Goal: Task Accomplishment & Management: Use online tool/utility

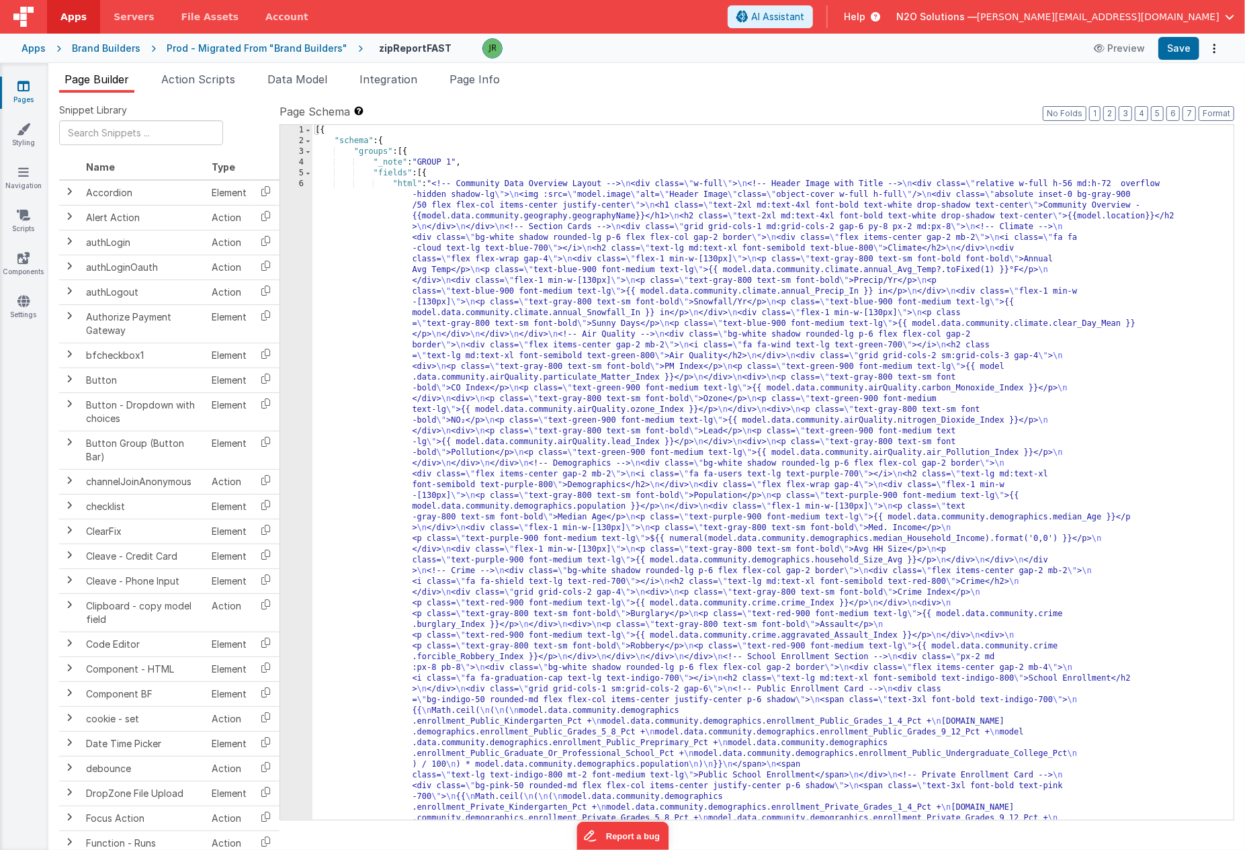
click at [198, 45] on div "Prod - Migrated From "Brand Builders"" at bounding box center [257, 48] width 181 height 13
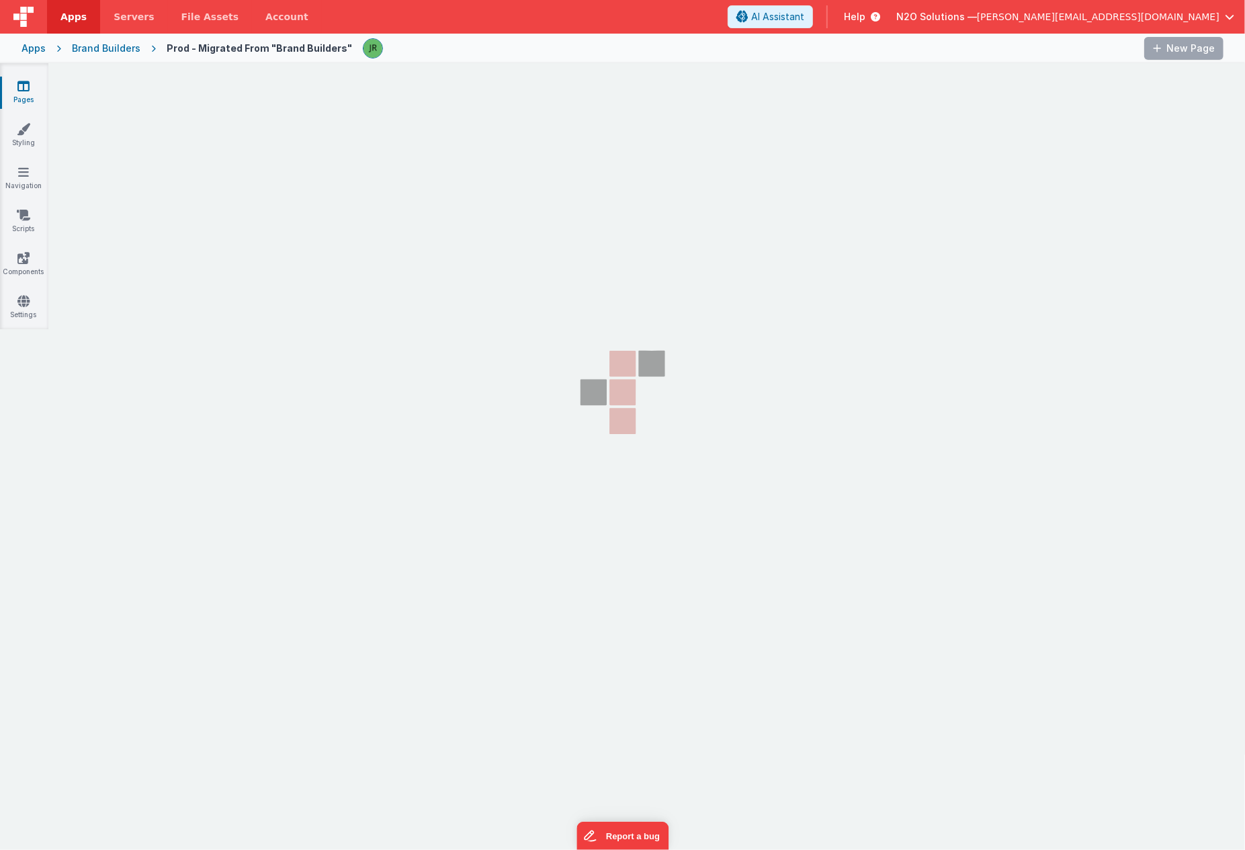
click at [488, 305] on section "Pages Styling Navigation Scripts Components Settings" at bounding box center [622, 408] width 1245 height 691
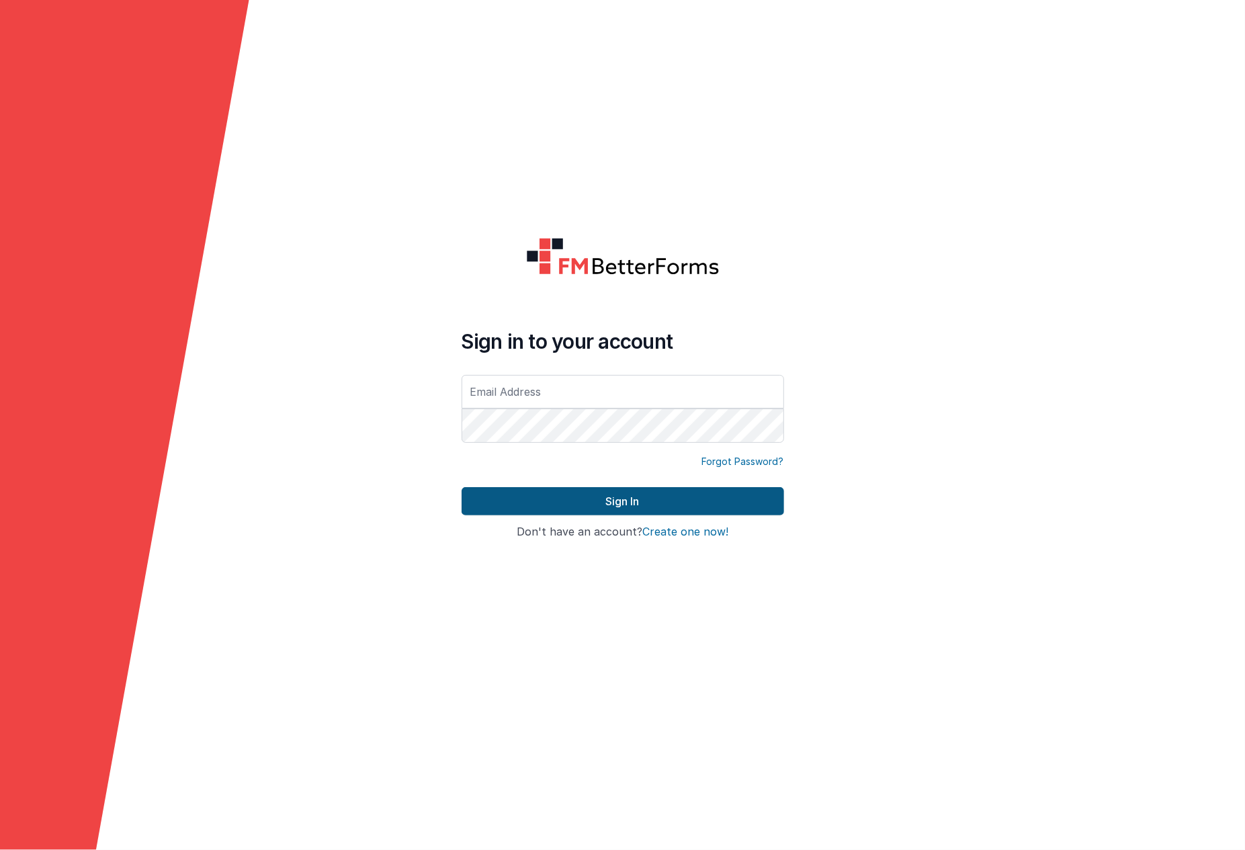
type input "[PERSON_NAME][EMAIL_ADDRESS][DOMAIN_NAME]"
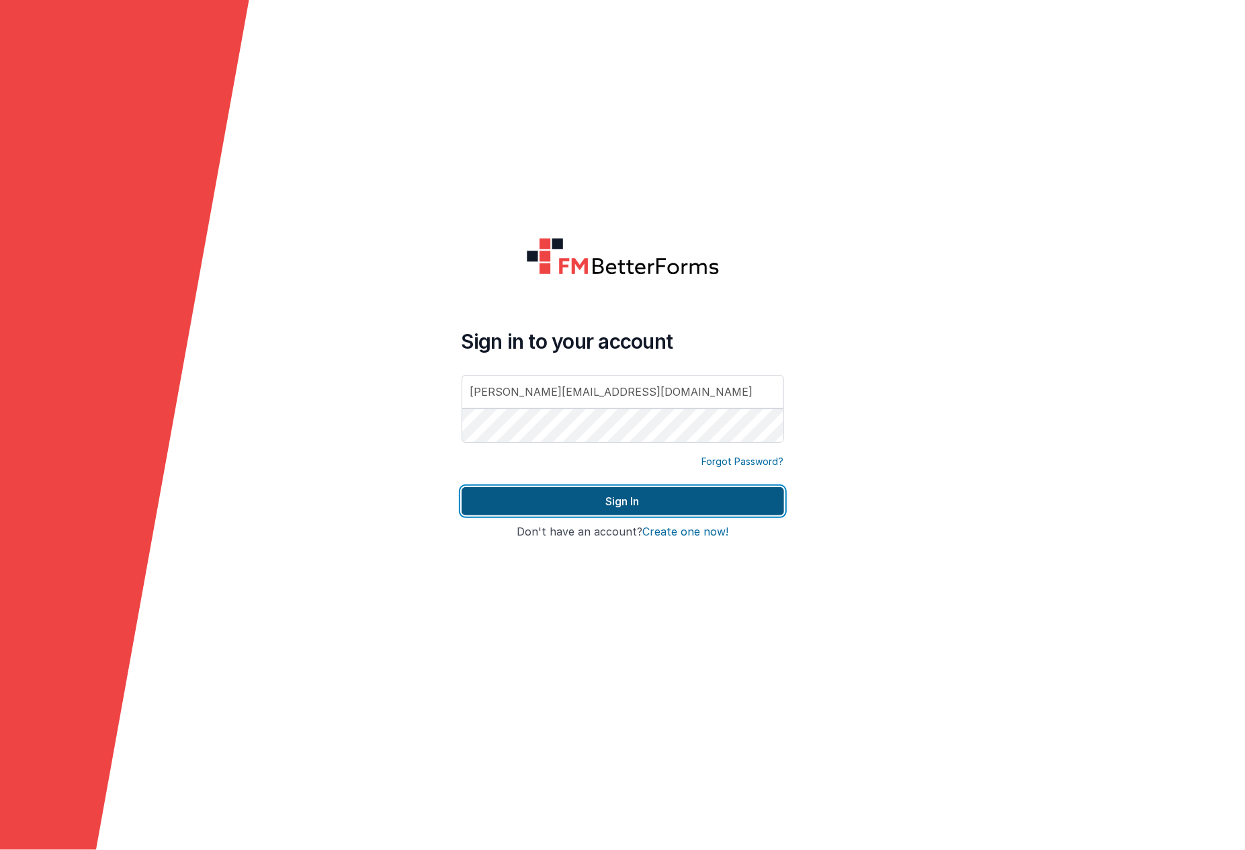
click at [533, 506] on button "Sign In" at bounding box center [622, 501] width 322 height 28
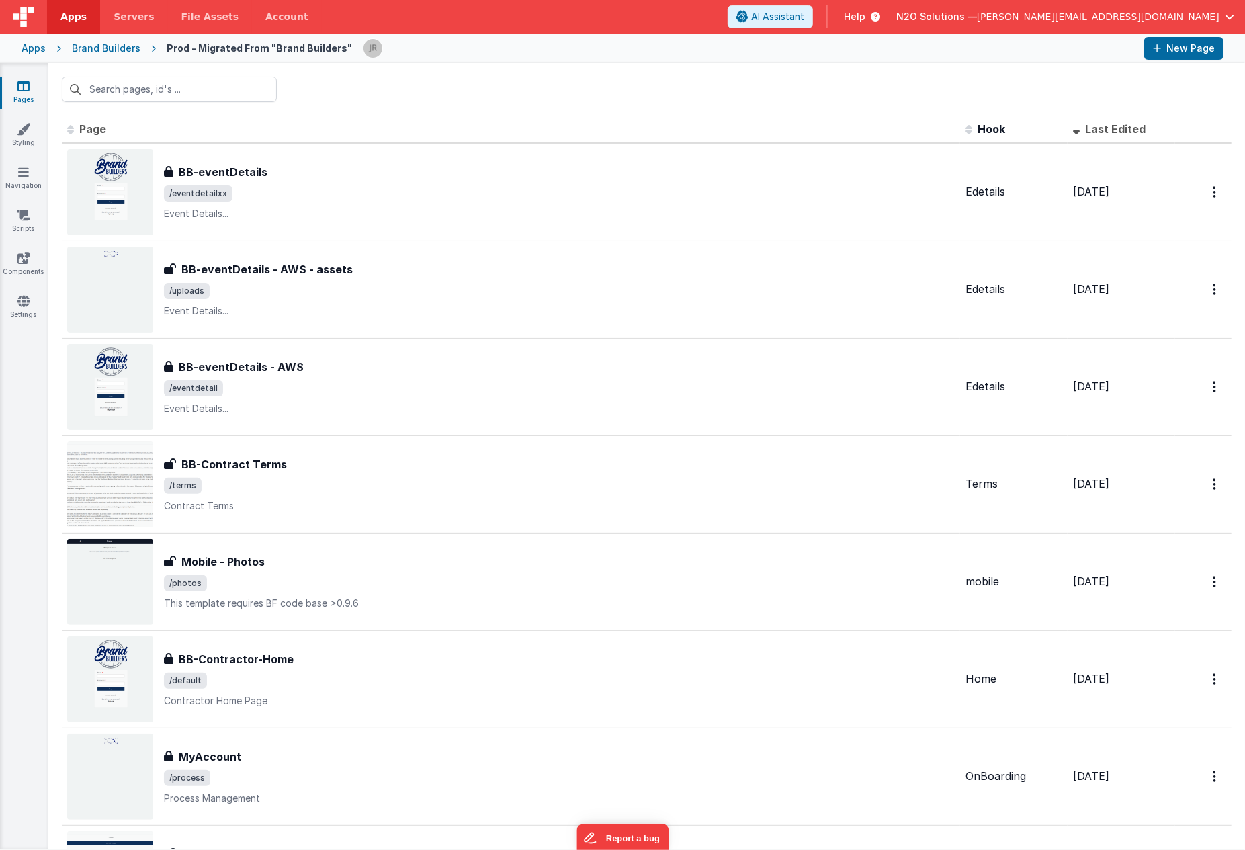
click at [561, 101] on div at bounding box center [646, 89] width 1196 height 52
click at [32, 45] on div "Apps" at bounding box center [33, 48] width 24 height 13
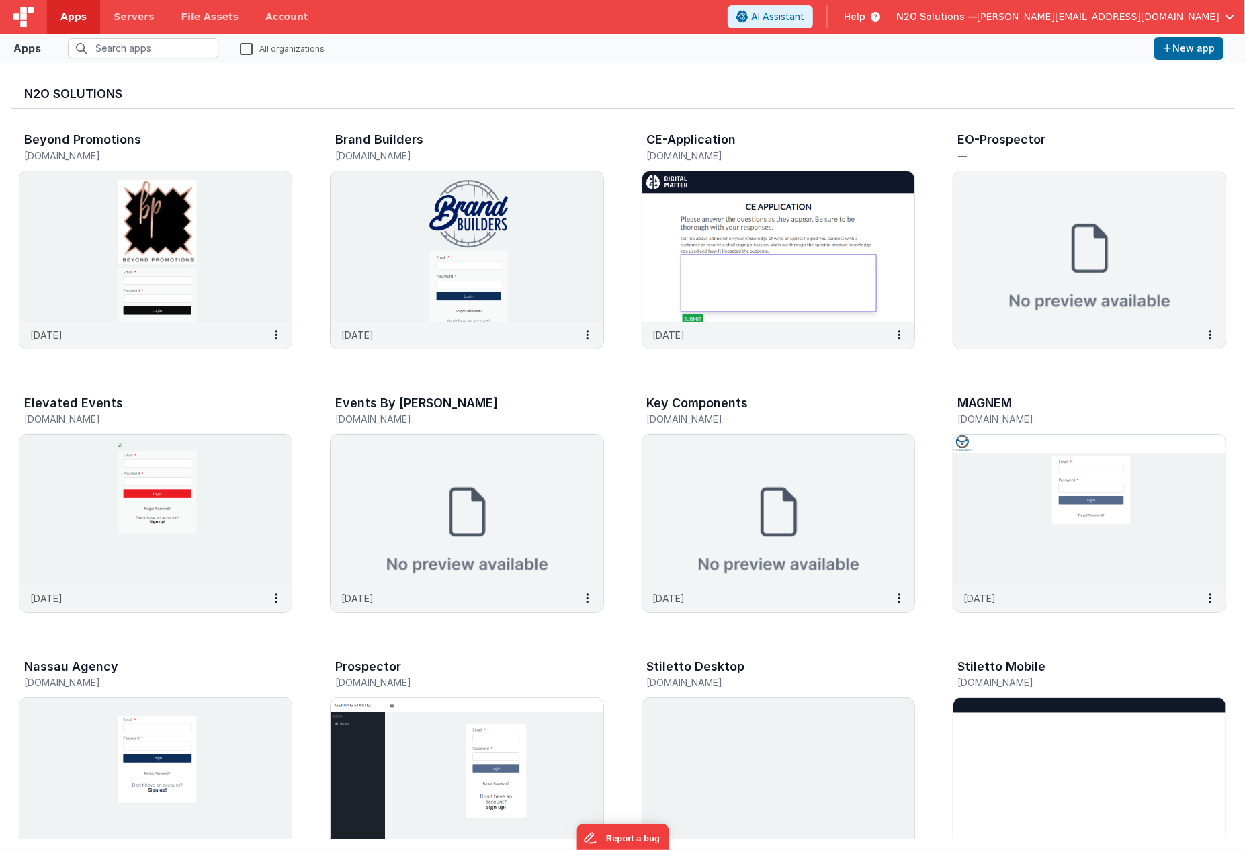
click at [1112, 15] on span "[PERSON_NAME][EMAIL_ADDRESS][DOMAIN_NAME]" at bounding box center [1098, 16] width 242 height 13
click at [1077, 54] on span "ISM Unbound 360, LLC" at bounding box center [1090, 59] width 101 height 13
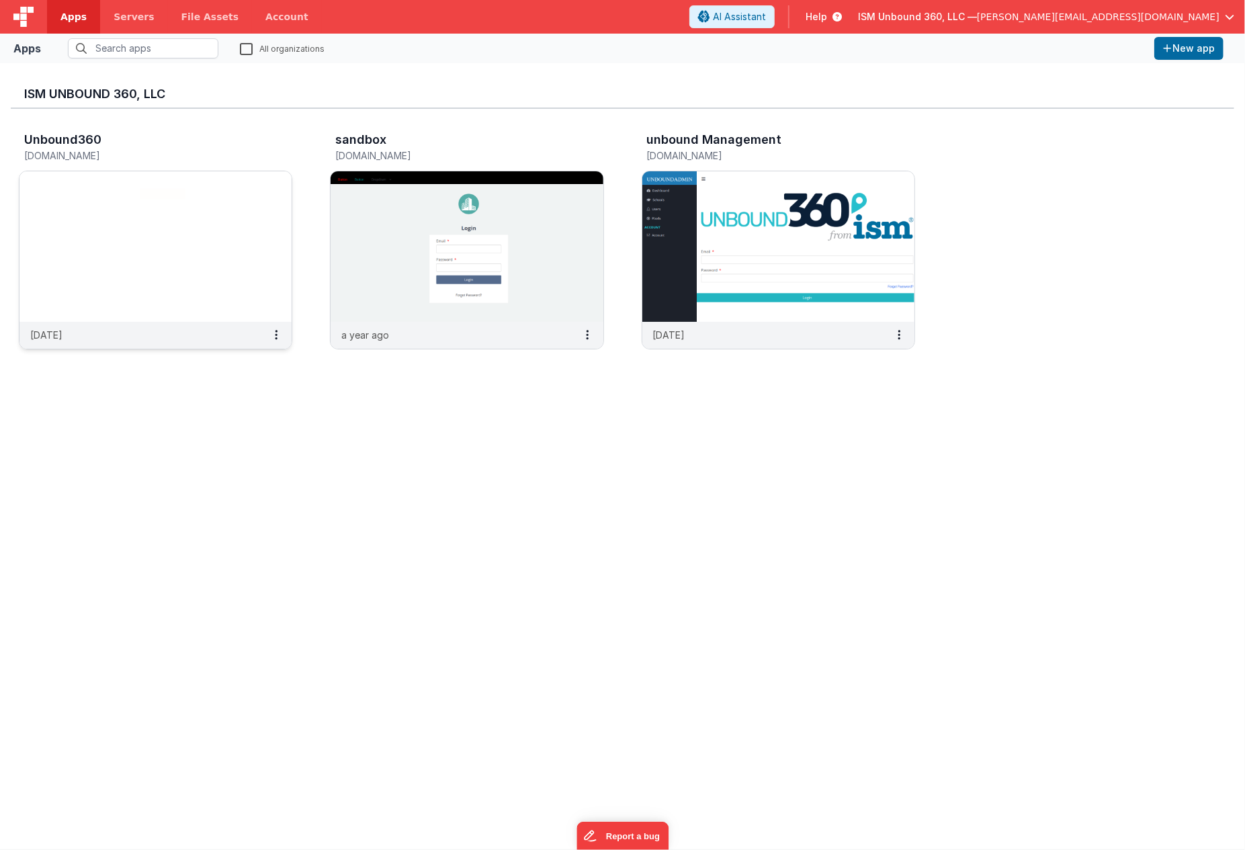
click at [266, 188] on img at bounding box center [155, 246] width 272 height 150
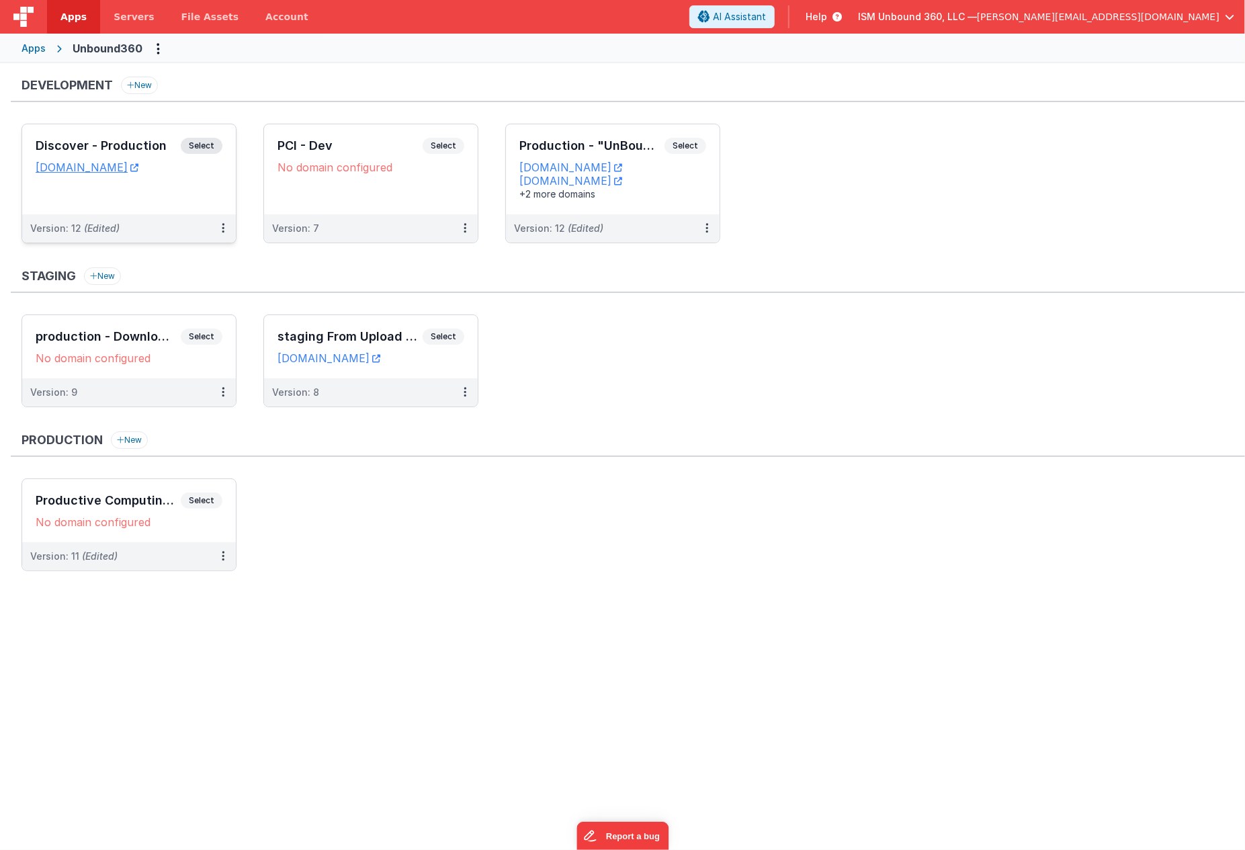
click at [107, 202] on div "Discover - Production Select URLs [DOMAIN_NAME]" at bounding box center [129, 169] width 214 height 90
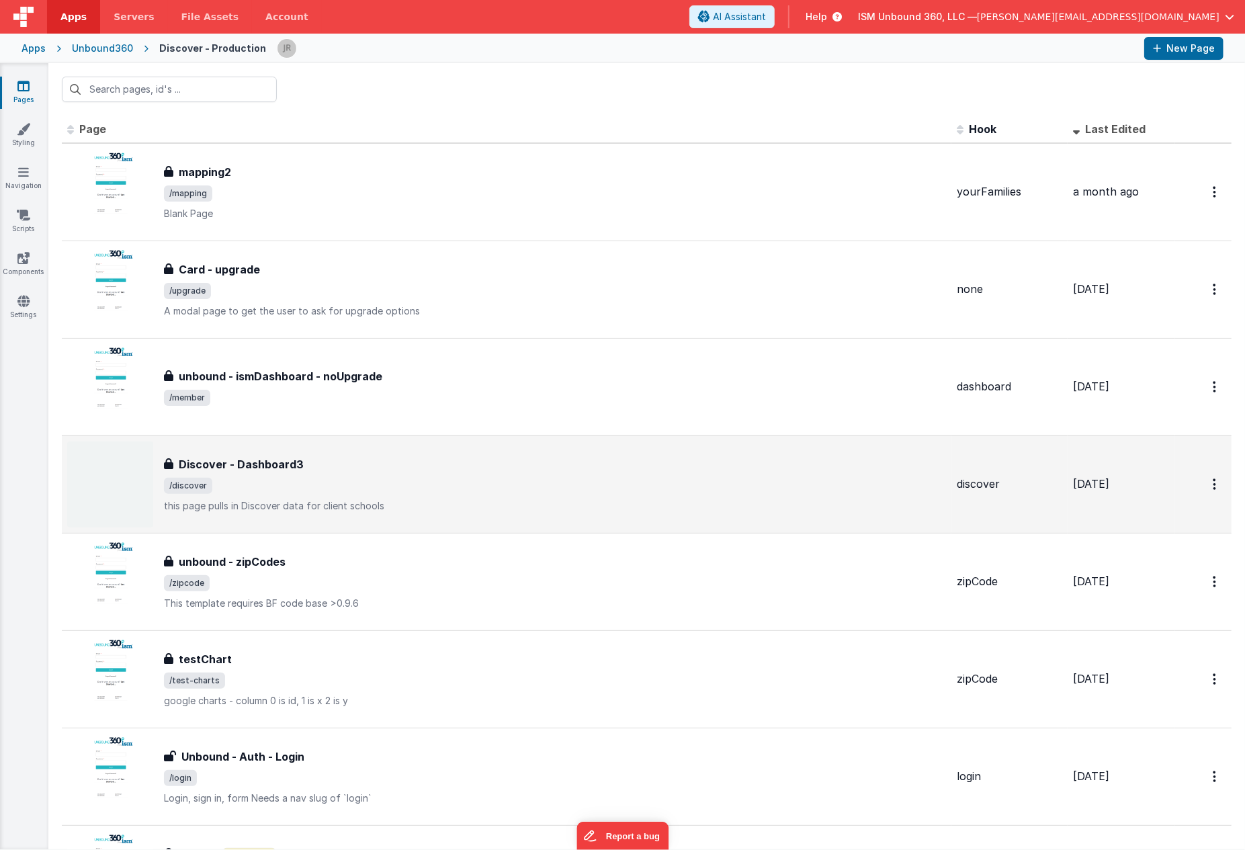
click at [387, 462] on div "Discover - Dashboard3" at bounding box center [555, 464] width 782 height 16
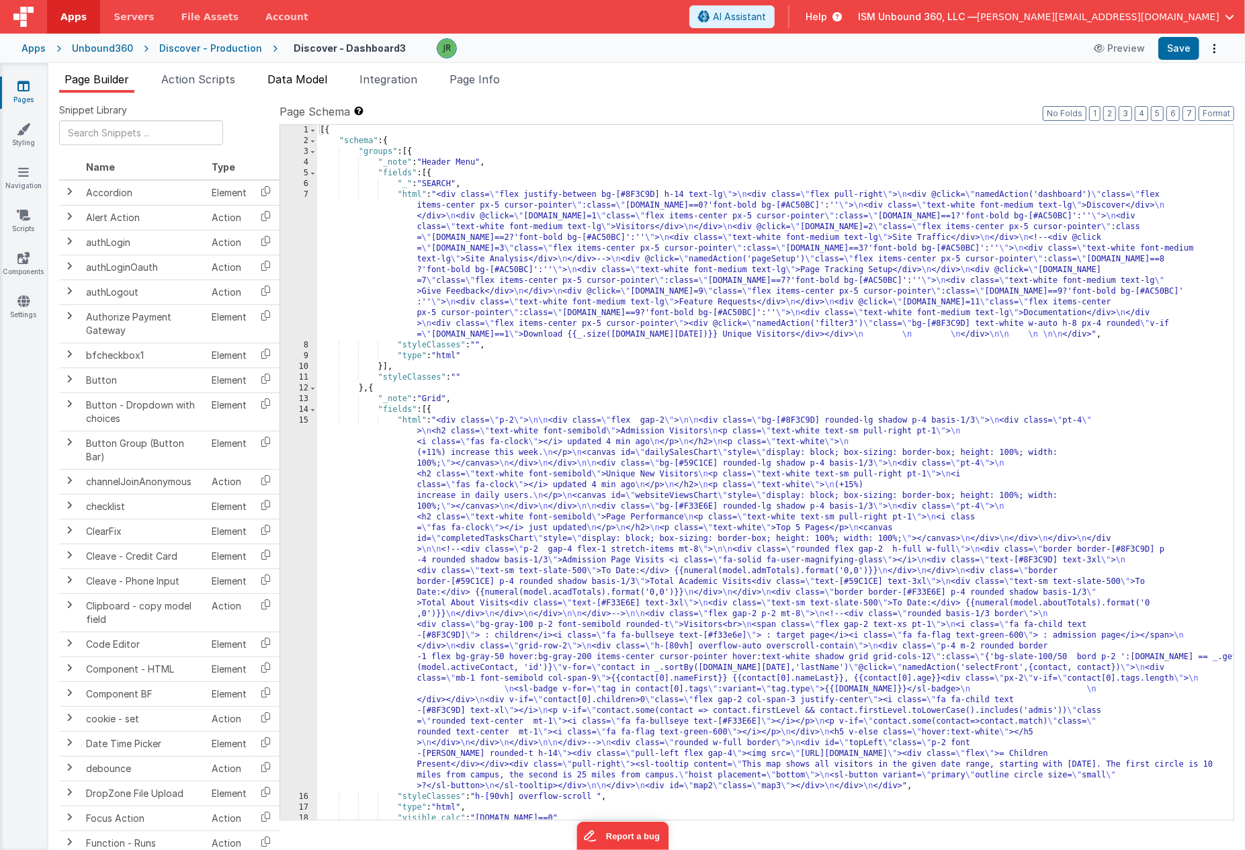
click at [311, 76] on span "Data Model" at bounding box center [297, 79] width 60 height 13
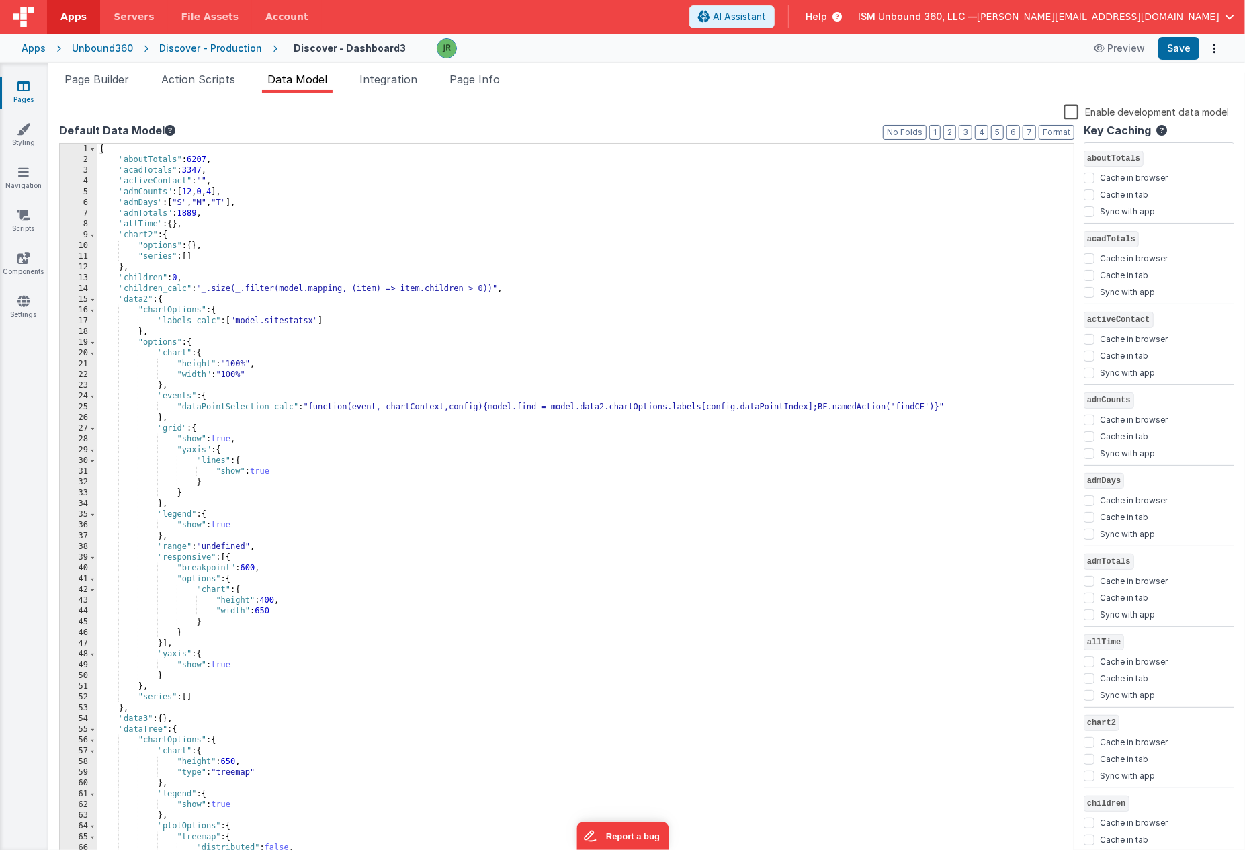
click at [1071, 108] on label "Enable development data model" at bounding box center [1145, 110] width 165 height 15
click at [0, 0] on input "Enable development data model" at bounding box center [0, 0] width 0 height 0
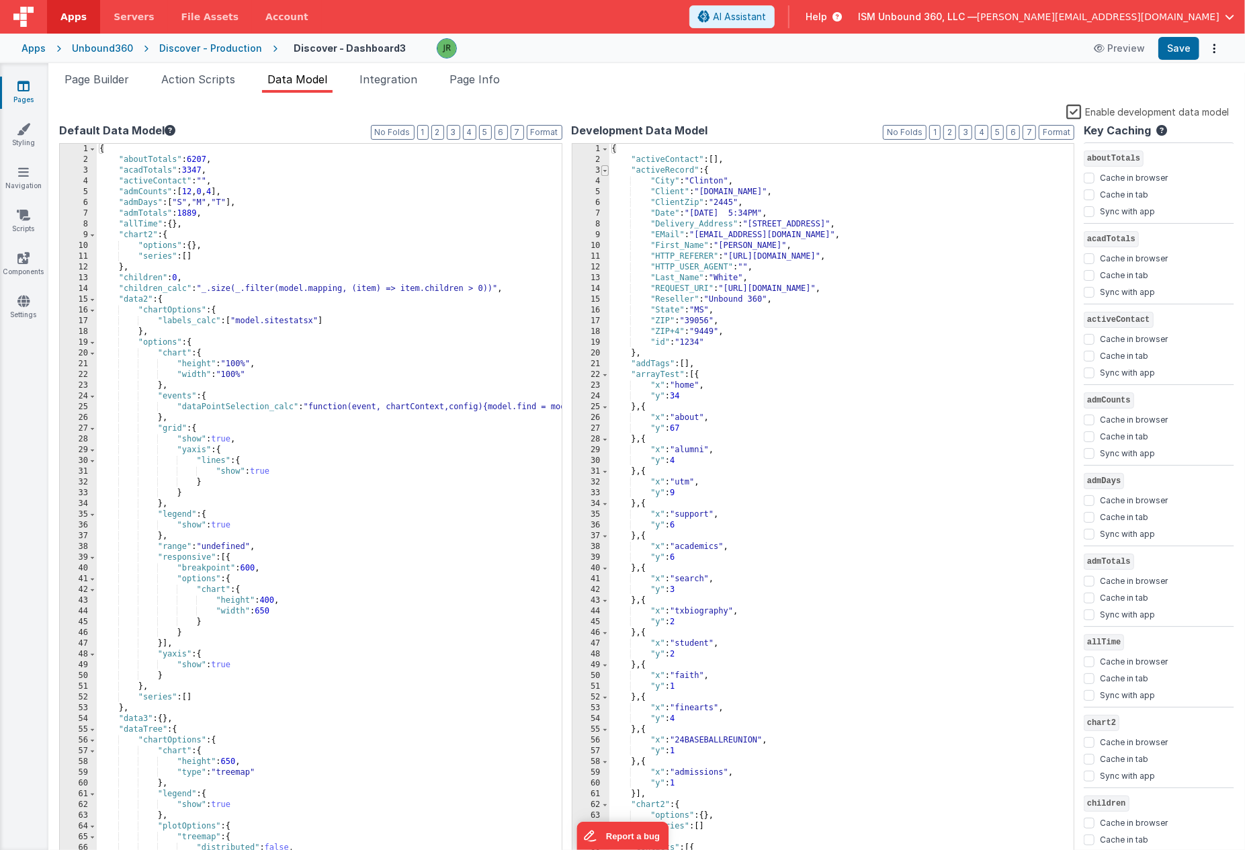
click at [606, 171] on span at bounding box center [604, 170] width 7 height 11
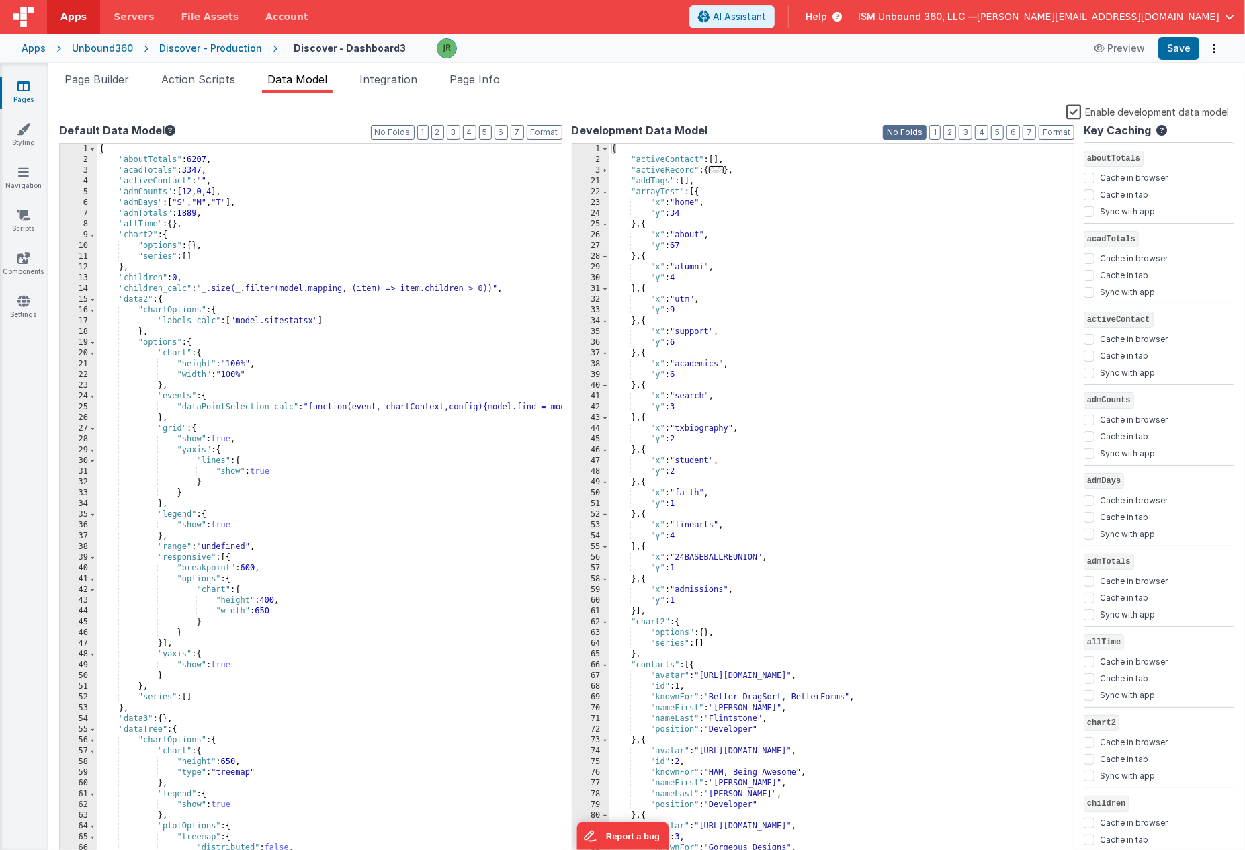
click at [913, 134] on button "No Folds" at bounding box center [905, 132] width 44 height 15
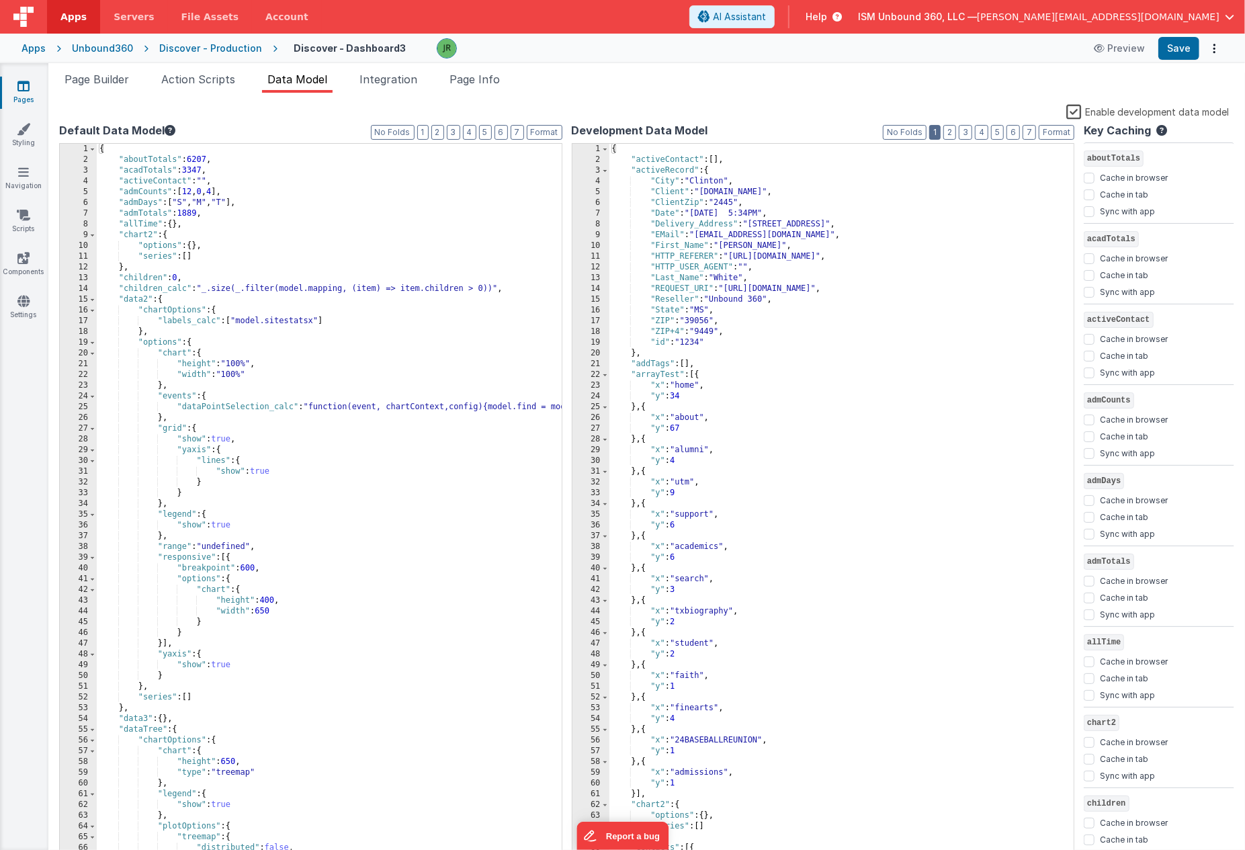
click at [938, 130] on button "1" at bounding box center [934, 132] width 11 height 15
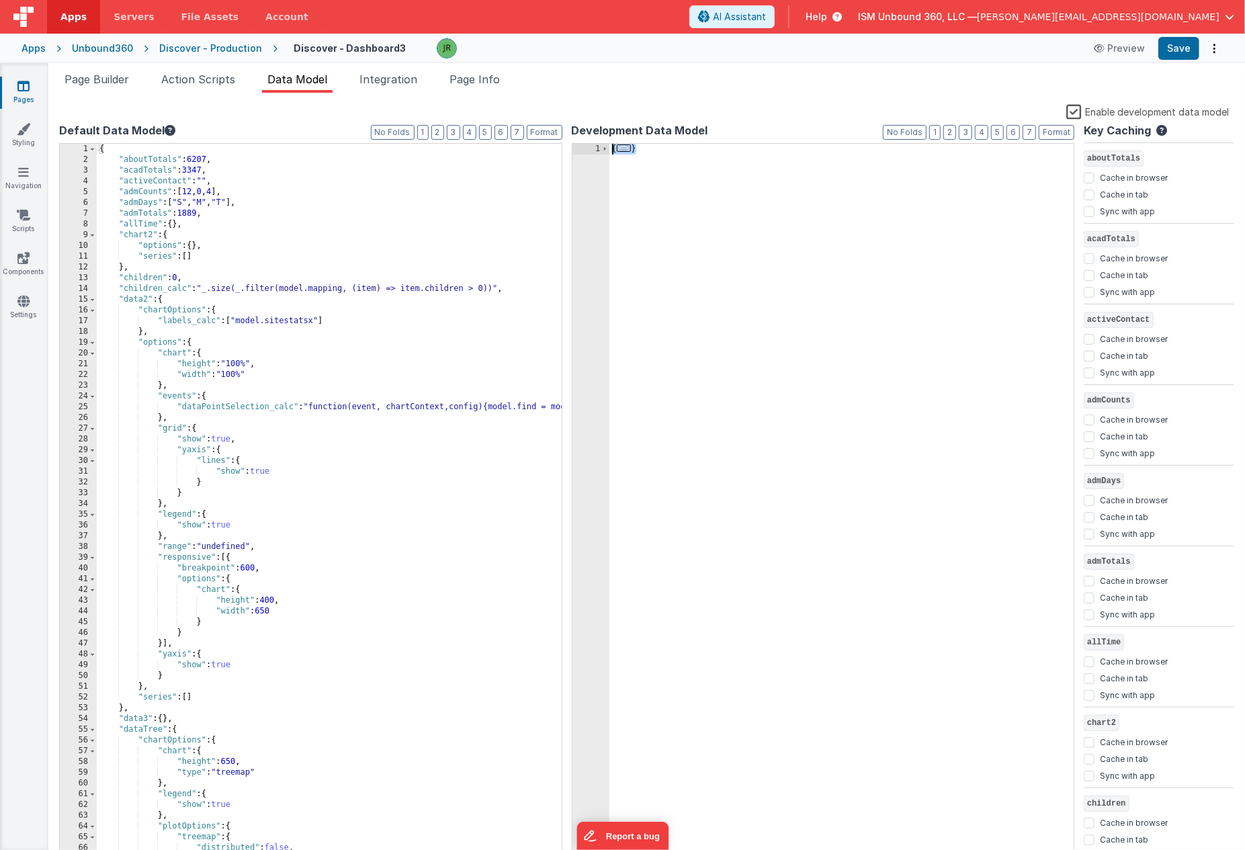
drag, startPoint x: 638, startPoint y: 149, endPoint x: 593, endPoint y: 149, distance: 45.0
click at [593, 149] on div "1 { ... } XXXXXXXXXXXXXXXXXXXXXXXXXXXXXXXXXXXXXXXXXXXXXXXXXX" at bounding box center [823, 502] width 503 height 719
click at [1075, 113] on label "Enable development data model" at bounding box center [1147, 110] width 163 height 15
click at [0, 0] on input "Enable development data model" at bounding box center [0, 0] width 0 height 0
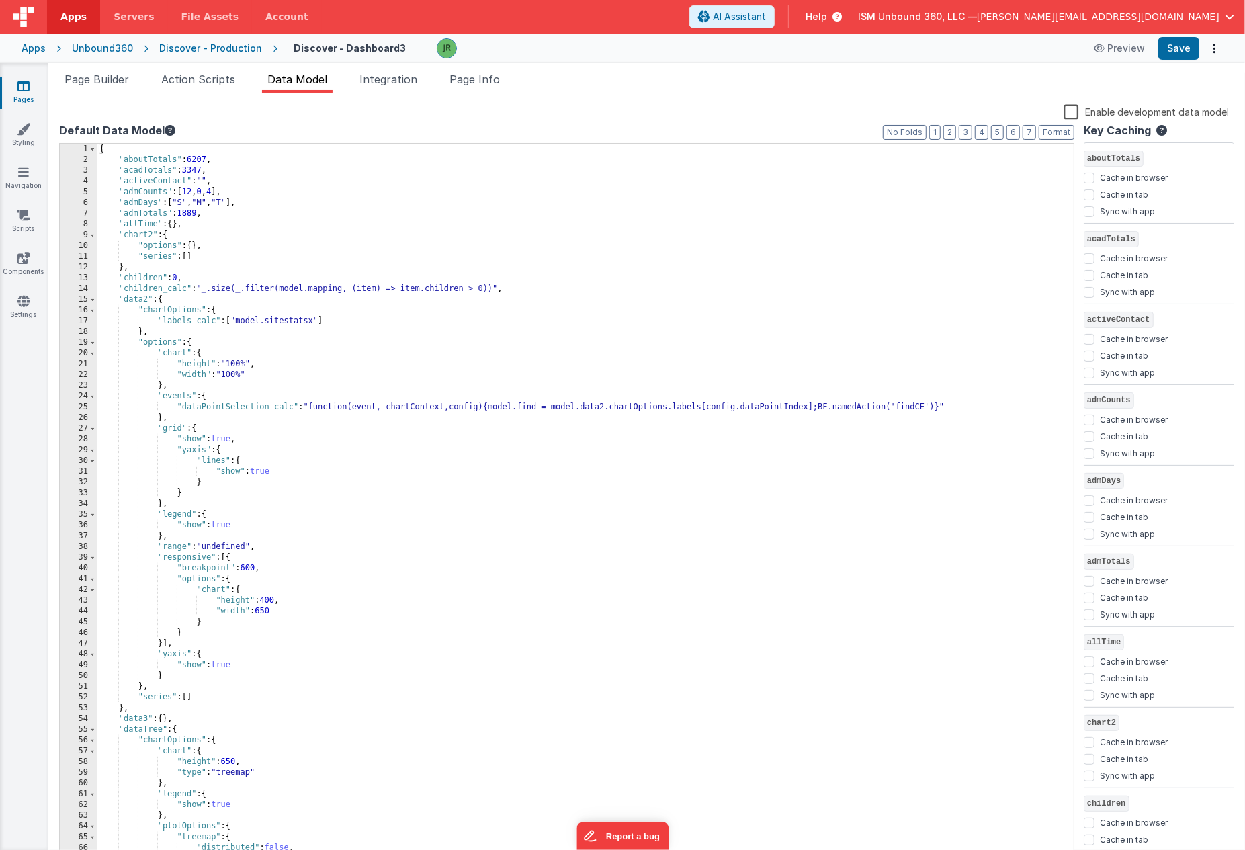
click at [24, 90] on icon at bounding box center [23, 85] width 12 height 13
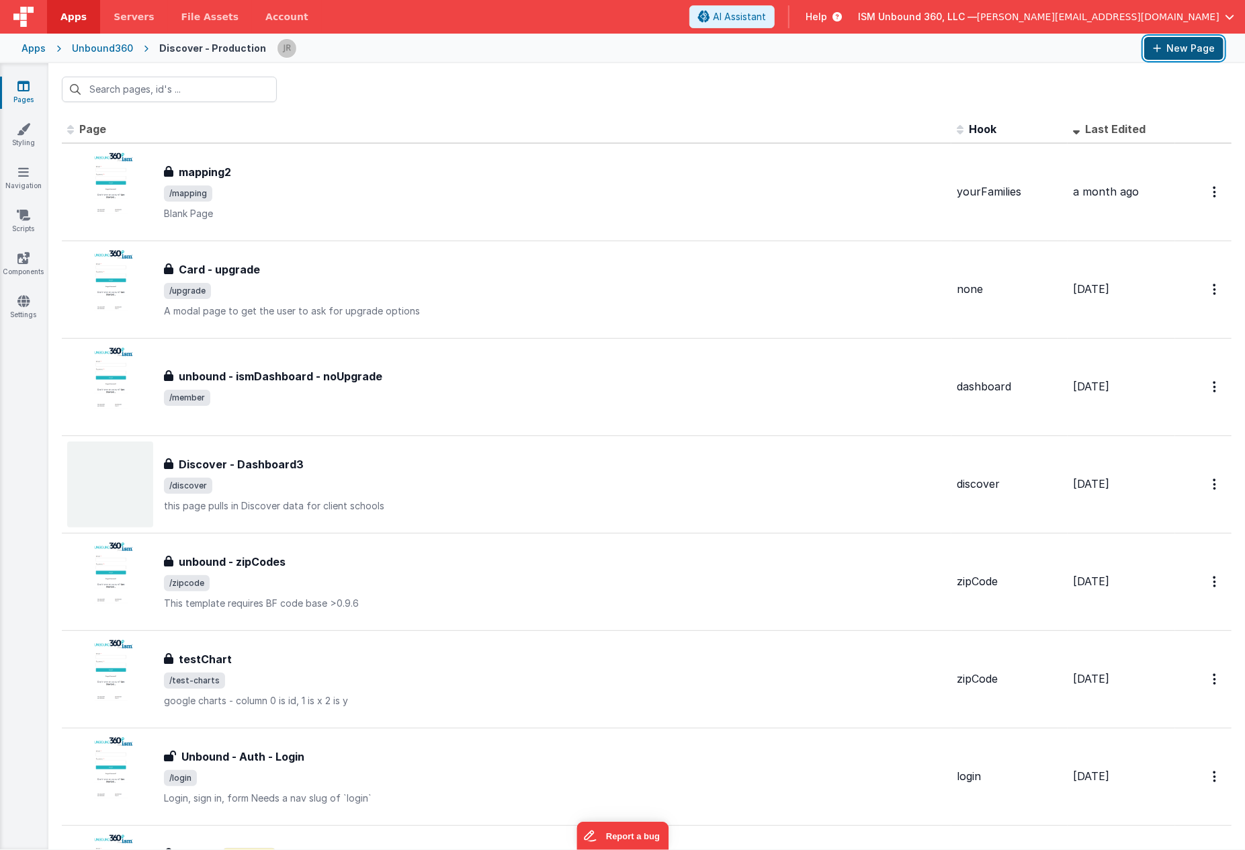
click at [1175, 48] on button "New Page" at bounding box center [1183, 48] width 79 height 23
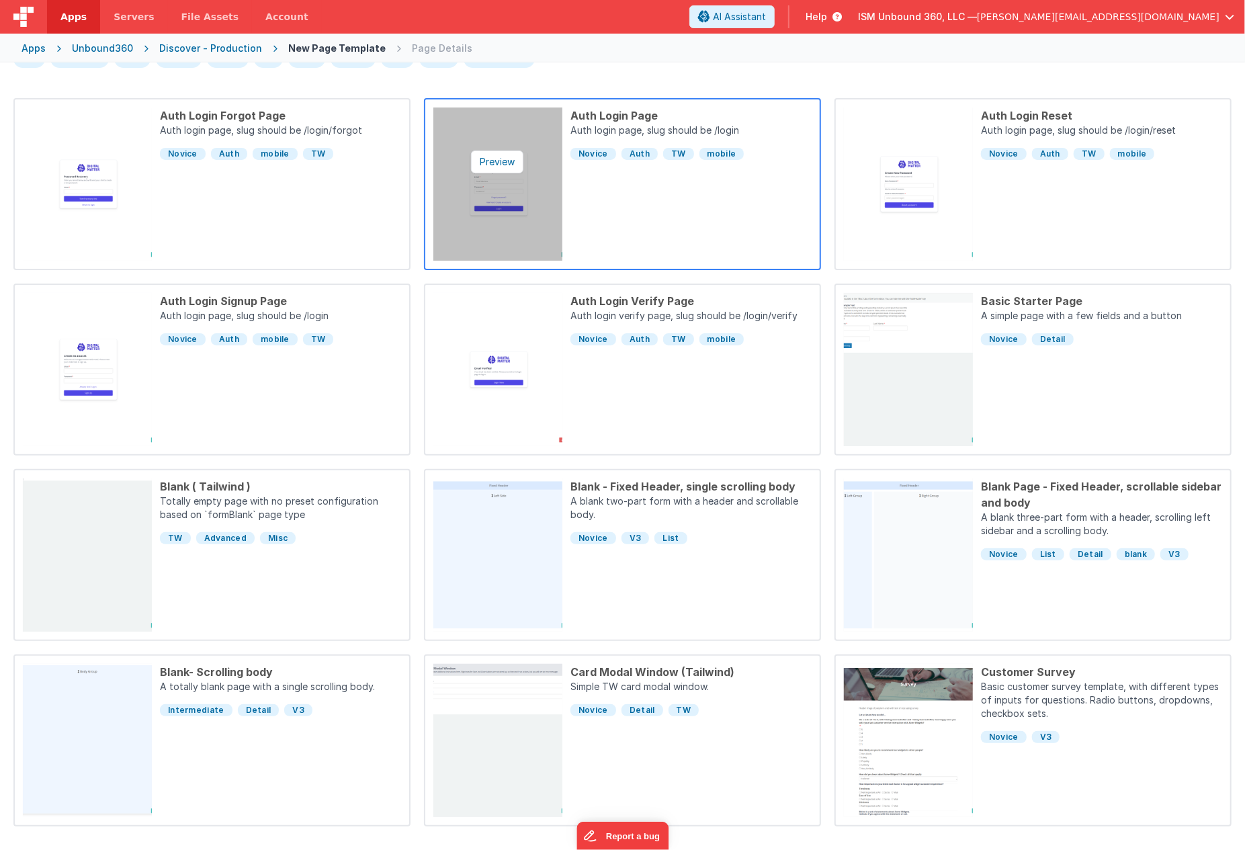
scroll to position [102, 0]
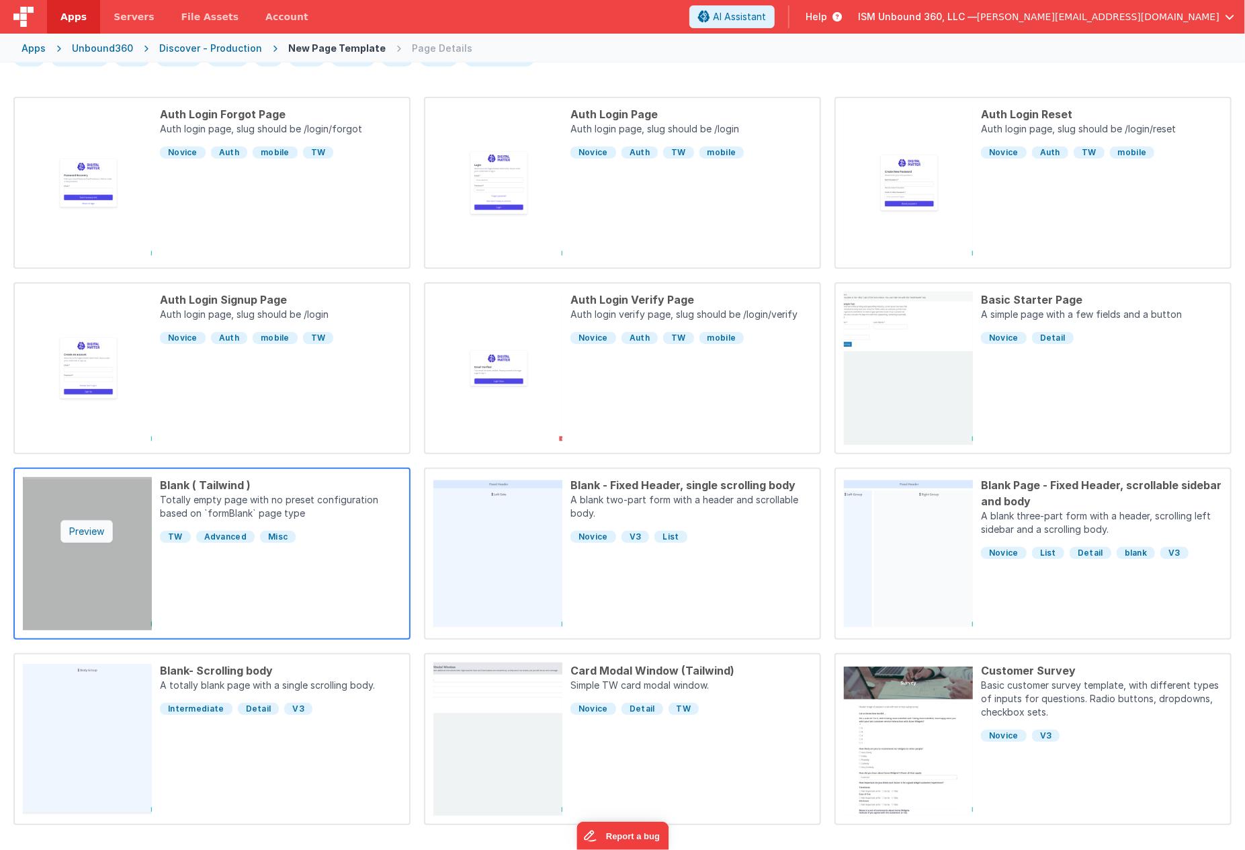
click at [100, 537] on div "Preview" at bounding box center [86, 531] width 52 height 23
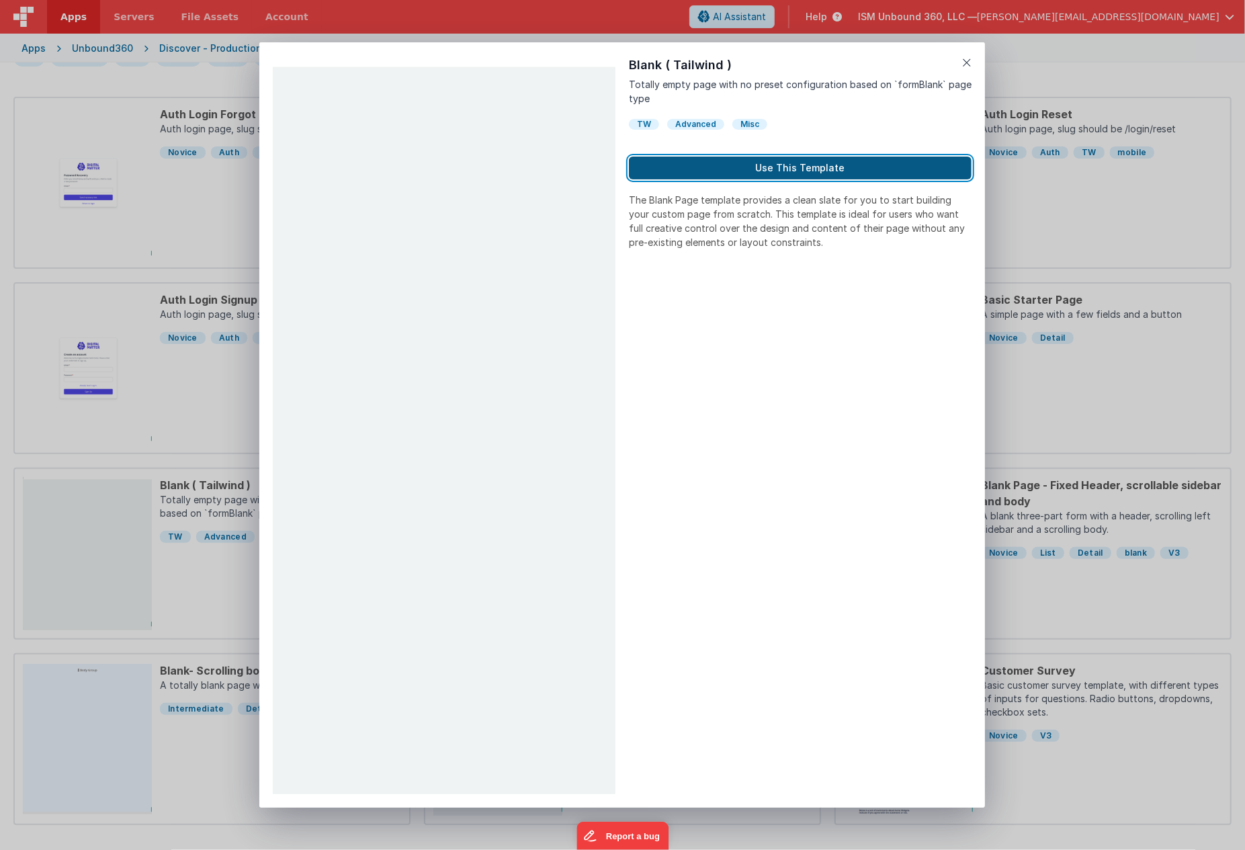
click at [777, 163] on button "Use This Template" at bounding box center [800, 168] width 343 height 23
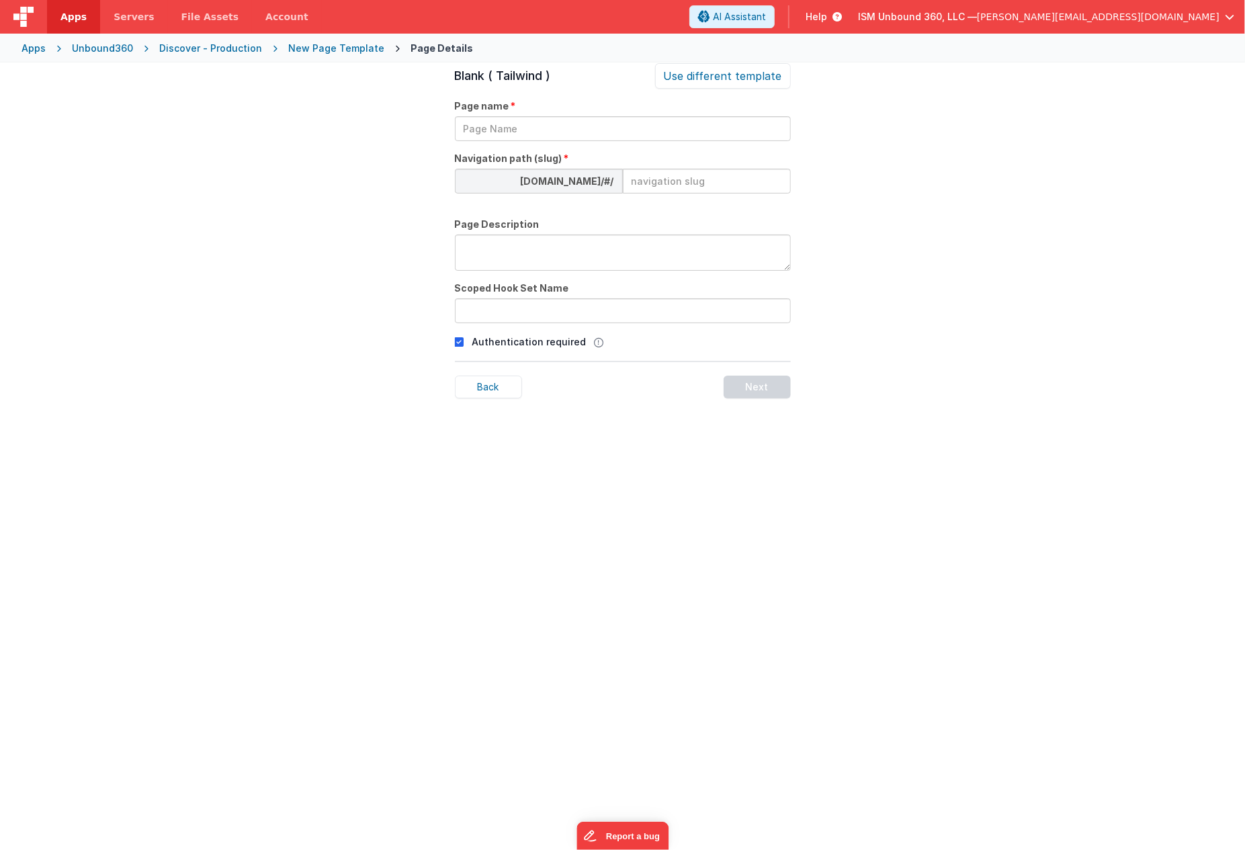
scroll to position [46, 0]
click at [499, 126] on input "text" at bounding box center [623, 128] width 336 height 25
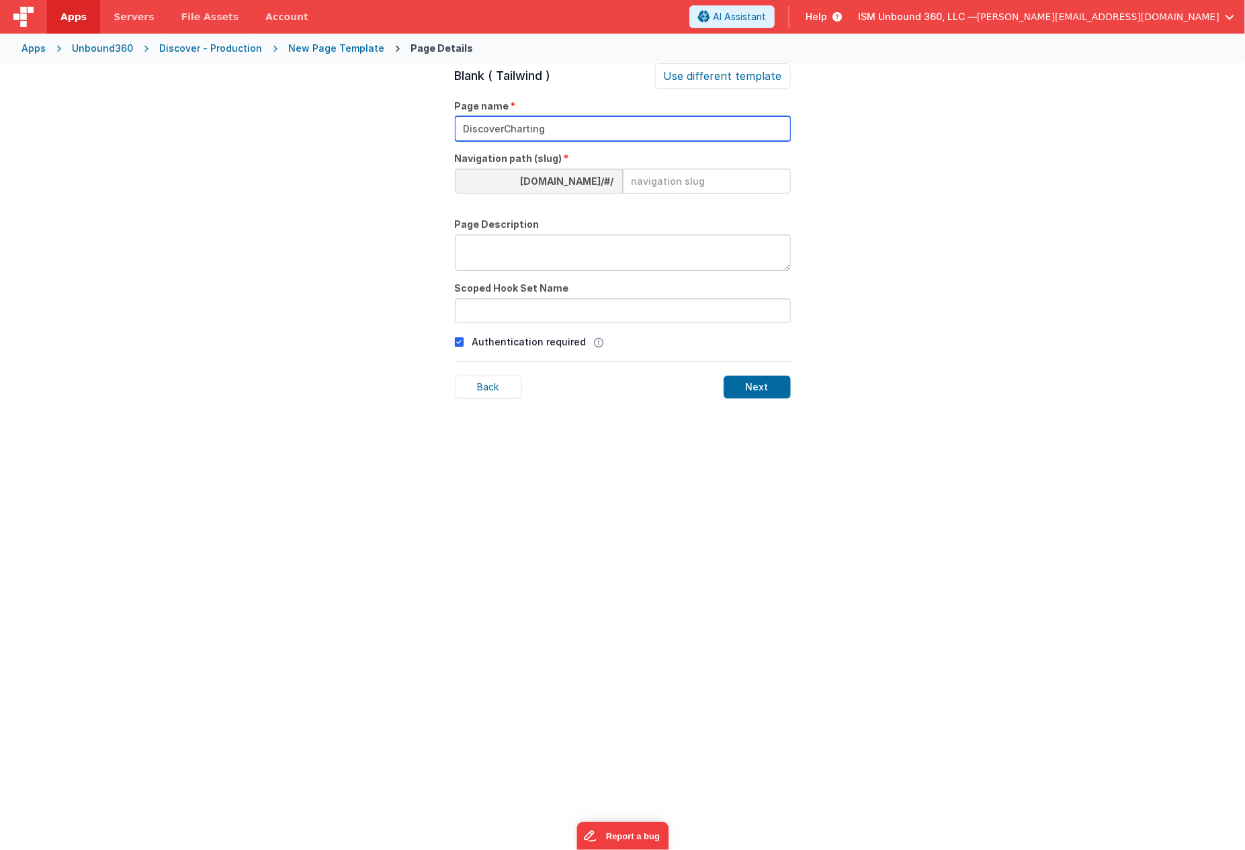
type input "DiscoverCharting"
type input "c"
type input "o"
type input "discover-charting"
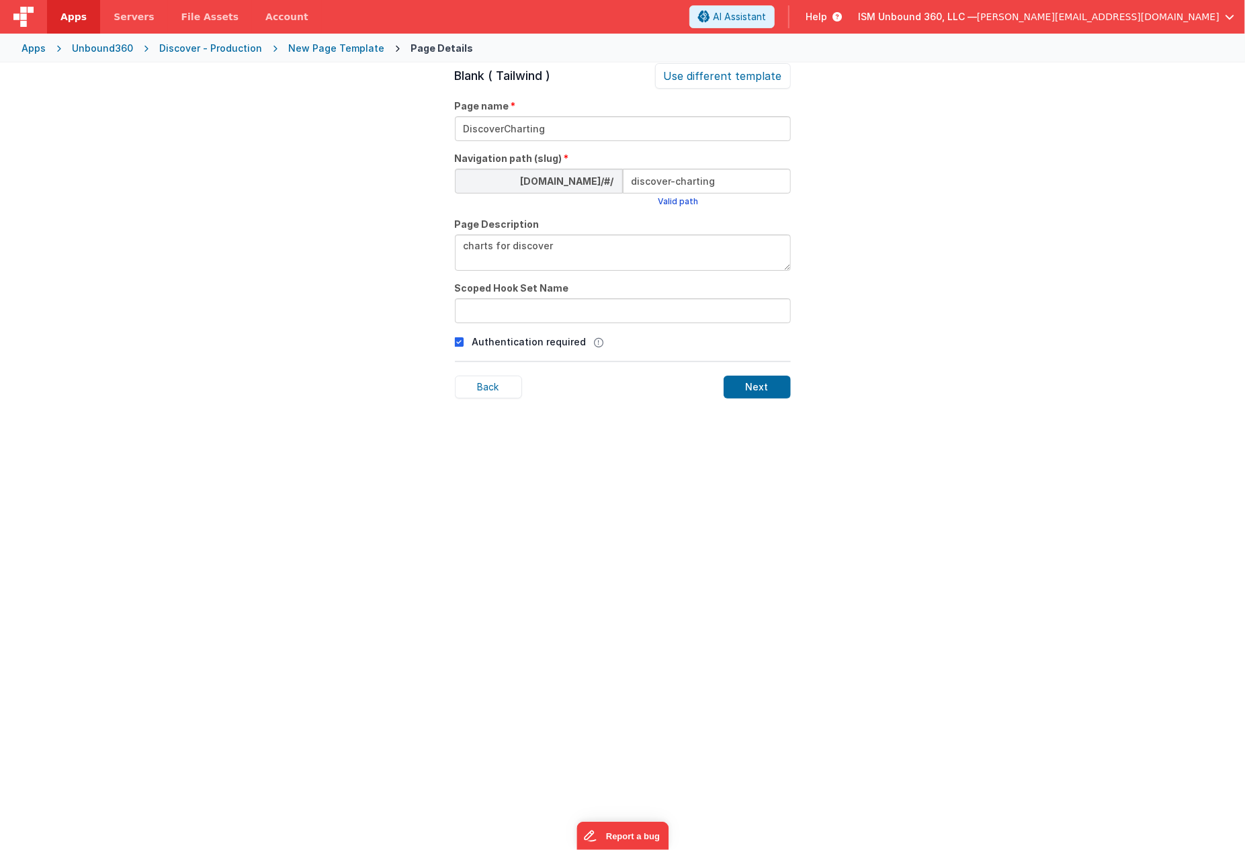
type textarea "charts for discover"
type input "discover"
click at [750, 386] on div "Next" at bounding box center [756, 386] width 67 height 23
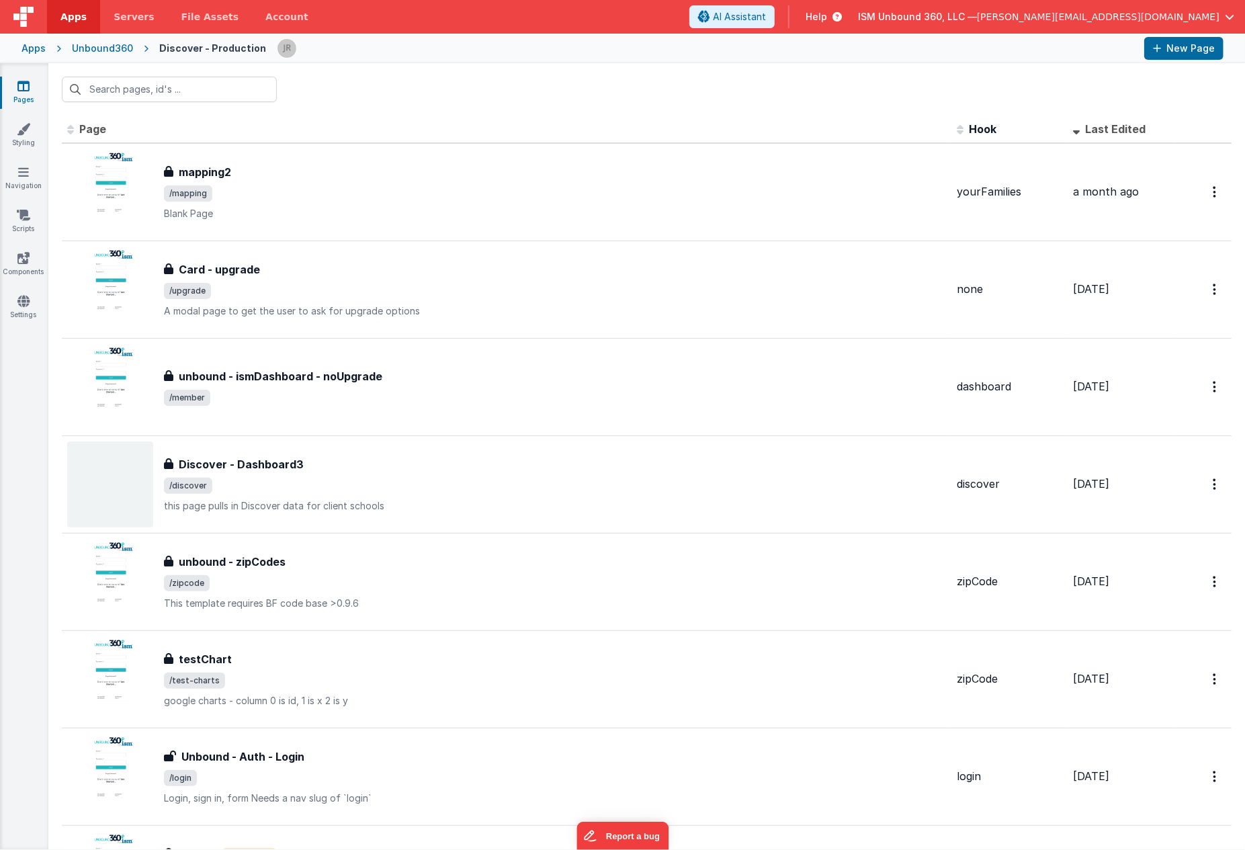
click at [1071, 134] on th "Last Edited" at bounding box center [1120, 129] width 107 height 27
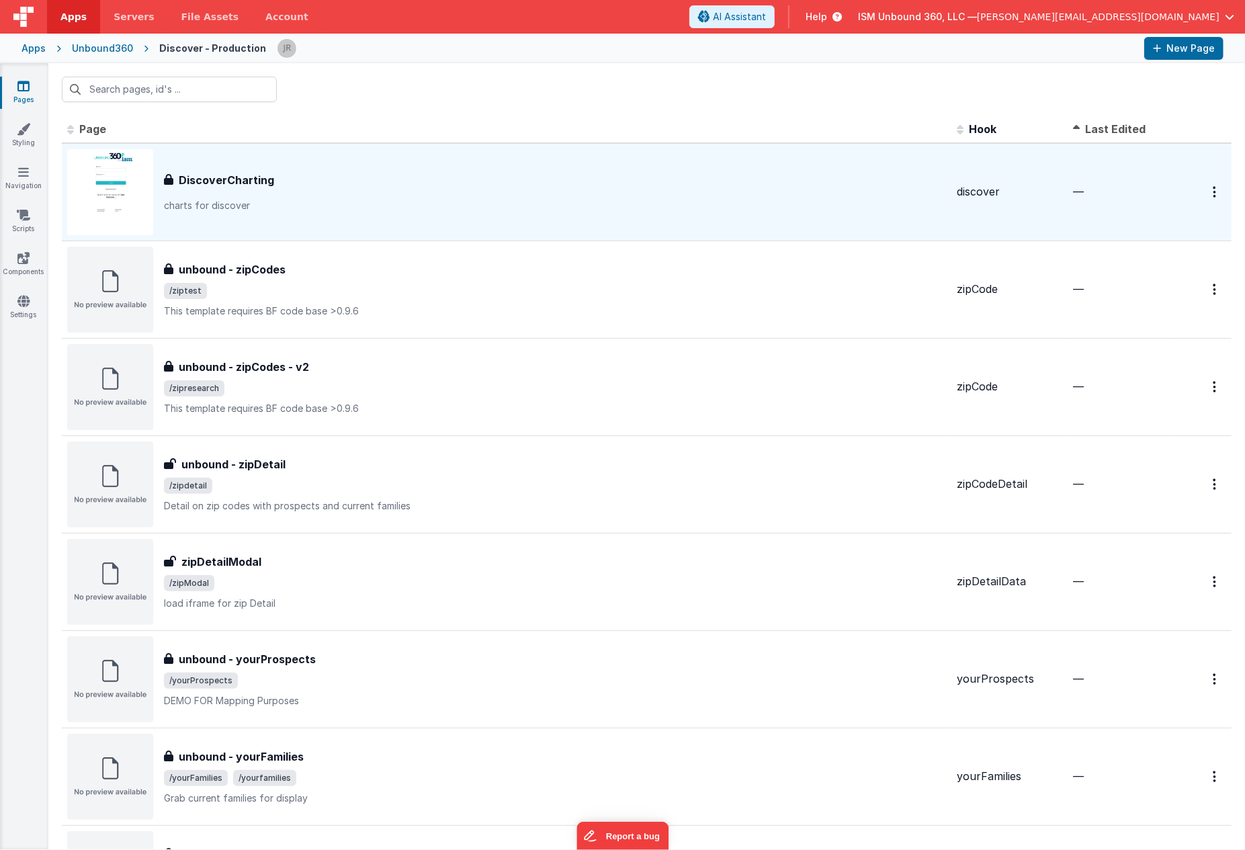
click at [1071, 134] on th "Last Edited" at bounding box center [1120, 129] width 107 height 27
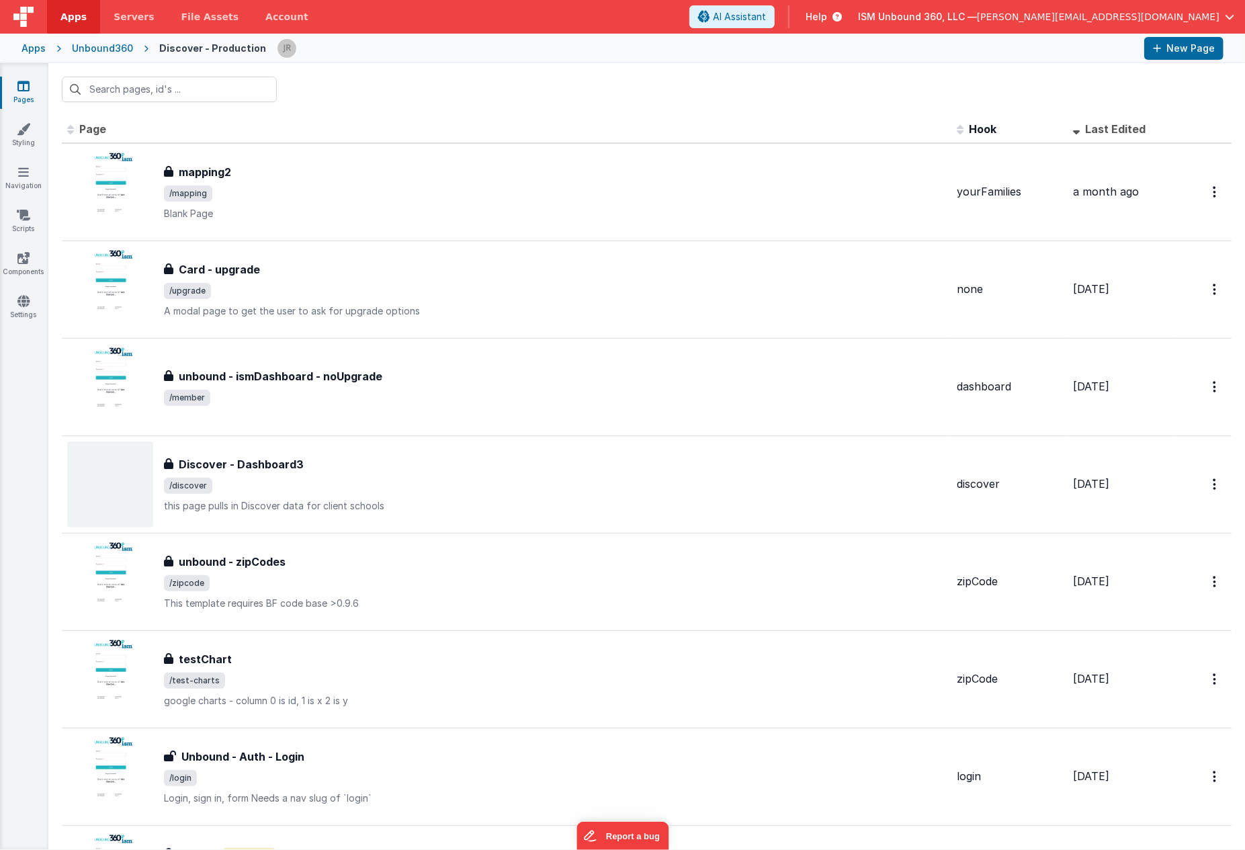
click at [1071, 134] on th "Last Edited" at bounding box center [1120, 129] width 107 height 27
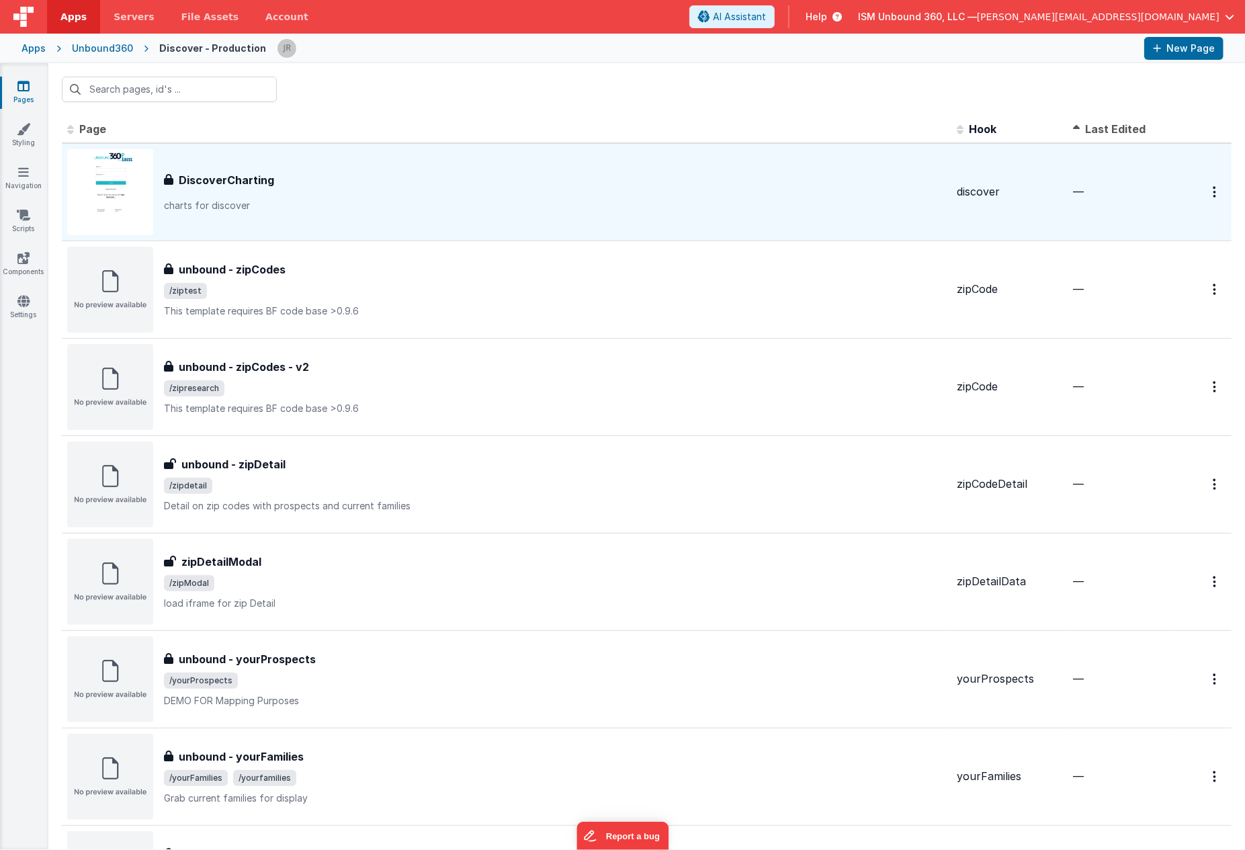
click at [541, 201] on p "charts for discover" at bounding box center [555, 205] width 782 height 13
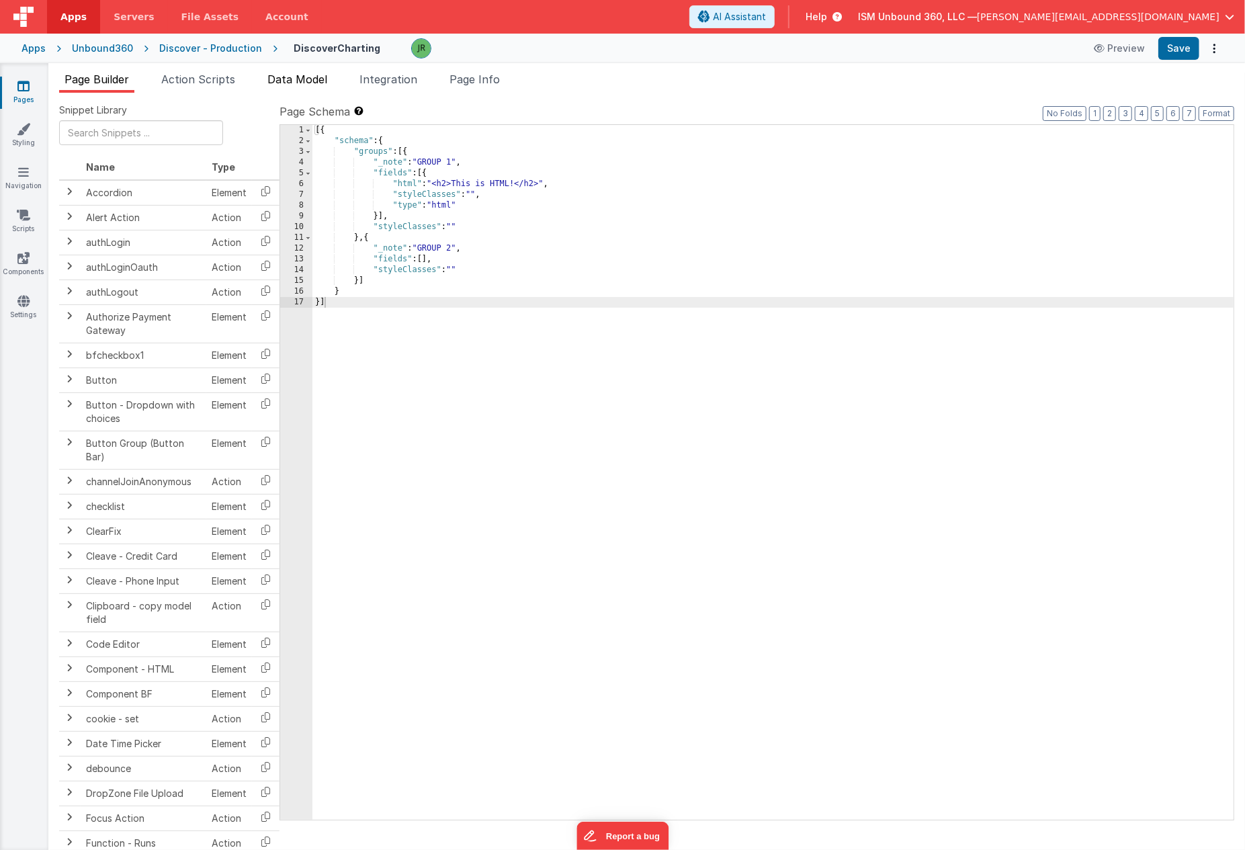
click at [305, 77] on span "Data Model" at bounding box center [297, 79] width 60 height 13
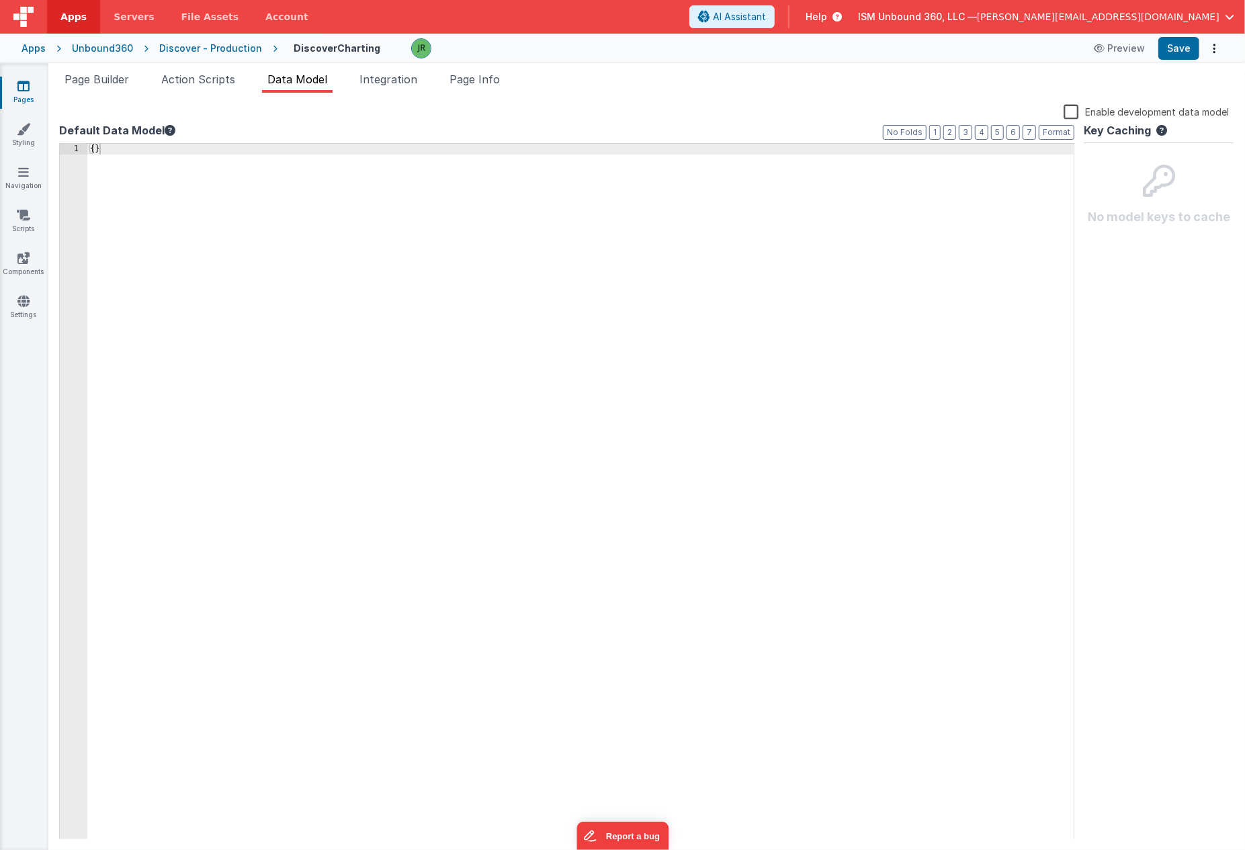
click at [1070, 109] on label "Enable development data model" at bounding box center [1145, 110] width 165 height 15
click at [0, 0] on input "Enable development data model" at bounding box center [0, 0] width 0 height 0
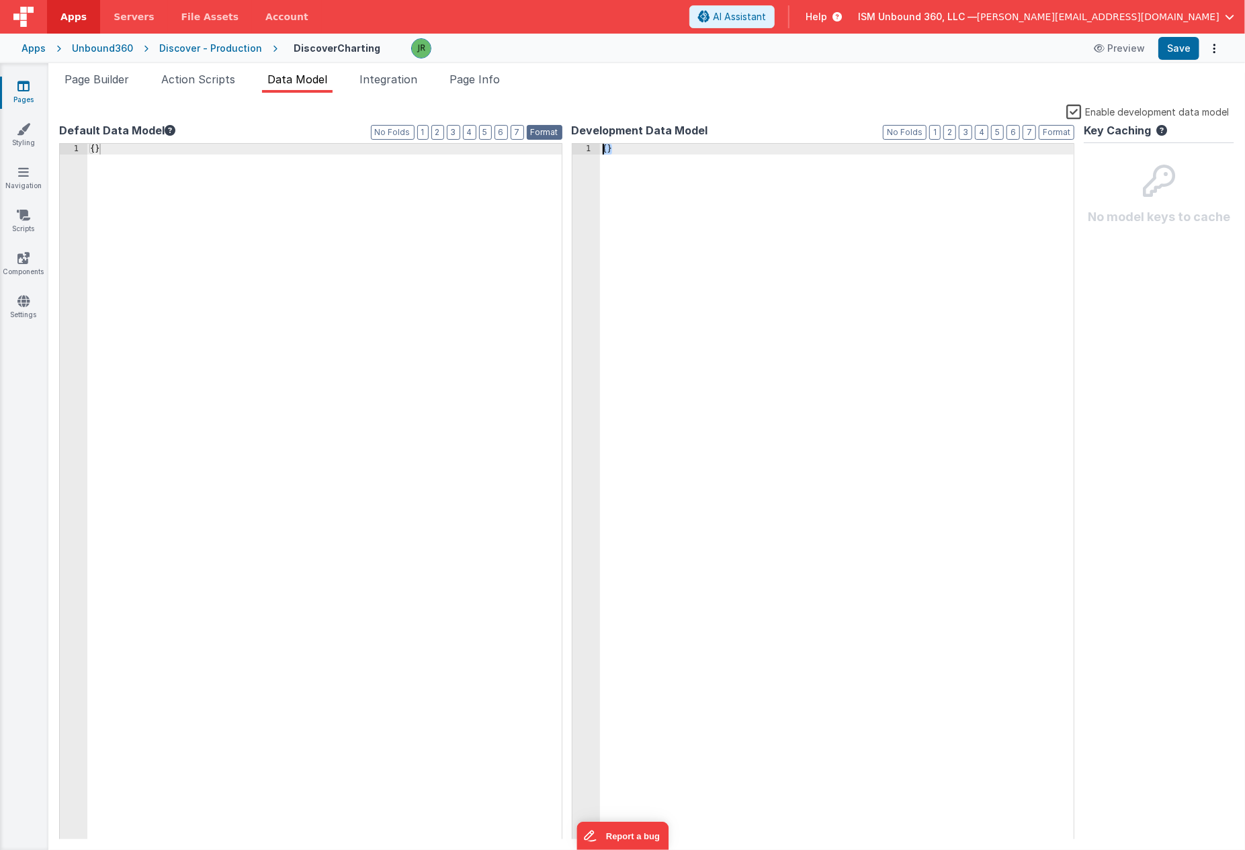
drag, startPoint x: 676, startPoint y: 152, endPoint x: 543, endPoint y: 134, distance: 134.9
click at [543, 134] on div "Default Data Model Format 7 6 5 4 3 2 1 No Folds 1 { } XXXXXXXXXXXXXXXXXXXXXXXX…" at bounding box center [646, 480] width 1175 height 717
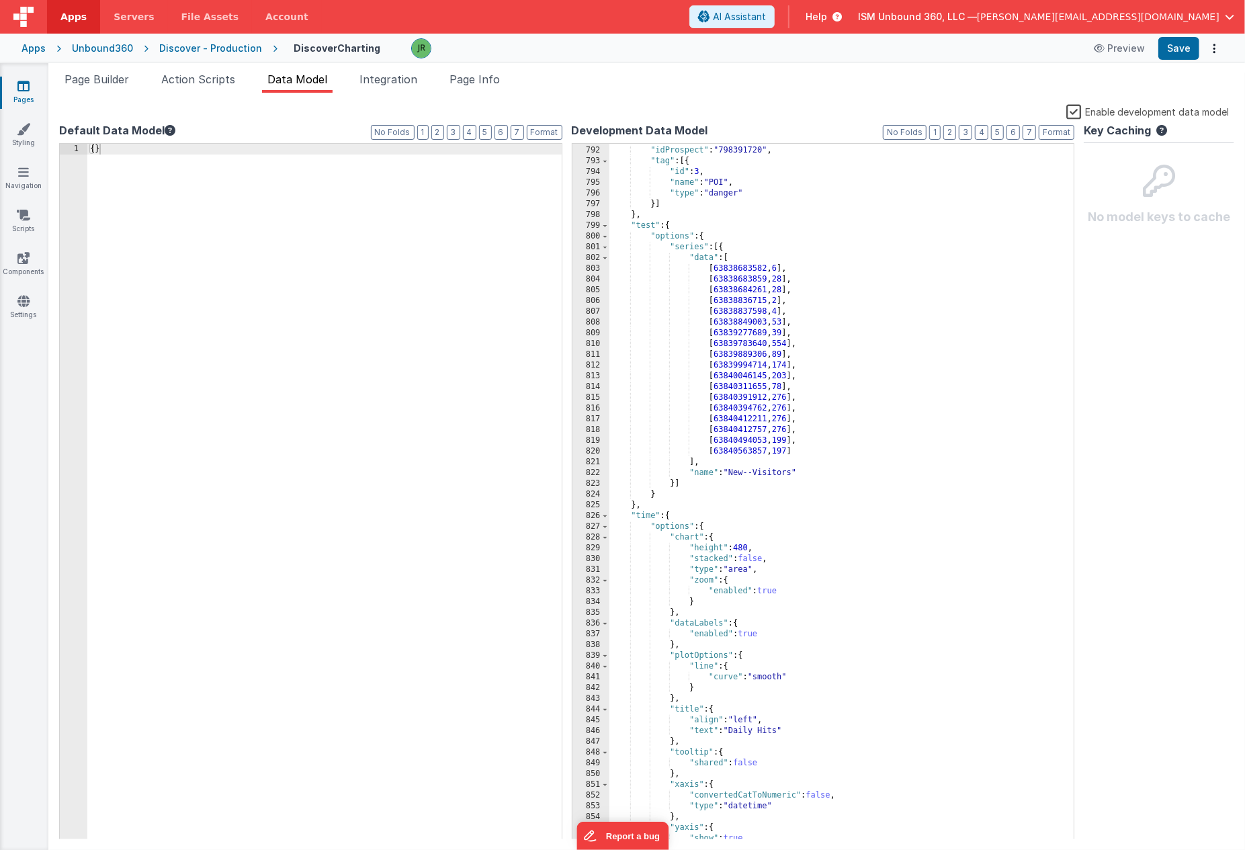
scroll to position [8559, 0]
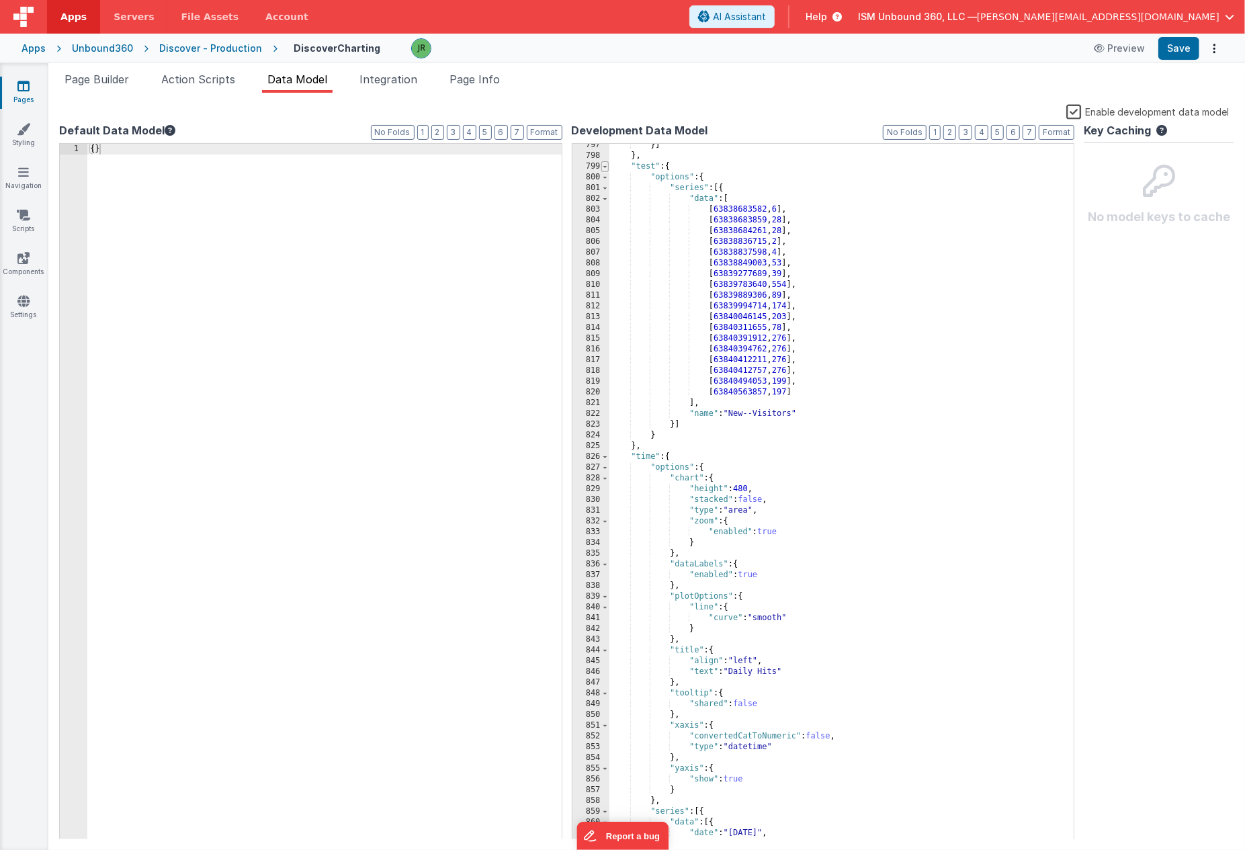
click at [605, 168] on span at bounding box center [604, 166] width 7 height 11
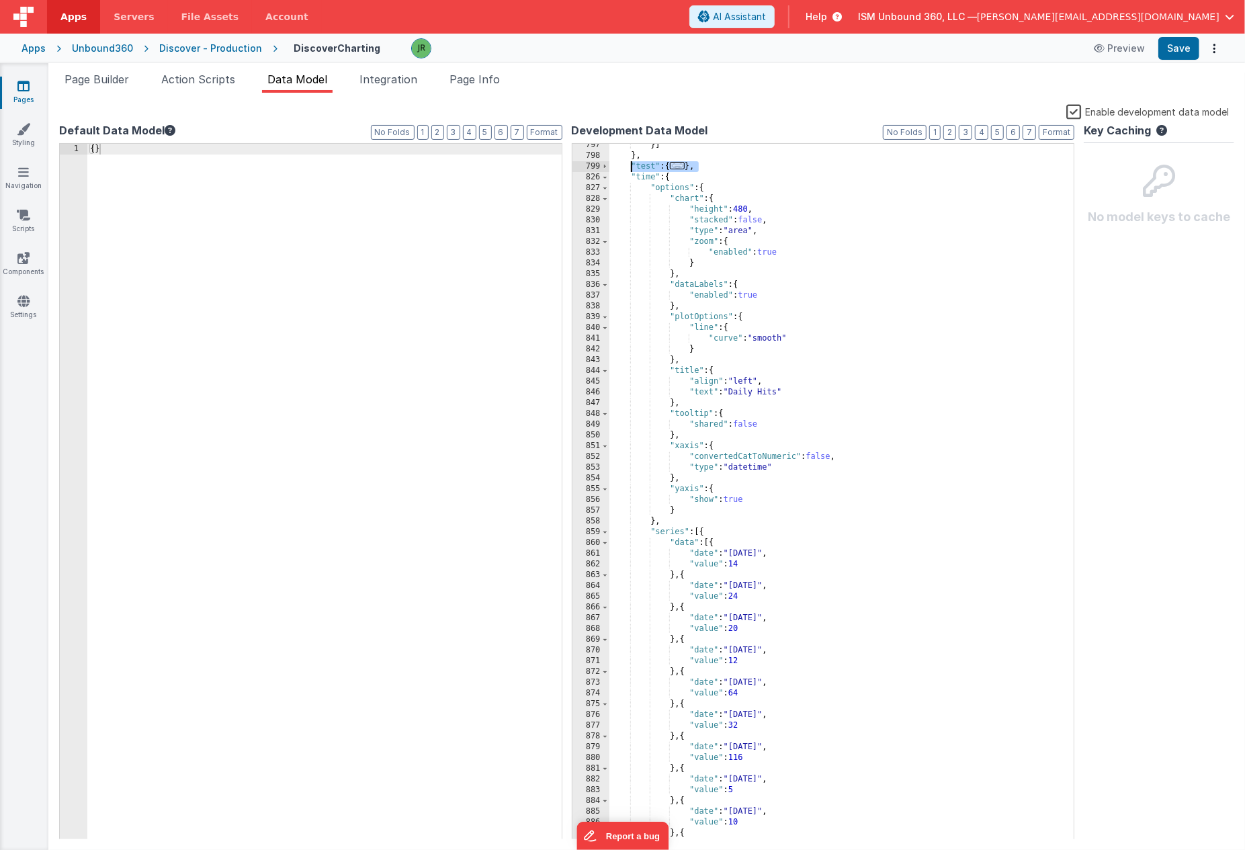
drag, startPoint x: 709, startPoint y: 166, endPoint x: 633, endPoint y: 166, distance: 75.2
click at [633, 166] on div "}] } , "test" : { ... } , "time" : { "options" : { "chart" : { "height" : 480 ,…" at bounding box center [841, 498] width 465 height 717
click at [607, 177] on span at bounding box center [604, 177] width 7 height 11
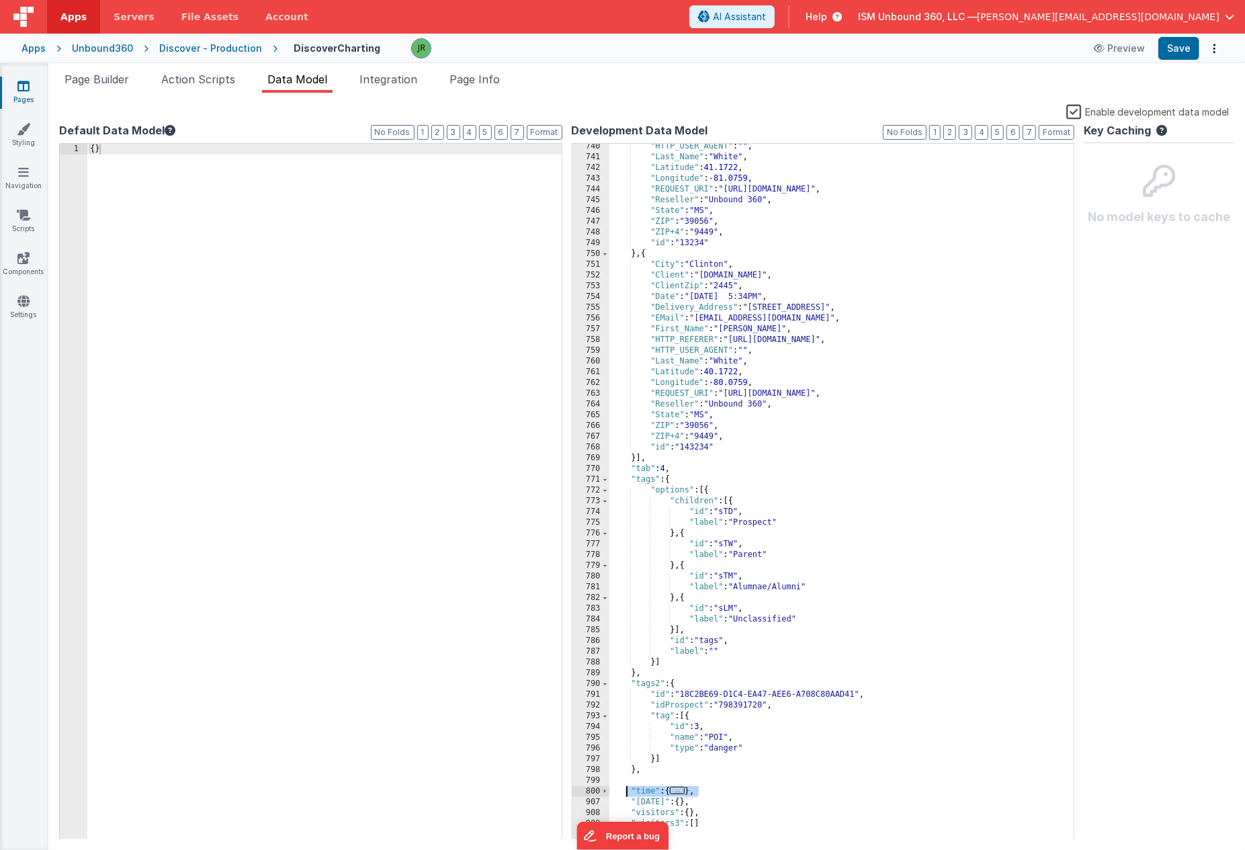
drag, startPoint x: 705, startPoint y: 792, endPoint x: 629, endPoint y: 789, distance: 75.9
click at [629, 789] on div ""HTTP_USER_AGENT" : "" , "Last_Name" : "White" , "Latitude" : 41.1722 , "Longit…" at bounding box center [841, 499] width 465 height 717
click at [601, 478] on span at bounding box center [604, 479] width 7 height 11
click at [608, 480] on span at bounding box center [604, 479] width 7 height 11
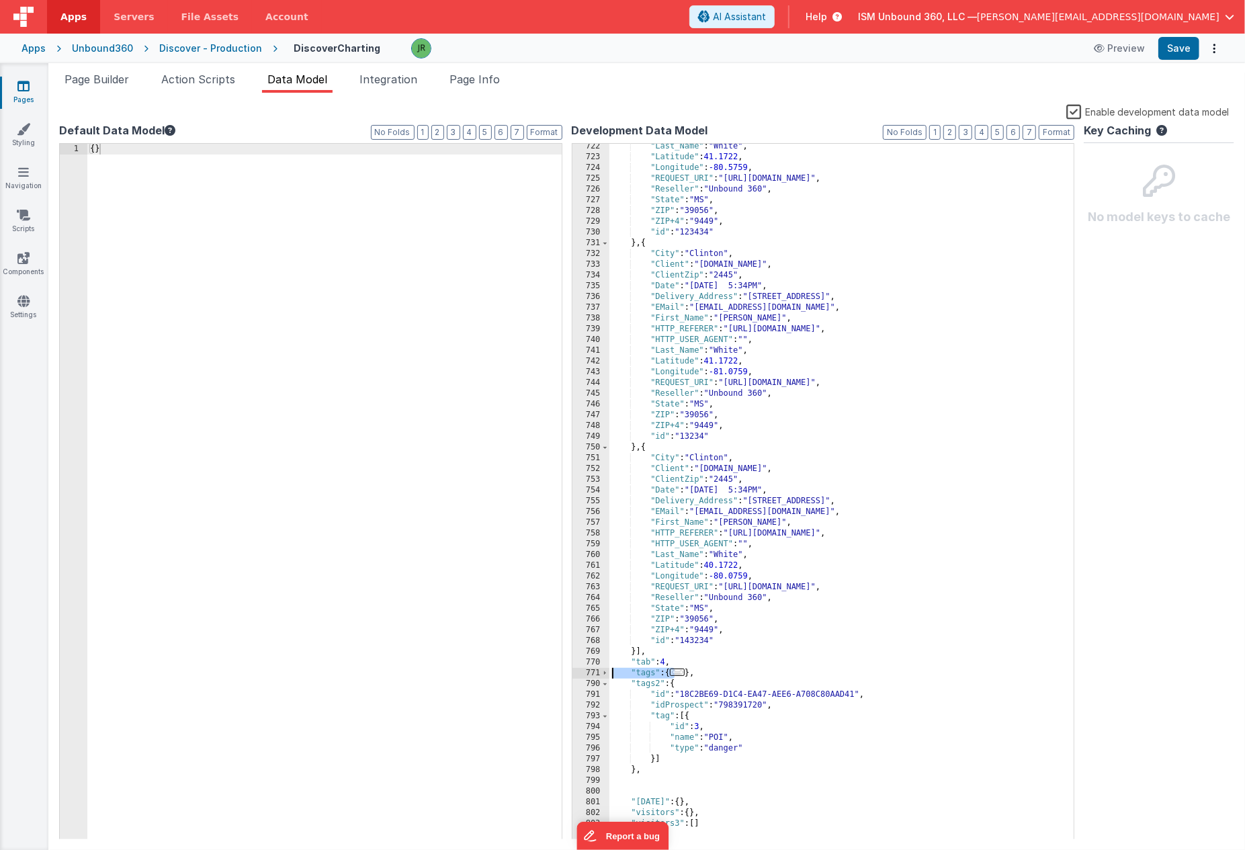
scroll to position [7751, 0]
drag, startPoint x: 702, startPoint y: 673, endPoint x: 629, endPoint y: 672, distance: 72.6
click at [629, 672] on div ""Last_Name" : "White" , "Latitude" : 41.1722 , "Longitude" : -80.5759 , "REQUES…" at bounding box center [841, 499] width 465 height 717
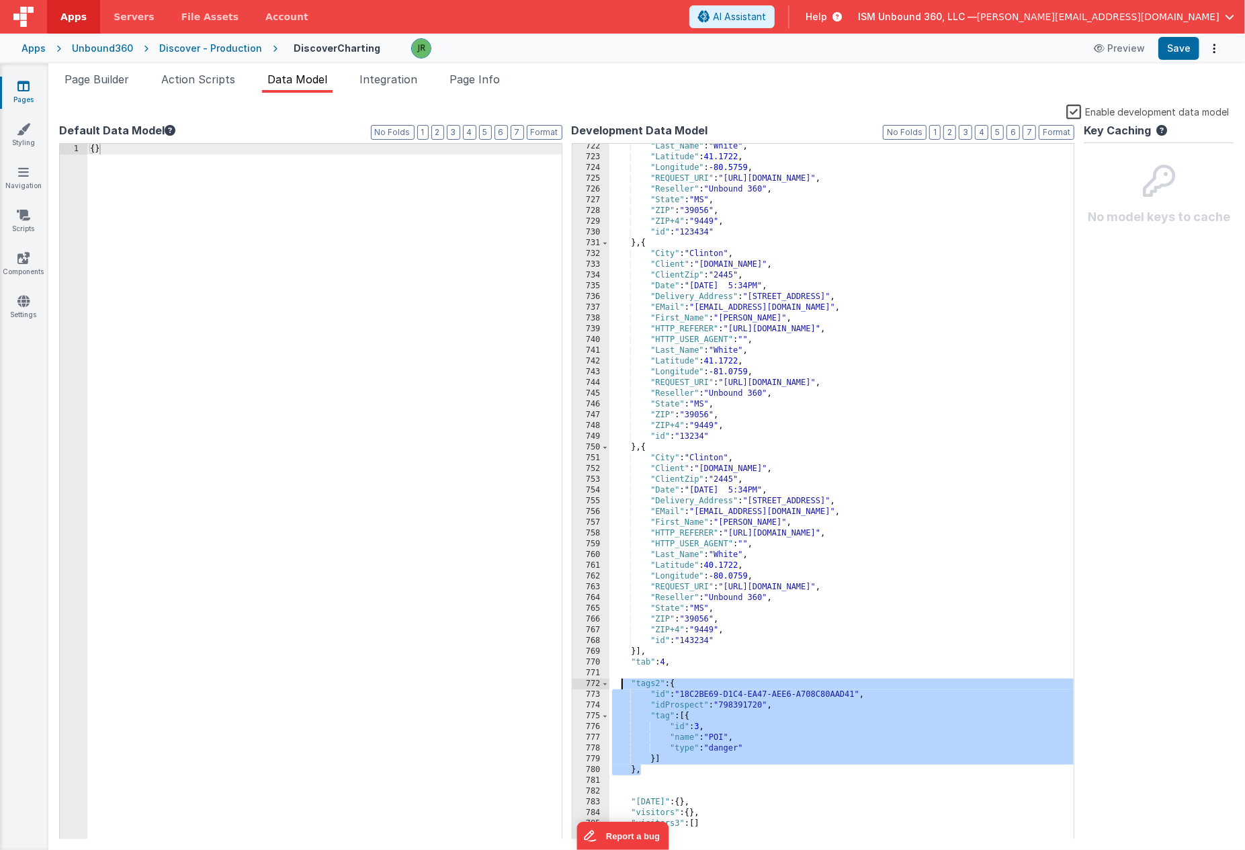
drag, startPoint x: 641, startPoint y: 772, endPoint x: 625, endPoint y: 682, distance: 91.4
click at [625, 682] on div ""Last_Name" : "White" , "Latitude" : 41.1722 , "Longitude" : -80.5759 , "REQUES…" at bounding box center [841, 499] width 465 height 717
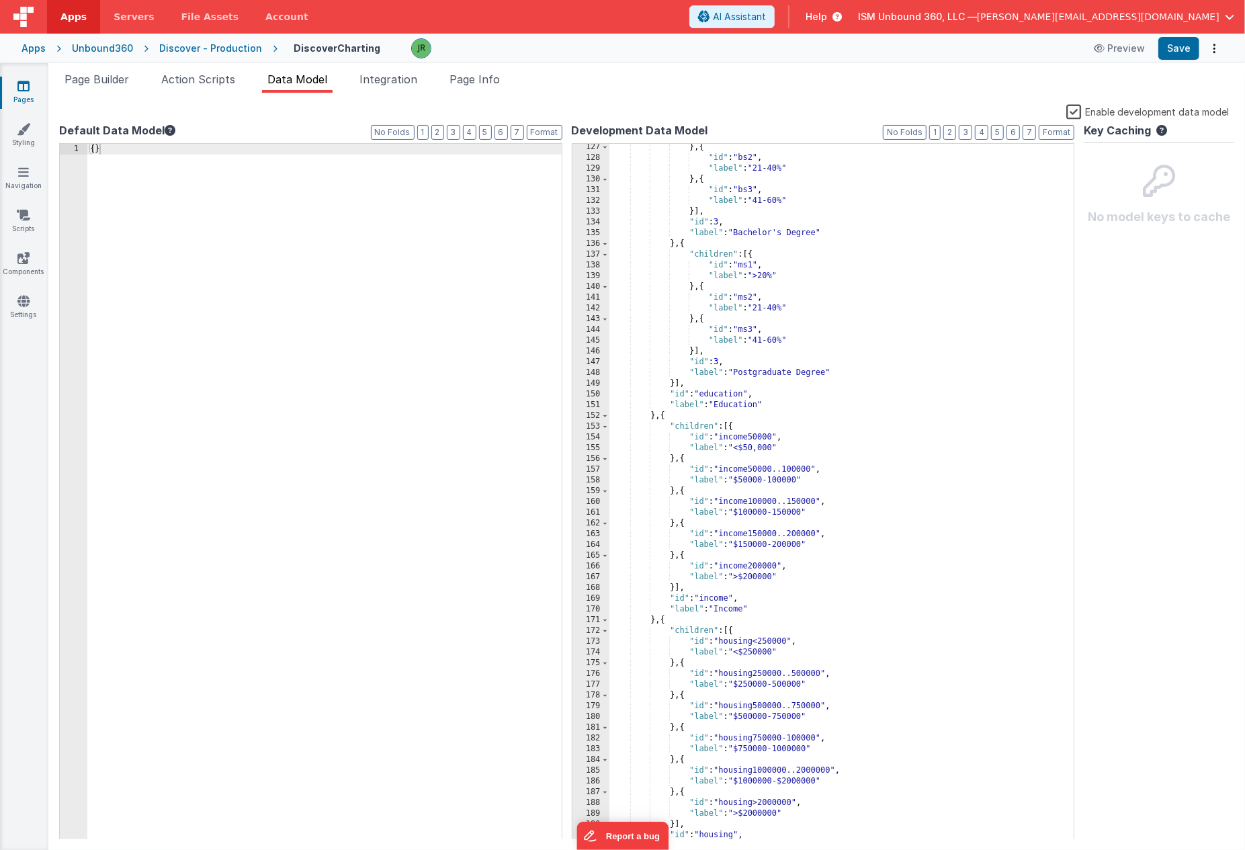
scroll to position [0, 0]
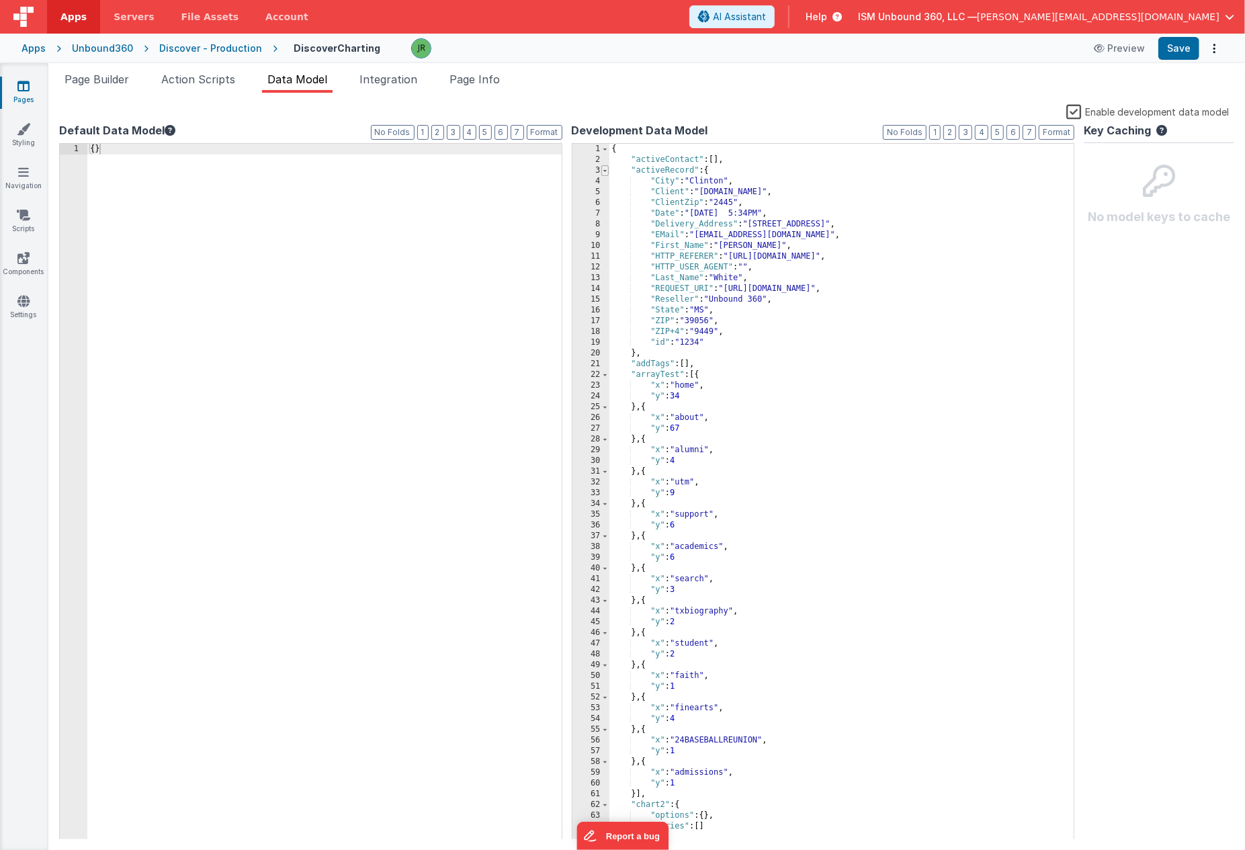
click at [607, 171] on span at bounding box center [604, 170] width 7 height 11
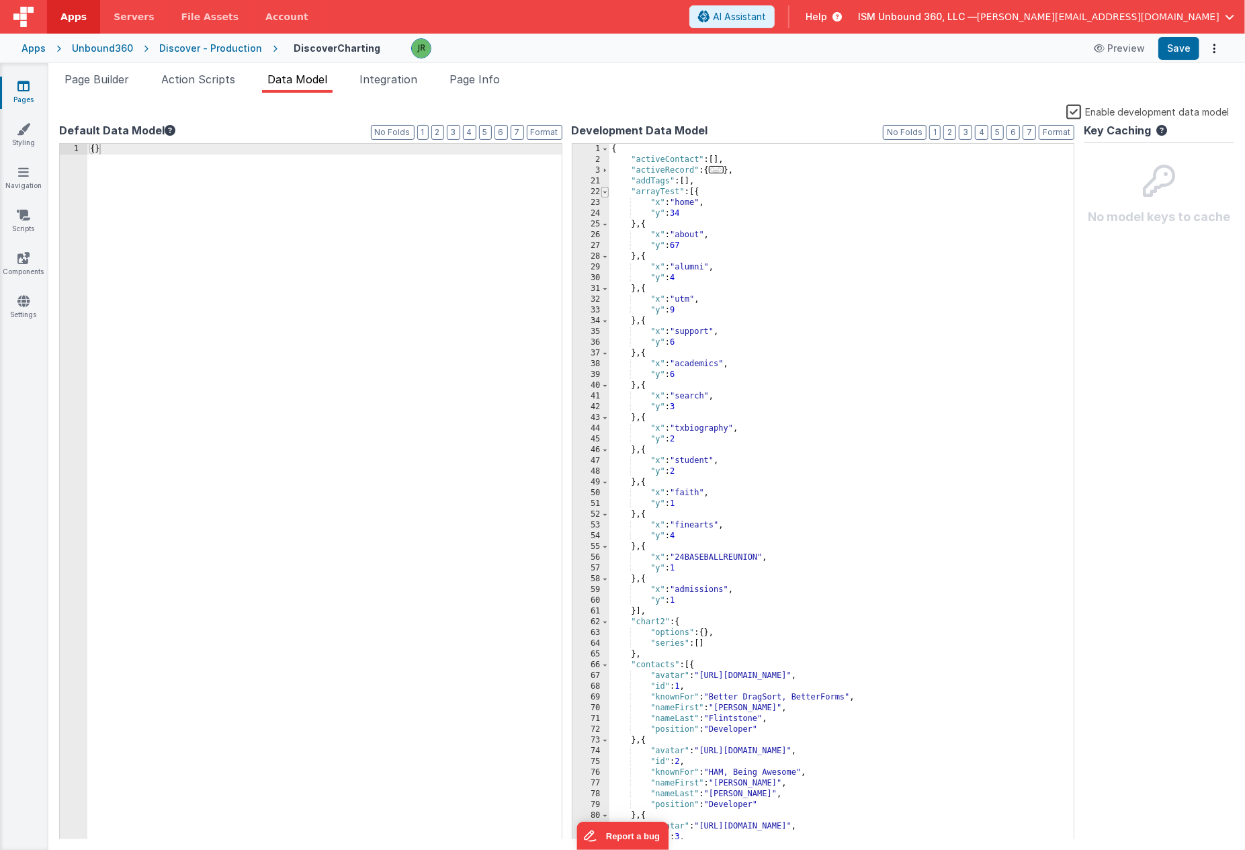
click at [603, 191] on span at bounding box center [604, 192] width 7 height 11
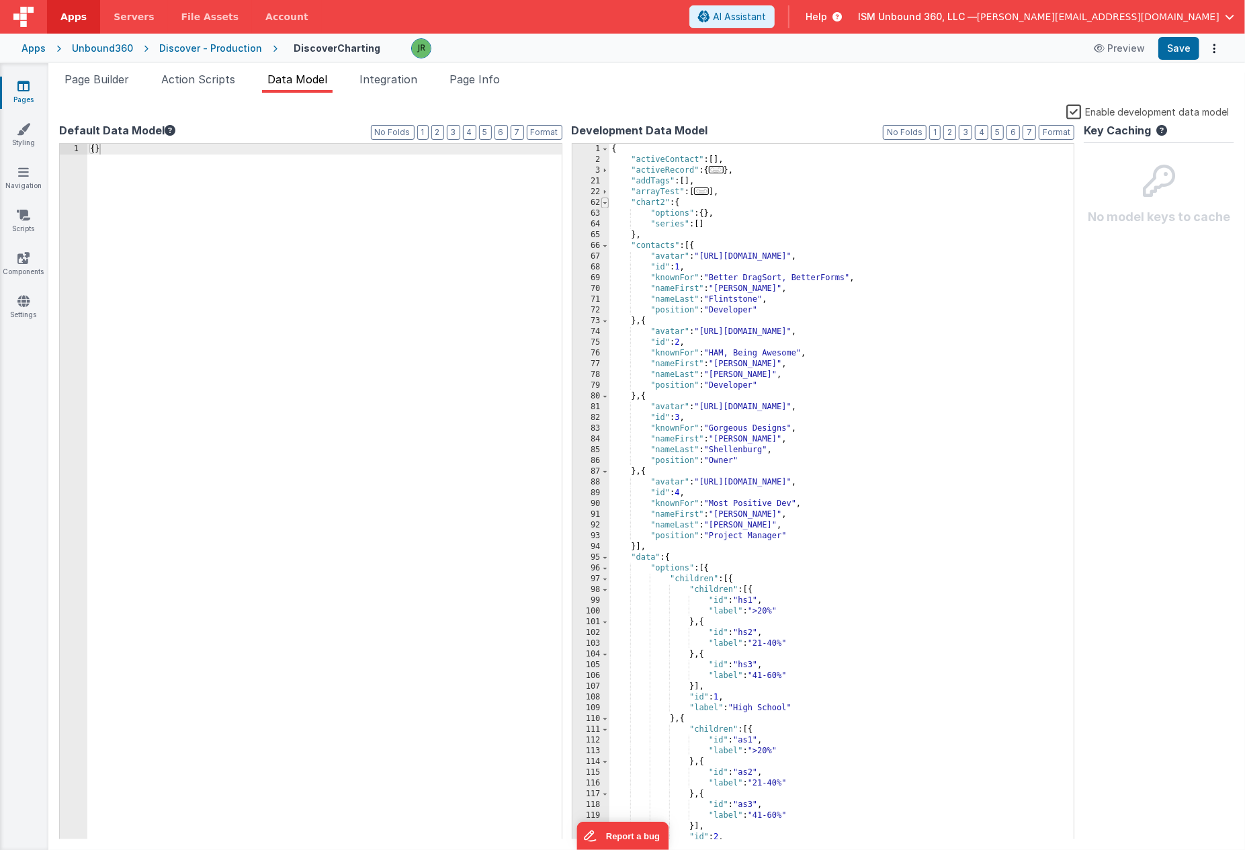
click at [605, 201] on span at bounding box center [604, 202] width 7 height 11
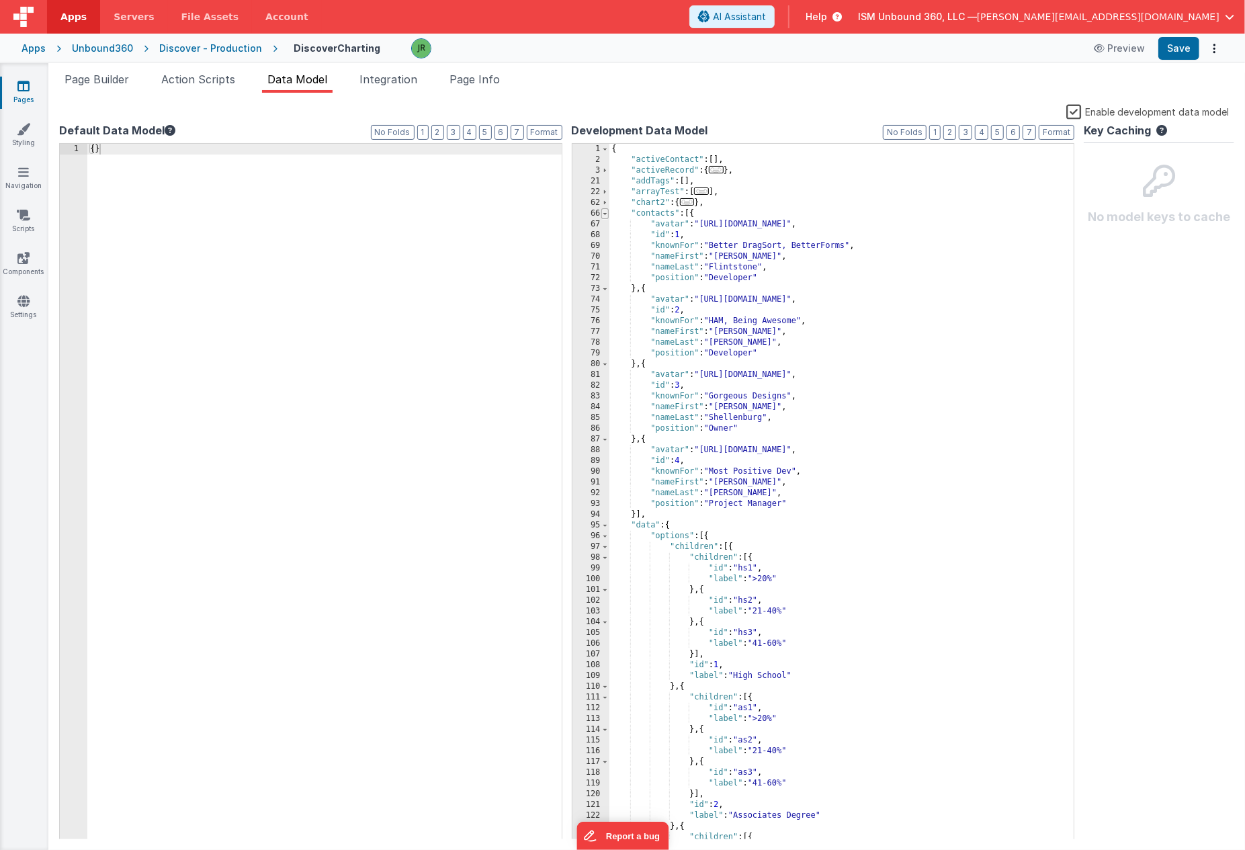
click at [605, 213] on span at bounding box center [604, 213] width 7 height 11
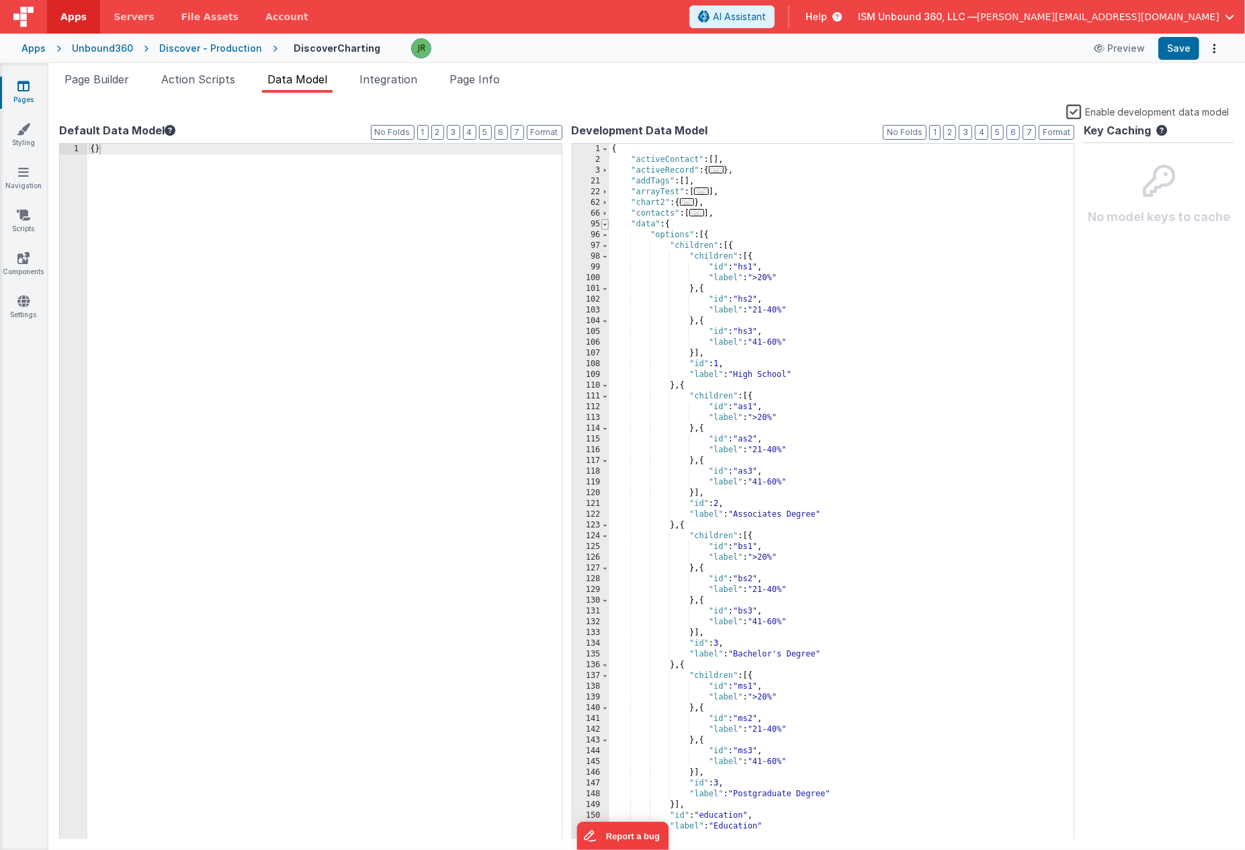
click at [607, 224] on span at bounding box center [604, 224] width 7 height 11
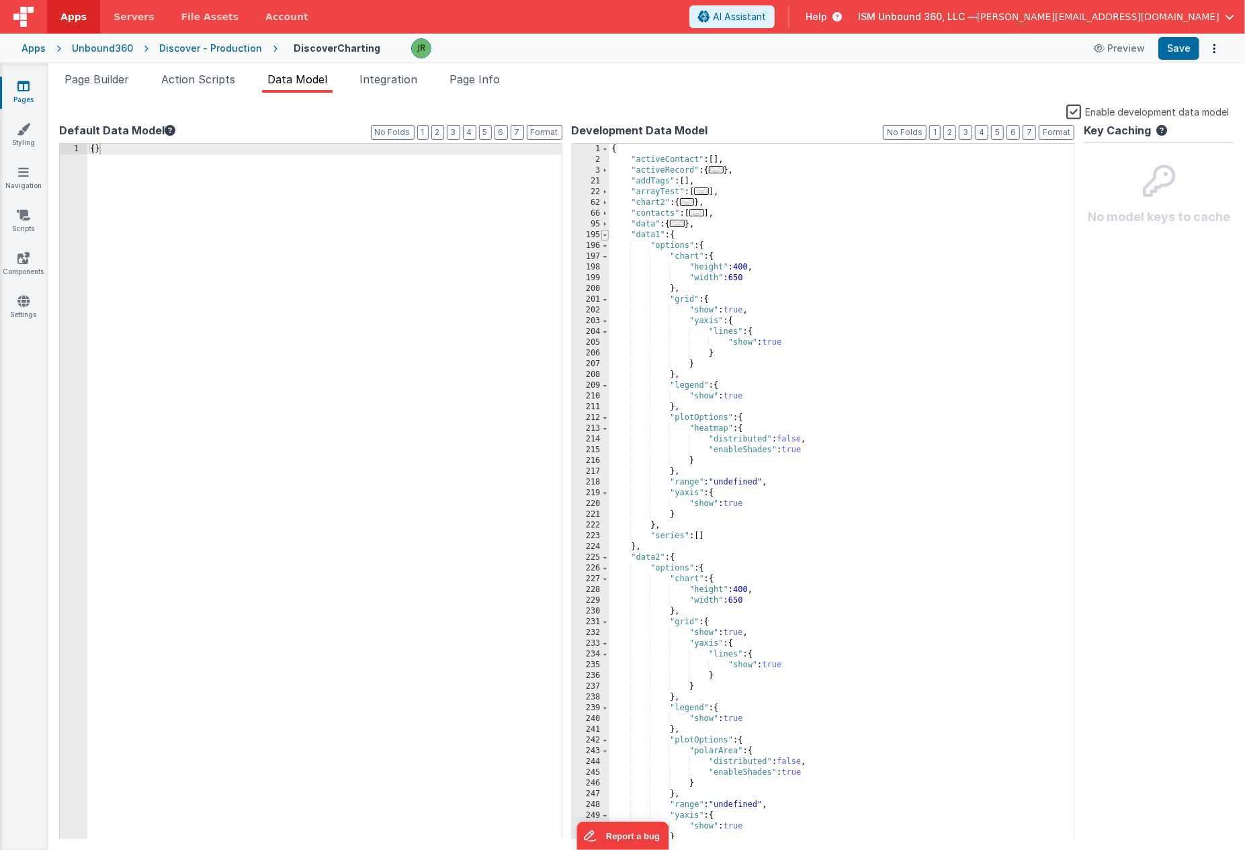
click at [607, 234] on span at bounding box center [604, 235] width 7 height 11
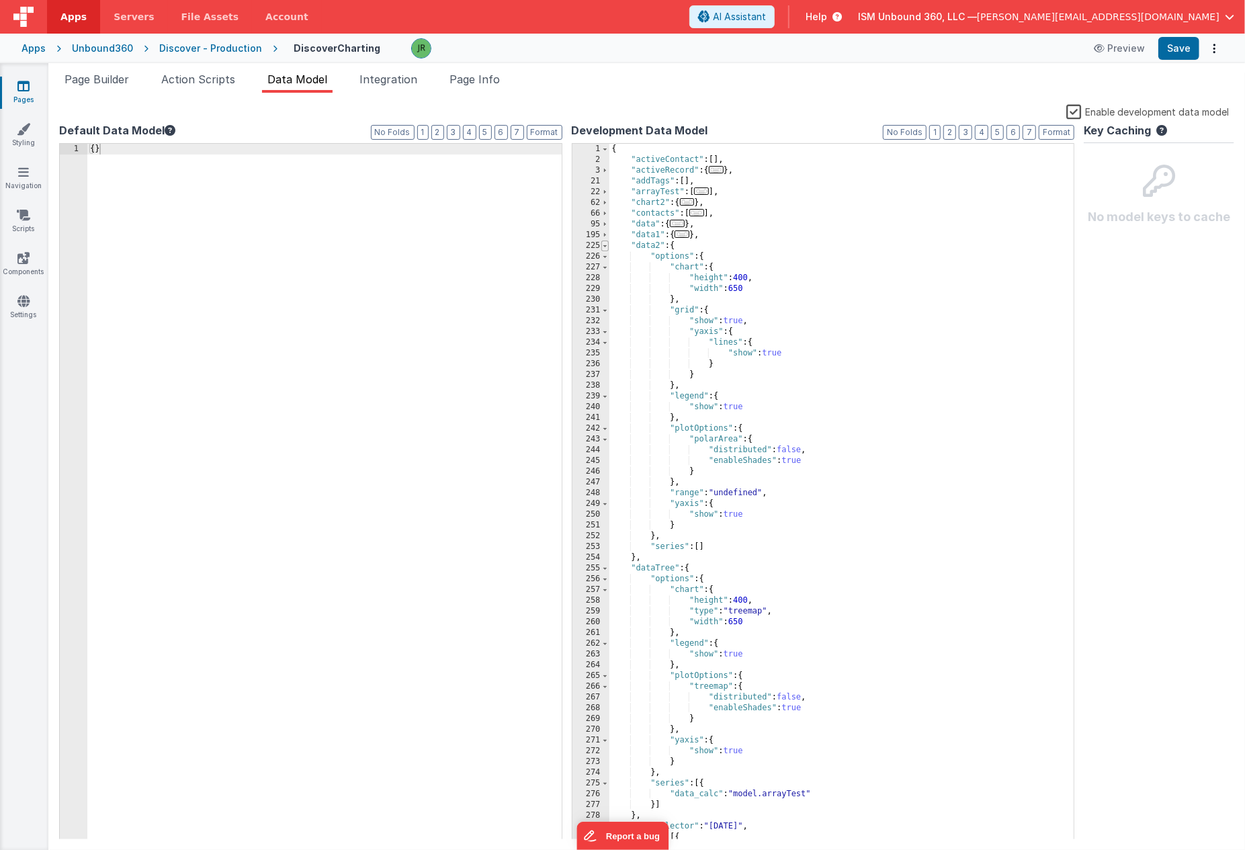
click at [606, 245] on span at bounding box center [604, 245] width 7 height 11
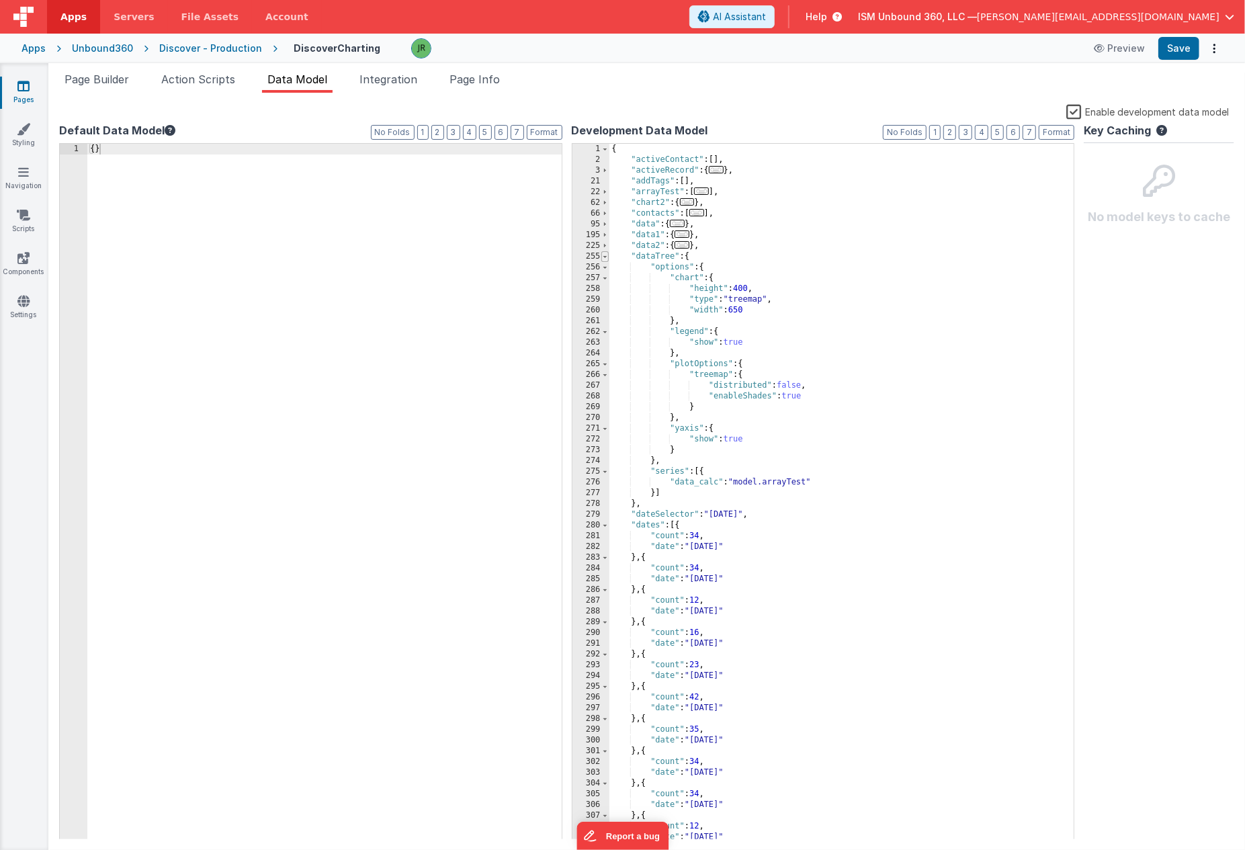
click at [607, 255] on span at bounding box center [604, 256] width 7 height 11
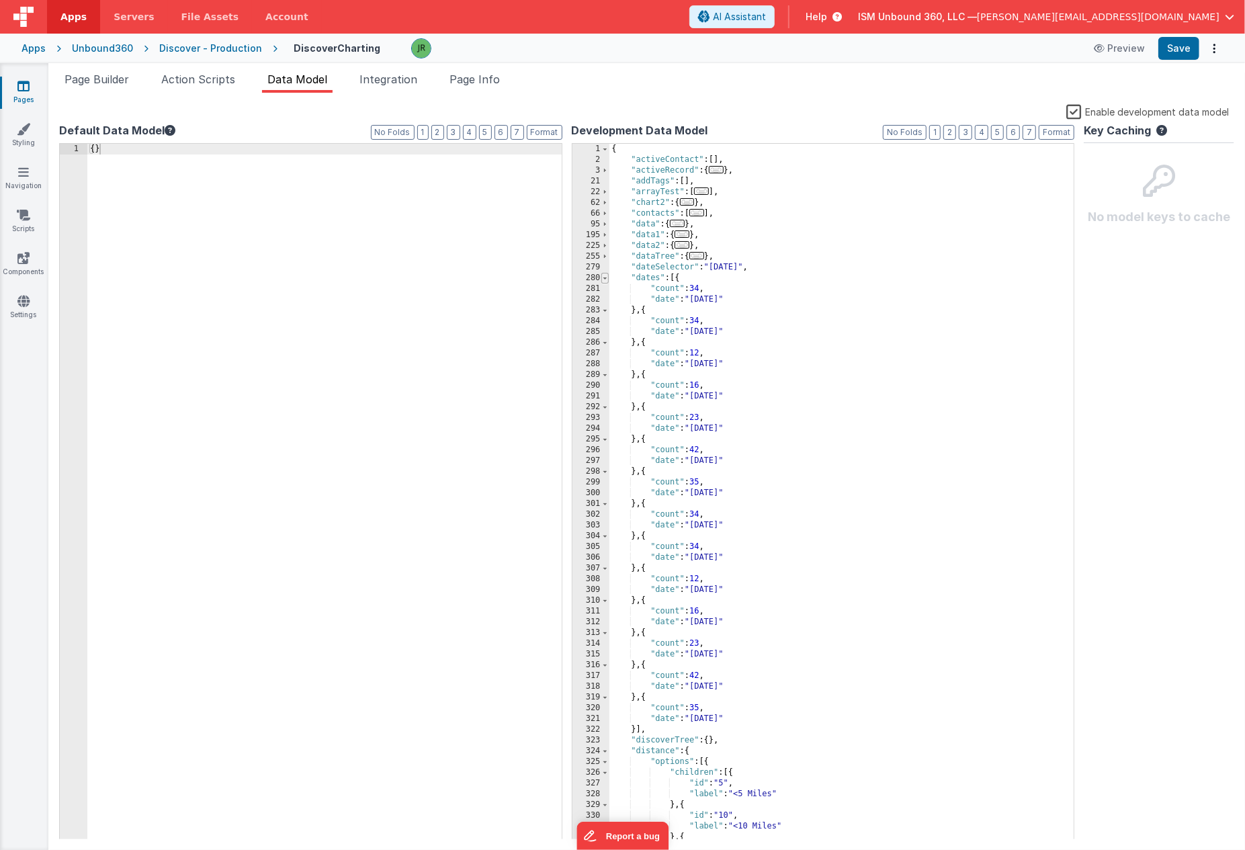
click at [607, 275] on span at bounding box center [604, 278] width 7 height 11
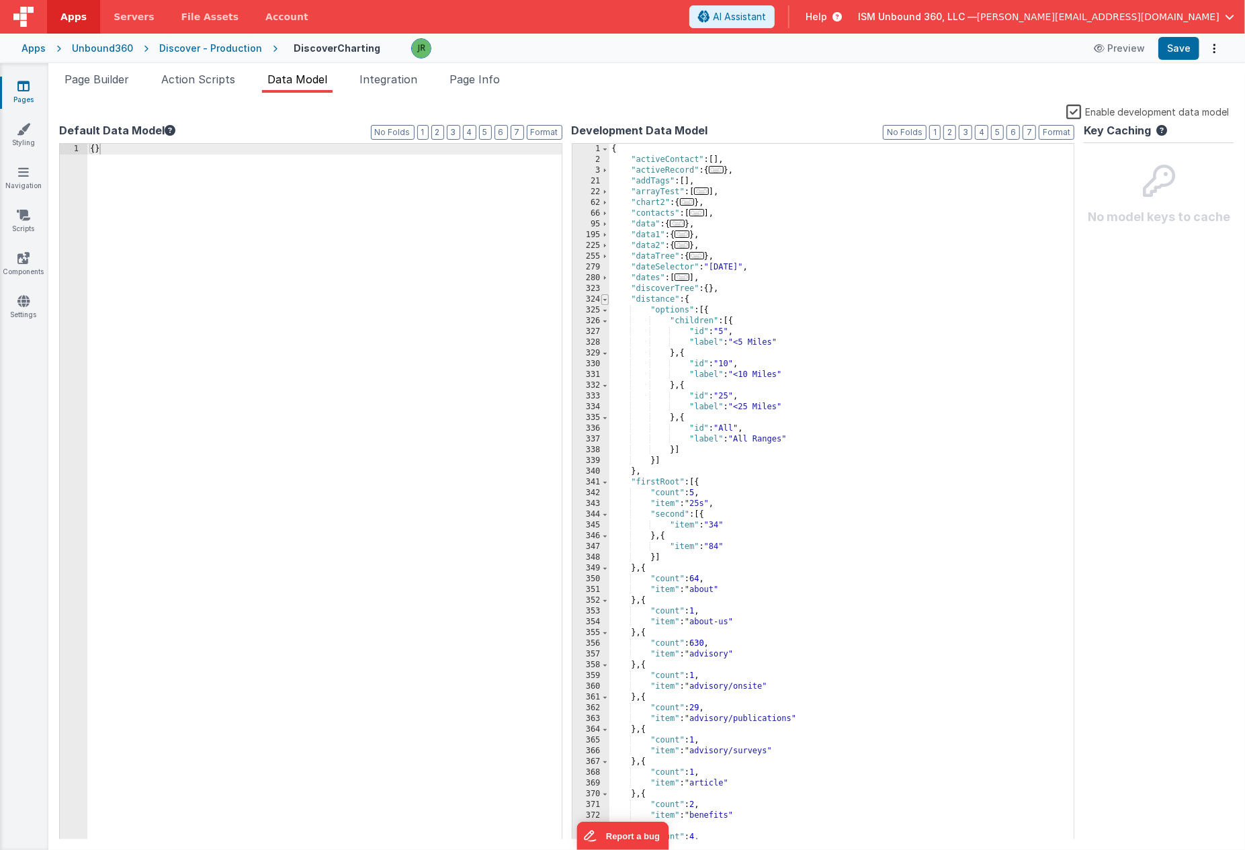
click at [608, 299] on span at bounding box center [604, 299] width 7 height 11
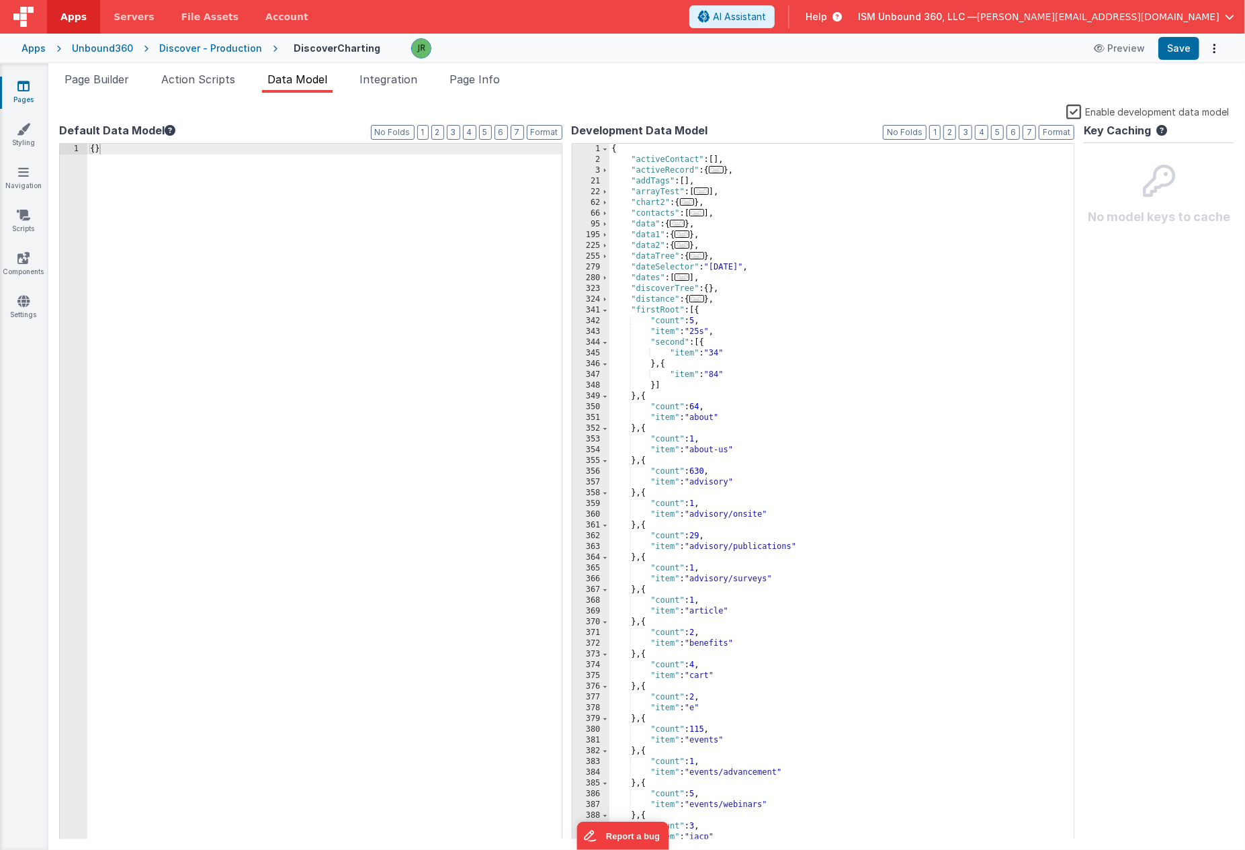
click at [609, 310] on div "341" at bounding box center [590, 310] width 37 height 11
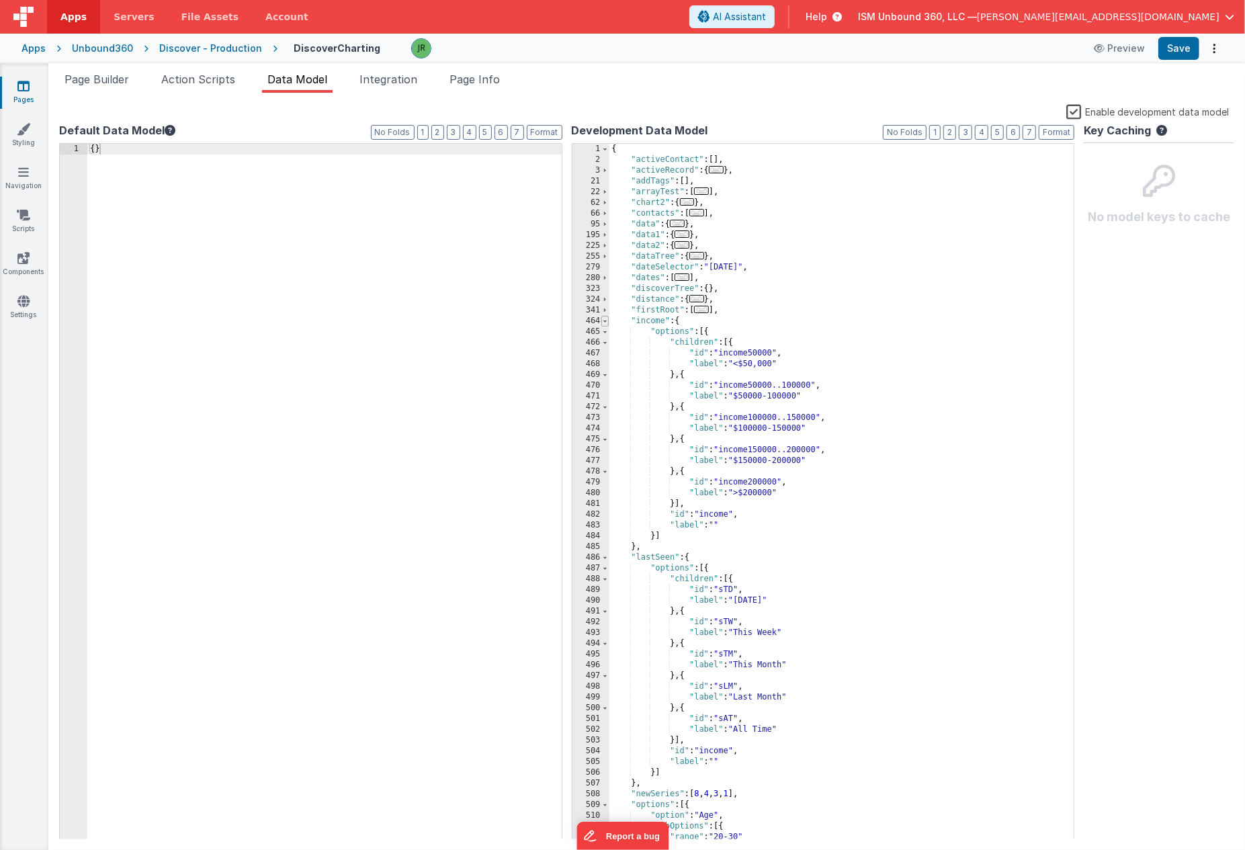
click at [607, 317] on span at bounding box center [604, 321] width 7 height 11
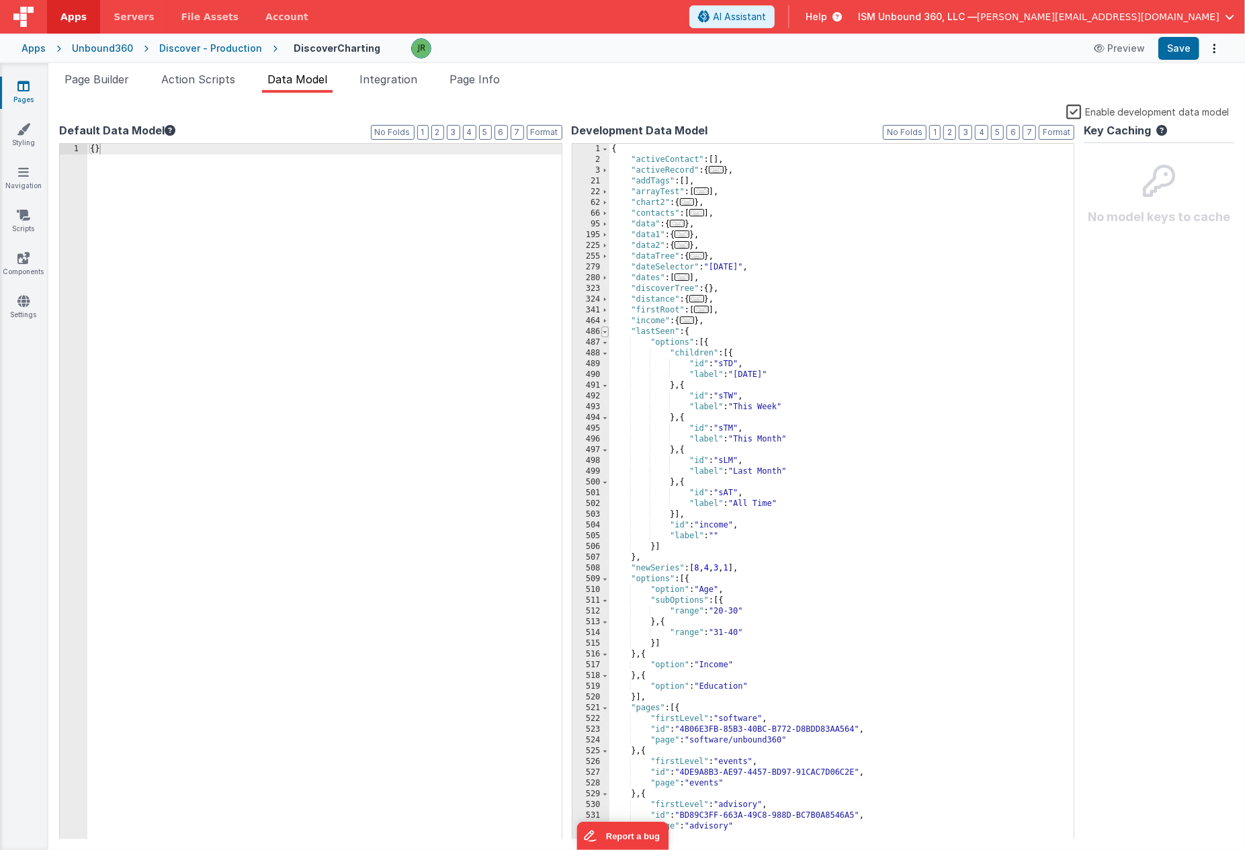
click at [605, 333] on span at bounding box center [604, 331] width 7 height 11
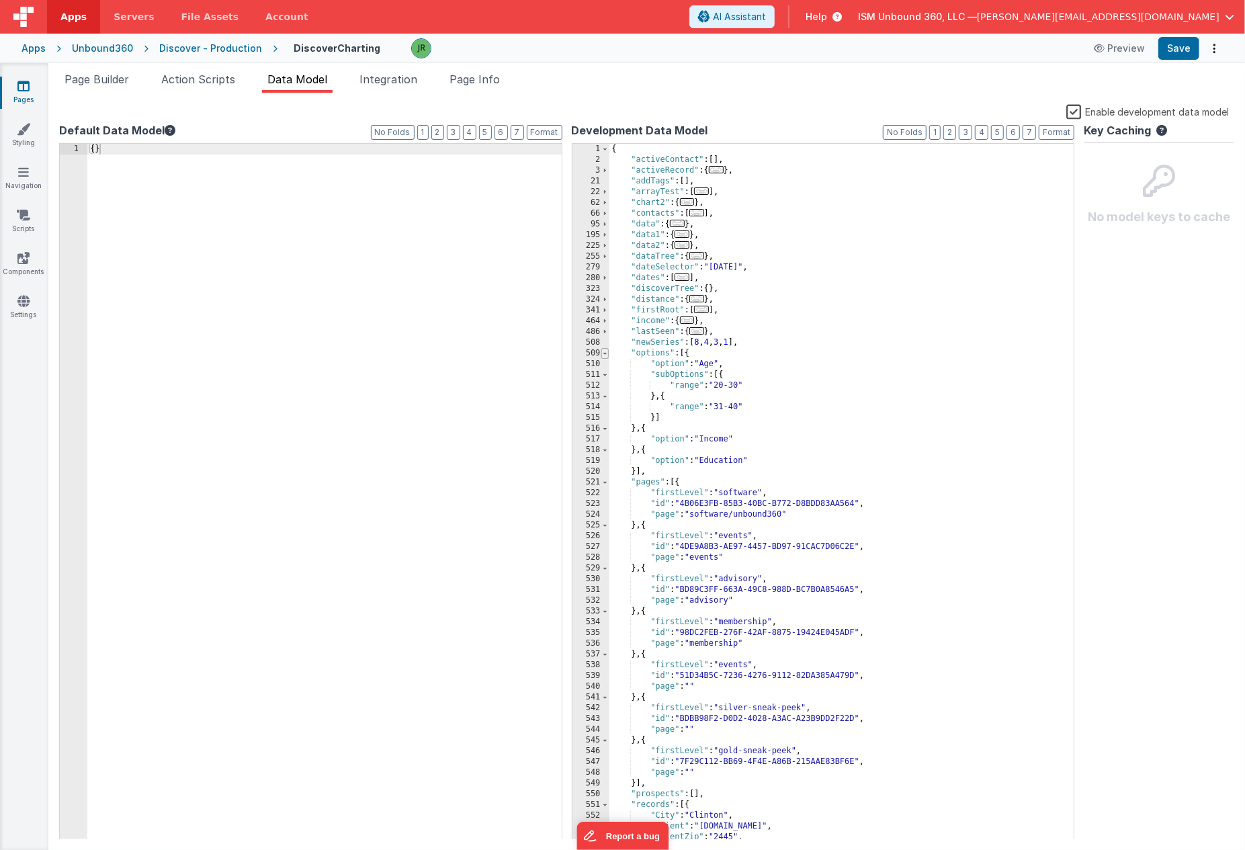
click at [607, 353] on span at bounding box center [604, 353] width 7 height 11
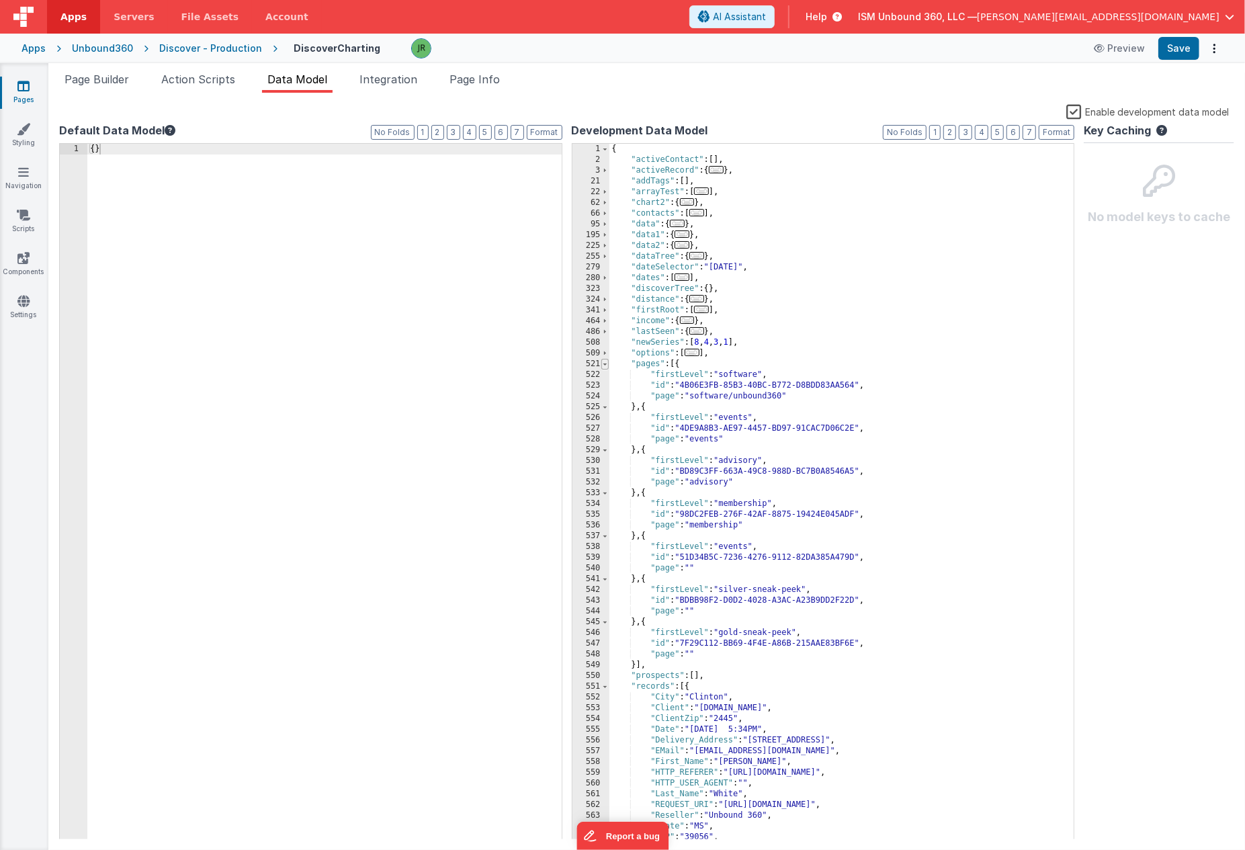
click at [607, 363] on span at bounding box center [604, 364] width 7 height 11
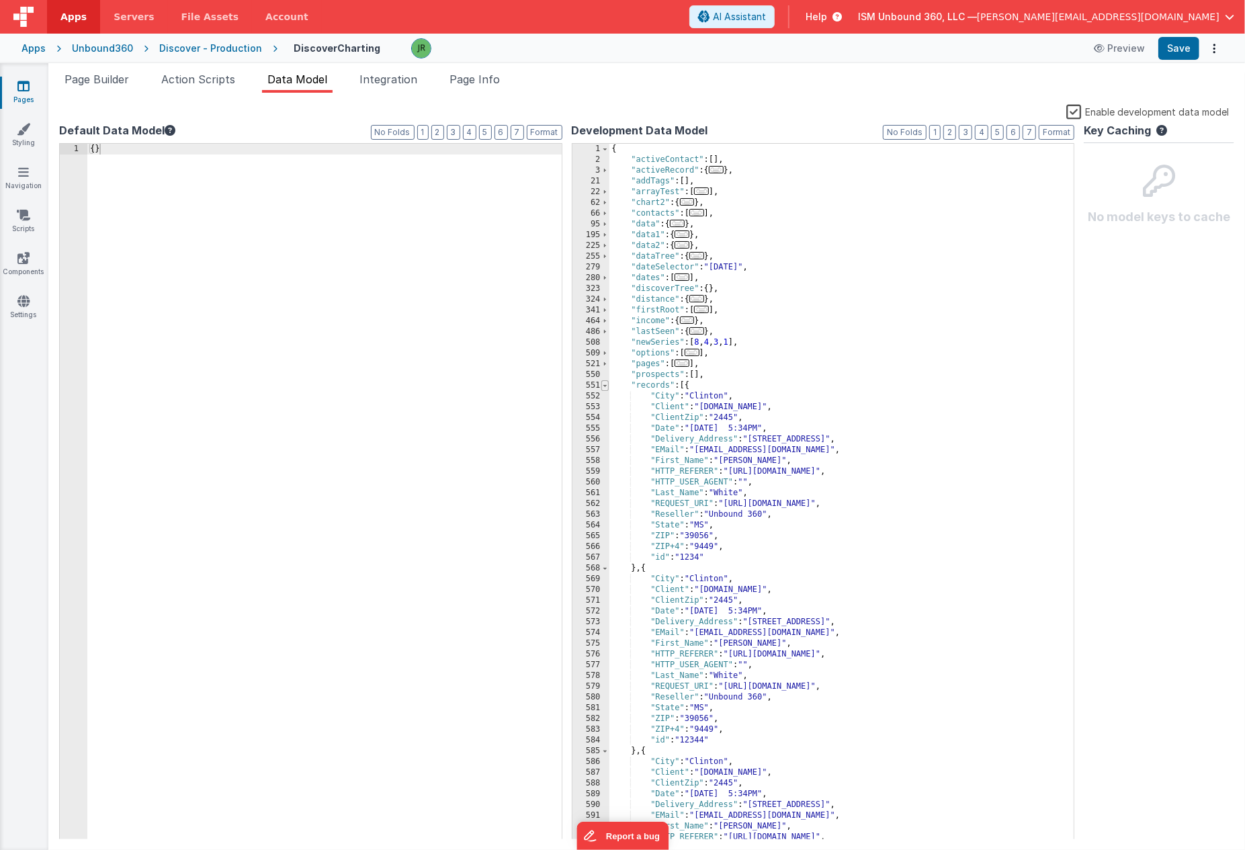
click at [607, 382] on span at bounding box center [604, 385] width 7 height 11
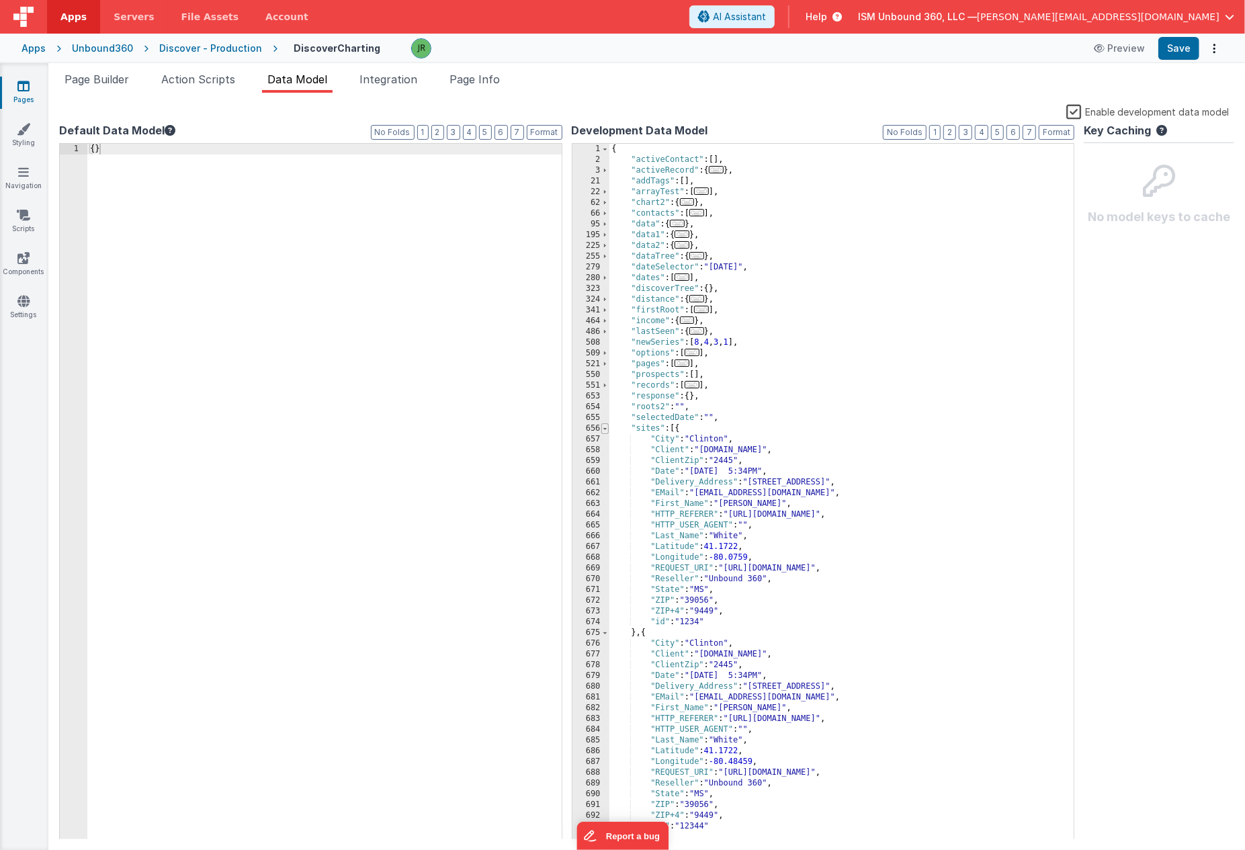
click at [607, 429] on span at bounding box center [604, 428] width 7 height 11
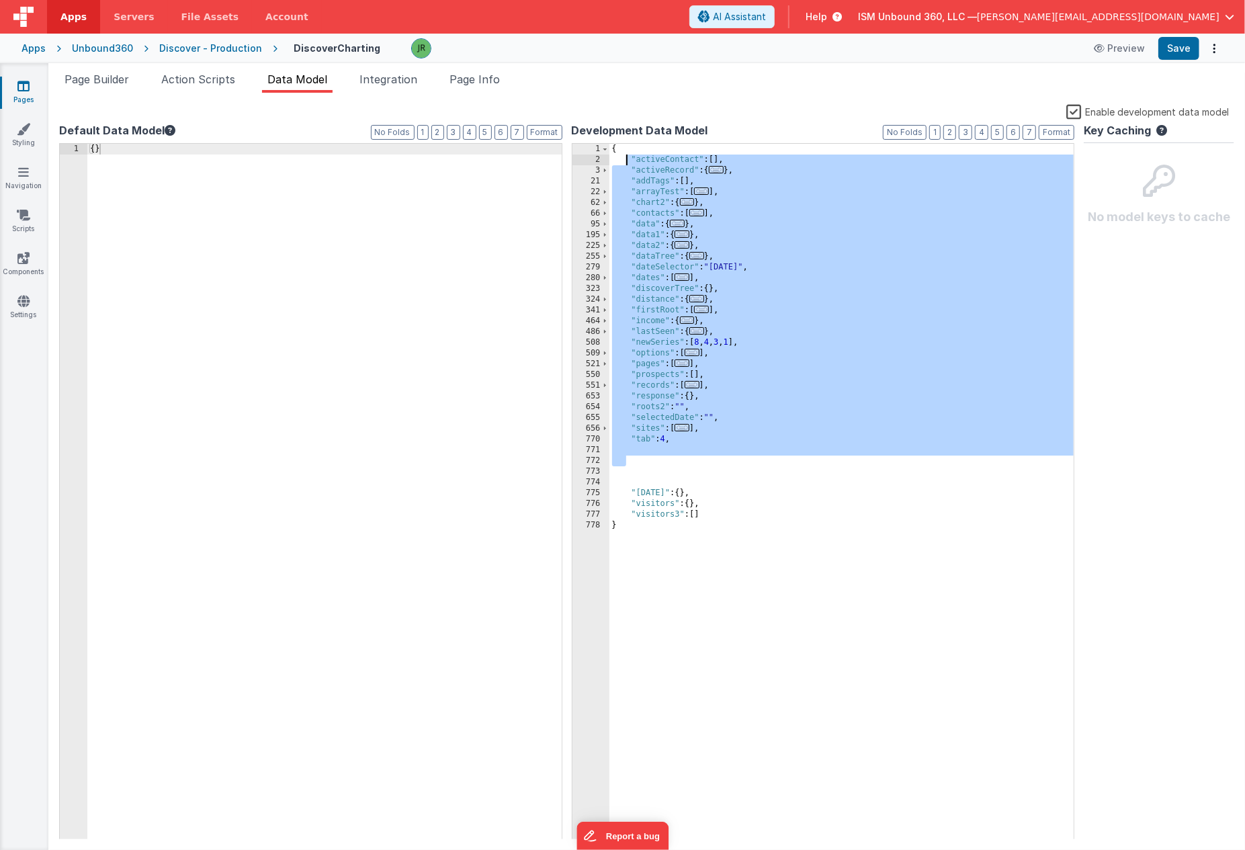
drag, startPoint x: 642, startPoint y: 456, endPoint x: 627, endPoint y: 161, distance: 295.2
click at [627, 161] on div "{ "activeContact" : [ ] , "activeRecord" : { ... } , "addTags" : [ ] , "arrayTe…" at bounding box center [841, 502] width 465 height 717
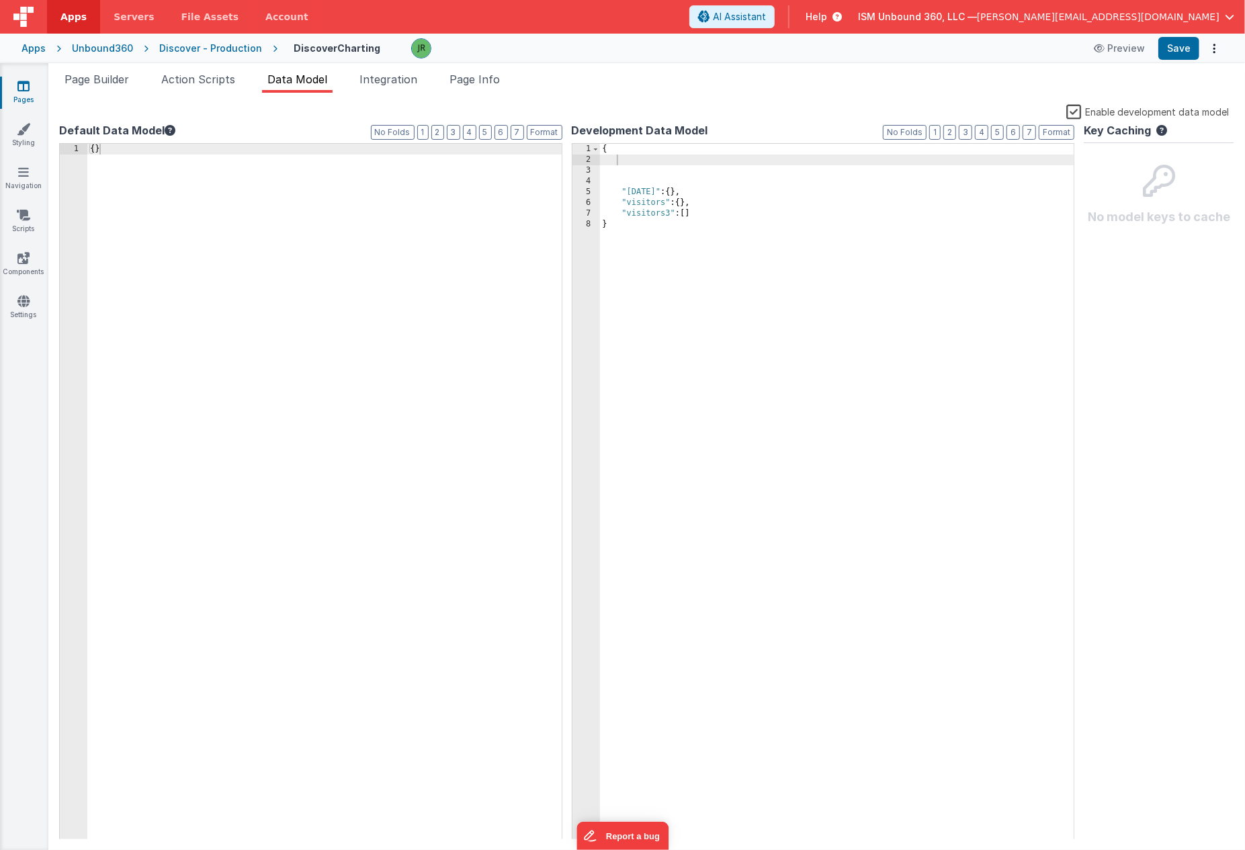
click at [624, 79] on ul "Page Builder Action Scripts Data Model Integration Page Info" at bounding box center [646, 81] width 1196 height 21
click at [1184, 46] on button "Save" at bounding box center [1178, 48] width 41 height 23
click at [1125, 47] on button "Preview" at bounding box center [1118, 48] width 67 height 21
drag, startPoint x: 699, startPoint y: 213, endPoint x: 621, endPoint y: 210, distance: 77.3
click at [621, 210] on div "{ "today" : { } , "visitors" : { } , "visitors3" : [ ] }" at bounding box center [837, 502] width 474 height 717
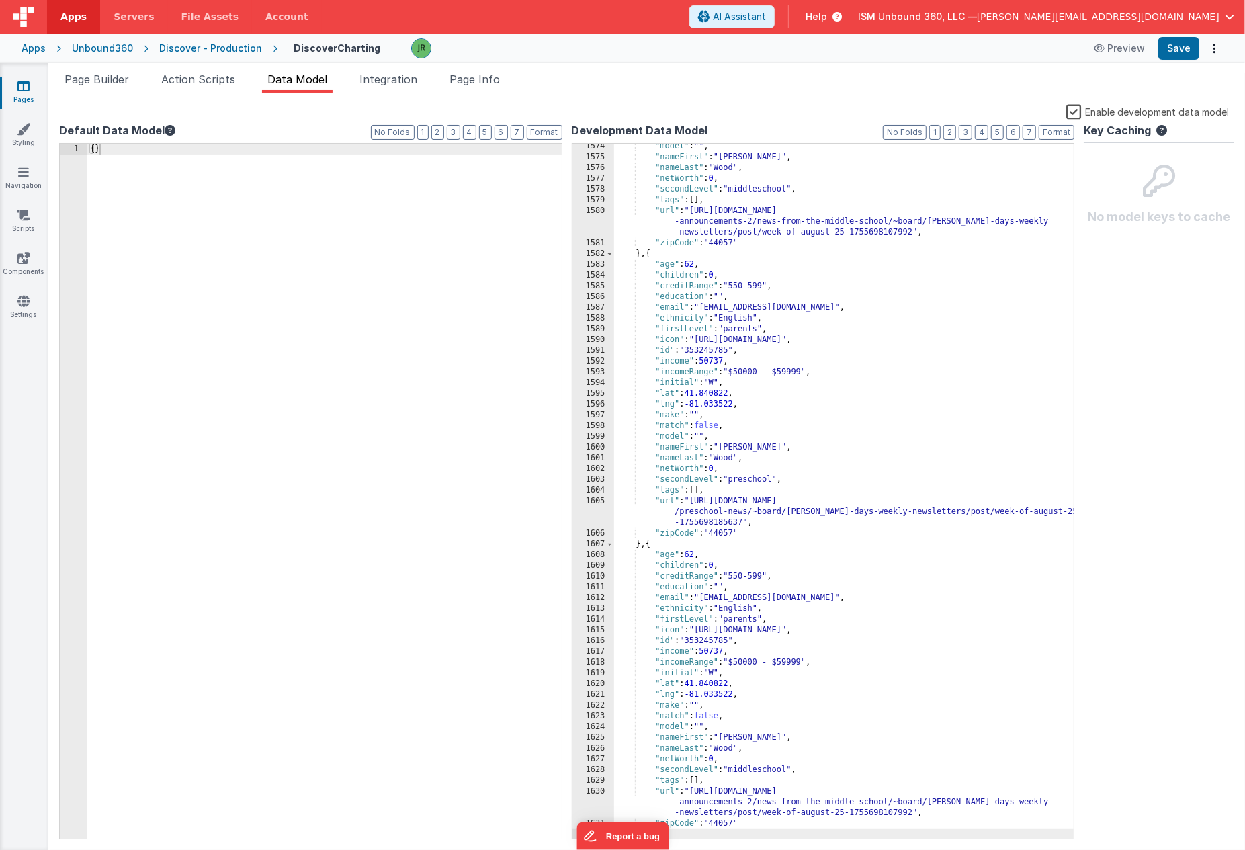
scroll to position [17939, 0]
click at [120, 83] on span "Page Builder" at bounding box center [96, 79] width 64 height 13
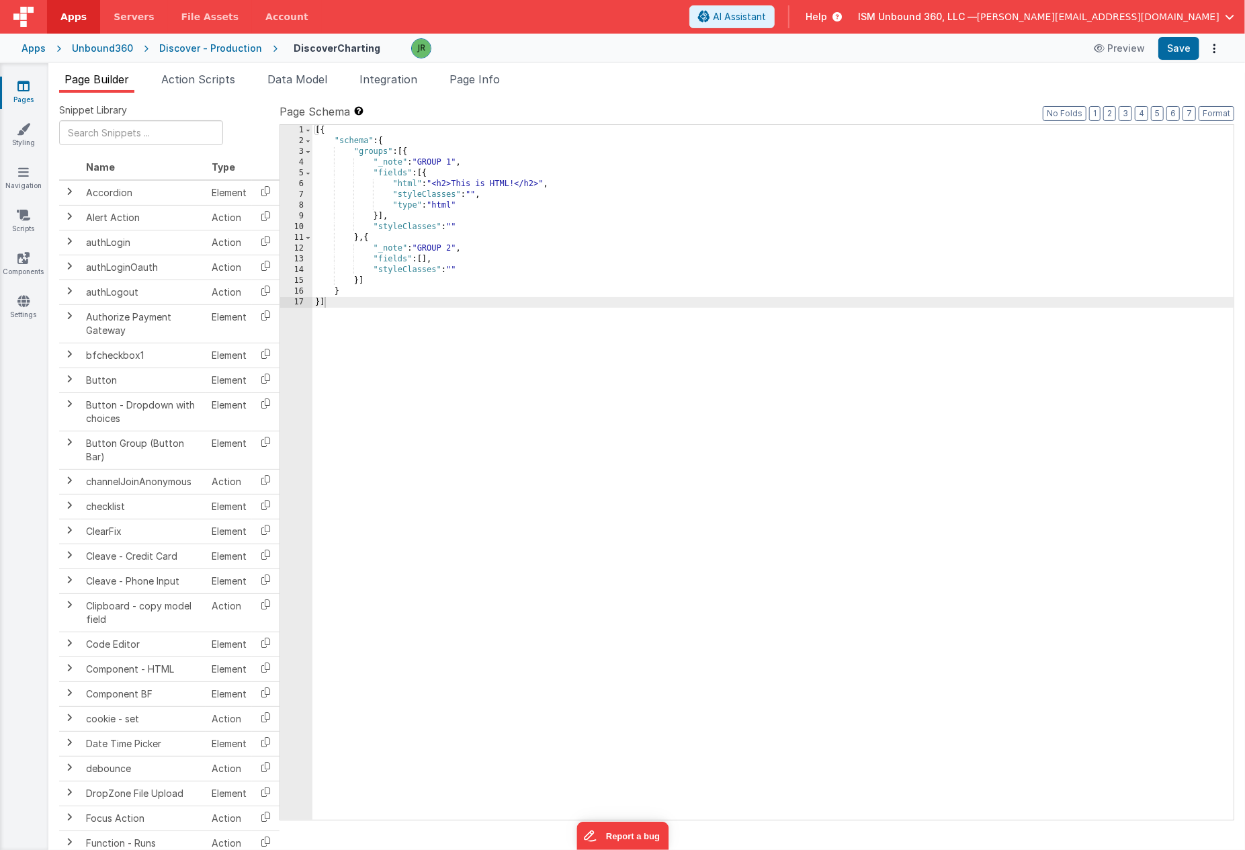
click at [405, 183] on div "[{ "schema" : { "groups" : [{ "_note" : "GROUP 1" , "fields" : [{ "html" : "<h2…" at bounding box center [772, 483] width 921 height 716
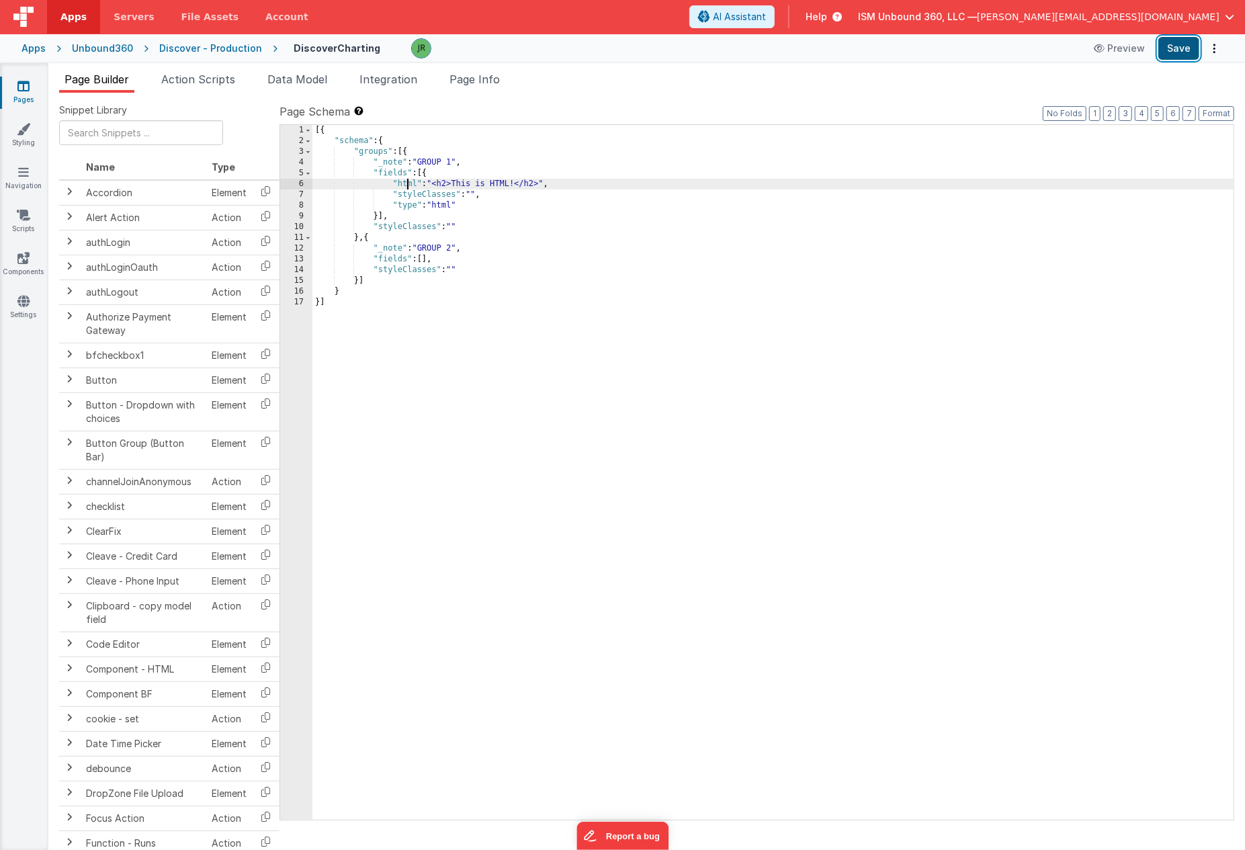
click at [1174, 40] on button "Save" at bounding box center [1178, 48] width 41 height 23
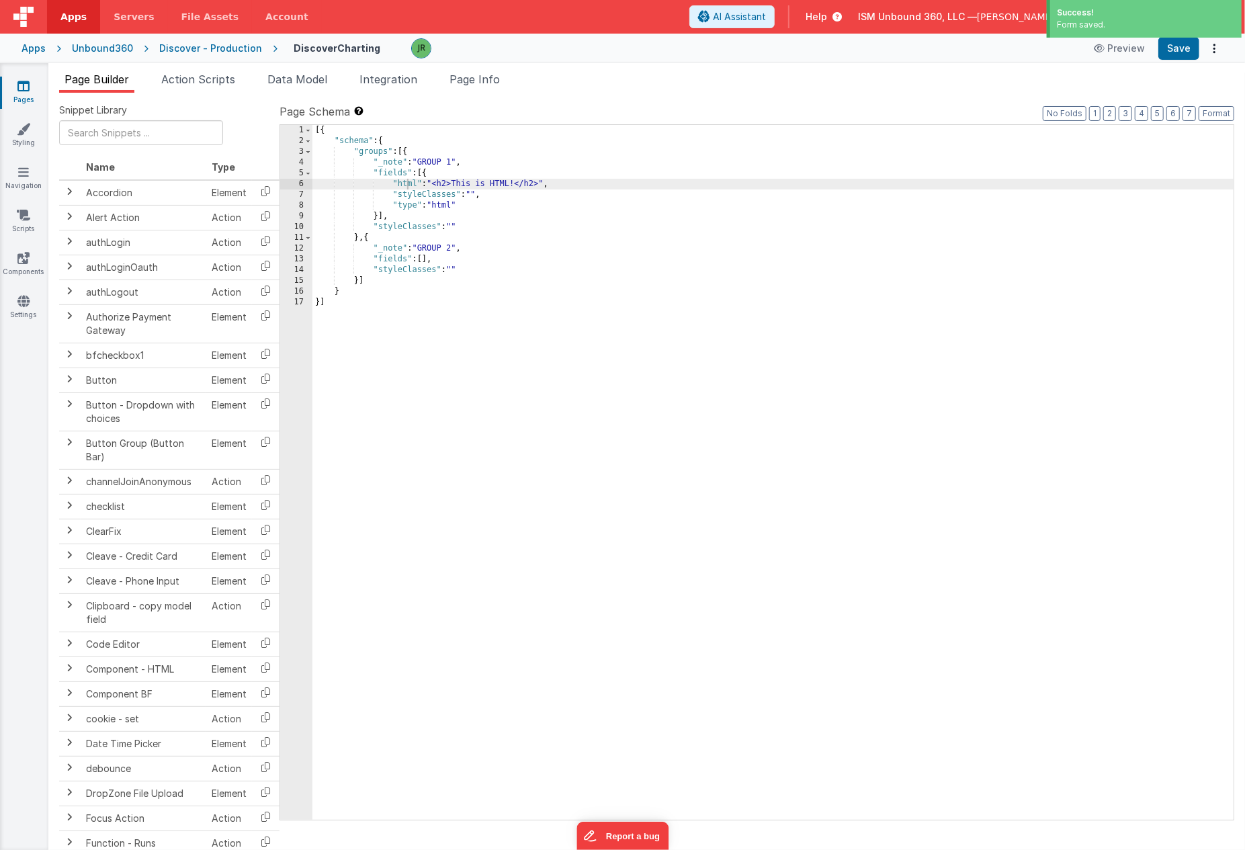
click at [303, 183] on div "6" at bounding box center [296, 184] width 32 height 11
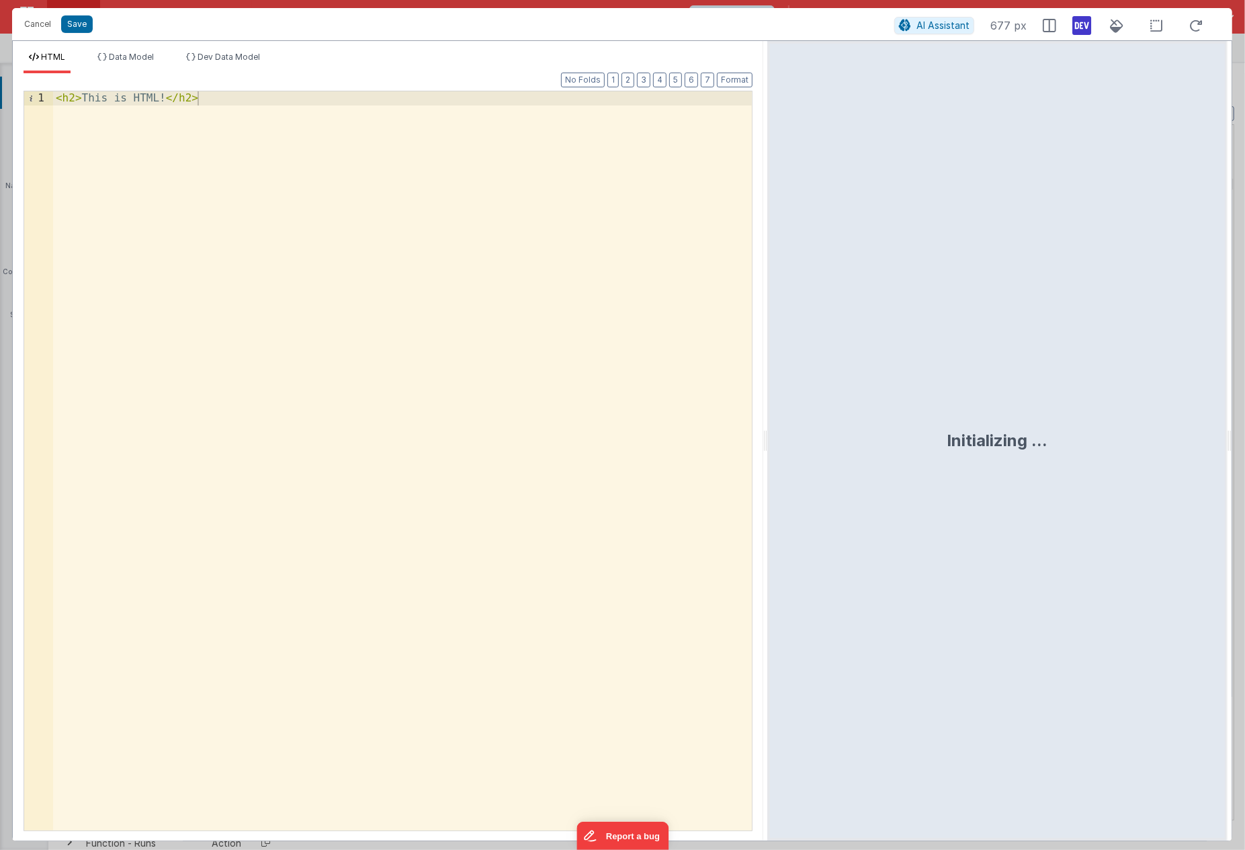
drag, startPoint x: 619, startPoint y: 123, endPoint x: 767, endPoint y: 144, distance: 149.3
click at [767, 144] on html "Cancel Save AI Assistant 677 px HTML Data Model Dev Data Model Format 7 6 5 4 3…" at bounding box center [622, 425] width 1245 height 850
click at [262, 64] on li "Dev Data Model" at bounding box center [223, 62] width 85 height 21
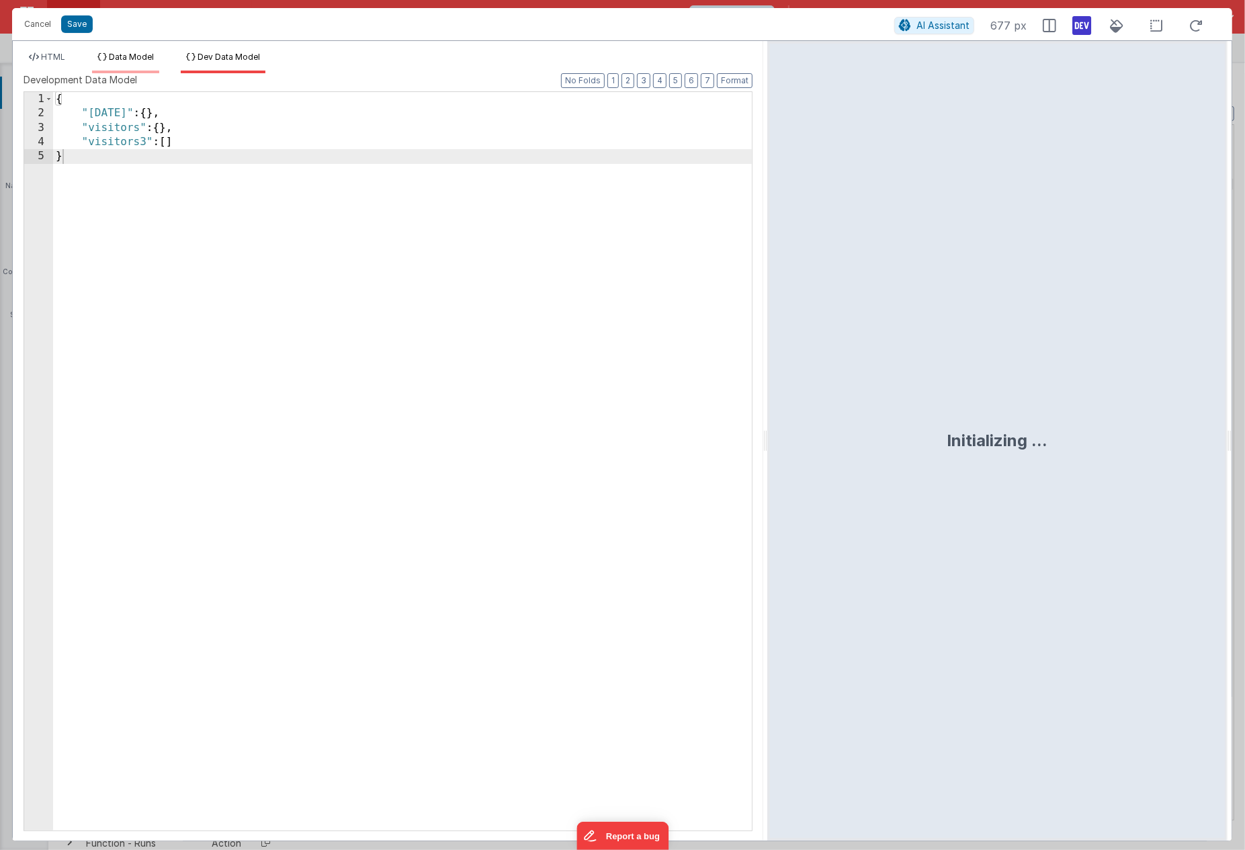
click at [144, 56] on span "Data Model" at bounding box center [131, 57] width 45 height 10
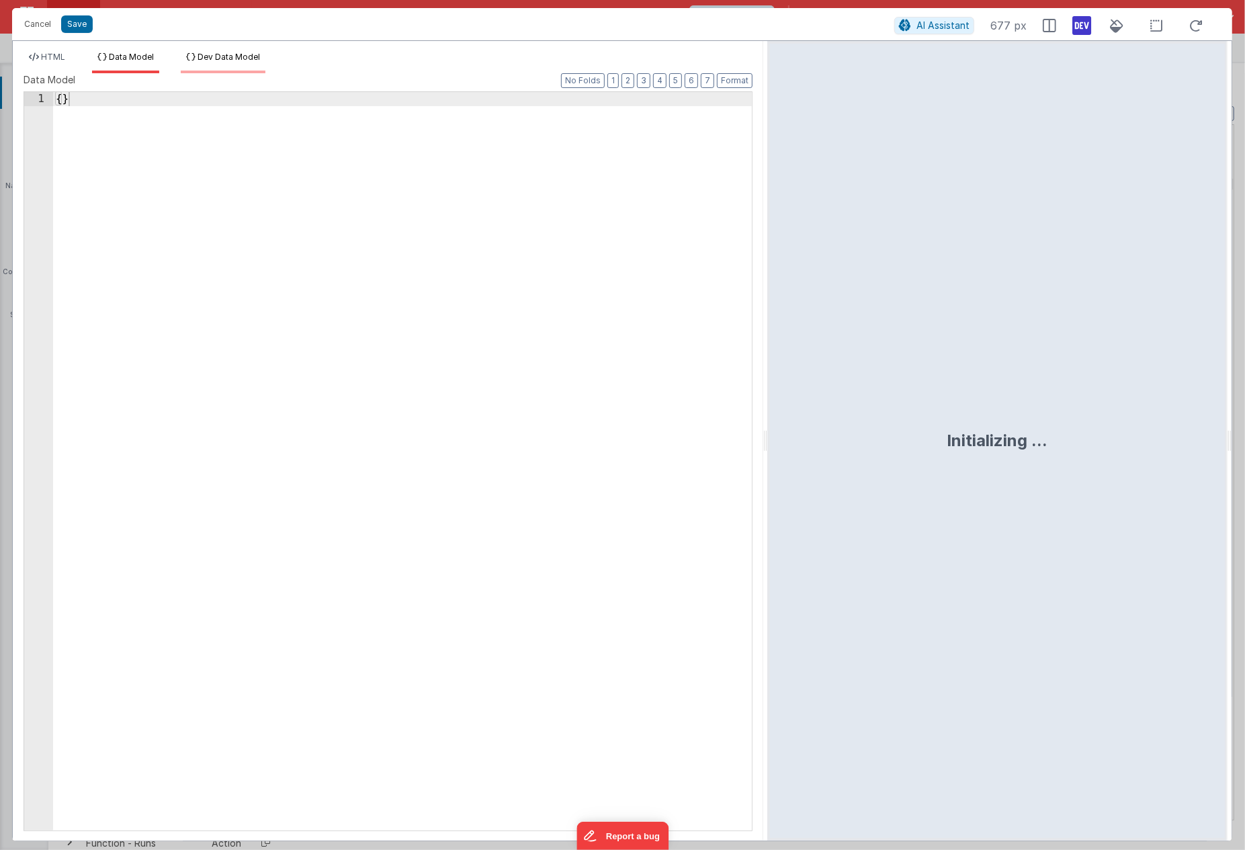
click at [219, 55] on span "Dev Data Model" at bounding box center [228, 57] width 62 height 10
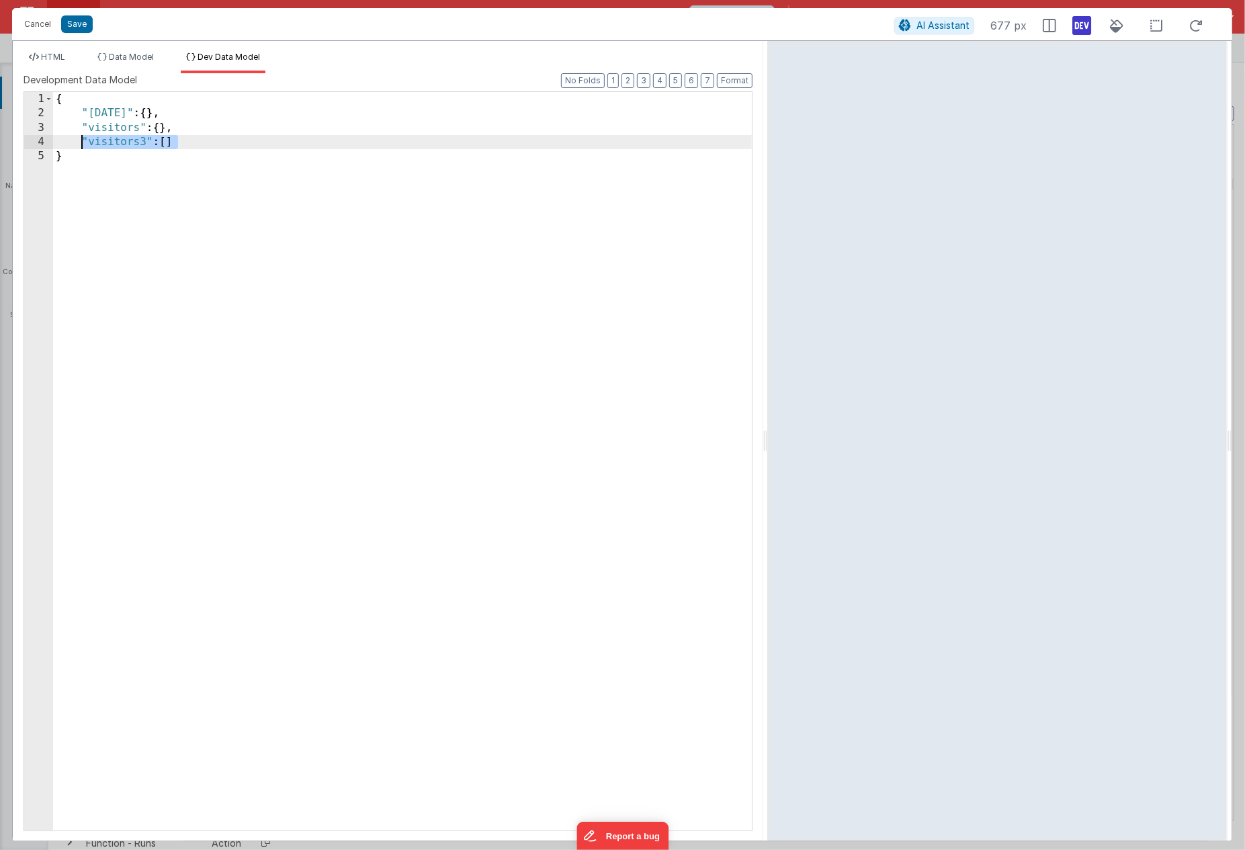
drag, startPoint x: 190, startPoint y: 145, endPoint x: 84, endPoint y: 142, distance: 106.2
click at [84, 142] on div "{ "today" : { } , "visitors" : { } , "visitors3" : [ ] }" at bounding box center [402, 475] width 699 height 766
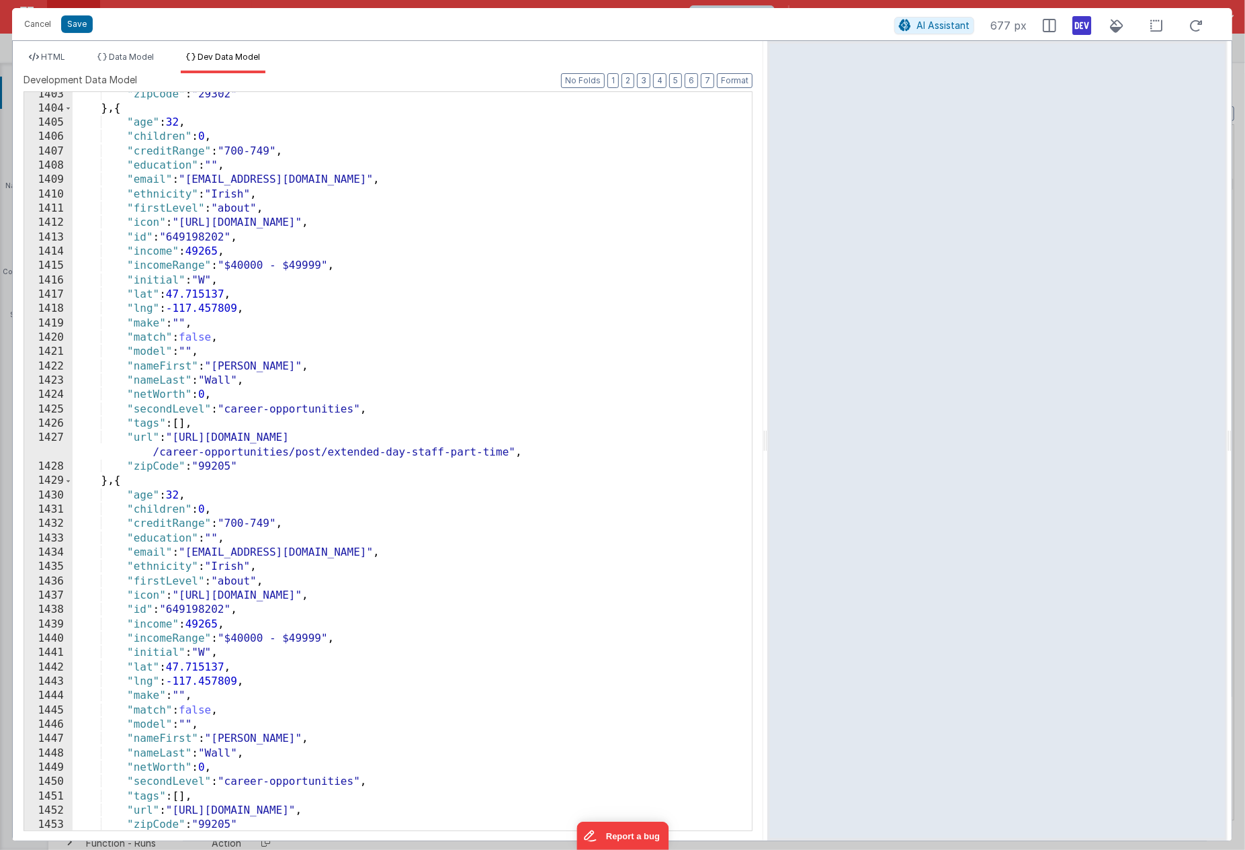
scroll to position [18735, 0]
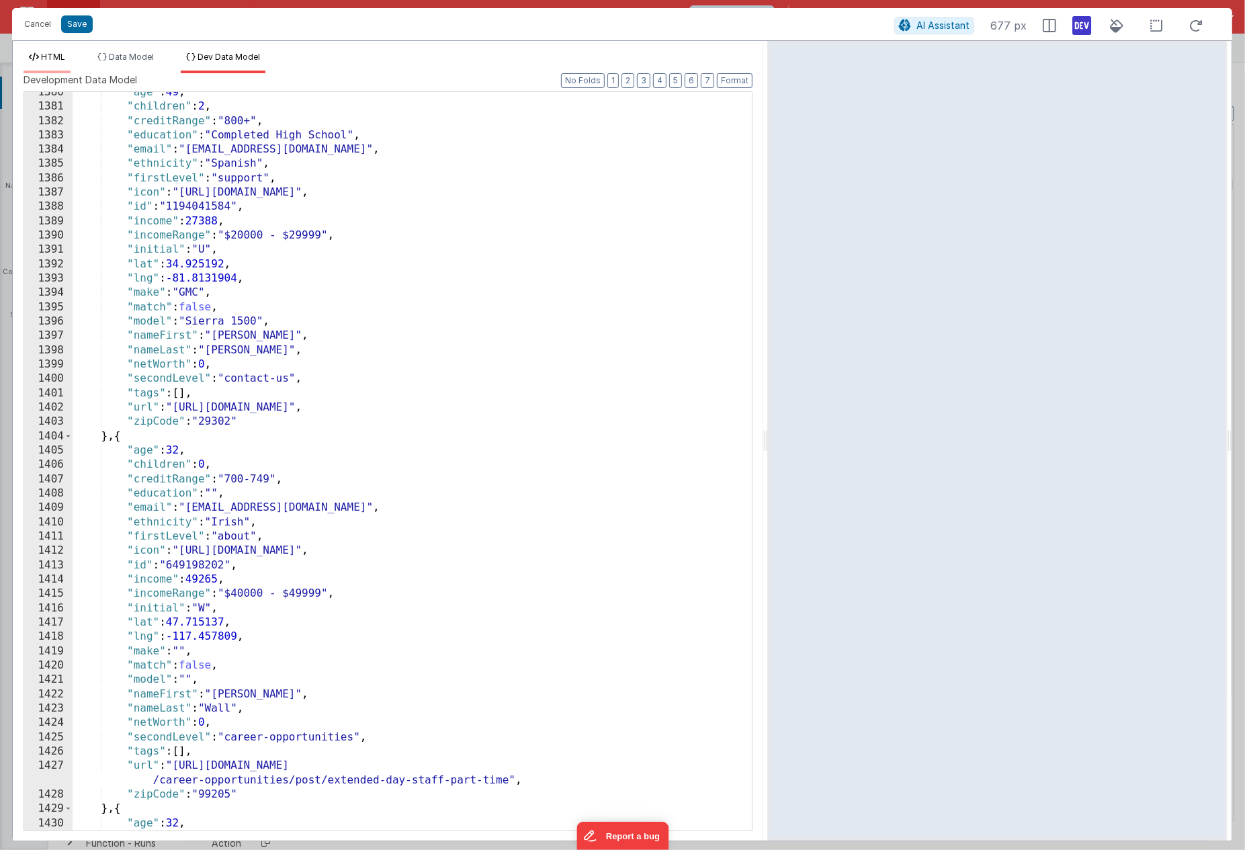
click at [56, 55] on span "HTML" at bounding box center [53, 57] width 24 height 10
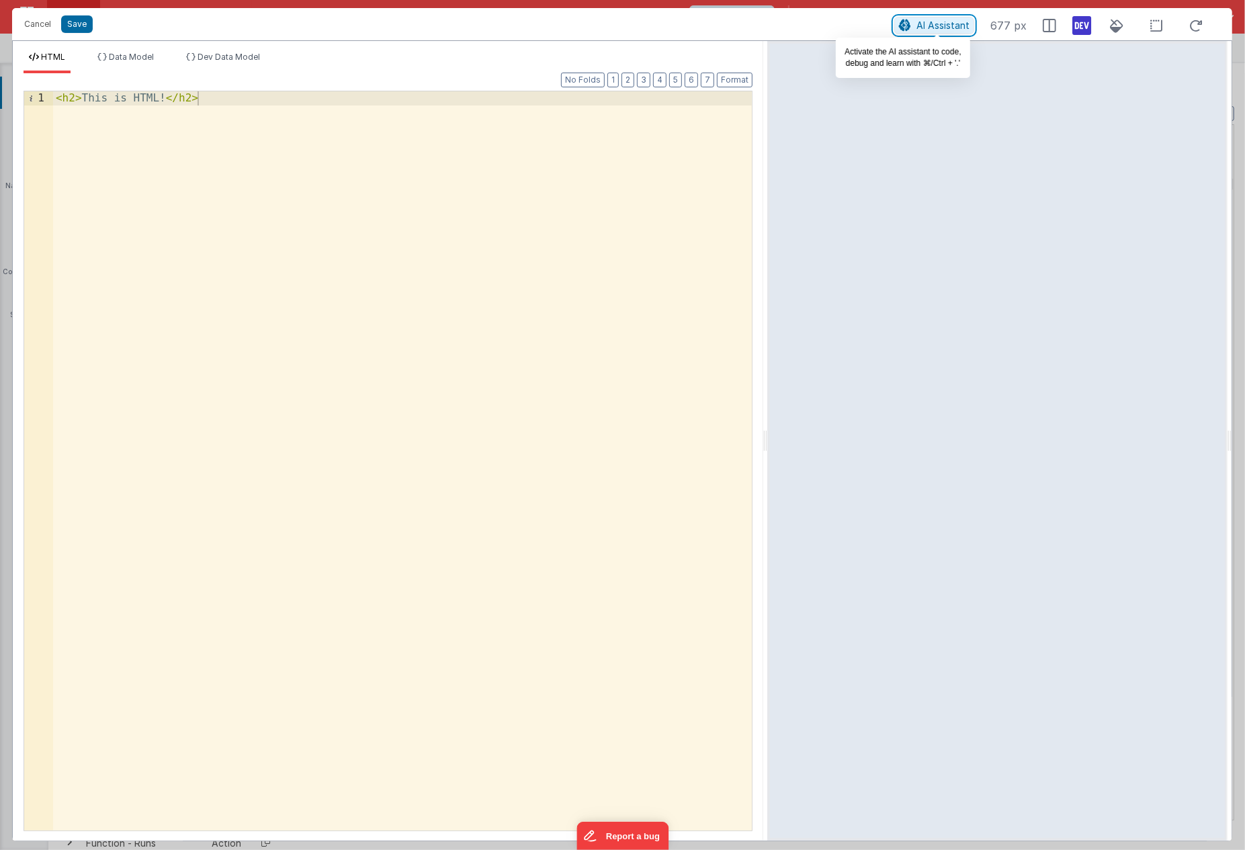
click at [922, 28] on span "AI Assistant" at bounding box center [942, 24] width 53 height 11
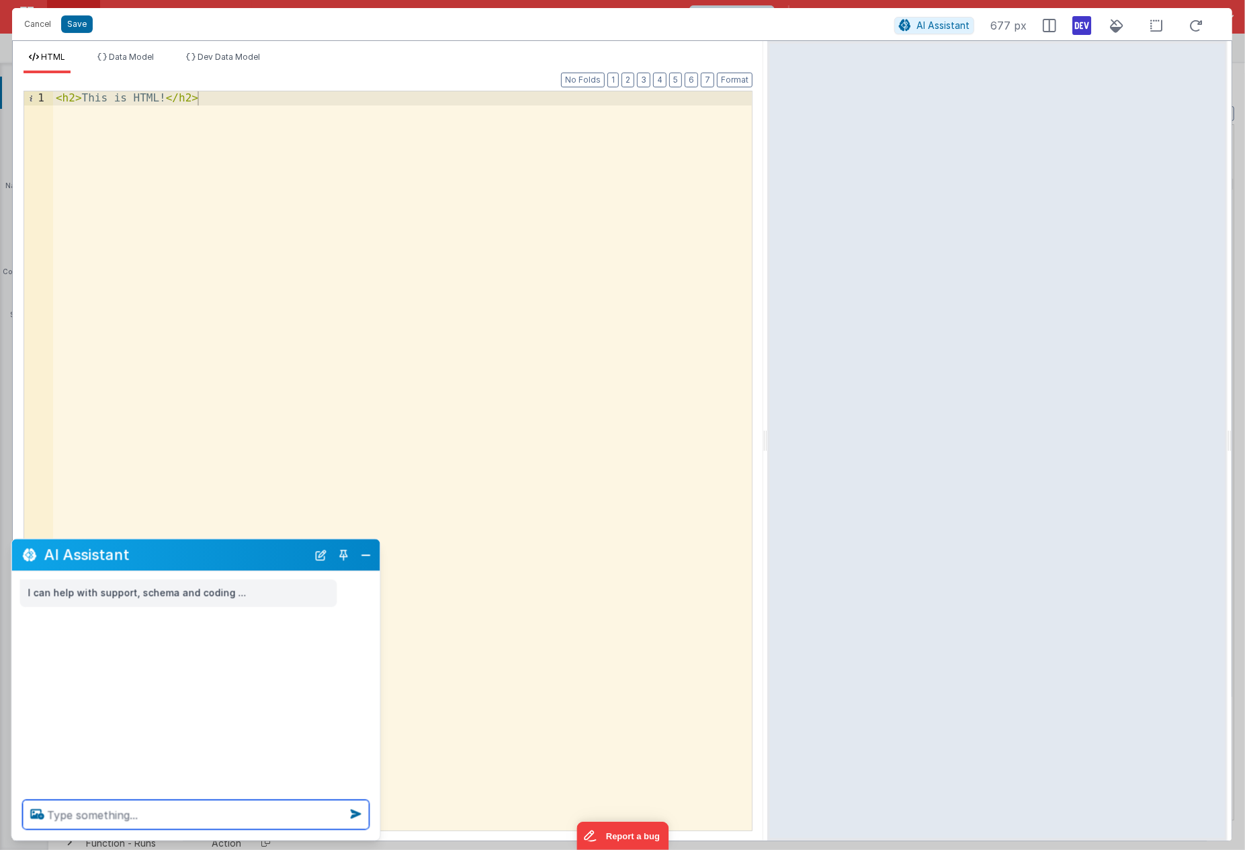
click at [64, 819] on textarea at bounding box center [196, 815] width 347 height 30
click at [245, 50] on div "HTML Data Model Dev Data Model Format 7 6 5 4 3 2 1 No Folds 1 < h2 > This is H…" at bounding box center [388, 440] width 750 height 799
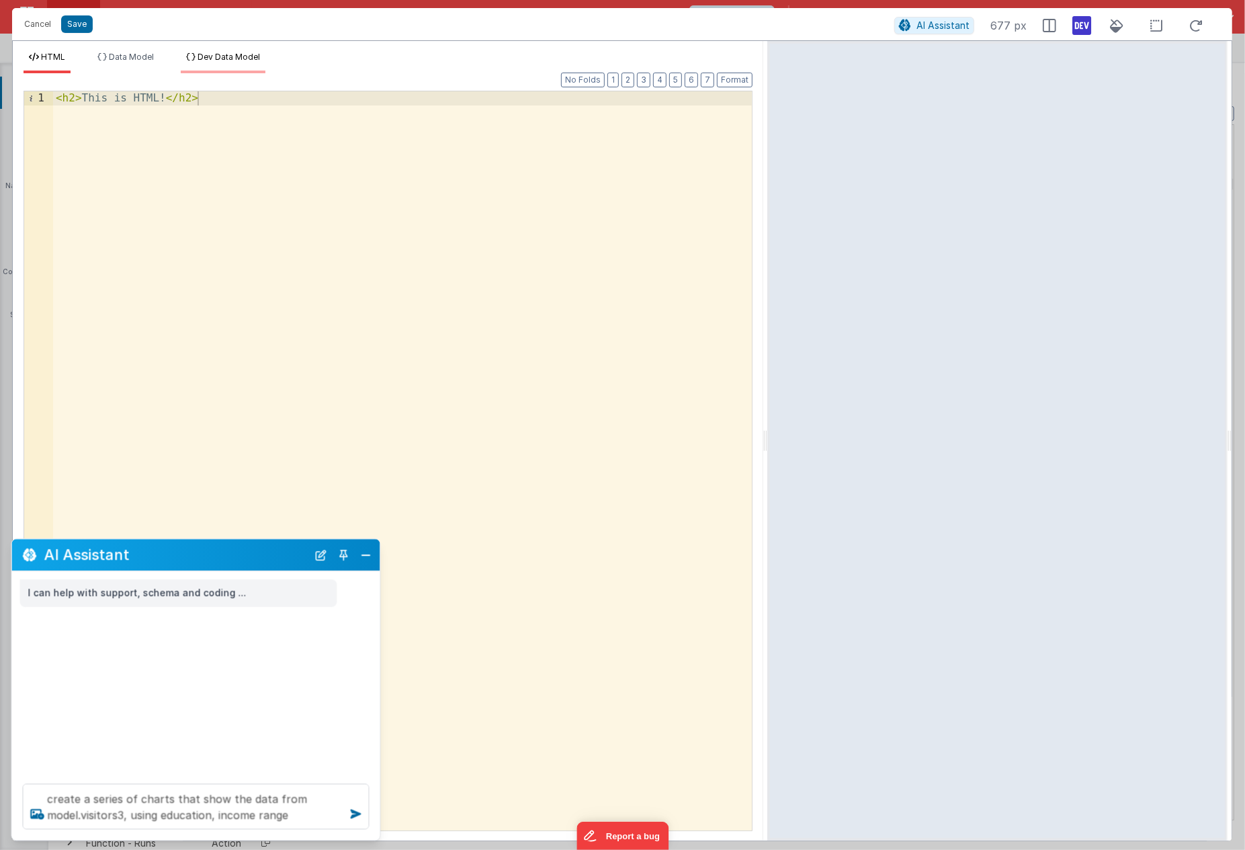
click at [232, 54] on span "Dev Data Model" at bounding box center [228, 57] width 62 height 10
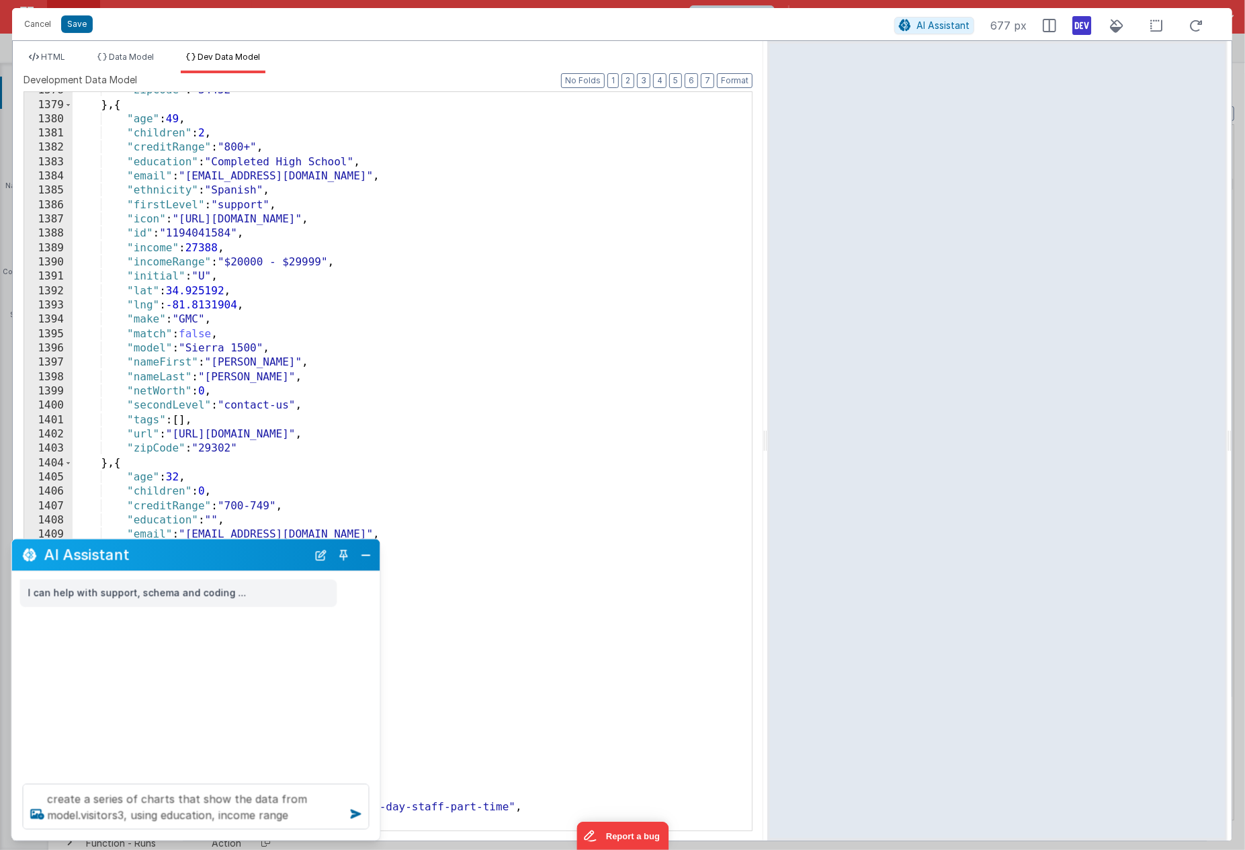
scroll to position [18710, 0]
click at [60, 52] on span "HTML" at bounding box center [53, 57] width 24 height 10
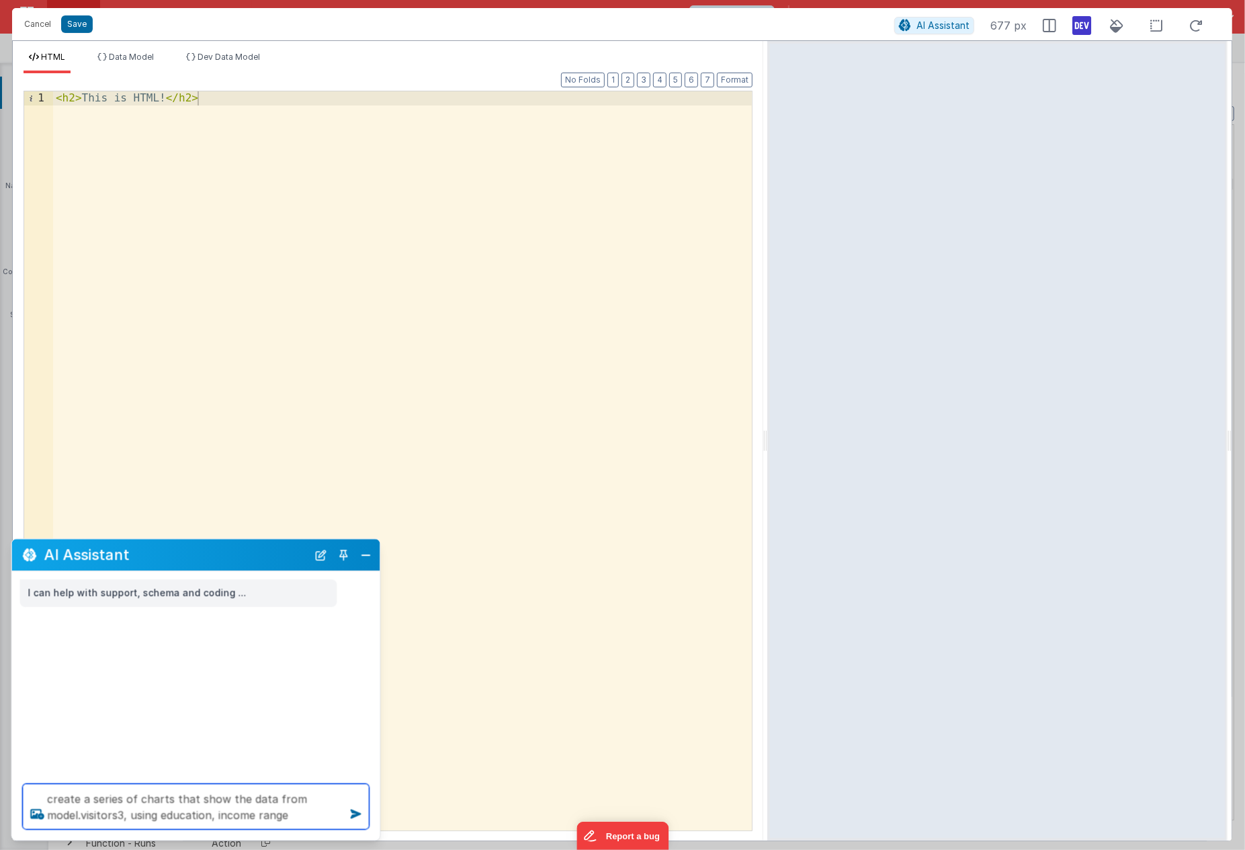
click at [290, 812] on textarea "create a series of charts that show the data from model.visitors3, using educat…" at bounding box center [196, 807] width 347 height 46
type textarea "create a series of charts that show the data from model.visitors3, using educat…"
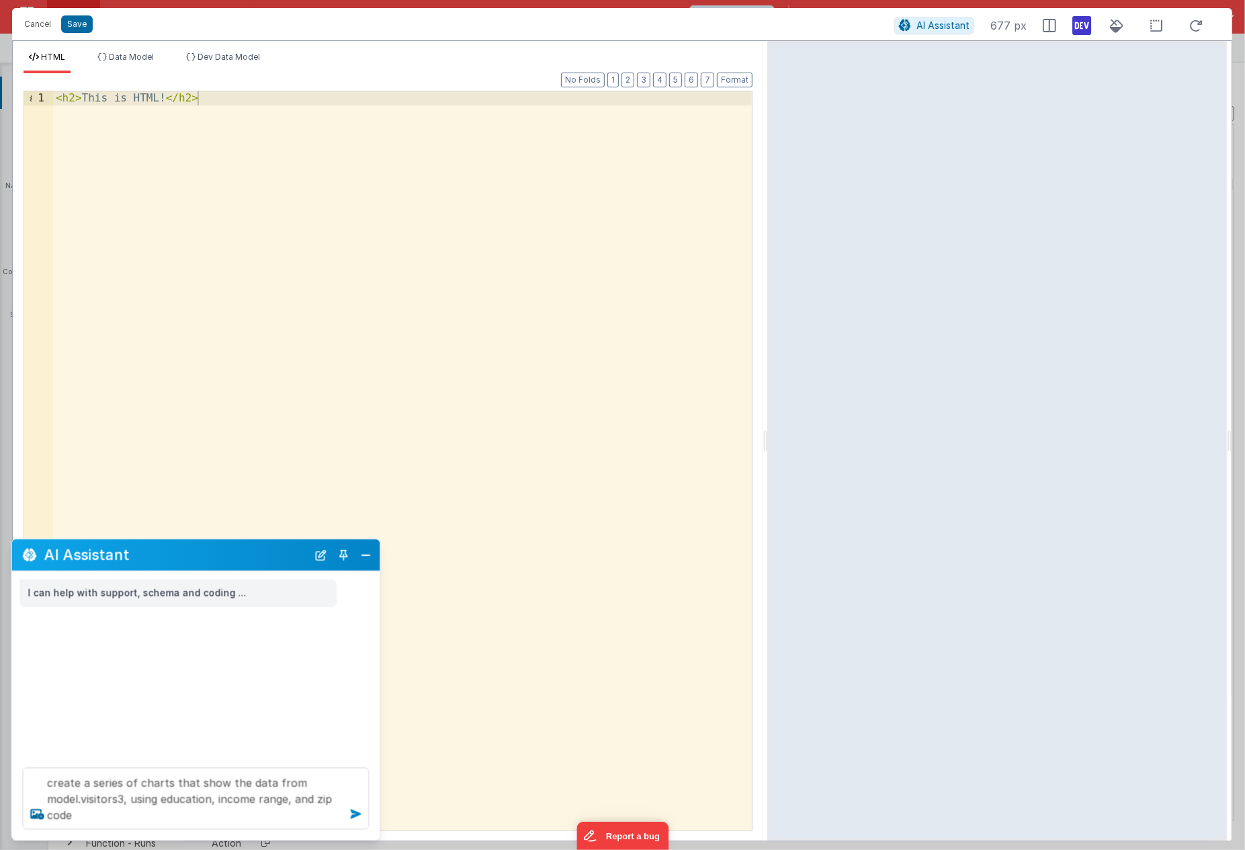
click at [357, 812] on icon at bounding box center [355, 813] width 21 height 21
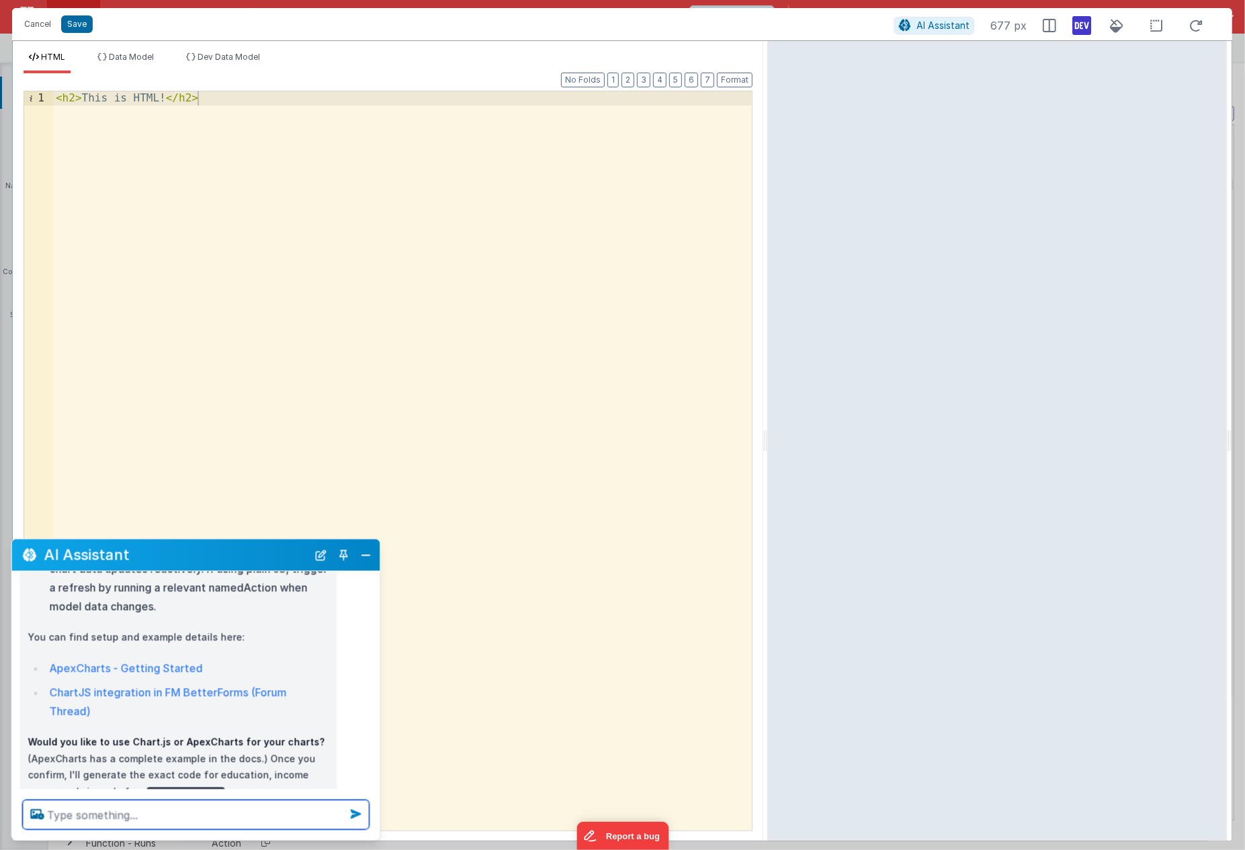
scroll to position [484, 0]
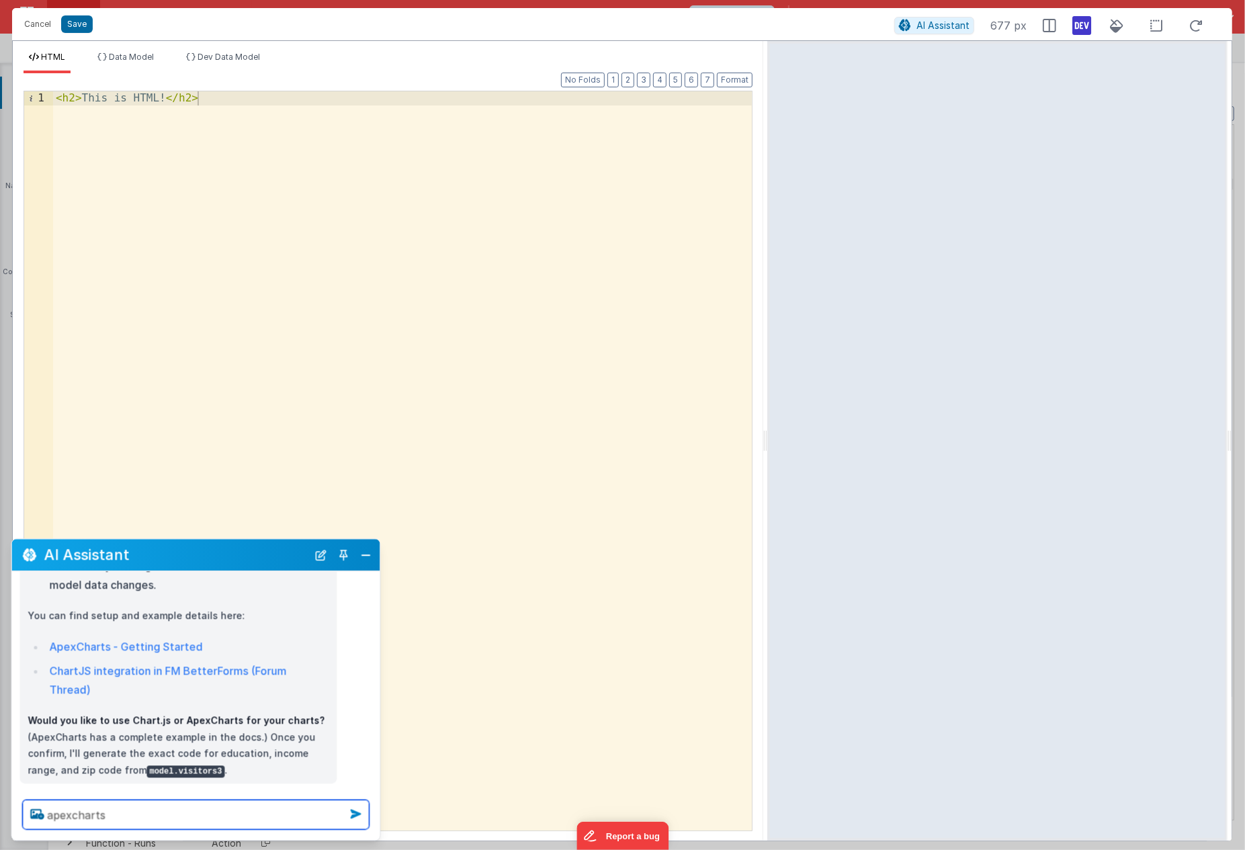
type textarea "apexcharts"
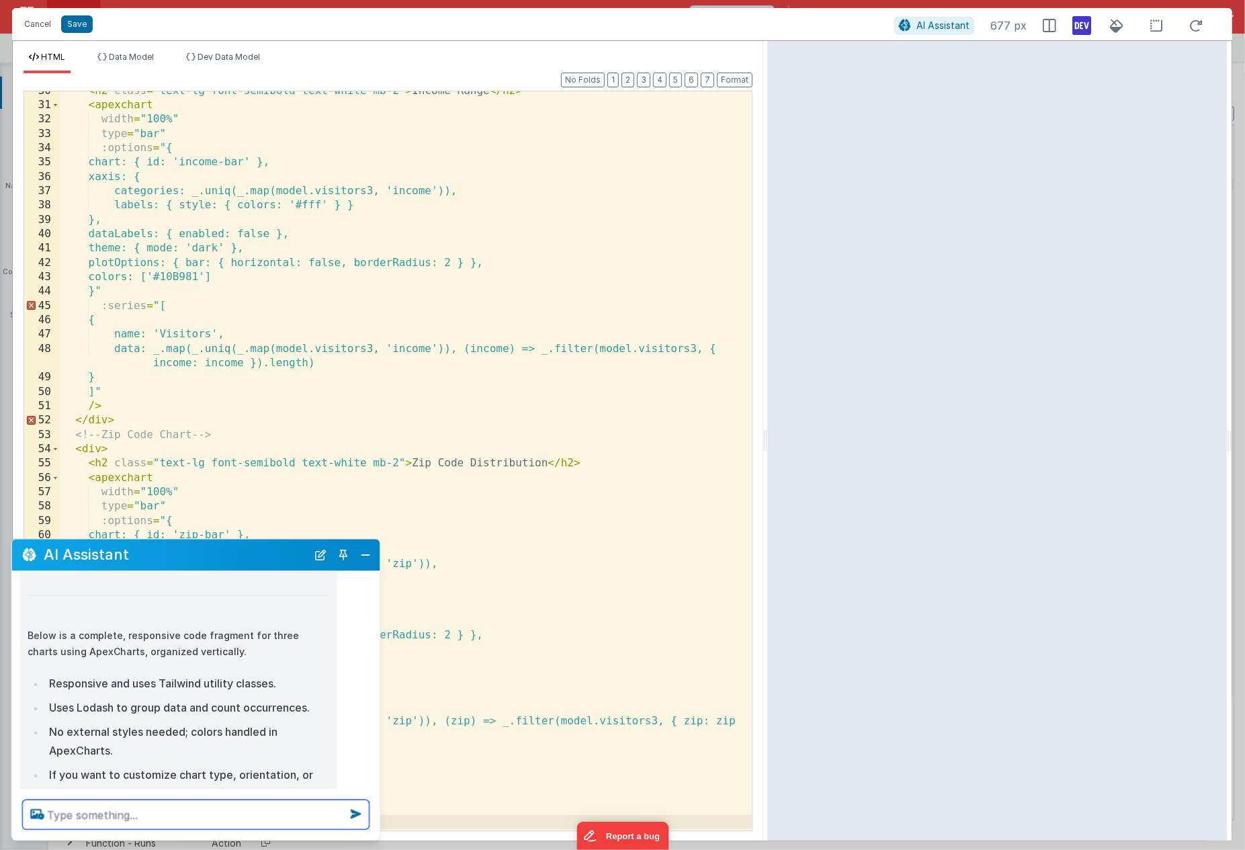
scroll to position [994, 0]
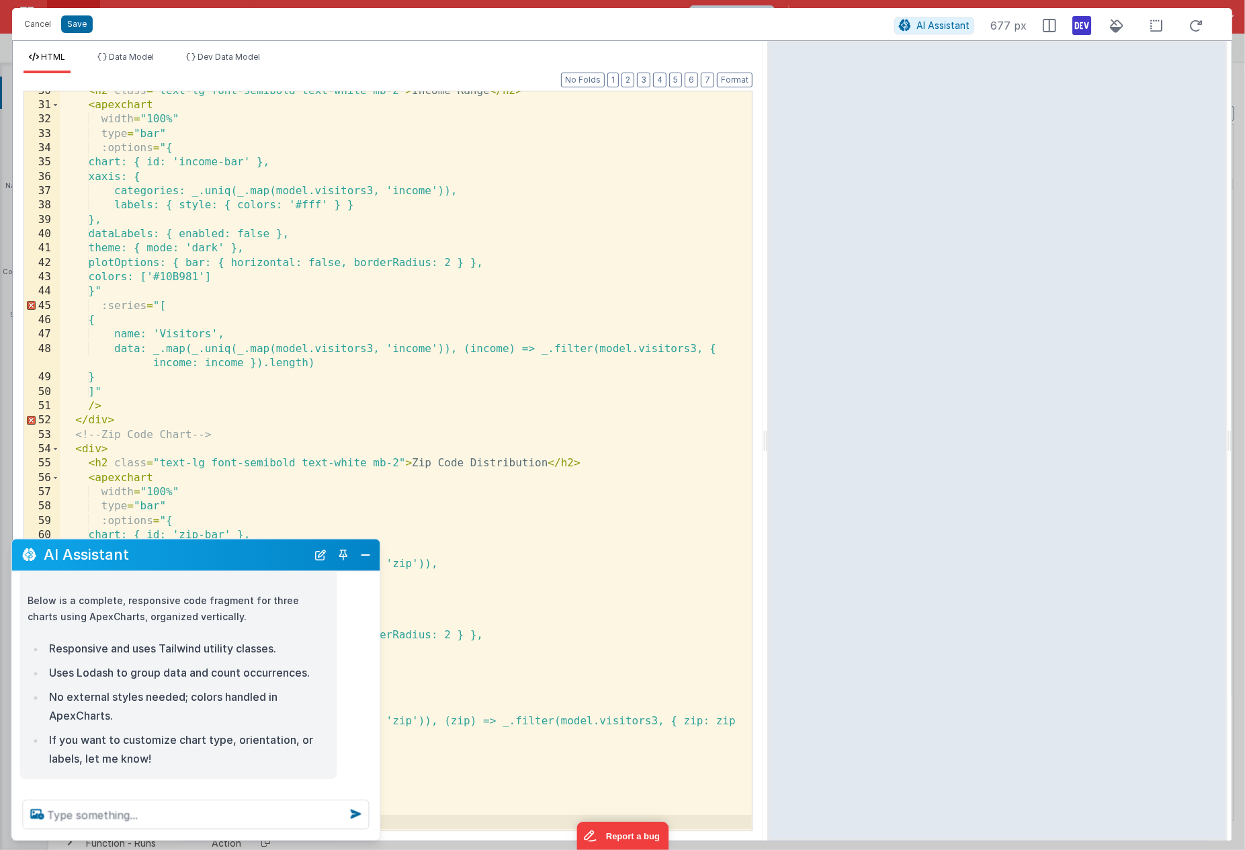
click at [94, 407] on div "< h2 class = "text-lg font-semibold text-white mb-2" > Income Range </ h2 > < a…" at bounding box center [406, 467] width 692 height 766
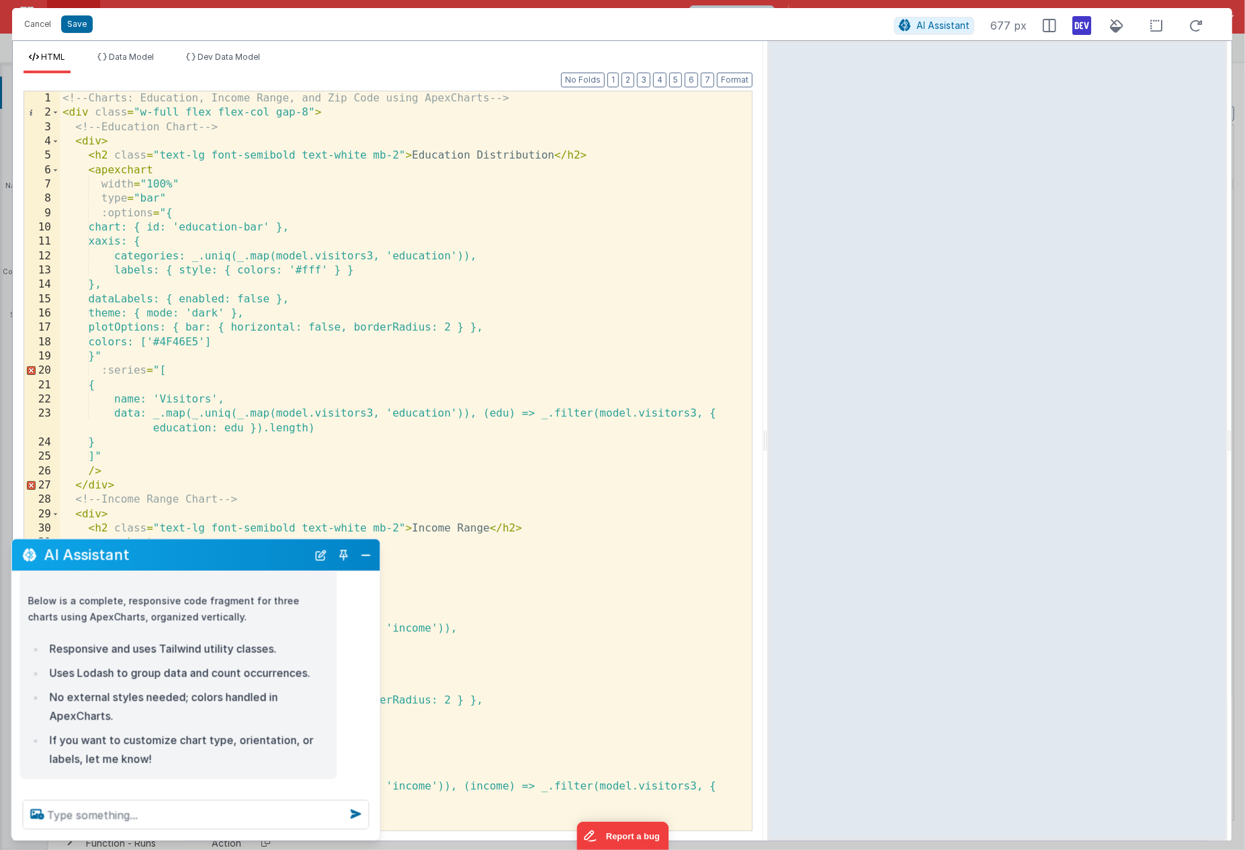
scroll to position [0, 0]
click at [99, 470] on div "<!-- Charts: Education, Income Range, and Zip Code using ApexCharts --> < div c…" at bounding box center [406, 474] width 692 height 766
click at [94, 471] on div "<!-- Charts: Education, Income Range, and Zip Code using ApexCharts --> < div c…" at bounding box center [406, 474] width 692 height 766
click at [1075, 26] on icon at bounding box center [1081, 25] width 19 height 21
click at [216, 62] on li "Dev Data Model" at bounding box center [223, 62] width 85 height 21
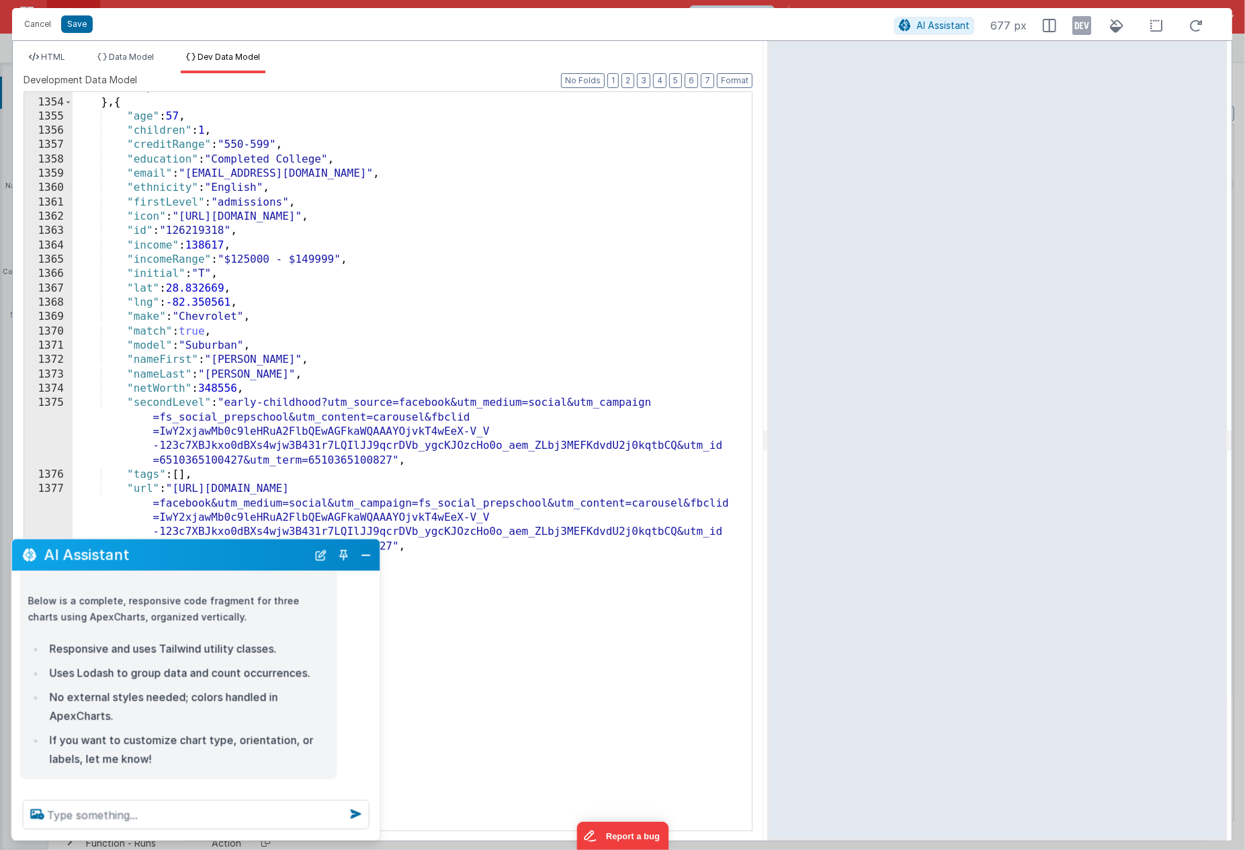
scroll to position [18282, 0]
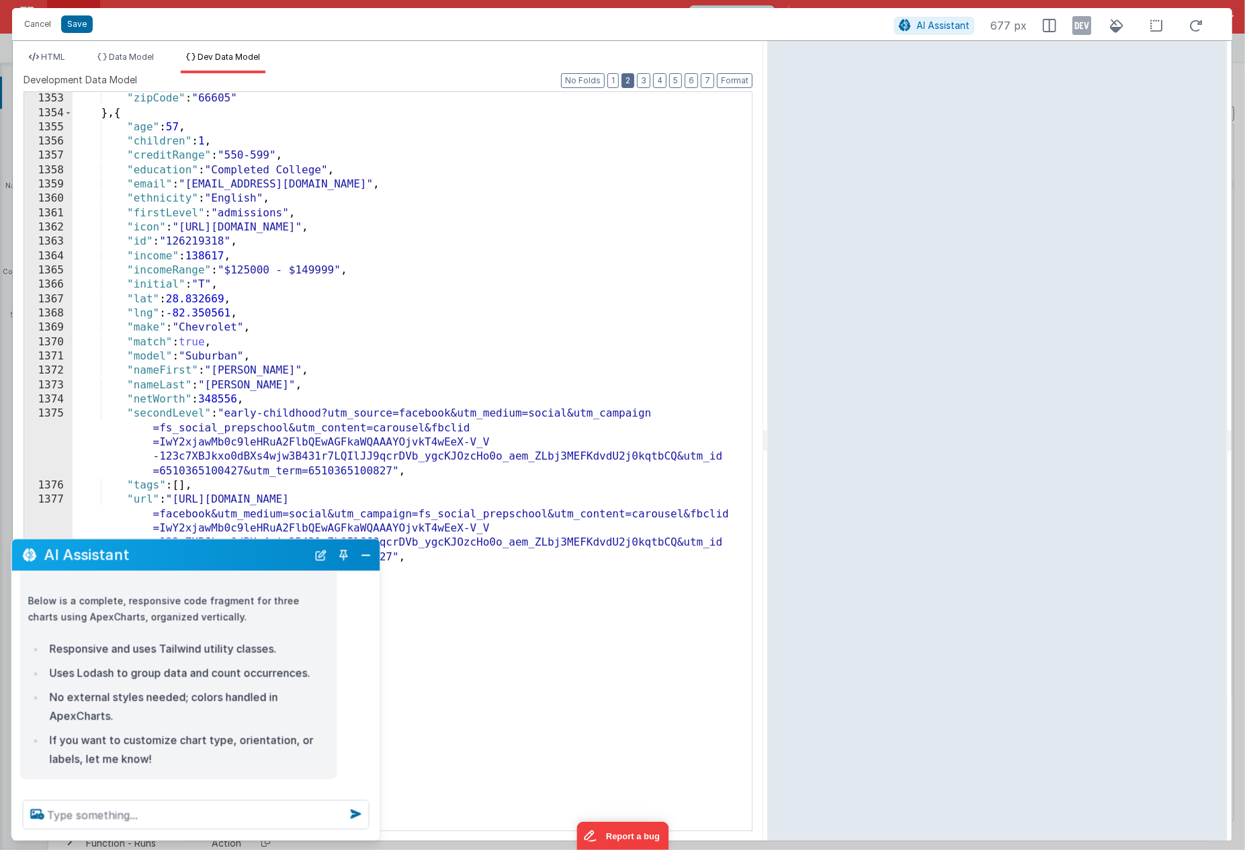
click at [630, 85] on button "2" at bounding box center [627, 80] width 13 height 15
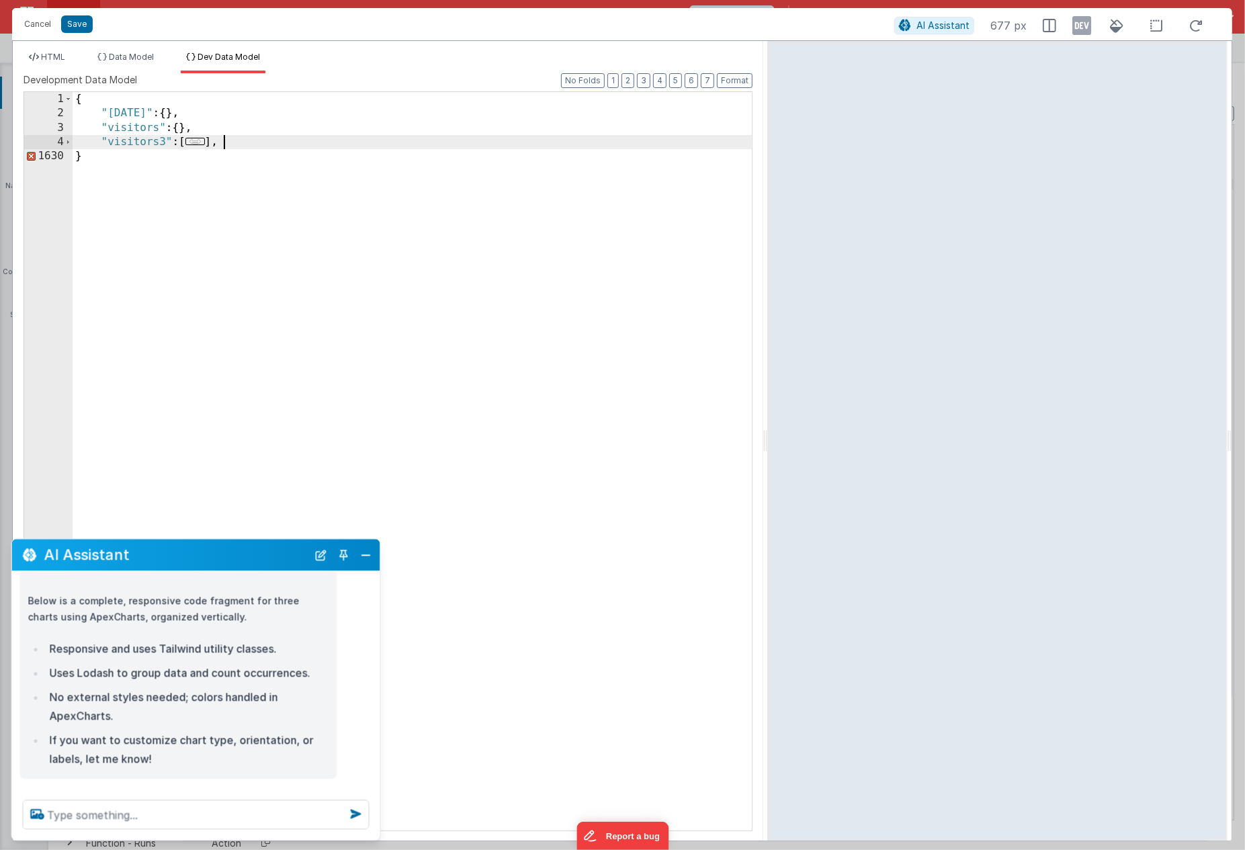
click at [229, 148] on div "{ "today" : { } , "visitors" : { } , "visitors3" : [ ... ] , }" at bounding box center [412, 475] width 679 height 766
click at [61, 56] on span "HTML" at bounding box center [53, 57] width 24 height 10
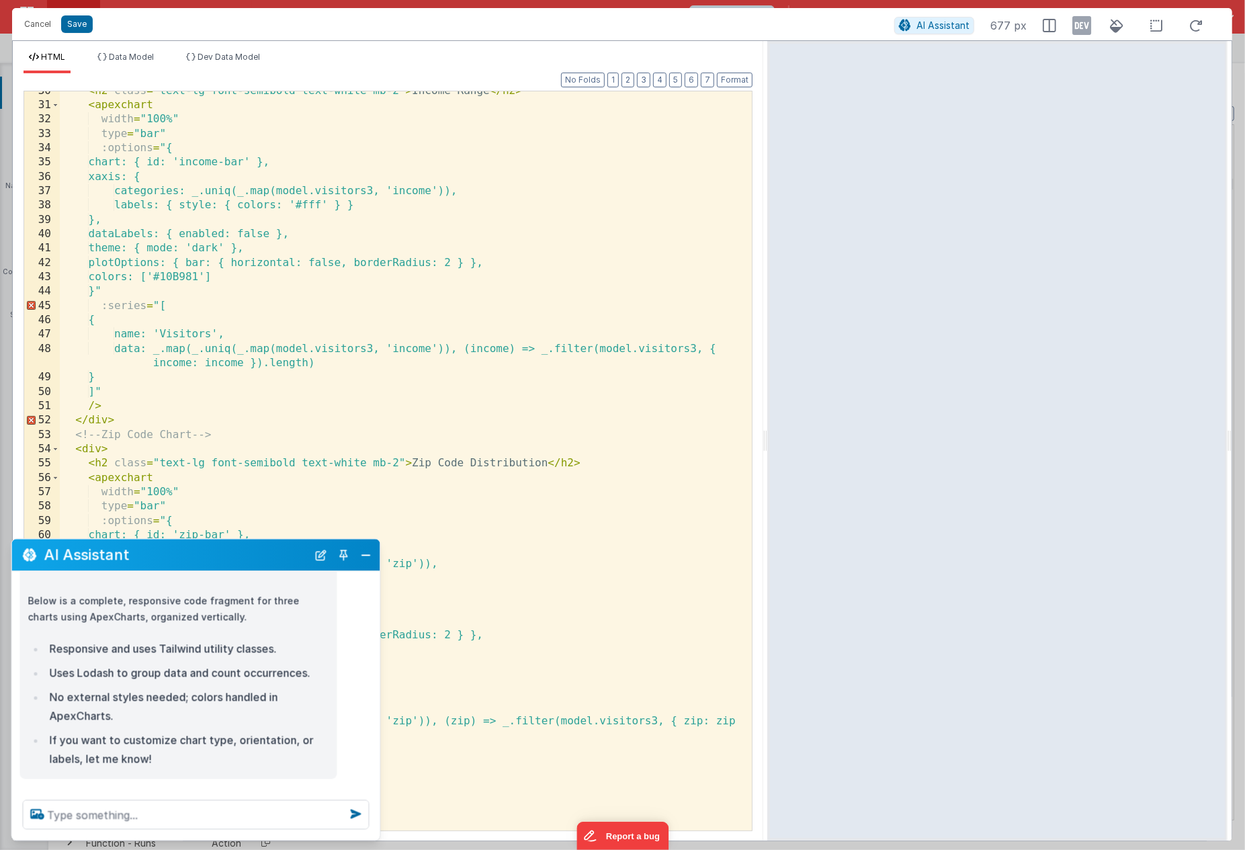
scroll to position [437, 0]
click at [95, 403] on div "< h2 class = "text-lg font-semibold text-white mb-2" > Income Range </ h2 > < a…" at bounding box center [406, 467] width 692 height 766
click at [360, 551] on button "Close" at bounding box center [365, 554] width 17 height 19
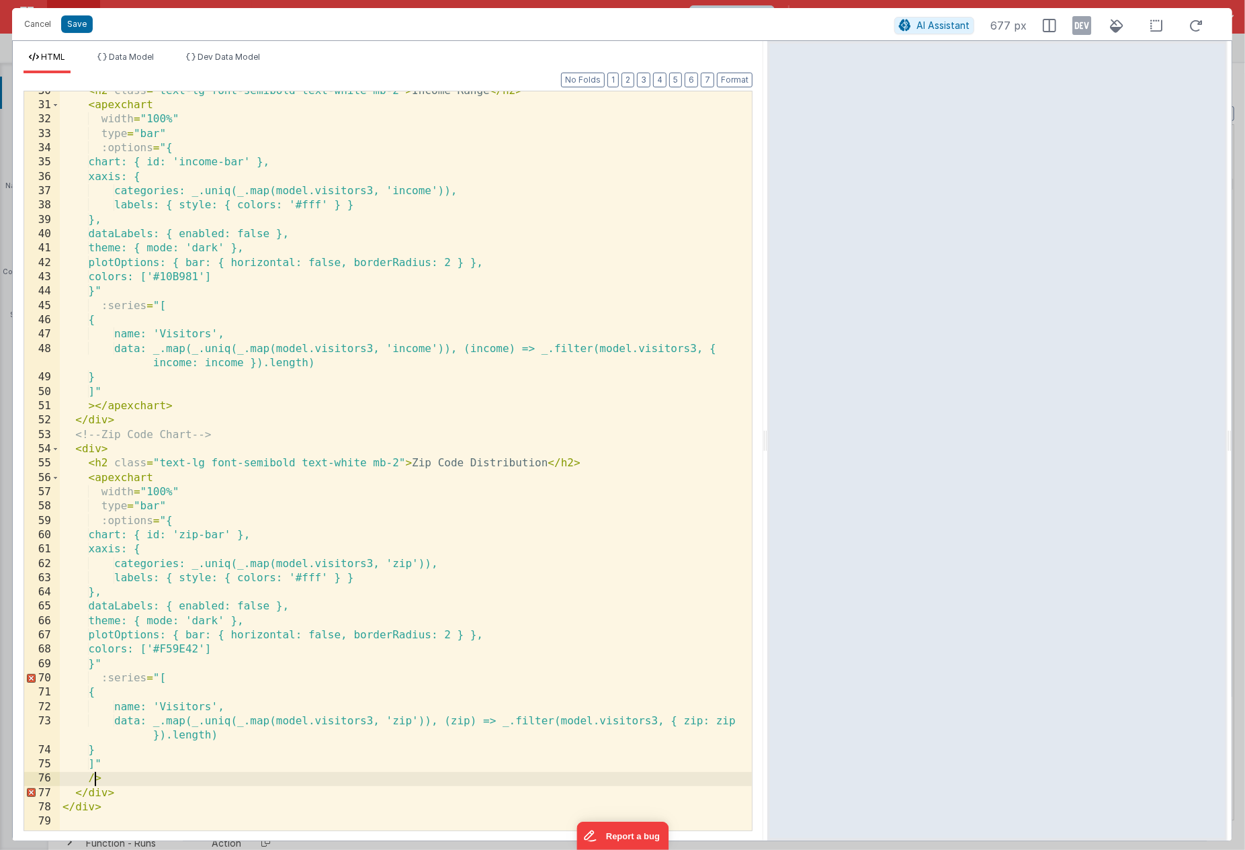
click at [95, 776] on div "< h2 class = "text-lg font-semibold text-white mb-2" > Income Range </ h2 > < a…" at bounding box center [406, 467] width 692 height 766
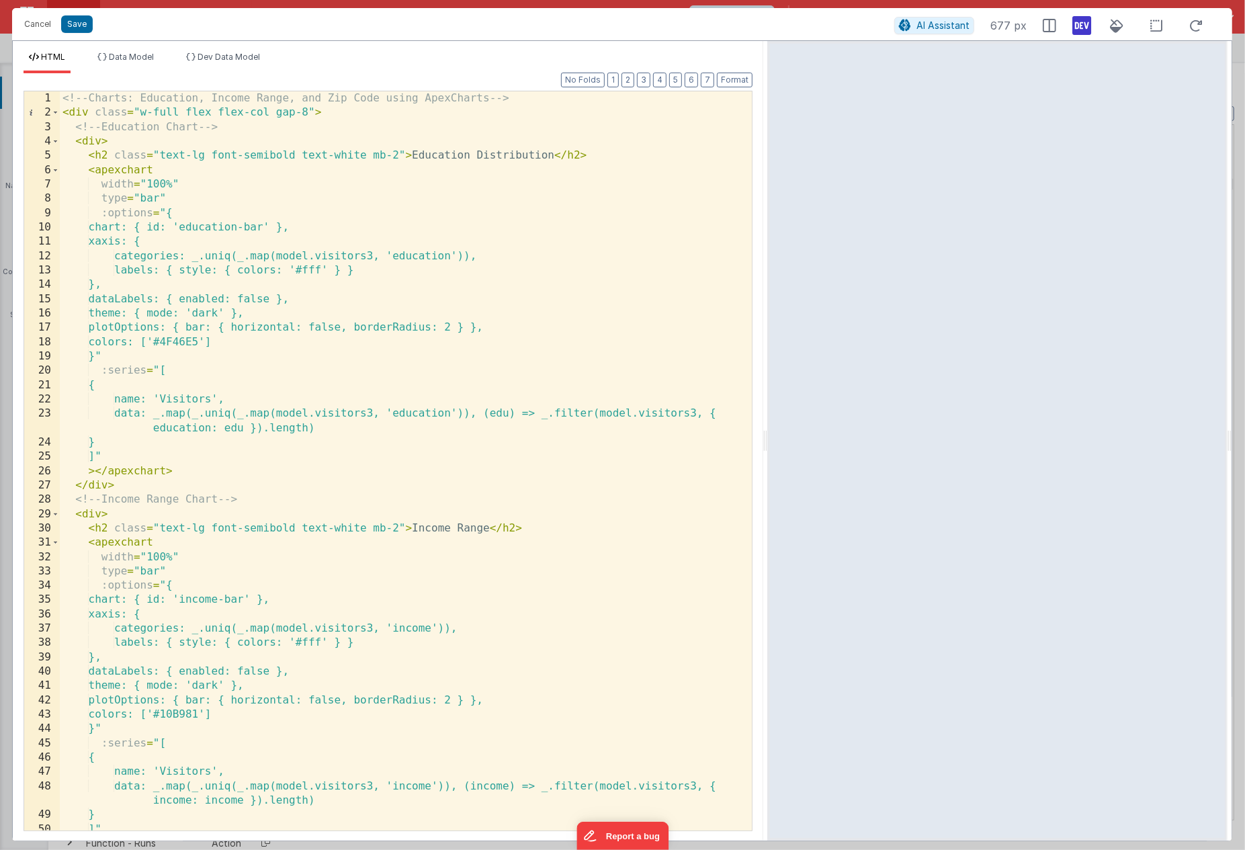
click at [1083, 24] on icon at bounding box center [1081, 25] width 19 height 21
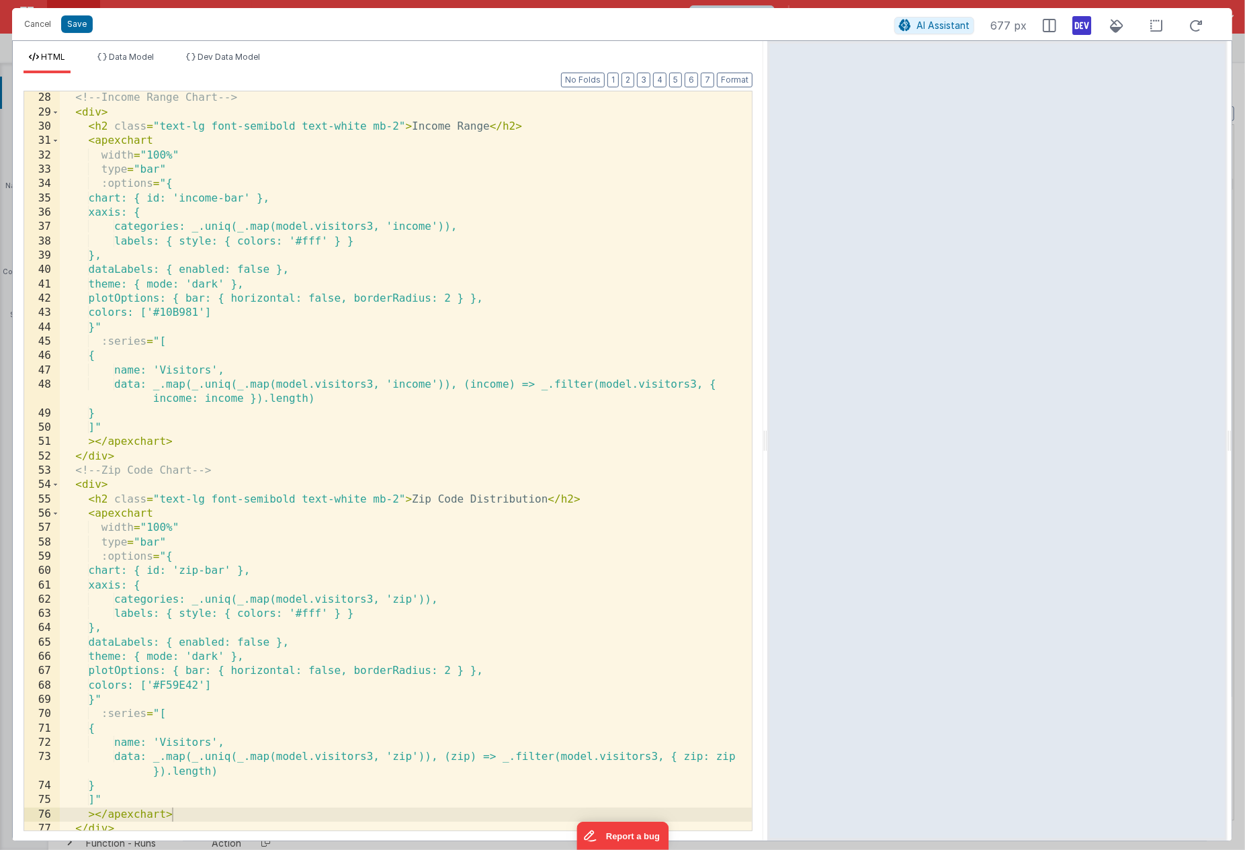
scroll to position [437, 0]
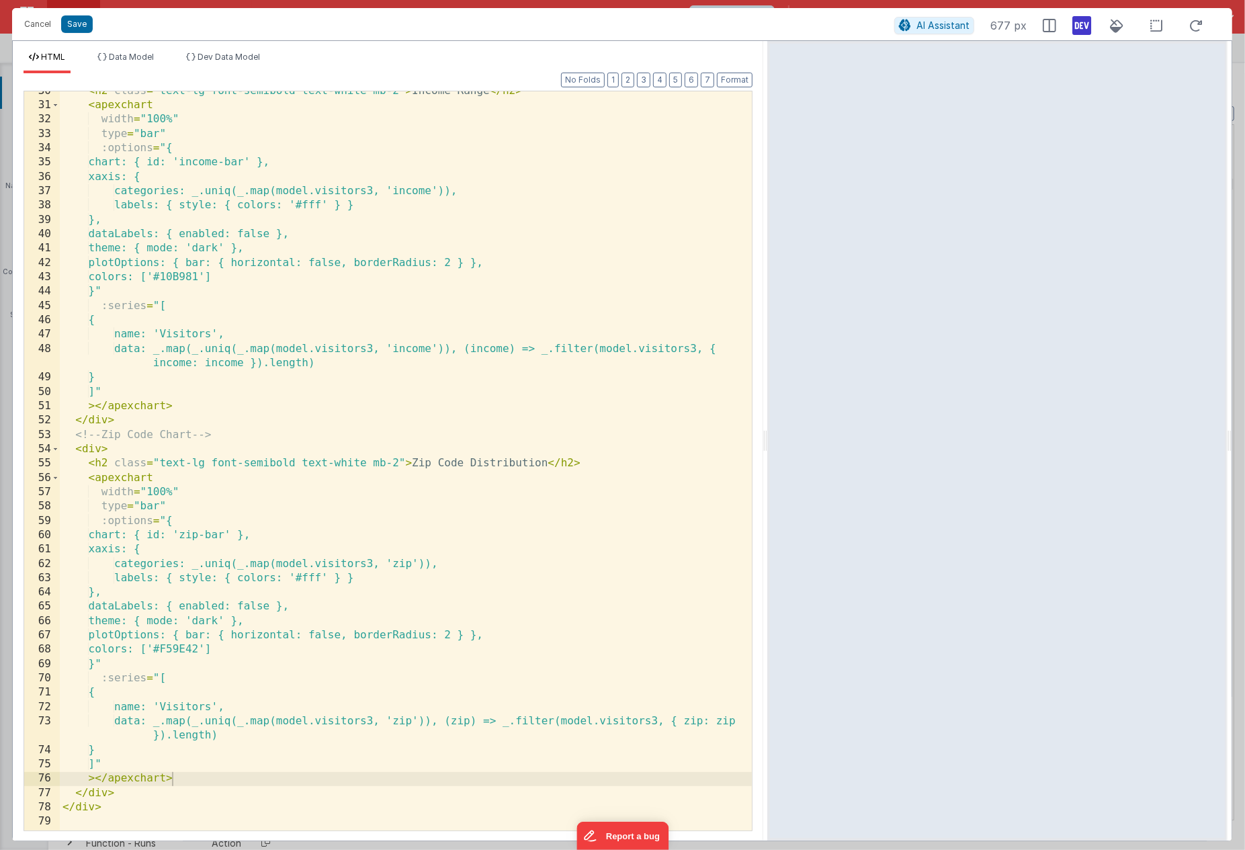
click at [231, 50] on div "HTML Data Model Dev Data Model Format 7 6 5 4 3 2 1 No Folds 30 31 32 33 34 35 …" at bounding box center [388, 440] width 750 height 799
click at [201, 60] on span "Dev Data Model" at bounding box center [228, 57] width 62 height 10
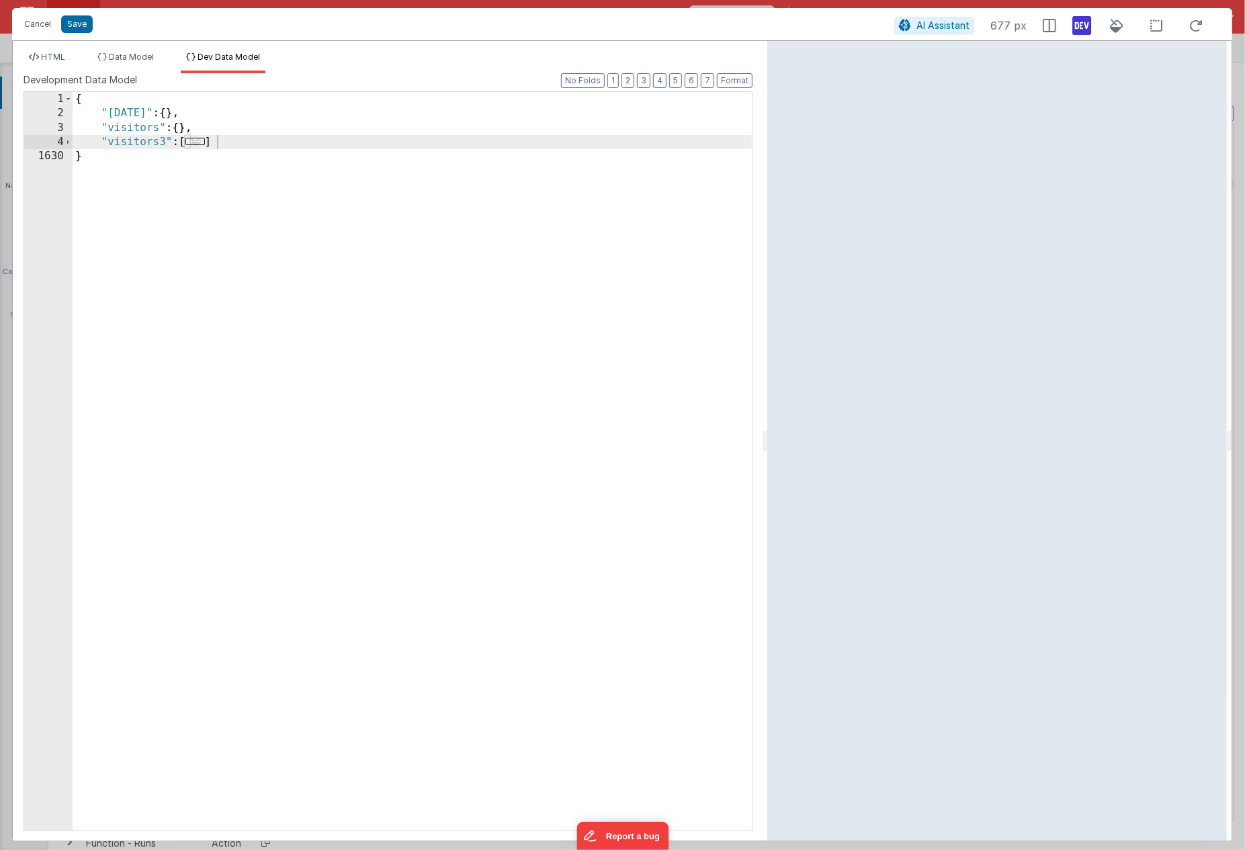
click at [73, 142] on div "4" at bounding box center [48, 142] width 48 height 14
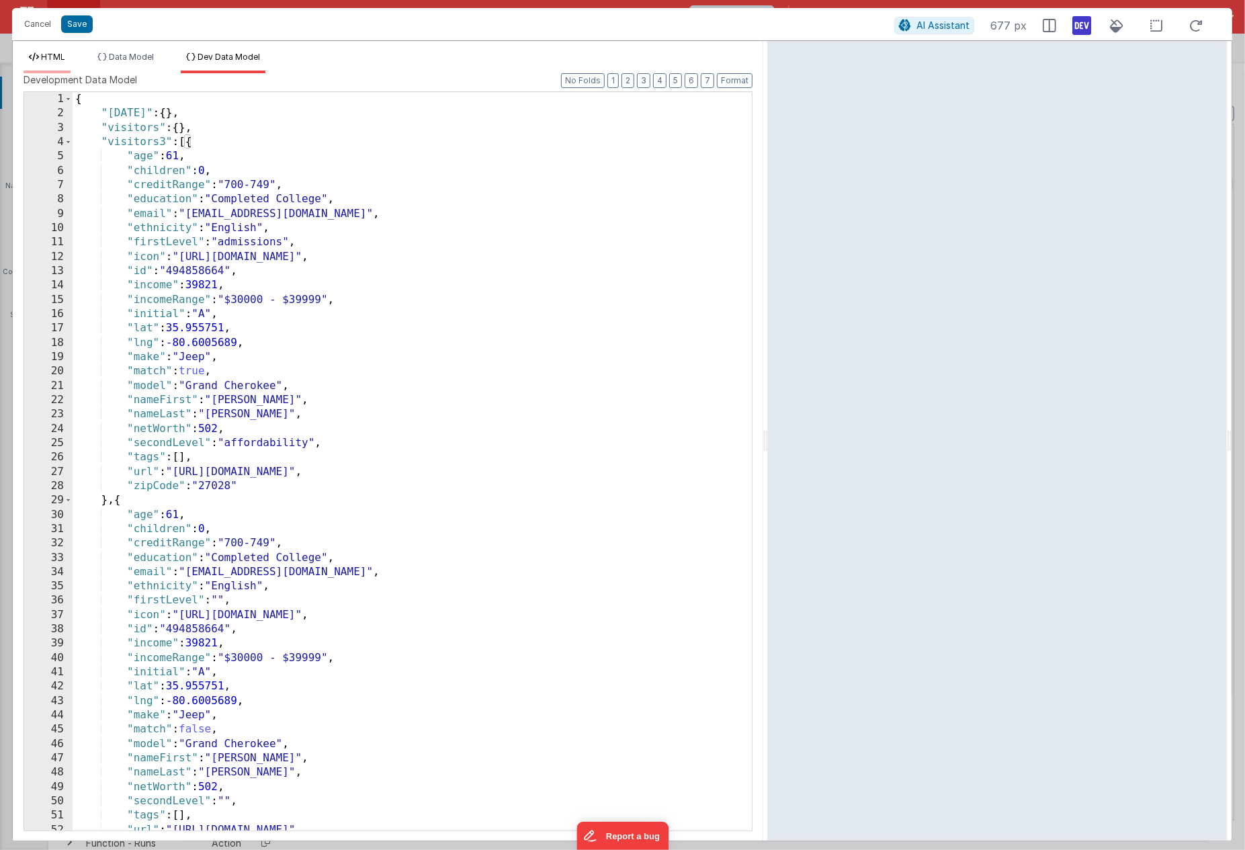
click at [54, 60] on span "HTML" at bounding box center [53, 57] width 24 height 10
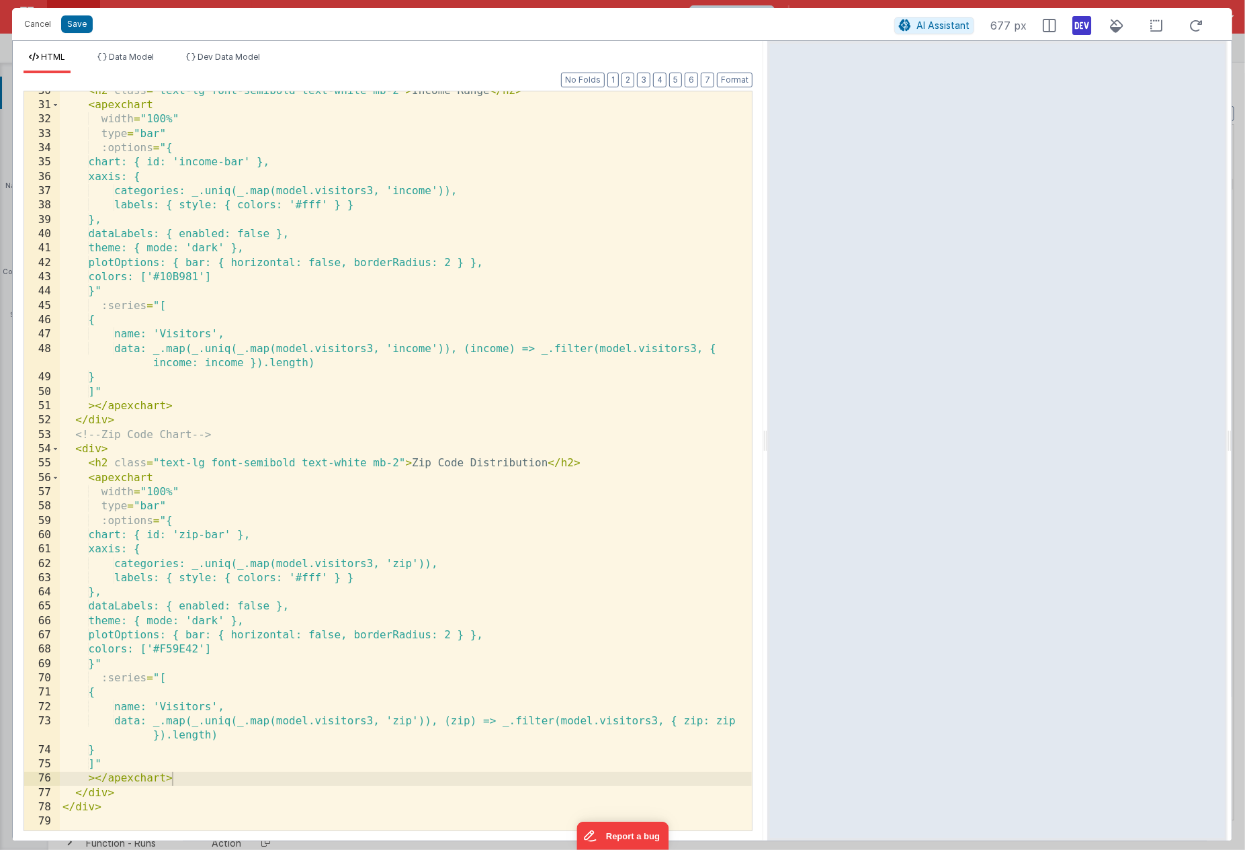
click at [422, 721] on div "< h2 class = "text-lg font-semibold text-white mb-2" > Income Range </ h2 > < a…" at bounding box center [406, 467] width 692 height 766
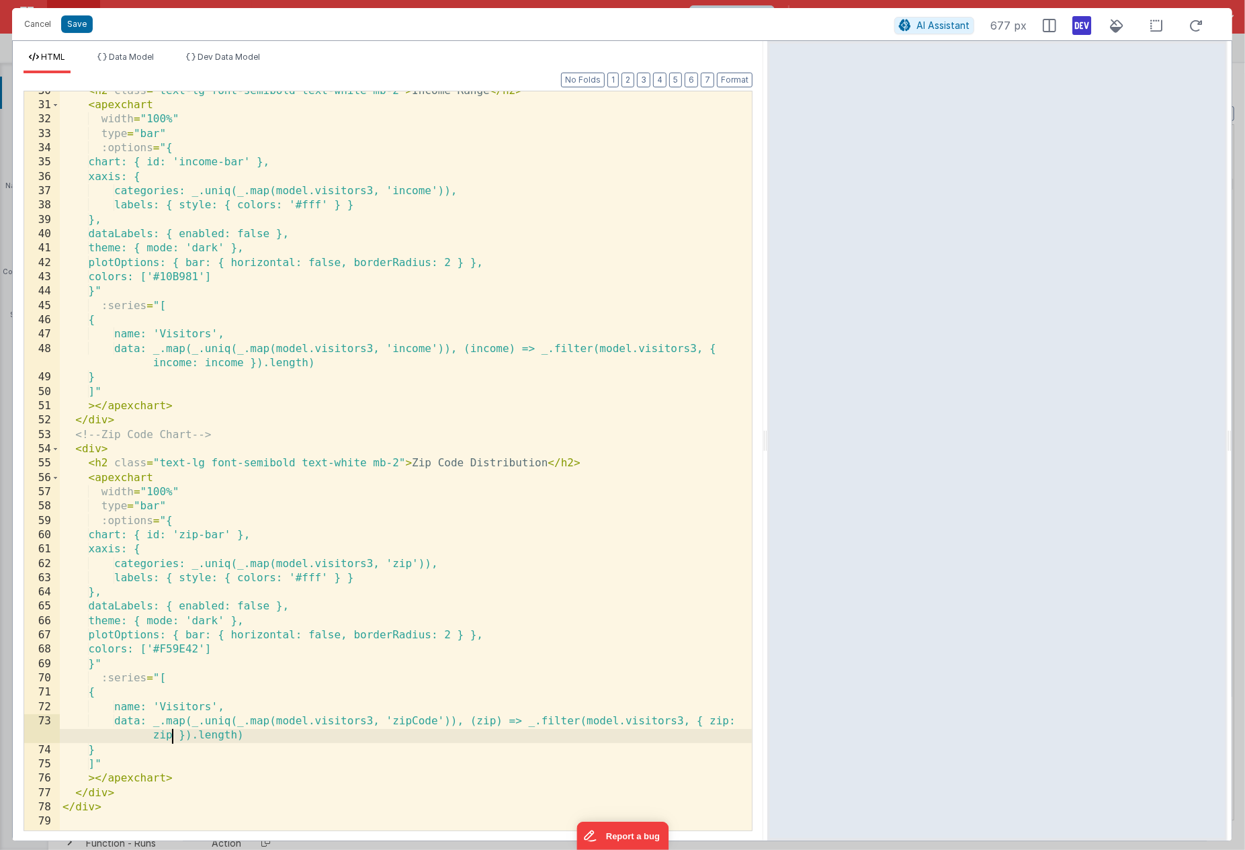
click at [173, 735] on div "< h2 class = "text-lg font-semibold text-white mb-2" > Income Range </ h2 > < a…" at bounding box center [406, 467] width 692 height 766
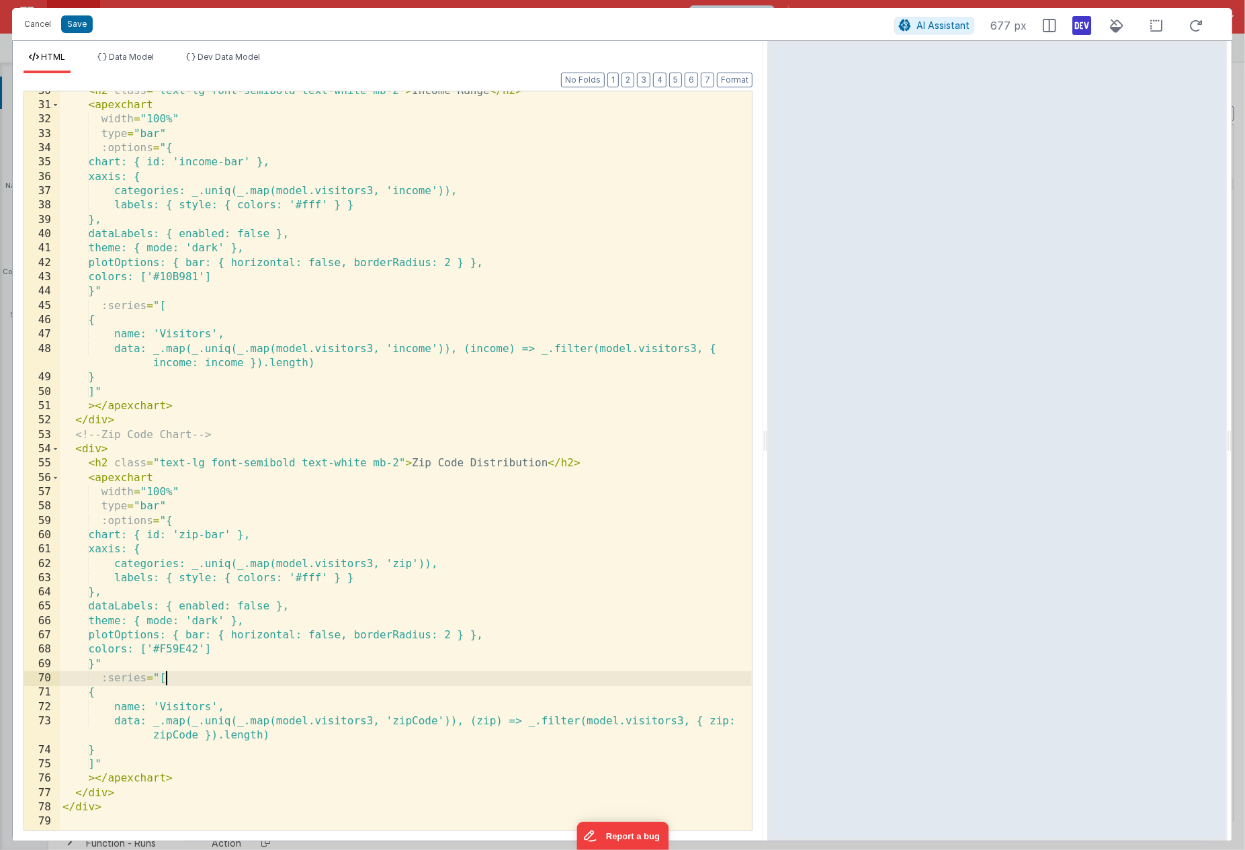
click at [232, 682] on div "< h2 class = "text-lg font-semibold text-white mb-2" > Income Range </ h2 > < a…" at bounding box center [406, 467] width 692 height 766
click at [940, 26] on span "AI Assistant" at bounding box center [942, 24] width 53 height 11
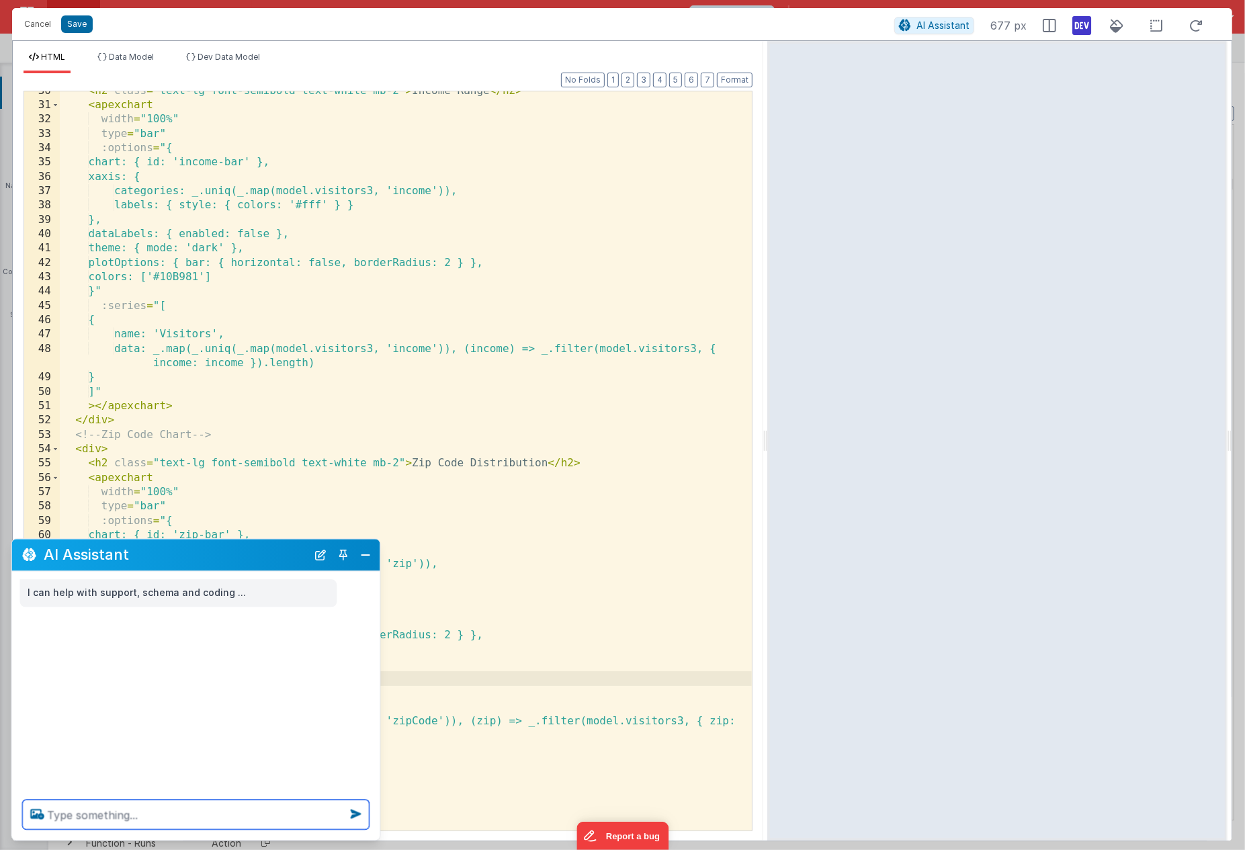
click at [59, 808] on textarea at bounding box center [196, 815] width 347 height 30
type textarea "for the last chart, use zipCode as the key for creating the chart"
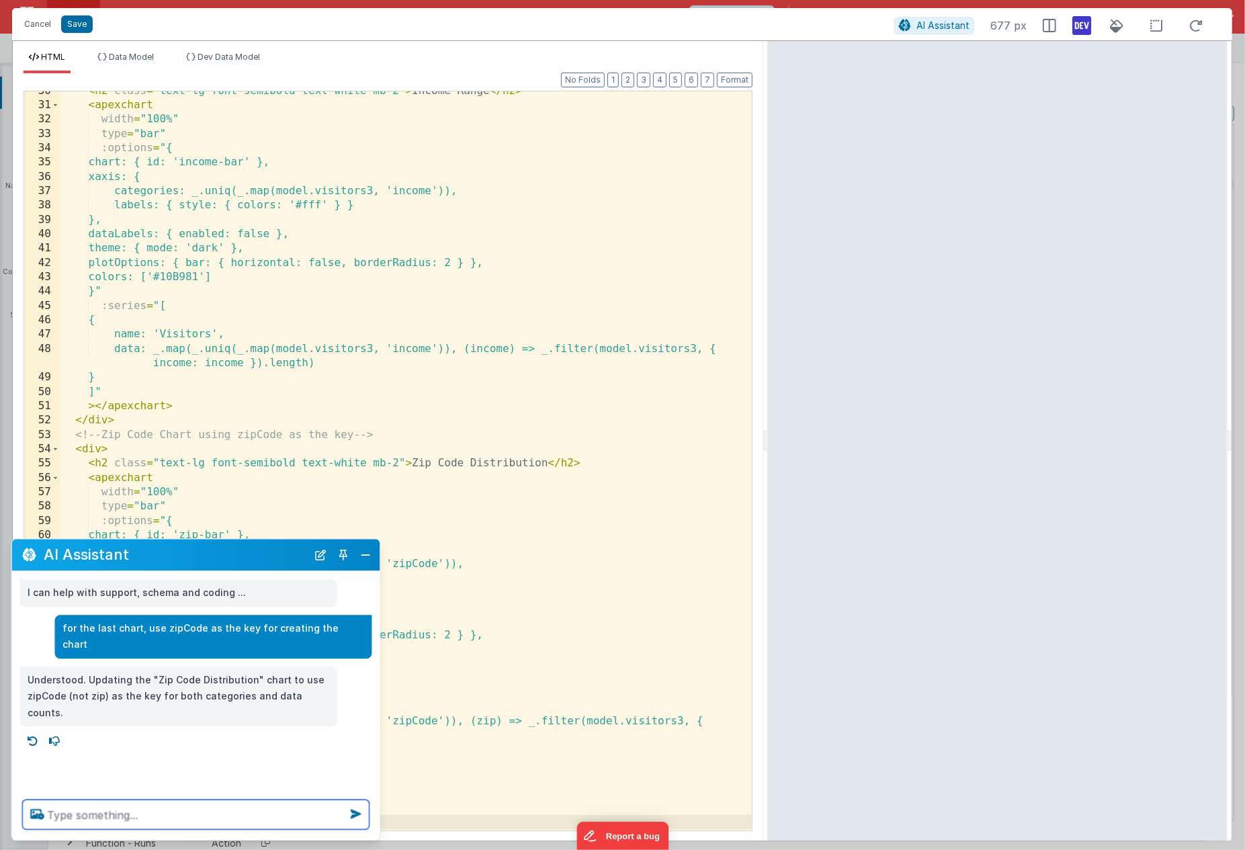
scroll to position [1, 0]
click at [229, 72] on li "Dev Data Model" at bounding box center [223, 62] width 85 height 21
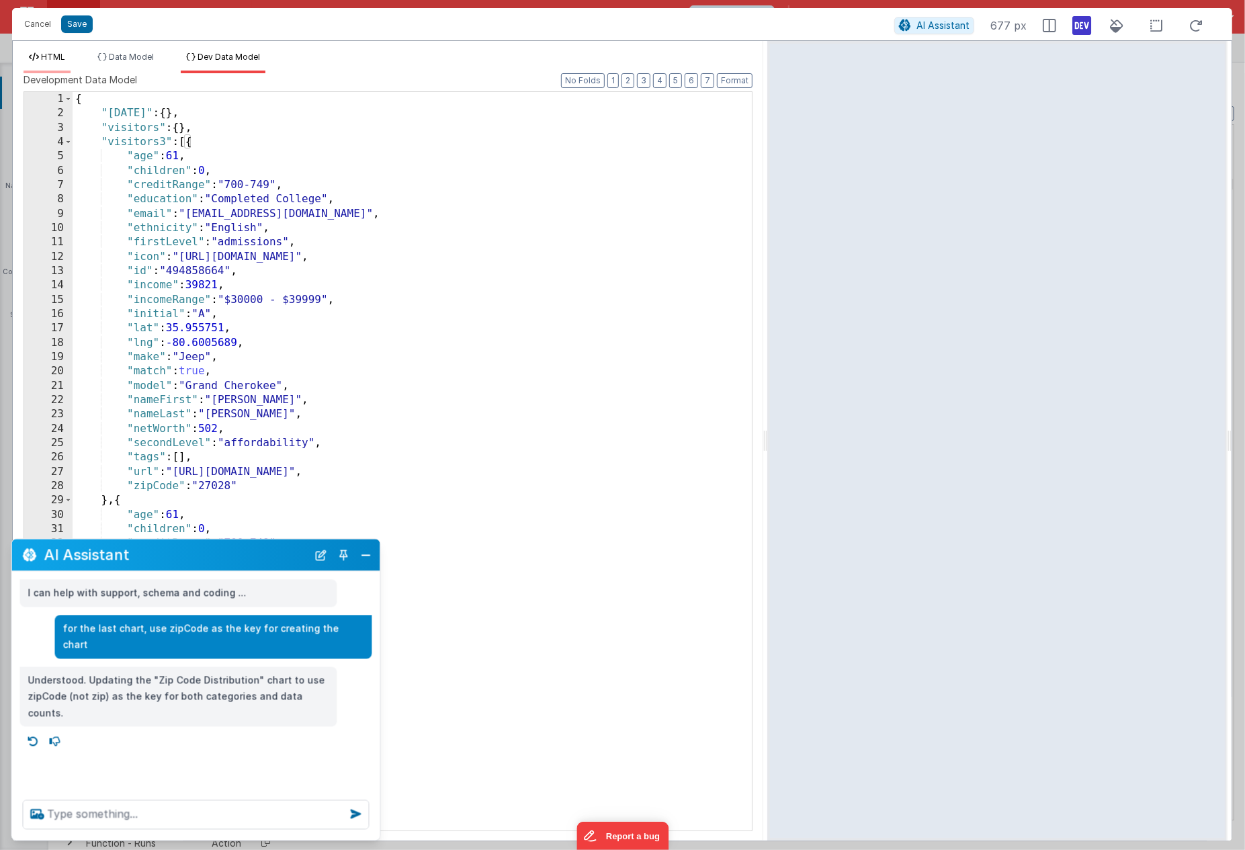
click at [49, 58] on span "HTML" at bounding box center [53, 57] width 24 height 10
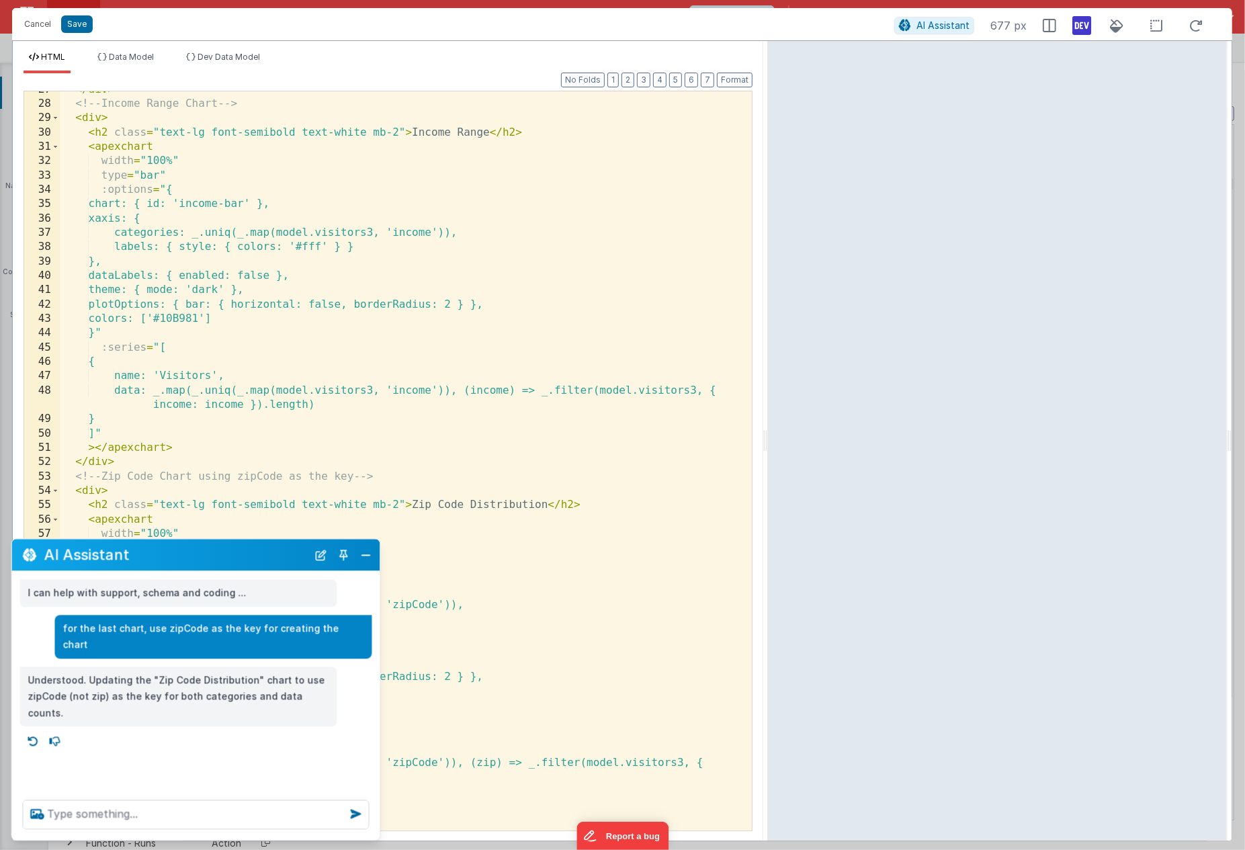
scroll to position [396, 0]
click at [118, 808] on textarea at bounding box center [196, 815] width 347 height 30
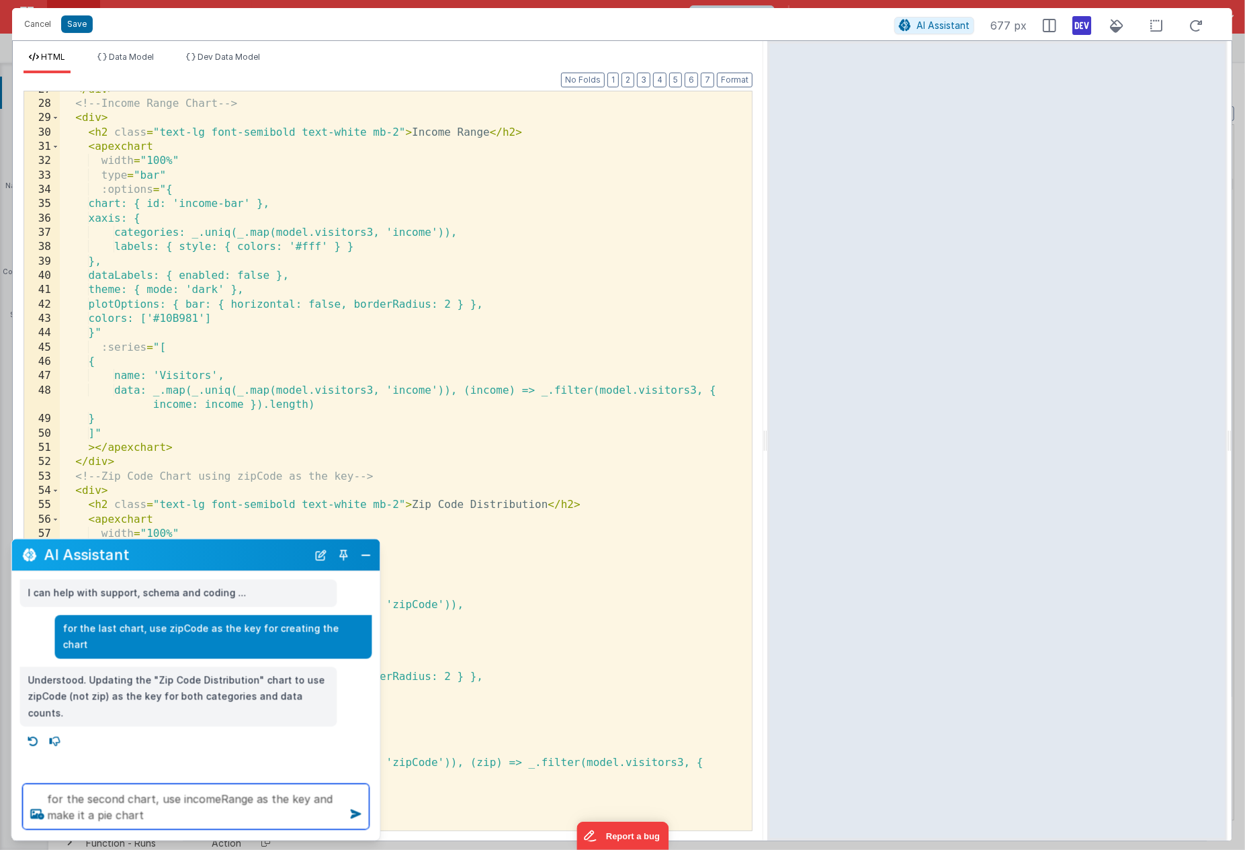
type textarea "for the second chart, use incomeRange as the key and make it a pie chart"
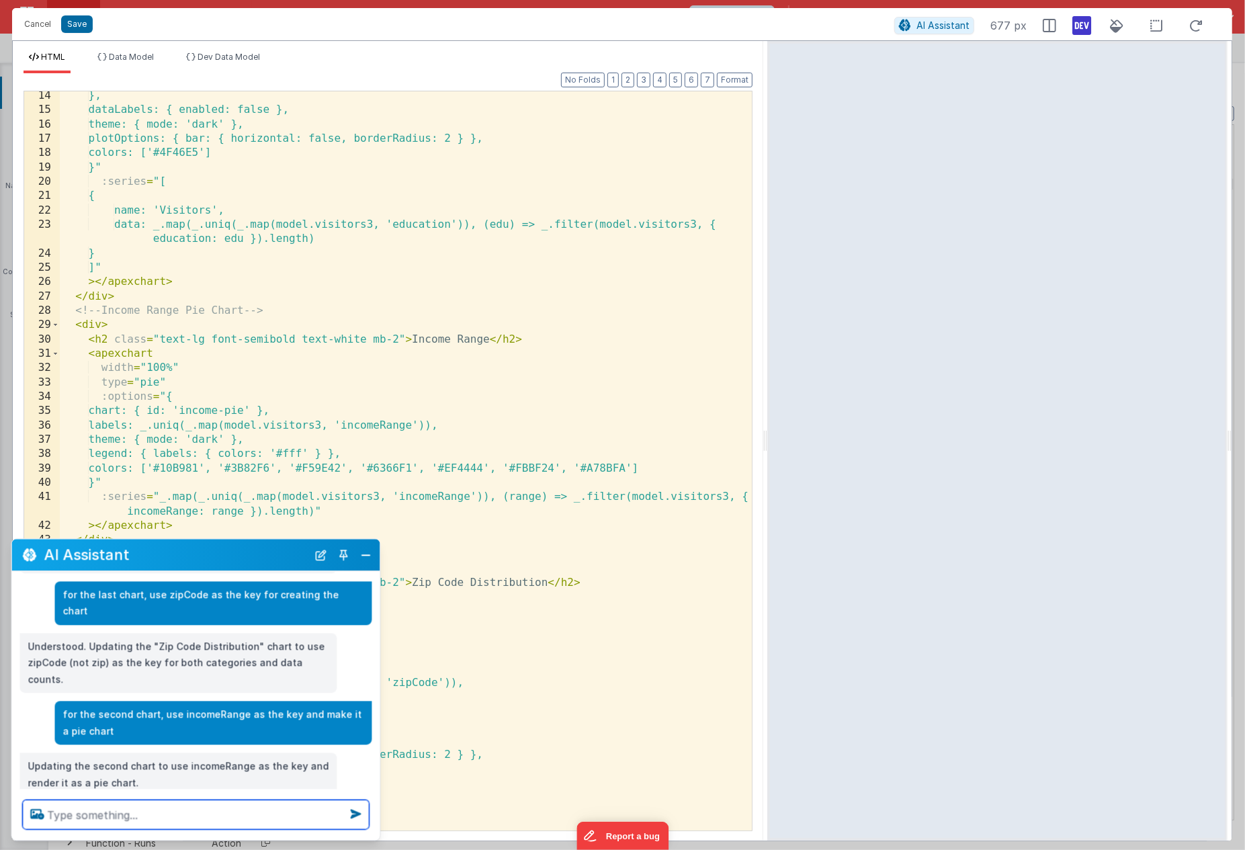
scroll to position [161, 0]
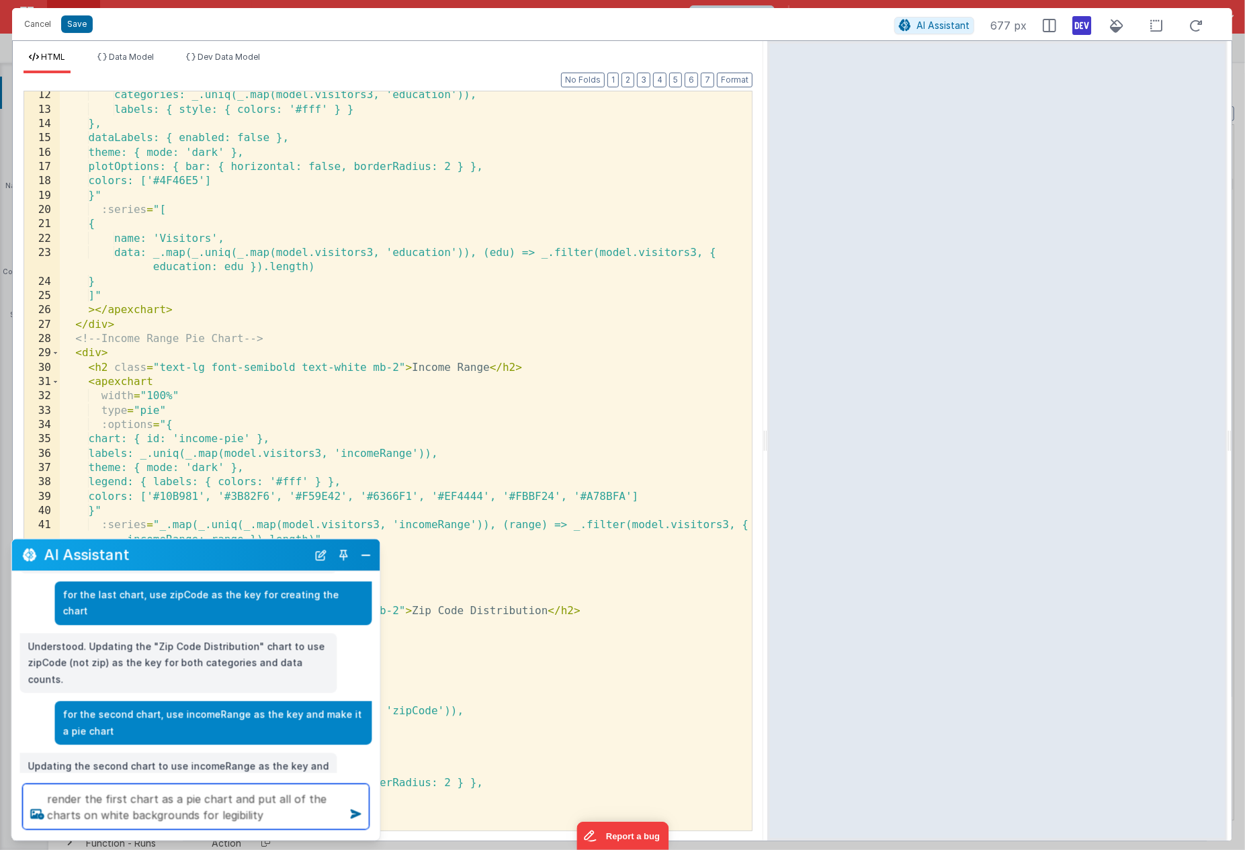
type textarea "render the first chart as a pie chart and put all of the charts on white backgr…"
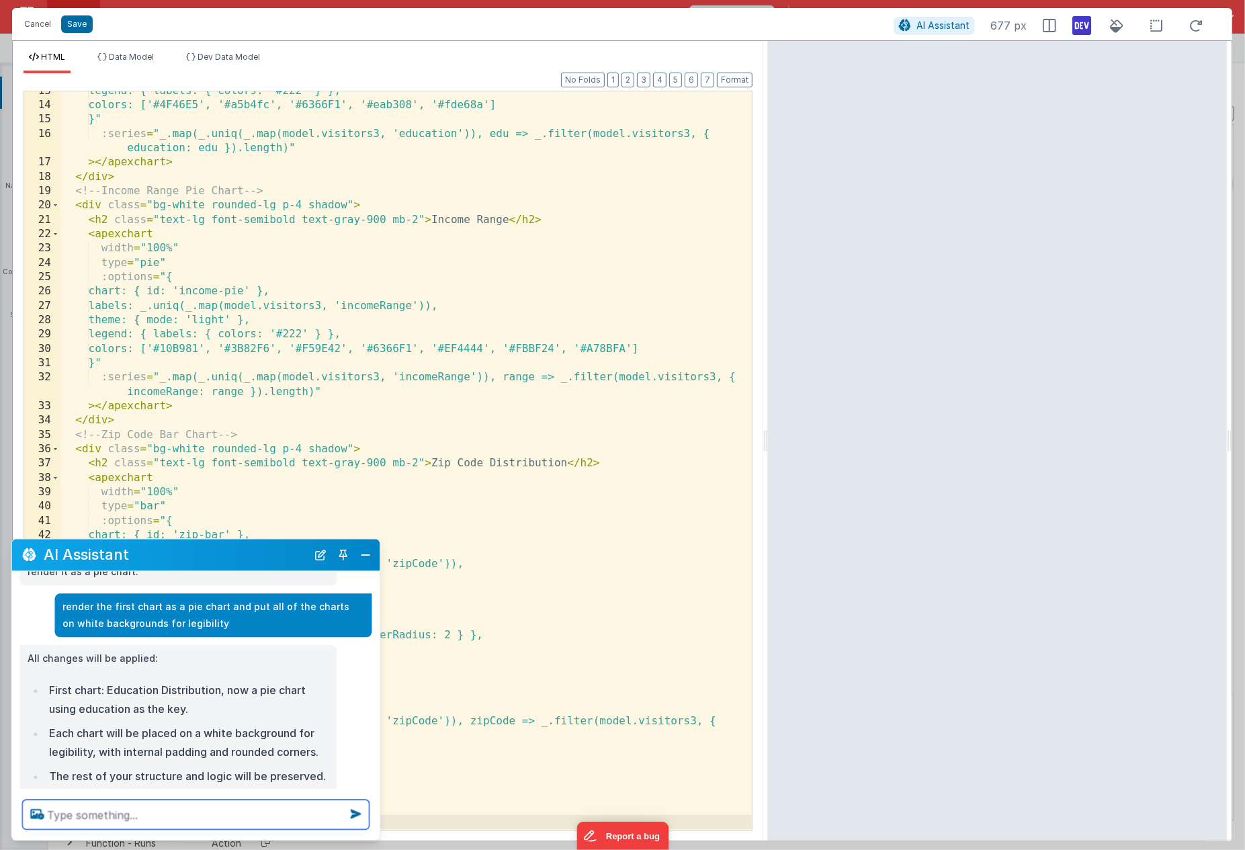
scroll to position [1, 0]
click at [218, 58] on span "Dev Data Model" at bounding box center [228, 57] width 62 height 10
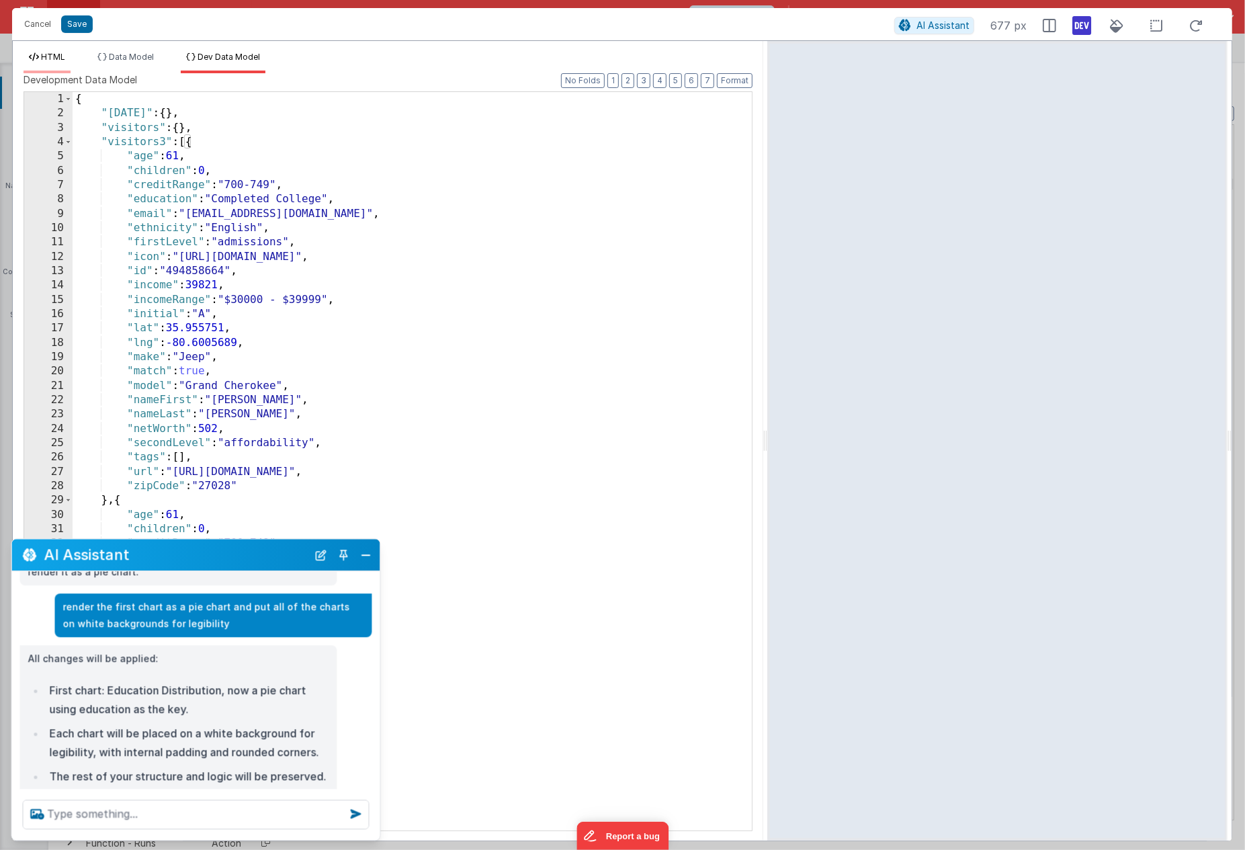
click at [47, 55] on span "HTML" at bounding box center [53, 57] width 24 height 10
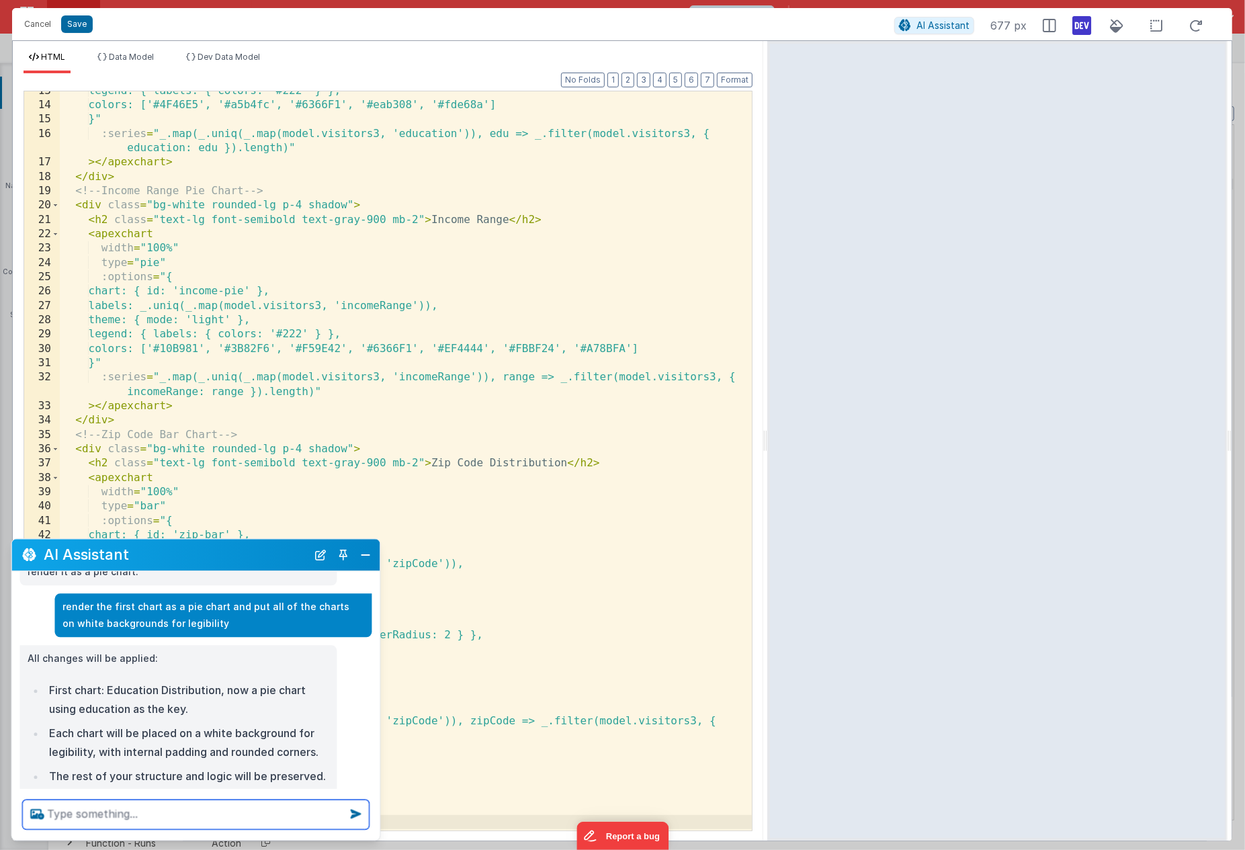
click at [73, 811] on textarea at bounding box center [196, 815] width 347 height 30
type textarea "add a fourth chart for using make as the key. this should be a pie chart."
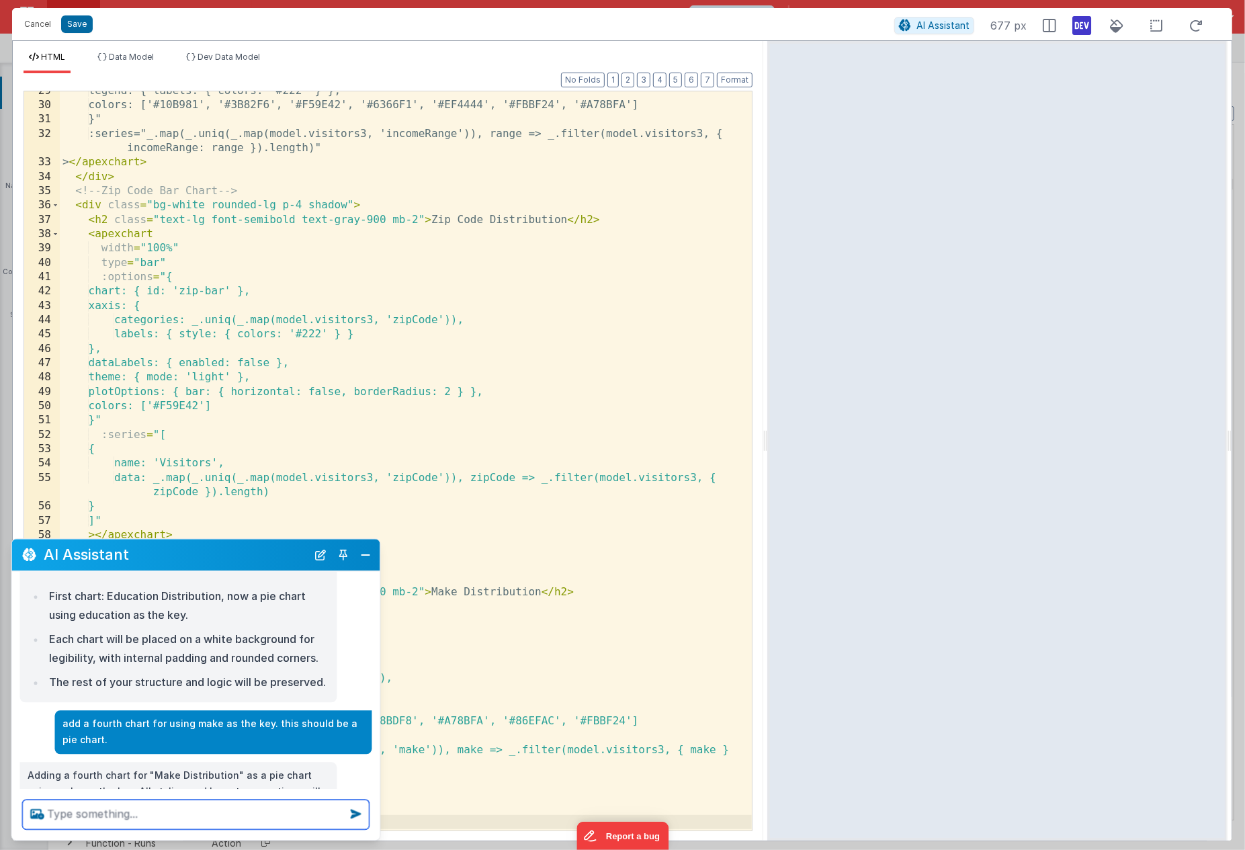
scroll to position [364, 0]
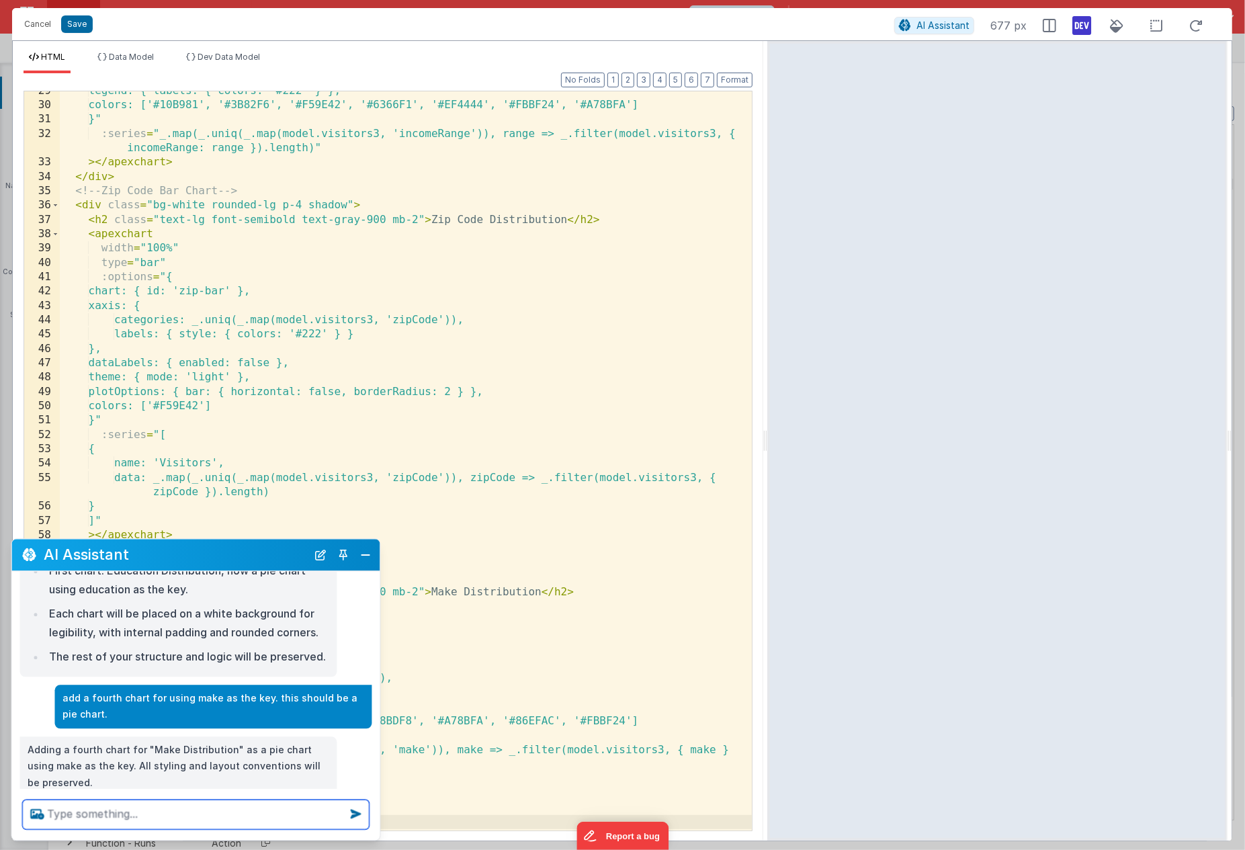
click at [124, 817] on textarea at bounding box center [196, 815] width 347 height 30
type textarea "for the make chart, if the result is null, remove it from consideration in the …"
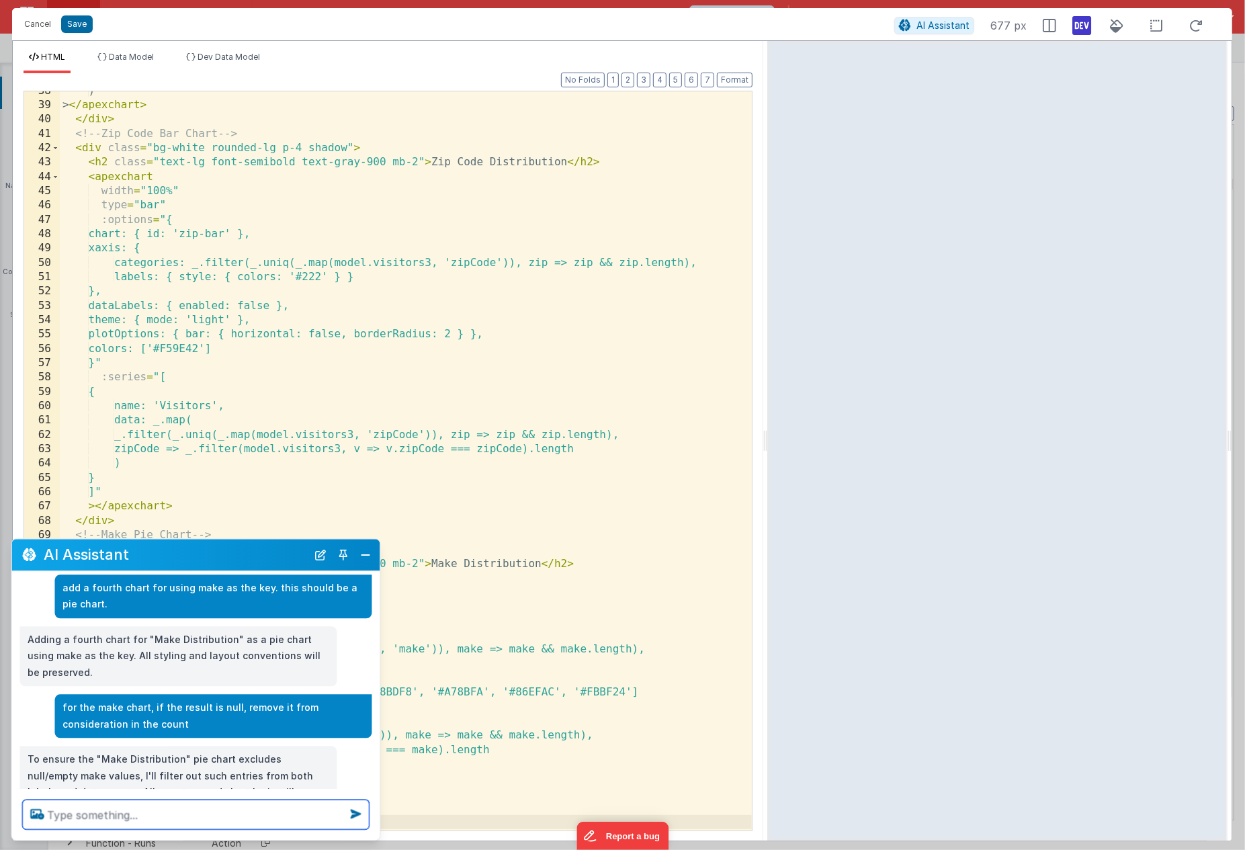
scroll to position [500, 0]
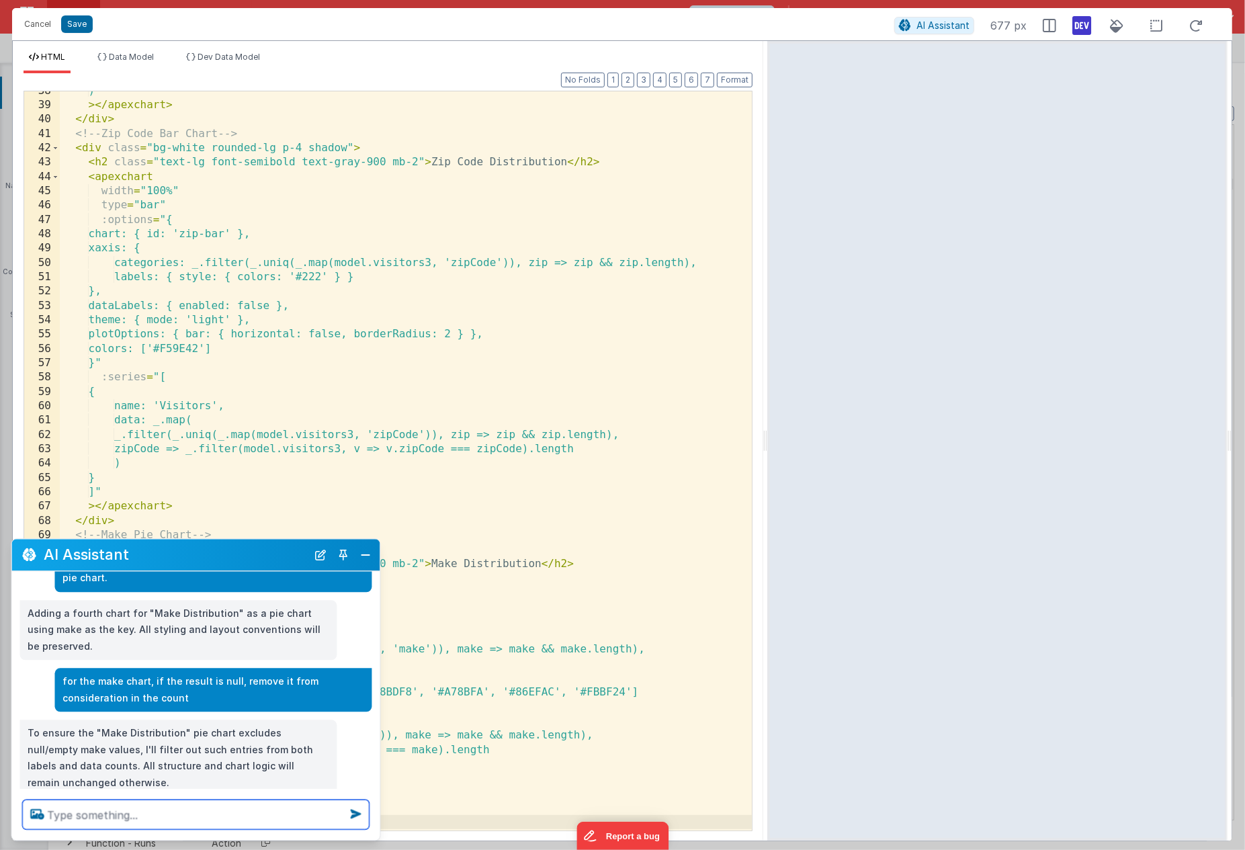
click at [68, 817] on textarea at bounding box center [196, 815] width 347 height 30
type textarea "make this set of graphs work as a two by two grid on medium and large screens a…"
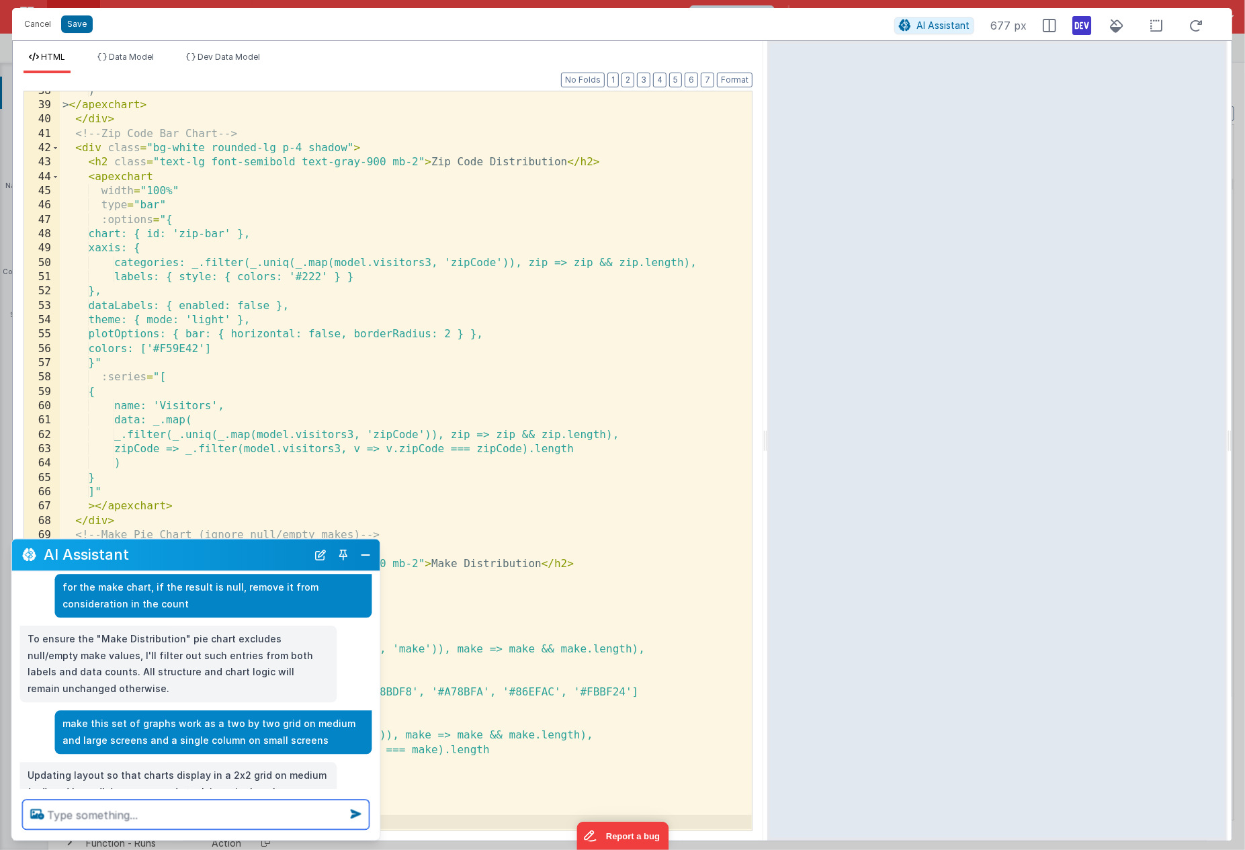
scroll to position [621, 0]
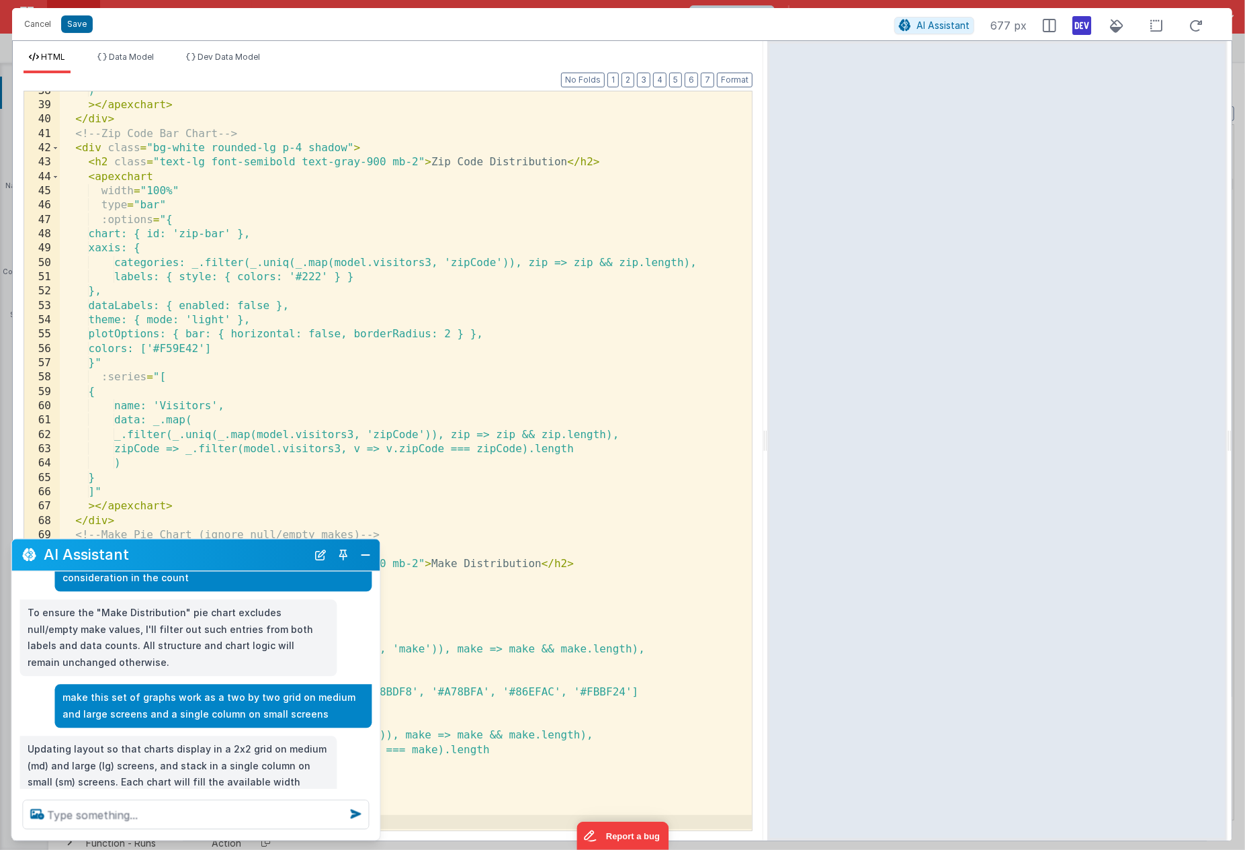
click at [761, 433] on div "HTML Data Model Dev Data Model Format 7 6 5 4 3 2 1 No Folds 38 39 40 41 42 43 …" at bounding box center [622, 440] width 1220 height 801
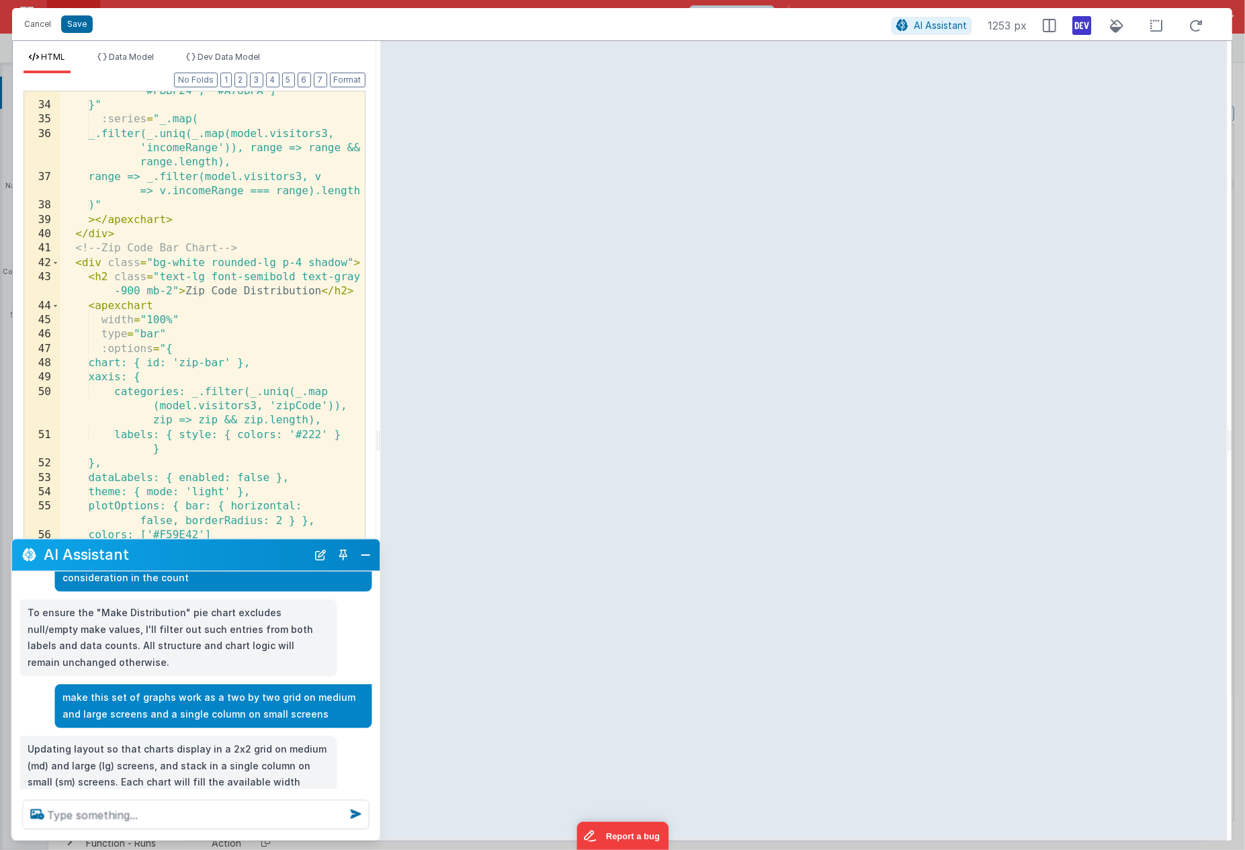
scroll to position [696, 0]
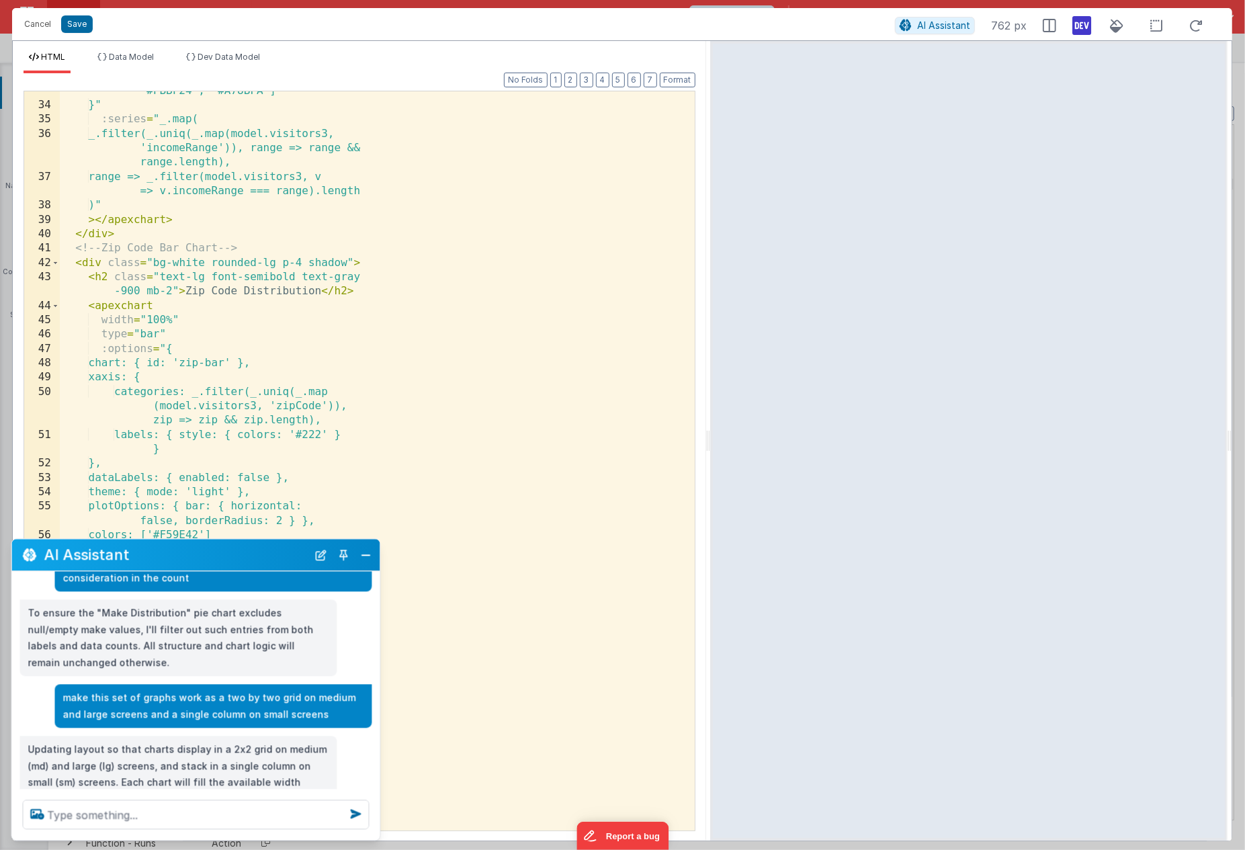
drag, startPoint x: 763, startPoint y: 433, endPoint x: 672, endPoint y: 407, distance: 95.0
click at [672, 407] on html "Cancel Save AI Assistant 762 px HTML Data Model Dev Data Model Format 7 6 5 4 3…" at bounding box center [622, 425] width 1245 height 850
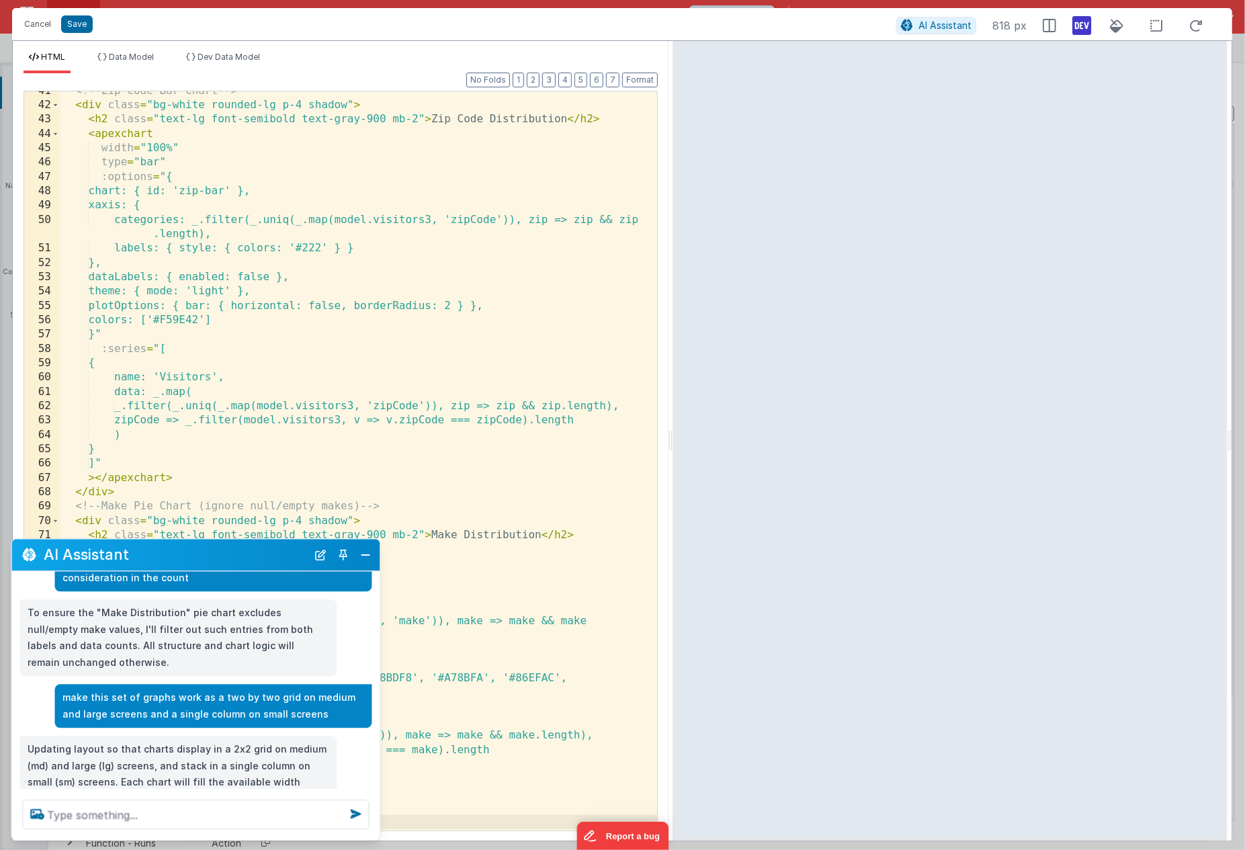
scroll to position [637, 0]
click at [79, 23] on button "Save" at bounding box center [77, 23] width 32 height 17
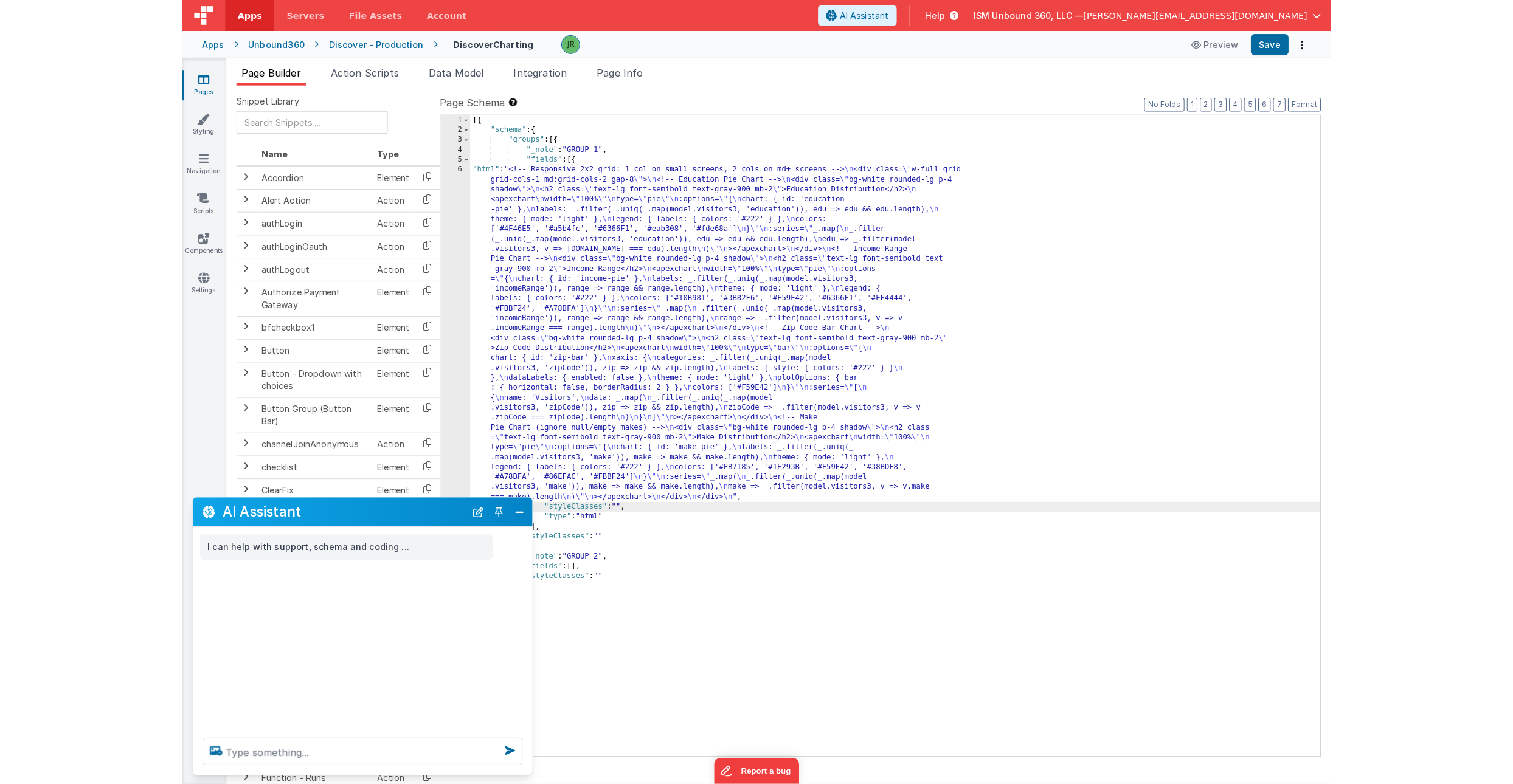
scroll to position [0, 0]
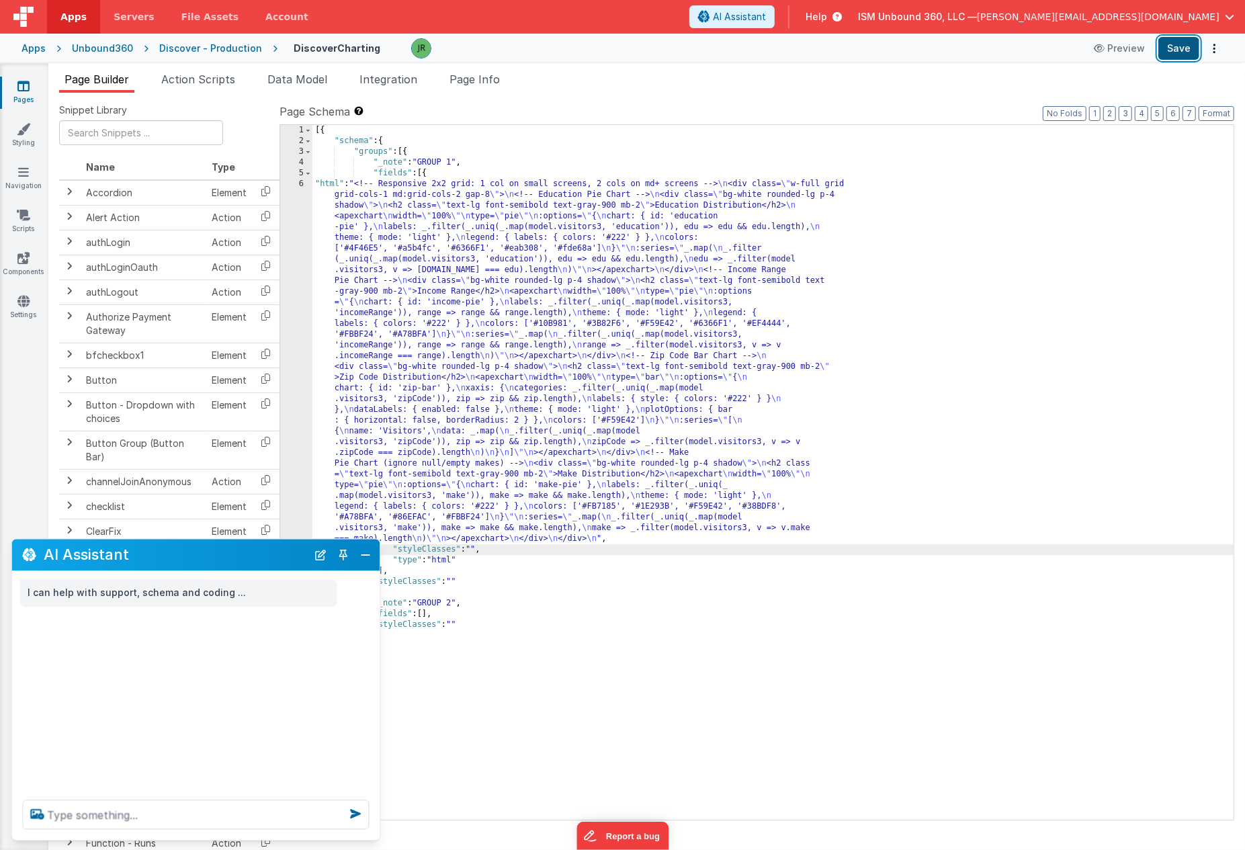
click at [1182, 46] on button "Save" at bounding box center [1178, 48] width 41 height 23
click at [1122, 47] on button "Preview" at bounding box center [1118, 48] width 67 height 21
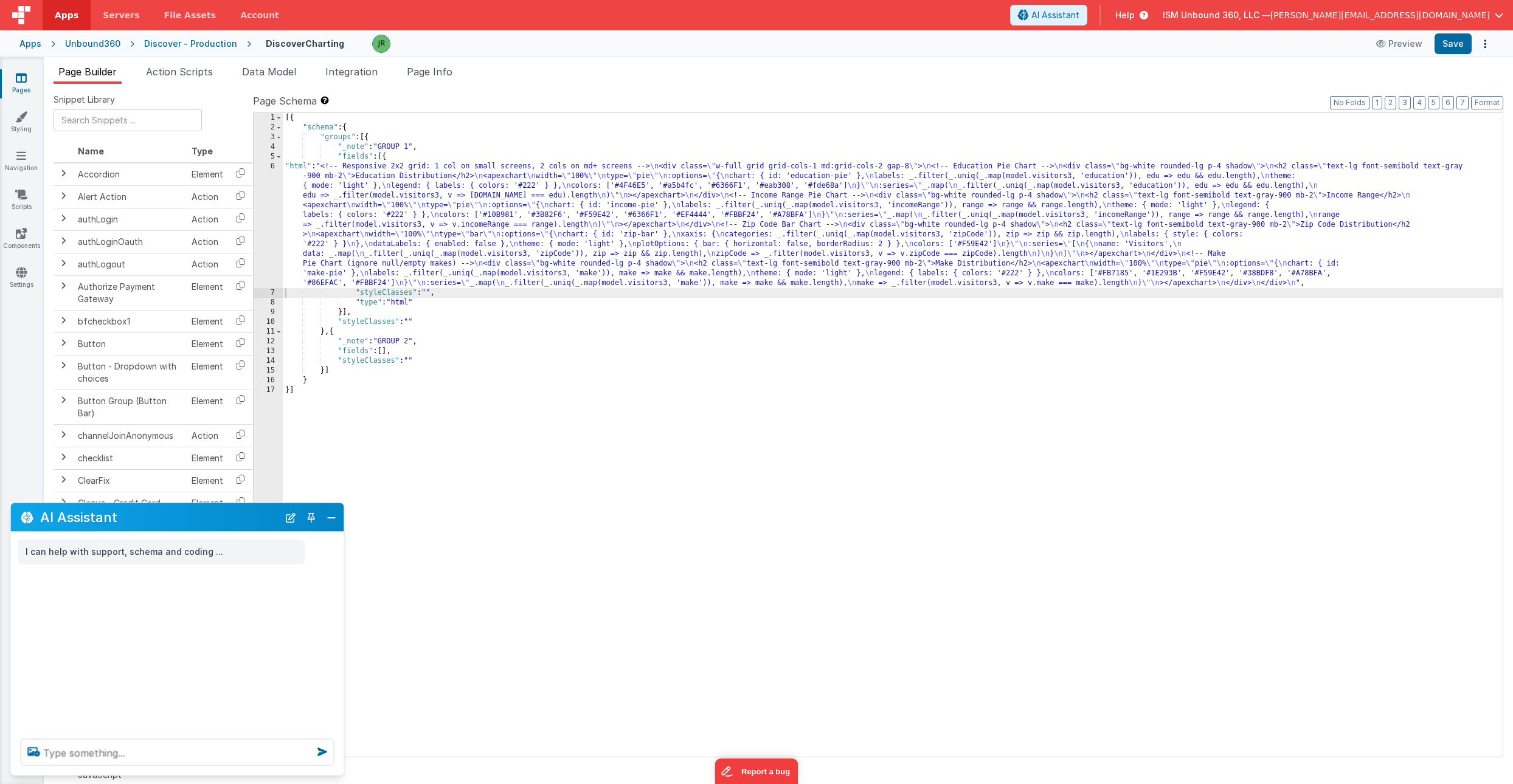
click at [332, 208] on div "[{ "schema" : { "groups" : [{ "_note" : "GROUP 1" , "fields" : [{ "html" : "<!-…" at bounding box center [892, 445] width 1220 height 664
click at [265, 178] on div "6" at bounding box center [268, 225] width 29 height 127
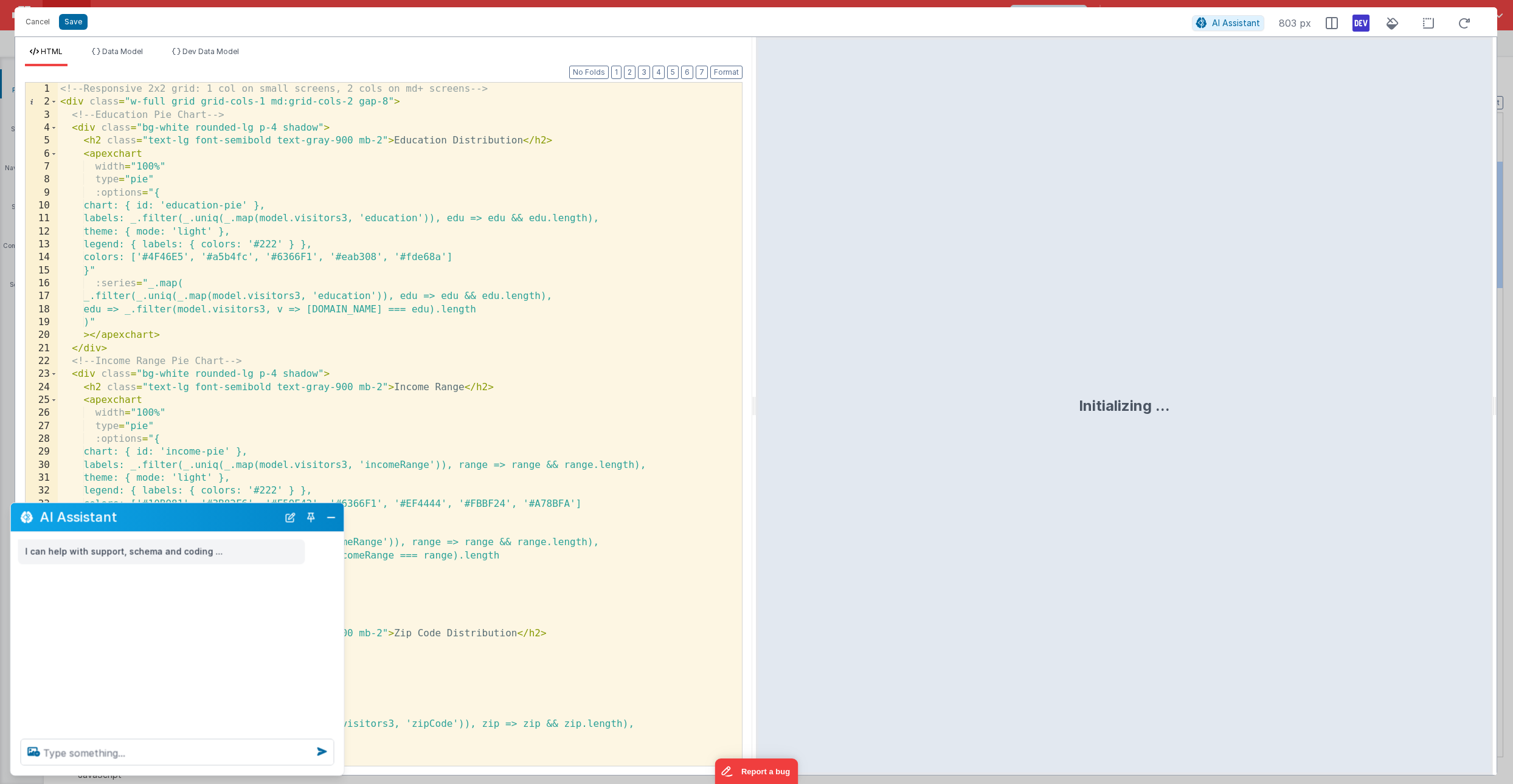
click at [352, 102] on div "<!-- Responsive 2x2 grid: 1 col on small screens, 2 cols on md+ screens --> < d…" at bounding box center [400, 436] width 685 height 709
click at [429, 21] on div "Cancel Save" at bounding box center [603, 22] width 1168 height 17
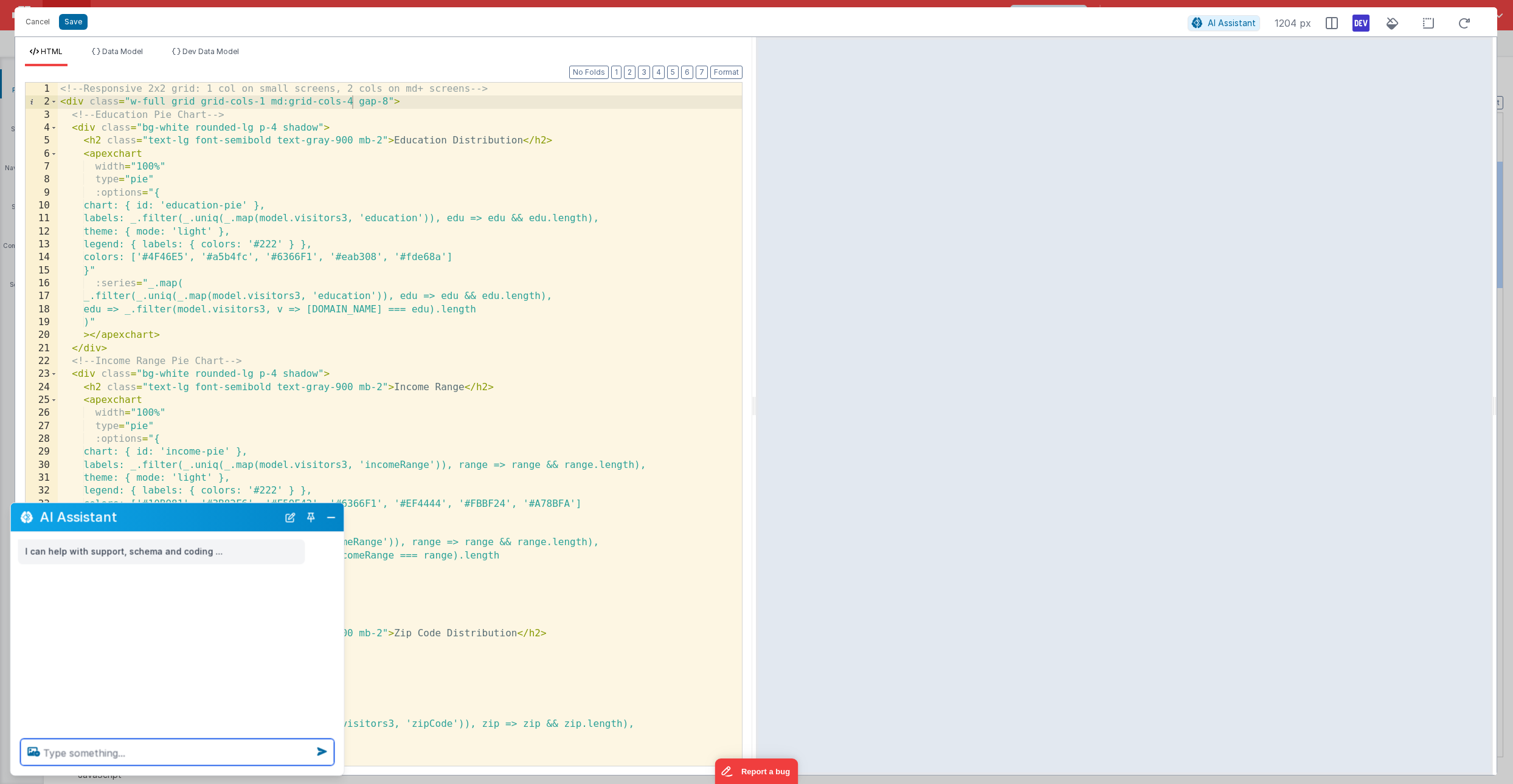
click at [83, 749] on textarea at bounding box center [177, 753] width 314 height 27
type textarea "underneath of the charts, create a datatable that allows for clicking into a ro…"
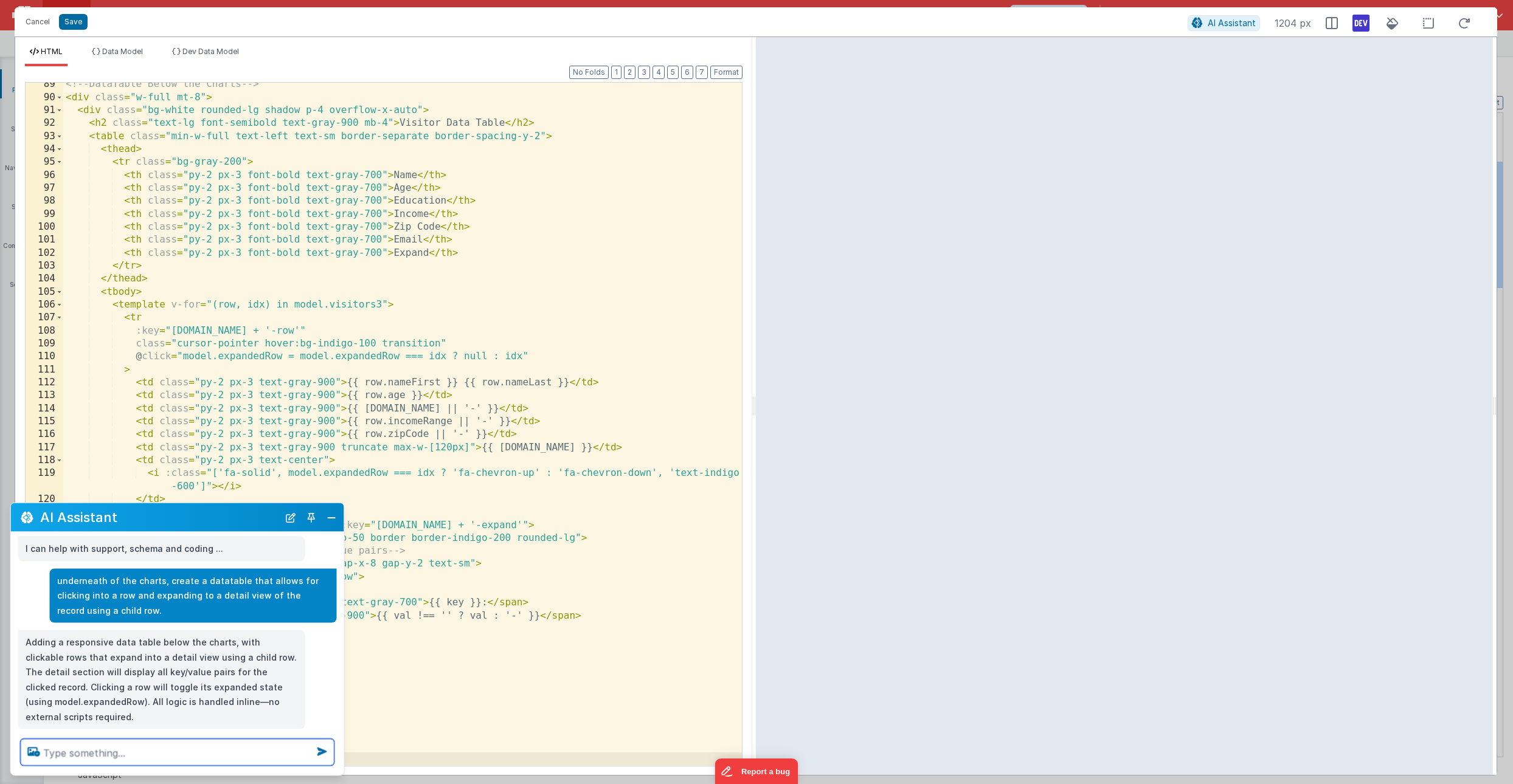
scroll to position [25, 0]
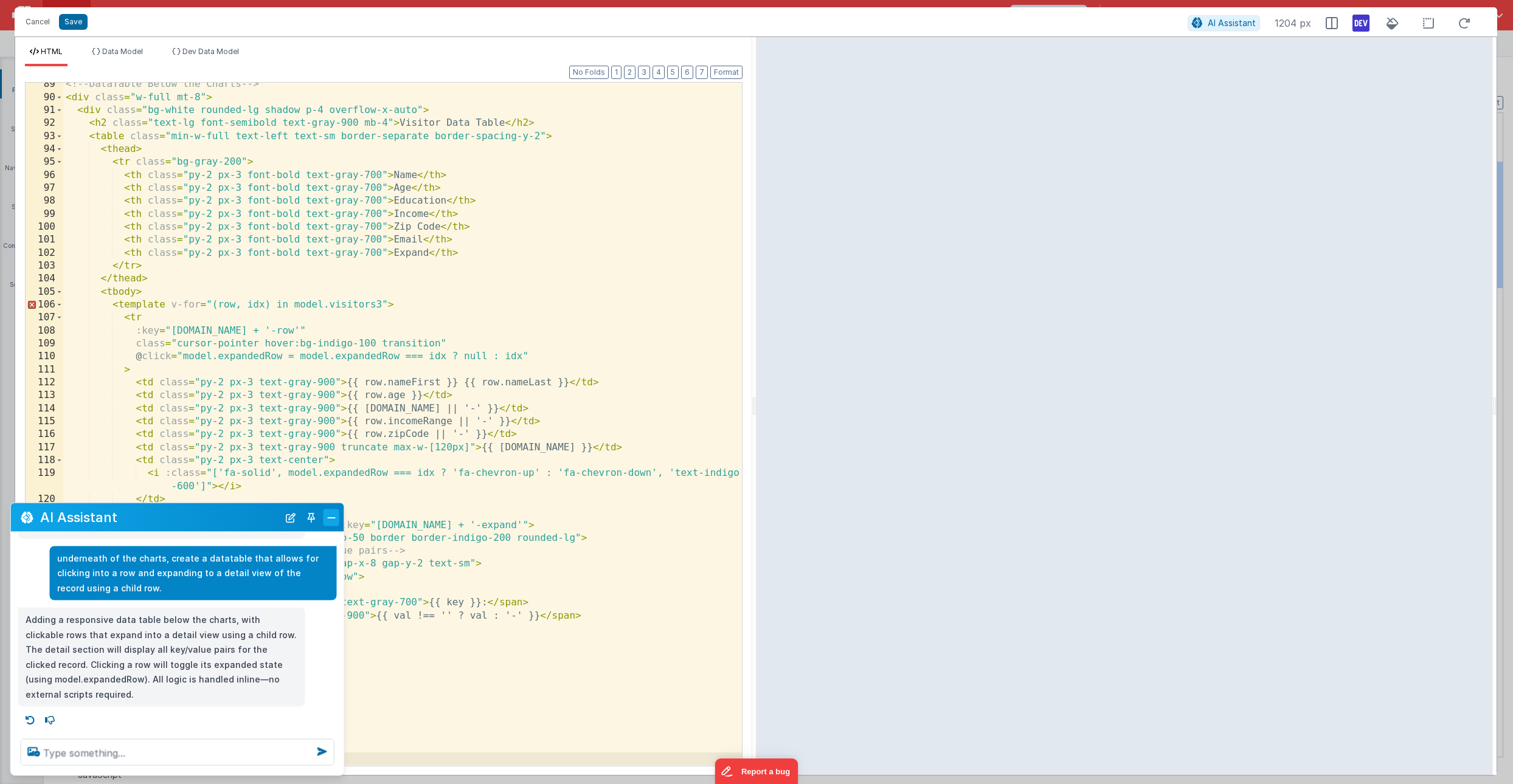
click at [330, 518] on button "Close" at bounding box center [330, 517] width 15 height 17
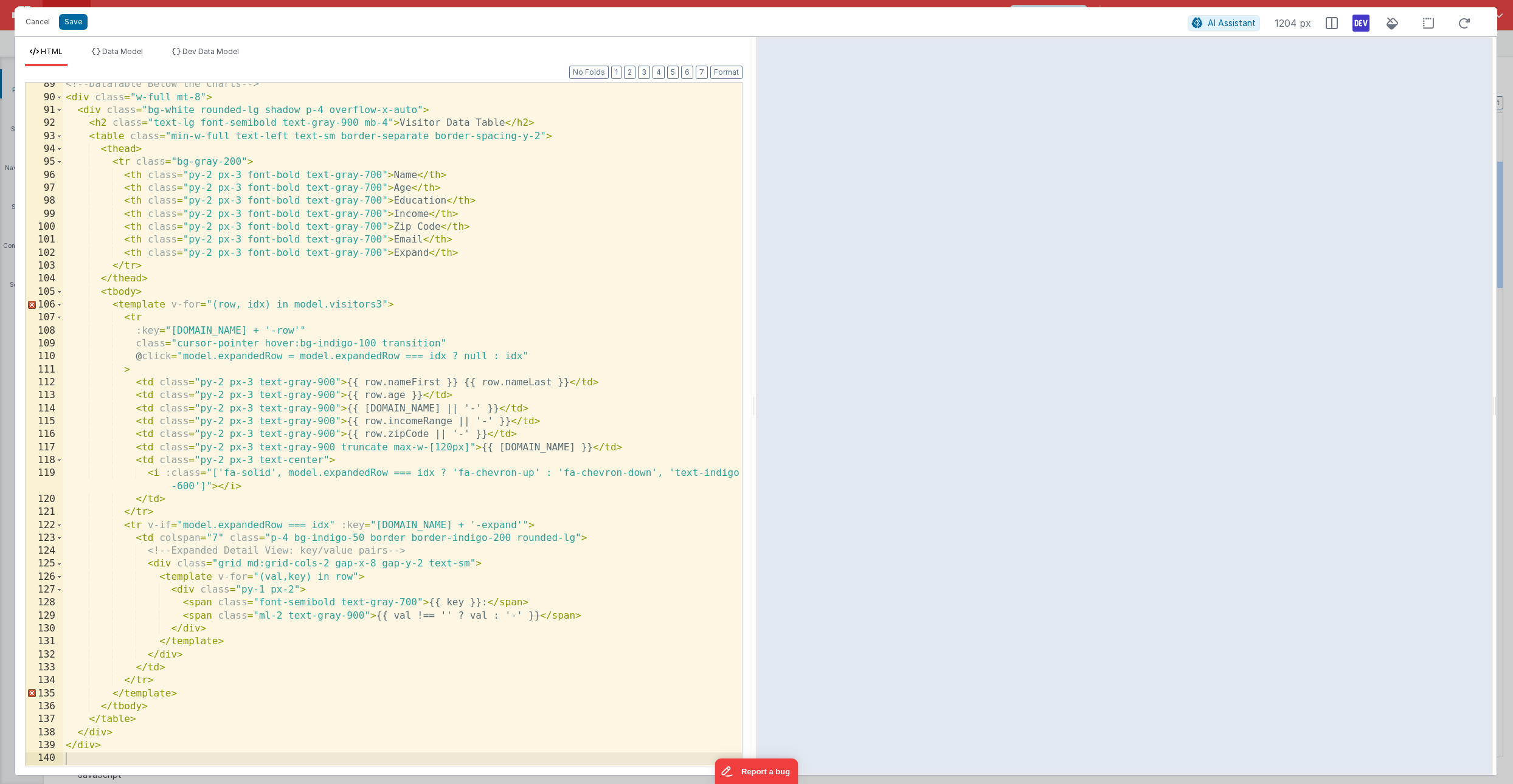
click at [456, 472] on div "<!-- DataTable Below the Charts --> < div class = "w-full mt-8" > < div class =…" at bounding box center [403, 432] width 679 height 709
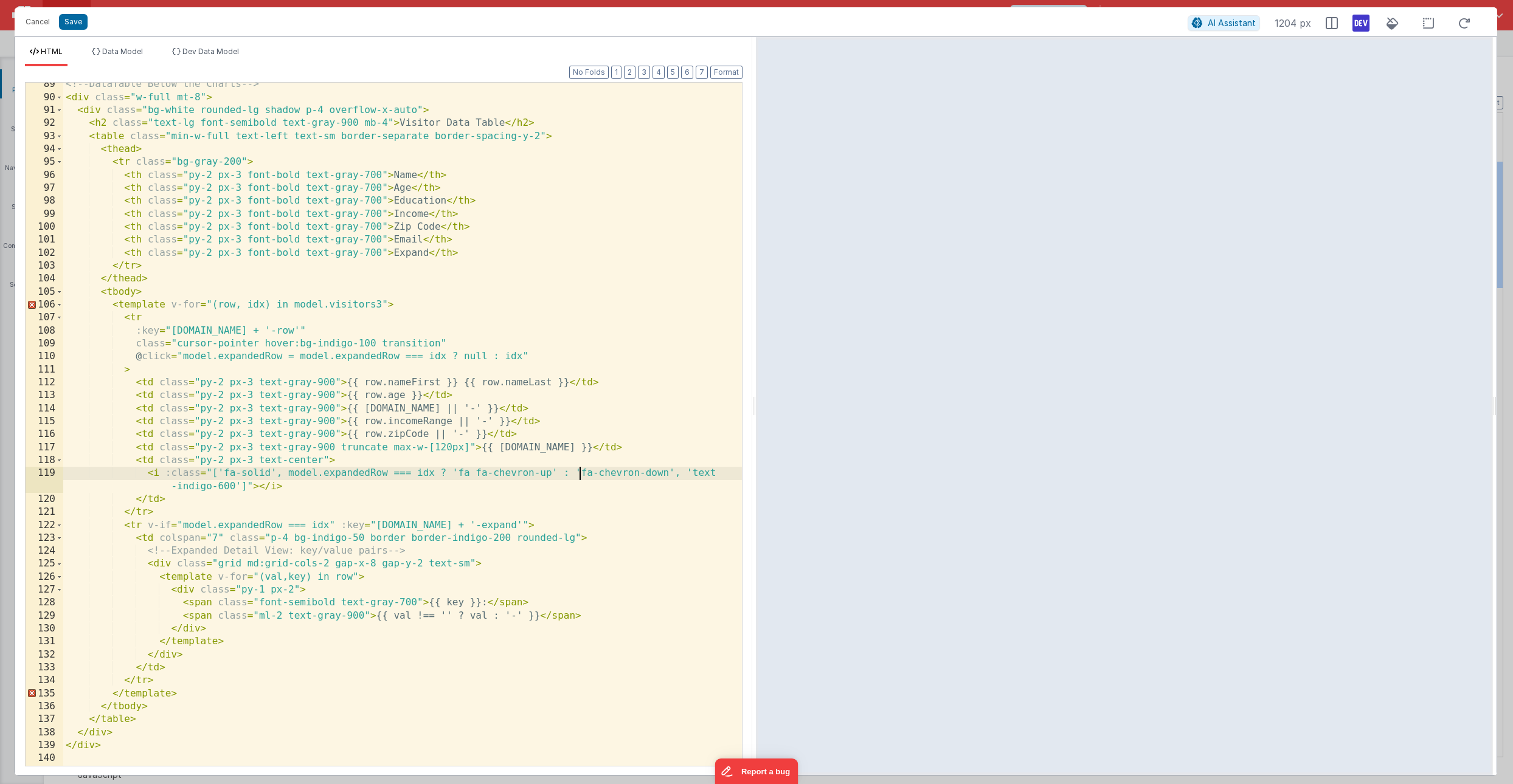
click at [579, 473] on div "<!-- DataTable Below the Charts --> < div class = "w-full mt-8" > < div class =…" at bounding box center [403, 432] width 679 height 709
drag, startPoint x: 165, startPoint y: 305, endPoint x: 120, endPoint y: 307, distance: 45.0
click at [120, 307] on div "<!-- DataTable Below the Charts --> < div class = "w-full mt-8" > < div class =…" at bounding box center [403, 432] width 679 height 709
click at [141, 699] on div "<!-- DataTable Below the Charts --> < div class = "w-full mt-8" > < div class =…" at bounding box center [403, 432] width 679 height 709
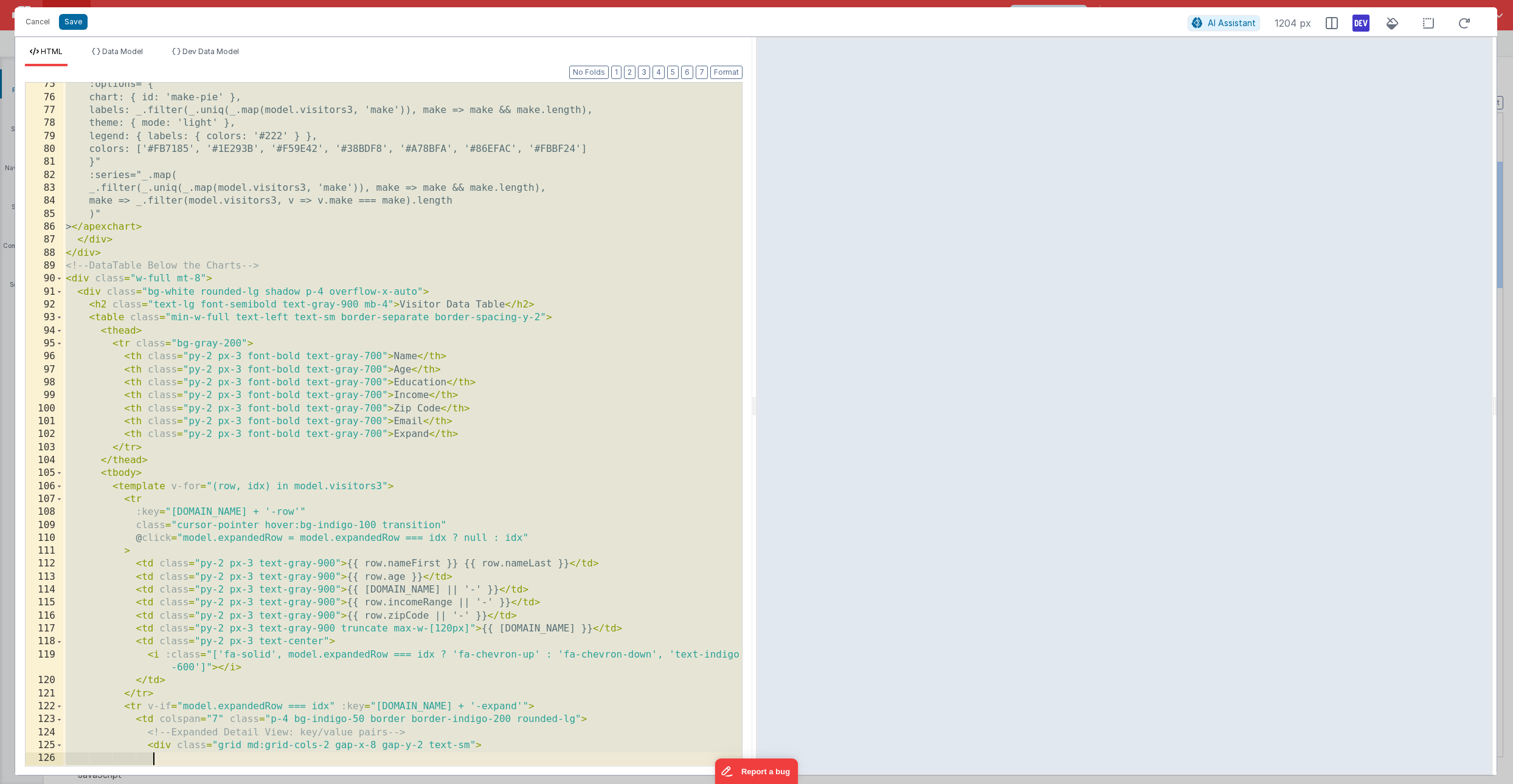
scroll to position [964, 0]
click at [82, 596] on div ":options = "{ chart: { id: 'make-pie' }, labels: _.filter(_.uniq(_.map(model.vi…" at bounding box center [403, 432] width 679 height 709
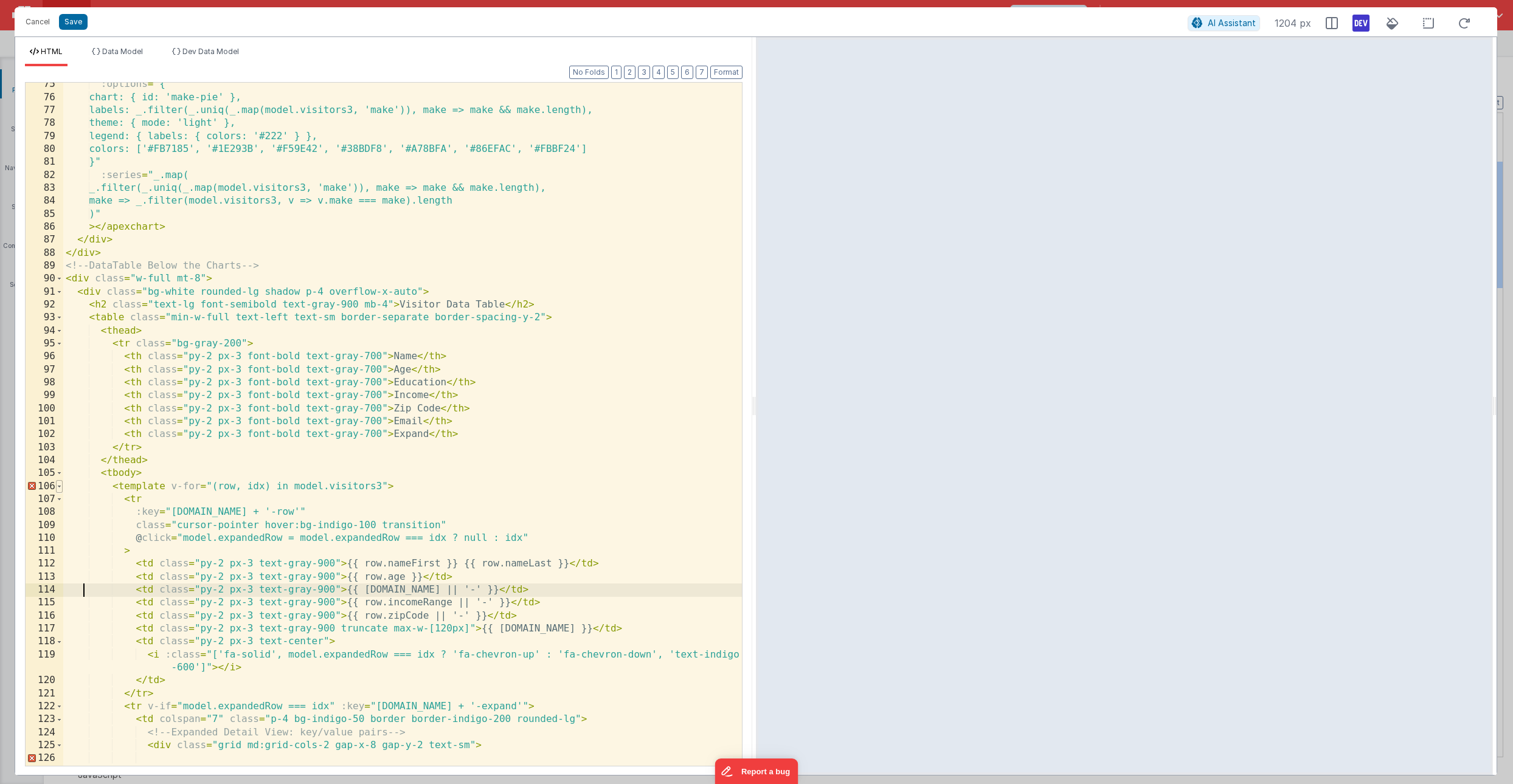
click at [61, 486] on span at bounding box center [59, 487] width 6 height 13
click at [60, 497] on span at bounding box center [59, 500] width 6 height 13
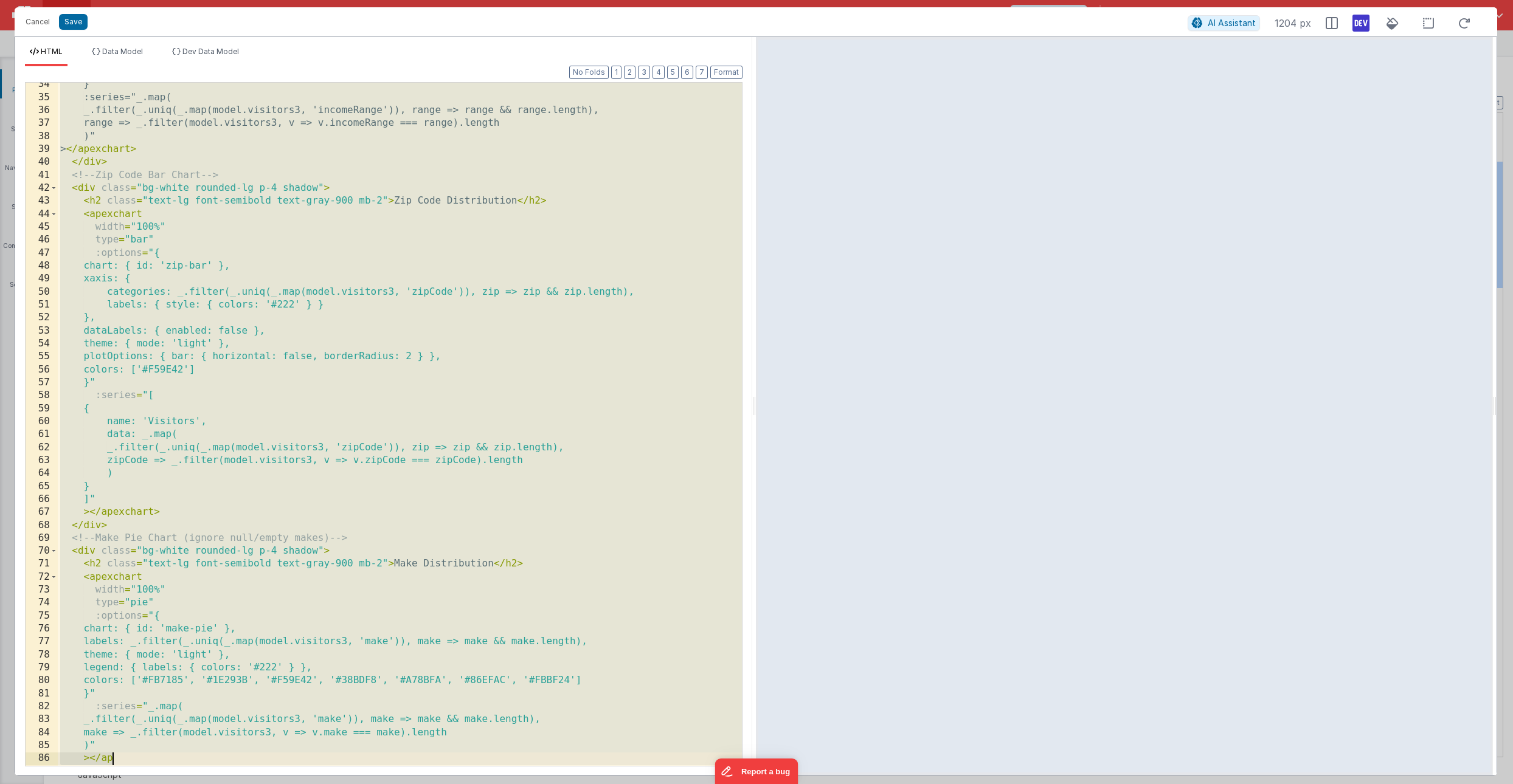
scroll to position [433, 0]
click at [1126, 17] on span "AI Assistant" at bounding box center [1231, 22] width 48 height 10
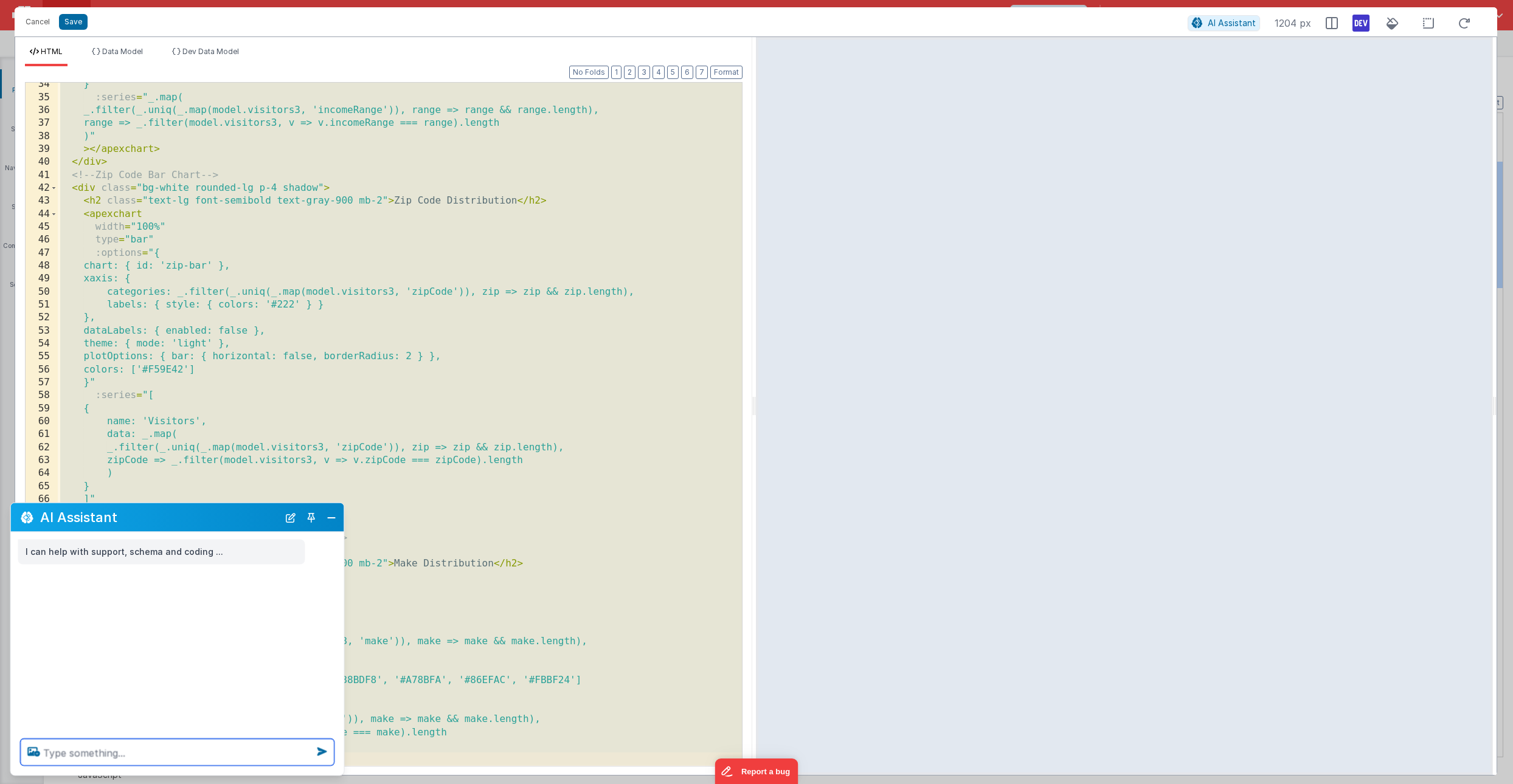
click at [61, 747] on textarea at bounding box center [177, 753] width 314 height 27
type textarea "try building the table again without using <template> as this may cause voodoo …"
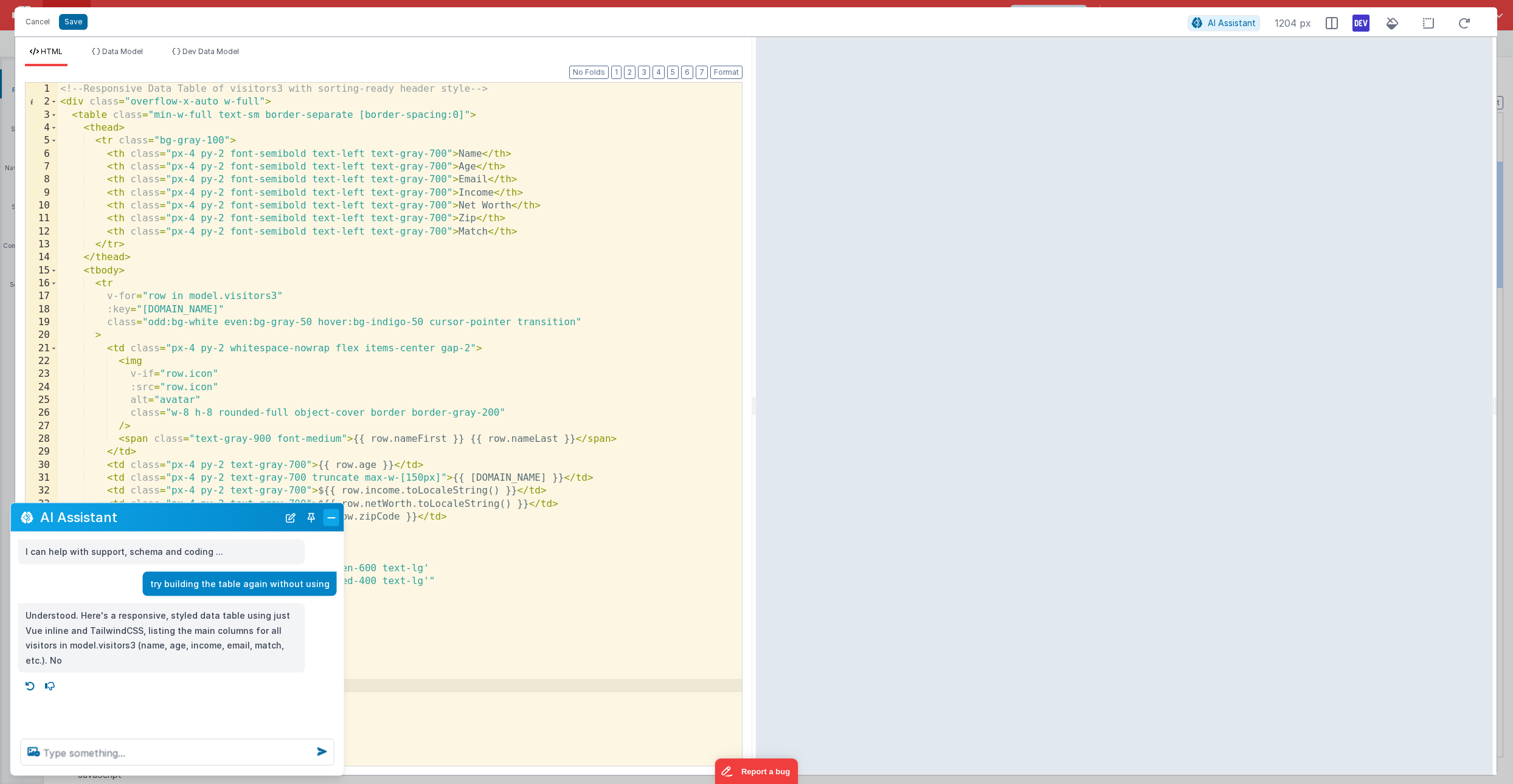
click at [329, 514] on button "Close" at bounding box center [330, 517] width 15 height 17
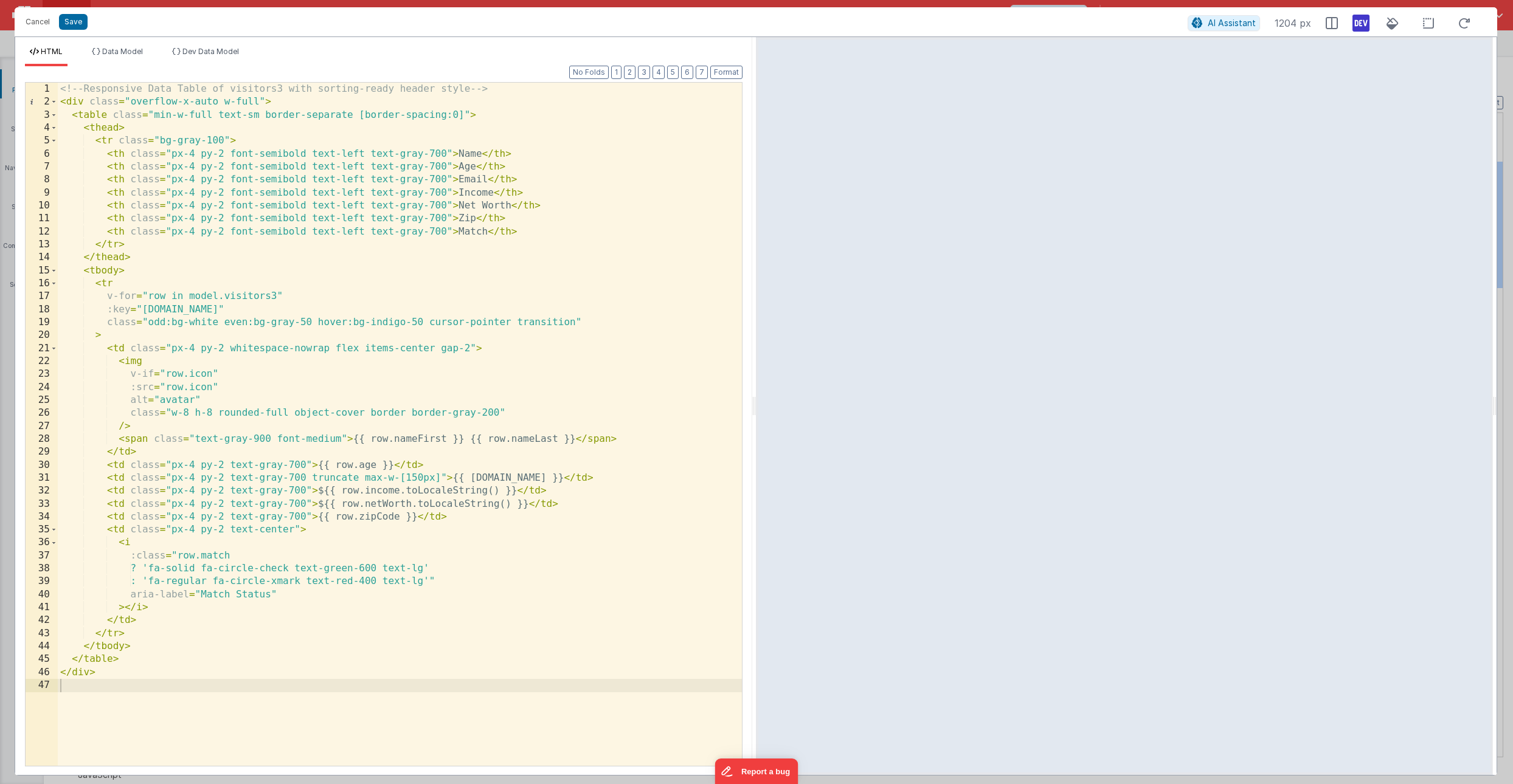
click at [74, 689] on div "<!-- Responsive Data Table of visitors3 with sorting-ready header style --> < d…" at bounding box center [400, 436] width 685 height 709
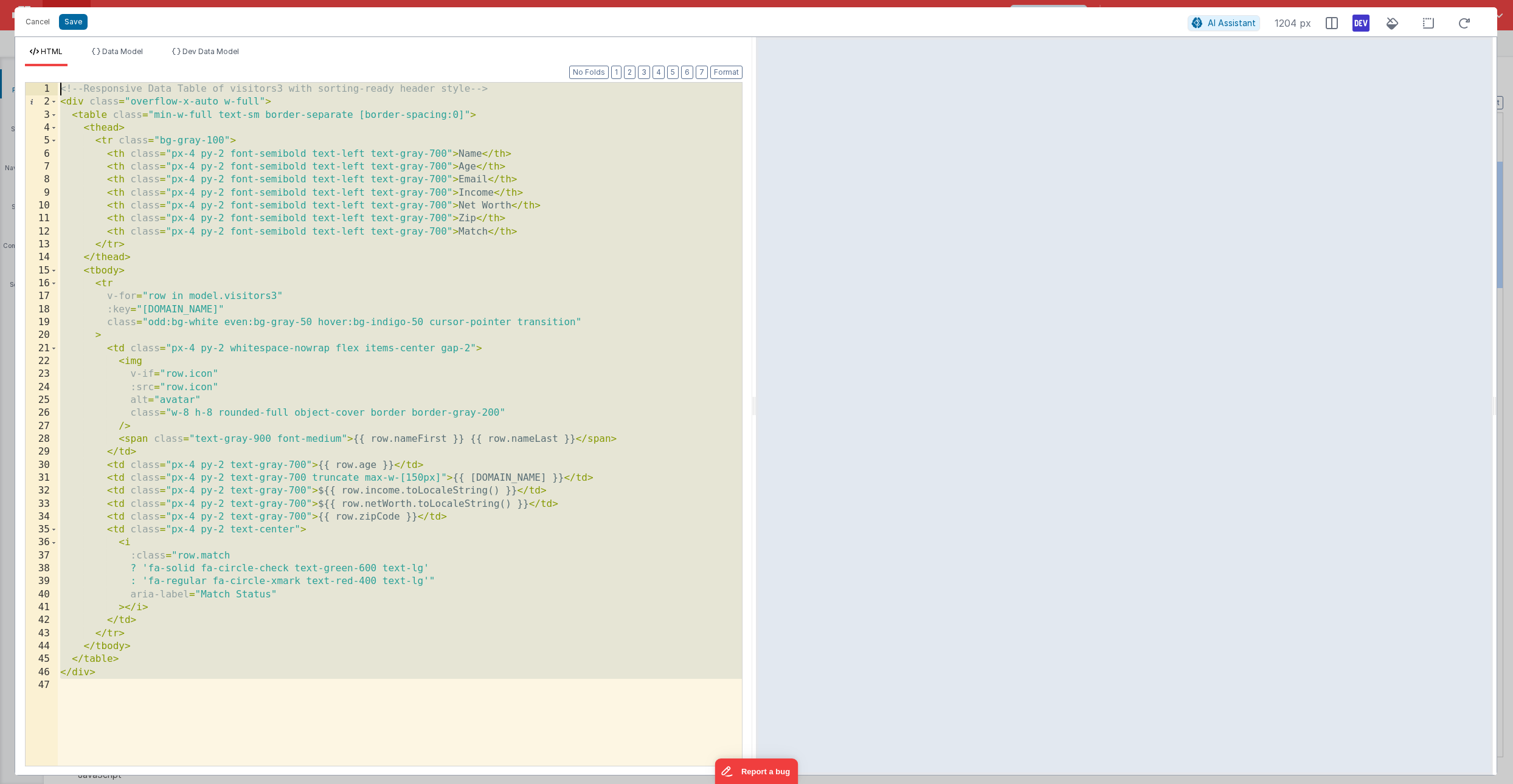
drag, startPoint x: 74, startPoint y: 689, endPoint x: 60, endPoint y: 72, distance: 617.2
click at [60, 72] on div "Format 7 6 5 4 3 2 1 No Folds 1 2 3 4 5 6 7 8 9 10 11 12 13 14 15 16 17 18 19 2…" at bounding box center [384, 416] width 718 height 699
click at [36, 22] on button "Cancel" at bounding box center [37, 22] width 36 height 17
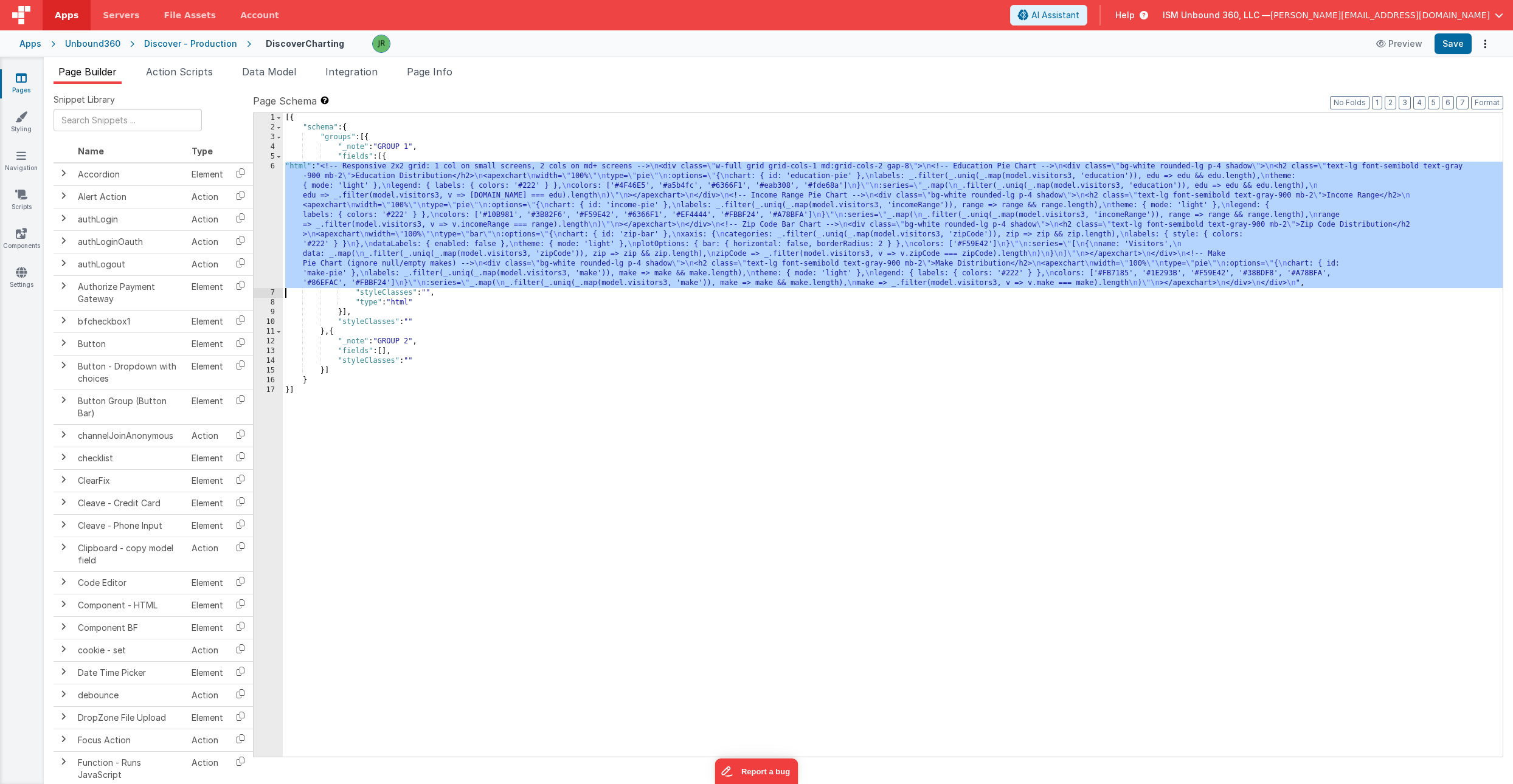
click at [261, 200] on div "6" at bounding box center [268, 225] width 29 height 127
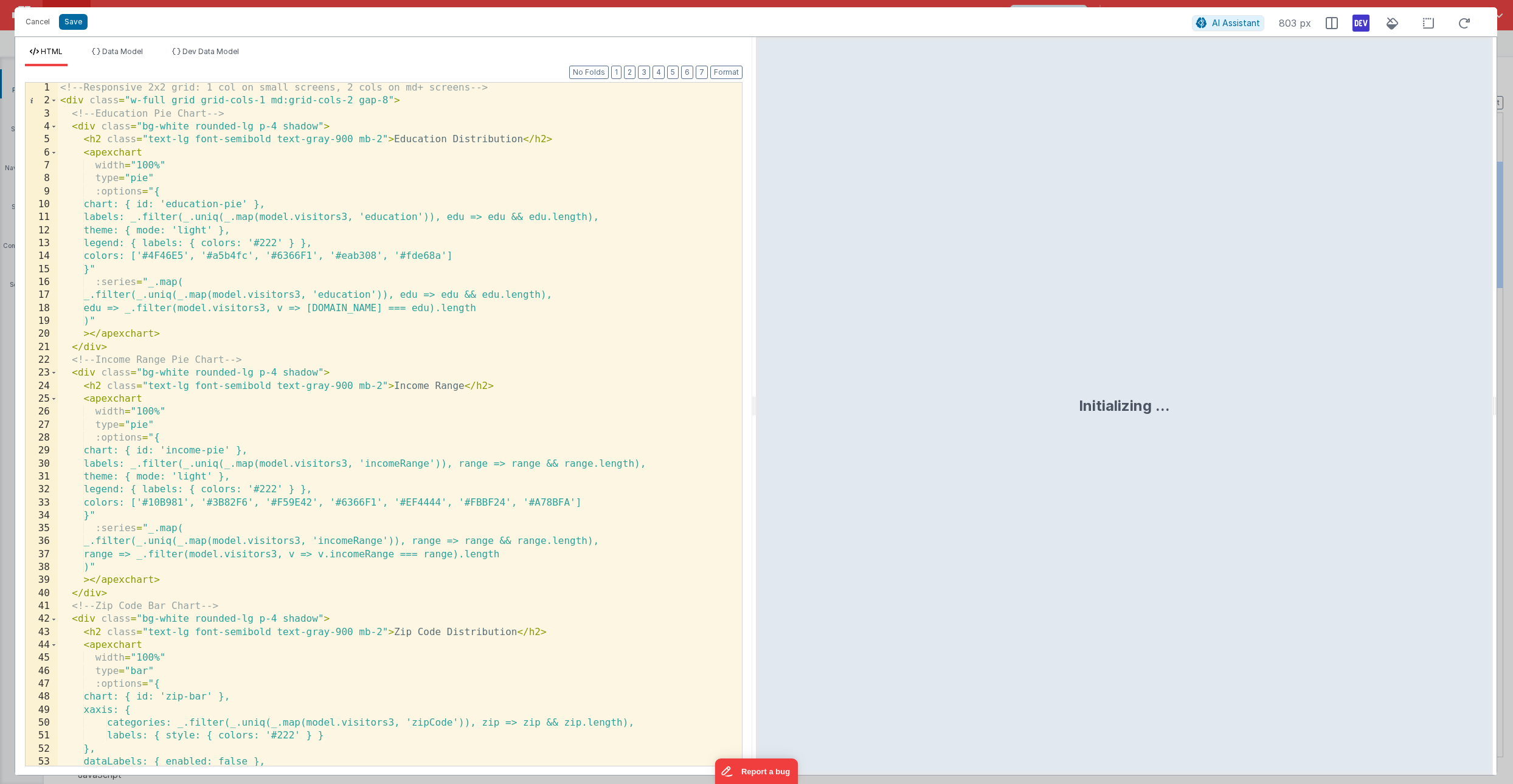
scroll to position [472, 0]
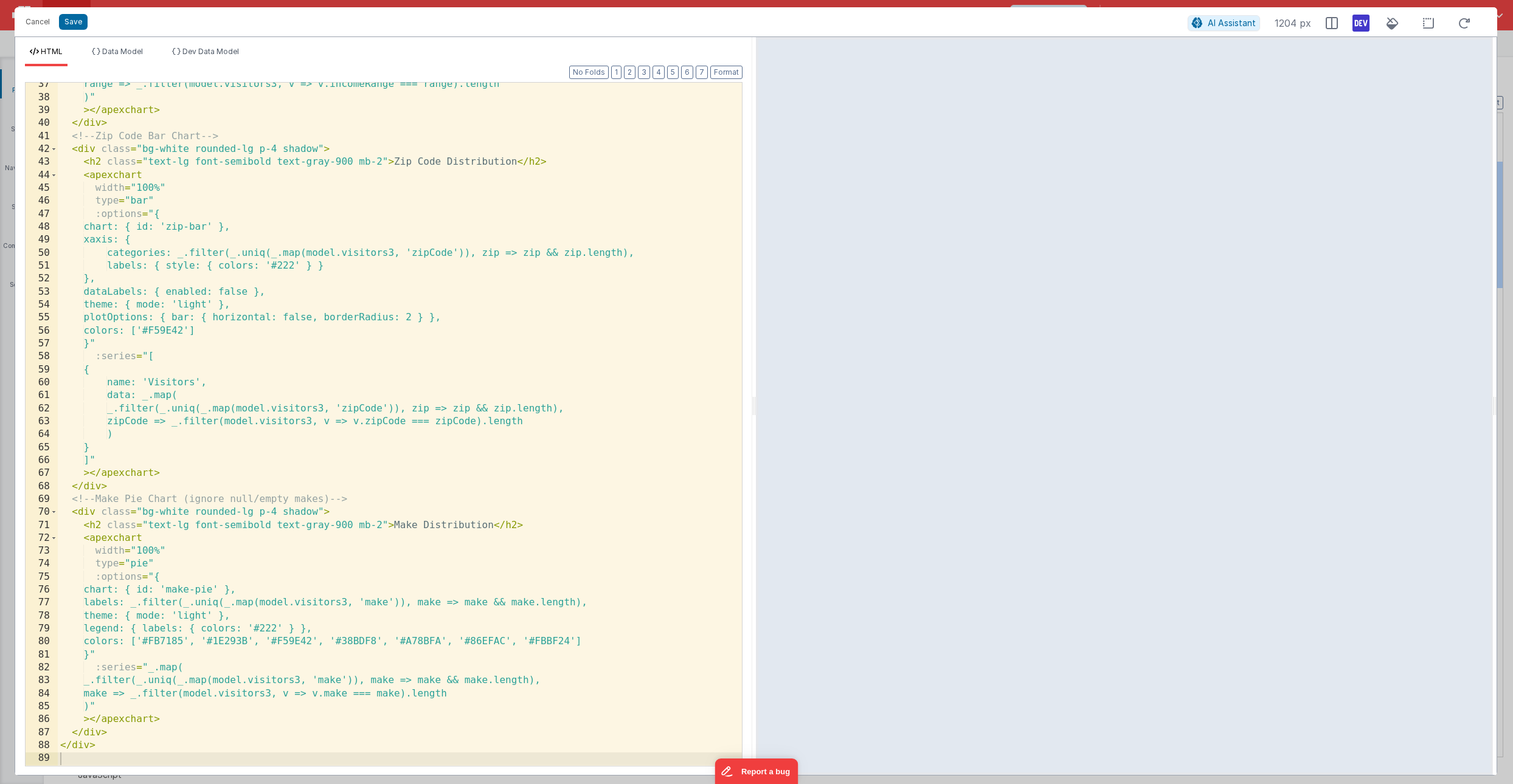
click at [71, 761] on div "range => _.filter(model.visitors3, v => v.incomeRange === range).length )" > </…" at bounding box center [400, 432] width 685 height 709
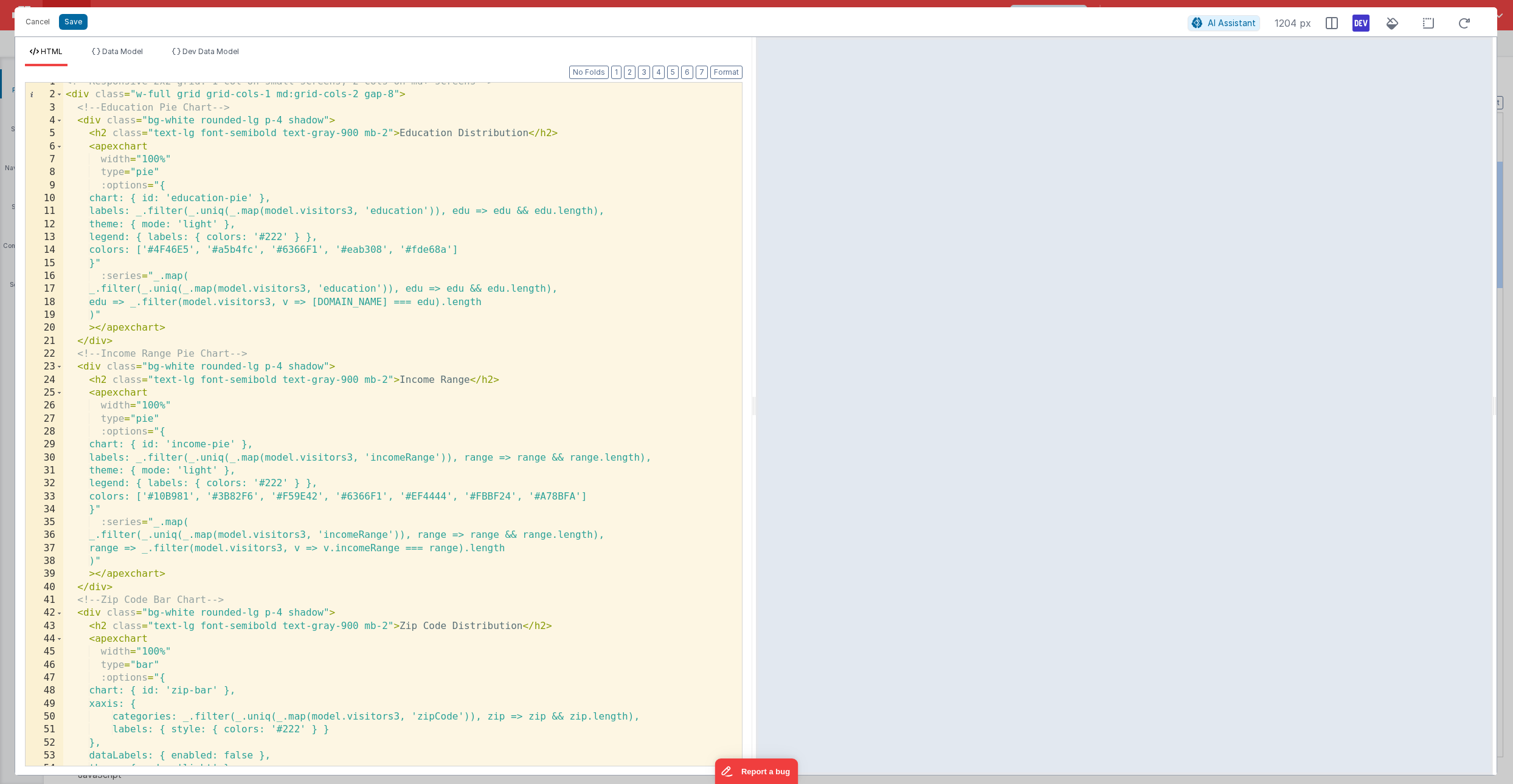
scroll to position [0, 0]
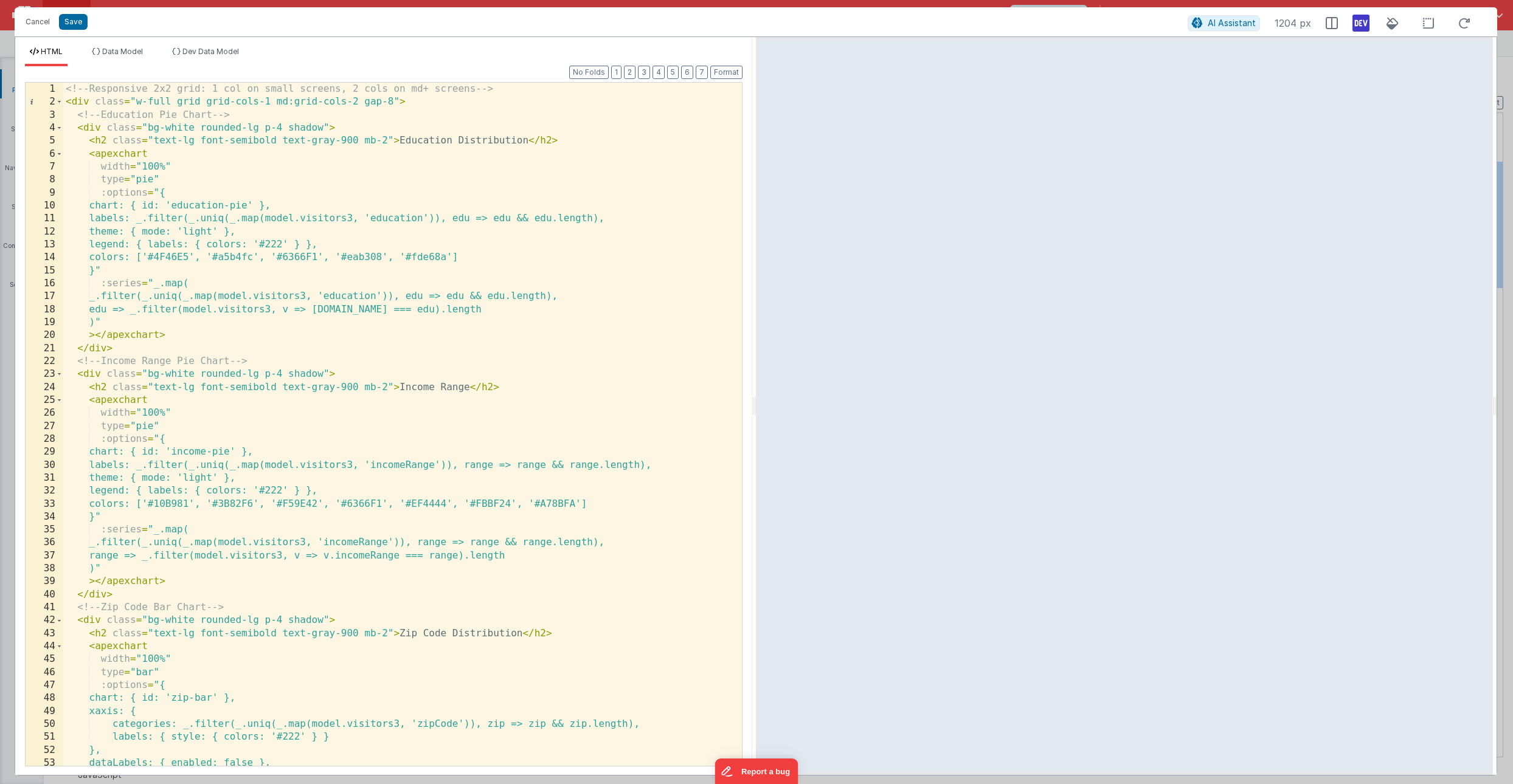
click at [359, 101] on div "<!-- Responsive 2x2 grid: 1 col on small screens, 2 cols on md+ screens --> < d…" at bounding box center [403, 436] width 679 height 709
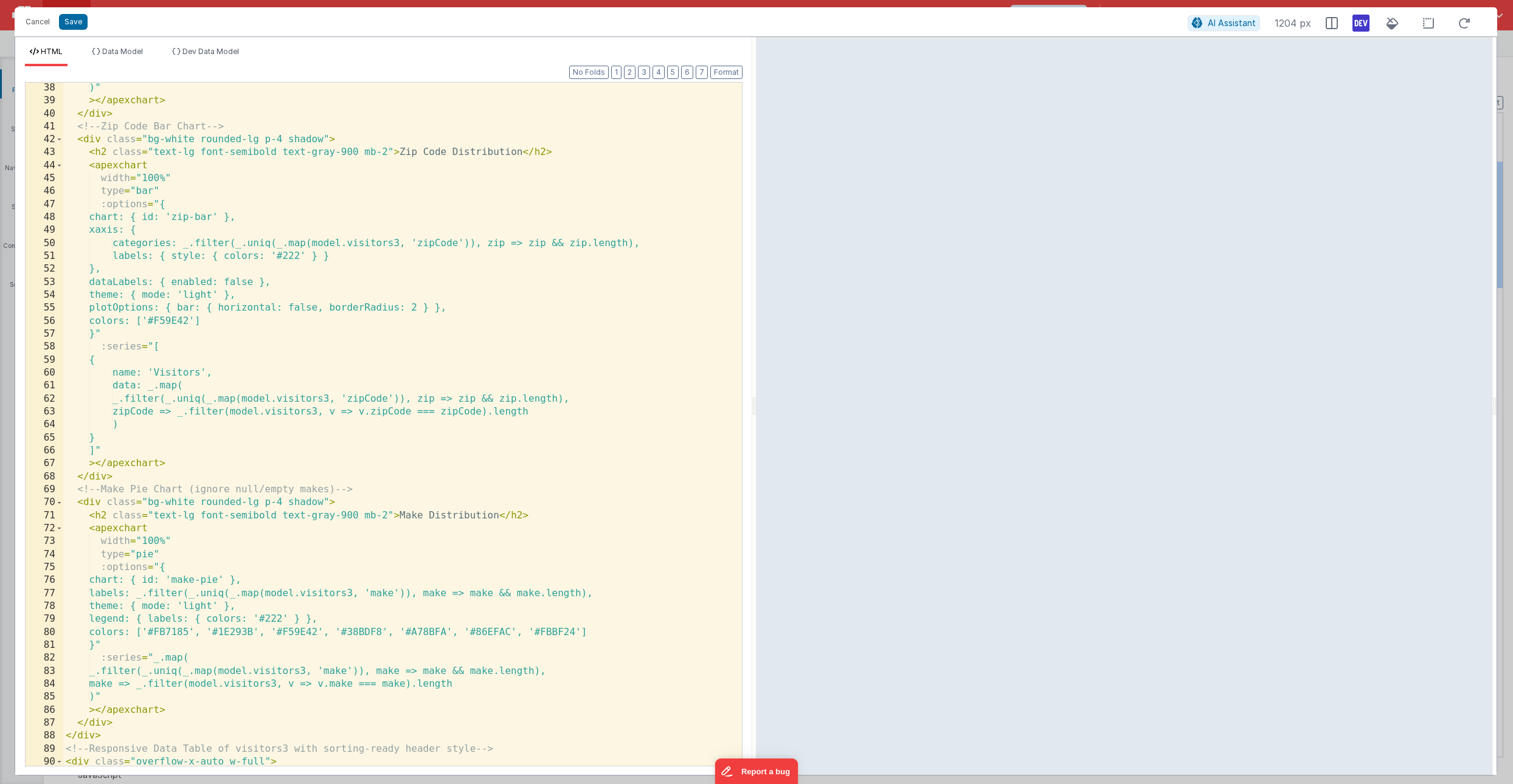
scroll to position [1068, 0]
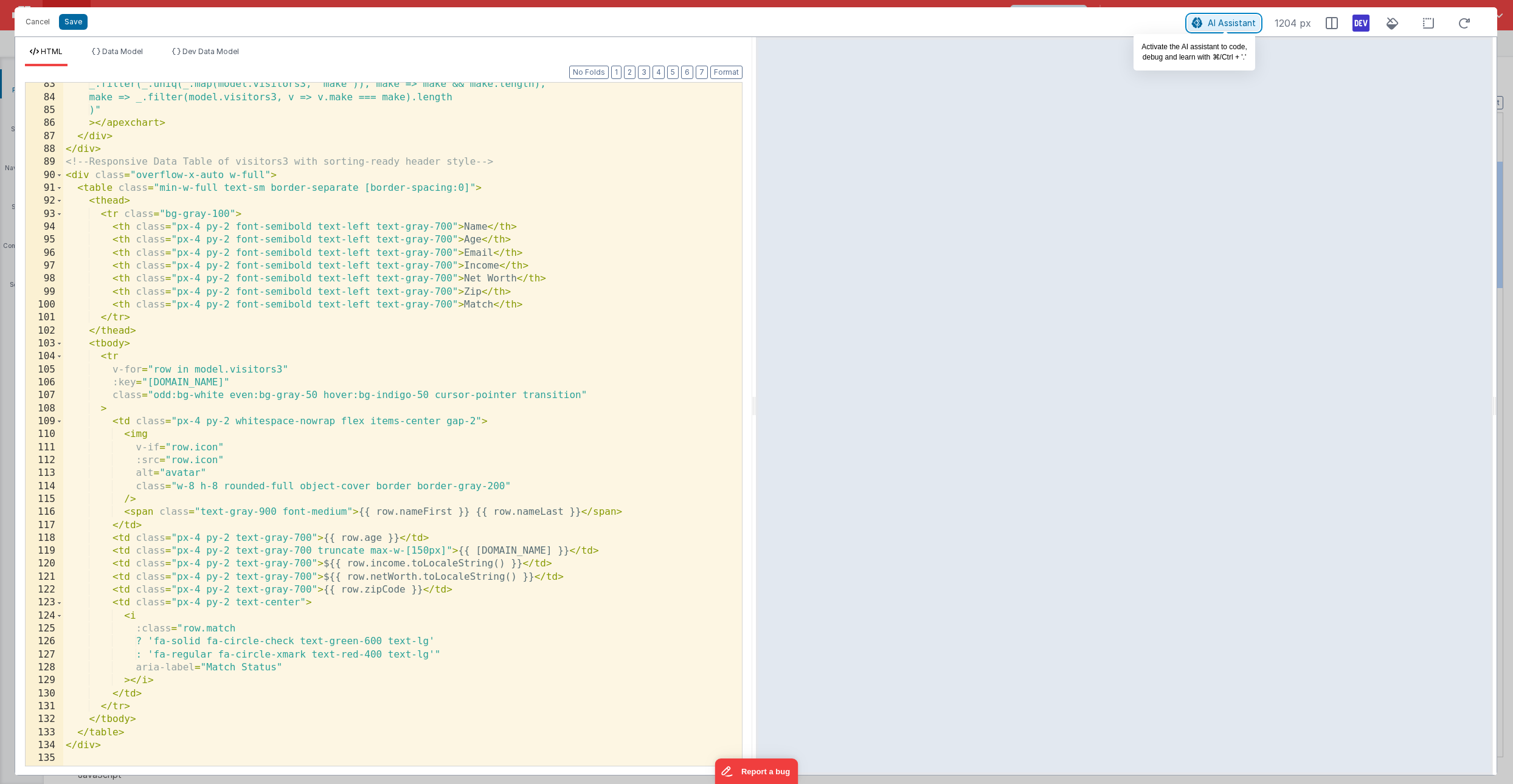
click at [1126, 24] on span "AI Assistant" at bounding box center [1231, 22] width 48 height 10
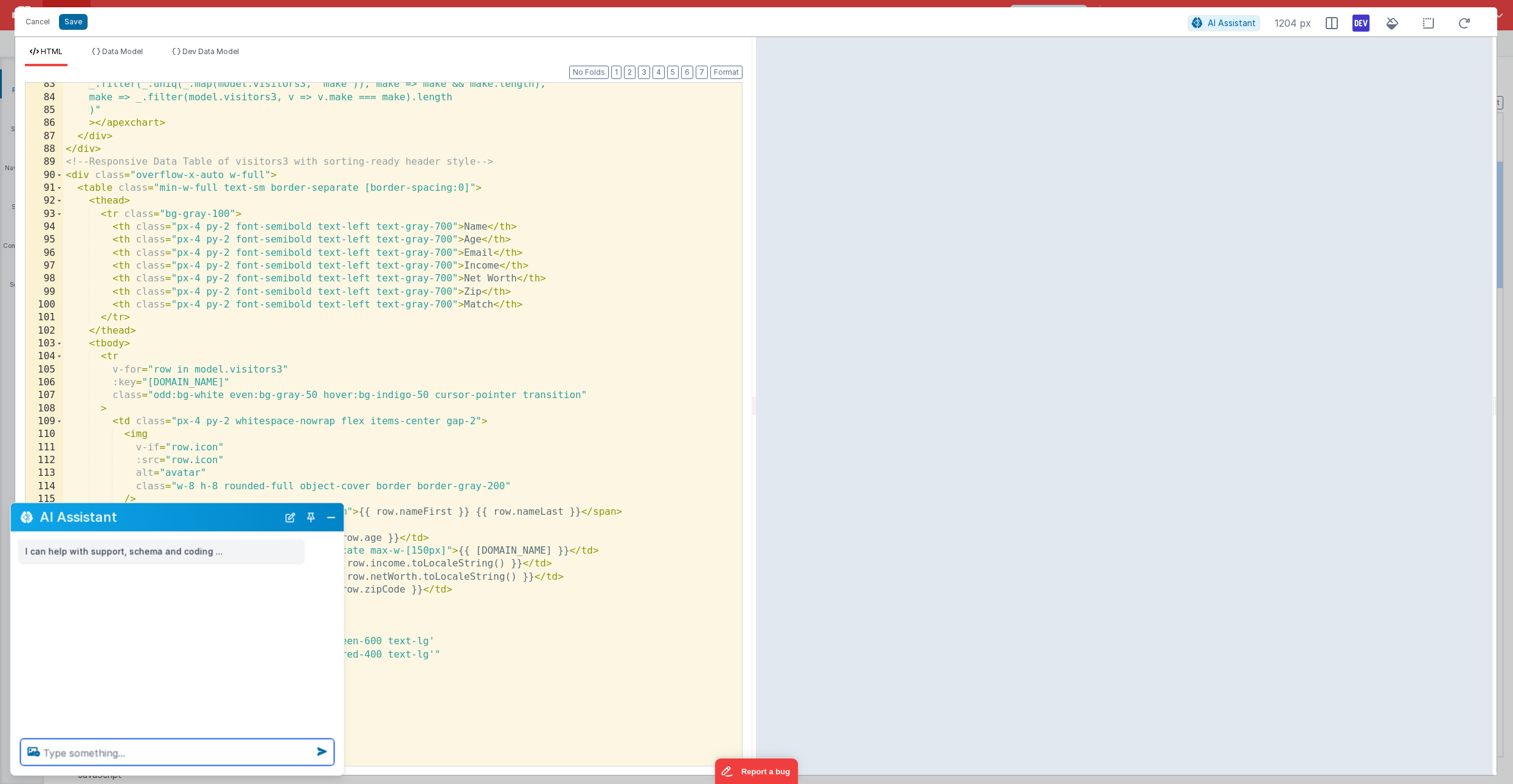
click at [56, 749] on textarea at bounding box center [177, 753] width 314 height 27
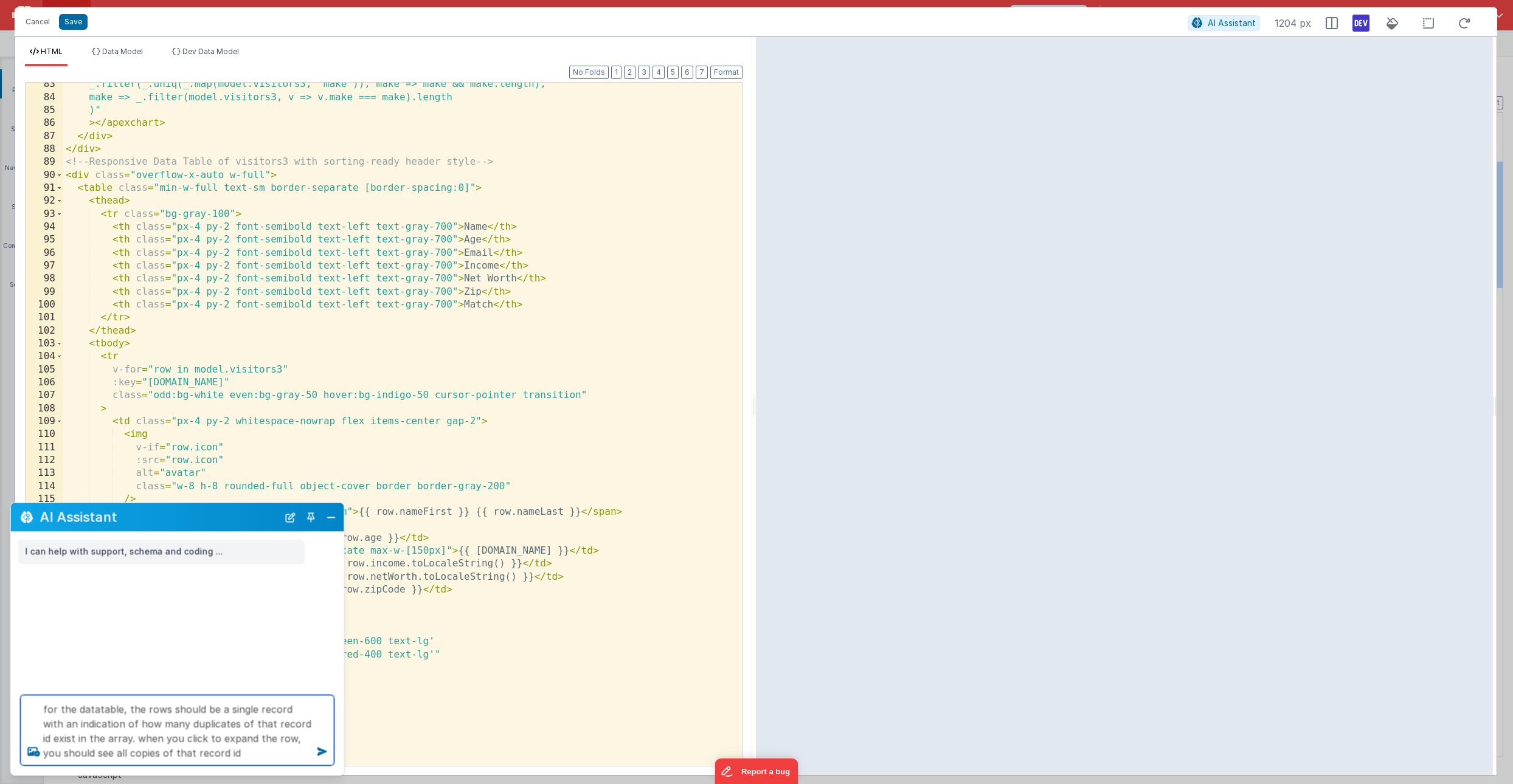
type textarea "for the datatable, the rows should be a single record with an indication of how…"
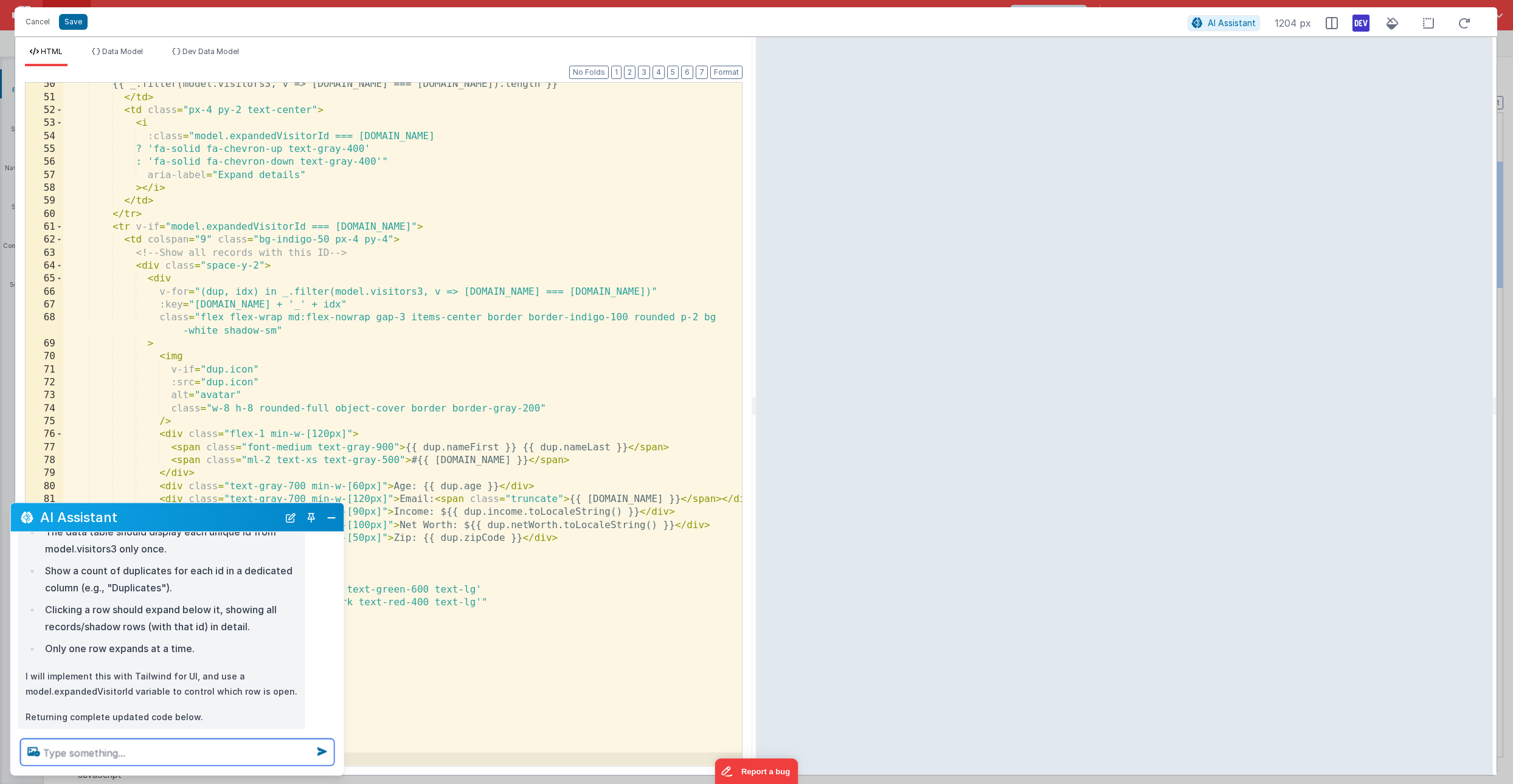
scroll to position [234, 0]
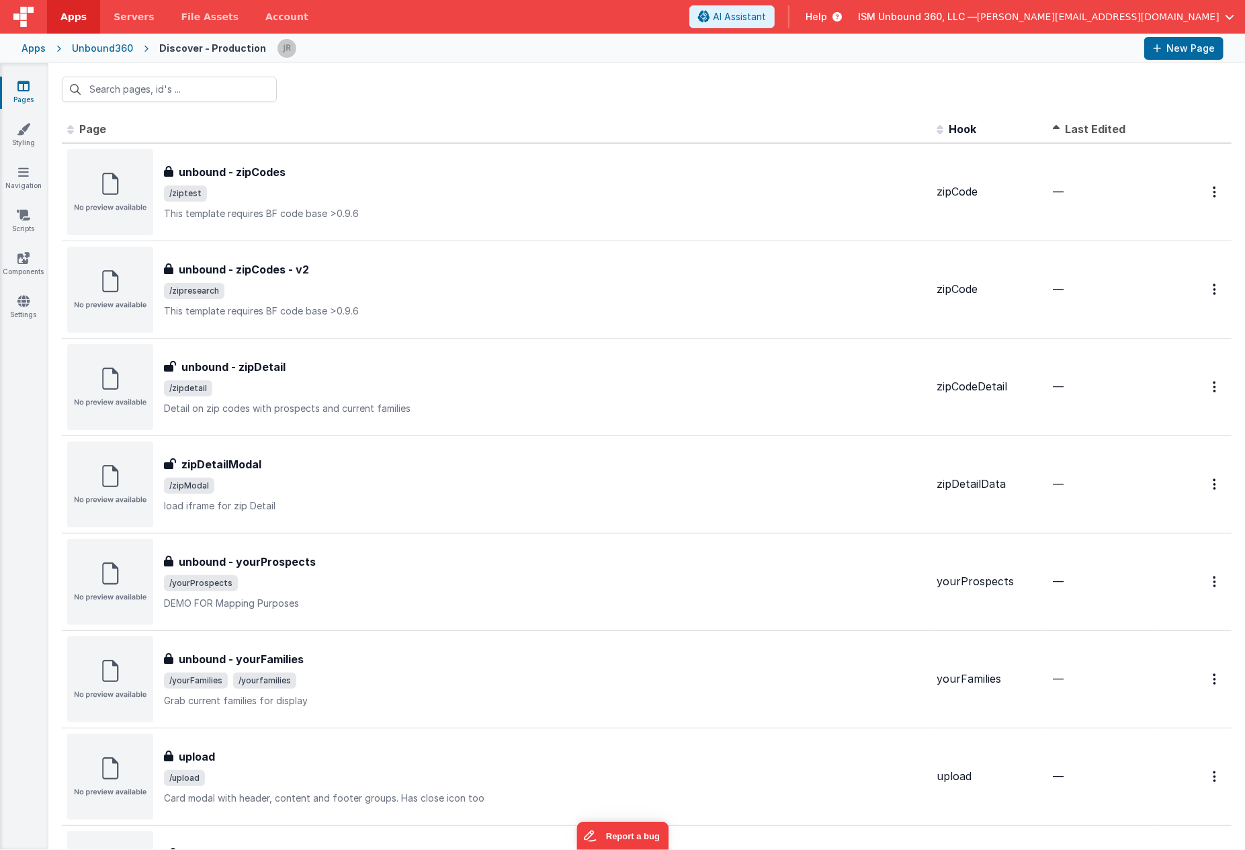
click at [1122, 132] on th "Last Edited" at bounding box center [1100, 129] width 107 height 27
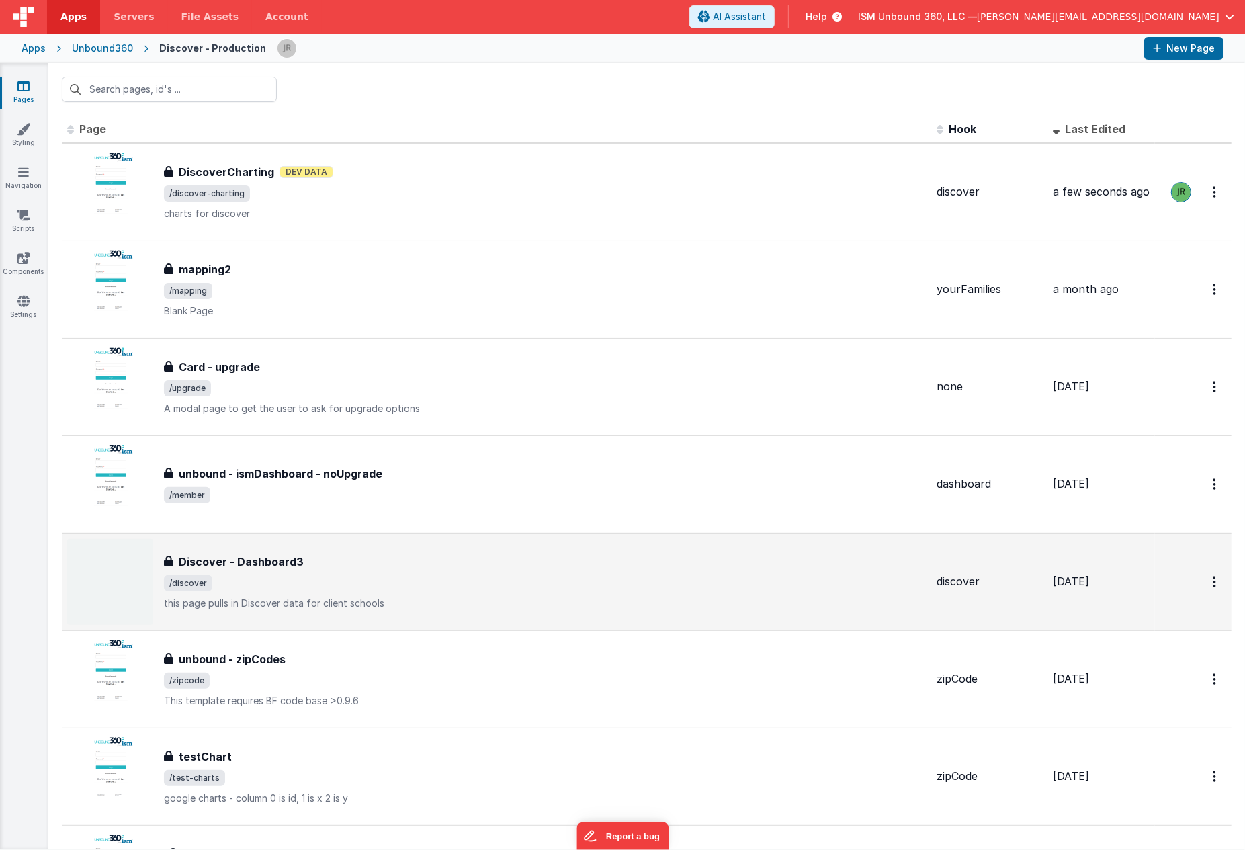
click at [358, 593] on div "Discover - Dashboard3 Discover - Dashboard3 /discover this page pulls in Discov…" at bounding box center [545, 581] width 762 height 56
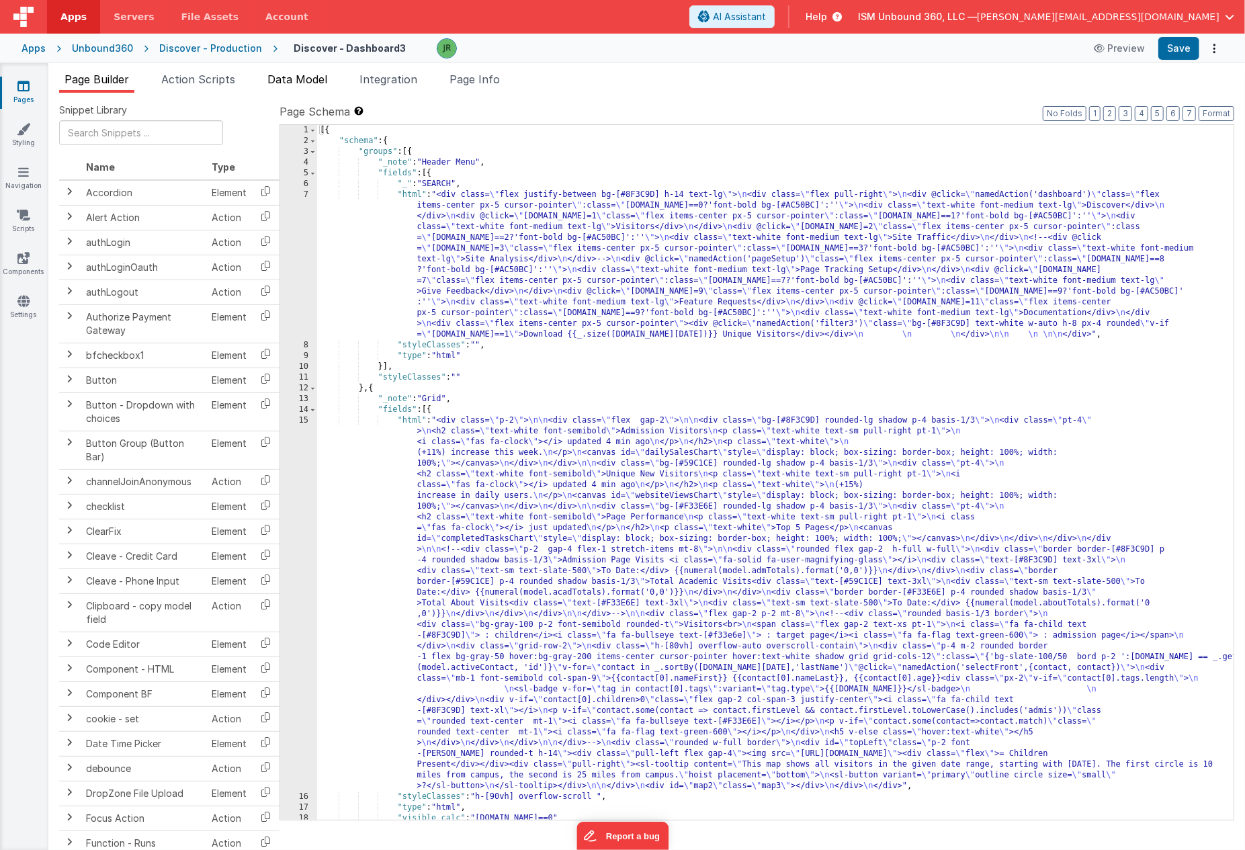
click at [307, 77] on span "Data Model" at bounding box center [297, 79] width 60 height 13
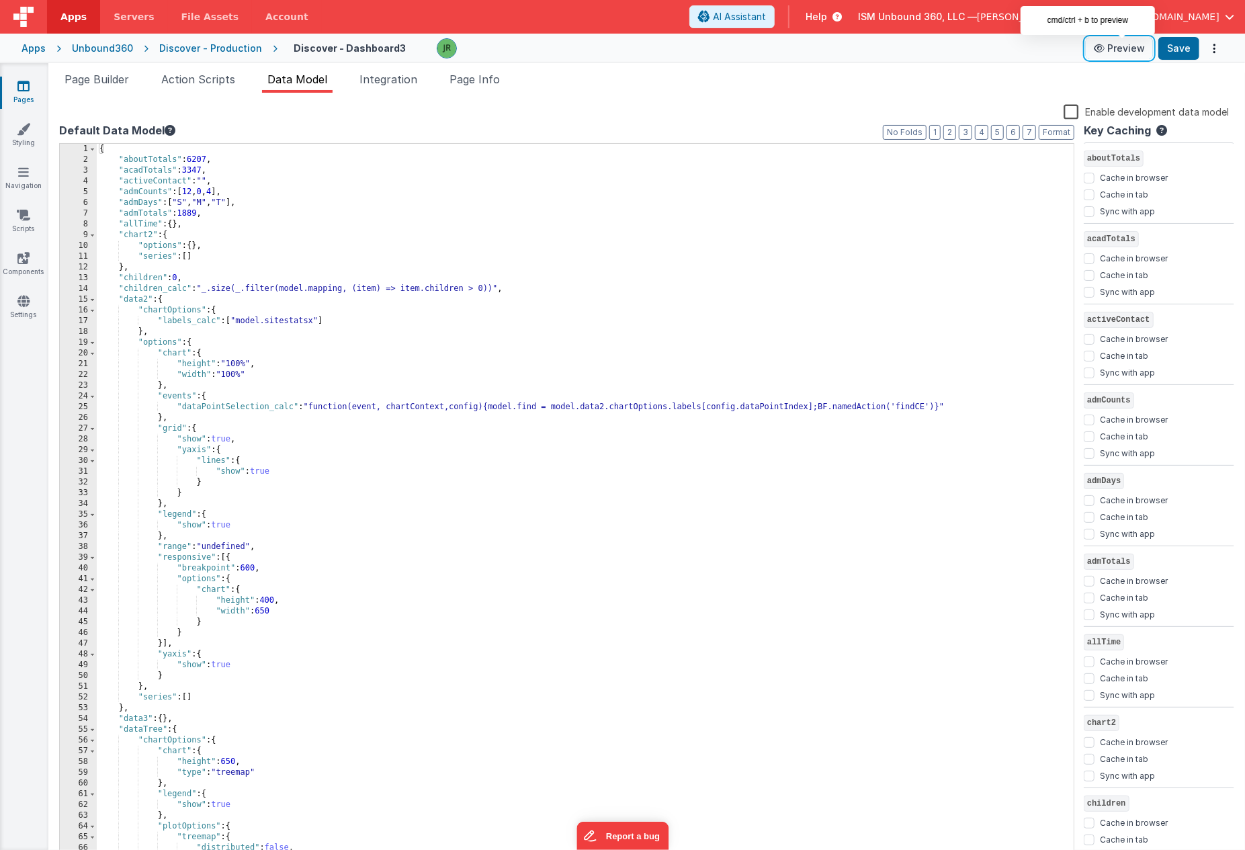
click at [1127, 44] on button "Preview" at bounding box center [1118, 48] width 67 height 21
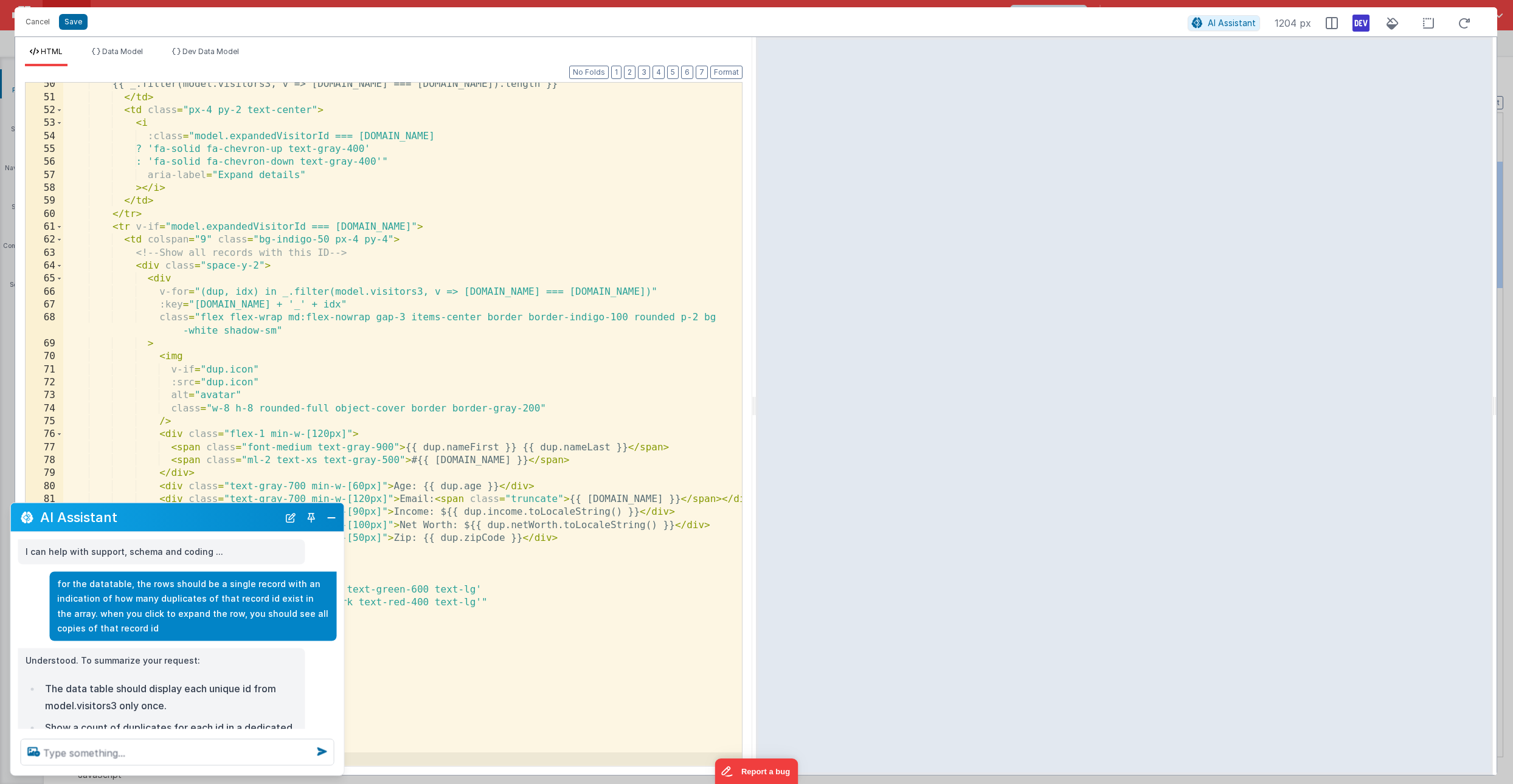
scroll to position [234, 0]
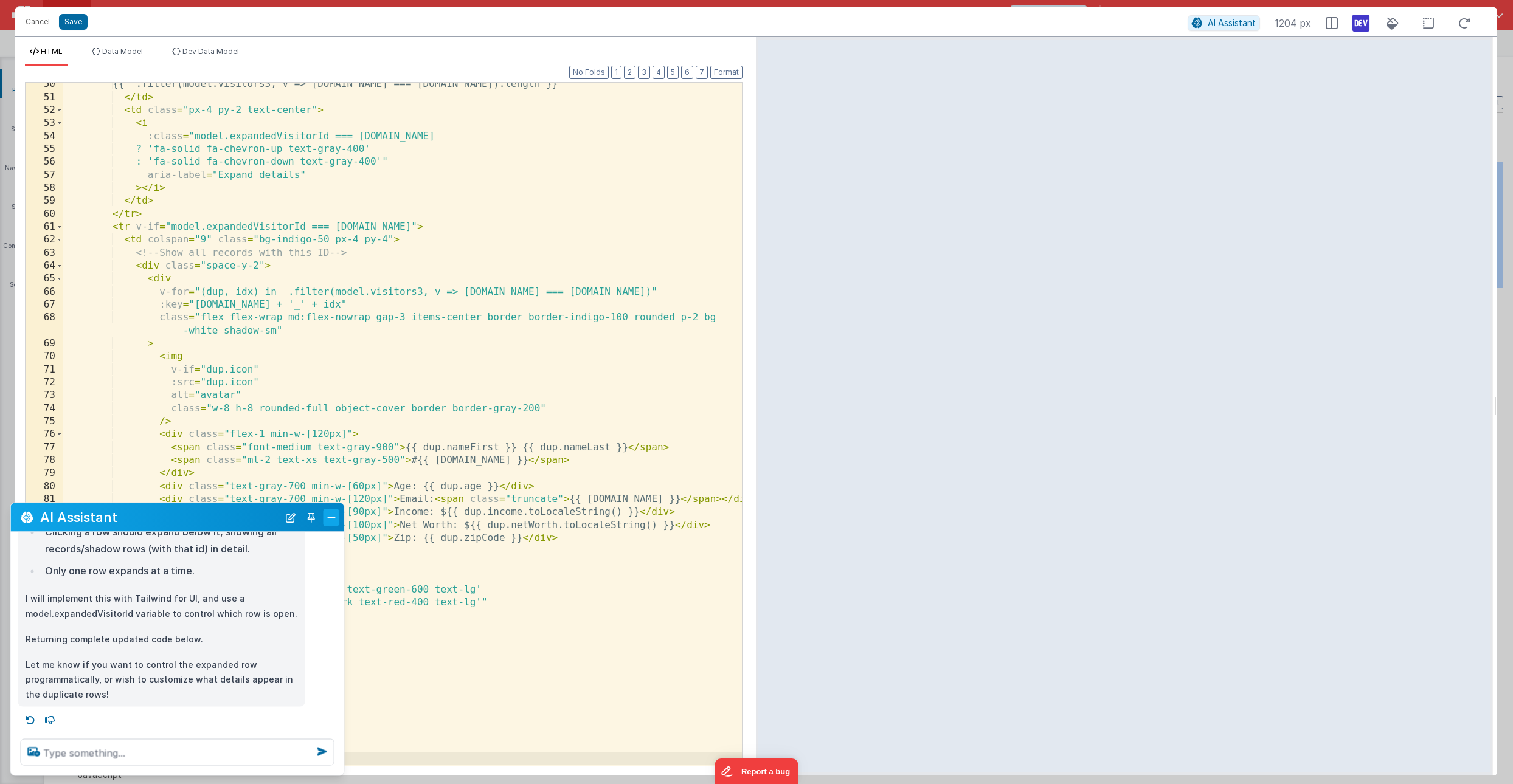
click at [329, 515] on button "Close" at bounding box center [330, 517] width 15 height 17
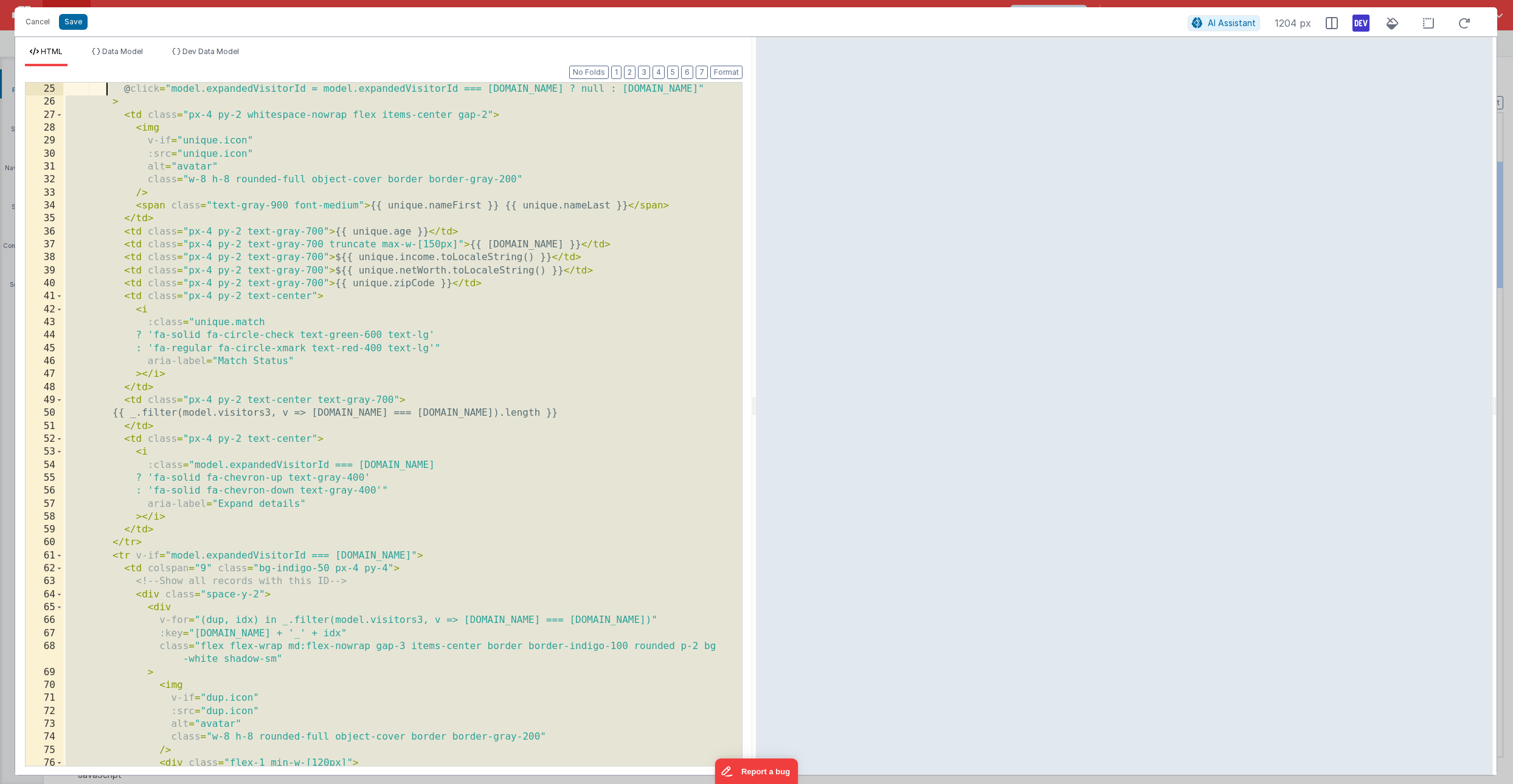
scroll to position [0, 0]
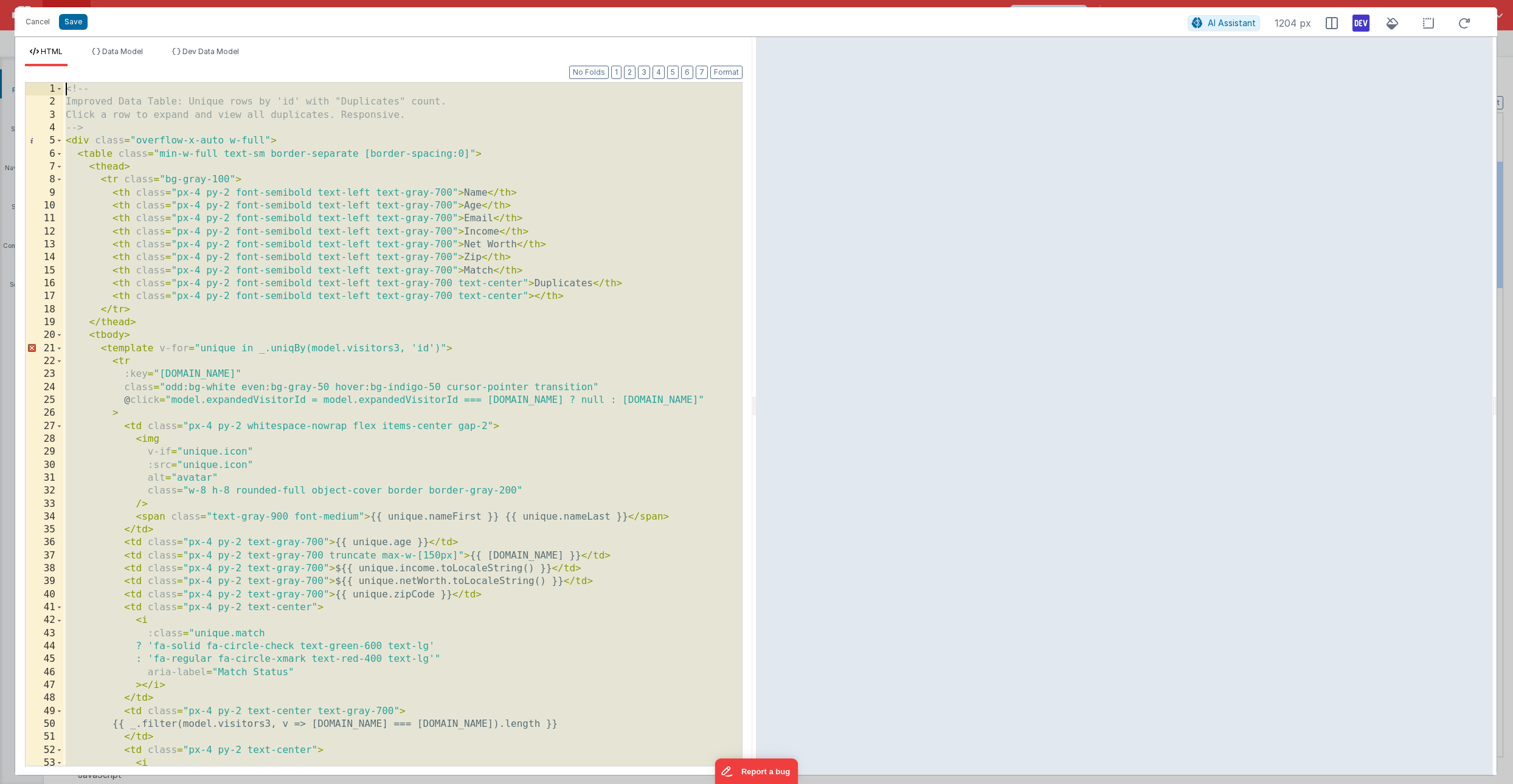
drag, startPoint x: 73, startPoint y: 757, endPoint x: 64, endPoint y: 85, distance: 672.1
click at [64, 85] on div "<!-- Improved Data Table: Unique rows by 'id' with "Duplicates" count. Click a …" at bounding box center [403, 436] width 679 height 709
click at [40, 23] on button "Cancel" at bounding box center [37, 22] width 36 height 17
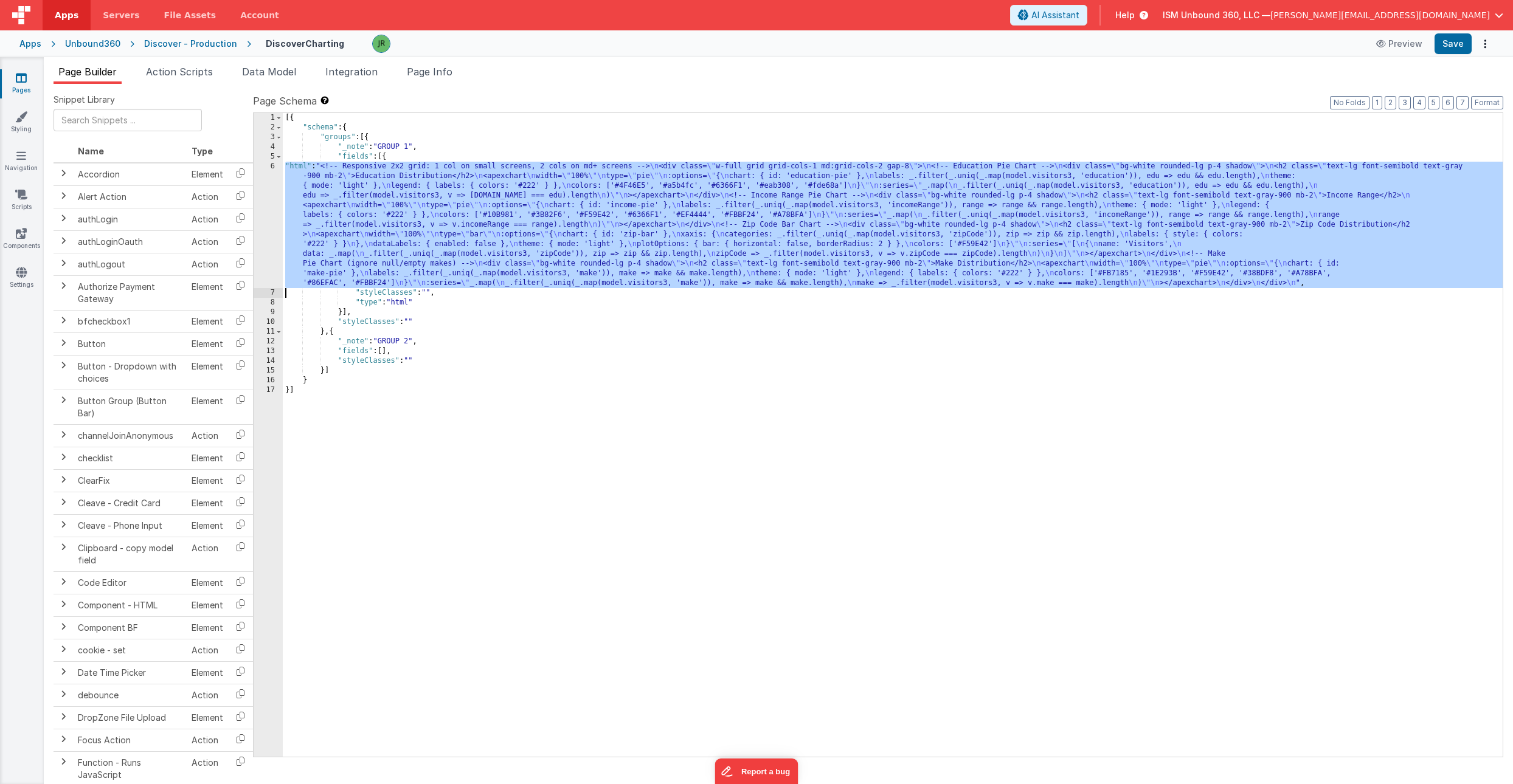
click at [353, 230] on div "[{ "schema" : { "groups" : [{ "_note" : "GROUP 1" , "fields" : [{ "html" : "<!-…" at bounding box center [892, 445] width 1220 height 664
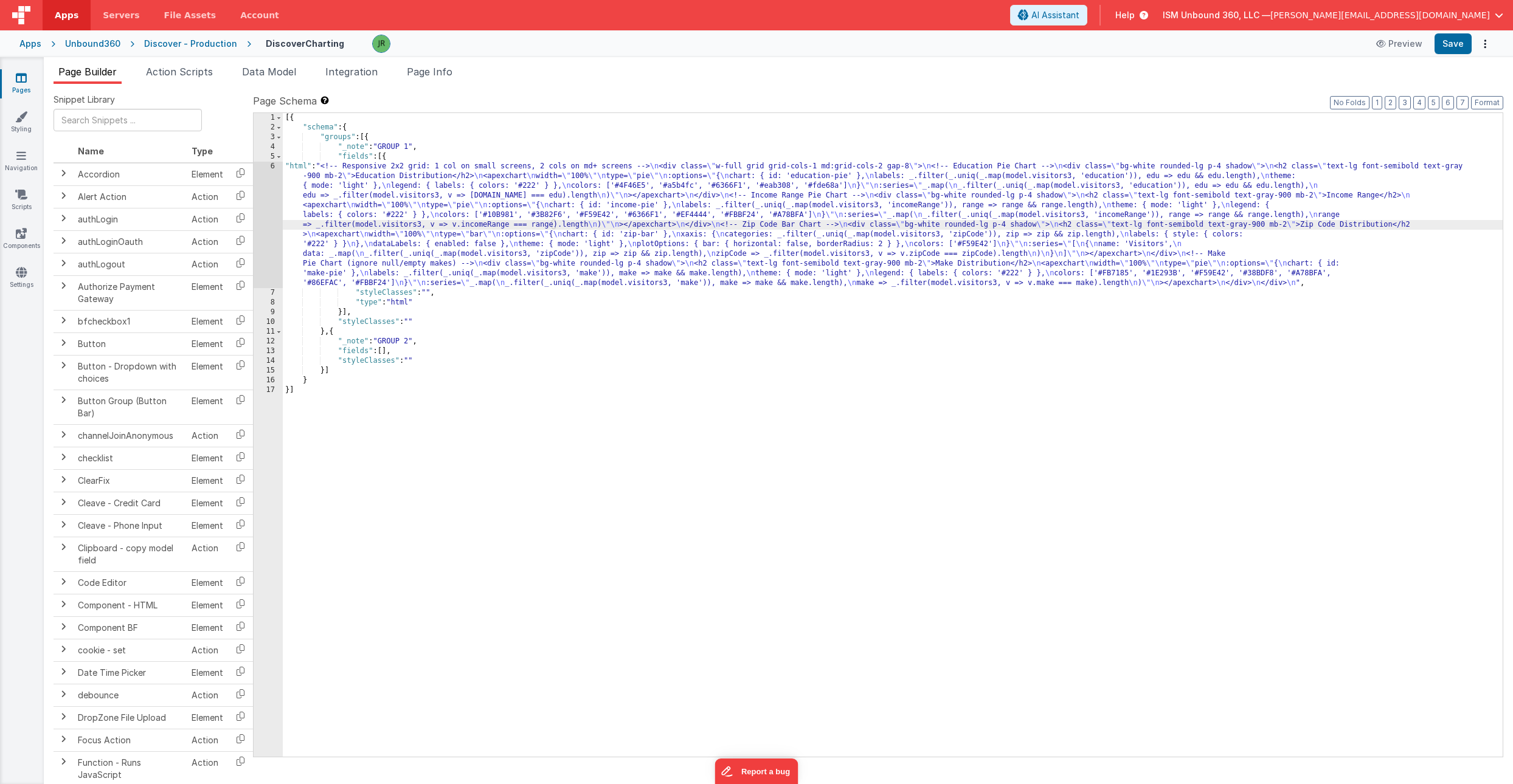
click at [269, 206] on div "6" at bounding box center [268, 225] width 29 height 127
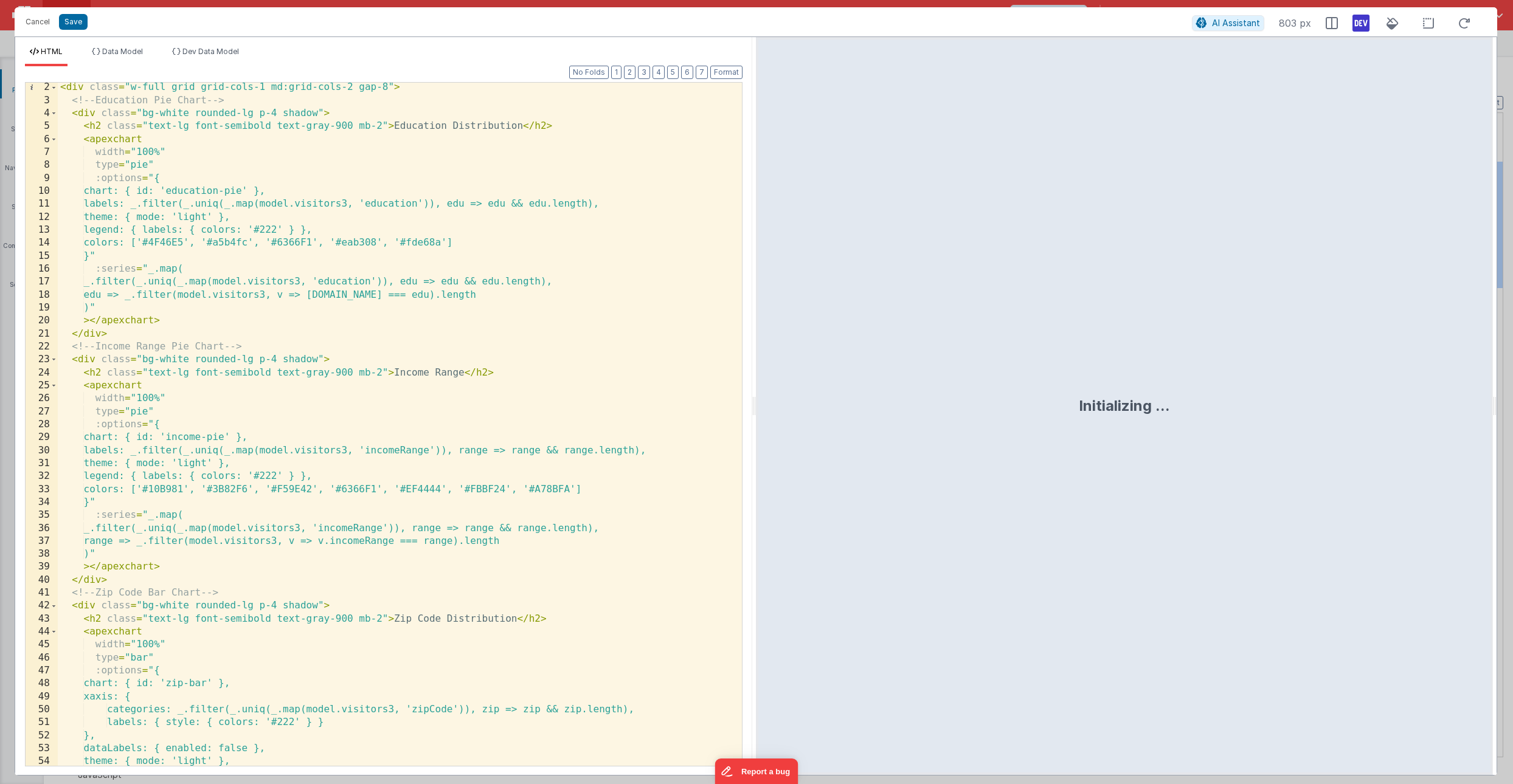
scroll to position [472, 0]
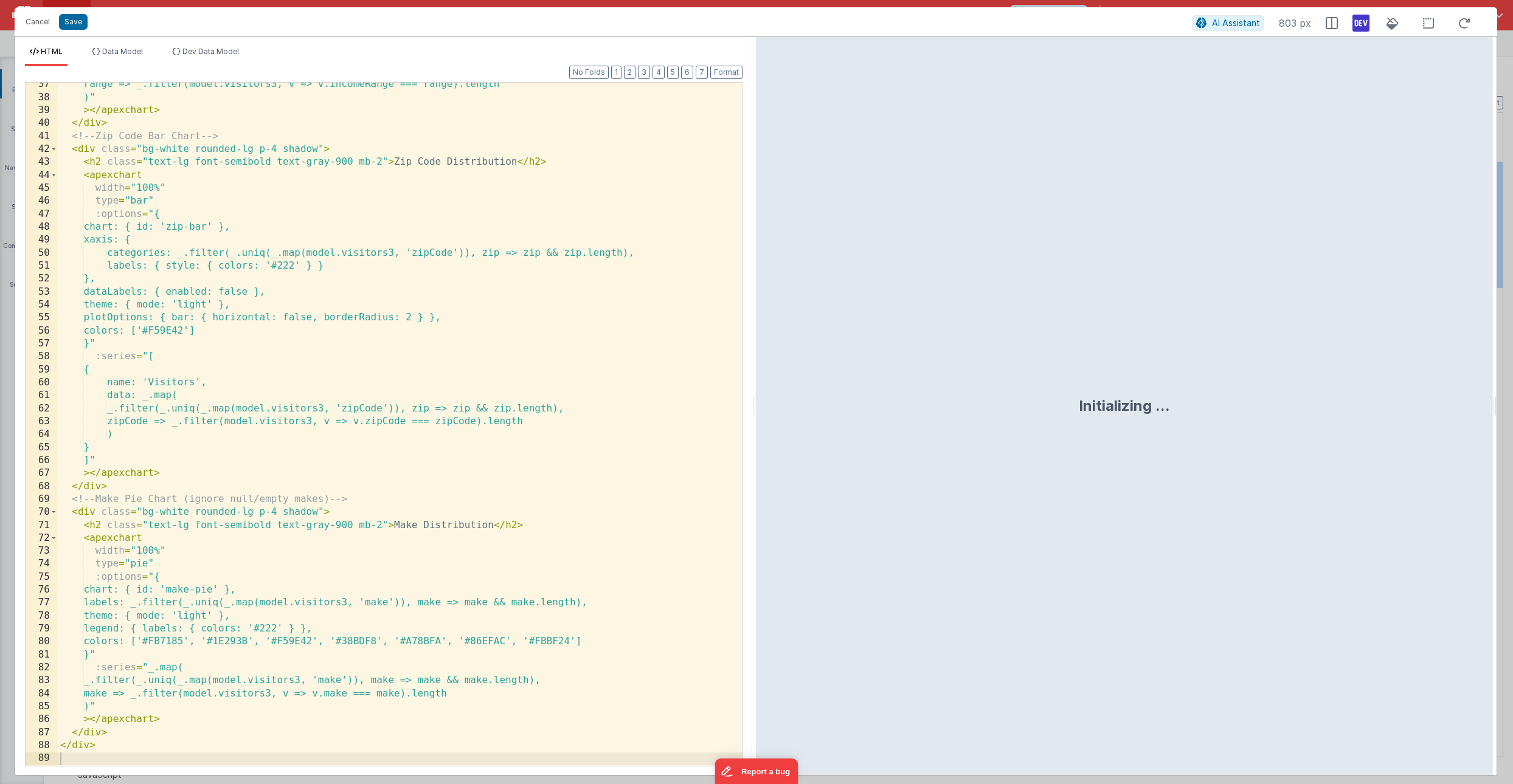
click at [71, 759] on div "range => _.filter(model.visitors3, v => v.incomeRange === range).length )" > </…" at bounding box center [400, 432] width 685 height 709
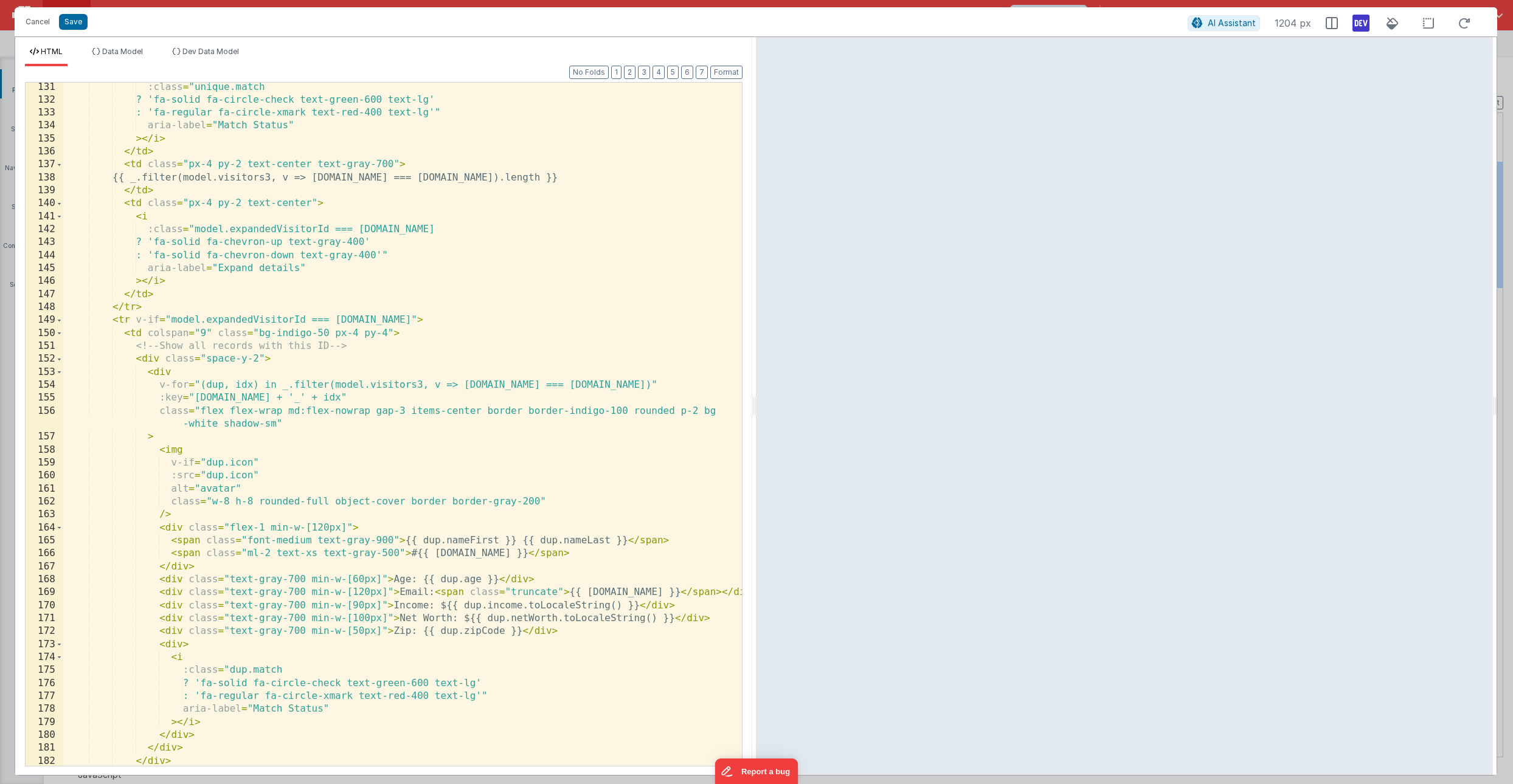
scroll to position [0, 0]
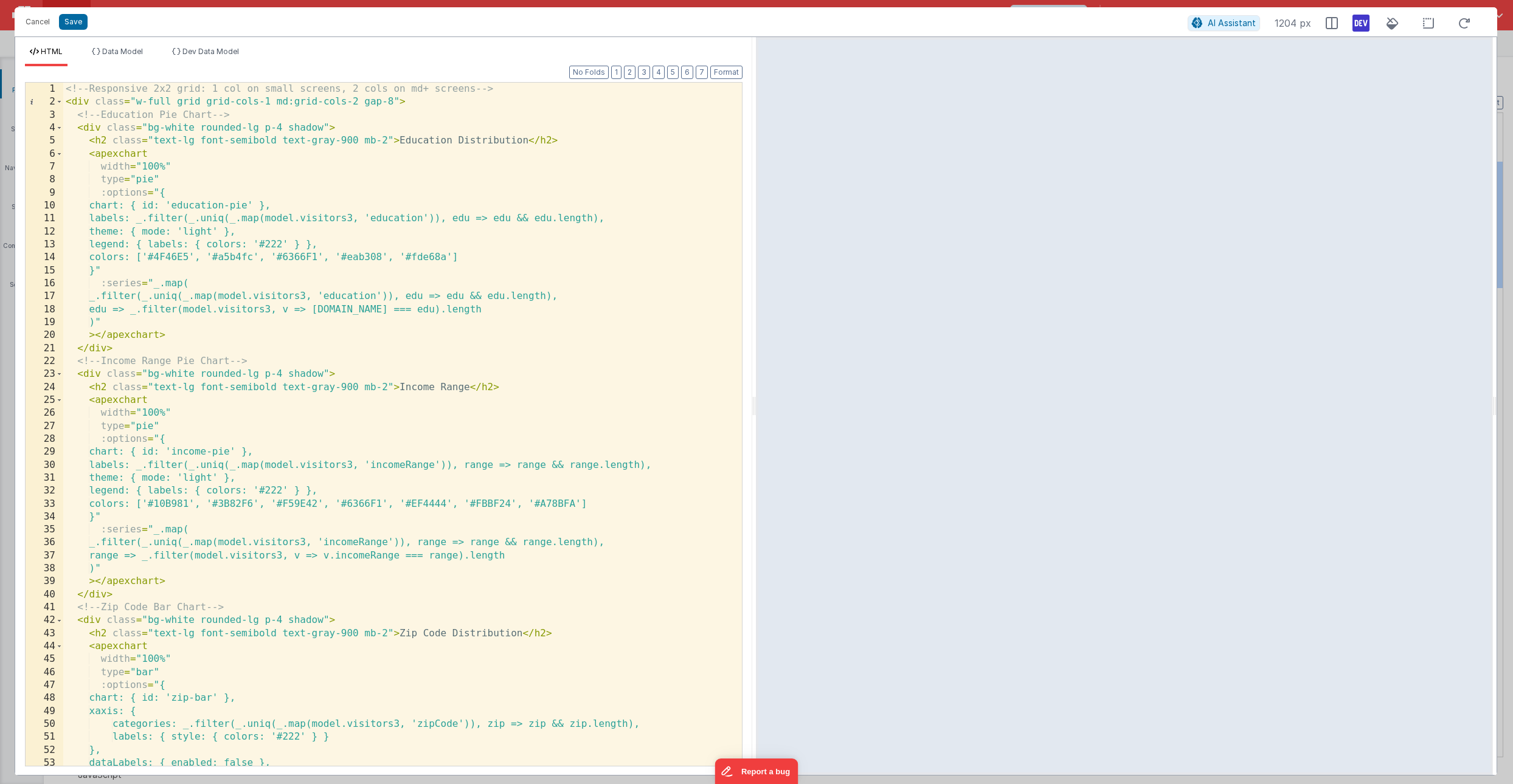
click at [356, 100] on div "<!-- Responsive 2x2 grid: 1 col on small screens, 2 cols on md+ screens --> < d…" at bounding box center [403, 436] width 679 height 709
click at [70, 19] on button "Save" at bounding box center [73, 21] width 29 height 15
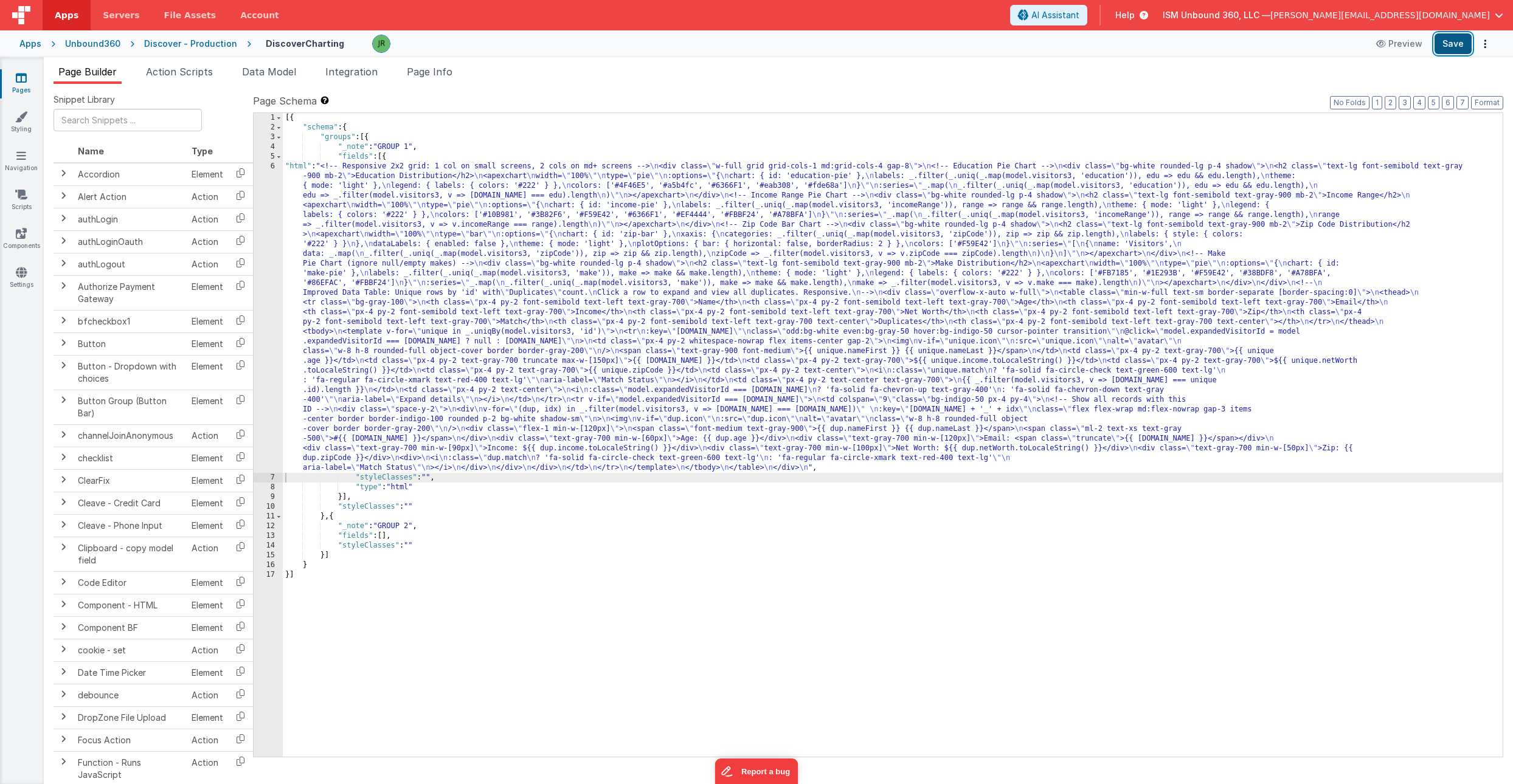
click at [1449, 47] on button "Save" at bounding box center [1452, 43] width 37 height 21
click at [326, 278] on div "[{ "schema" : { "groups" : [{ "_note" : "GROUP 1" , "fields" : [{ "html" : "<!-…" at bounding box center [892, 445] width 1220 height 664
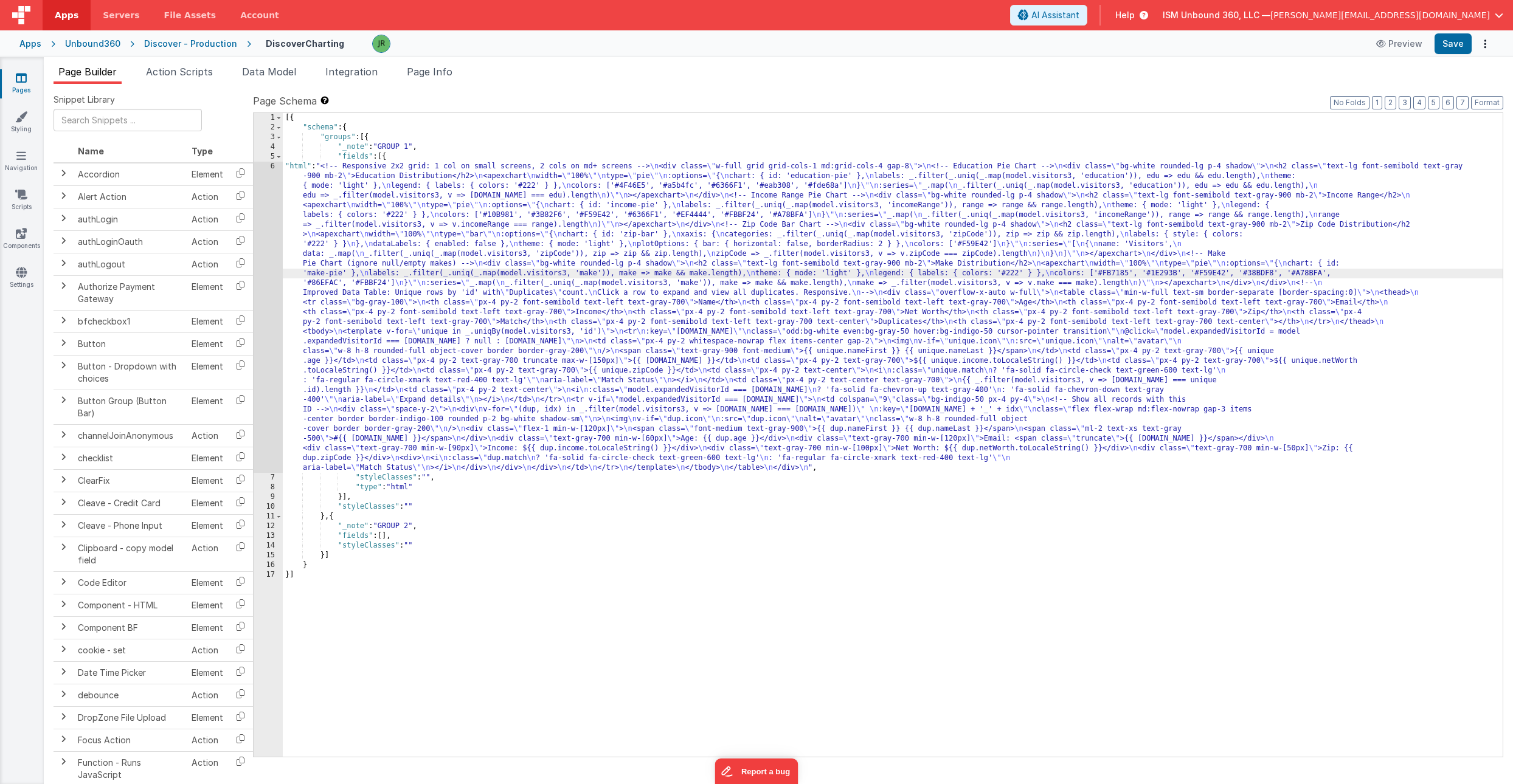
click at [263, 269] on div "6" at bounding box center [268, 318] width 29 height 311
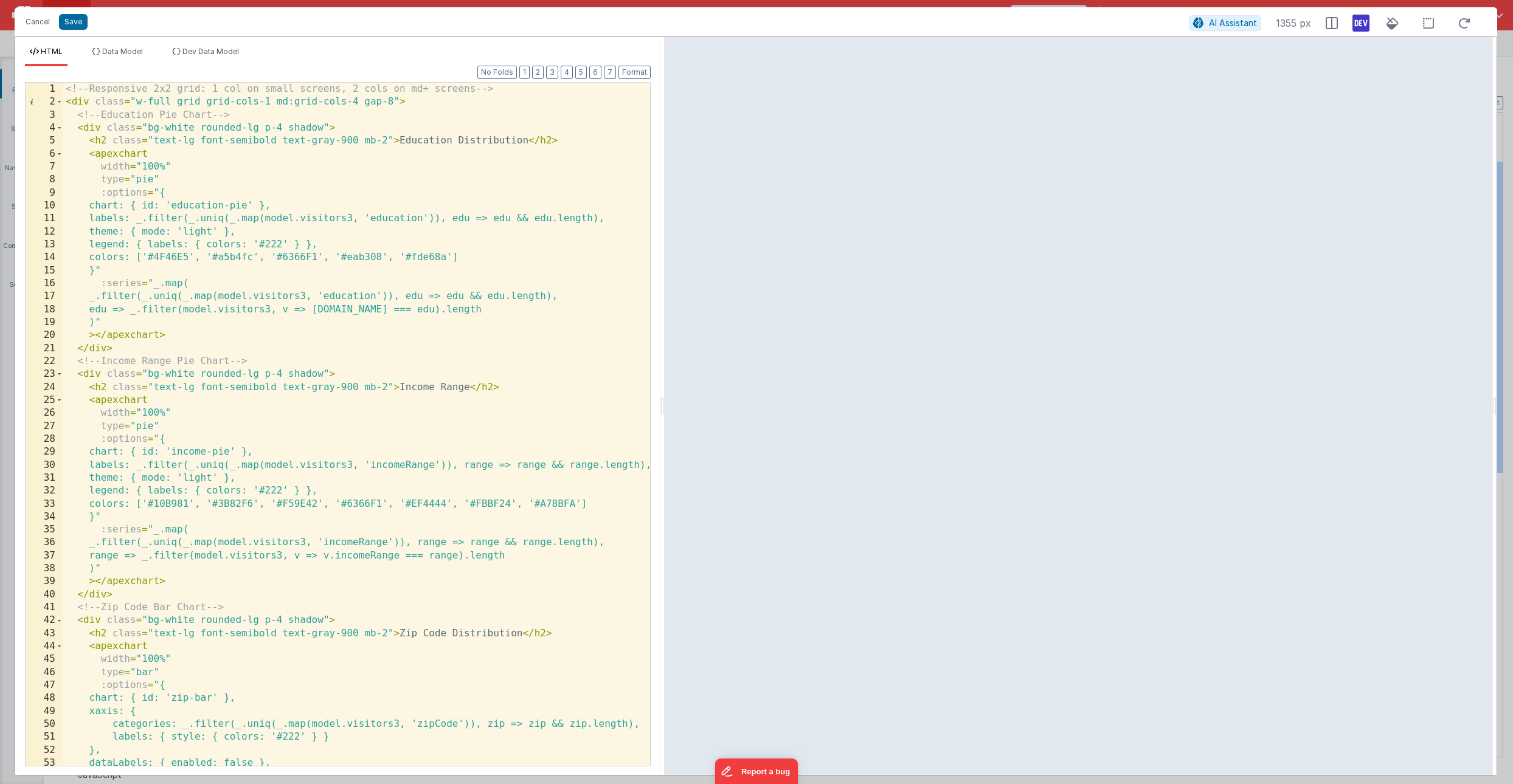
drag, startPoint x: 753, startPoint y: 378, endPoint x: 663, endPoint y: 399, distance: 92.4
click at [663, 399] on html "Cancel Save AI Assistant 1355 px HTML Data Model Dev Data Model Format 7 6 5 4 …" at bounding box center [756, 392] width 1513 height 784
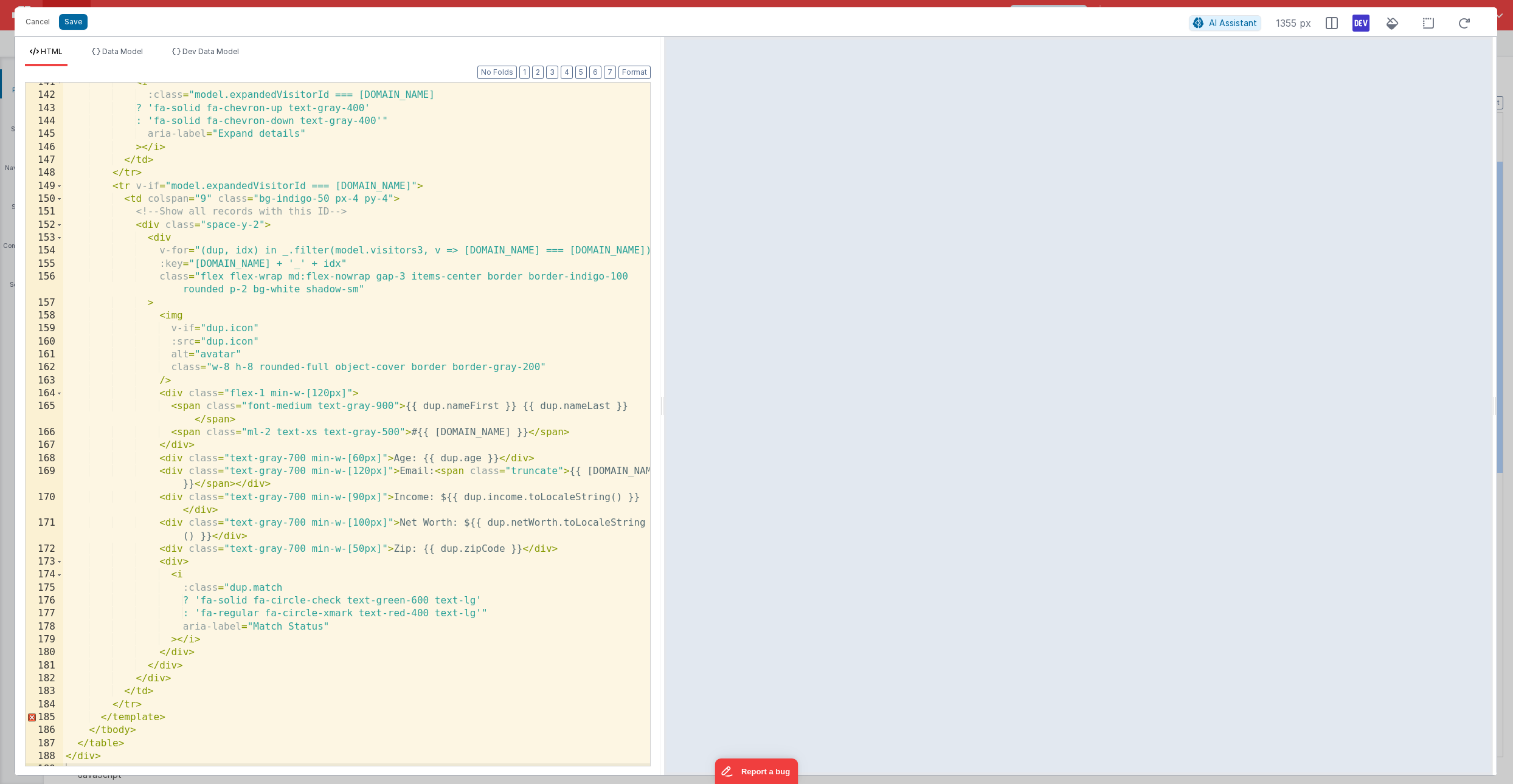
scroll to position [1886, 0]
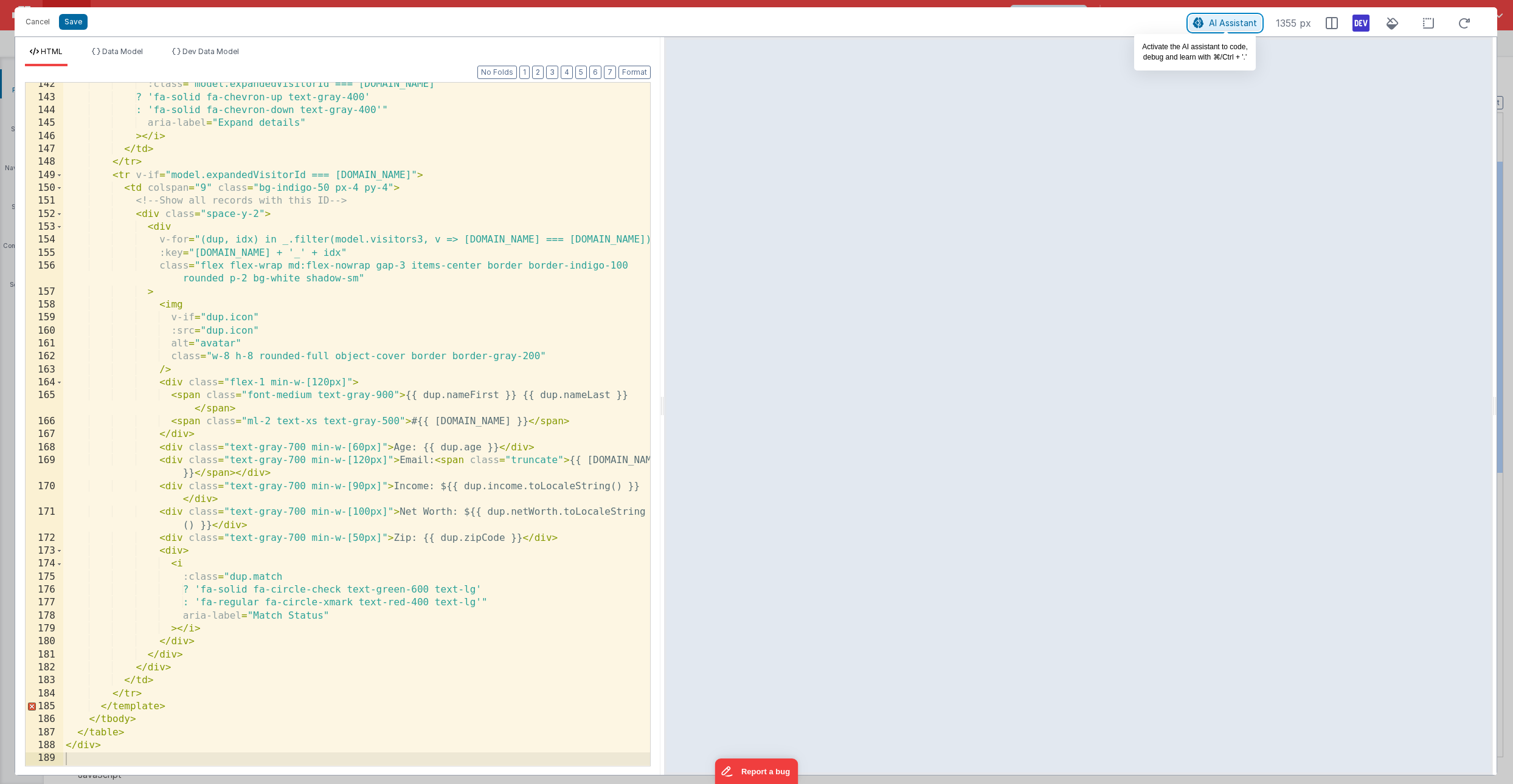
click at [1234, 25] on span "AI Assistant" at bounding box center [1232, 22] width 48 height 10
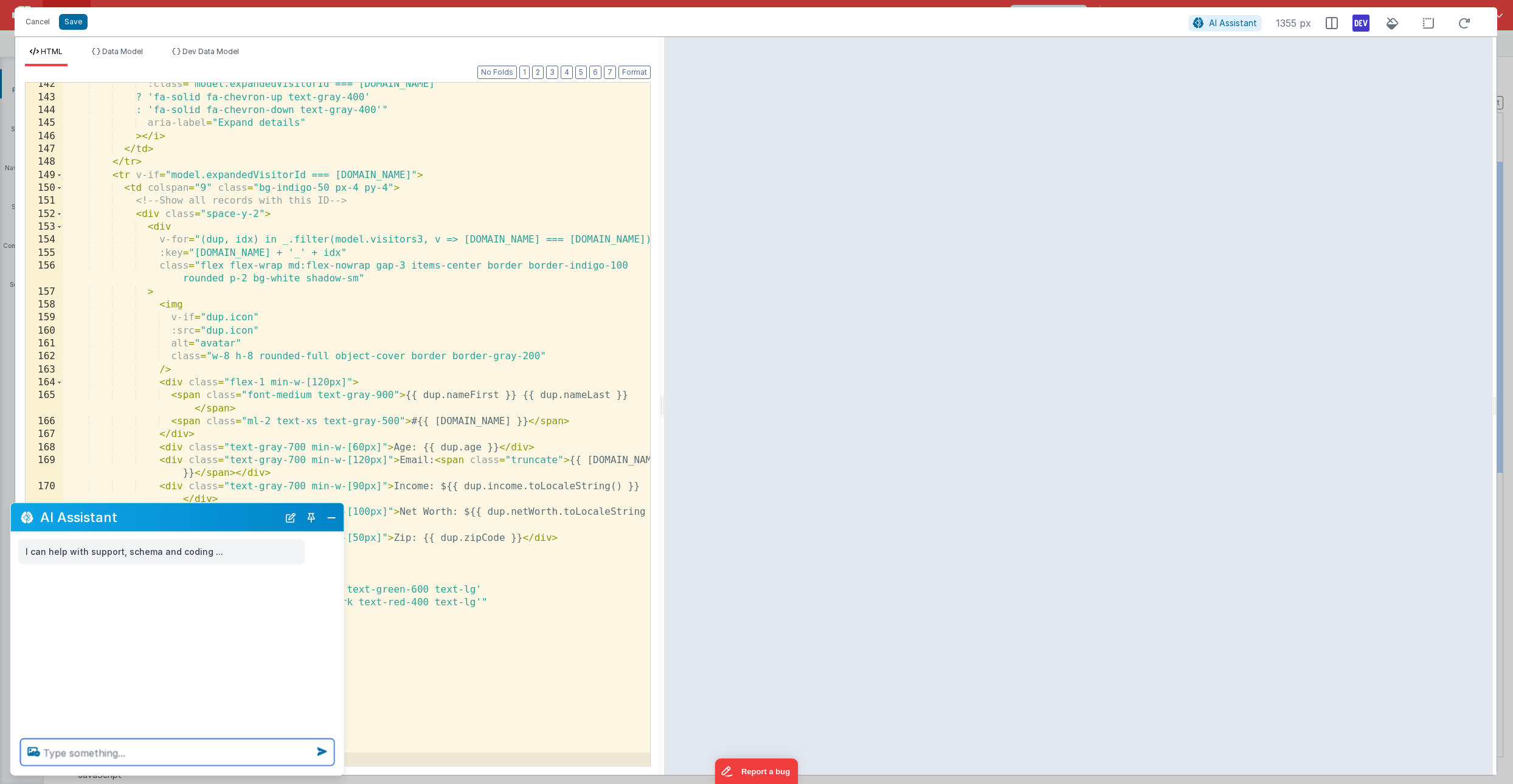
click at [89, 747] on textarea at bounding box center [177, 753] width 314 height 27
type textarea "in the datatable code, the rows don't expand when clicked upon. can you fix that"
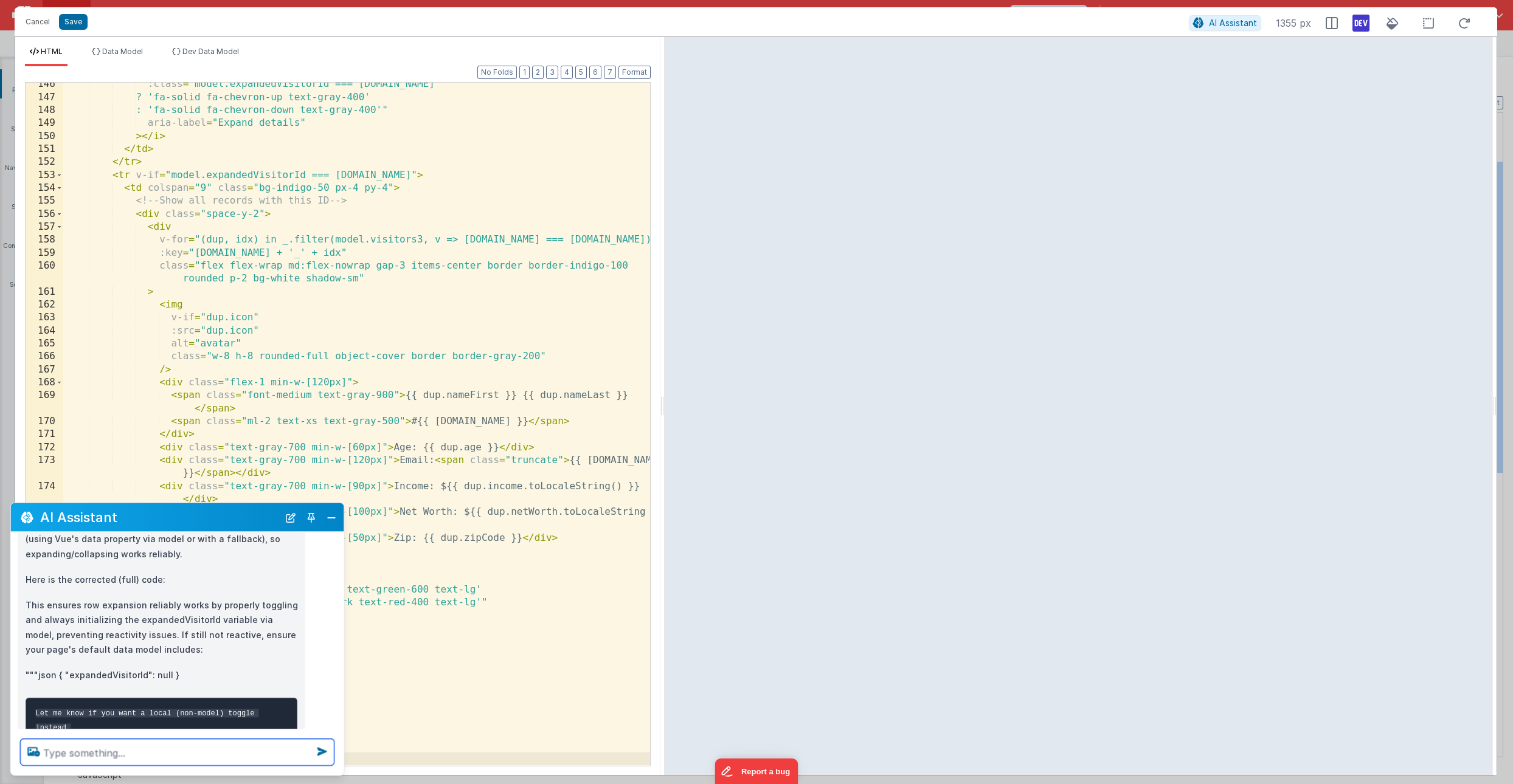
scroll to position [279, 0]
click at [330, 518] on button "Close" at bounding box center [330, 517] width 15 height 17
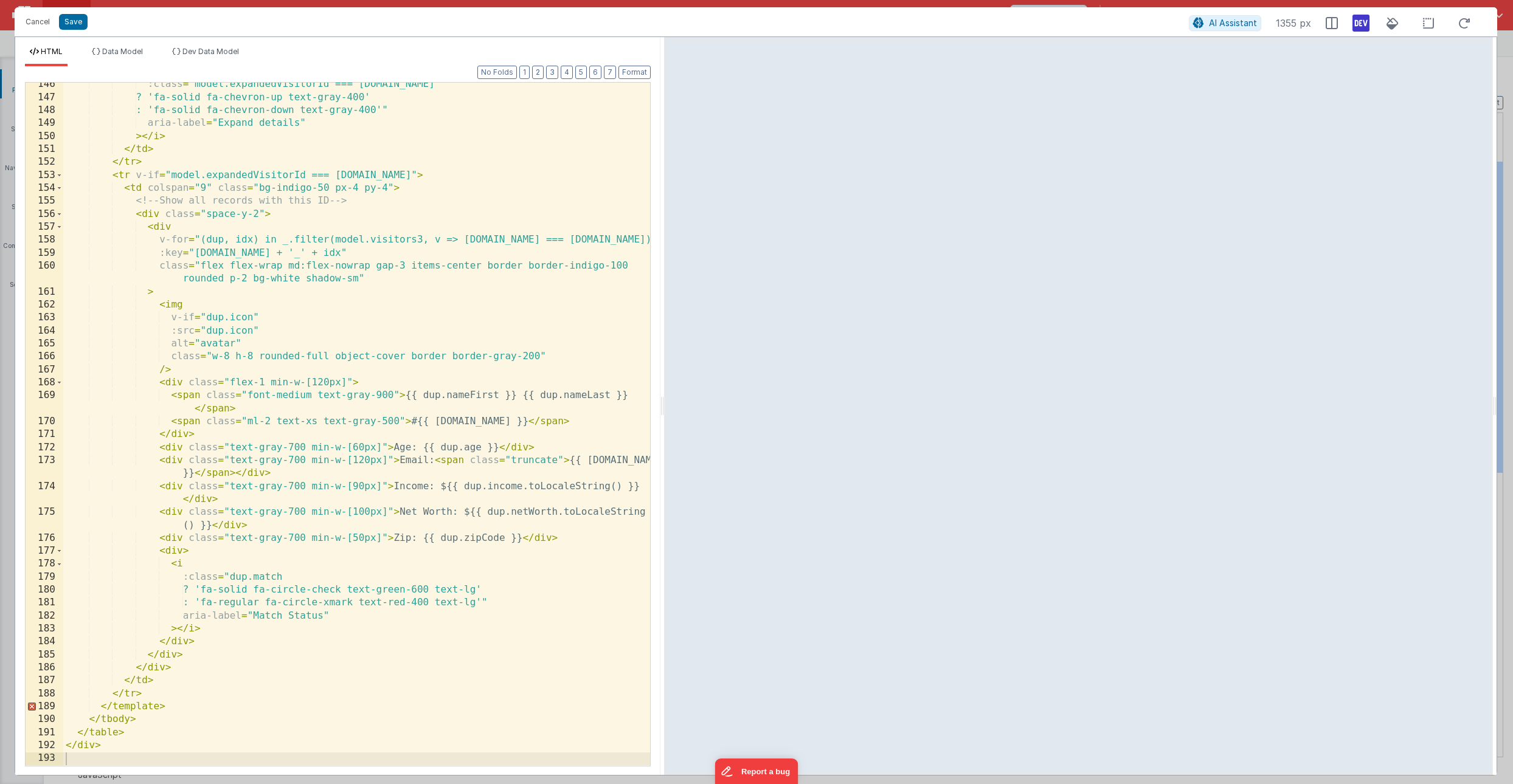
click at [213, 590] on div ":class = "model.expandedVisitorId === unique.id ? 'fa-solid fa-chevron-up text-…" at bounding box center [357, 432] width 587 height 709
click at [213, 603] on div ":class = "model.expandedVisitorId === unique.id ? 'fa-solid fa-chevron-up text-…" at bounding box center [357, 432] width 587 height 709
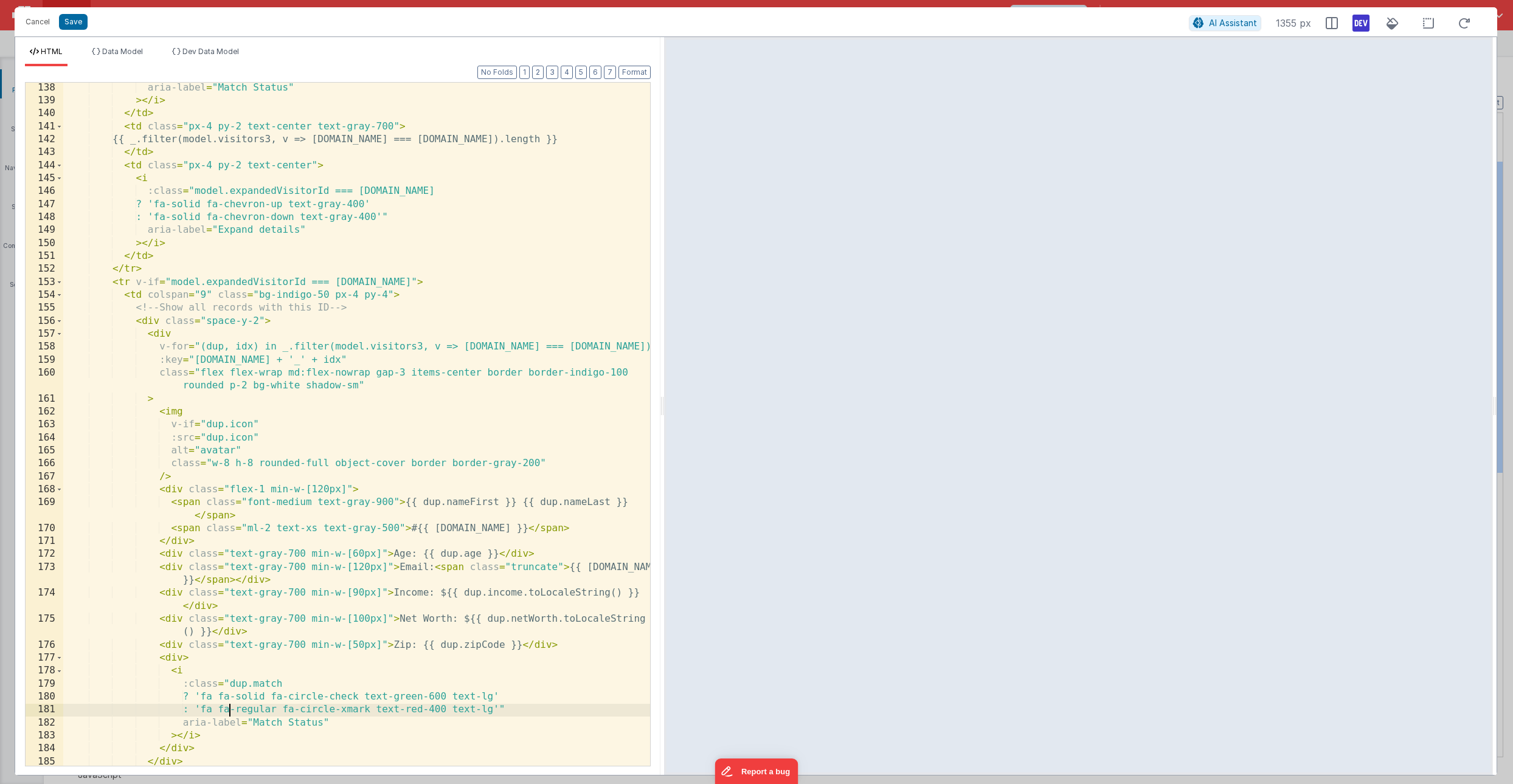
scroll to position [1832, 0]
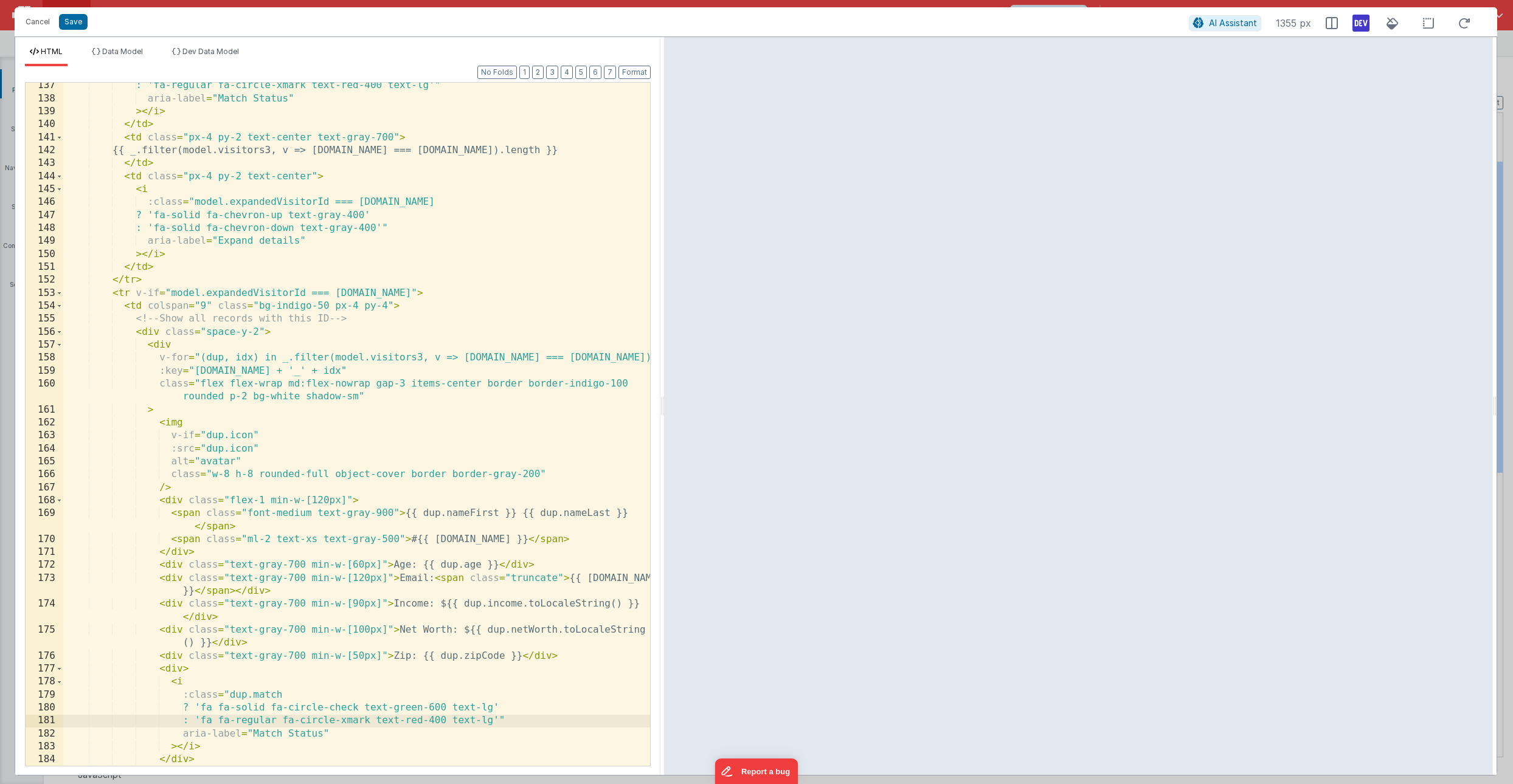
click at [178, 216] on div ": 'fa-regular fa-circle-xmark text-red-400 text-lg'" aria-label = "Match Status…" at bounding box center [357, 433] width 587 height 709
click at [177, 227] on div ": 'fa-regular fa-circle-xmark text-red-400 text-lg'" aria-label = "Match Status…" at bounding box center [357, 433] width 587 height 709
drag, startPoint x: 242, startPoint y: 227, endPoint x: 196, endPoint y: 233, distance: 46.4
click at [196, 233] on div ": 'fa-regular fa-circle-xmark text-red-400 text-lg'" aria-label = "Match Status…" at bounding box center [357, 433] width 587 height 709
click at [334, 244] on div ": 'fa-regular fa-circle-xmark text-red-400 text-lg'" aria-label = "Match Status…" at bounding box center [357, 433] width 587 height 709
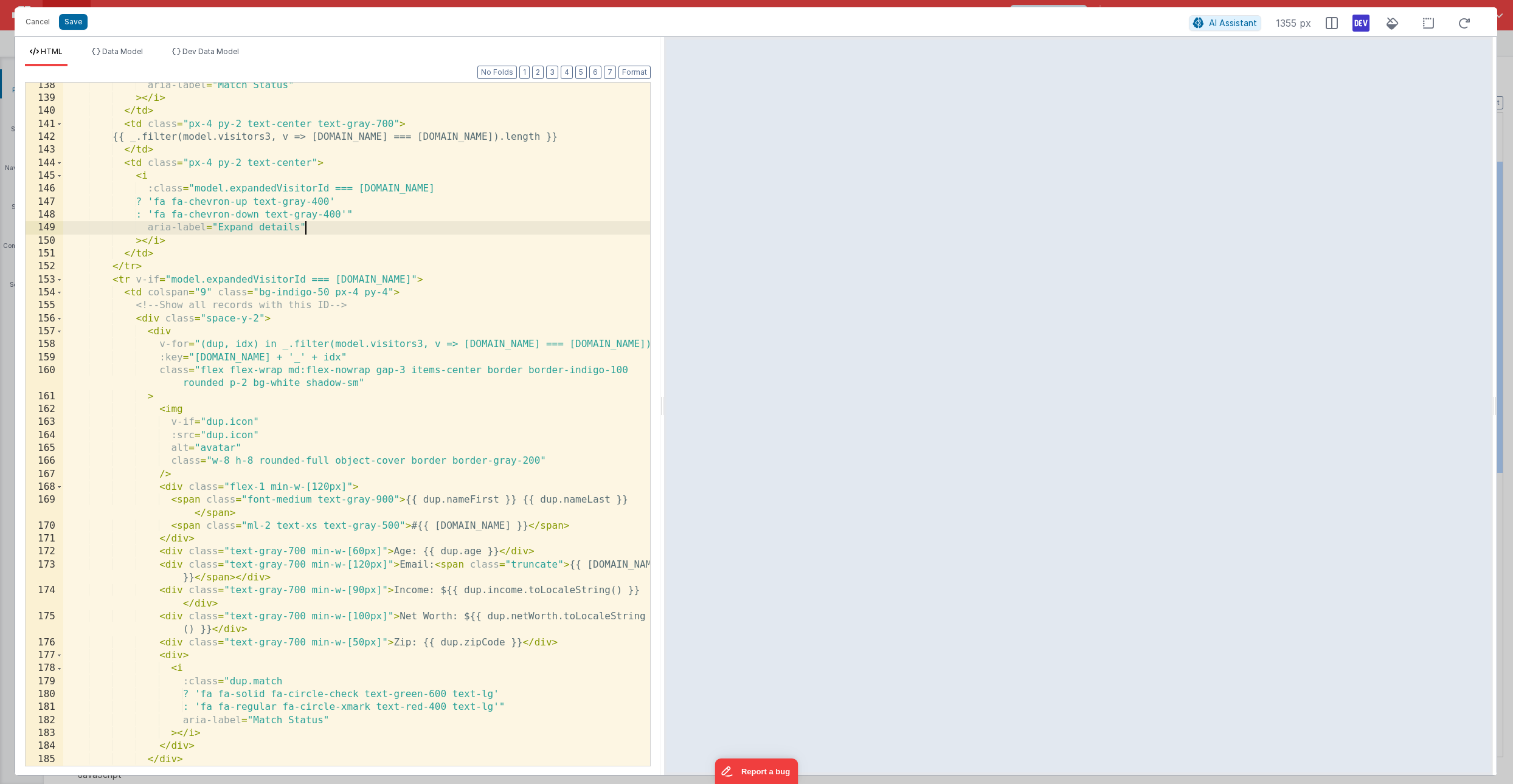
scroll to position [1846, 0]
click at [75, 22] on button "Save" at bounding box center [73, 21] width 29 height 15
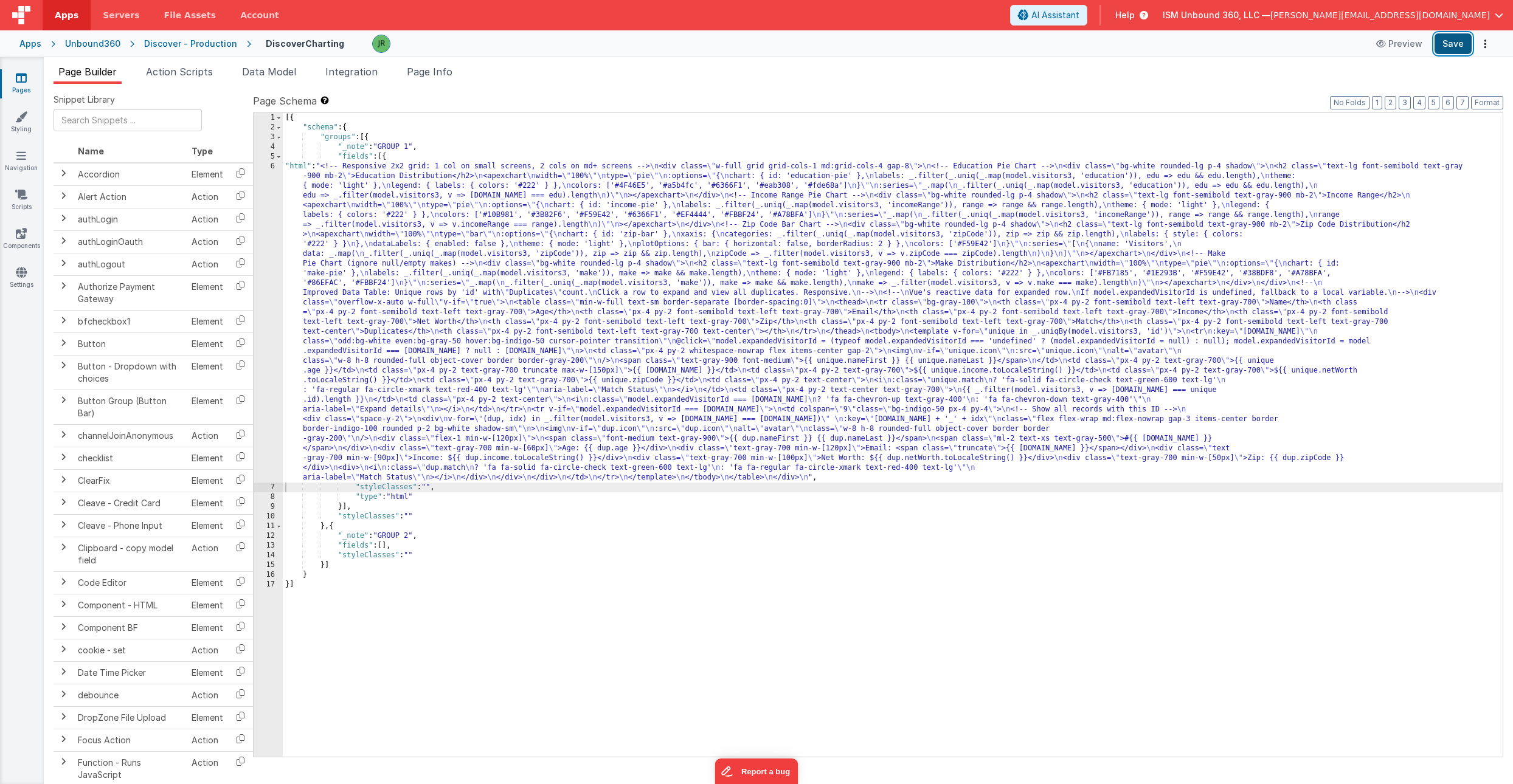
click at [1453, 40] on button "Save" at bounding box center [1452, 43] width 37 height 21
click at [318, 279] on div "[{ "schema" : { "groups" : [{ "_note" : "GROUP 1" , "fields" : [{ "html" : "<!-…" at bounding box center [892, 445] width 1220 height 664
click at [264, 281] on div "6" at bounding box center [268, 322] width 29 height 321
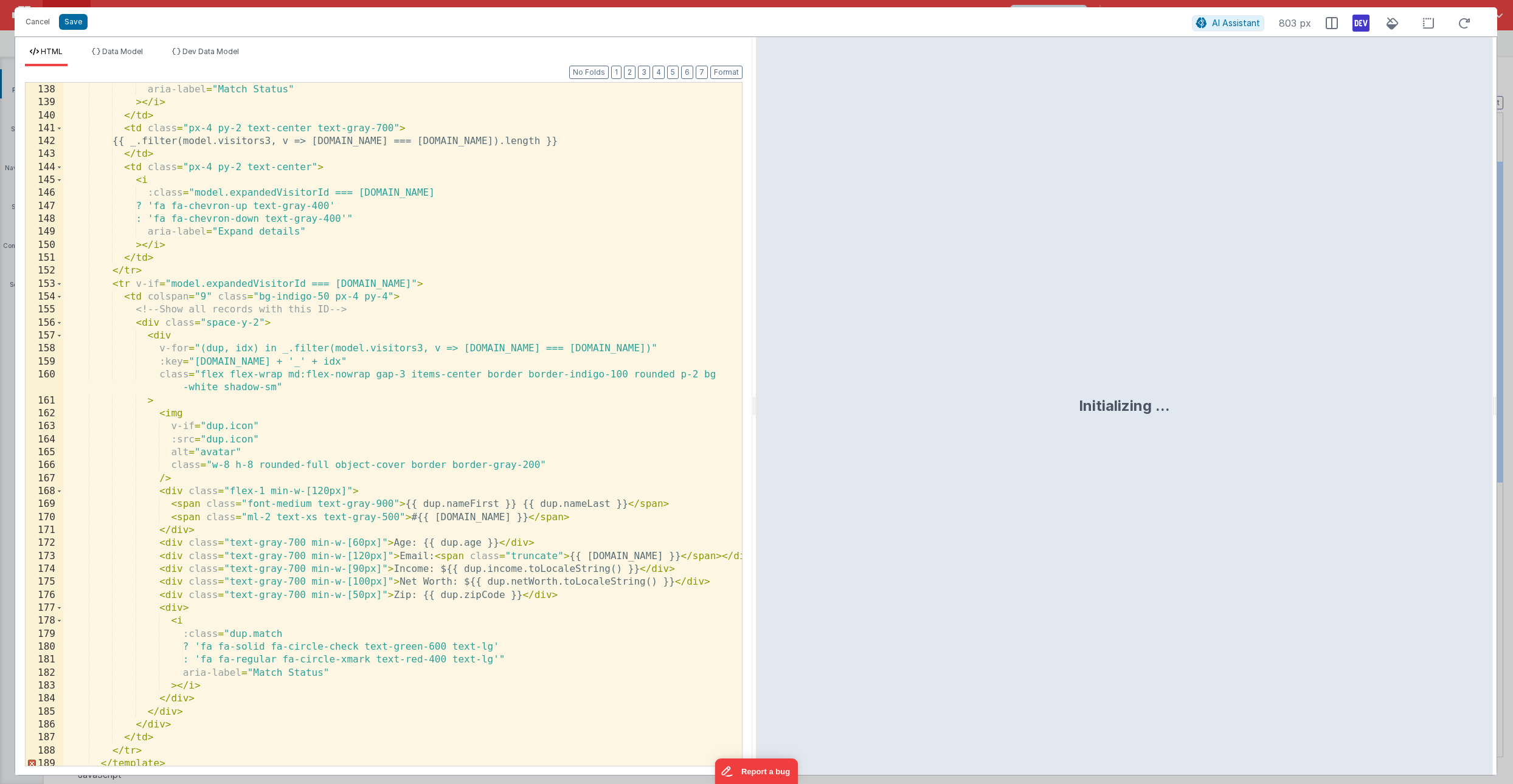
scroll to position [1860, 0]
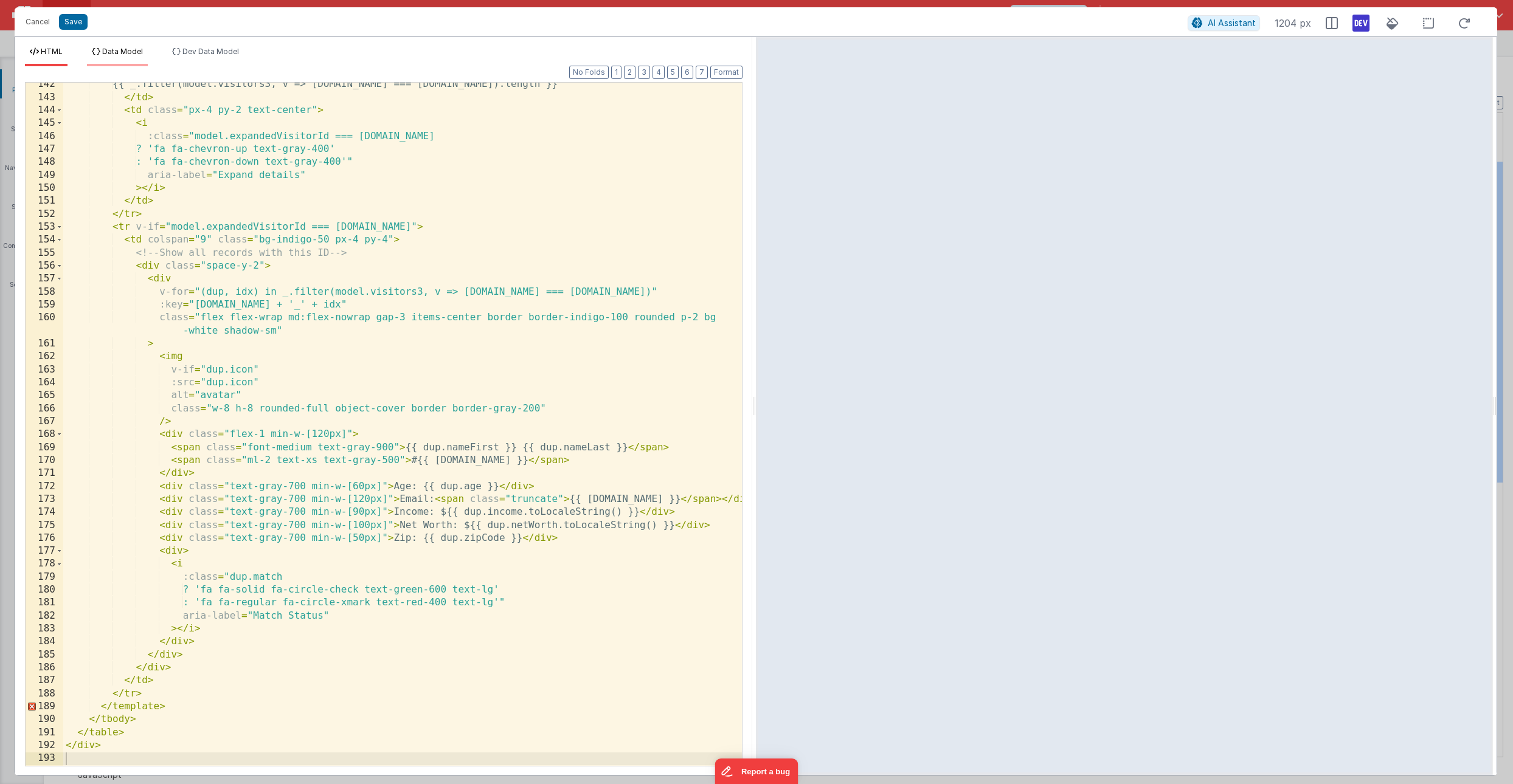
click at [135, 64] on li "Data Model" at bounding box center [117, 56] width 61 height 19
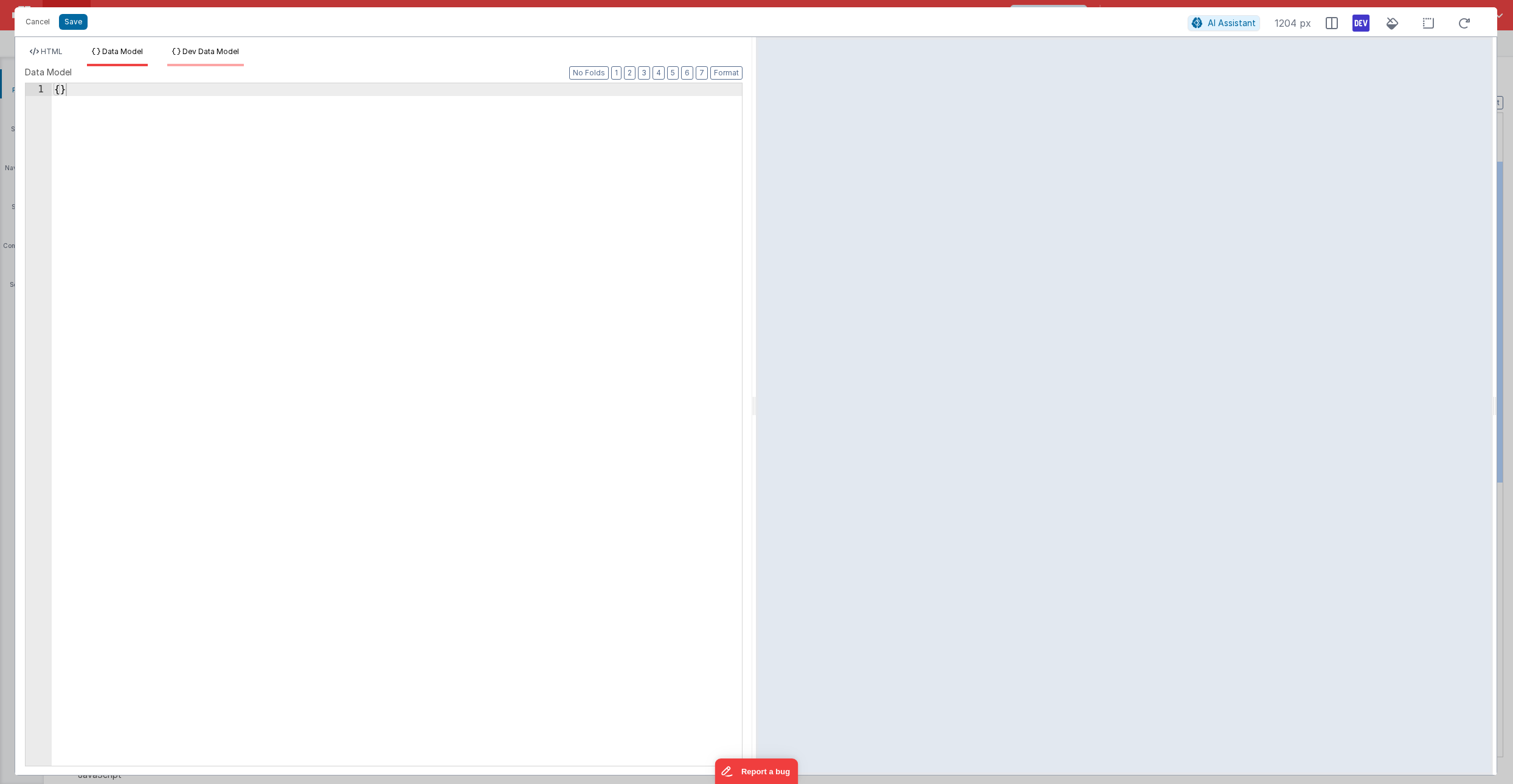
click at [203, 58] on li "Dev Data Model" at bounding box center [206, 56] width 77 height 19
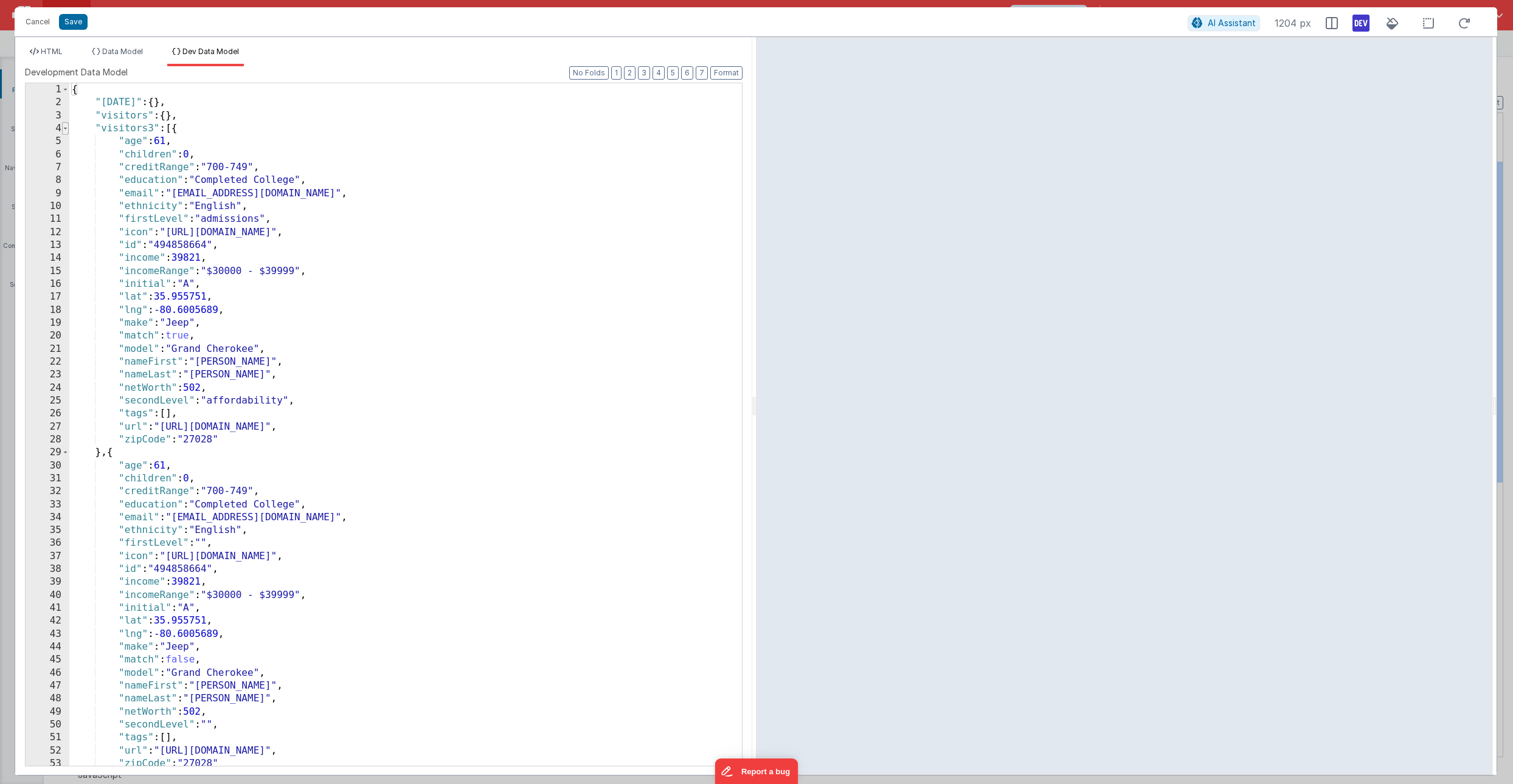
click at [64, 129] on span at bounding box center [65, 129] width 6 height 13
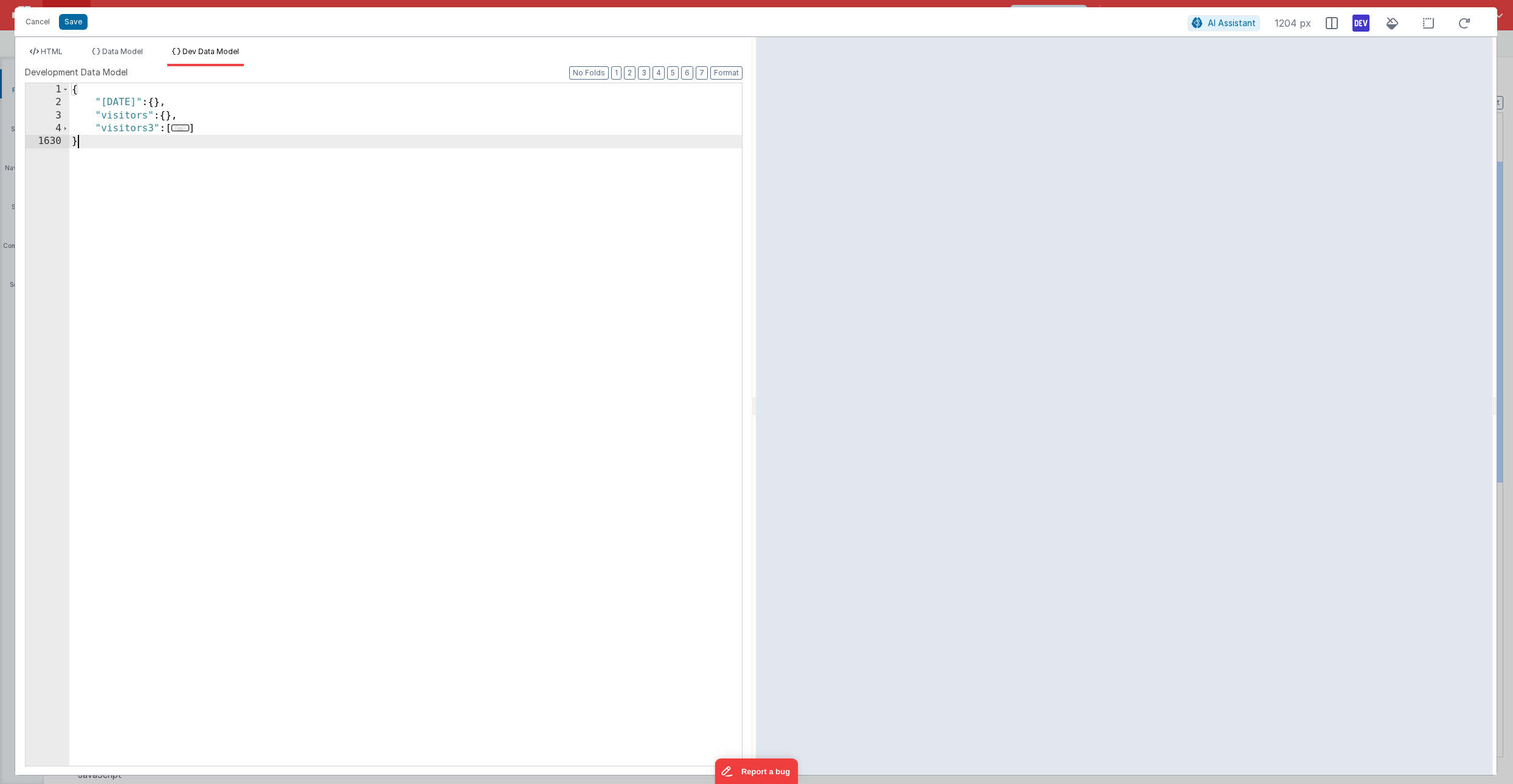
click at [101, 91] on div "{ "today" : { } , "visitors" : { } , "visitors3" : [ ... ] }" at bounding box center [406, 437] width 673 height 709
click at [49, 49] on span "HTML" at bounding box center [52, 52] width 22 height 9
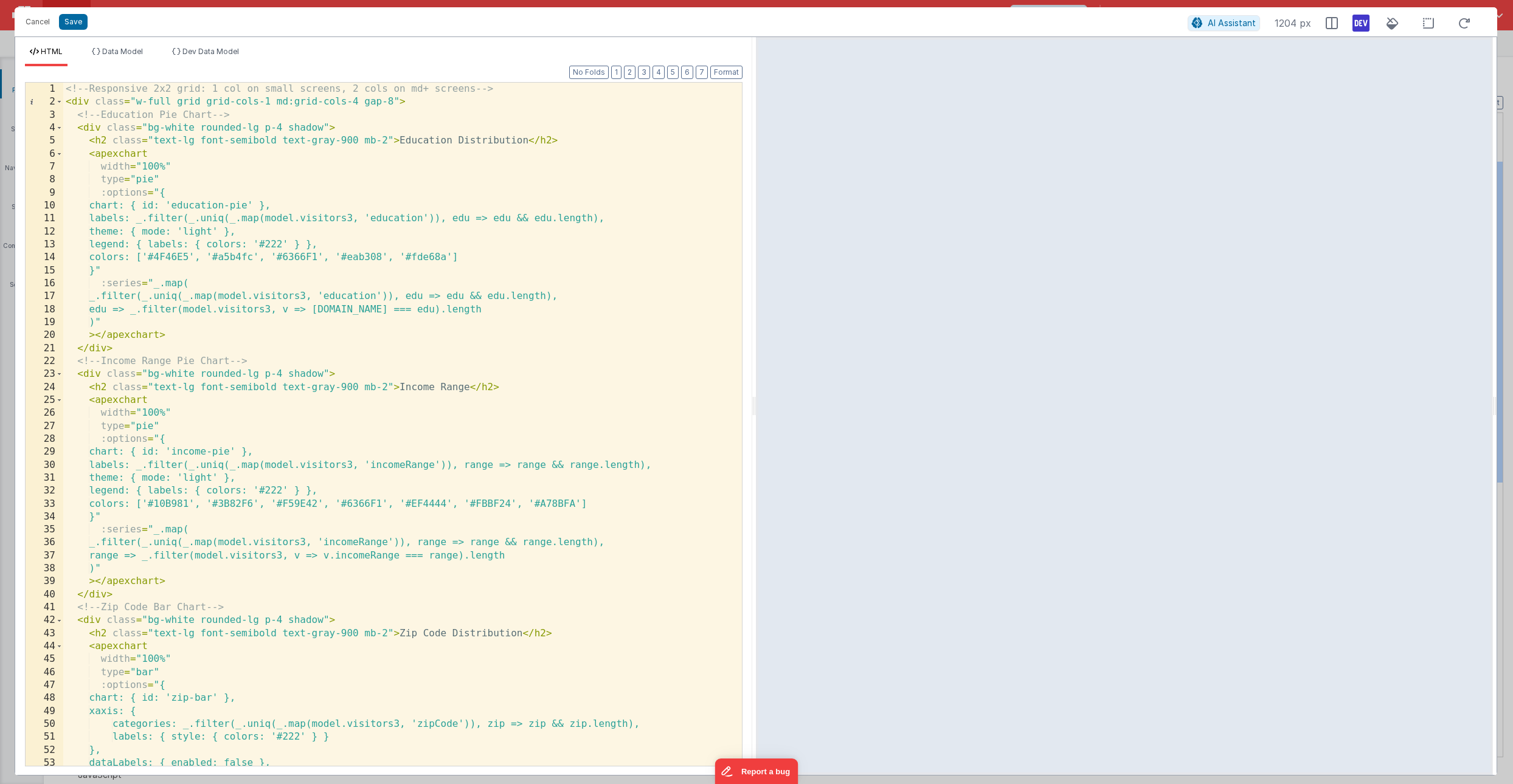
scroll to position [0, 0]
click at [60, 126] on span at bounding box center [59, 128] width 6 height 13
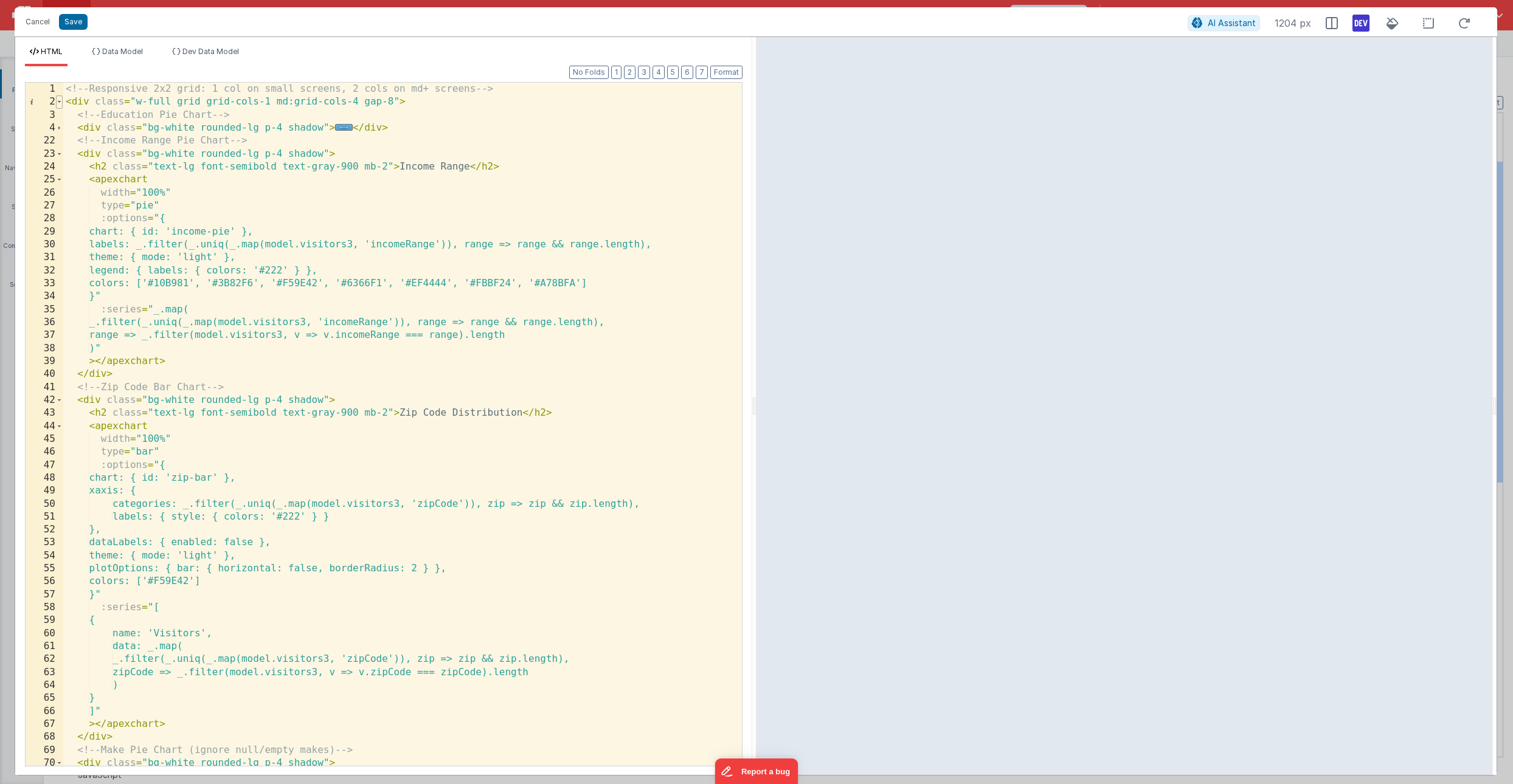
click at [58, 100] on span at bounding box center [59, 101] width 6 height 13
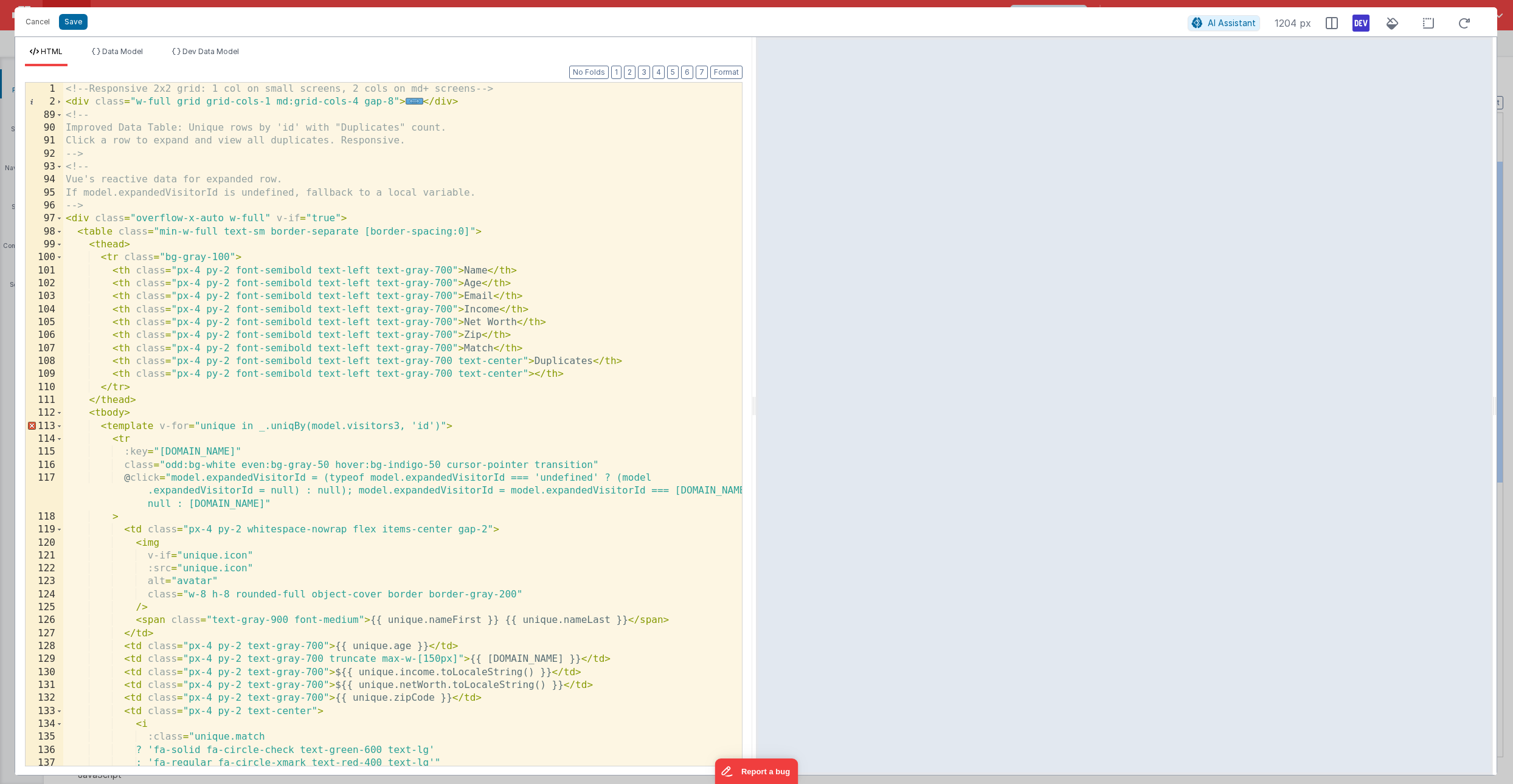
click at [568, 360] on div "<!-- Responsive 2x2 grid: 1 col on small screens, 2 cols on md+ screens --> < d…" at bounding box center [403, 436] width 679 height 709
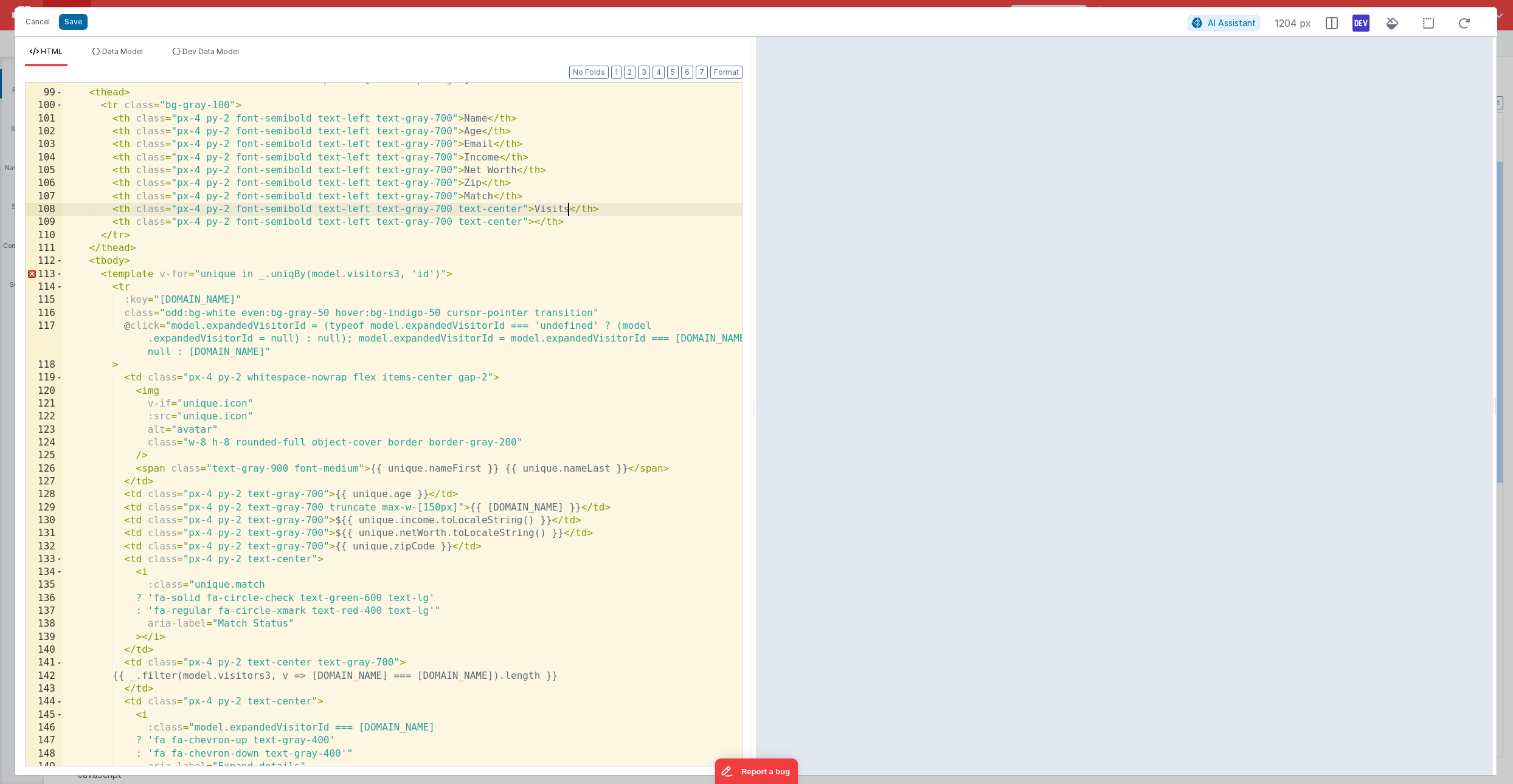
scroll to position [158, 0]
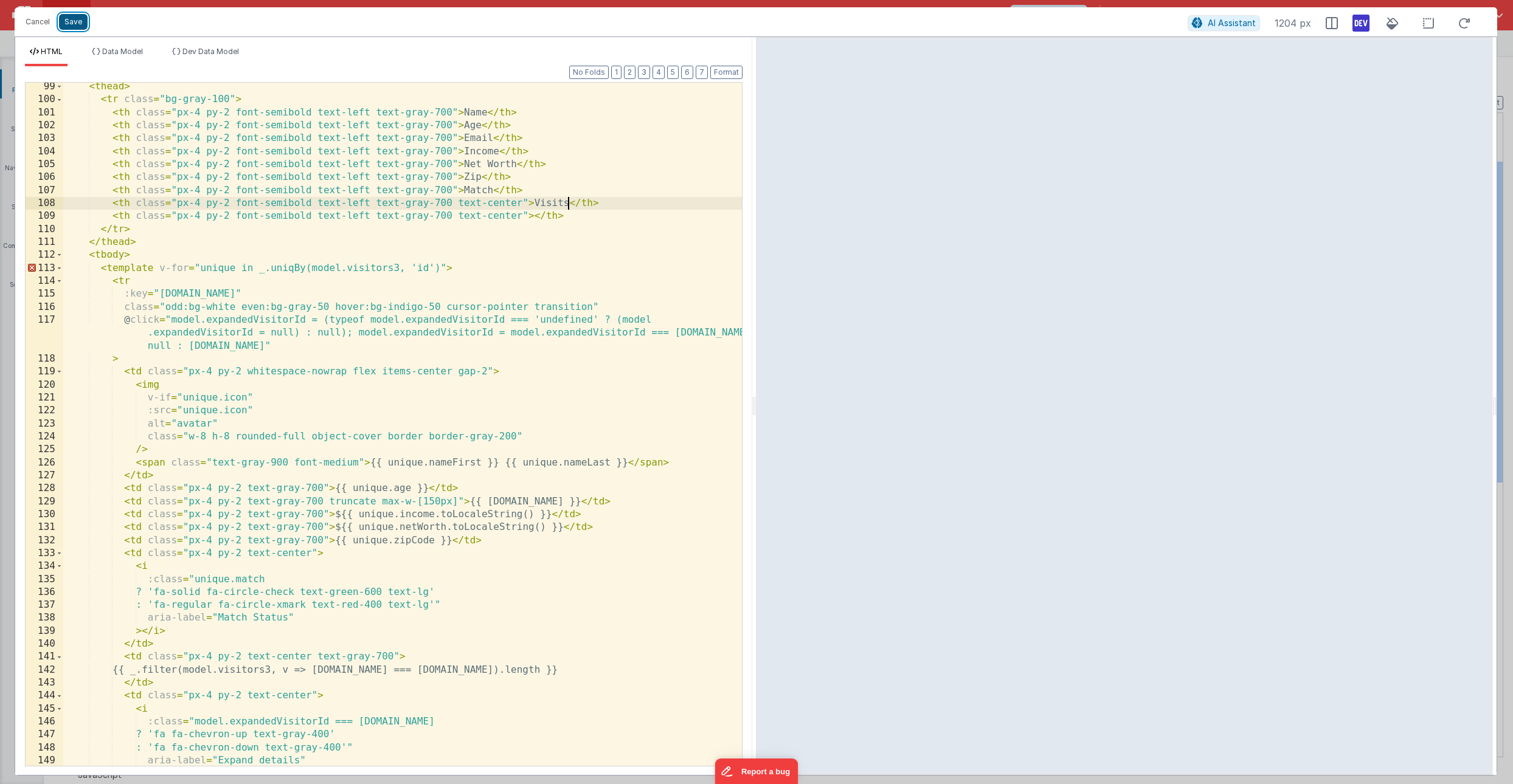
click at [77, 20] on button "Save" at bounding box center [73, 21] width 29 height 15
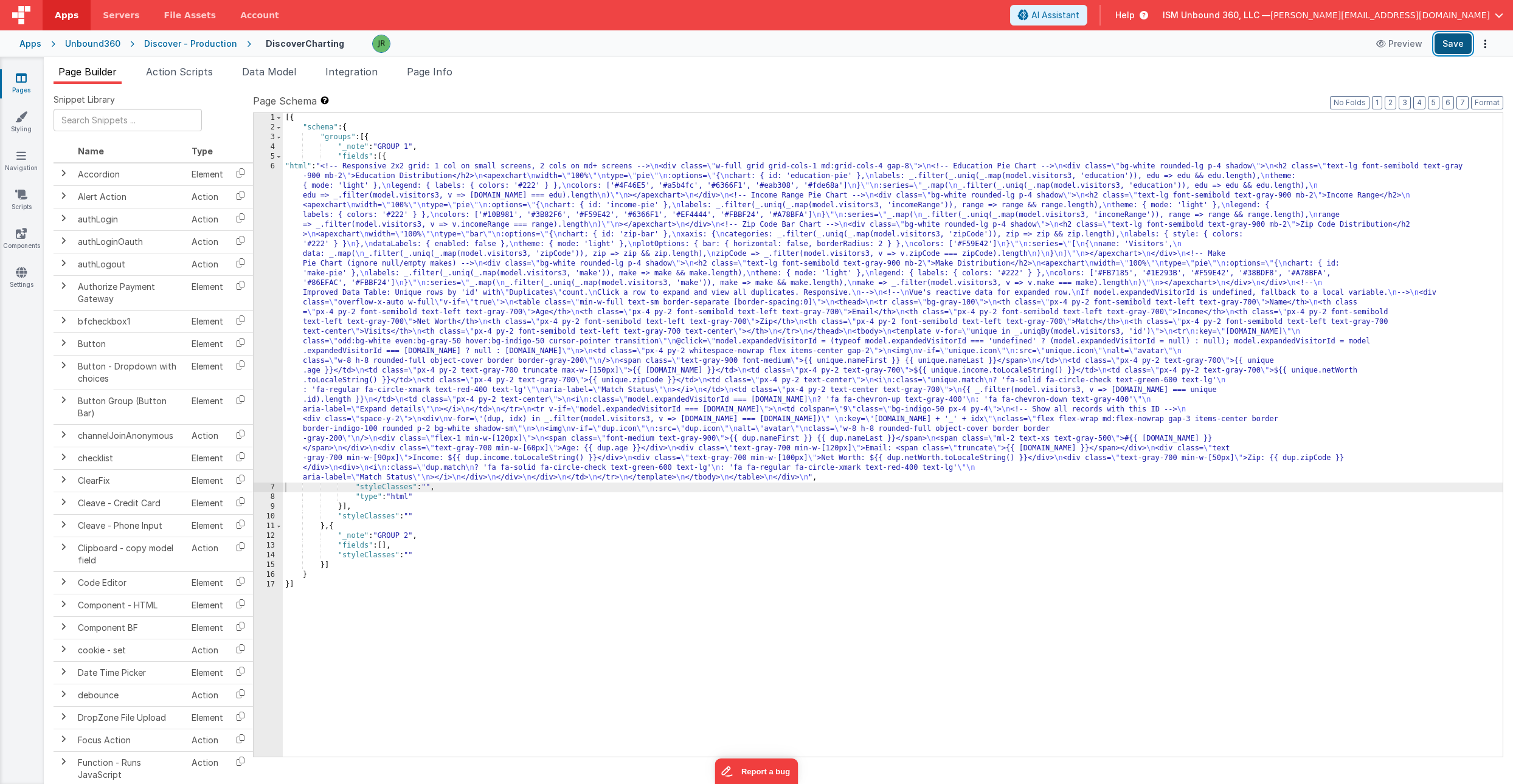
click at [1441, 40] on button "Save" at bounding box center [1452, 43] width 37 height 21
click at [428, 72] on span "Page Info" at bounding box center [429, 72] width 45 height 12
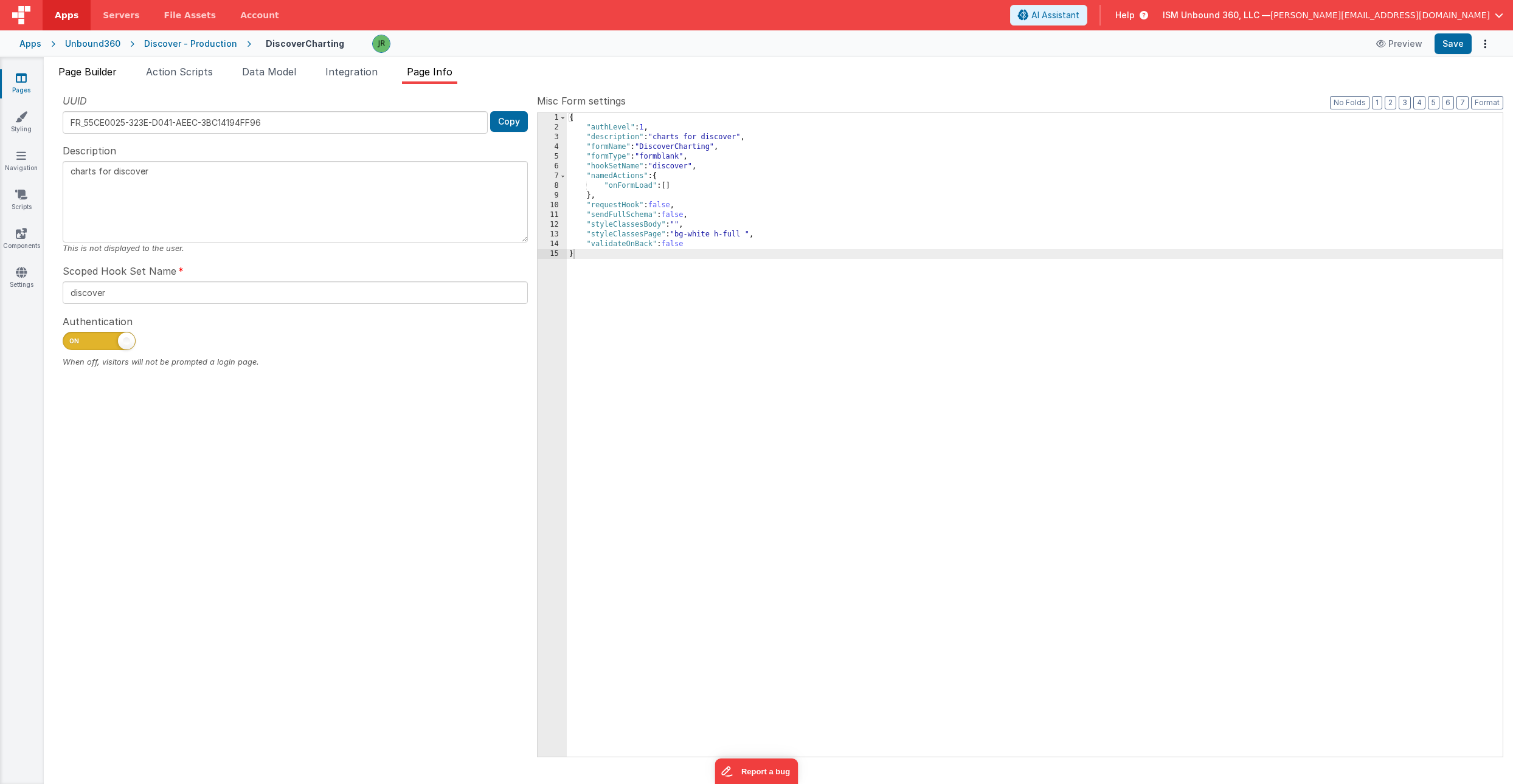
click at [87, 72] on span "Page Builder" at bounding box center [87, 72] width 58 height 12
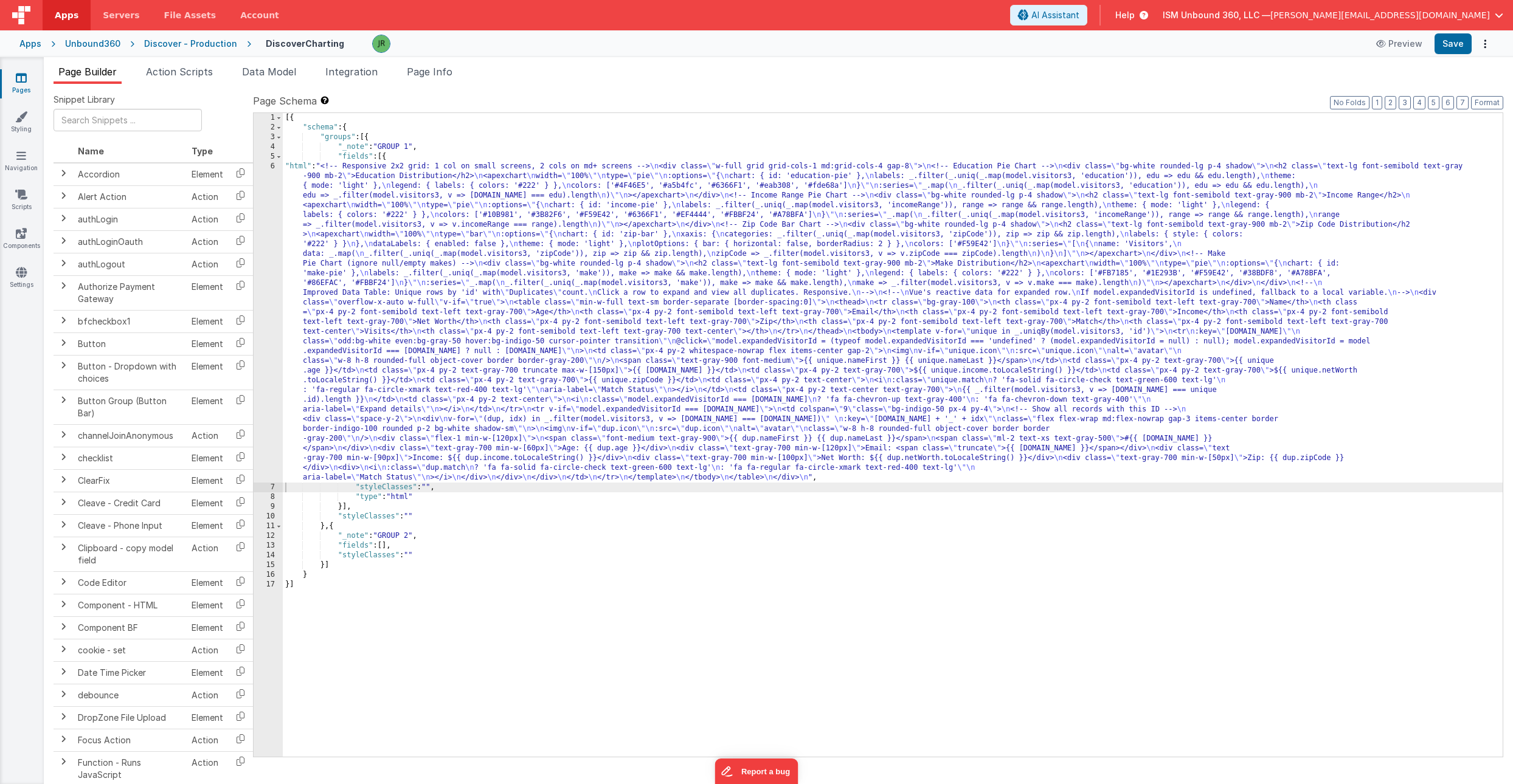
click at [390, 293] on div "[{ "schema" : { "groups" : [{ "_note" : "GROUP 1" , "fields" : [{ "html" : "<!-…" at bounding box center [892, 445] width 1220 height 664
click at [271, 280] on div "6" at bounding box center [268, 322] width 29 height 321
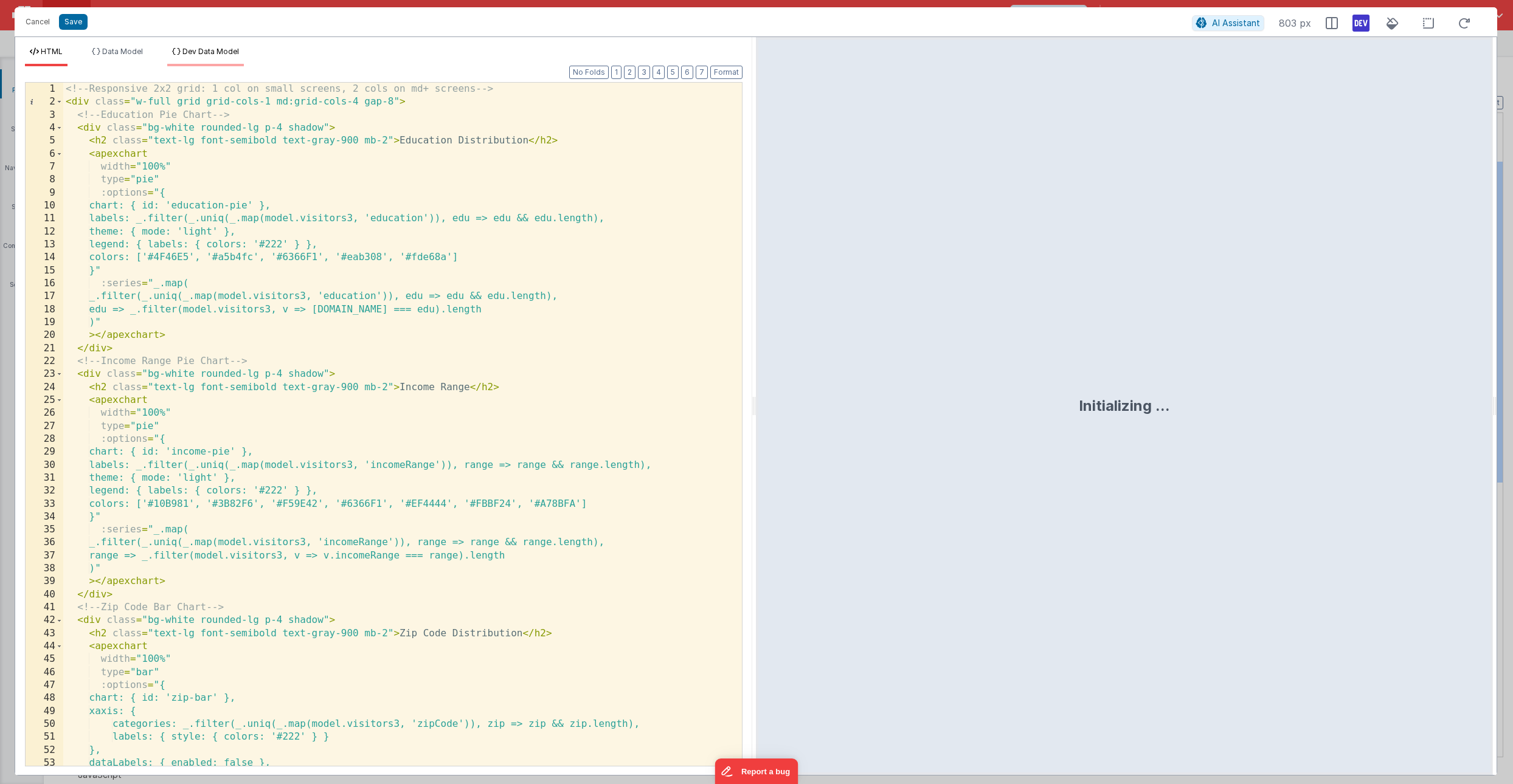
click at [207, 48] on span "Dev Data Model" at bounding box center [211, 52] width 56 height 9
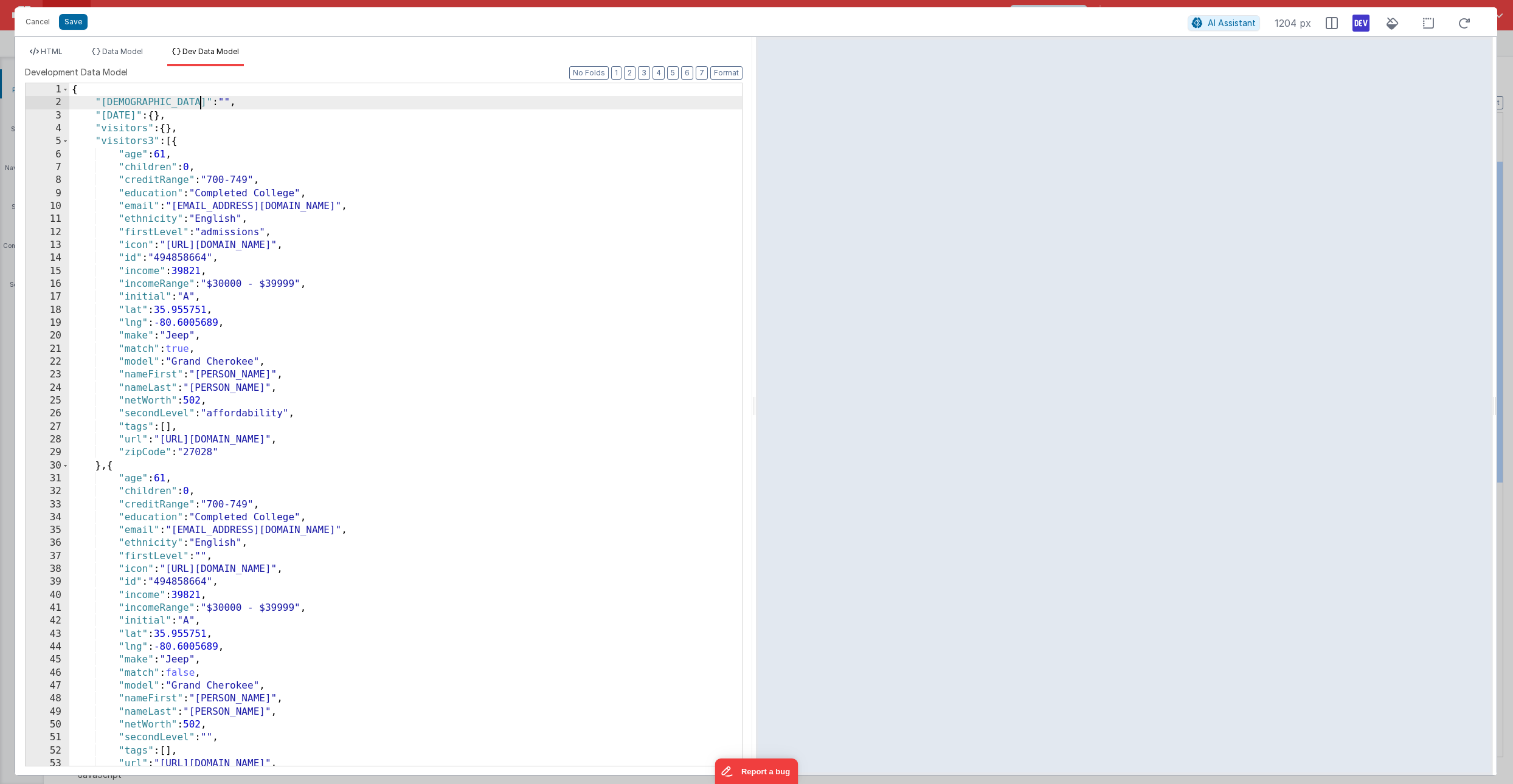
click at [200, 100] on div "{ "expandedVisitorID" : "" , "today" : { } , "visitors" : { } , "visitors3" : […" at bounding box center [406, 437] width 673 height 709
click at [77, 25] on button "Save" at bounding box center [73, 21] width 29 height 15
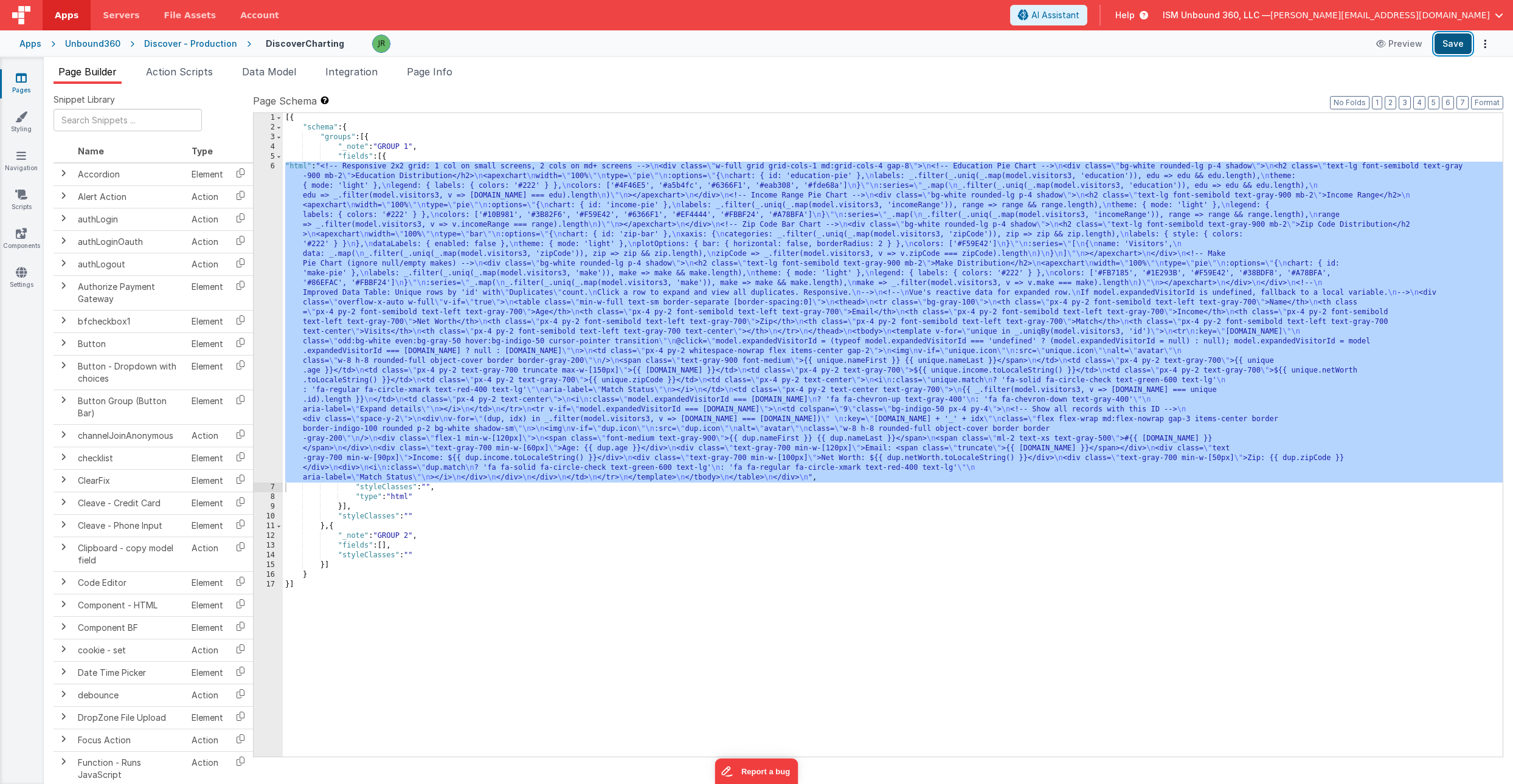
click at [1454, 40] on button "Save" at bounding box center [1452, 43] width 37 height 21
click at [335, 397] on div "[{ "schema" : { "groups" : [{ "_note" : "GROUP 1" , "fields" : [{ "html" : "<!-…" at bounding box center [892, 445] width 1220 height 664
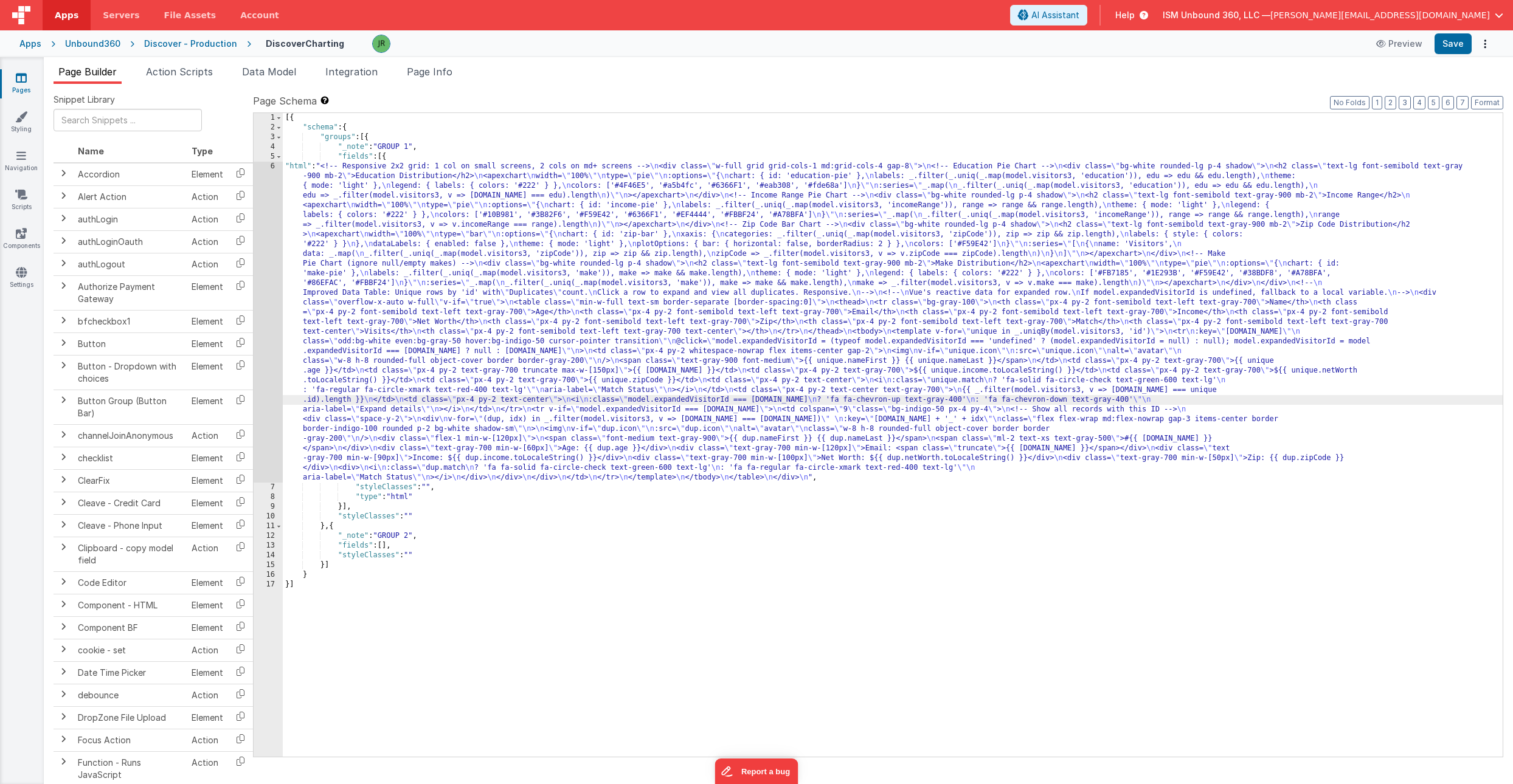
click at [264, 357] on div "6" at bounding box center [268, 322] width 29 height 321
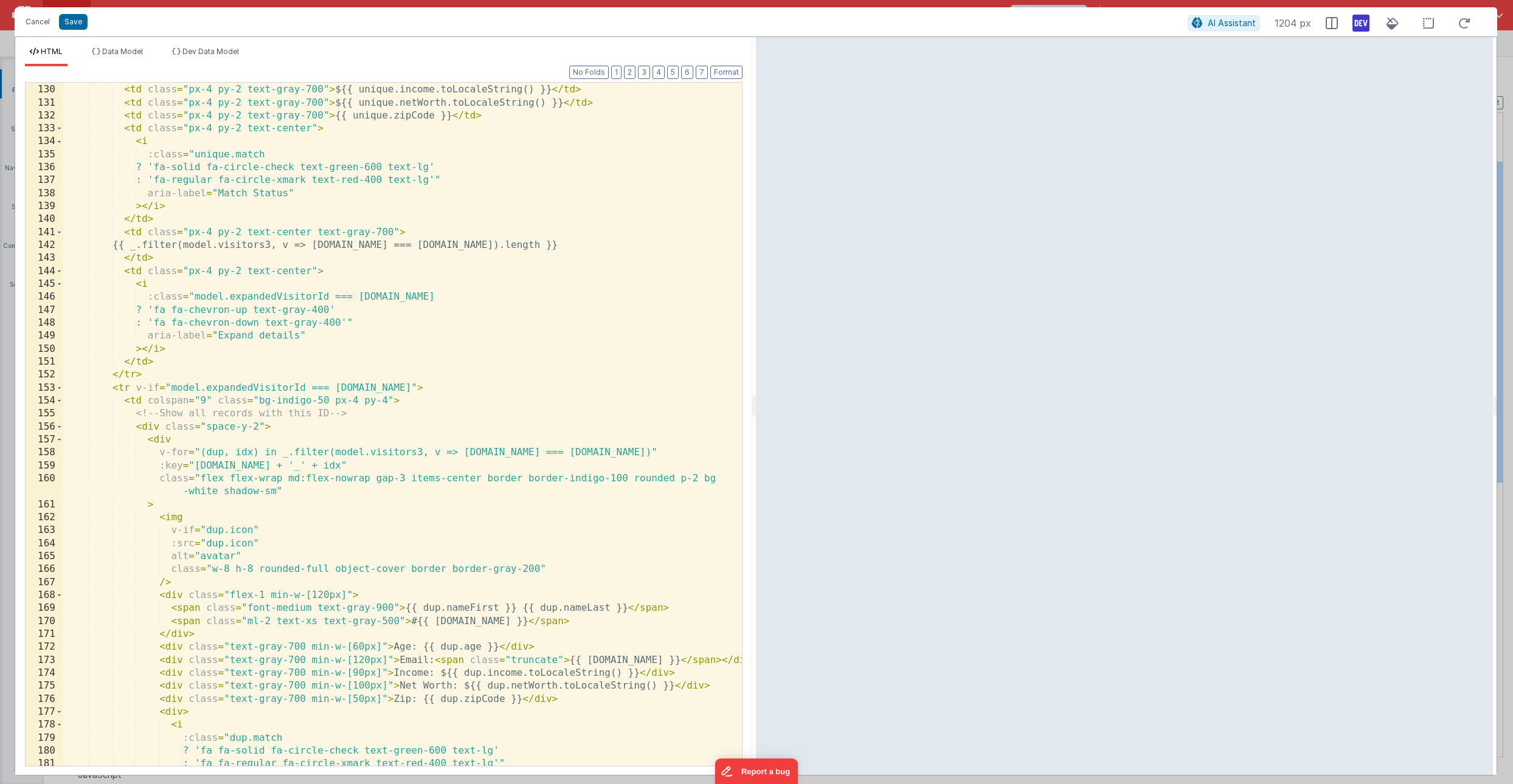
scroll to position [1716, 0]
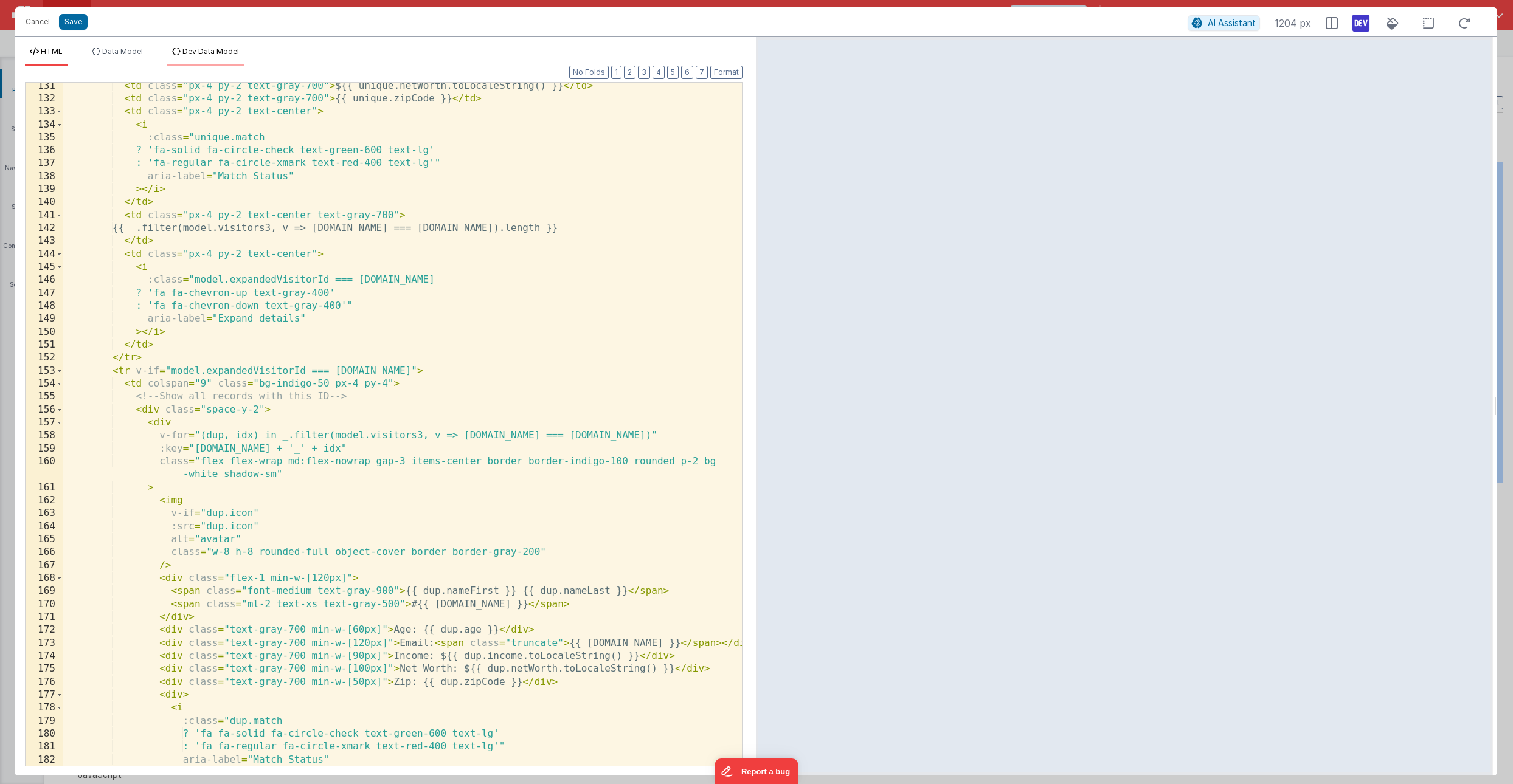
click at [207, 54] on span "Dev Data Model" at bounding box center [211, 52] width 56 height 9
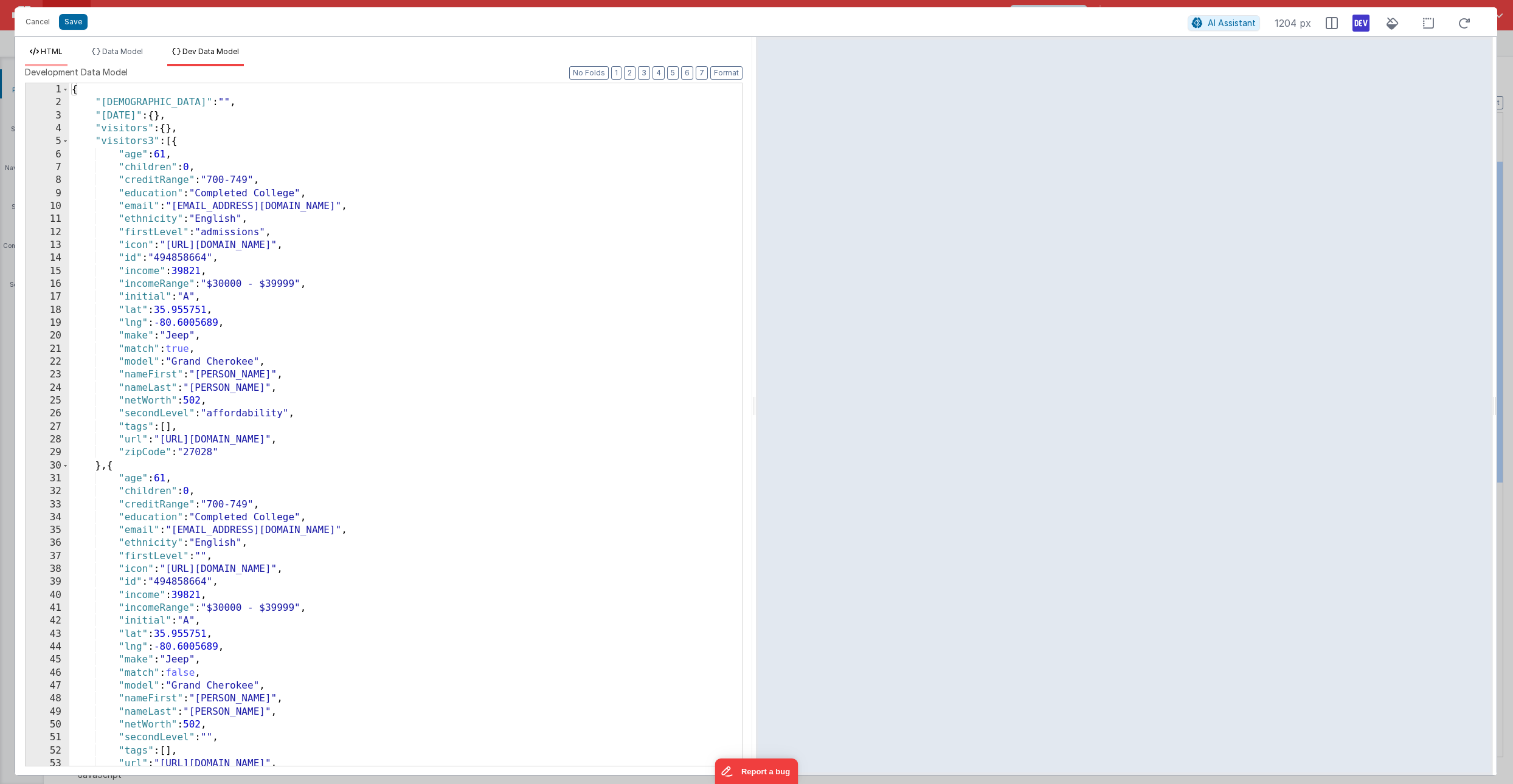
click at [45, 54] on span "HTML" at bounding box center [52, 52] width 22 height 9
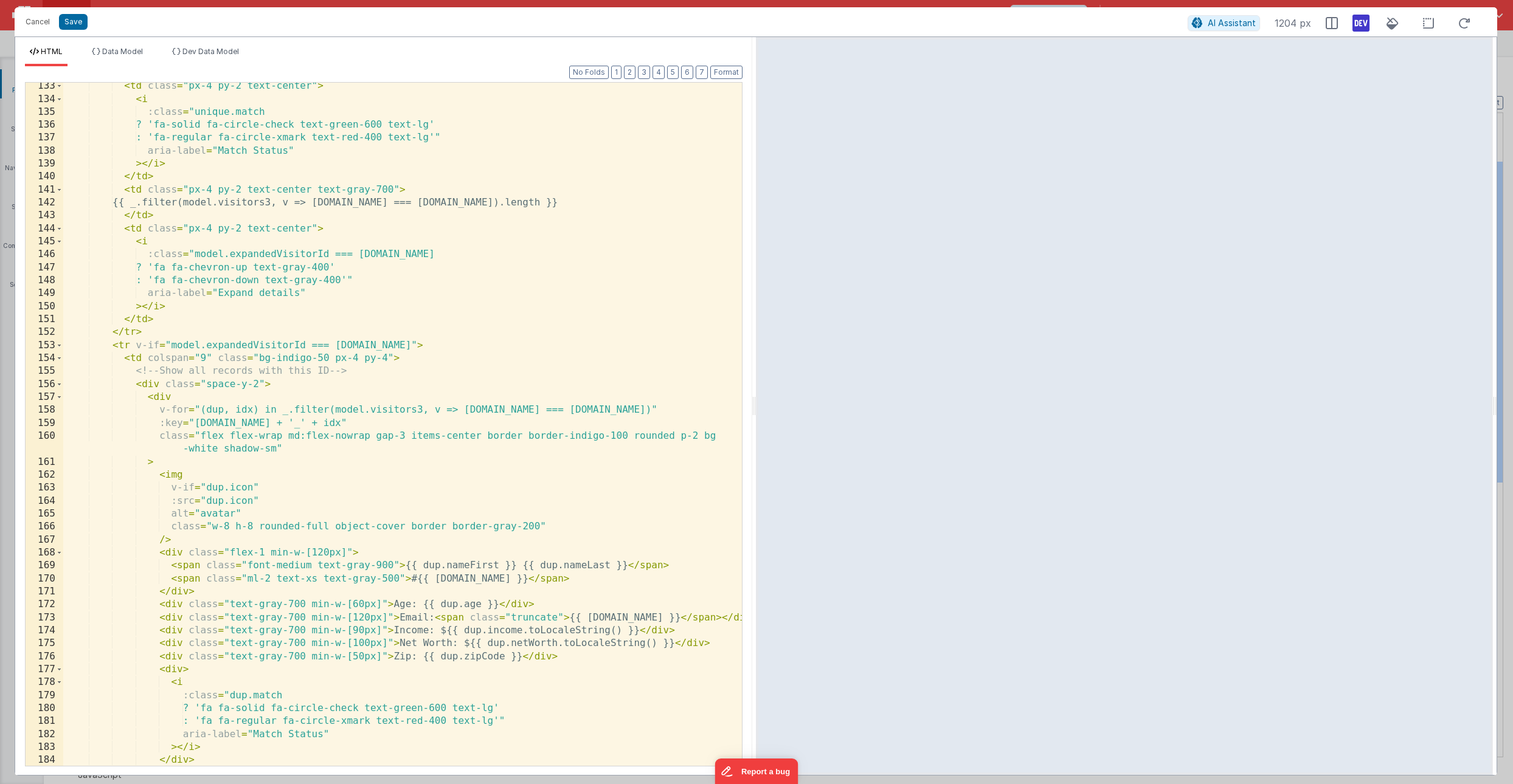
scroll to position [1742, 0]
click at [401, 607] on div "< td class = "px-4 py-2 text-center" > < i :class = "unique.match ? 'fa-solid f…" at bounding box center [403, 434] width 679 height 709
click at [475, 607] on div "< td class = "px-4 py-2 text-center" > < i :class = "unique.match ? 'fa-solid f…" at bounding box center [403, 434] width 679 height 709
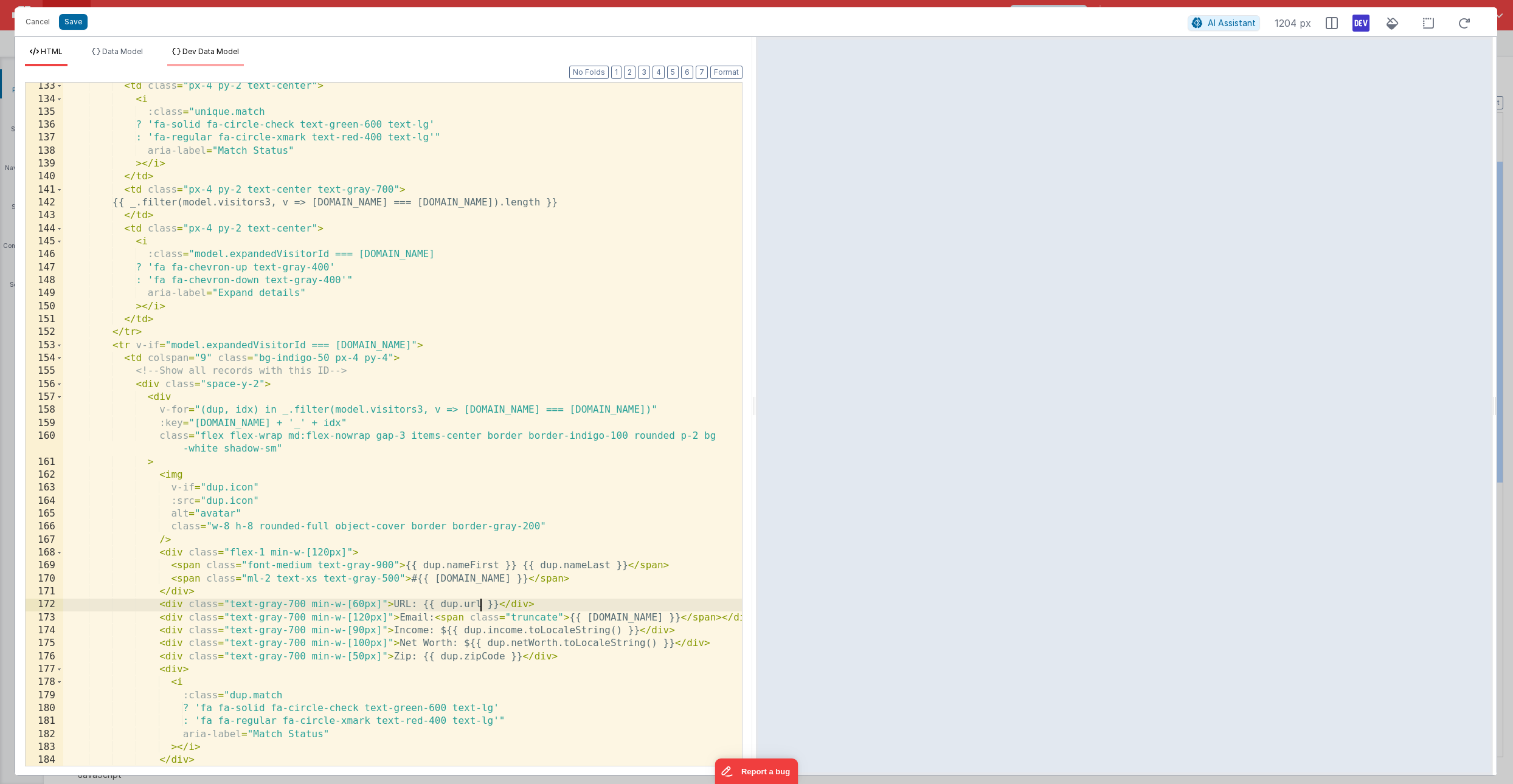
click at [220, 55] on span "Dev Data Model" at bounding box center [211, 52] width 56 height 9
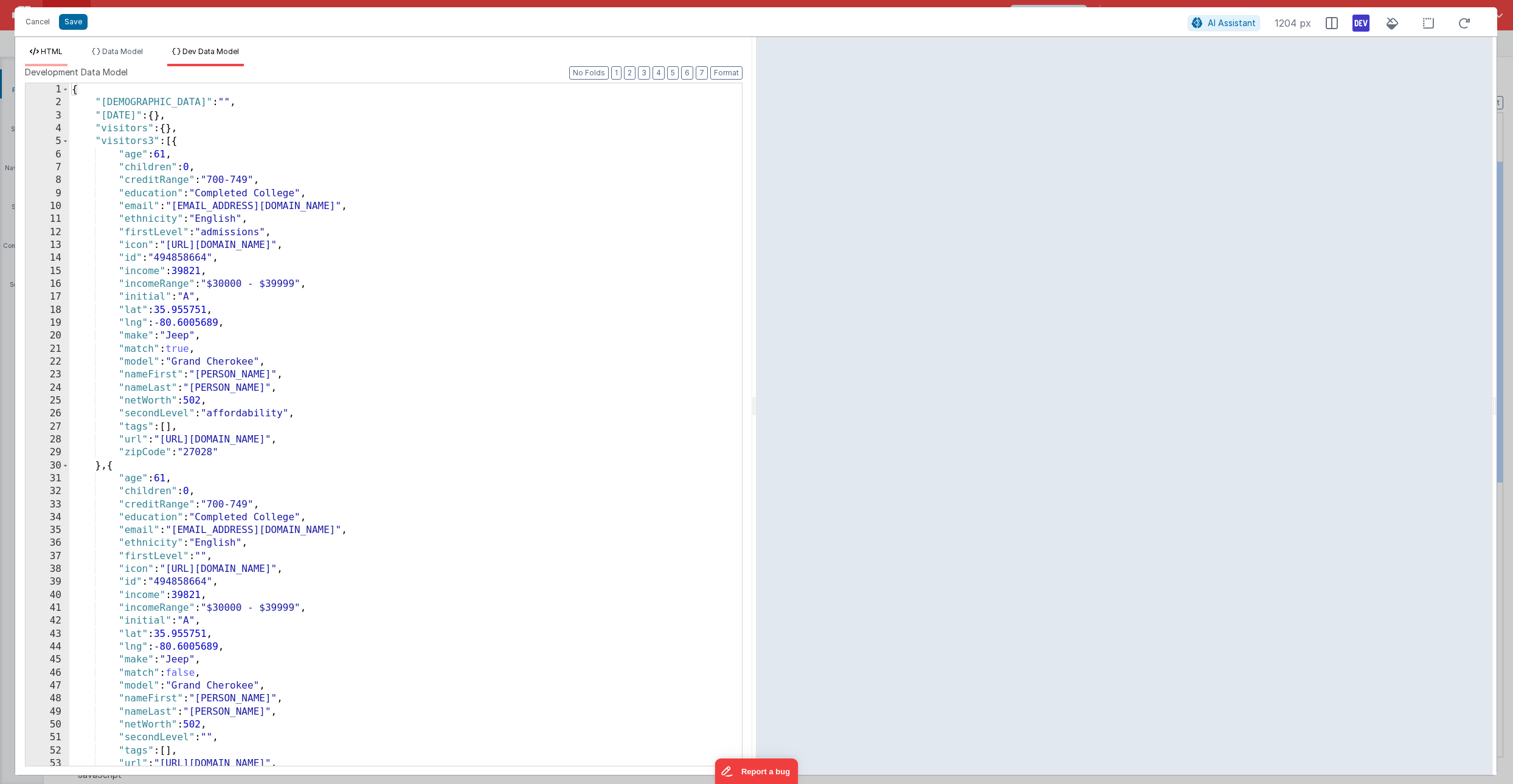
click at [49, 52] on span "HTML" at bounding box center [52, 52] width 22 height 9
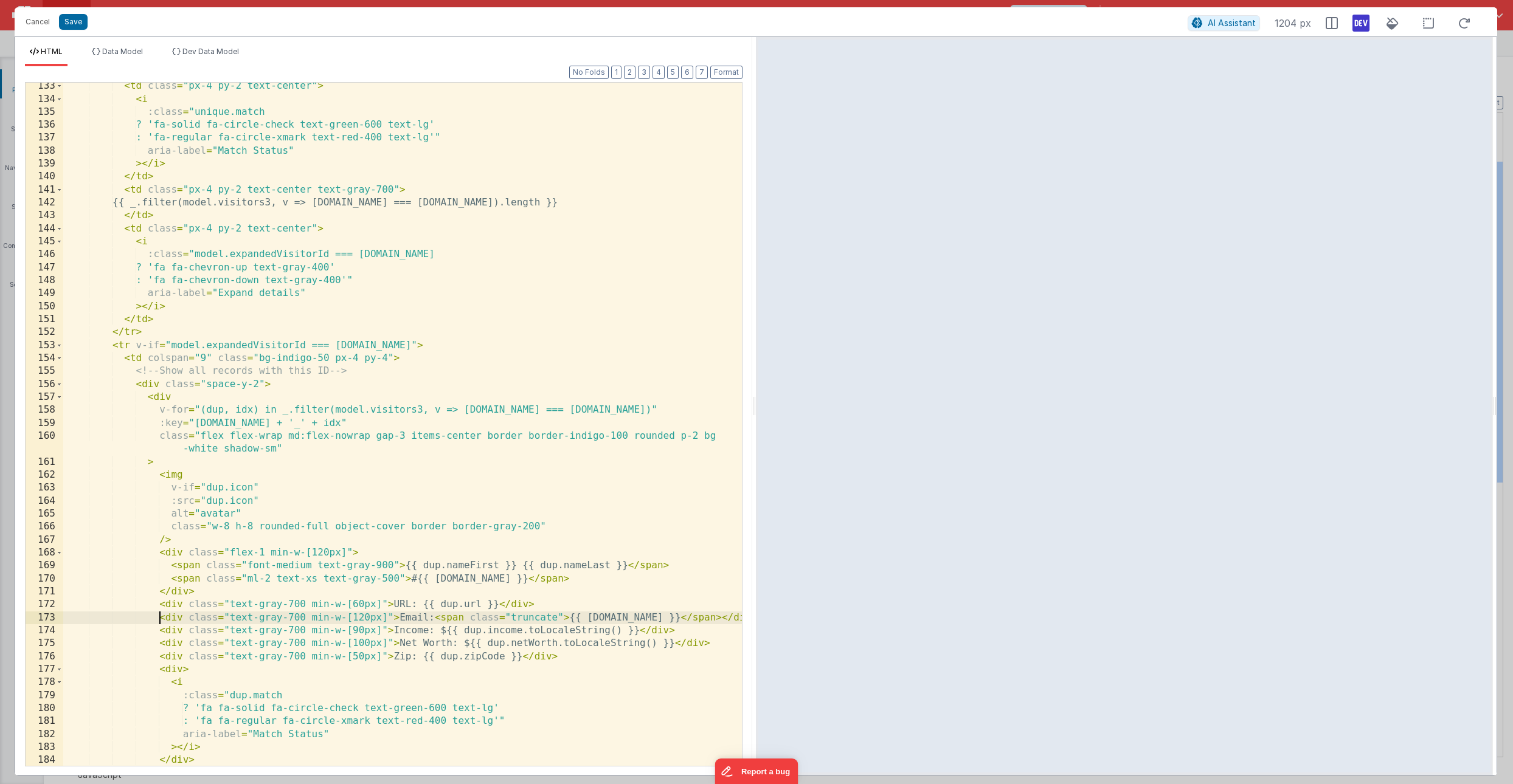
click at [159, 619] on div "< td class = "px-4 py-2 text-center" > < i :class = "unique.match ? 'fa-solid f…" at bounding box center [403, 434] width 679 height 709
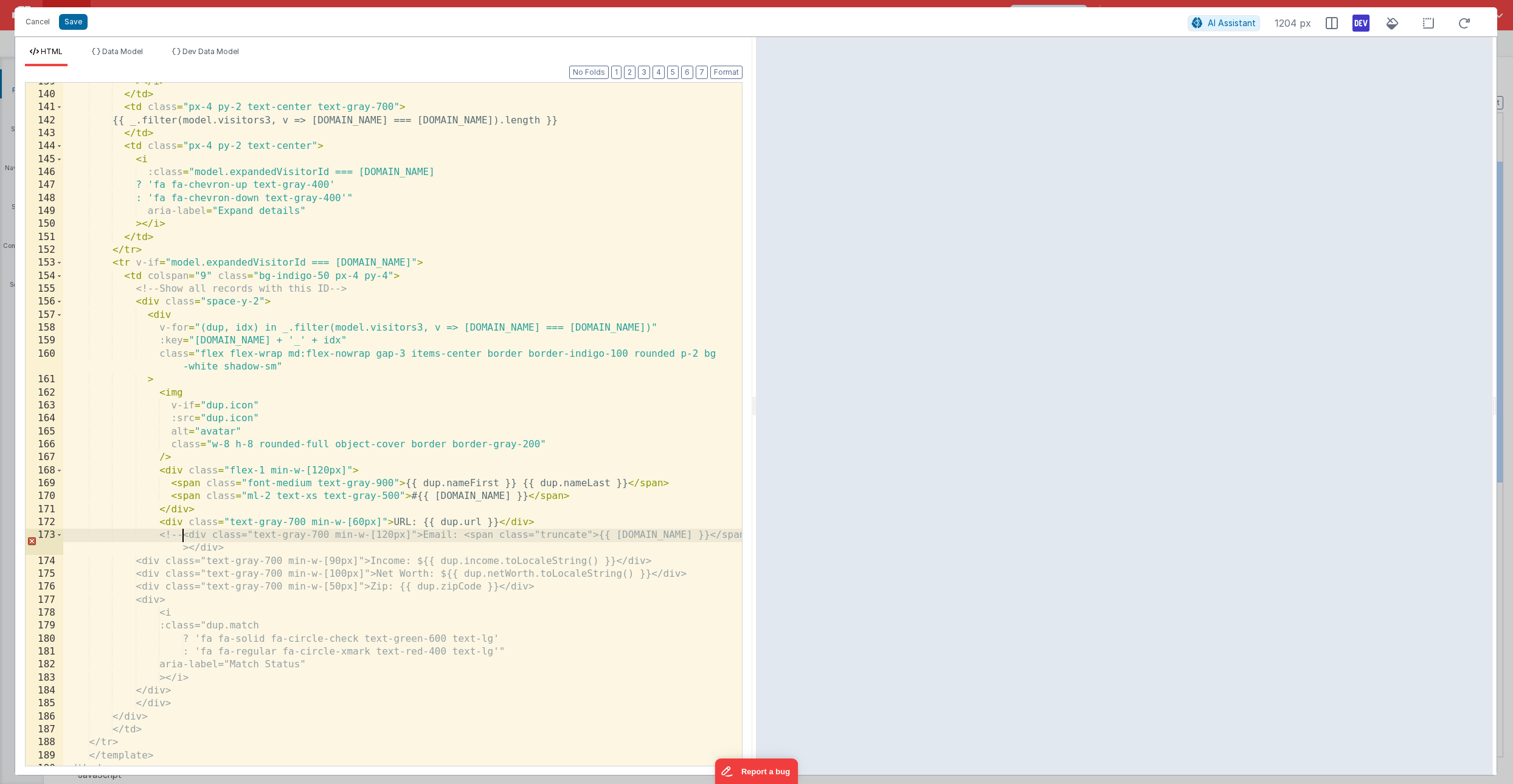
scroll to position [1823, 0]
click at [199, 693] on div "> </ i > </ td > < td class = "px-4 py-2 text-center text-gray-700" > {{ _.filt…" at bounding box center [403, 429] width 679 height 709
click at [77, 24] on button "Save" at bounding box center [73, 21] width 29 height 15
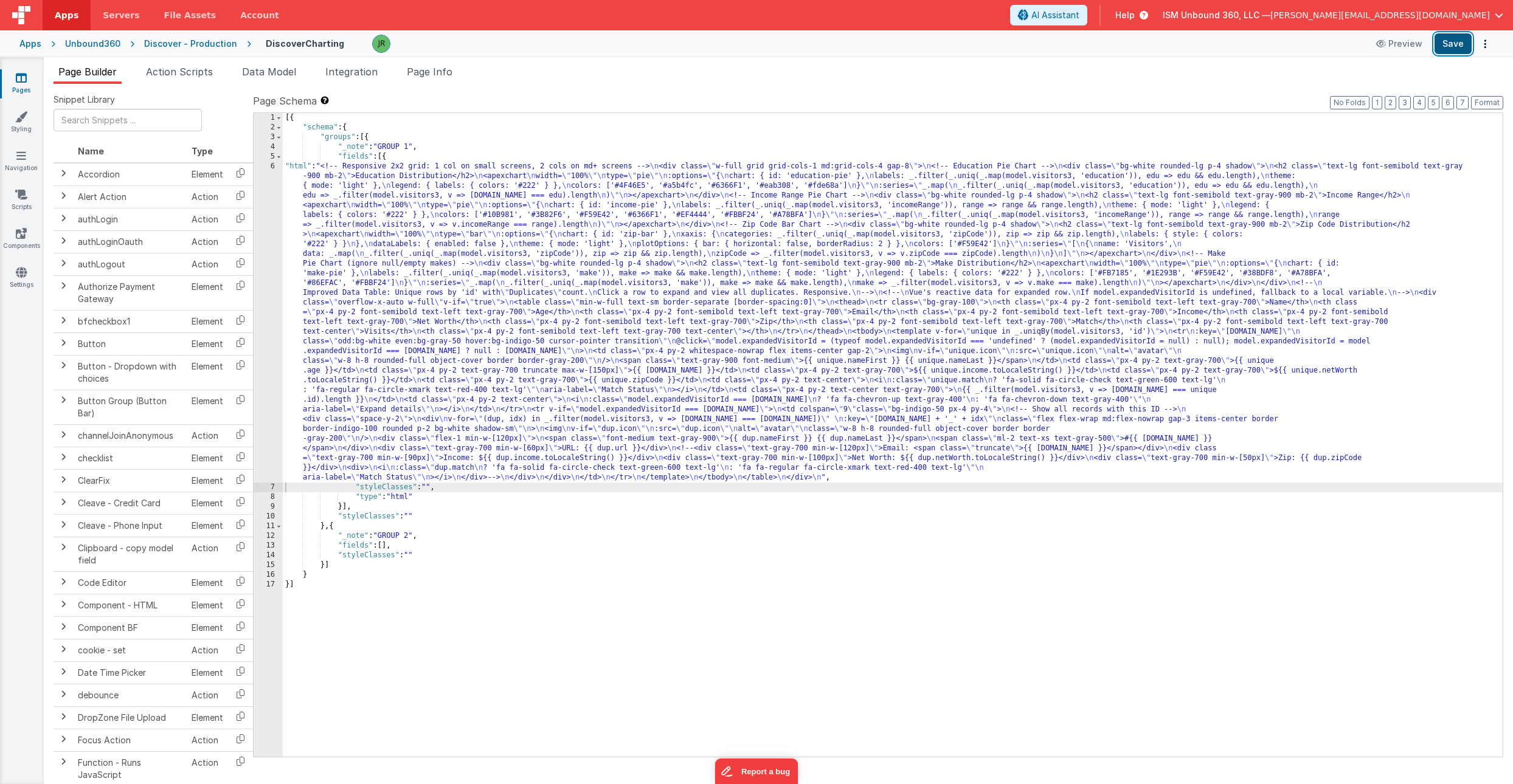
click at [1444, 42] on button "Save" at bounding box center [1452, 43] width 37 height 21
click at [340, 224] on div "[{ "schema" : { "groups" : [{ "_note" : "GROUP 1" , "fields" : [{ "html" : "<!-…" at bounding box center [892, 445] width 1220 height 664
click at [268, 217] on div "6" at bounding box center [268, 322] width 29 height 321
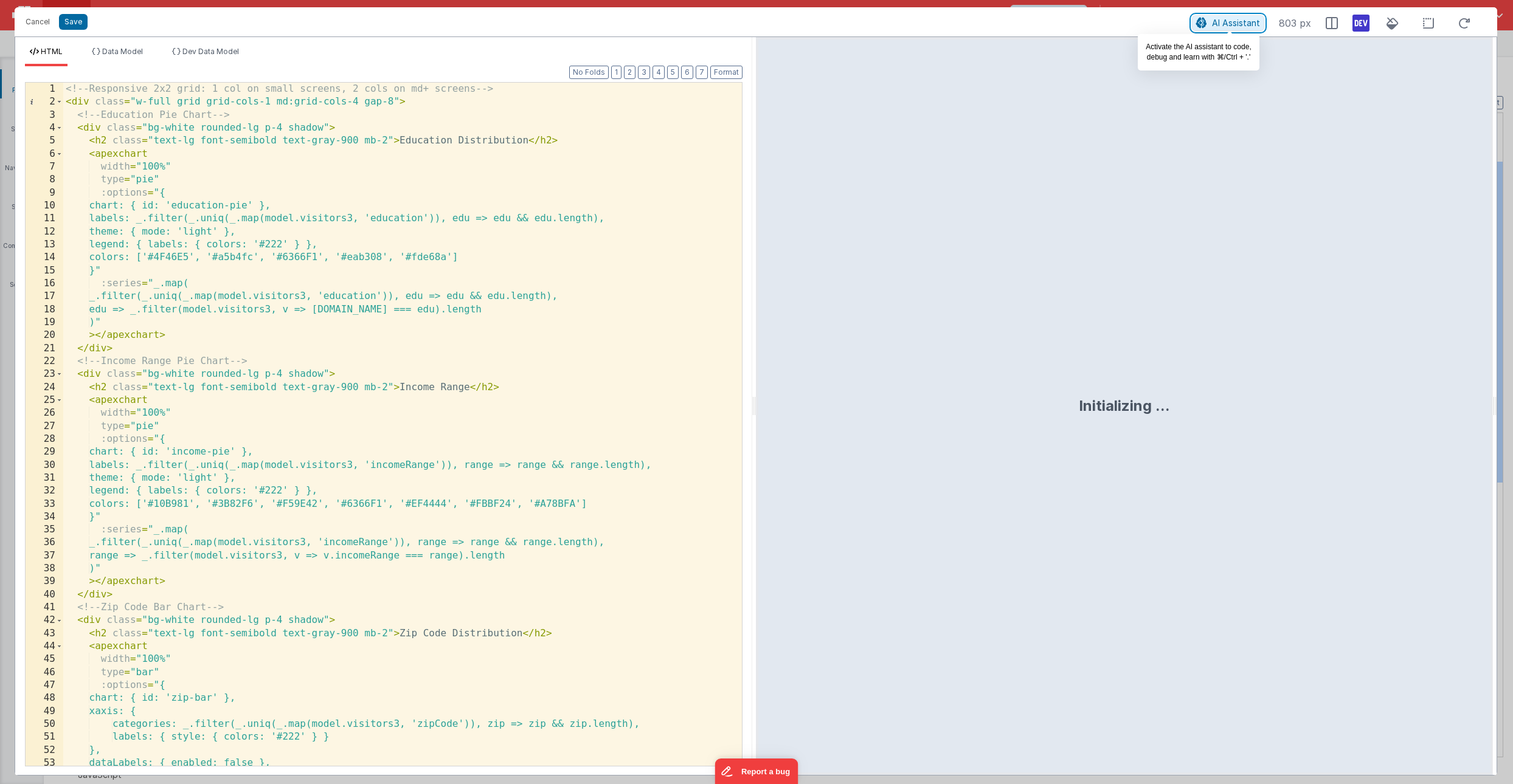
click at [1241, 19] on span "AI Assistant" at bounding box center [1236, 22] width 48 height 10
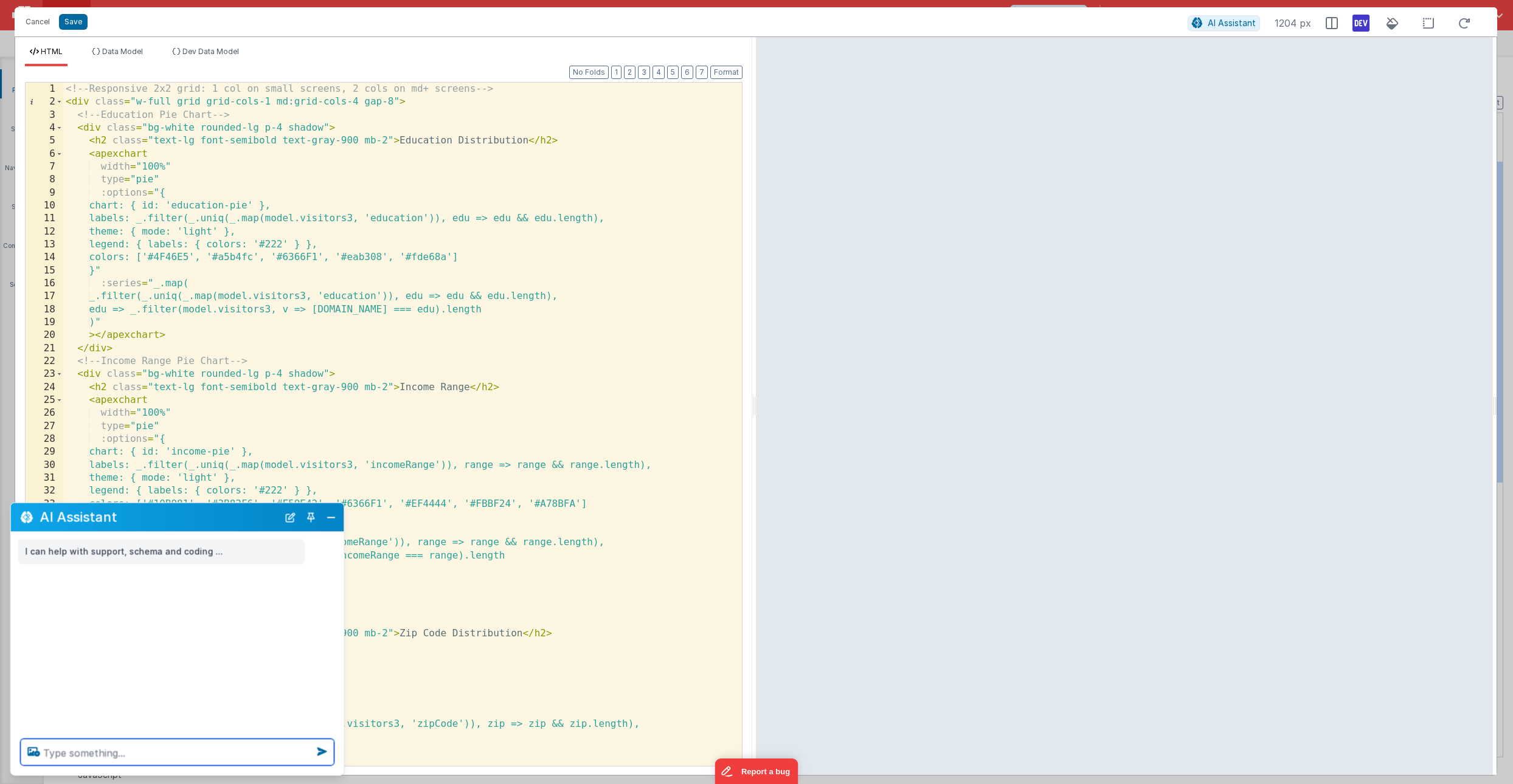
scroll to position [0, 0]
click at [81, 751] on textarea at bounding box center [177, 753] width 314 height 27
click at [217, 60] on li "Dev Data Model" at bounding box center [206, 56] width 77 height 19
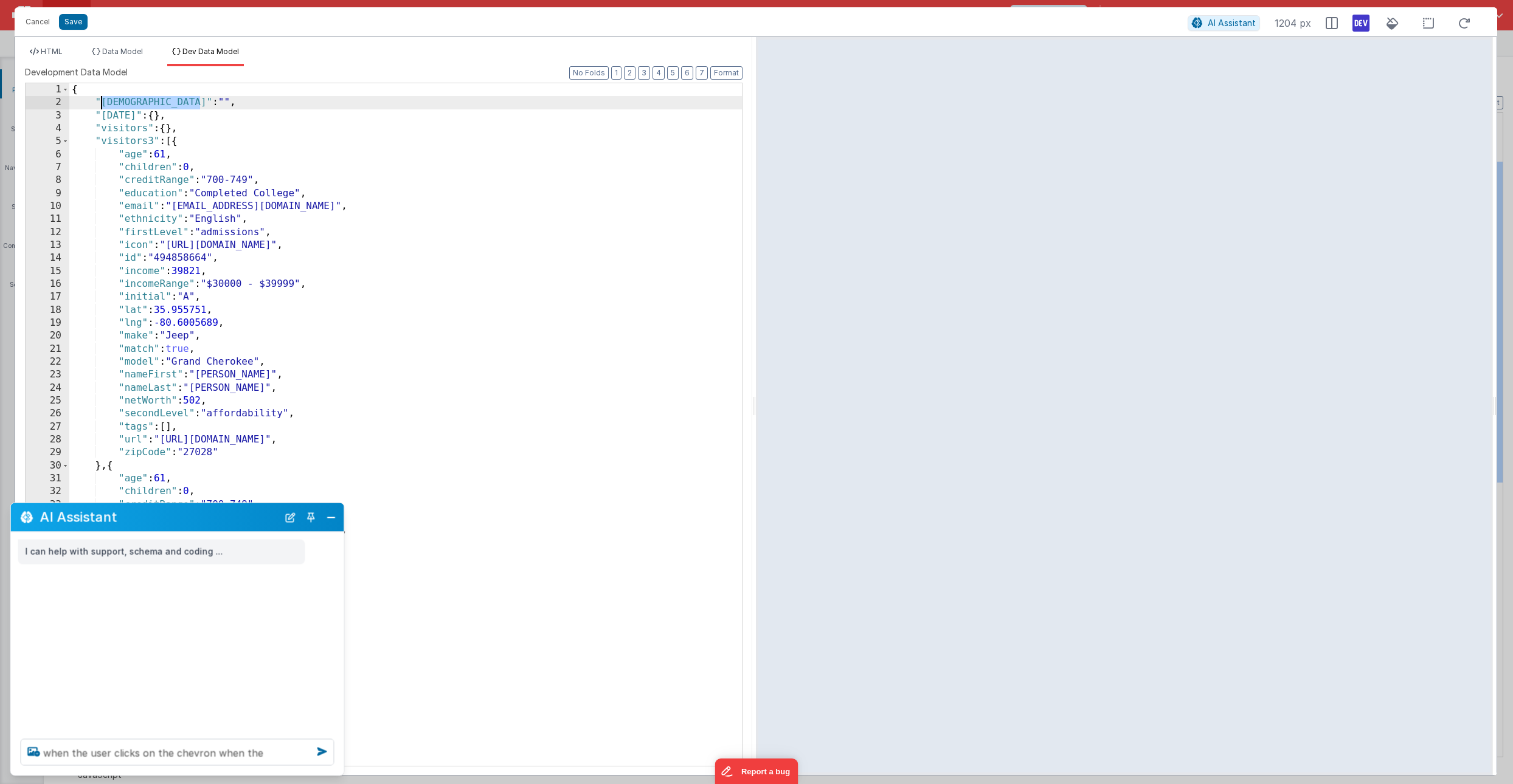
drag, startPoint x: 203, startPoint y: 103, endPoint x: 103, endPoint y: 106, distance: 100.0
click at [103, 106] on div "{ "expandedVisitorId" : "" , "today" : { } , "visitors" : { } , "visitors3" : […" at bounding box center [406, 437] width 673 height 709
click at [264, 752] on textarea "when the user clicks on the chevron when the" at bounding box center [177, 753] width 314 height 27
paste textarea "expandedVisitorId"
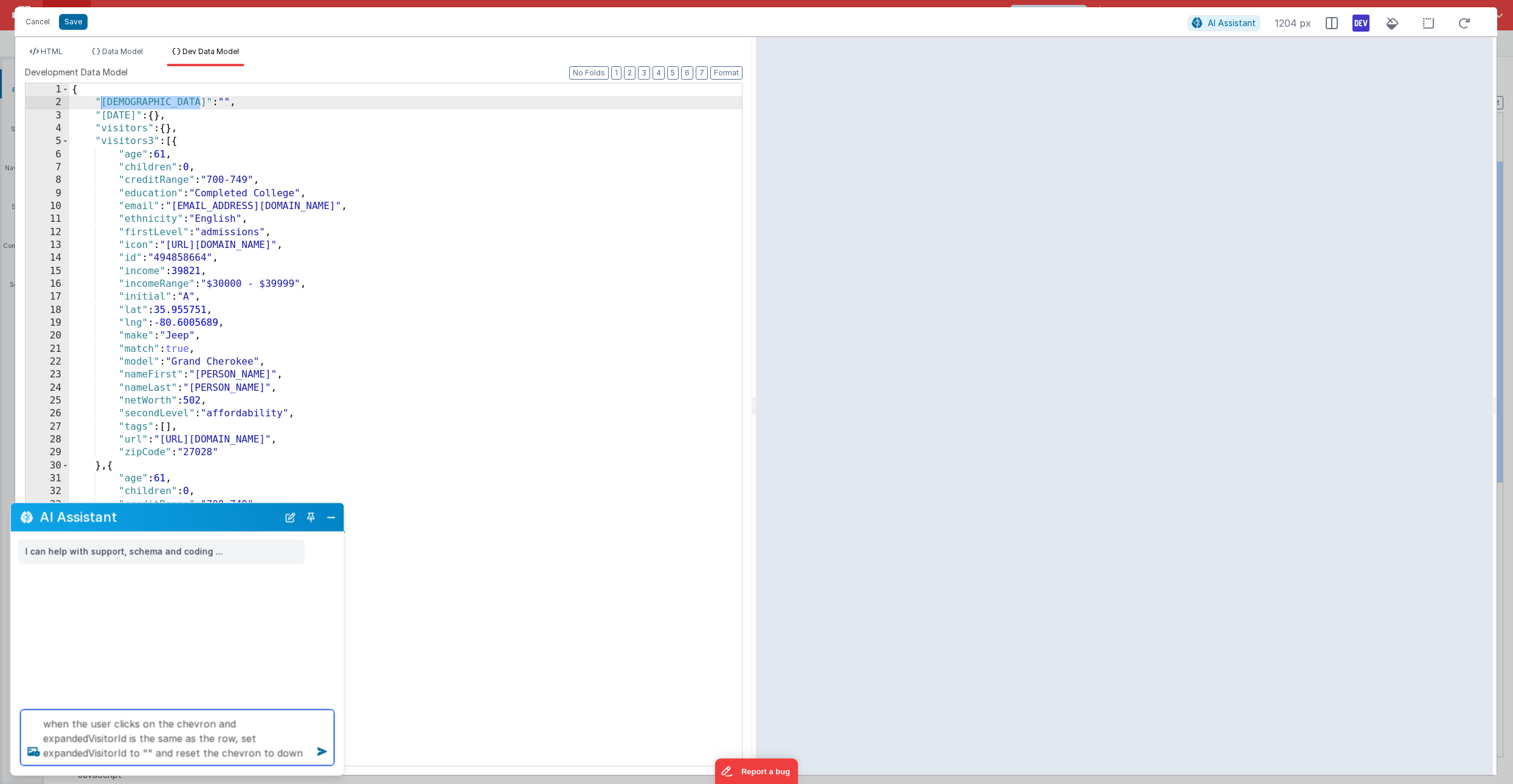
type textarea "when the user clicks on the chevron and expandedVisitorId is the same as the ro…"
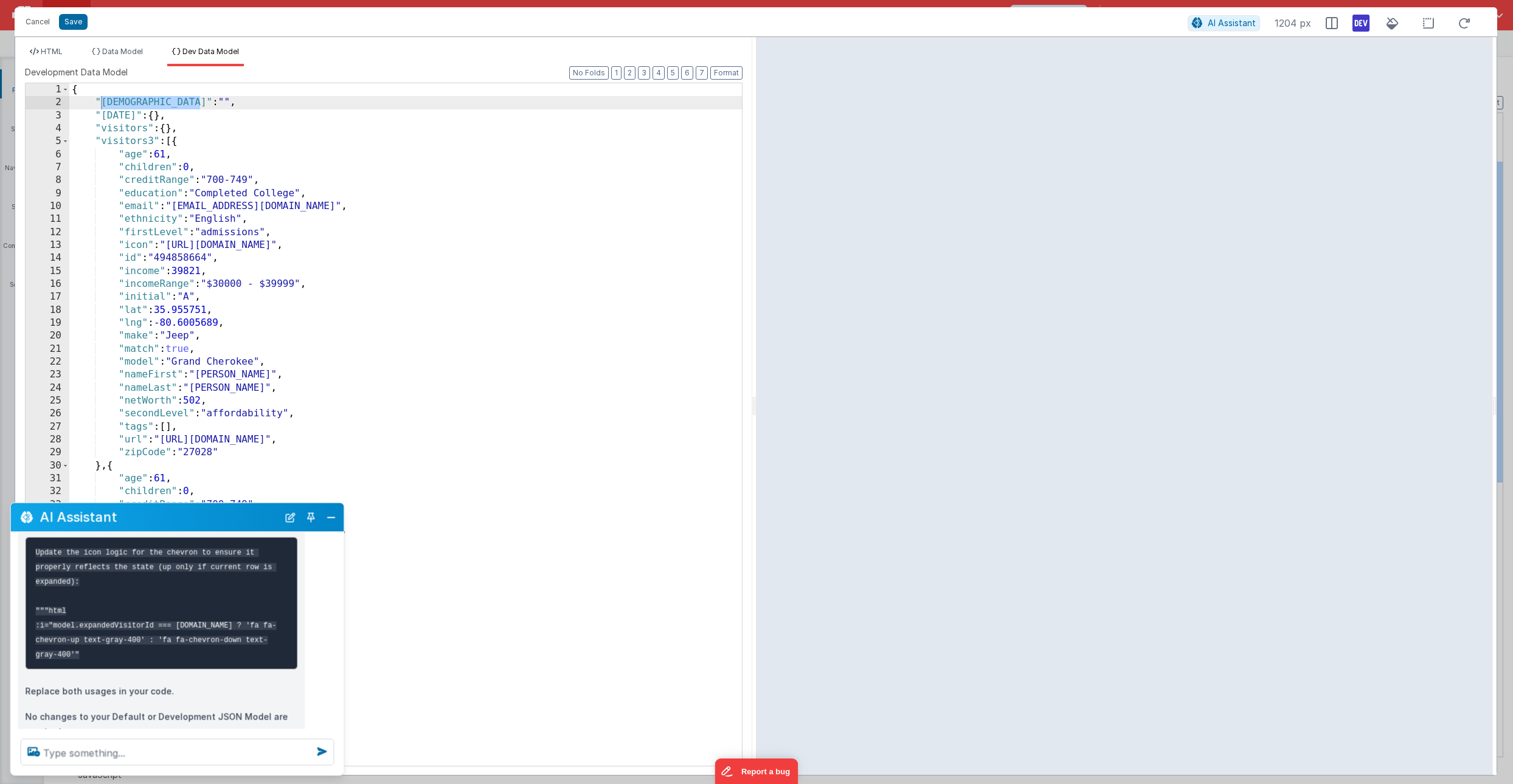
scroll to position [310, 0]
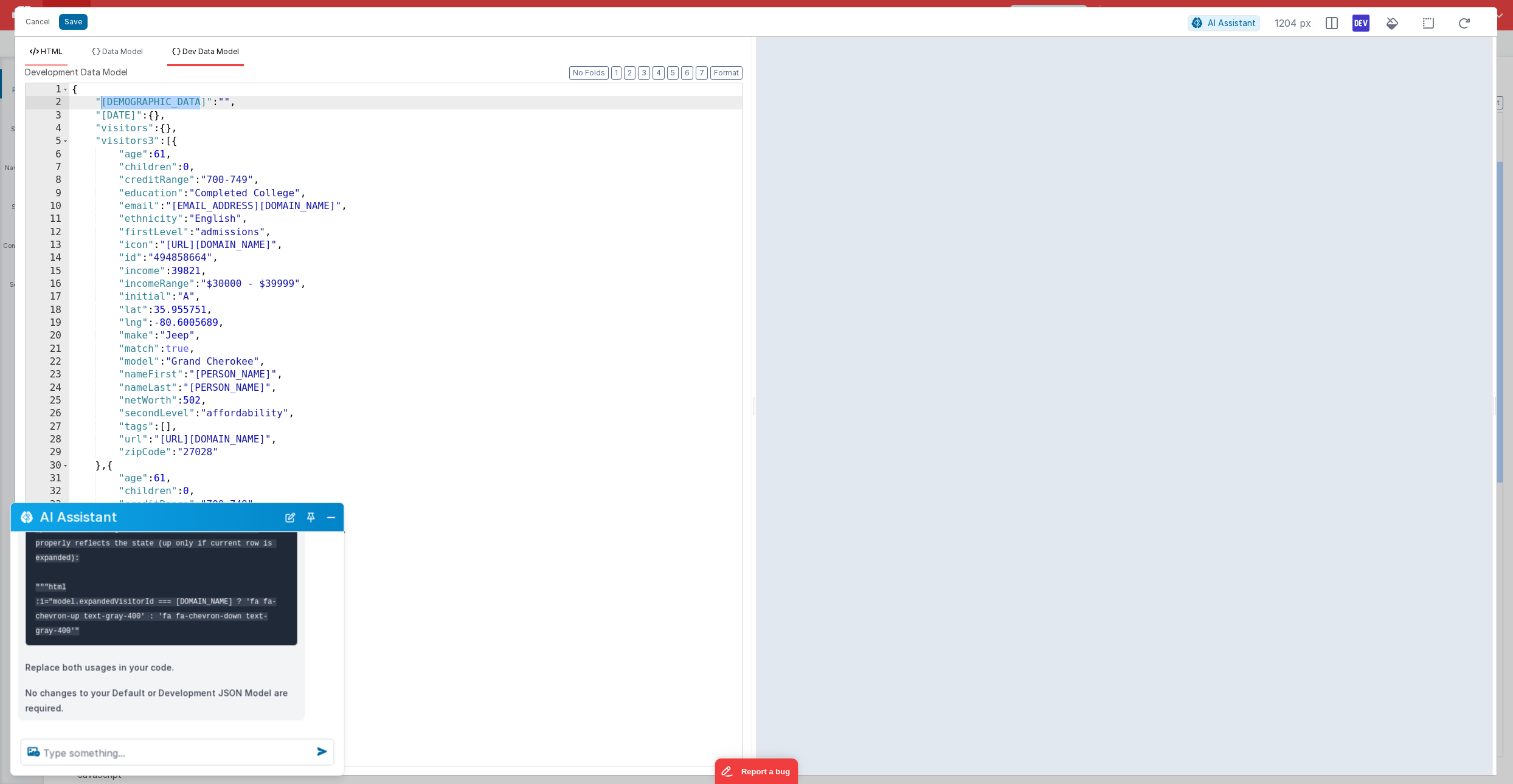
click at [53, 51] on span "HTML" at bounding box center [52, 52] width 22 height 9
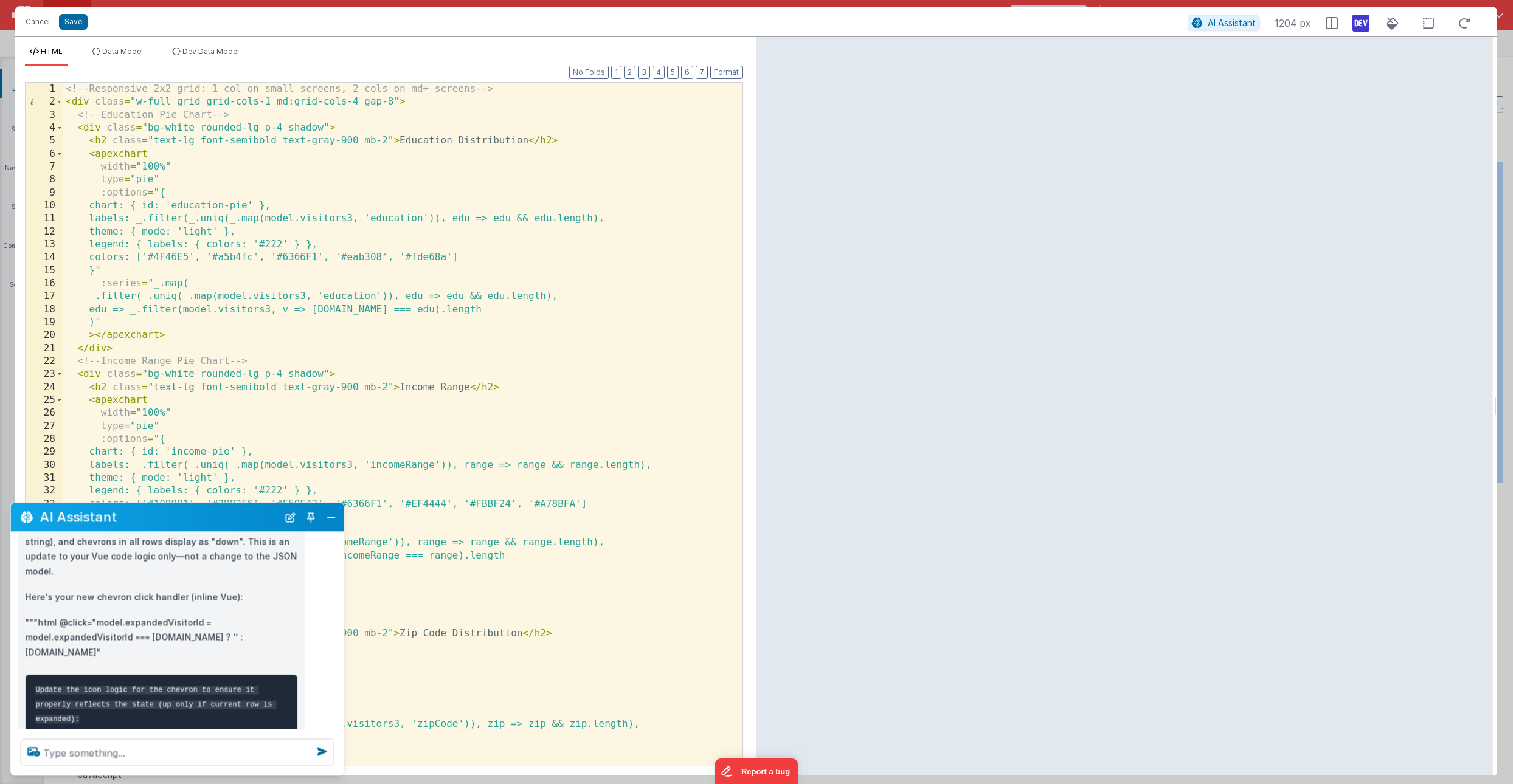
scroll to position [144, 0]
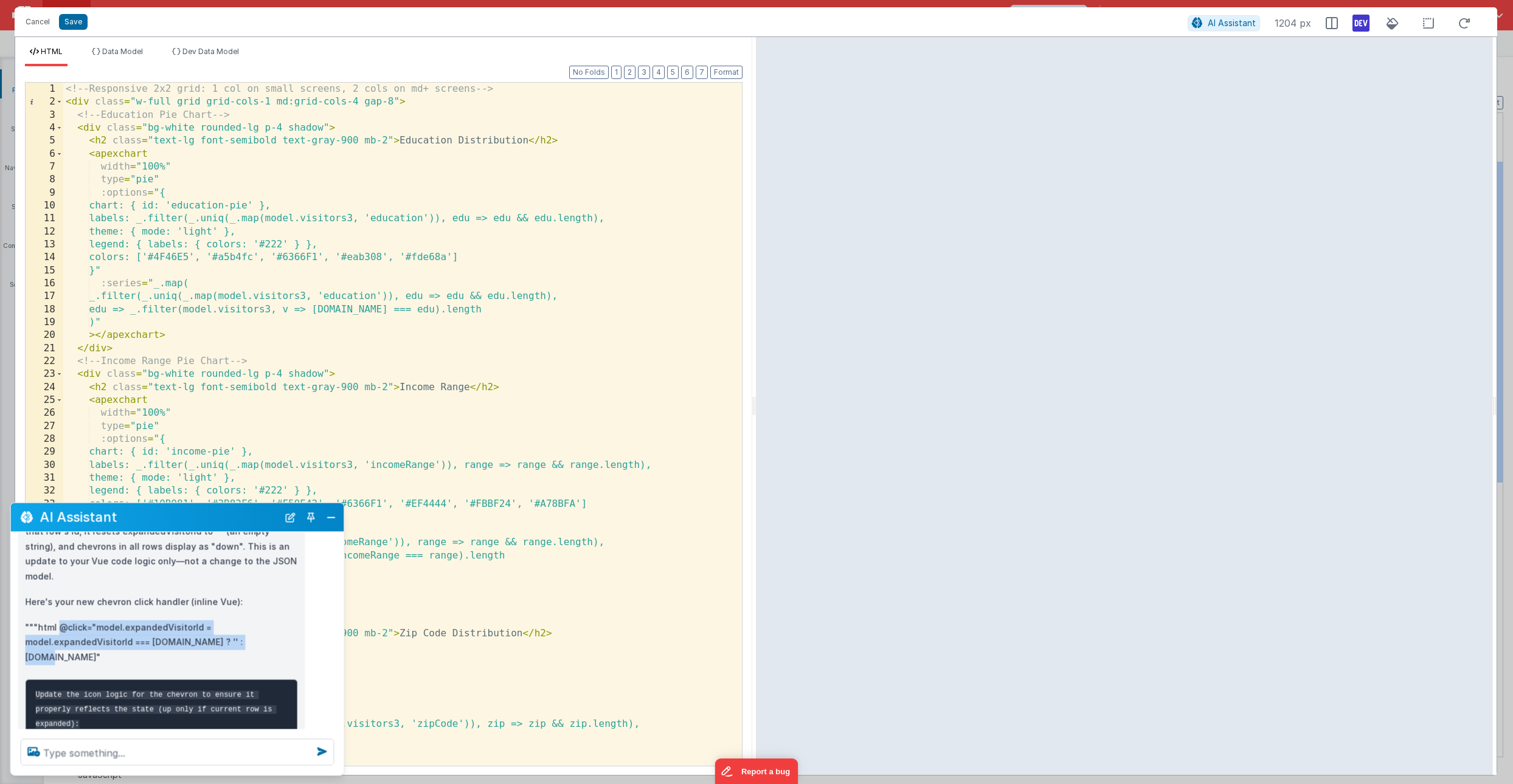
drag, startPoint x: 58, startPoint y: 613, endPoint x: 246, endPoint y: 625, distance: 188.4
click at [246, 625] on p """"html @click="model.expandedVisitorId = model.expandedVisitorId === unique.id…" at bounding box center [161, 643] width 273 height 45
copy p "@click="model.expandedVisitorId = model.expandedVisitorId === unique.id ? '' : …"
click at [208, 412] on div "<!-- Responsive 2x2 grid: 1 col on small screens, 2 cols on md+ screens --> < d…" at bounding box center [403, 436] width 679 height 709
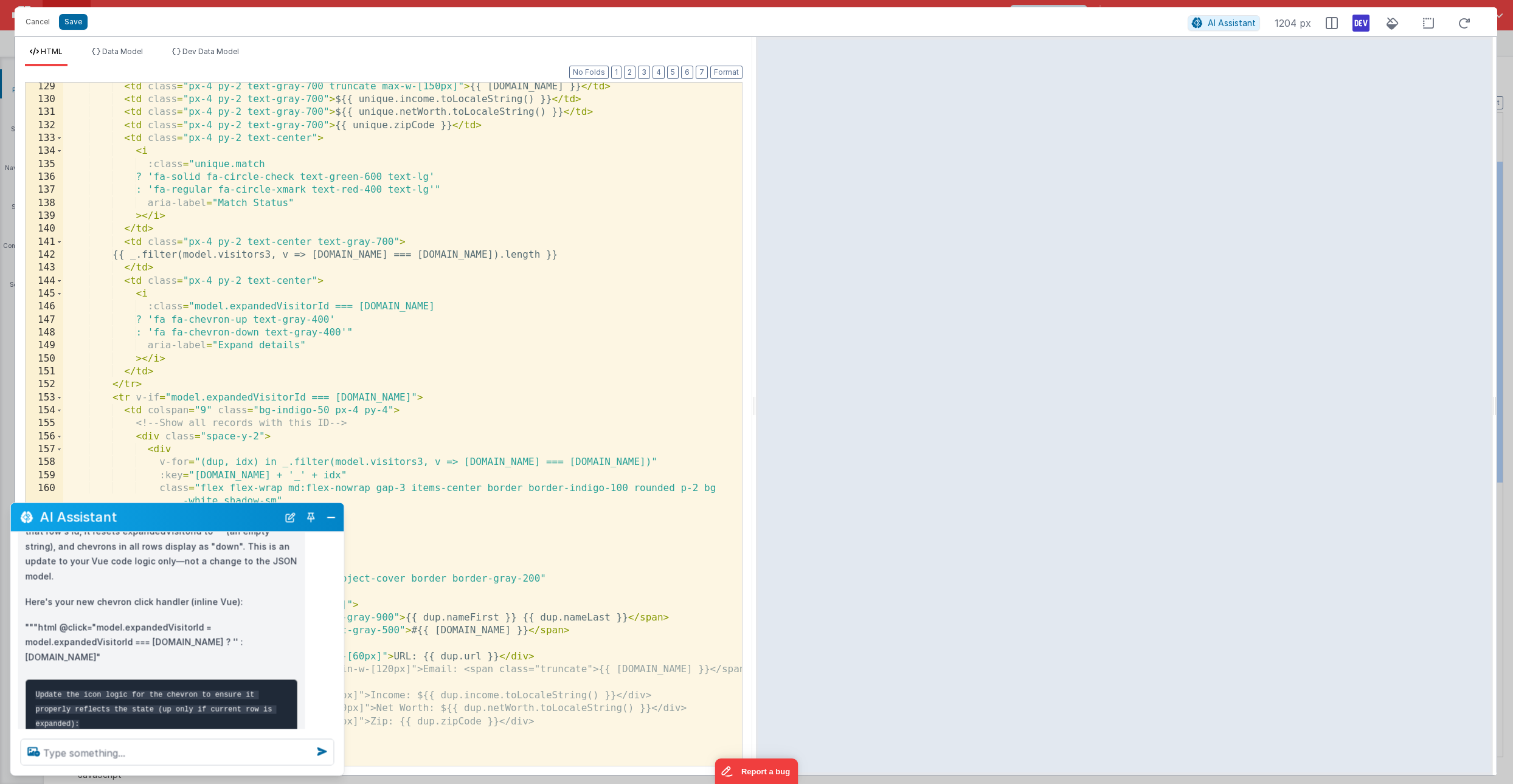
scroll to position [1686, 0]
click at [196, 313] on div "< td class = "px-4 py-2 text-gray-700" > {{ unique.age }} </ td > < td class = …" at bounding box center [403, 425] width 679 height 709
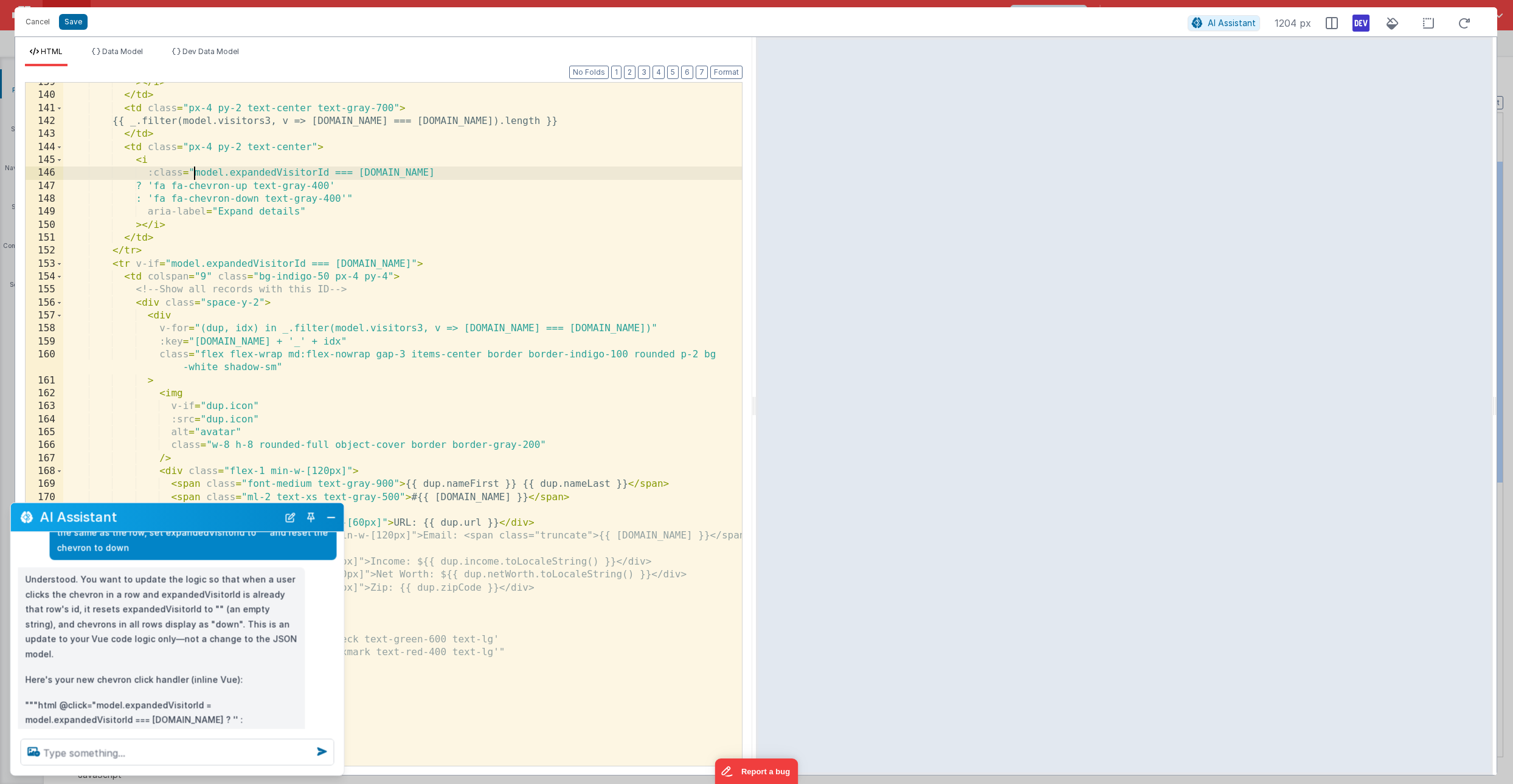
scroll to position [1873, 0]
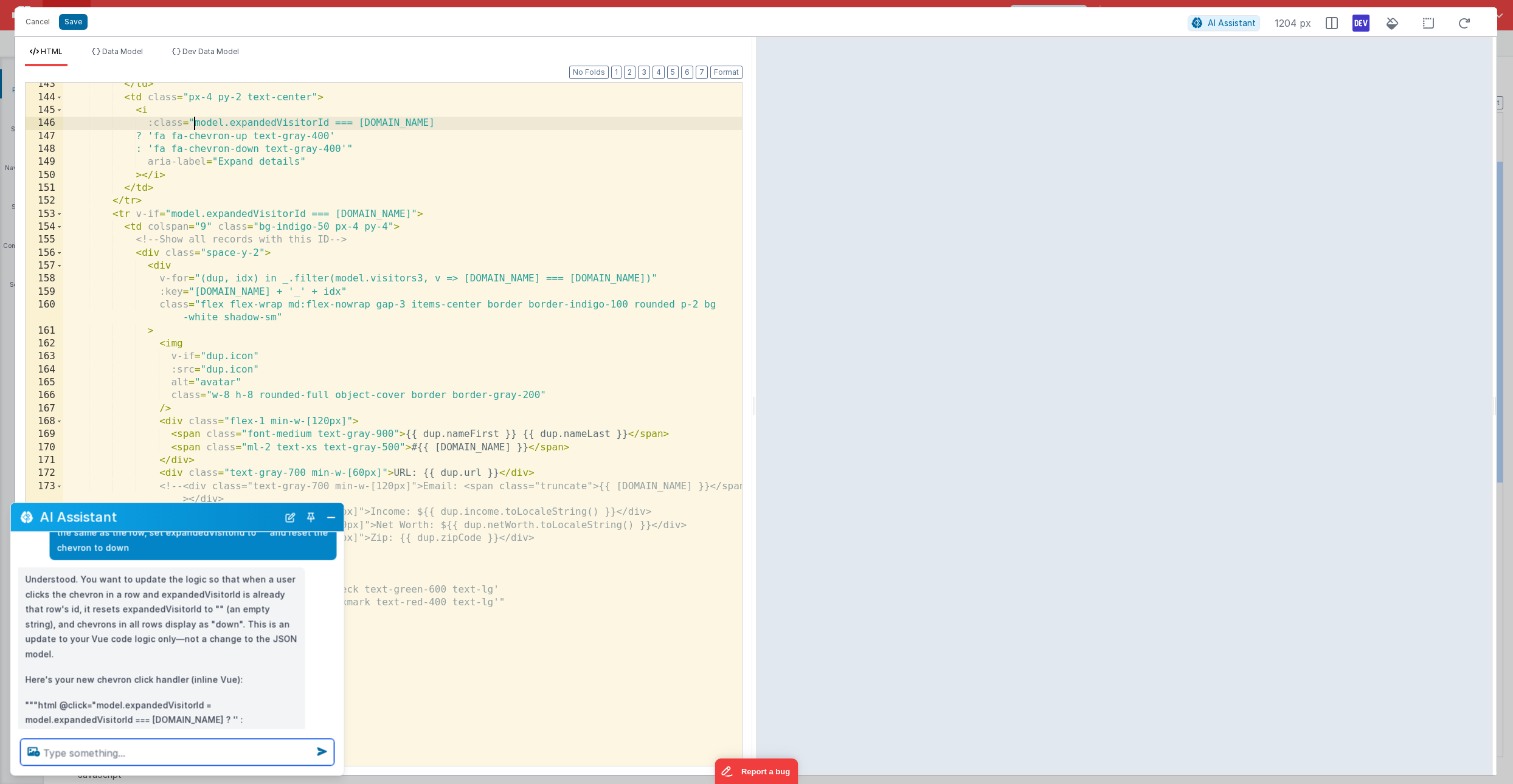
click at [57, 751] on textarea at bounding box center [177, 753] width 314 height 27
type textarea "can you update the code"
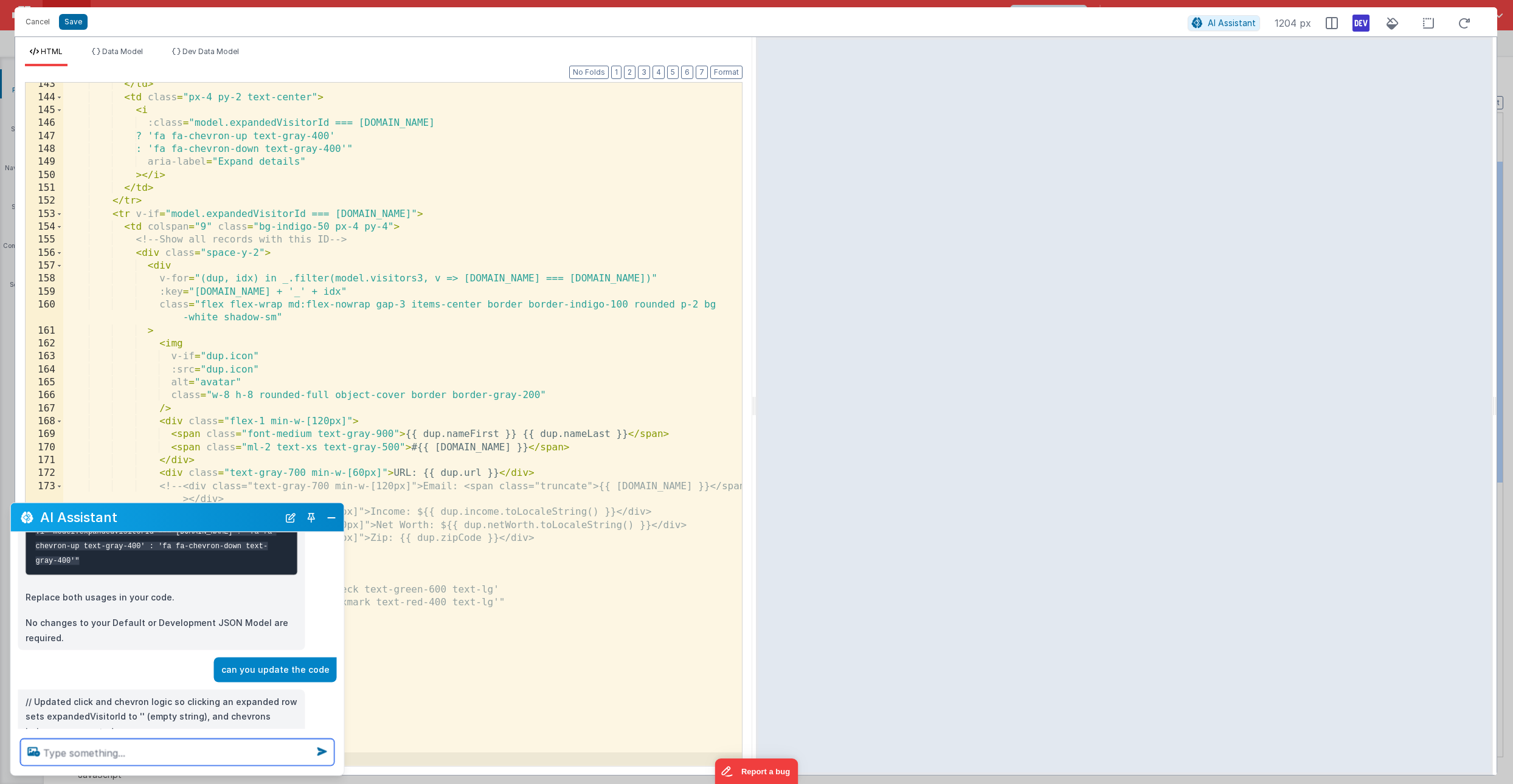
scroll to position [403, 0]
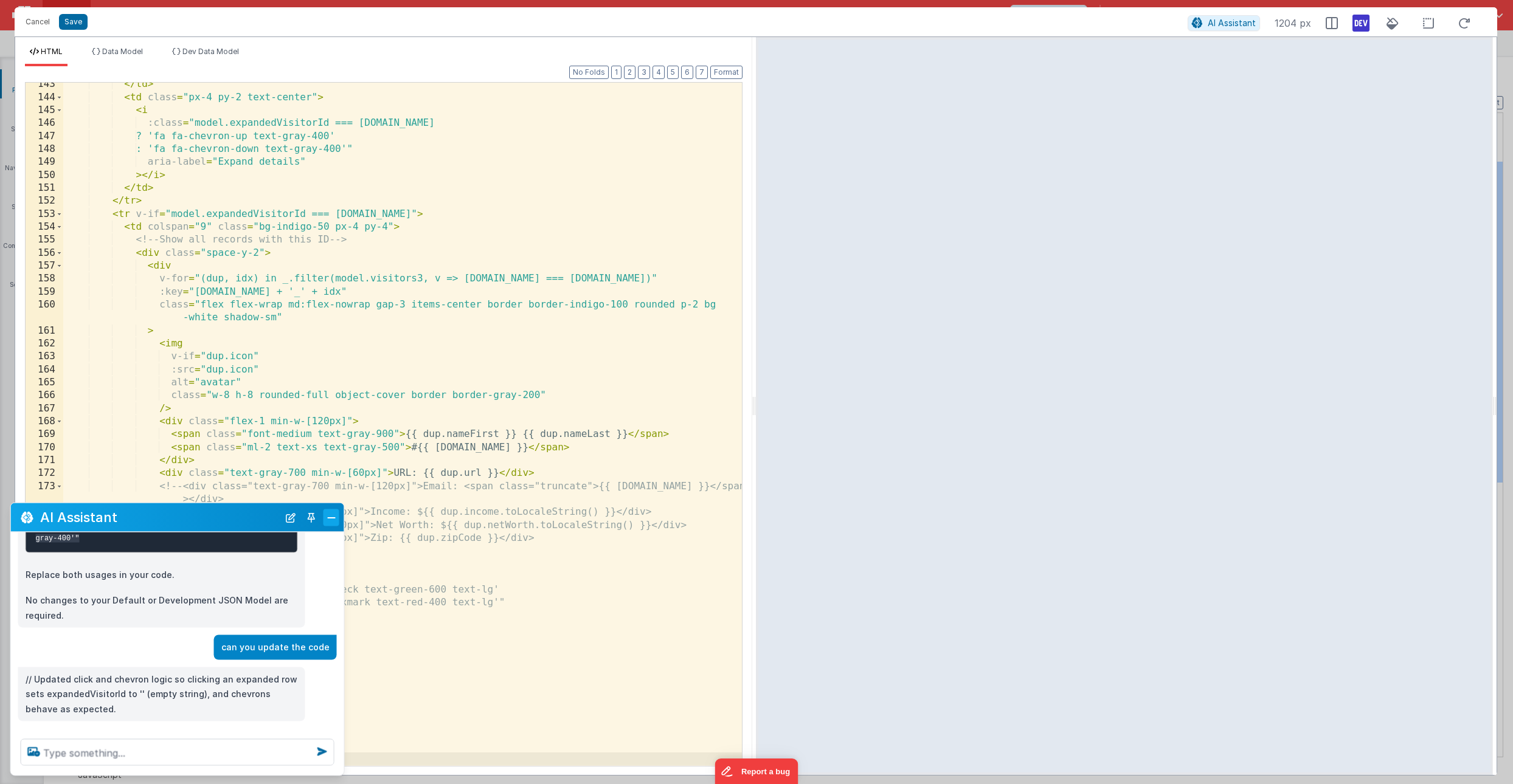
click at [330, 519] on button "Close" at bounding box center [330, 517] width 15 height 17
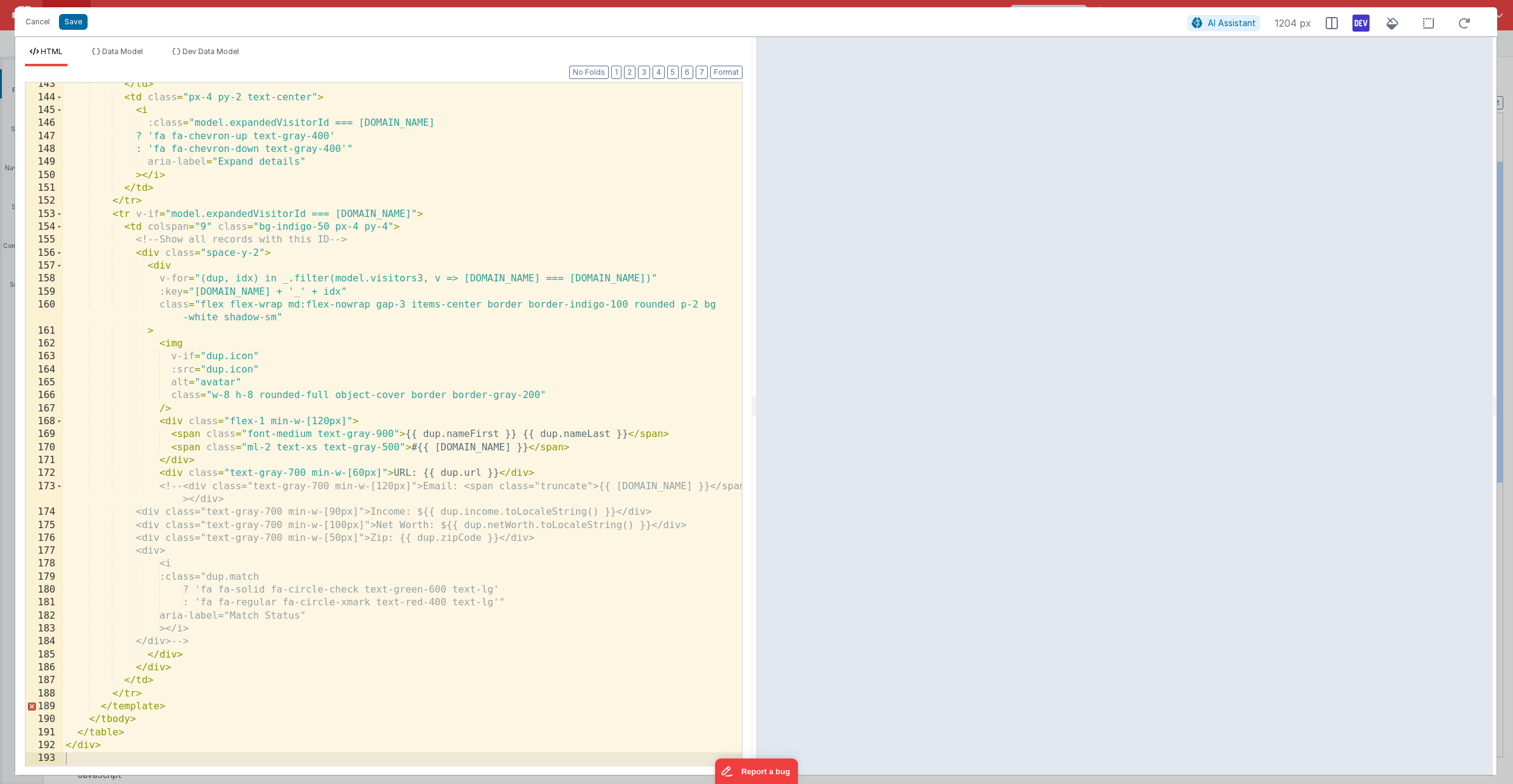
click at [217, 645] on div "</ td > < td class = "px-4 py-2 text-center" > < i :class = "model.expandedVisi…" at bounding box center [403, 432] width 679 height 709
click at [186, 486] on div "</ td > < td class = "px-4 py-2 text-center" > < i :class = "model.expandedVisi…" at bounding box center [403, 432] width 679 height 709
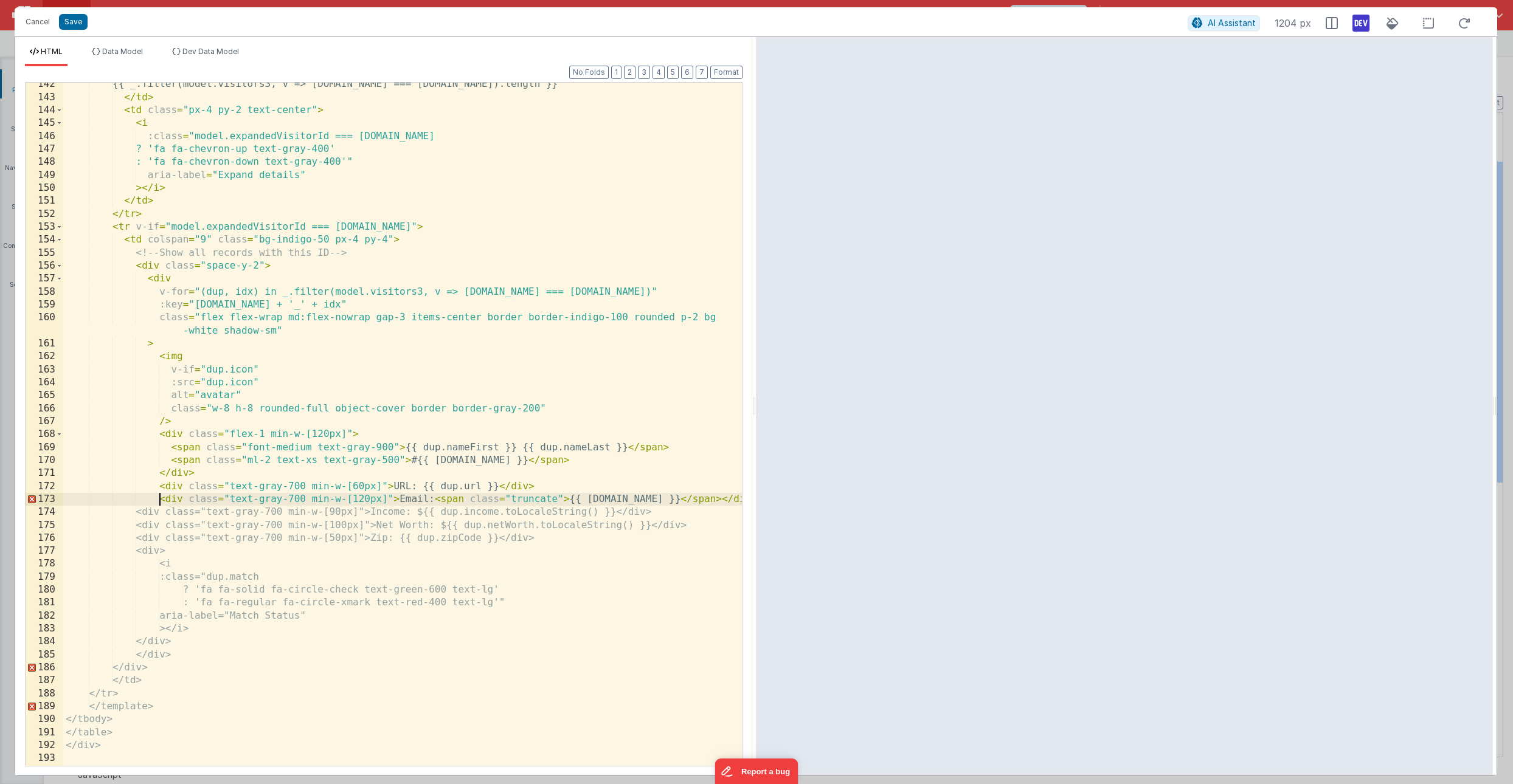
scroll to position [1834, 0]
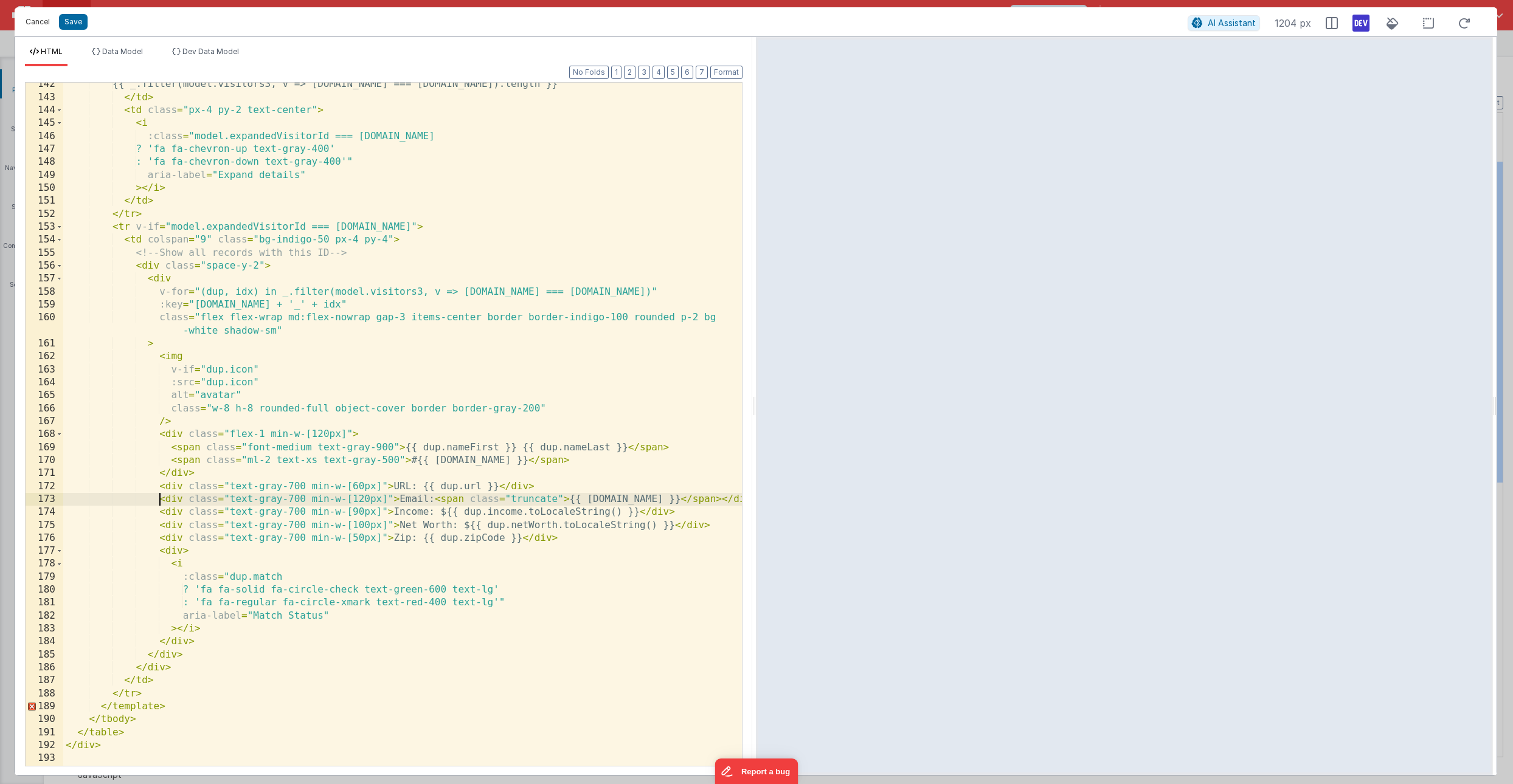
click at [42, 23] on button "Cancel" at bounding box center [37, 22] width 36 height 17
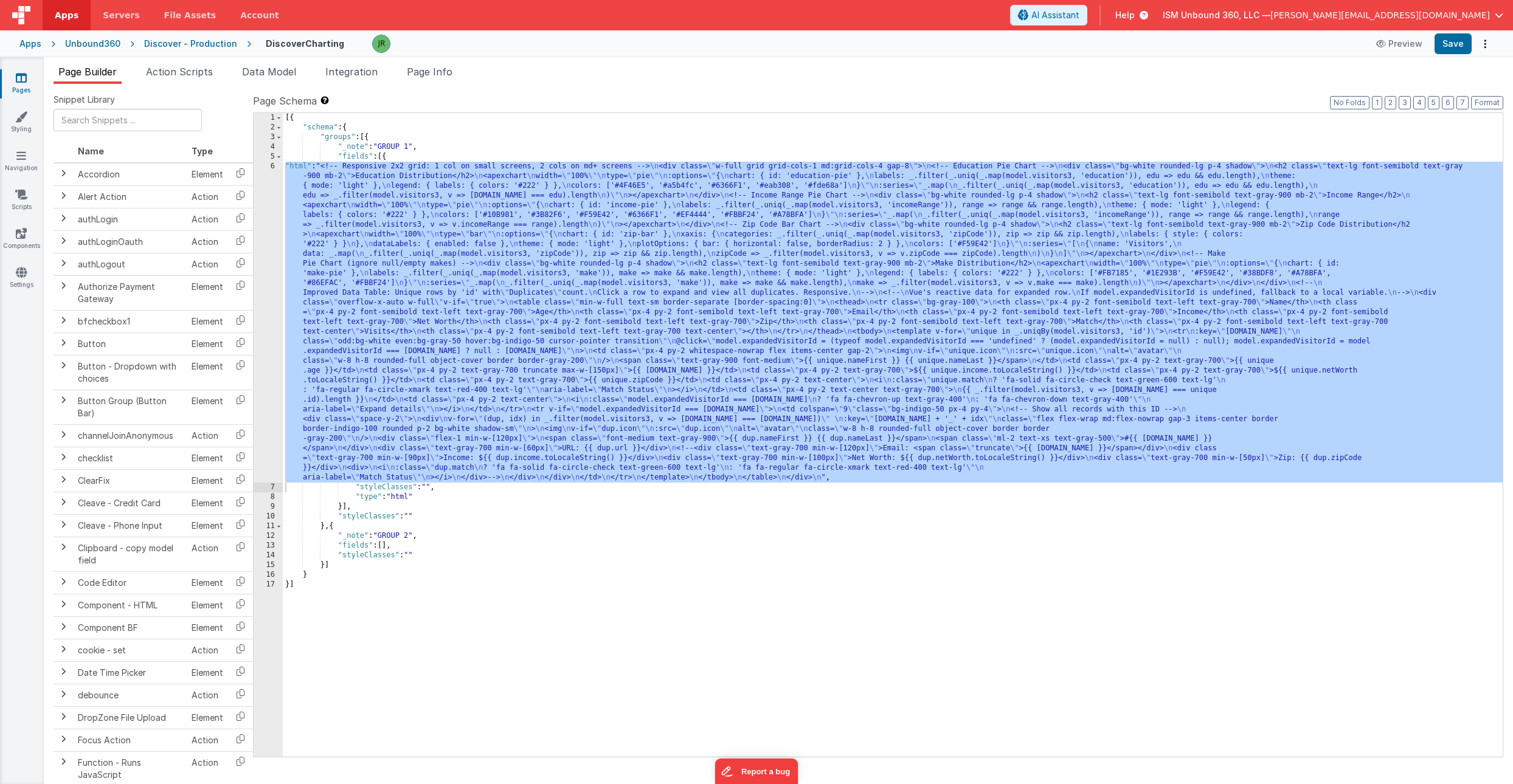
click at [550, 101] on label "Page Schema Shortcuts: Find: command-f Fold: command-option-L Unfold: command-o…" at bounding box center [877, 100] width 1250 height 14
click at [387, 359] on div "[{ "schema" : { "groups" : [{ "_note" : "GROUP 1" , "fields" : [{ "html" : "<!-…" at bounding box center [892, 445] width 1220 height 664
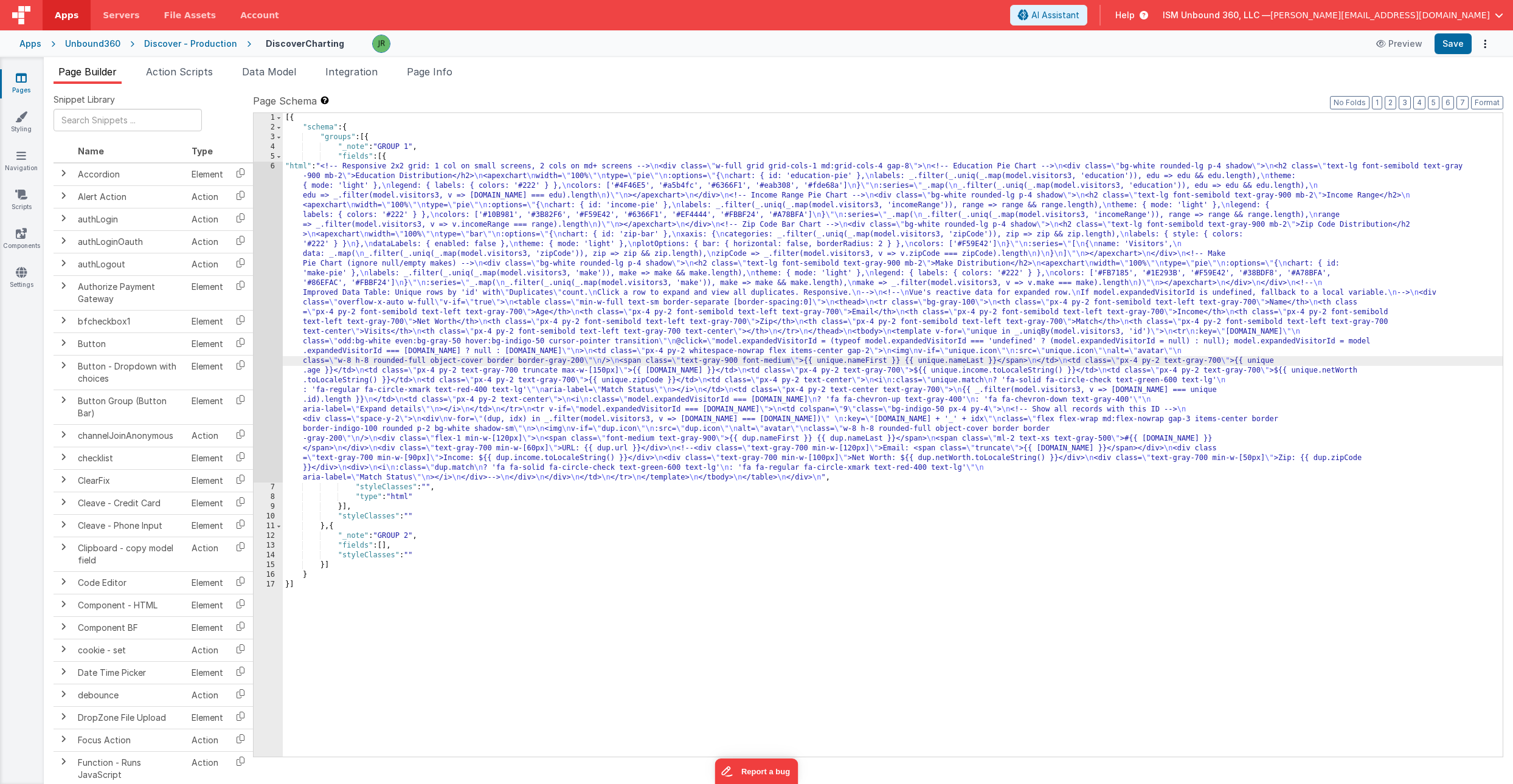
click at [262, 270] on div "6" at bounding box center [268, 322] width 29 height 321
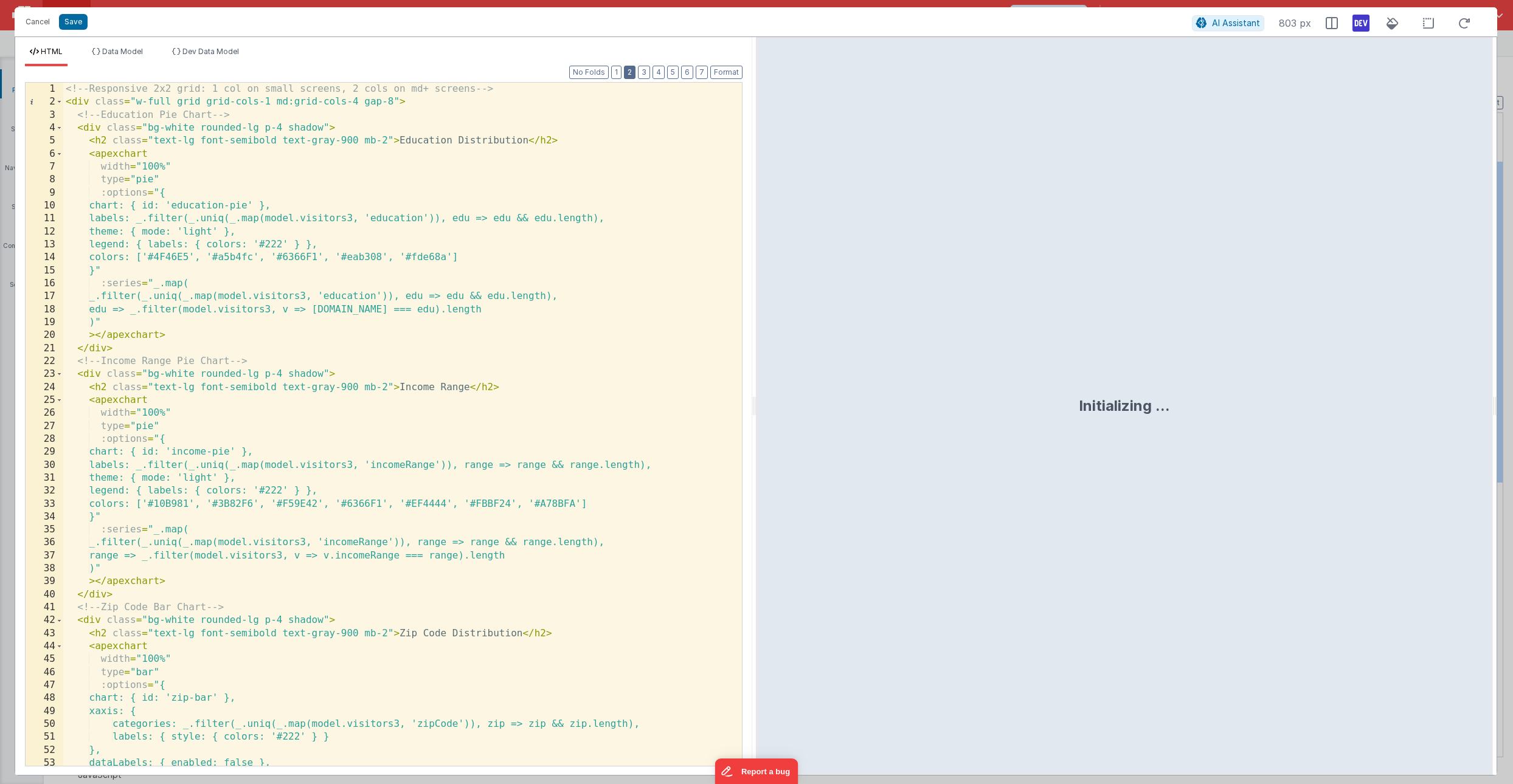
click at [633, 68] on button "2" at bounding box center [629, 72] width 12 height 14
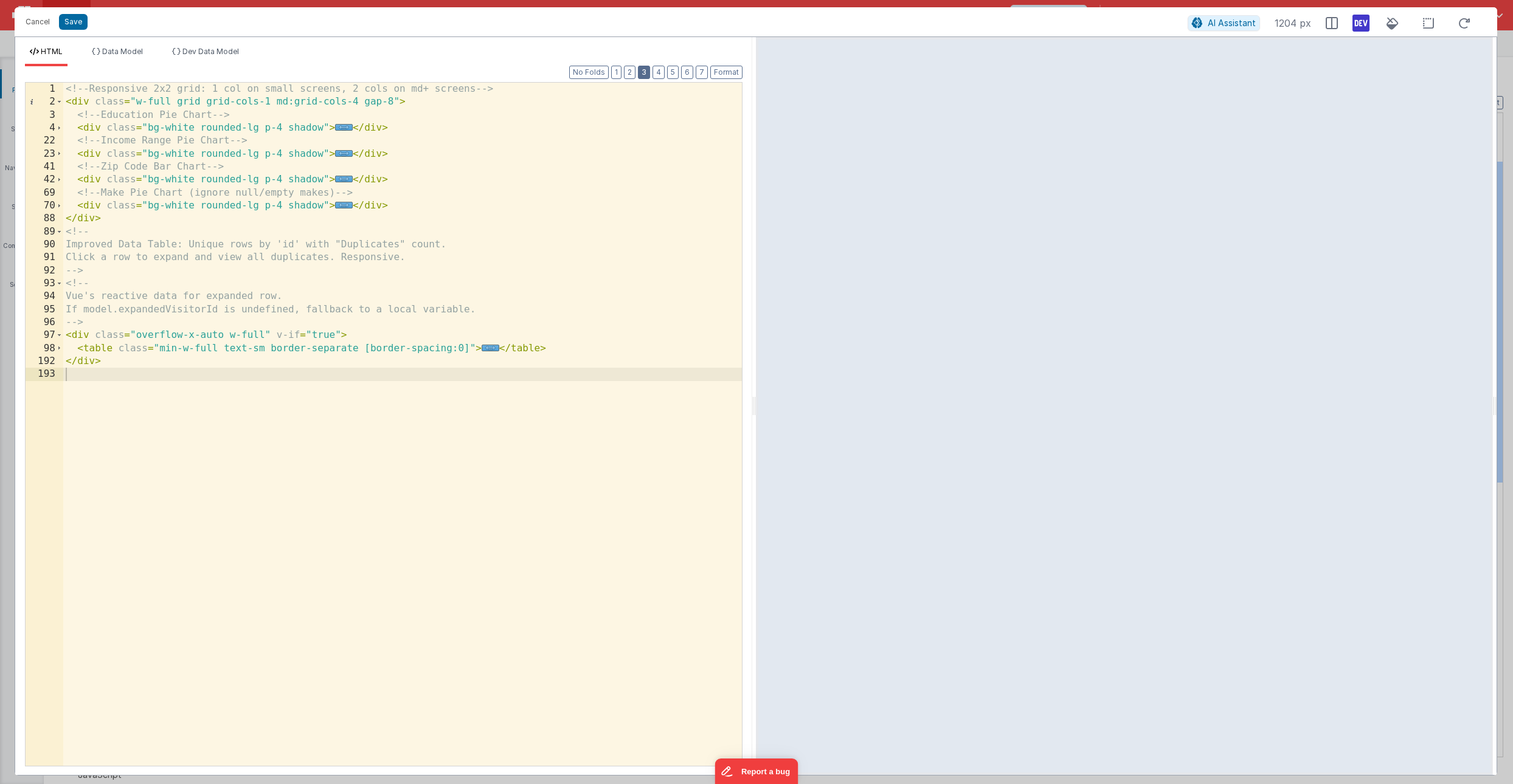
click at [642, 69] on button "3" at bounding box center [644, 72] width 12 height 14
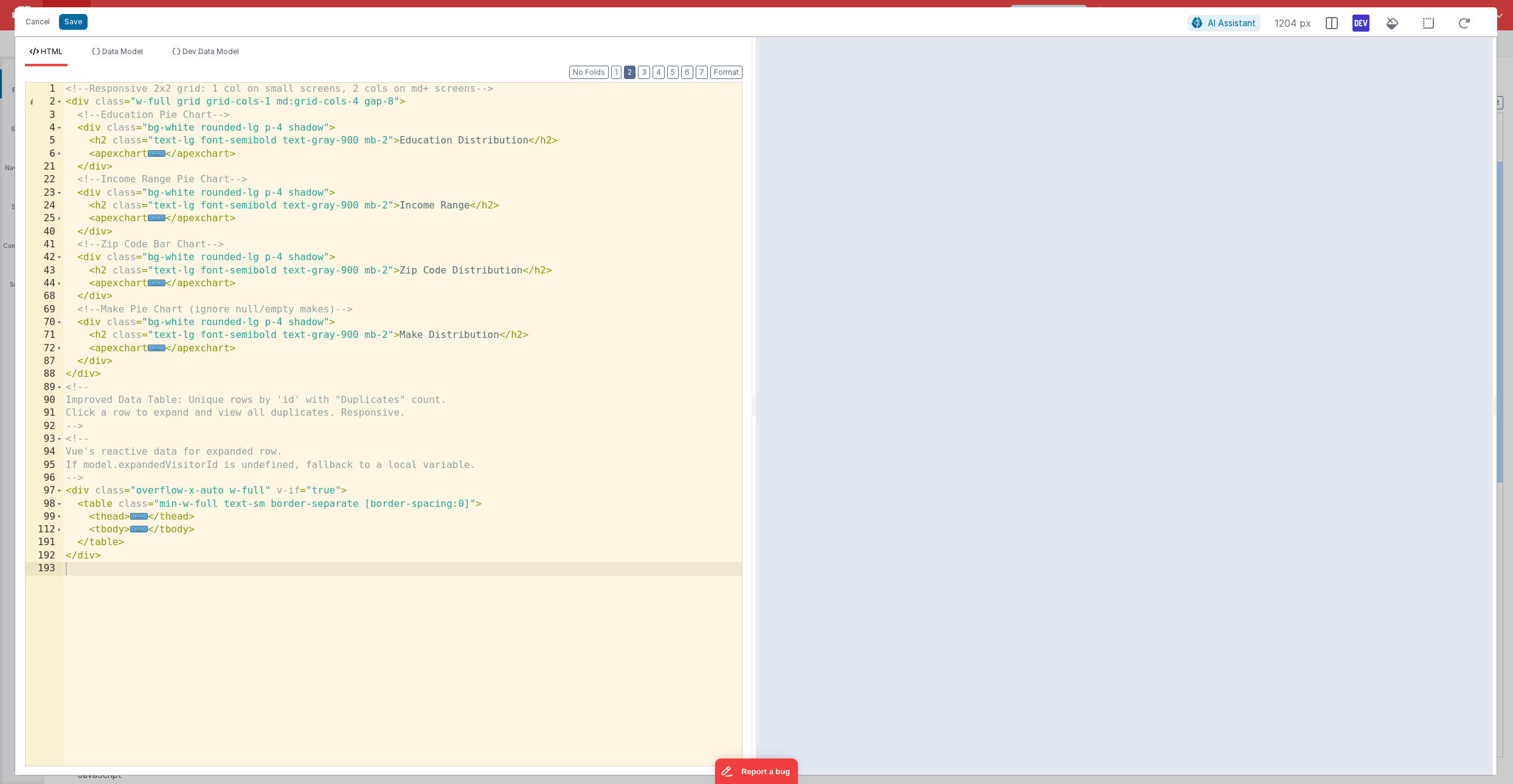
click at [626, 68] on button "2" at bounding box center [629, 72] width 12 height 14
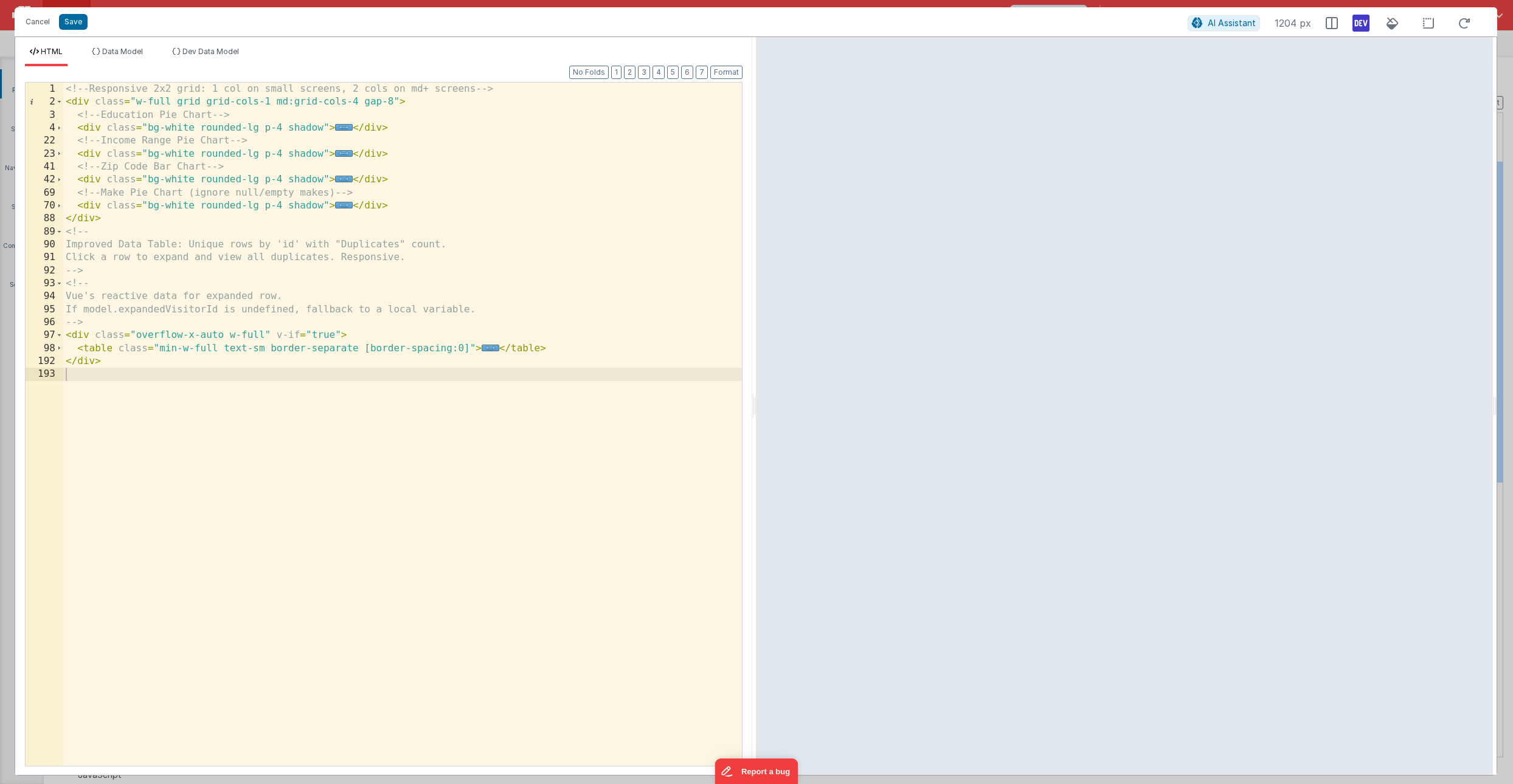
click at [392, 99] on div "<!-- Responsive 2x2 grid: 1 col on small screens, 2 cols on md+ screens --> < d…" at bounding box center [403, 436] width 679 height 709
click at [62, 349] on span at bounding box center [59, 349] width 6 height 13
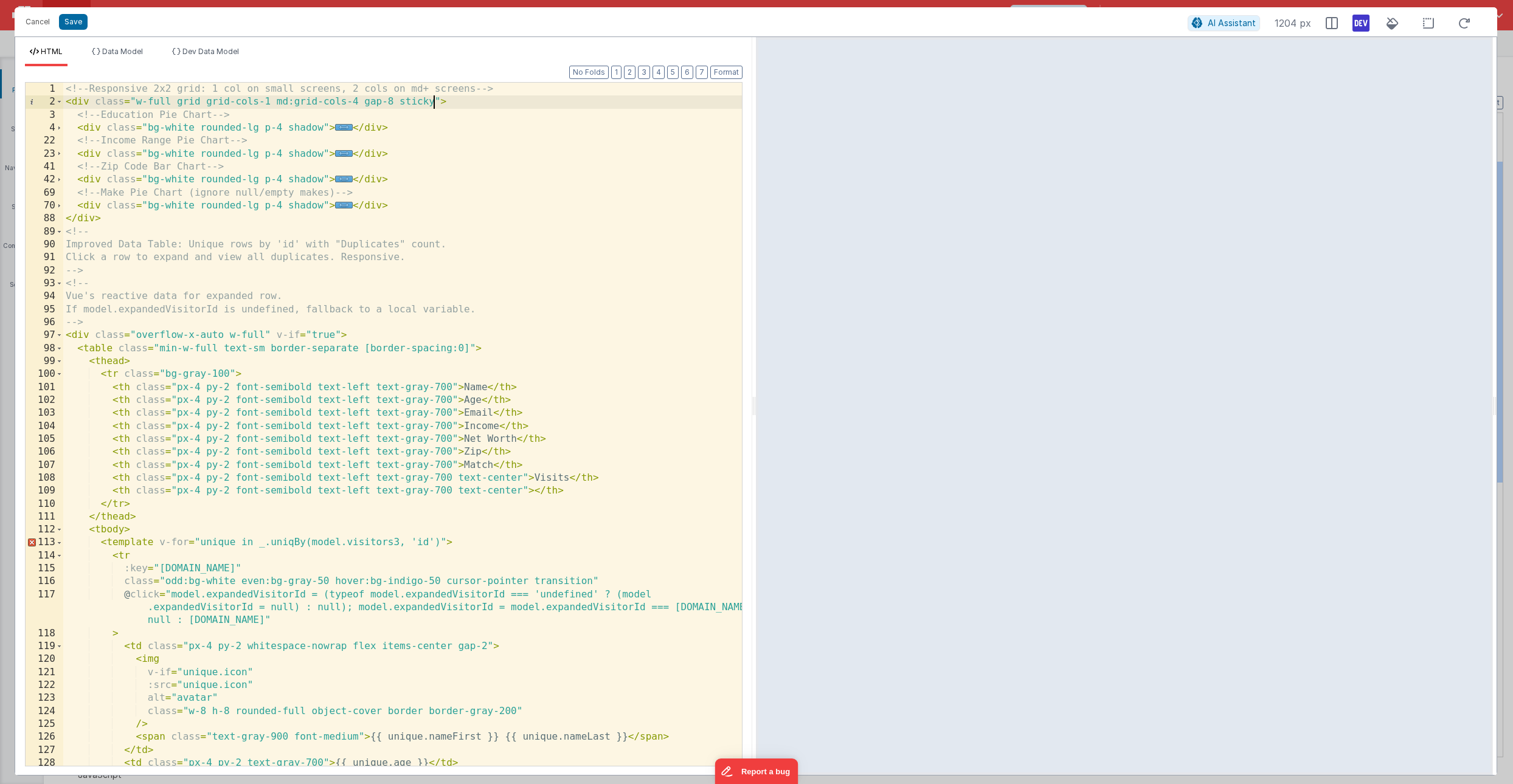
click at [230, 373] on div "<!-- Responsive 2x2 grid: 1 col on small screens, 2 cols on md+ screens --> < d…" at bounding box center [403, 436] width 679 height 709
click at [270, 377] on div "<!-- Responsive 2x2 grid: 1 col on small screens, 2 cols on md+ screens --> < d…" at bounding box center [403, 436] width 679 height 709
click at [1237, 25] on span "AI Assistant" at bounding box center [1231, 22] width 48 height 10
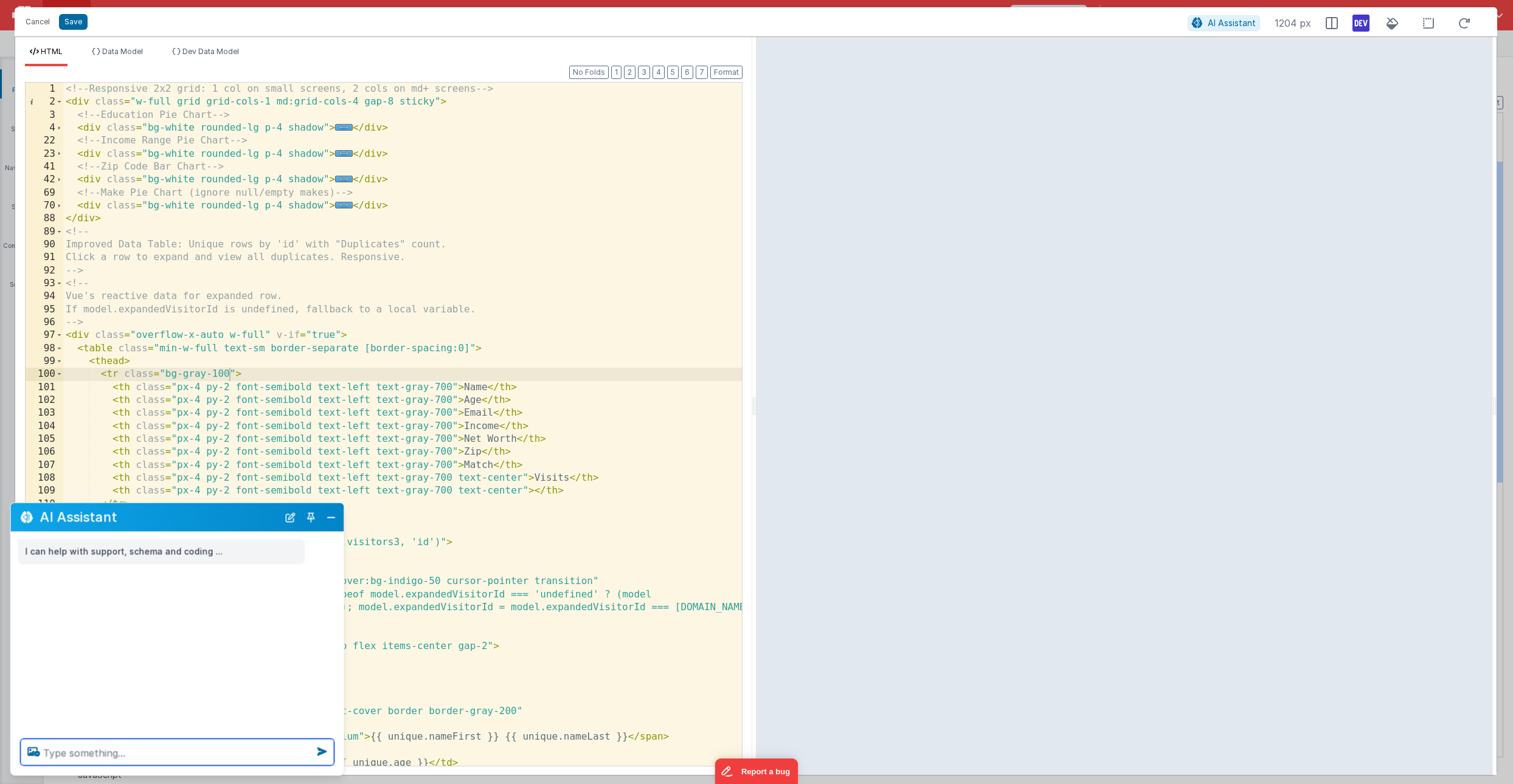
click at [82, 742] on textarea at bounding box center [177, 753] width 314 height 27
type textarea "make the charts and the header for the table sticky so that it does not scroll,…"
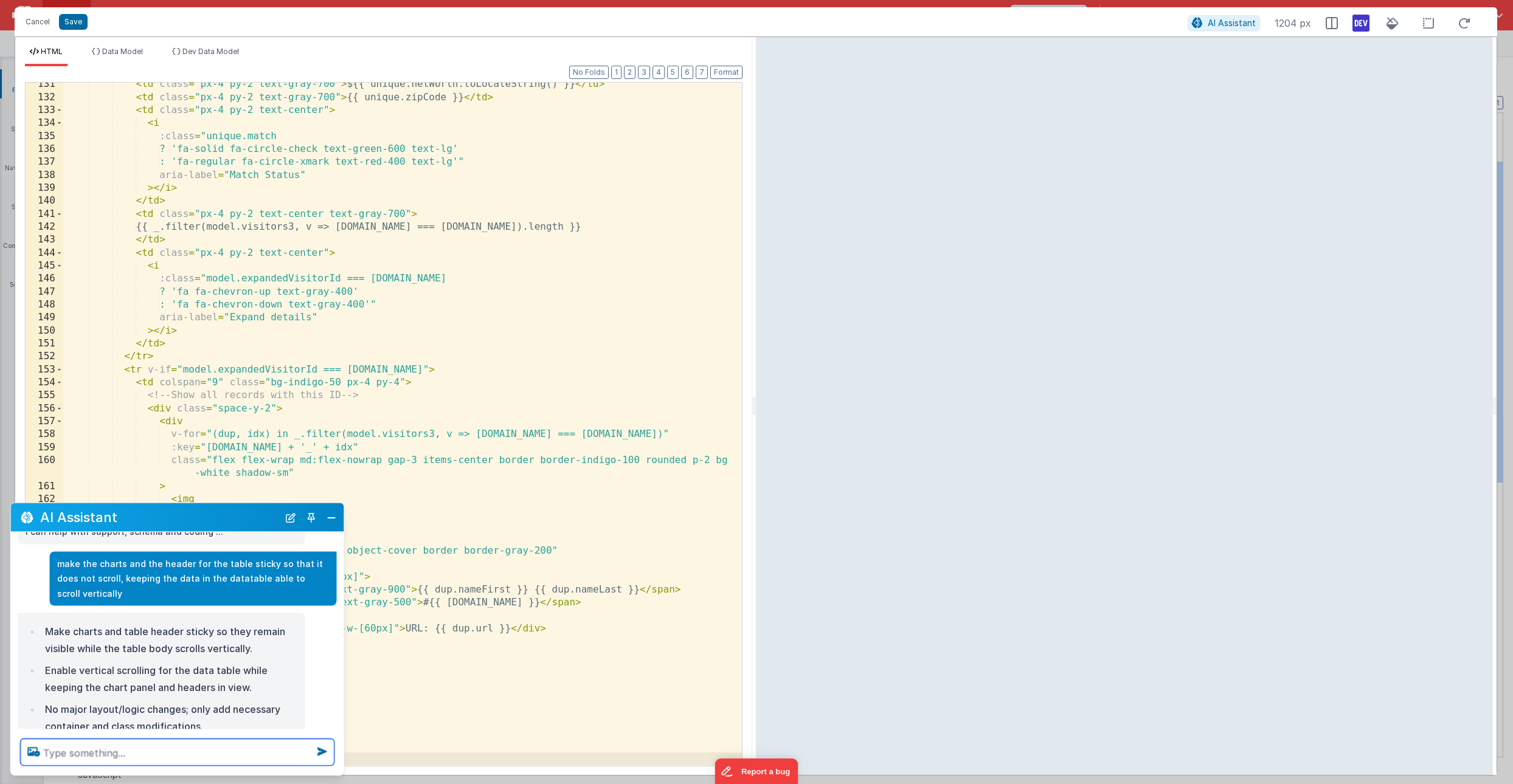
scroll to position [144, 0]
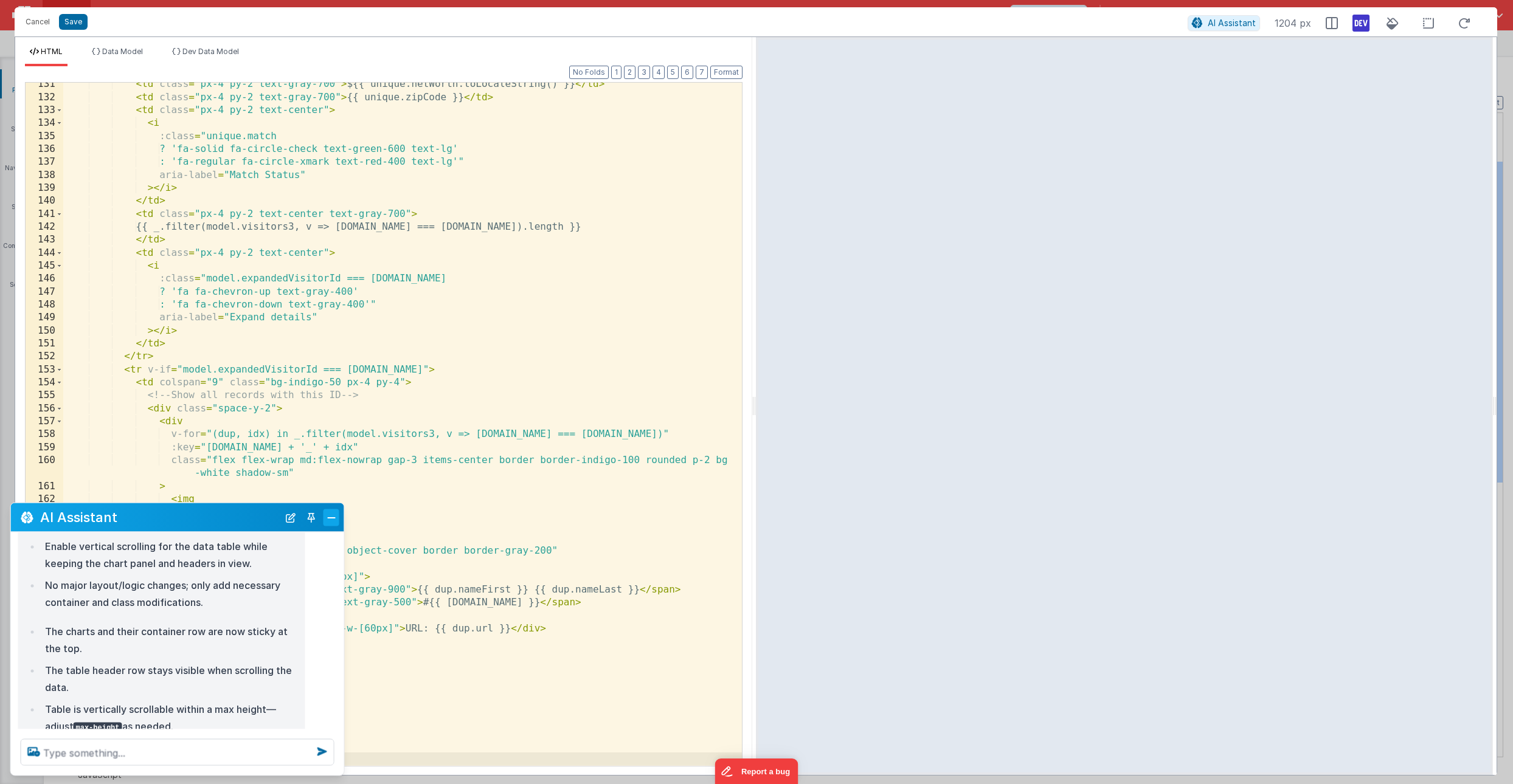
click at [330, 514] on button "Close" at bounding box center [330, 517] width 15 height 17
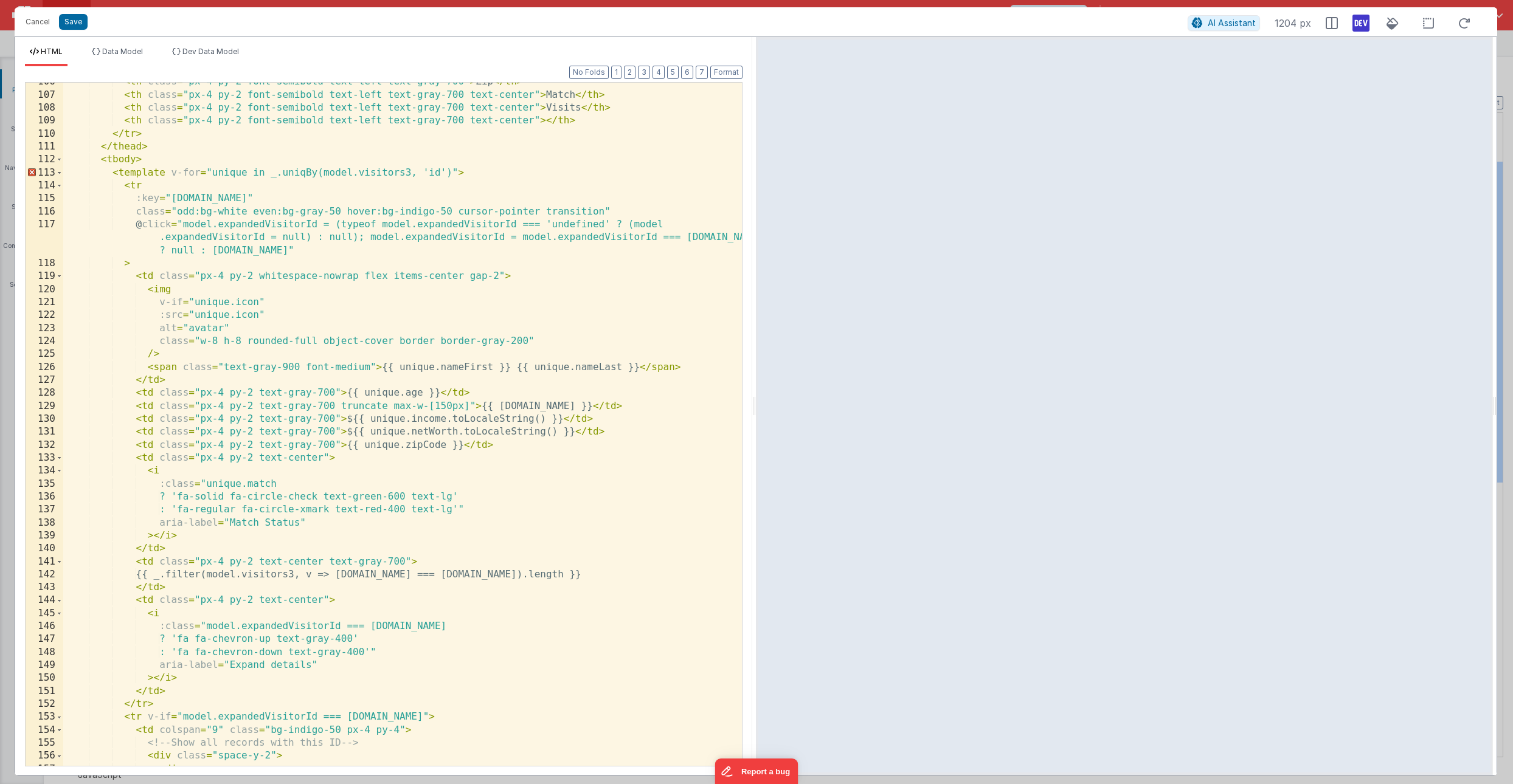
scroll to position [1122, 0]
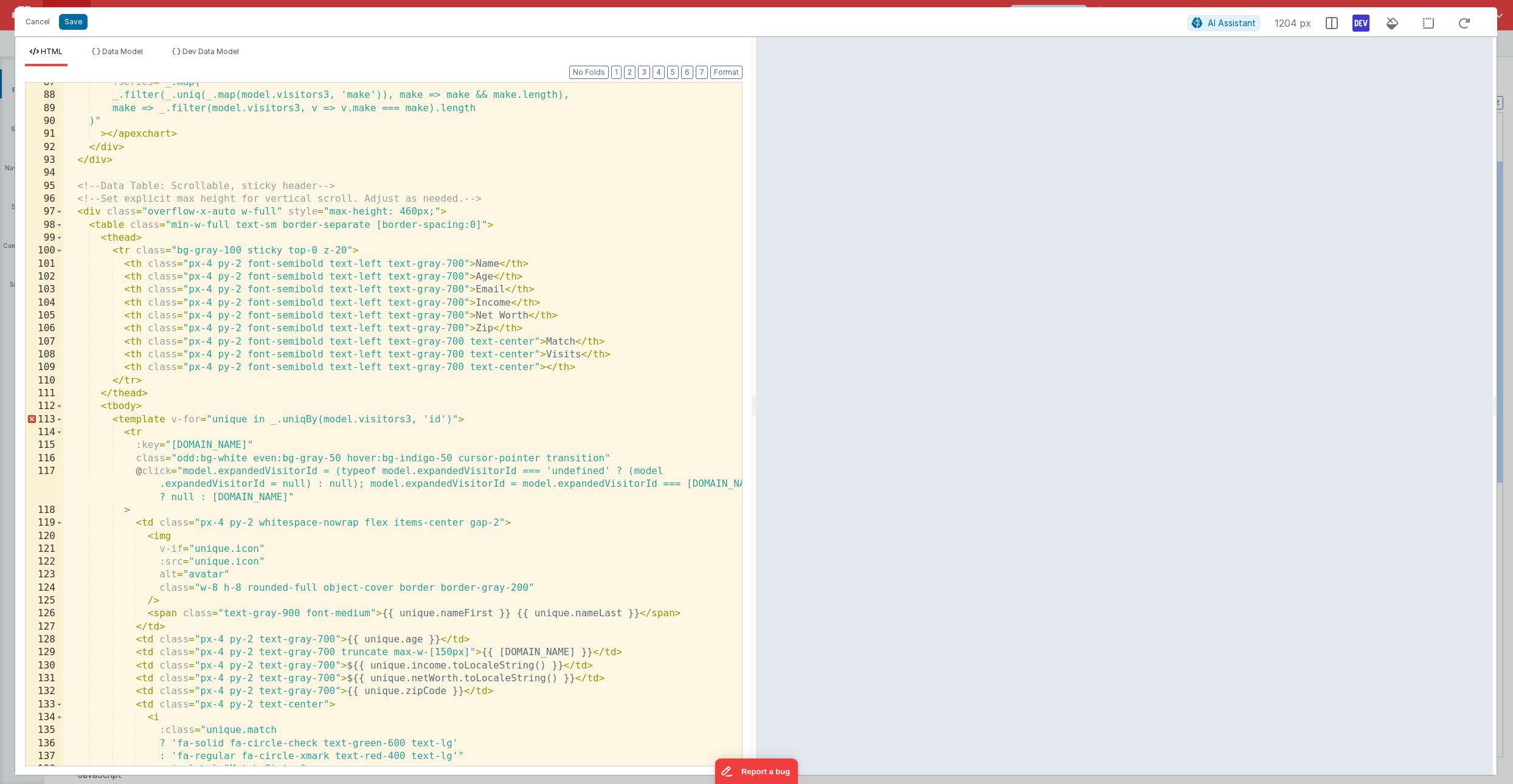
click at [147, 212] on div ":series = "_.map( _.filter(_.uniq(_.map(model.visitors3, 'make')), make => make…" at bounding box center [403, 430] width 679 height 709
click at [407, 214] on div ":series = "_.map( _.filter(_.uniq(_.map(model.visitors3, 'make')), make => make…" at bounding box center [403, 430] width 679 height 709
click at [275, 212] on div ":series = "_.map( _.filter(_.uniq(_.map(model.visitors3, 'make')), make => make…" at bounding box center [403, 430] width 679 height 709
click at [301, 213] on div ":series = "_.map( _.filter(_.uniq(_.map(model.visitors3, 'make')), make => make…" at bounding box center [403, 430] width 679 height 709
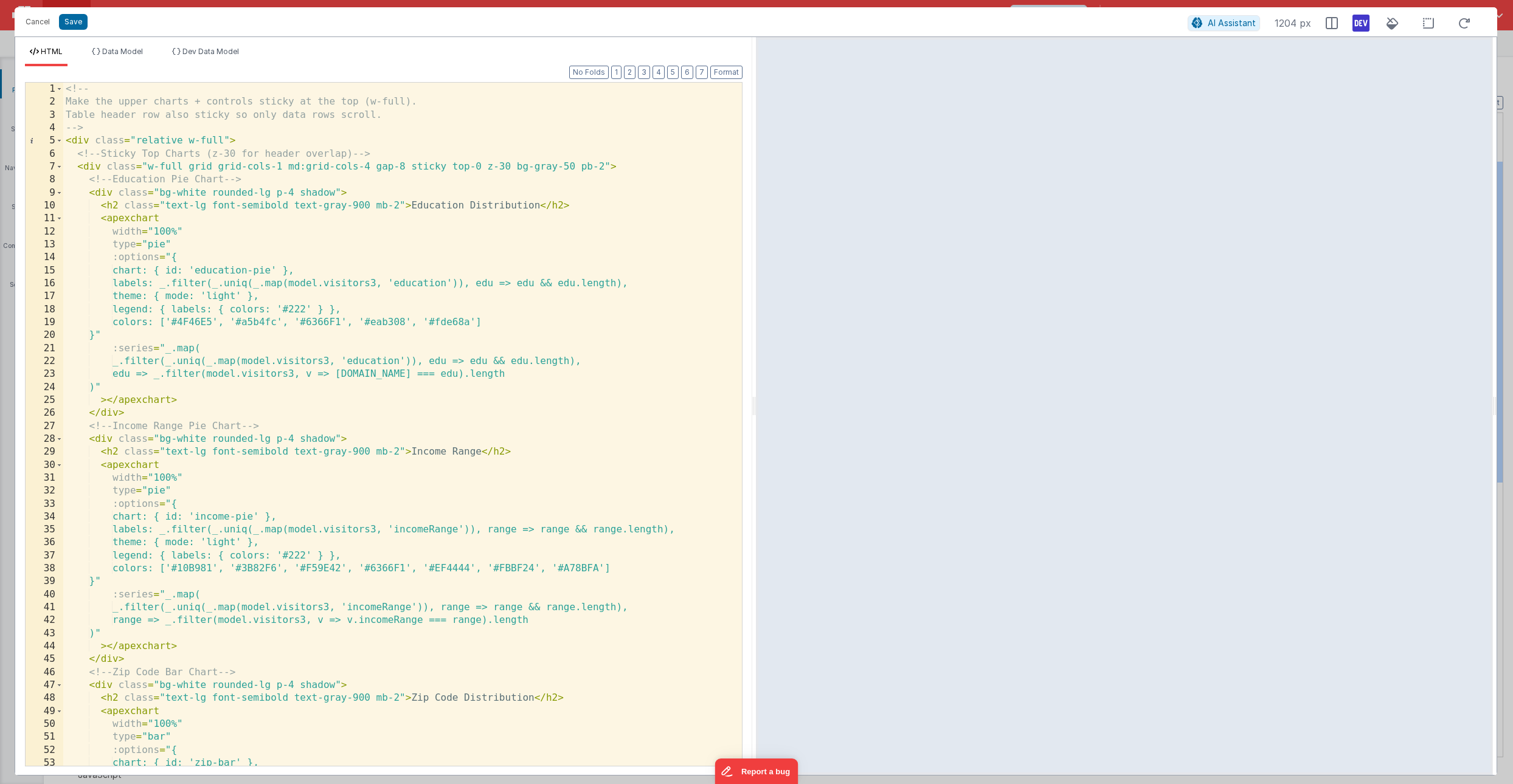
scroll to position [0, 0]
click at [224, 139] on div "<!-- Make the upper charts + controls sticky at the top (w-full). Table header …" at bounding box center [403, 436] width 679 height 709
click at [252, 142] on div "<!-- Make the upper charts + controls sticky at the top (w-full). Table header …" at bounding box center [403, 436] width 679 height 709
click at [601, 167] on div "<!-- Make the upper charts + controls sticky at the top (w-full). Table header …" at bounding box center [403, 436] width 679 height 709
click at [61, 167] on span at bounding box center [59, 167] width 6 height 13
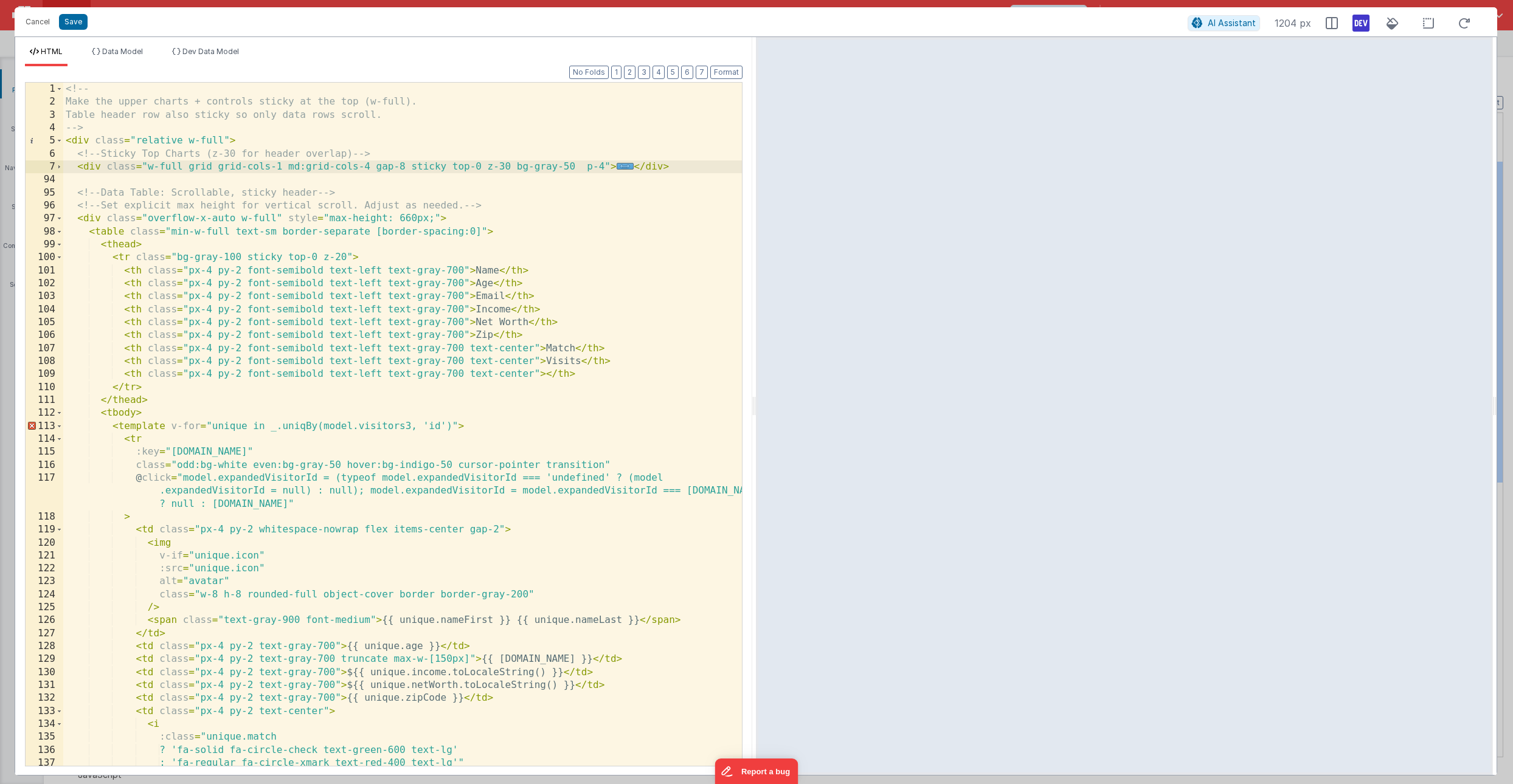
click at [275, 217] on div "<!-- Make the upper charts + controls sticky at the top (w-full). Table header …" at bounding box center [403, 436] width 679 height 709
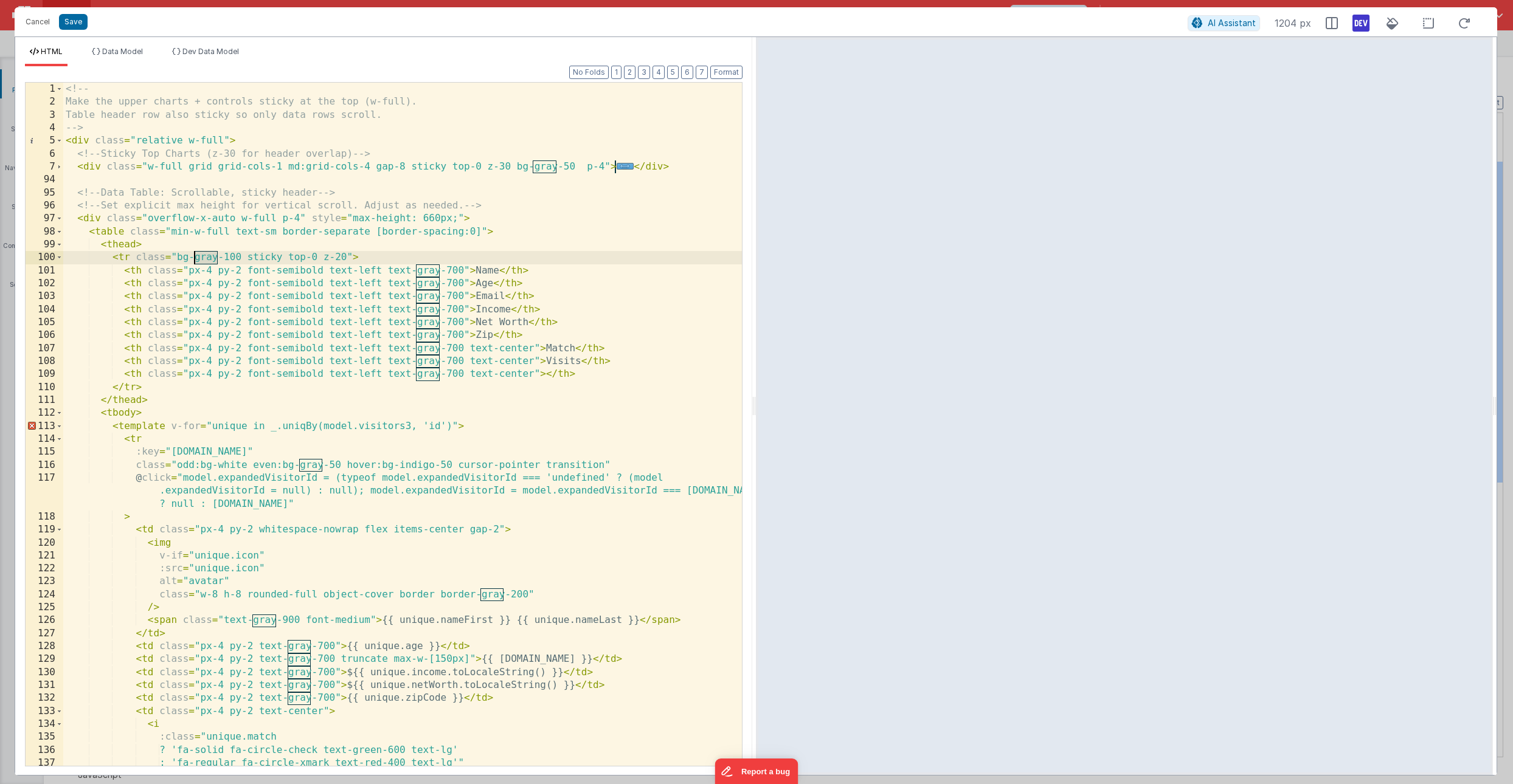
drag, startPoint x: 218, startPoint y: 257, endPoint x: 194, endPoint y: 260, distance: 24.2
click at [194, 260] on div "<!-- Make the upper charts + controls sticky at the top (w-full). Table header …" at bounding box center [403, 436] width 679 height 709
click at [357, 259] on div "<!-- Make the upper charts + controls sticky at the top (w-full). Table header …" at bounding box center [403, 436] width 679 height 709
click at [460, 270] on div "<!-- Make the upper charts + controls sticky at the top (w-full). Table header …" at bounding box center [403, 436] width 679 height 709
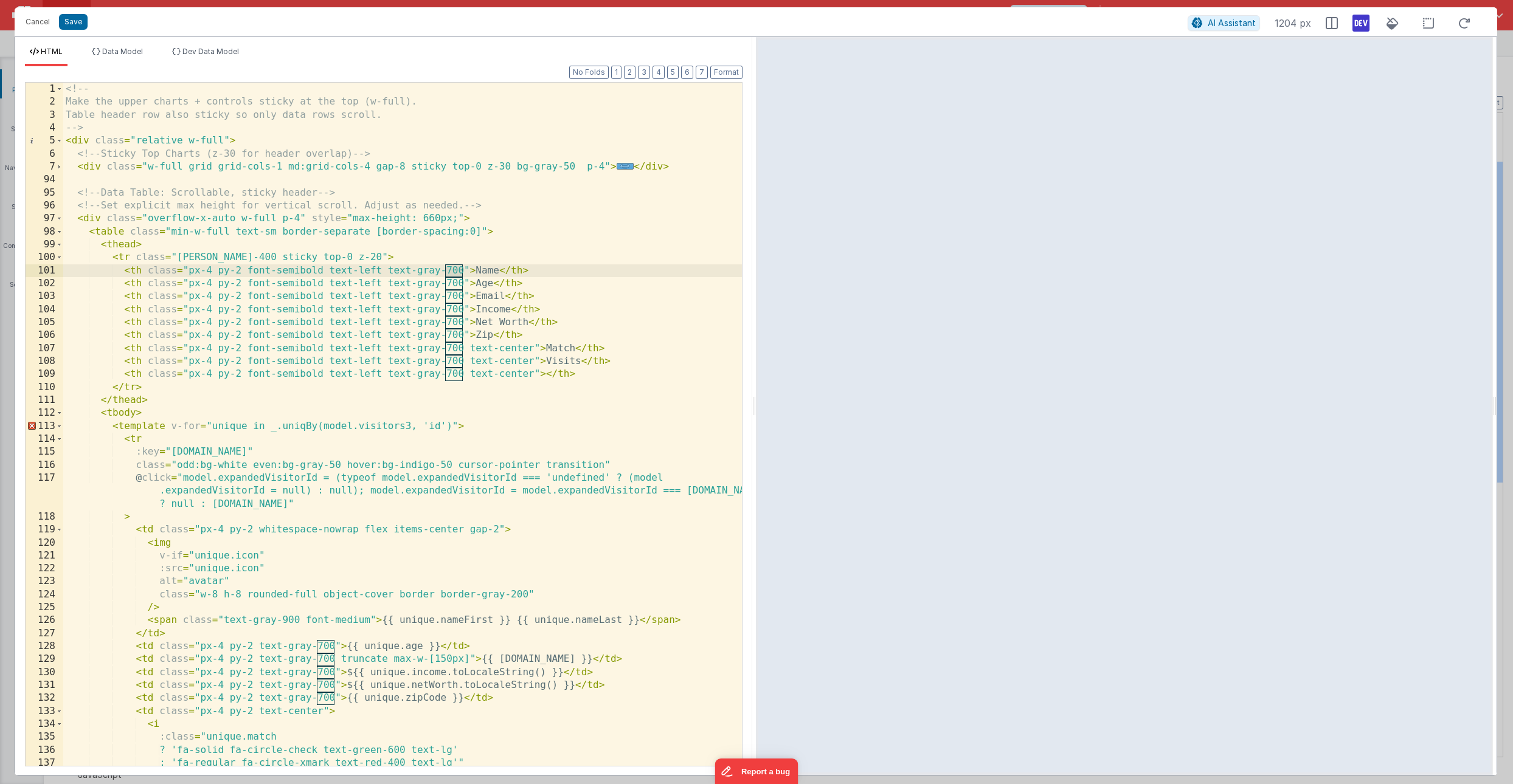
click at [460, 270] on div "<!-- Make the upper charts + controls sticky at the top (w-full). Table header …" at bounding box center [403, 436] width 679 height 709
drag, startPoint x: 464, startPoint y: 268, endPoint x: 387, endPoint y: 270, distance: 77.0
click at [387, 270] on div "<!-- Make the upper charts + controls sticky at the top (w-full). Table header …" at bounding box center [403, 436] width 679 height 709
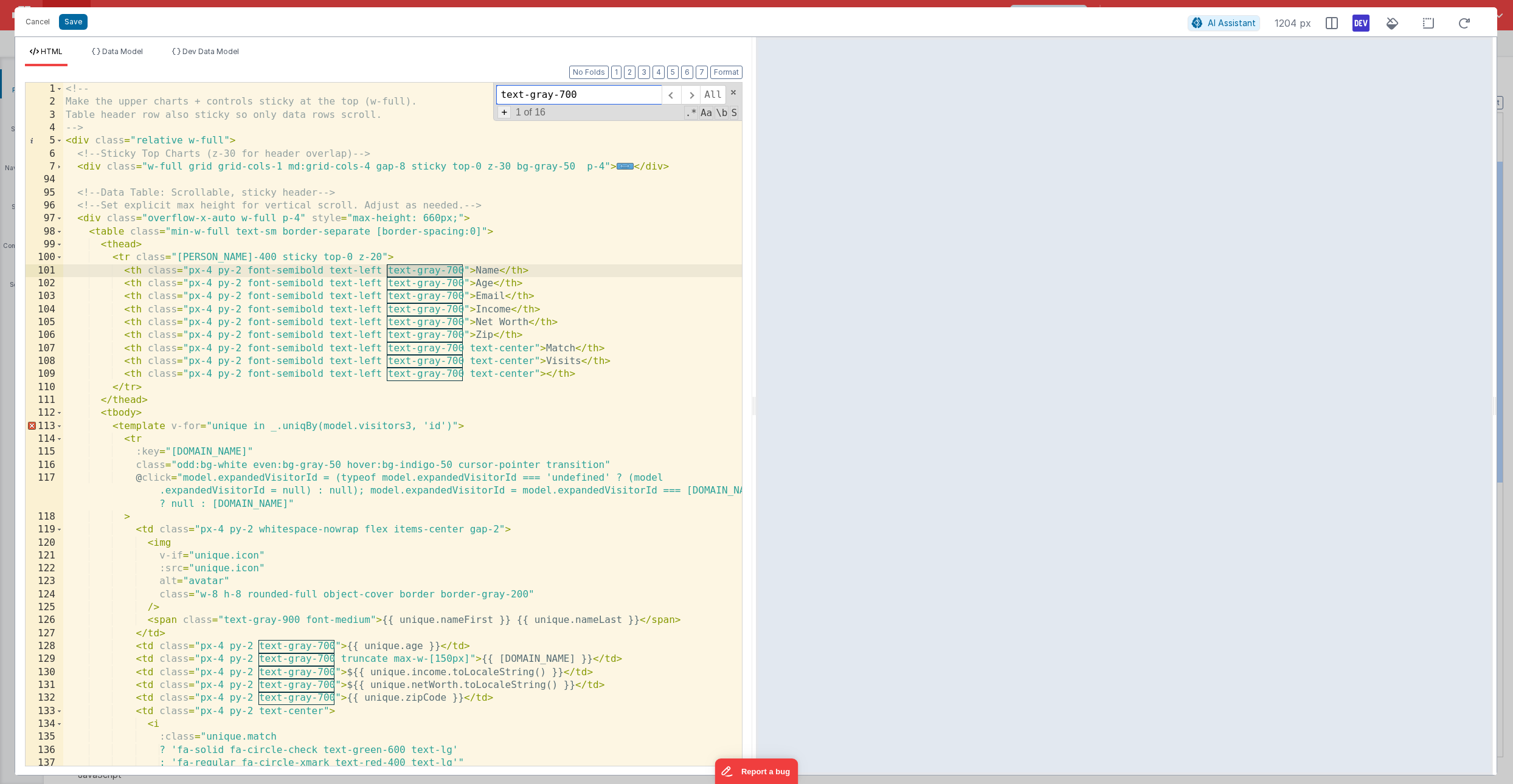
click at [505, 118] on span "+" at bounding box center [503, 112] width 14 height 13
click at [545, 118] on input at bounding box center [579, 116] width 166 height 19
type input "text-white"
click at [677, 118] on span "Replace" at bounding box center [686, 116] width 49 height 19
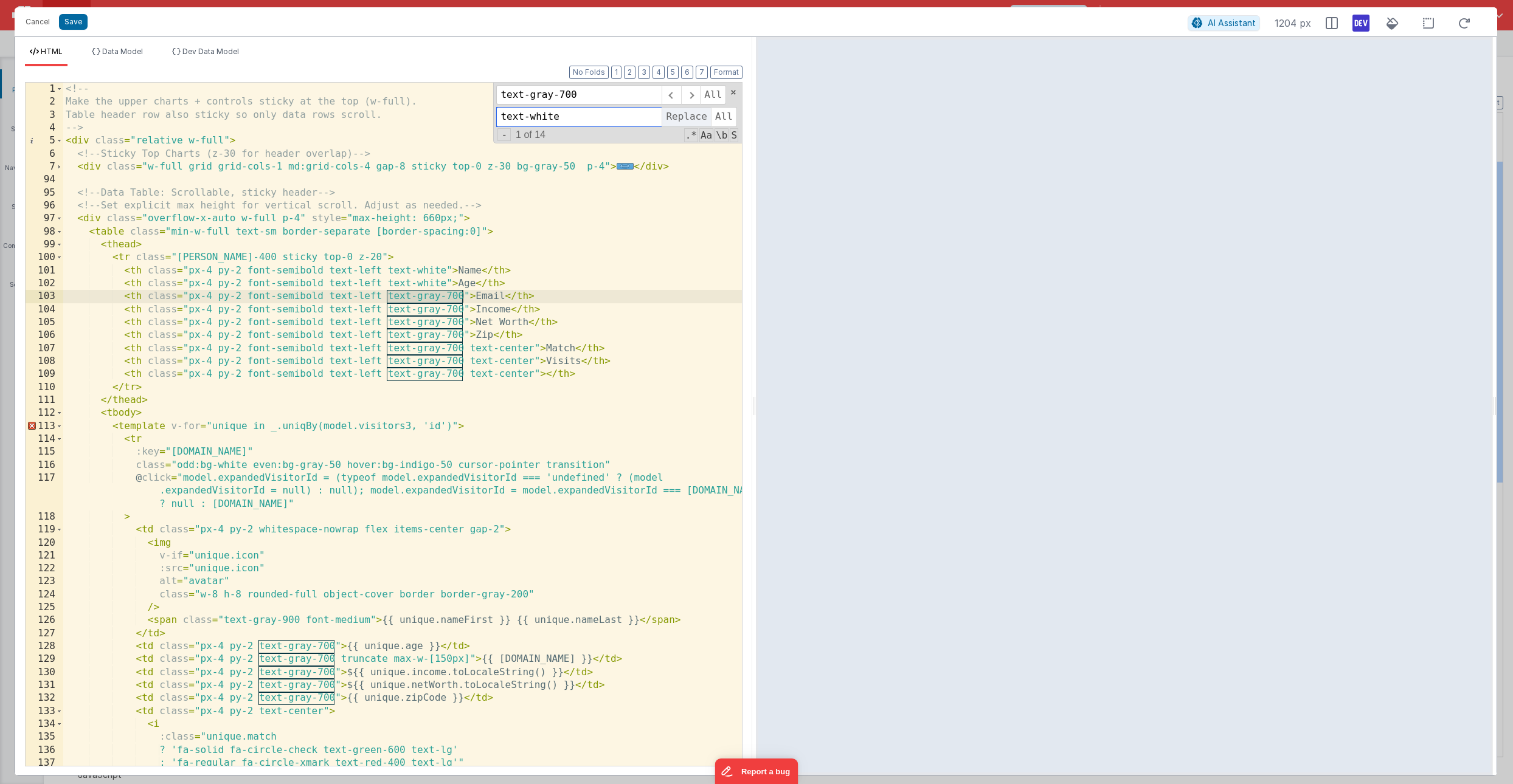
click at [677, 118] on span "Replace" at bounding box center [686, 116] width 49 height 19
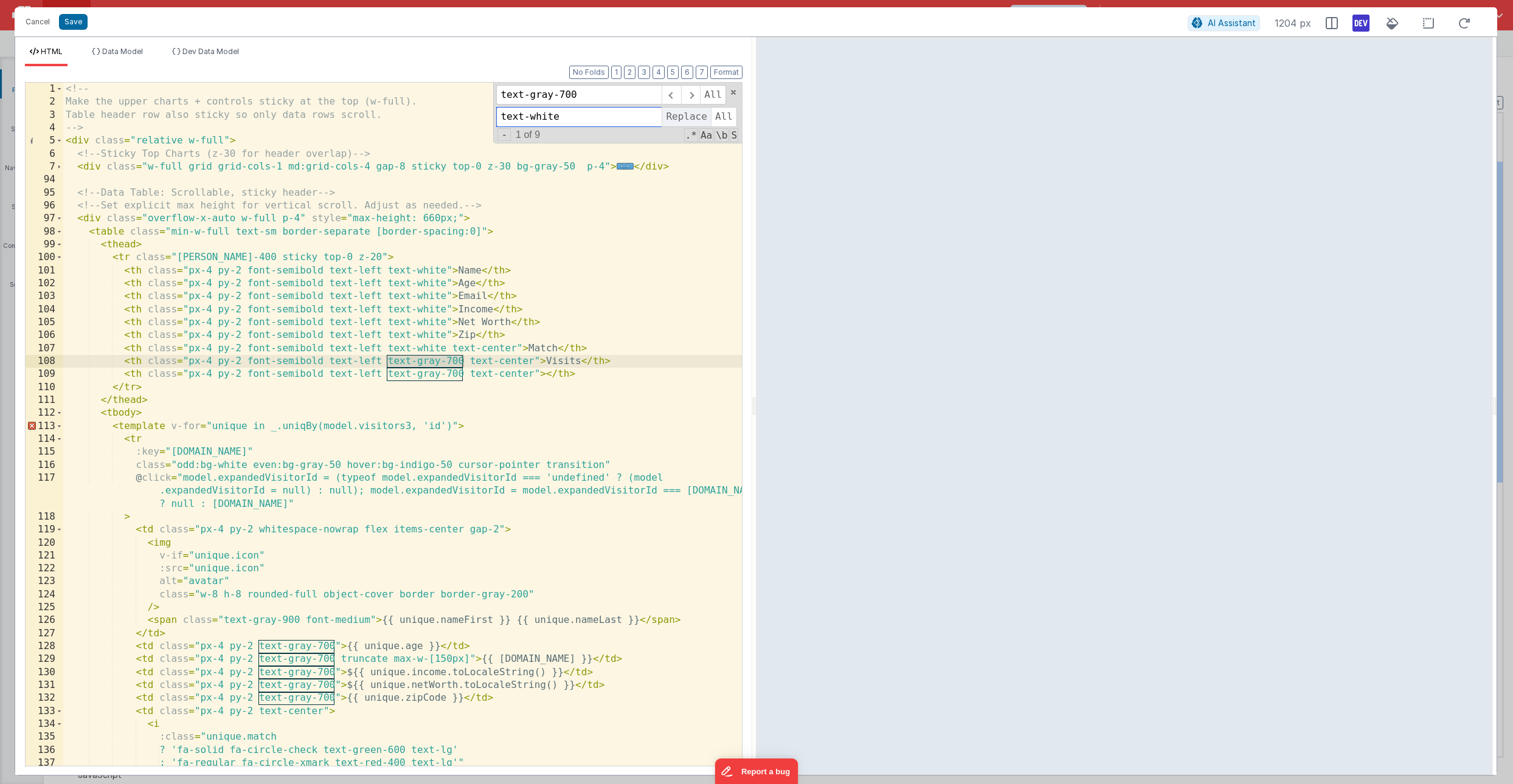
click at [677, 118] on span "Replace" at bounding box center [686, 116] width 49 height 19
click at [733, 91] on span at bounding box center [733, 91] width 8 height 8
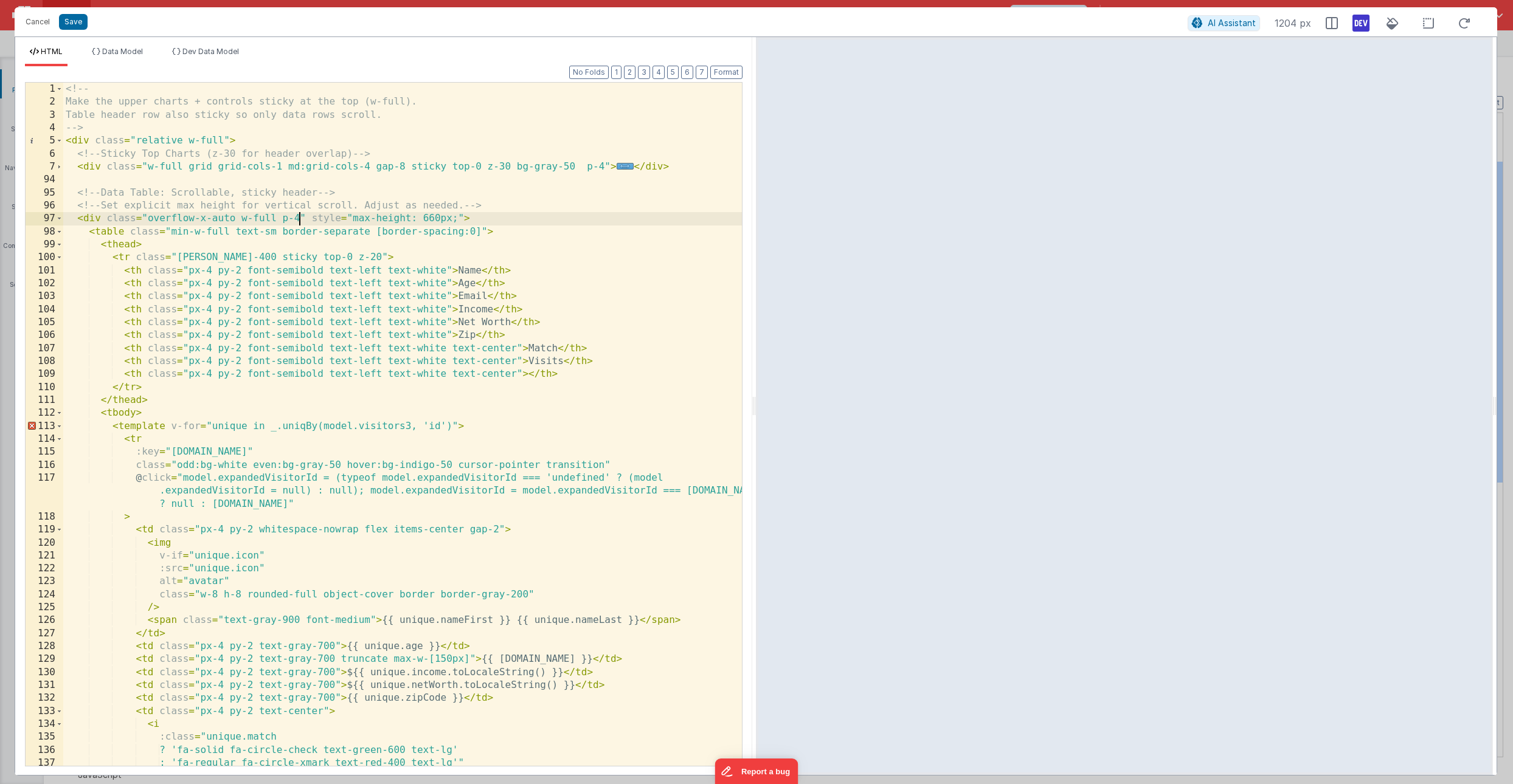
click at [299, 219] on div "<!-- Make the upper charts + controls sticky at the top (w-full). Table header …" at bounding box center [403, 436] width 679 height 709
click at [419, 466] on div "<!-- Make the upper charts + controls sticky at the top (w-full). Table header …" at bounding box center [403, 436] width 679 height 709
drag, startPoint x: 321, startPoint y: 464, endPoint x: 302, endPoint y: 467, distance: 19.2
click at [302, 467] on div "<!-- Make the upper charts + controls sticky at the top (w-full). Table header …" at bounding box center [403, 436] width 679 height 709
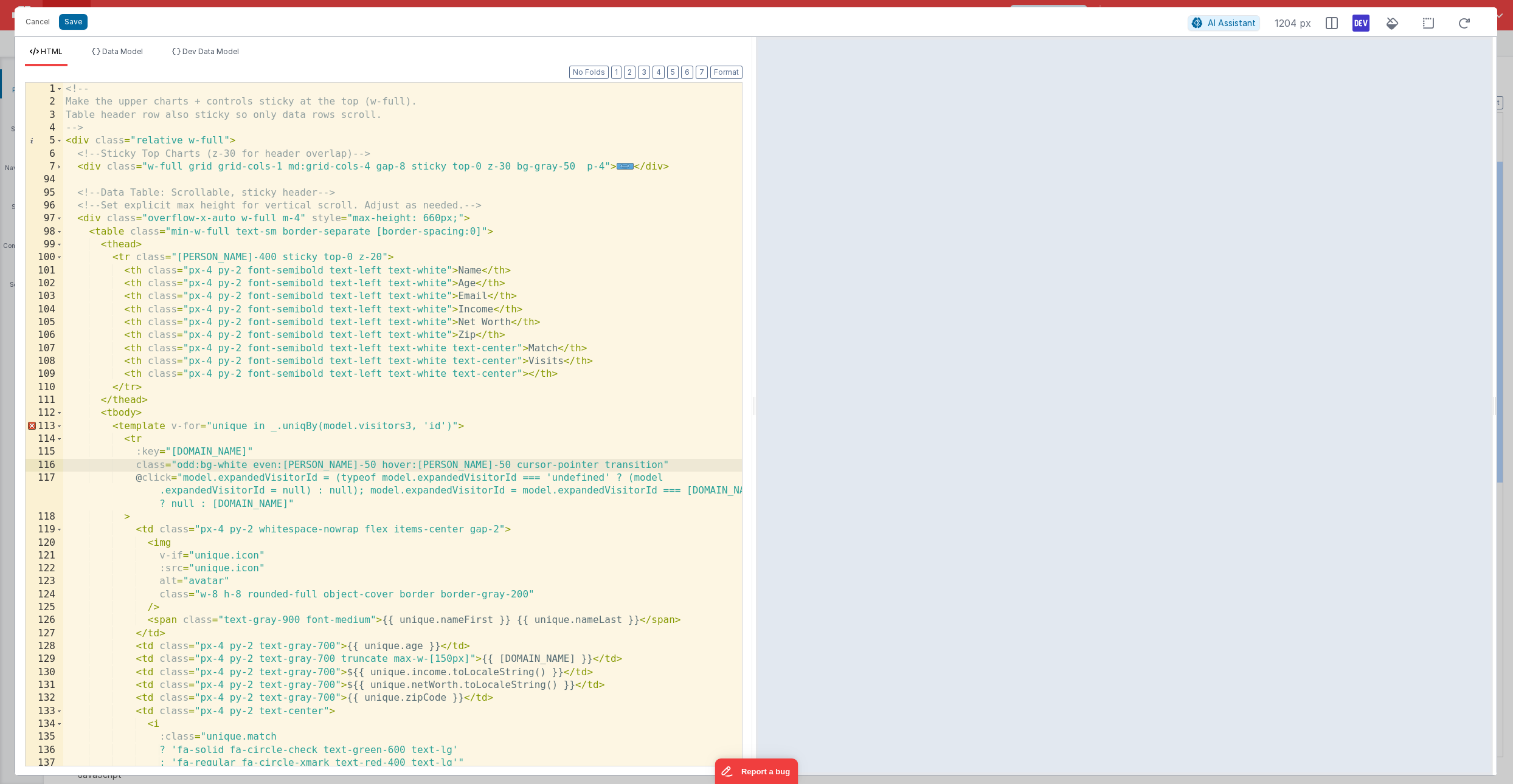
click at [456, 467] on div "<!-- Make the upper charts + controls sticky at the top (w-full). Table header …" at bounding box center [403, 436] width 679 height 709
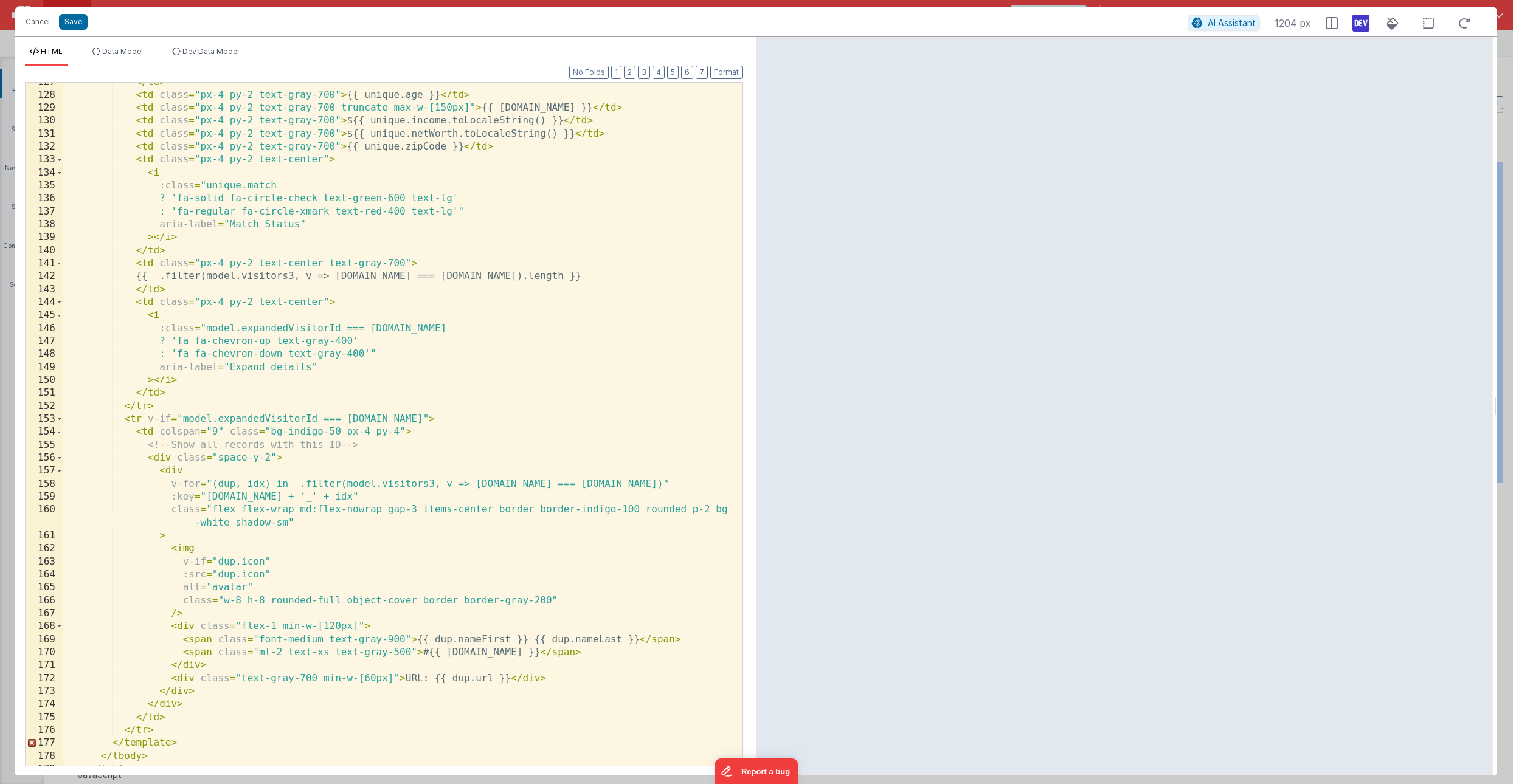
scroll to position [555, 0]
drag, startPoint x: 212, startPoint y: 664, endPoint x: 172, endPoint y: 665, distance: 40.0
click at [172, 665] on div "</ td > < td class = "px-4 py-2 text-gray-700" > {{ unique.age }} </ td > < td …" at bounding box center [403, 427] width 679 height 709
click at [399, 666] on div "</ td > < td class = "px-4 py-2 text-gray-700" > {{ unique.age }} </ td > < td …" at bounding box center [403, 427] width 679 height 709
click at [77, 21] on button "Save" at bounding box center [73, 21] width 29 height 15
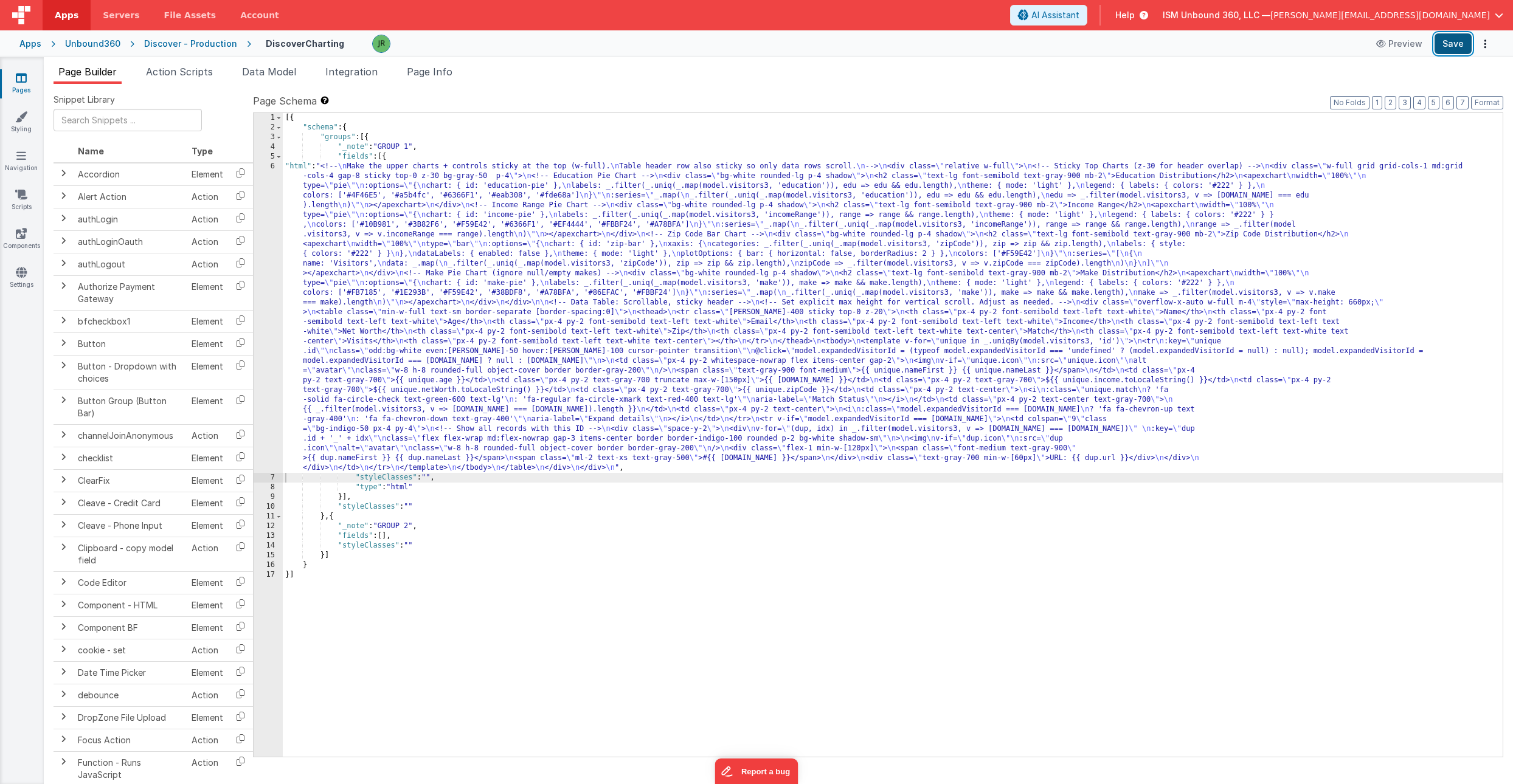
click at [1449, 38] on button "Save" at bounding box center [1452, 43] width 37 height 21
click at [424, 68] on span "Page Info" at bounding box center [429, 72] width 45 height 12
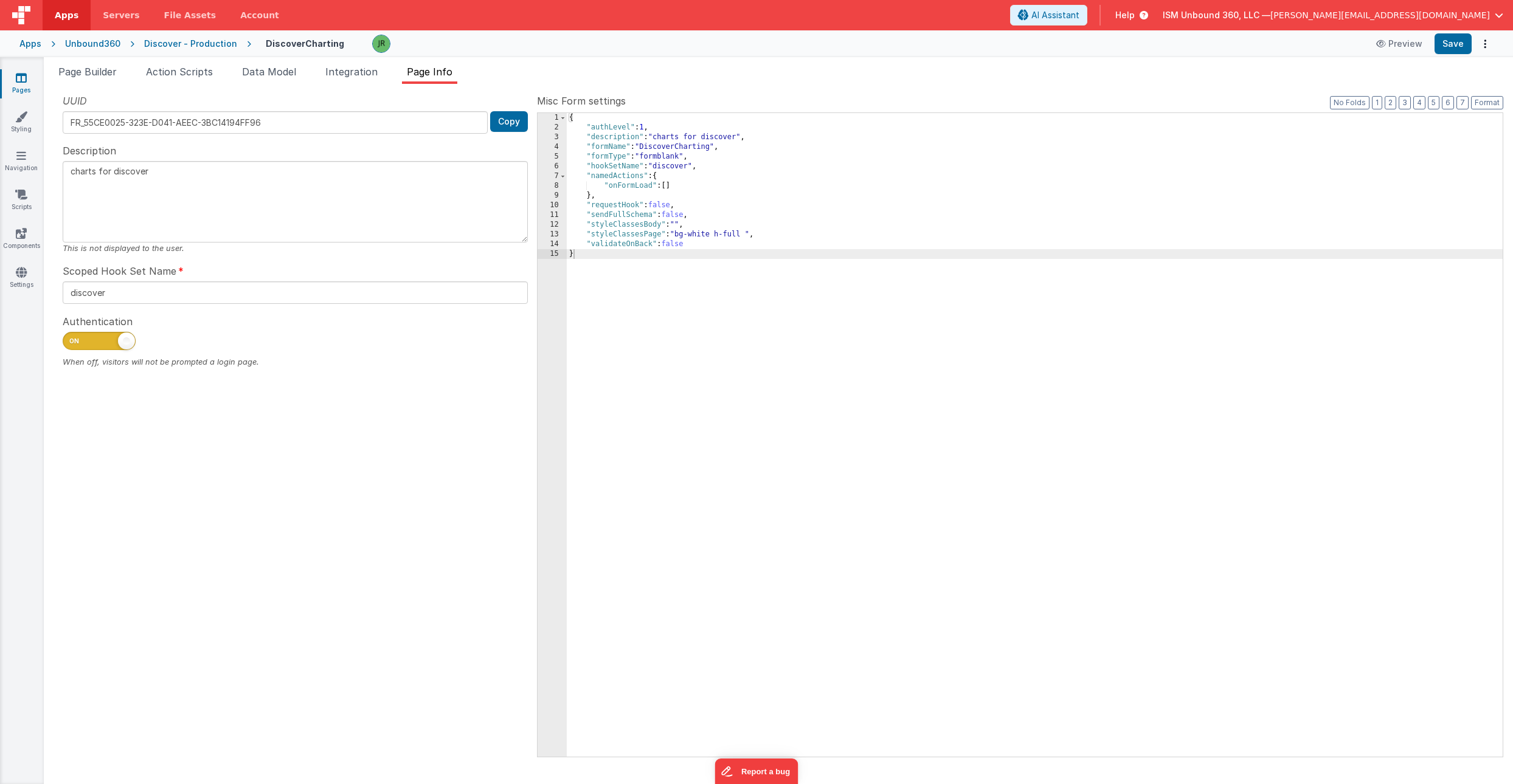
click at [679, 185] on div "{ "authLevel" : 1 , "description" : "charts for discover" , "formName" : "Disco…" at bounding box center [1035, 445] width 936 height 664
click at [554, 225] on div "12" at bounding box center [552, 225] width 29 height 10
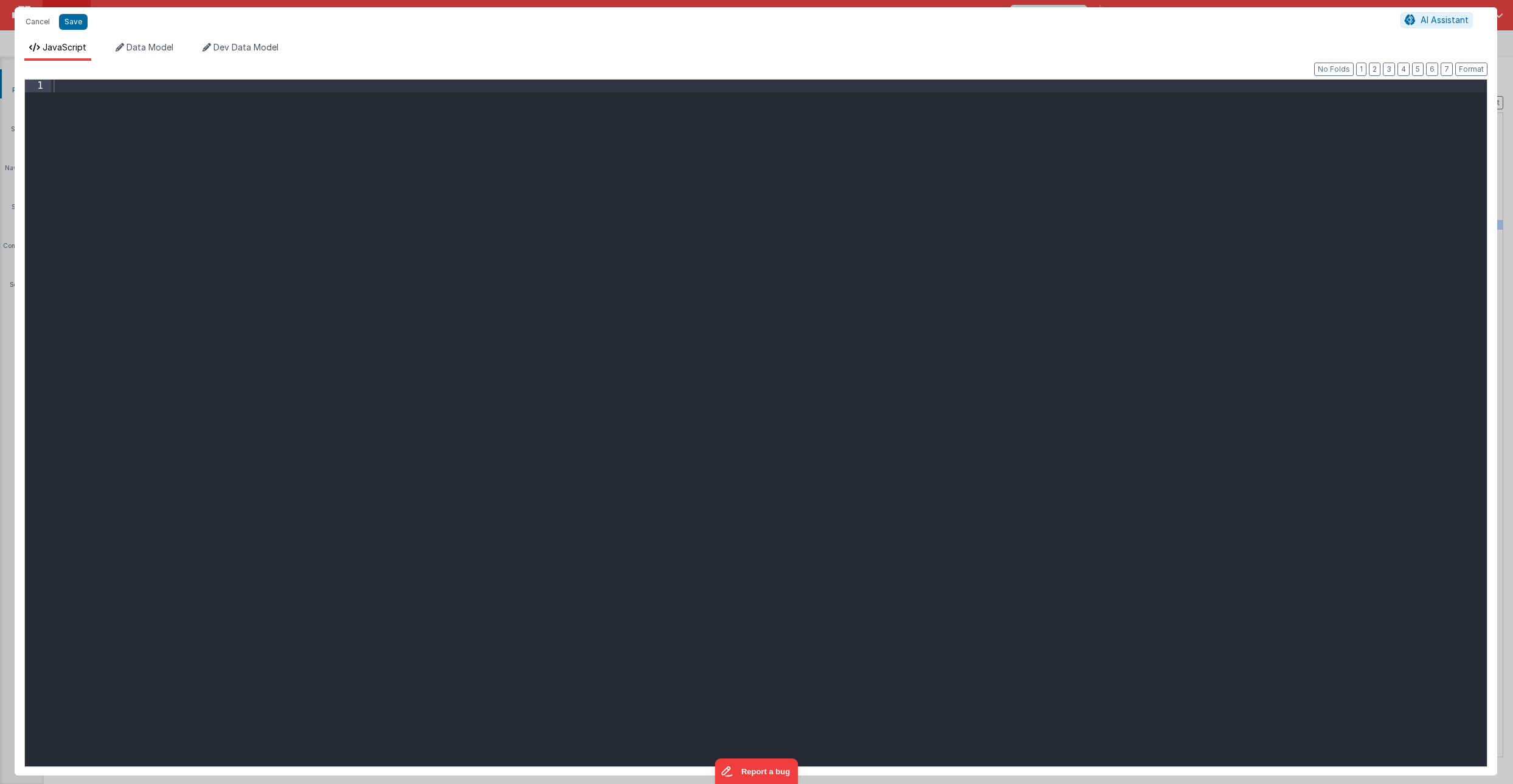
click at [138, 82] on div at bounding box center [769, 436] width 1436 height 713
click at [1443, 18] on span "AI Assistant" at bounding box center [1444, 19] width 48 height 10
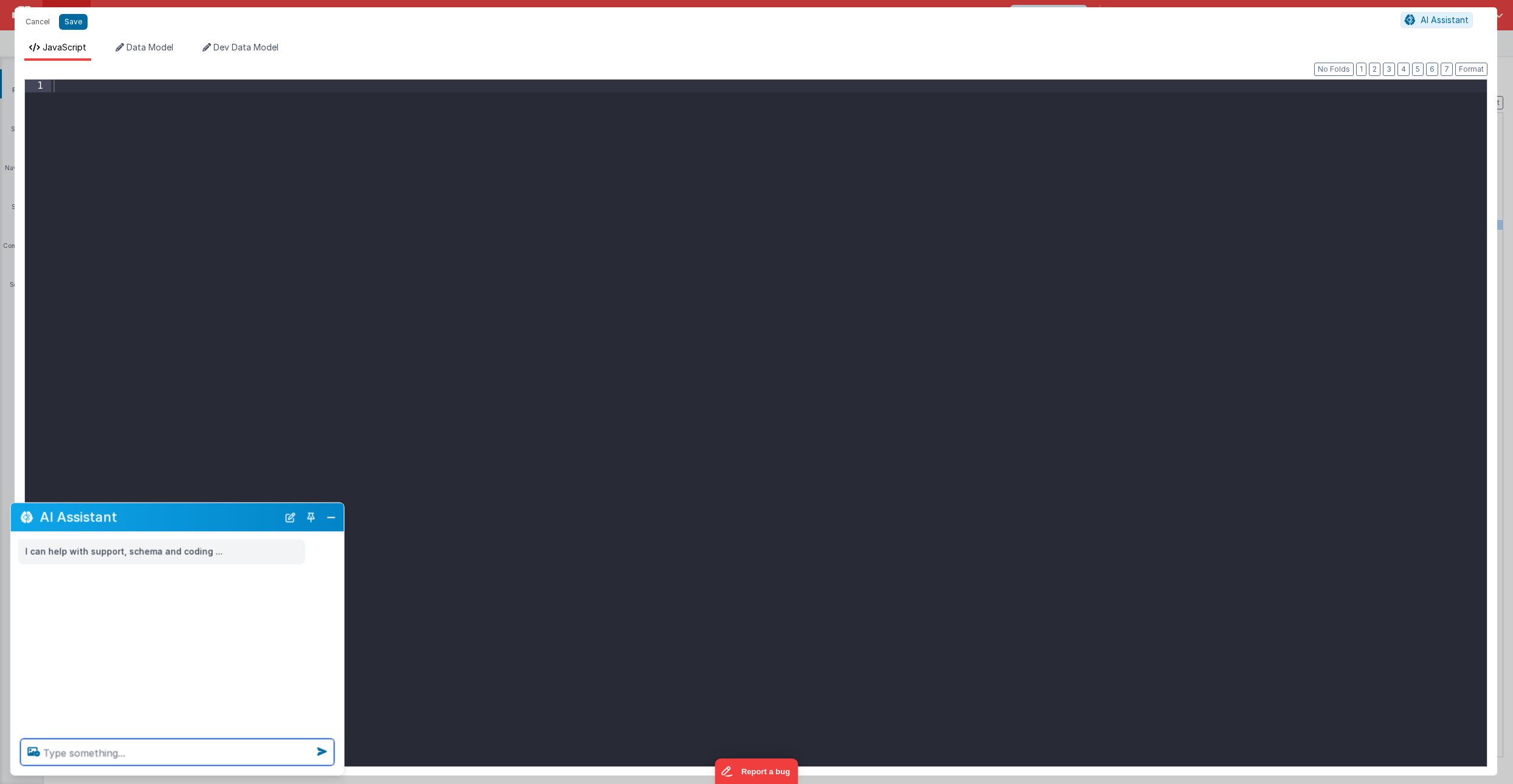
click at [57, 750] on textarea at bounding box center [177, 753] width 314 height 27
click at [251, 51] on span "Dev Data Model" at bounding box center [246, 46] width 65 height 10
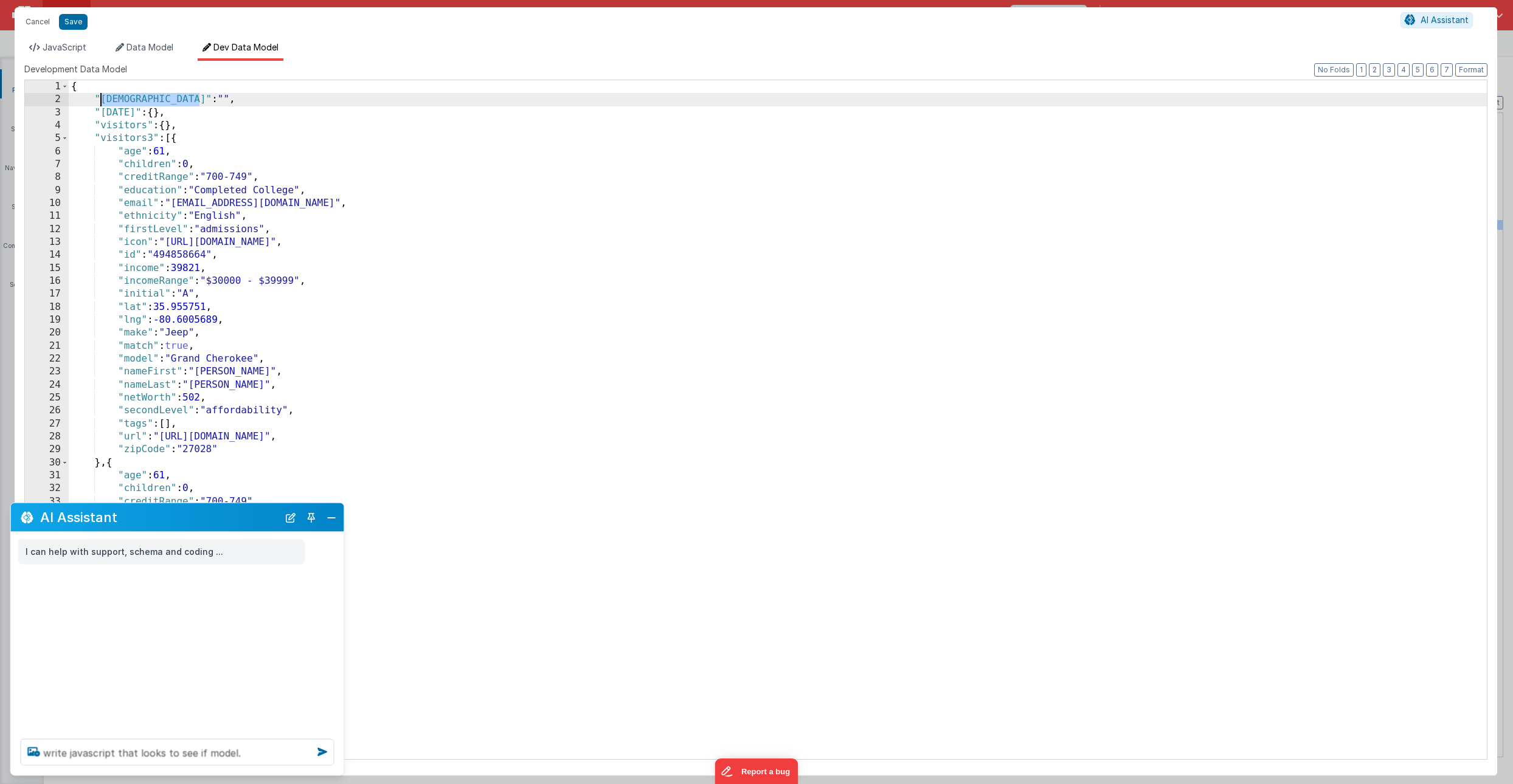
drag, startPoint x: 201, startPoint y: 99, endPoint x: 103, endPoint y: 99, distance: 98.0
click at [103, 99] on div "{ "expandedVisitorId" : "" , "today" : { } , "visitors" : { } , "visitors3" : […" at bounding box center [778, 433] width 1418 height 705
click at [72, 54] on li "JavaScript" at bounding box center [58, 51] width 67 height 19
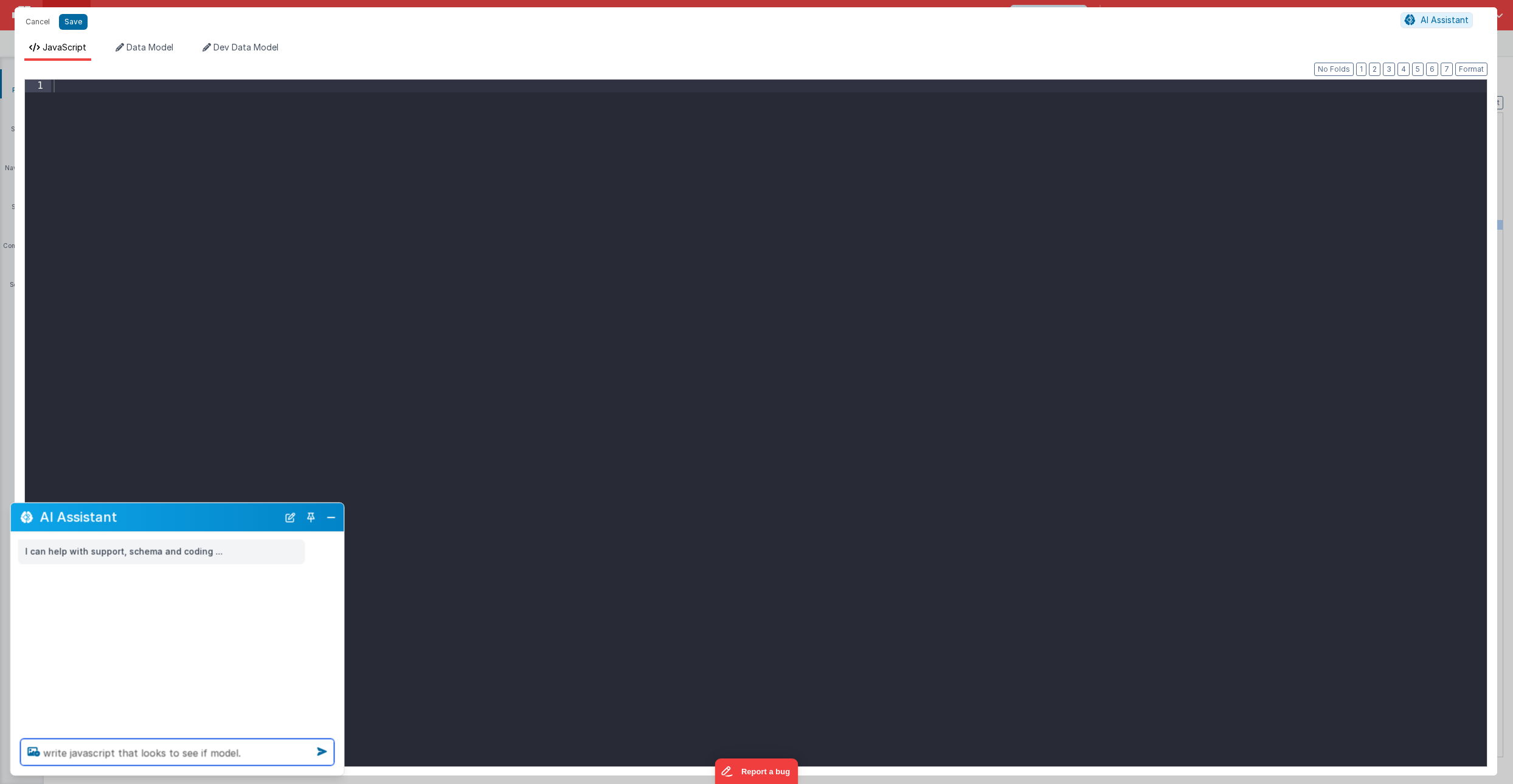
click at [242, 755] on textarea "write javascript that looks to see if model." at bounding box center [177, 753] width 314 height 27
paste textarea "expandedVisitorId"
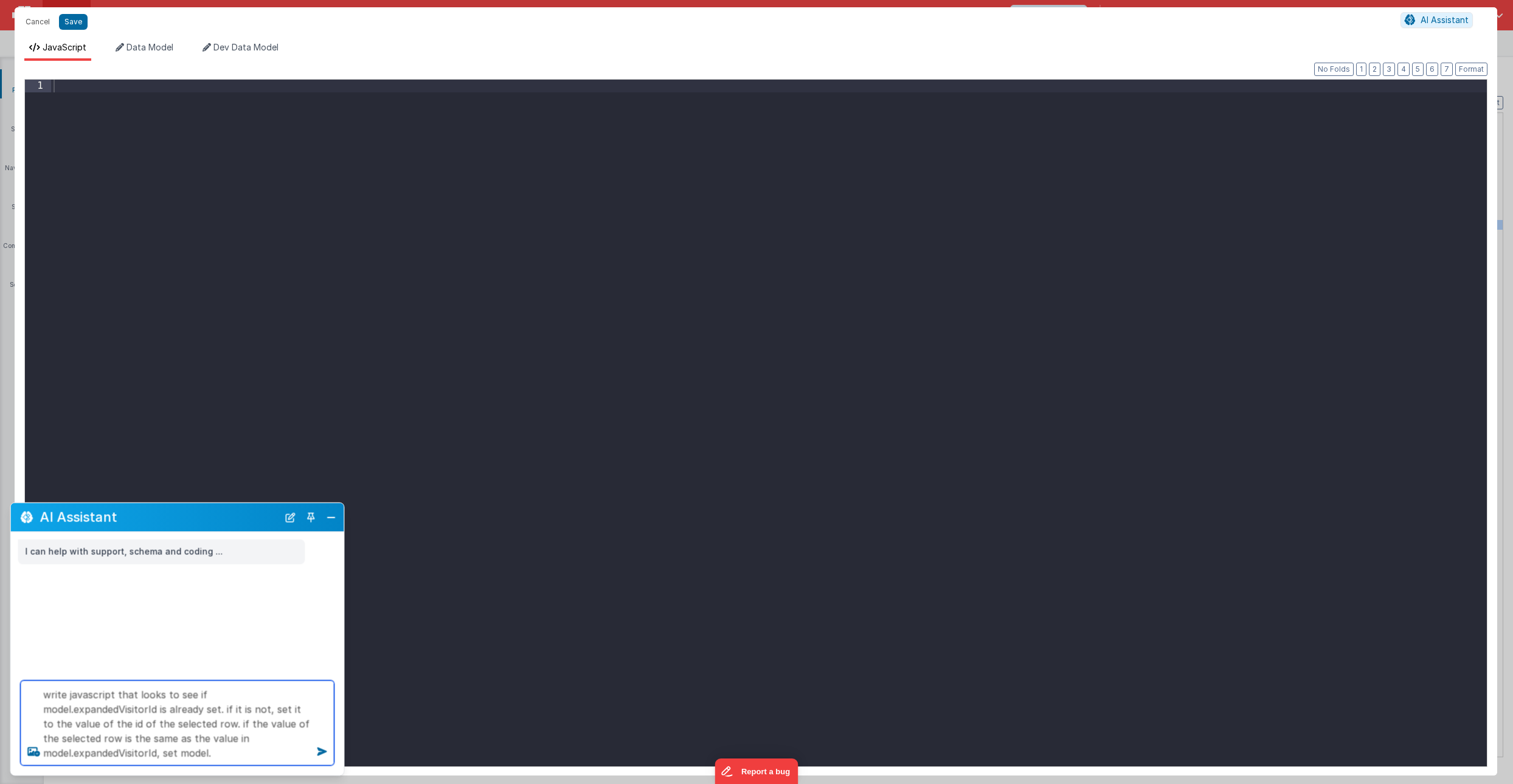
paste textarea "expandedVisitorId"
type textarea "write javascript that looks to see if model.expandedVisitorId is already set. i…"
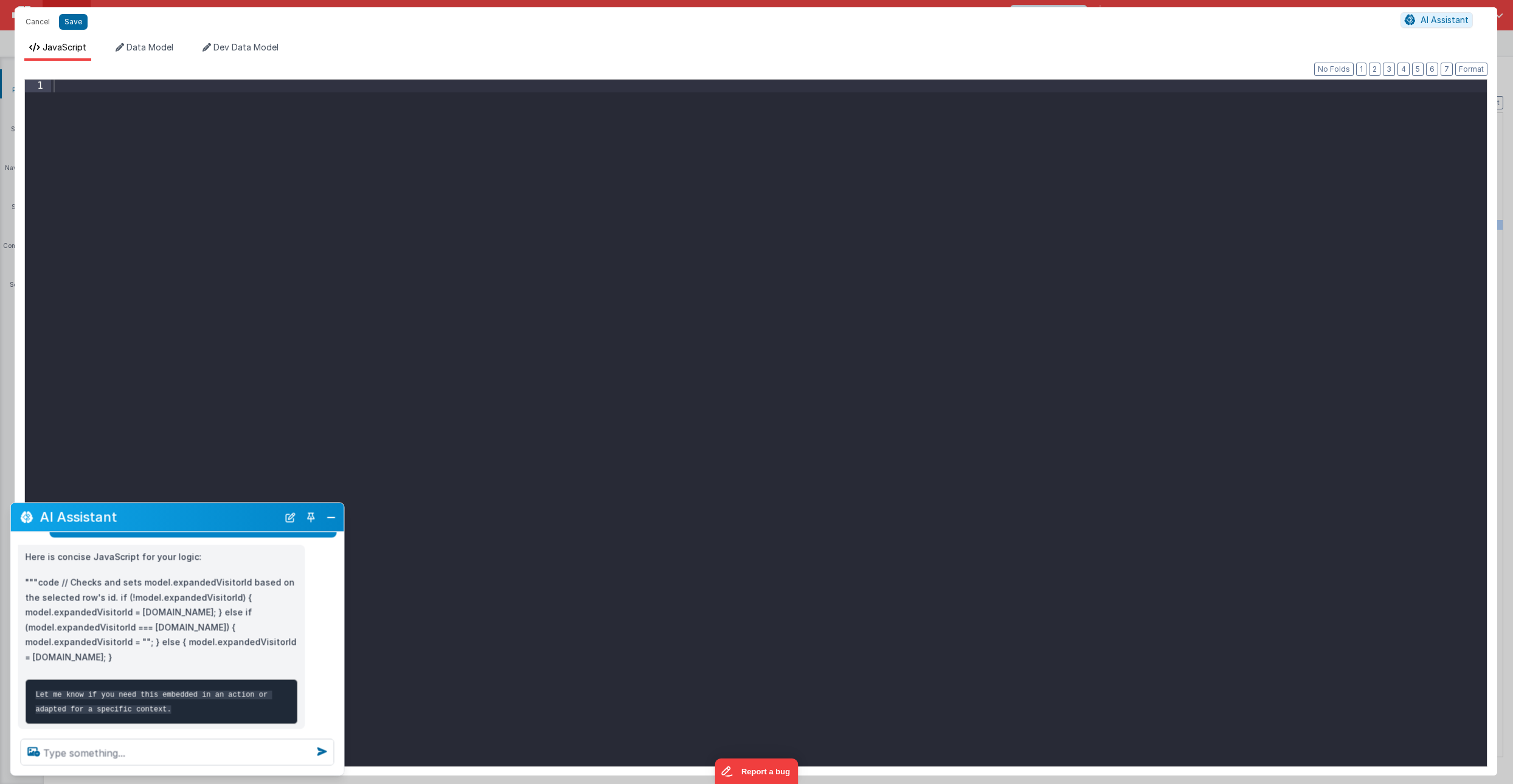
scroll to position [141, 0]
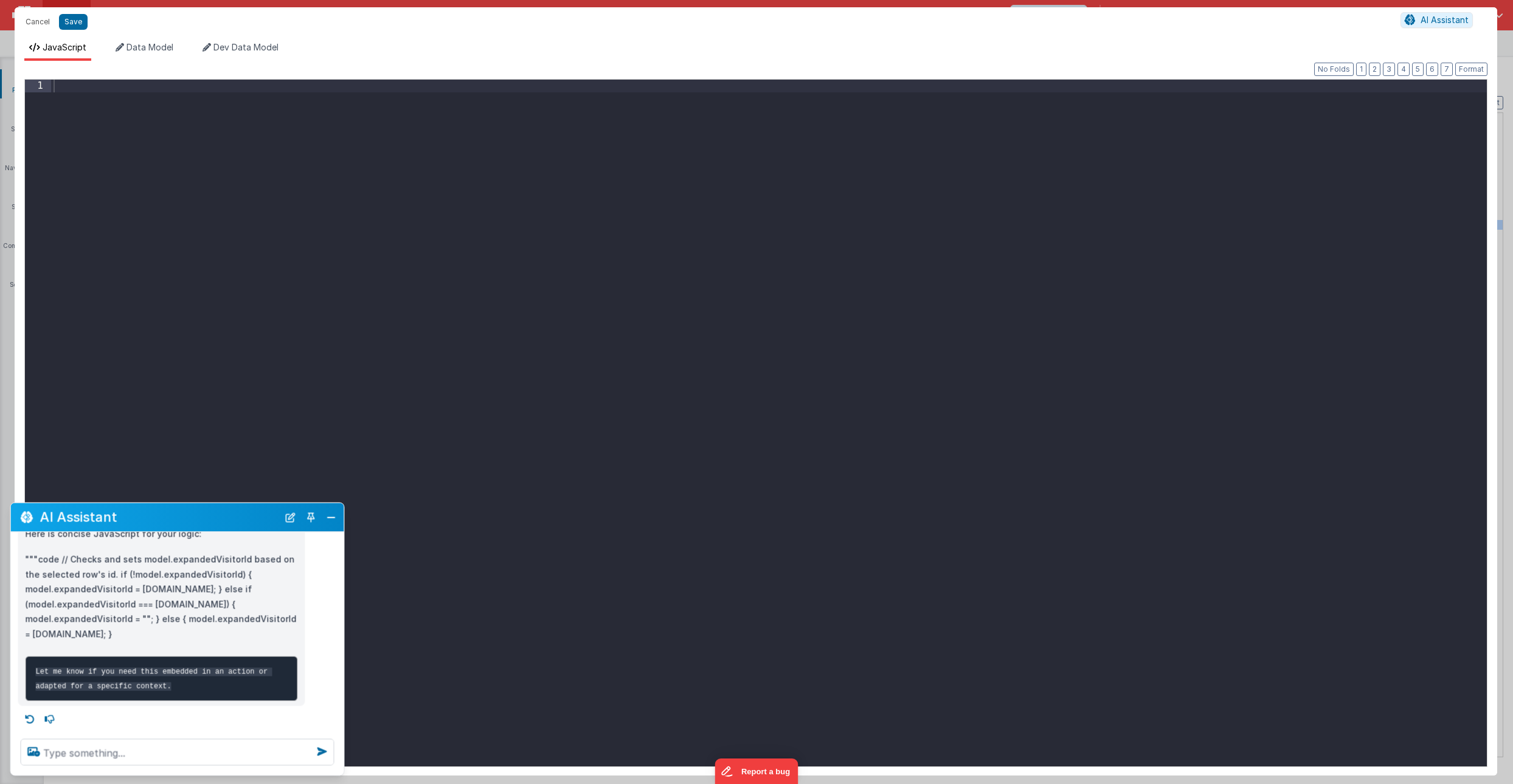
click at [99, 617] on p """"code // Checks and sets model.expandedVisitorId based on the selected row's …" at bounding box center [161, 598] width 273 height 90
click at [60, 751] on textarea at bounding box center [177, 753] width 314 height 27
type textarea "please embed this code in the javascript window"
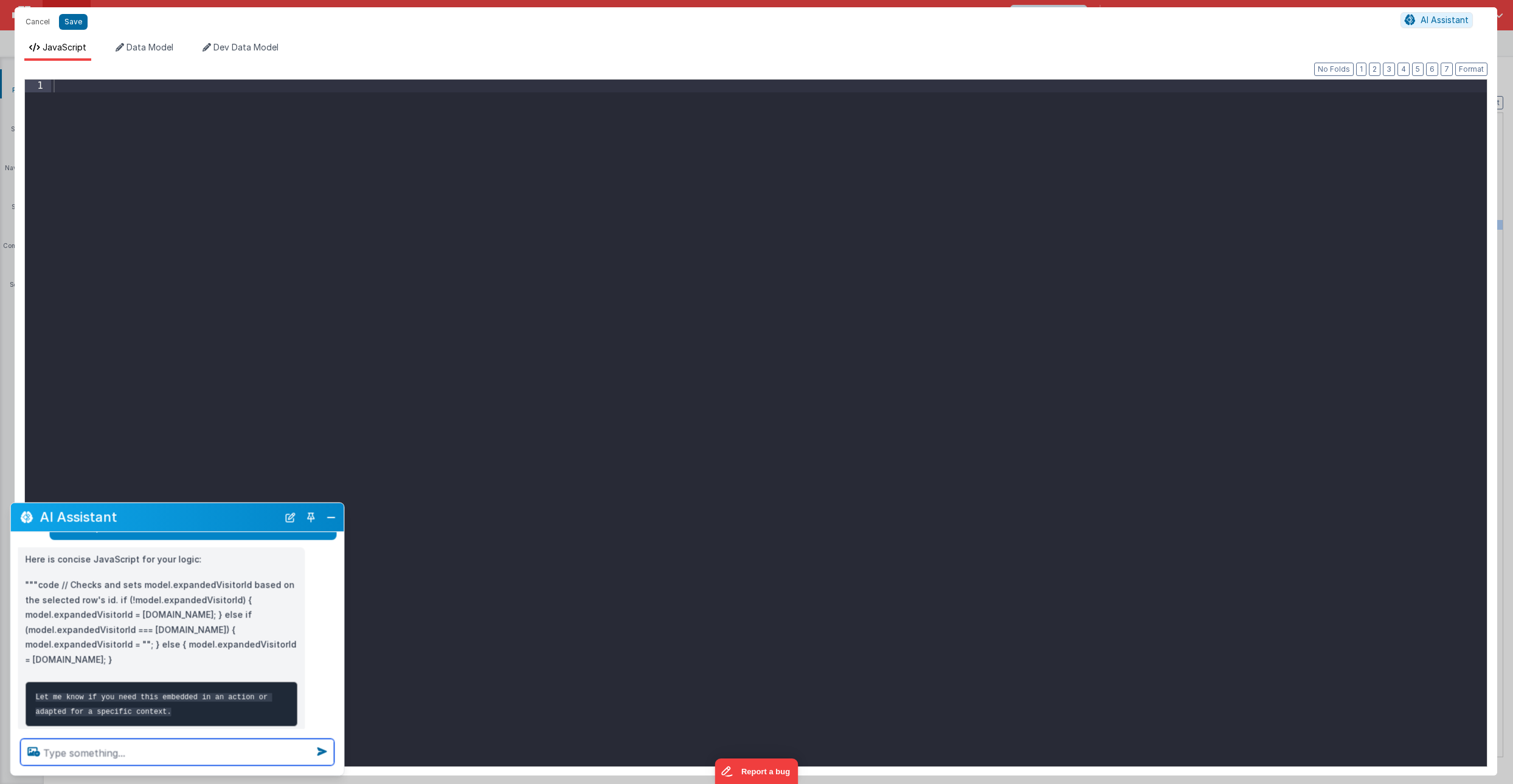
scroll to position [113, 0]
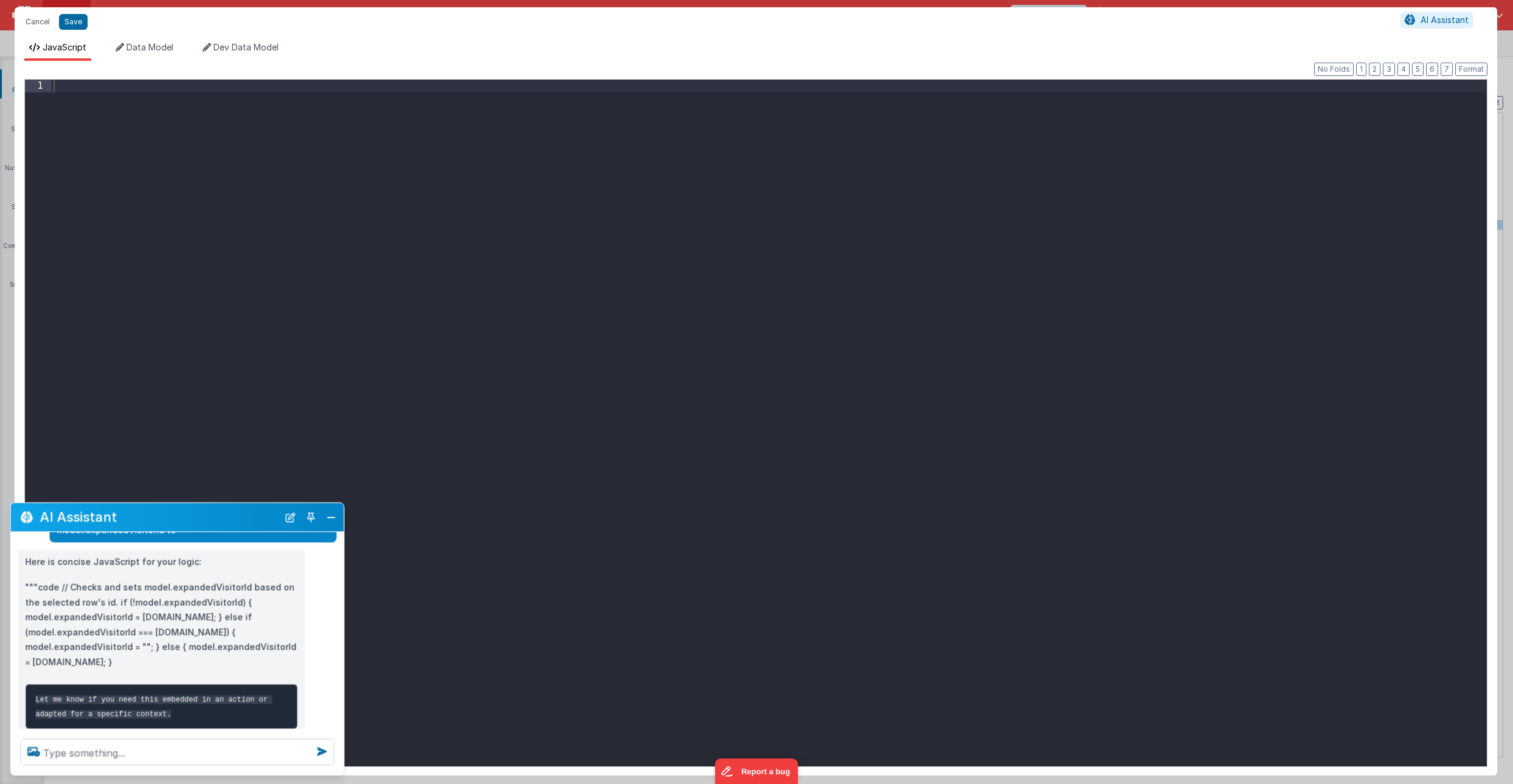
drag, startPoint x: 60, startPoint y: 571, endPoint x: 106, endPoint y: 651, distance: 92.3
click at [106, 651] on p """"code // Checks and sets model.expandedVisitorId based on the selected row's …" at bounding box center [161, 625] width 273 height 90
drag, startPoint x: 99, startPoint y: 649, endPoint x: 62, endPoint y: 569, distance: 88.1
click at [62, 580] on p """"code // Checks and sets model.expandedVisitorId based on the selected row's …" at bounding box center [161, 625] width 273 height 90
copy p "// Checks and sets model.expandedVisitorId based on the selected row's id. if (…"
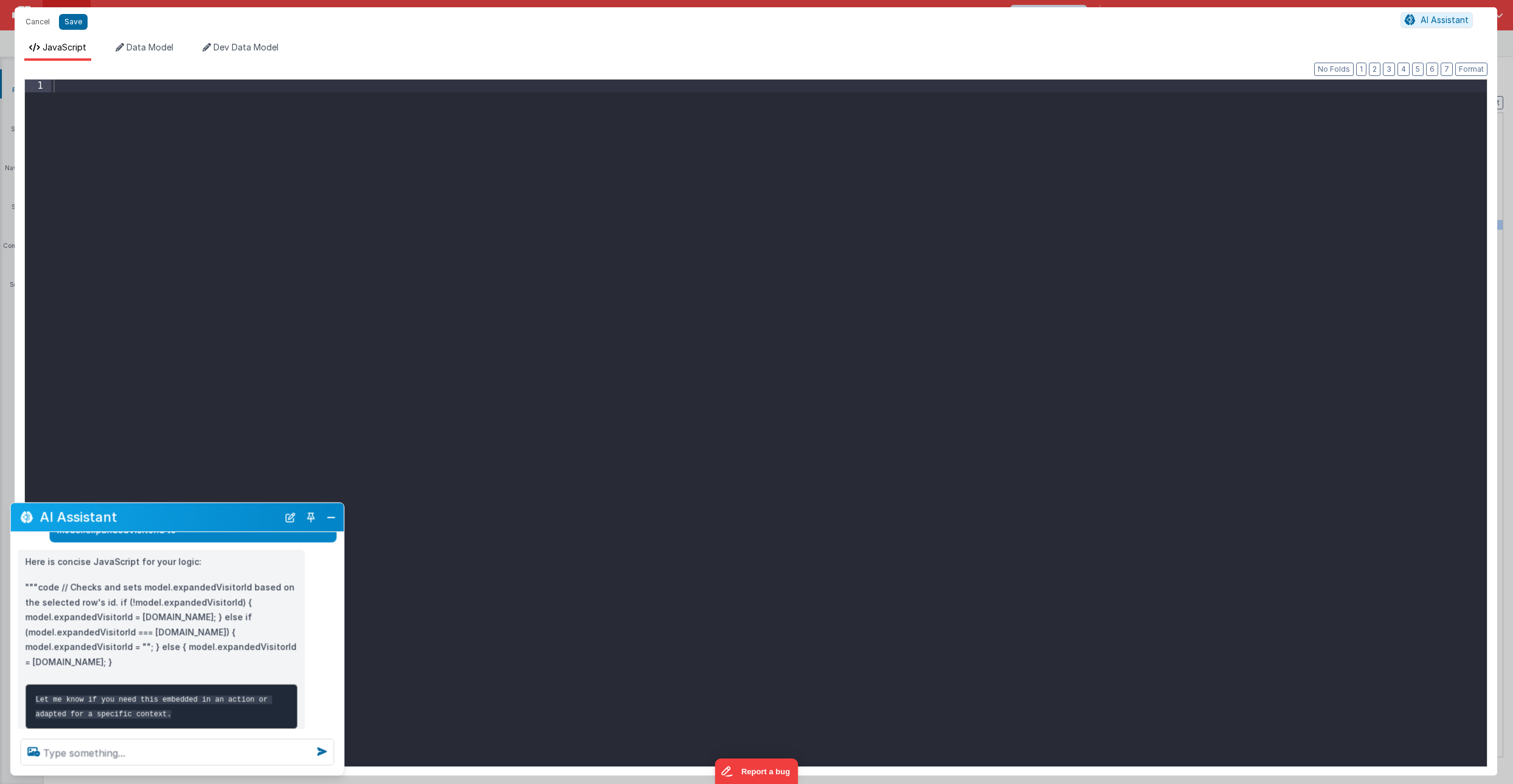
click at [97, 79] on div "1 XXXXXXXXXXXXXXXXXXXXXXXXXXXXXXXXXXXXXXXXXXXXXXXXXX" at bounding box center [756, 423] width 1463 height 688
click at [93, 88] on div at bounding box center [769, 436] width 1436 height 713
click at [490, 86] on div "// Checks and sets model.expandedVisitorId based on the selected row's id. if (…" at bounding box center [769, 449] width 1436 height 739
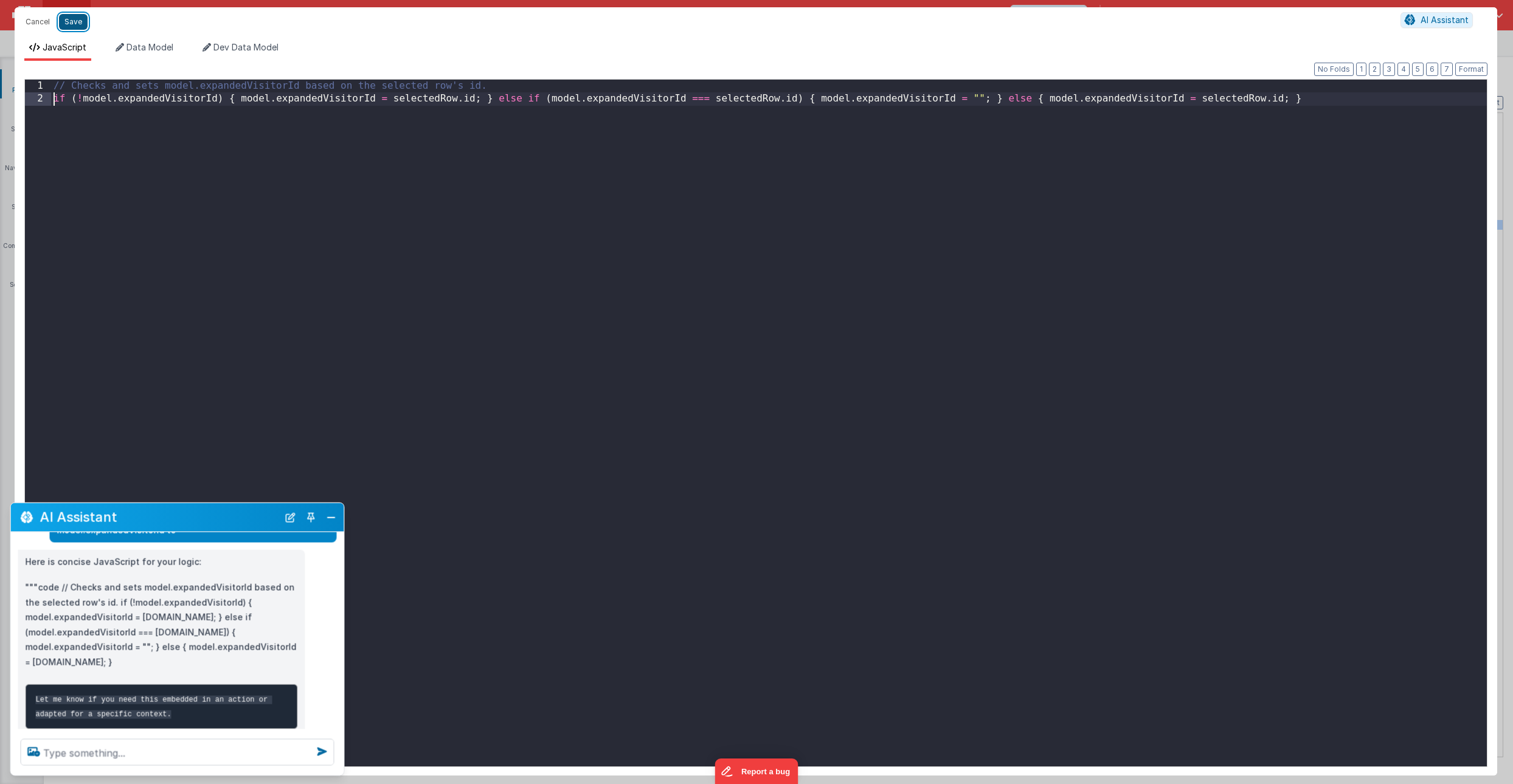
click at [77, 15] on button "Save" at bounding box center [73, 21] width 29 height 15
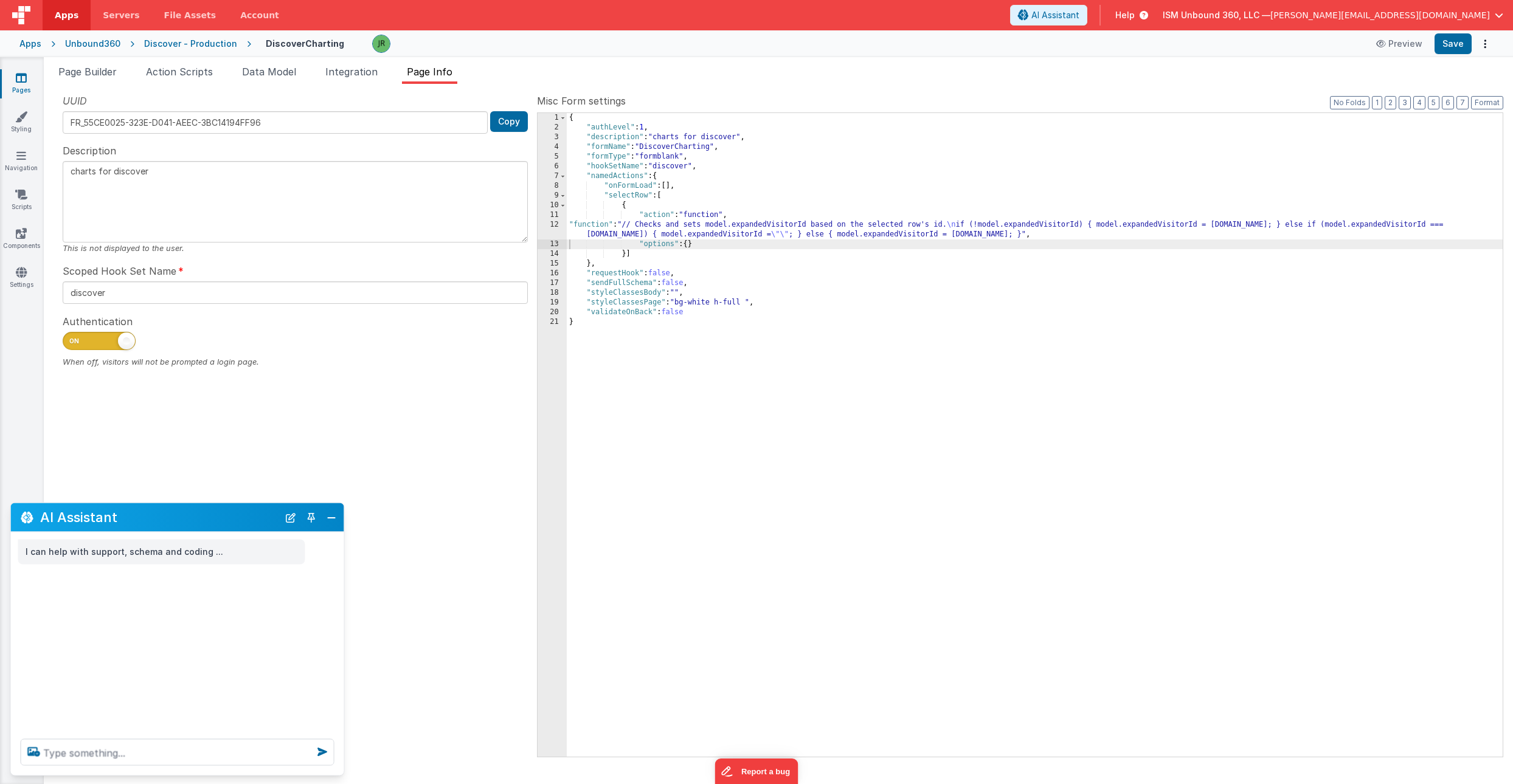
scroll to position [0, 0]
click at [1453, 39] on button "Save" at bounding box center [1452, 43] width 37 height 21
click at [73, 73] on span "Page Builder" at bounding box center [87, 72] width 58 height 12
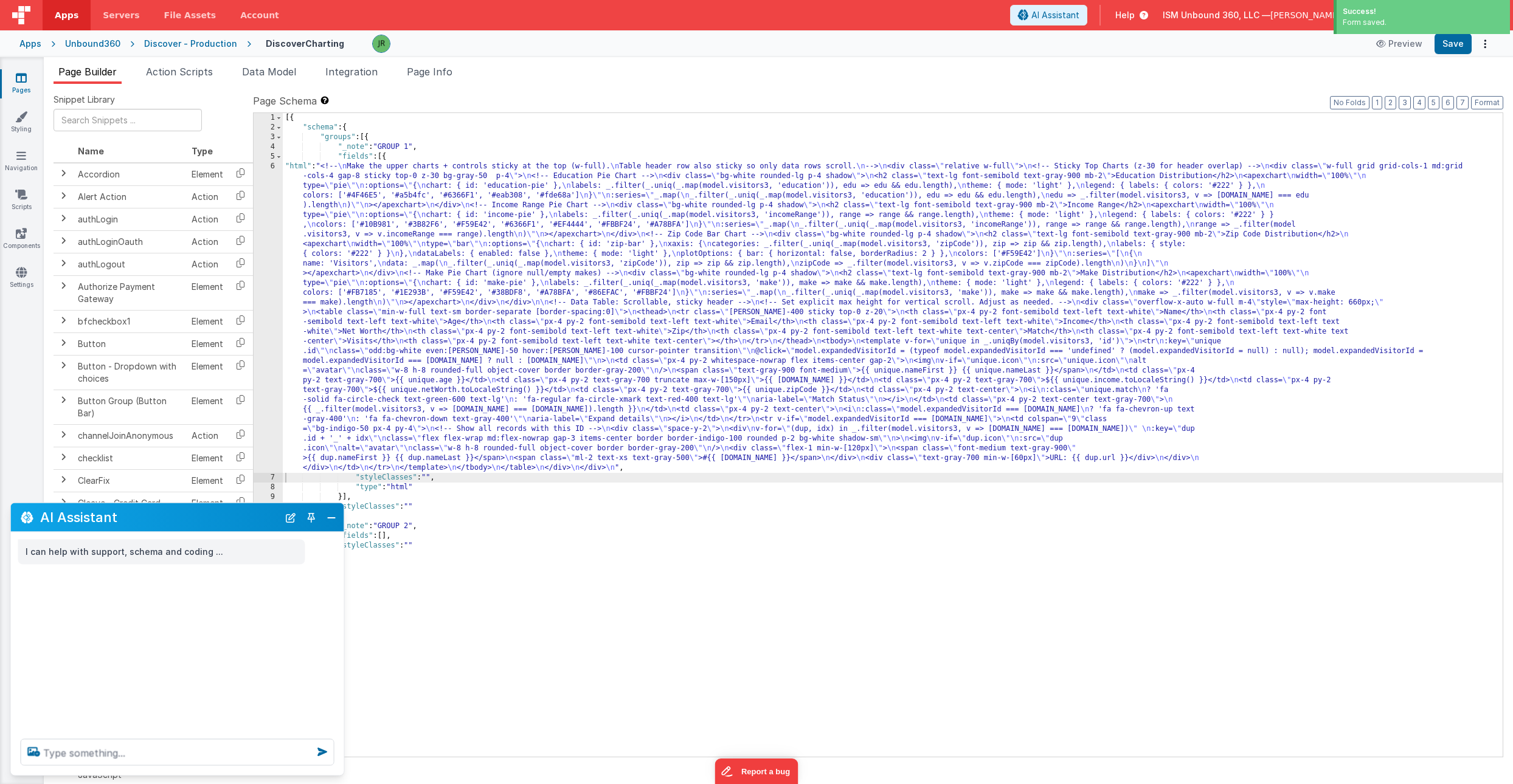
click at [372, 349] on div "[{ "schema" : { "groups" : [{ "_note" : "GROUP 1" , "fields" : [{ "html" : "<!-…" at bounding box center [892, 445] width 1220 height 664
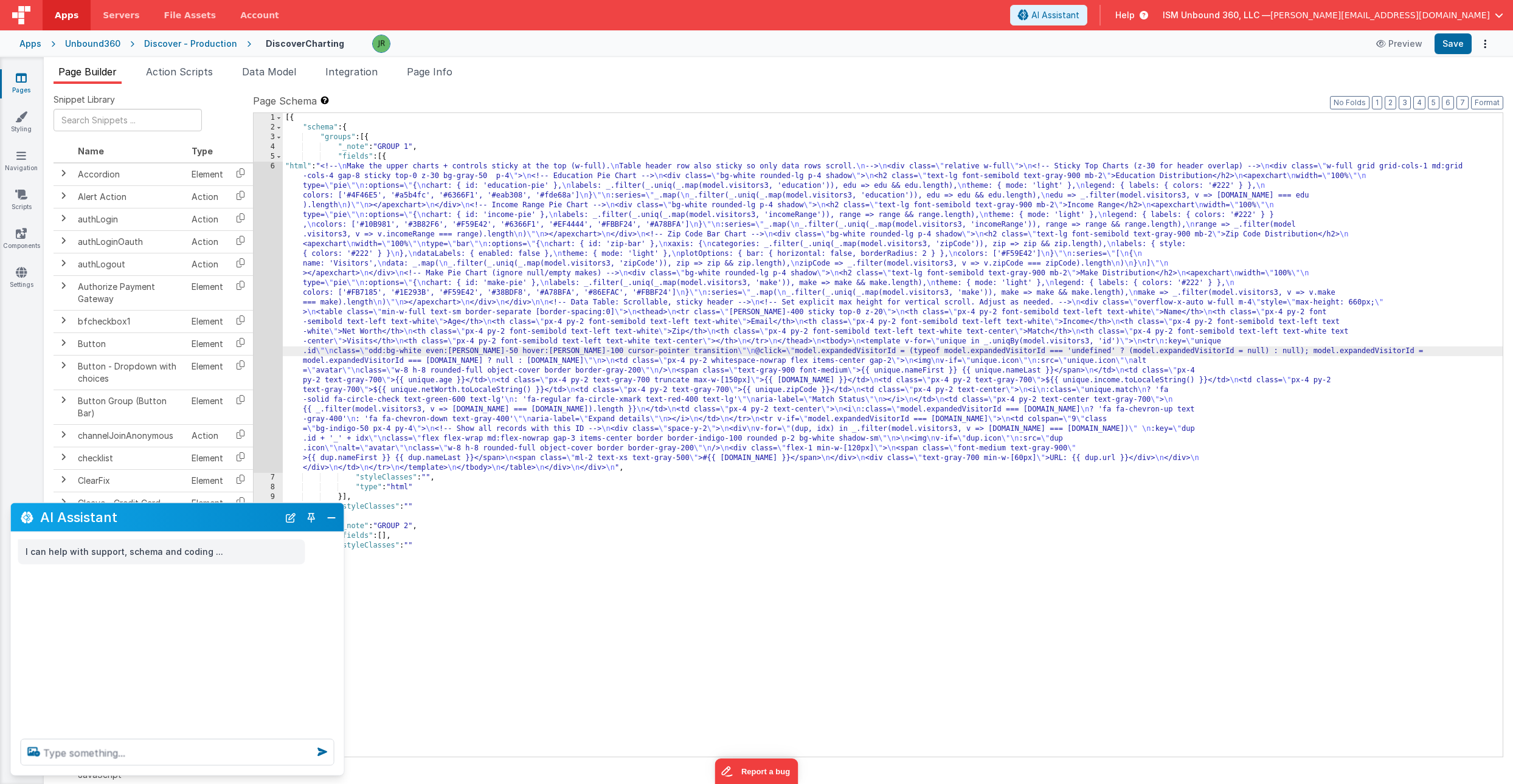
click at [273, 290] on div "6" at bounding box center [268, 318] width 29 height 311
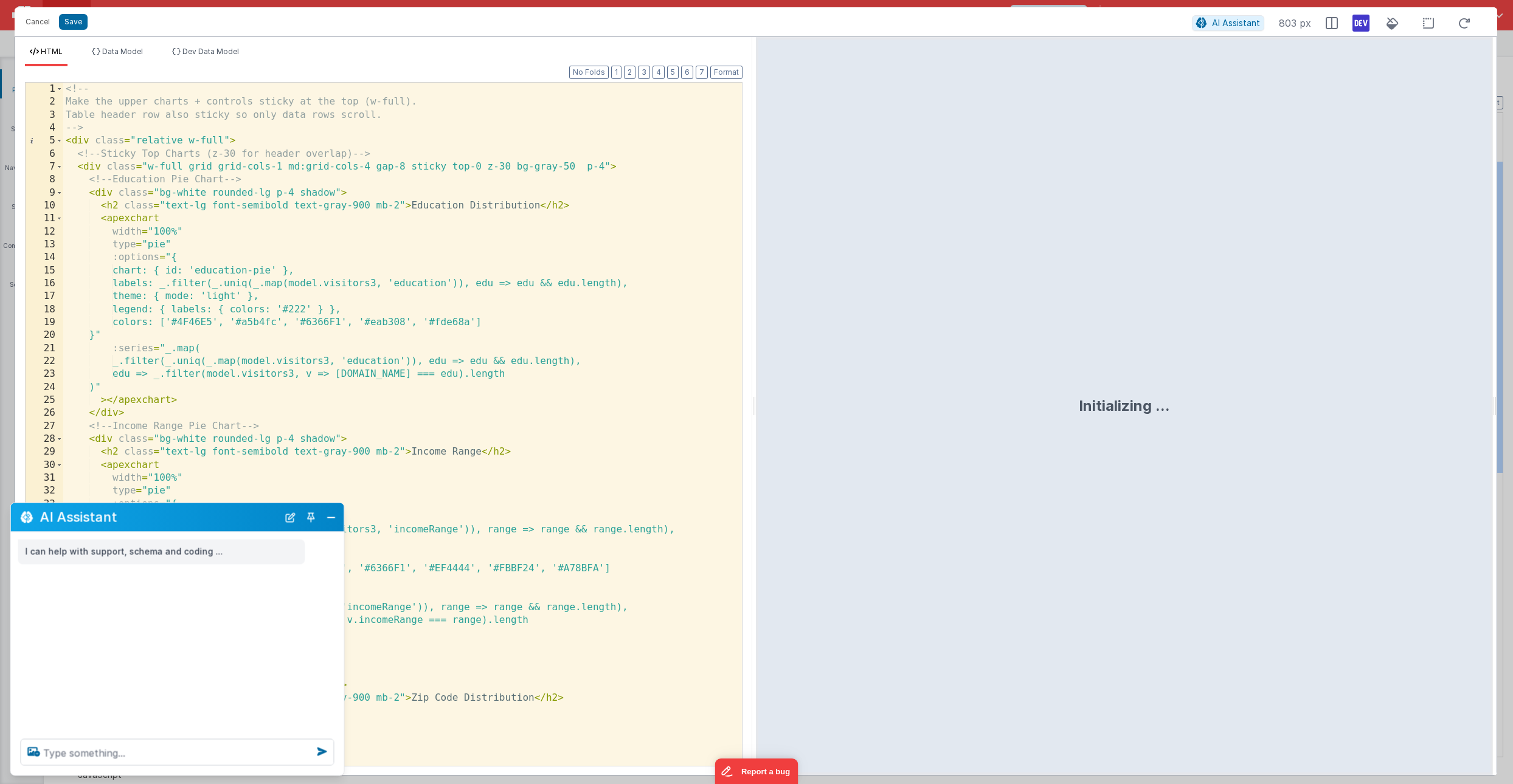
click at [516, 45] on div "HTML Data Model Dev Data Model Format 7 6 5 4 3 2 1 No Folds 1 2 3 4 5 6 7 8 9 …" at bounding box center [384, 406] width 737 height 738
click at [663, 133] on div "<!-- Make the upper charts + controls sticky at the top (w-full). Table header …" at bounding box center [403, 436] width 679 height 709
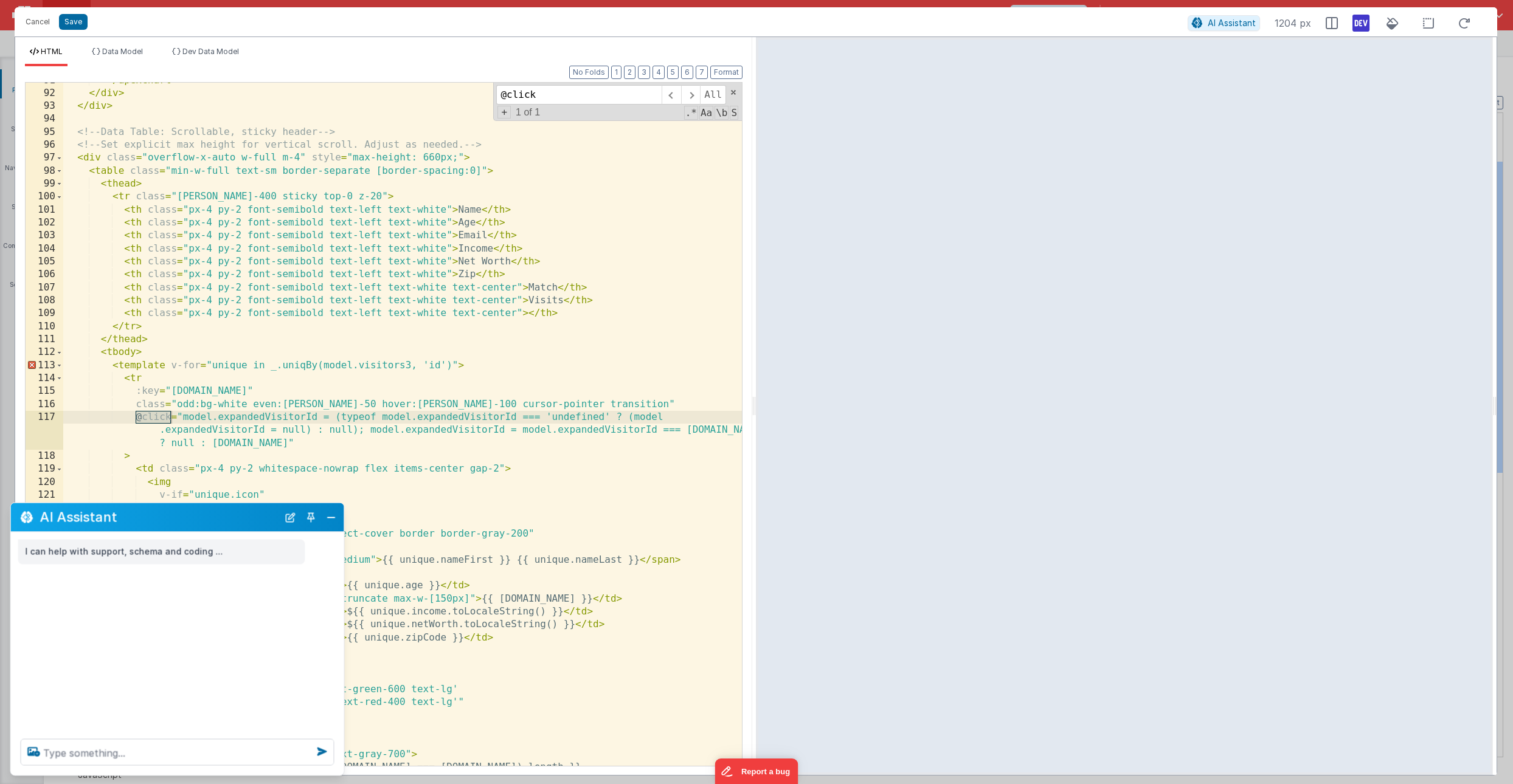
scroll to position [1176, 0]
type input "@click"
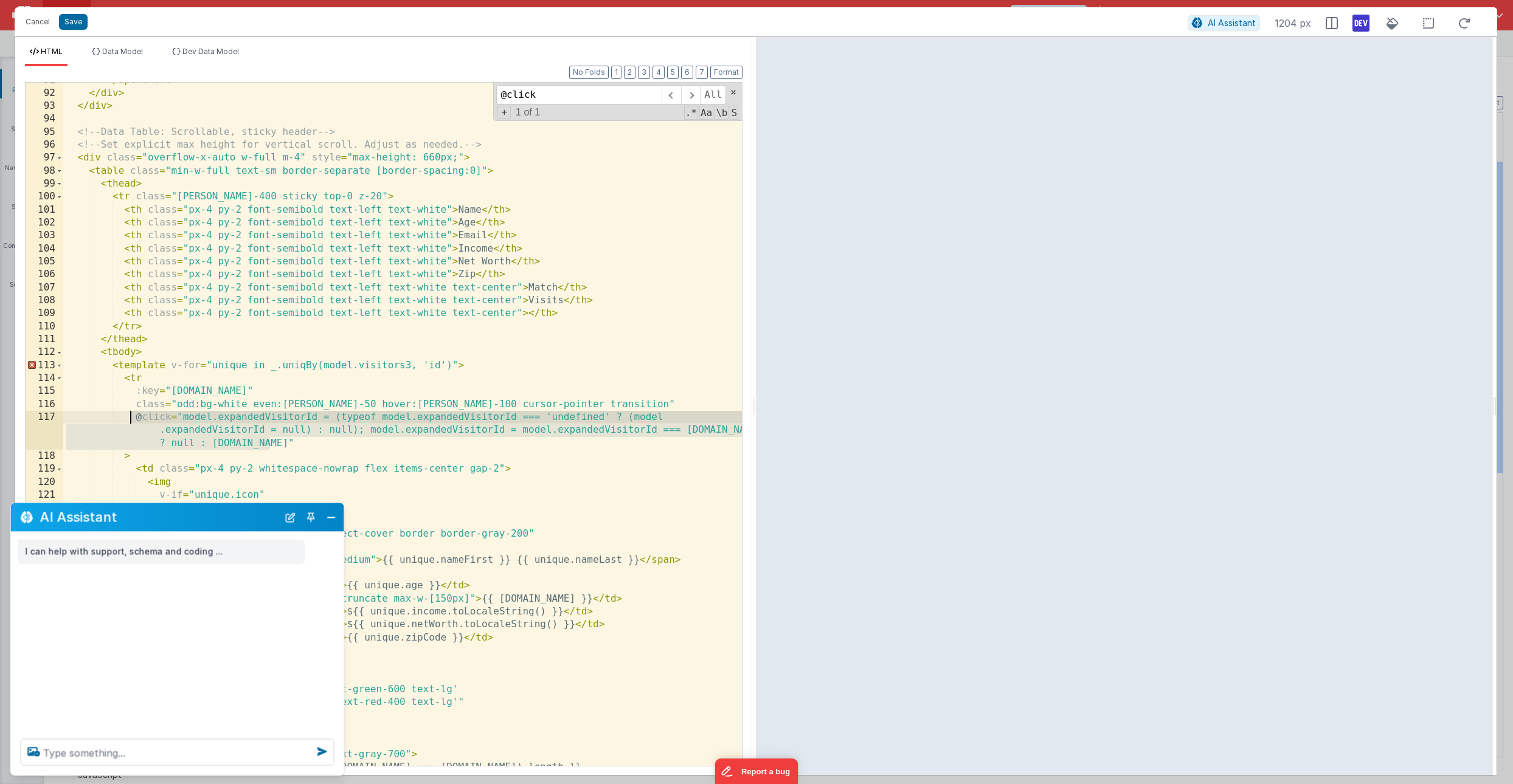
drag, startPoint x: 282, startPoint y: 443, endPoint x: 133, endPoint y: 421, distance: 150.6
click at [133, 421] on div "> </ apexchart > </ div > </ div > <!-- Data Table: Scrollable, sticky header -…" at bounding box center [403, 428] width 679 height 709
click at [187, 414] on div "> </ apexchart > </ div > </ div > <!-- Data Table: Scrollable, sticky header -…" at bounding box center [403, 428] width 679 height 709
drag, startPoint x: 178, startPoint y: 416, endPoint x: 273, endPoint y: 443, distance: 98.8
click at [273, 443] on div "> </ apexchart > </ div > </ div > <!-- Data Table: Scrollable, sticky header -…" at bounding box center [403, 428] width 679 height 709
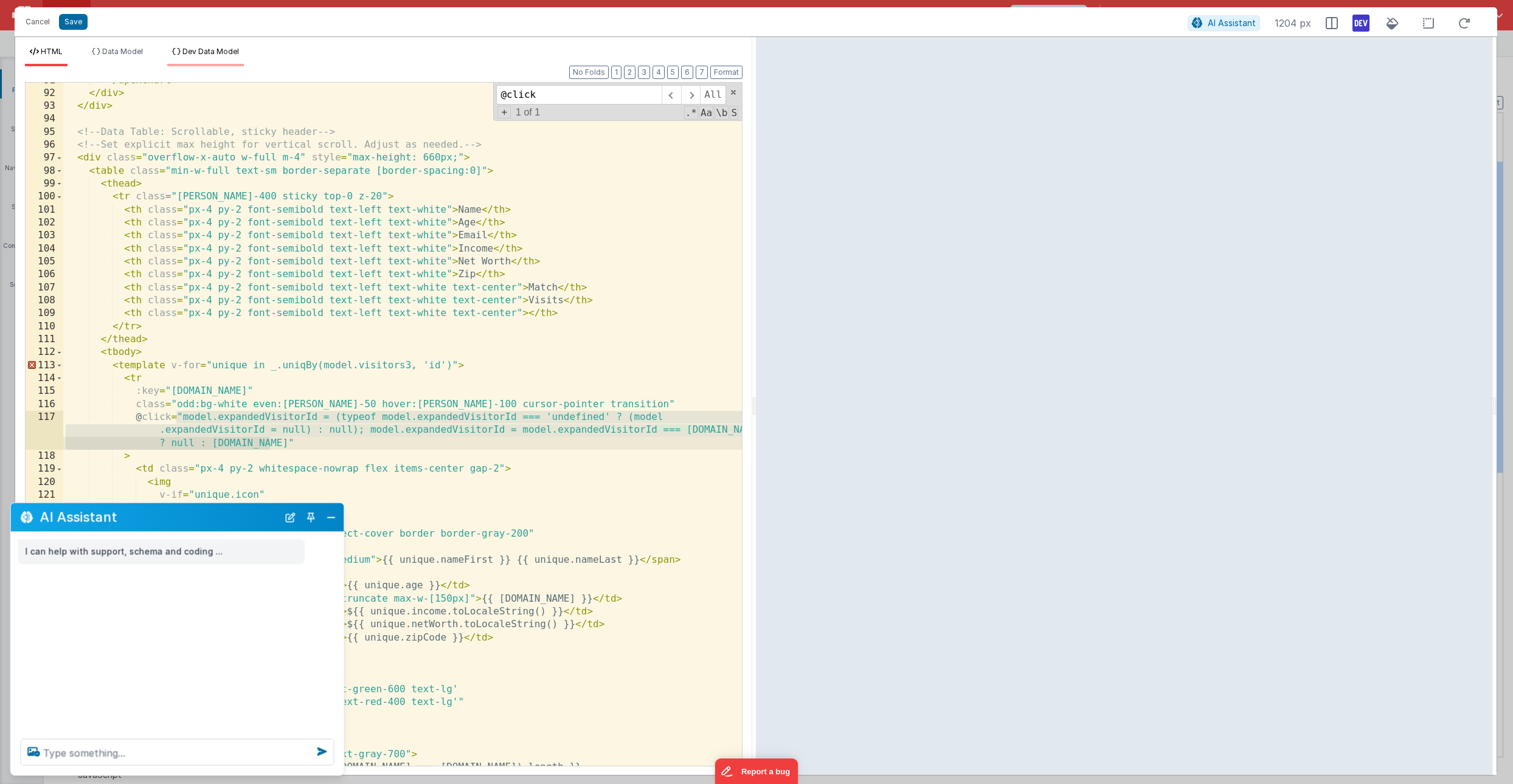
click at [221, 64] on li "Dev Data Model" at bounding box center [206, 56] width 77 height 19
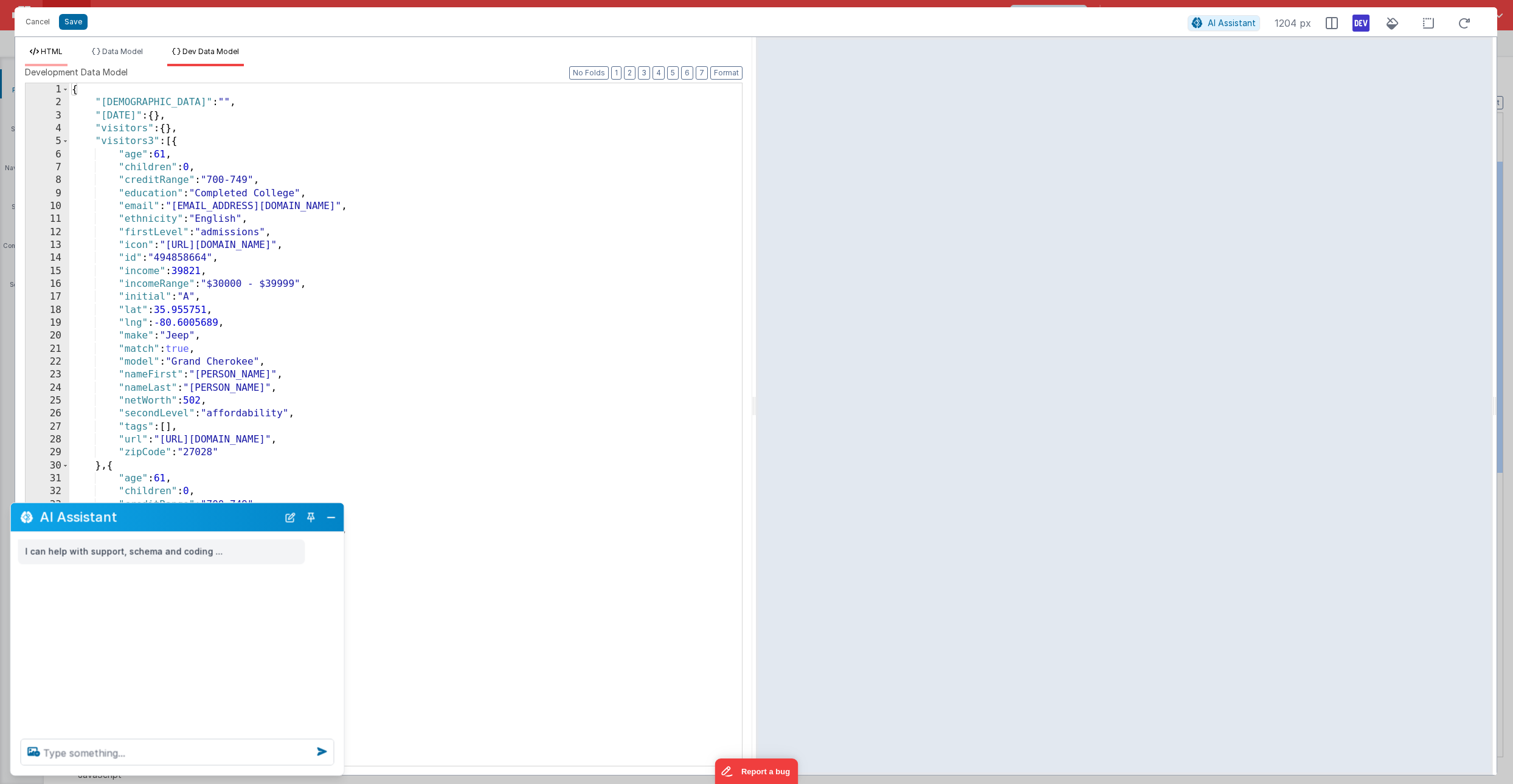
click at [51, 49] on span "HTML" at bounding box center [52, 52] width 22 height 9
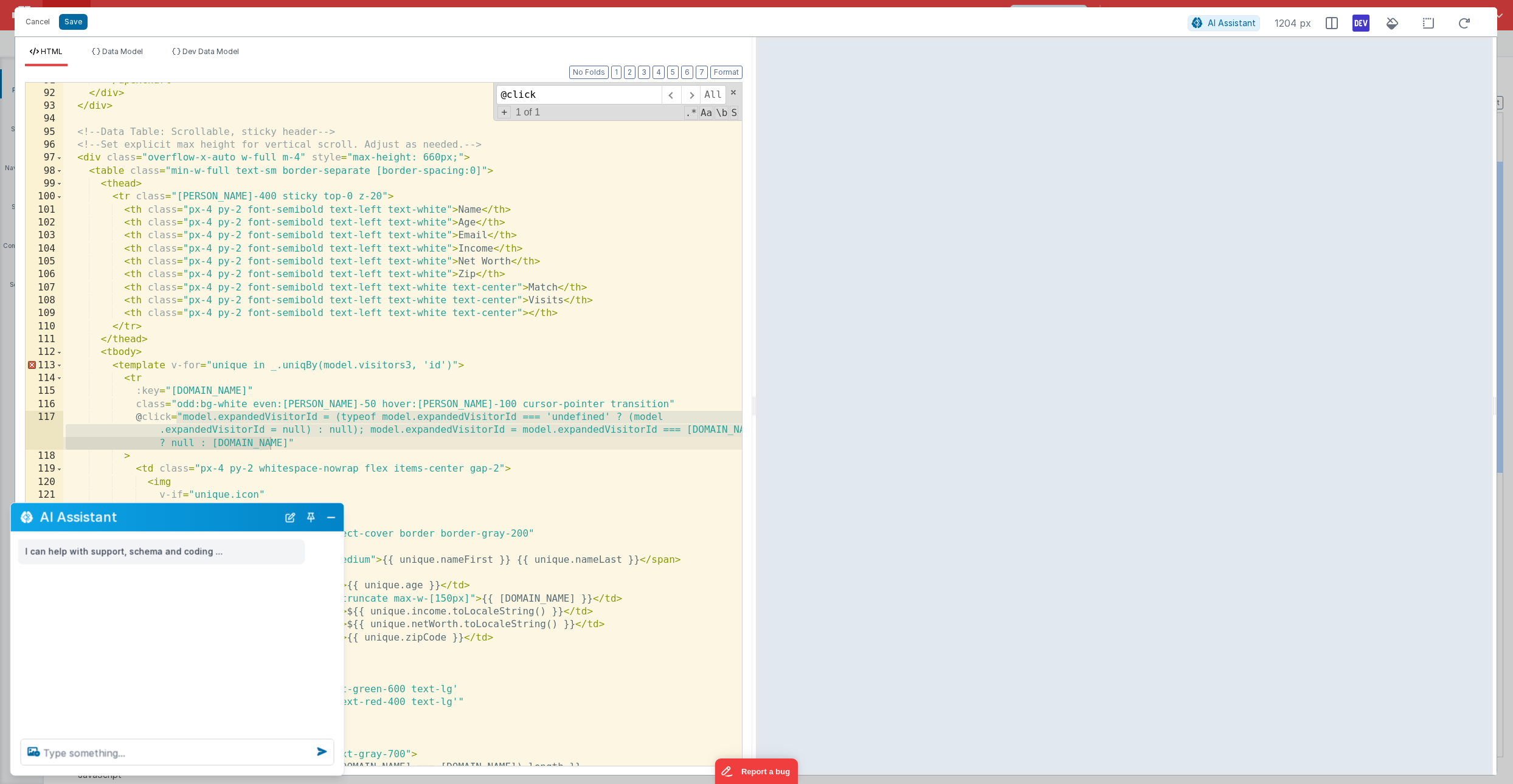
click at [178, 419] on div "> </ apexchart > </ div > </ div > <!-- Data Table: Scrollable, sticky header -…" at bounding box center [403, 428] width 679 height 709
drag, startPoint x: 178, startPoint y: 419, endPoint x: 273, endPoint y: 442, distance: 97.7
click at [273, 442] on div "> </ apexchart > </ div > </ div > <!-- Data Table: Scrollable, sticky header -…" at bounding box center [403, 428] width 679 height 709
drag, startPoint x: 299, startPoint y: 444, endPoint x: 182, endPoint y: 419, distance: 119.6
click at [182, 419] on div "> </ apexchart > </ div > </ div > <!-- Data Table: Scrollable, sticky header -…" at bounding box center [403, 428] width 679 height 709
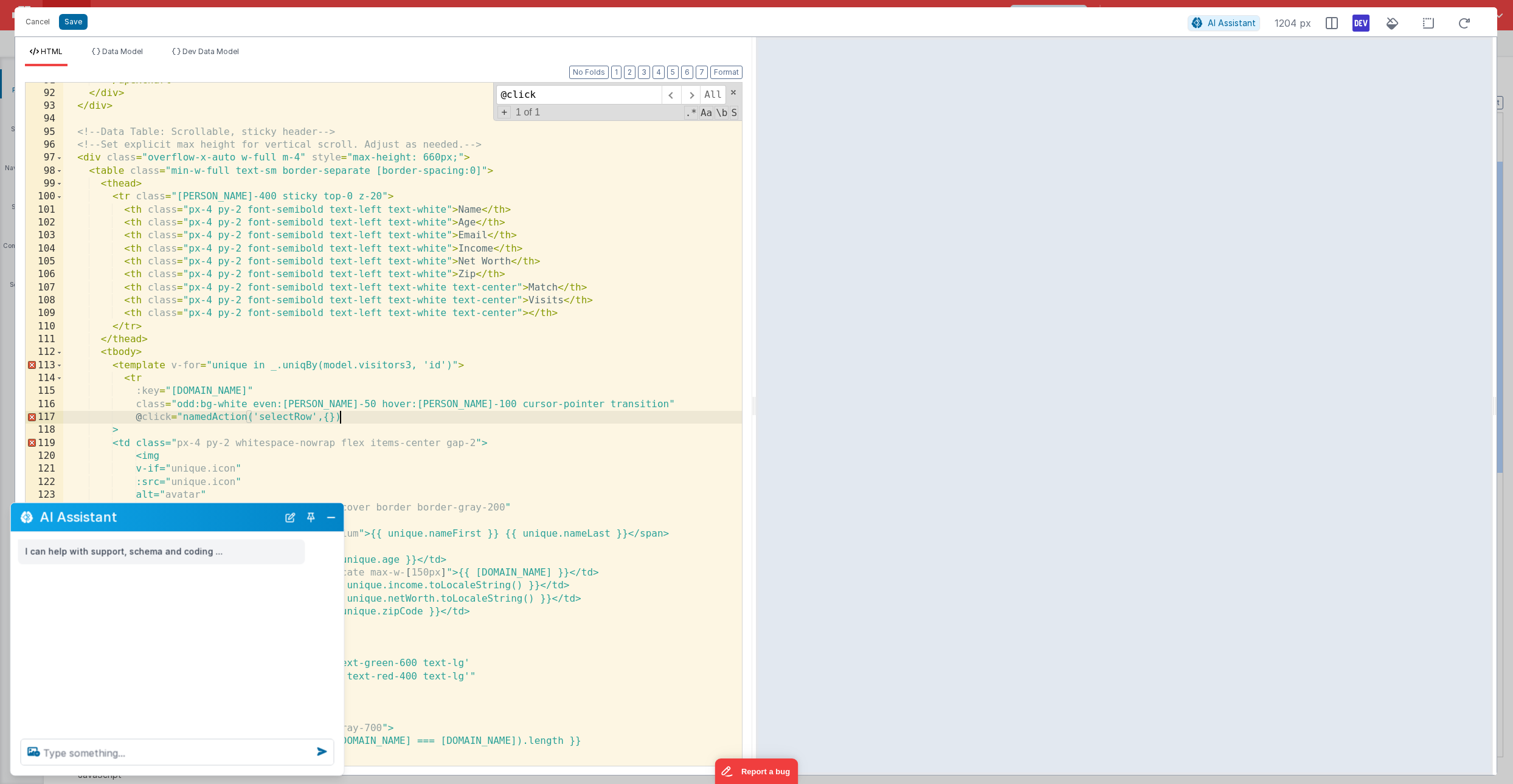
click at [329, 417] on div "> </ apexchart > </ div > </ div > <!-- Data Table: Scrollable, sticky header -…" at bounding box center [403, 428] width 679 height 709
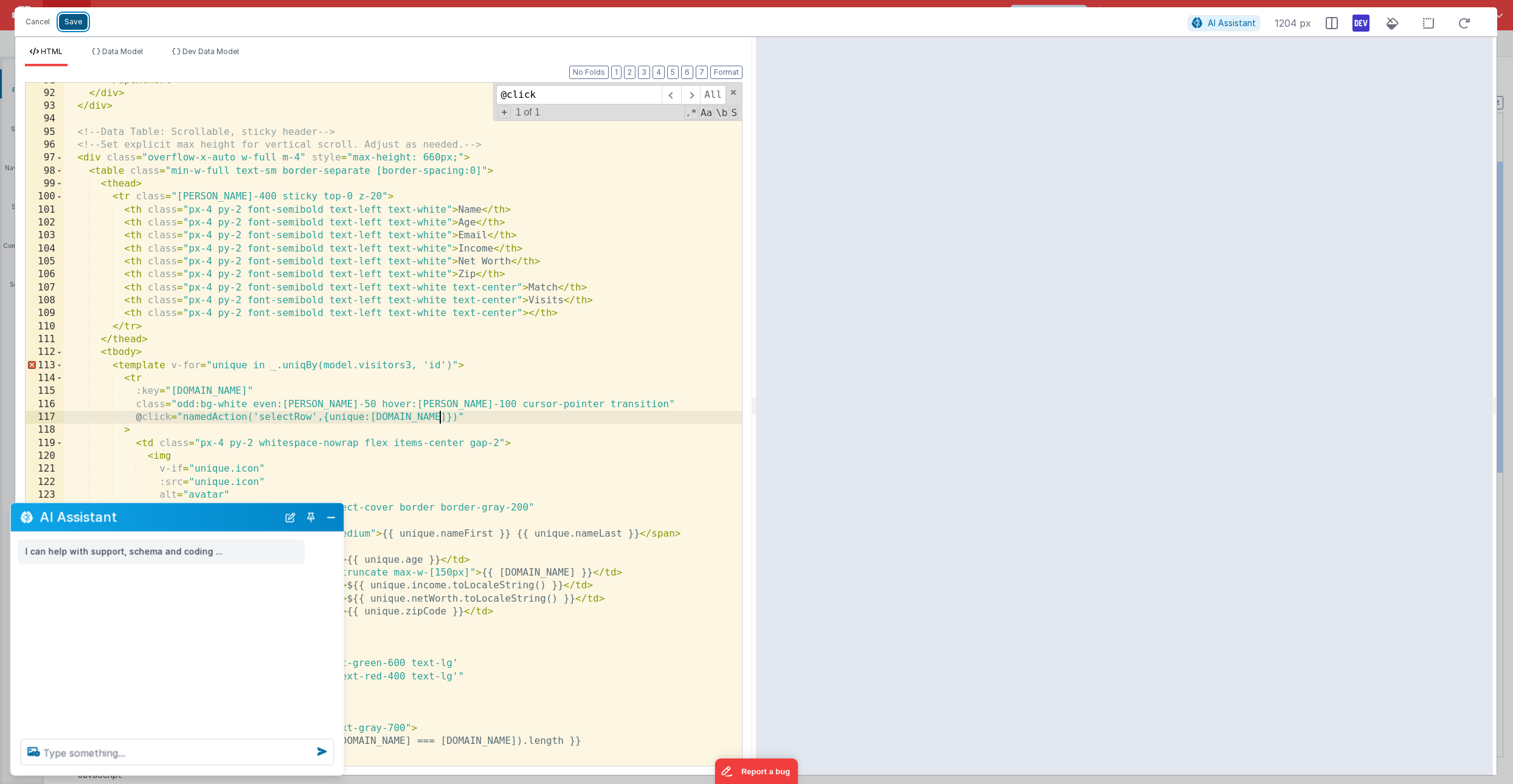
click at [75, 22] on button "Save" at bounding box center [73, 21] width 29 height 15
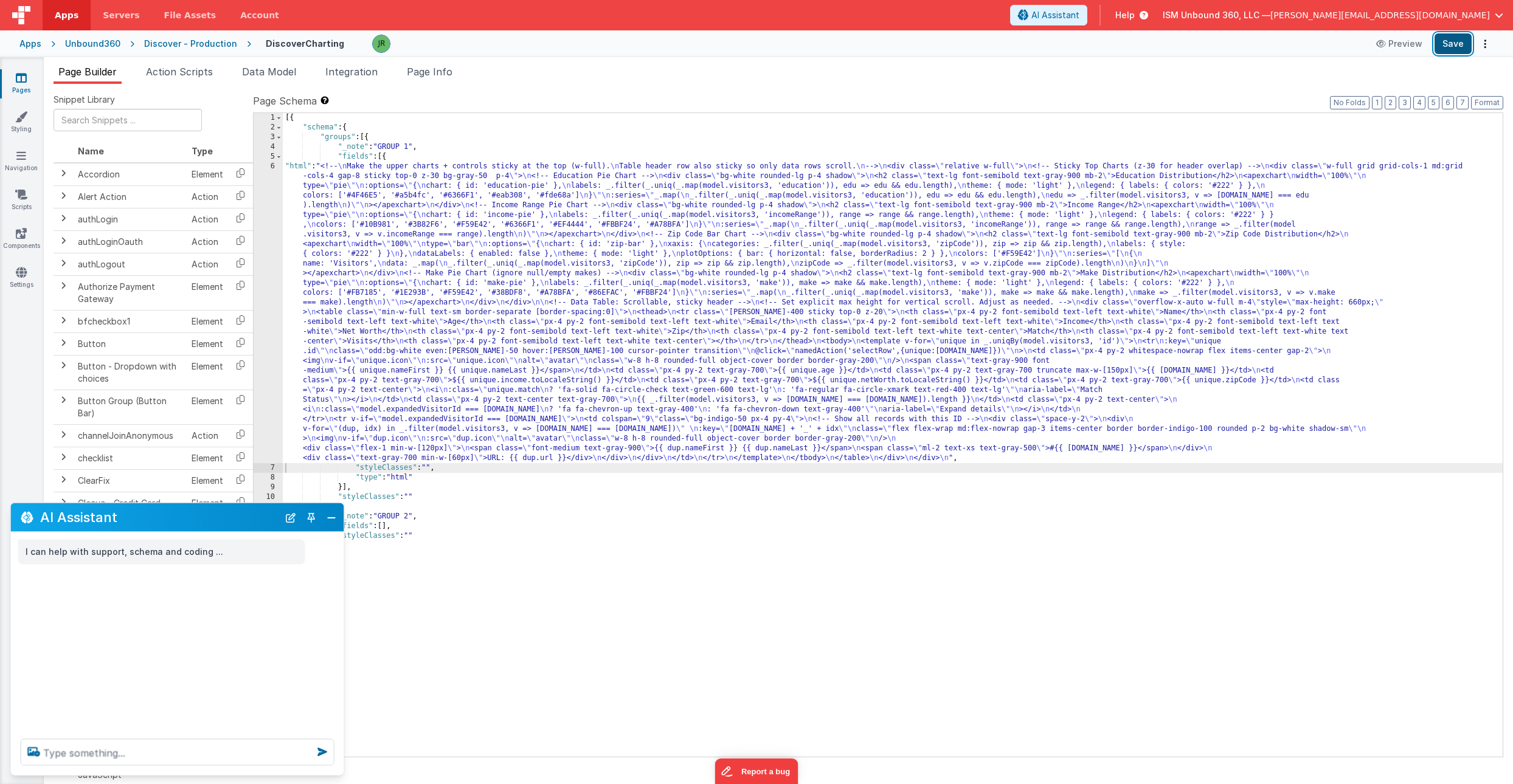
click at [1456, 38] on button "Save" at bounding box center [1452, 43] width 37 height 21
click at [320, 260] on div "[{ "schema" : { "groups" : [{ "_note" : "GROUP 1" , "fields" : [{ "html" : "<!-…" at bounding box center [892, 445] width 1220 height 664
click at [268, 240] on div "6" at bounding box center [268, 312] width 29 height 301
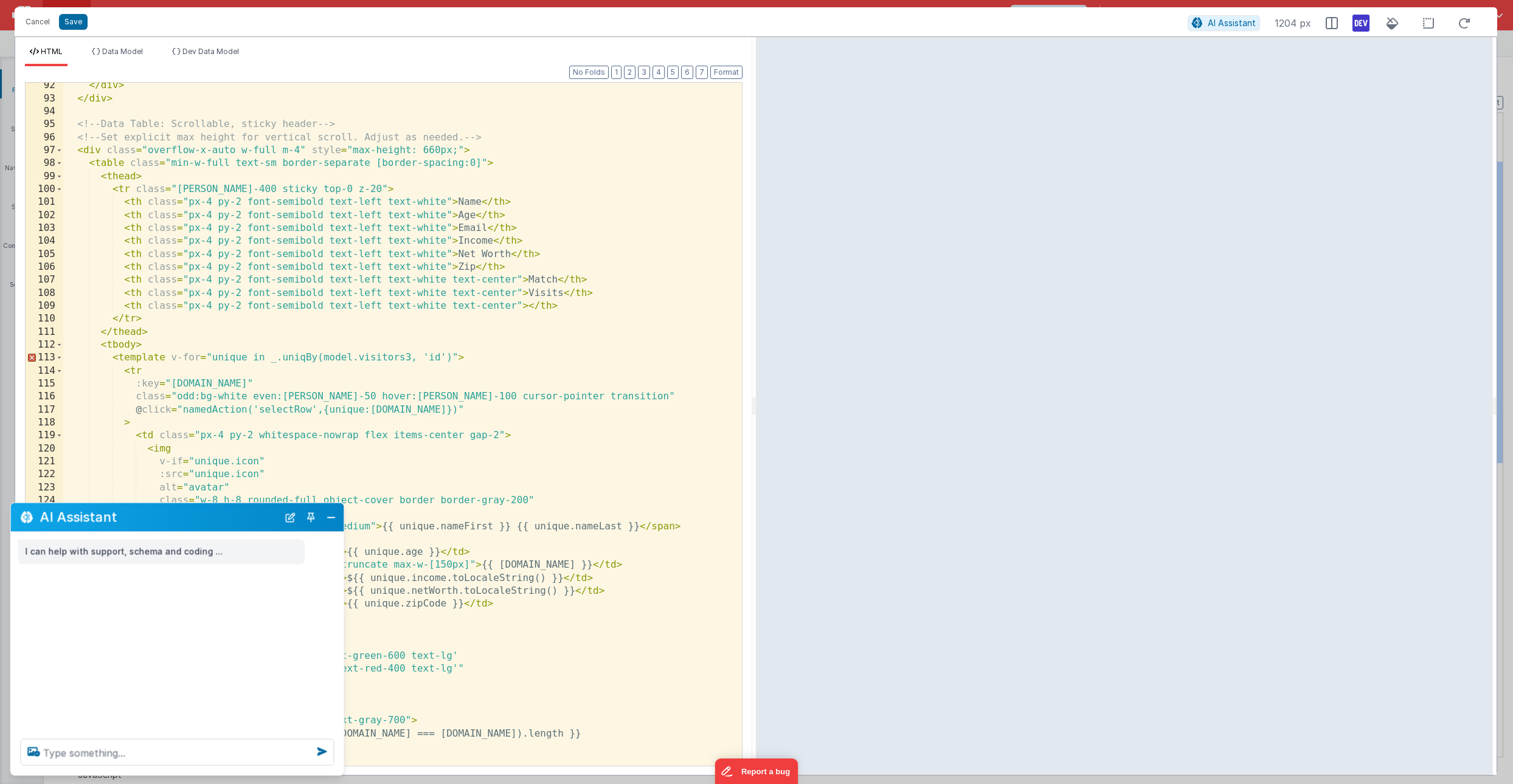
scroll to position [1185, 0]
drag, startPoint x: 177, startPoint y: 408, endPoint x: 459, endPoint y: 406, distance: 282.0
click at [459, 406] on div "</ div > </ div > <!-- Data Table: Scrollable, sticky header --> <!-- Set expli…" at bounding box center [403, 432] width 679 height 709
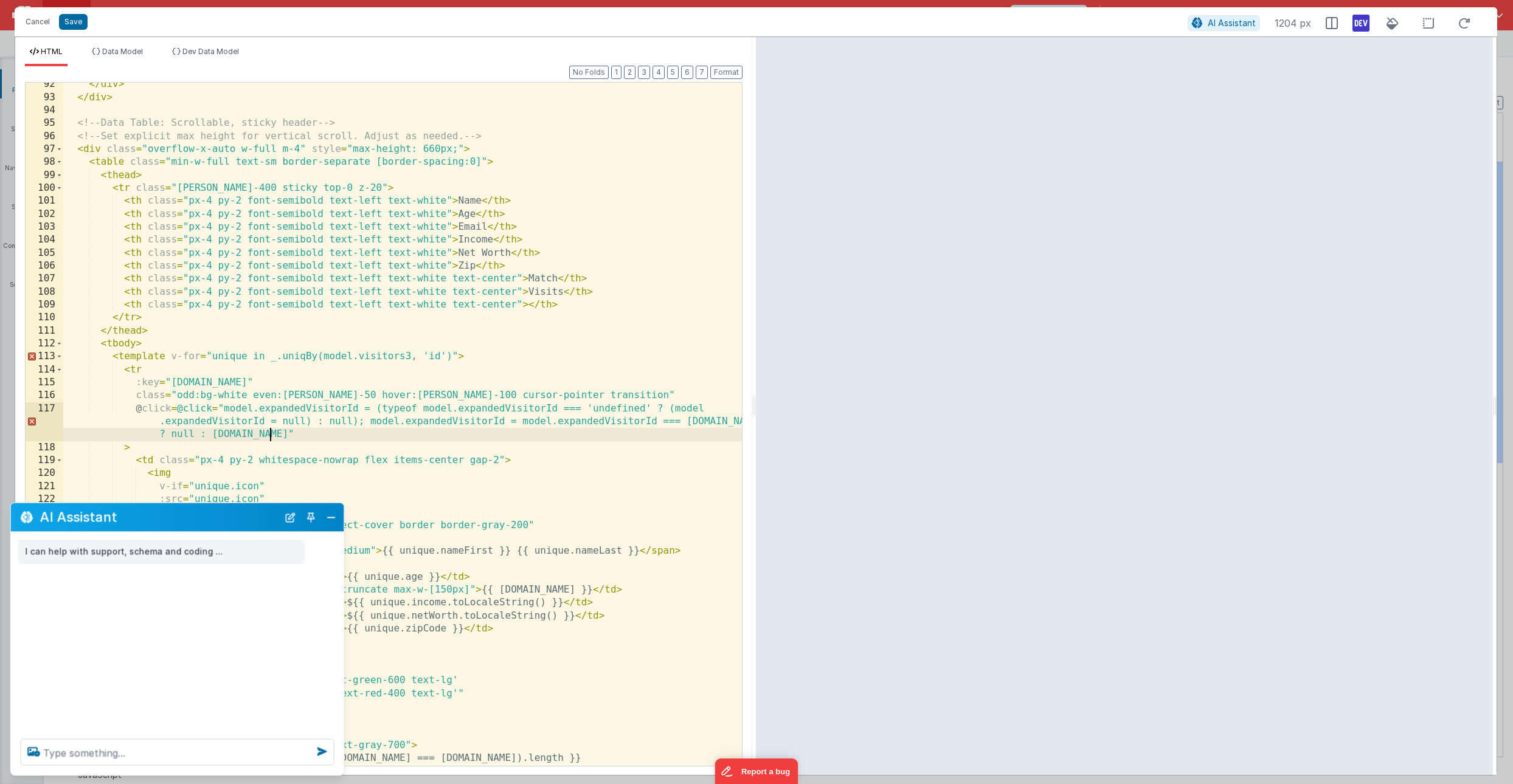
click at [176, 411] on div "</ div > </ div > <!-- Data Table: Scrollable, sticky header --> <!-- Set expli…" at bounding box center [403, 432] width 679 height 709
click at [72, 15] on button "Save" at bounding box center [73, 21] width 29 height 15
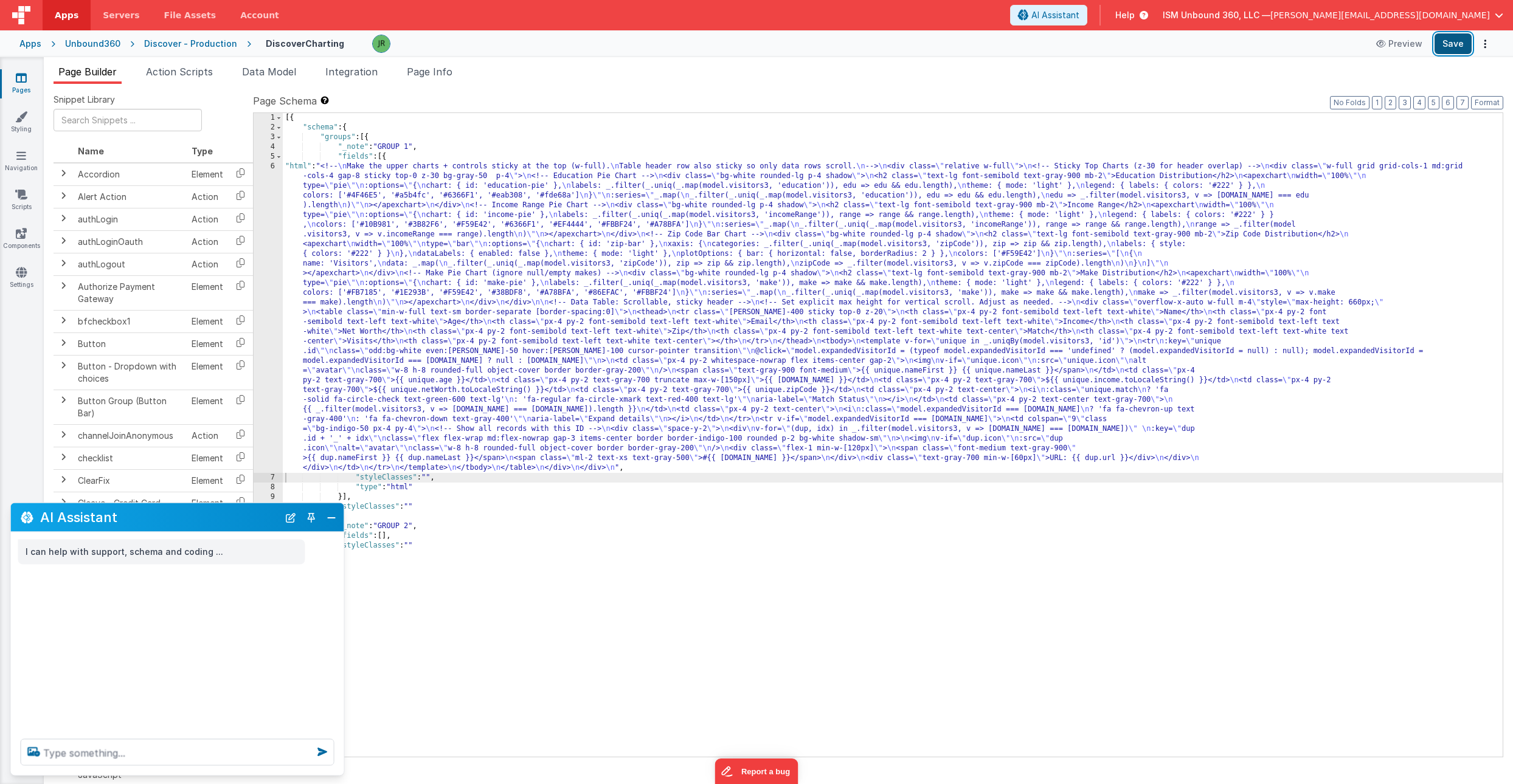
click at [1460, 40] on button "Save" at bounding box center [1452, 43] width 37 height 21
click at [339, 289] on div "[{ "schema" : { "groups" : [{ "_note" : "GROUP 1" , "fields" : [{ "html" : "<!-…" at bounding box center [892, 445] width 1220 height 664
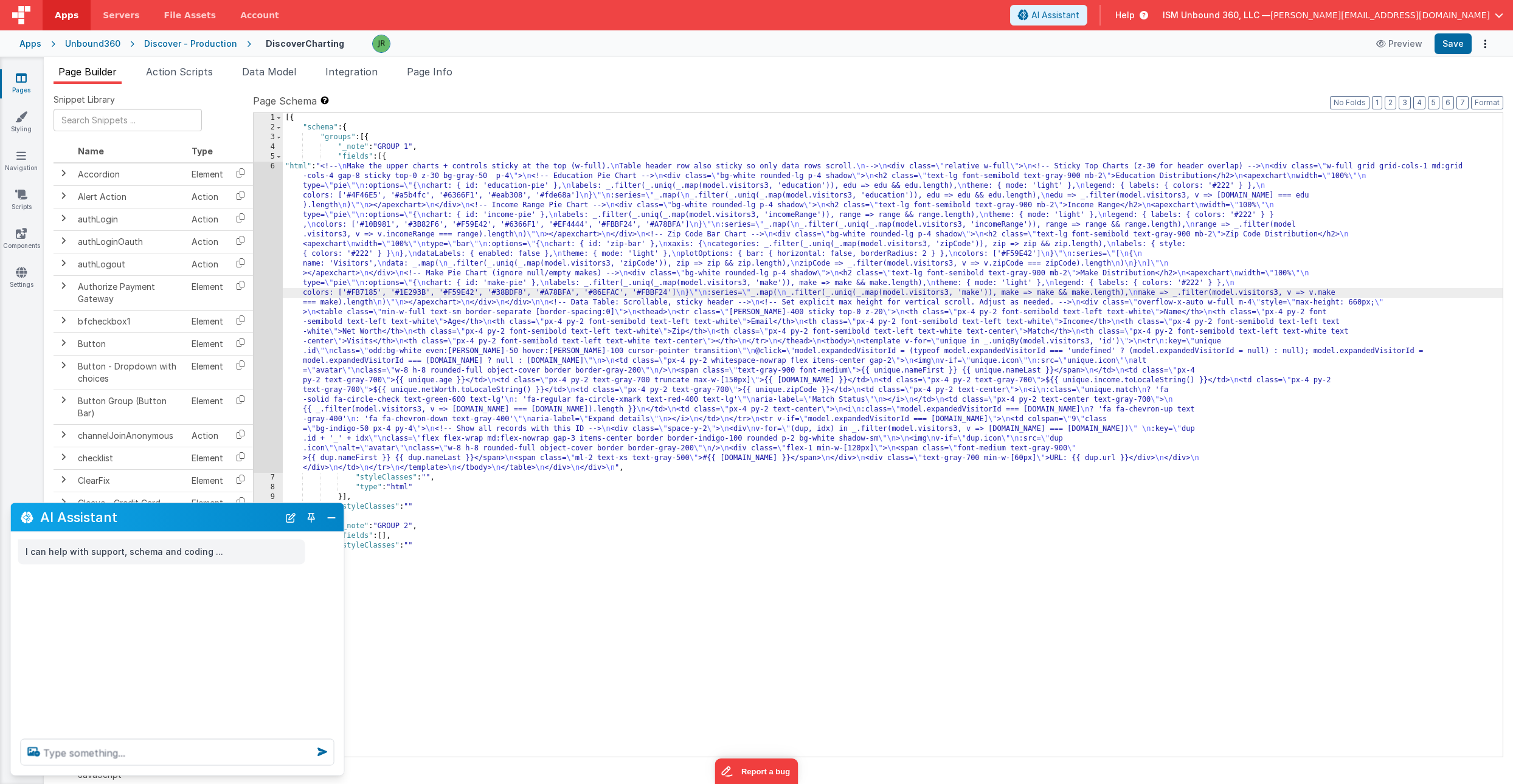
click at [268, 273] on div "6" at bounding box center [268, 318] width 29 height 311
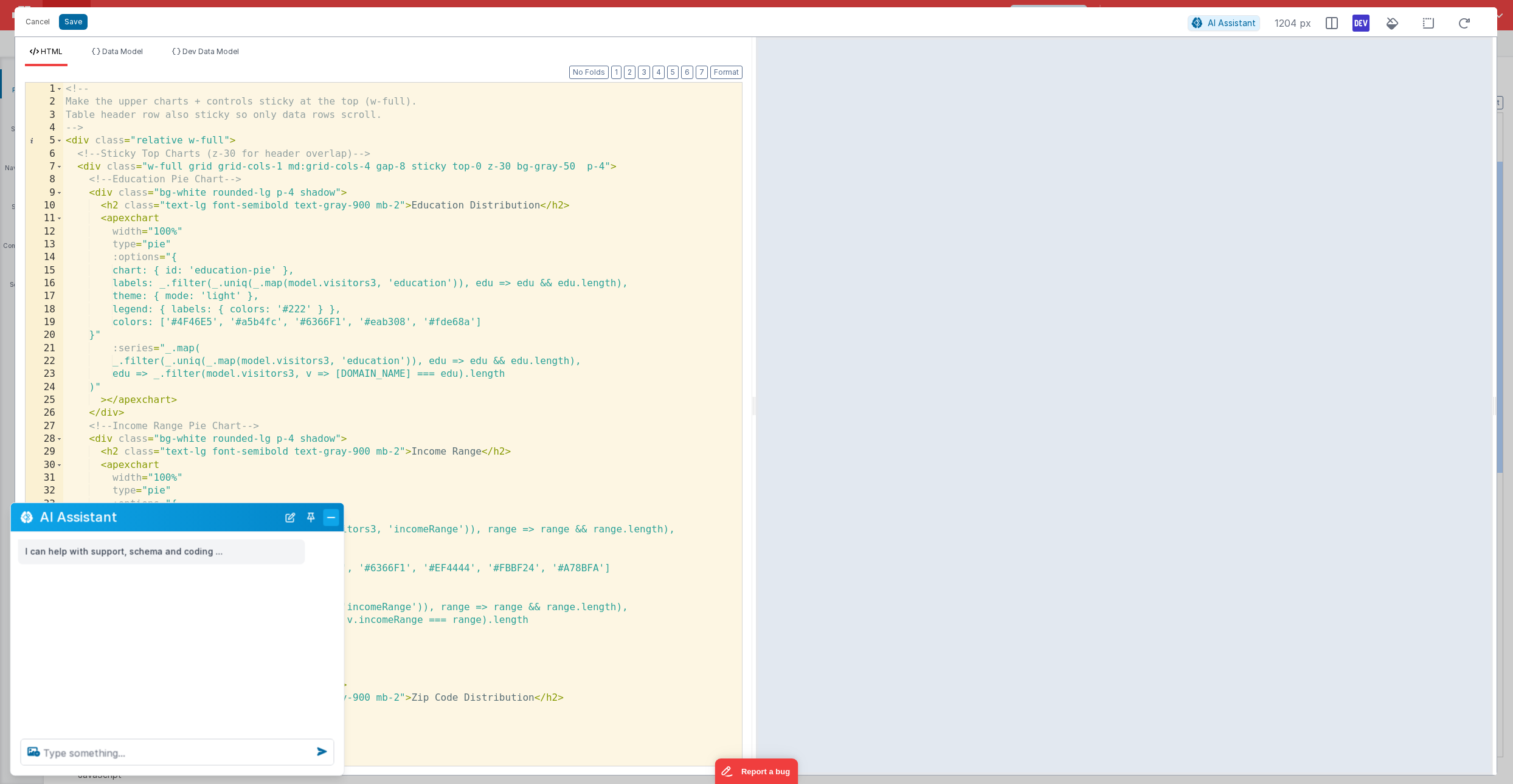
click at [334, 520] on button "Close" at bounding box center [330, 517] width 15 height 17
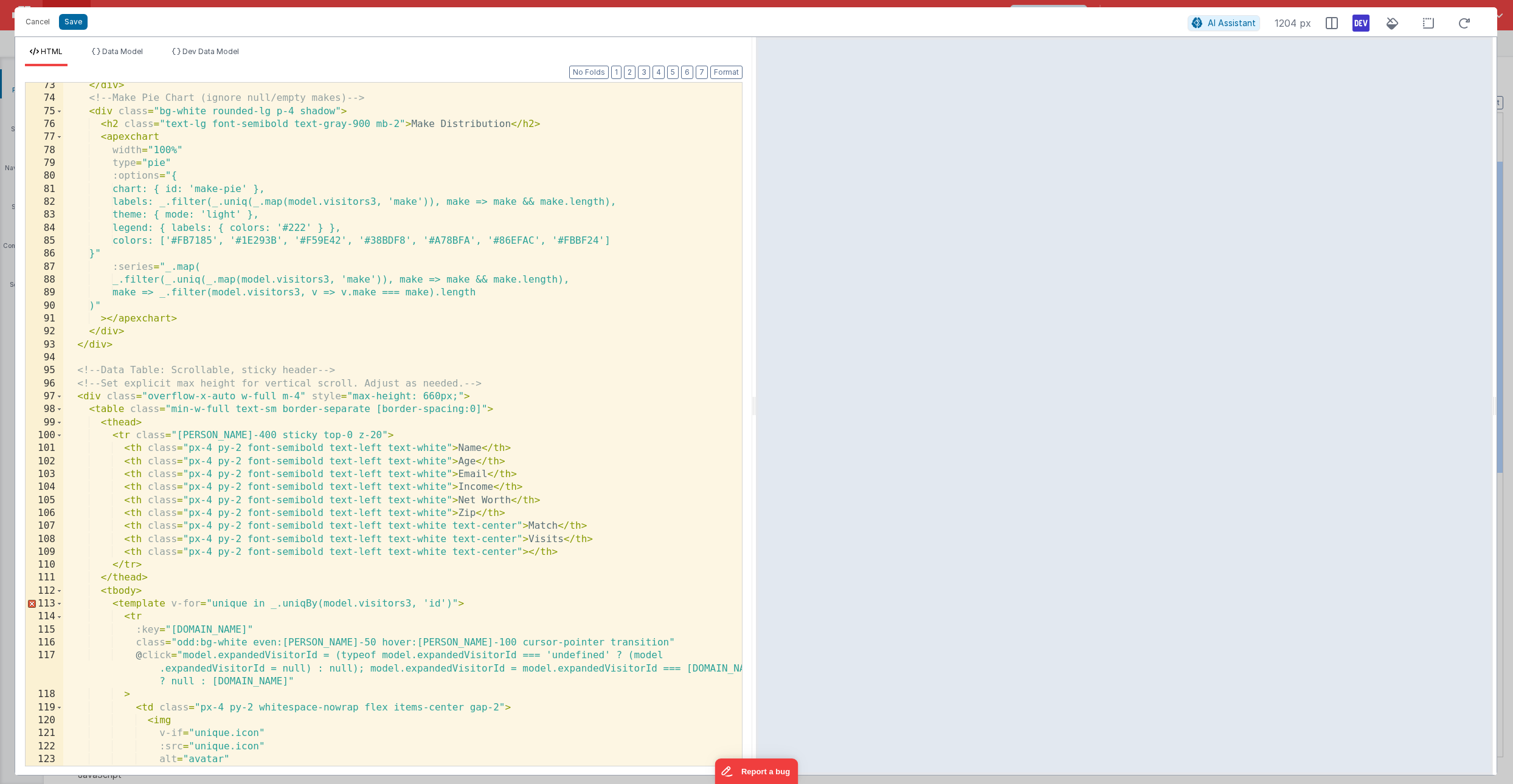
scroll to position [952, 0]
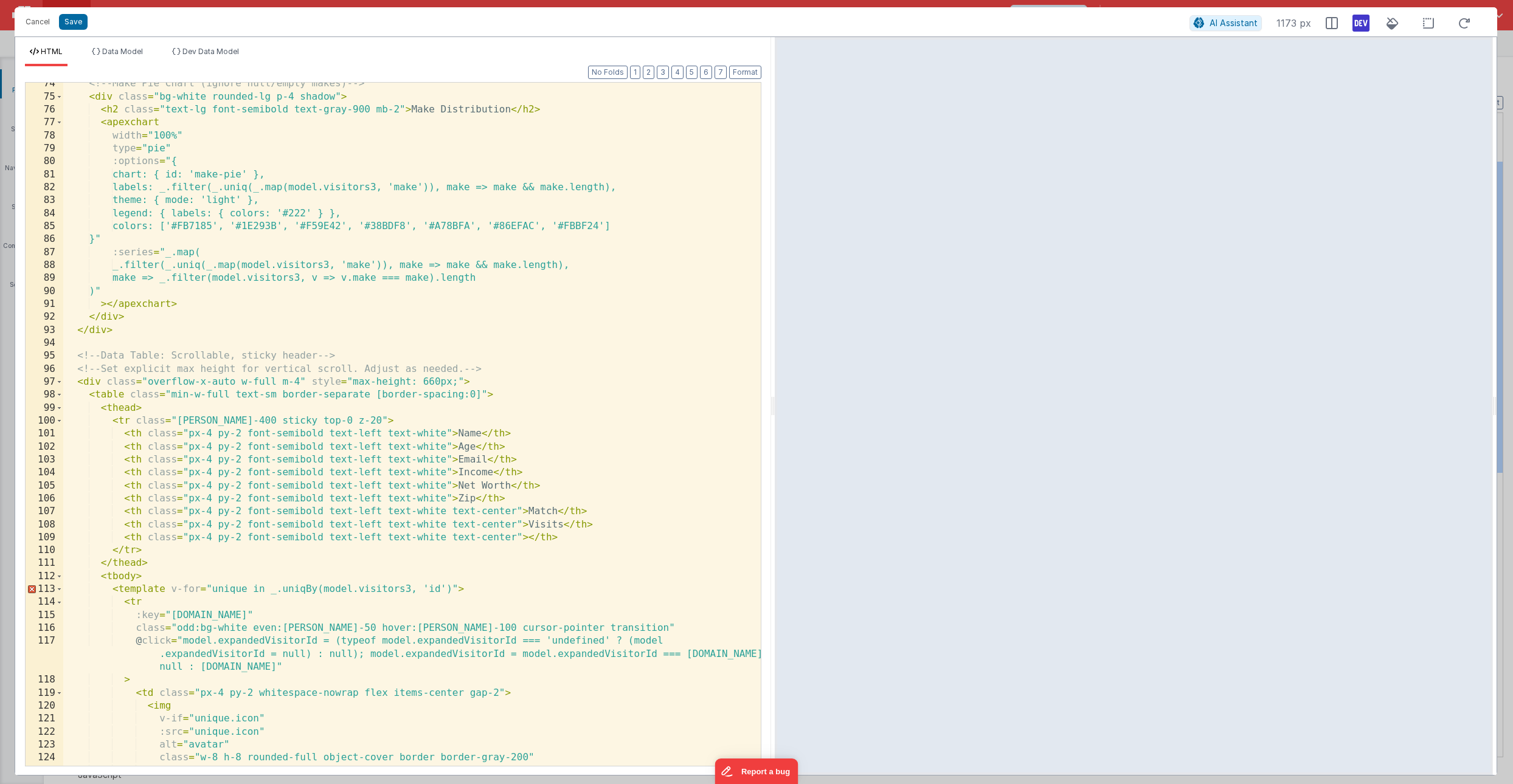
drag, startPoint x: 755, startPoint y: 268, endPoint x: 774, endPoint y: 275, distance: 20.2
click at [774, 275] on html "Cancel Save AI Assistant 1173 px HTML Data Model Dev Data Model Format 7 6 5 4 …" at bounding box center [756, 392] width 1513 height 784
click at [526, 540] on div "<!-- Make Pie Chart (ignore null/empty makes) --> < div class = "bg-white round…" at bounding box center [412, 431] width 697 height 709
click at [517, 536] on div "<!-- Make Pie Chart (ignore null/empty makes) --> < div class = "bg-white round…" at bounding box center [412, 431] width 697 height 709
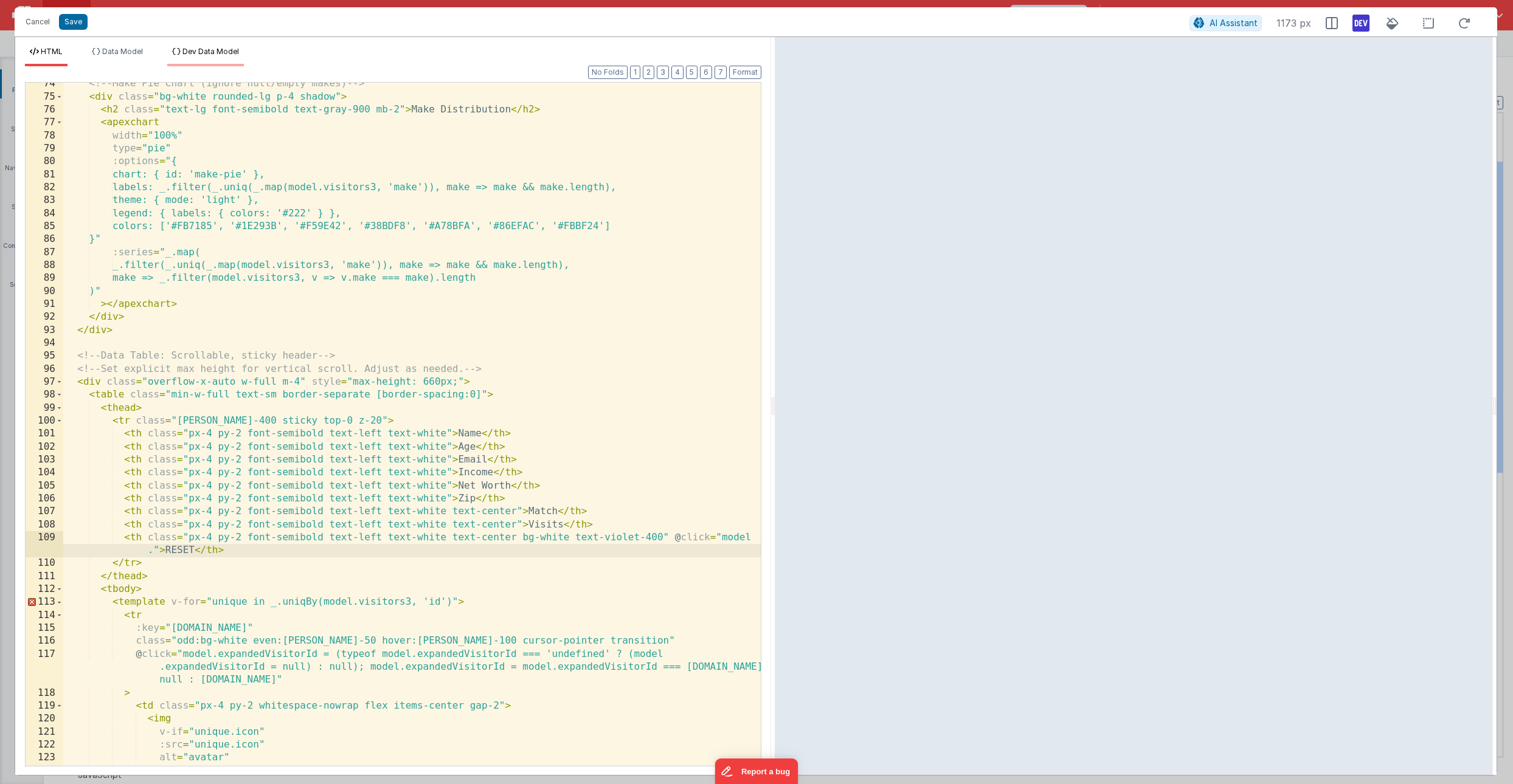
click at [206, 56] on li "Dev Data Model" at bounding box center [206, 56] width 77 height 19
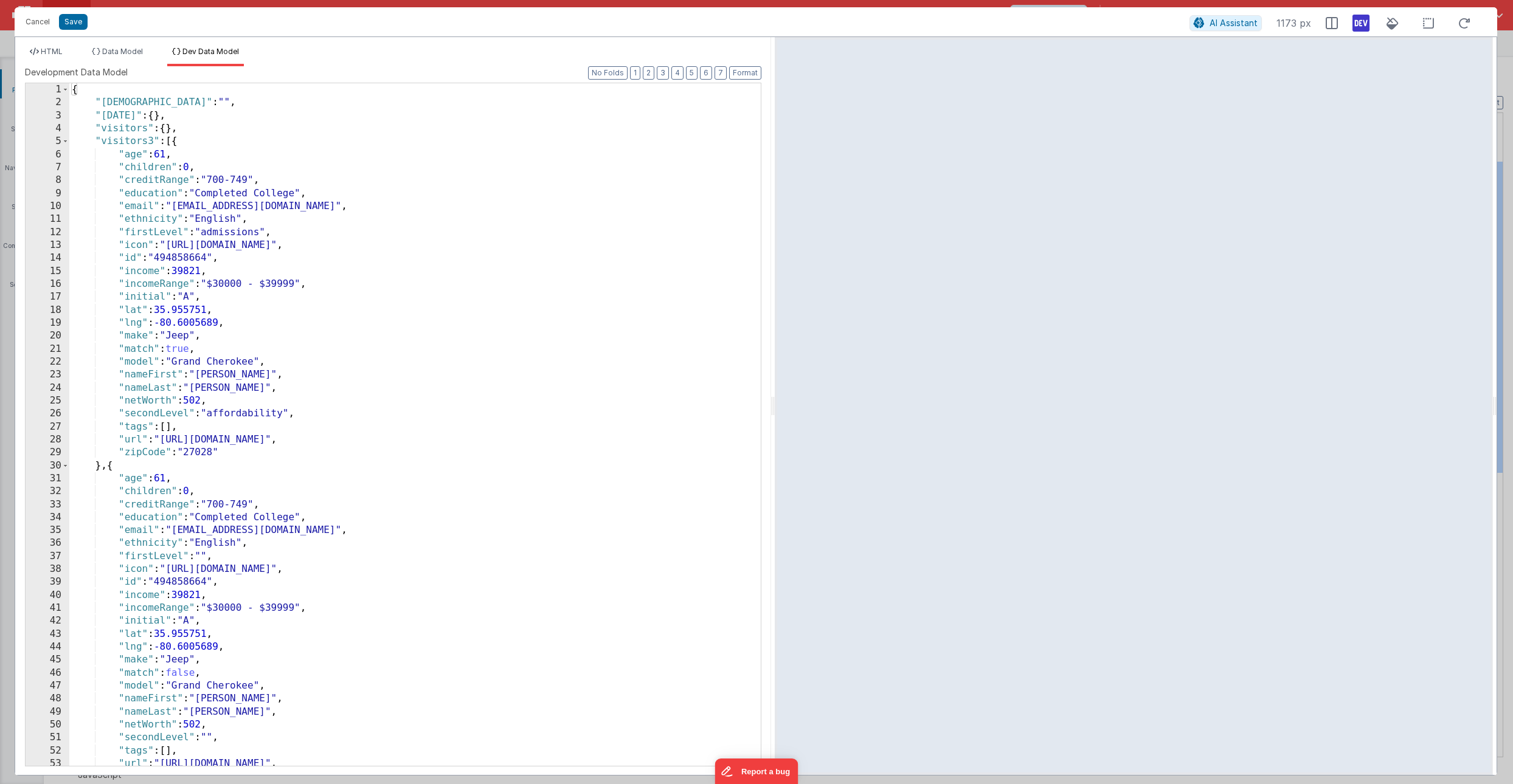
click at [169, 103] on div "{ "expandedVisitorId" : "" , "today" : { } , "visitors" : { } , "visitors3" : […" at bounding box center [416, 437] width 692 height 709
click at [56, 49] on span "HTML" at bounding box center [52, 52] width 22 height 9
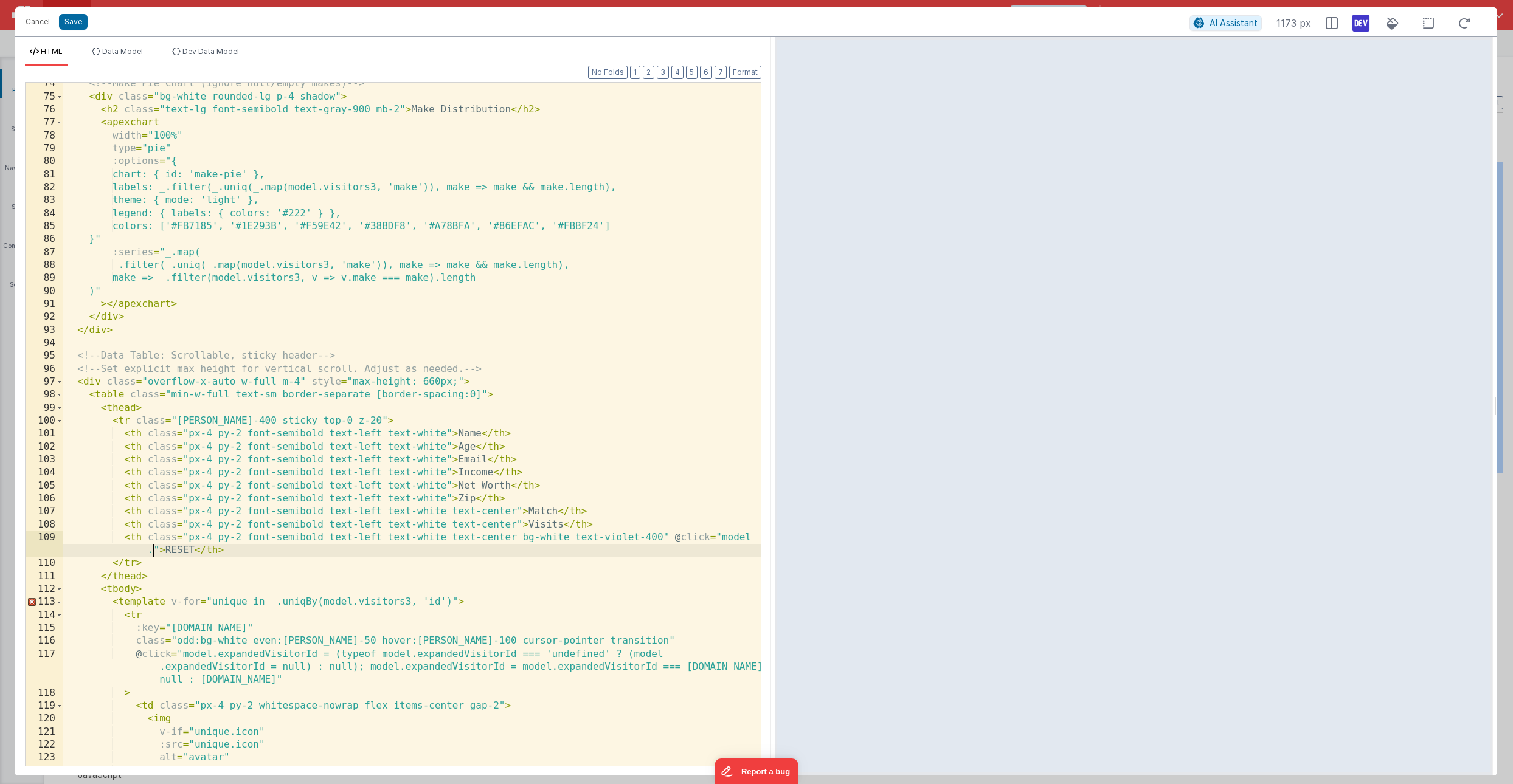
click at [151, 553] on div "<!-- Make Pie Chart (ignore null/empty makes) --> < div class = "bg-white round…" at bounding box center [412, 431] width 697 height 709
paste textarea
click at [75, 22] on button "Save" at bounding box center [73, 21] width 29 height 15
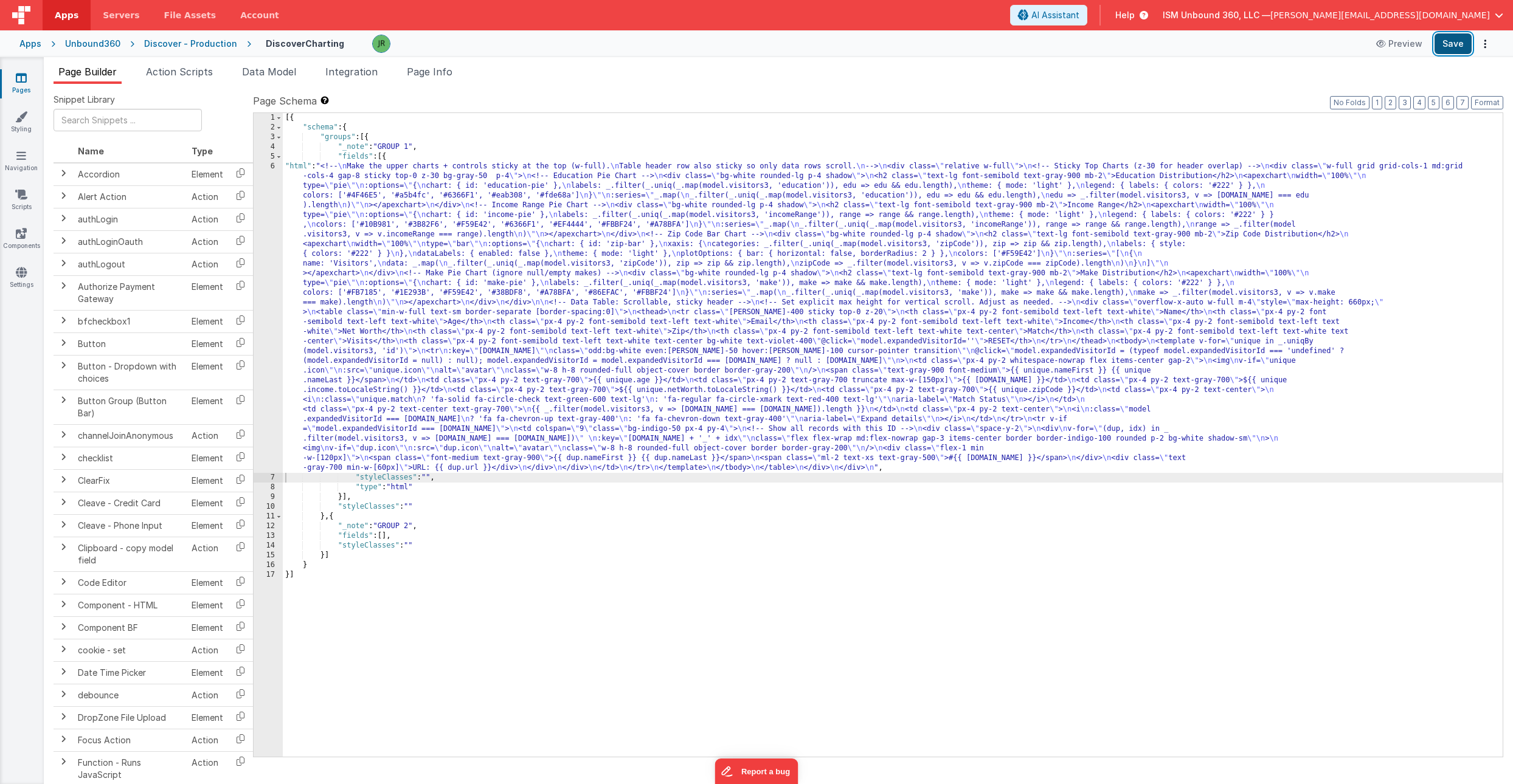
click at [1447, 43] on button "Save" at bounding box center [1452, 43] width 37 height 21
click at [312, 323] on div "[{ "schema" : { "groups" : [{ "_note" : "GROUP 1" , "fields" : [{ "html" : "<!-…" at bounding box center [892, 445] width 1220 height 664
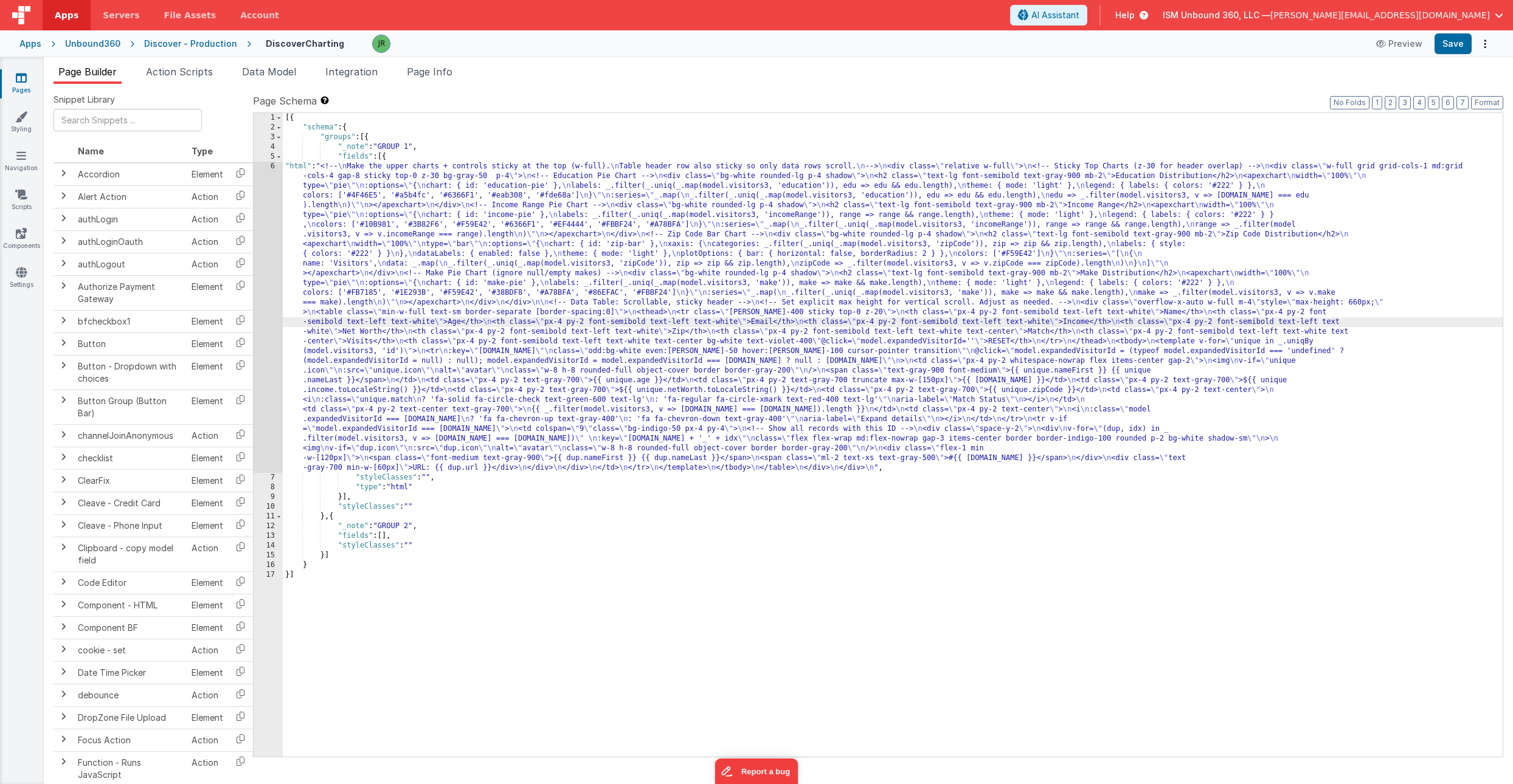
click at [271, 311] on div "6" at bounding box center [268, 318] width 29 height 311
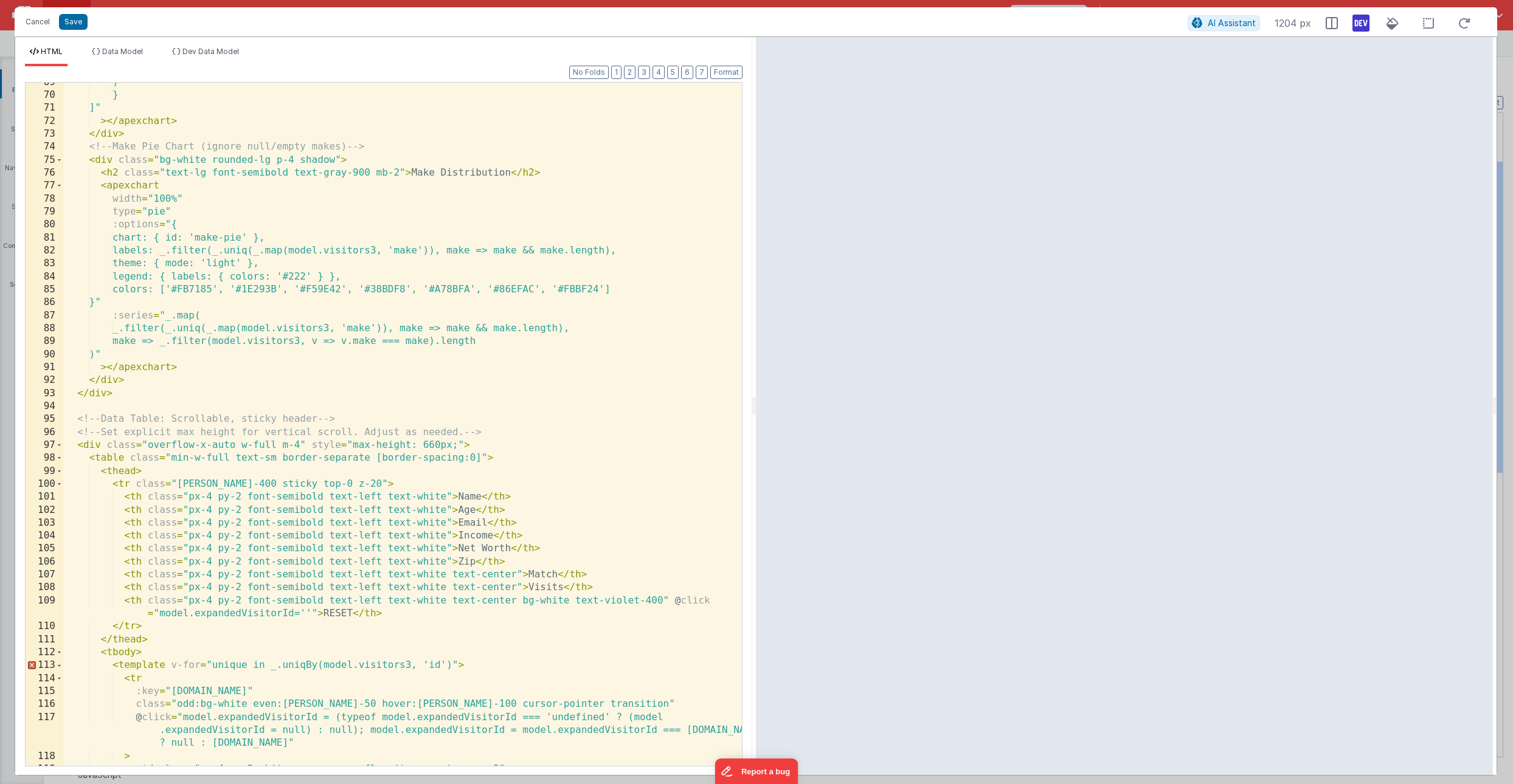
scroll to position [889, 0]
click at [661, 601] on div ") } ]" > </ apexchart > </ div > <!-- Make Pie Chart (ignore null/empty makes) …" at bounding box center [403, 430] width 679 height 709
click at [684, 602] on div ") } ]" > </ apexchart > </ div > <!-- Make Pie Chart (ignore null/empty makes) …" at bounding box center [403, 430] width 679 height 709
click at [704, 601] on div ") } ]" > </ apexchart > </ div > <!-- Make Pie Chart (ignore null/empty makes) …" at bounding box center [403, 430] width 679 height 709
click at [78, 22] on button "Save" at bounding box center [73, 21] width 29 height 15
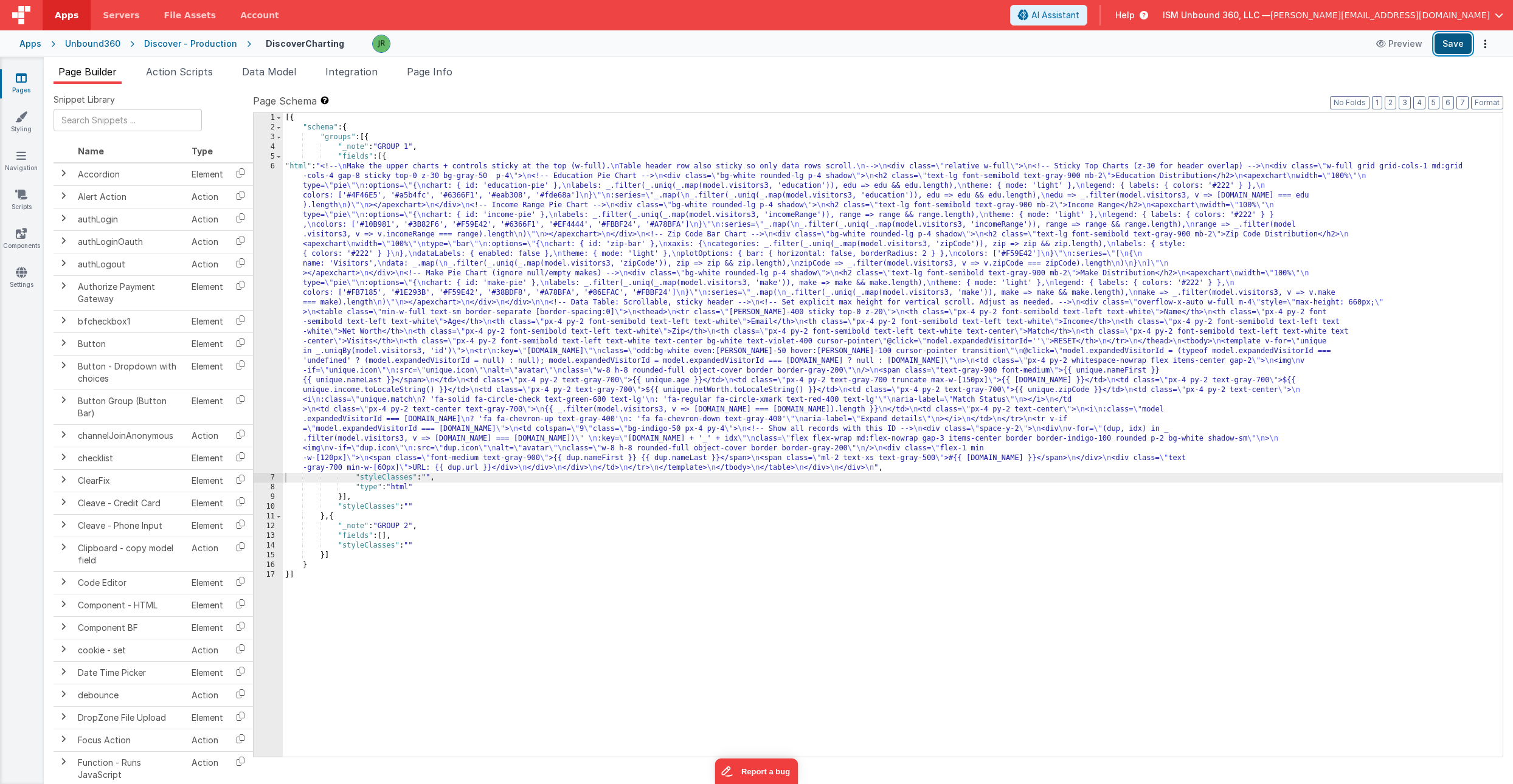
click at [1449, 43] on button "Save" at bounding box center [1452, 43] width 37 height 21
click at [338, 376] on div "[{ "schema" : { "groups" : [{ "_note" : "GROUP 1" , "fields" : [{ "html" : "<!-…" at bounding box center [892, 445] width 1220 height 664
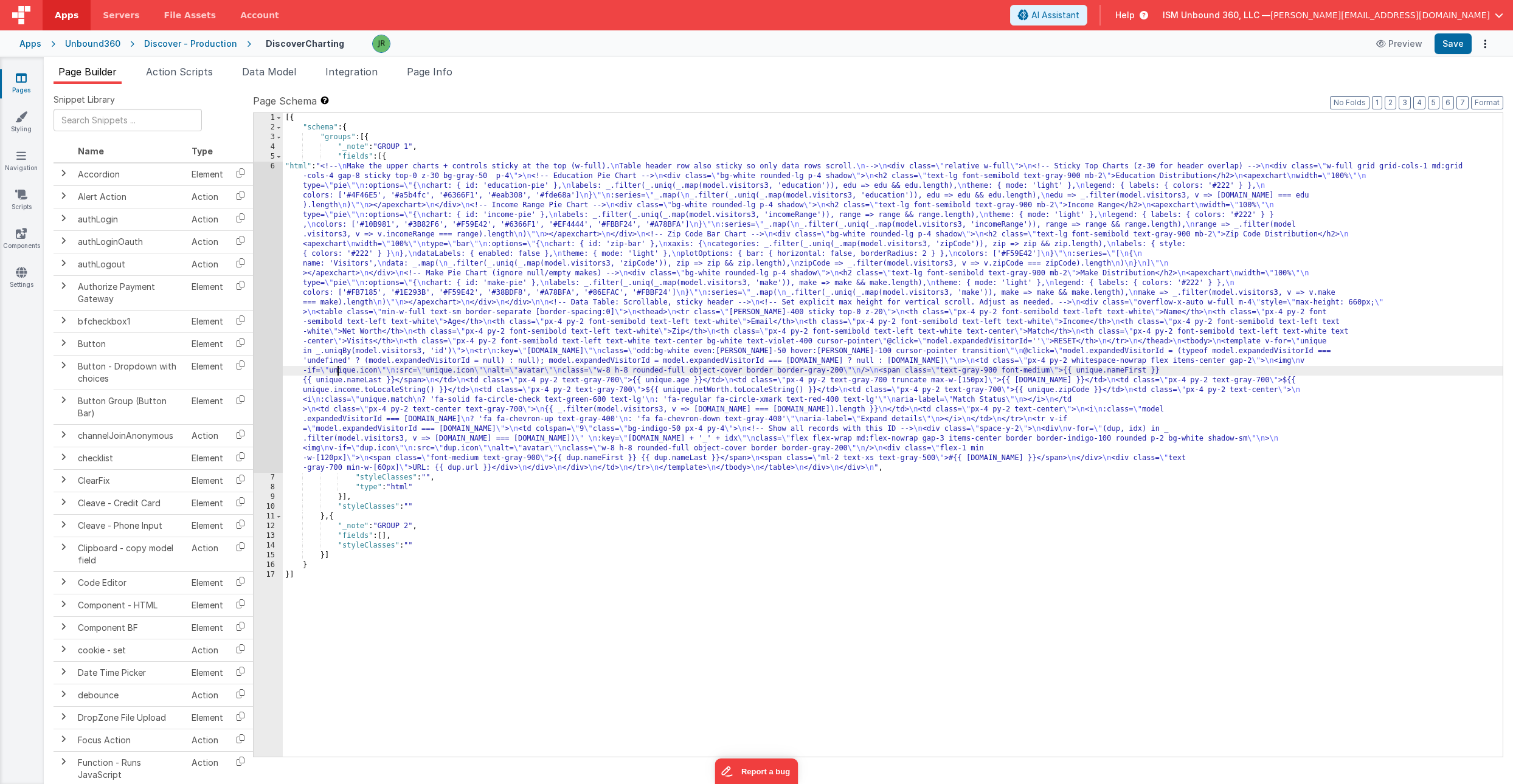
click at [261, 261] on div "6" at bounding box center [268, 318] width 29 height 311
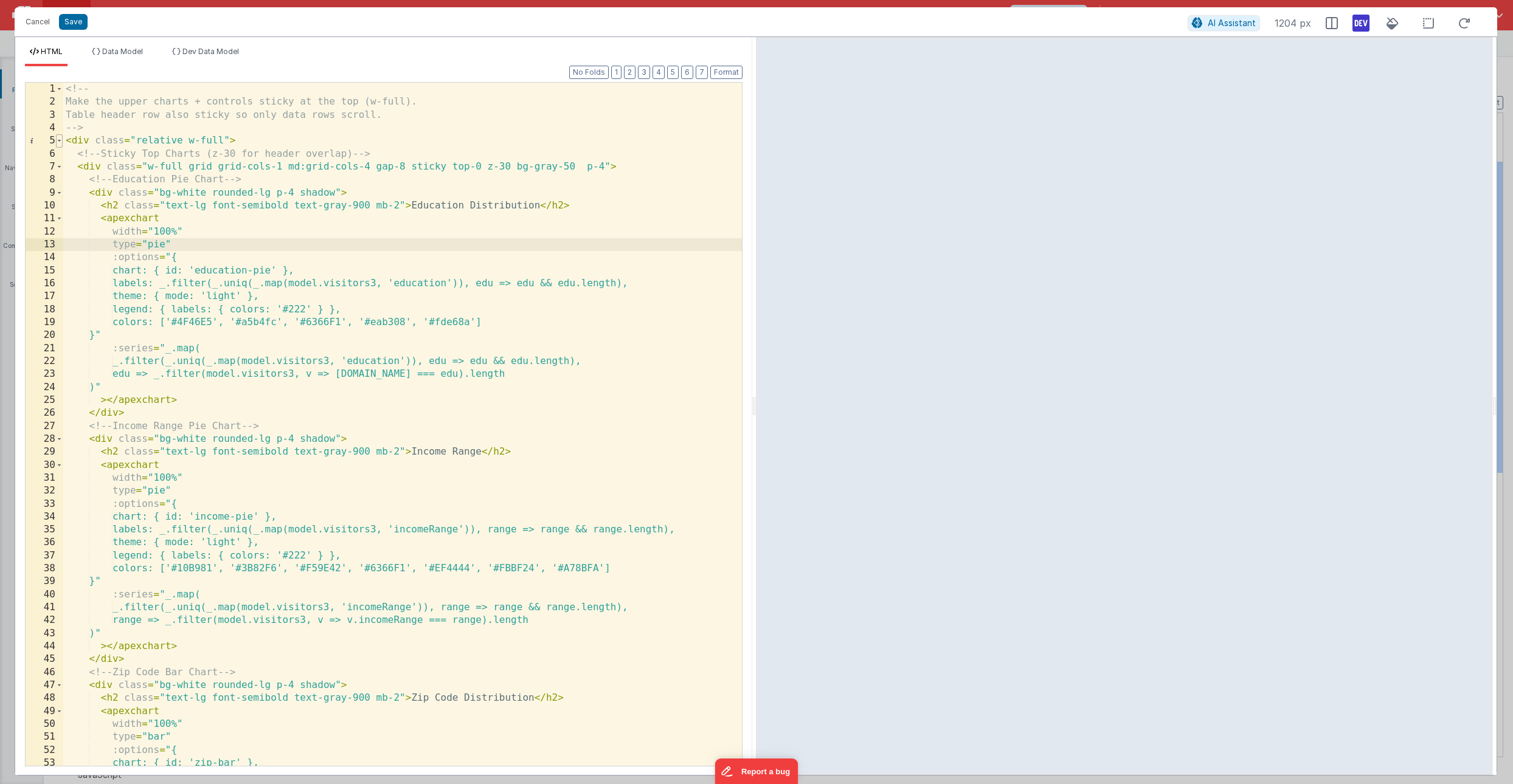
click at [60, 140] on span at bounding box center [59, 140] width 6 height 13
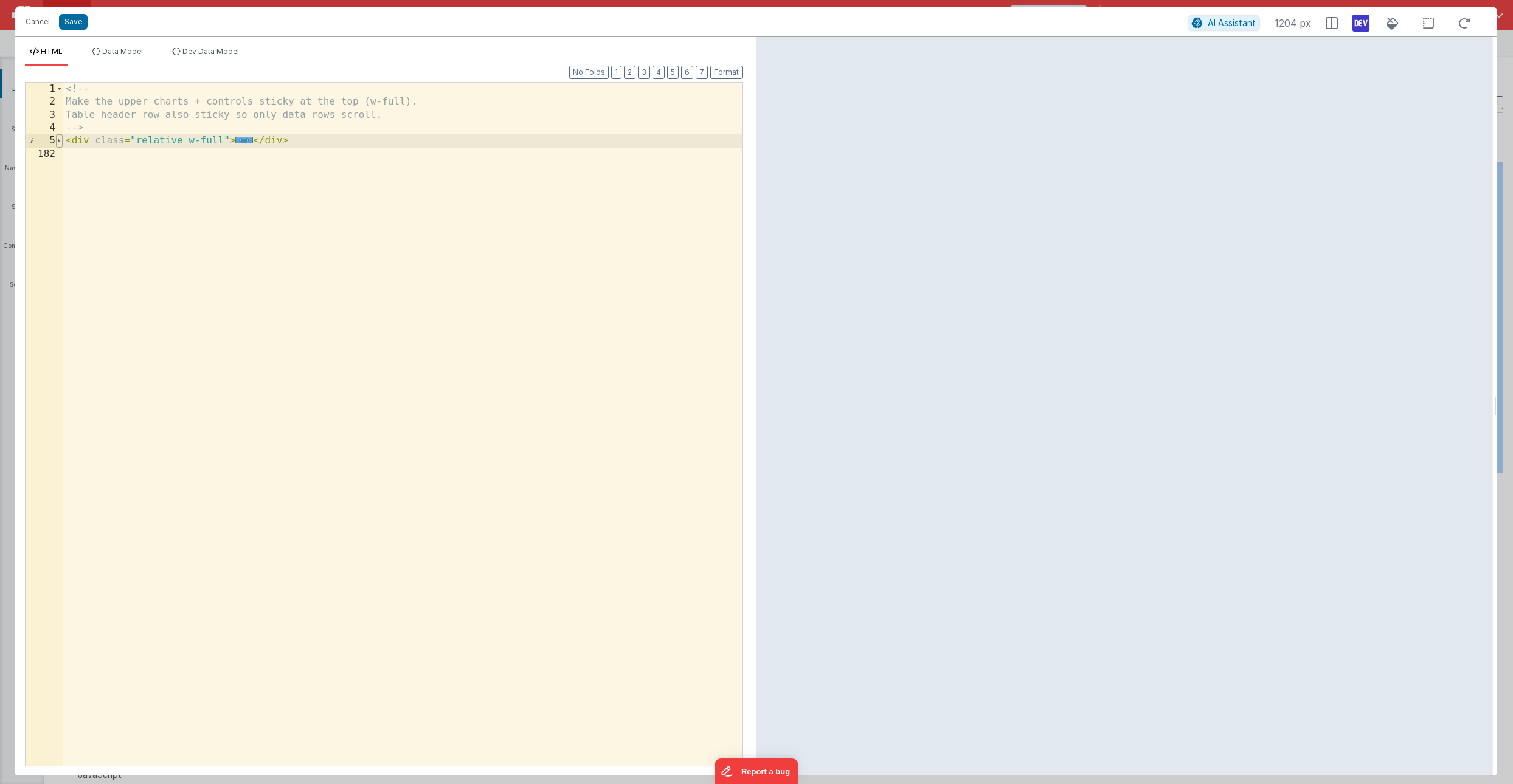
click at [60, 140] on span at bounding box center [59, 140] width 6 height 13
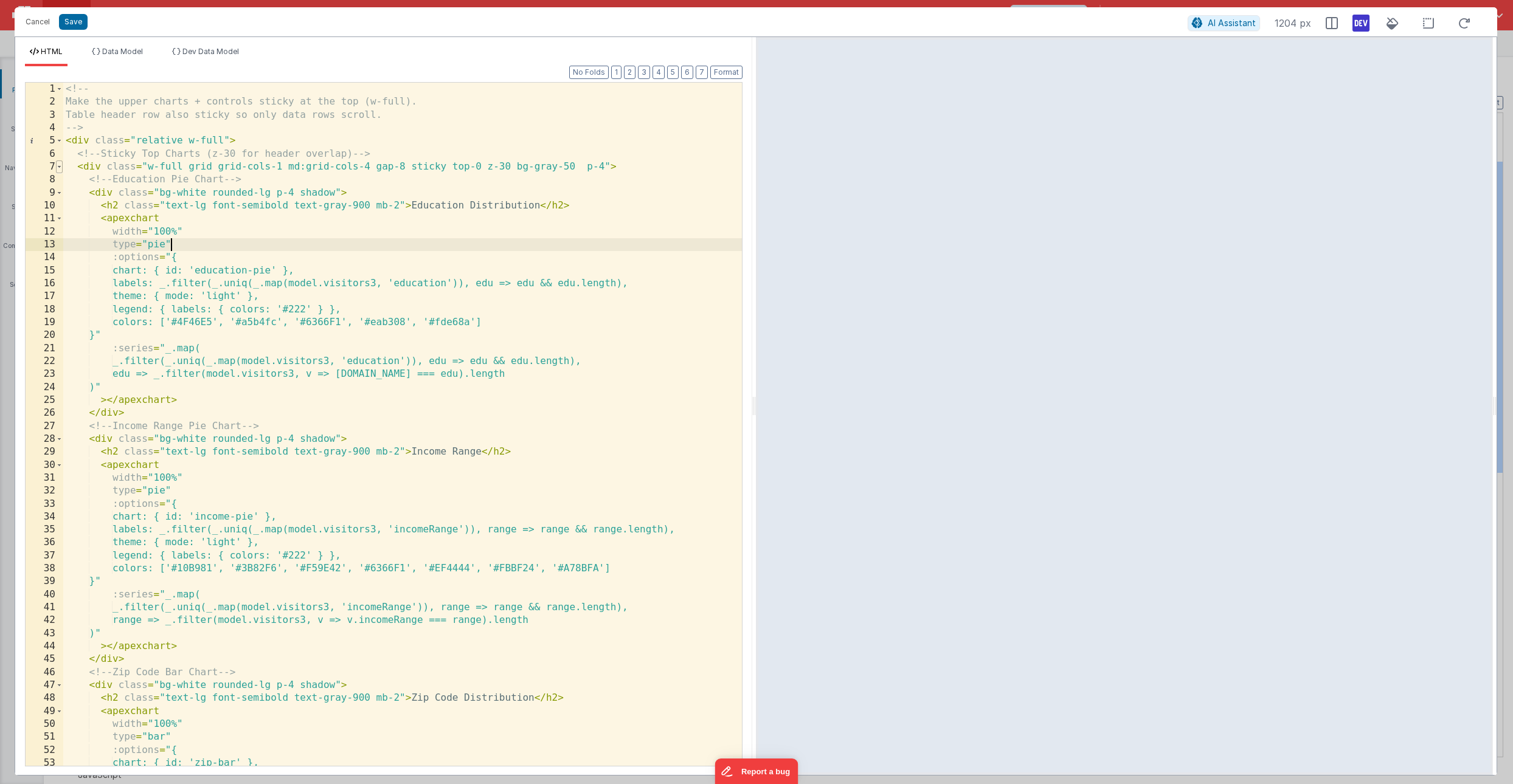
click at [62, 170] on span at bounding box center [59, 167] width 6 height 13
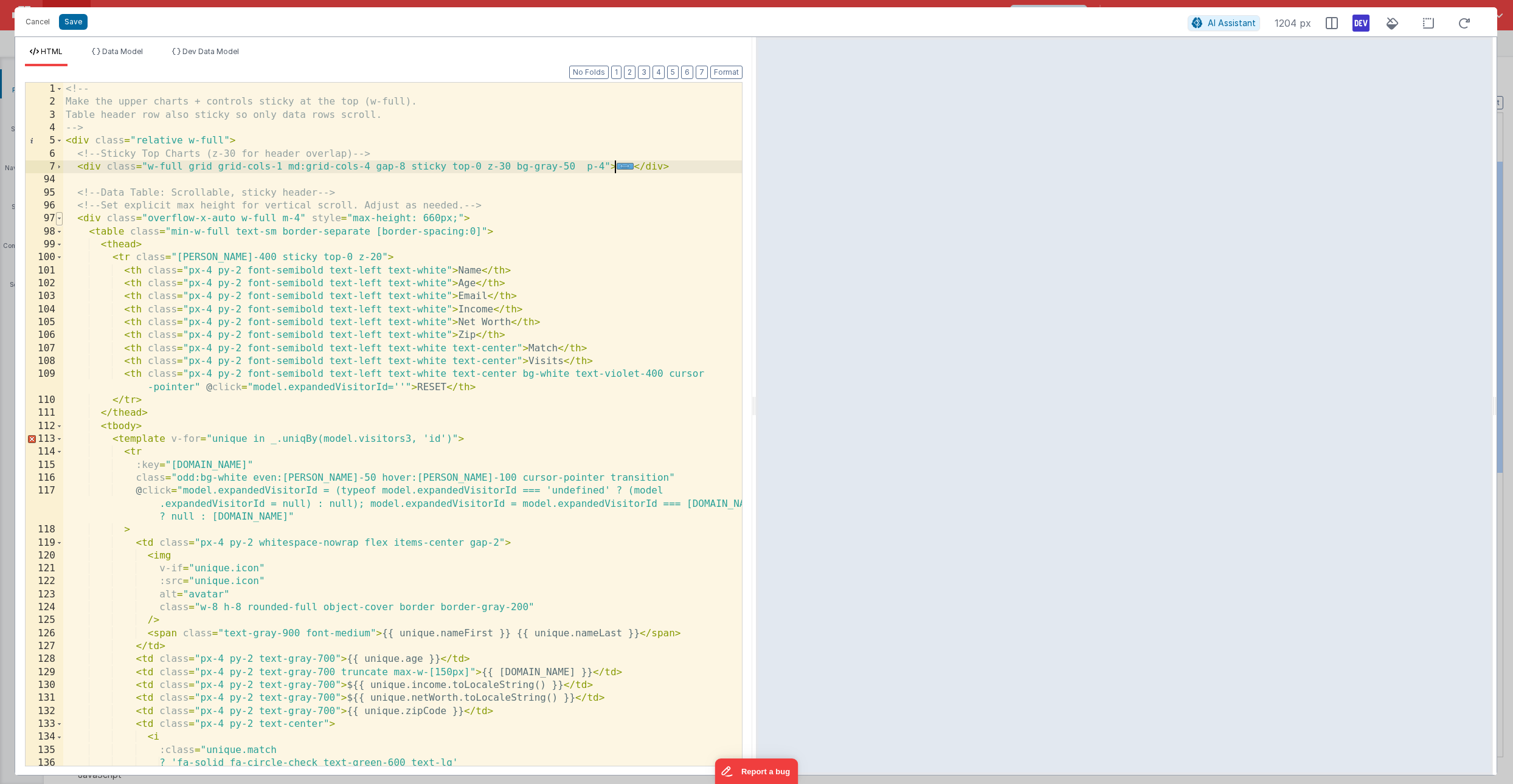
click at [61, 219] on span at bounding box center [59, 218] width 6 height 13
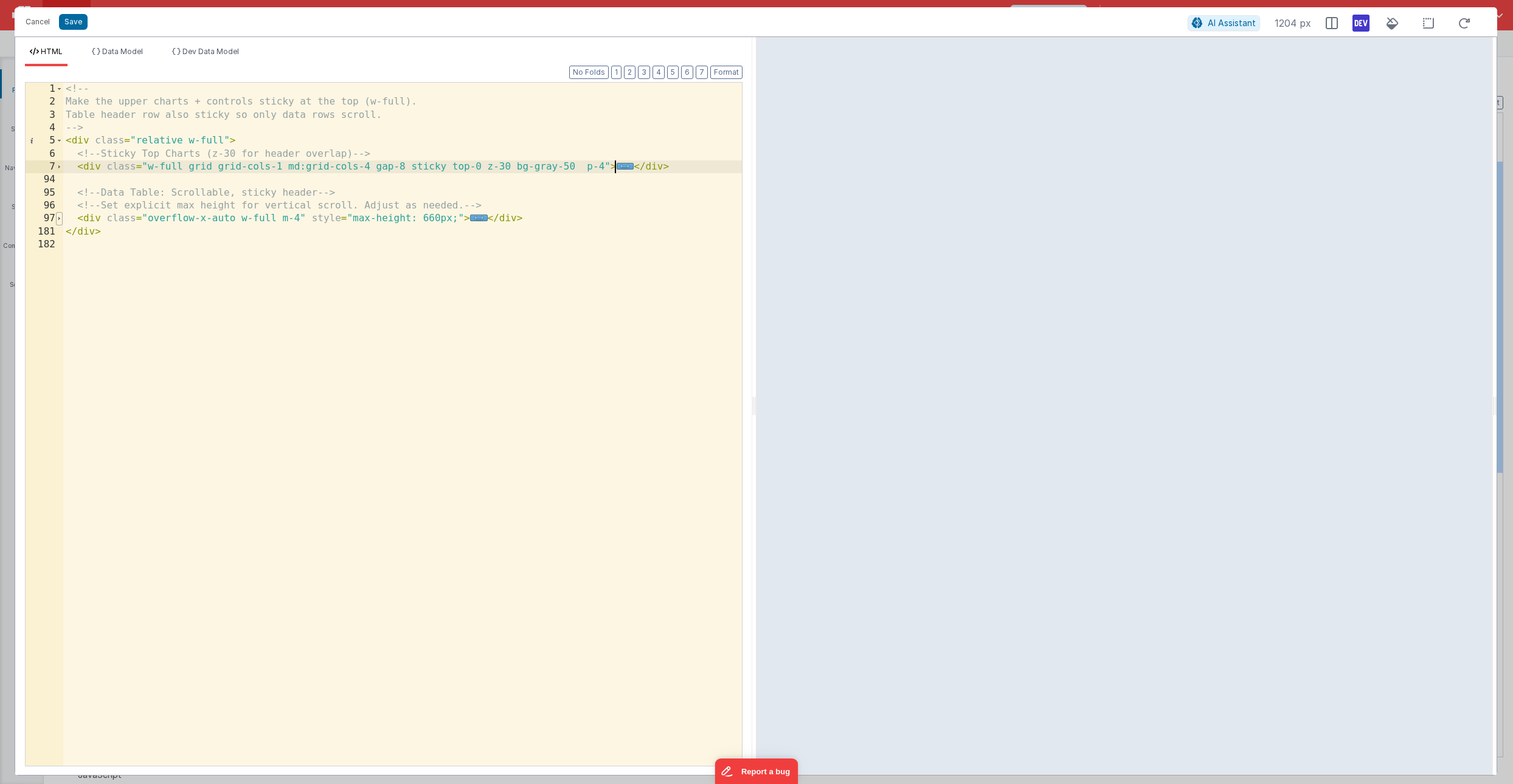
click at [61, 219] on span at bounding box center [59, 218] width 6 height 13
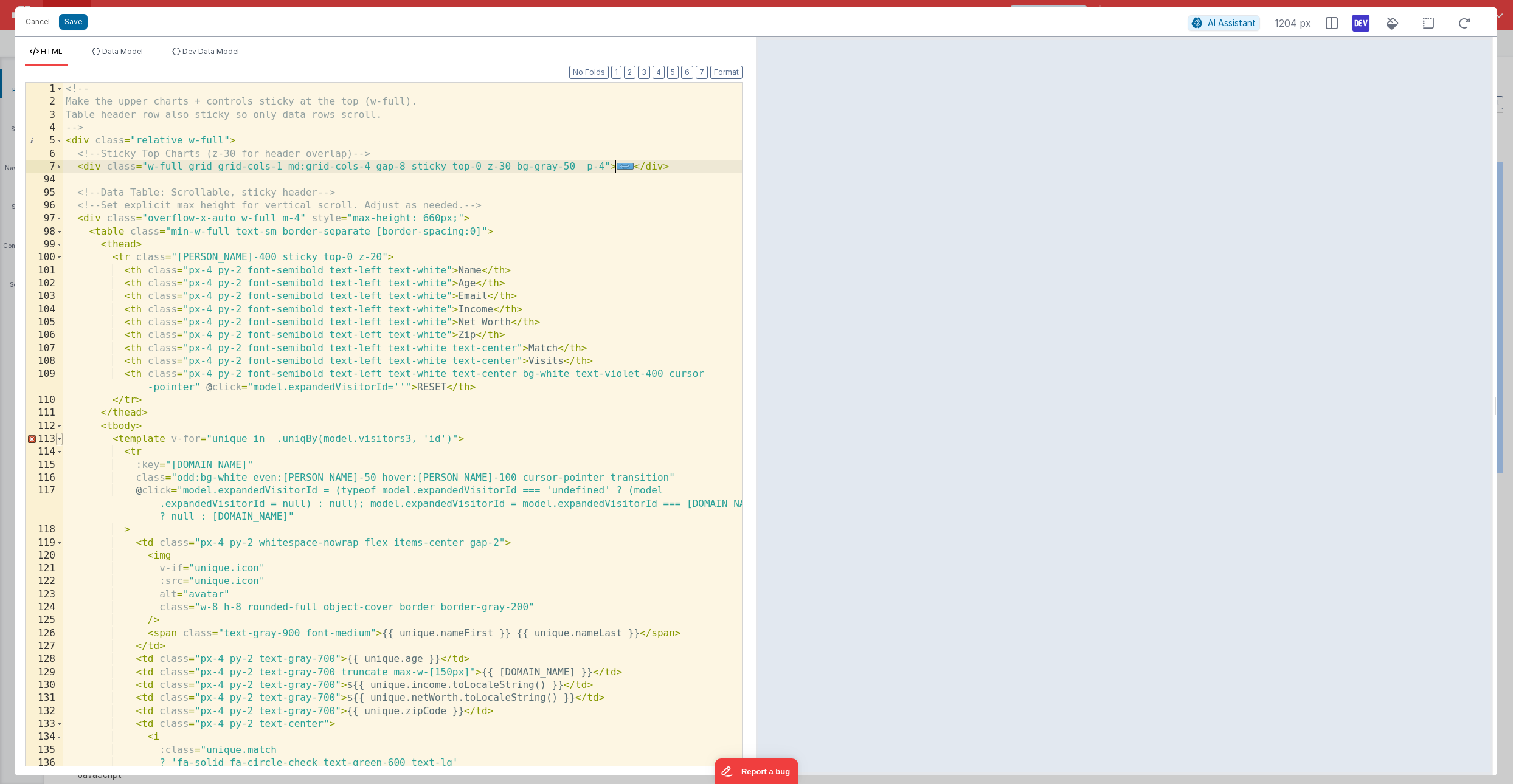
click at [60, 437] on span at bounding box center [59, 439] width 6 height 13
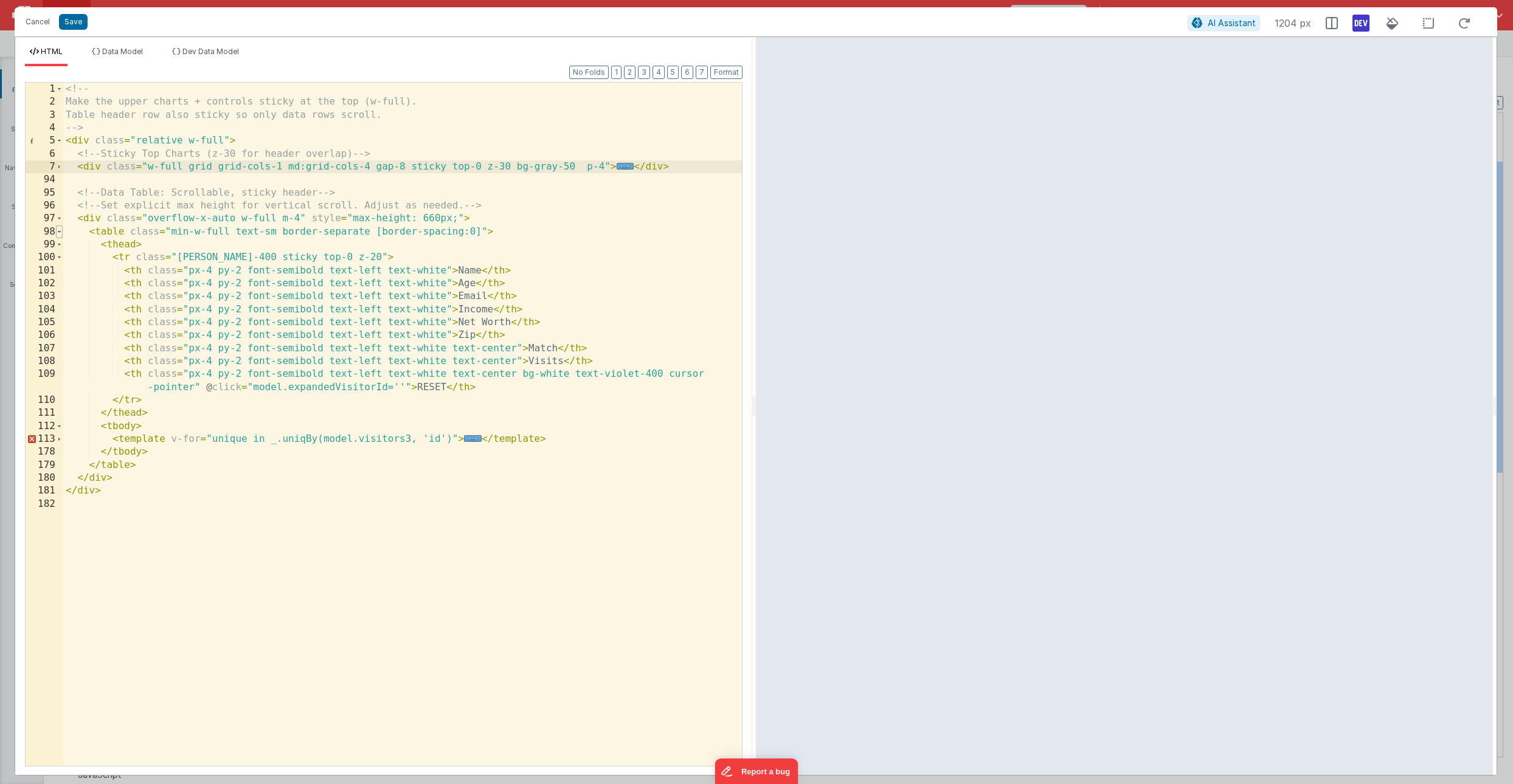
click at [62, 232] on span at bounding box center [59, 232] width 6 height 13
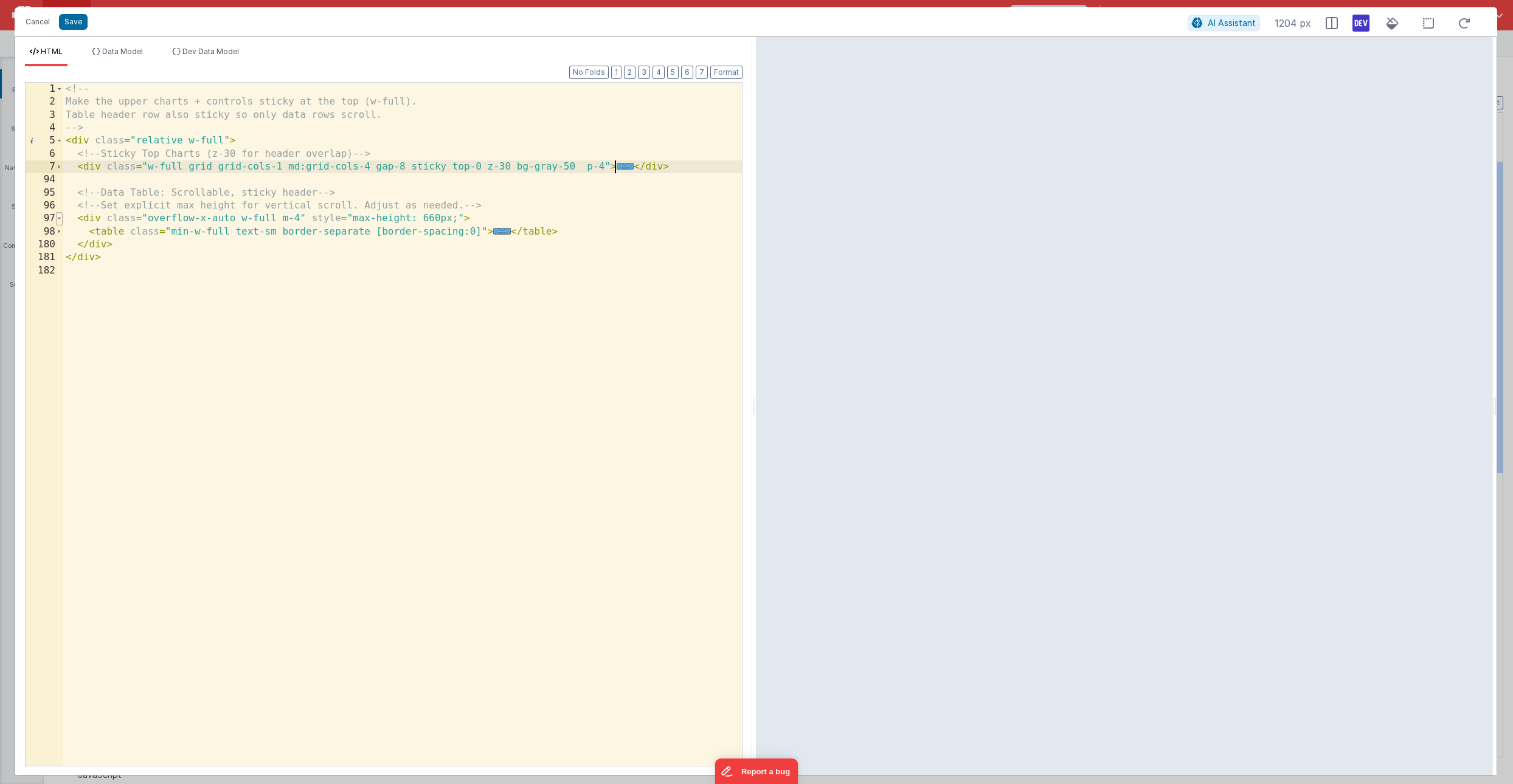
click at [62, 217] on span at bounding box center [59, 218] width 6 height 13
click at [264, 218] on div "<!-- Make the upper charts + controls sticky at the top (w-full). Table header …" at bounding box center [403, 436] width 679 height 709
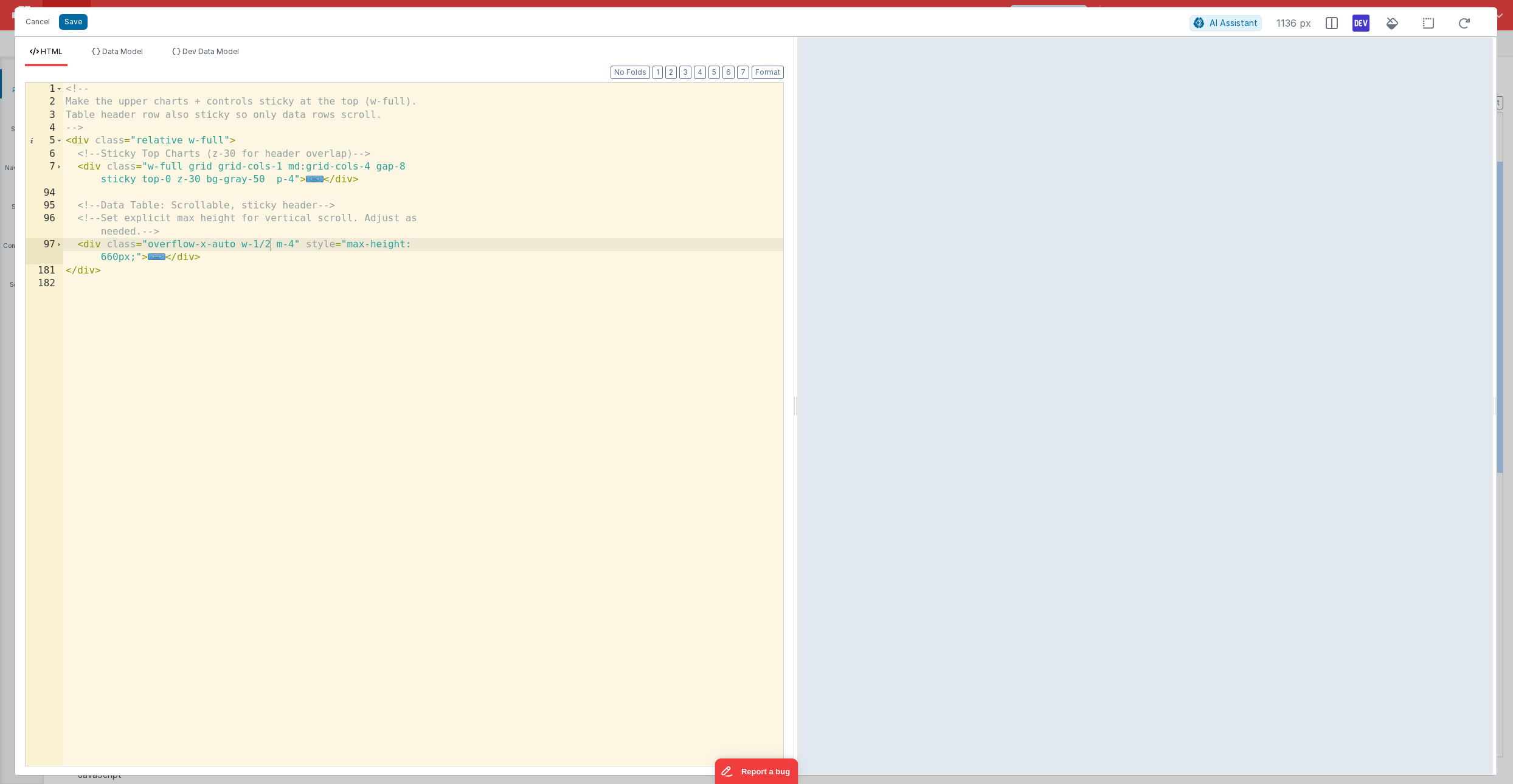
drag, startPoint x: 753, startPoint y: 404, endPoint x: 798, endPoint y: 388, distance: 47.8
click at [798, 388] on html "Cancel Save AI Assistant 1136 px HTML Data Model Dev Data Model Format 7 6 5 4 …" at bounding box center [756, 392] width 1513 height 784
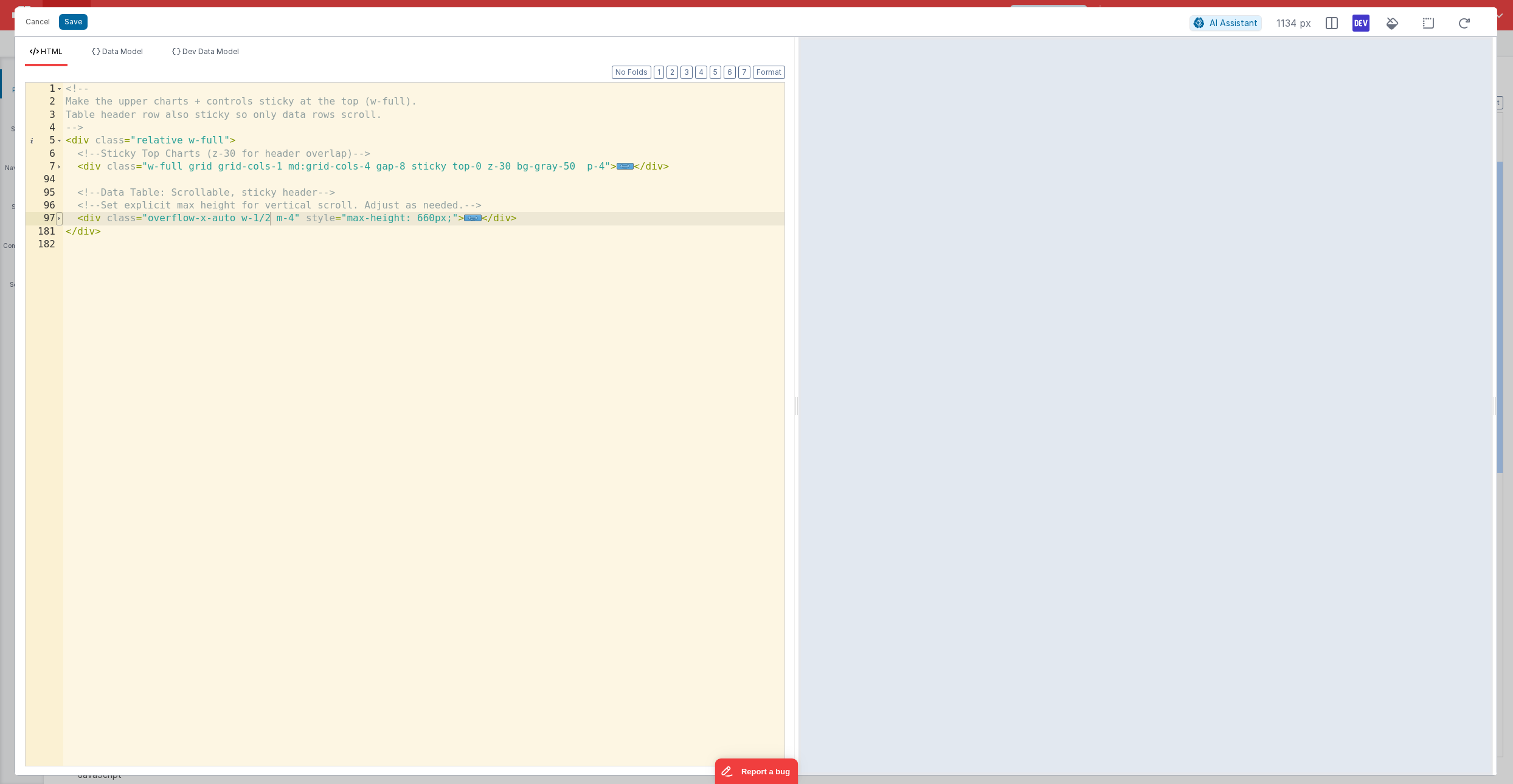
click at [60, 223] on span at bounding box center [59, 218] width 6 height 13
click at [60, 231] on span at bounding box center [59, 232] width 6 height 13
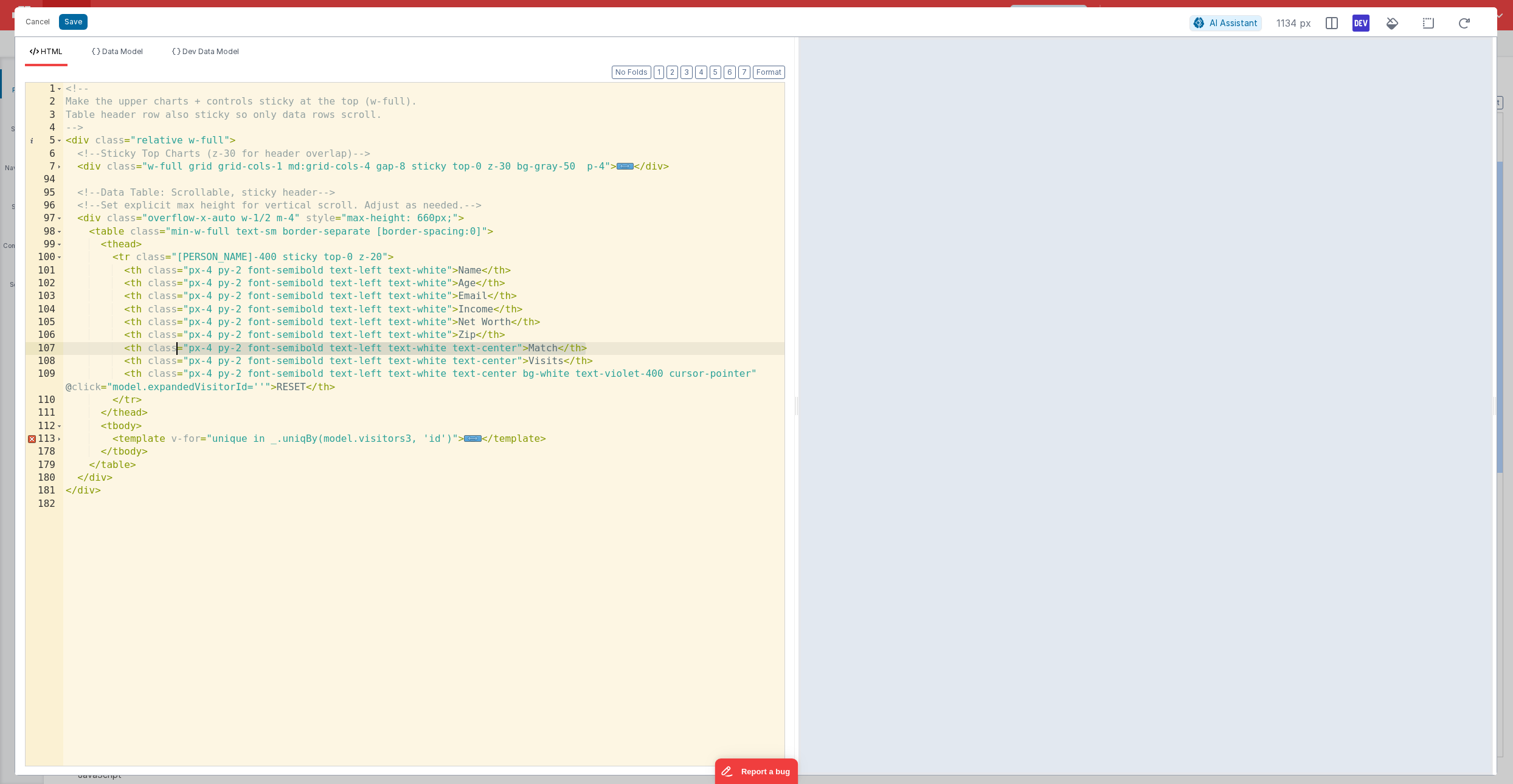
drag, startPoint x: 590, startPoint y: 349, endPoint x: 179, endPoint y: 351, distance: 411.0
click at [179, 351] on div "<!-- Make the upper charts + controls sticky at the top (w-full). Table header …" at bounding box center [424, 436] width 722 height 709
click at [126, 350] on div "<!-- Make the upper charts + controls sticky at the top (w-full). Table header …" at bounding box center [424, 436] width 722 height 709
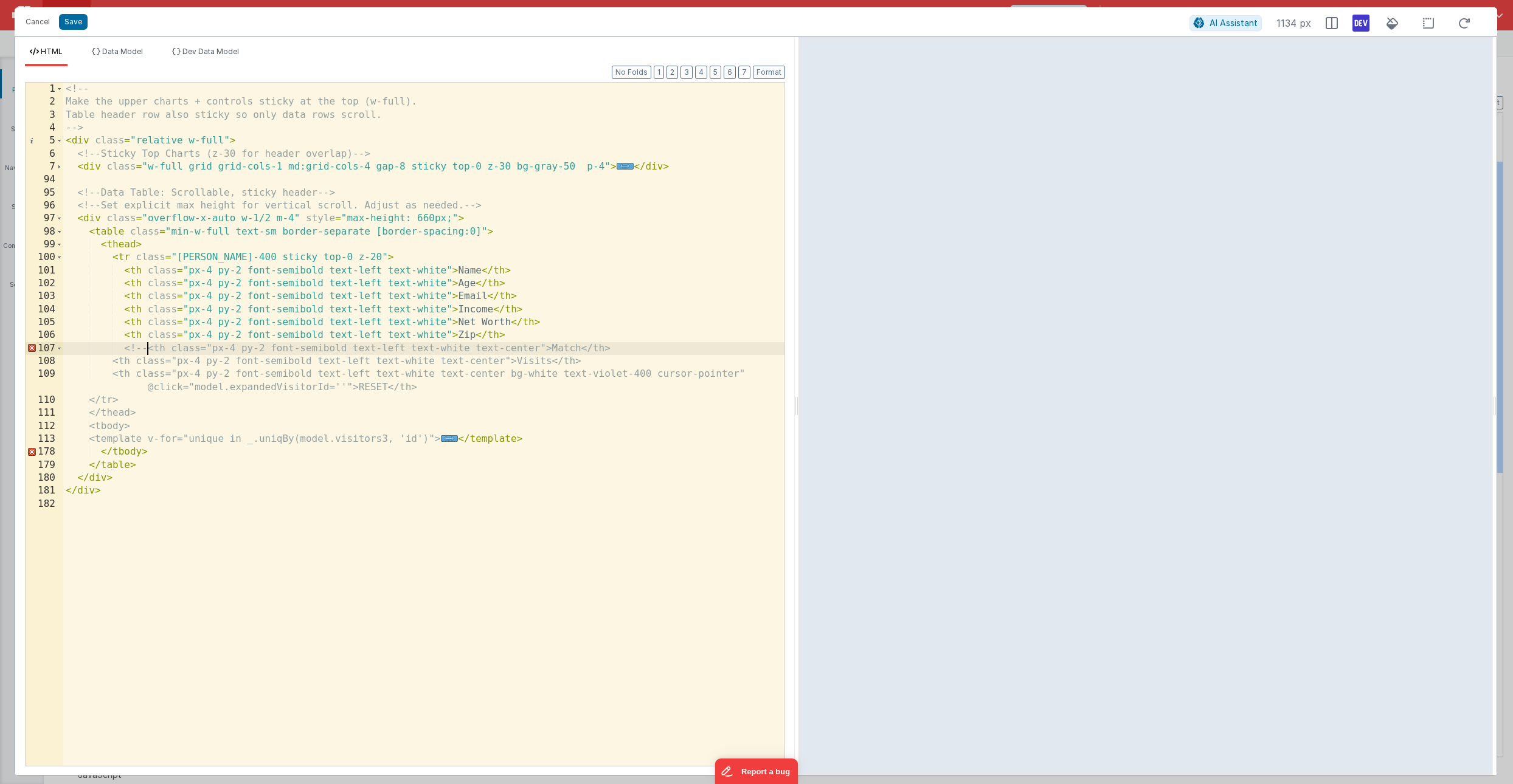
click at [637, 350] on div "<!-- Make the upper charts + controls sticky at the top (w-full). Table header …" at bounding box center [424, 436] width 722 height 709
click at [61, 441] on span at bounding box center [59, 439] width 6 height 13
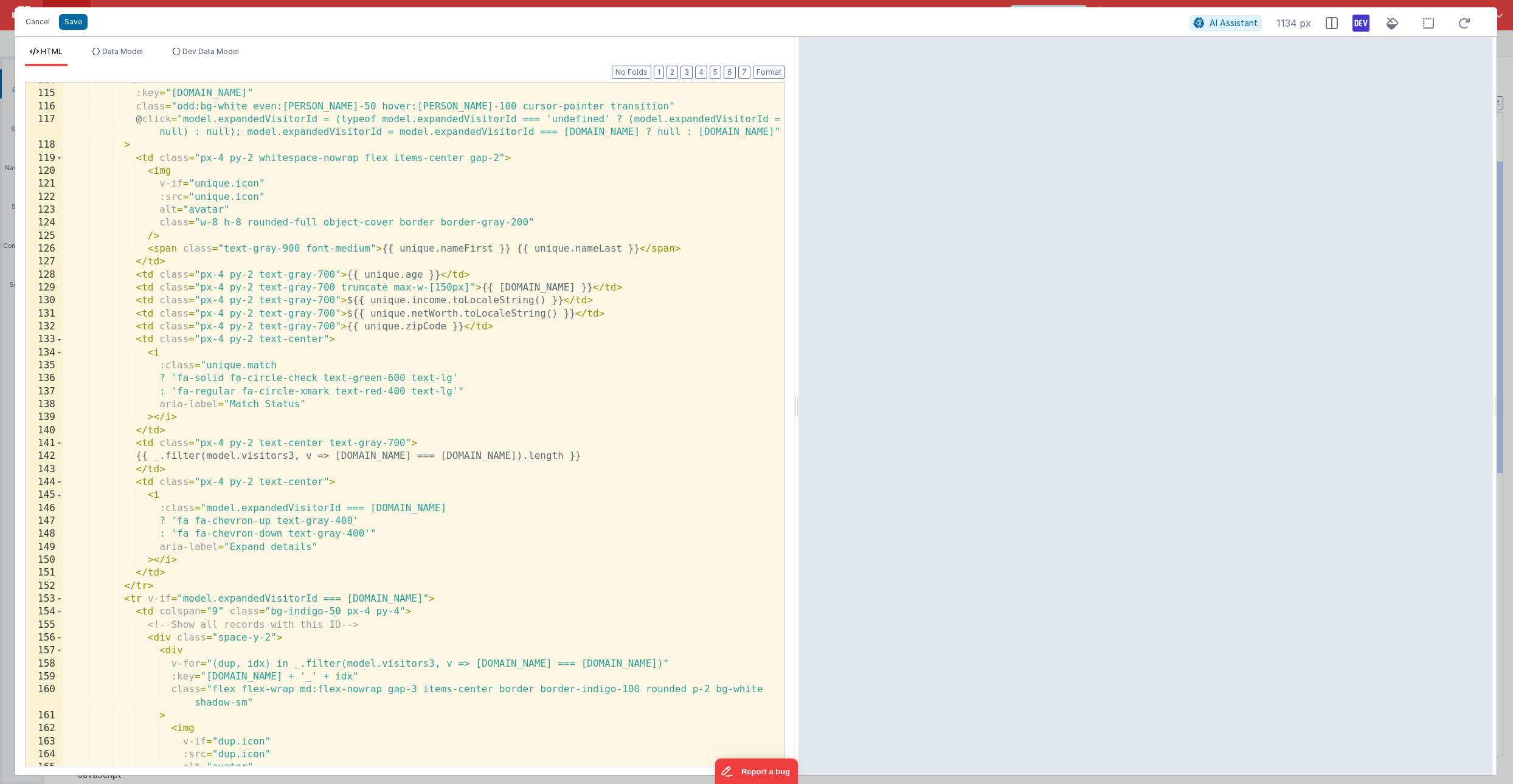
scroll to position [375, 0]
click at [61, 338] on span at bounding box center [59, 337] width 6 height 13
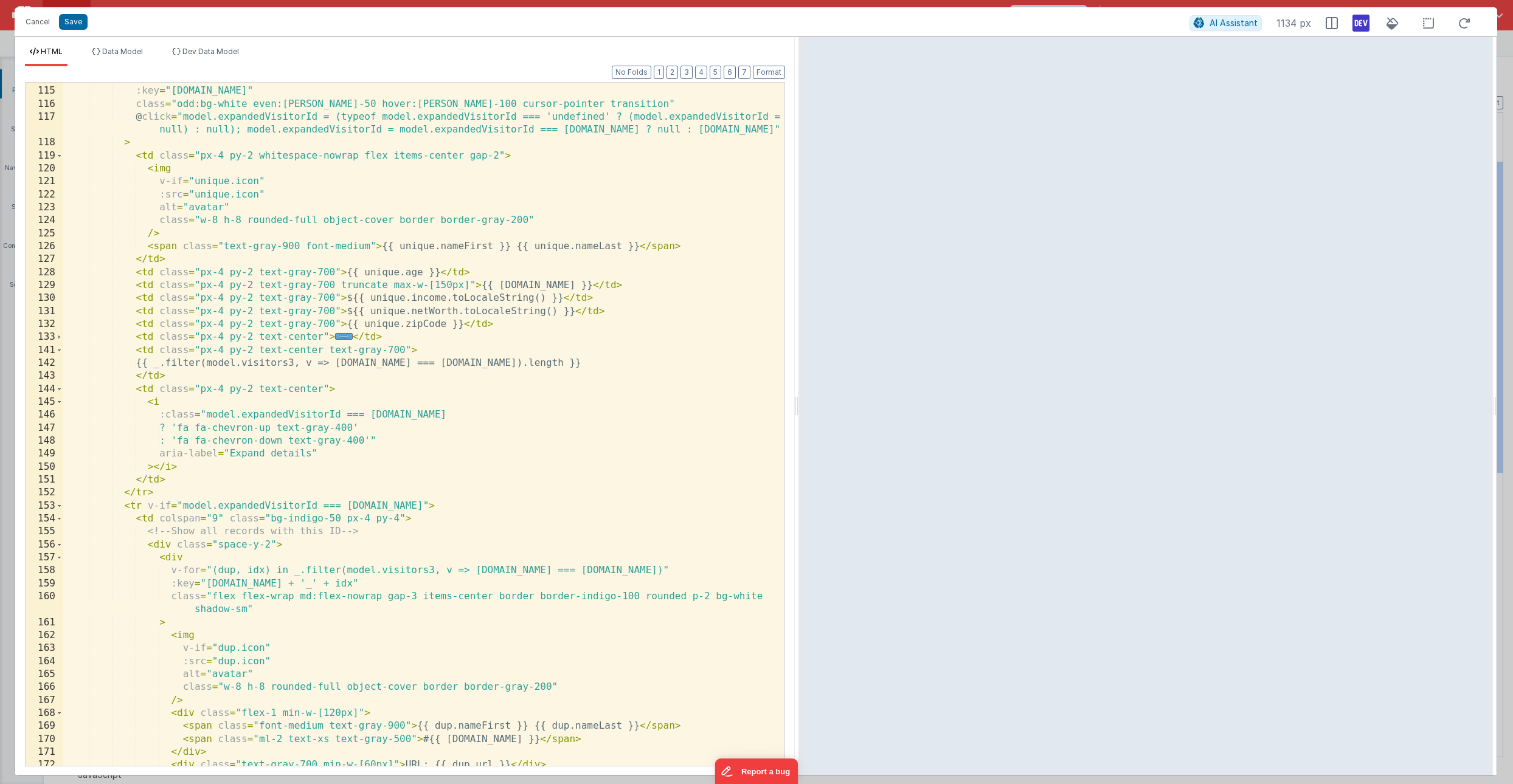
click at [134, 339] on div "< tr :key = "unique.id" class = "odd:bg-white even:bg-violet-50 hover:bg-violet…" at bounding box center [424, 425] width 722 height 709
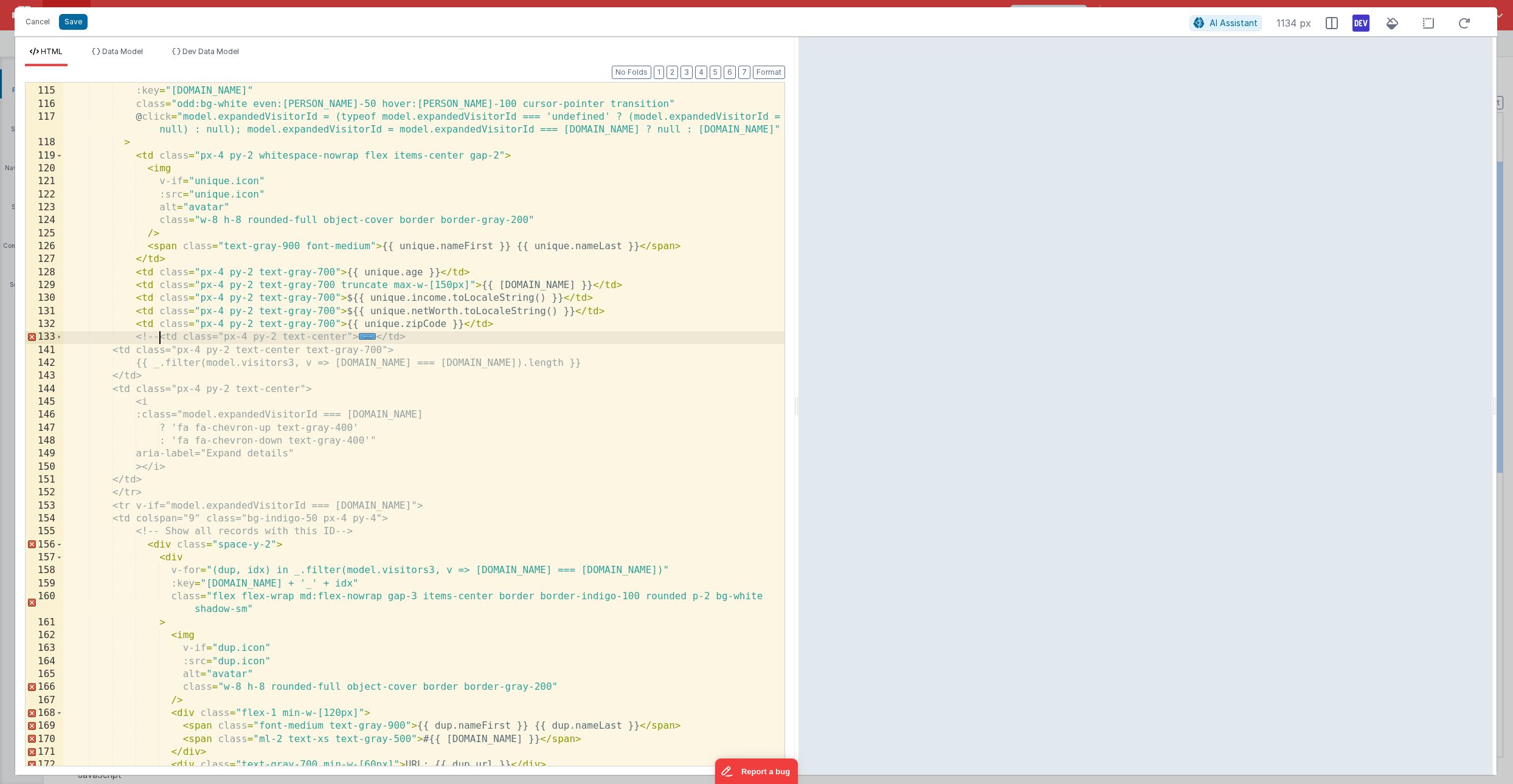
click at [416, 337] on div "< tr :key = "unique.id" class = "odd:bg-white even:bg-violet-50 hover:bg-violet…" at bounding box center [424, 425] width 722 height 709
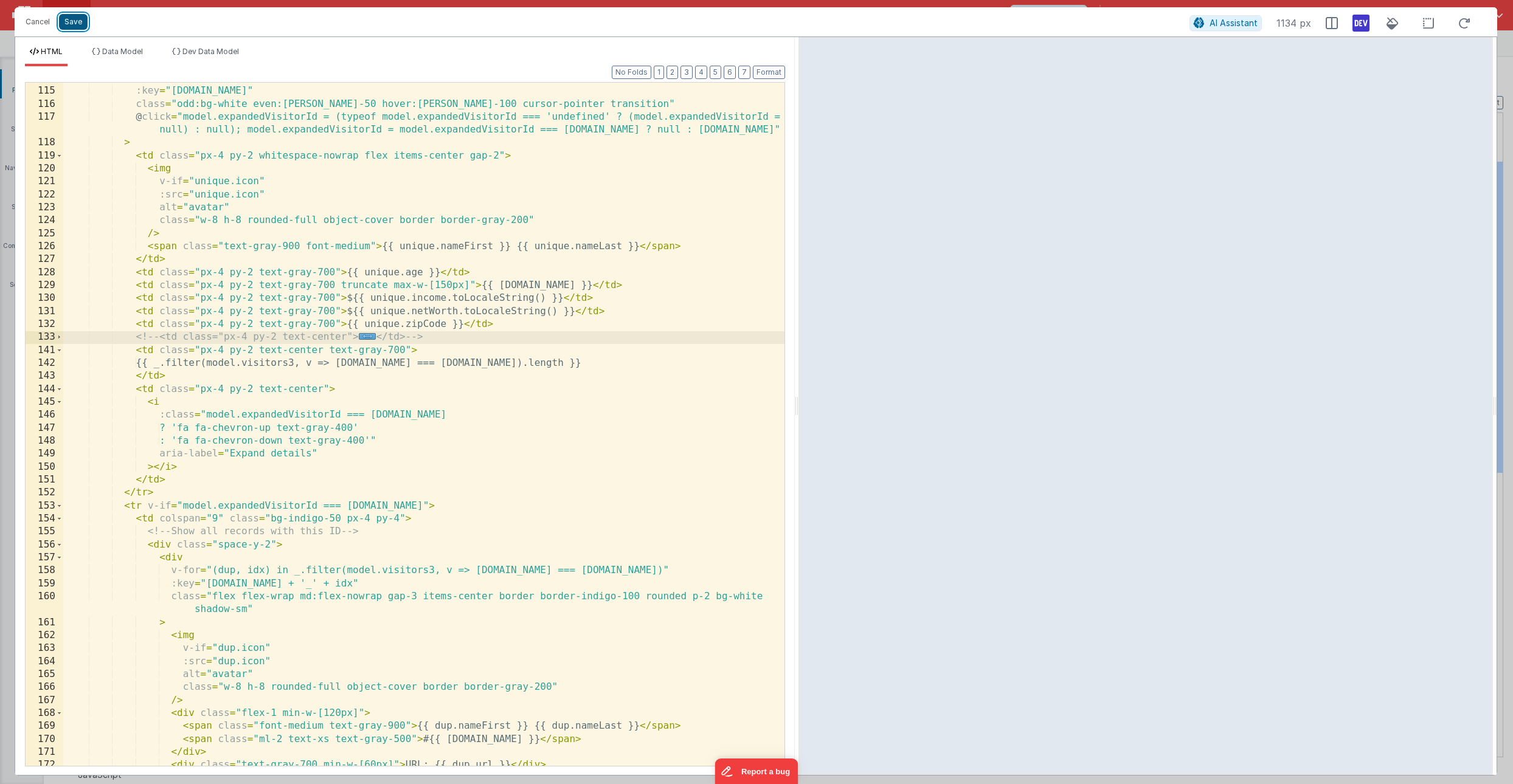
click at [74, 26] on button "Save" at bounding box center [73, 21] width 29 height 15
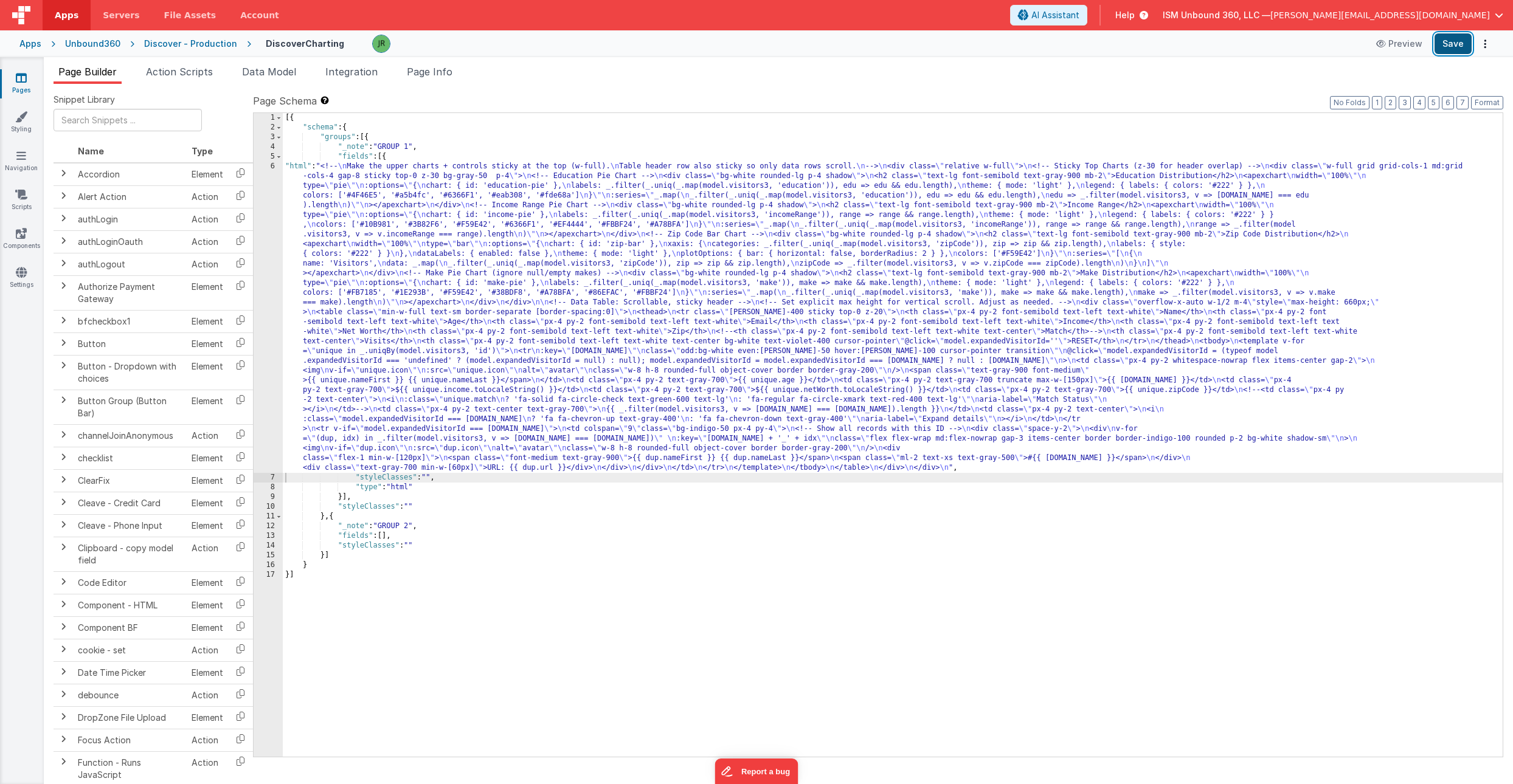
click at [1449, 41] on button "Save" at bounding box center [1452, 43] width 37 height 21
click at [307, 320] on div "[{ "schema" : { "groups" : [{ "_note" : "GROUP 1" , "fields" : [{ "html" : "<!-…" at bounding box center [892, 445] width 1220 height 664
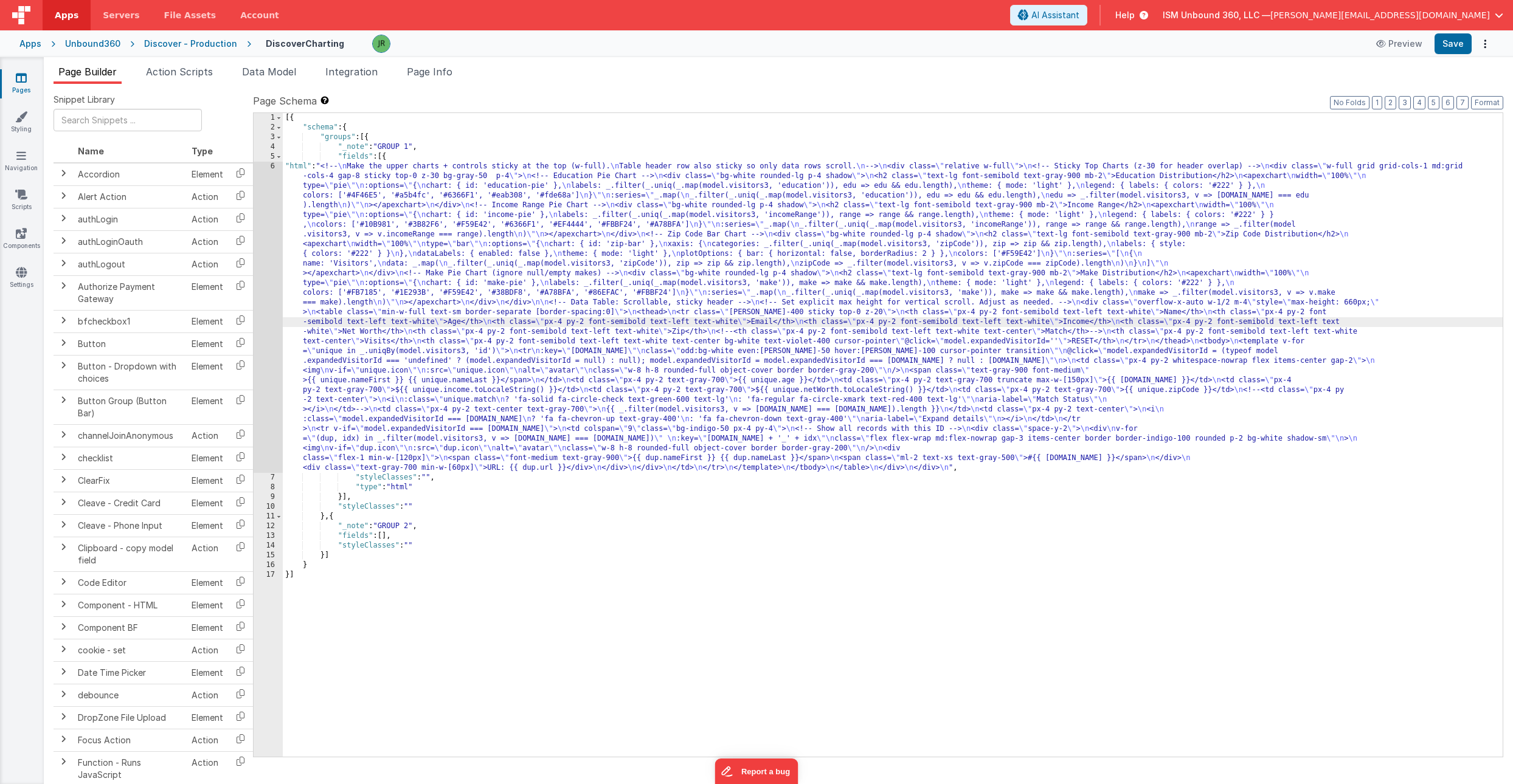
click at [264, 290] on div "6" at bounding box center [268, 318] width 29 height 311
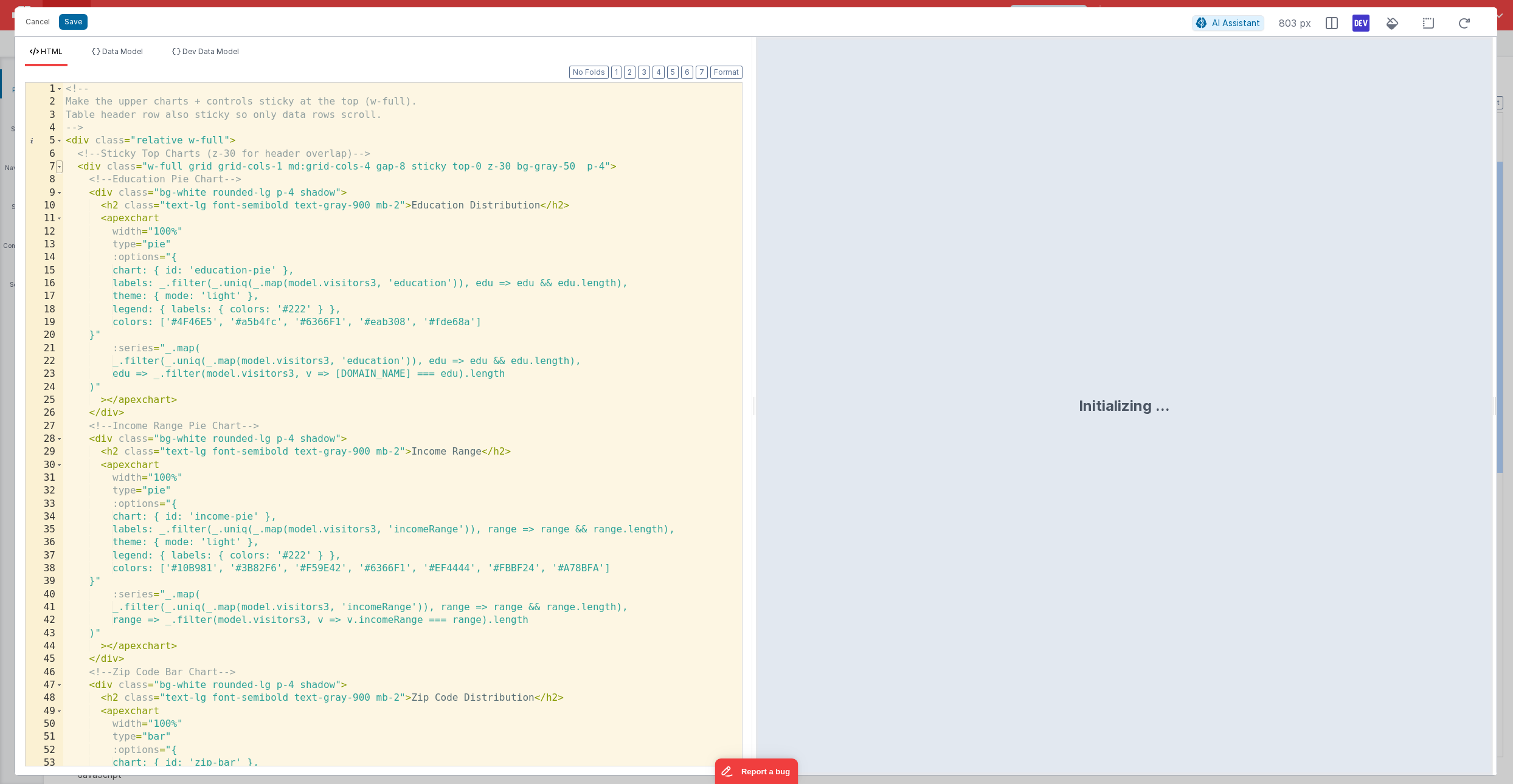
click at [60, 166] on span at bounding box center [59, 167] width 6 height 13
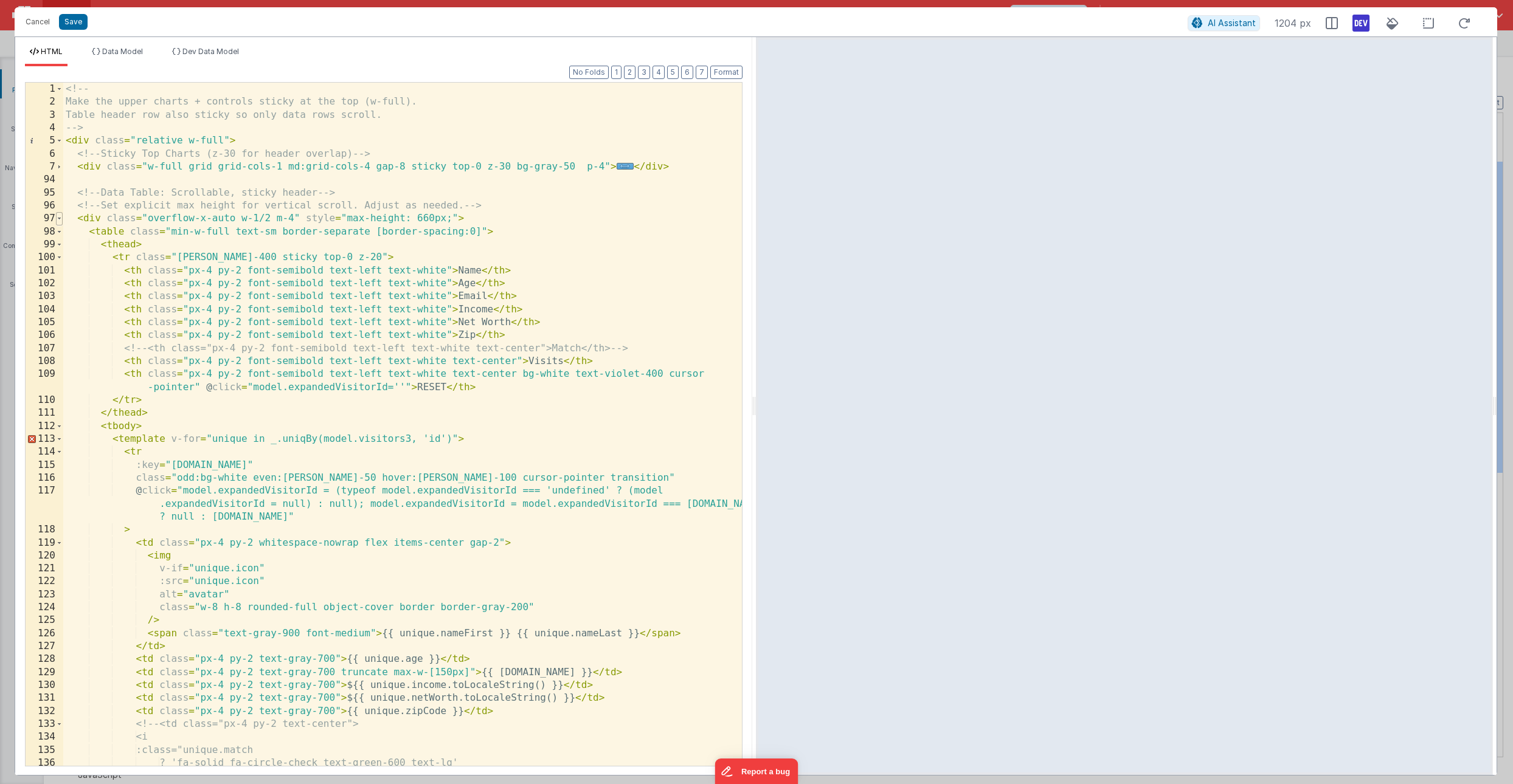
click at [60, 215] on span at bounding box center [59, 218] width 6 height 13
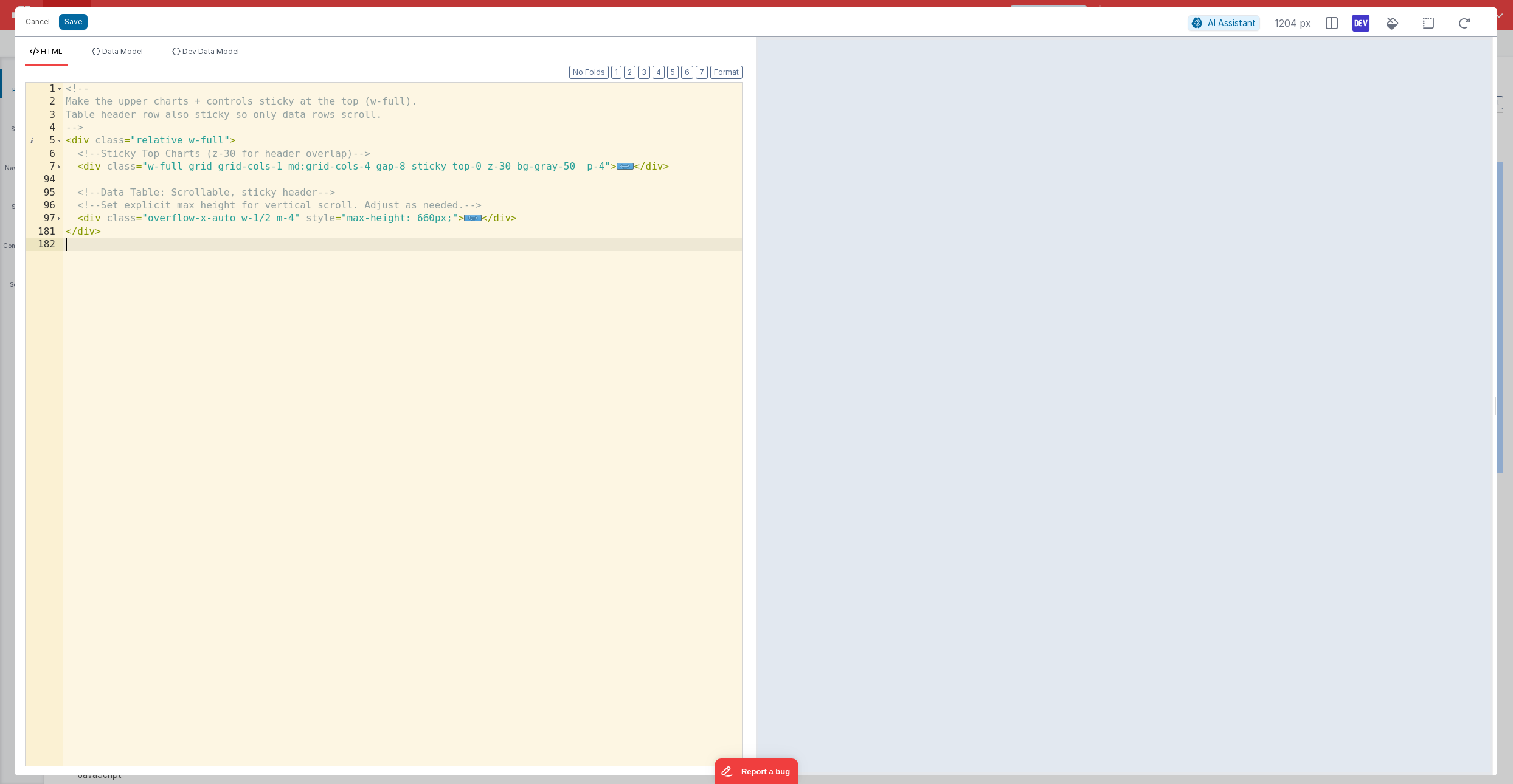
click at [518, 221] on div "<!-- Make the upper charts + controls sticky at the top (w-full). Table header …" at bounding box center [403, 436] width 679 height 709
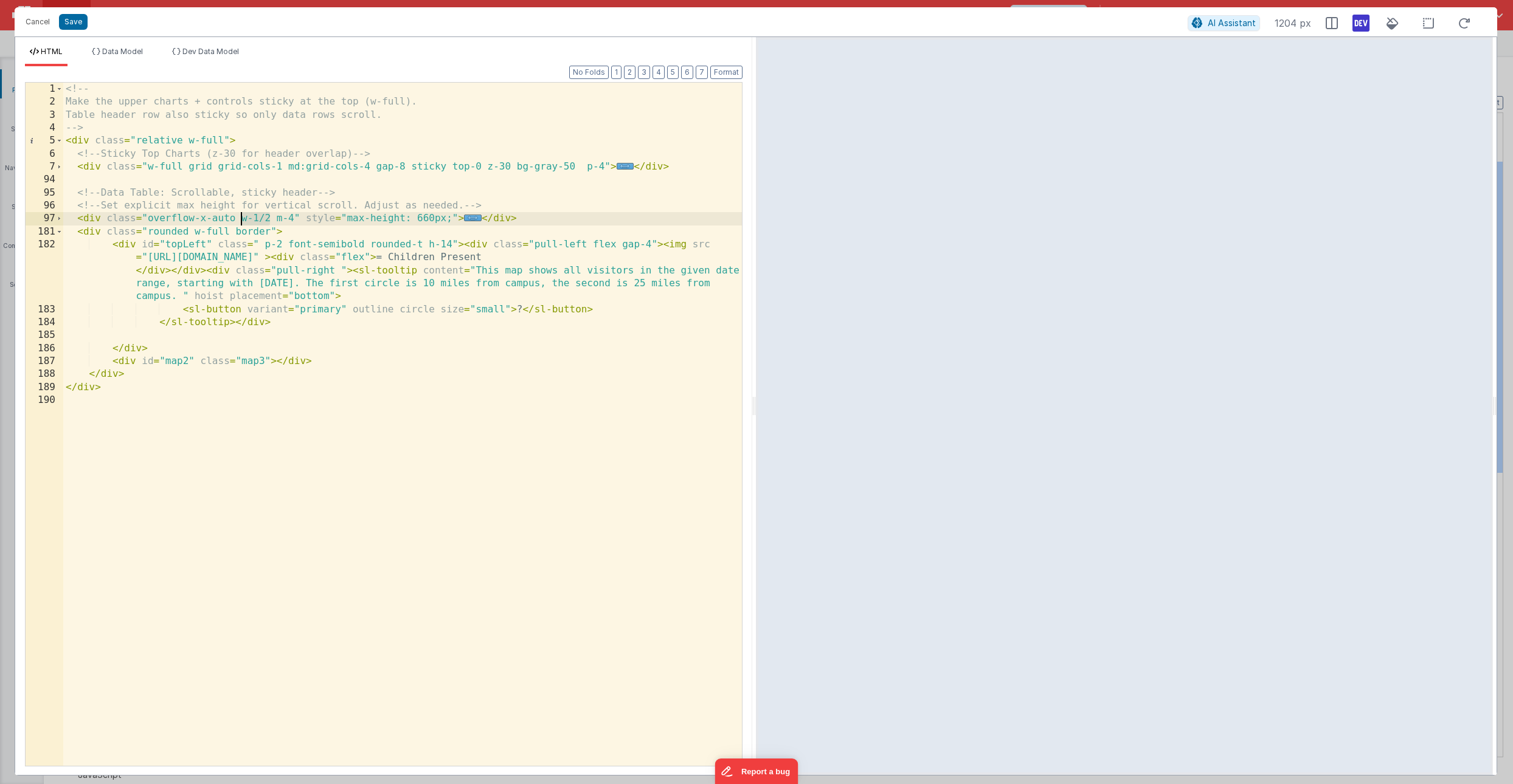
drag, startPoint x: 268, startPoint y: 217, endPoint x: 242, endPoint y: 217, distance: 26.0
click at [242, 217] on div "<!-- Make the upper charts + controls sticky at the top (w-full). Table header …" at bounding box center [403, 436] width 679 height 709
drag, startPoint x: 231, startPoint y: 230, endPoint x: 196, endPoint y: 233, distance: 35.1
click at [196, 233] on div "<!-- Make the upper charts + controls sticky at the top (w-full). Table header …" at bounding box center [403, 436] width 679 height 709
click at [78, 219] on div "<!-- Make the upper charts + controls sticky at the top (w-full). Table header …" at bounding box center [403, 436] width 679 height 709
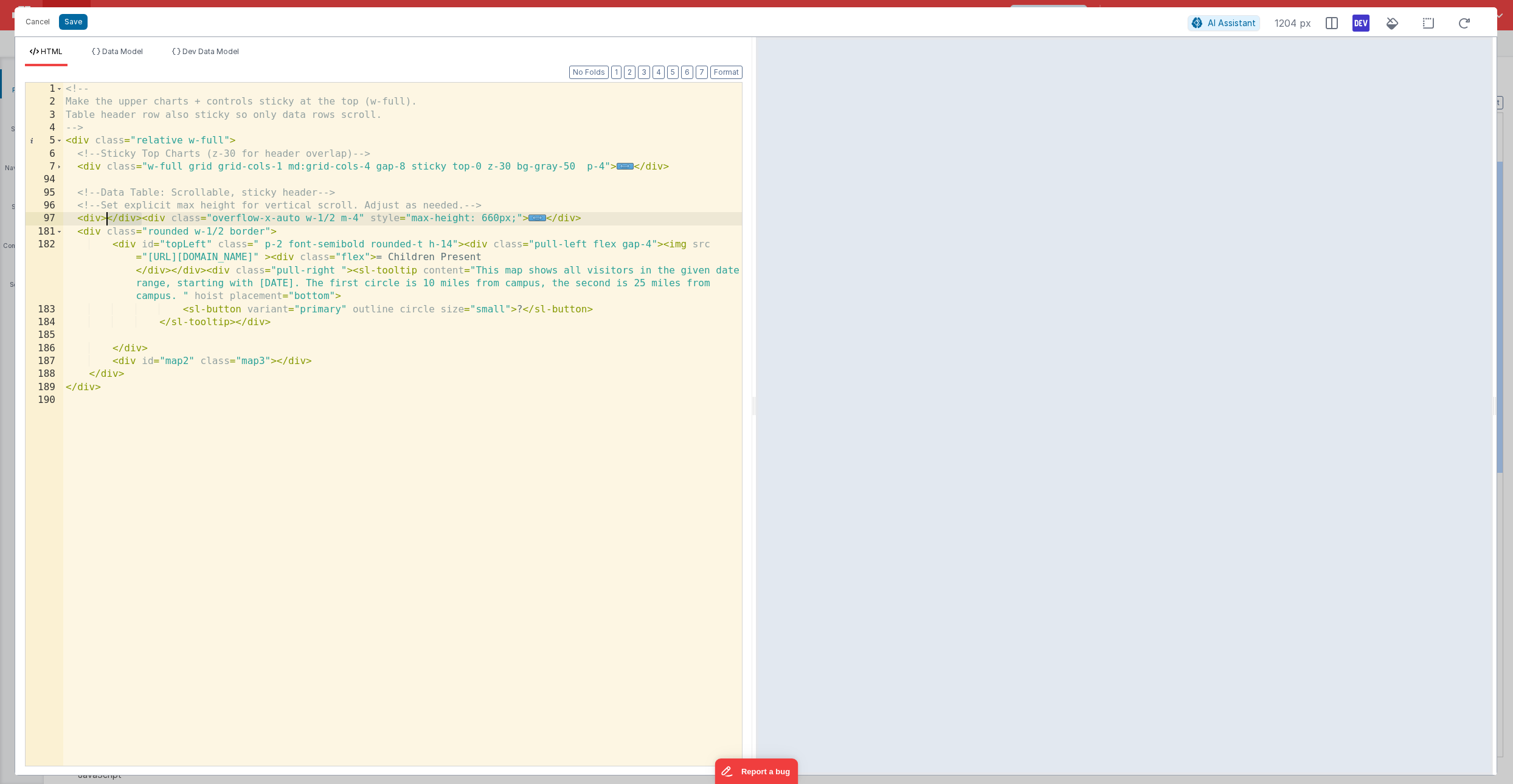
drag, startPoint x: 143, startPoint y: 217, endPoint x: 110, endPoint y: 220, distance: 33.1
click at [110, 220] on div "<!-- Make the upper charts + controls sticky at the top (w-full). Table header …" at bounding box center [403, 436] width 679 height 709
click at [132, 376] on div "<!-- Make the upper charts + controls sticky at the top (w-full). Table header …" at bounding box center [403, 436] width 679 height 709
paste textarea
click at [100, 220] on div "<!-- Make the upper charts + controls sticky at the top (w-full). Table header …" at bounding box center [403, 436] width 679 height 709
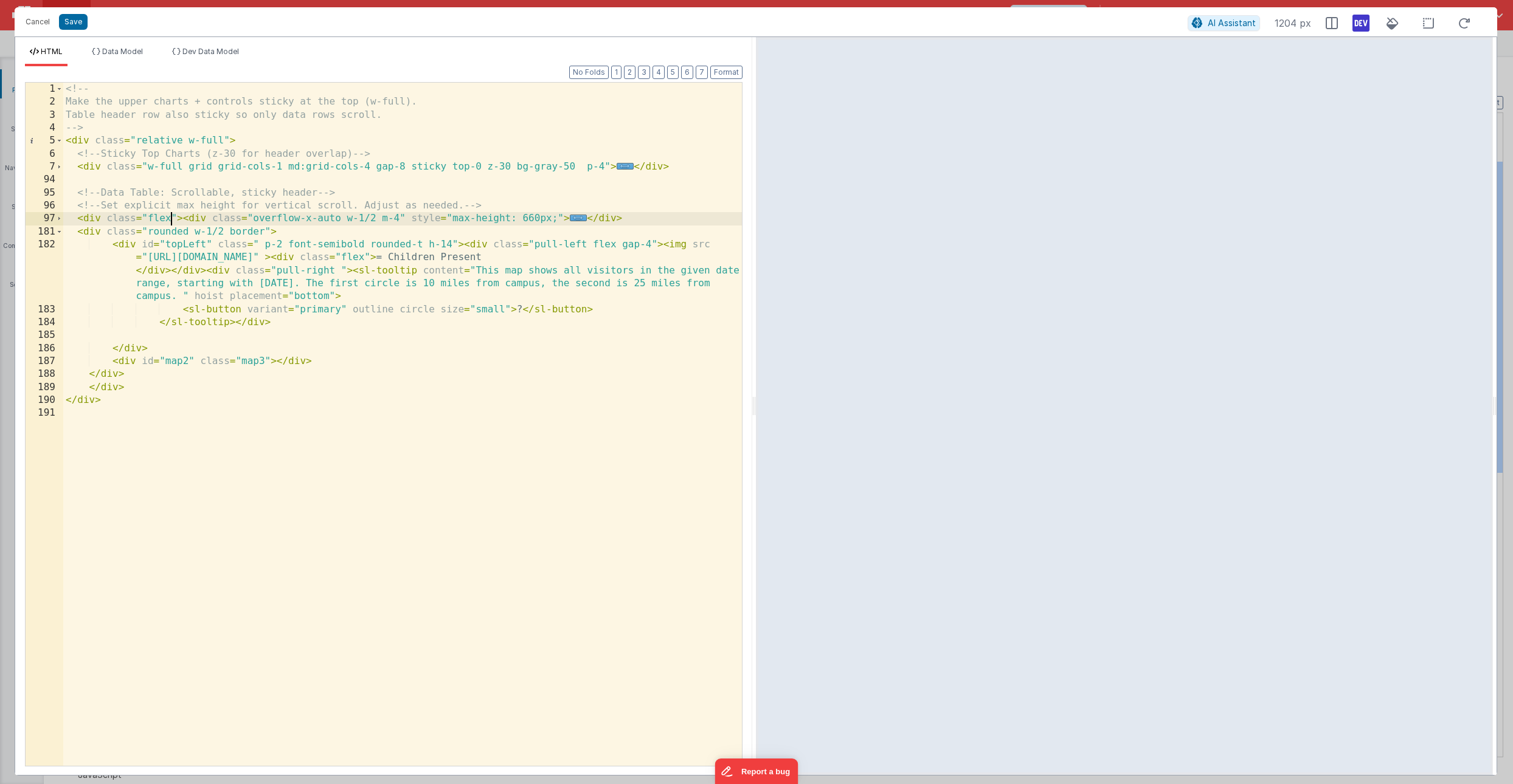
click at [183, 219] on div "<!-- Make the upper charts + controls sticky at the top (w-full). Table header …" at bounding box center [403, 436] width 679 height 709
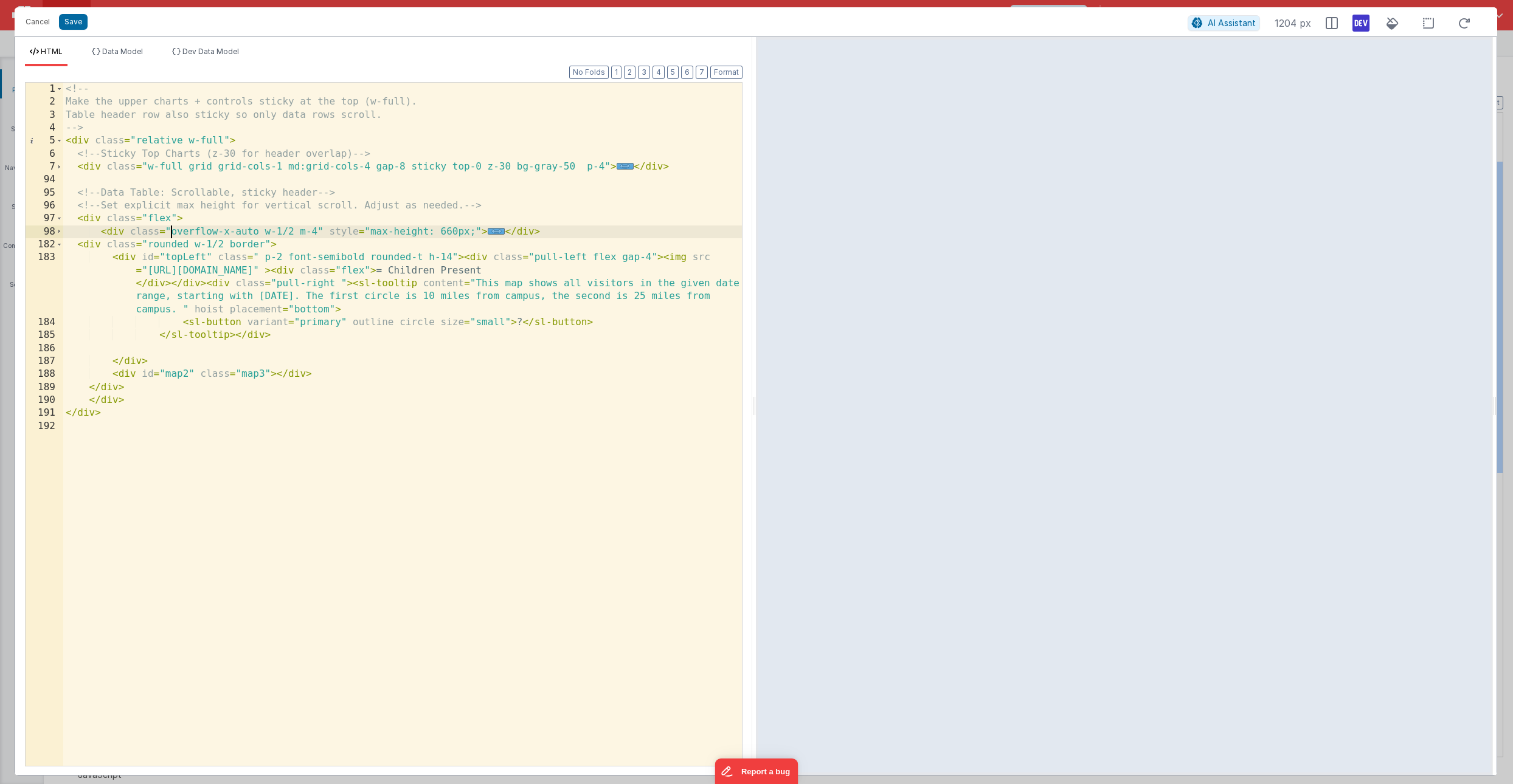
click at [170, 234] on div "<!-- Make the upper charts + controls sticky at the top (w-full). Table header …" at bounding box center [403, 436] width 679 height 709
click at [318, 231] on div "<!-- Make the upper charts + controls sticky at the top (w-full). Table header …" at bounding box center [403, 436] width 679 height 709
click at [76, 20] on button "Save" at bounding box center [73, 21] width 29 height 15
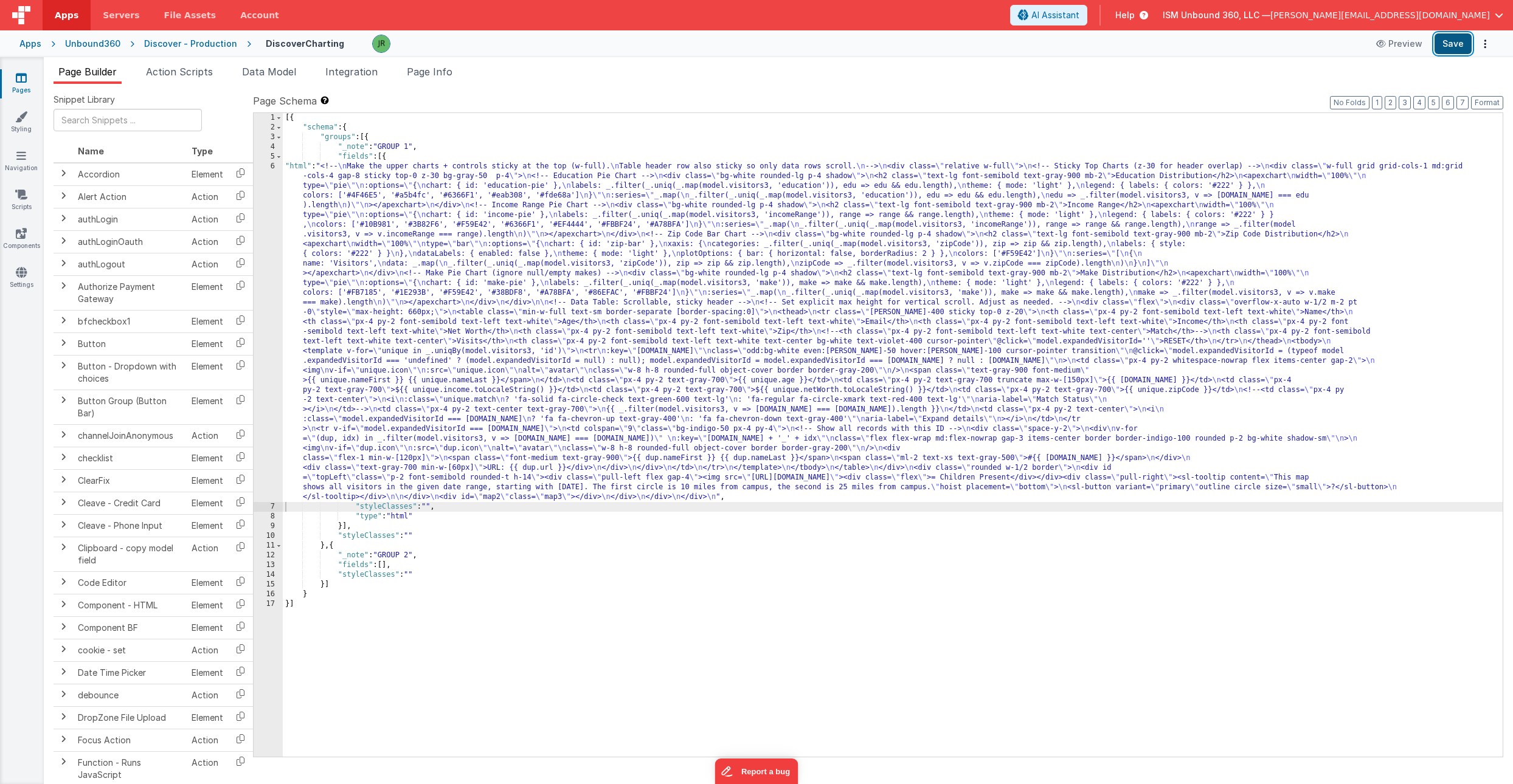
click at [1451, 43] on button "Save" at bounding box center [1452, 43] width 37 height 21
click at [430, 72] on span "Page Info" at bounding box center [429, 72] width 45 height 12
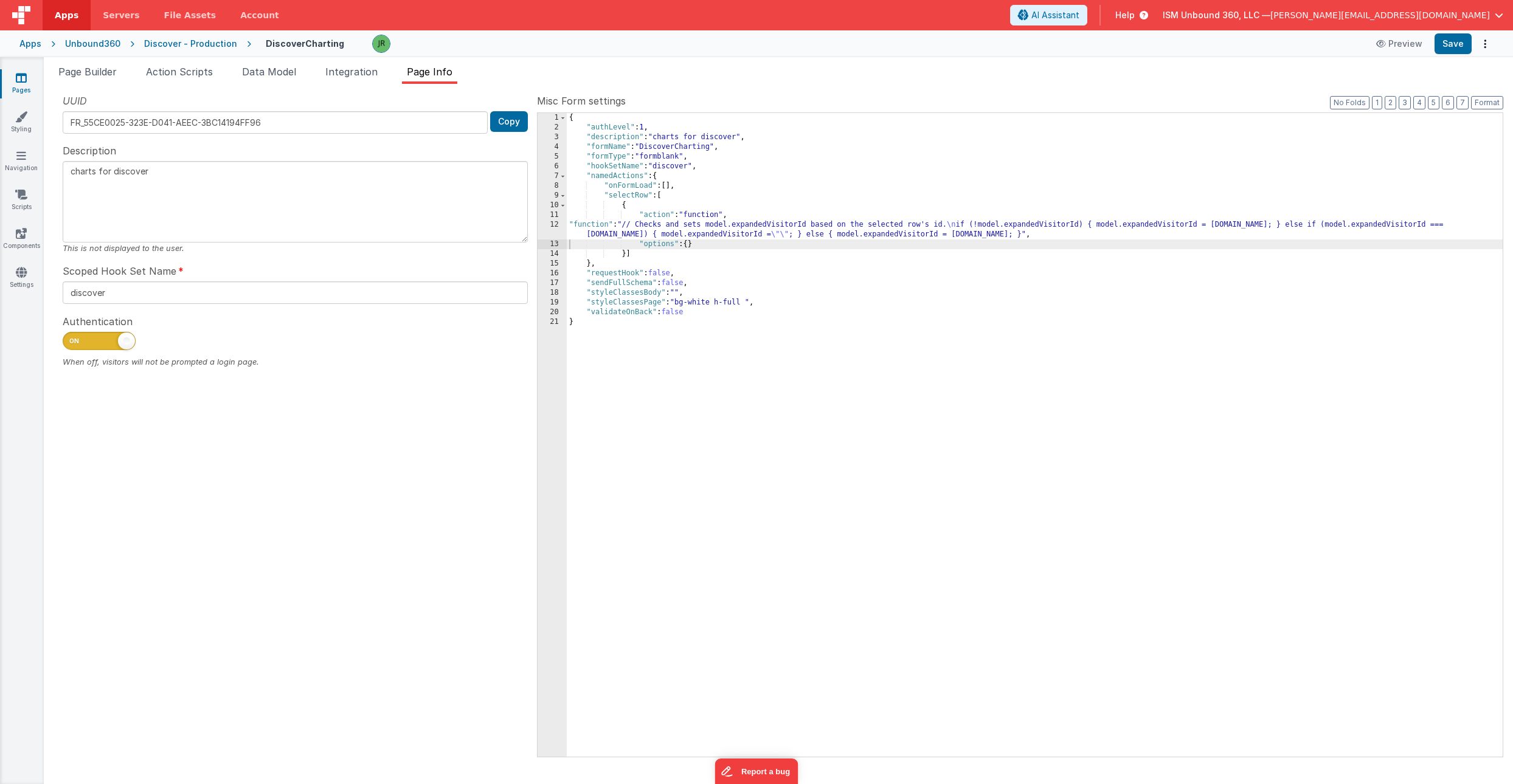
click at [670, 186] on div "{ "authLevel" : 1 , "description" : "charts for discover" , "formName" : "Disco…" at bounding box center [1035, 445] width 936 height 664
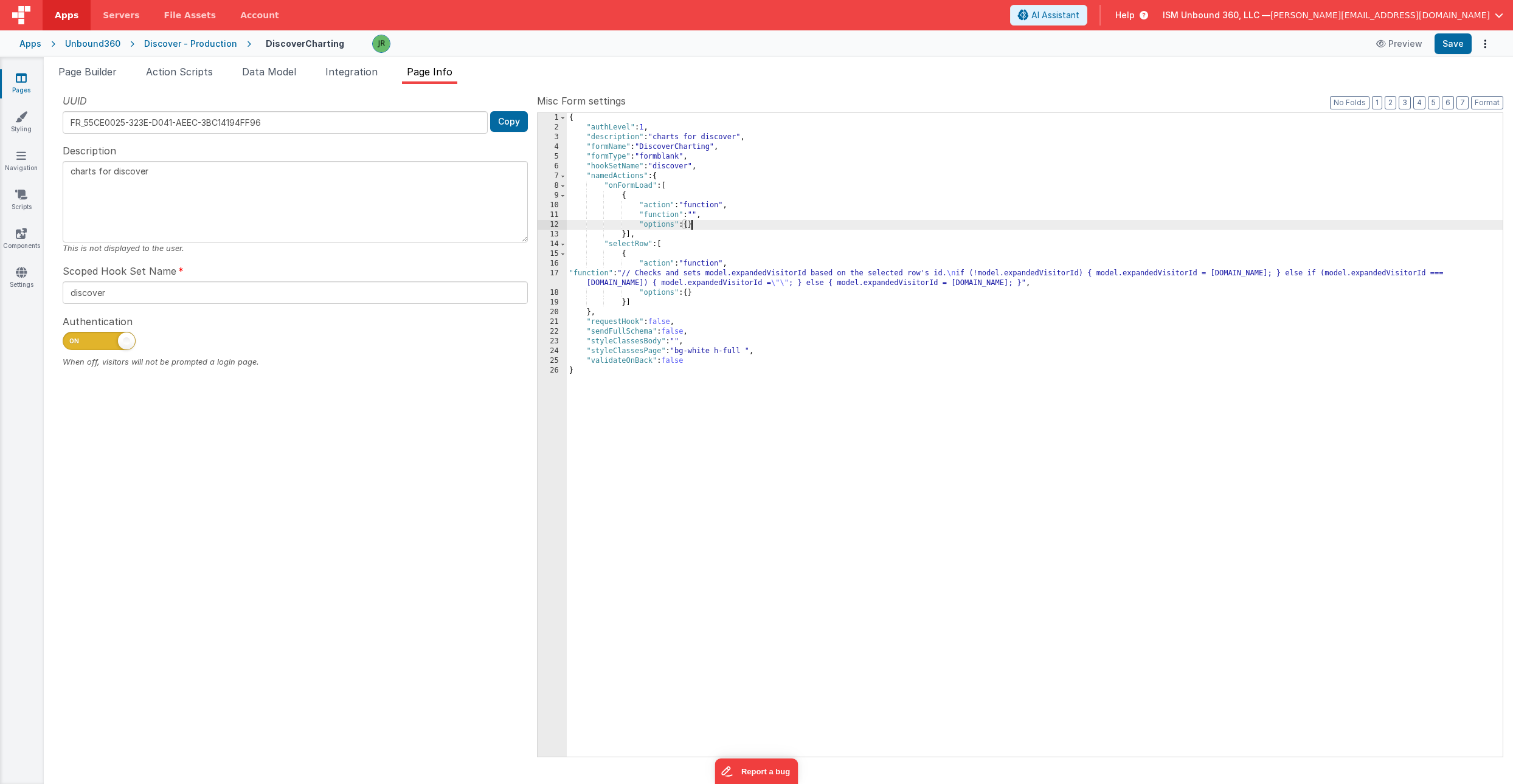
click at [656, 212] on div "{ "authLevel" : 1 , "description" : "charts for discover" , "formName" : "Disco…" at bounding box center [1035, 445] width 936 height 664
click at [558, 214] on div "11" at bounding box center [552, 215] width 29 height 10
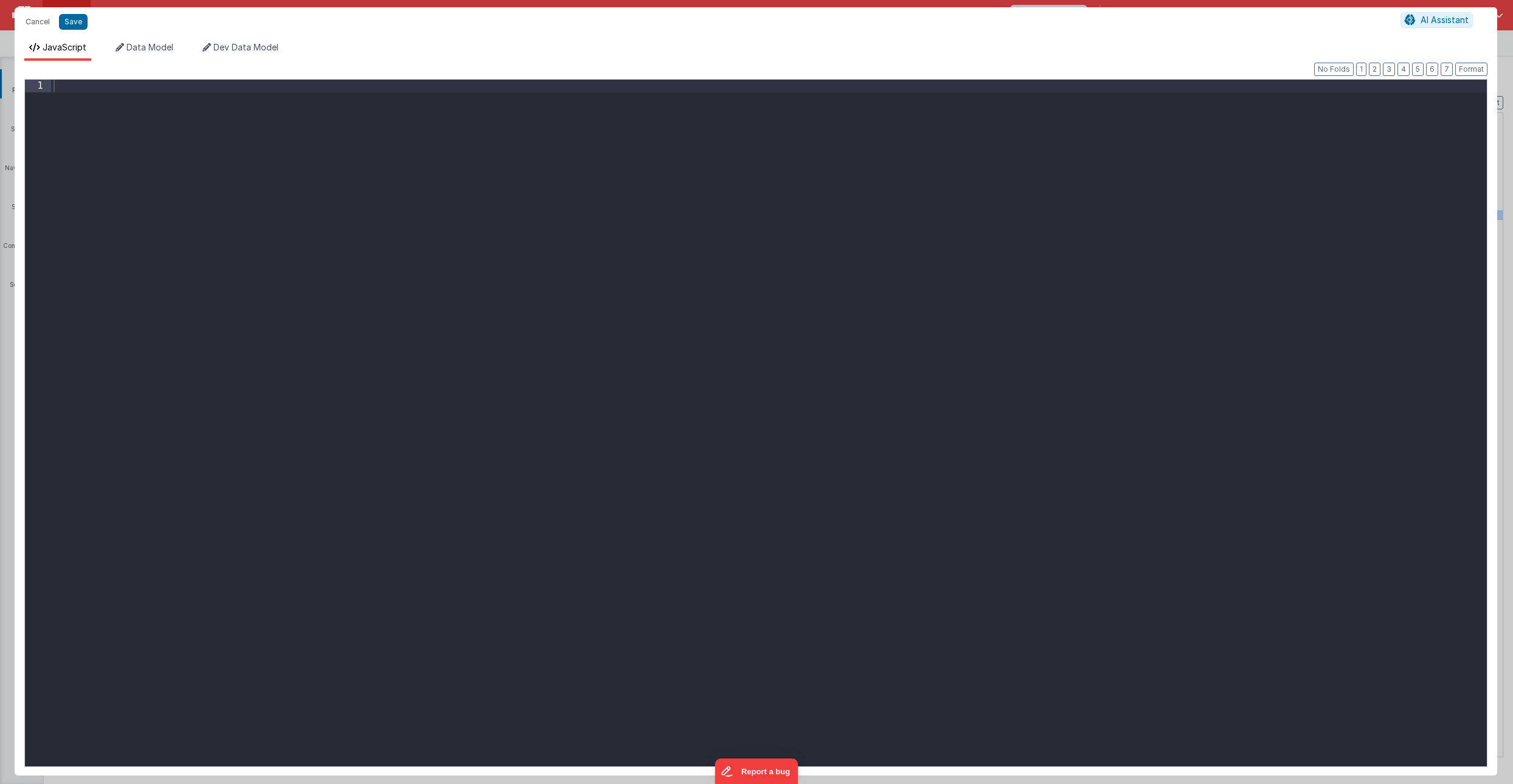
click at [57, 90] on div at bounding box center [769, 436] width 1436 height 713
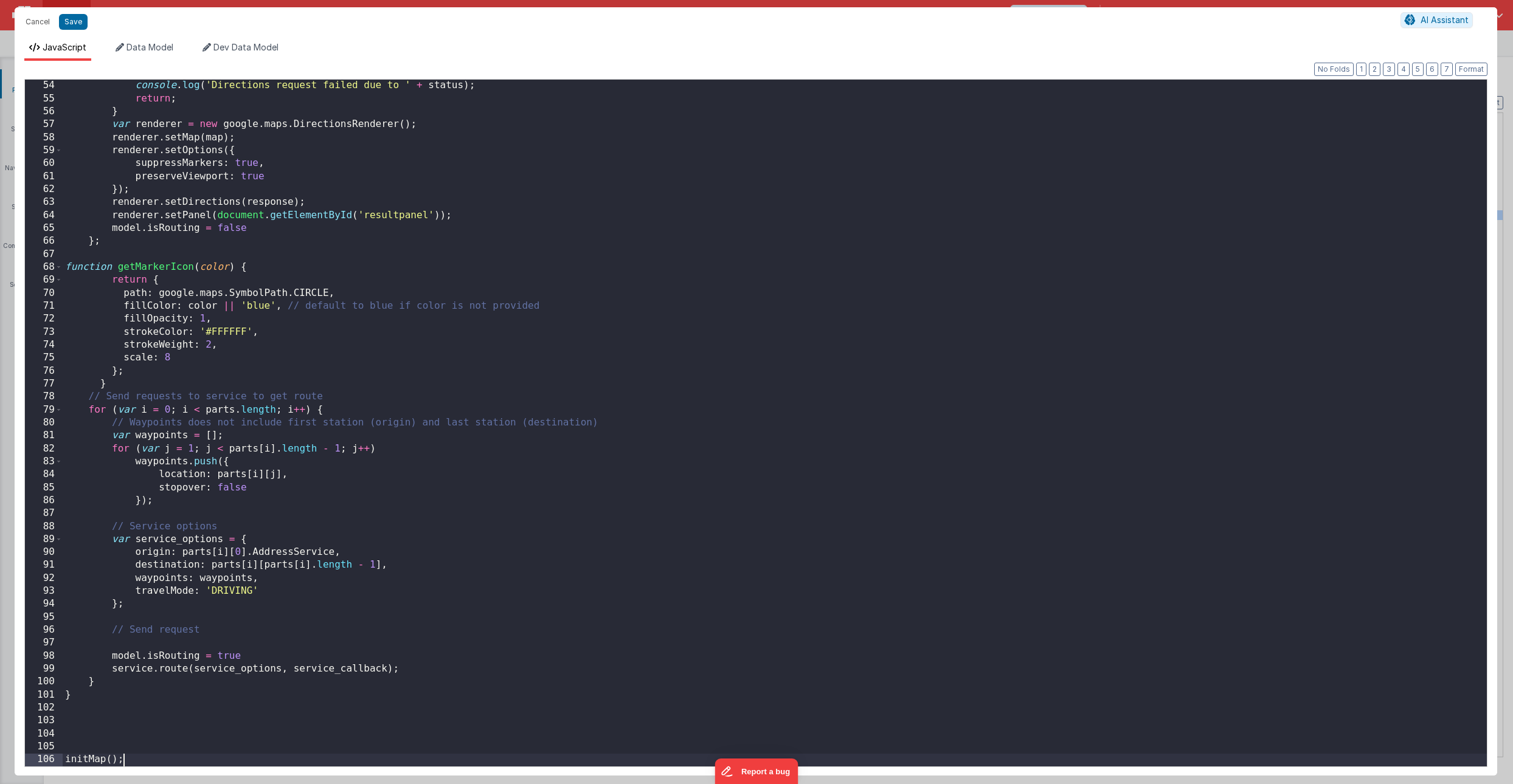
scroll to position [688, 0]
click at [72, 25] on button "Save" at bounding box center [73, 21] width 29 height 15
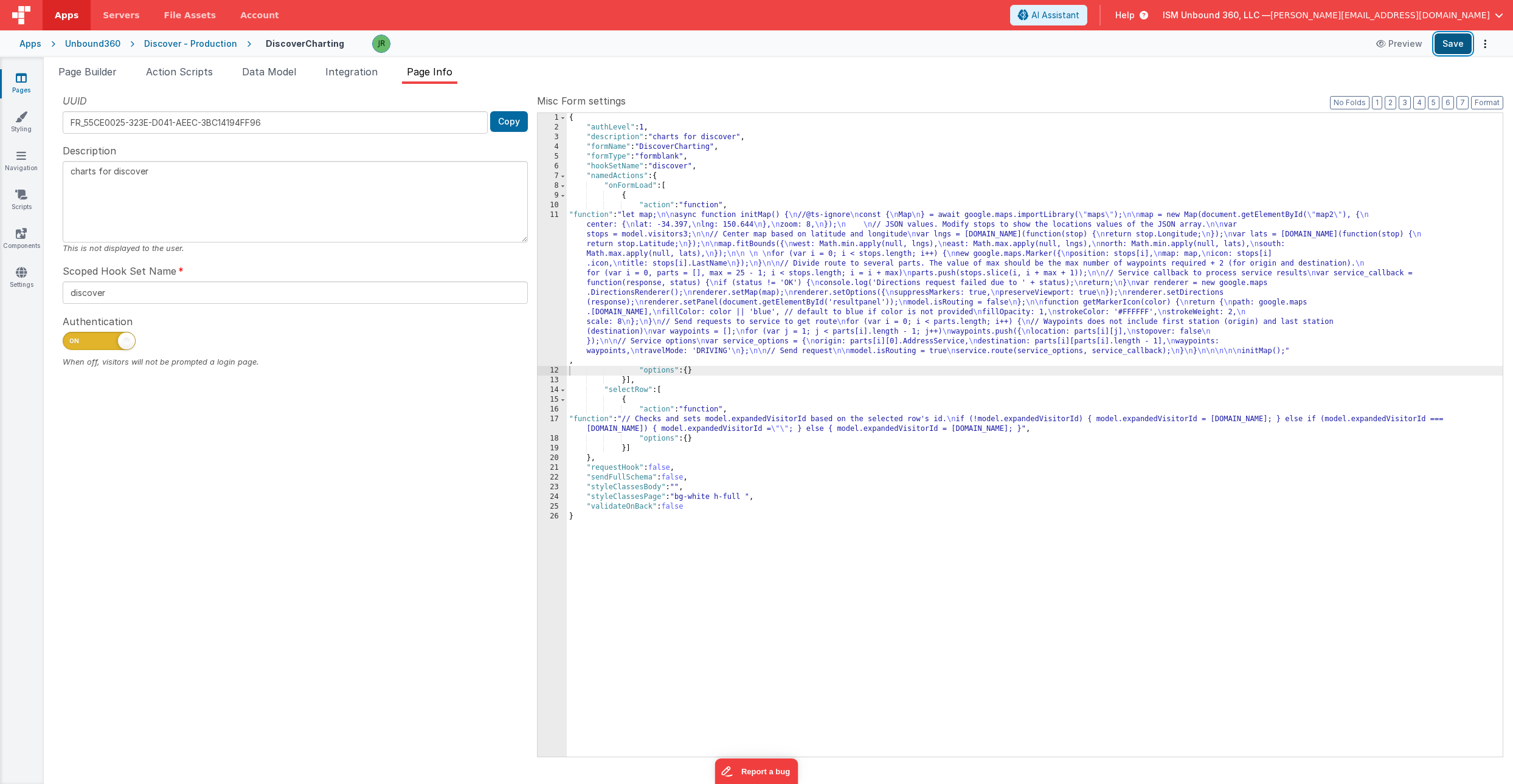
click at [1455, 42] on button "Save" at bounding box center [1452, 43] width 37 height 21
click at [25, 273] on icon at bounding box center [21, 272] width 11 height 12
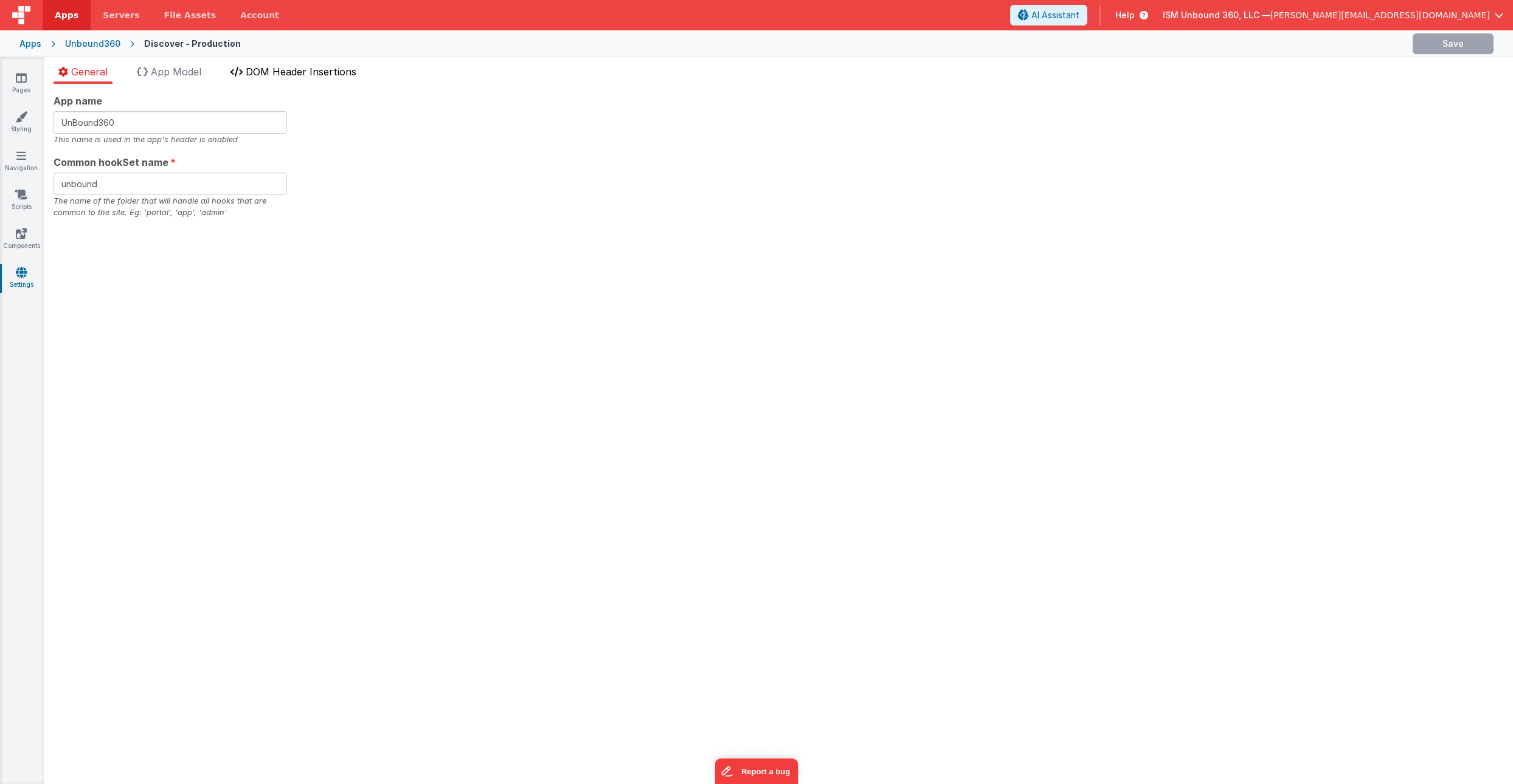
click at [322, 70] on span "DOM Header Insertions" at bounding box center [301, 72] width 110 height 12
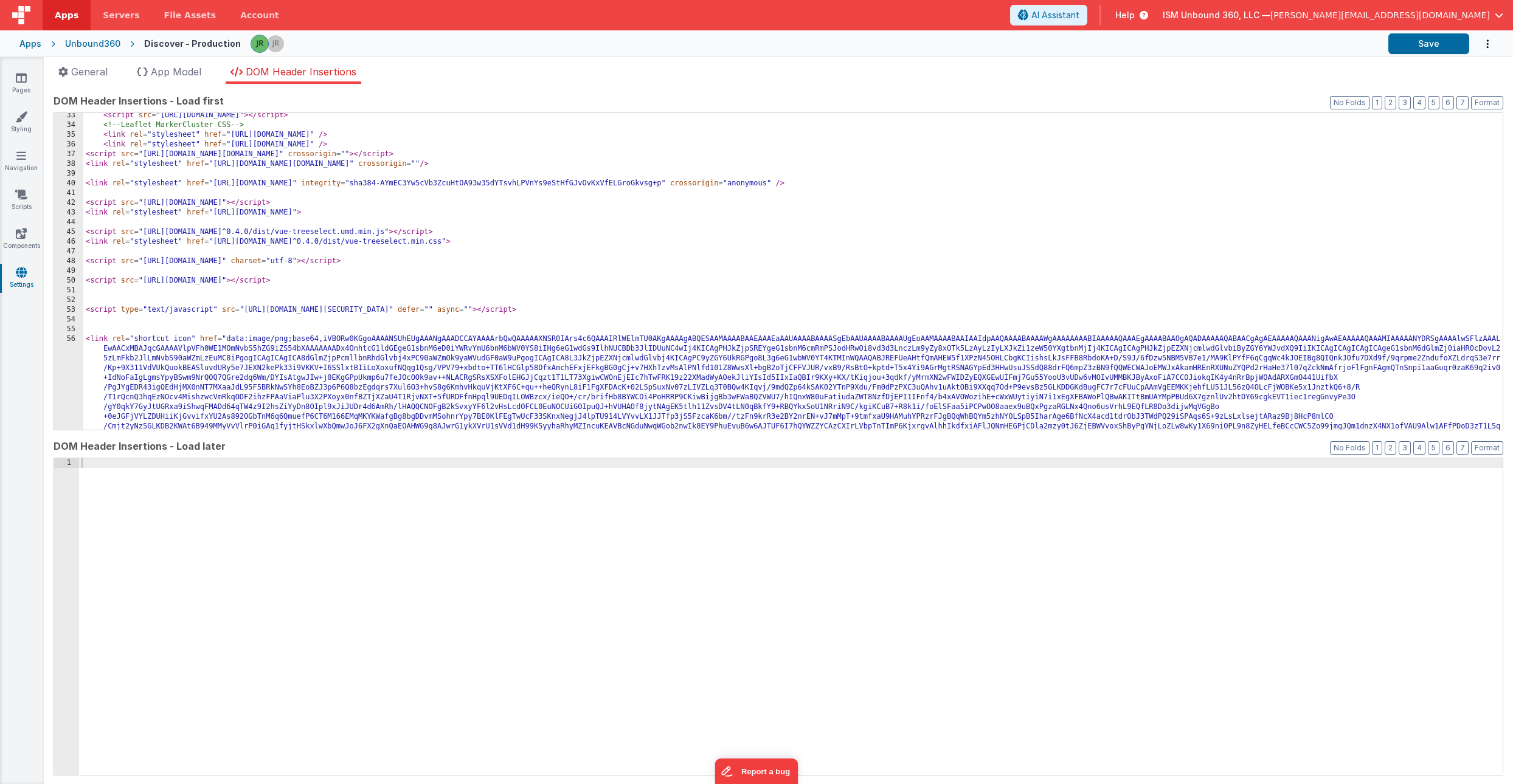
scroll to position [314, 0]
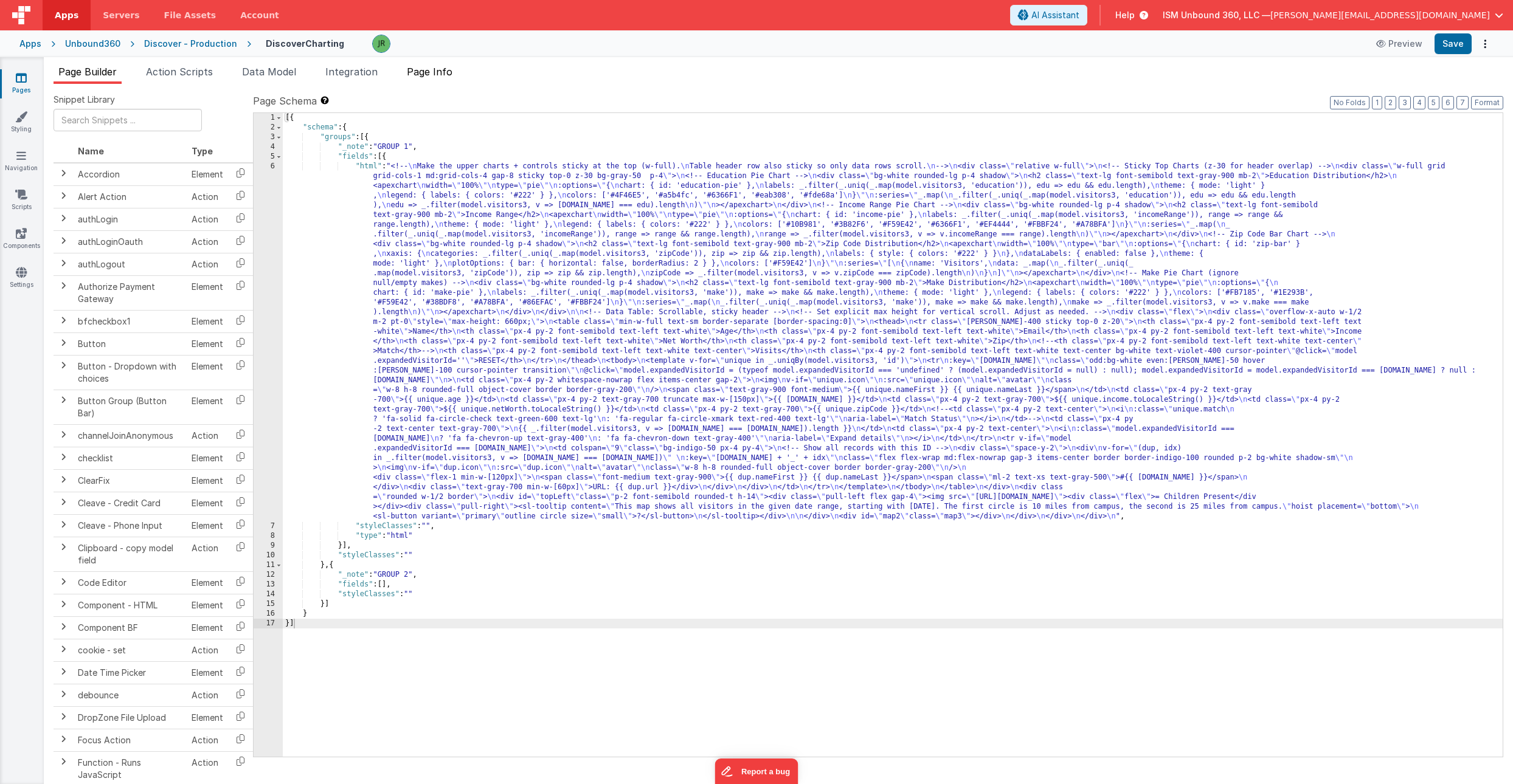
click at [416, 73] on span "Page Info" at bounding box center [429, 72] width 45 height 12
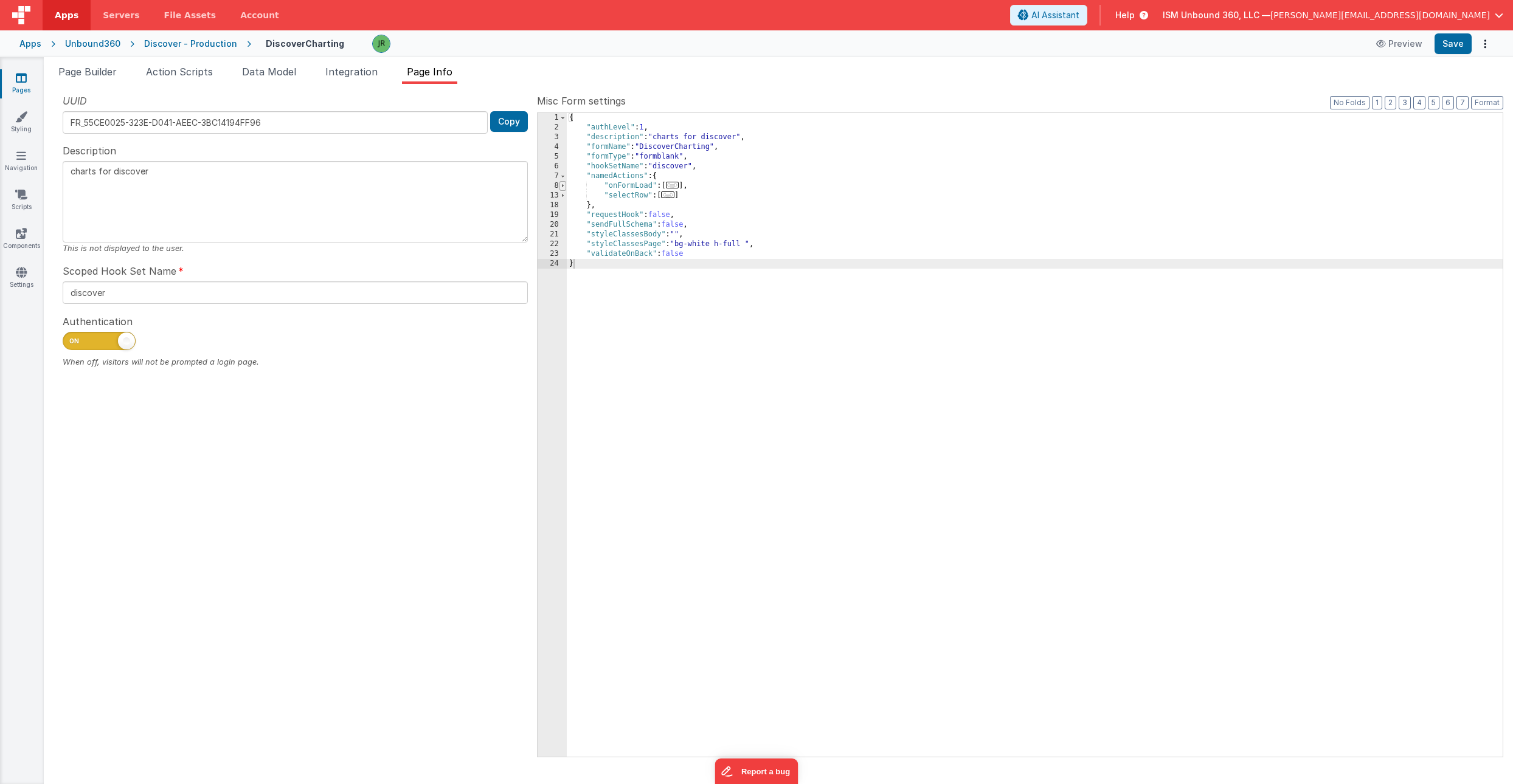
click at [563, 187] on span at bounding box center [562, 186] width 6 height 10
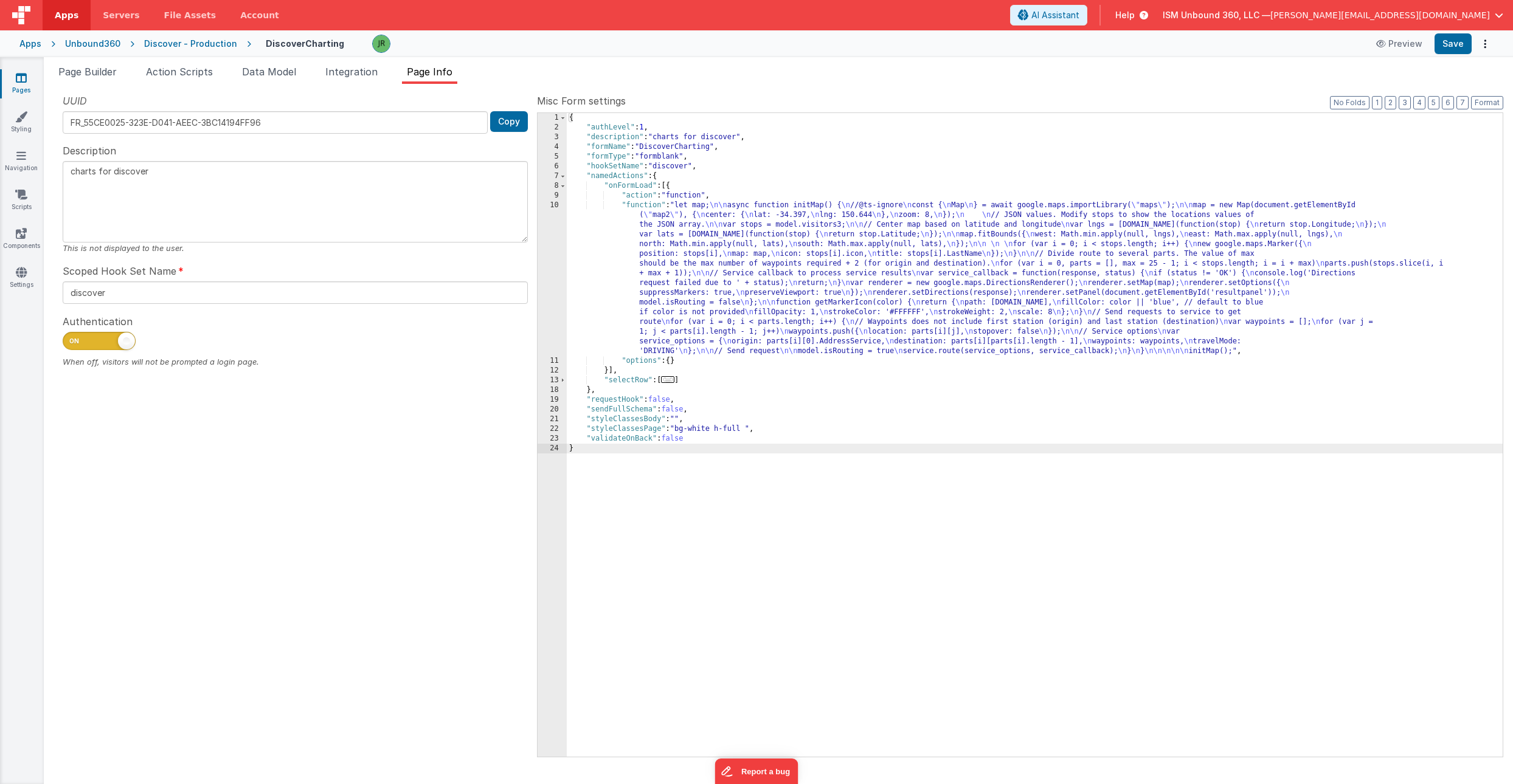
click at [617, 252] on div "{ "authLevel" : 1 , "description" : "charts for discover" , "formName" : "Disco…" at bounding box center [1035, 445] width 936 height 664
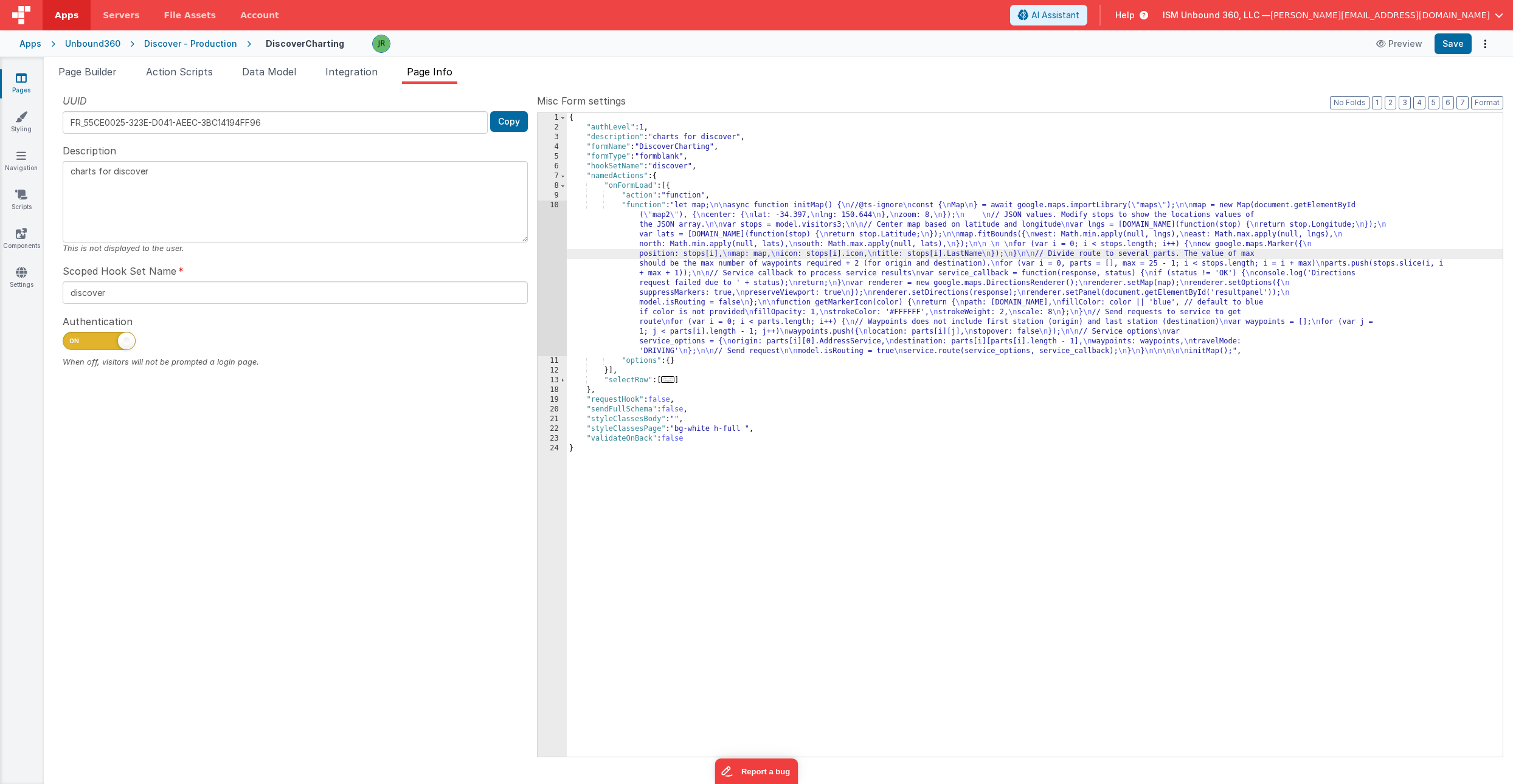
click at [553, 244] on div "10" at bounding box center [552, 279] width 29 height 156
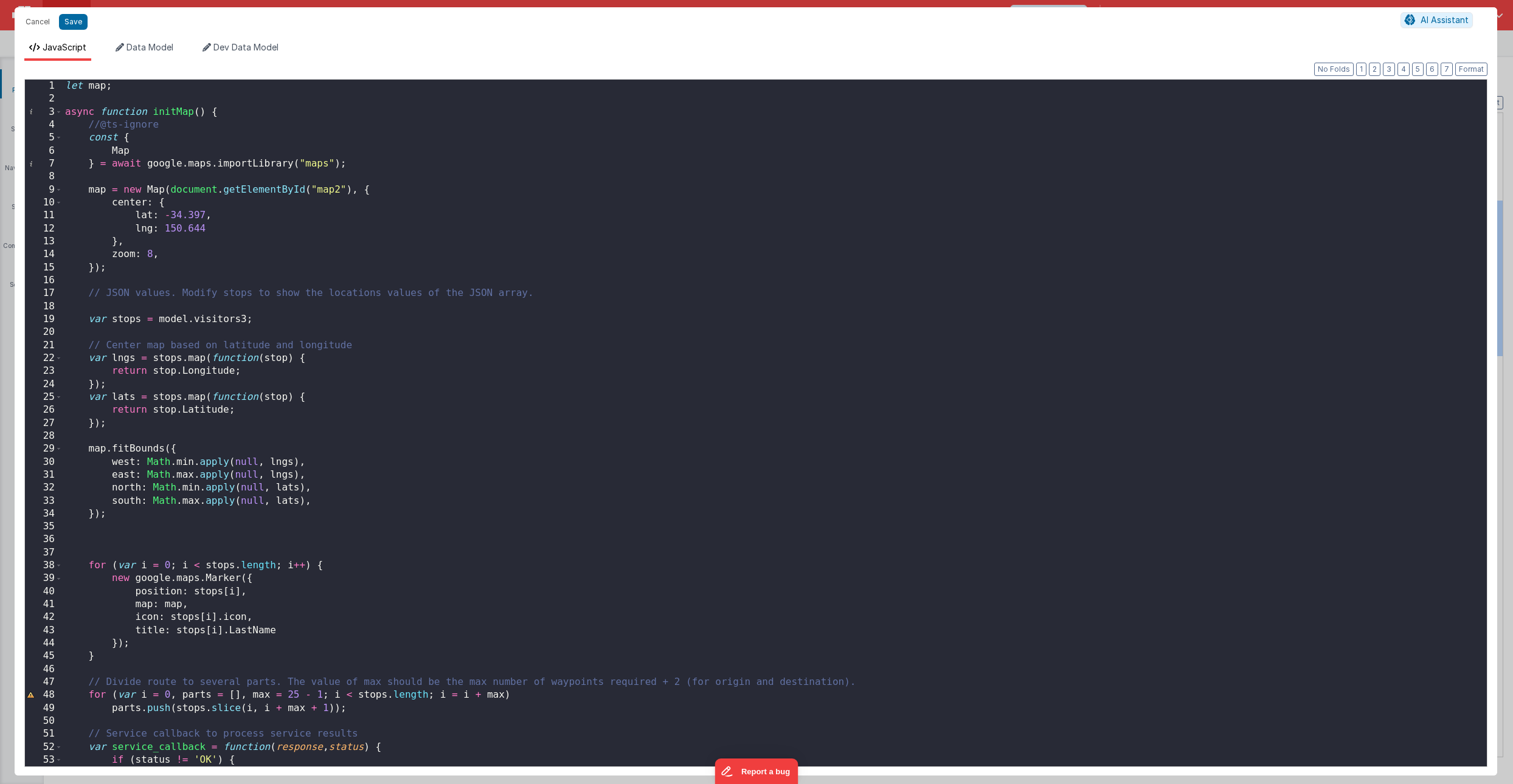
click at [338, 188] on div "let map ; async function initMap ( ) { //@ts-ignore const { Map } = await googl…" at bounding box center [774, 436] width 1424 height 713
click at [74, 22] on button "Save" at bounding box center [73, 21] width 29 height 15
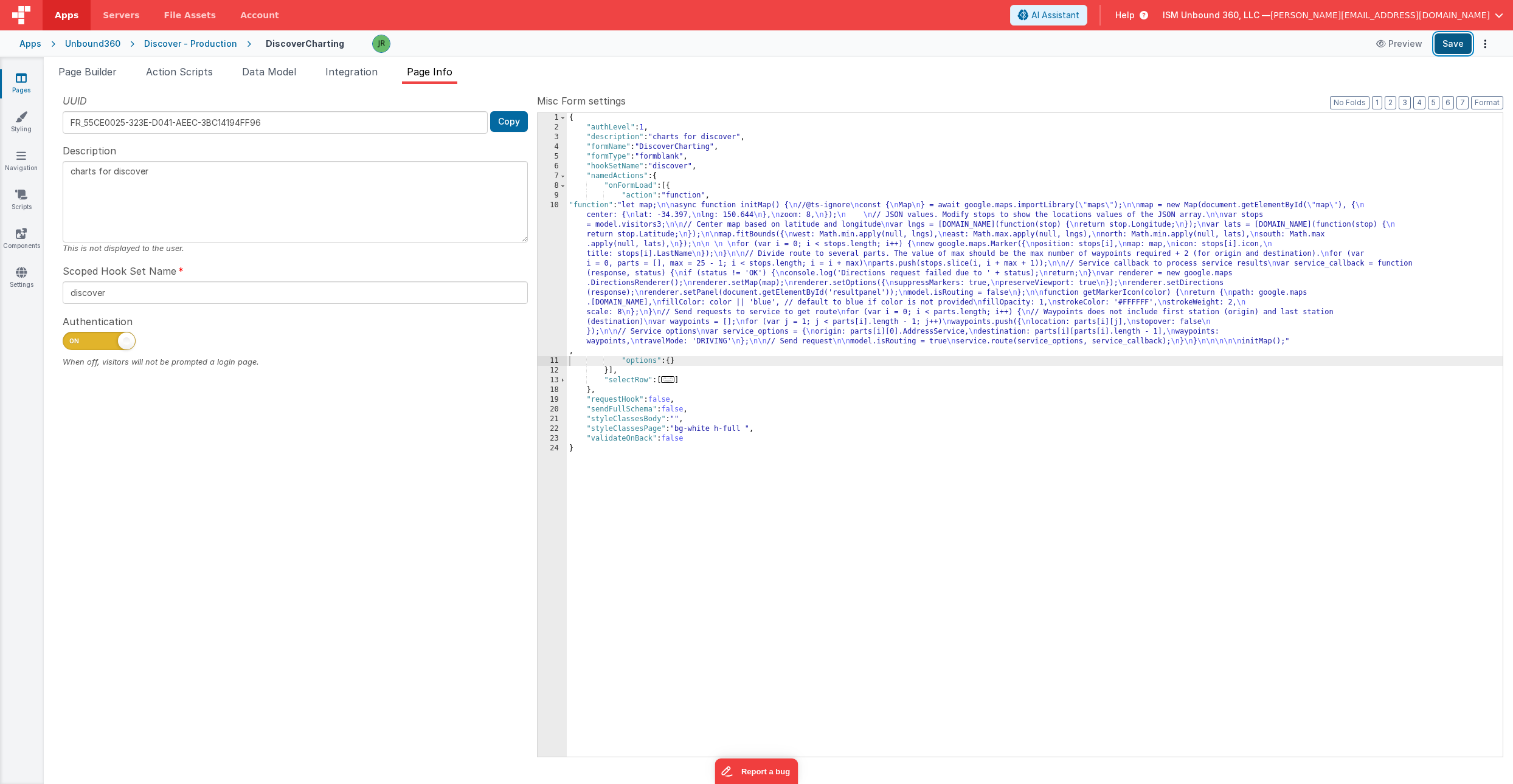
click at [1457, 38] on button "Save" at bounding box center [1452, 43] width 37 height 21
click at [94, 68] on span "Page Builder" at bounding box center [87, 72] width 58 height 12
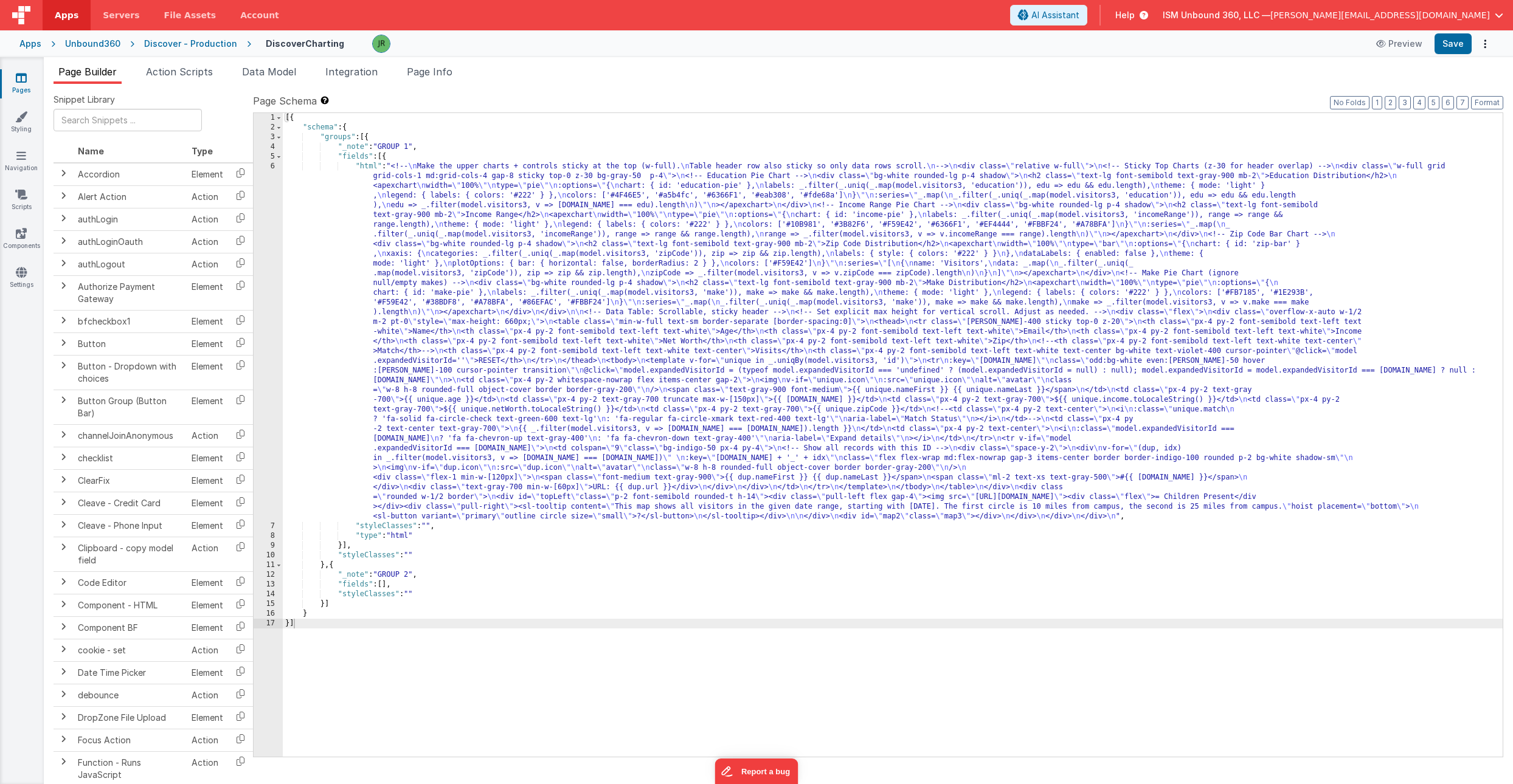
click at [408, 236] on div "[{ "schema" : { "groups" : [{ "_note" : "GROUP 1" , "fields" : [{ "html" : "<!-…" at bounding box center [892, 445] width 1220 height 664
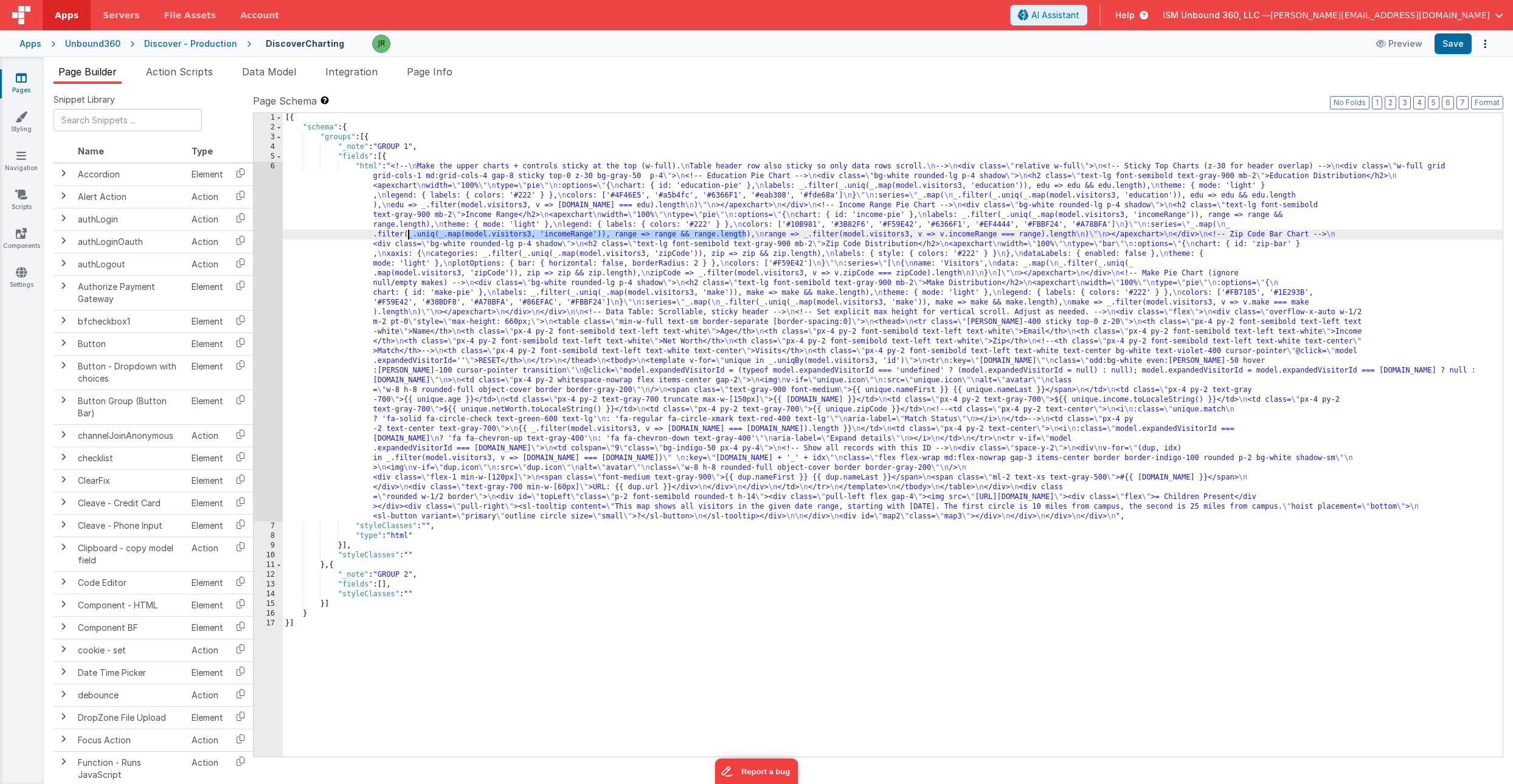
click at [408, 236] on div "[{ "schema" : { "groups" : [{ "_note" : "GROUP 1" , "fields" : [{ "html" : "<!-…" at bounding box center [892, 445] width 1220 height 664
click at [278, 296] on div "6" at bounding box center [268, 342] width 29 height 360
click at [272, 359] on div "6" at bounding box center [268, 342] width 29 height 360
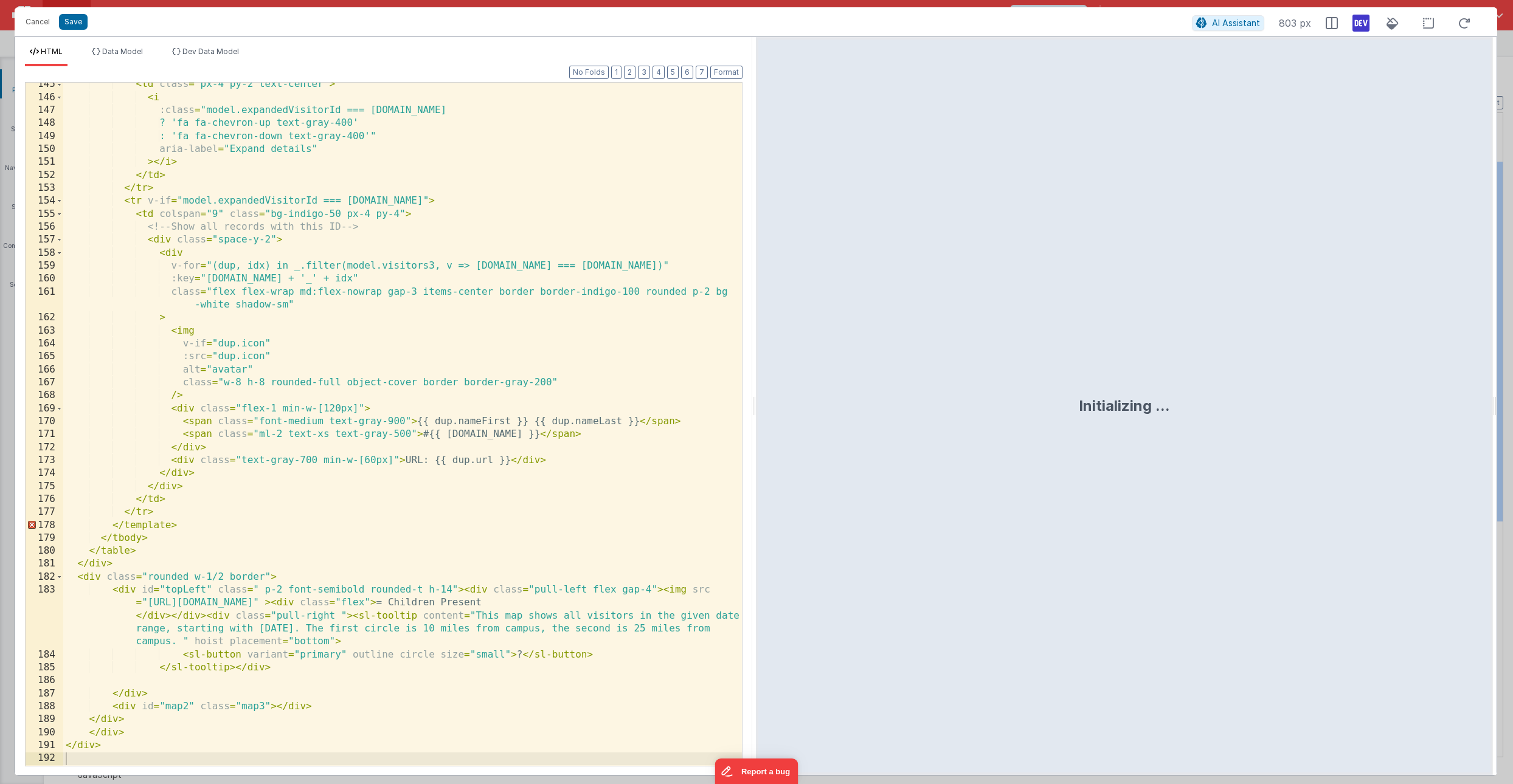
scroll to position [1912, 0]
click at [189, 708] on div "< td class = "px-4 py-2 text-center" > < i :class = "model.expandedVisitorId ==…" at bounding box center [403, 432] width 679 height 709
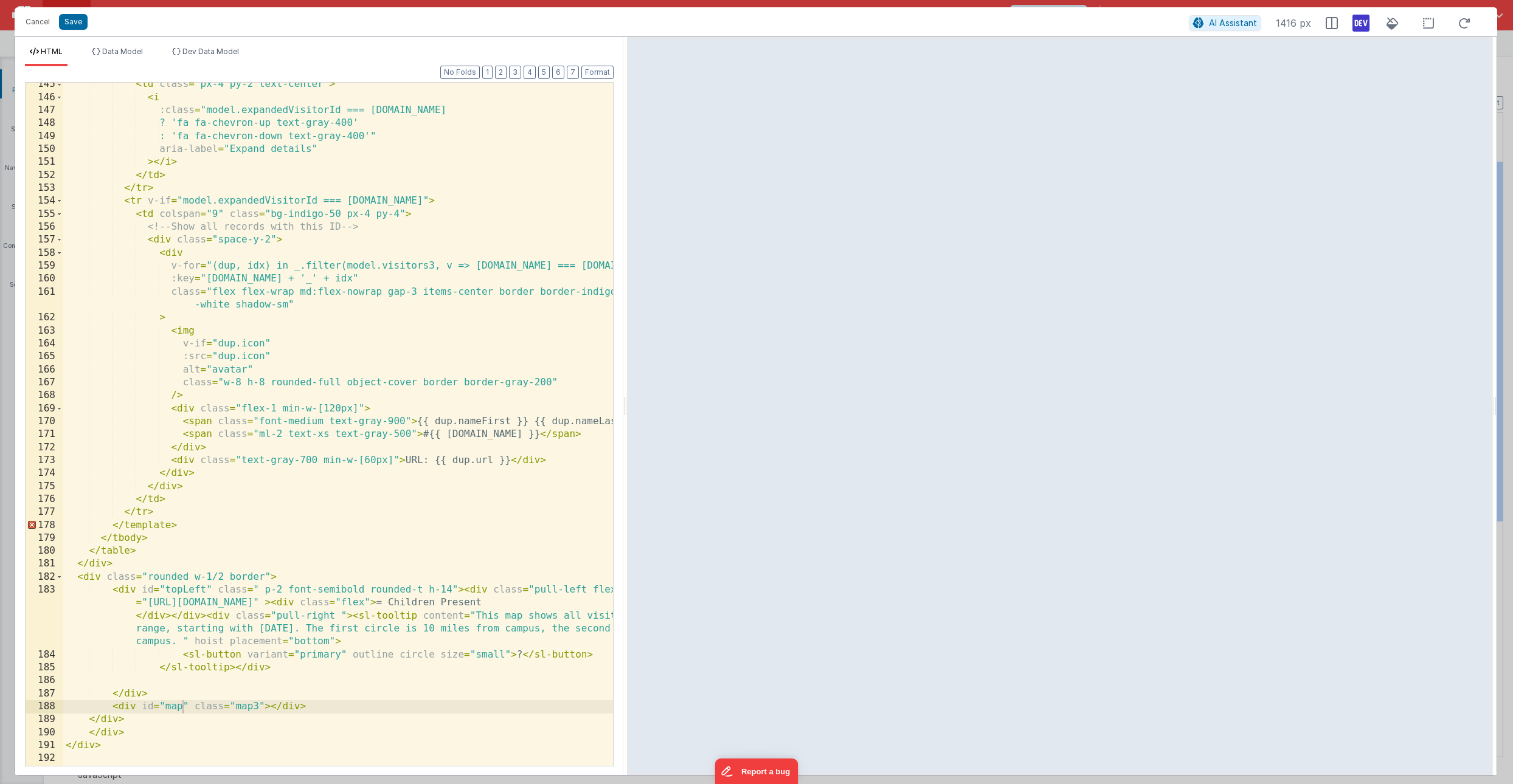
scroll to position [2068, 0]
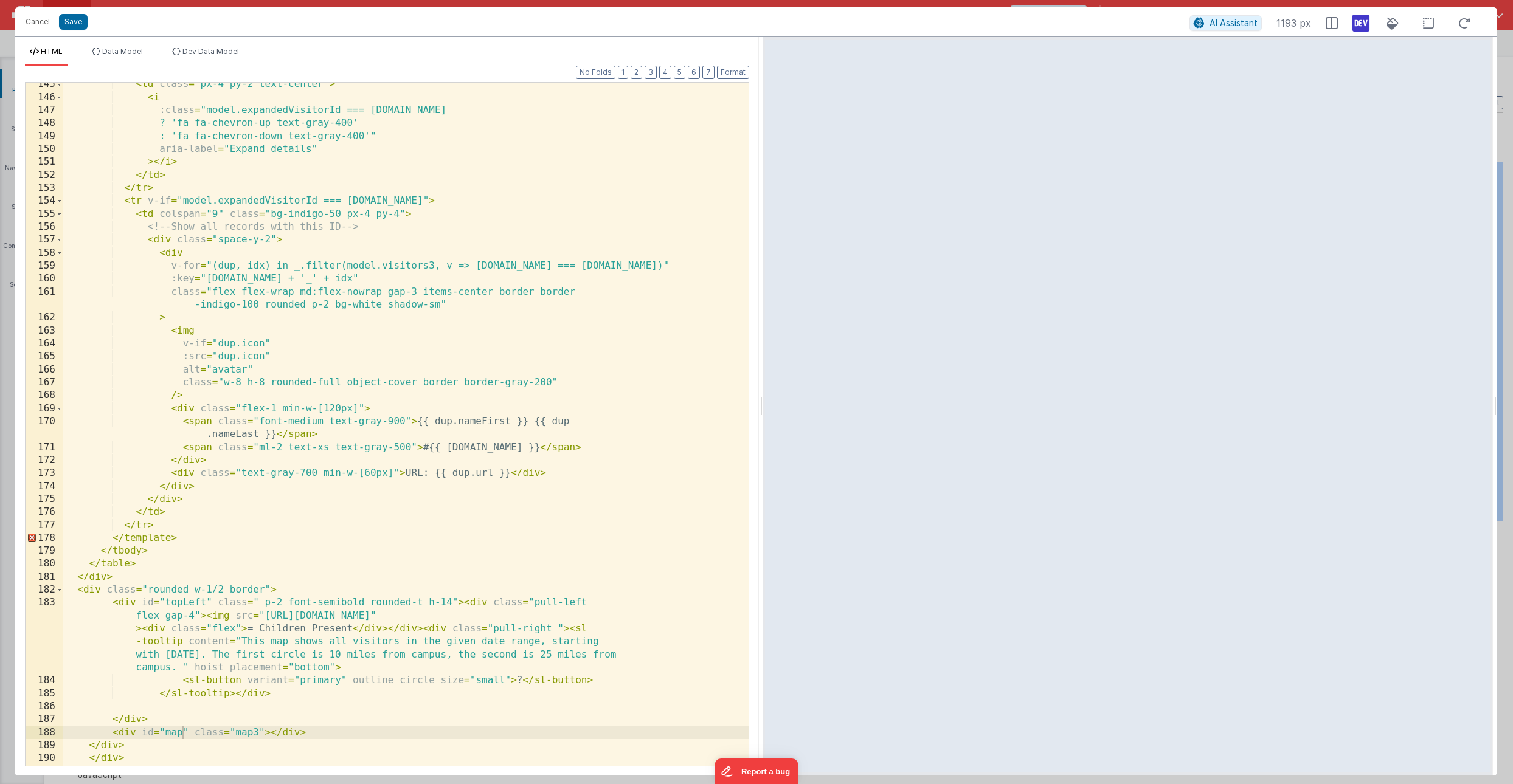
drag, startPoint x: 755, startPoint y: 406, endPoint x: 762, endPoint y: 419, distance: 14.8
click at [762, 419] on html "Cancel Save AI Assistant 1193 px HTML Data Model Dev Data Model Format 7 6 5 4 …" at bounding box center [756, 392] width 1513 height 784
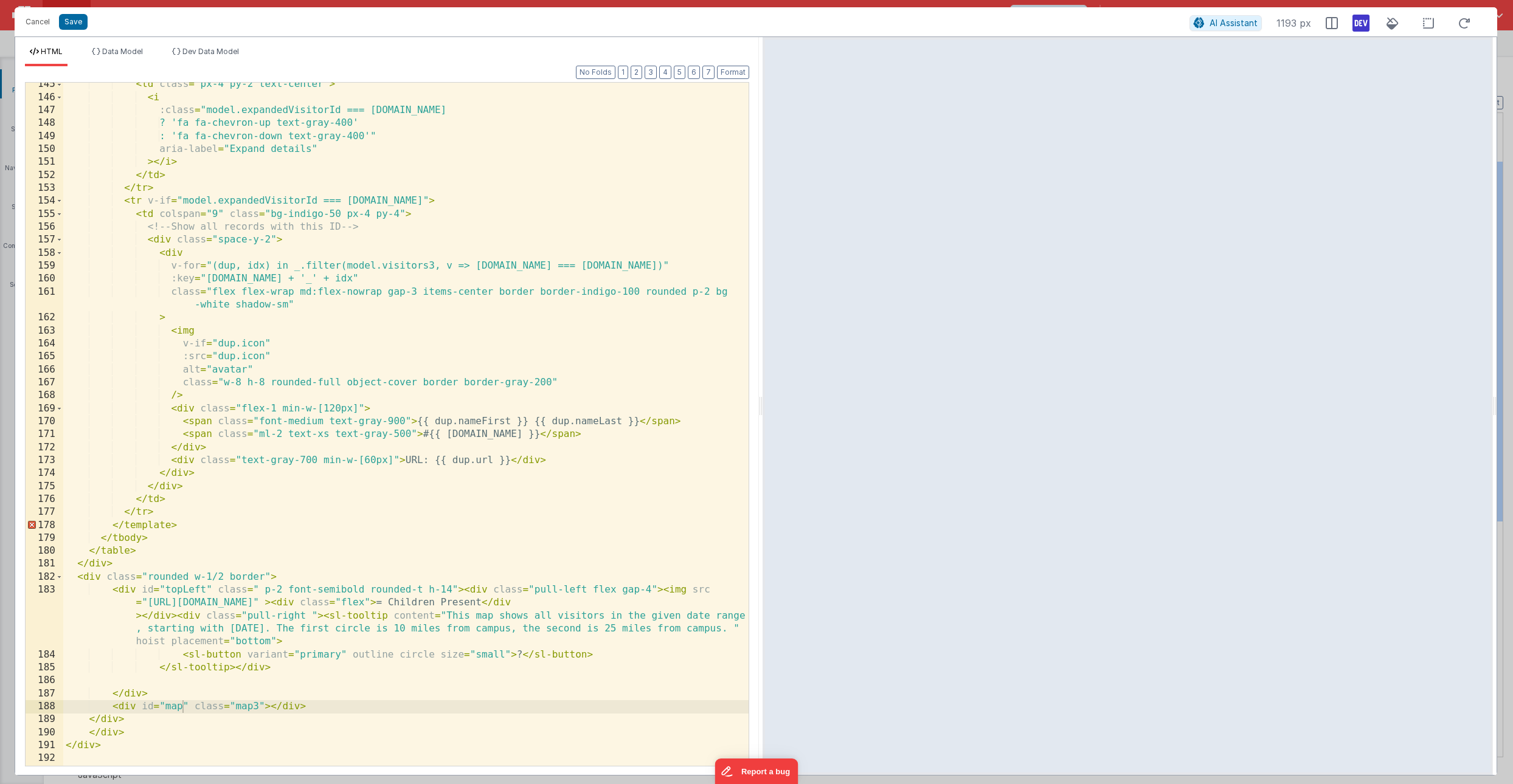
scroll to position [1912, 0]
click at [73, 22] on button "Save" at bounding box center [73, 21] width 29 height 15
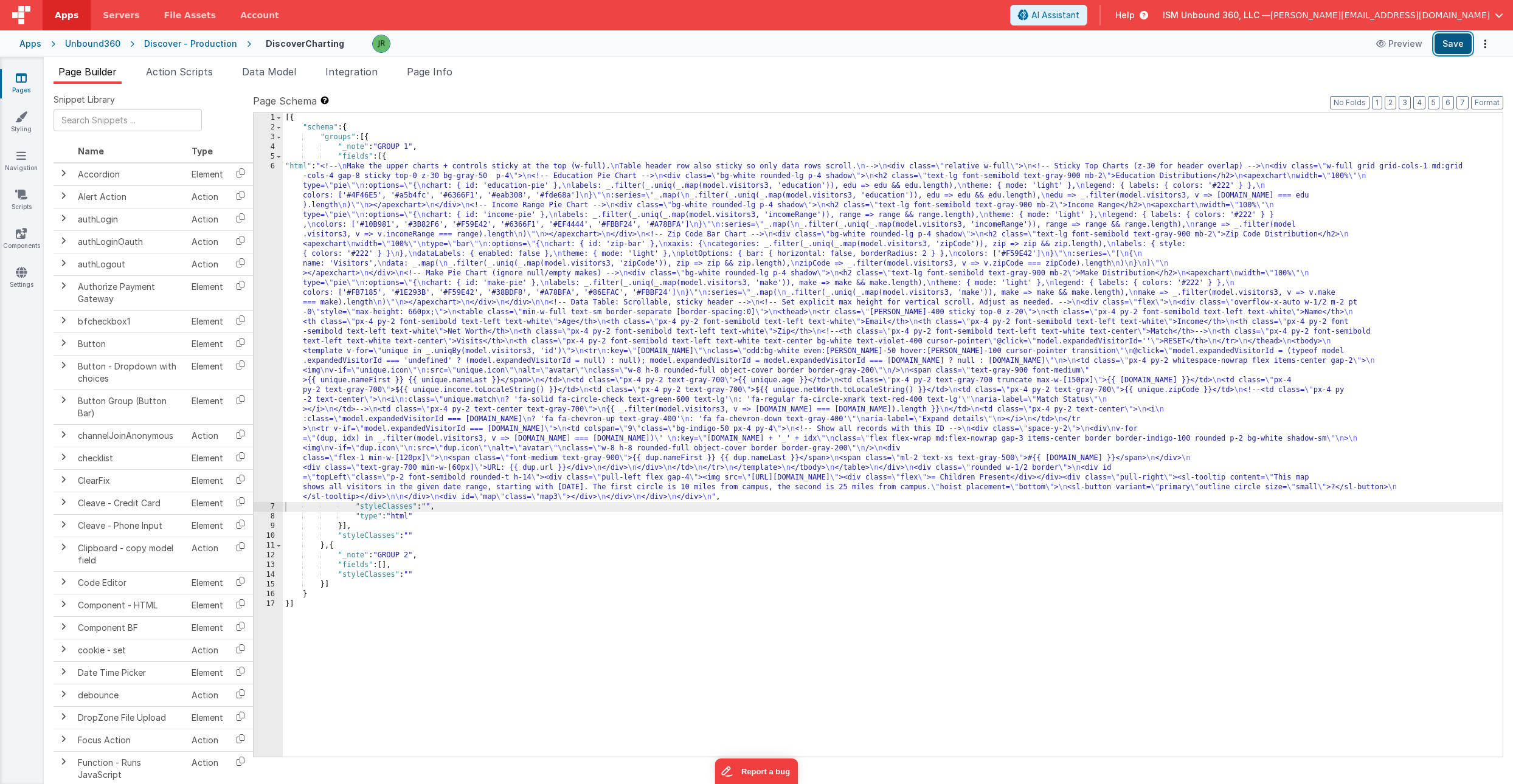
click at [1459, 45] on button "Save" at bounding box center [1452, 43] width 37 height 21
click at [417, 79] on li "Page Info" at bounding box center [429, 73] width 55 height 19
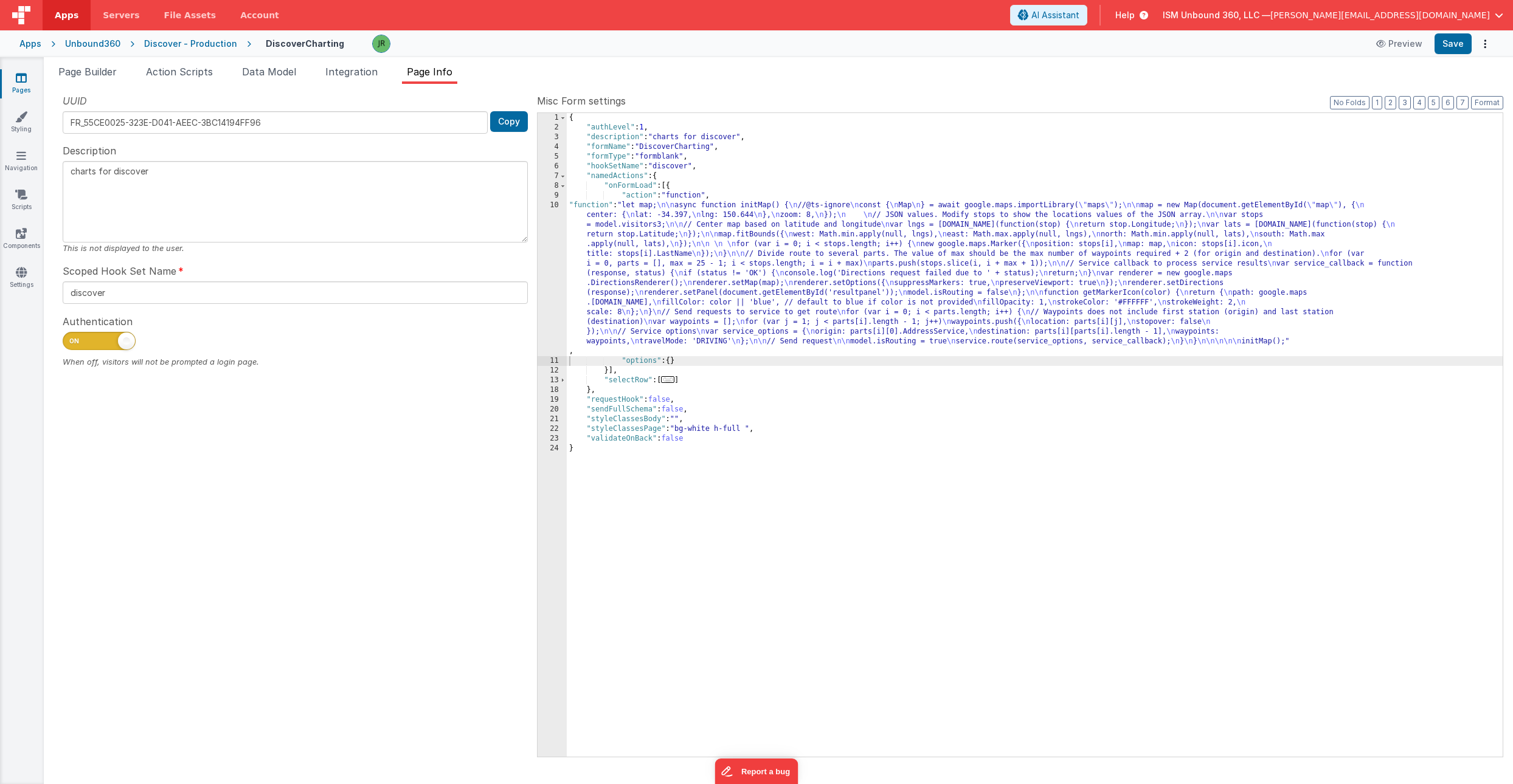
click at [636, 245] on div "{ "authLevel" : 1 , "description" : "charts for discover" , "formName" : "Disco…" at bounding box center [1035, 445] width 936 height 664
click at [550, 218] on div "10" at bounding box center [552, 279] width 29 height 156
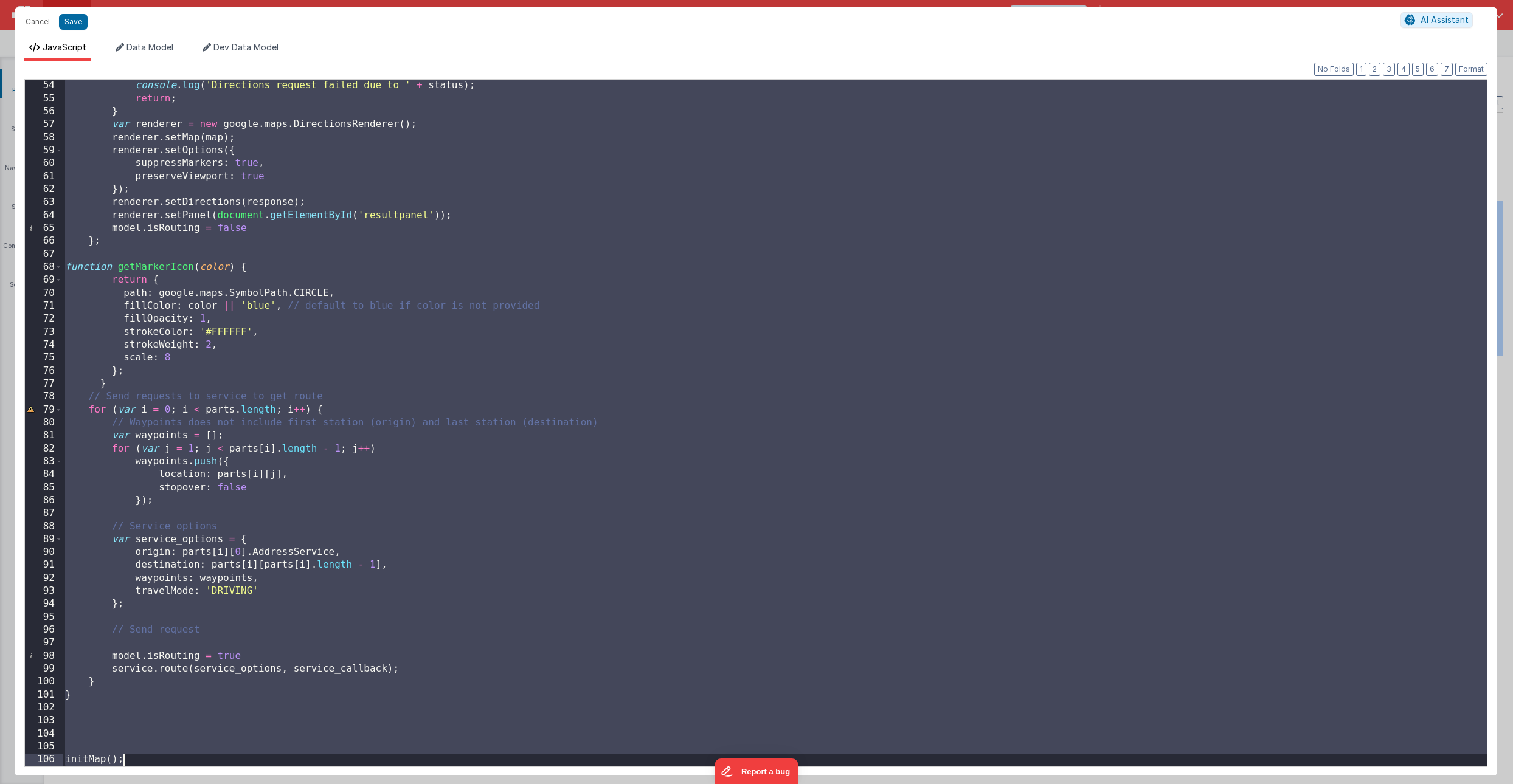
scroll to position [688, 0]
drag, startPoint x: 66, startPoint y: 86, endPoint x: 314, endPoint y: 784, distance: 740.7
click at [314, 784] on div "Cancel Save AI Assistant JavaScript Data Model Dev Data Model Format 7 6 5 4 3 …" at bounding box center [756, 392] width 1513 height 784
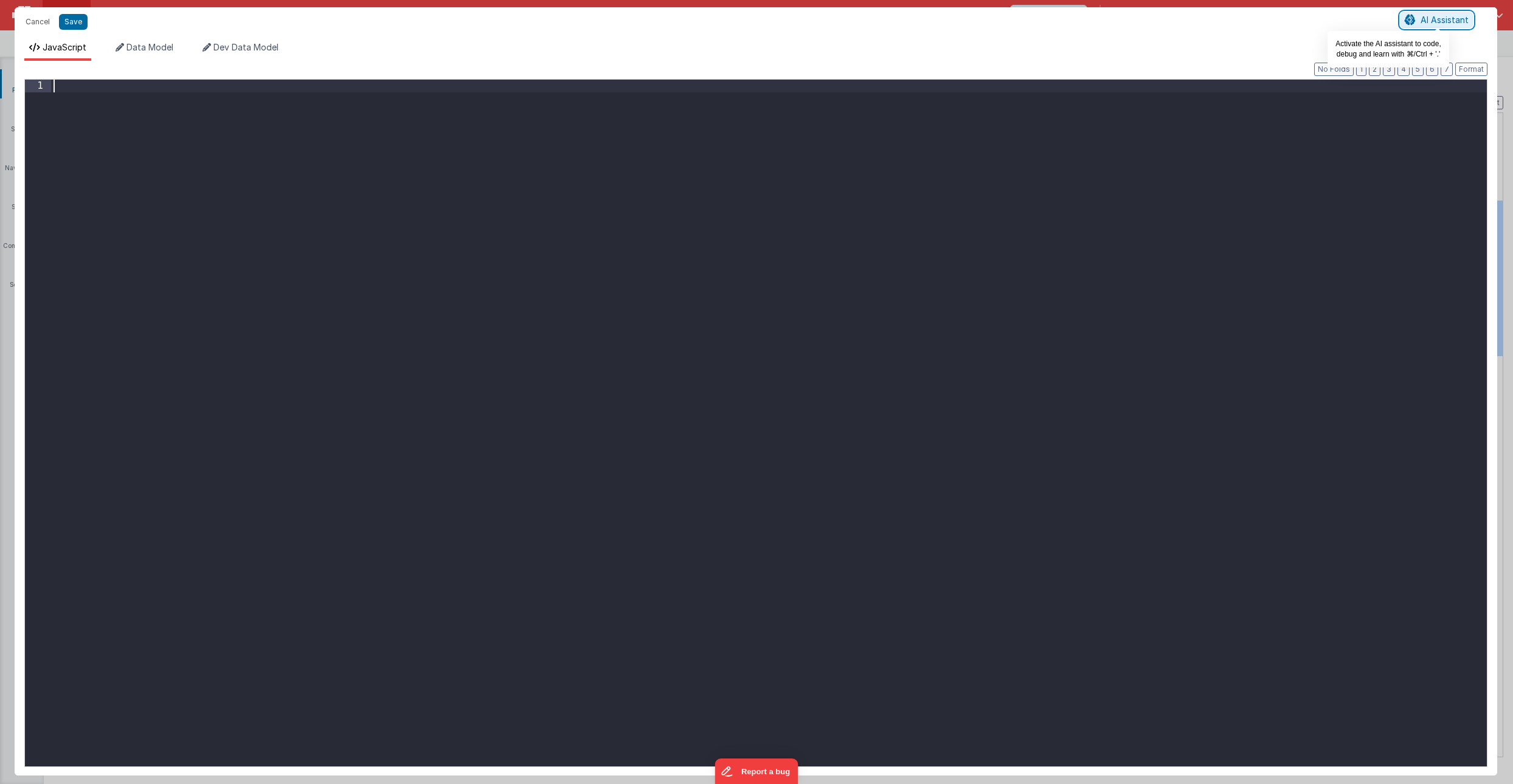
click at [1439, 24] on span "AI Assistant" at bounding box center [1444, 19] width 48 height 10
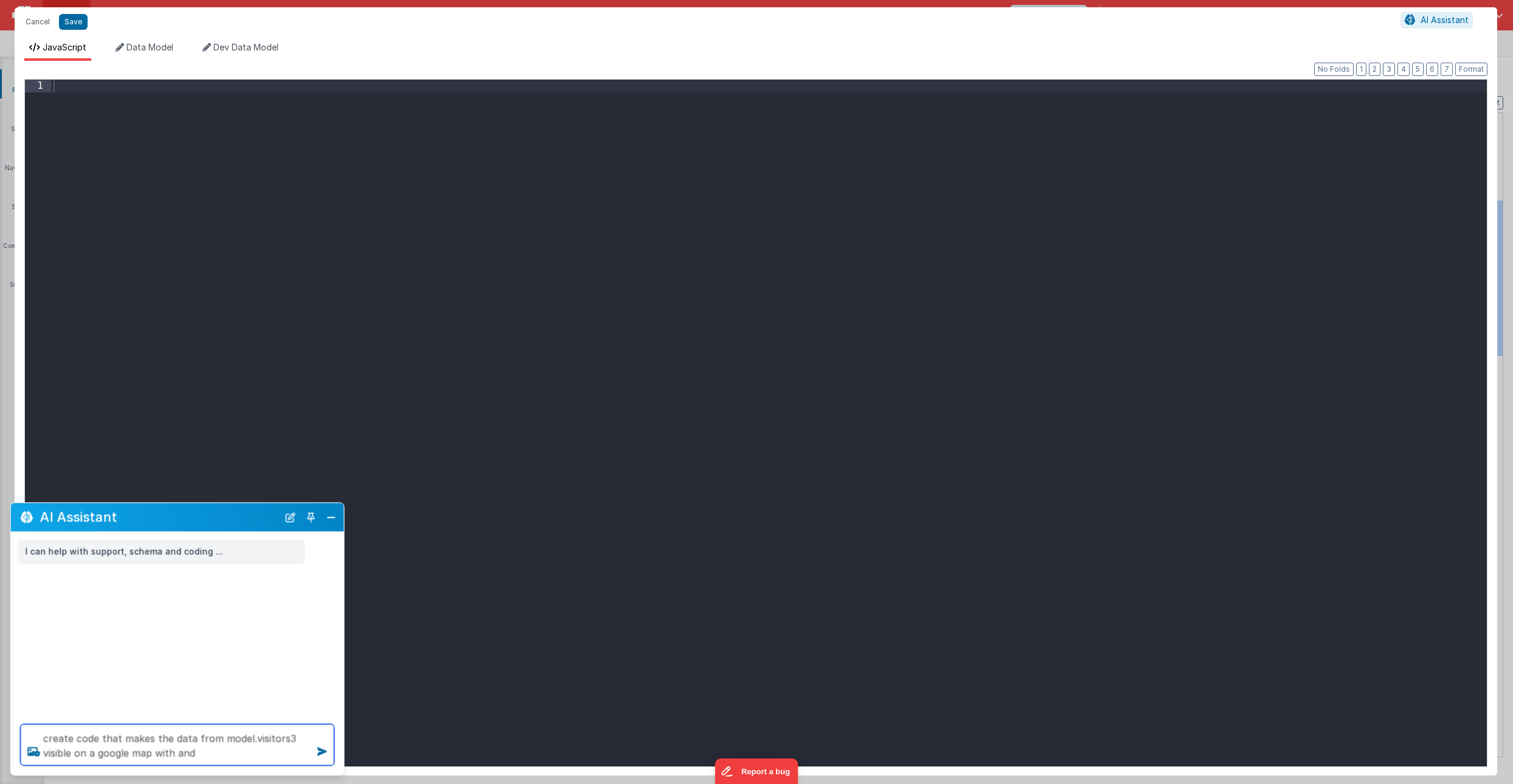
type textarea "create code that makes the data from model.visitors3 visible on a google map wi…"
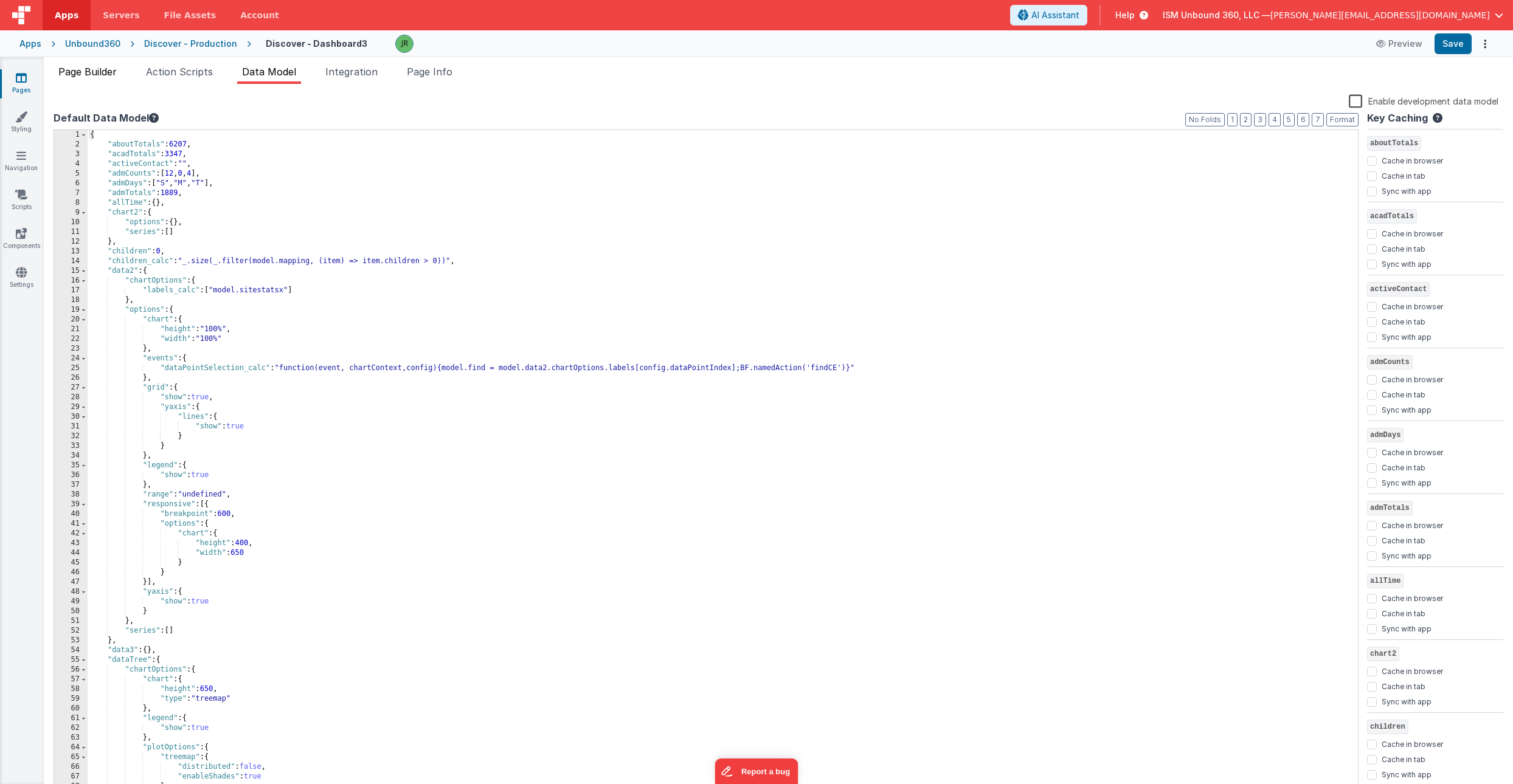
click at [87, 75] on span "Page Builder" at bounding box center [87, 72] width 58 height 12
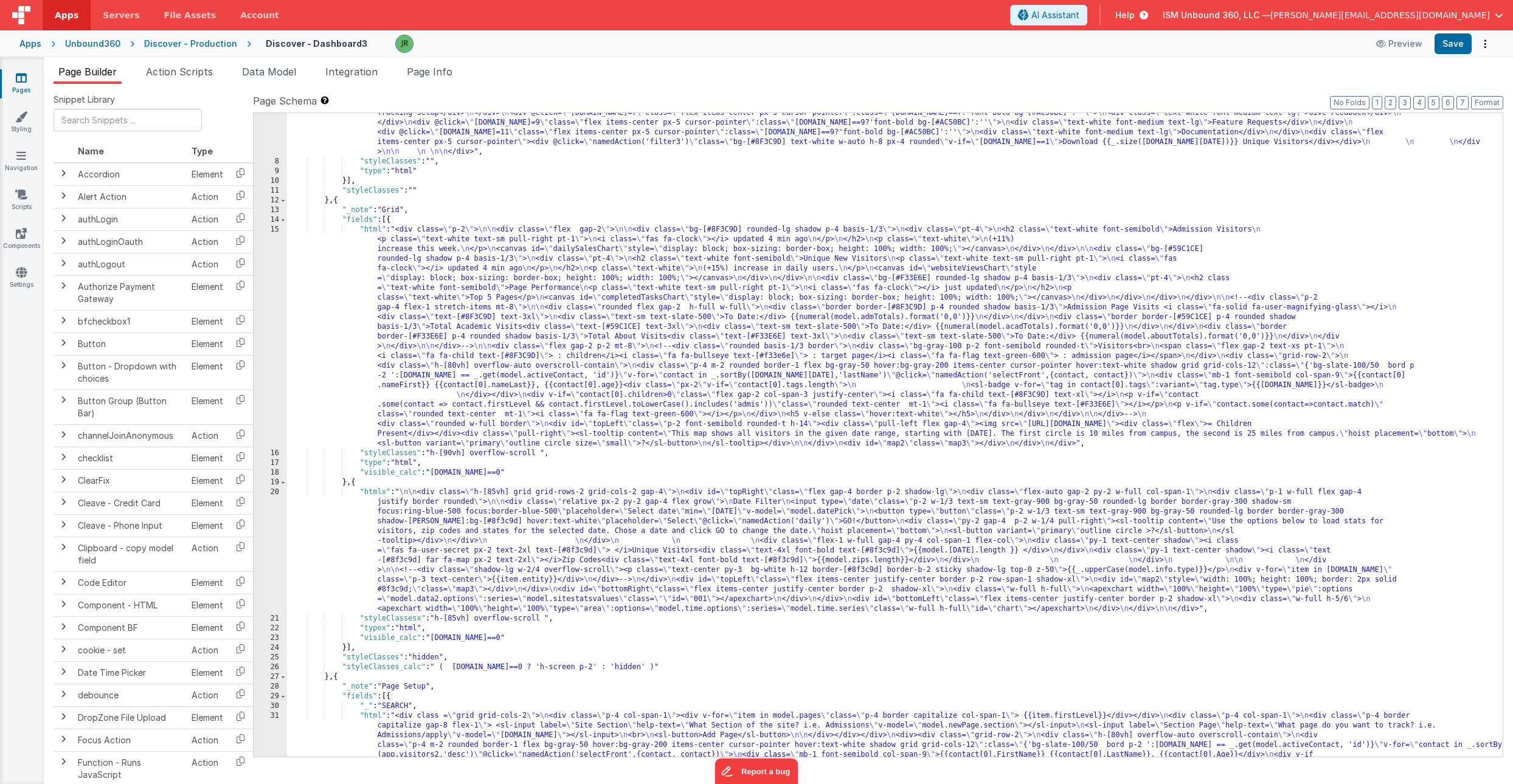
scroll to position [121, 0]
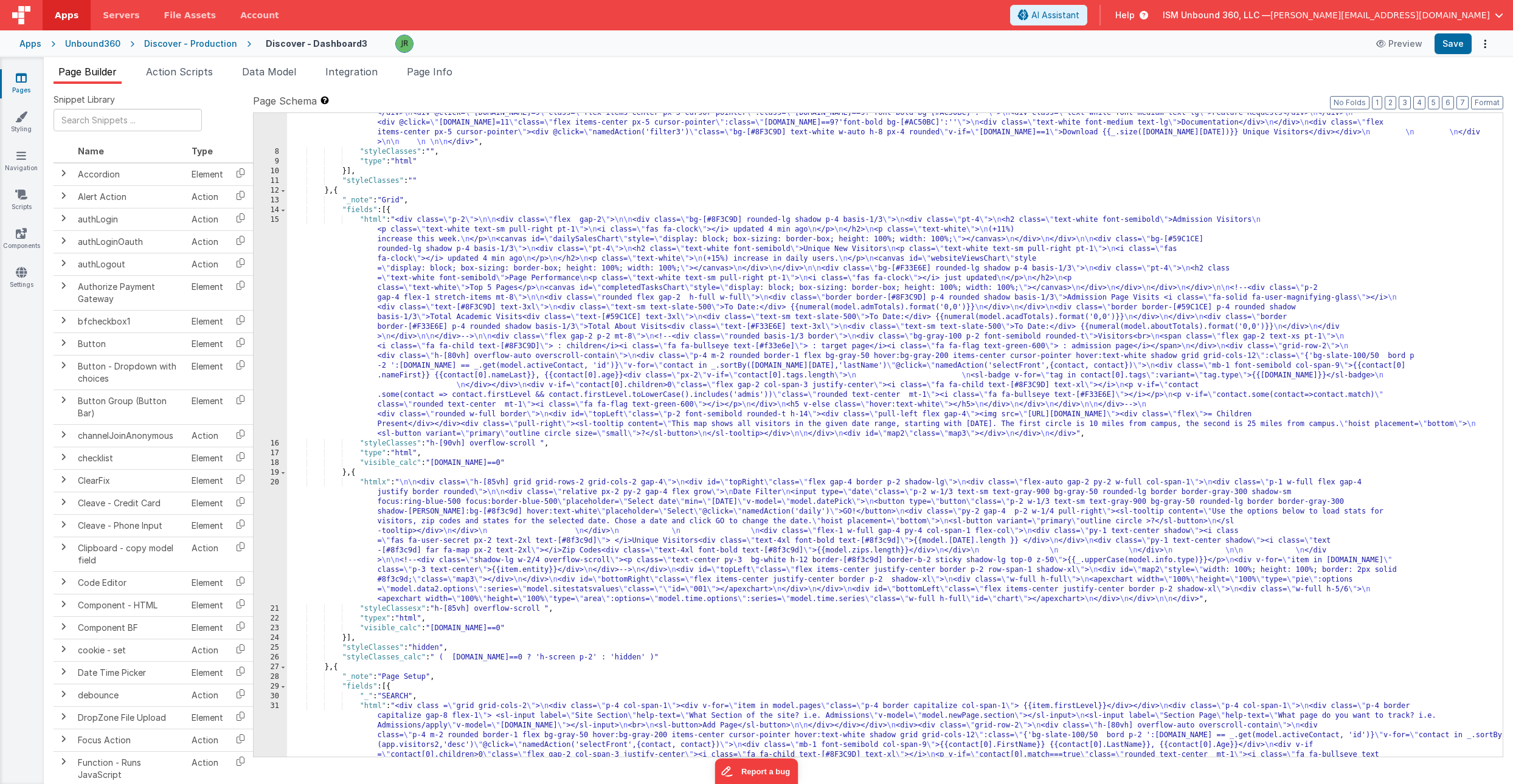
click at [360, 330] on div ""html" : "<div class= \" flex justify-between bg-[#8F3C9D] h-14 text-lg \" > \n…" at bounding box center [895, 454] width 1216 height 809
click at [264, 292] on div "15" at bounding box center [270, 327] width 34 height 224
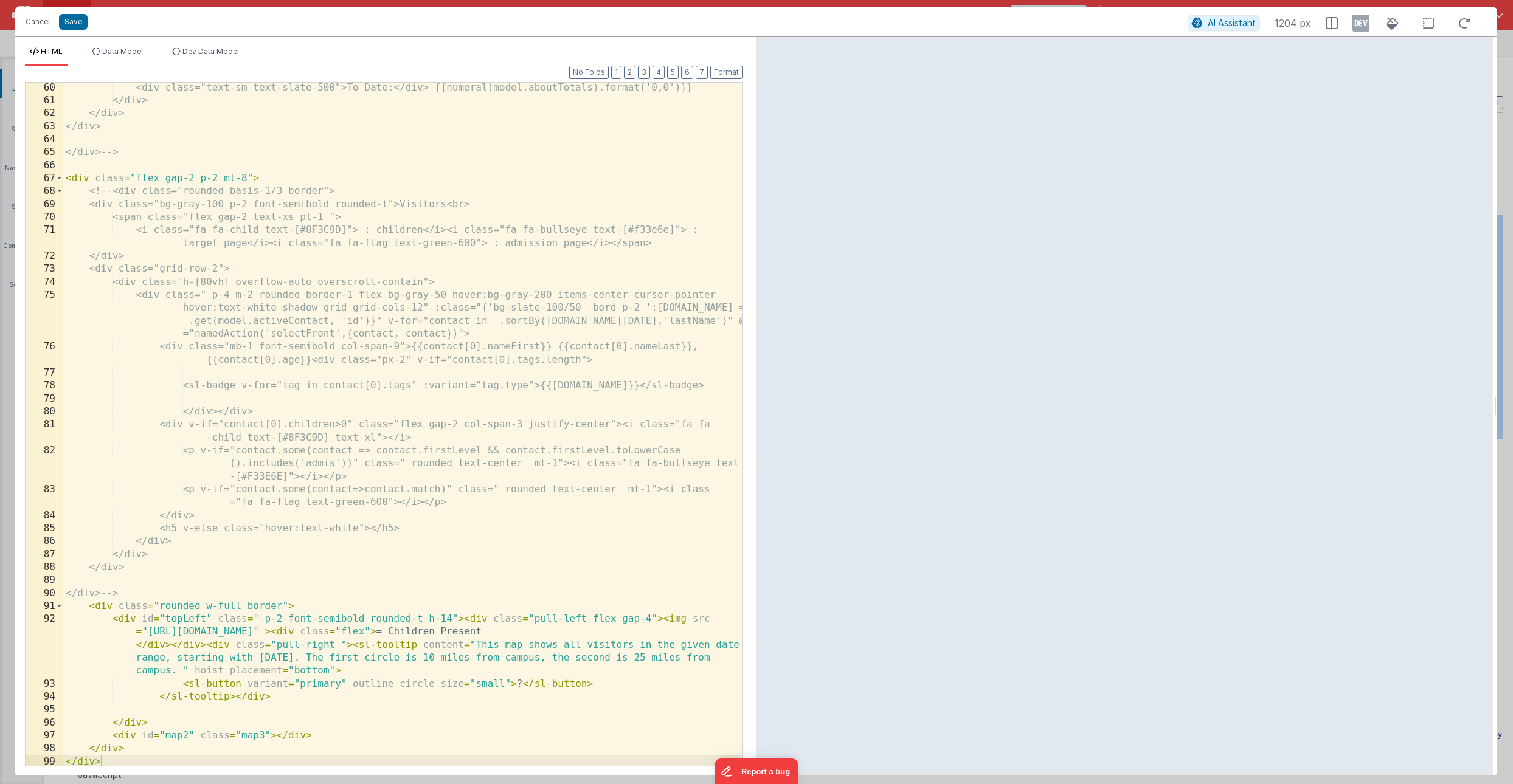
scroll to position [847, 0]
click at [60, 601] on span at bounding box center [59, 604] width 6 height 13
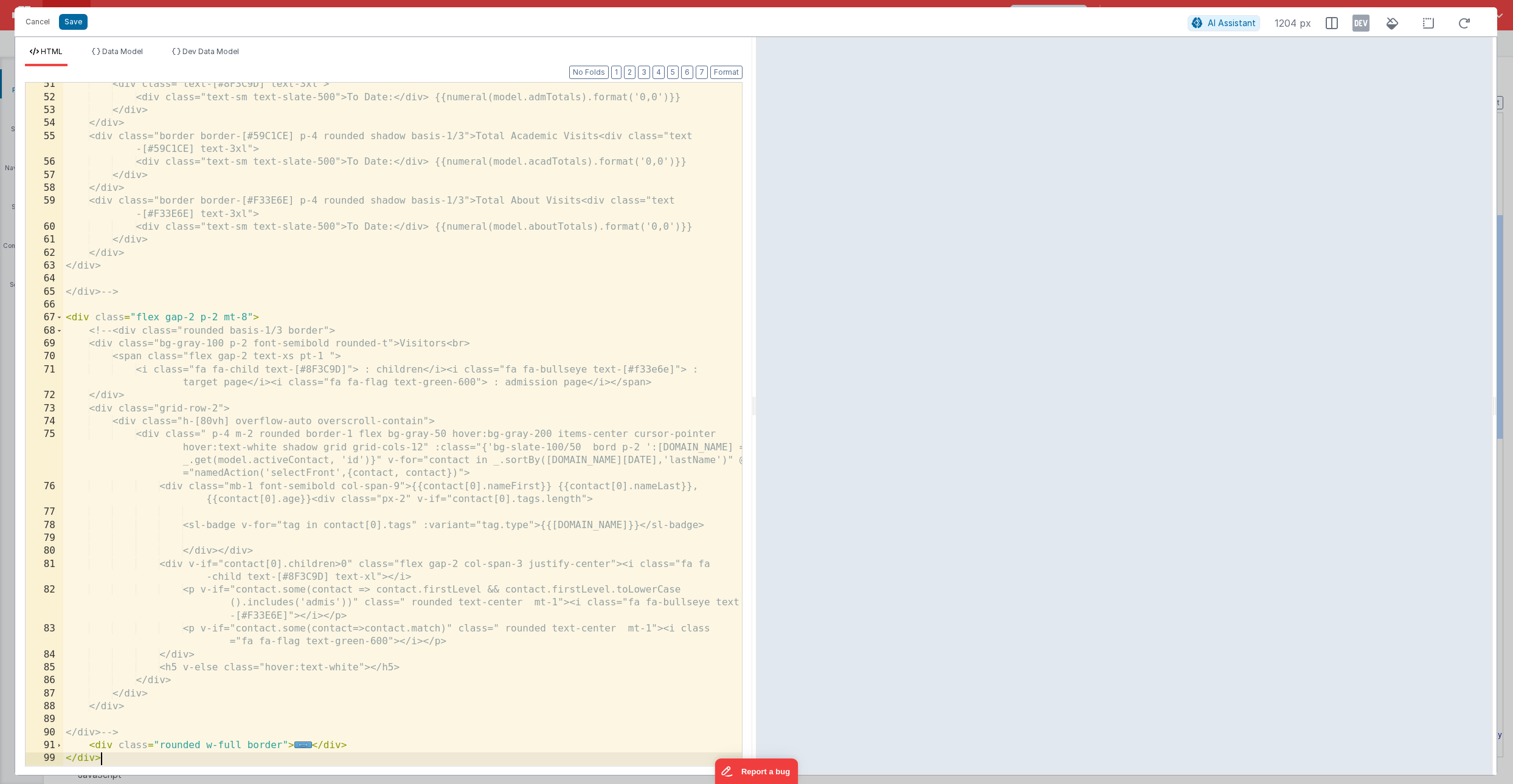
scroll to position [705, 0]
drag, startPoint x: 350, startPoint y: 747, endPoint x: 88, endPoint y: 749, distance: 262.0
click at [88, 749] on div "<div class="text-[#8F3C9D] text-3xl"> <div class="text-sm text-slate-500">To Da…" at bounding box center [403, 432] width 679 height 709
click at [40, 21] on button "Cancel" at bounding box center [37, 22] width 36 height 17
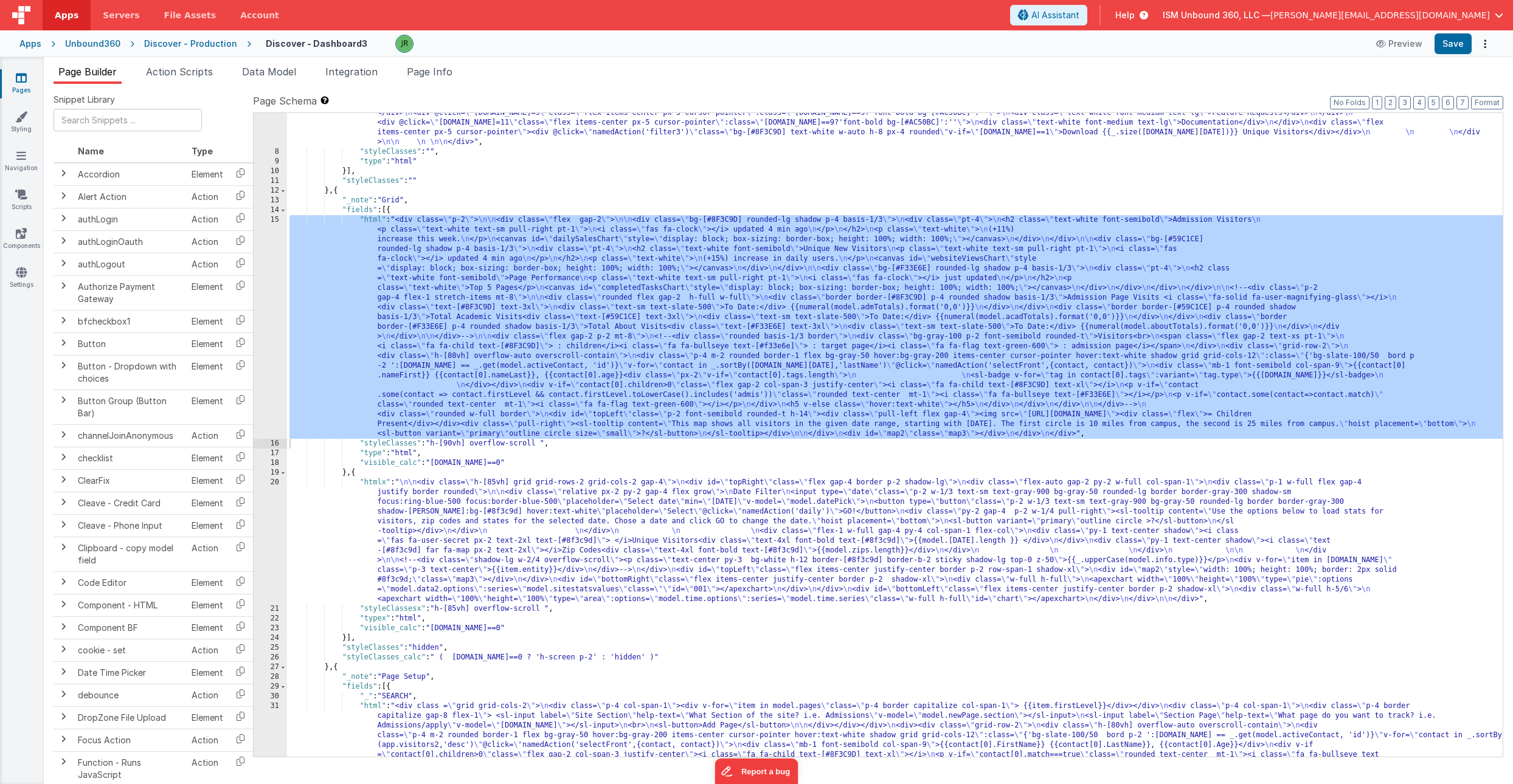
click at [188, 43] on div "Discover - Production" at bounding box center [190, 43] width 93 height 12
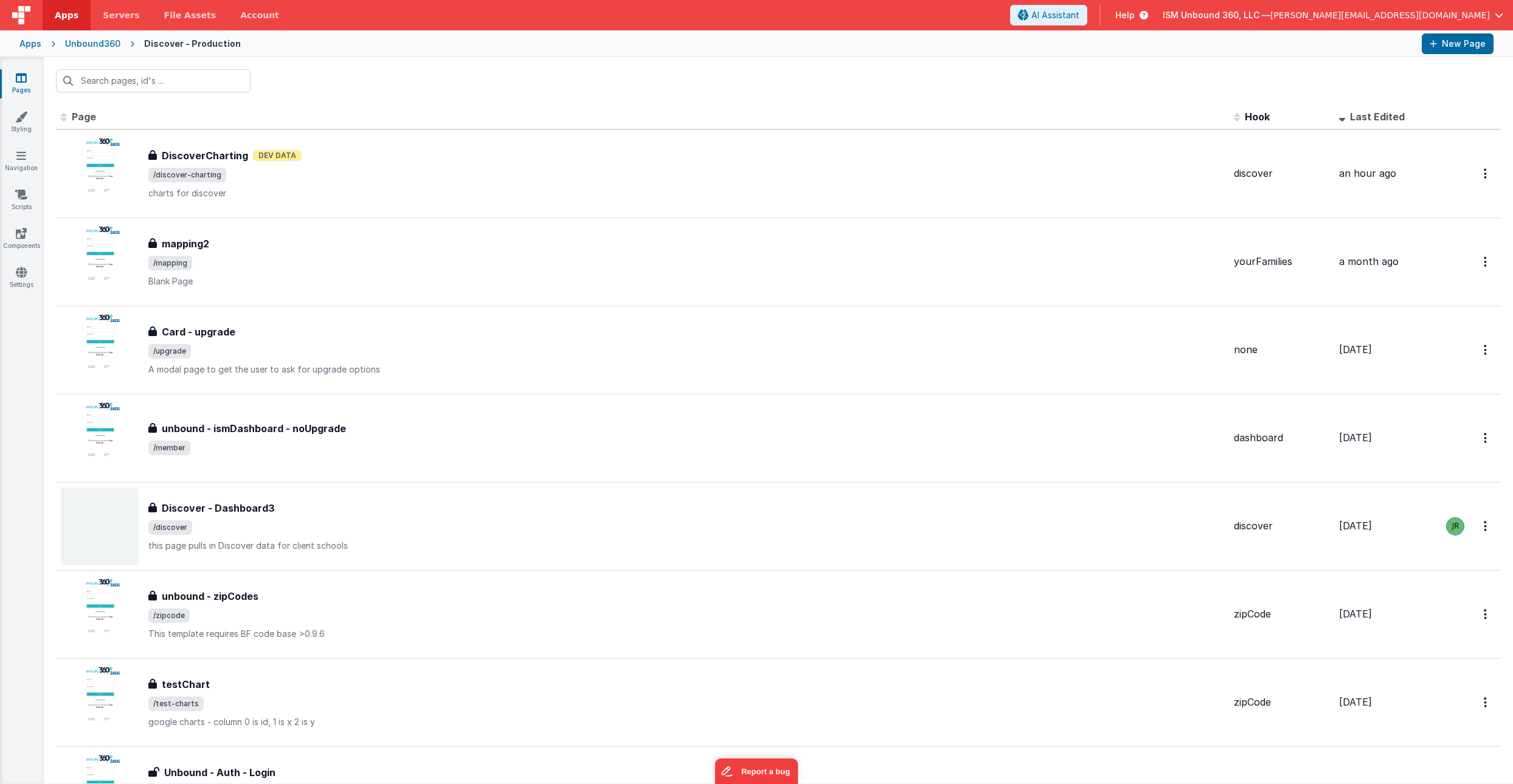
click at [110, 43] on div "Unbound360" at bounding box center [92, 43] width 55 height 12
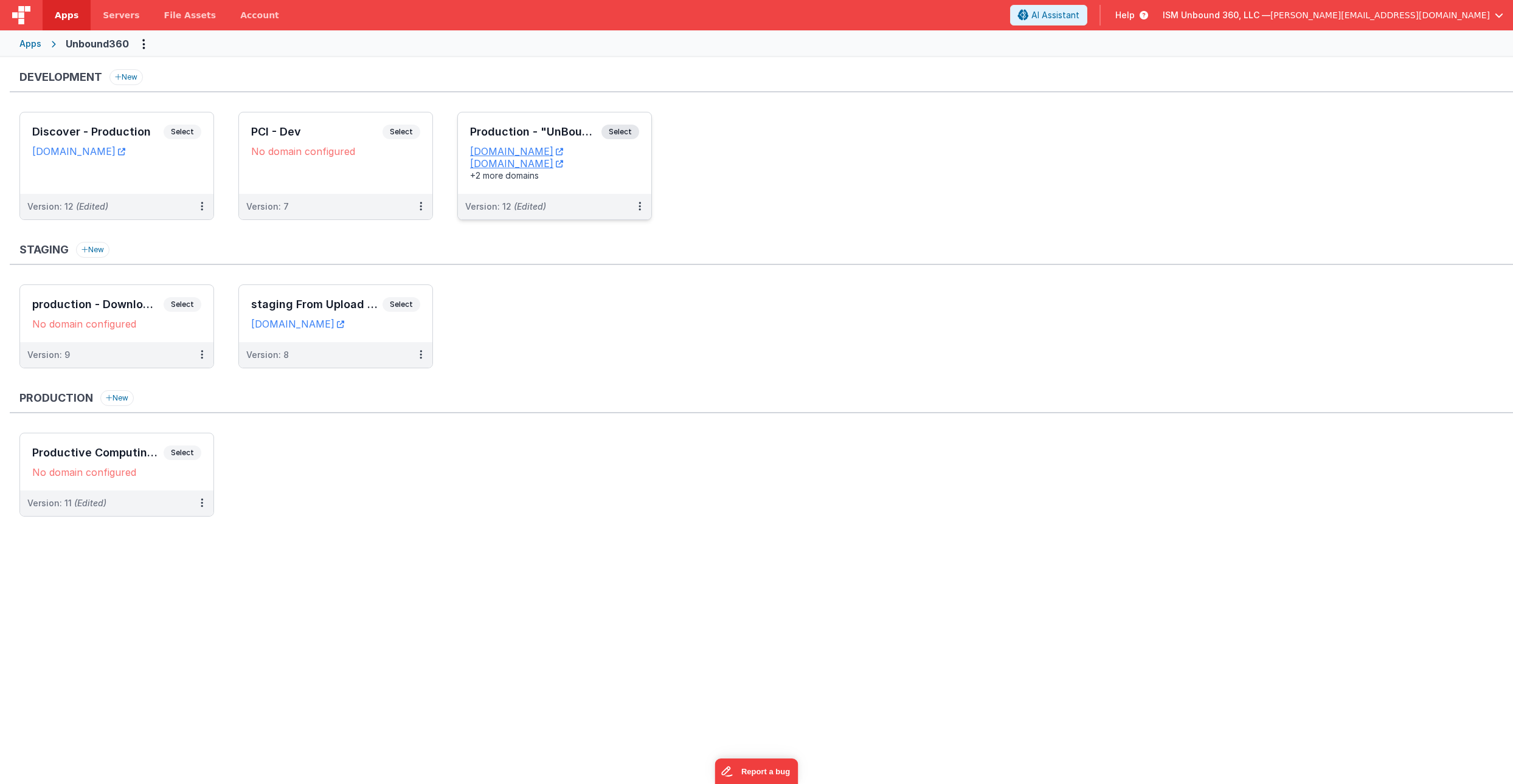
click at [602, 220] on li "Production - "UnBound360" Select URLs ism.unbound360.com omega.unbound360.com +…" at bounding box center [554, 167] width 195 height 109
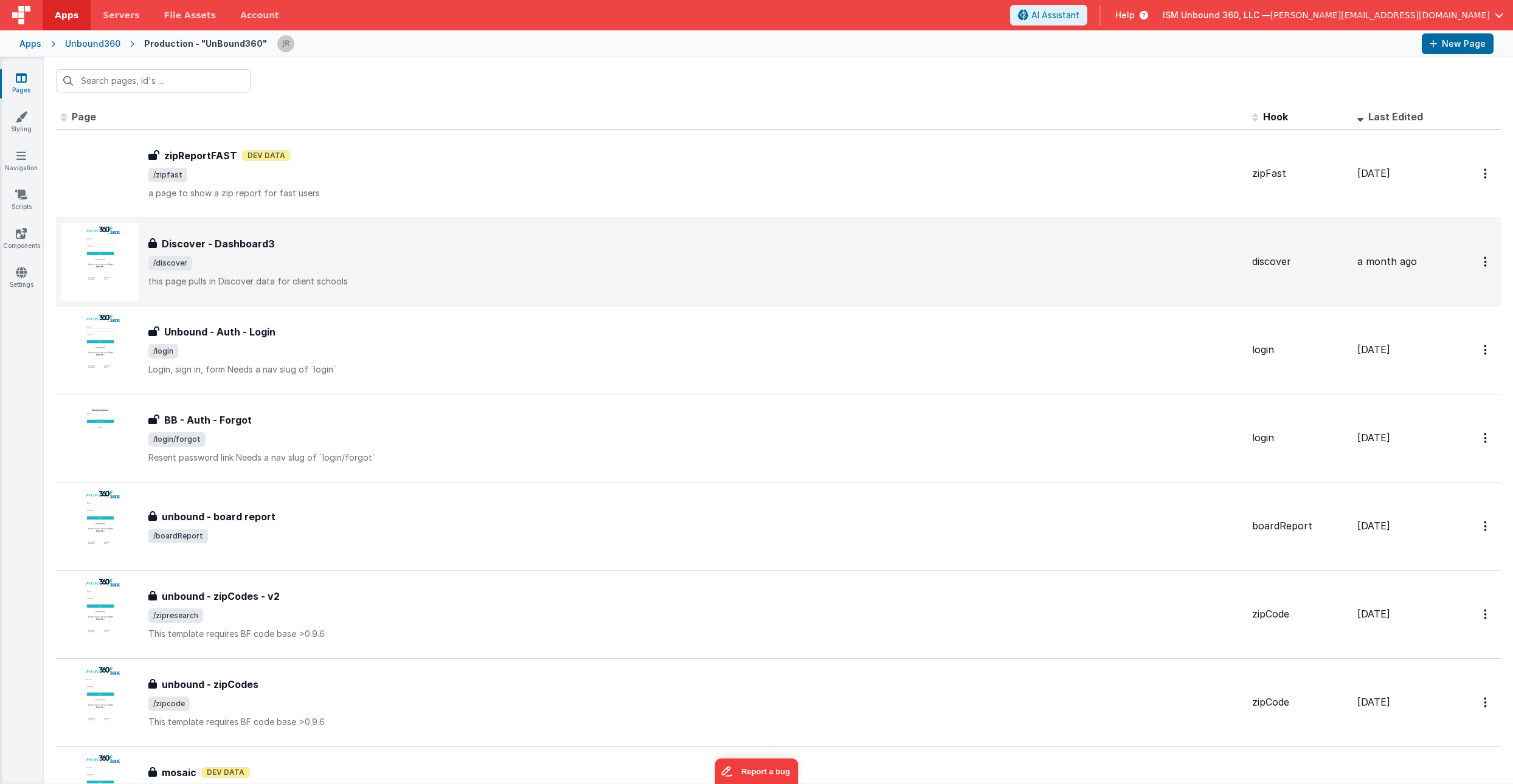
click at [453, 275] on p "this page pulls in Discover data for client schools" at bounding box center [695, 281] width 1094 height 12
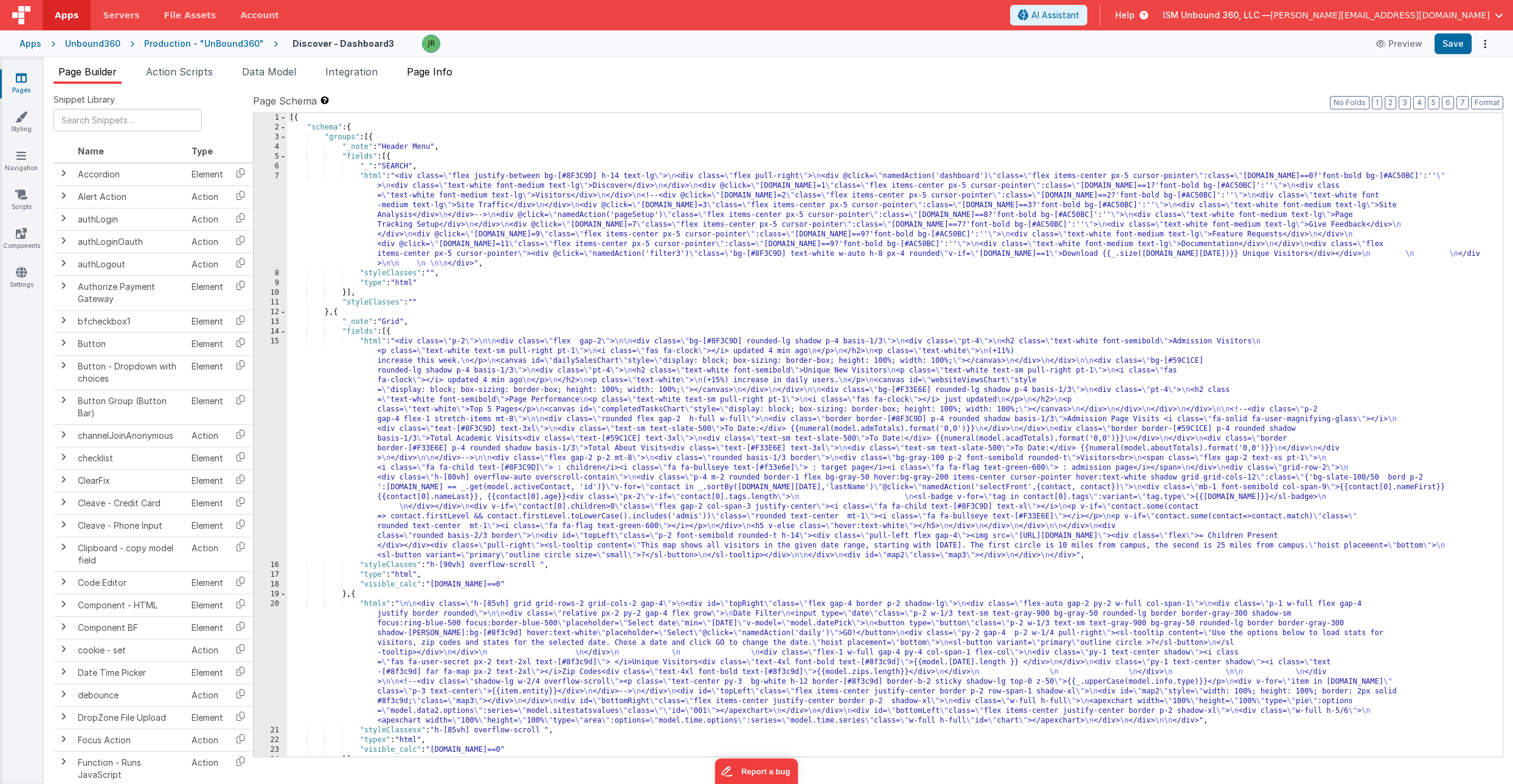
click at [432, 72] on span "Page Info" at bounding box center [429, 72] width 45 height 12
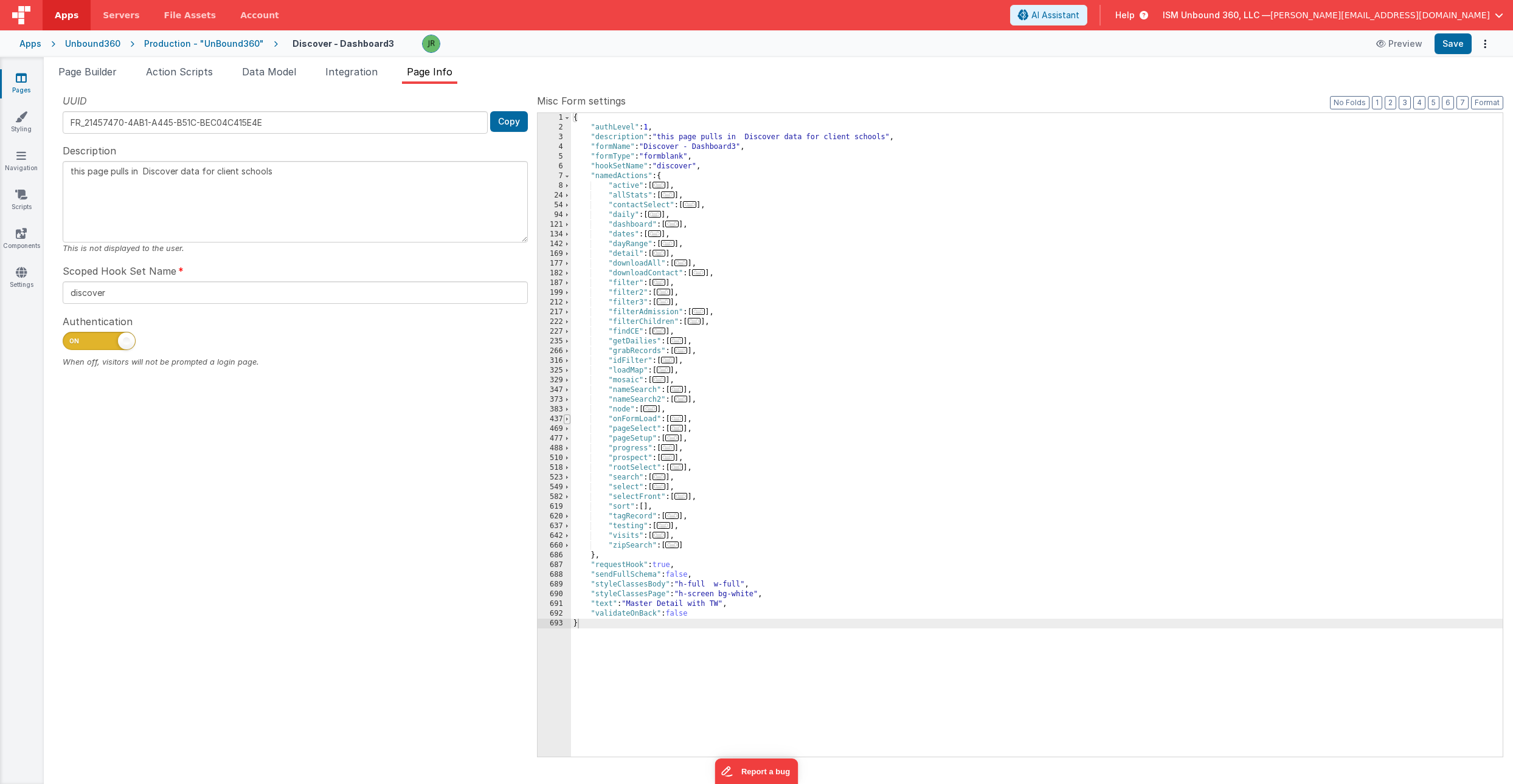
click at [568, 420] on span at bounding box center [567, 419] width 6 height 10
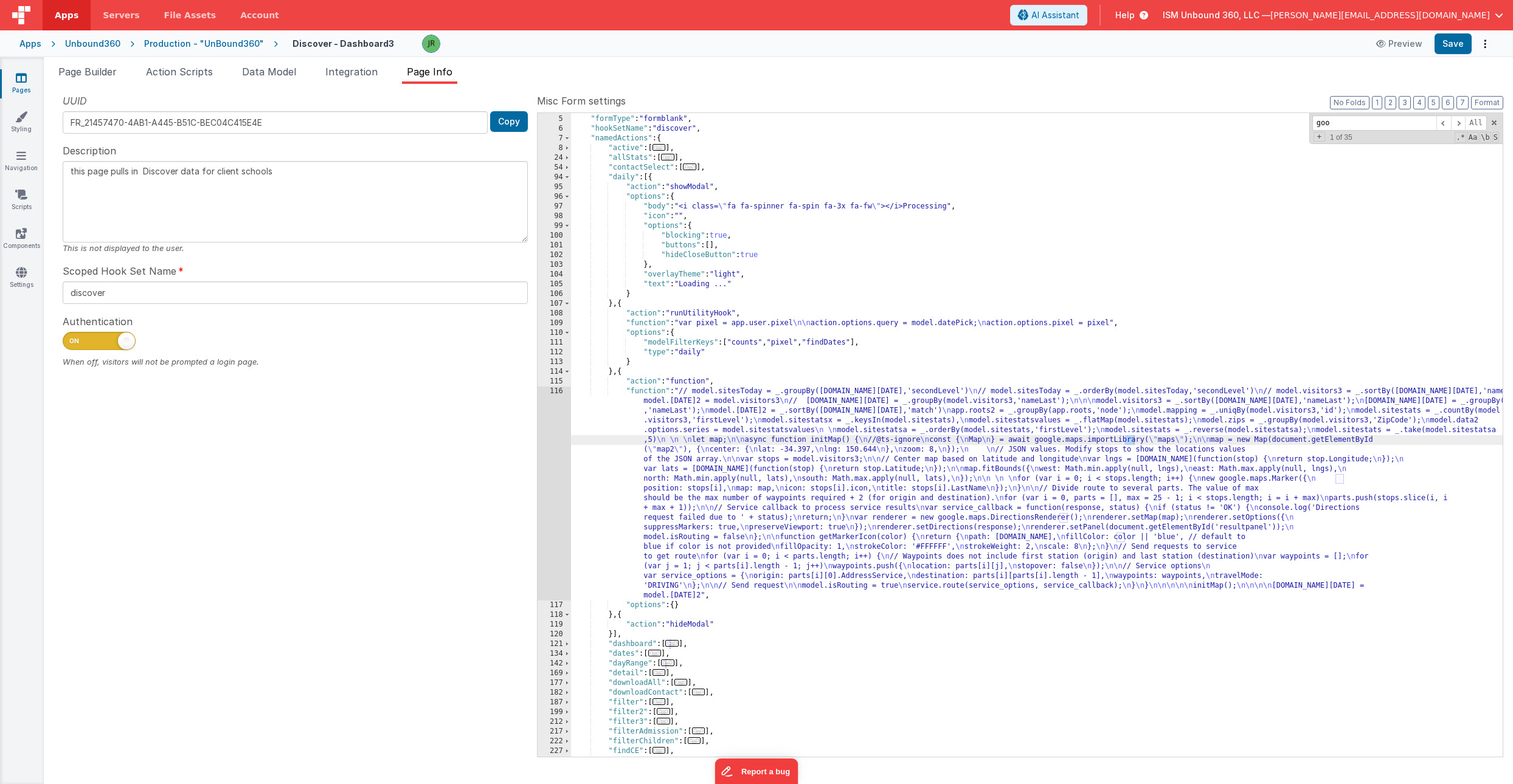
scroll to position [38, 0]
type input "google"
click at [551, 436] on div "116" at bounding box center [554, 493] width 34 height 214
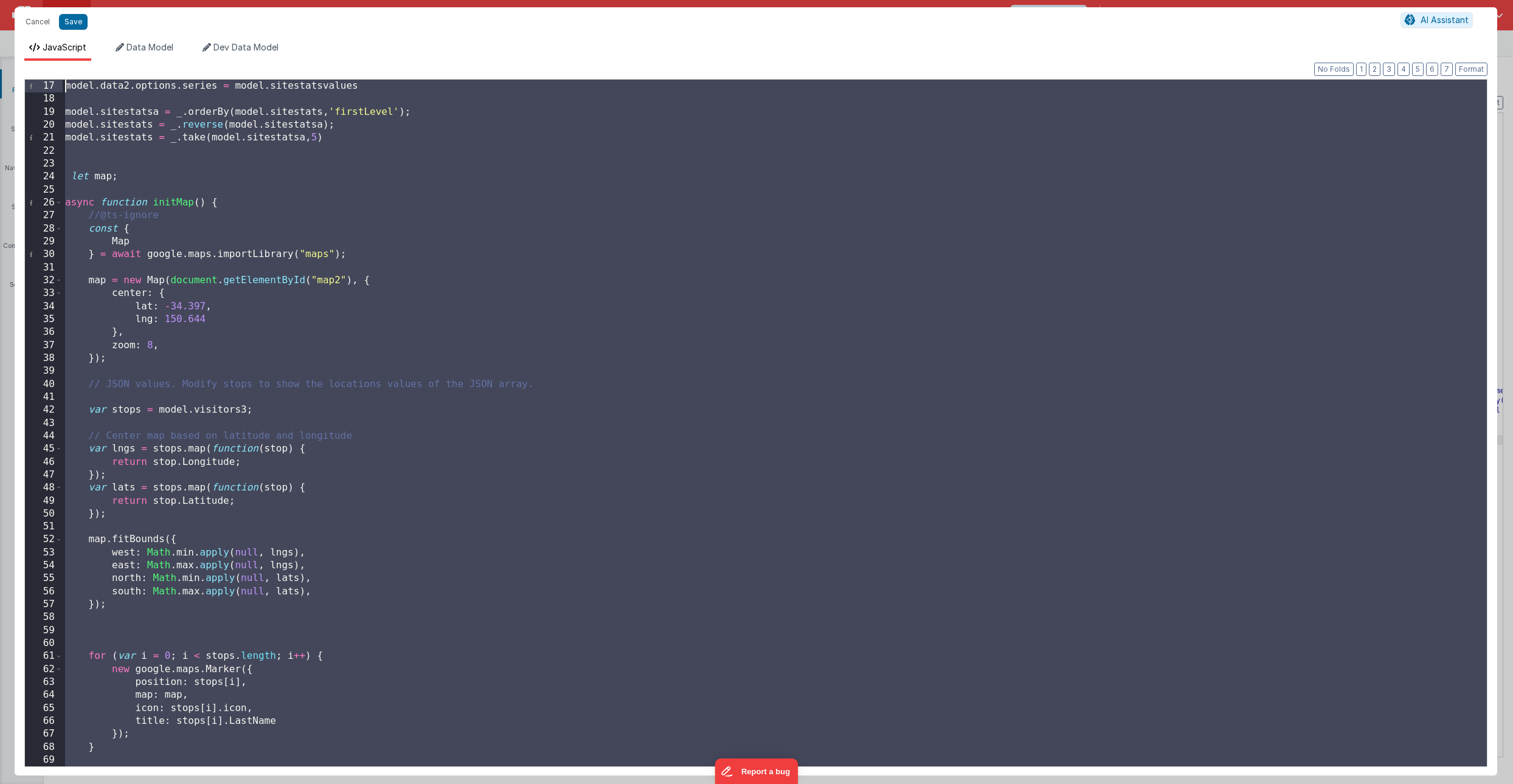
scroll to position [156, 0]
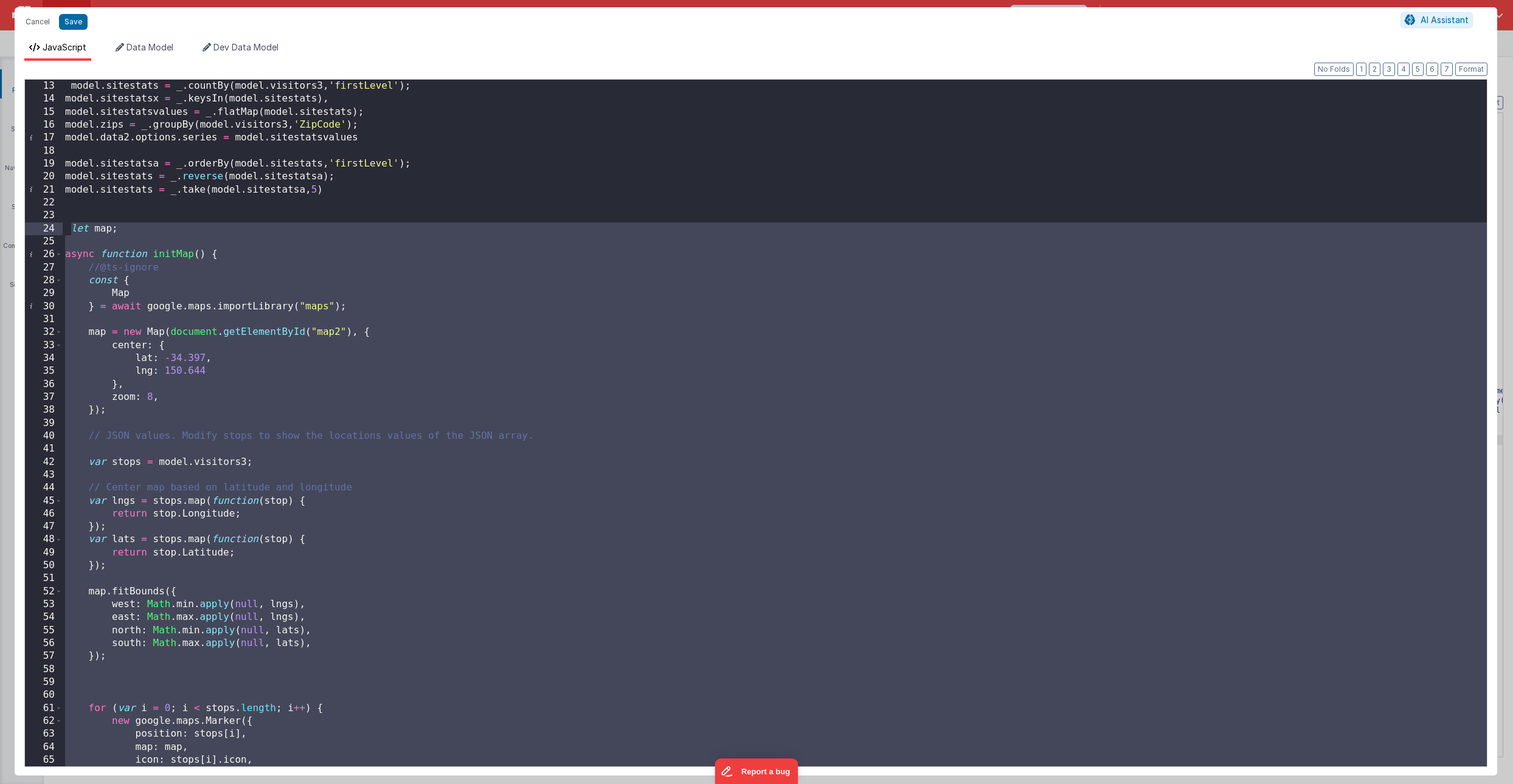
drag, startPoint x: 129, startPoint y: 710, endPoint x: 71, endPoint y: 227, distance: 486.5
click at [71, 227] on div "model . sitestats = _ . countBy ( model . visitors3 , 'firstLevel' ) ; model . …" at bounding box center [774, 436] width 1424 height 713
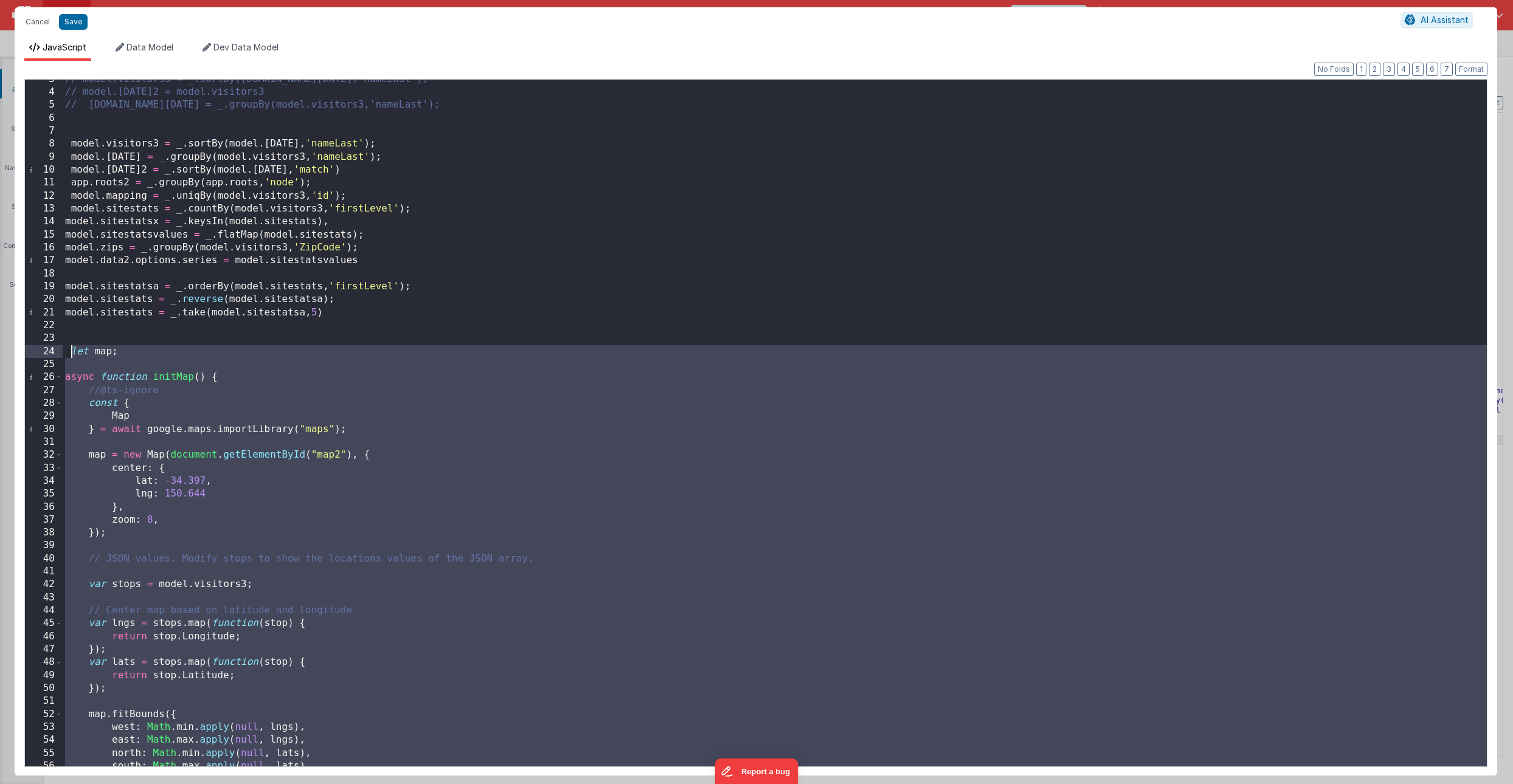
scroll to position [0, 0]
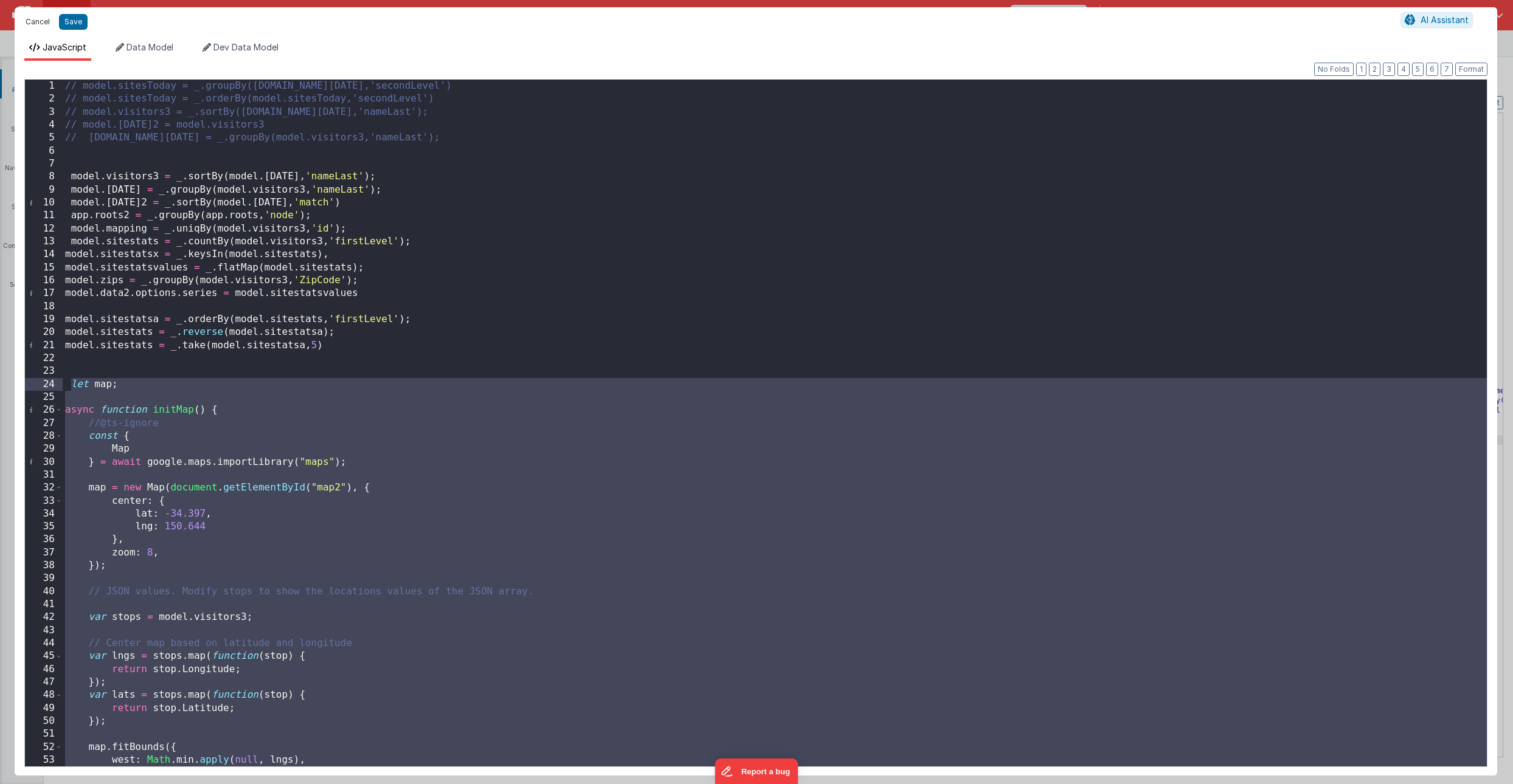
click at [42, 14] on button "Cancel" at bounding box center [37, 22] width 36 height 17
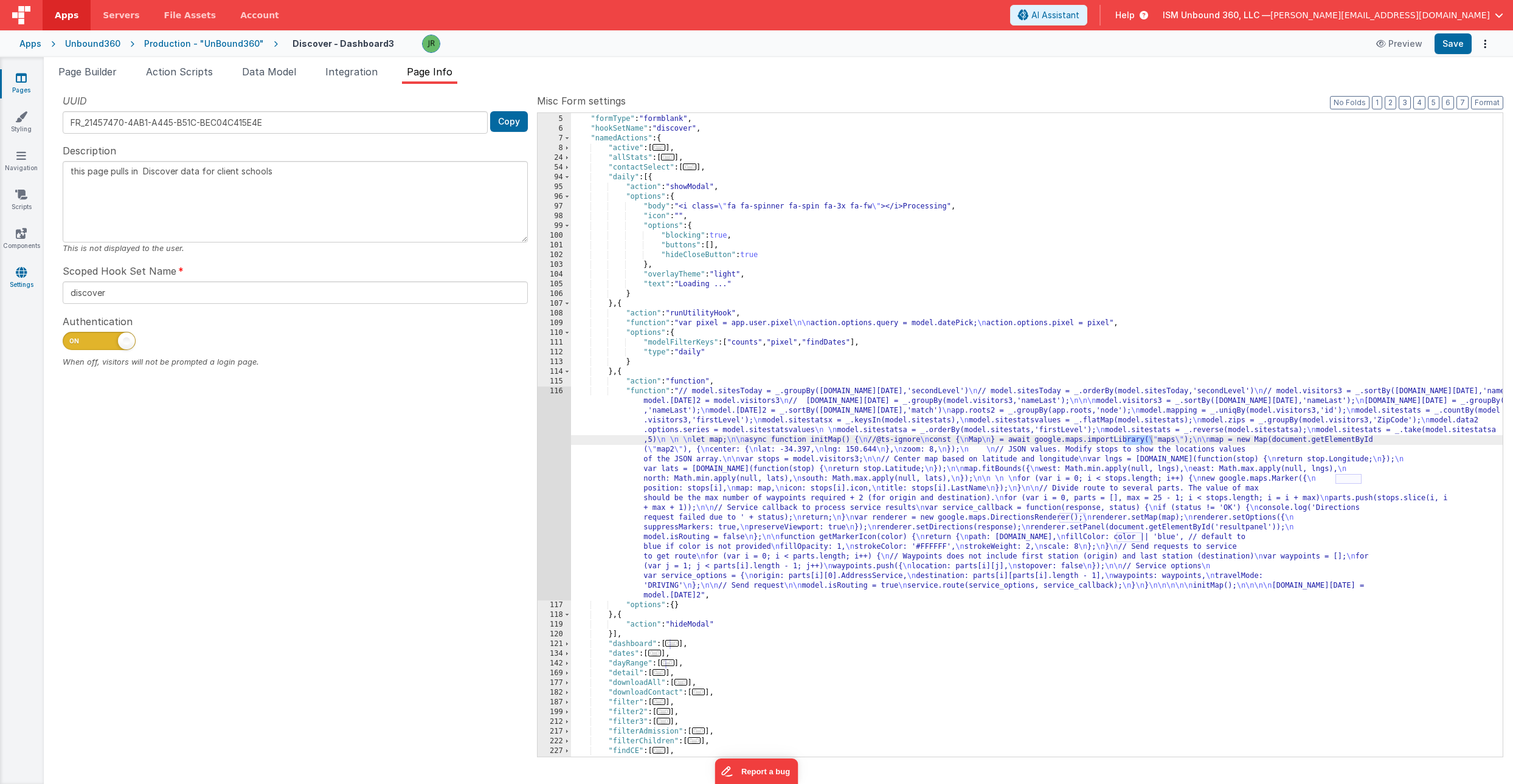
click at [24, 270] on icon at bounding box center [21, 272] width 11 height 12
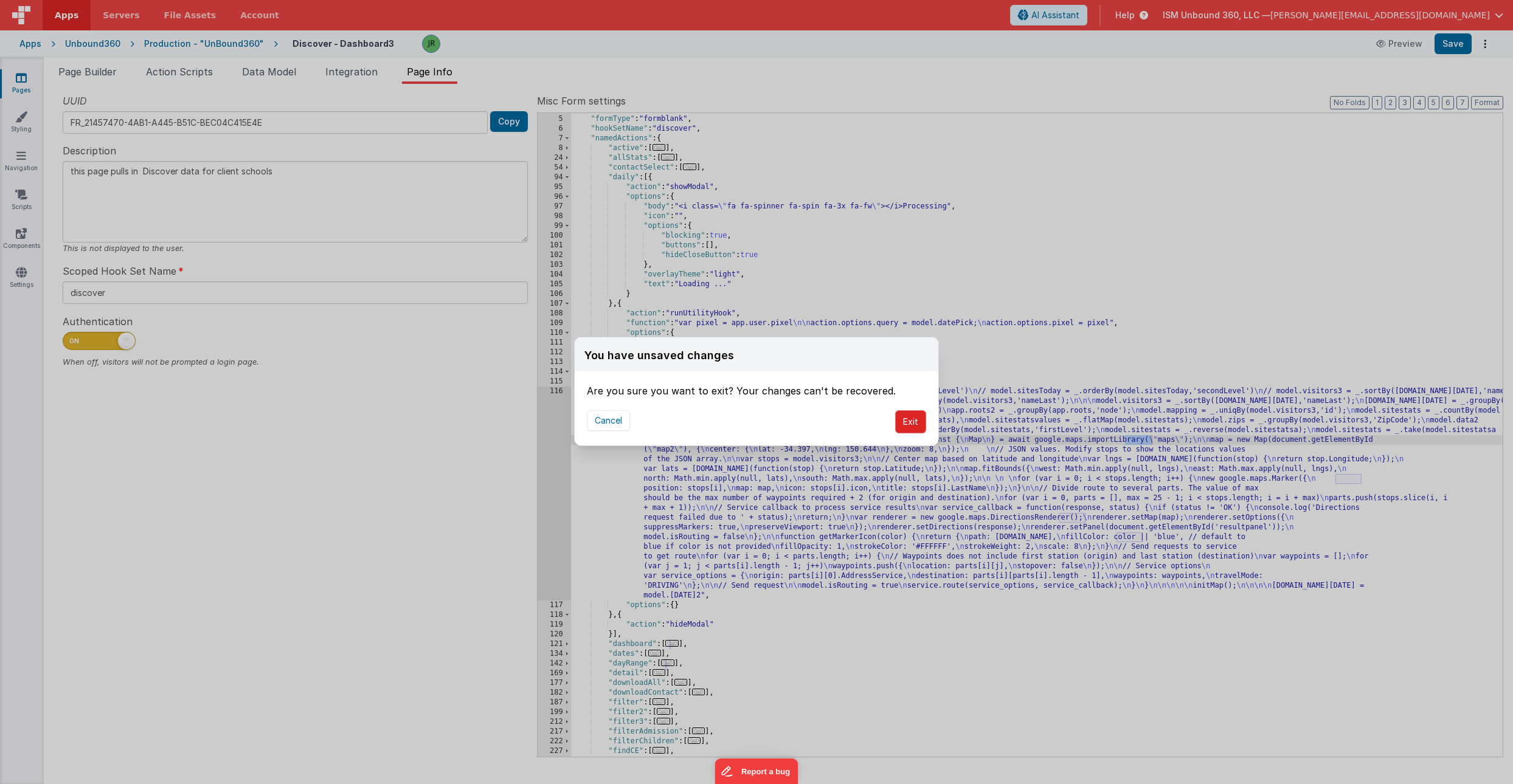
click at [905, 420] on button "Exit" at bounding box center [911, 422] width 31 height 24
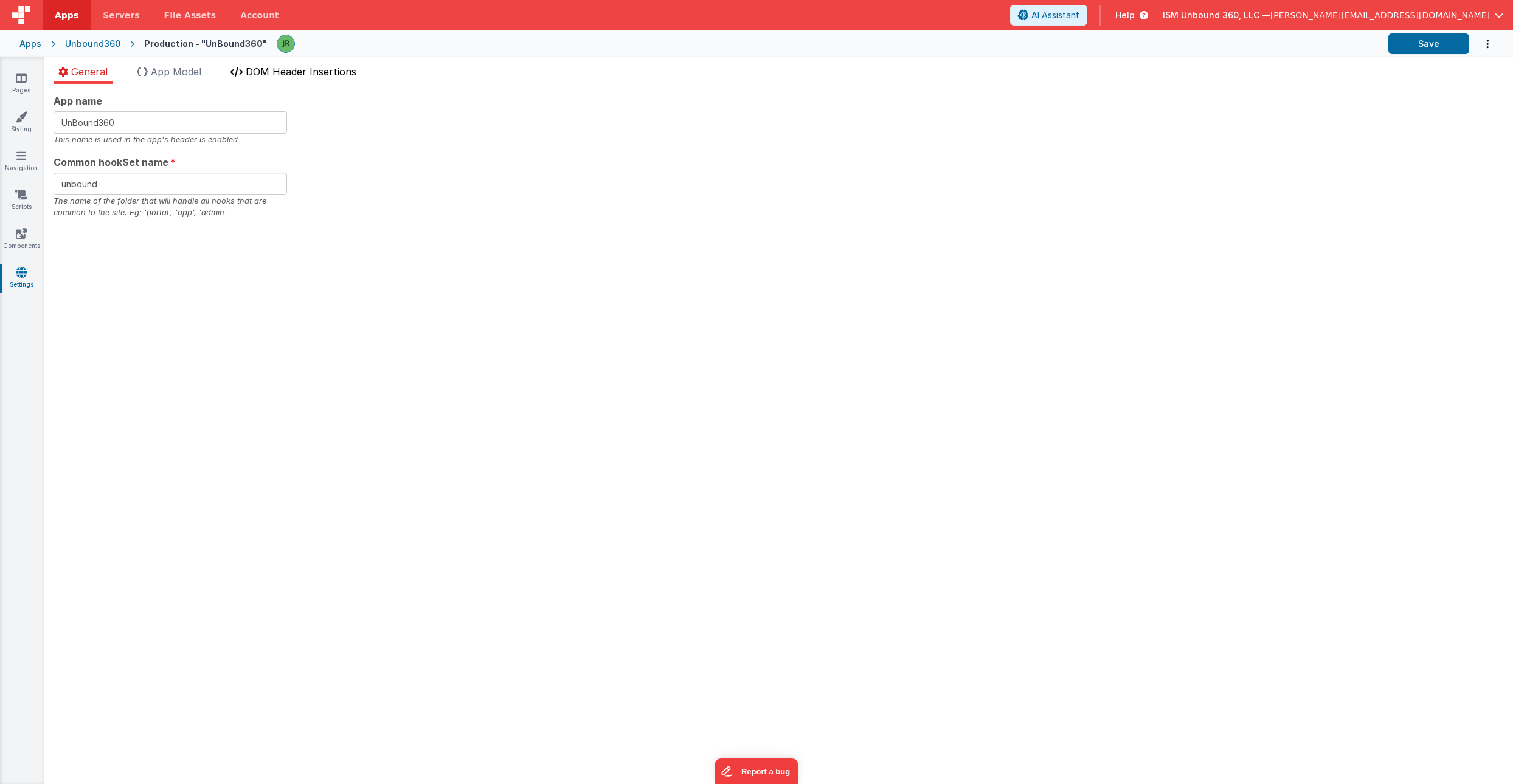
click at [298, 69] on span "DOM Header Insertions" at bounding box center [301, 72] width 110 height 12
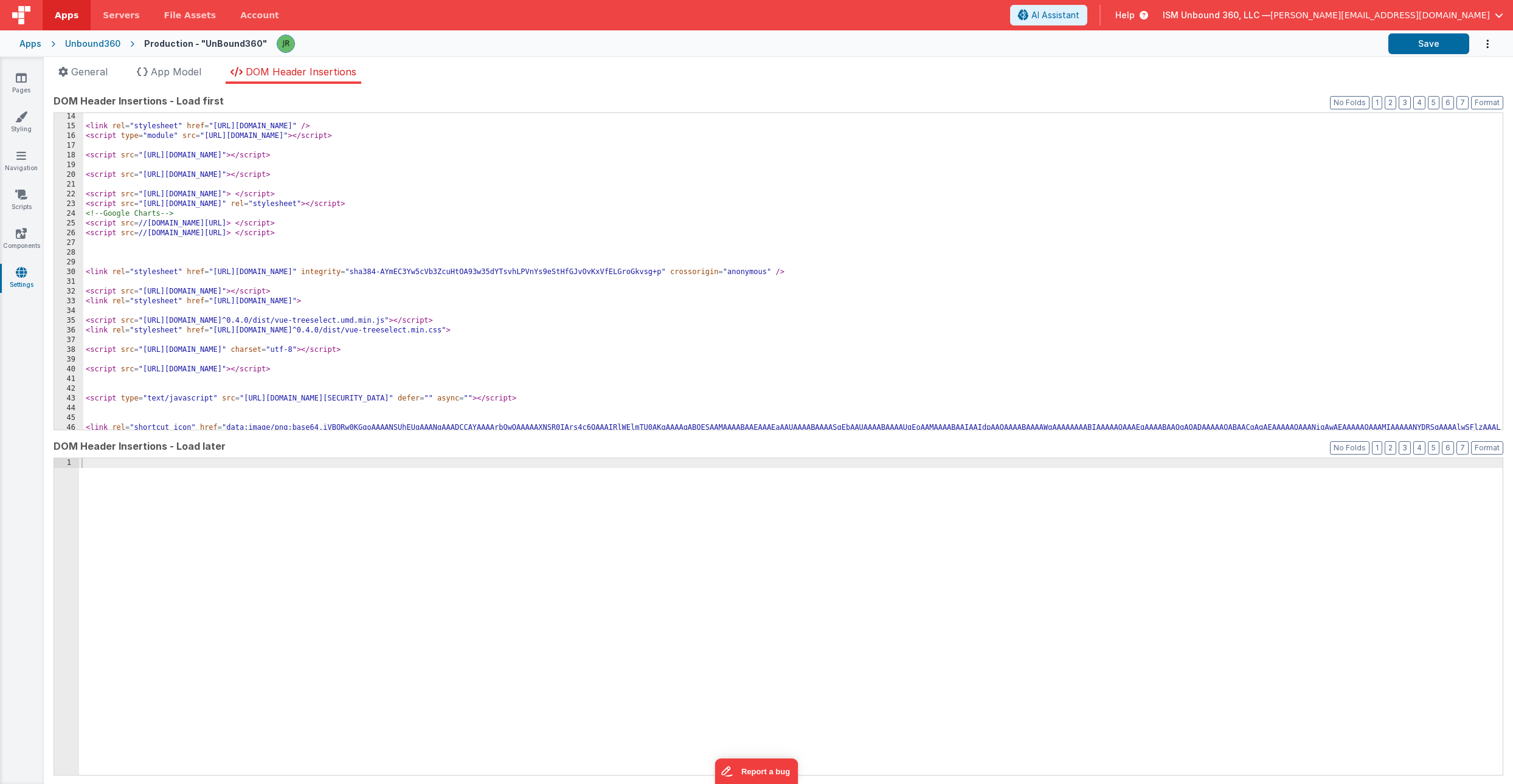
scroll to position [128, 0]
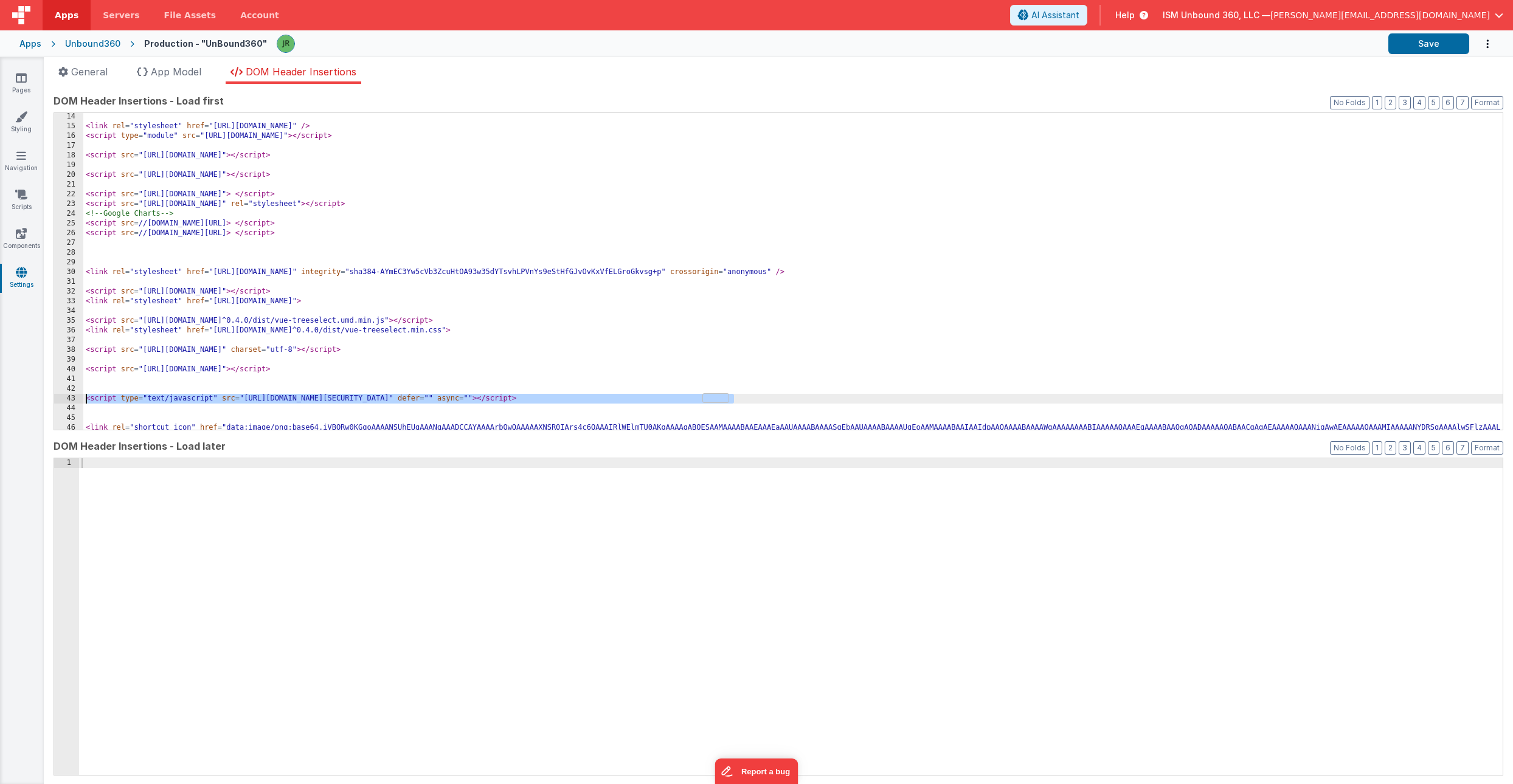
drag, startPoint x: 751, startPoint y: 403, endPoint x: 83, endPoint y: 399, distance: 668.0
click at [83, 399] on div "< link rel = "stylesheet" href = "https://cdn.jsdelivr.net/npm/@shoelace-style/…" at bounding box center [793, 771] width 1420 height 1319
click at [22, 80] on icon at bounding box center [21, 77] width 11 height 12
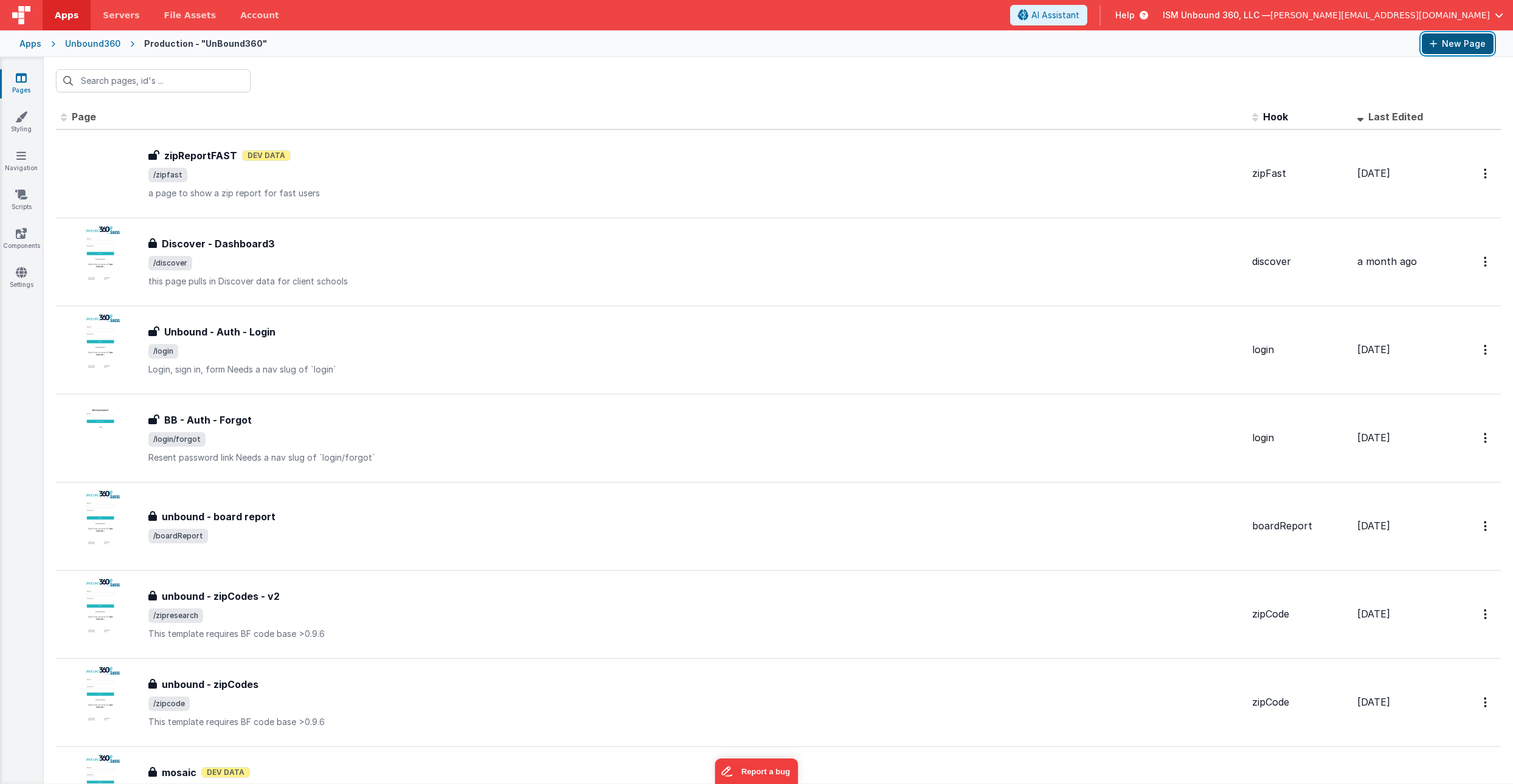
click at [1457, 43] on button "New Page" at bounding box center [1457, 43] width 72 height 21
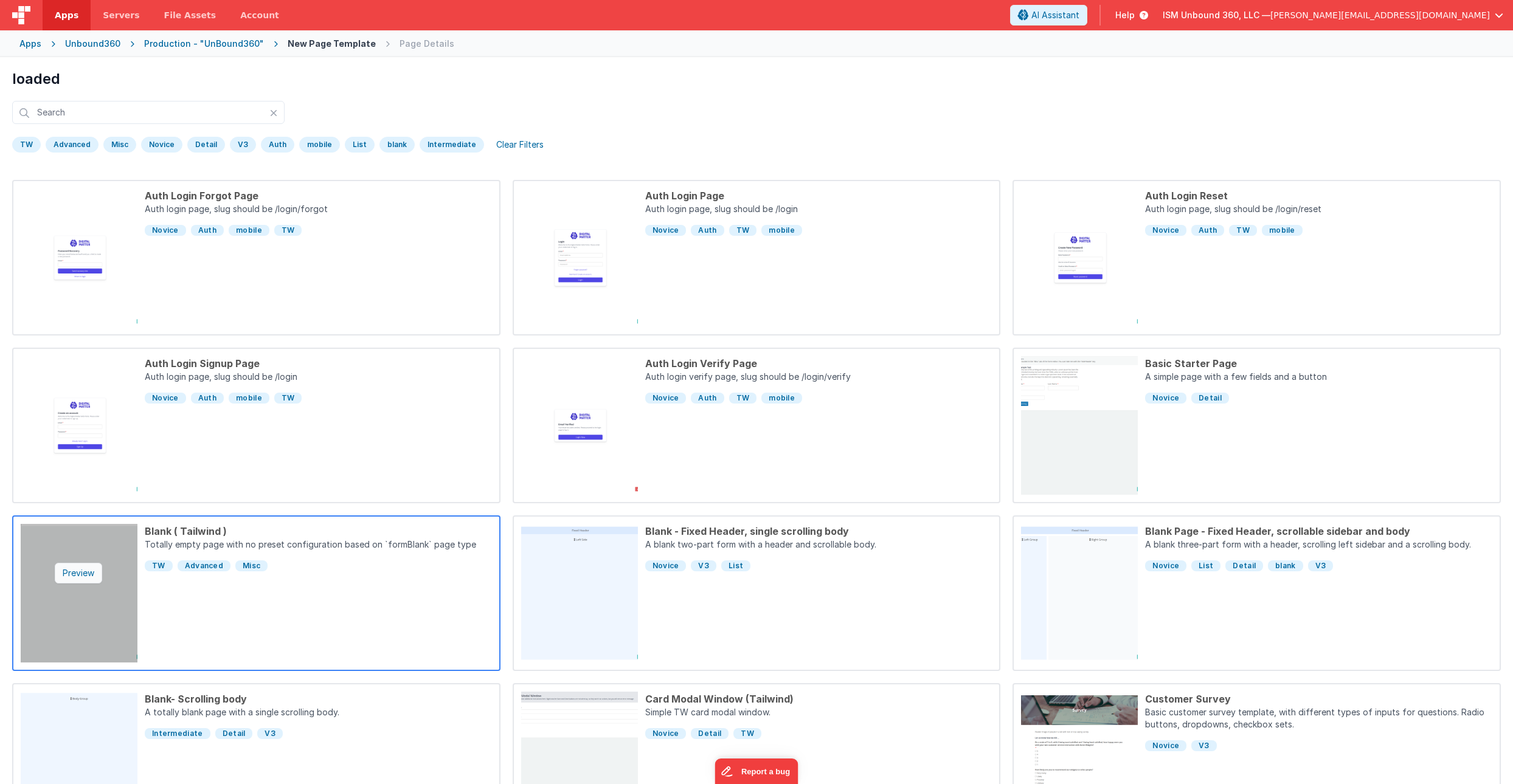
click at [88, 583] on div "Preview" at bounding box center [78, 573] width 47 height 21
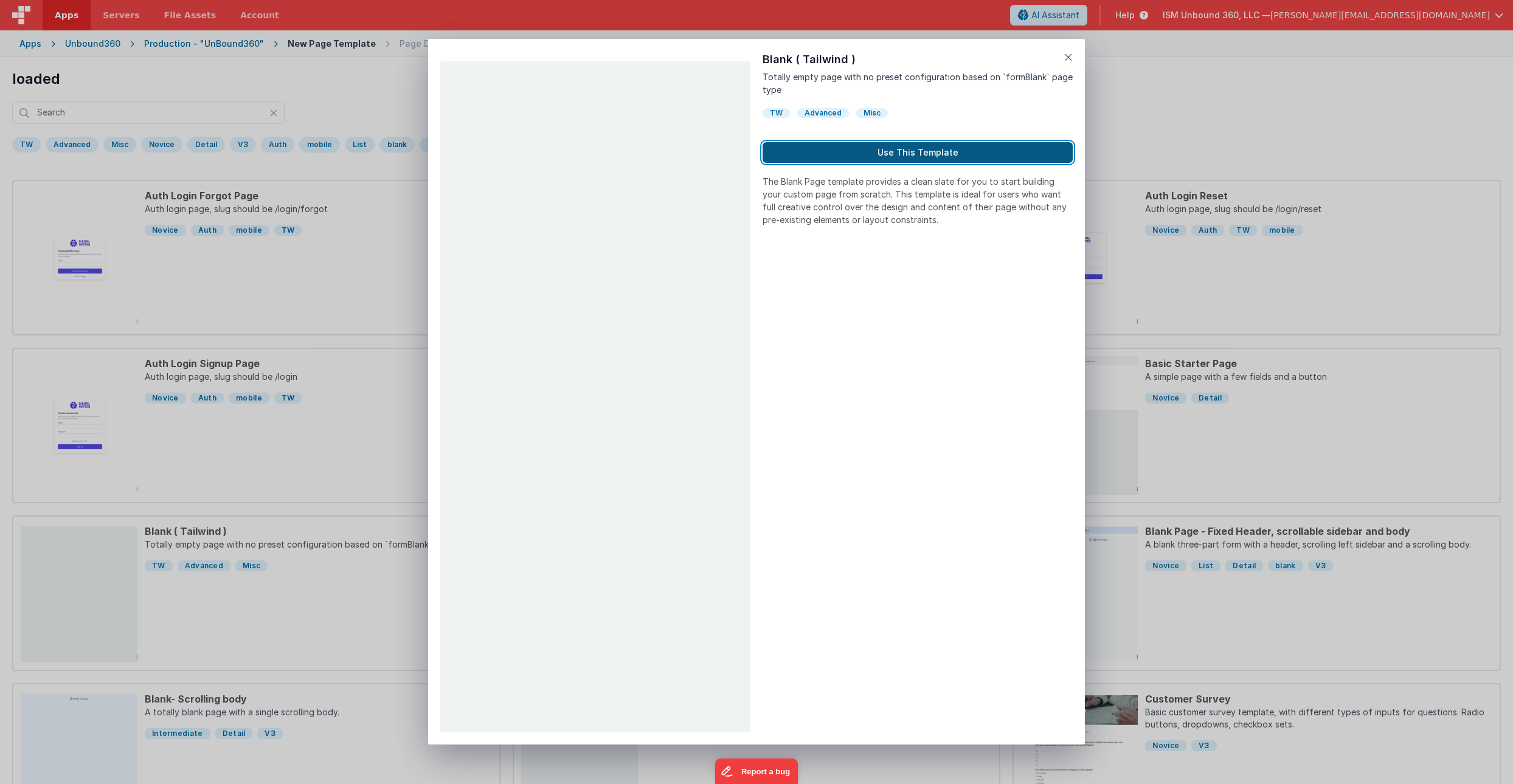
click at [899, 158] on button "Use This Template" at bounding box center [917, 152] width 311 height 21
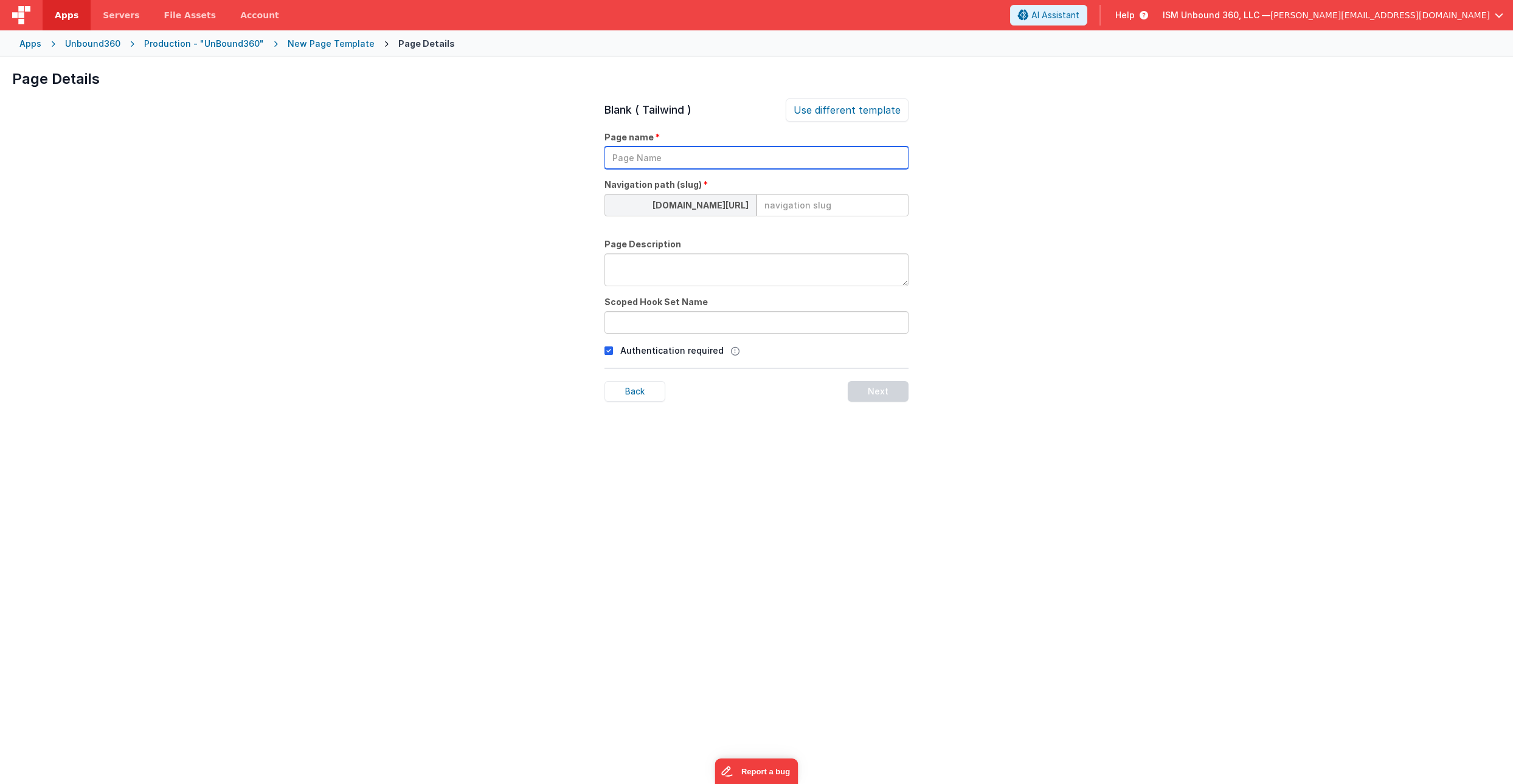
click at [688, 162] on input "text" at bounding box center [757, 158] width 304 height 23
type input "Discover Charting"
type input "discover-charting"
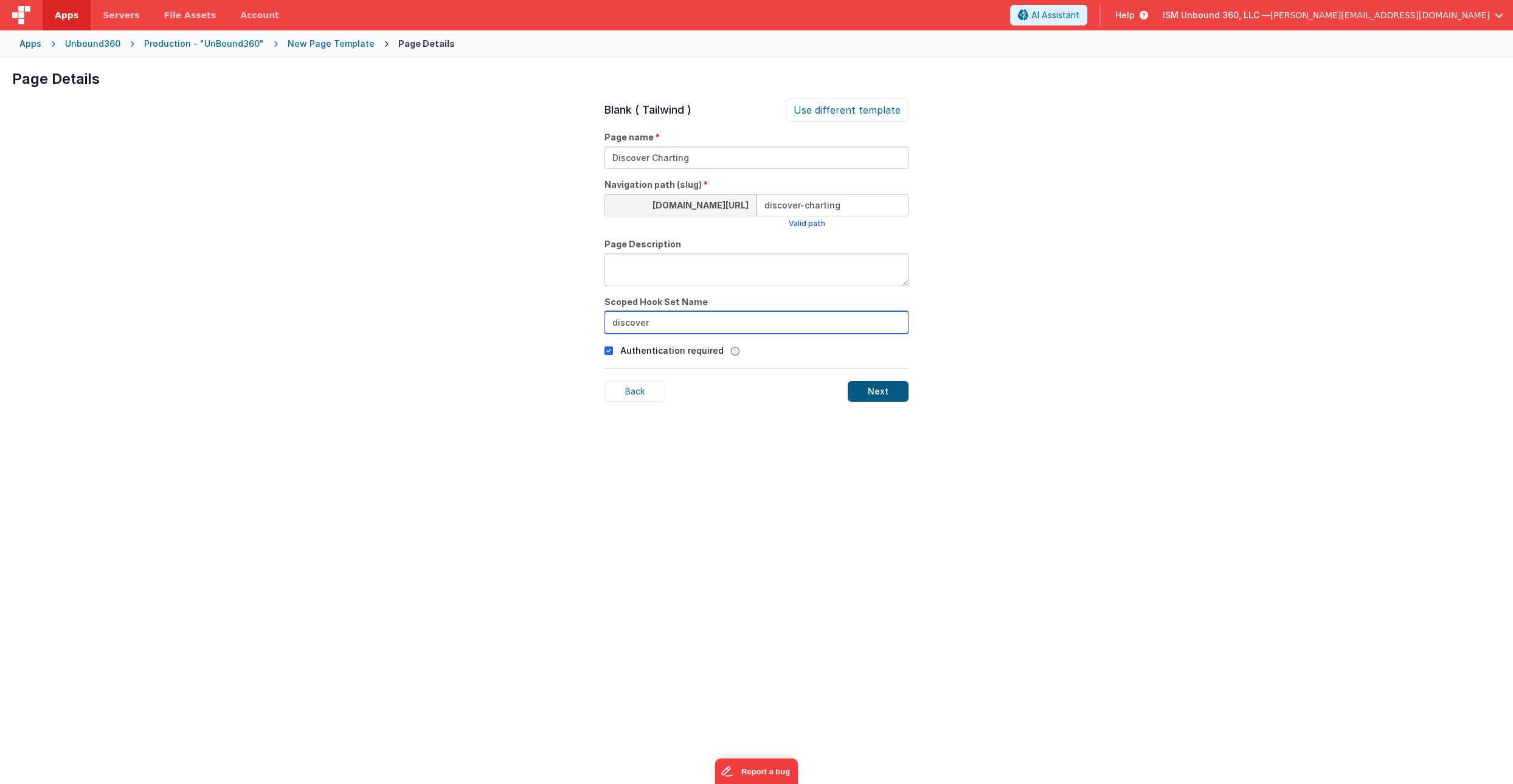
type input "discover"
click at [883, 390] on div "Next" at bounding box center [877, 391] width 61 height 21
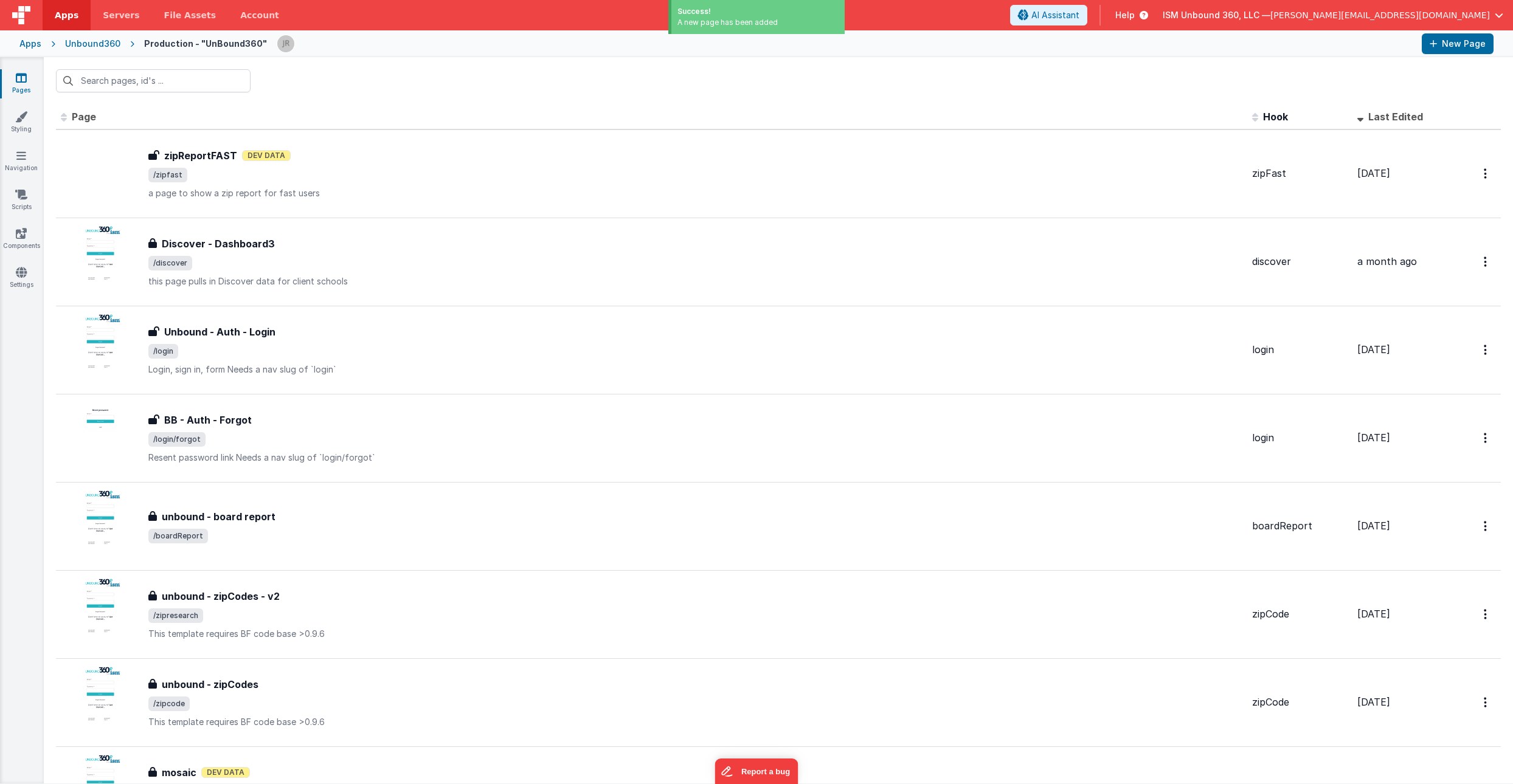
click at [1396, 118] on span "Last Edited" at bounding box center [1395, 116] width 54 height 12
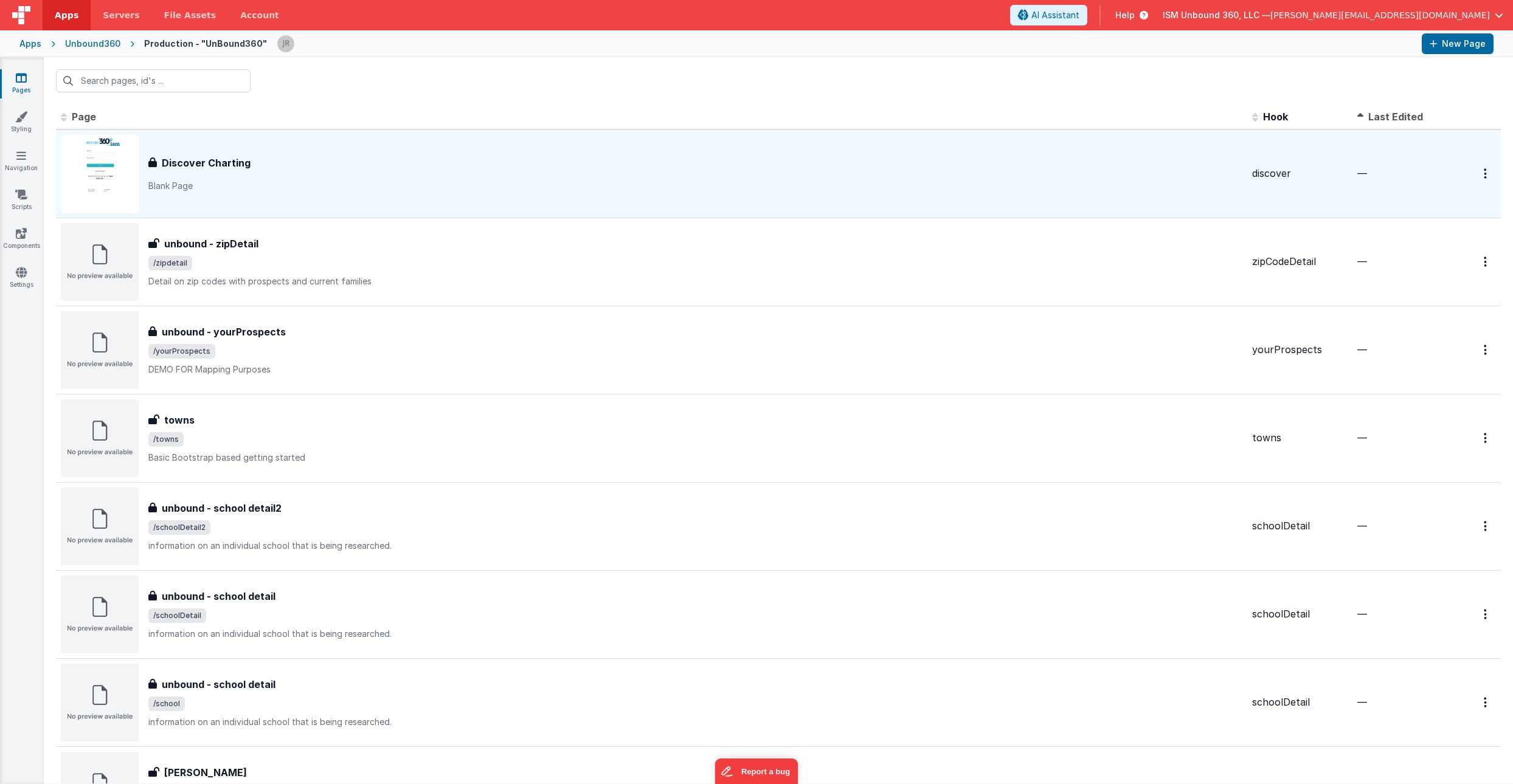
click at [560, 162] on div "Discover Charting" at bounding box center [695, 163] width 1094 height 14
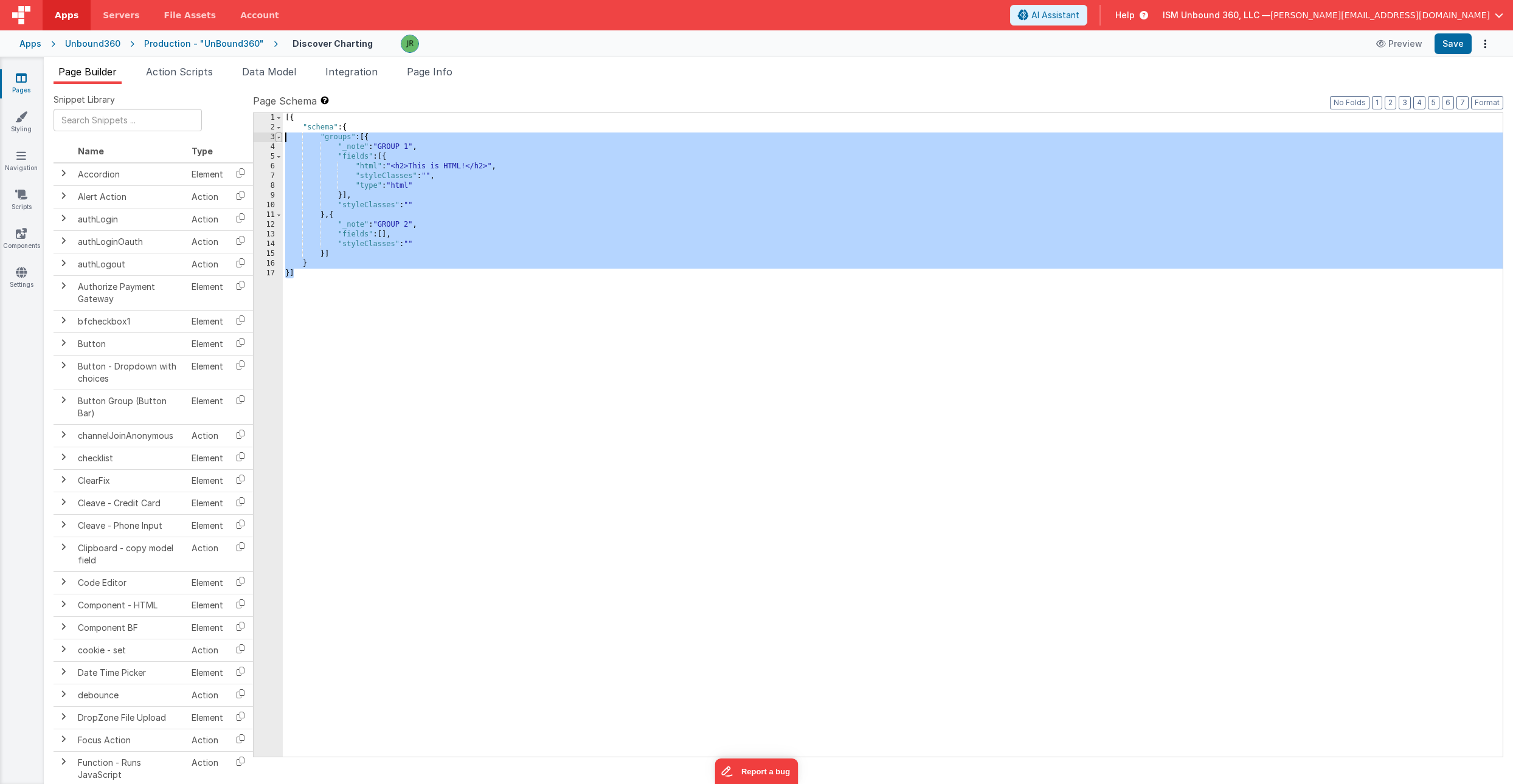
drag, startPoint x: 308, startPoint y: 275, endPoint x: 280, endPoint y: 139, distance: 138.9
click at [280, 139] on div "1 2 3 4 5 6 7 8 9 10 11 12 13 14 15 16 17 [{ "schema" : { "groups" : [{ "_note"…" at bounding box center [877, 435] width 1250 height 645
click at [447, 77] on span "Page Info" at bounding box center [429, 72] width 45 height 12
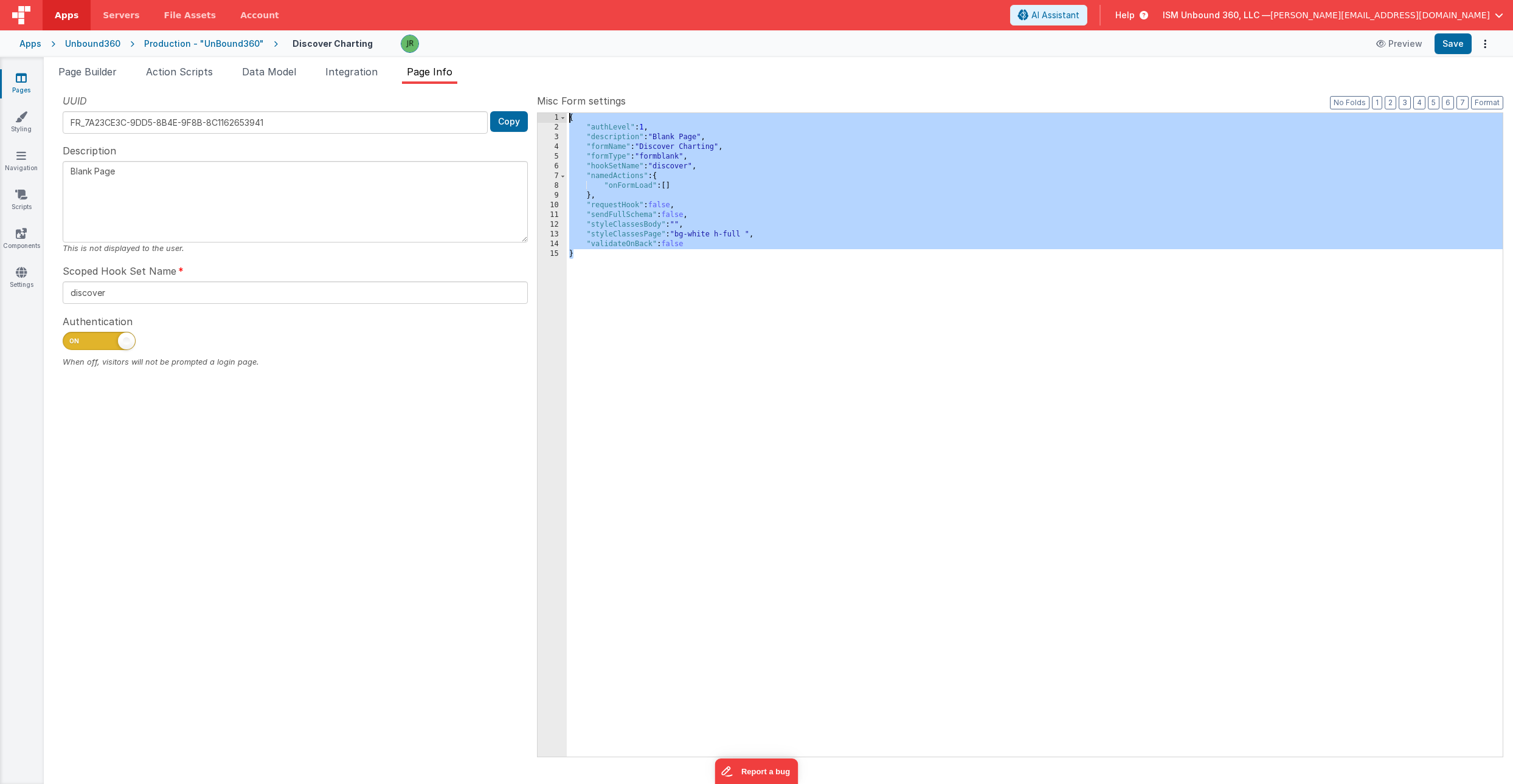
drag, startPoint x: 592, startPoint y: 258, endPoint x: 551, endPoint y: 100, distance: 163.2
click at [551, 100] on div "Misc Form settings Format 7 6 5 4 3 2 1 No Folds 1 2 3 4 5 6 7 8 9 10 11 12 13 …" at bounding box center [1020, 425] width 966 height 663
type textarea "charts for discover"
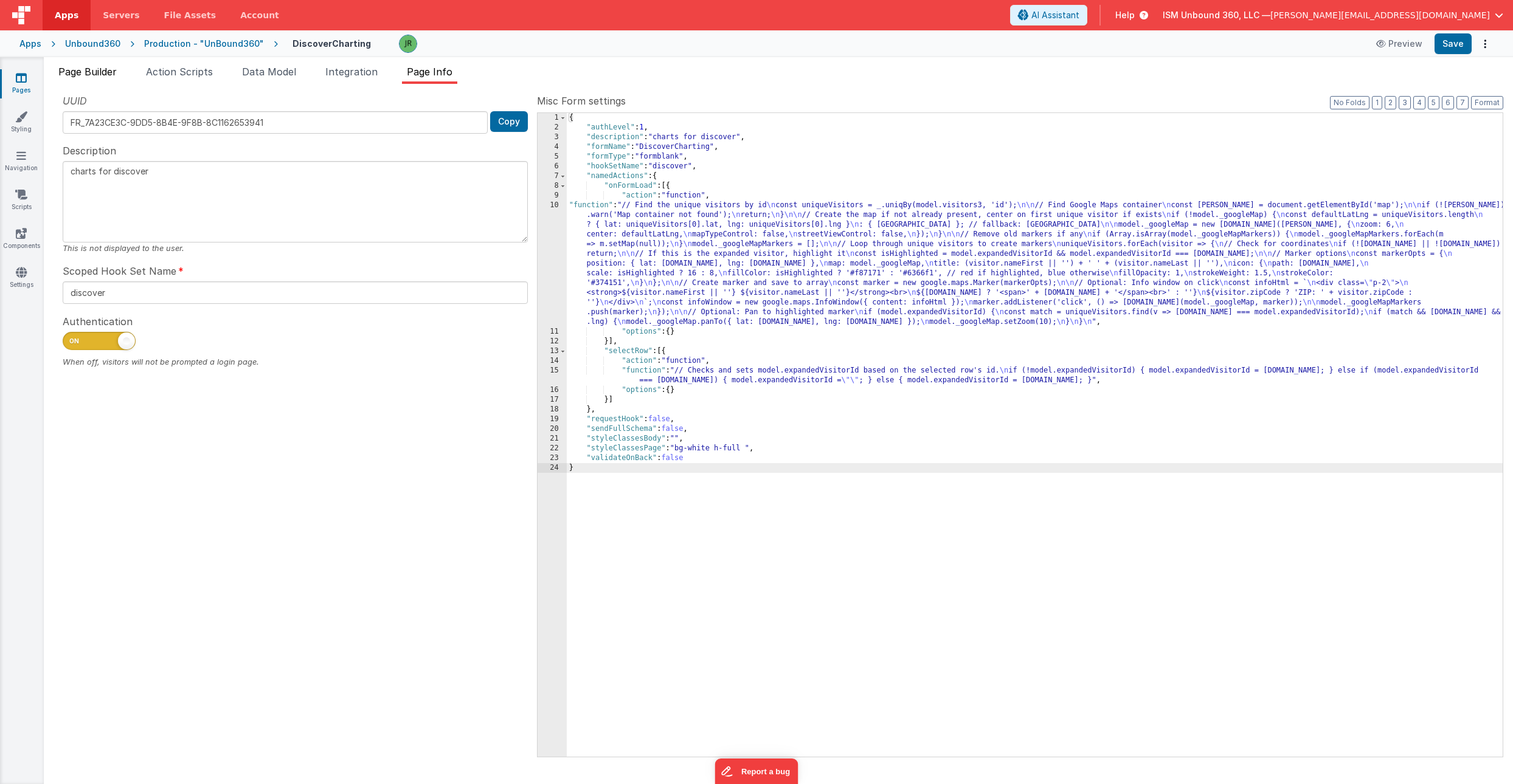
click at [94, 68] on span "Page Builder" at bounding box center [87, 72] width 58 height 12
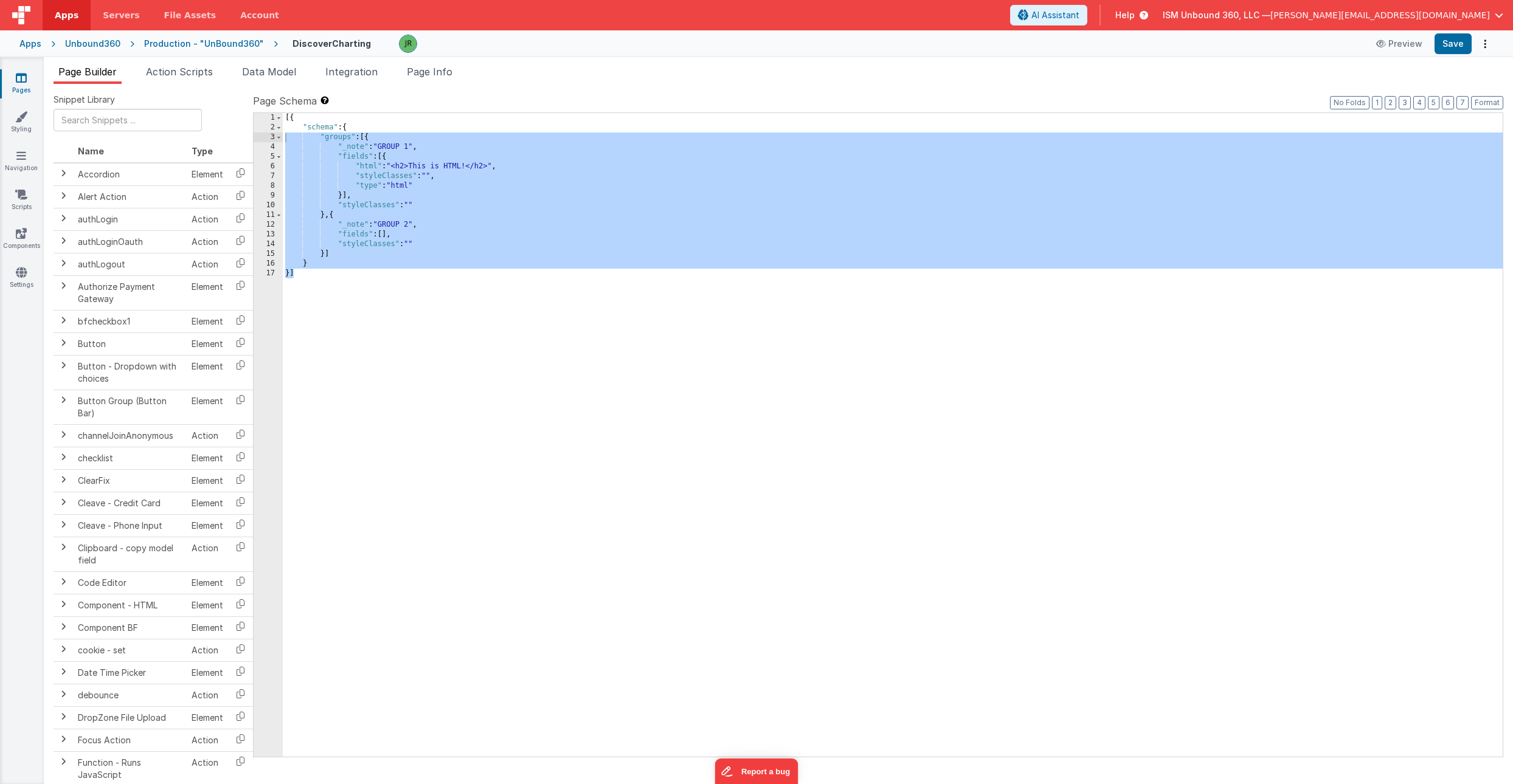
click at [409, 317] on div "[{ "schema" : { "groups" : [{ "_note" : "GROUP 1" , "fields" : [{ "html" : "<h2…" at bounding box center [892, 445] width 1220 height 664
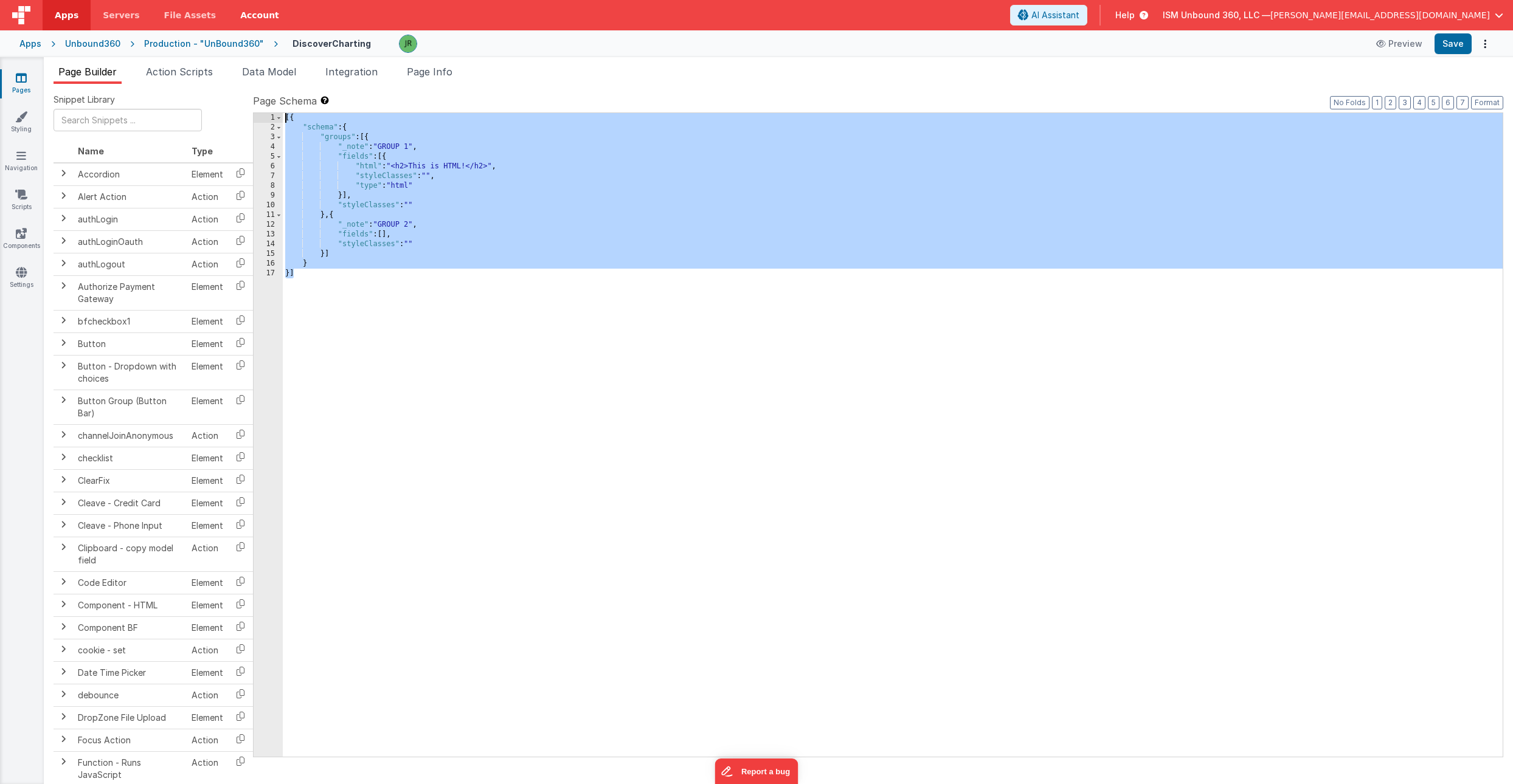
drag, startPoint x: 409, startPoint y: 317, endPoint x: 222, endPoint y: 15, distance: 355.2
click at [222, 15] on div "Apps Servers File Assets Account Some FUTURE Slot AI Assistant Help ISM Unbound…" at bounding box center [756, 392] width 1513 height 784
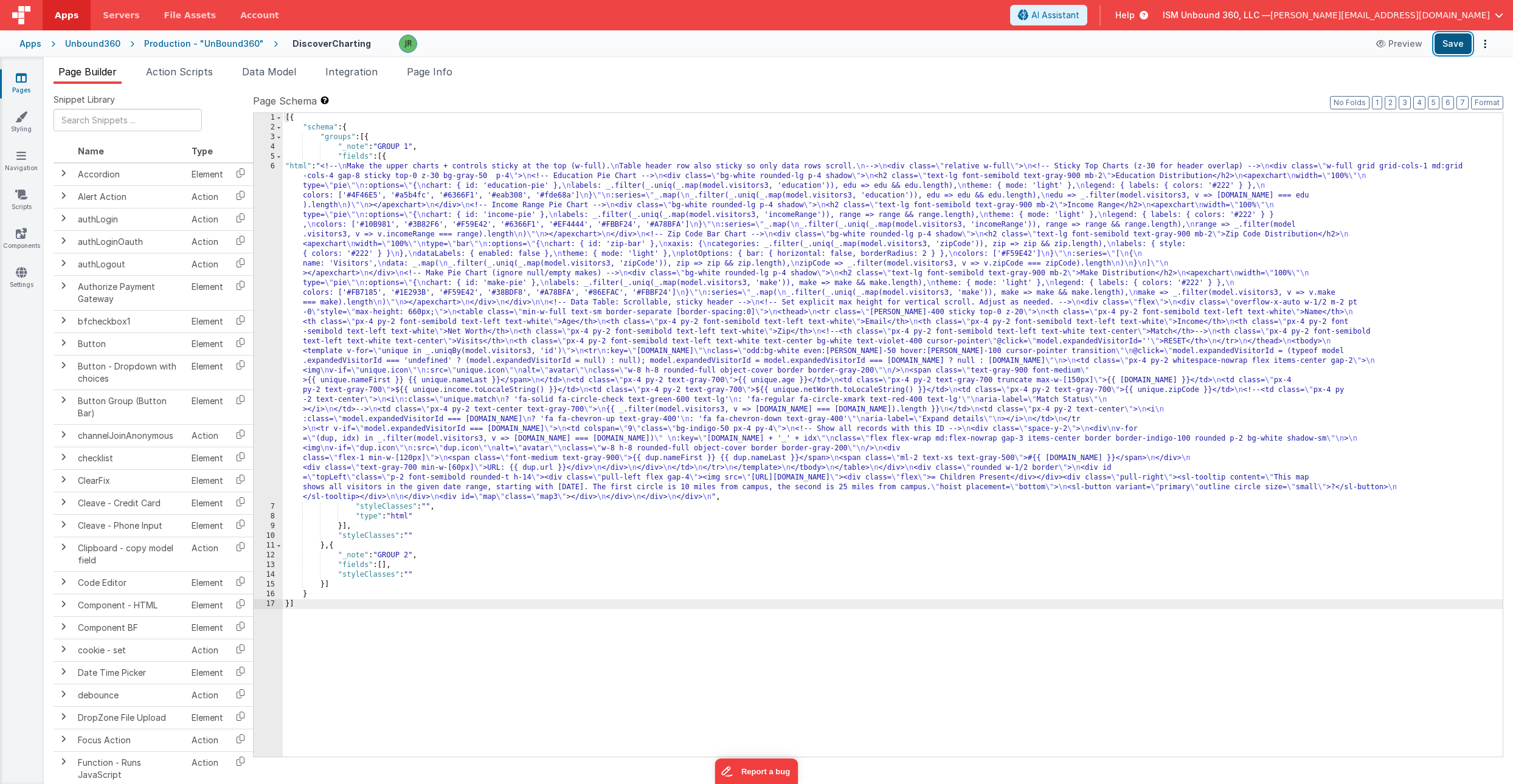
click at [1455, 41] on button "Save" at bounding box center [1452, 43] width 37 height 21
click at [1447, 40] on button "Save" at bounding box center [1452, 43] width 37 height 21
click at [357, 69] on span "Integration" at bounding box center [351, 72] width 53 height 12
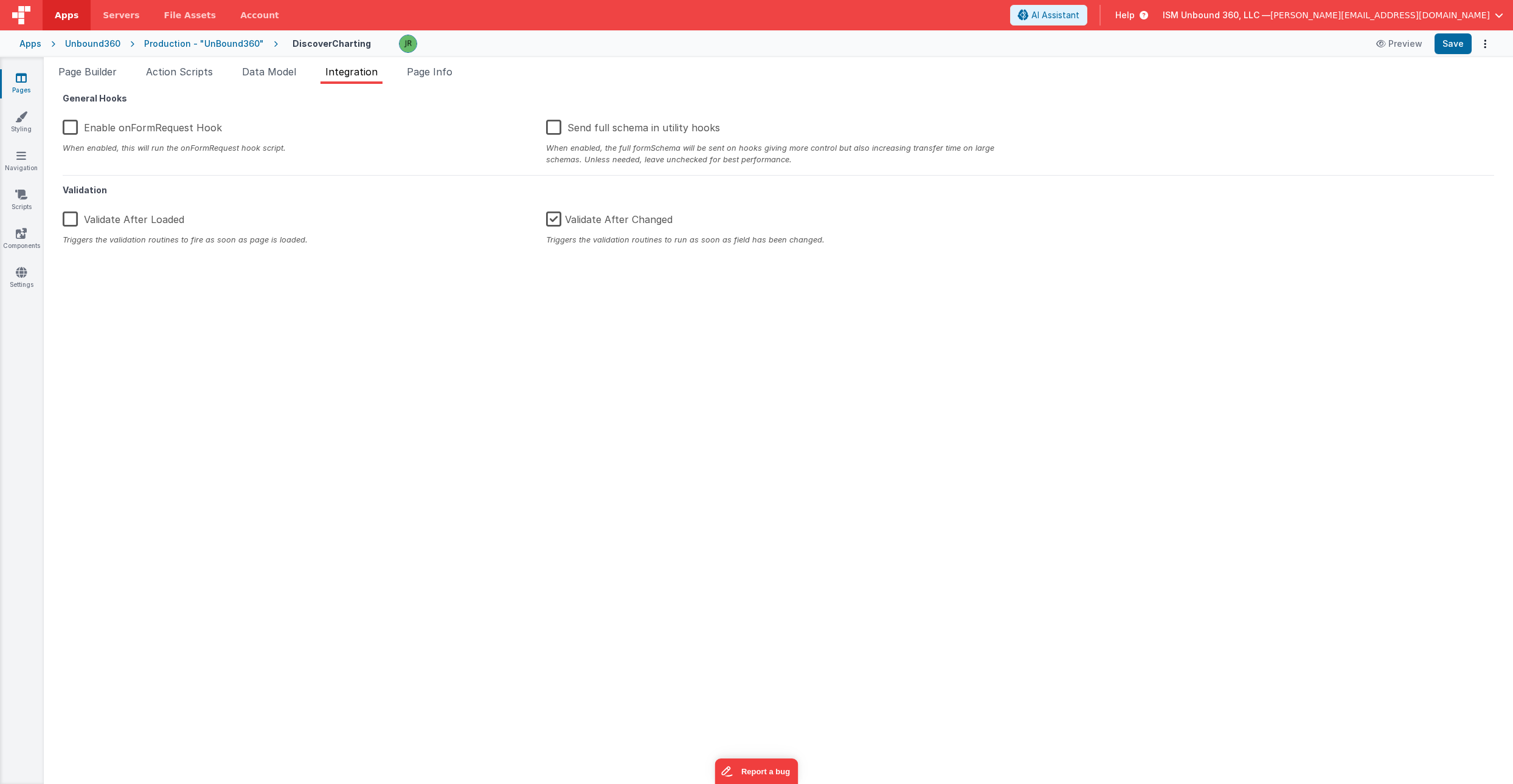
click at [109, 133] on label "Enable onFormRequest Hook" at bounding box center [142, 125] width 159 height 26
click at [0, 0] on input "Enable onFormRequest Hook" at bounding box center [0, 0] width 0 height 0
click at [1435, 42] on button "Save" at bounding box center [1452, 43] width 37 height 21
click at [449, 72] on span "Page Info" at bounding box center [429, 72] width 45 height 12
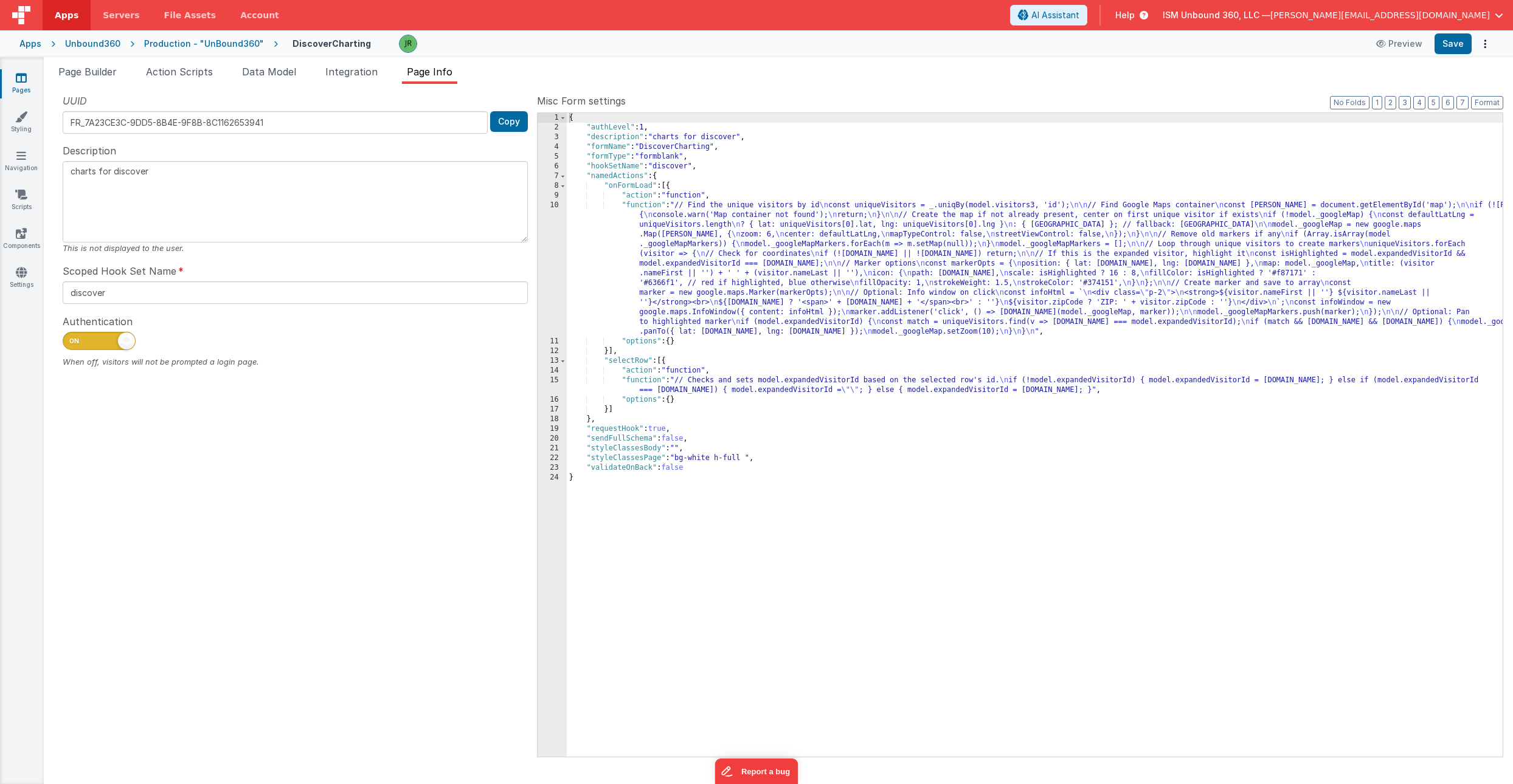
click at [664, 227] on div "{ "authLevel" : 1 , "description" : "charts for discover" , "formName" : "Disco…" at bounding box center [1035, 445] width 936 height 664
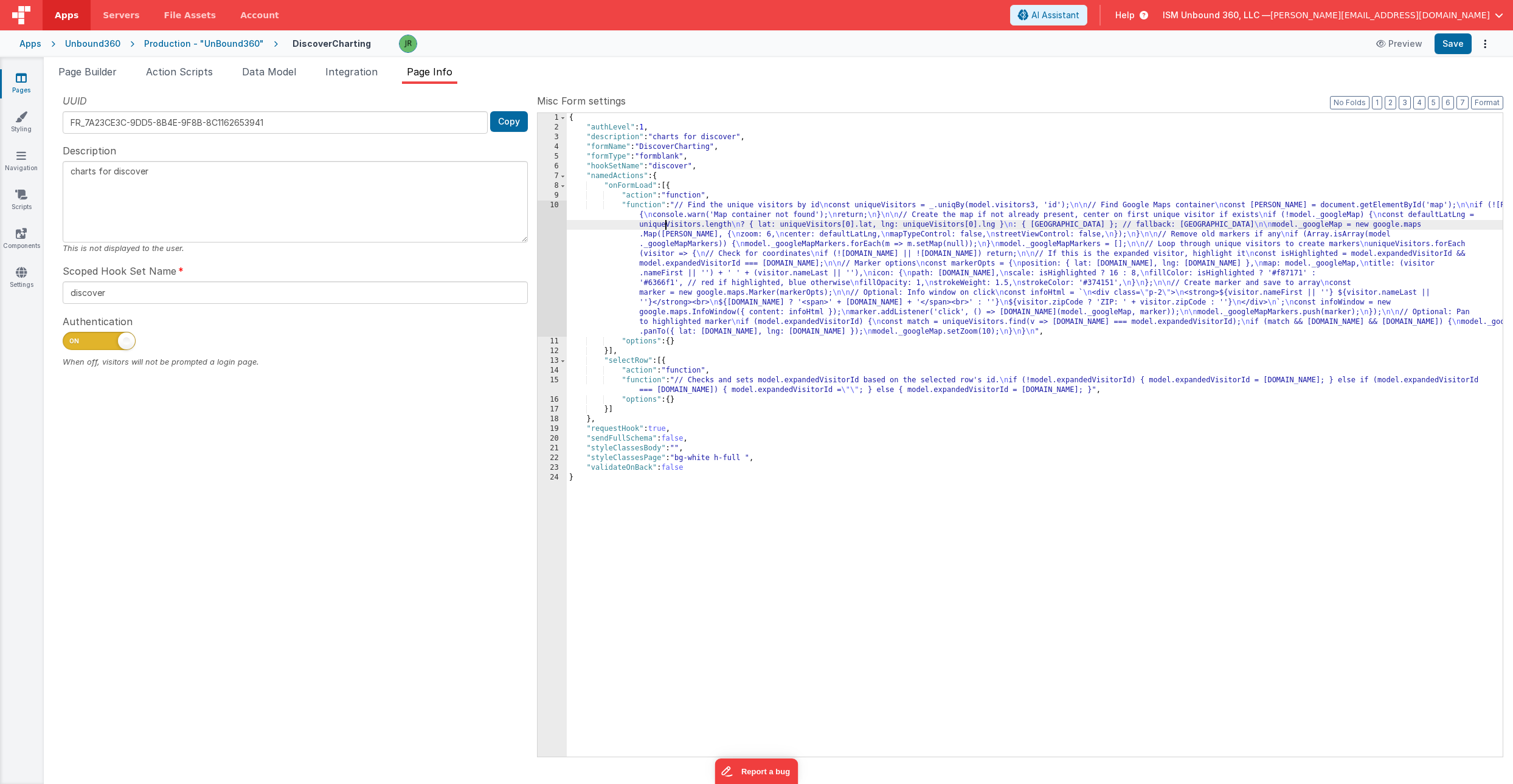
click at [616, 208] on div "{ "authLevel" : 1 , "description" : "charts for discover" , "formName" : "Disco…" at bounding box center [1035, 445] width 936 height 664
click at [559, 206] on div "10" at bounding box center [552, 269] width 29 height 136
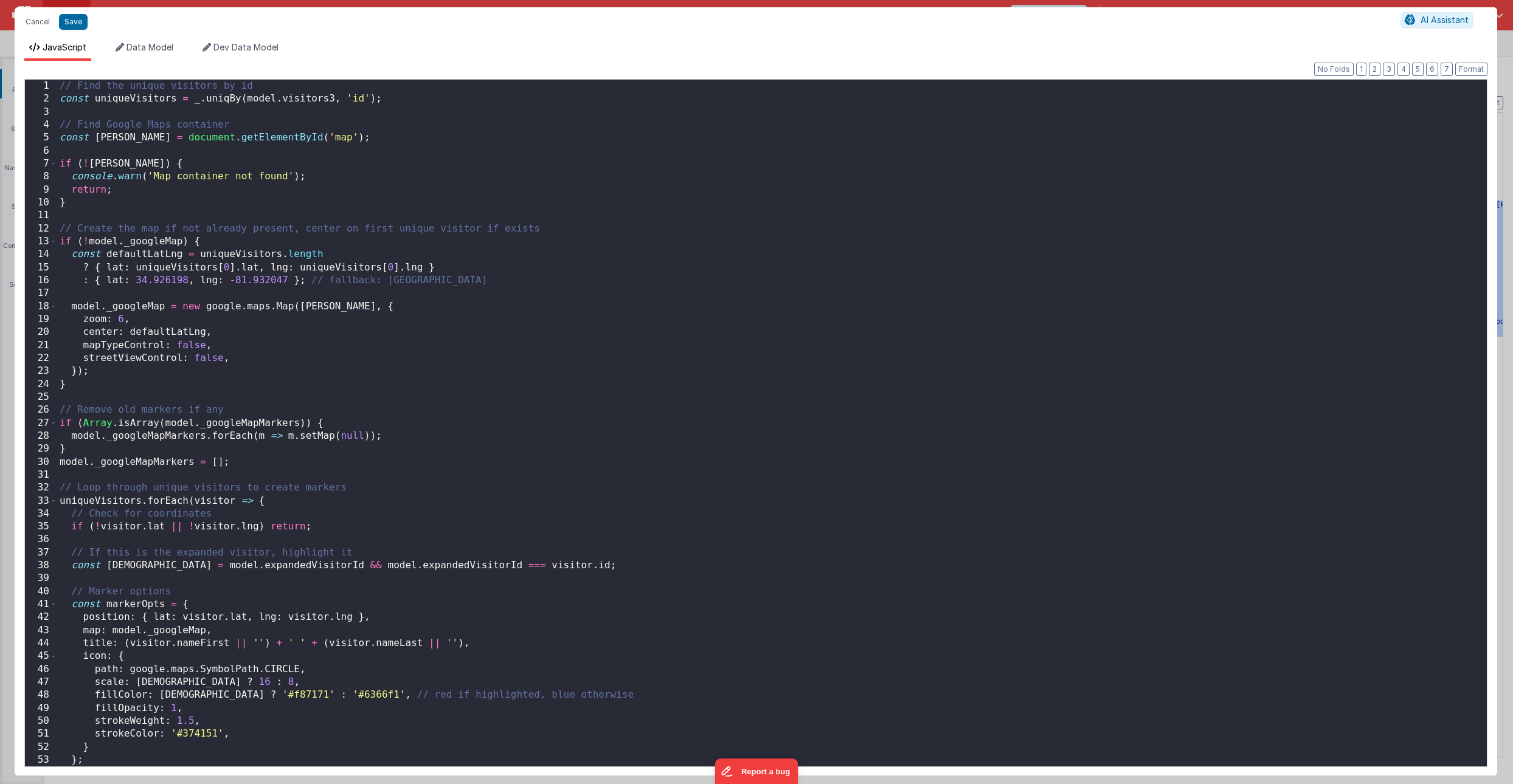
click at [270, 88] on div "// Find the unique visitors by id const uniqueVisitors = _ . uniqBy ( model . v…" at bounding box center [771, 436] width 1430 height 713
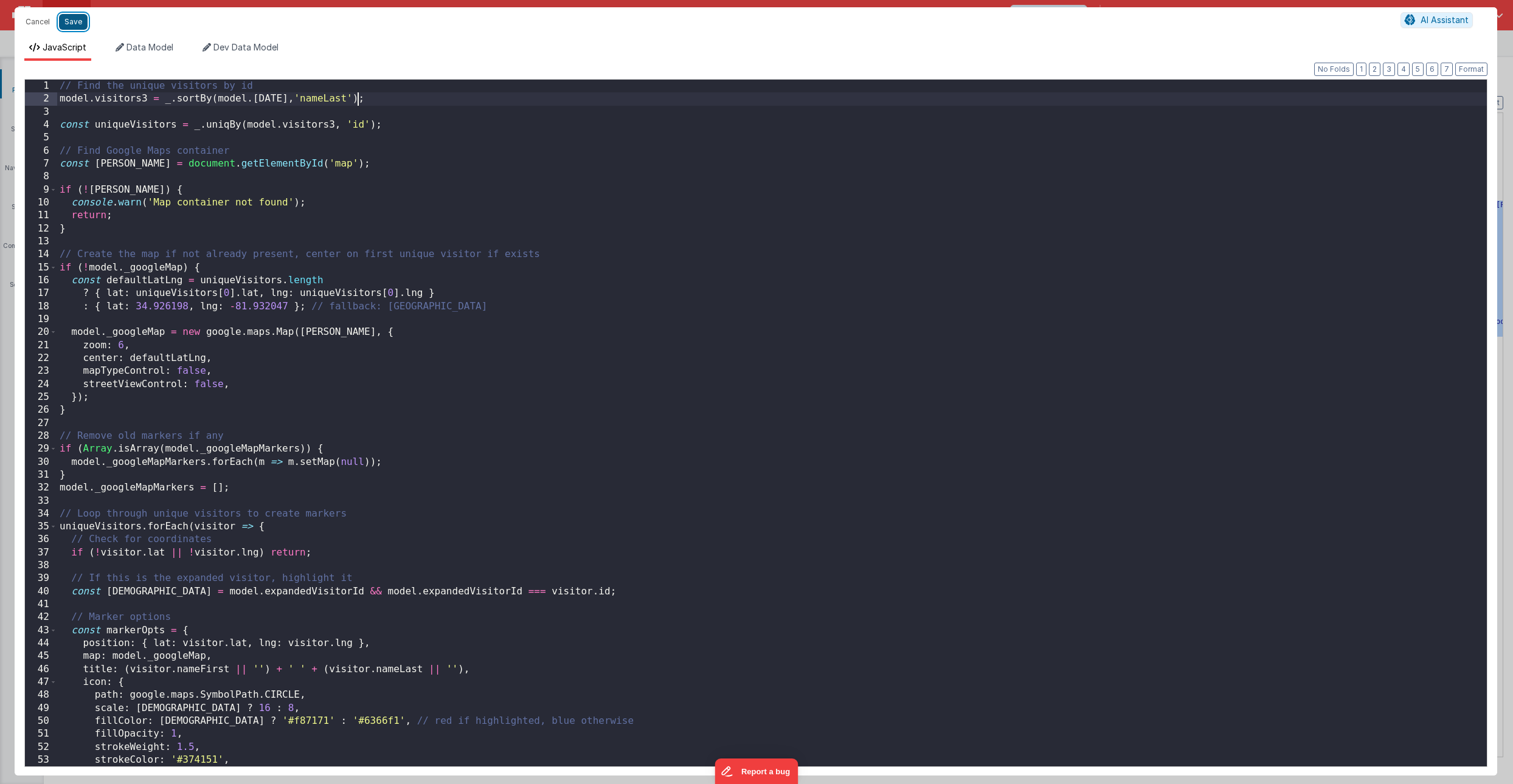
click at [75, 25] on button "Save" at bounding box center [73, 21] width 29 height 15
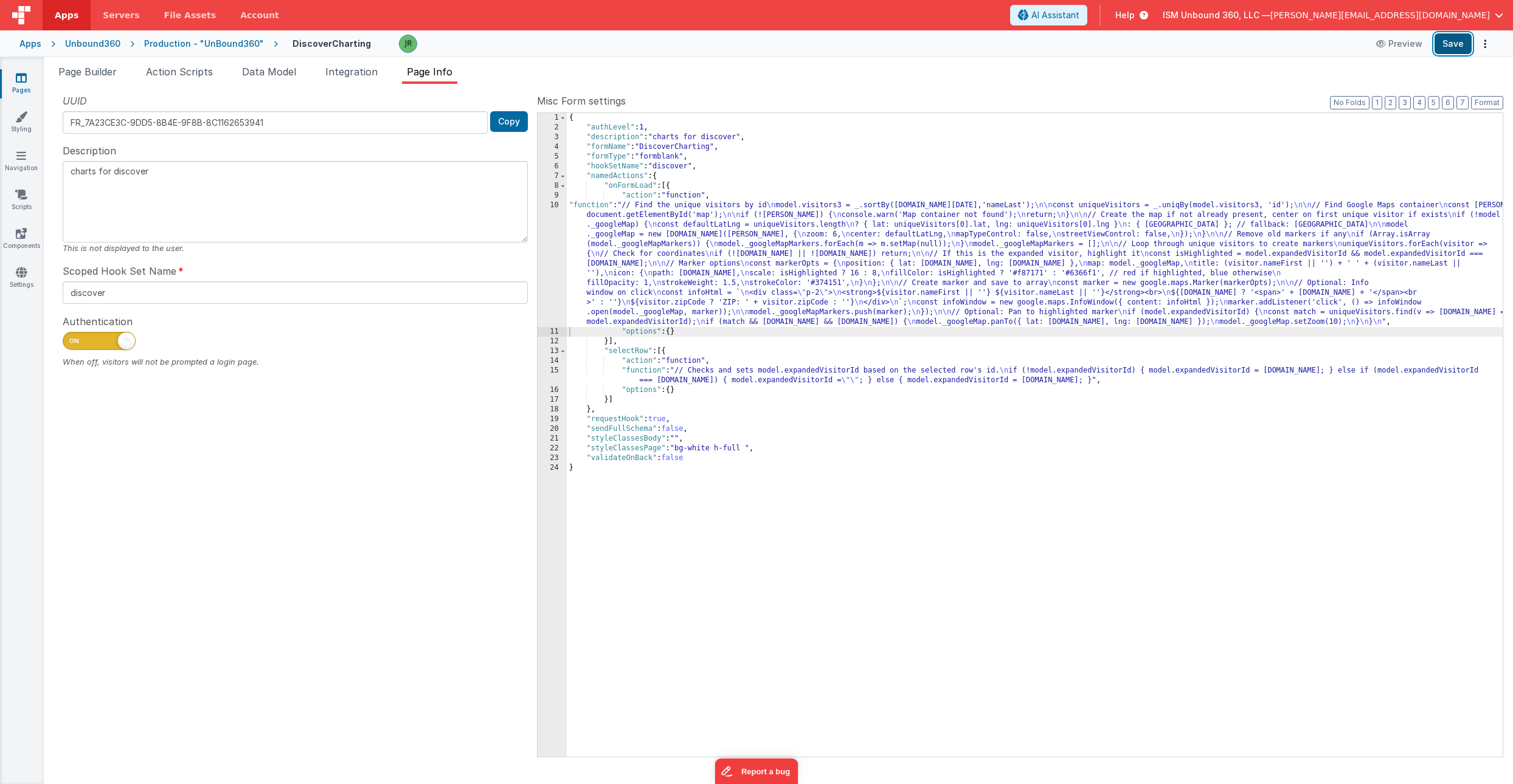
click at [1446, 43] on button "Save" at bounding box center [1452, 43] width 37 height 21
click at [101, 75] on span "Page Builder" at bounding box center [87, 72] width 58 height 12
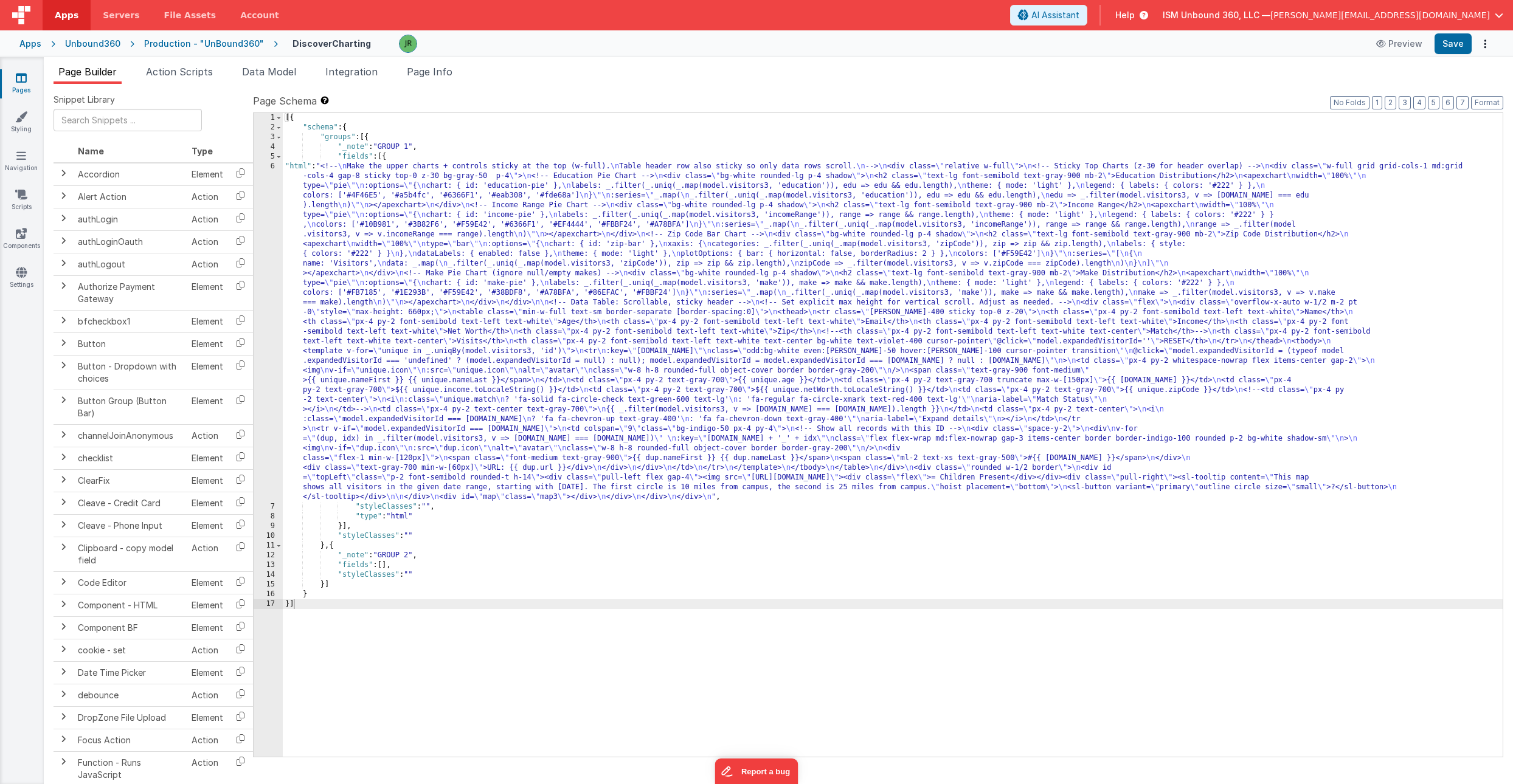
click at [398, 279] on div "[{ "schema" : { "groups" : [{ "_note" : "GROUP 1" , "fields" : [{ "html" : "<!-…" at bounding box center [892, 445] width 1220 height 664
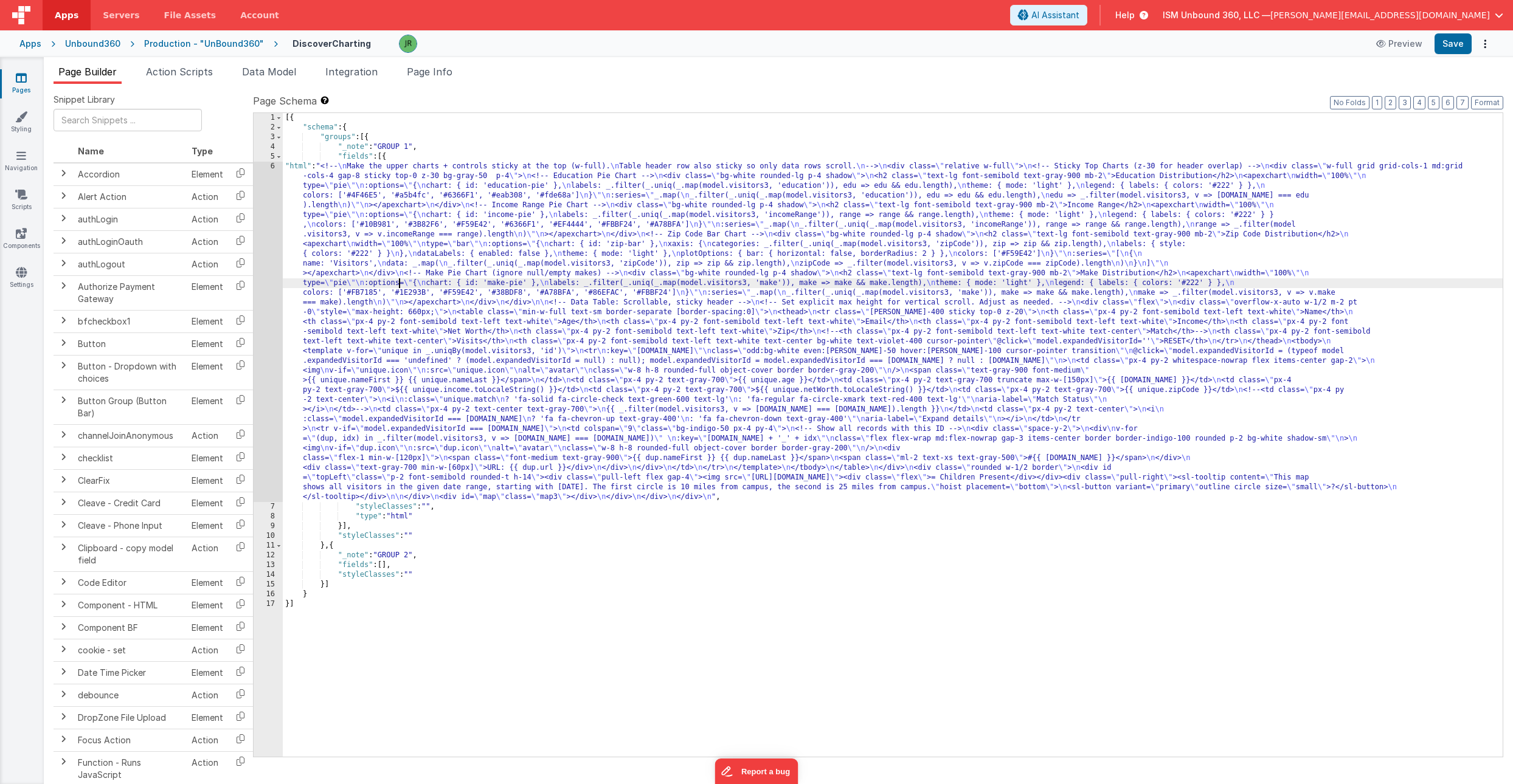
click at [270, 195] on div "6" at bounding box center [268, 332] width 29 height 340
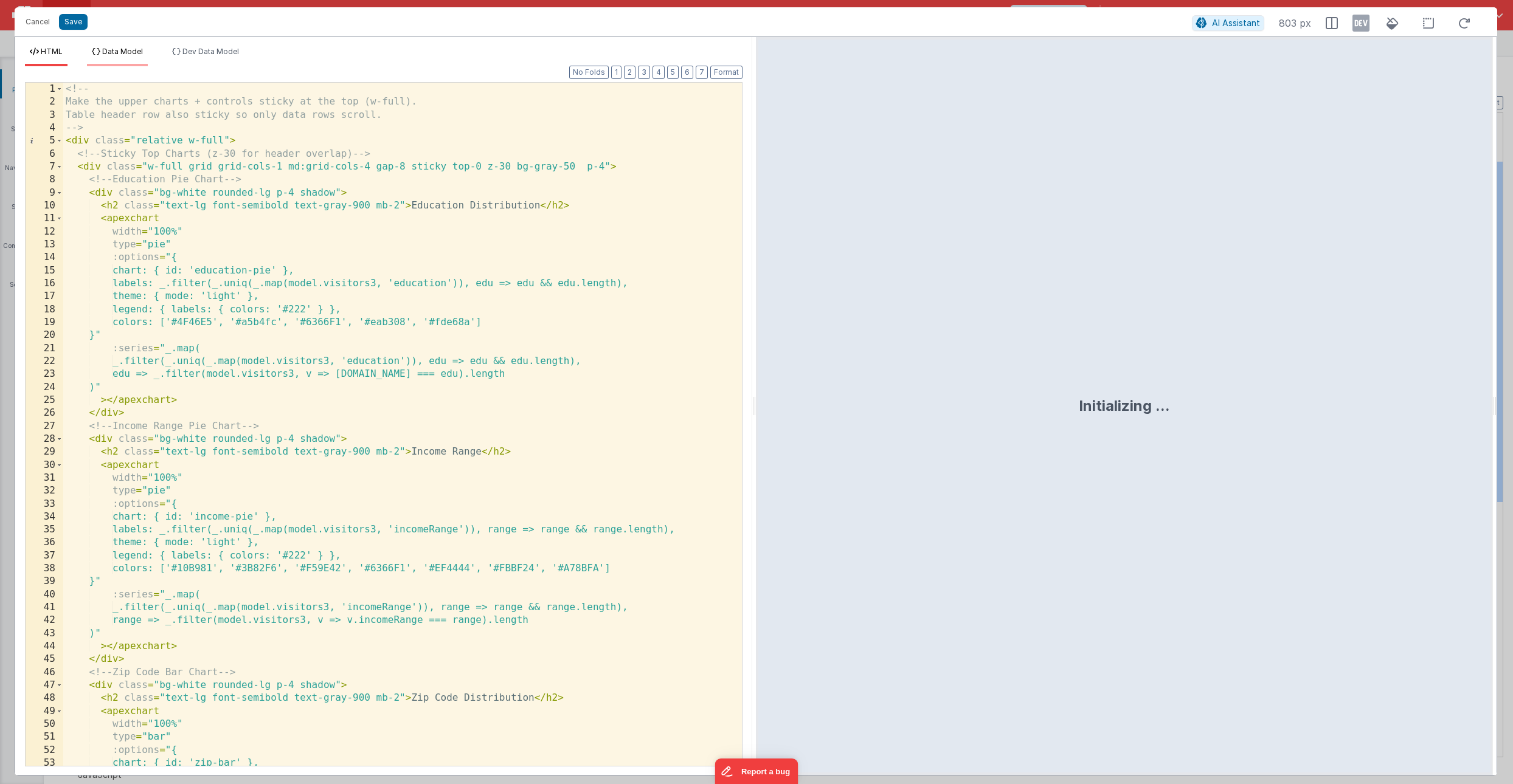
click at [141, 54] on span "Data Model" at bounding box center [122, 52] width 41 height 9
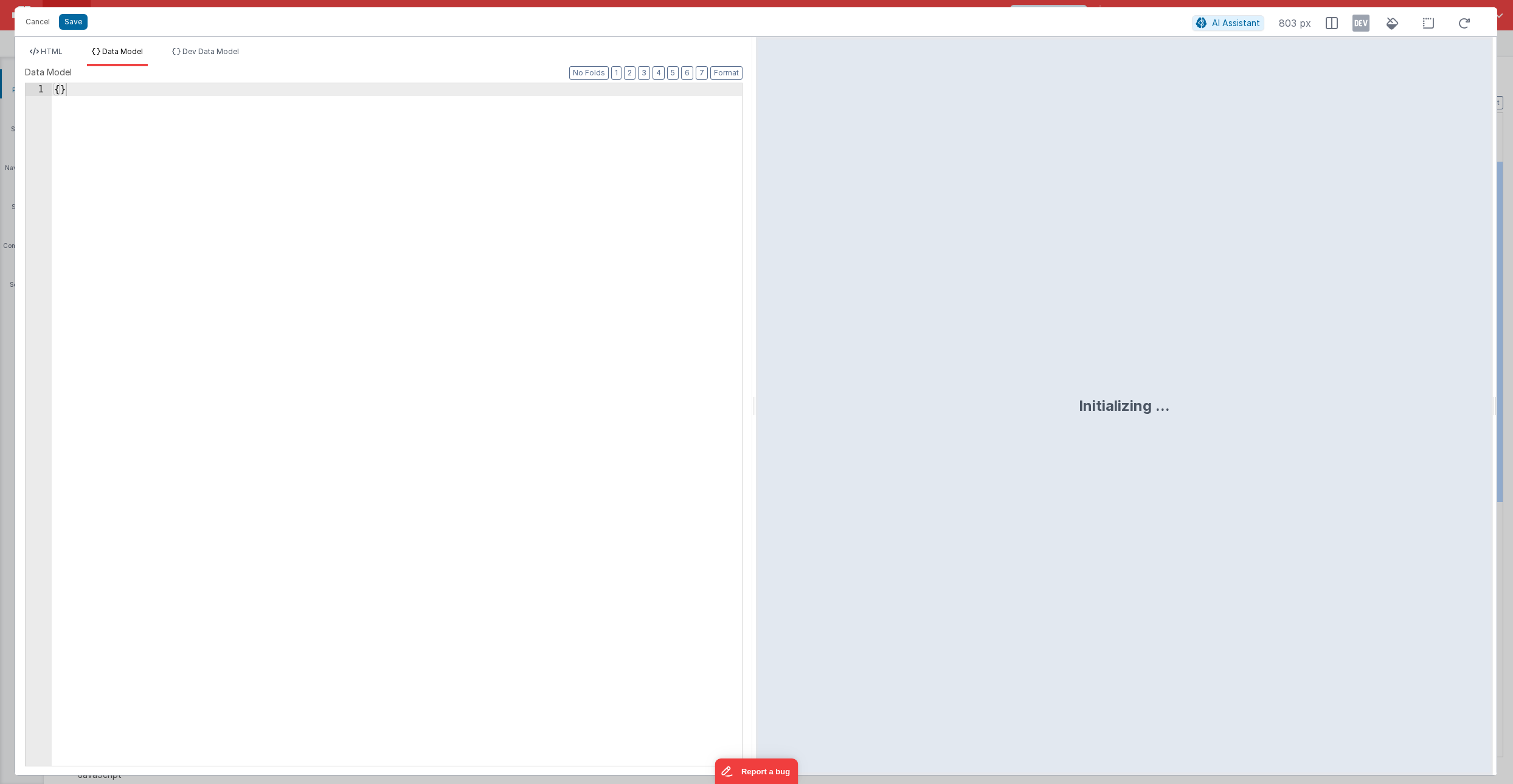
click at [58, 91] on div "{ }" at bounding box center [397, 437] width 690 height 709
click at [68, 22] on button "Save" at bounding box center [73, 21] width 29 height 15
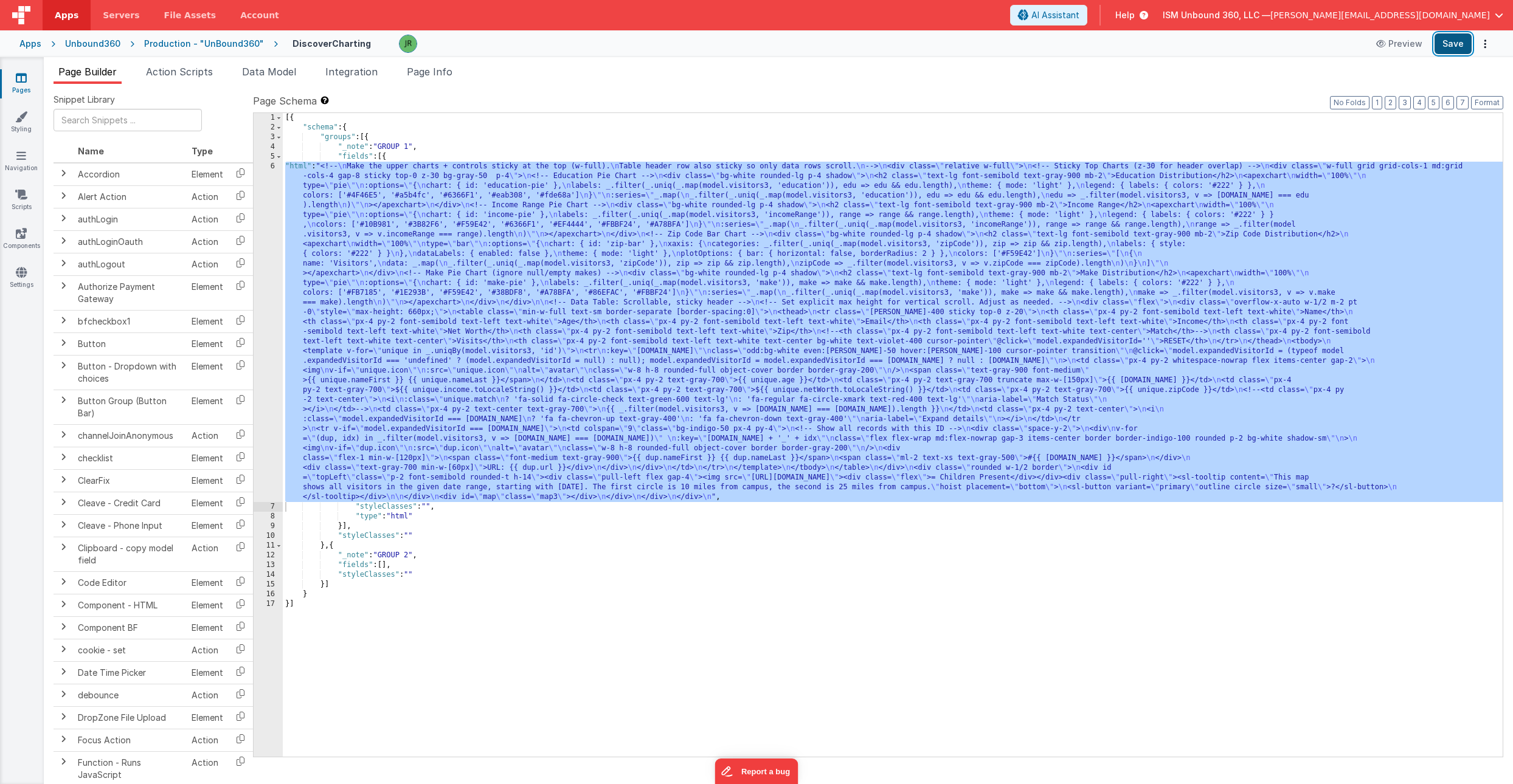
click at [1456, 44] on button "Save" at bounding box center [1452, 43] width 37 height 21
click at [385, 566] on div "[{ "schema" : { "groups" : [{ "_note" : "GROUP 1" , "fields" : [{ "html" : "<!-…" at bounding box center [892, 445] width 1220 height 664
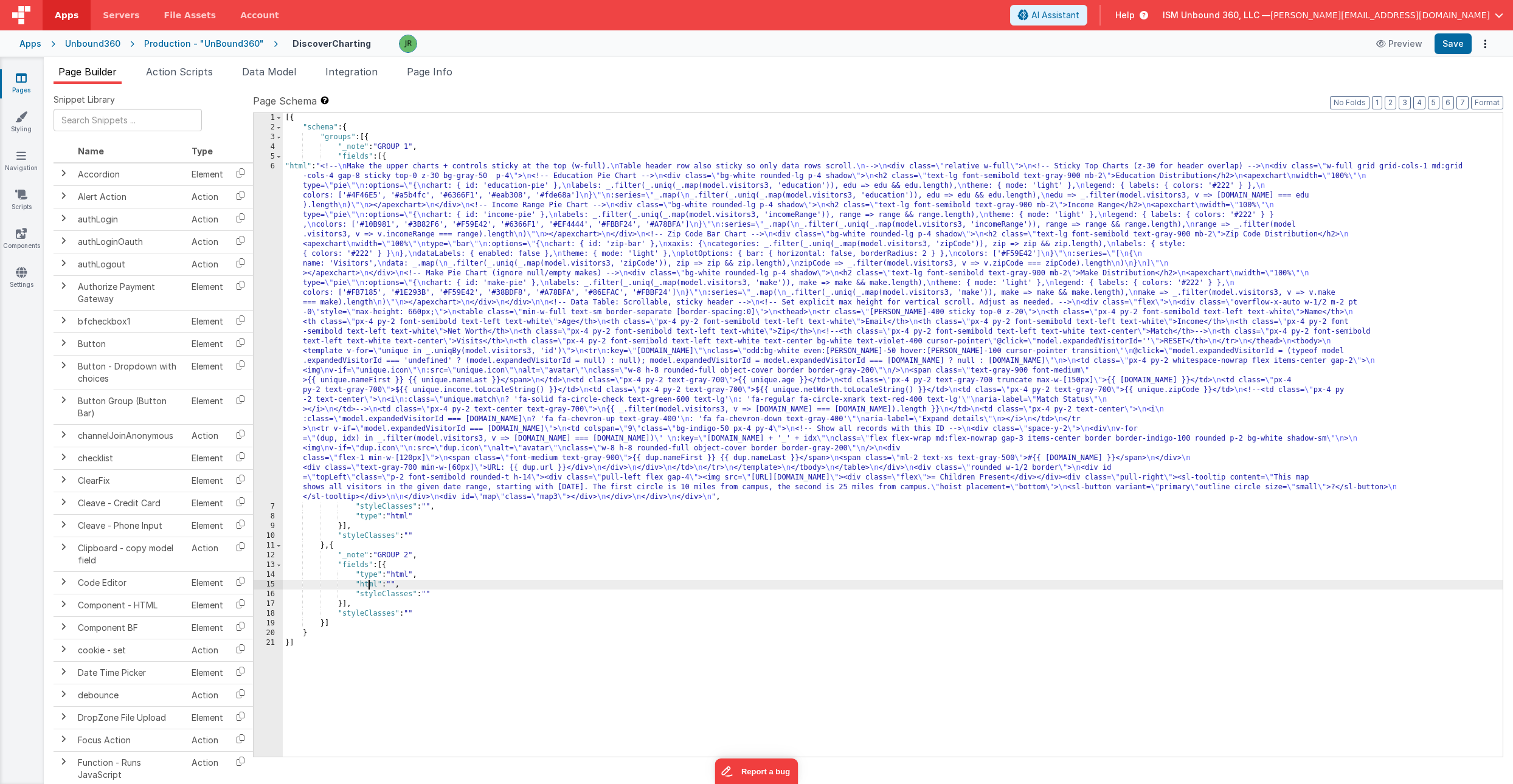
click at [369, 586] on div "[{ "schema" : { "groups" : [{ "_note" : "GROUP 1" , "fields" : [{ "html" : "<!-…" at bounding box center [892, 445] width 1220 height 664
click at [88, 120] on input "text" at bounding box center [128, 120] width 148 height 23
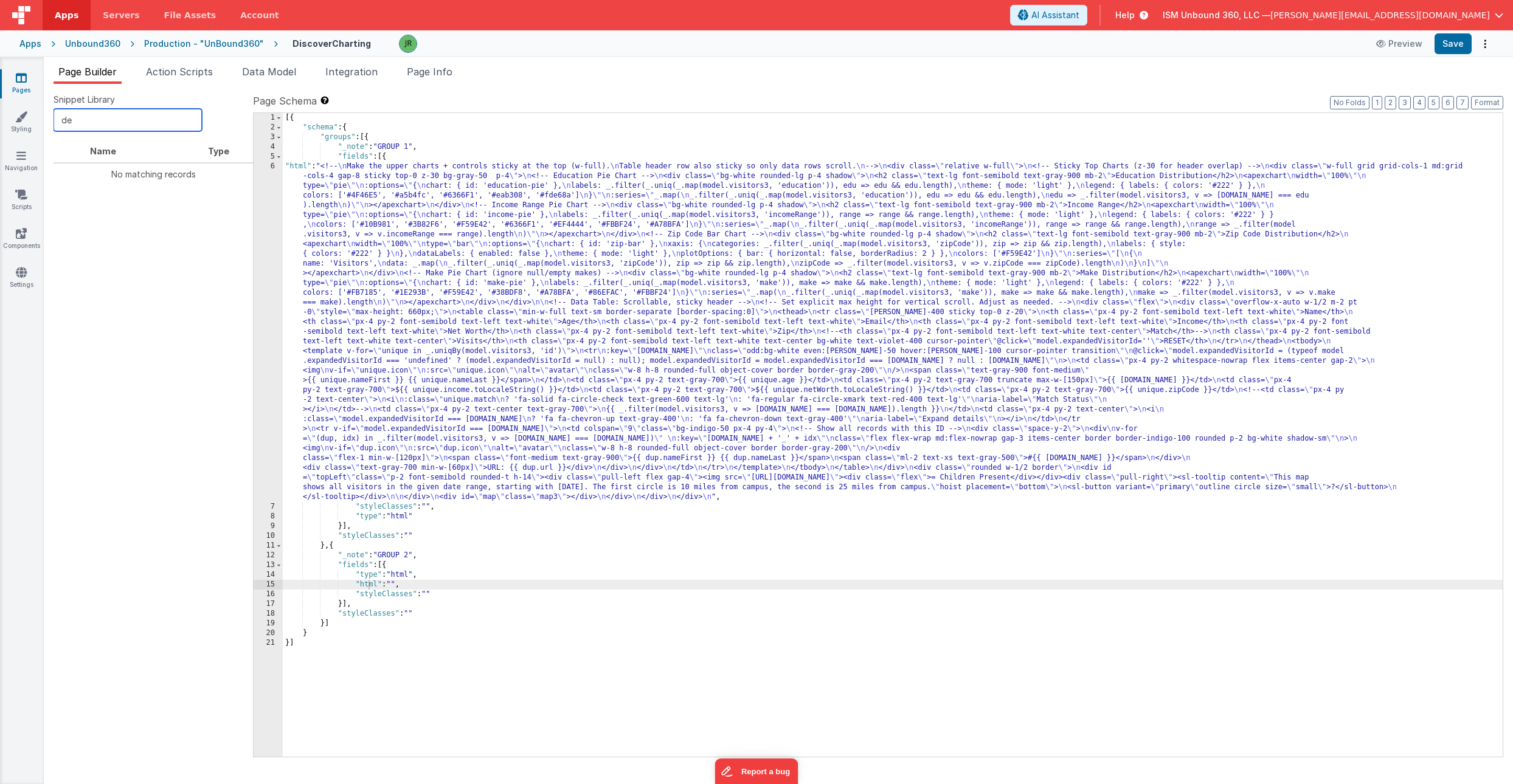
type input "d"
type input "model"
click at [244, 206] on icon at bounding box center [241, 207] width 25 height 19
click at [387, 566] on div "[{ "schema" : { "groups" : [{ "_note" : "GROUP 1" , "fields" : [{ "html" : "<!-…" at bounding box center [892, 445] width 1220 height 664
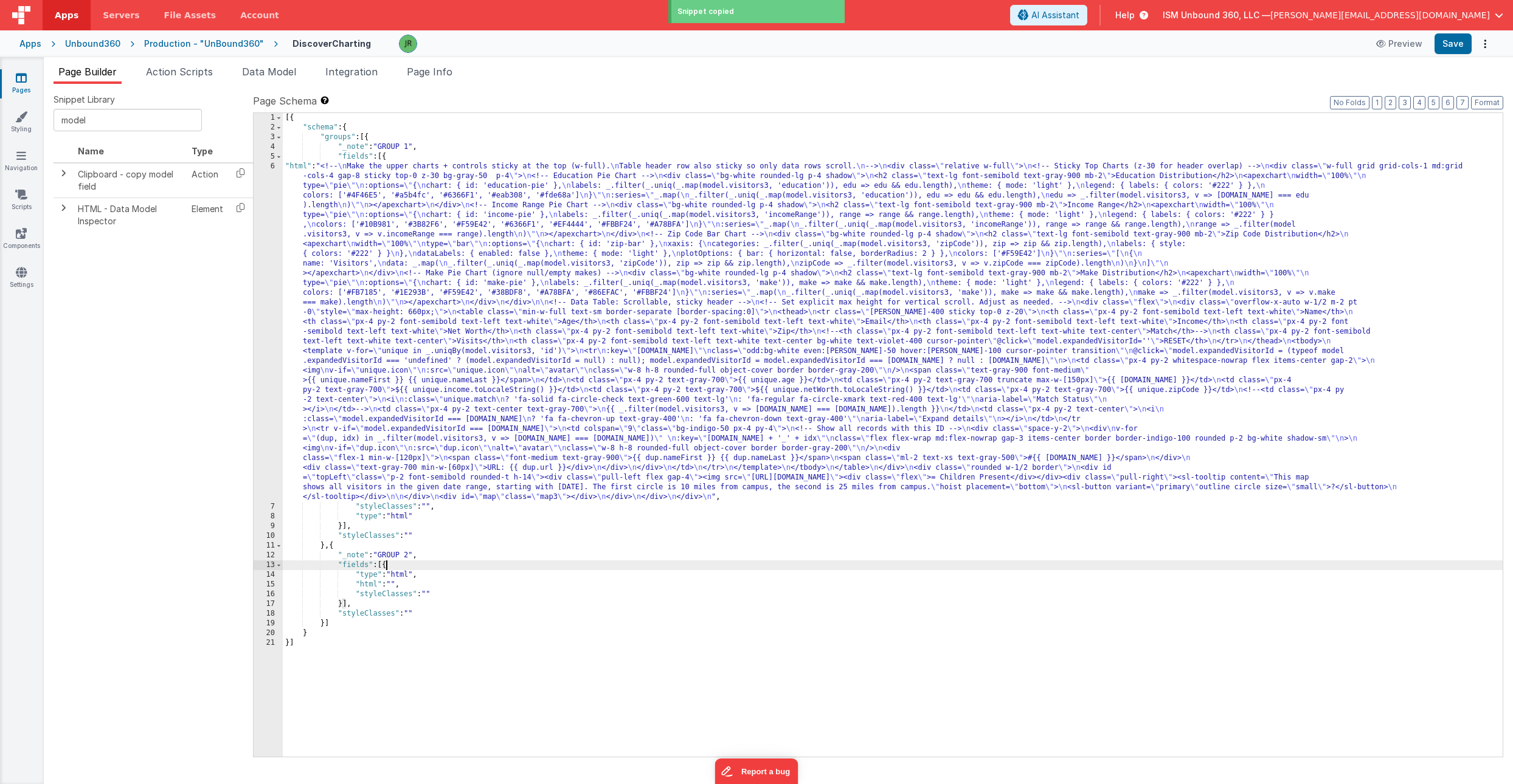
paste textarea
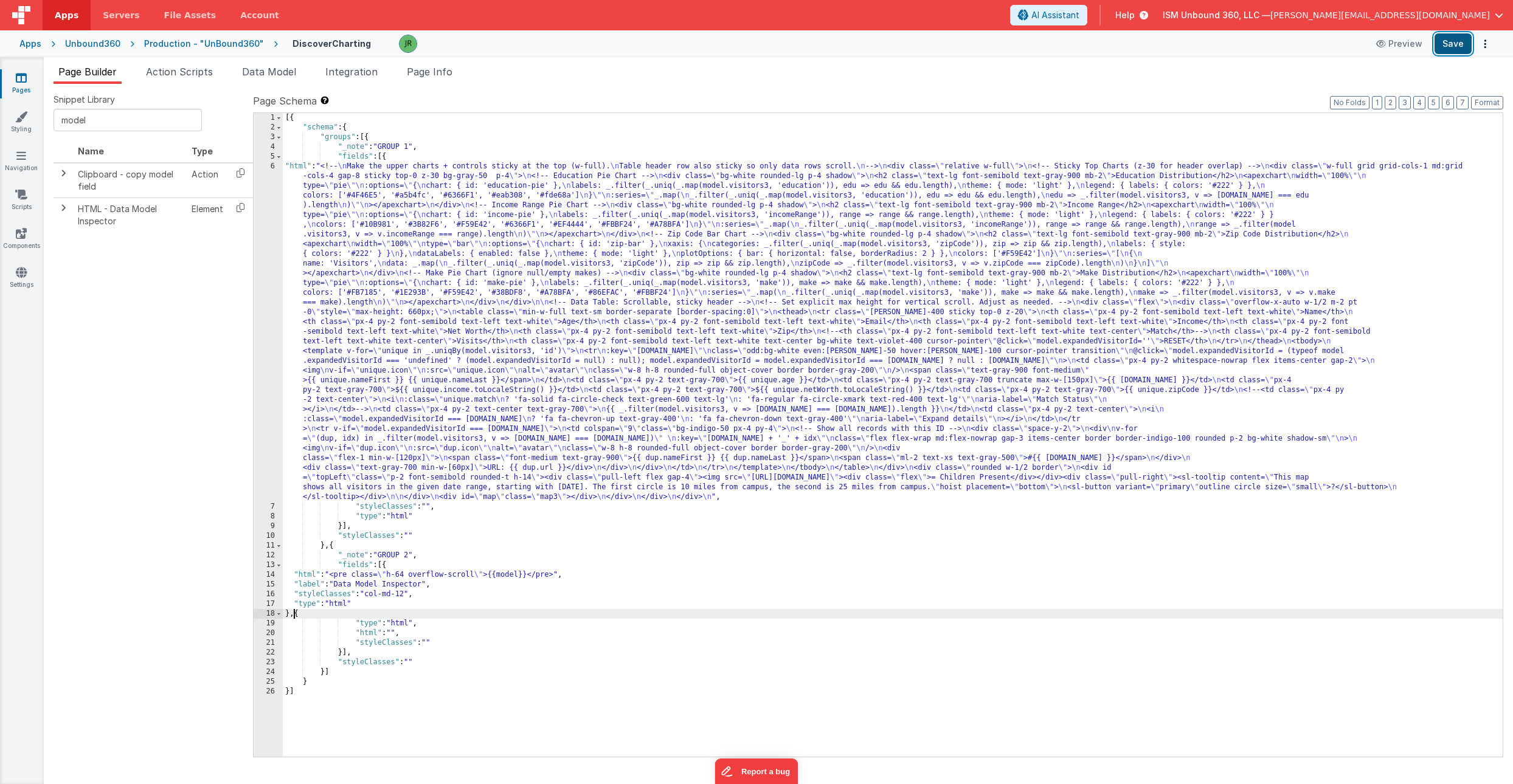
click at [1451, 41] on button "Save" at bounding box center [1452, 43] width 37 height 21
click at [342, 214] on div "[{ "schema" : { "groups" : [{ "_note" : "GROUP 1" , "fields" : [{ "html" : "<!-…" at bounding box center [892, 445] width 1220 height 664
click at [273, 167] on div "6" at bounding box center [268, 332] width 29 height 340
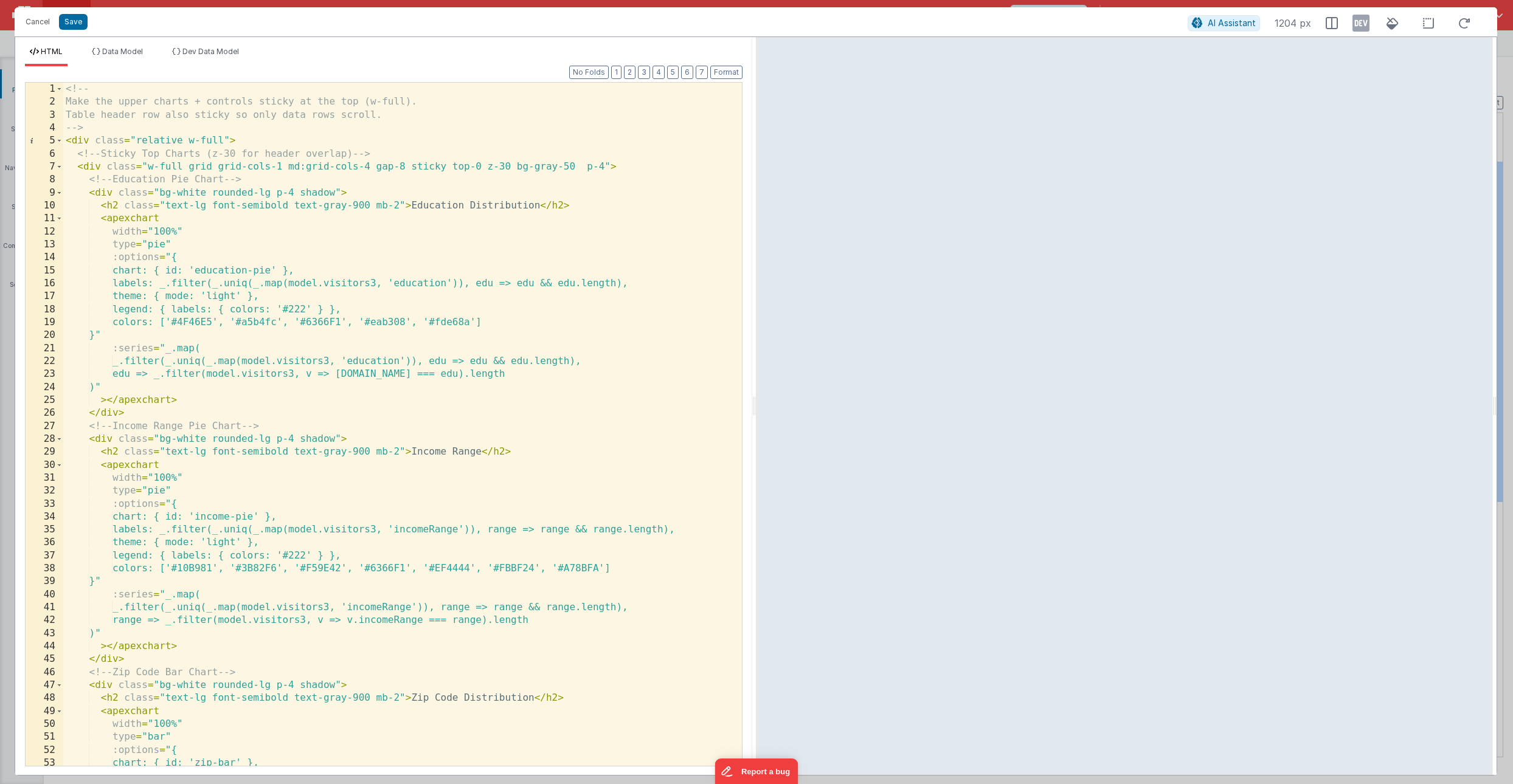
click at [644, 127] on div "<!-- Make the upper charts + controls sticky at the top (w-full). Table header …" at bounding box center [403, 436] width 679 height 709
click at [539, 97] on input at bounding box center [579, 94] width 166 height 19
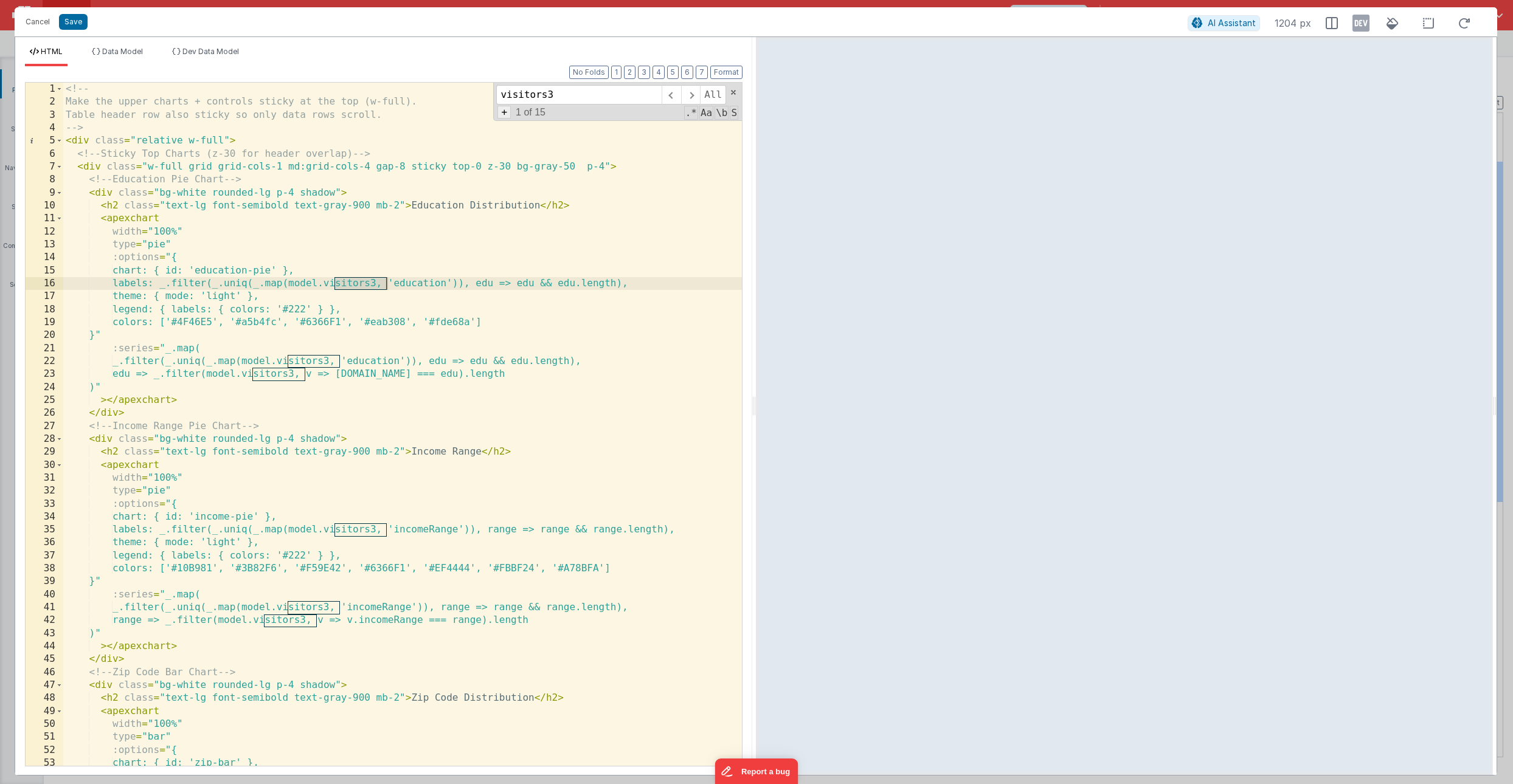
type input "visitors3"
click at [504, 118] on span "+" at bounding box center [503, 112] width 14 height 13
click at [519, 123] on input at bounding box center [579, 116] width 166 height 19
type input "[DATE]"
click at [723, 117] on span "All" at bounding box center [723, 116] width 26 height 19
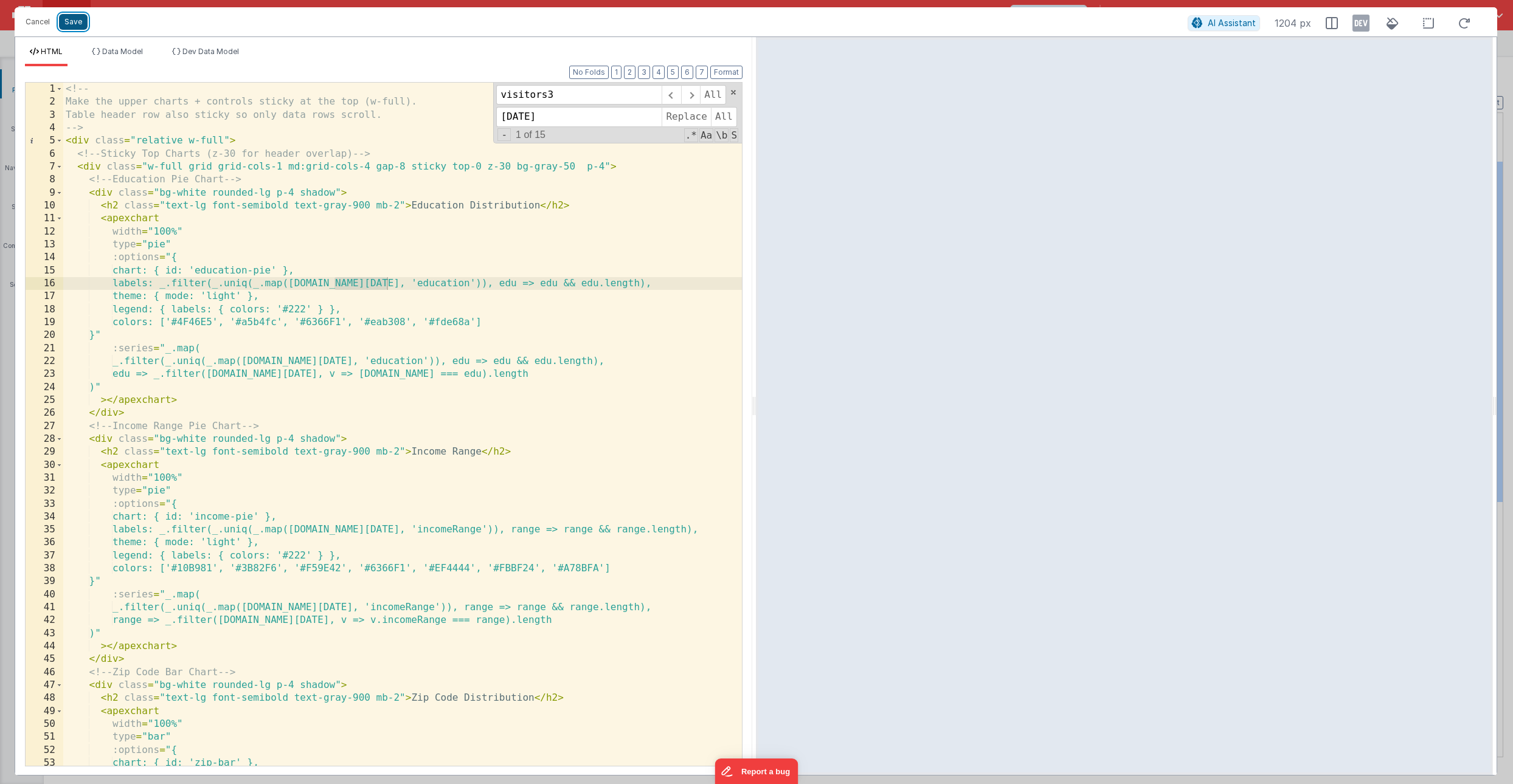
click at [73, 19] on button "Save" at bounding box center [73, 21] width 29 height 15
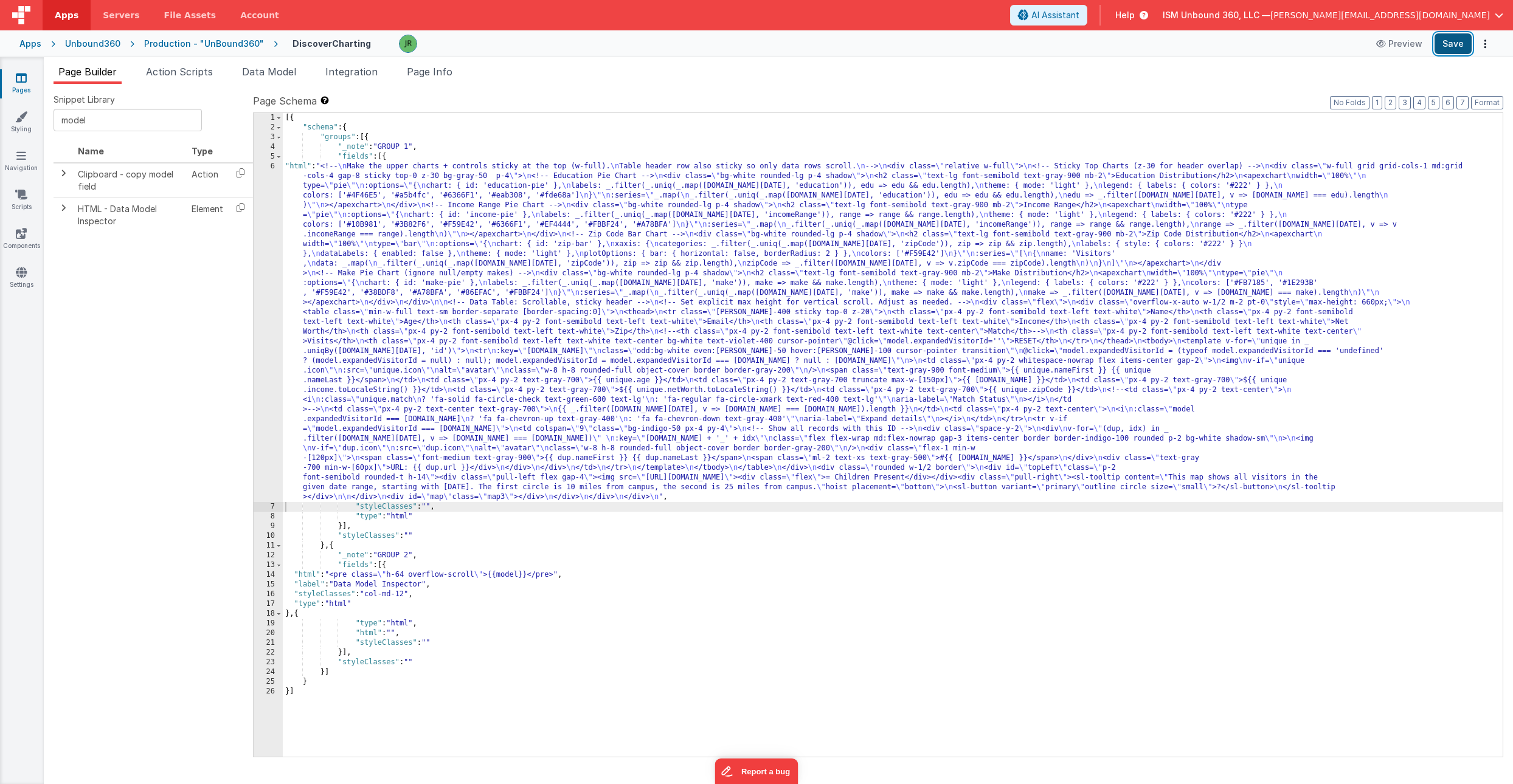
click at [1457, 40] on button "Save" at bounding box center [1452, 43] width 37 height 21
click at [92, 72] on span "Page Builder" at bounding box center [87, 72] width 58 height 12
click at [366, 233] on div "[{ "schema" : { "groups" : [{ "_note" : "GROUP 1" , "fields" : [{ "html" : "<!-…" at bounding box center [892, 445] width 1220 height 664
click at [267, 227] on div "6" at bounding box center [268, 332] width 29 height 340
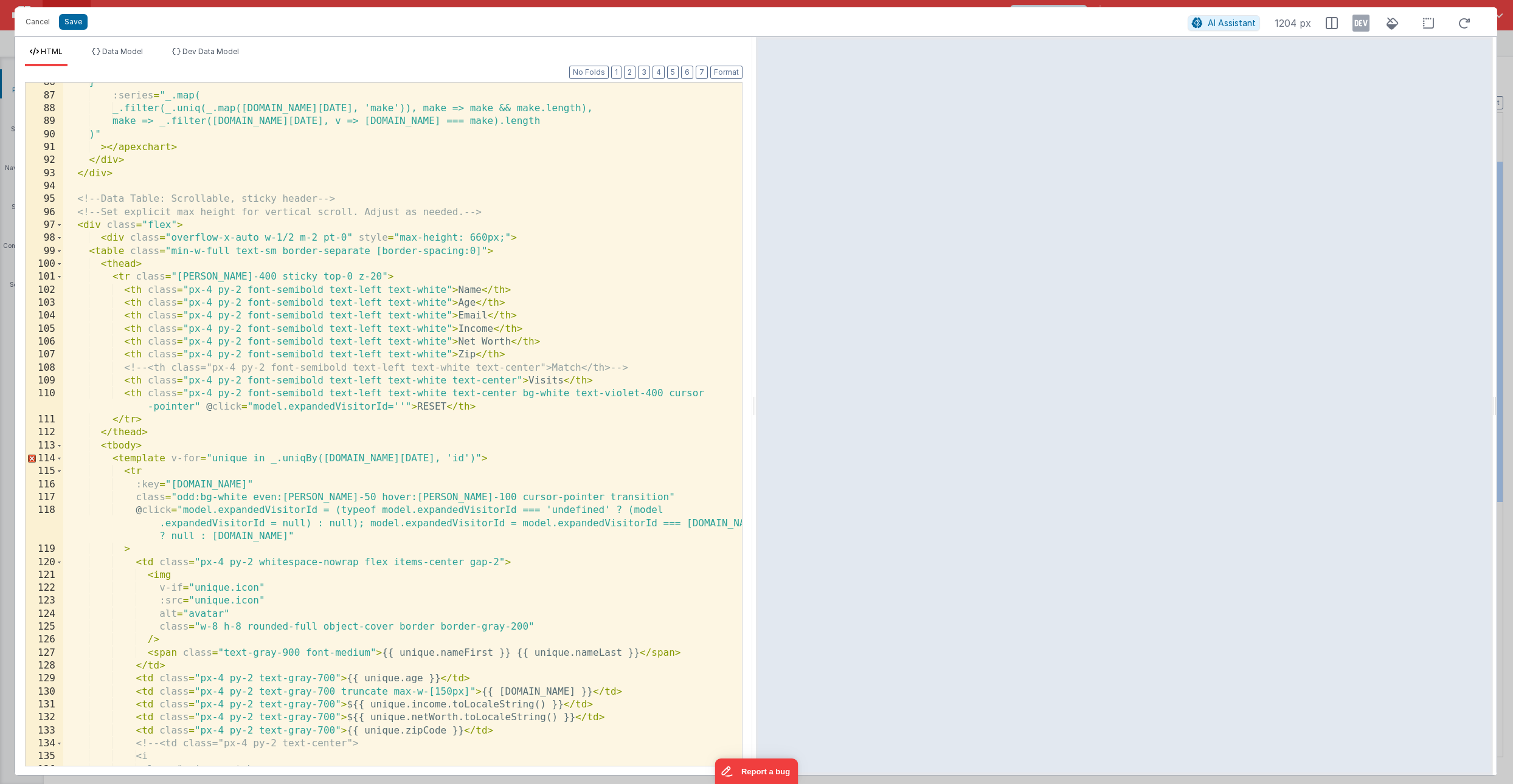
scroll to position [1112, 0]
click at [118, 53] on span "Data Model" at bounding box center [122, 52] width 41 height 9
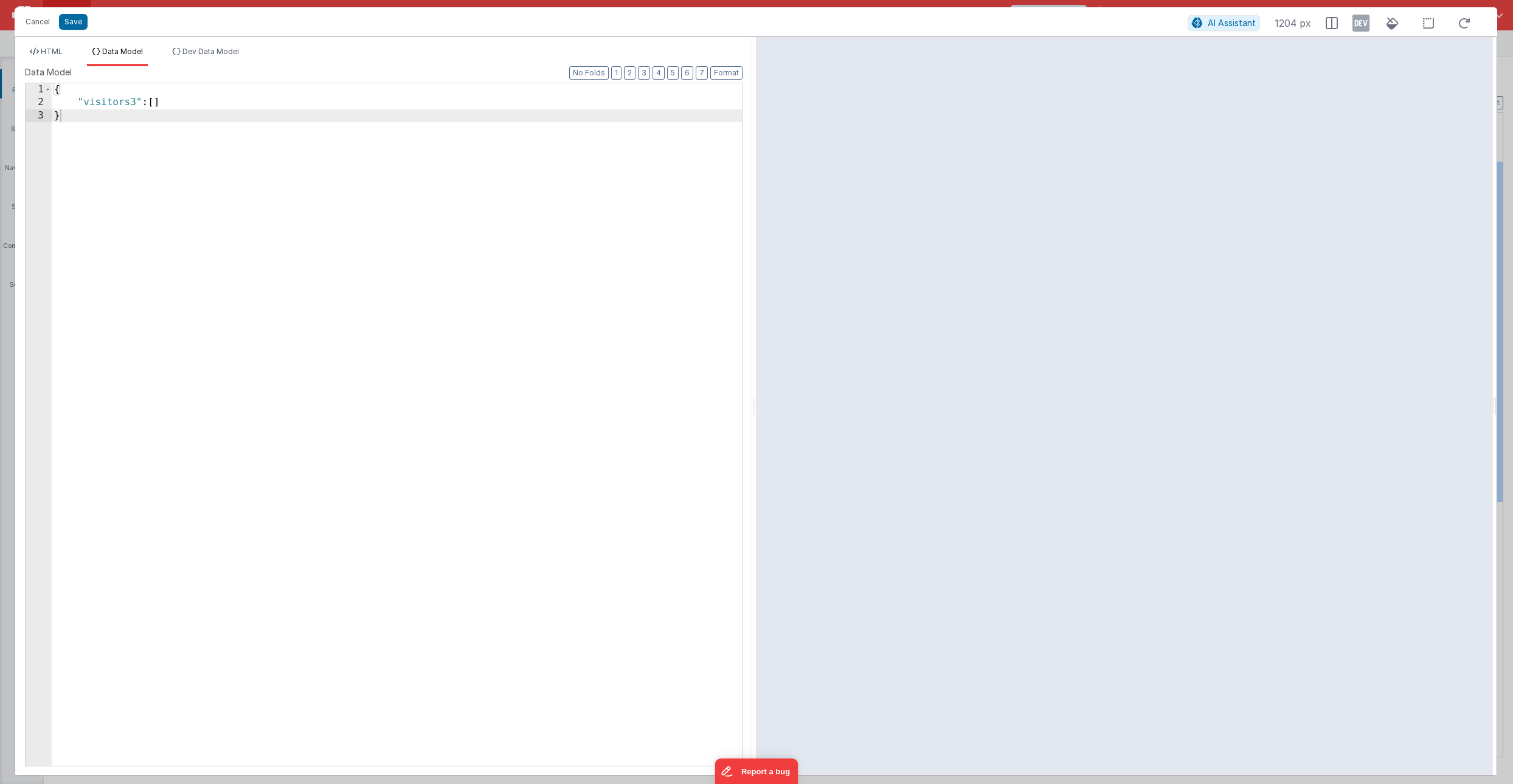
click at [170, 100] on div "{ "visitors3" : [ ] }" at bounding box center [397, 437] width 690 height 709
click at [81, 21] on button "Save" at bounding box center [73, 21] width 29 height 15
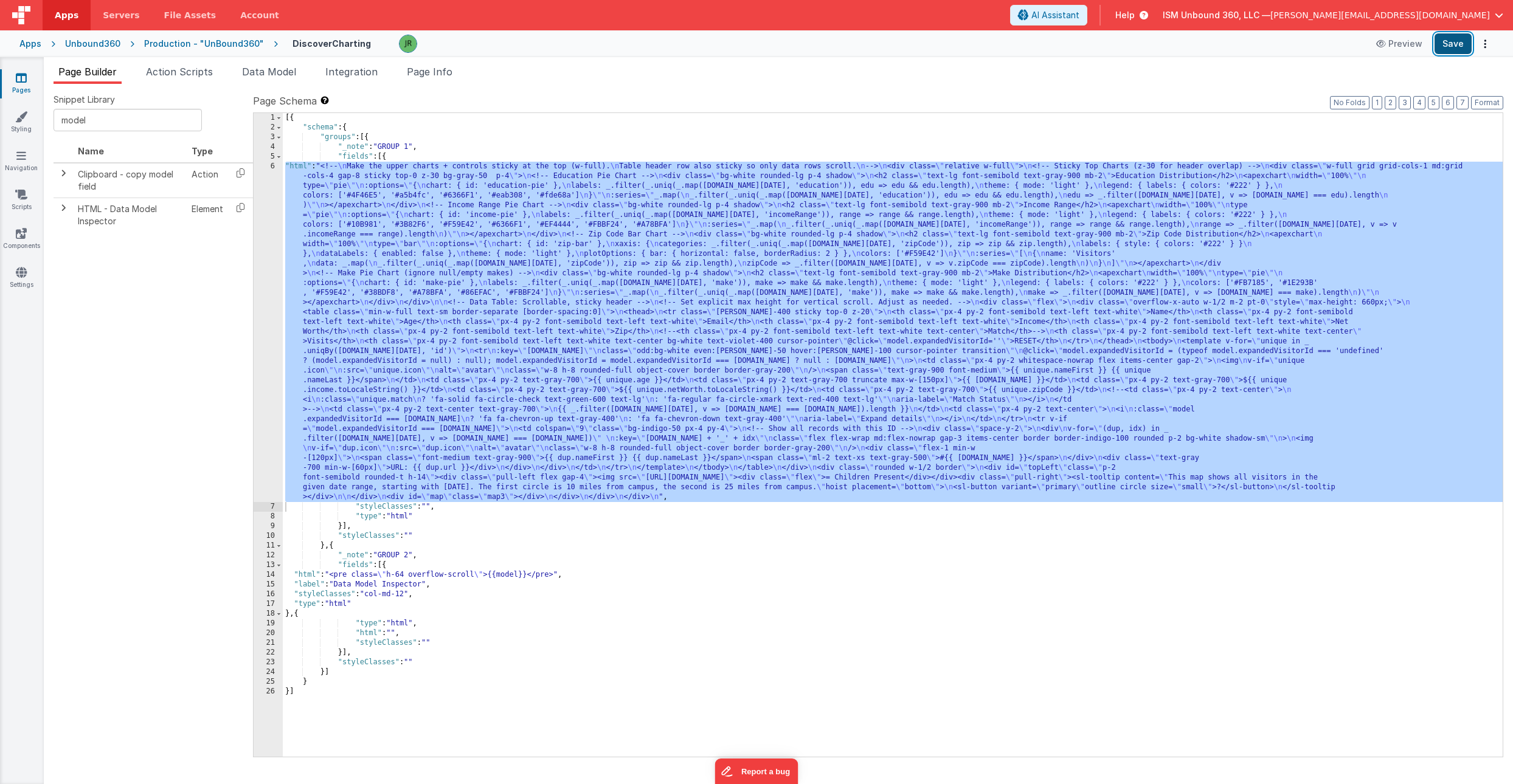
click at [1451, 36] on button "Save" at bounding box center [1452, 43] width 37 height 21
click at [1451, 46] on button "Save" at bounding box center [1452, 43] width 37 height 21
click at [287, 66] on span "Data Model" at bounding box center [269, 72] width 54 height 12
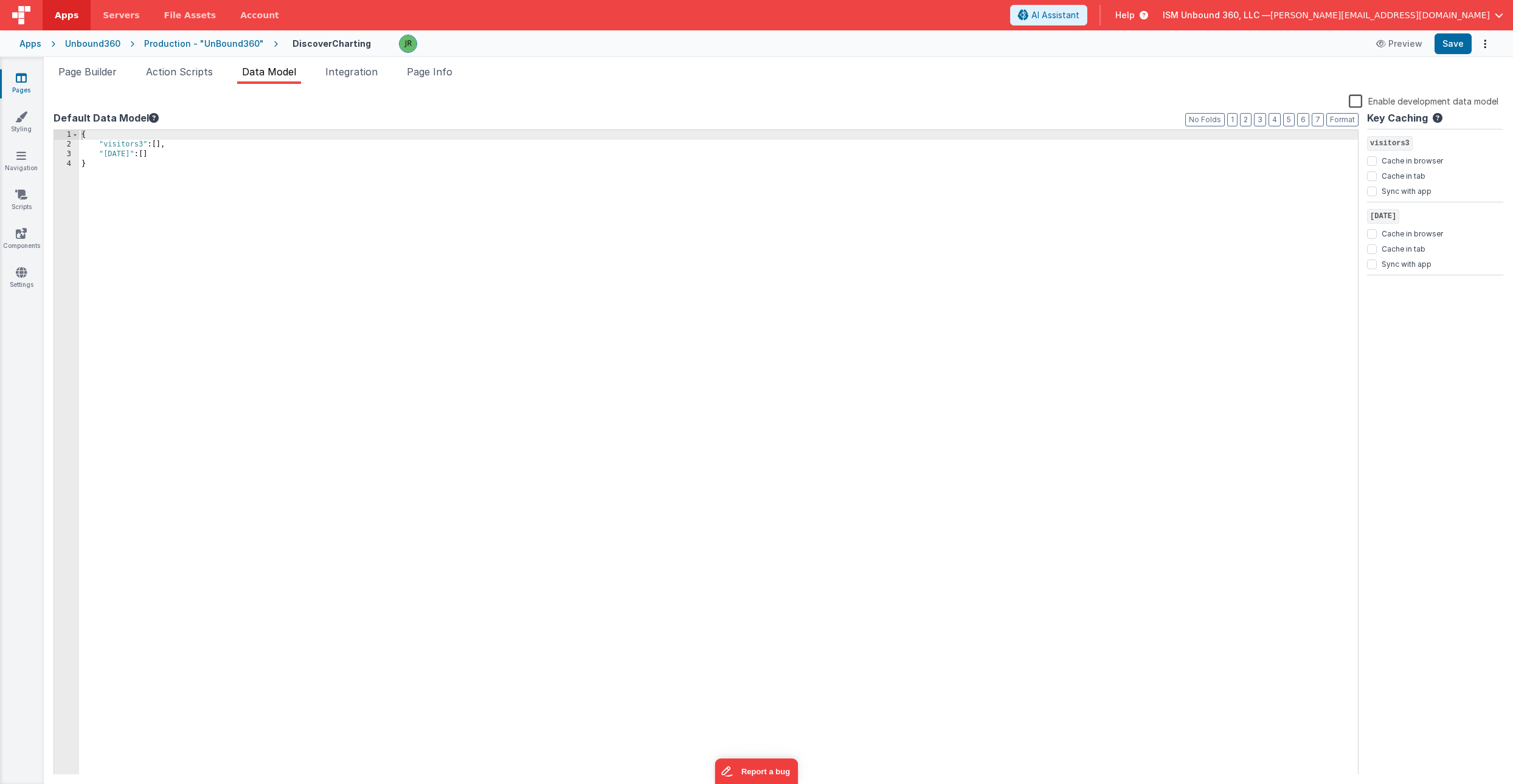
click at [177, 151] on div "{ "visitors3" : [ ] , "today" : [ ] }" at bounding box center [718, 463] width 1279 height 664
click at [178, 144] on div "{ "visitors3" : [ ] , "today" : [ ] }" at bounding box center [718, 463] width 1279 height 664
click at [1444, 41] on button "Save" at bounding box center [1452, 43] width 37 height 21
click at [103, 66] on span "Page Builder" at bounding box center [87, 72] width 58 height 12
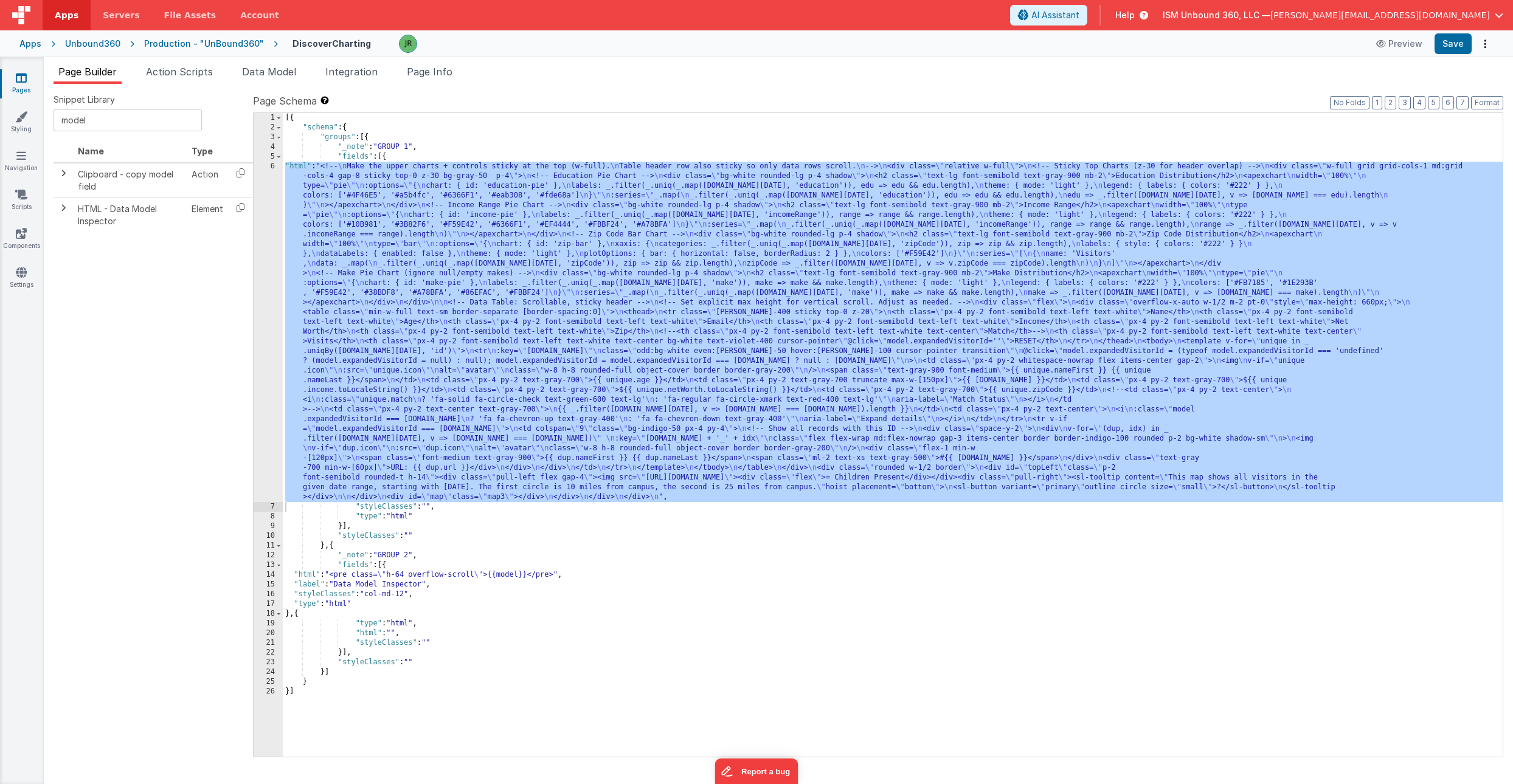
click at [318, 368] on div "[{ "schema" : { "groups" : [{ "_note" : "GROUP 1" , "fields" : [{ "html" : "<!-…" at bounding box center [892, 445] width 1220 height 664
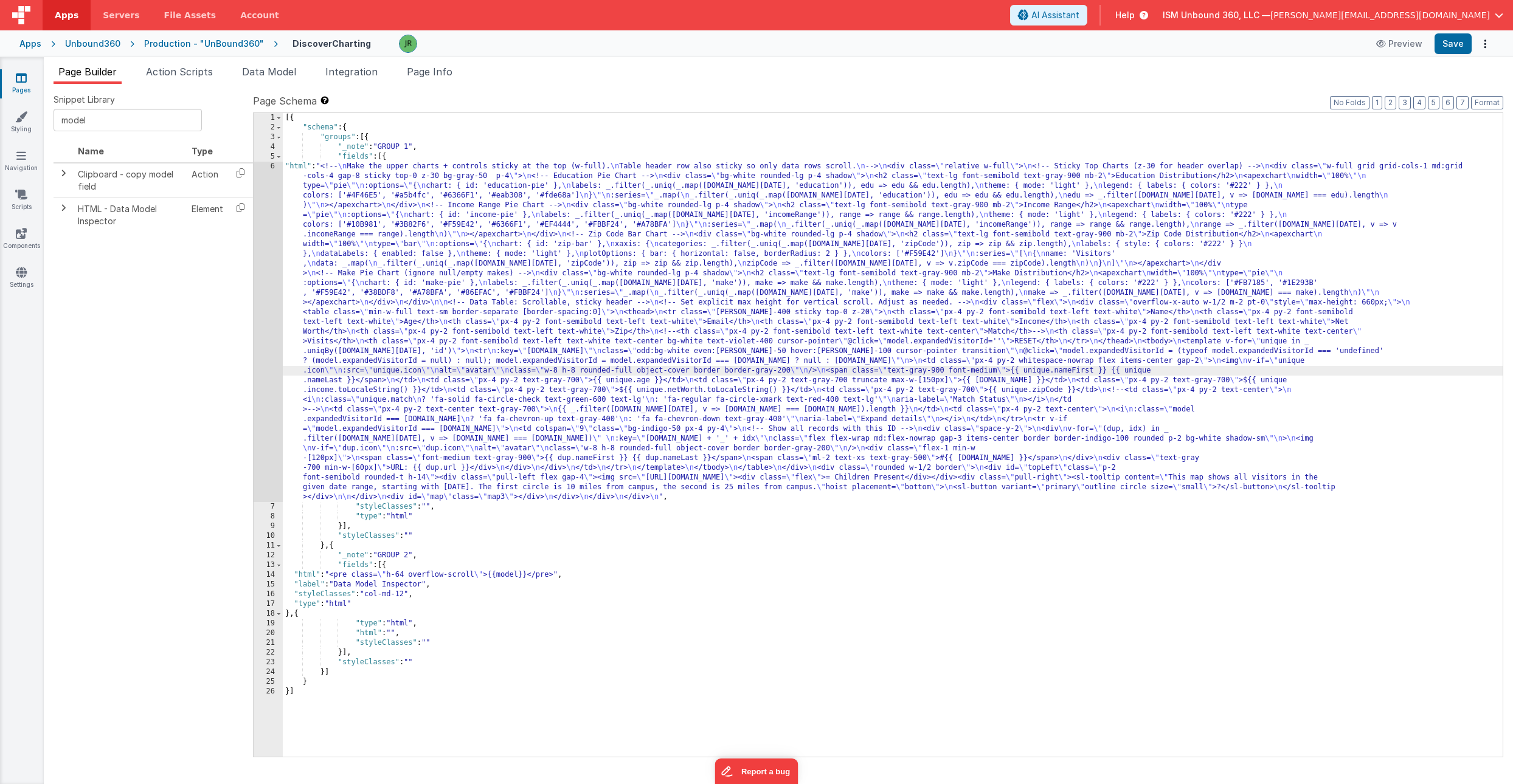
click at [267, 319] on div "6" at bounding box center [268, 332] width 29 height 340
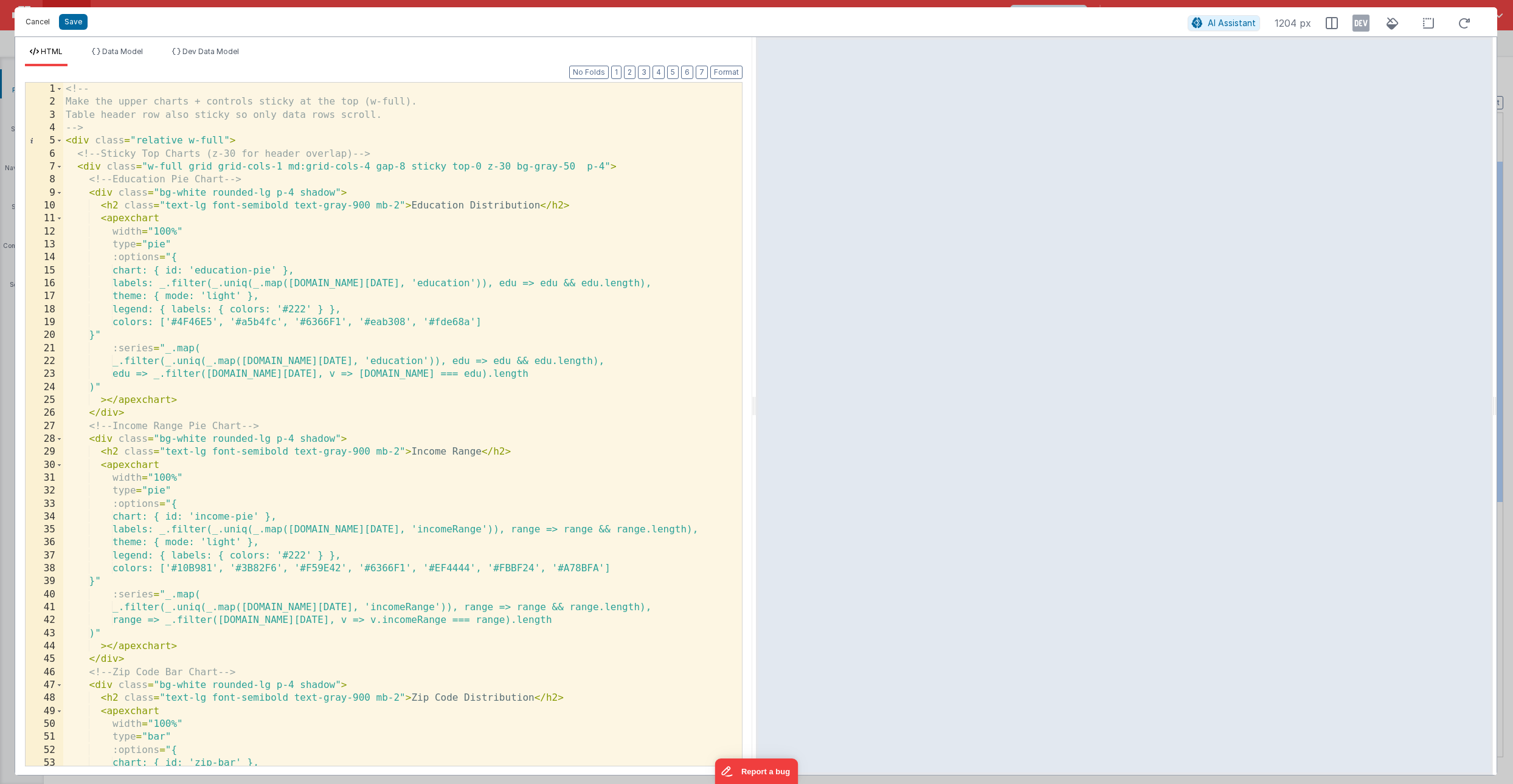
click at [38, 24] on button "Cancel" at bounding box center [37, 22] width 36 height 17
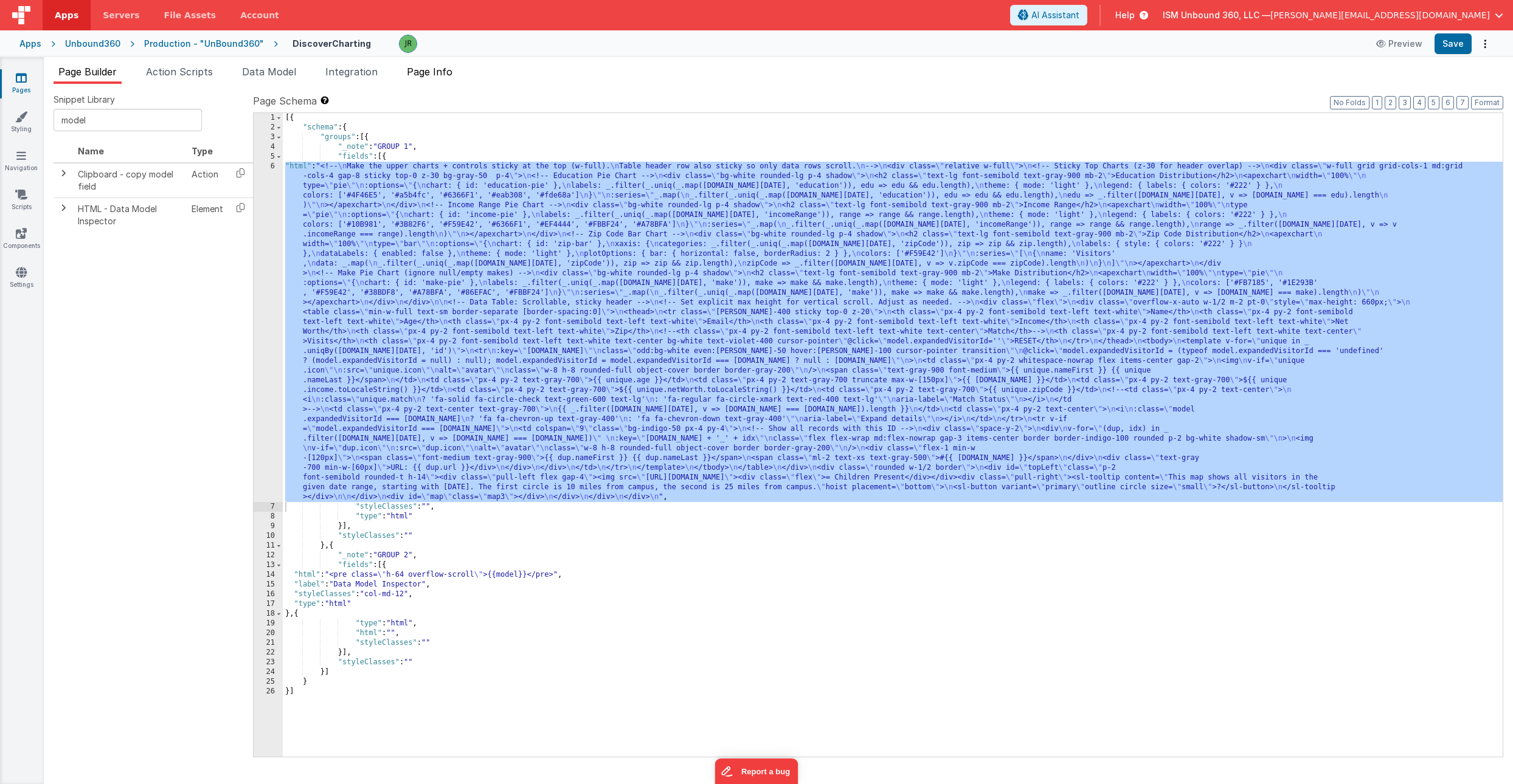
click at [427, 76] on span "Page Info" at bounding box center [429, 72] width 45 height 12
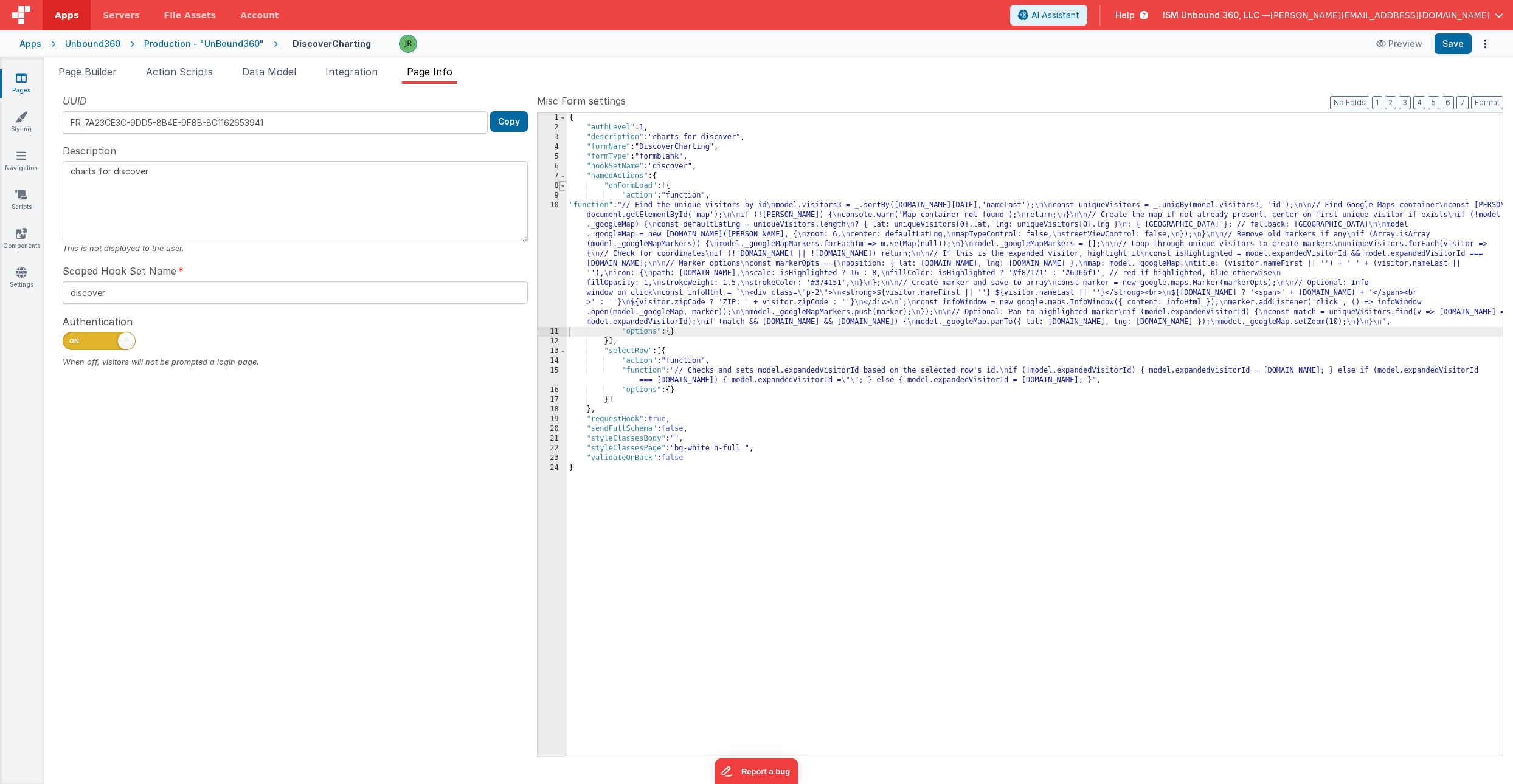
click at [564, 188] on span at bounding box center [562, 186] width 6 height 10
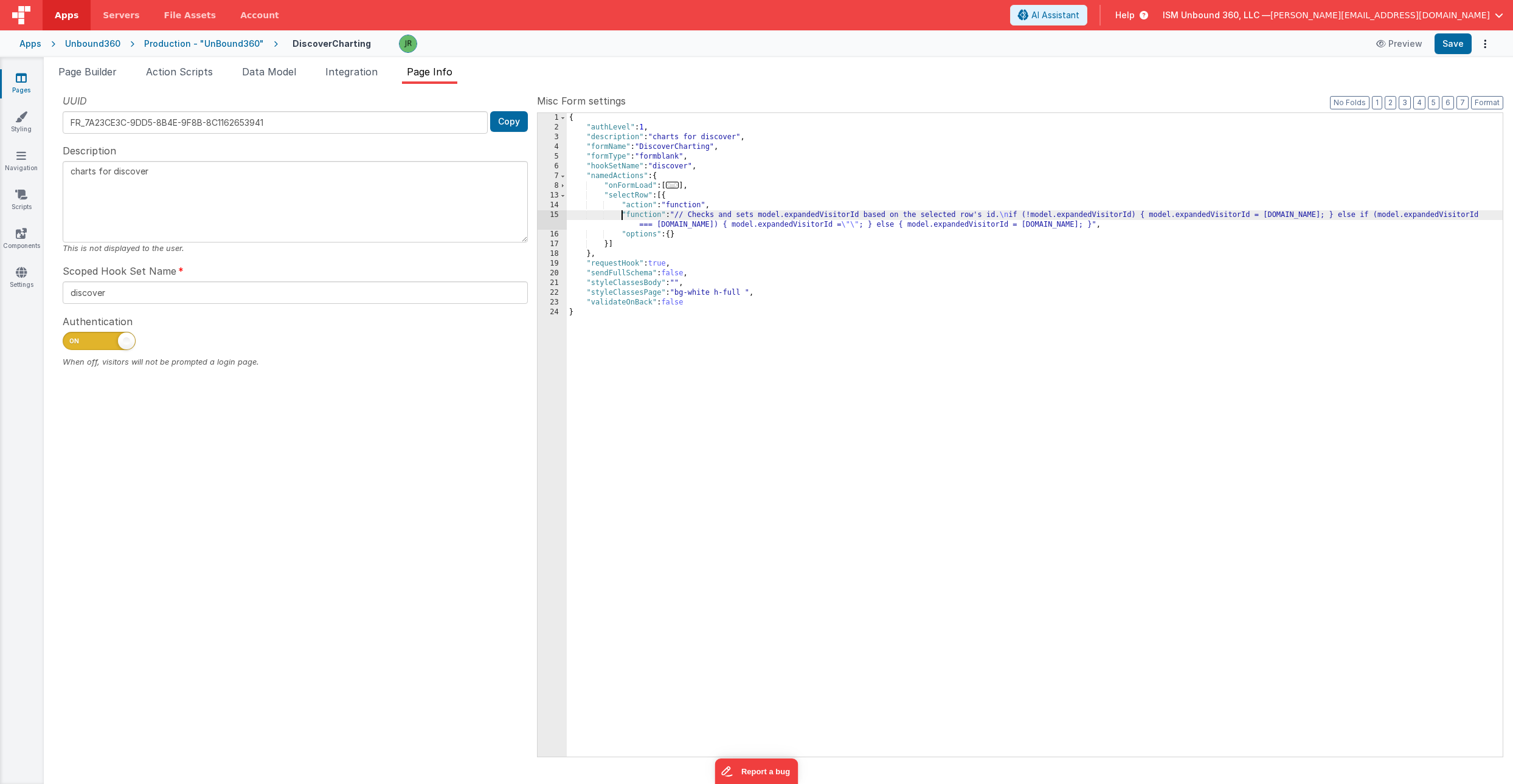
click at [622, 219] on div "{ "authLevel" : 1 , "description" : "charts for discover" , "formName" : "Disco…" at bounding box center [1035, 445] width 936 height 664
click at [553, 218] on div "15" at bounding box center [552, 219] width 29 height 19
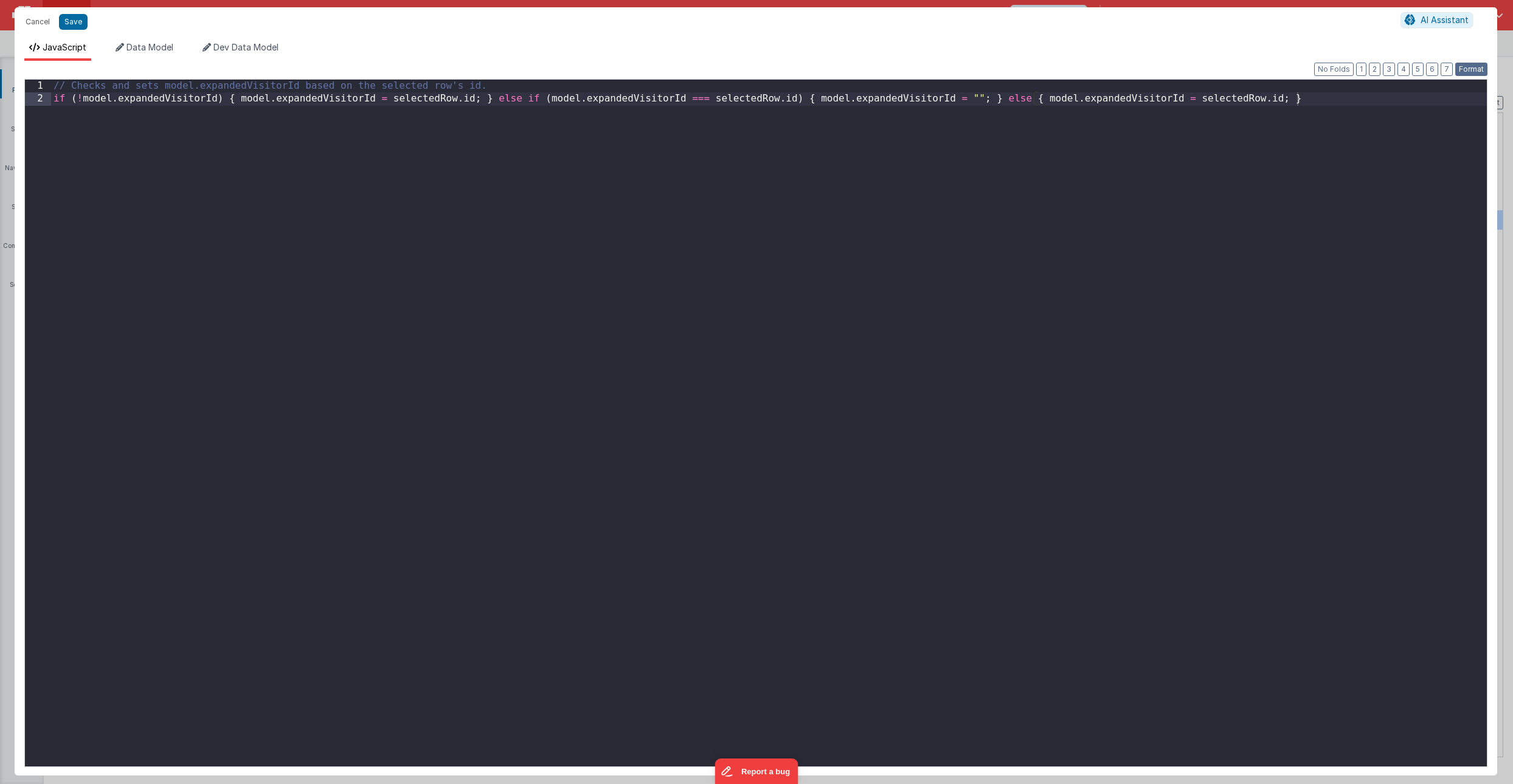
click at [1472, 68] on button "Format" at bounding box center [1471, 69] width 33 height 14
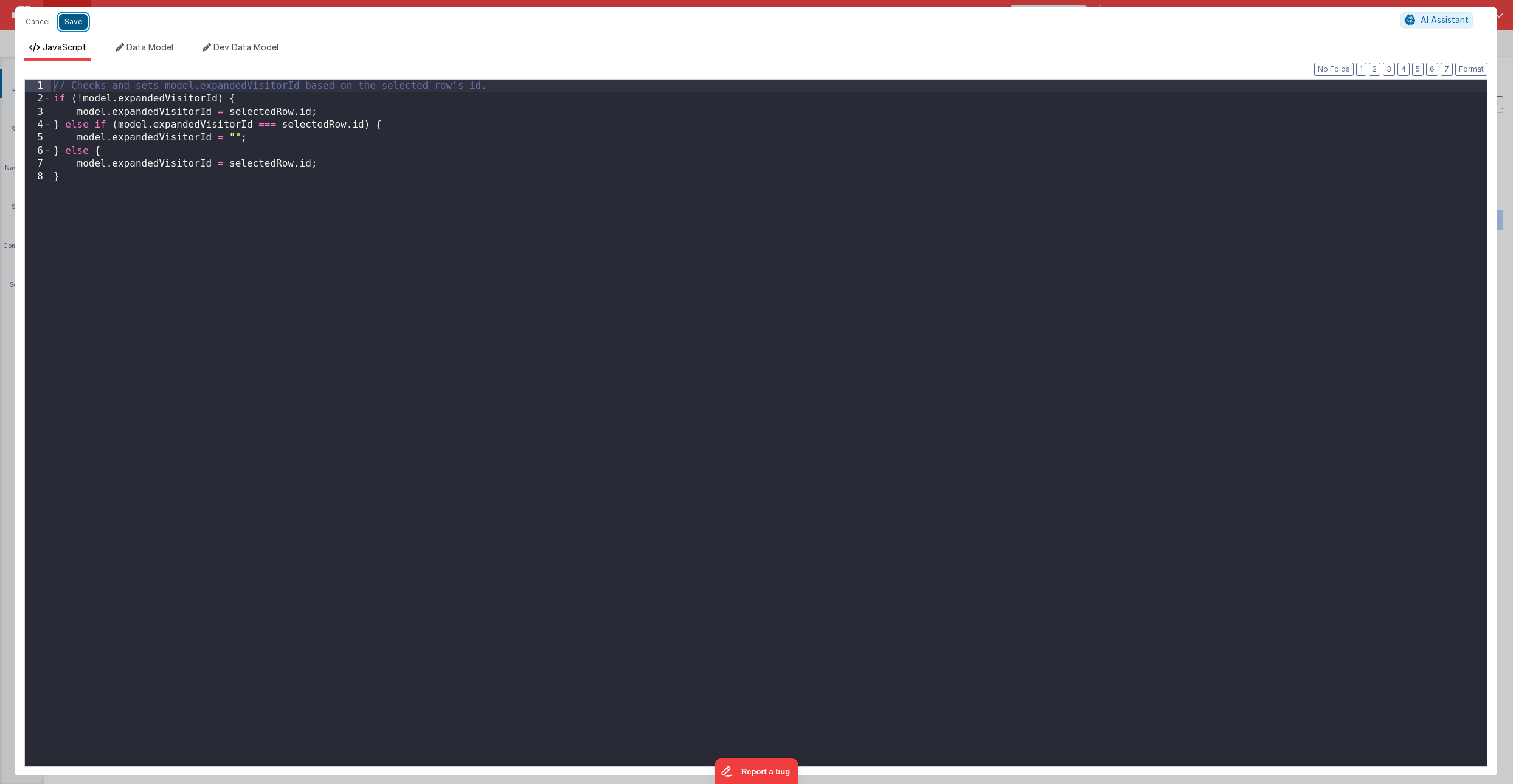
click at [75, 18] on button "Save" at bounding box center [73, 21] width 29 height 15
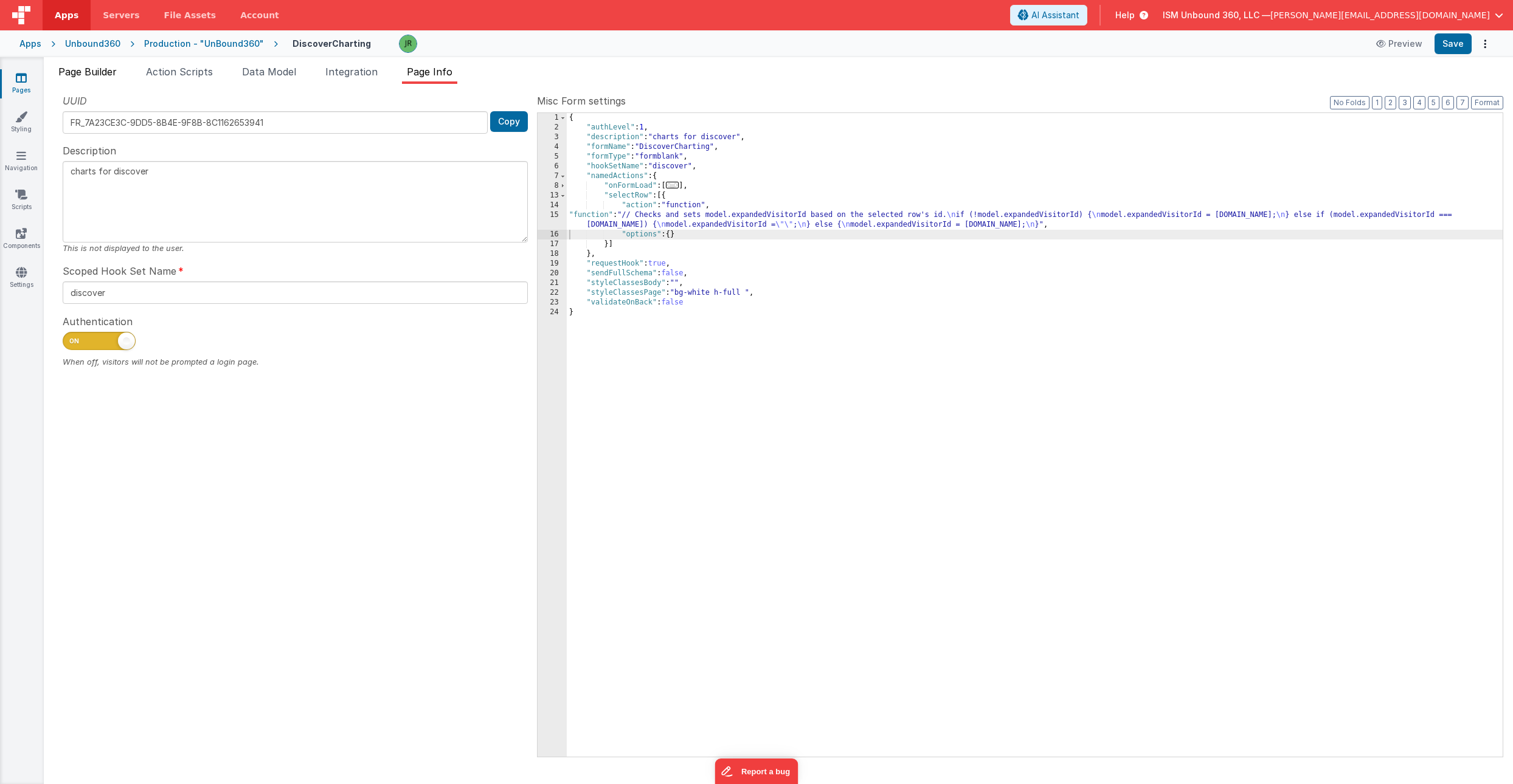
click at [101, 75] on span "Page Builder" at bounding box center [87, 72] width 58 height 12
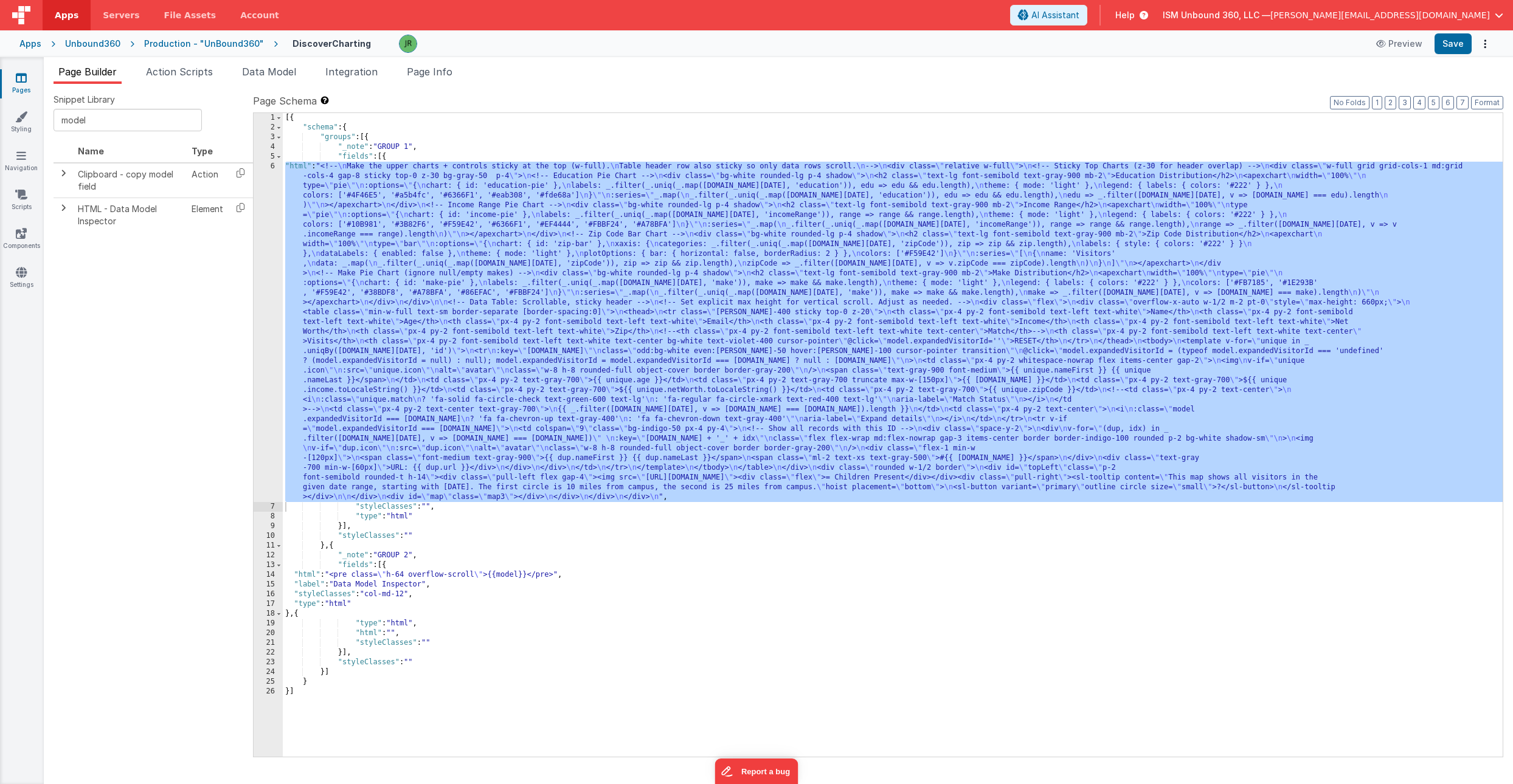
click at [323, 287] on div "[{ "schema" : { "groups" : [{ "_note" : "GROUP 1" , "fields" : [{ "html" : "<!-…" at bounding box center [892, 445] width 1220 height 664
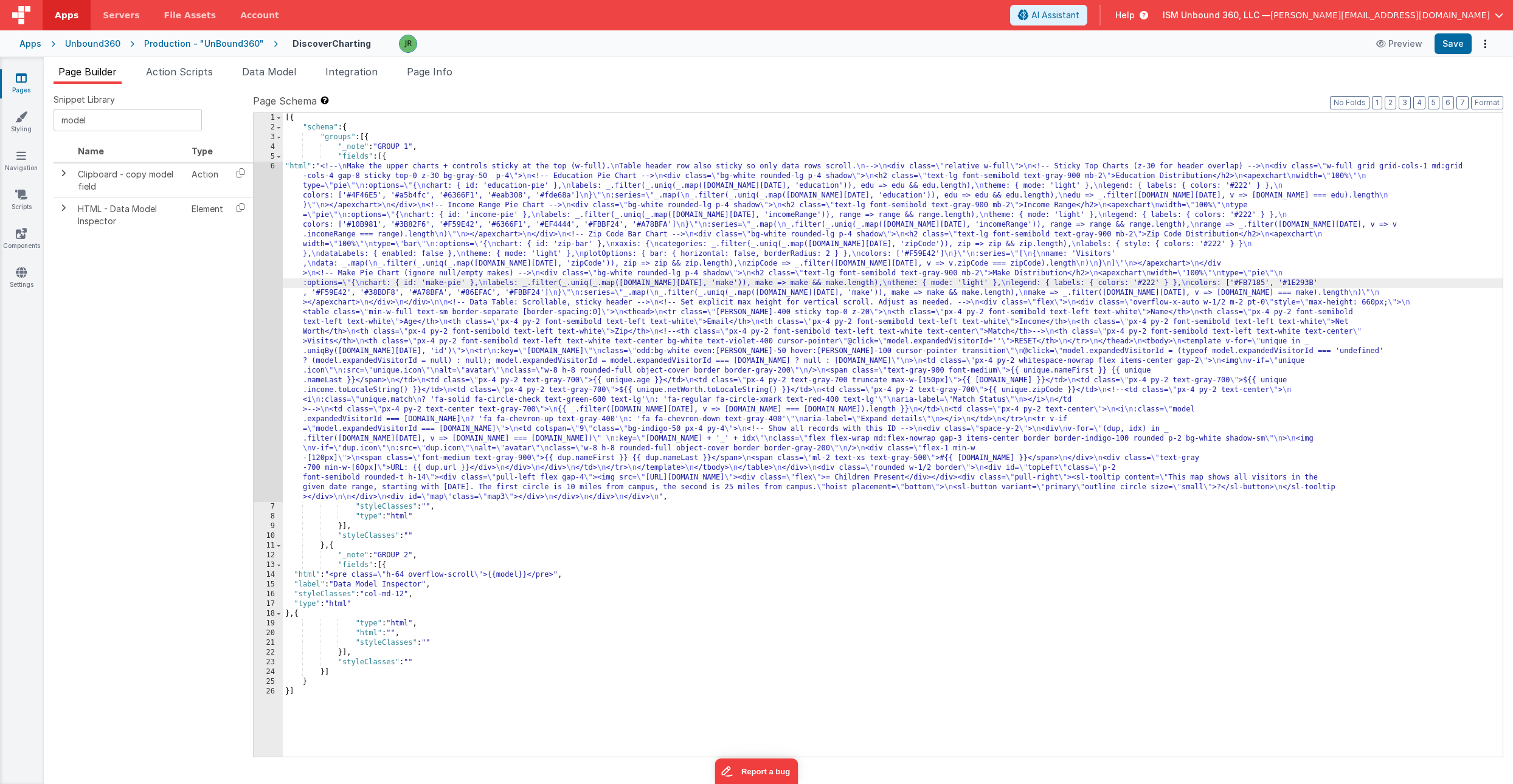
click at [263, 345] on div "6" at bounding box center [268, 332] width 29 height 340
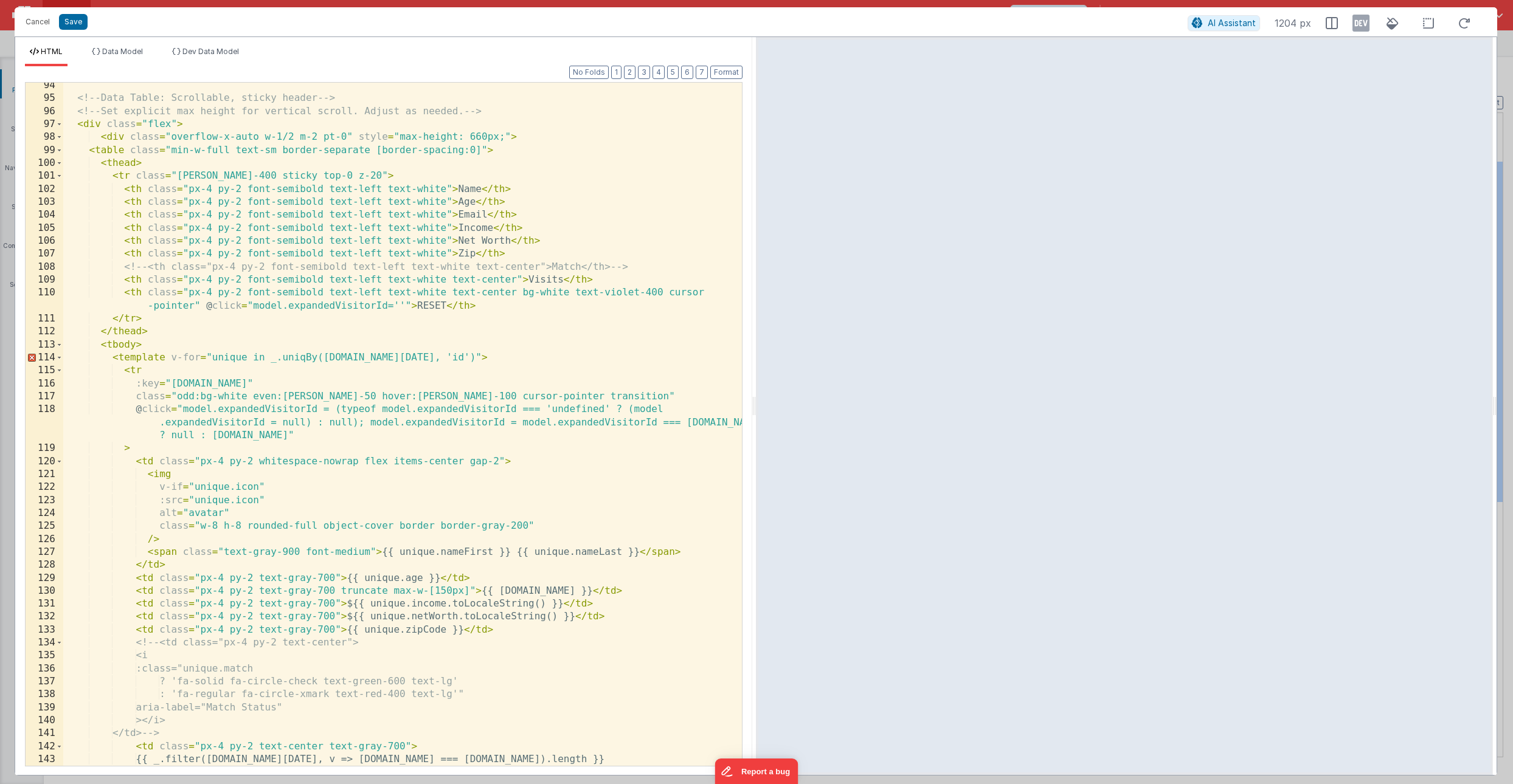
scroll to position [1210, 0]
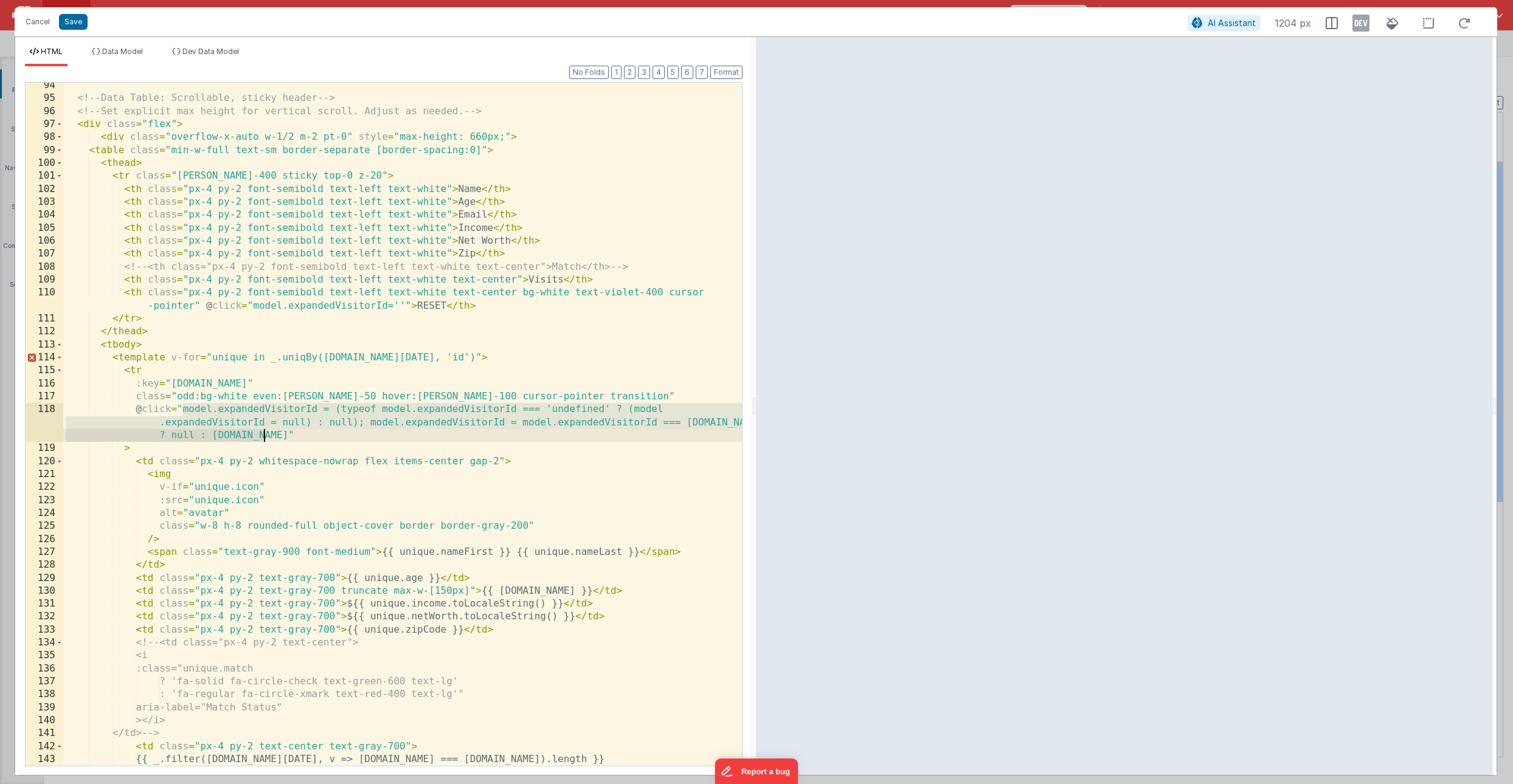
drag, startPoint x: 183, startPoint y: 409, endPoint x: 263, endPoint y: 436, distance: 84.4
click at [263, 436] on div "<!-- Data Table: Scrollable, sticky header --> <!-- Set explicit max height for…" at bounding box center [403, 433] width 679 height 709
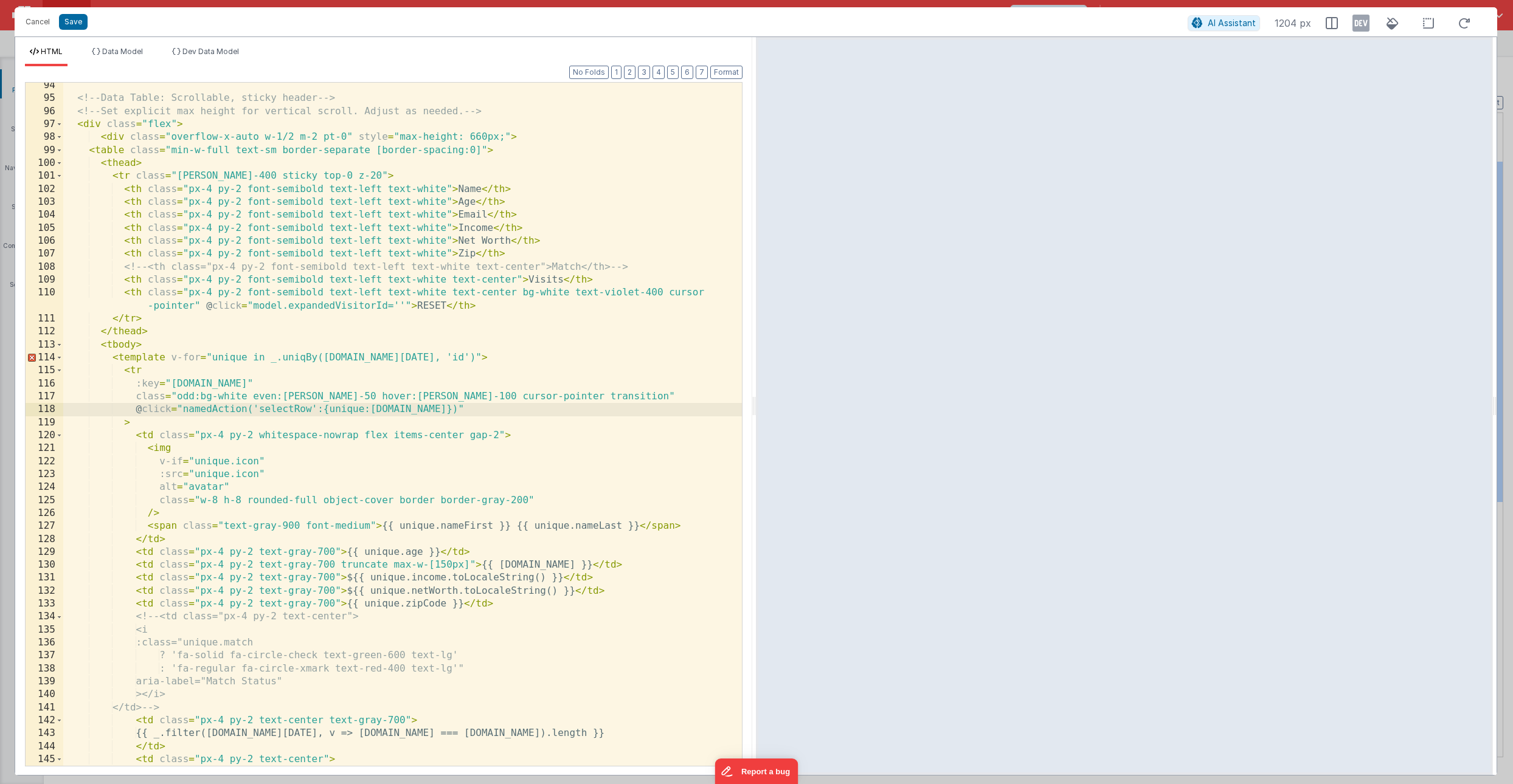
click at [323, 410] on div "<!-- Data Table: Scrollable, sticky header --> <!-- Set explicit max height for…" at bounding box center [403, 433] width 679 height 709
click at [73, 24] on button "Save" at bounding box center [73, 21] width 29 height 15
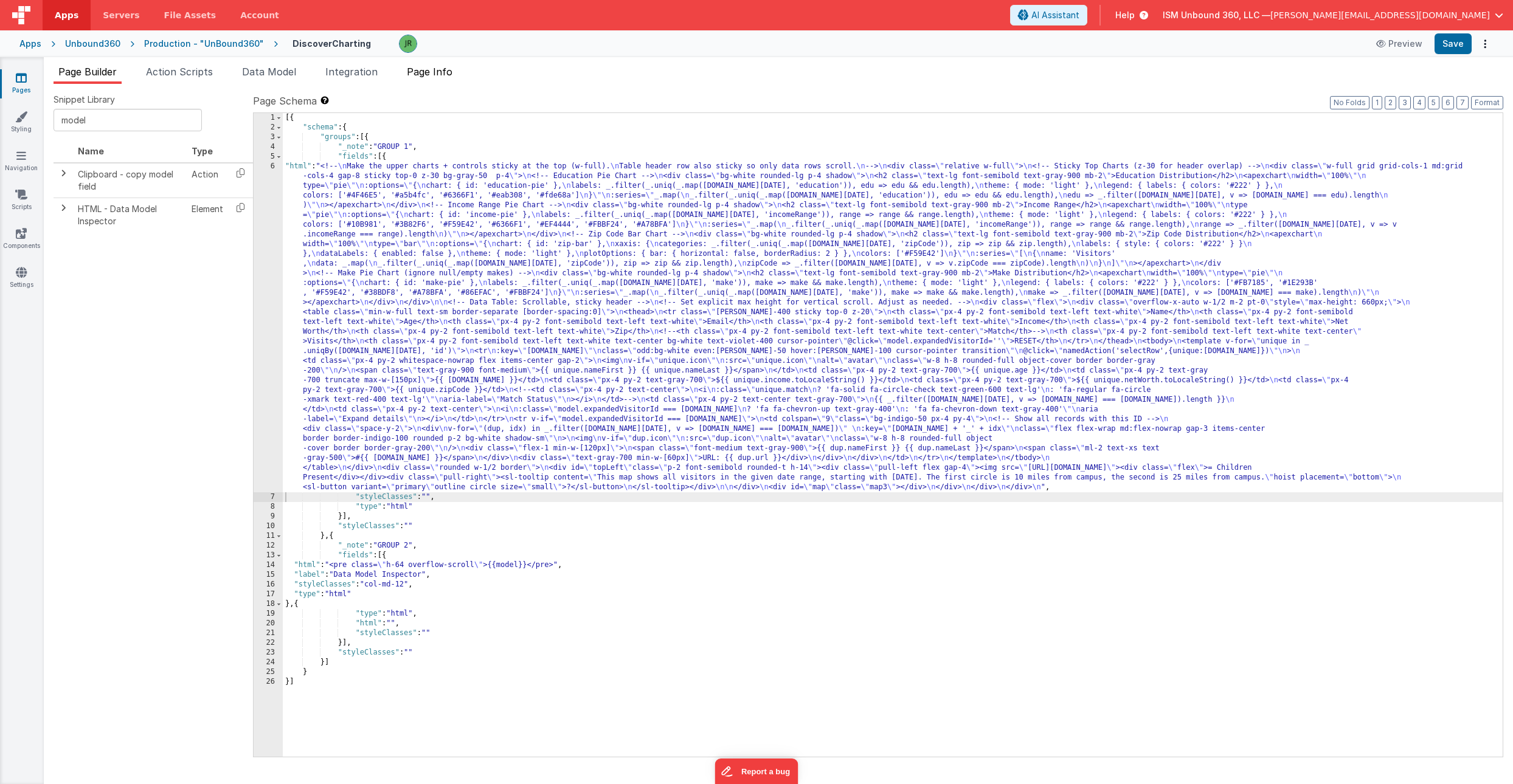
click at [441, 66] on span "Page Info" at bounding box center [429, 72] width 45 height 12
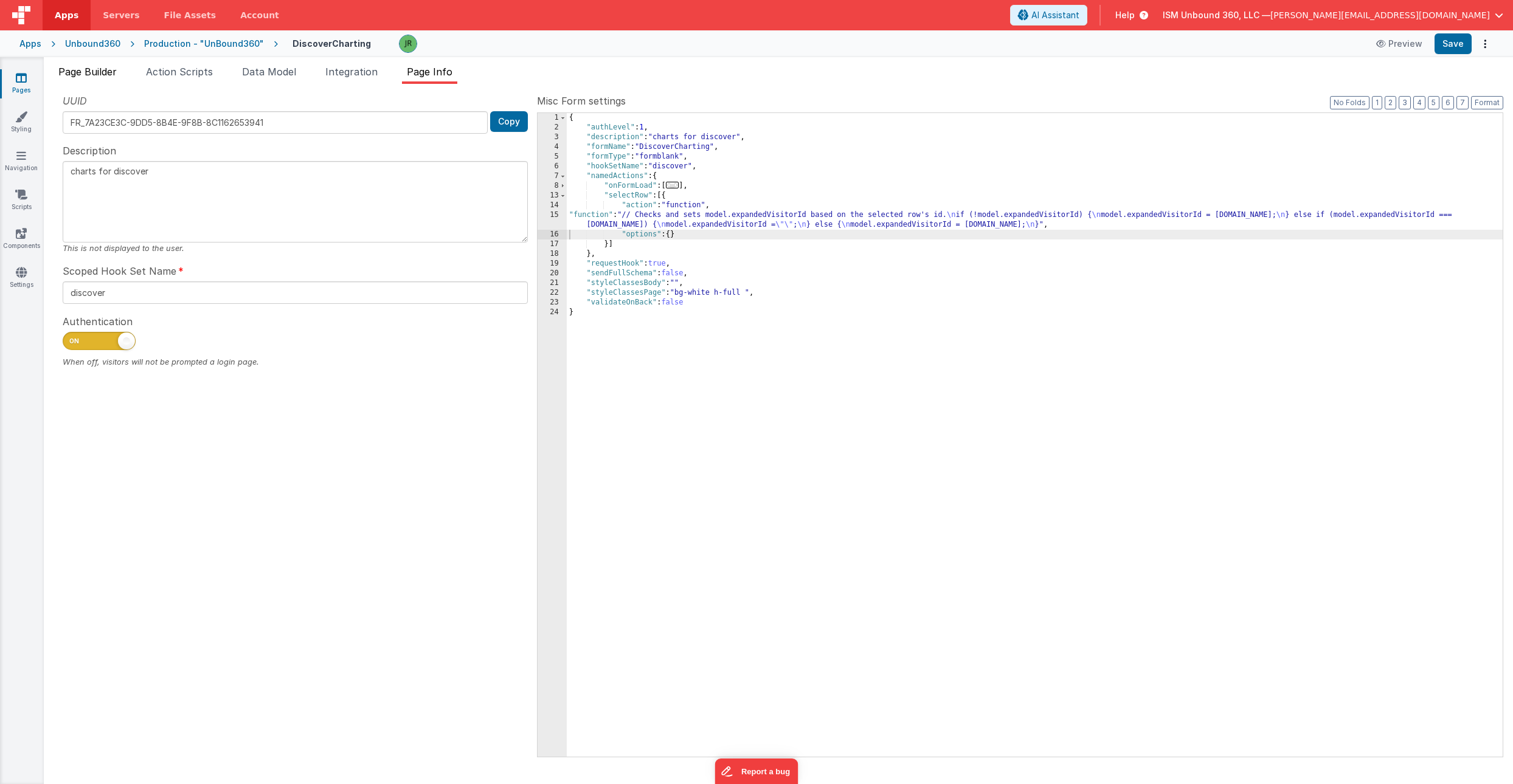
click at [90, 72] on span "Page Builder" at bounding box center [87, 72] width 58 height 12
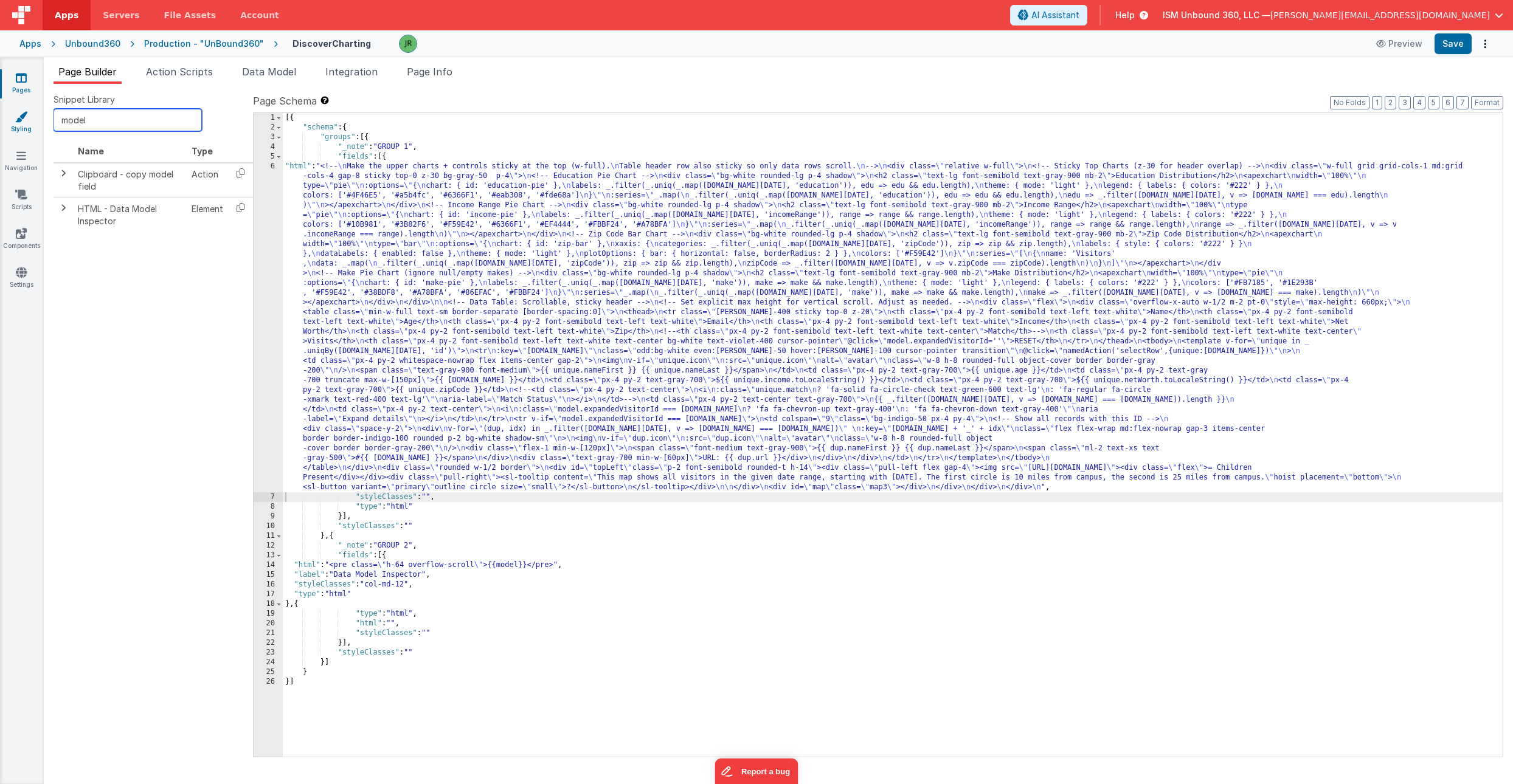
drag, startPoint x: 88, startPoint y: 118, endPoint x: 35, endPoint y: 118, distance: 53.0
click at [35, 118] on section "Pages Styling Navigation Scripts Components Settings Page Builder Action Script…" at bounding box center [756, 420] width 1513 height 727
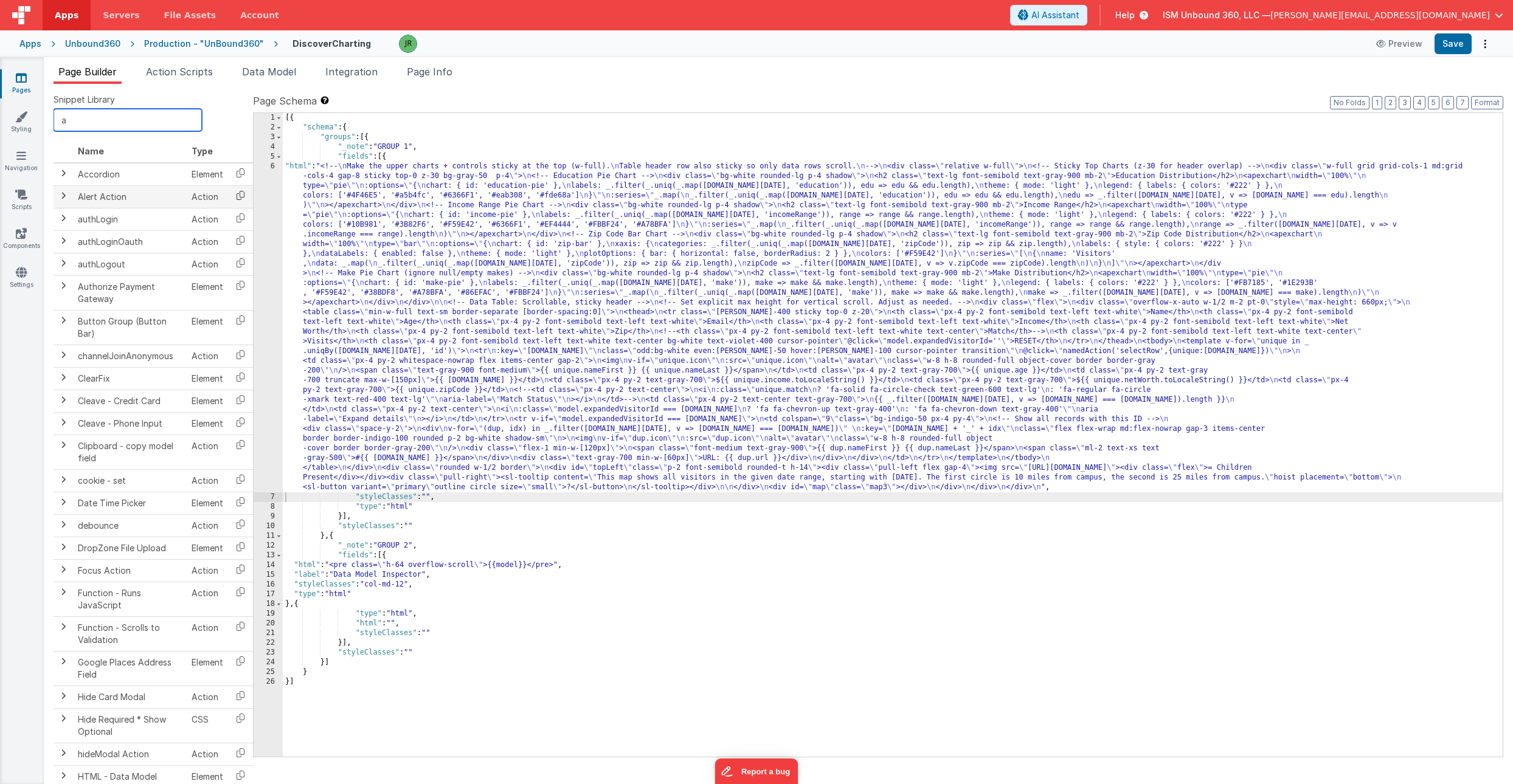
type input "a"
click at [244, 196] on icon at bounding box center [241, 196] width 25 height 19
click at [426, 72] on span "Page Info" at bounding box center [429, 72] width 45 height 12
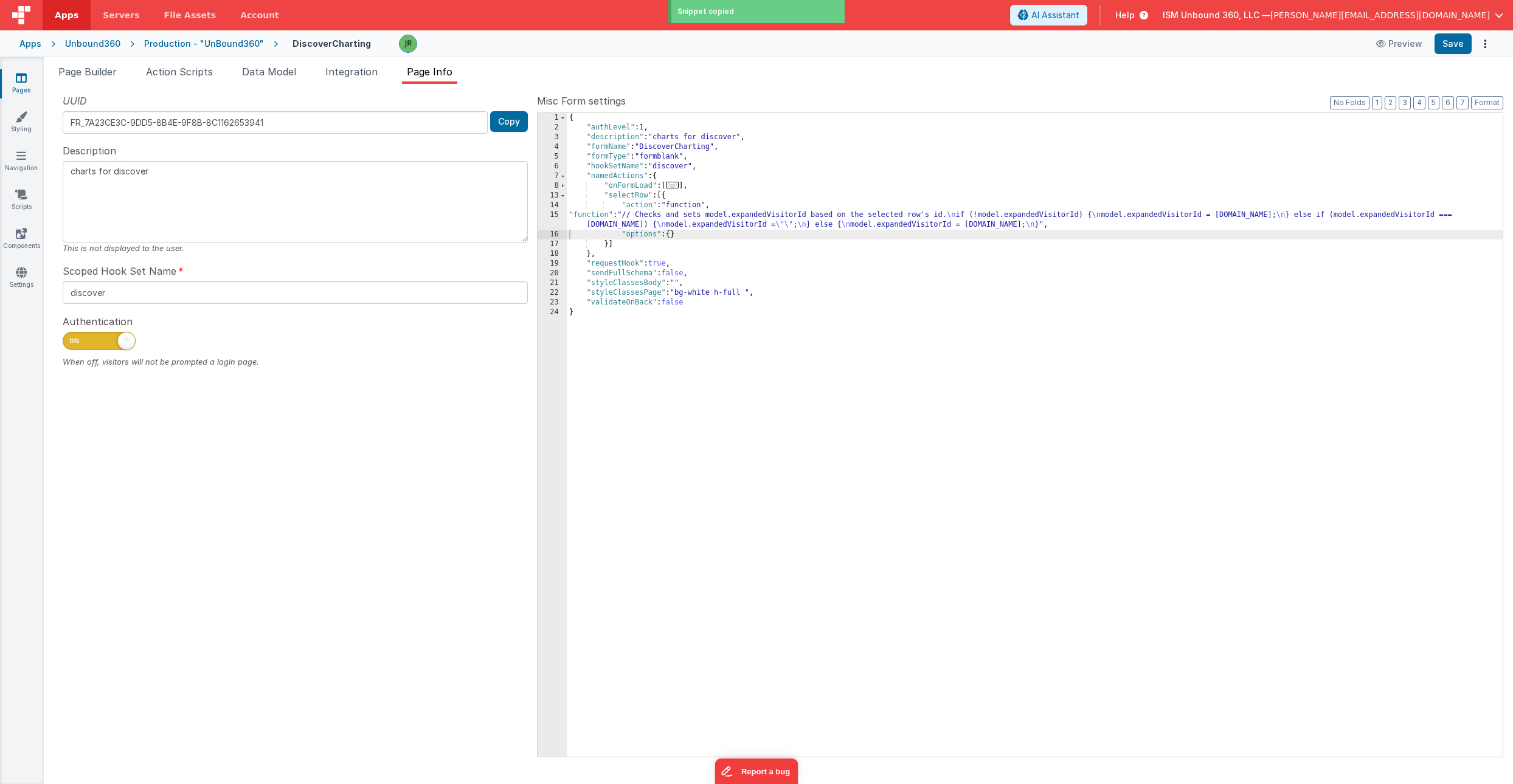
click at [664, 195] on div "{ "authLevel" : 1 , "description" : "charts for discover" , "formName" : "Disco…" at bounding box center [1035, 445] width 936 height 664
paste textarea
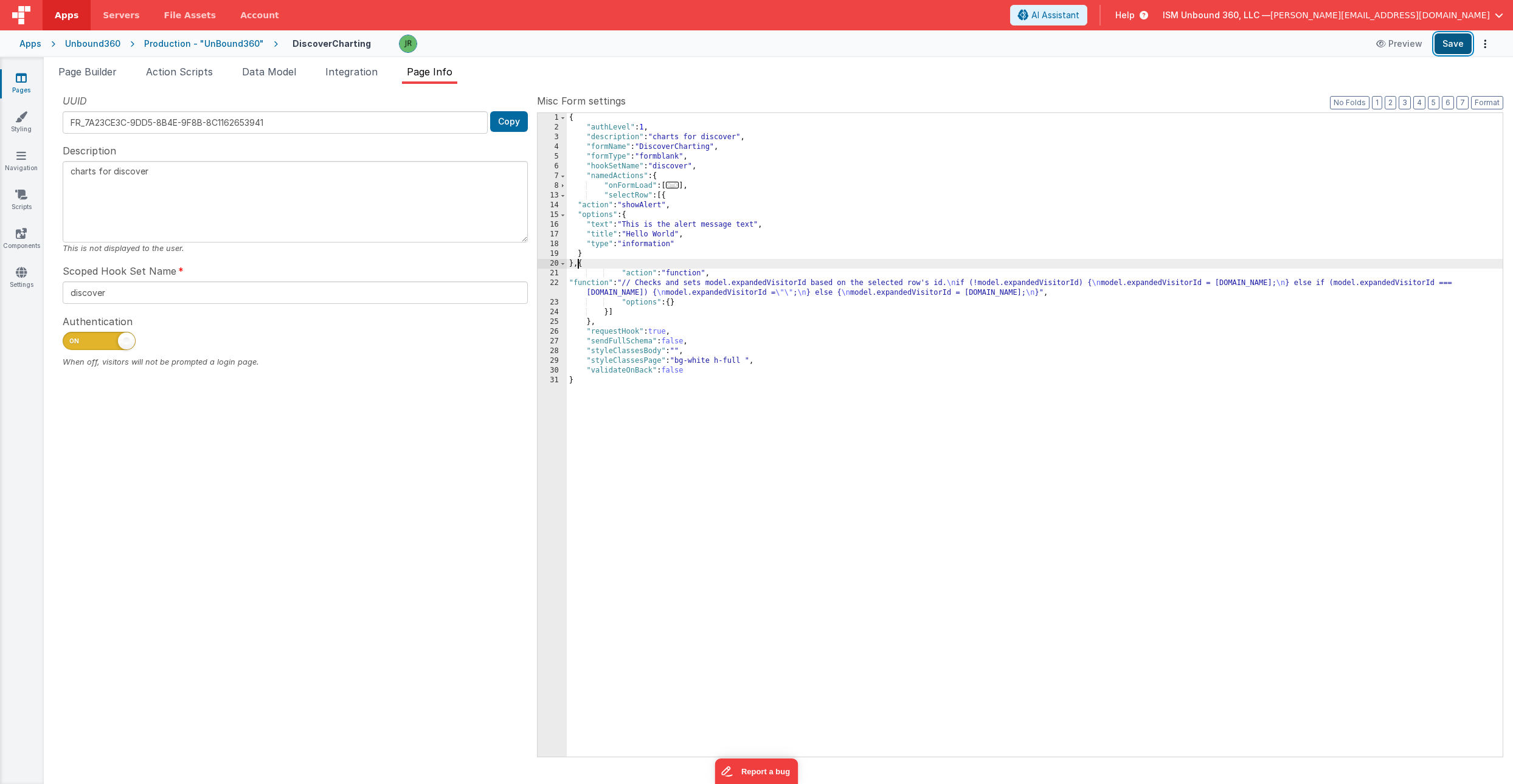
click at [1451, 47] on button "Save" at bounding box center [1452, 43] width 37 height 21
click at [111, 68] on span "Page Builder" at bounding box center [87, 72] width 58 height 12
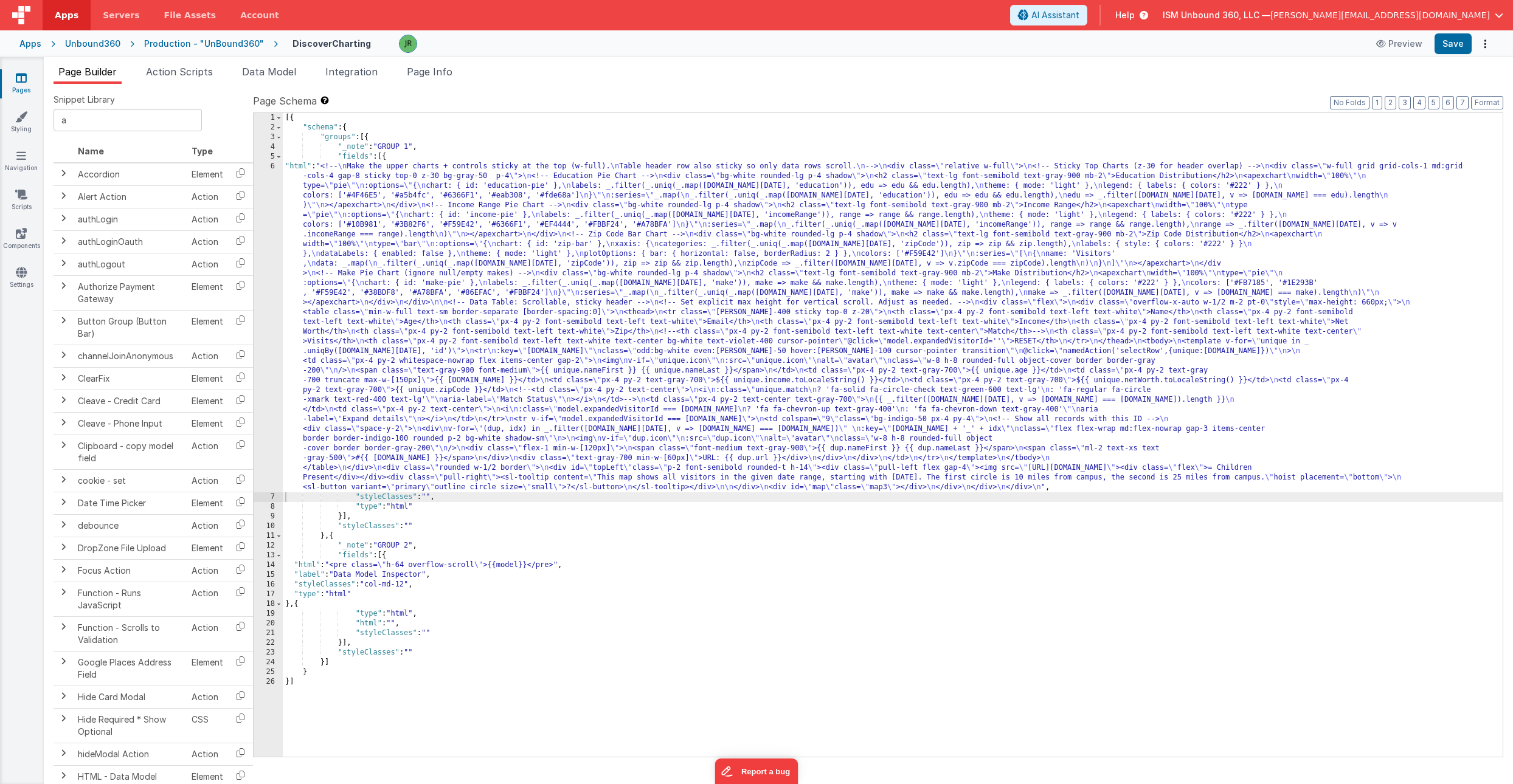
click at [309, 337] on div "[{ "schema" : { "groups" : [{ "_note" : "GROUP 1" , "fields" : [{ "html" : "<!-…" at bounding box center [892, 445] width 1220 height 664
click at [264, 300] on div "6" at bounding box center [268, 327] width 29 height 330
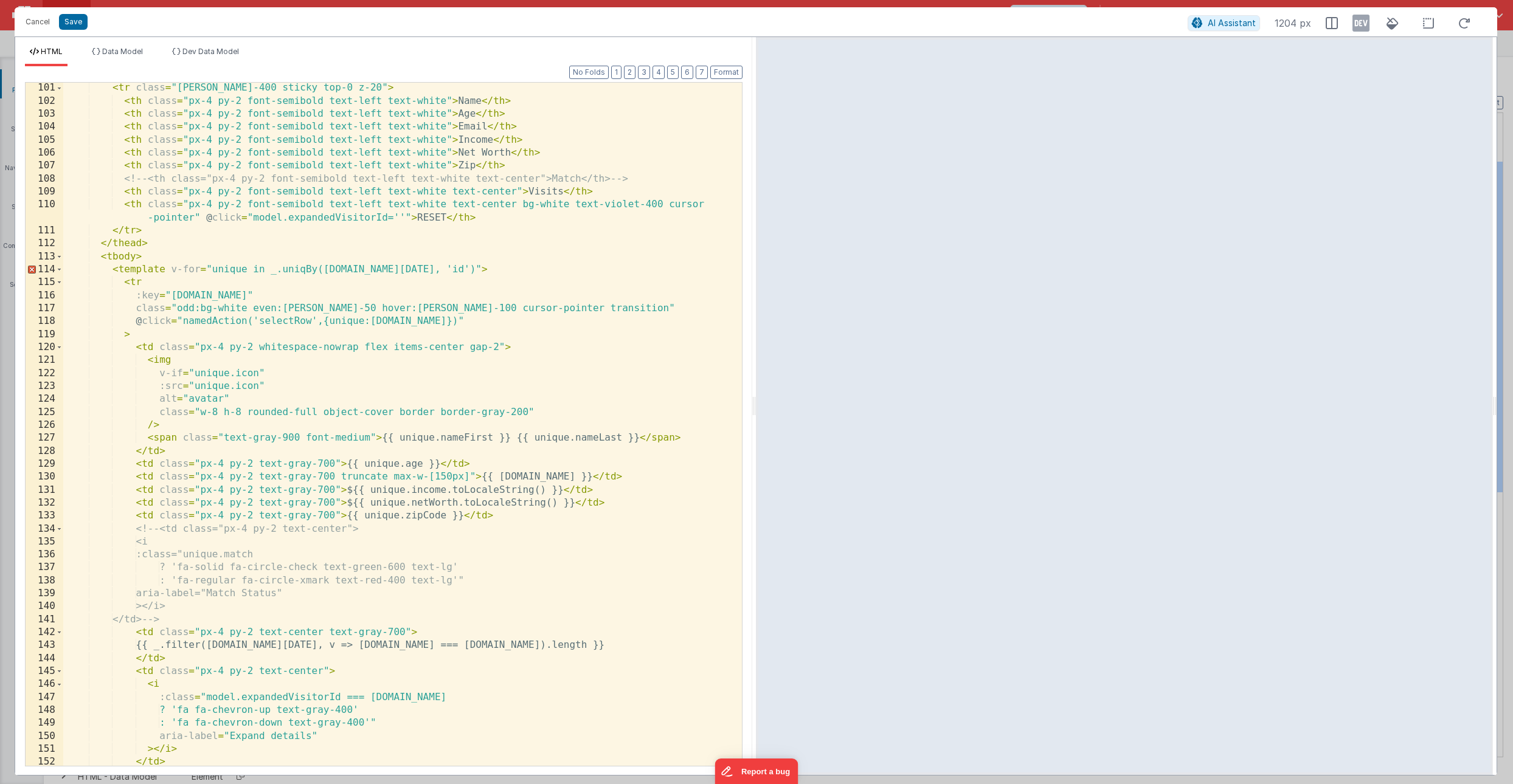
scroll to position [1270, 0]
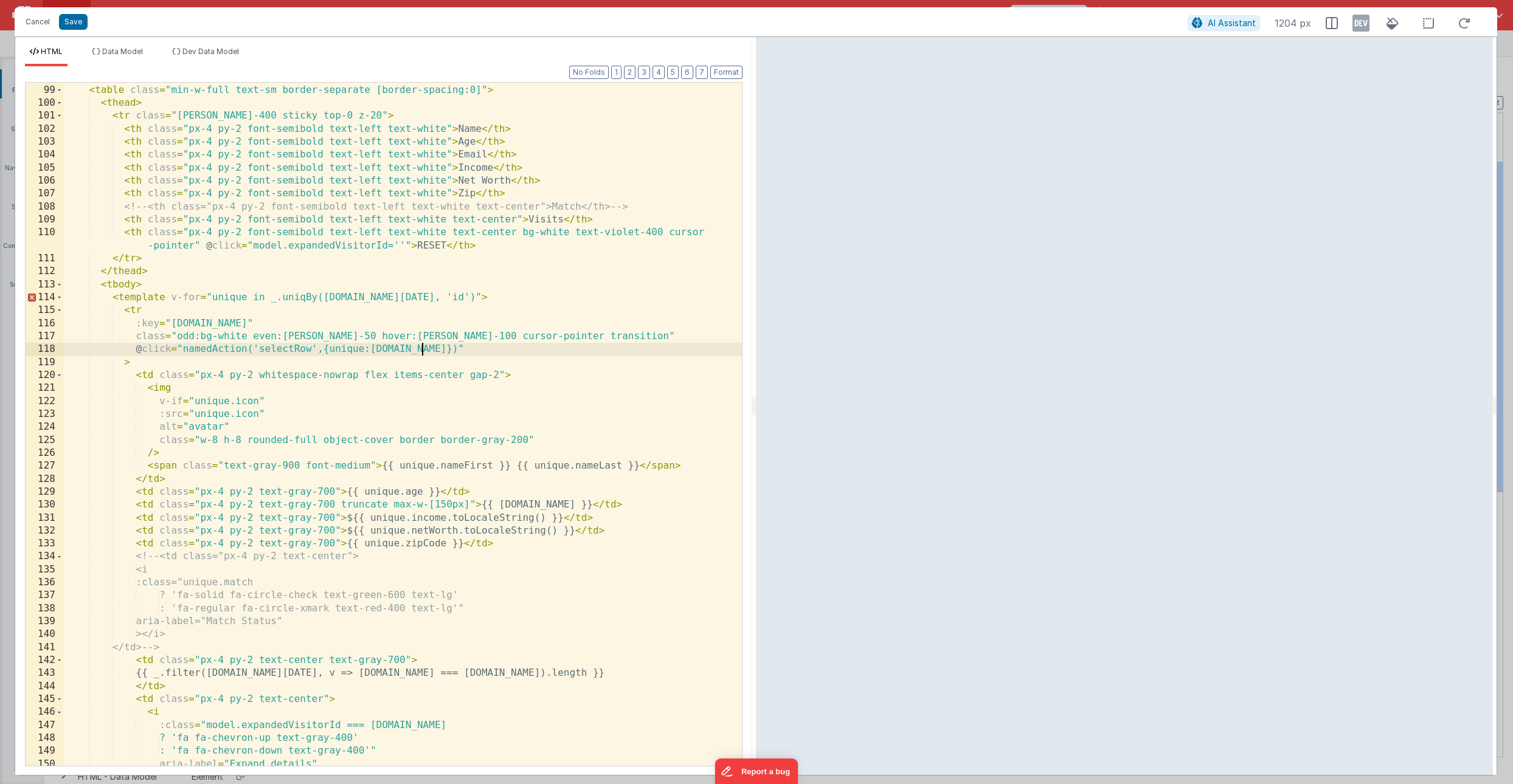
click at [423, 348] on div "< div class = "overflow-x-auto w-1/2 m-2 pt-0" style = "max-height: 660px;" > <…" at bounding box center [403, 425] width 679 height 709
click at [77, 24] on button "Save" at bounding box center [73, 21] width 29 height 15
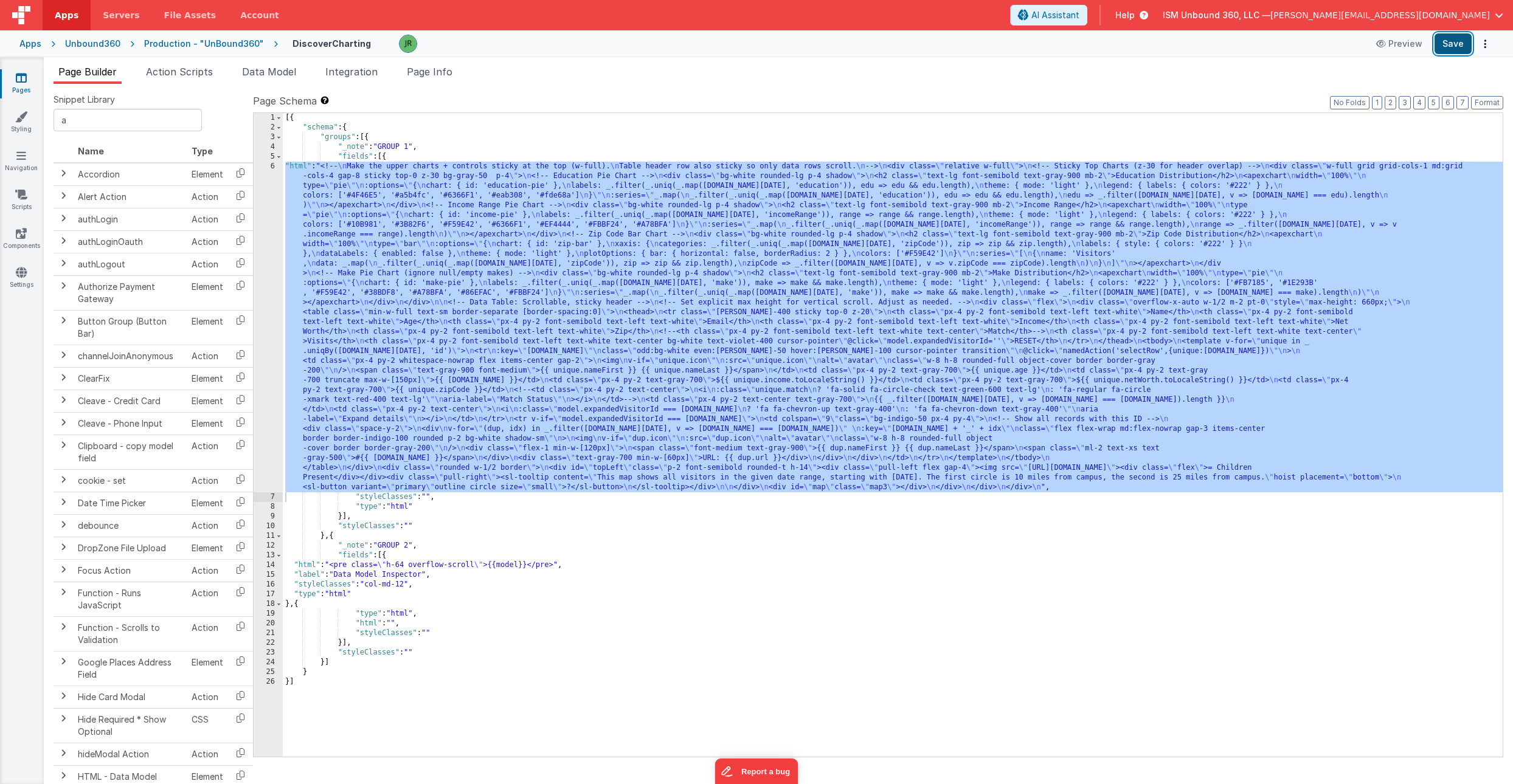
click at [1450, 42] on button "Save" at bounding box center [1452, 43] width 37 height 21
click at [369, 358] on div "[{ "schema" : { "groups" : [{ "_note" : "GROUP 1" , "fields" : [{ "html" : "<!-…" at bounding box center [892, 445] width 1220 height 664
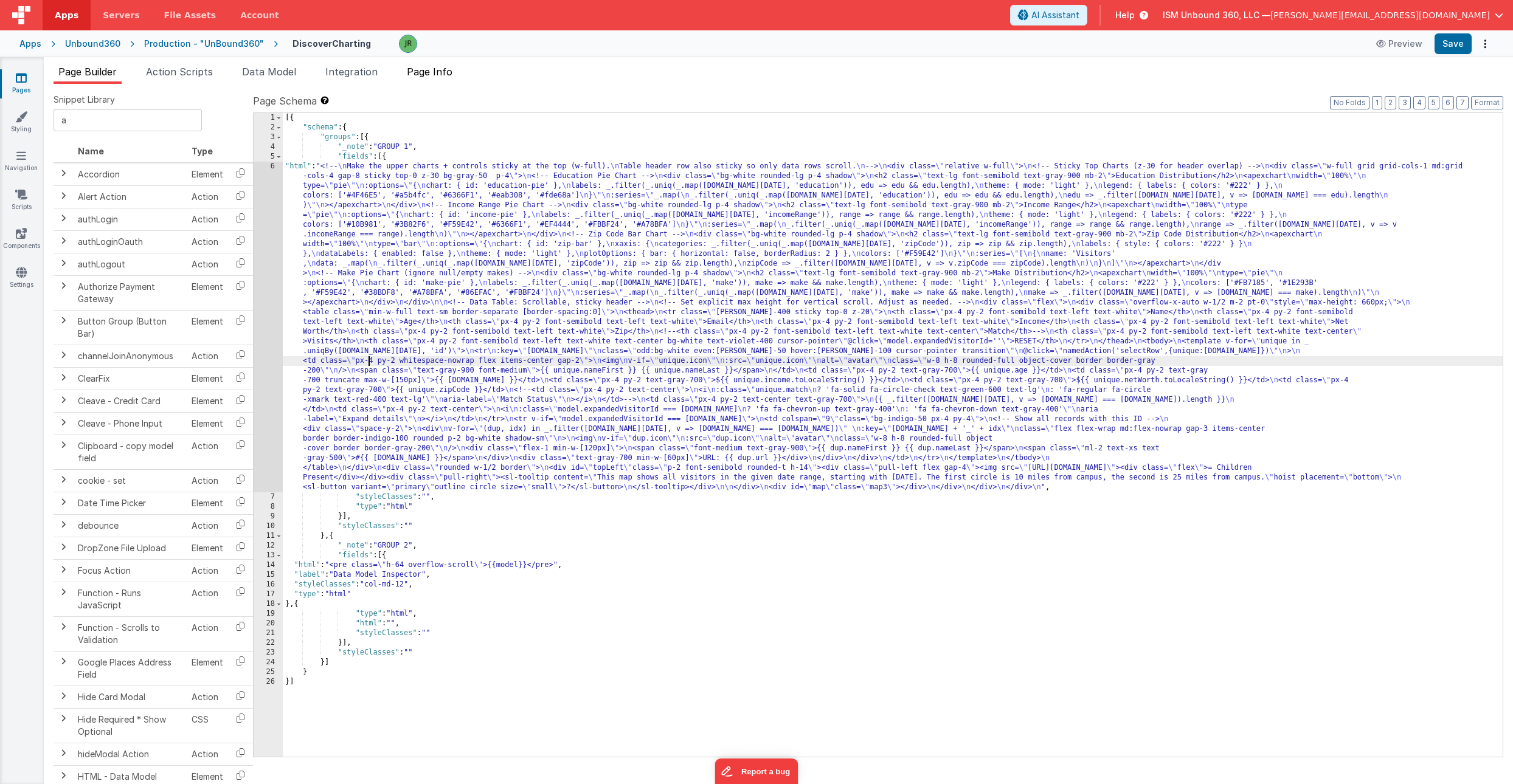
click at [448, 70] on span "Page Info" at bounding box center [429, 72] width 45 height 12
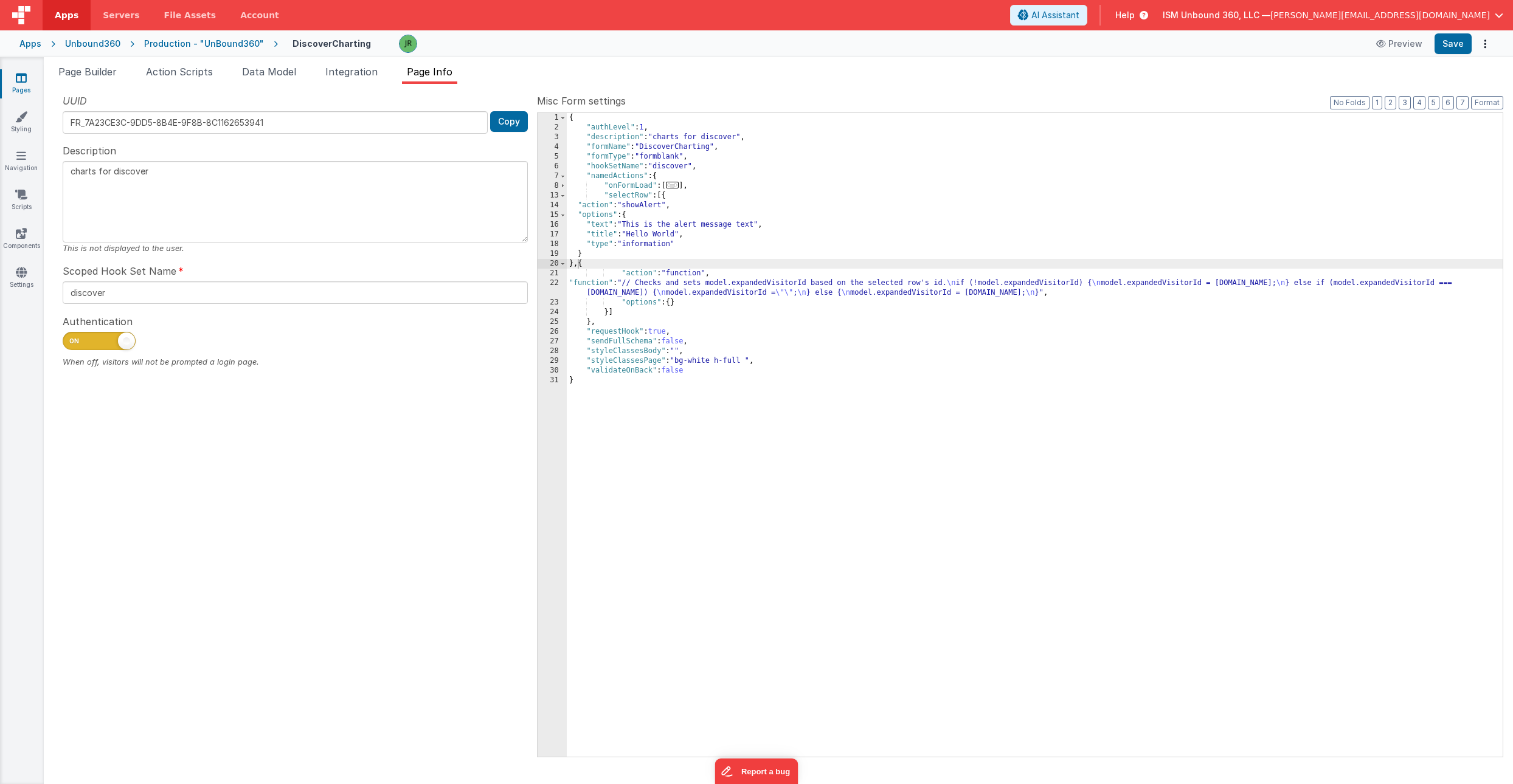
click at [596, 282] on div "{ "authLevel" : 1 , "description" : "charts for discover" , "formName" : "Disco…" at bounding box center [1035, 445] width 936 height 664
click at [557, 282] on div "22" at bounding box center [552, 288] width 29 height 19
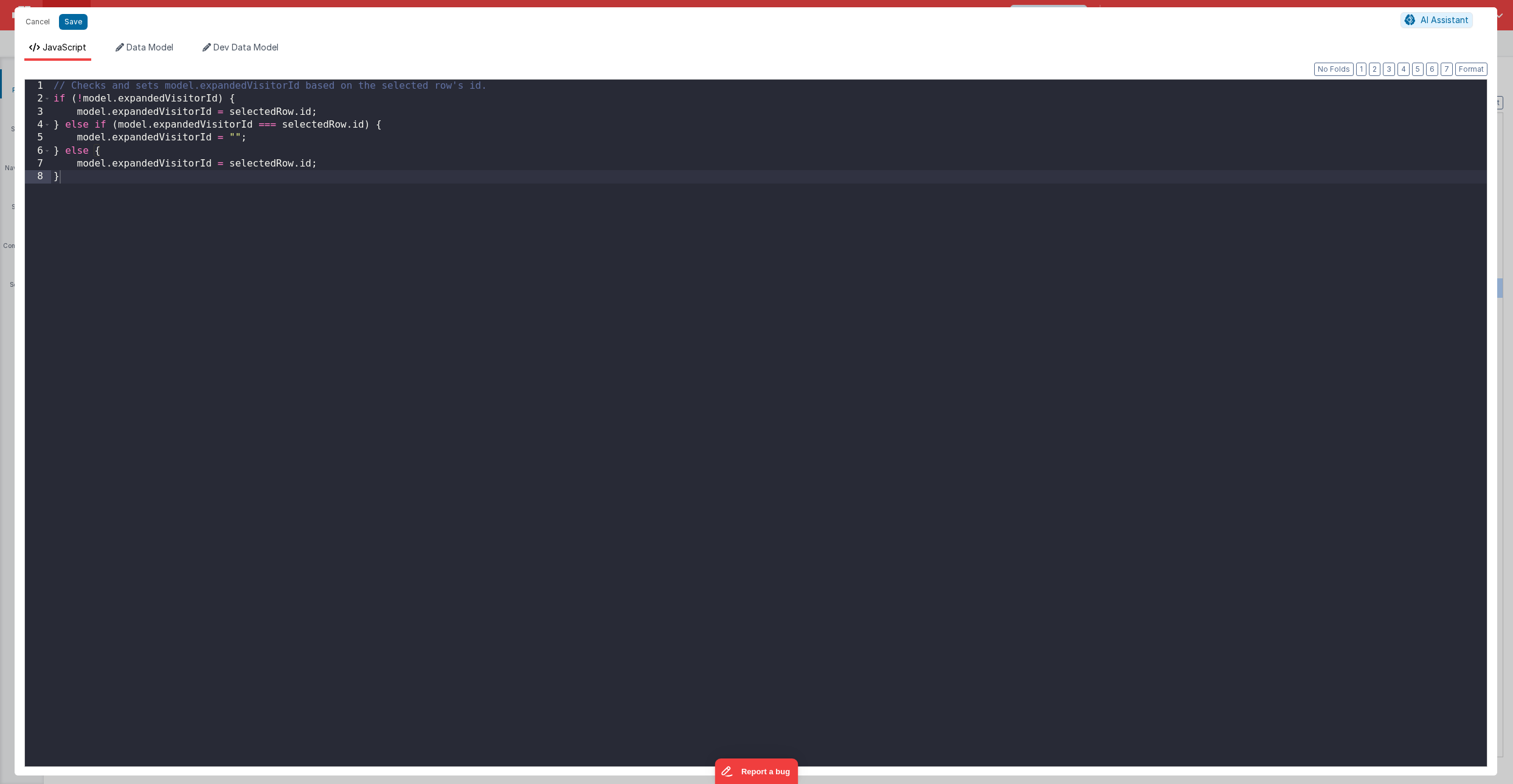
click at [497, 87] on div "// Checks and sets model.expandedVisitorId based on the selected row's id. if (…" at bounding box center [769, 436] width 1436 height 713
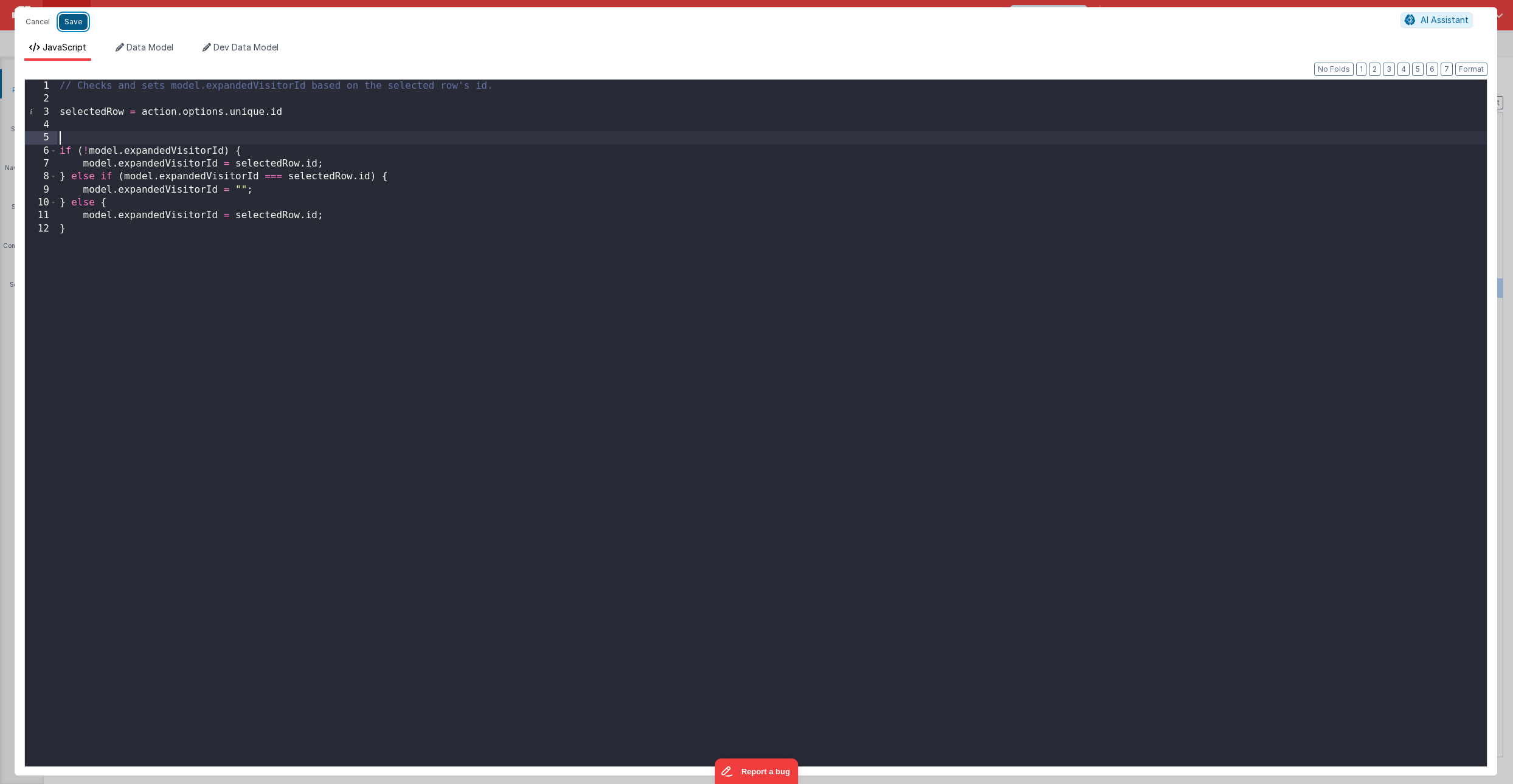
click at [77, 17] on button "Save" at bounding box center [73, 21] width 29 height 15
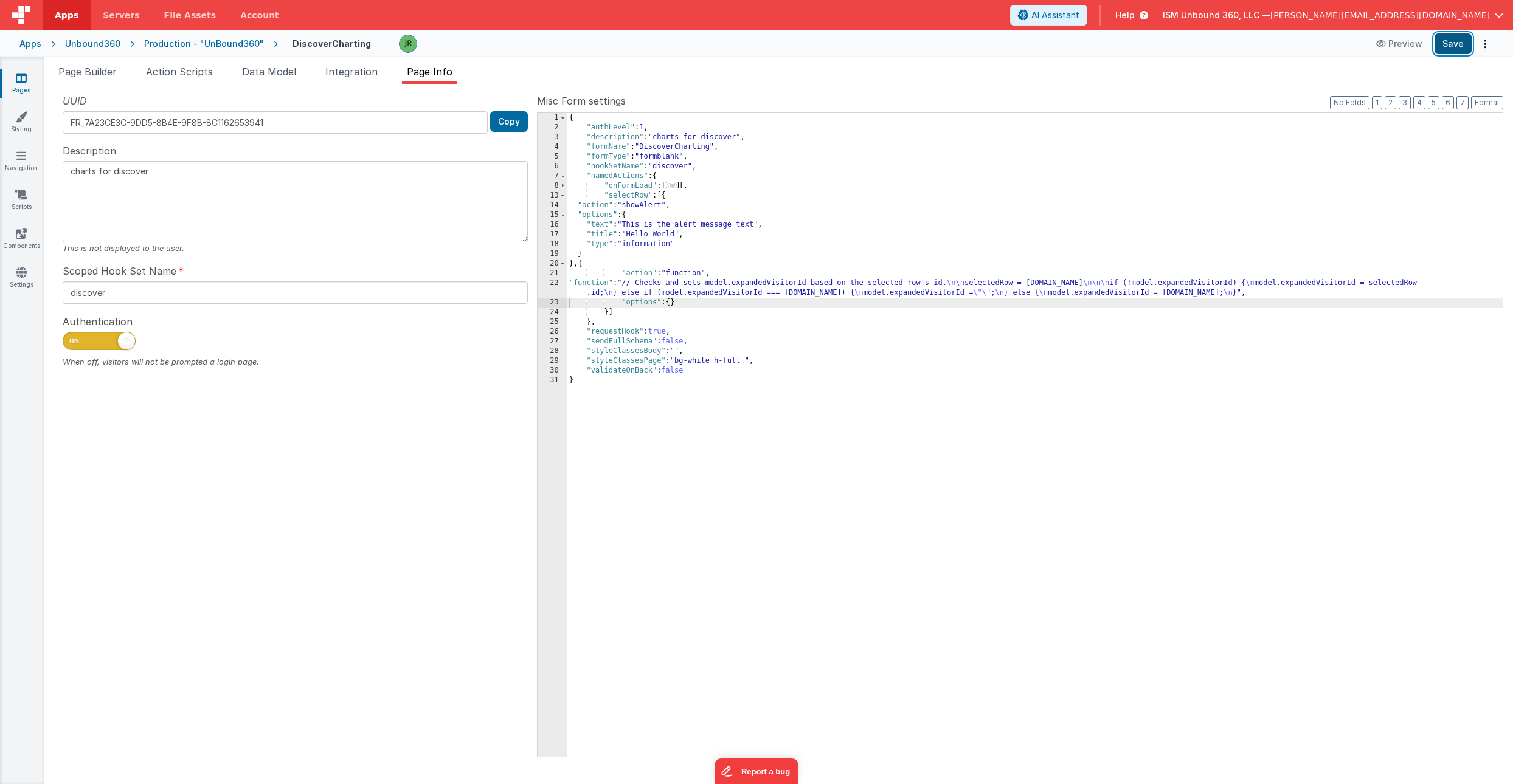
click at [1447, 43] on button "Save" at bounding box center [1452, 43] width 37 height 21
click at [555, 283] on div "22" at bounding box center [552, 288] width 29 height 19
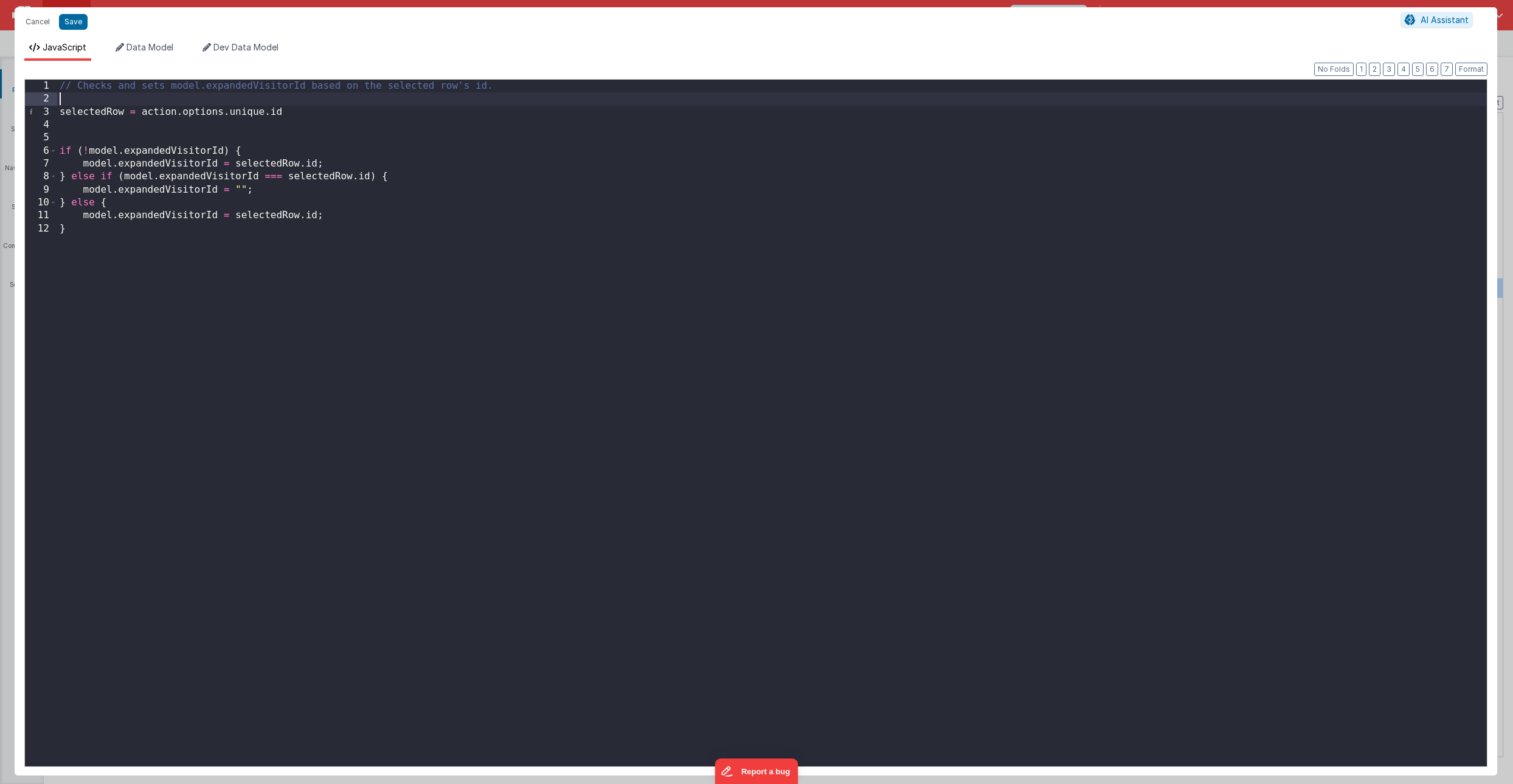
click at [111, 98] on div "// Checks and sets model.expandedVisitorId based on the selected row's id. sele…" at bounding box center [771, 436] width 1430 height 713
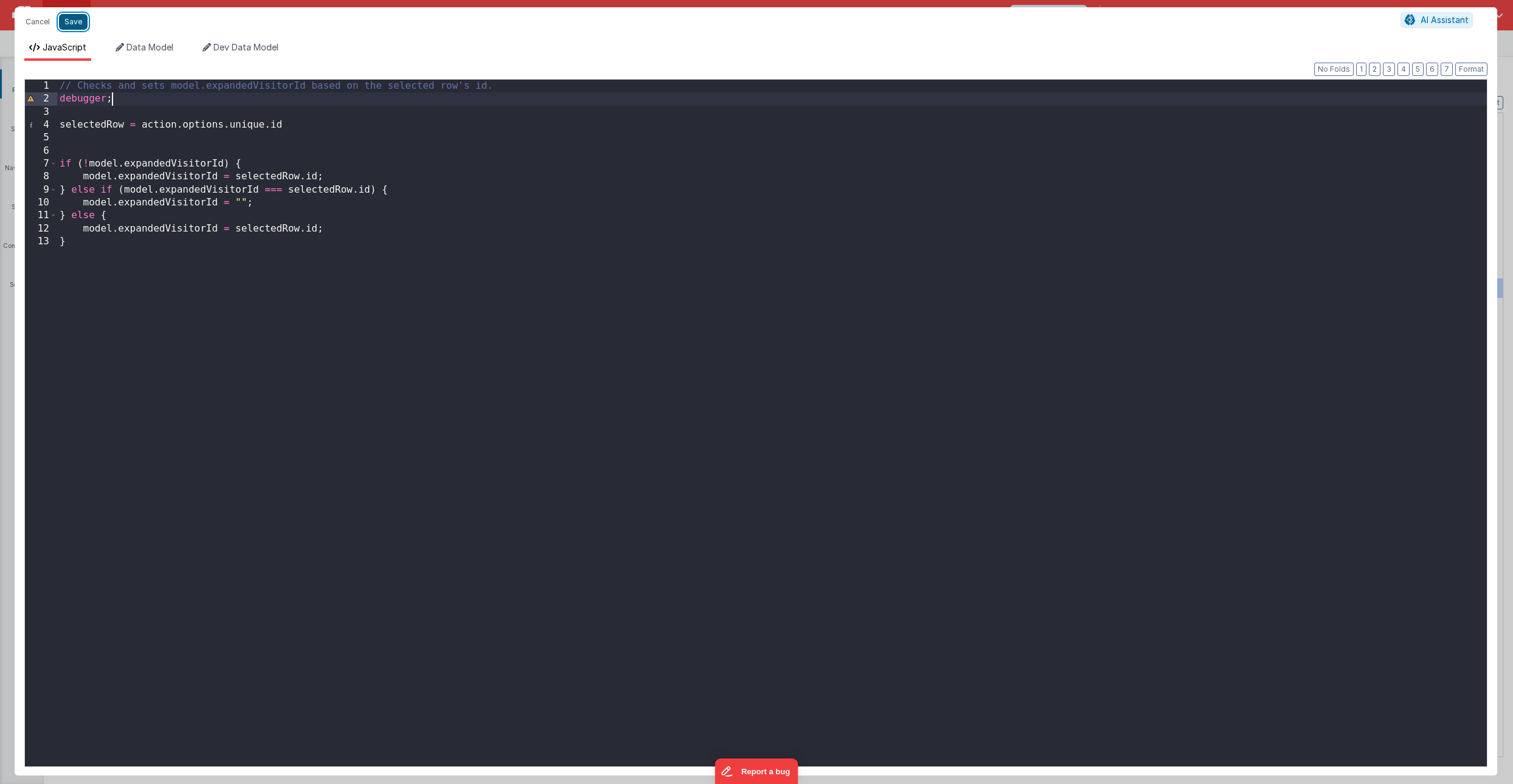
click at [65, 24] on button "Save" at bounding box center [73, 21] width 29 height 15
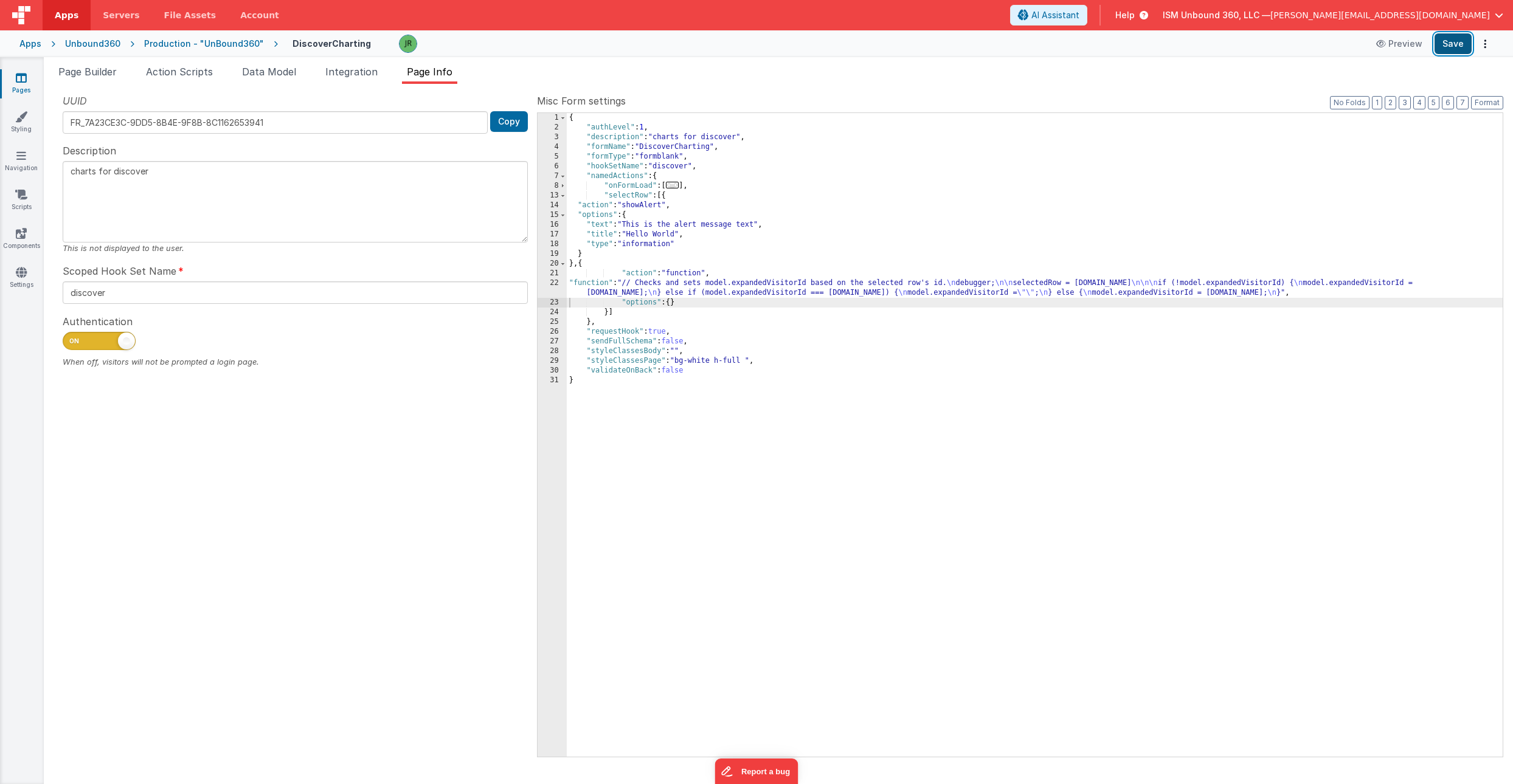
click at [1439, 47] on button "Save" at bounding box center [1452, 43] width 37 height 21
click at [598, 282] on div "{ "authLevel" : 1 , "description" : "charts for discover" , "formName" : "Disco…" at bounding box center [1035, 445] width 936 height 664
click at [555, 282] on div "22" at bounding box center [552, 288] width 29 height 19
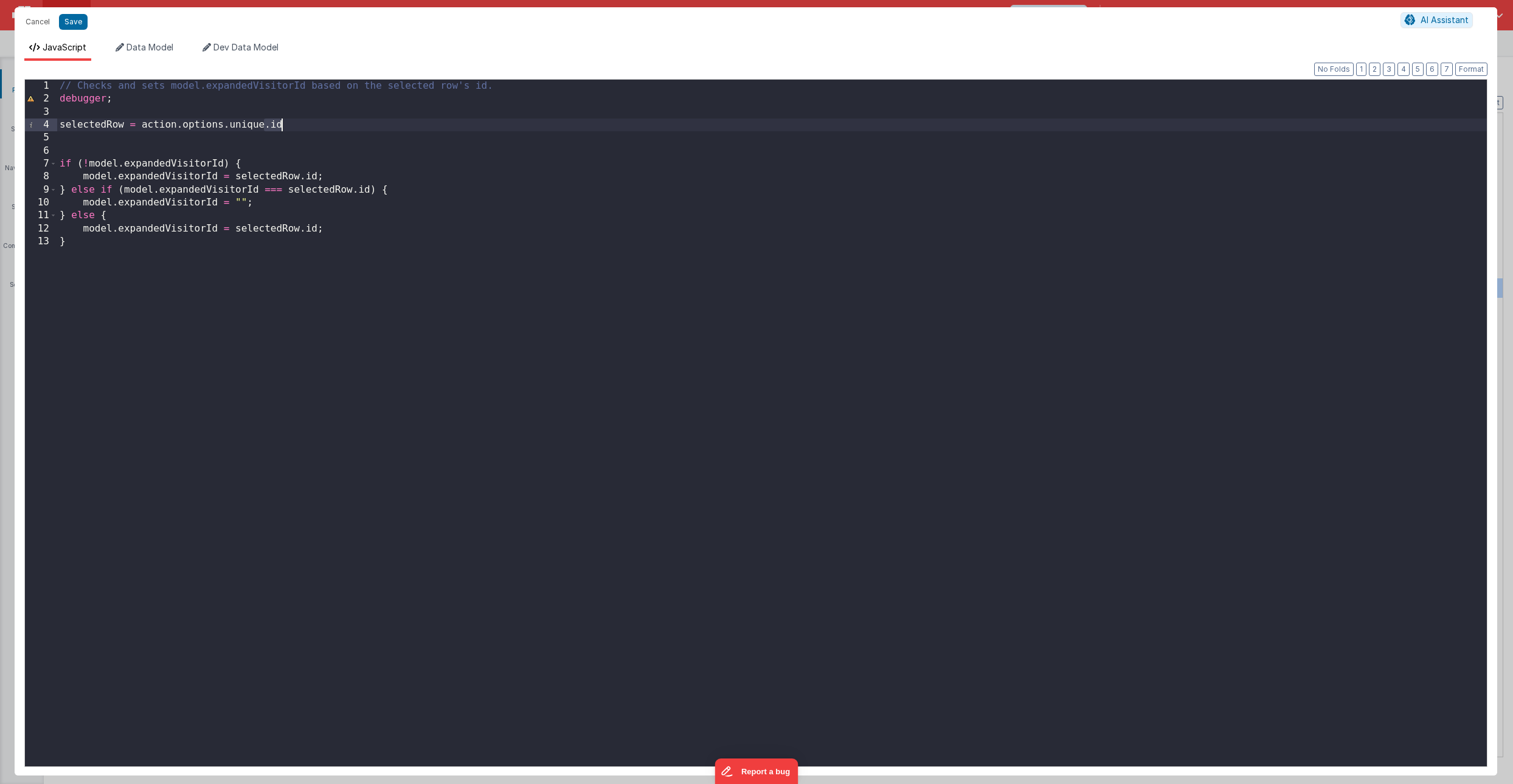
drag, startPoint x: 266, startPoint y: 125, endPoint x: 301, endPoint y: 125, distance: 35.0
click at [301, 125] on div "// Checks and sets model.expandedVisitorId based on the selected row's id. debu…" at bounding box center [771, 436] width 1430 height 713
drag, startPoint x: 301, startPoint y: 177, endPoint x: 319, endPoint y: 177, distance: 18.0
click at [319, 177] on div "// Checks and sets model.expandedVisitorId based on the selected row's id. debu…" at bounding box center [771, 436] width 1430 height 713
click at [369, 190] on div "// Checks and sets model.expandedVisitorId based on the selected row's id. debu…" at bounding box center [771, 436] width 1430 height 713
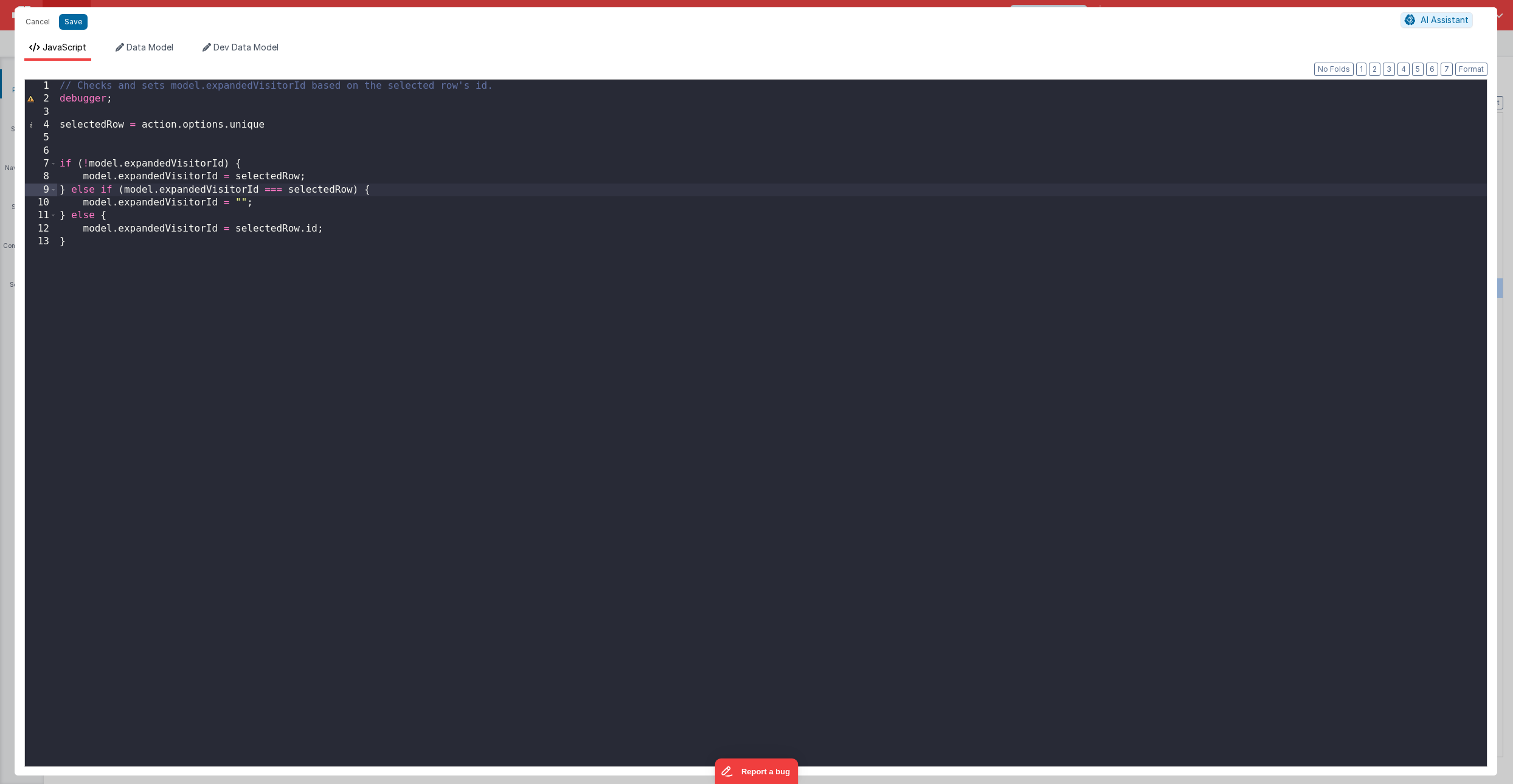
click at [318, 229] on div "// Checks and sets model.expandedVisitorId based on the selected row's id. debu…" at bounding box center [771, 436] width 1430 height 713
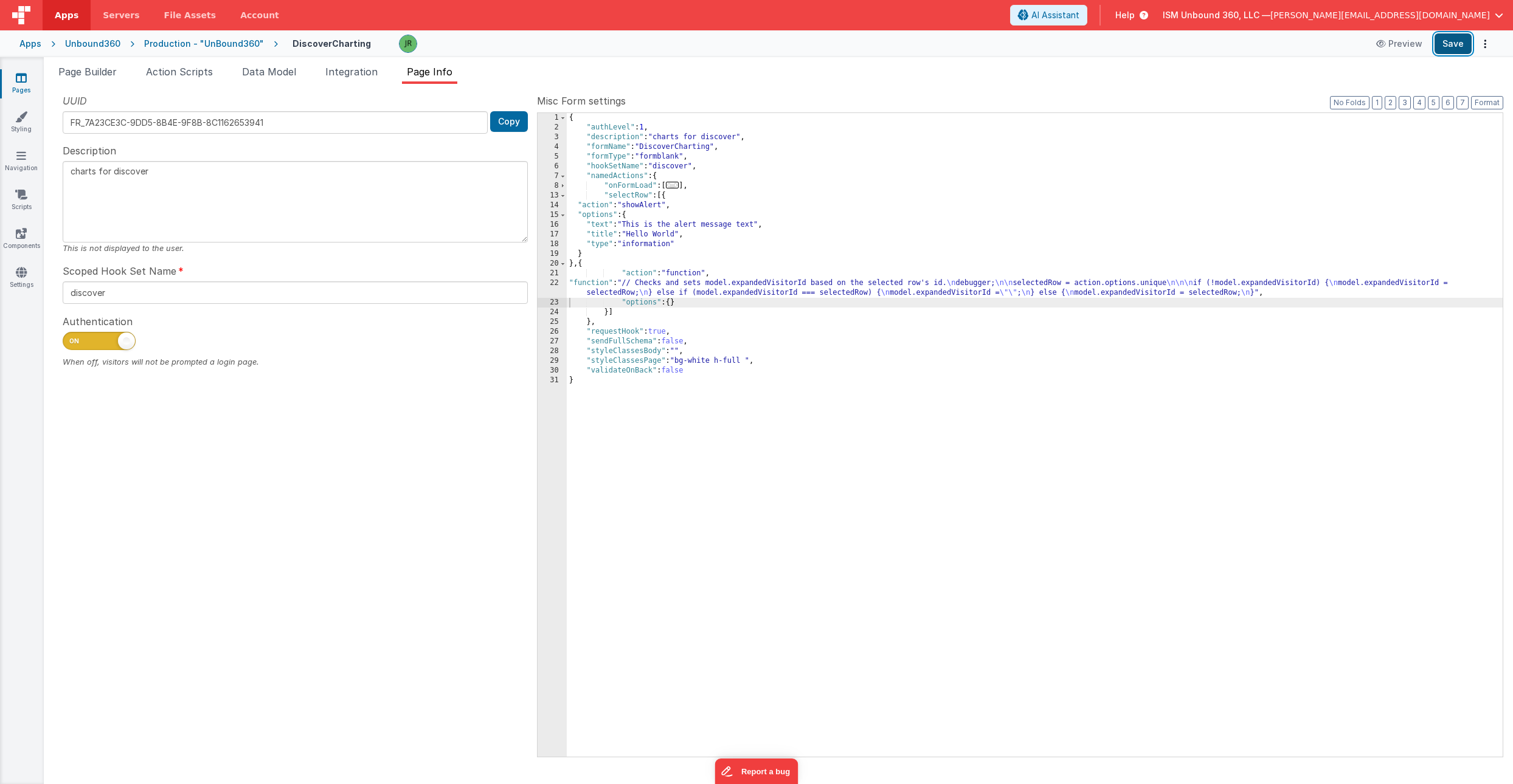
click at [1470, 36] on button "Save" at bounding box center [1452, 43] width 37 height 21
click at [588, 284] on div "{ "authLevel" : 1 , "description" : "charts for discover" , "formName" : "Disco…" at bounding box center [1035, 445] width 936 height 664
click at [554, 284] on div "22" at bounding box center [552, 288] width 29 height 19
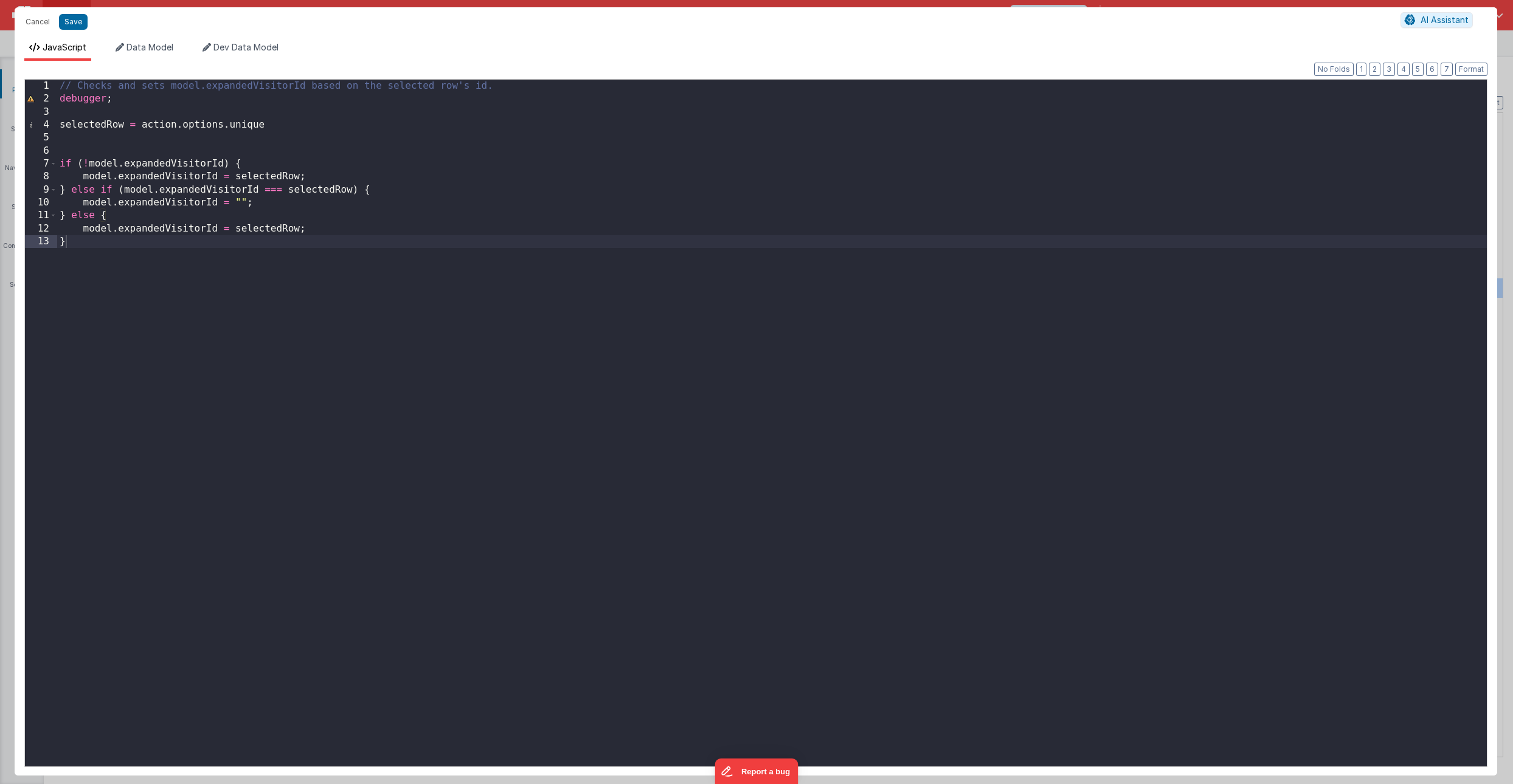
click at [82, 138] on div "// Checks and sets model.expandedVisitorId based on the selected row's id. debu…" at bounding box center [771, 436] width 1430 height 713
drag, startPoint x: 229, startPoint y: 142, endPoint x: 49, endPoint y: 139, distance: 180.0
click at [49, 139] on div "1 2 3 4 5 6 7 8 9 10 11 12 13 // Checks and sets model.expandedVisitorId based …" at bounding box center [756, 423] width 1463 height 688
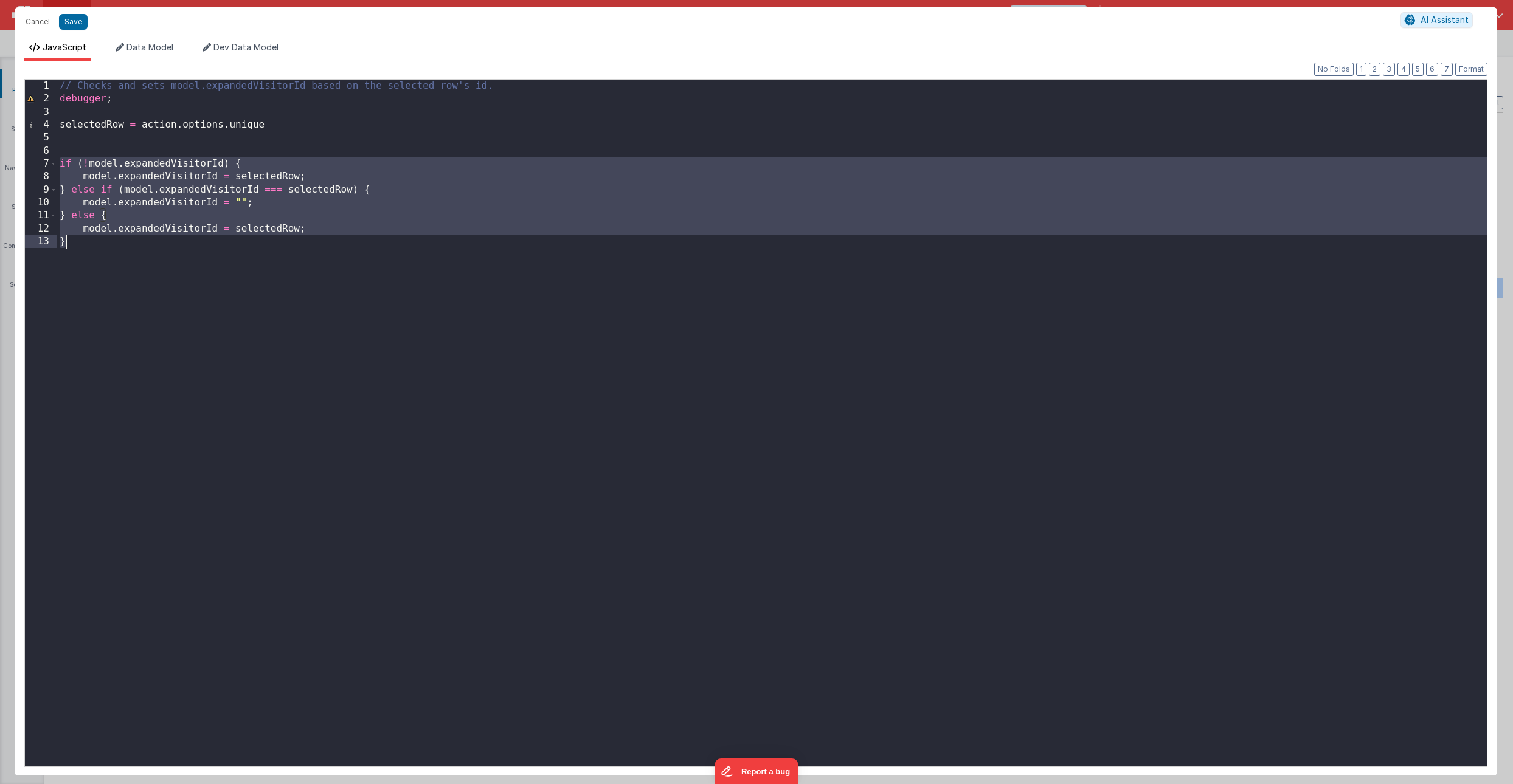
drag, startPoint x: 62, startPoint y: 162, endPoint x: 91, endPoint y: 247, distance: 89.8
click at [91, 247] on div "// Checks and sets model.expandedVisitorId based on the selected row's id. debu…" at bounding box center [771, 436] width 1430 height 713
click at [64, 140] on div "// Checks and sets model.expandedVisitorId based on the selected row's id. debu…" at bounding box center [771, 436] width 1430 height 713
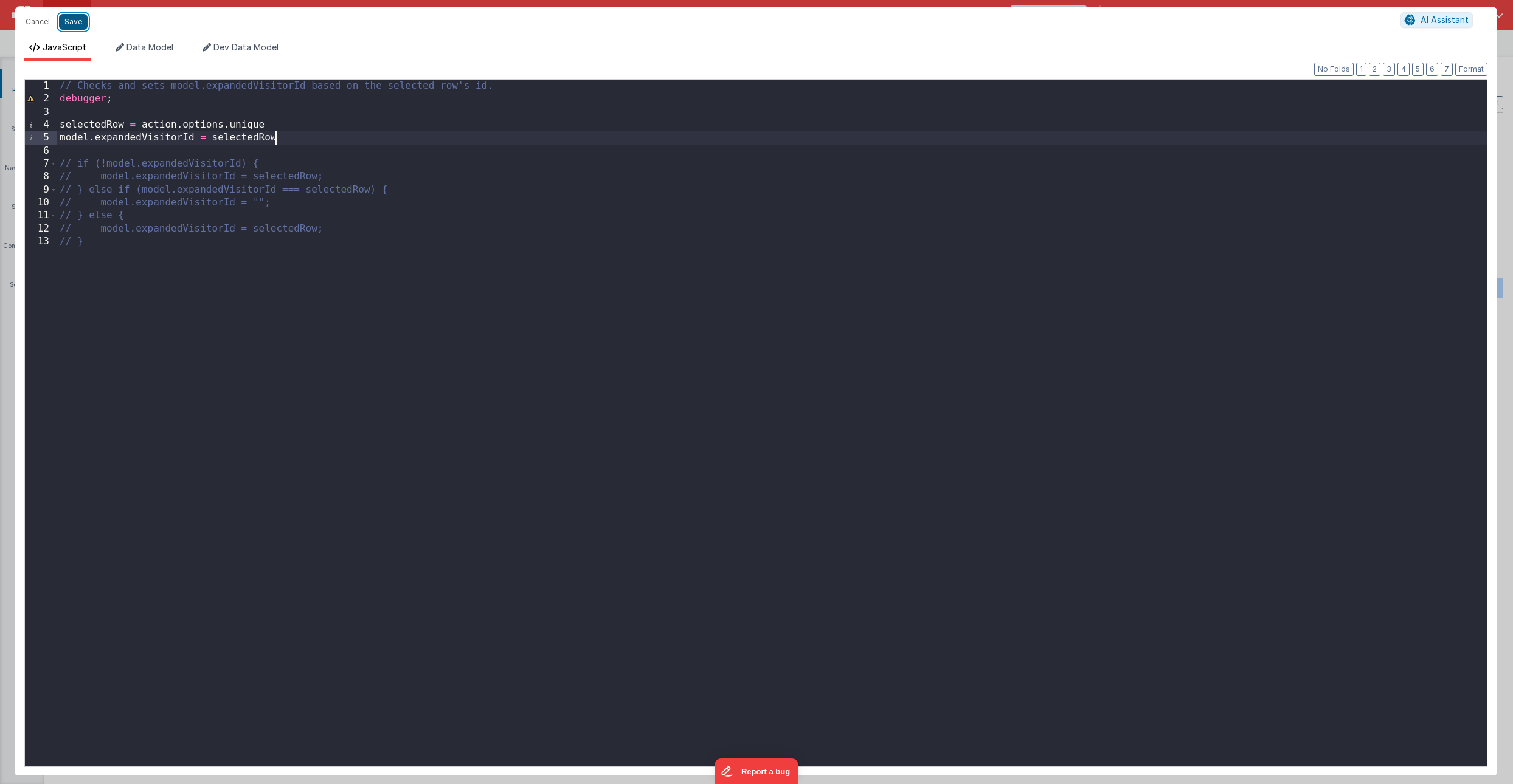
click at [75, 17] on button "Save" at bounding box center [73, 21] width 29 height 15
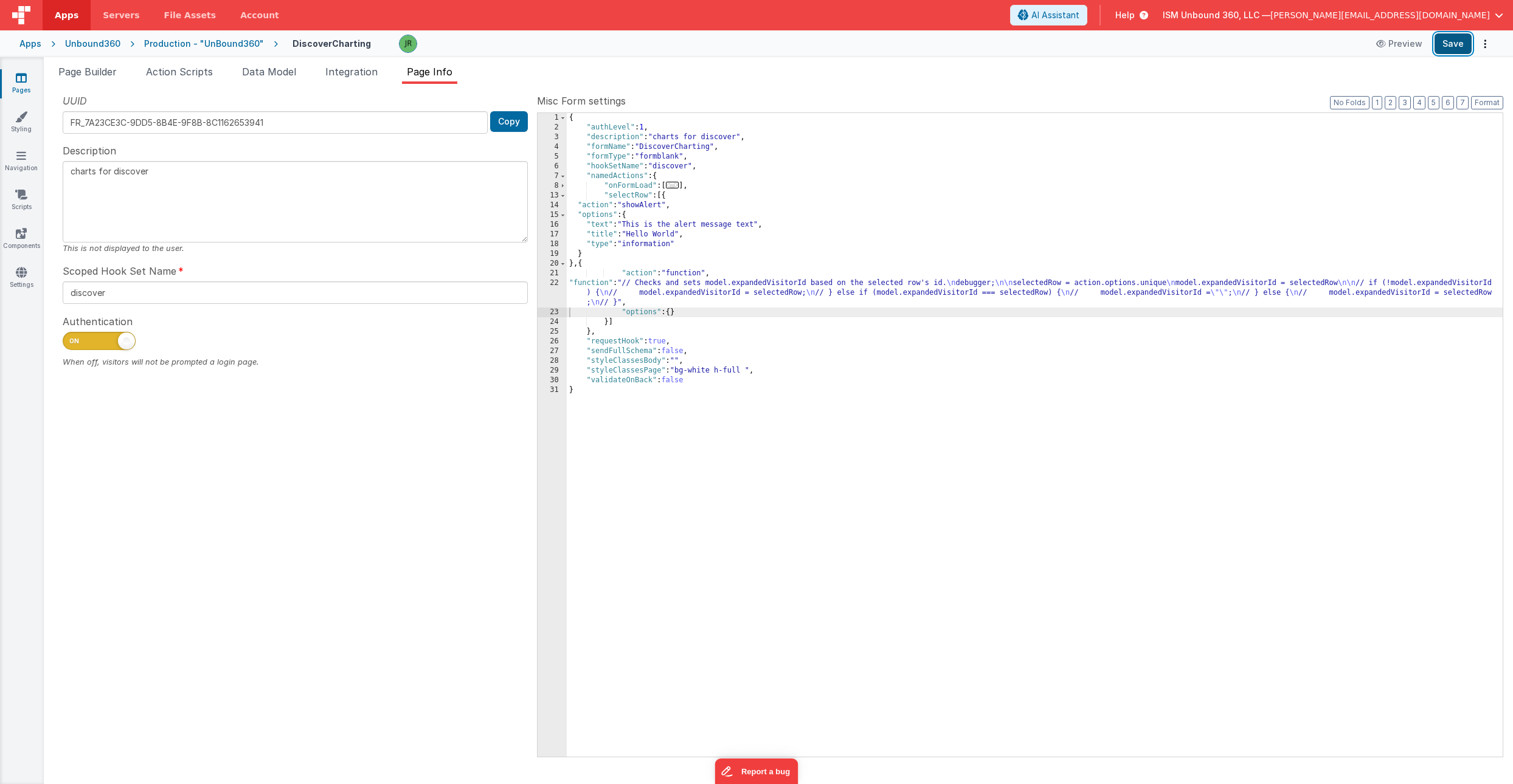
click at [1455, 40] on button "Save" at bounding box center [1452, 43] width 37 height 21
click at [90, 73] on span "Page Builder" at bounding box center [87, 72] width 58 height 12
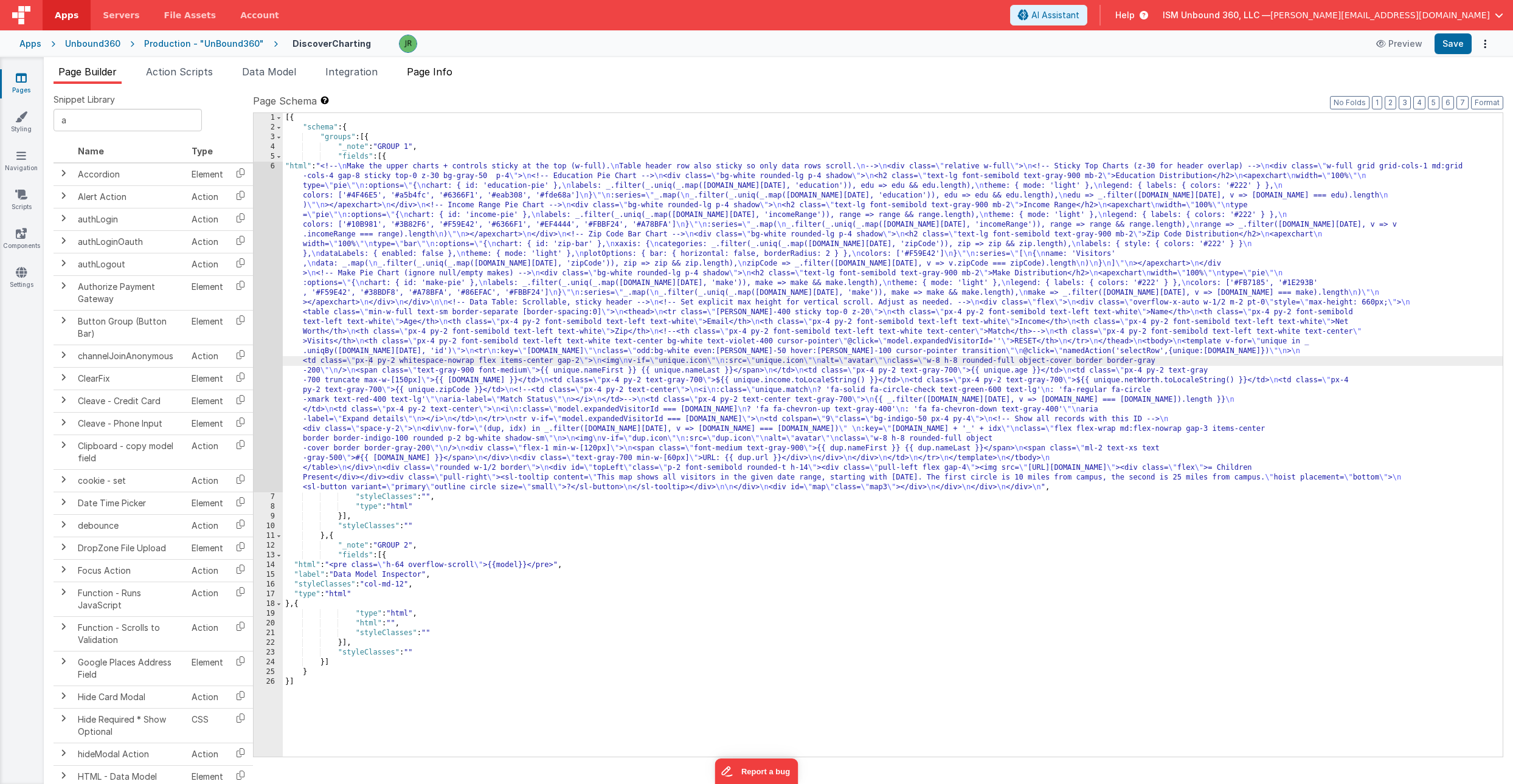
click at [431, 67] on span "Page Info" at bounding box center [429, 72] width 45 height 12
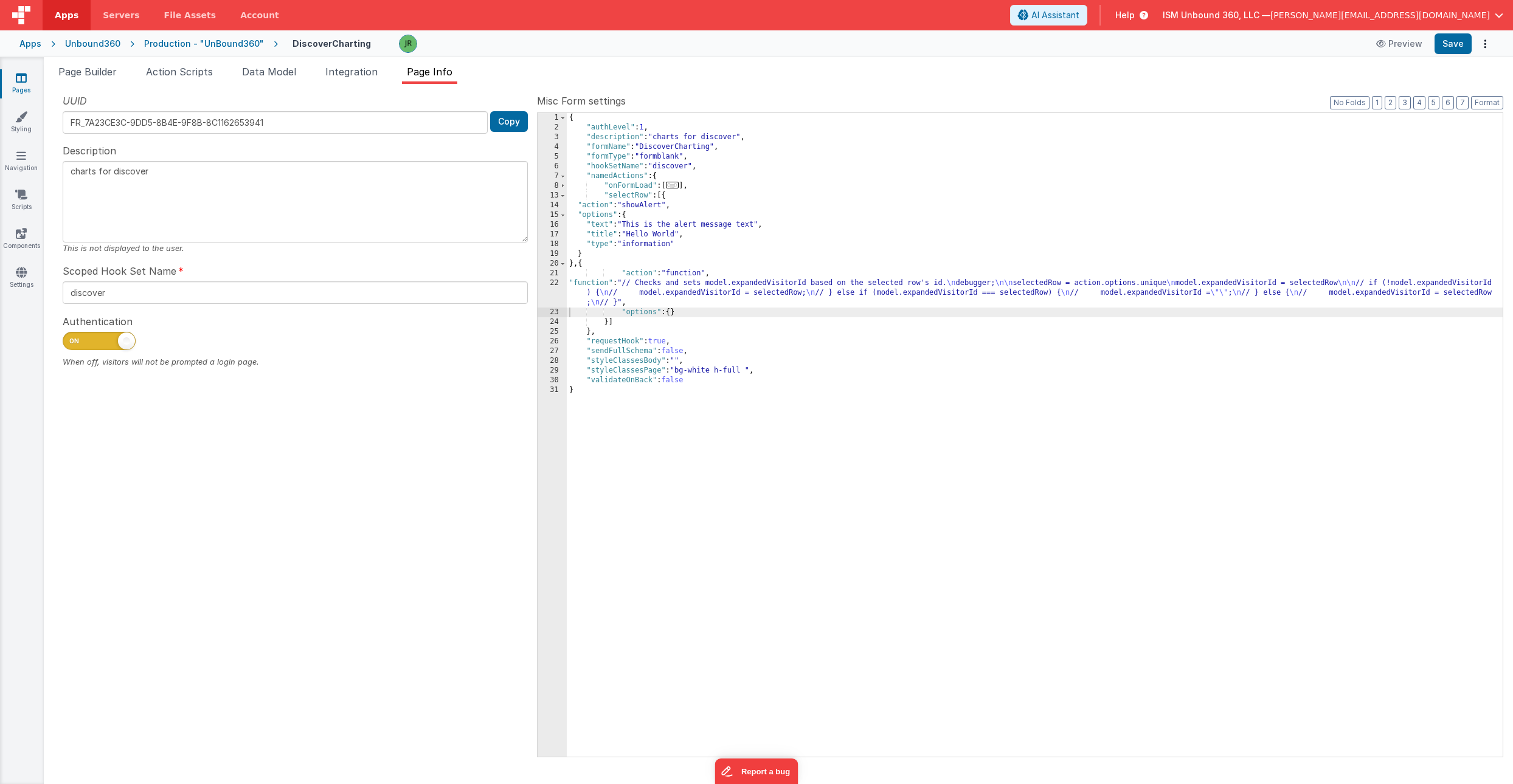
click at [624, 186] on div "{ "authLevel" : 1 , "description" : "charts for discover" , "formName" : "Disco…" at bounding box center [1035, 445] width 936 height 664
click at [560, 186] on span at bounding box center [562, 186] width 6 height 10
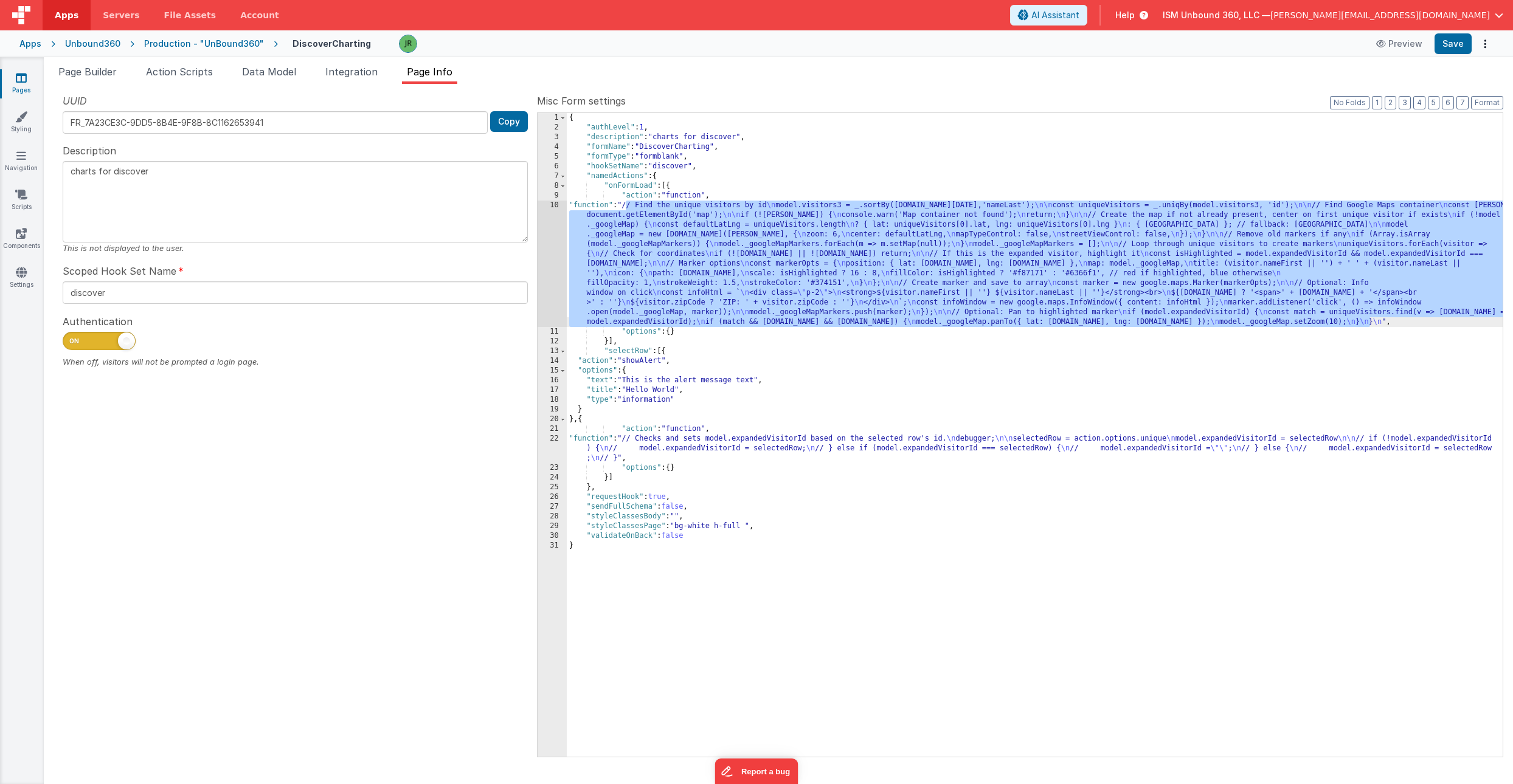
drag, startPoint x: 627, startPoint y: 204, endPoint x: 1390, endPoint y: 321, distance: 771.9
click at [1390, 321] on div "{ "authLevel" : 1 , "description" : "charts for discover" , "formName" : "Disco…" at bounding box center [1035, 445] width 936 height 664
click at [1279, 308] on div "{ "authLevel" : 1 , "description" : "charts for discover" , "formName" : "Disco…" at bounding box center [1035, 445] width 936 height 664
click at [548, 236] on div "10" at bounding box center [552, 264] width 29 height 127
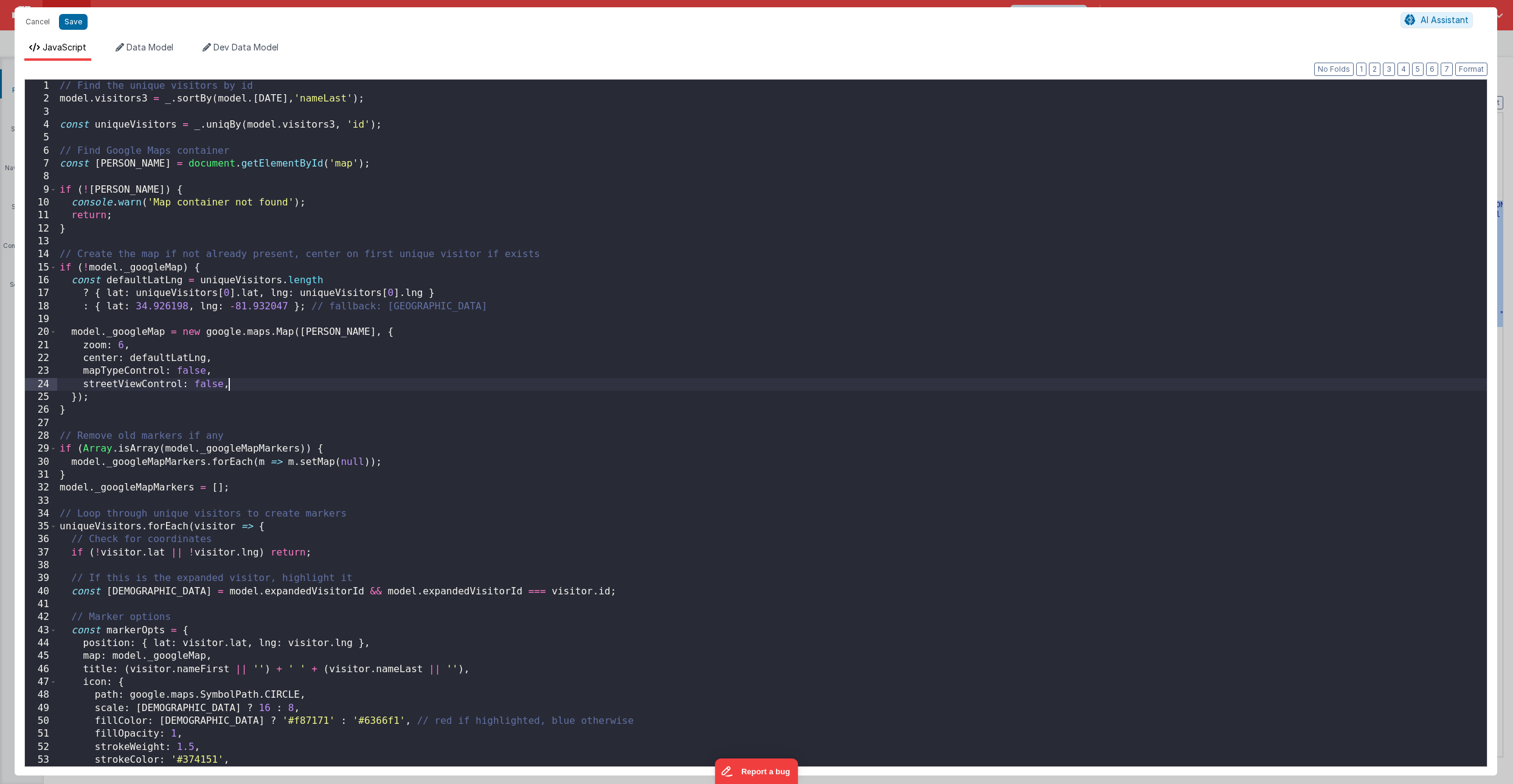
click at [414, 388] on div "// Find the unique visitors by id model . visitors3 = _ . sortBy ( model . toda…" at bounding box center [771, 436] width 1430 height 713
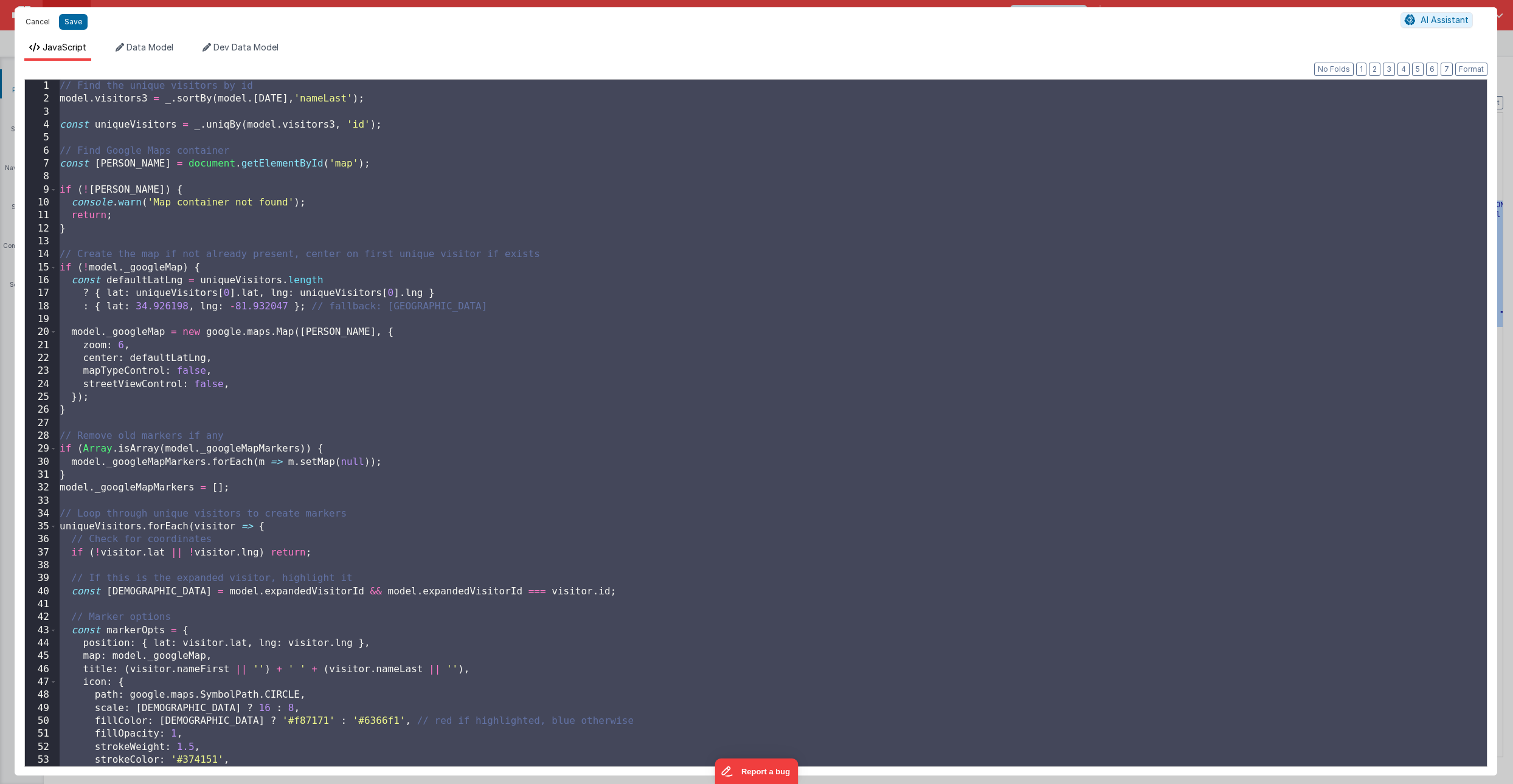
click at [38, 17] on button "Cancel" at bounding box center [37, 22] width 36 height 17
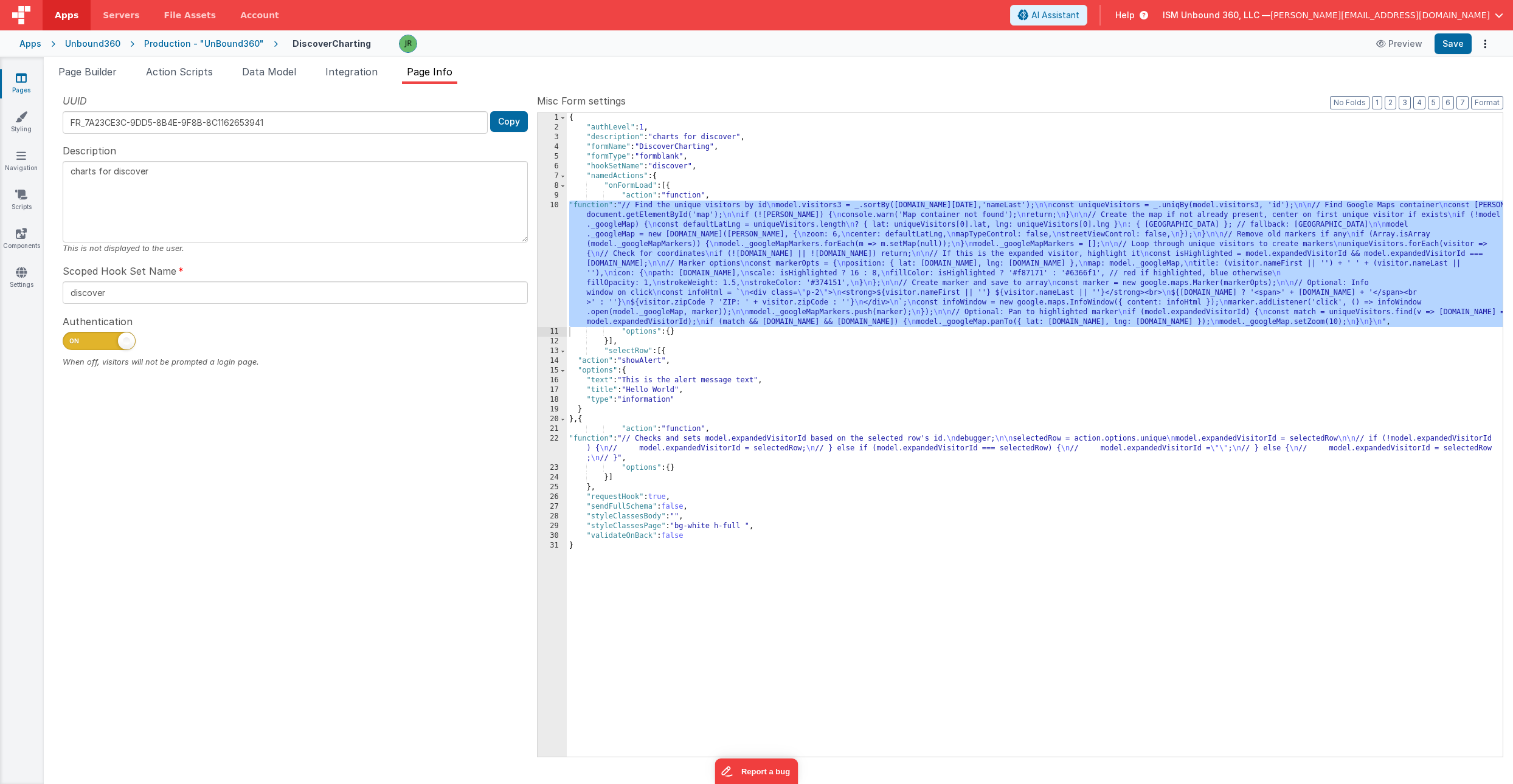
click at [653, 442] on div "{ "authLevel" : 1 , "description" : "charts for discover" , "formName" : "Disco…" at bounding box center [1035, 445] width 936 height 664
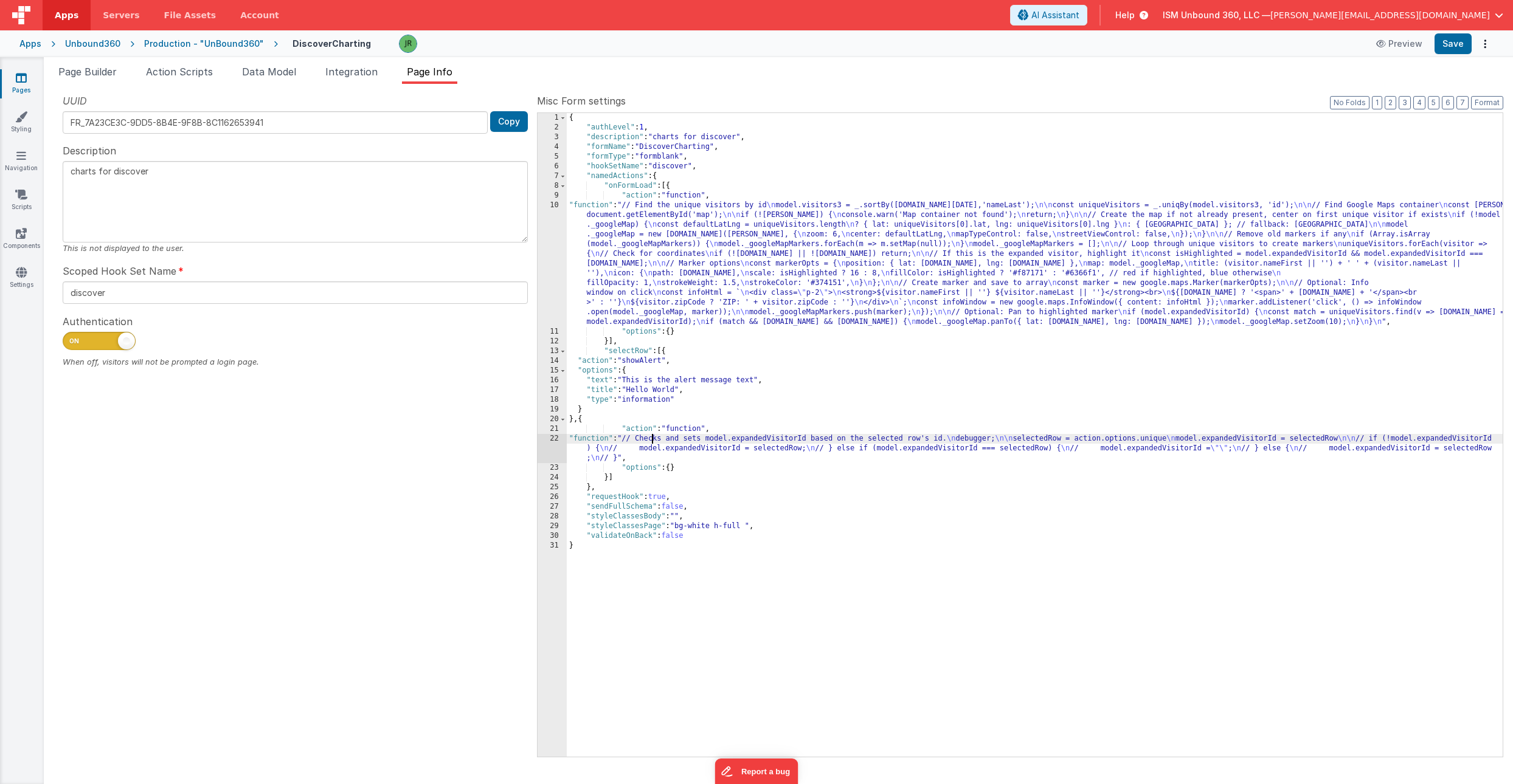
click at [552, 442] on div "22" at bounding box center [552, 449] width 29 height 29
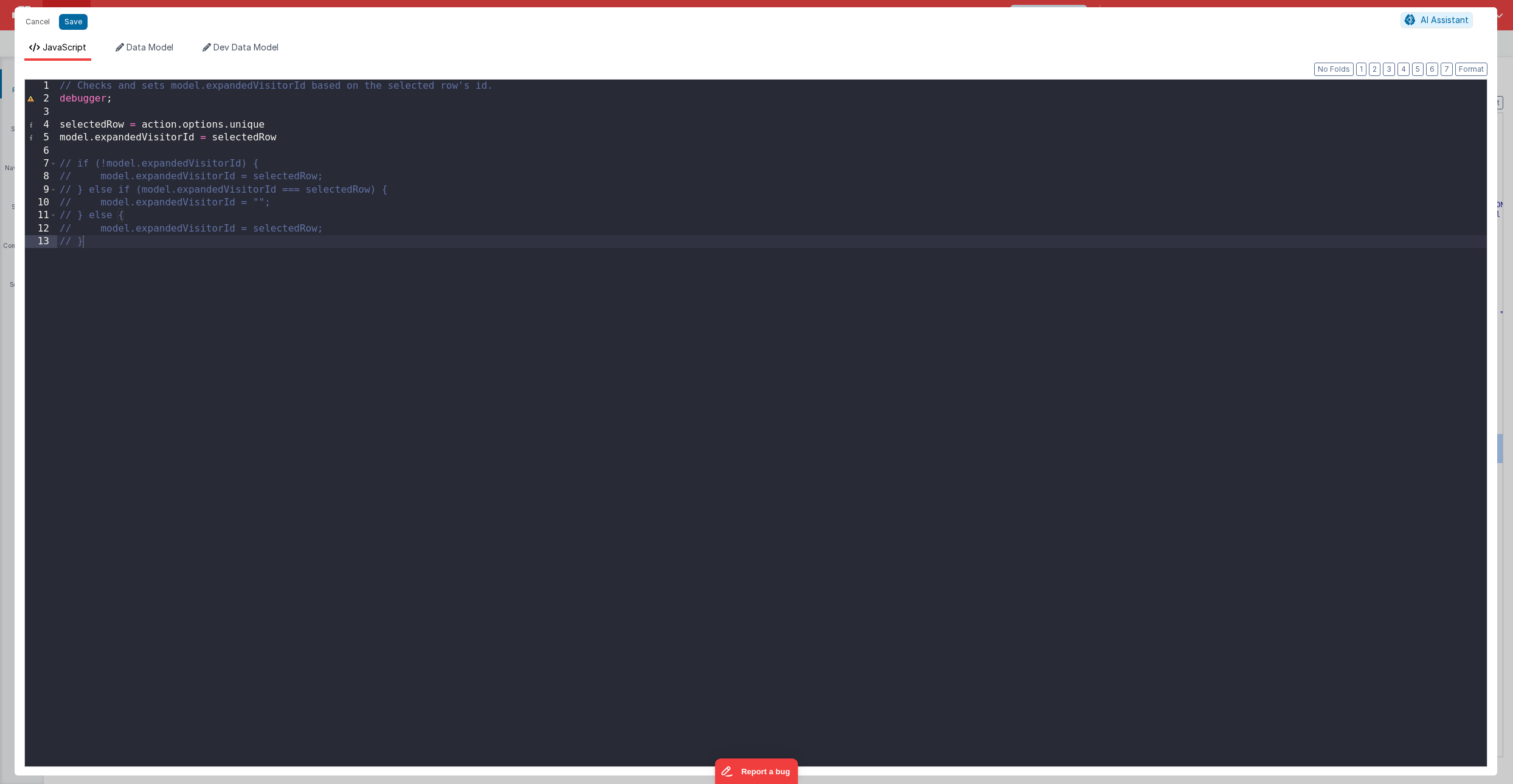
click at [91, 247] on div "// Checks and sets model.expandedVisitorId based on the selected row's id. debu…" at bounding box center [771, 436] width 1430 height 713
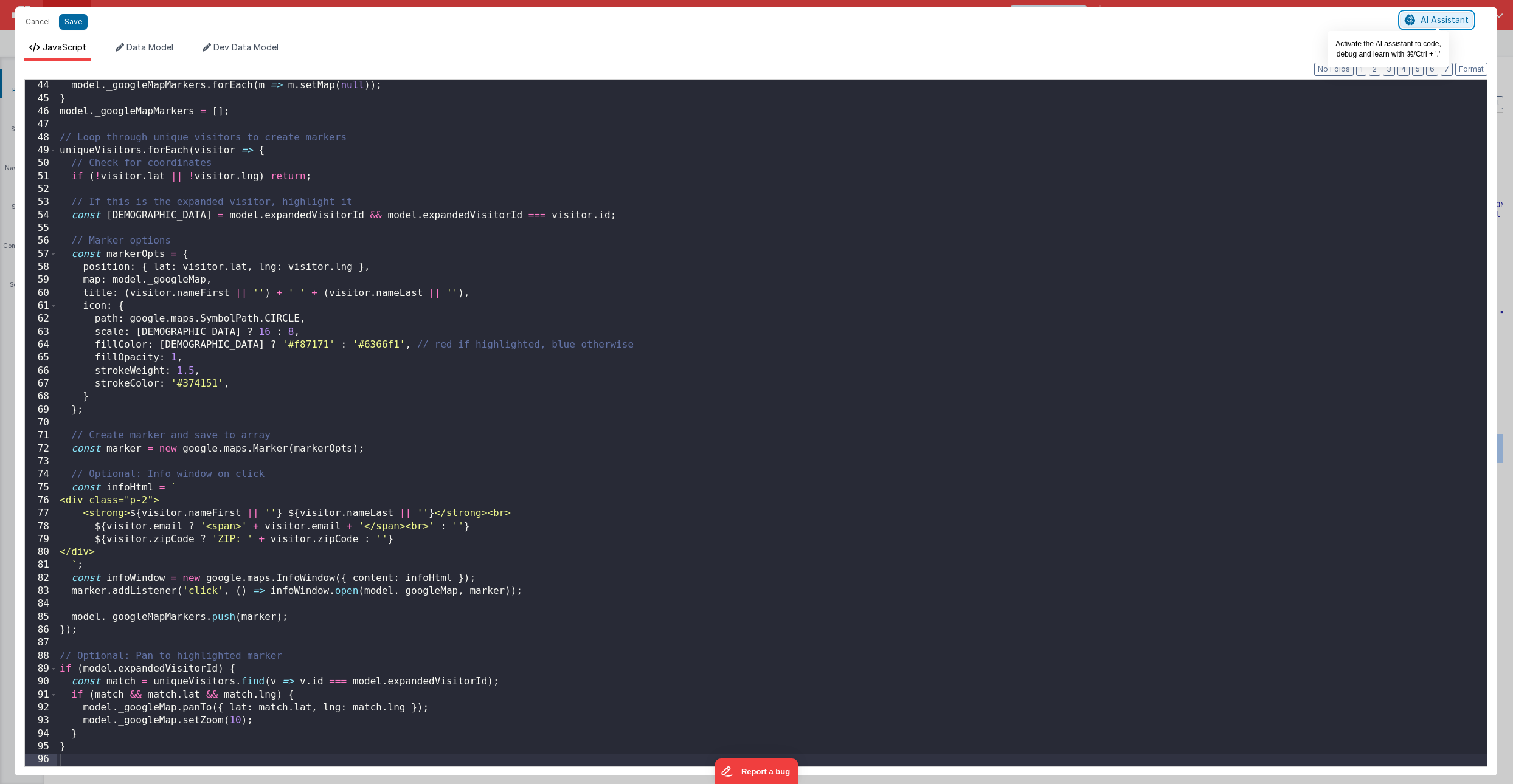
click at [1441, 19] on span "AI Assistant" at bounding box center [1444, 19] width 48 height 10
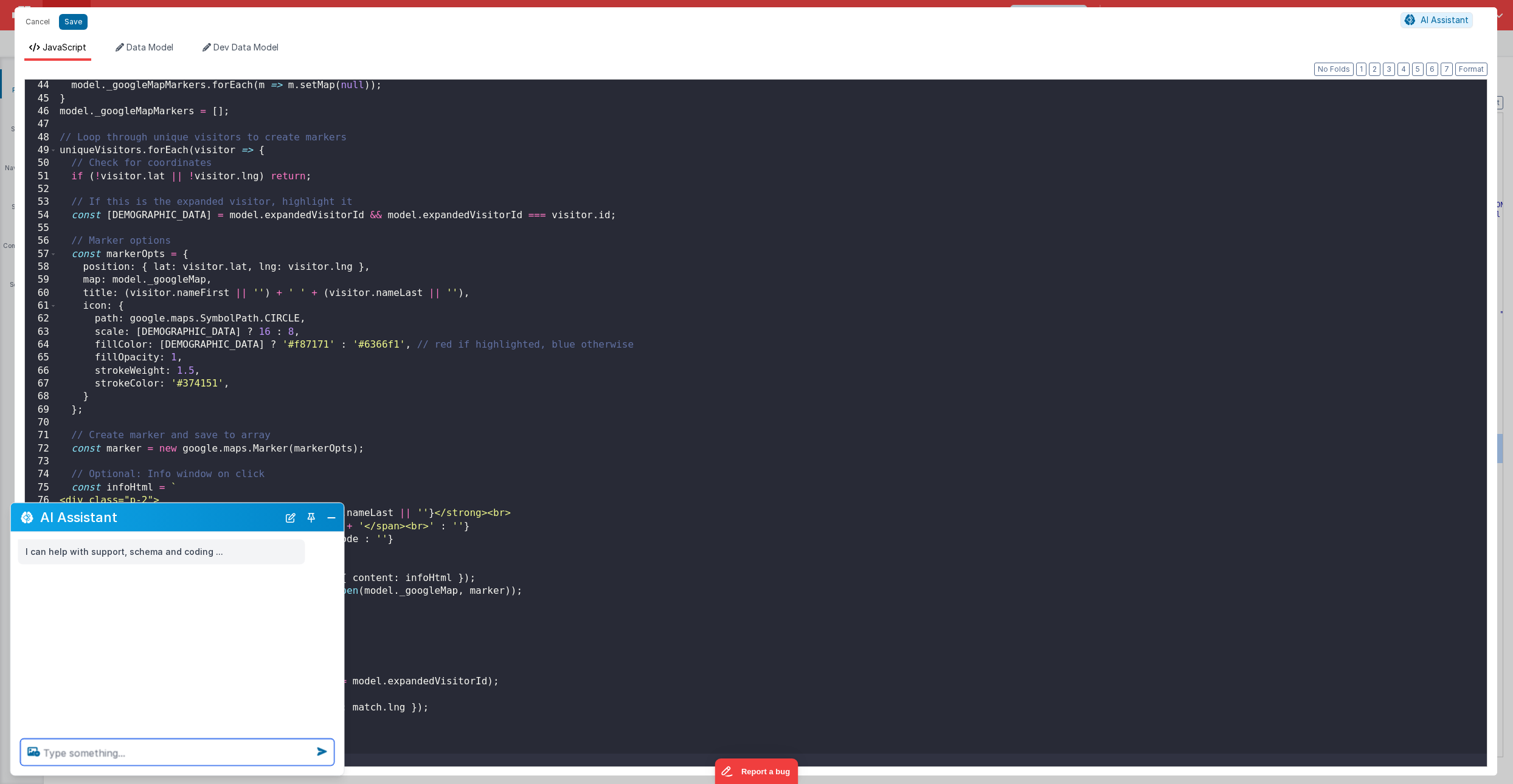
click at [46, 750] on textarea at bounding box center [177, 753] width 314 height 27
click at [245, 739] on textarea "change this google map code to reflect that the marker for model.expandedVisito…" at bounding box center [177, 746] width 314 height 42
click at [219, 747] on textarea "change this google map code to reflect that when the marker for model.expandedV…" at bounding box center [177, 746] width 314 height 42
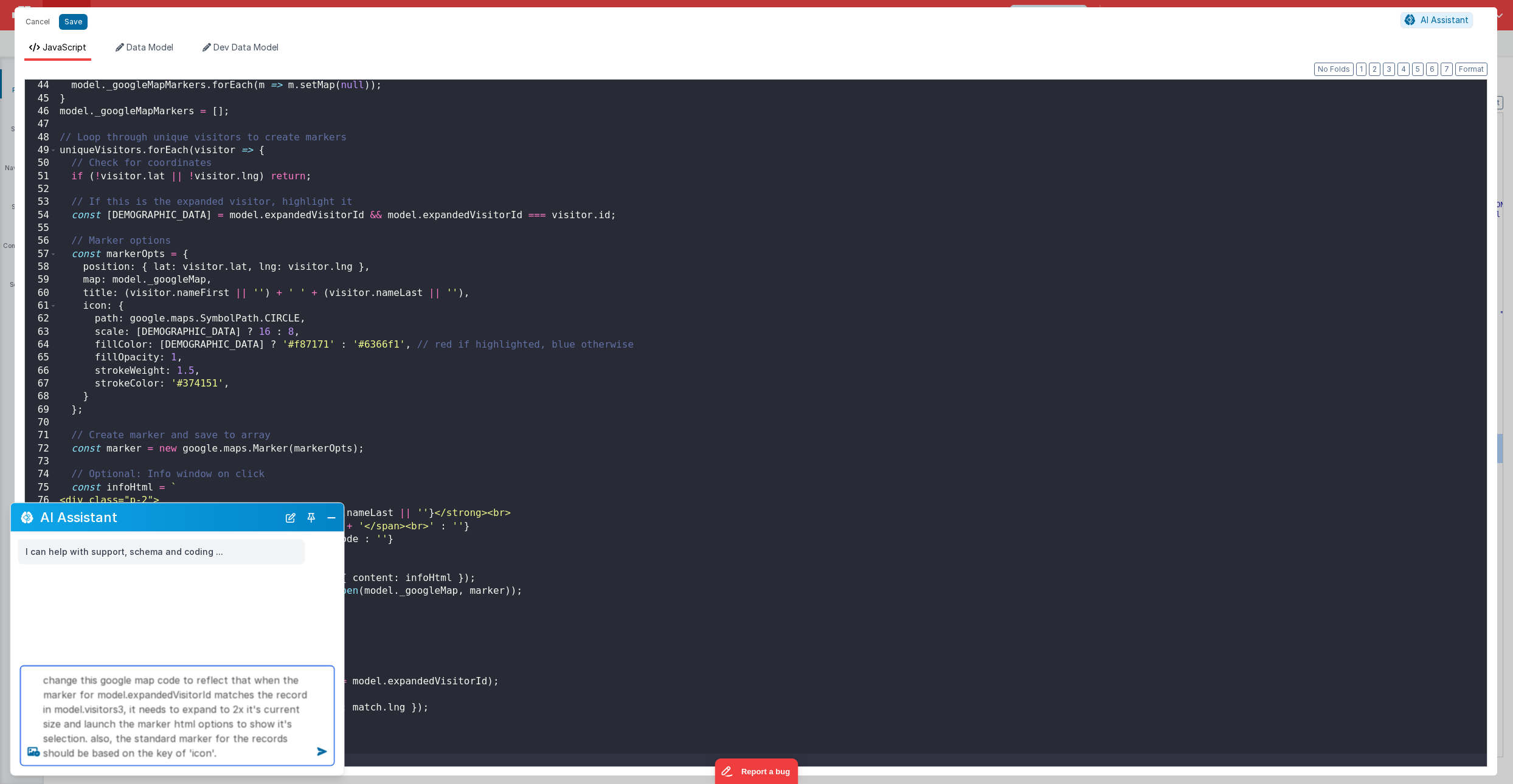
type textarea "change this google map code to reflect that when the marker for model.expandedV…"
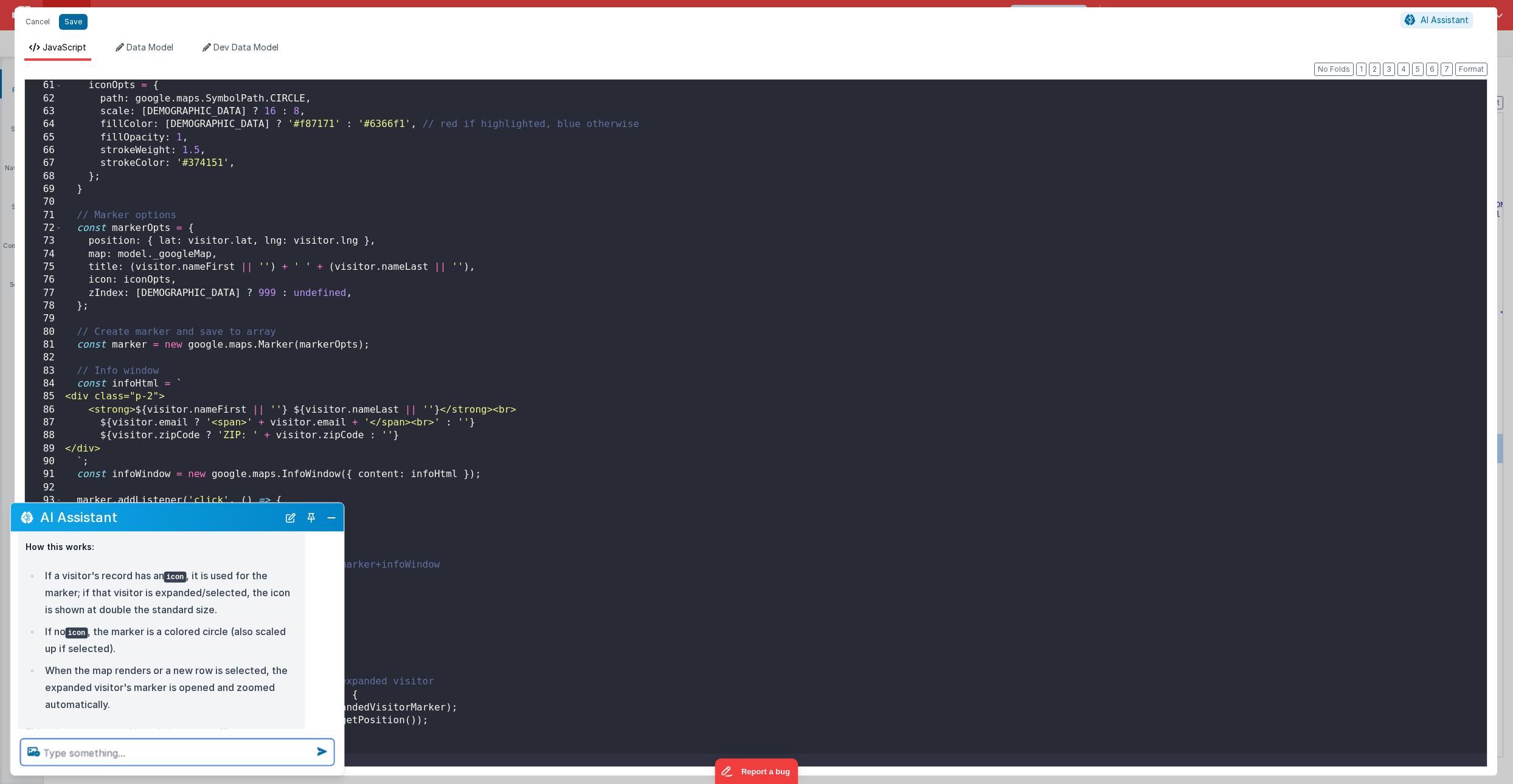
scroll to position [412, 0]
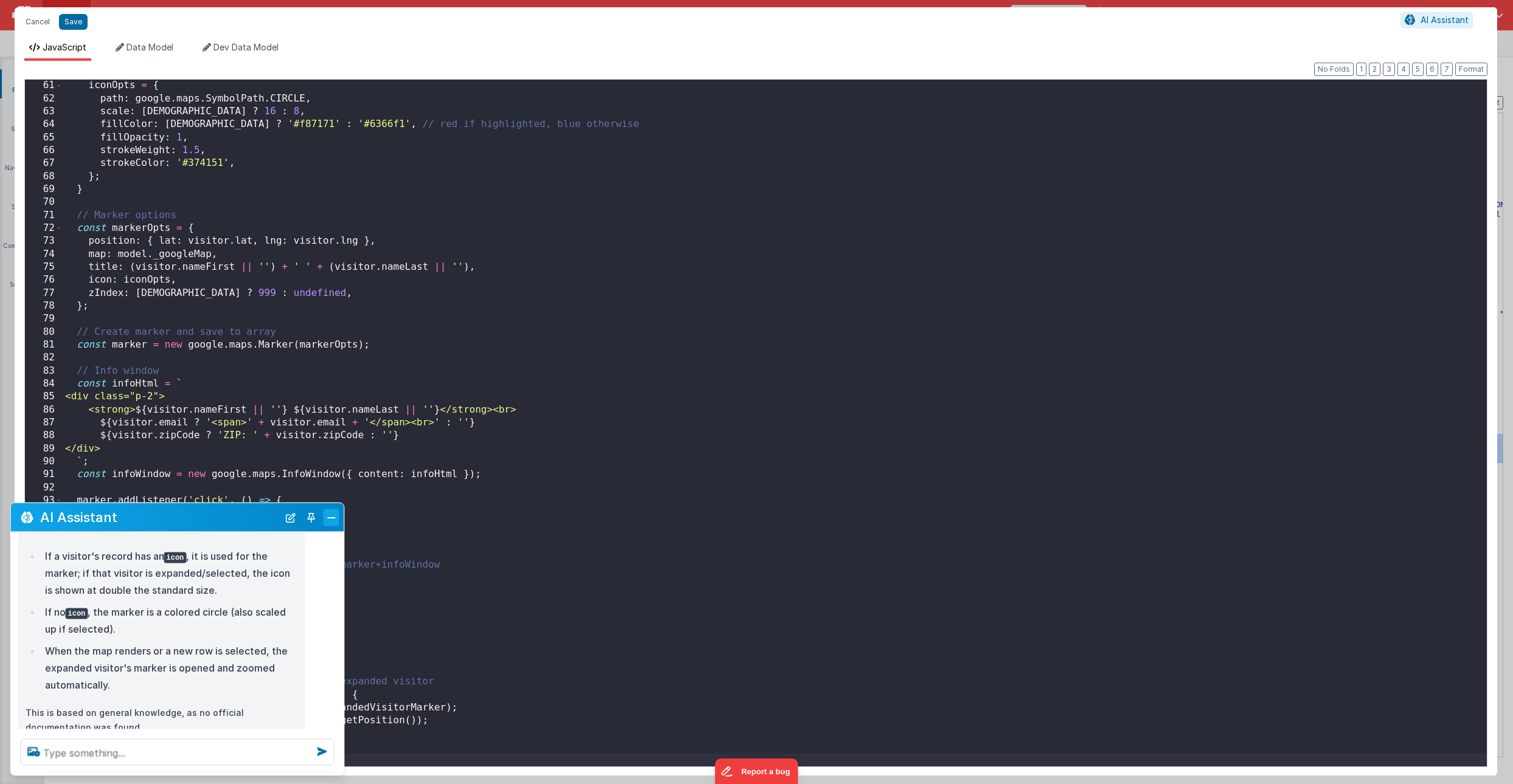
click at [335, 521] on button "Close" at bounding box center [330, 517] width 15 height 17
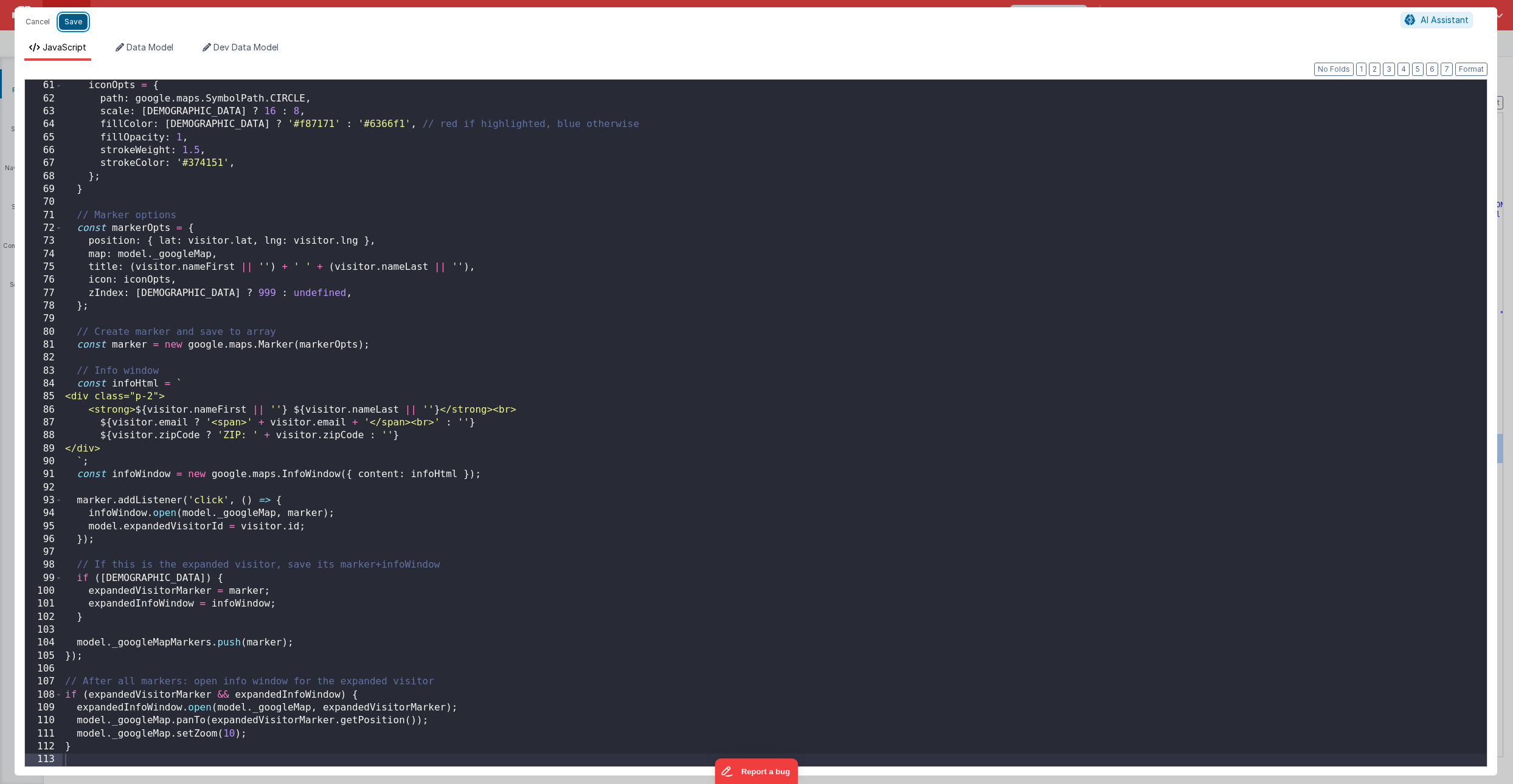
click at [72, 21] on button "Save" at bounding box center [73, 21] width 29 height 15
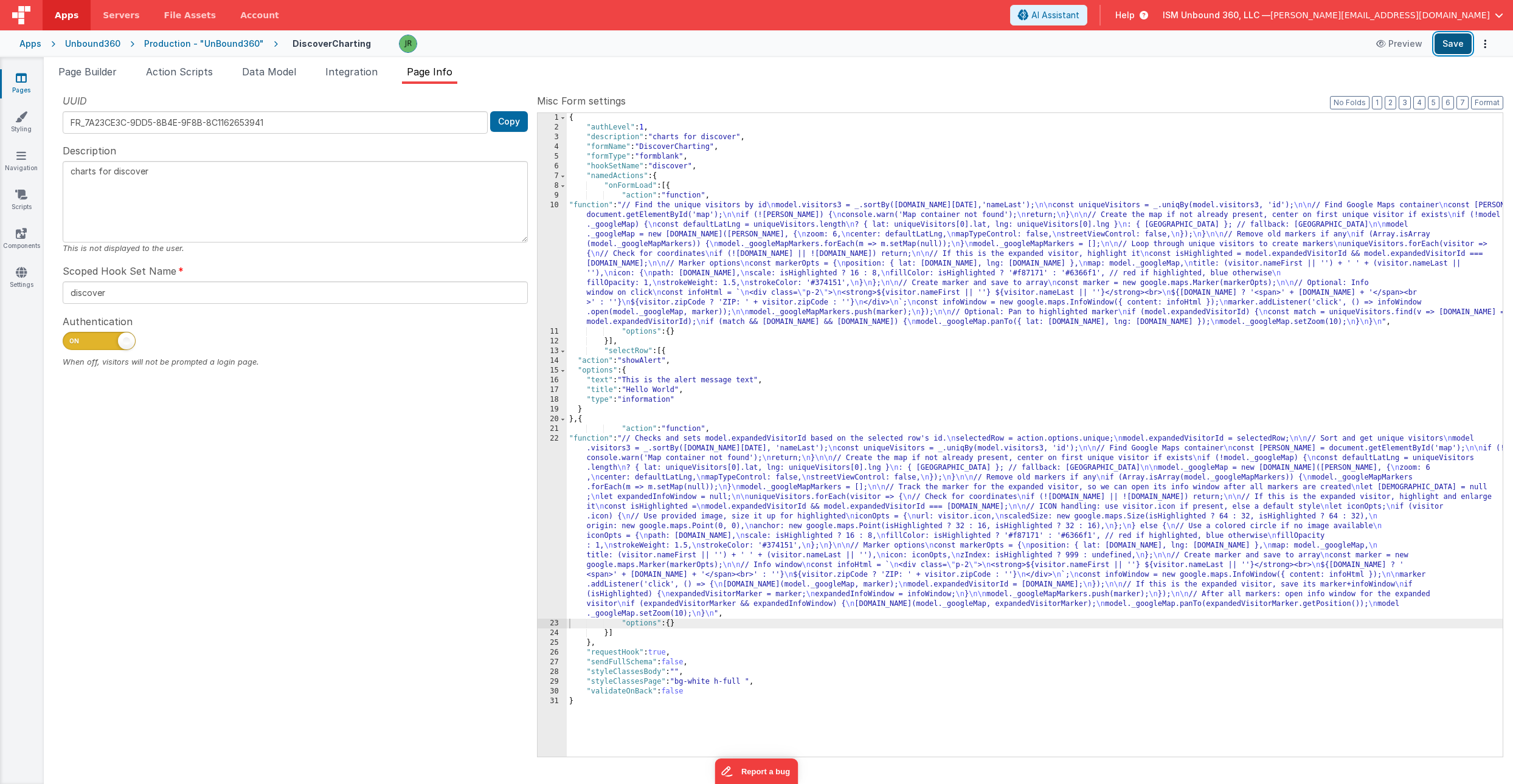
click at [1450, 40] on button "Save" at bounding box center [1452, 43] width 37 height 21
click at [628, 481] on div "{ "authLevel" : 1 , "description" : "charts for discover" , "formName" : "Disco…" at bounding box center [1035, 445] width 936 height 664
click at [548, 472] on div "22" at bounding box center [552, 527] width 29 height 185
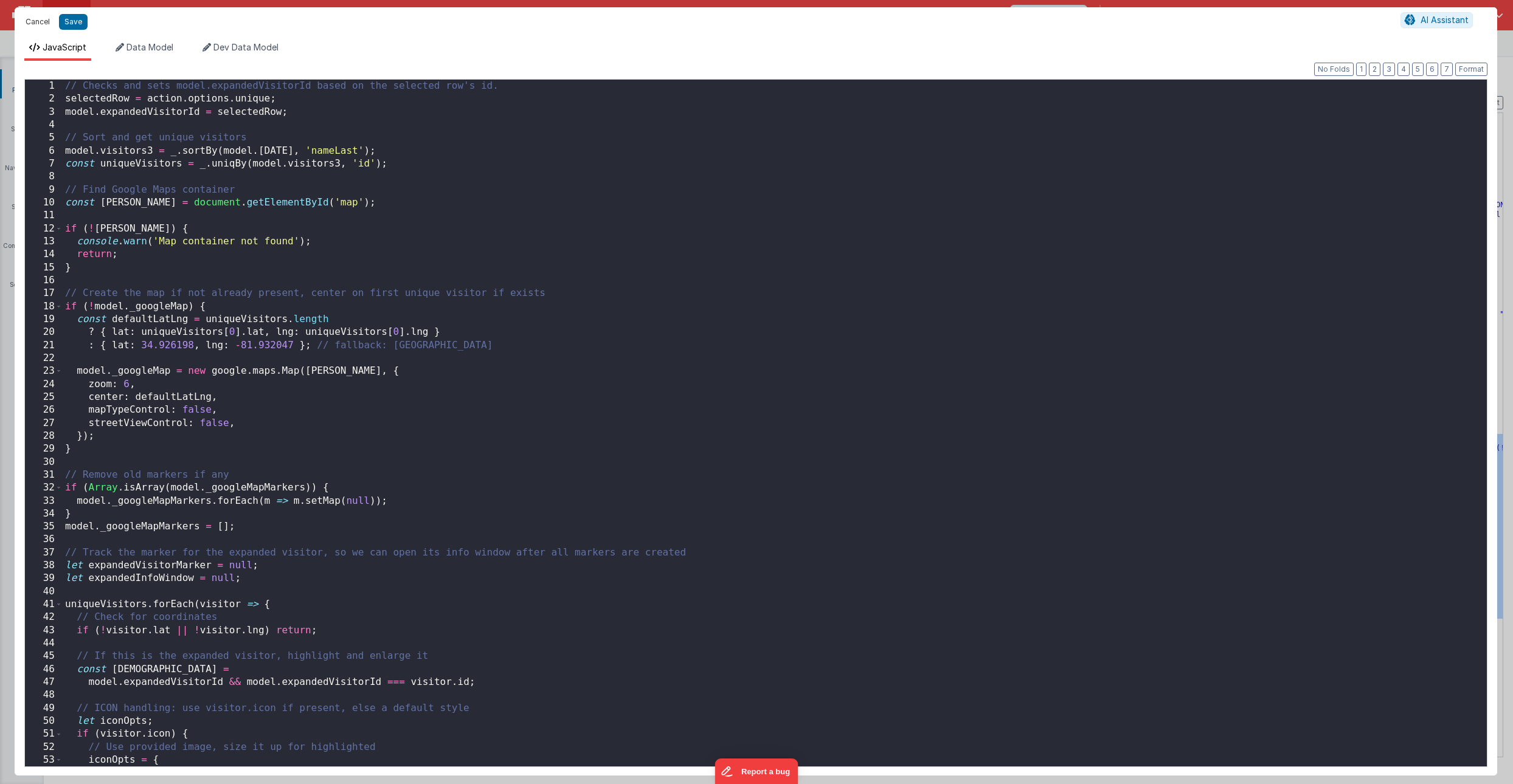
click at [42, 21] on button "Cancel" at bounding box center [37, 22] width 36 height 17
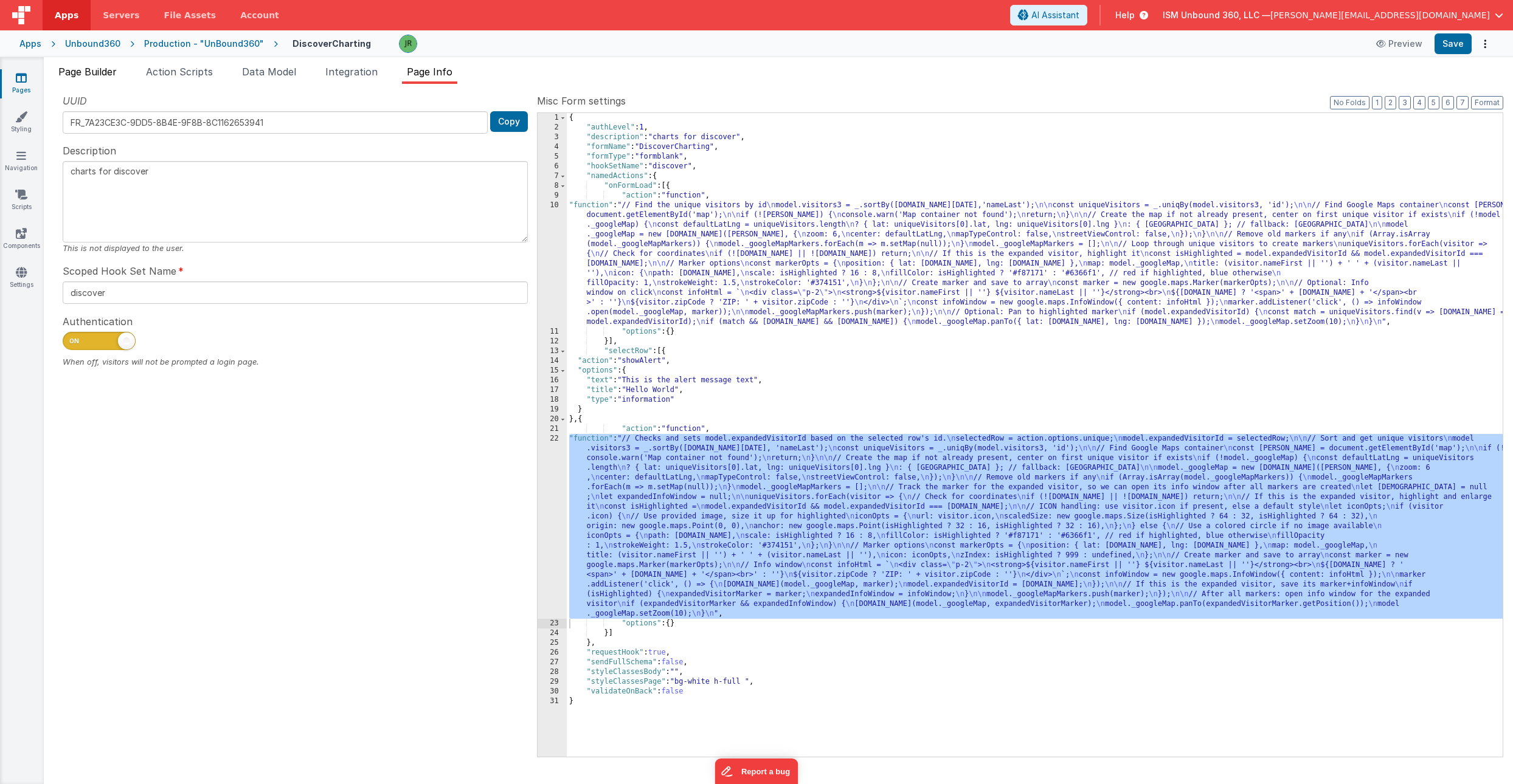
click at [101, 77] on span "Page Builder" at bounding box center [87, 72] width 58 height 12
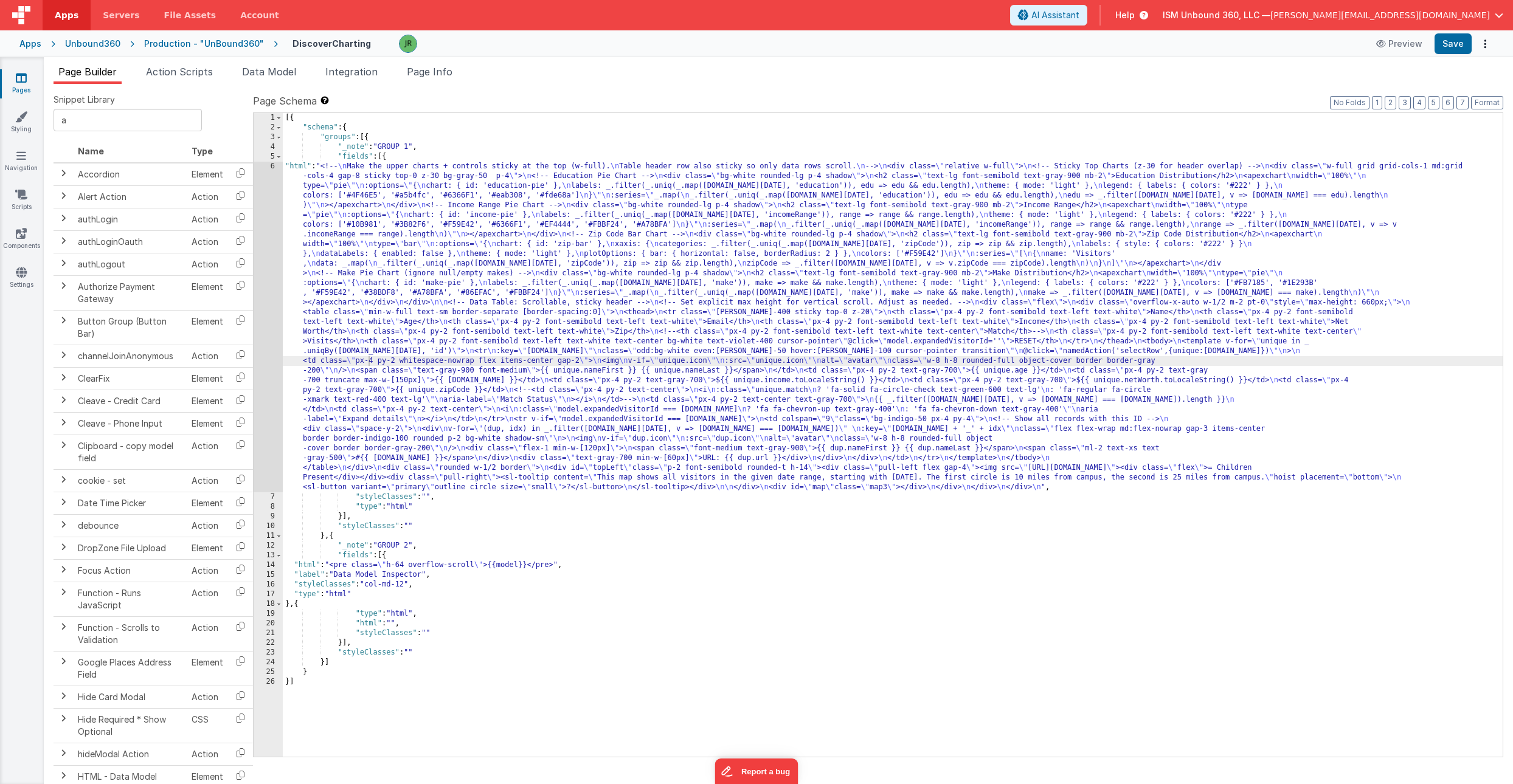
click at [356, 350] on div "[{ "schema" : { "groups" : [{ "_note" : "GROUP 1" , "fields" : [{ "html" : "<!-…" at bounding box center [892, 445] width 1220 height 664
click at [265, 285] on div "6" at bounding box center [268, 327] width 29 height 330
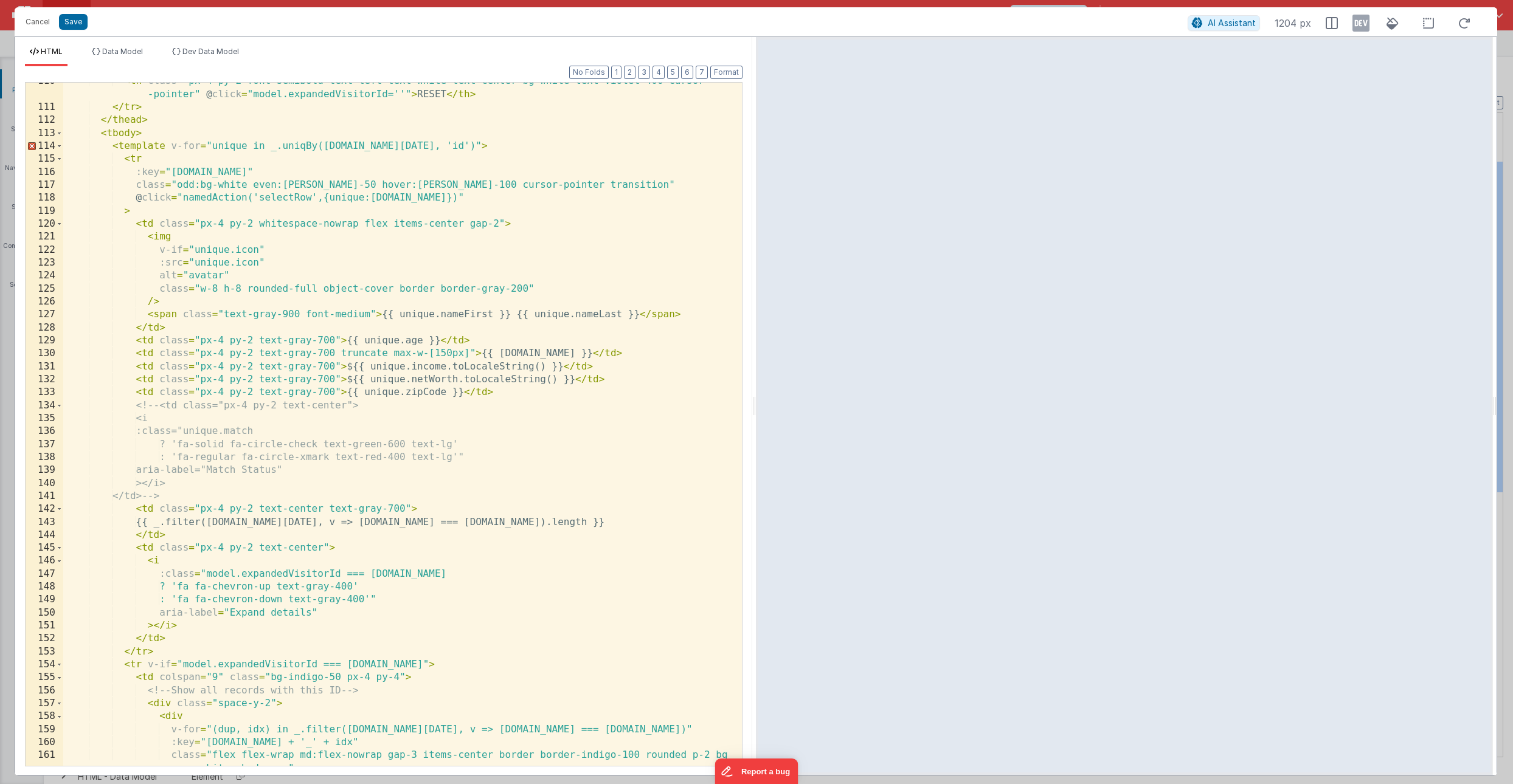
scroll to position [1427, 0]
click at [40, 24] on button "Cancel" at bounding box center [37, 22] width 36 height 17
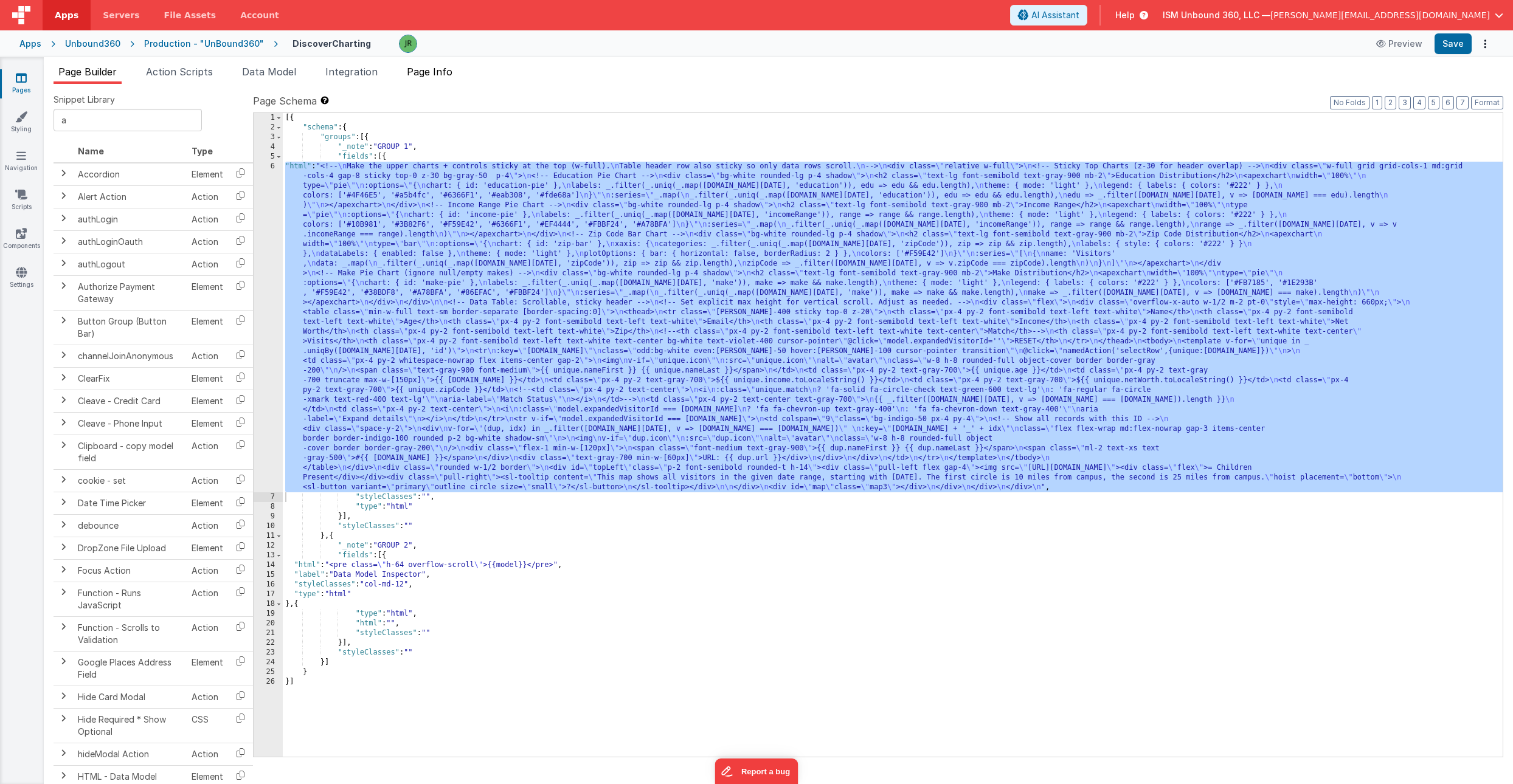
click at [431, 70] on span "Page Info" at bounding box center [429, 72] width 45 height 12
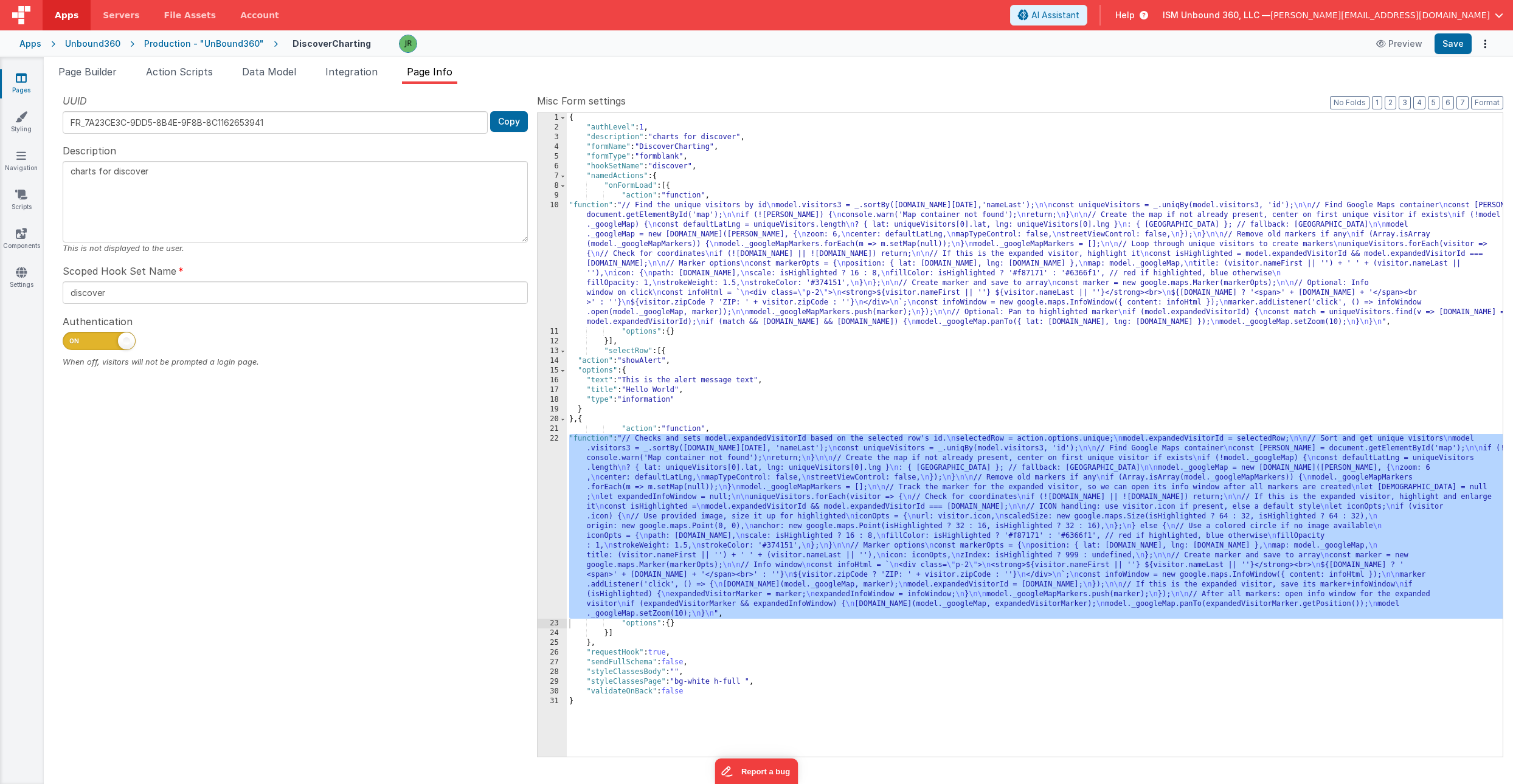
click at [622, 218] on div "{ "authLevel" : 1 , "description" : "charts for discover" , "formName" : "Disco…" at bounding box center [1035, 445] width 936 height 664
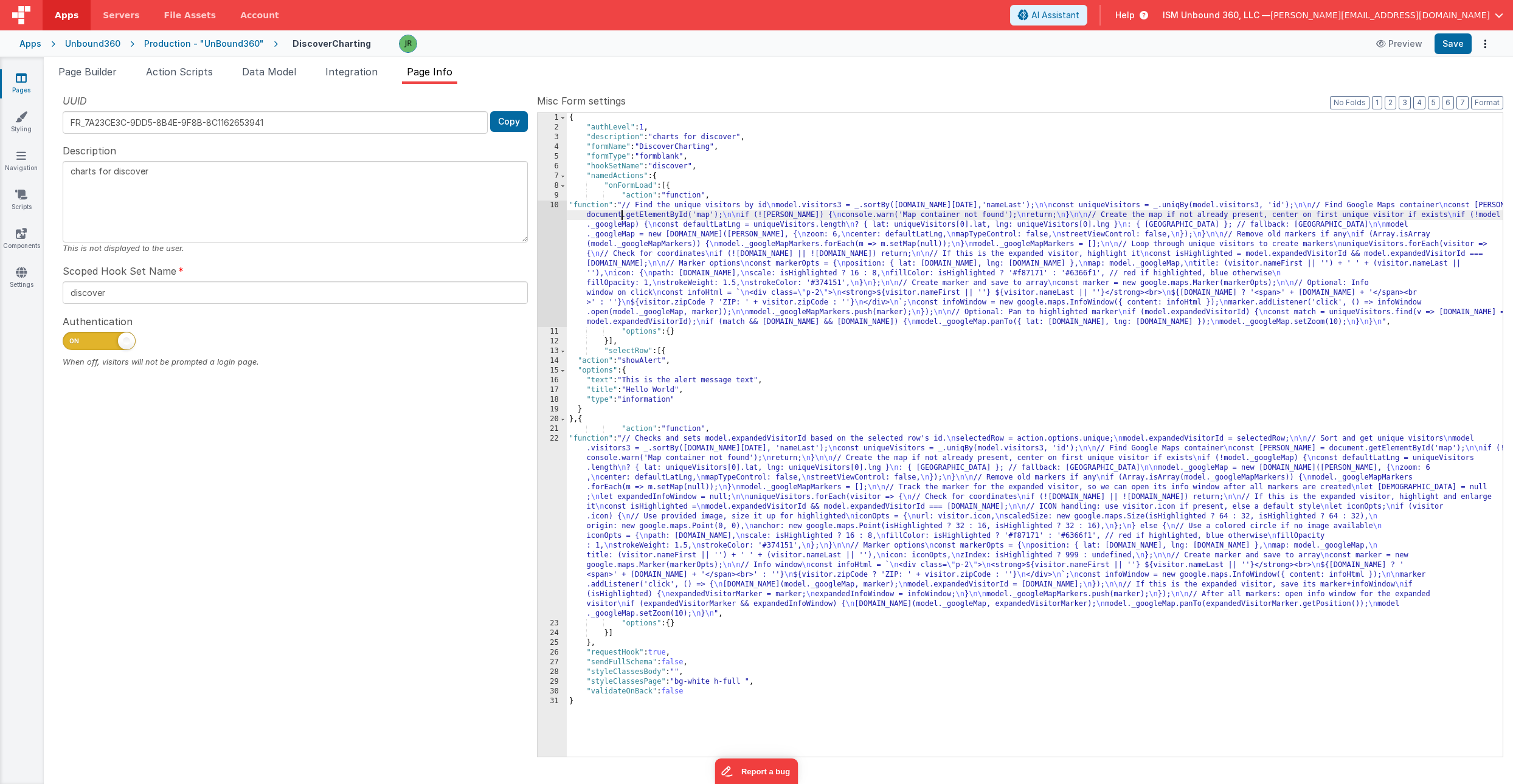
click at [555, 206] on div "10" at bounding box center [552, 264] width 29 height 127
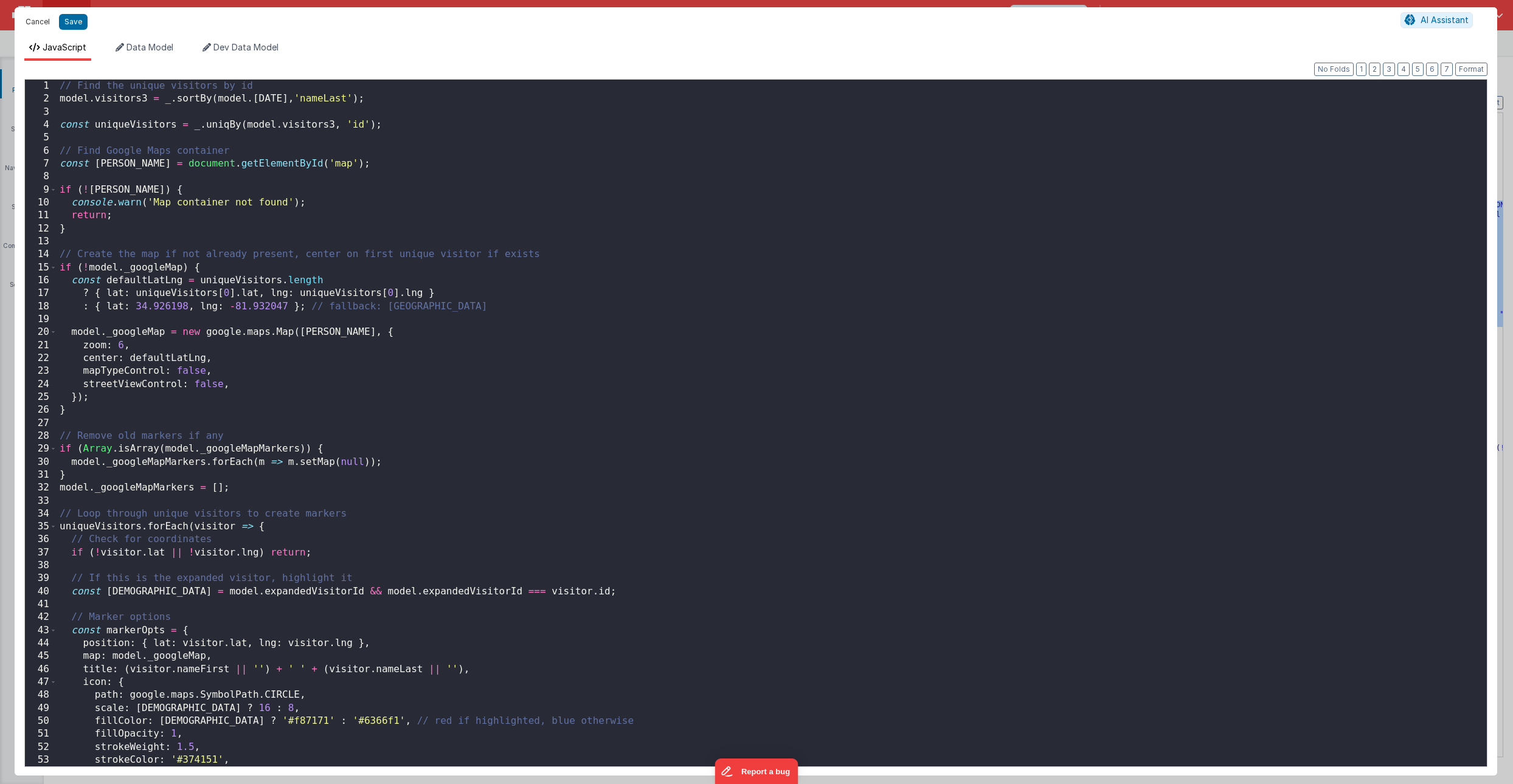
click at [35, 20] on button "Cancel" at bounding box center [37, 22] width 36 height 17
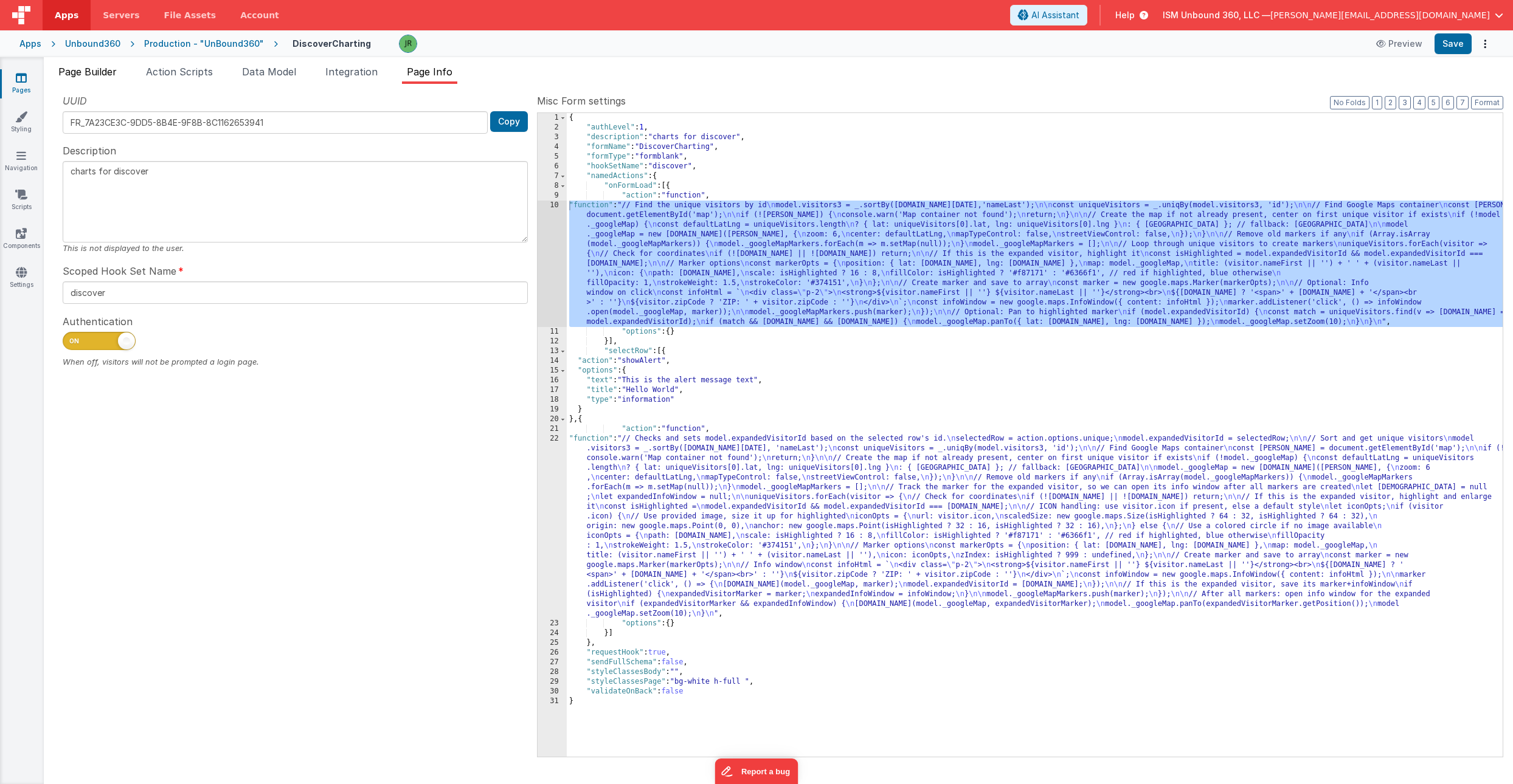
click at [103, 77] on span "Page Builder" at bounding box center [87, 72] width 58 height 12
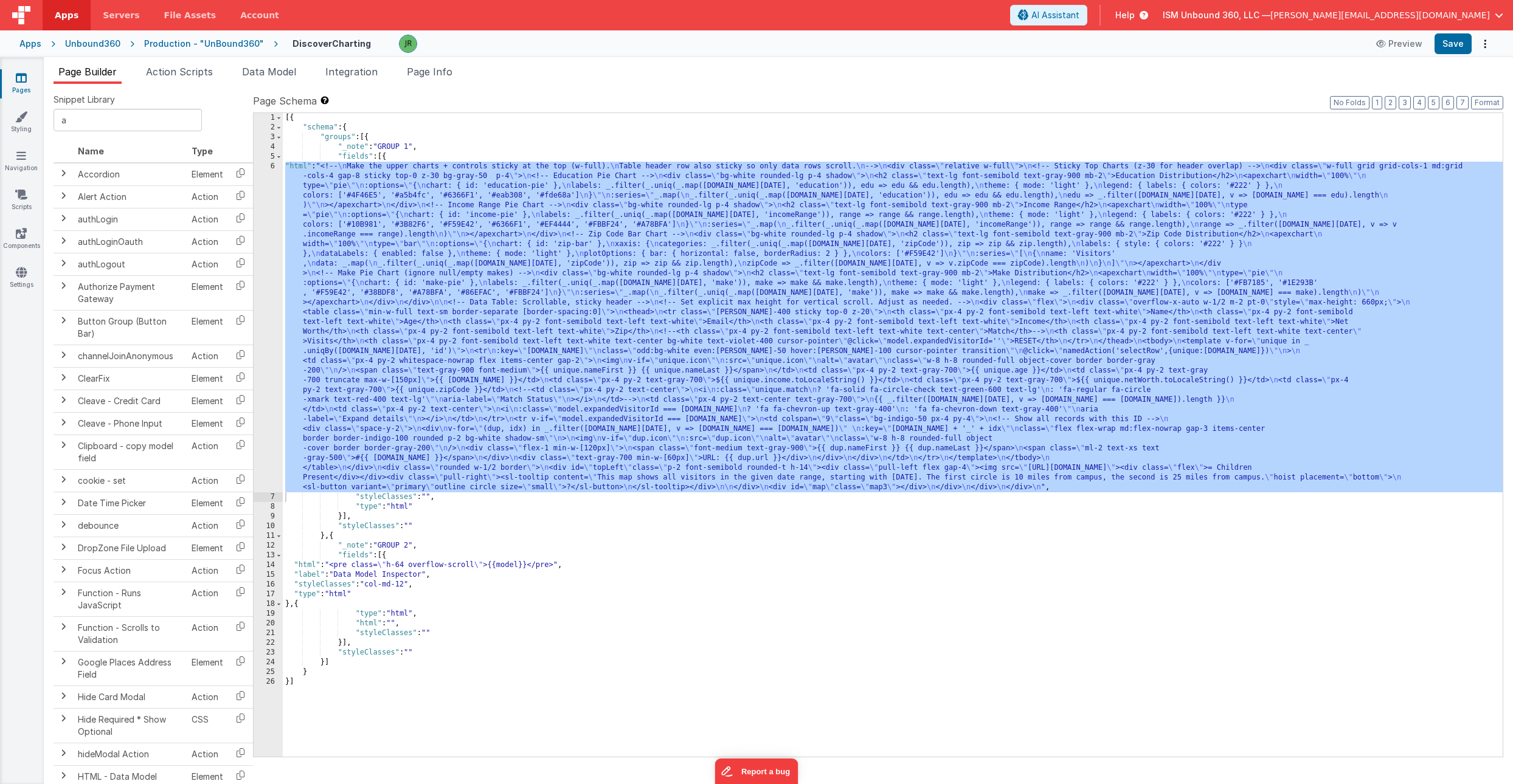
click at [390, 314] on div "[{ "schema" : { "groups" : [{ "_note" : "GROUP 1" , "fields" : [{ "html" : "<!-…" at bounding box center [892, 445] width 1220 height 664
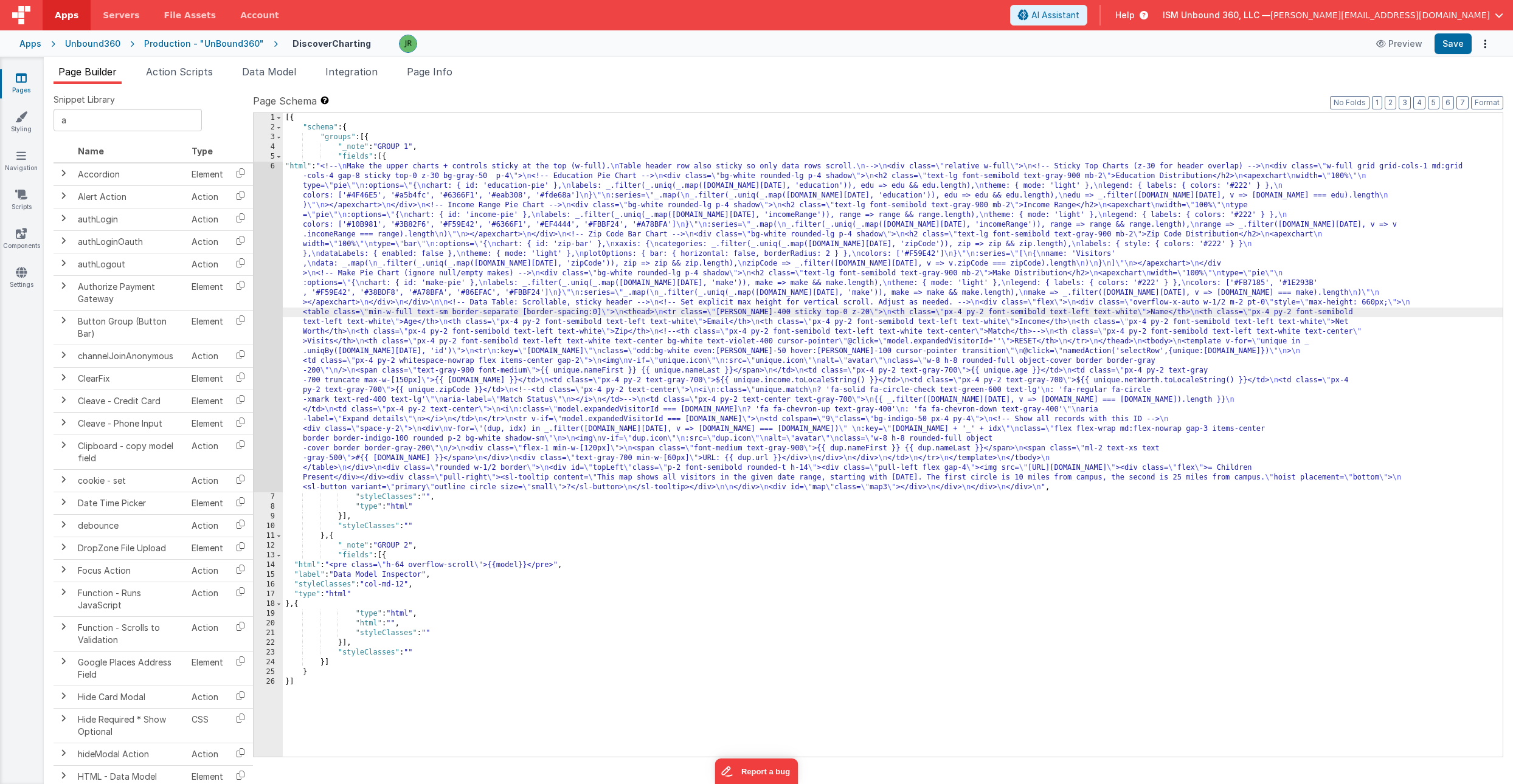
click at [267, 300] on div "6" at bounding box center [268, 327] width 29 height 330
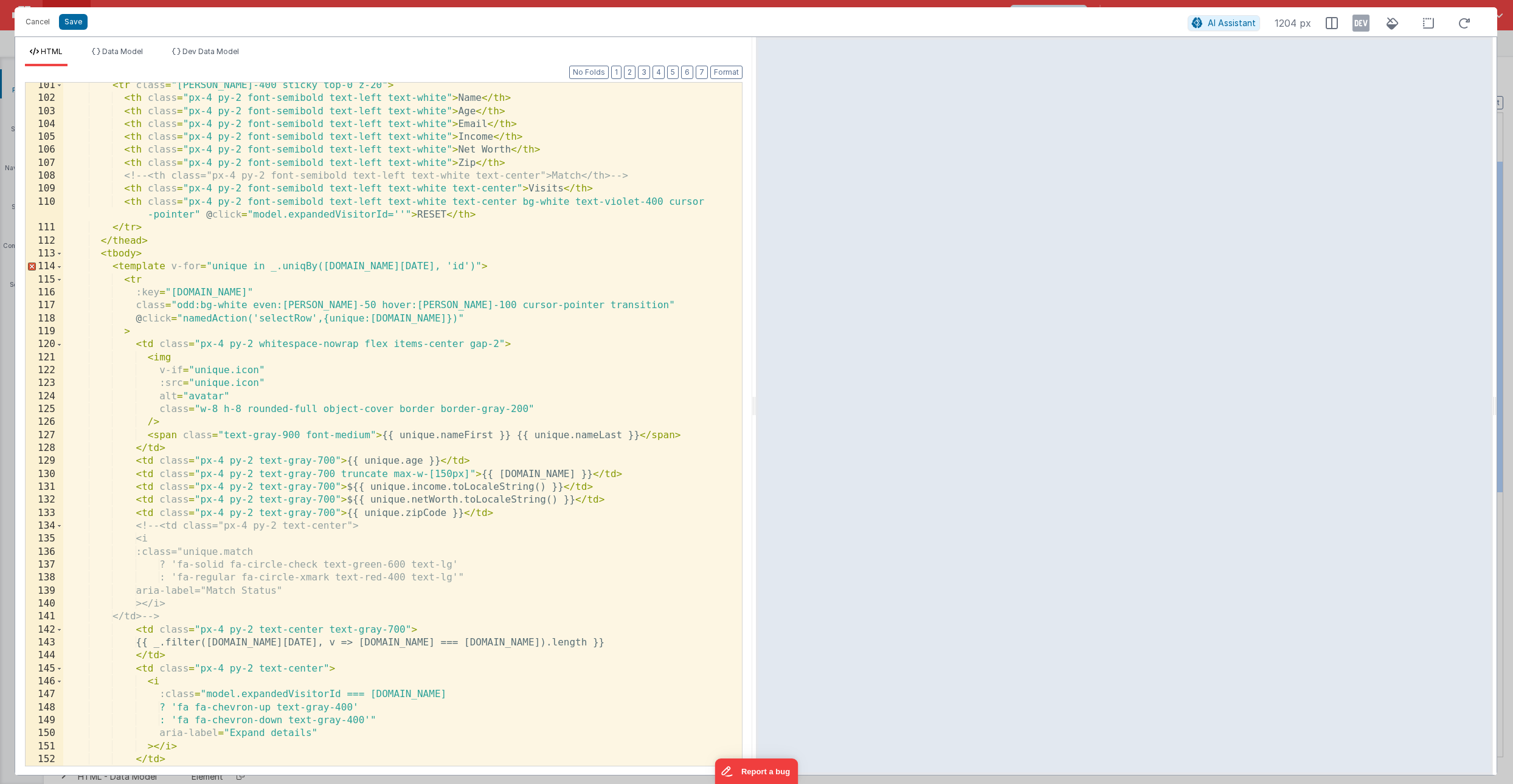
scroll to position [1305, 0]
click at [371, 263] on div "< tr class = "bg-violet-400 sticky top-0 z-20" > < th class = "px-4 py-2 font-s…" at bounding box center [403, 429] width 679 height 709
click at [38, 25] on button "Cancel" at bounding box center [37, 22] width 36 height 17
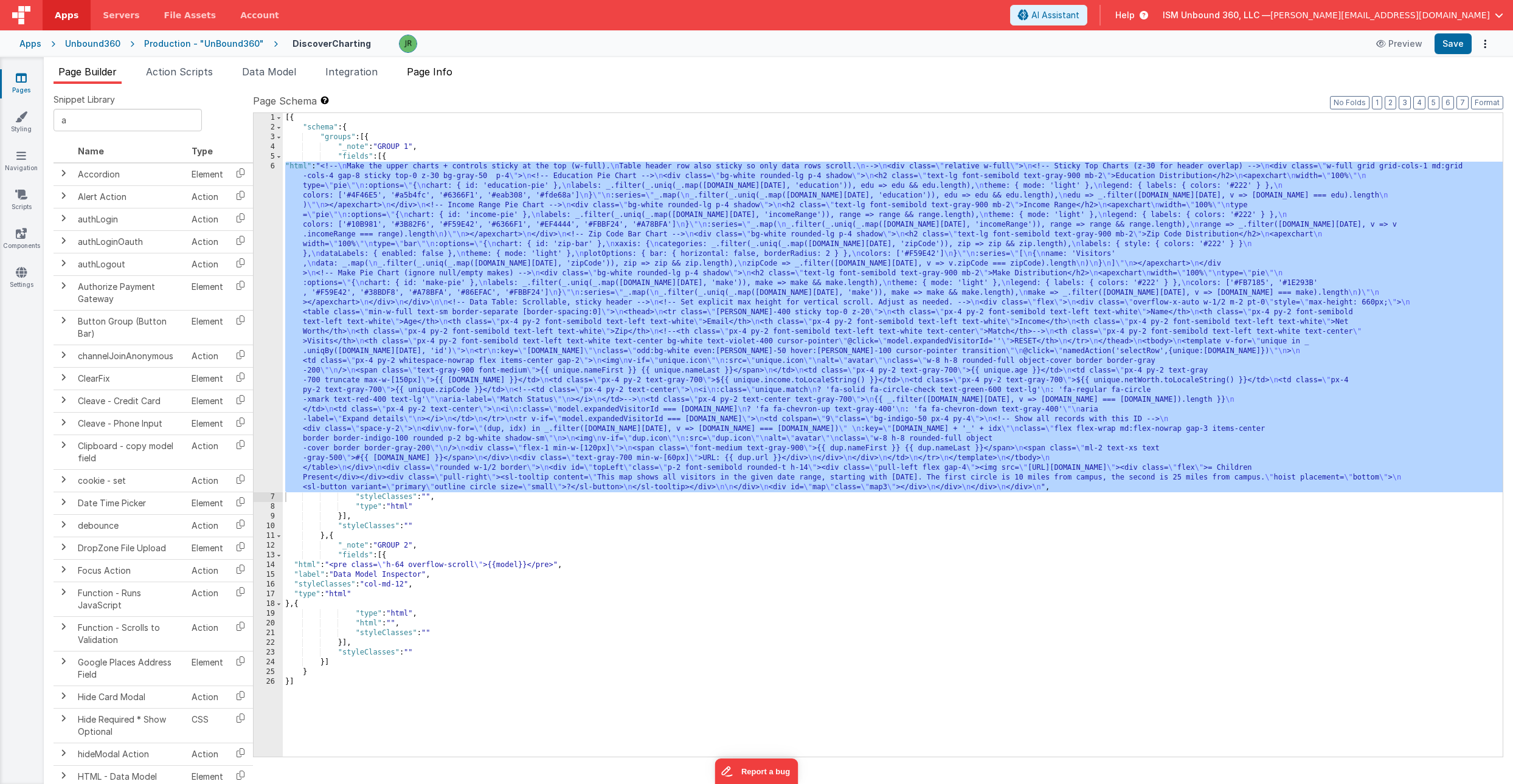
click at [436, 73] on span "Page Info" at bounding box center [429, 72] width 45 height 12
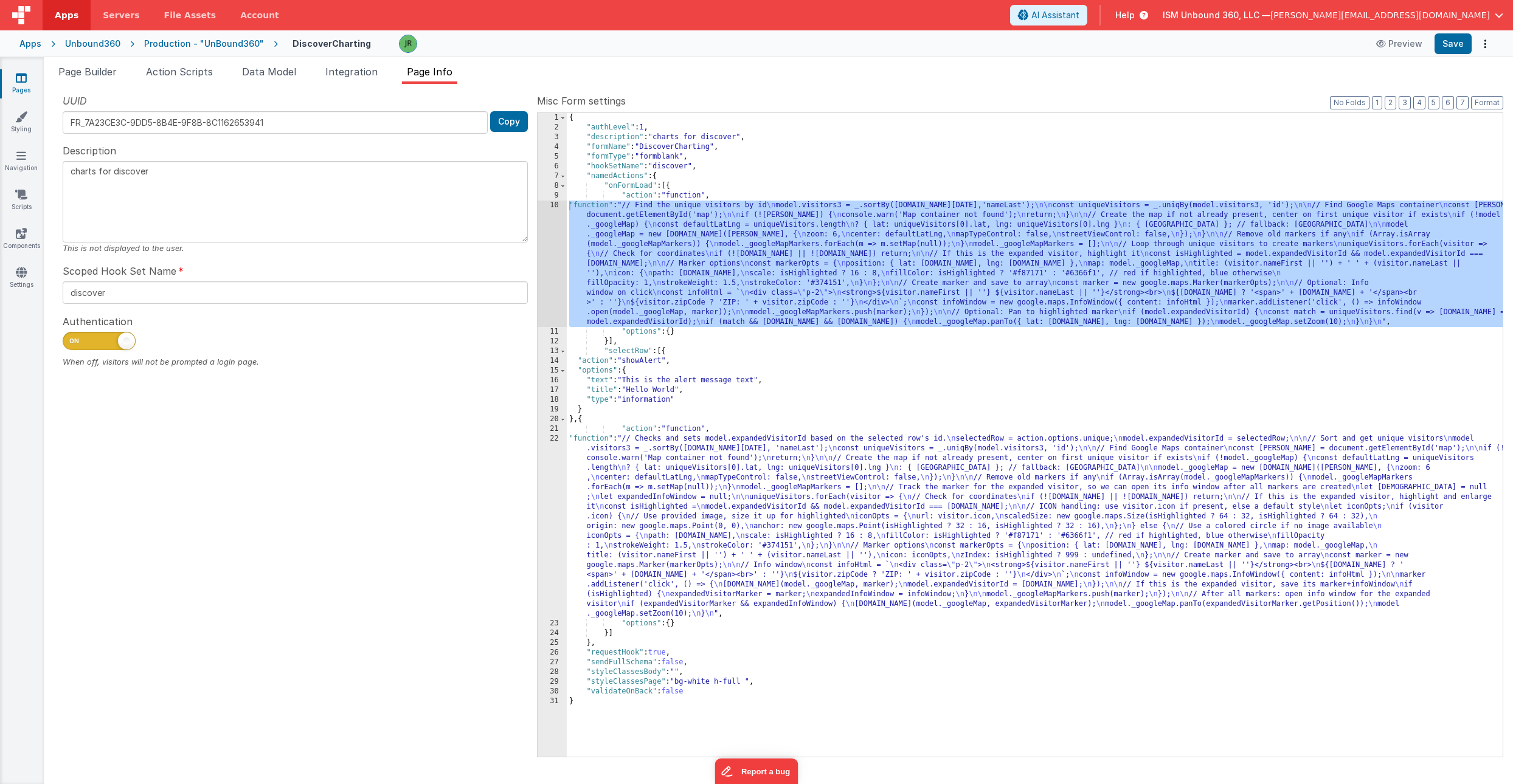
click at [663, 208] on div "{ "authLevel" : 1 , "description" : "charts for discover" , "formName" : "Disco…" at bounding box center [1035, 445] width 936 height 664
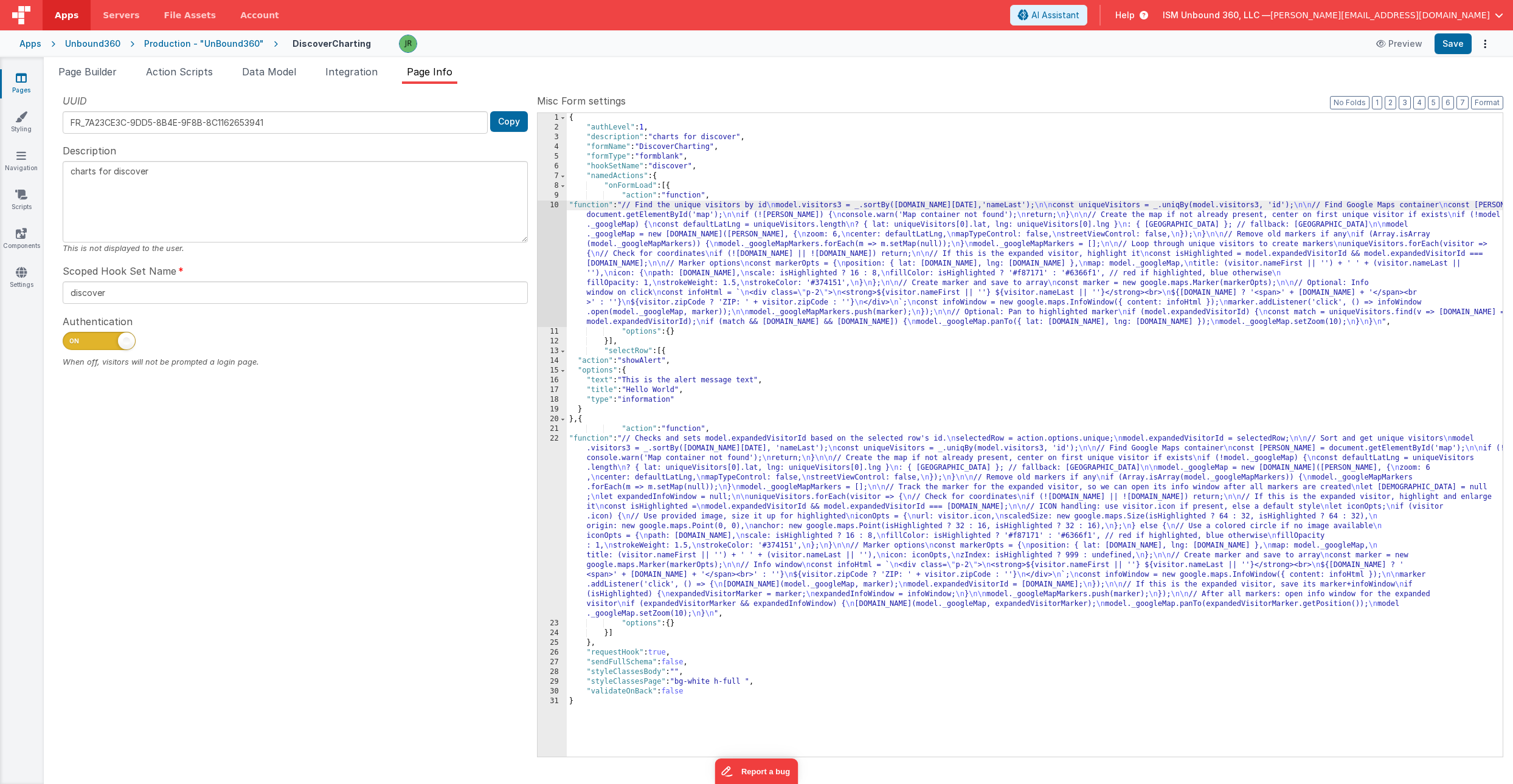
click at [554, 209] on div "10" at bounding box center [552, 264] width 29 height 127
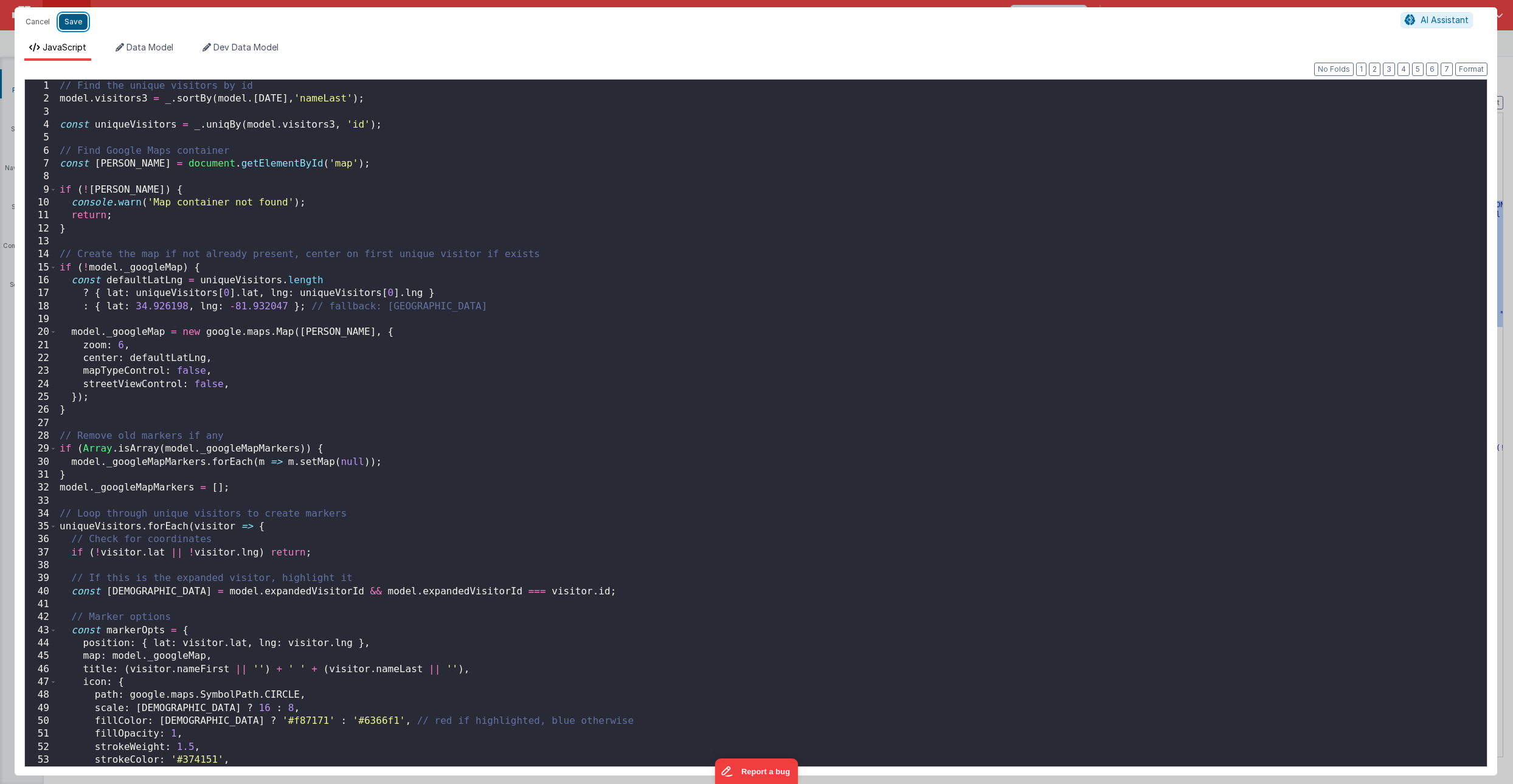
click at [76, 17] on button "Save" at bounding box center [73, 21] width 29 height 15
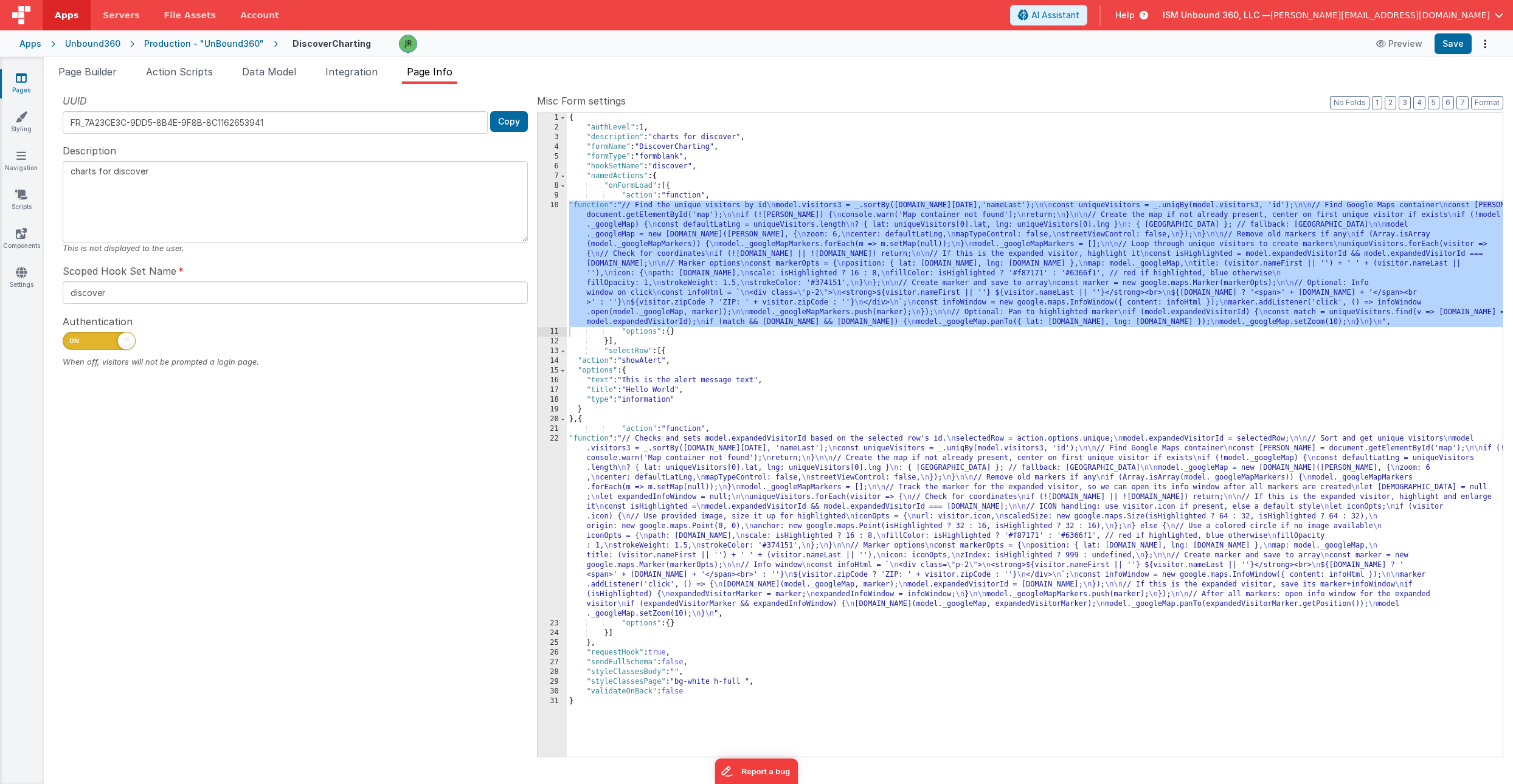
click at [627, 212] on div "{ "authLevel" : 1 , "description" : "charts for discover" , "formName" : "Disco…" at bounding box center [1035, 445] width 936 height 664
click at [553, 205] on div "10" at bounding box center [552, 264] width 29 height 127
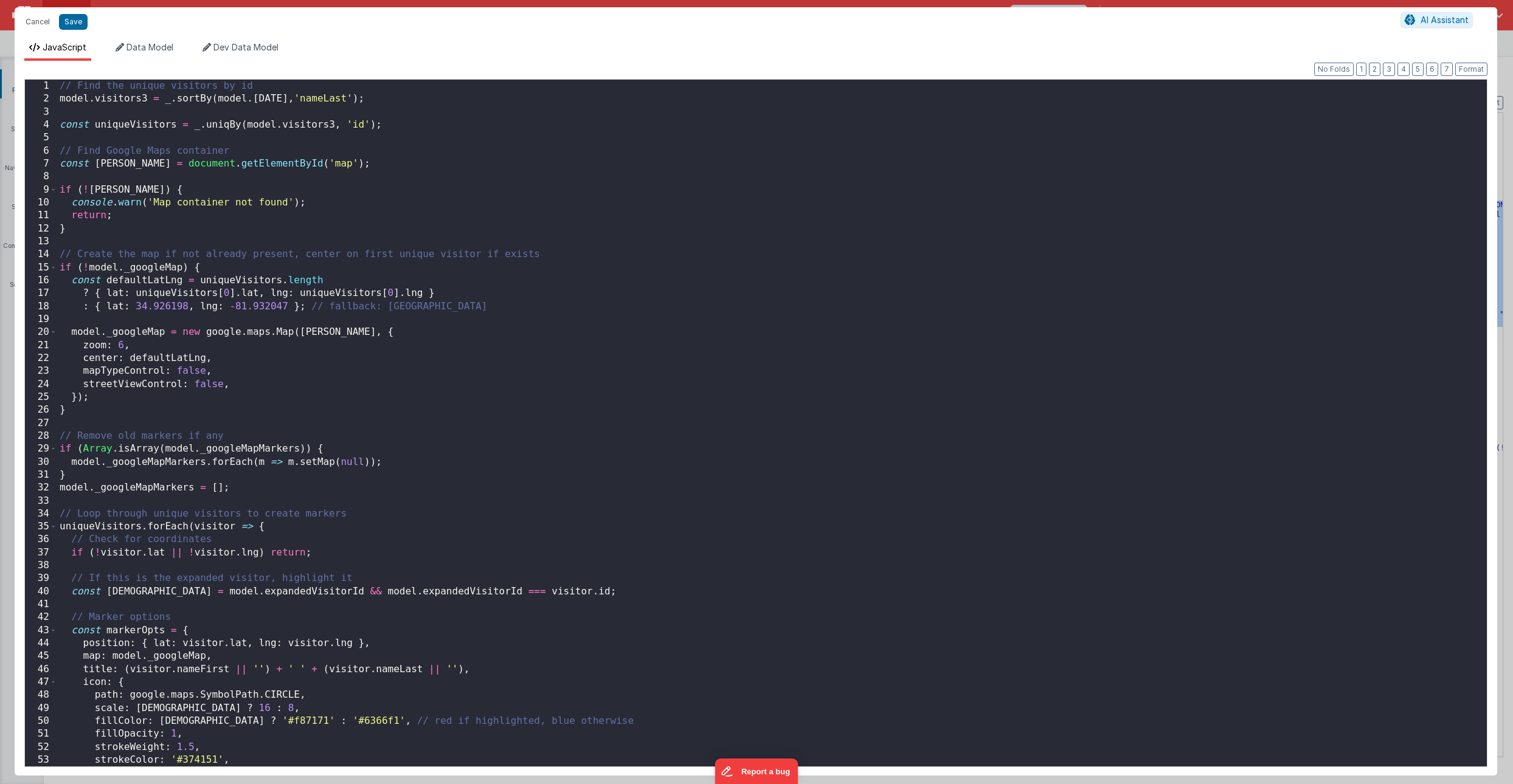
click at [60, 90] on div "// Find the unique visitors by id model . visitors3 = _ . sortBy ( model . toda…" at bounding box center [771, 436] width 1430 height 713
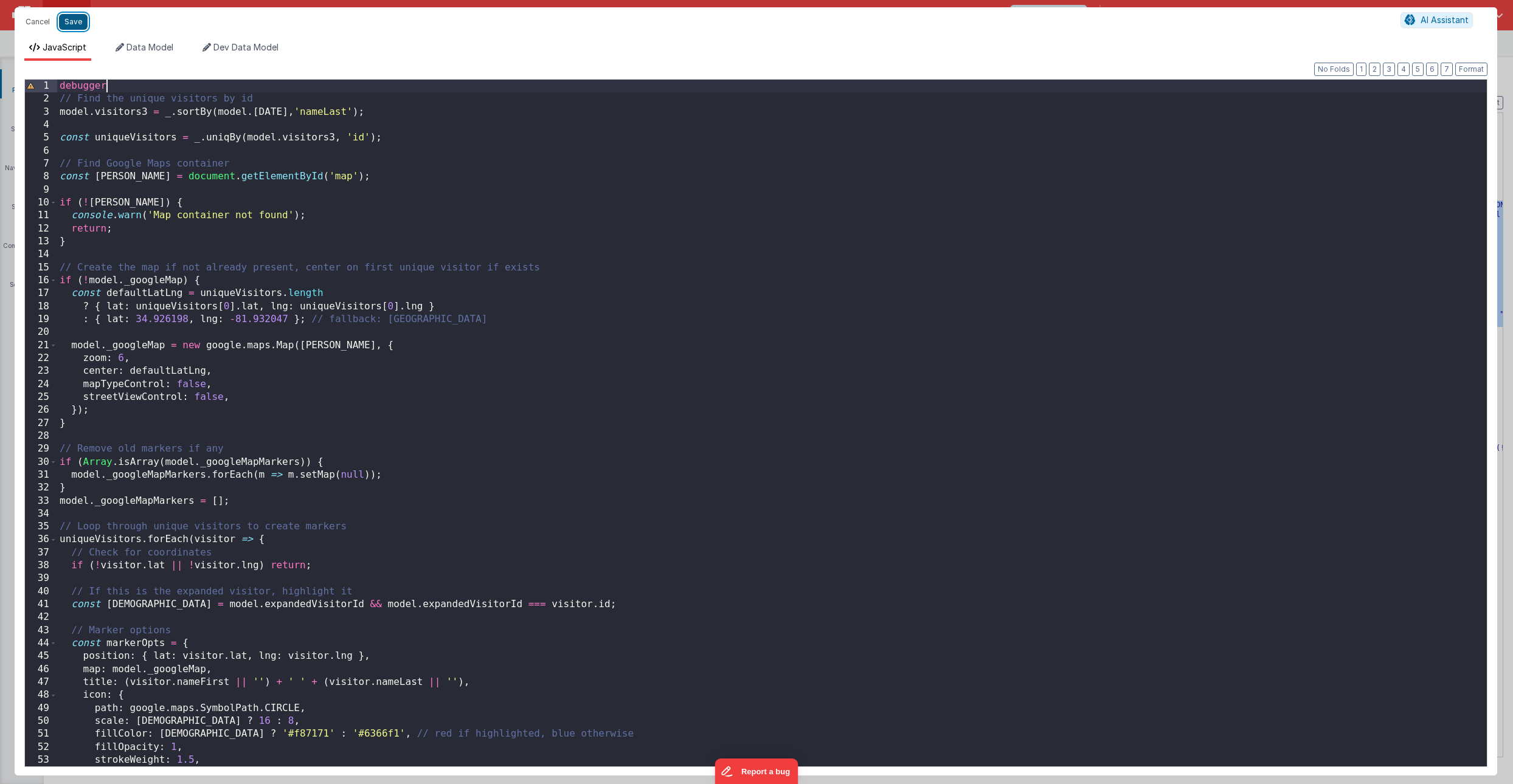
click at [73, 24] on button "Save" at bounding box center [73, 21] width 29 height 15
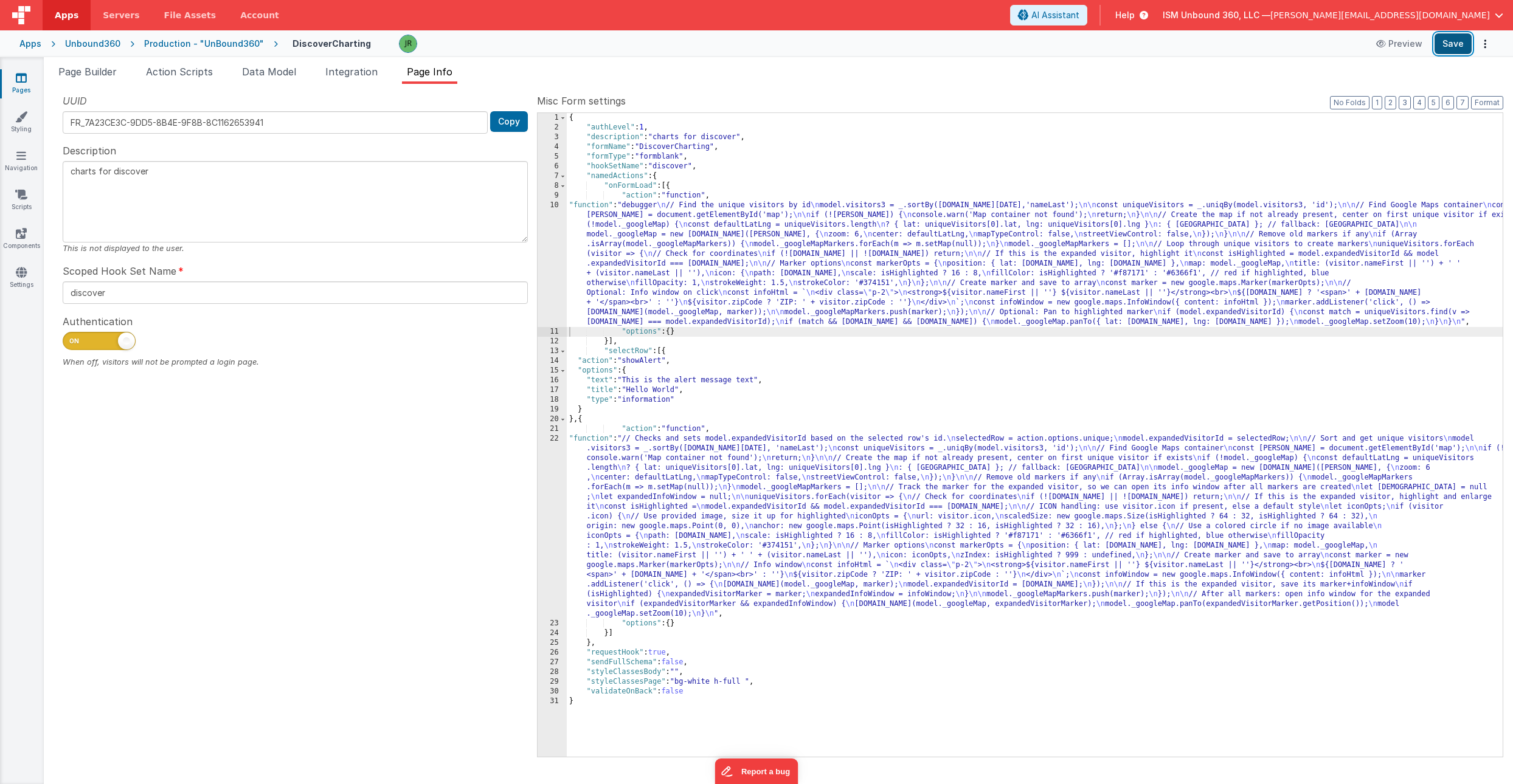
click at [1455, 43] on button "Save" at bounding box center [1452, 43] width 37 height 21
click at [646, 504] on div "{ "authLevel" : 1 , "description" : "charts for discover" , "formName" : "Disco…" at bounding box center [1035, 445] width 936 height 664
click at [552, 440] on div "22" at bounding box center [552, 527] width 29 height 185
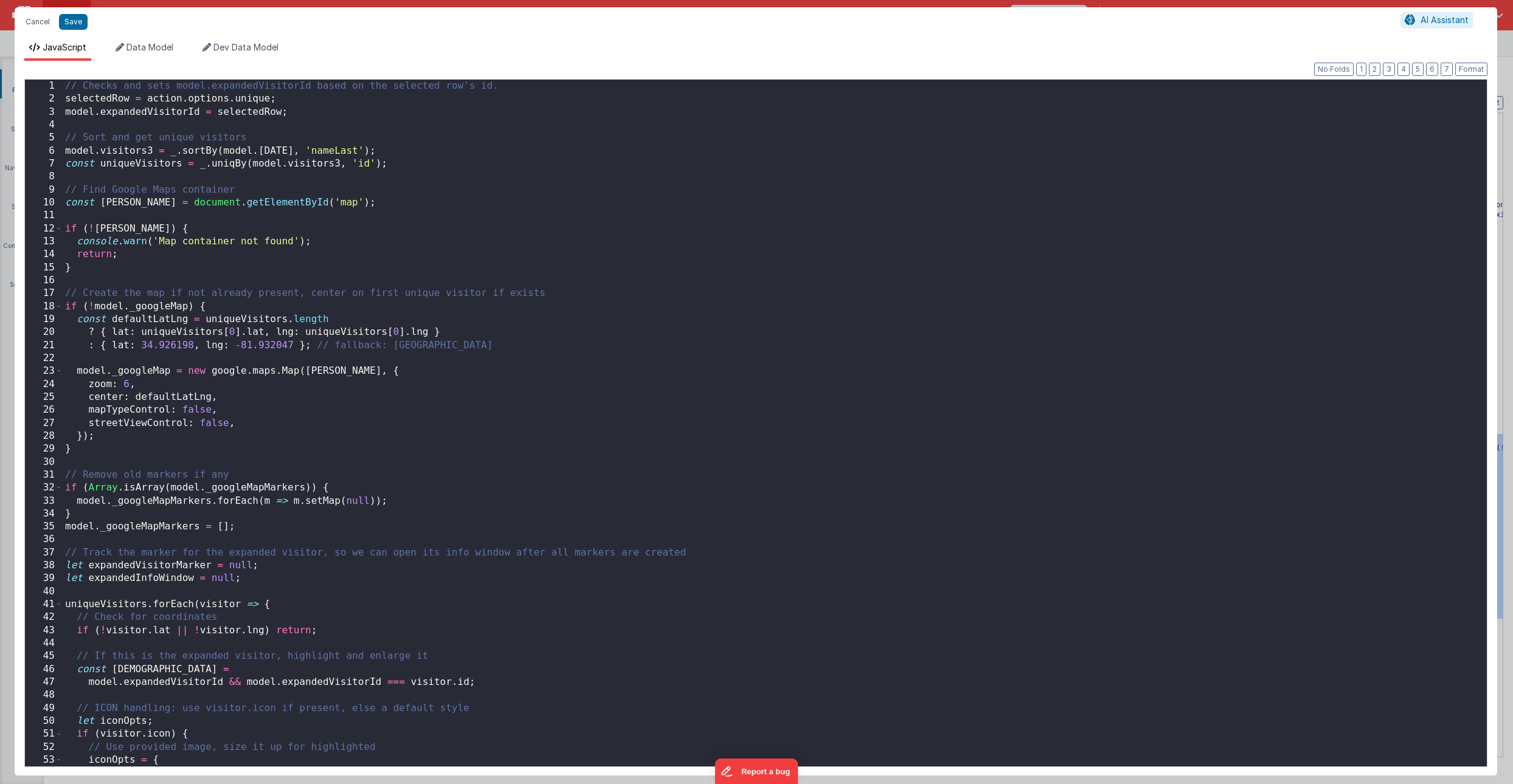
scroll to position [0, 0]
click at [76, 21] on button "Save" at bounding box center [73, 21] width 29 height 15
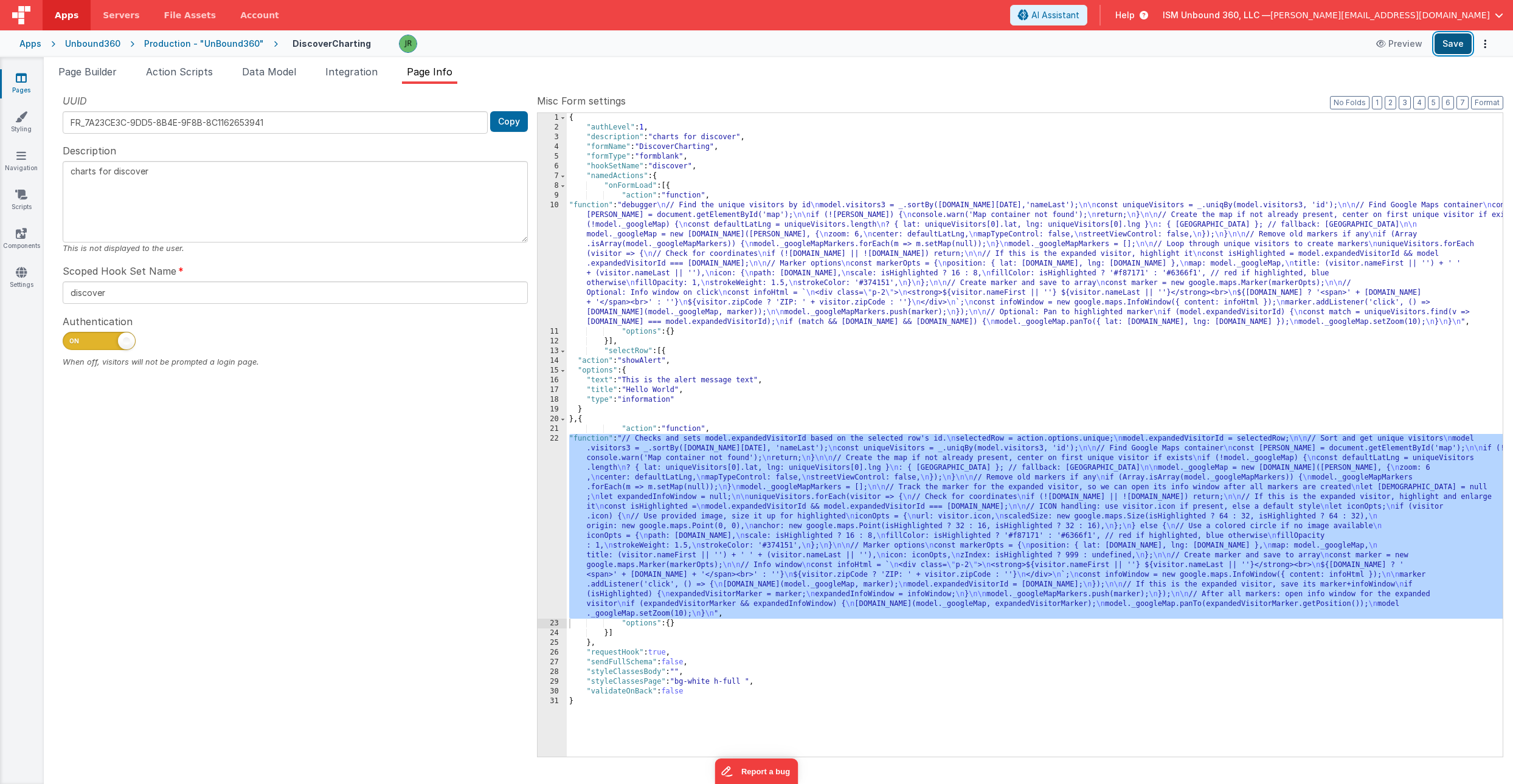
click at [1452, 43] on button "Save" at bounding box center [1452, 43] width 37 height 21
click at [111, 70] on span "Page Builder" at bounding box center [87, 72] width 58 height 12
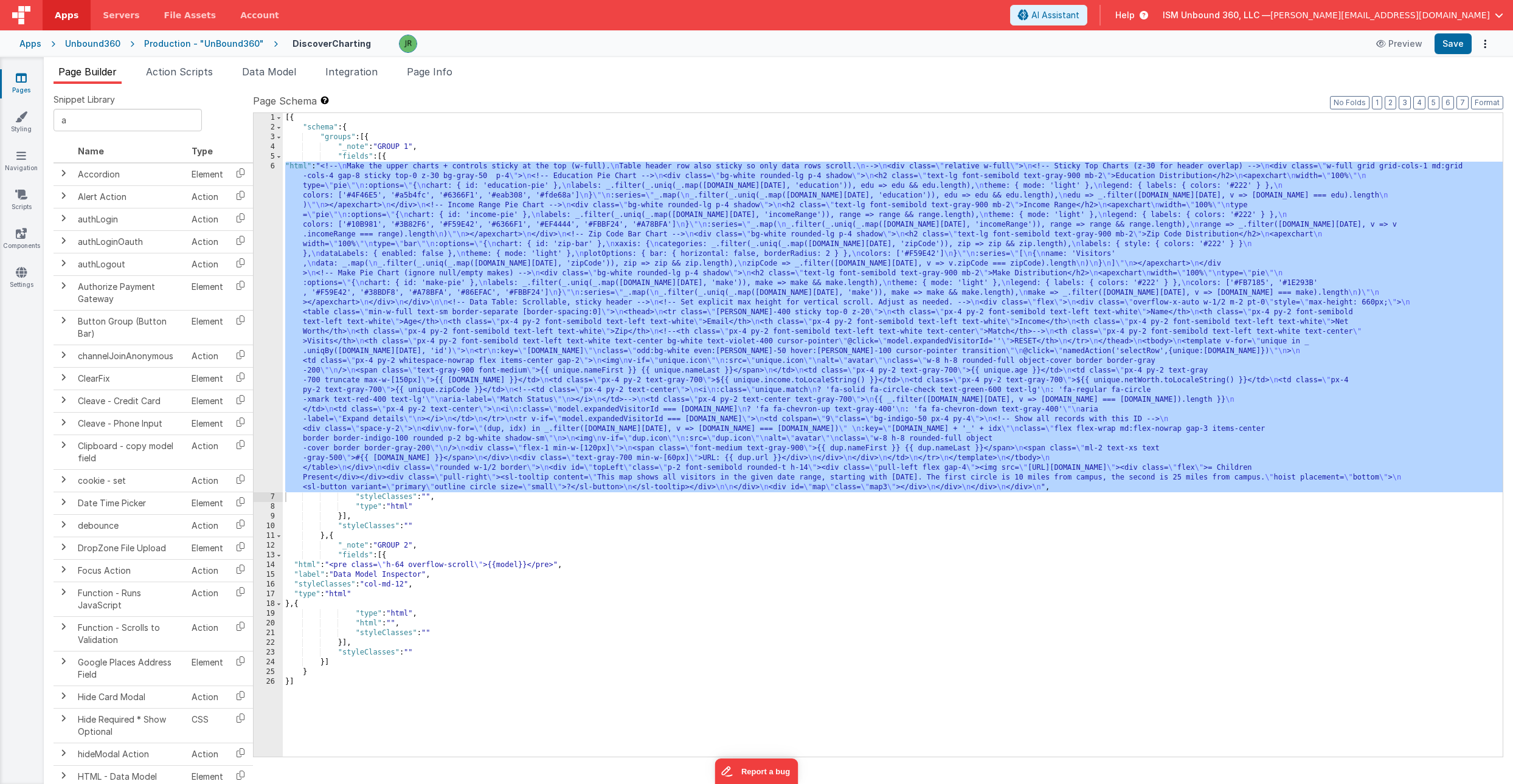
click at [316, 357] on div "[{ "schema" : { "groups" : [{ "_note" : "GROUP 1" , "fields" : [{ "html" : "<!-…" at bounding box center [892, 445] width 1220 height 664
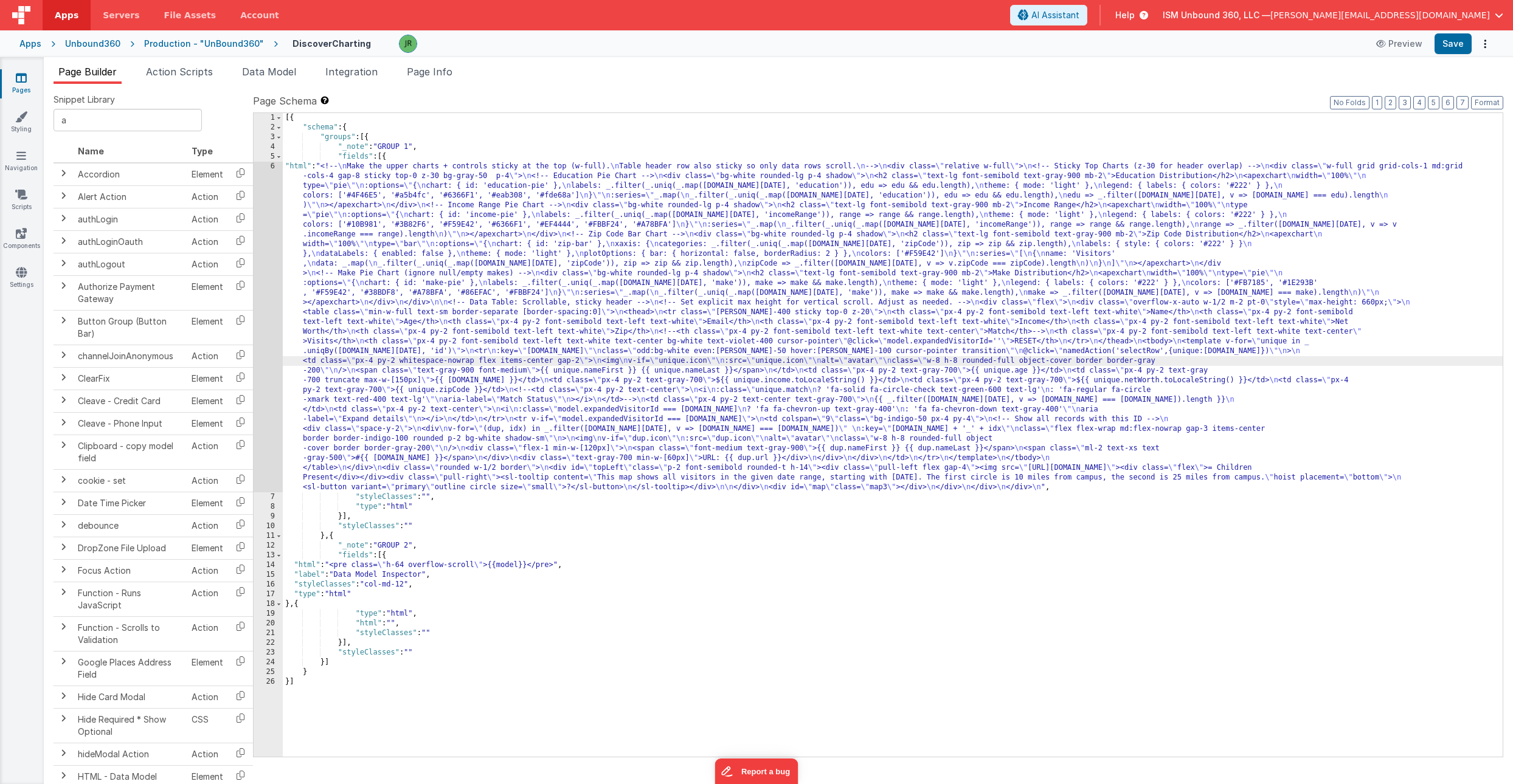
click at [260, 309] on div "6" at bounding box center [268, 327] width 29 height 330
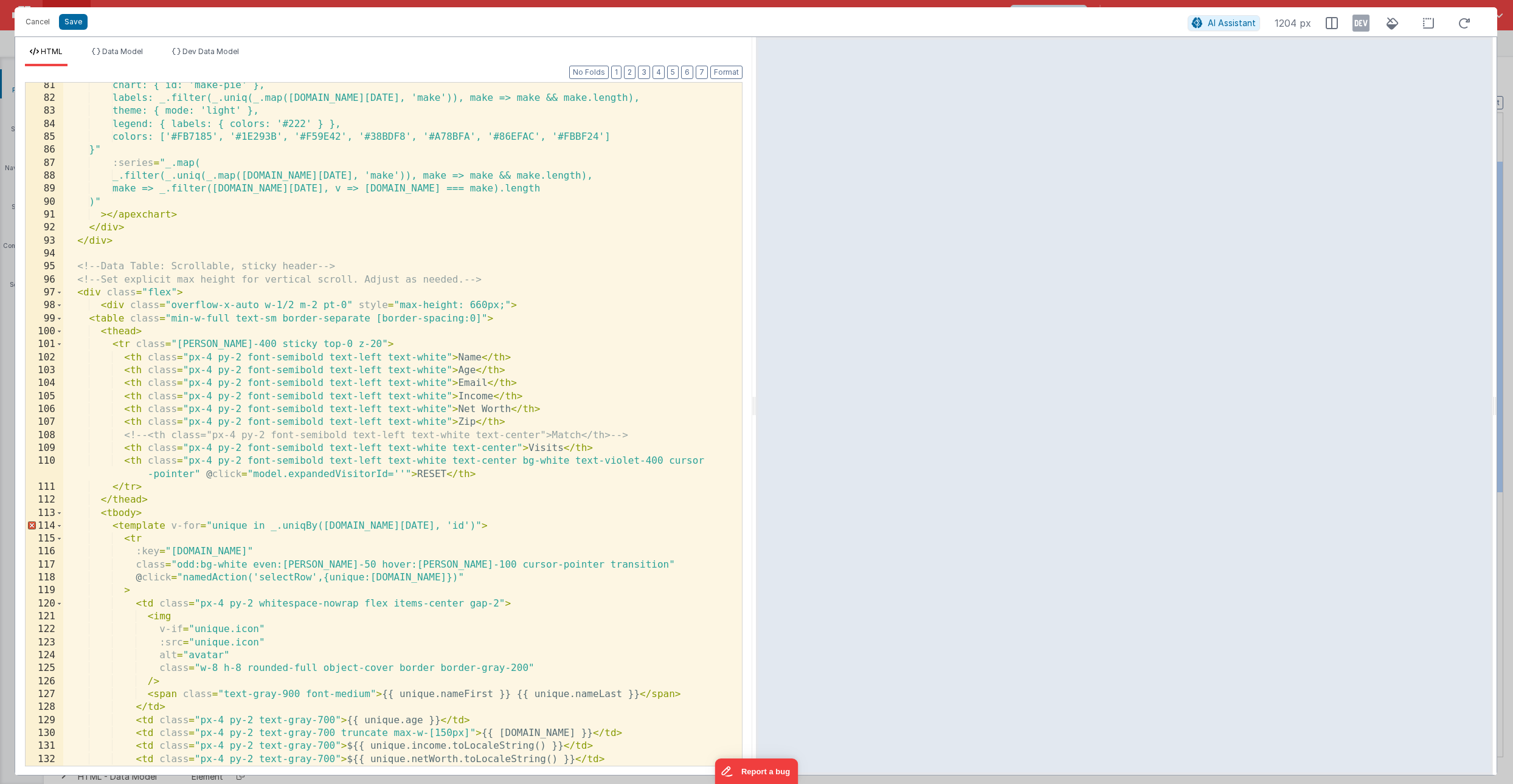
scroll to position [1042, 0]
drag, startPoint x: 253, startPoint y: 343, endPoint x: 177, endPoint y: 343, distance: 76.0
click at [177, 343] on div "chart: { id: 'make-pie' }, labels: _.filter(_.uniq(_.map(model.today, 'make')),…" at bounding box center [403, 433] width 679 height 709
drag, startPoint x: 604, startPoint y: 463, endPoint x: 660, endPoint y: 461, distance: 56.0
click at [660, 461] on div "chart: { id: 'make-pie' }, labels: _.filter(_.uniq(_.map(model.today, 'make')),…" at bounding box center [403, 433] width 679 height 709
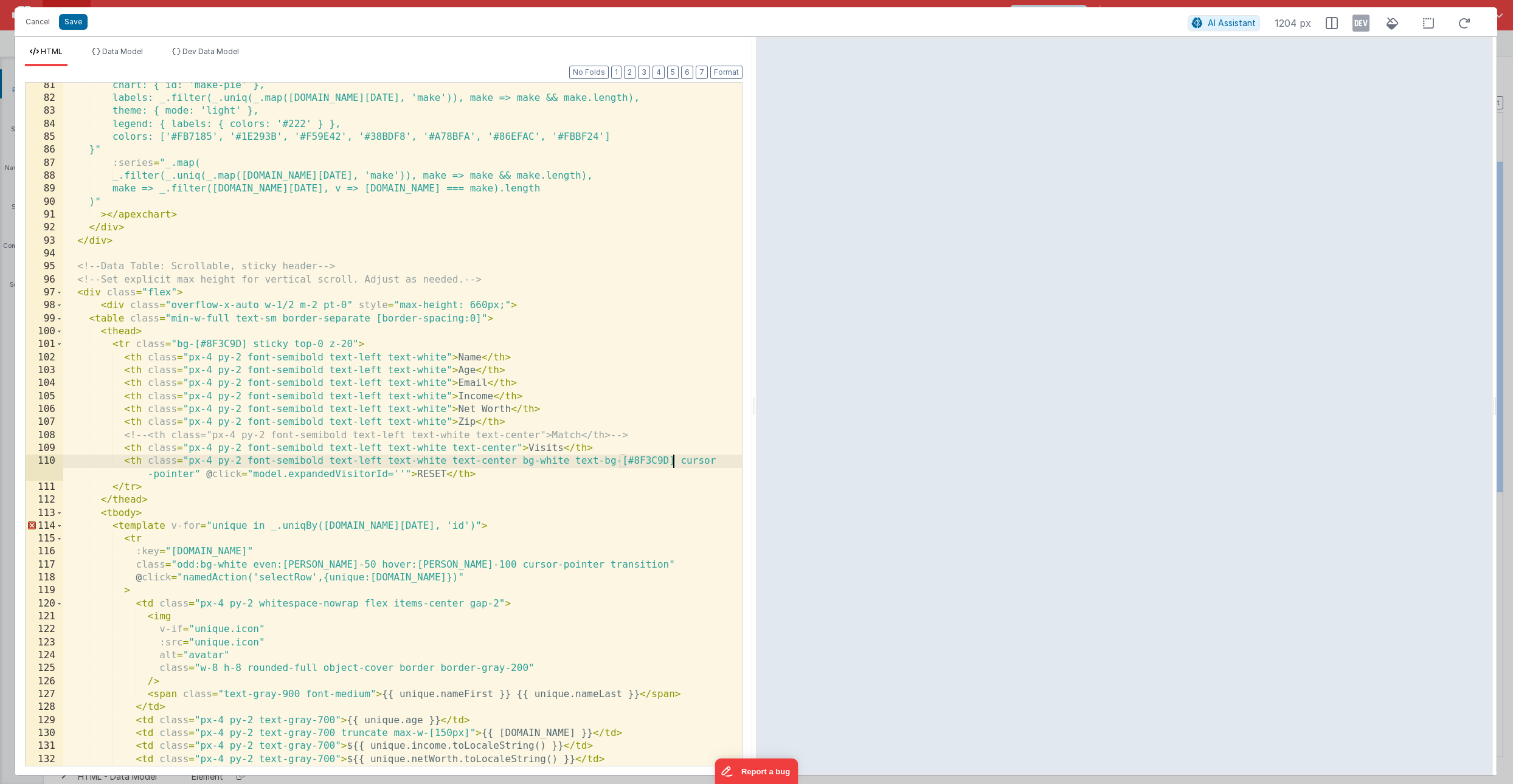
click at [669, 369] on div "chart: { id: 'make-pie' }, labels: _.filter(_.uniq(_.map(model.today, 'make')),…" at bounding box center [403, 433] width 679 height 709
click at [621, 459] on div "chart: { id: 'make-pie' }, labels: _.filter(_.uniq(_.map(model.today, 'make')),…" at bounding box center [403, 433] width 679 height 709
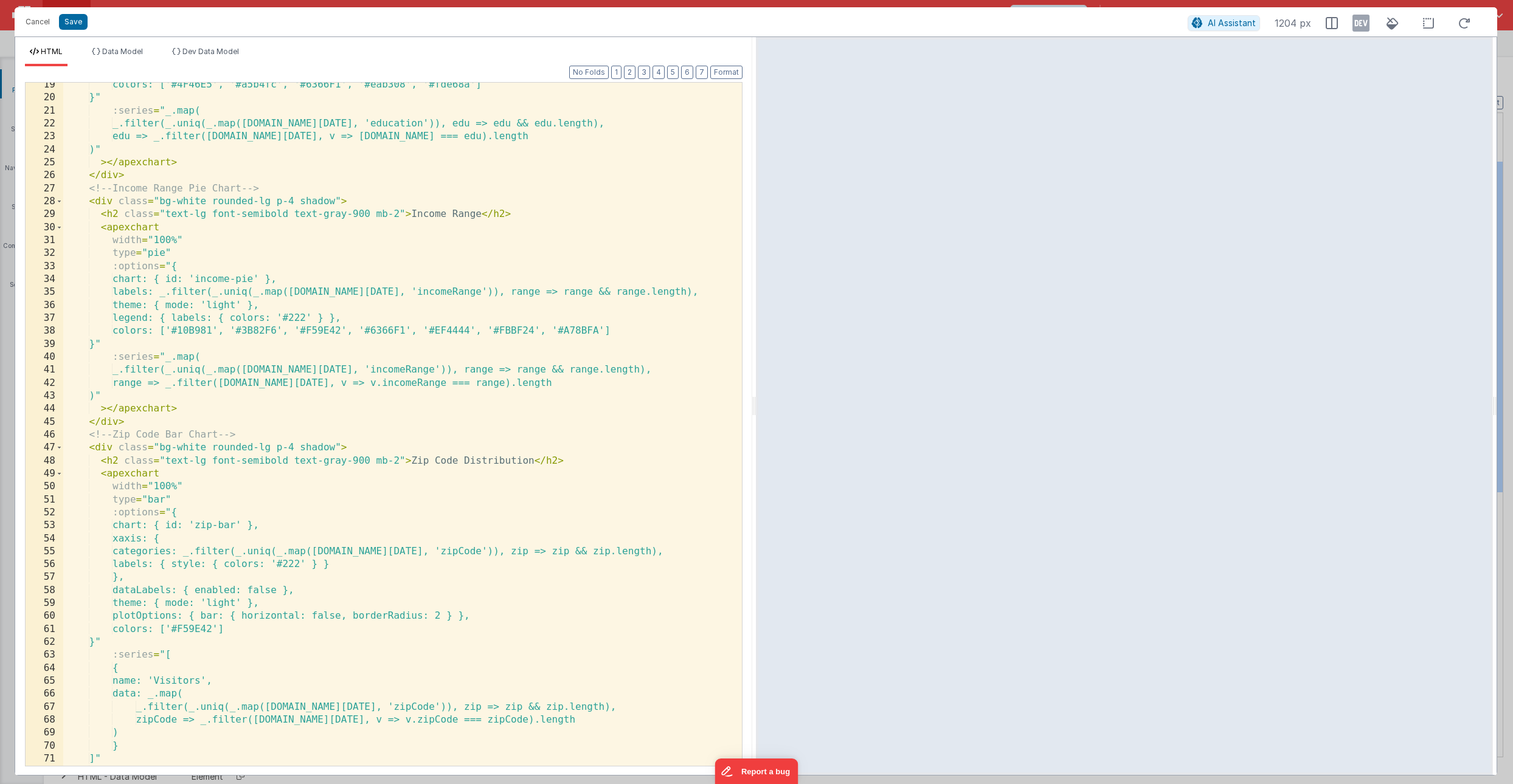
scroll to position [0, 0]
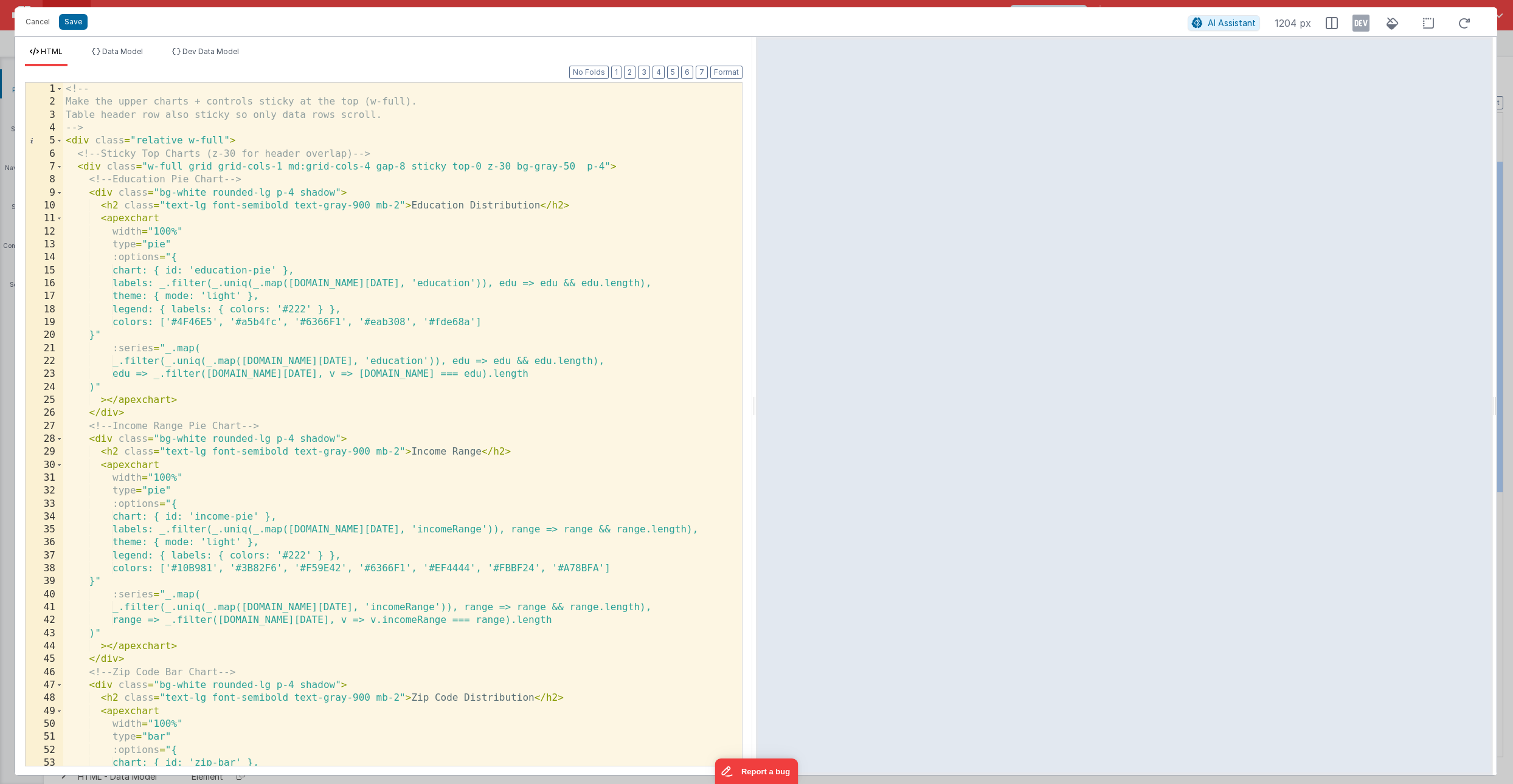
click at [333, 194] on div "<!-- Make the upper charts + controls sticky at the top (w-full). Table header …" at bounding box center [403, 436] width 679 height 709
drag, startPoint x: 475, startPoint y: 192, endPoint x: 342, endPoint y: 195, distance: 133.0
click at [342, 195] on div "<!-- Make the upper charts + controls sticky at the top (w-full). Table header …" at bounding box center [403, 436] width 679 height 709
click at [401, 452] on div "<!-- Make the upper charts + controls sticky at the top (w-full). Table header …" at bounding box center [403, 436] width 679 height 709
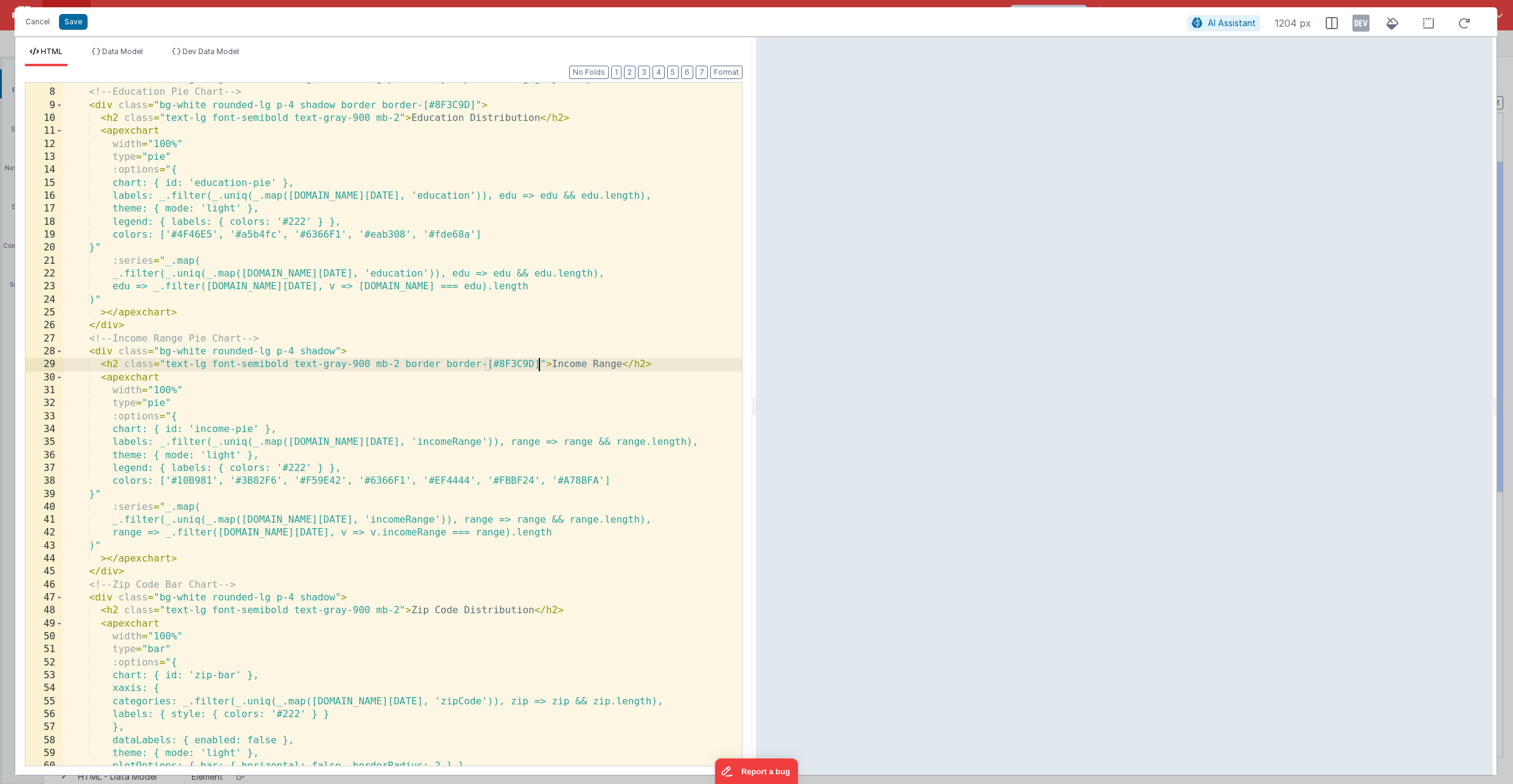
scroll to position [89, 0]
click at [334, 349] on div "< div class = "w-full grid grid-cols-1 md:grid-cols-4 gap-8 sticky top-0 z-30 b…" at bounding box center [403, 425] width 679 height 709
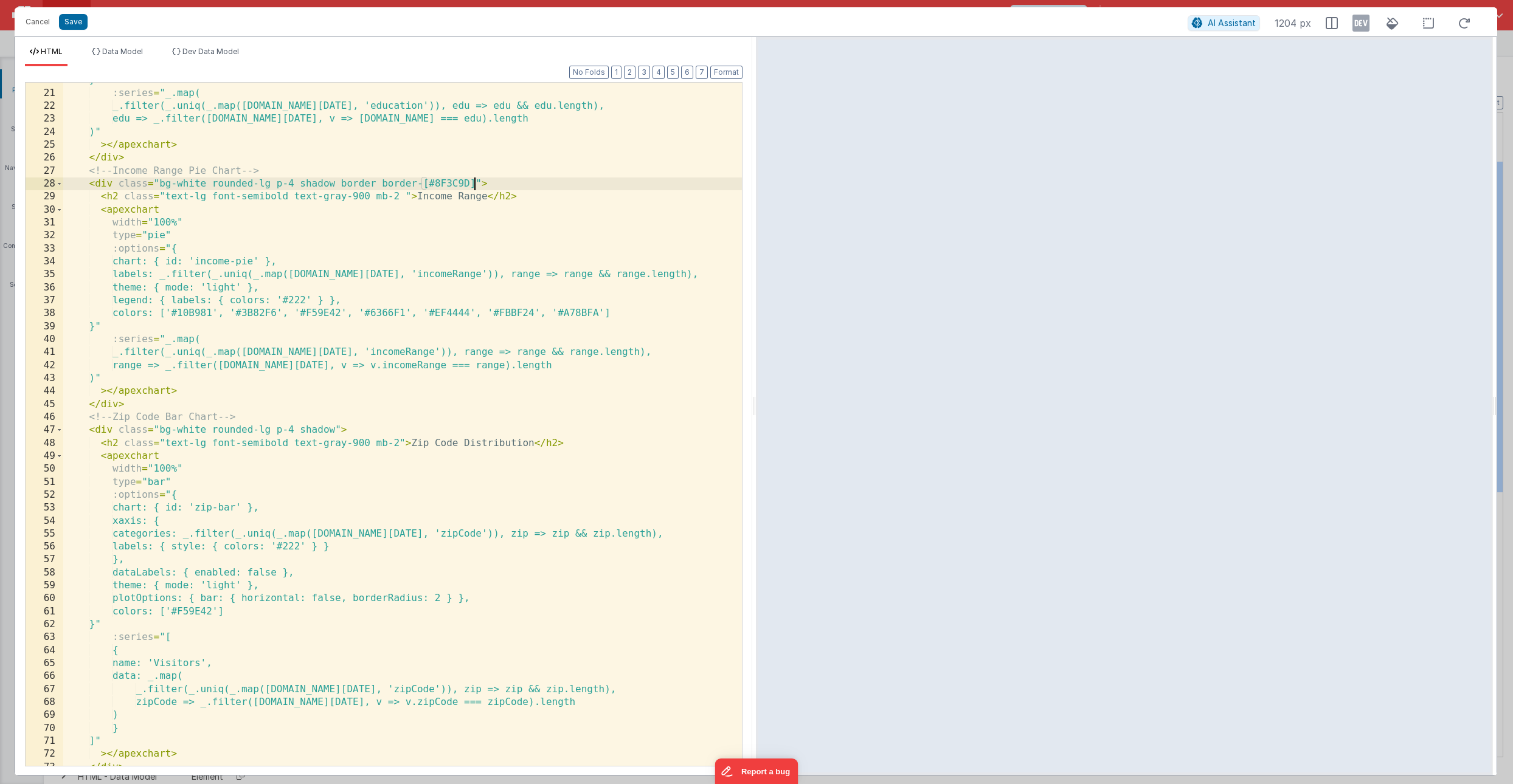
scroll to position [277, 0]
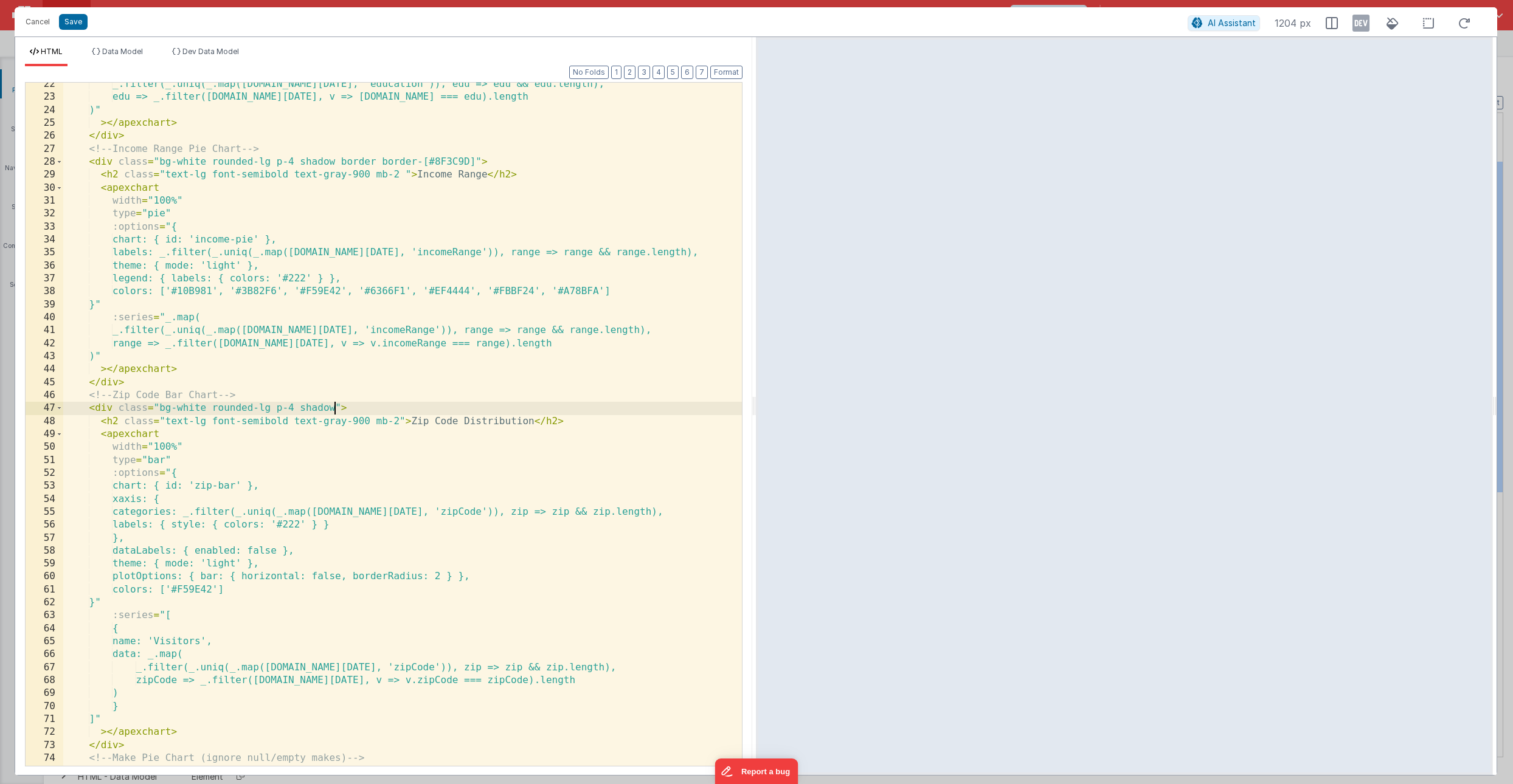
click at [335, 406] on div "_.filter(_.uniq(_.map(model.today, 'education')), edu => edu && edu.length), ed…" at bounding box center [403, 432] width 679 height 709
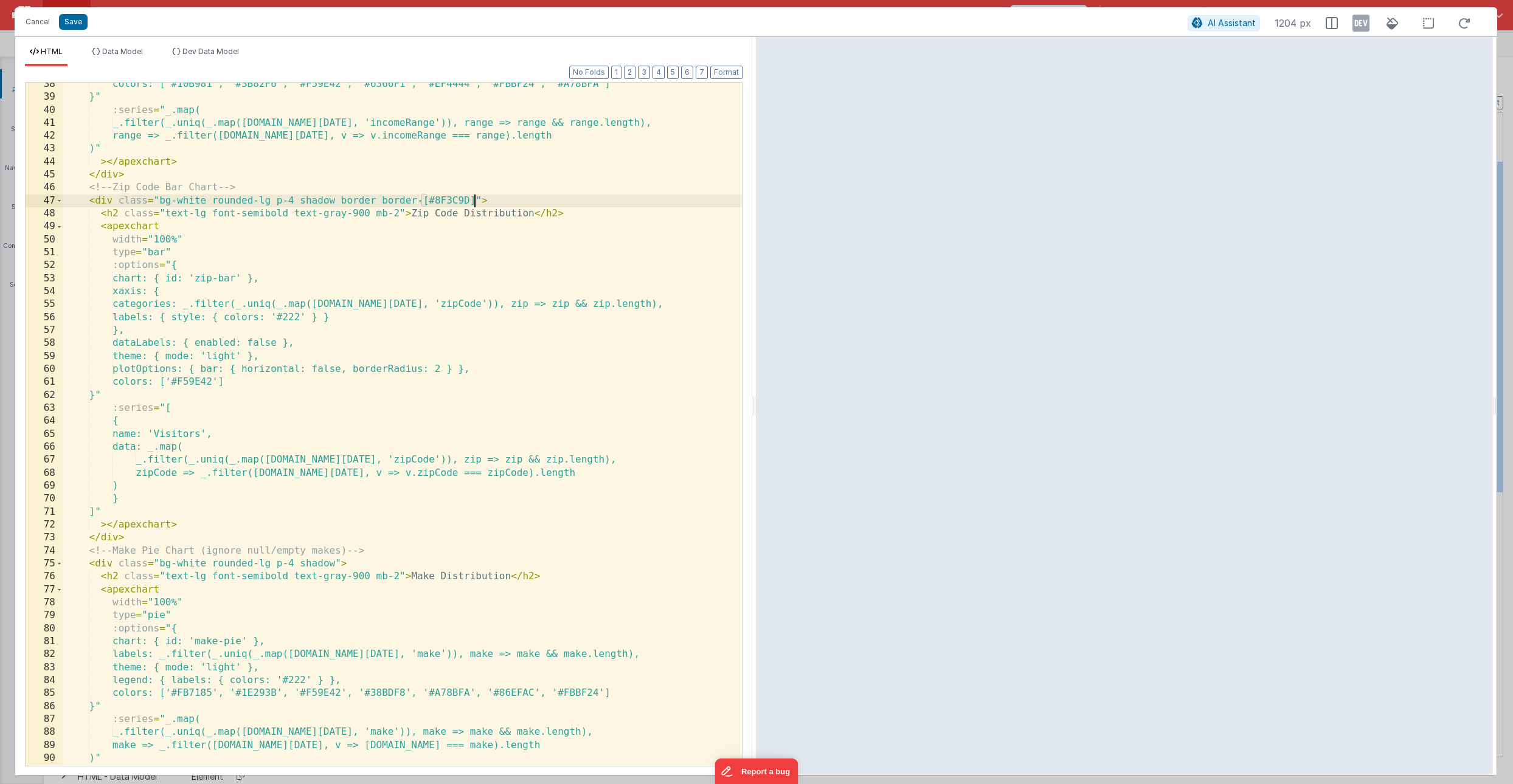
scroll to position [484, 0]
click at [335, 561] on div "colors: ['#10B981', '#3B82F6', '#F59E42', '#6366F1', '#EF4444', '#FBBF24', '#A7…" at bounding box center [403, 432] width 679 height 709
click at [77, 17] on button "Save" at bounding box center [73, 21] width 29 height 15
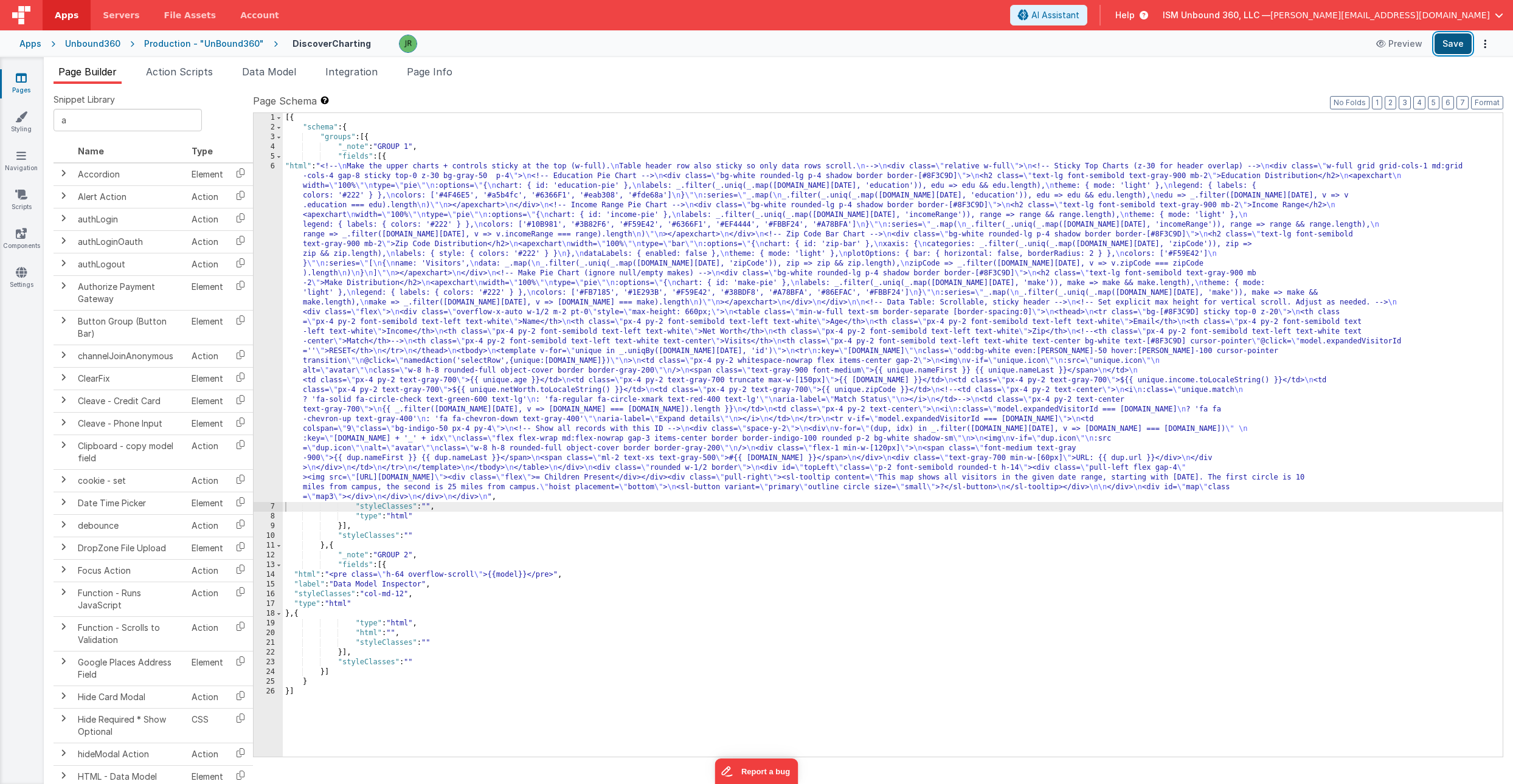
click at [1457, 39] on button "Save" at bounding box center [1452, 43] width 37 height 21
click at [428, 68] on span "Page Info" at bounding box center [429, 72] width 45 height 12
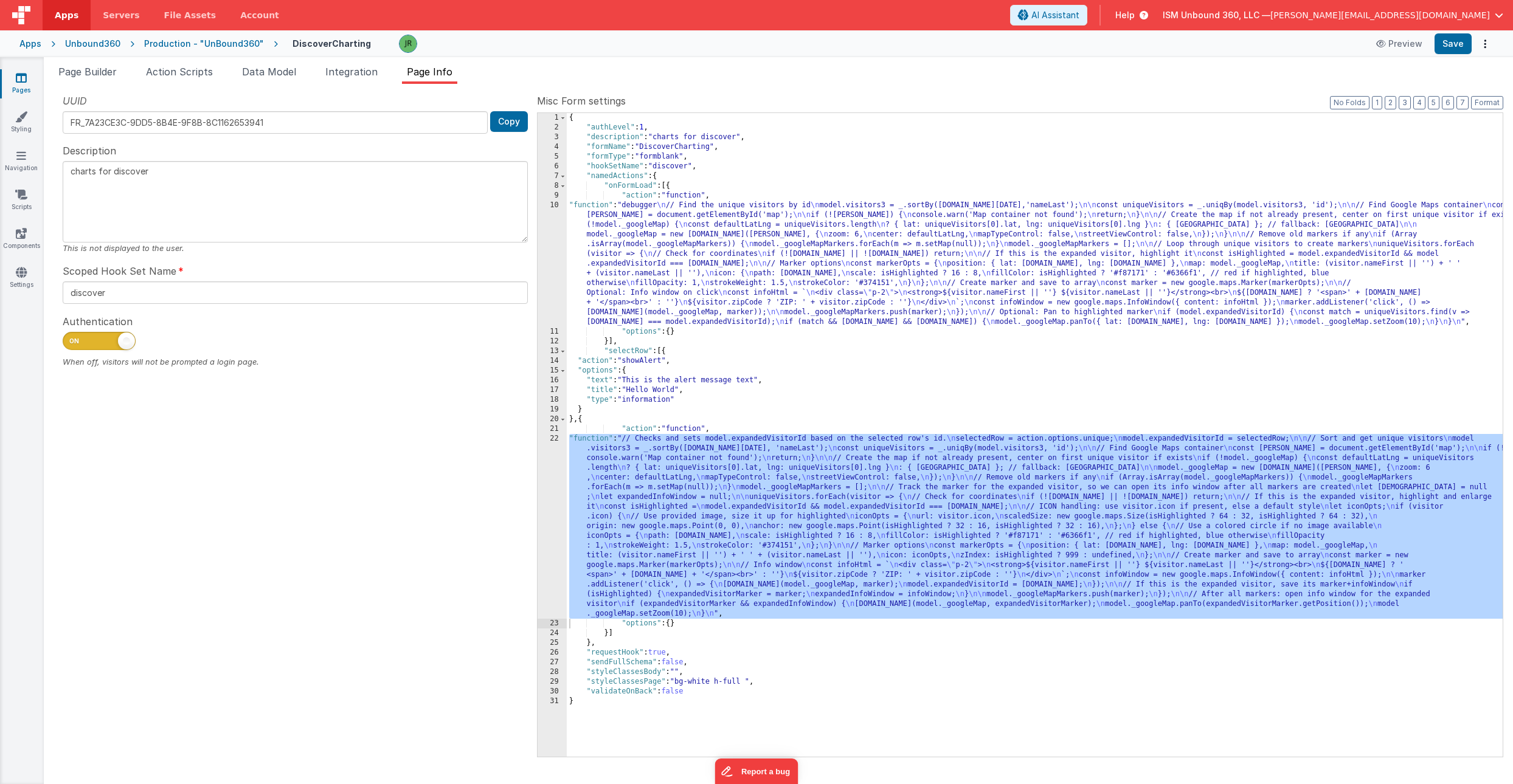
click at [655, 470] on div "{ "authLevel" : 1 , "description" : "charts for discover" , "formName" : "Disco…" at bounding box center [1035, 445] width 936 height 664
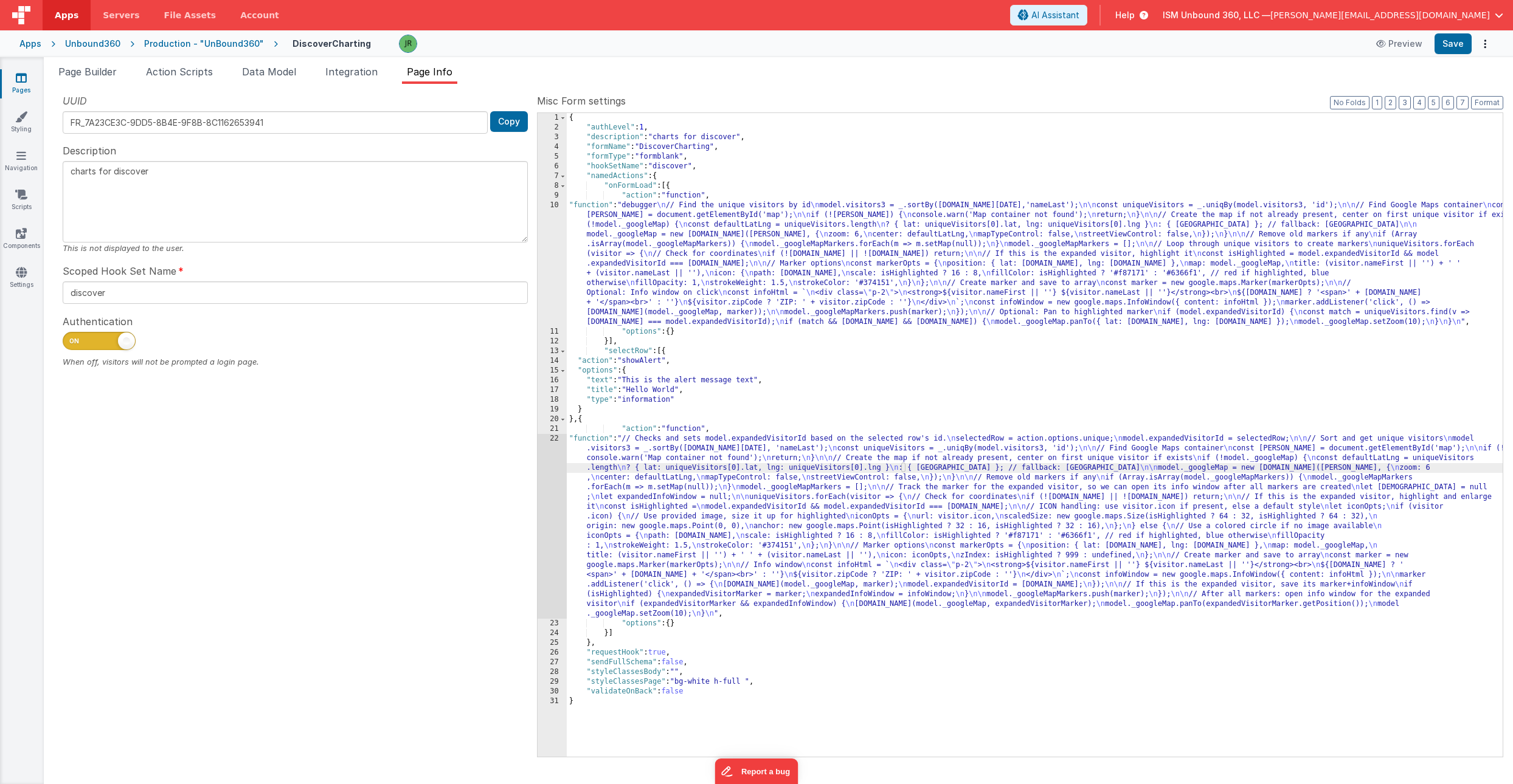
click at [551, 466] on div "22" at bounding box center [552, 527] width 29 height 185
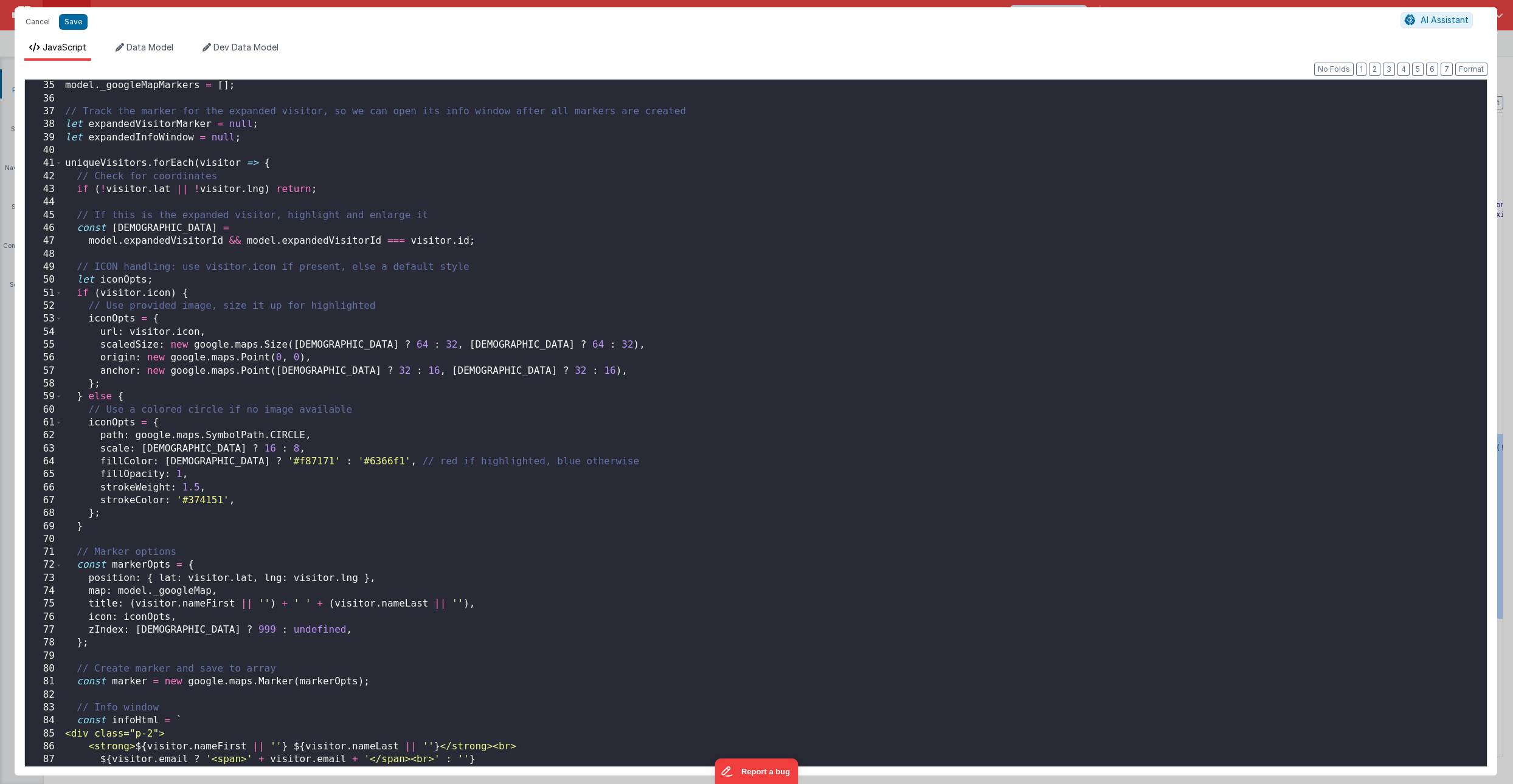
scroll to position [442, 0]
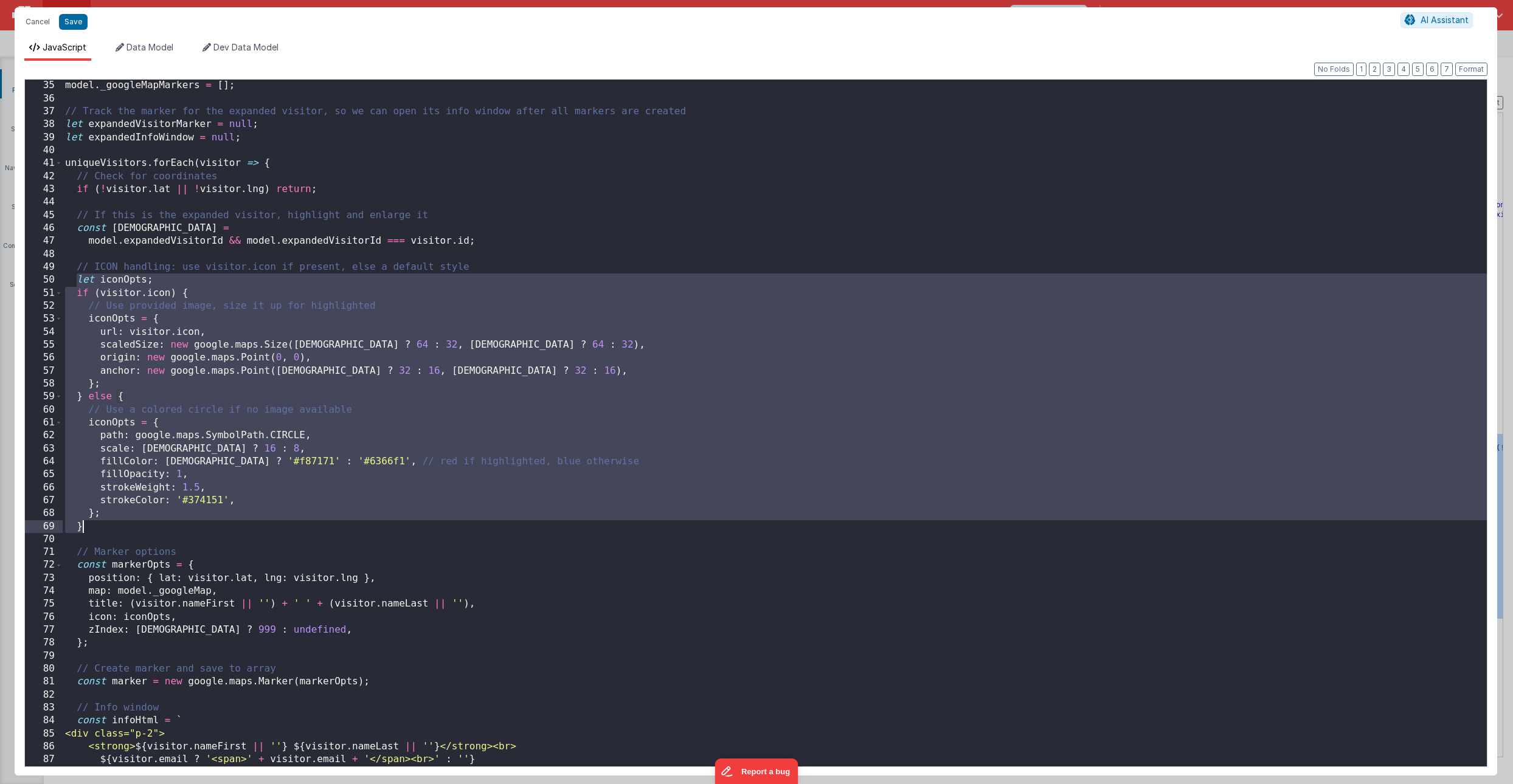
drag, startPoint x: 76, startPoint y: 280, endPoint x: 88, endPoint y: 526, distance: 246.3
click at [88, 526] on div "model . _googleMapMarkers = [ ] ; // Track the marker for the expanded visitor,…" at bounding box center [774, 435] width 1424 height 713
click at [49, 26] on button "Cancel" at bounding box center [37, 22] width 36 height 17
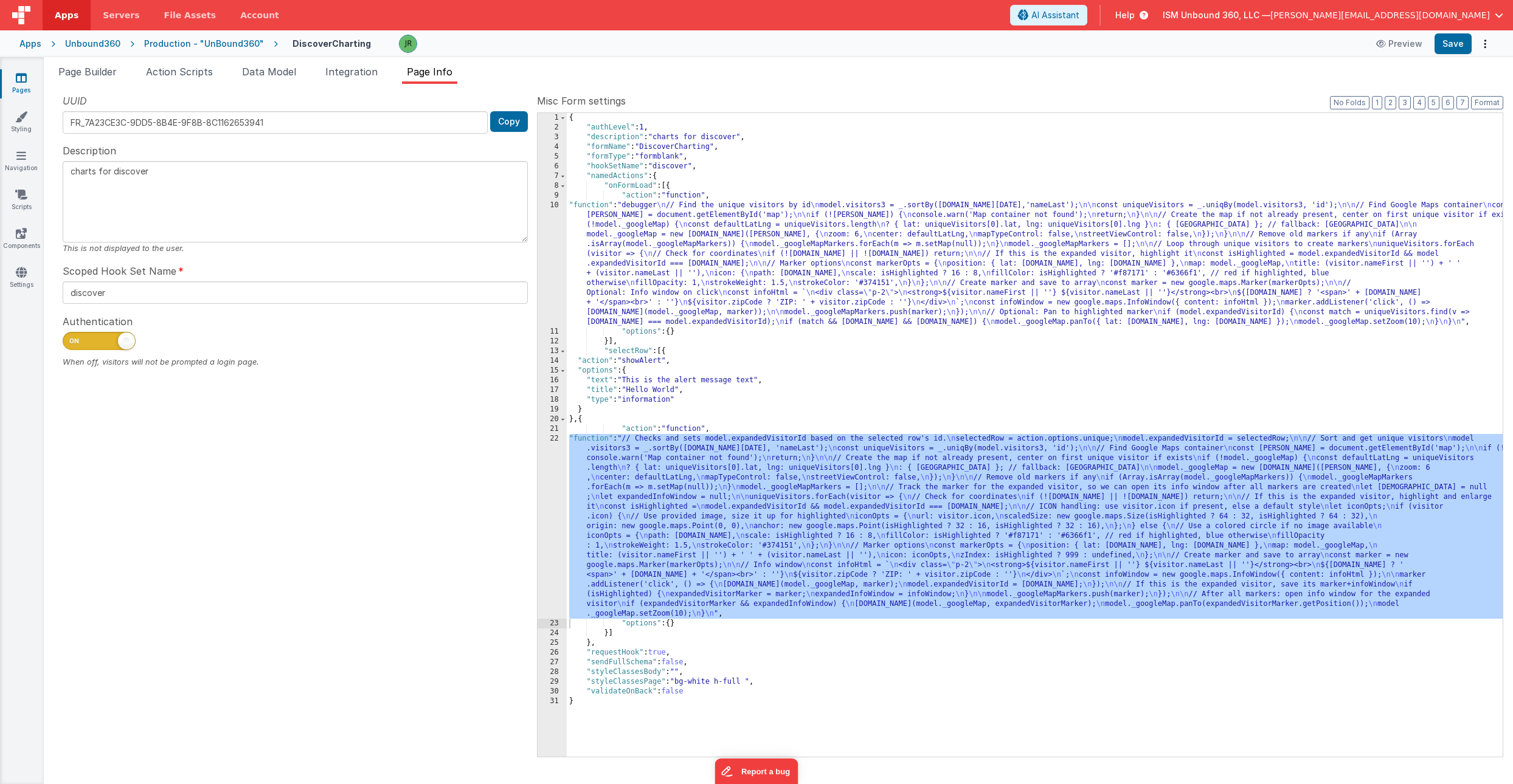
click at [591, 265] on div "{ "authLevel" : 1 , "description" : "charts for discover" , "formName" : "Disco…" at bounding box center [1035, 445] width 936 height 664
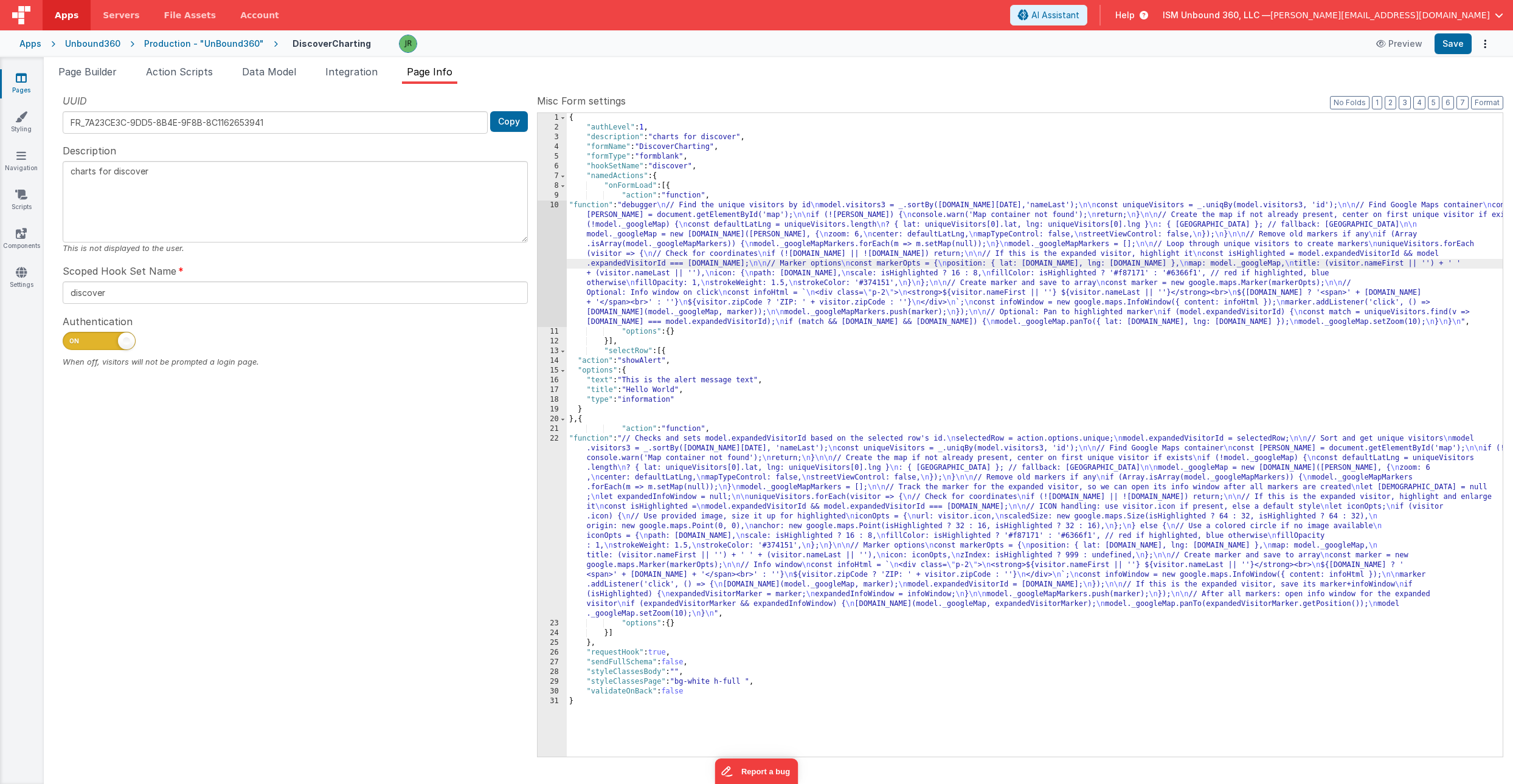
click at [551, 248] on div "10" at bounding box center [552, 264] width 29 height 127
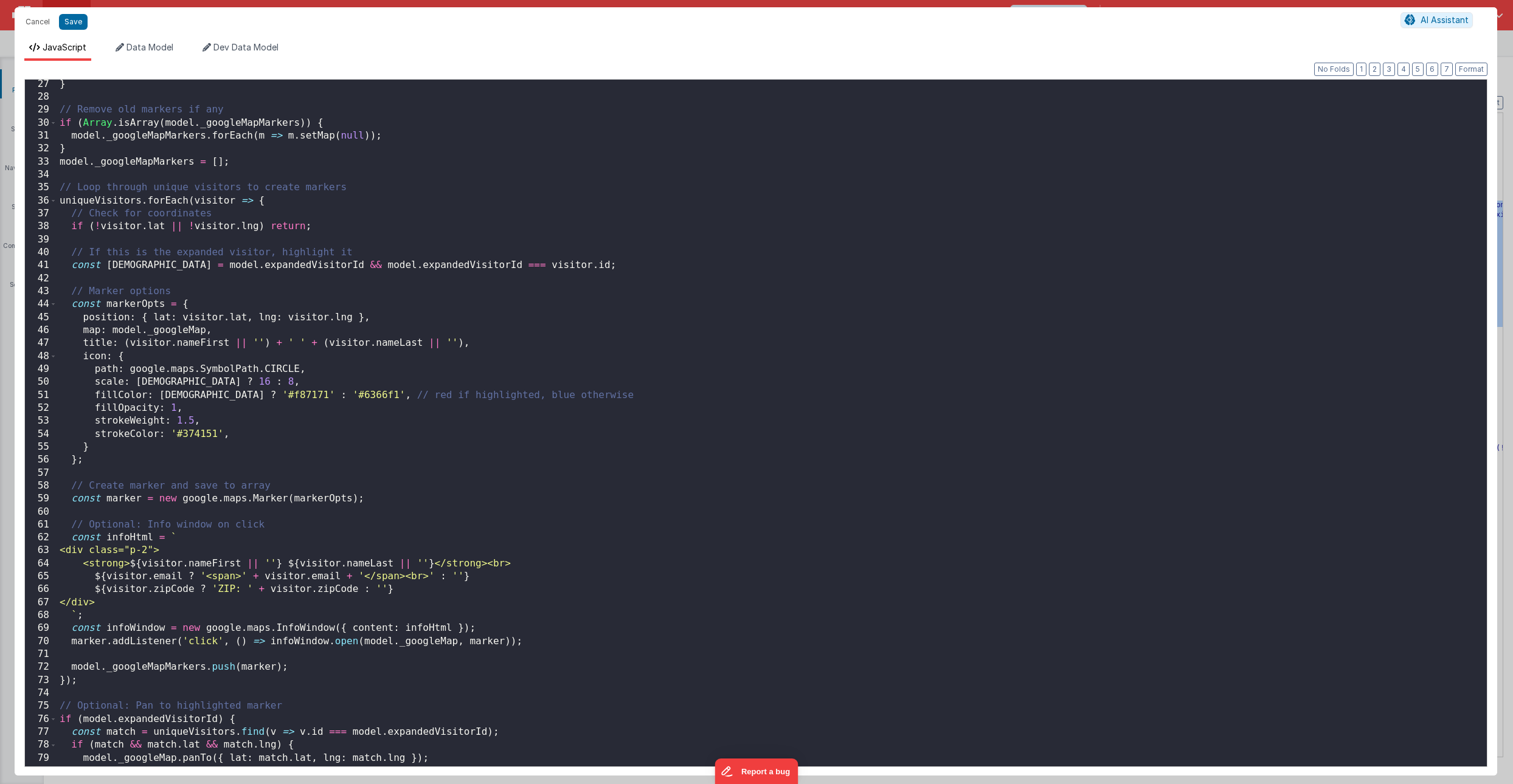
scroll to position [343, 0]
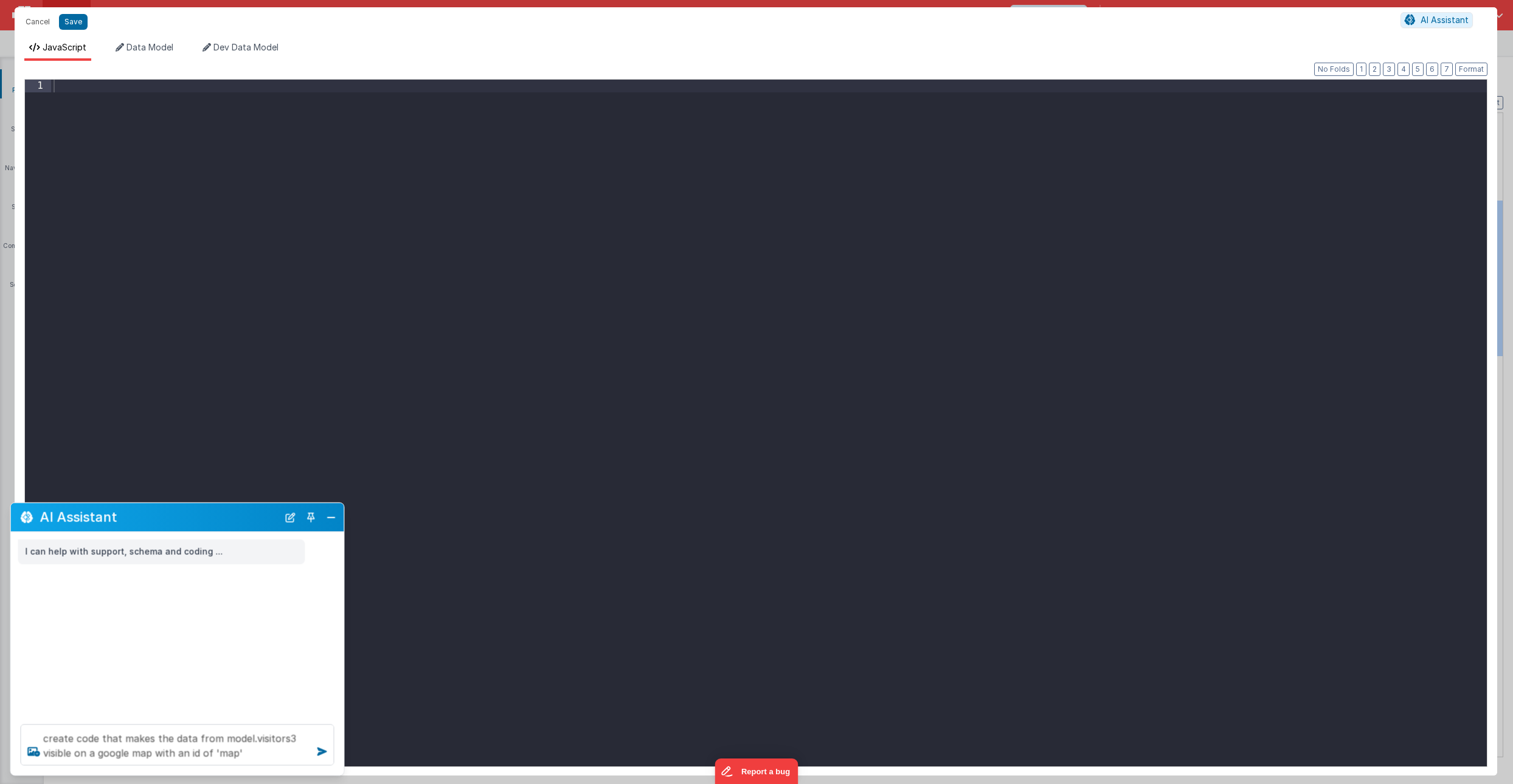
type textarea "create code that makes the data from model.visitors3 visible on a google map wi…"
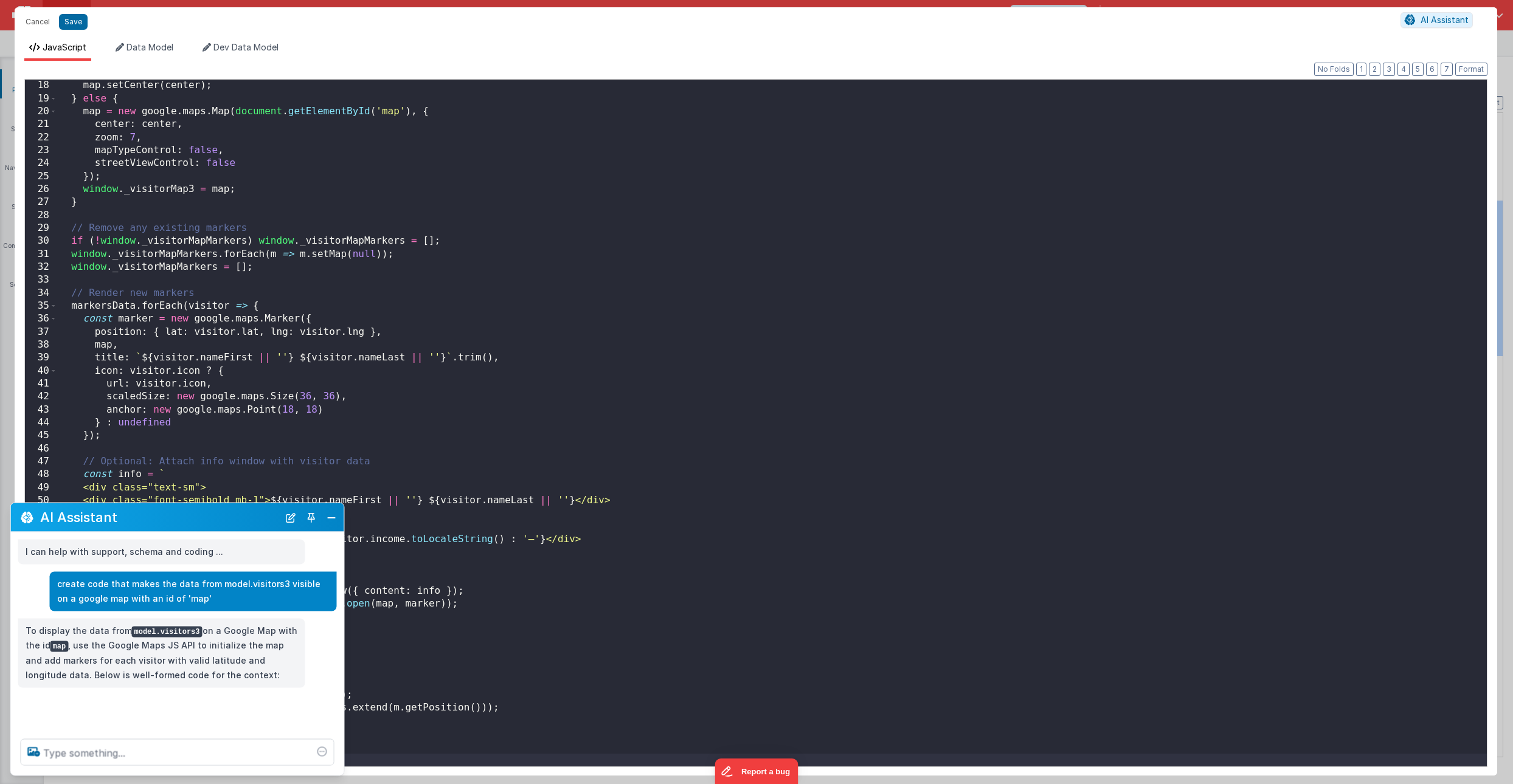
scroll to position [221, 0]
click at [81, 753] on textarea at bounding box center [177, 753] width 314 height 27
click at [257, 49] on span "Dev Data Model" at bounding box center [246, 46] width 65 height 10
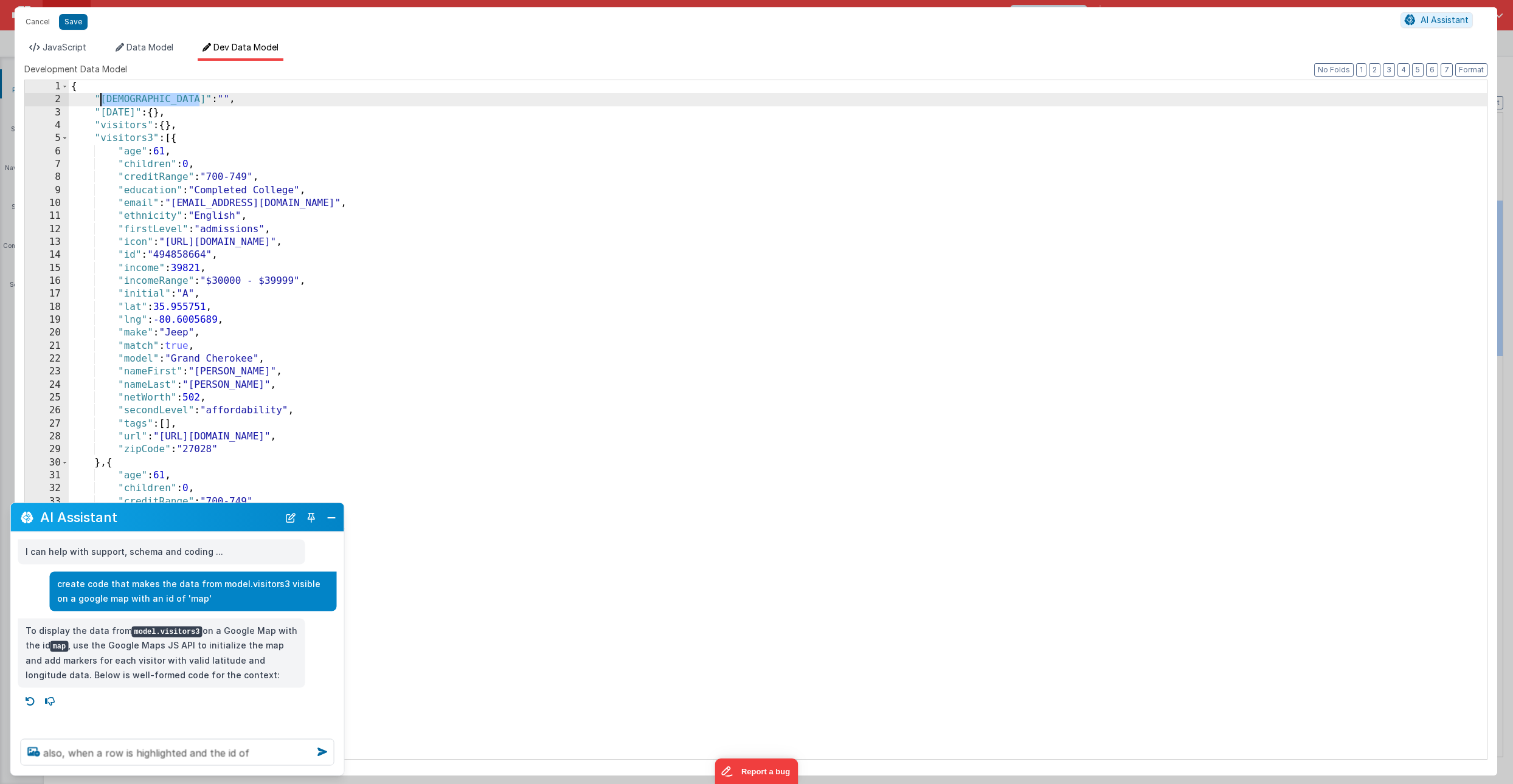
drag, startPoint x: 202, startPoint y: 100, endPoint x: 101, endPoint y: 99, distance: 101.0
click at [101, 99] on div "{ "expandedVisitorId" : "" , "[DATE]" : { } , "visitors" : { } , "visitors3" : …" at bounding box center [778, 433] width 1418 height 705
drag, startPoint x: 251, startPoint y: 337, endPoint x: 251, endPoint y: 295, distance: 42.0
click at [251, 295] on div "Cancel Save AI Assistant JavaScript Data Model Dev Data Model Format 7 6 5 4 3 …" at bounding box center [756, 392] width 1513 height 784
click at [81, 47] on span "JavaScript" at bounding box center [64, 46] width 43 height 10
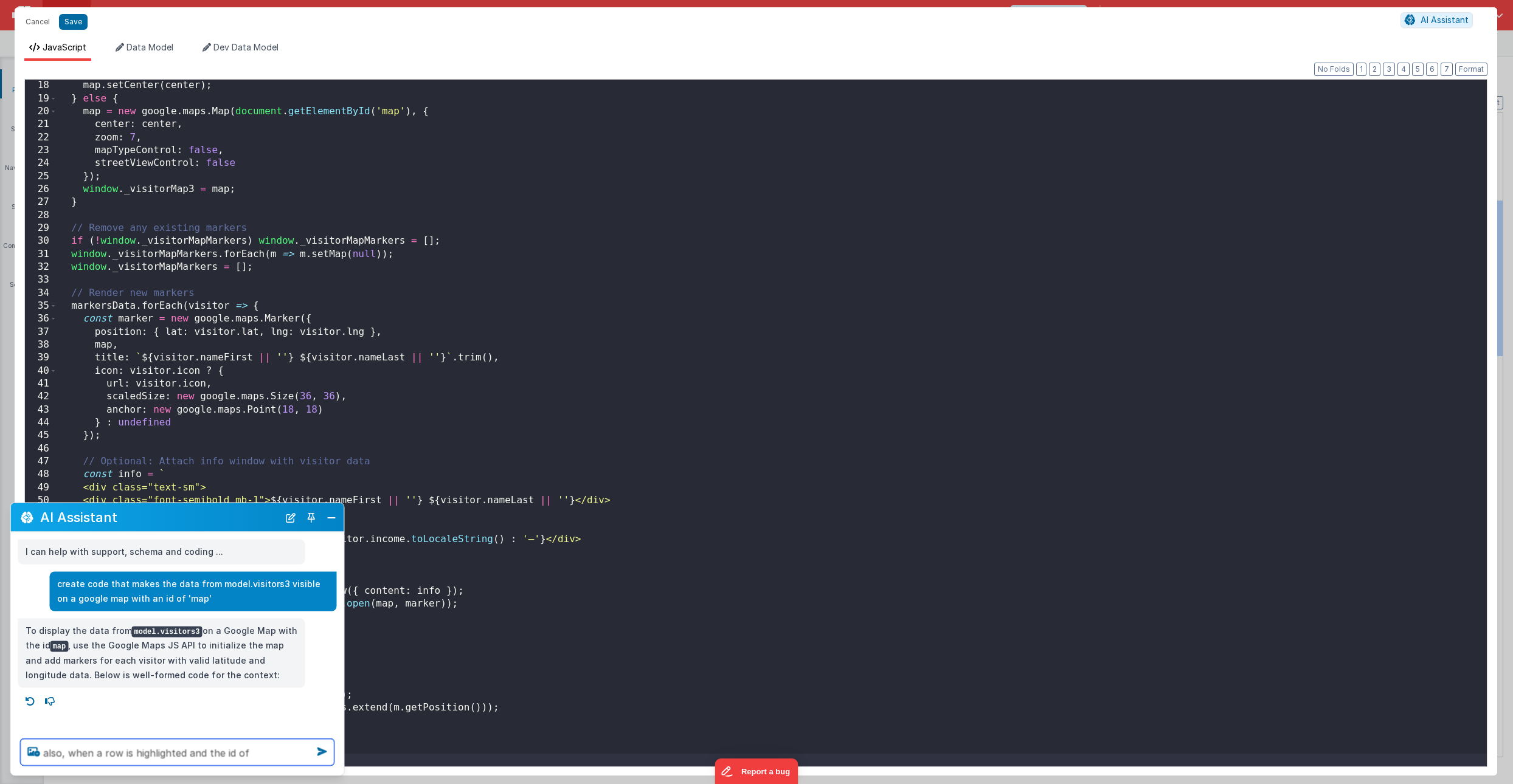
click at [258, 755] on textarea "also, when a row is highlighted and the id of" at bounding box center [177, 753] width 314 height 27
paste textarea "expandedVisitorId"
type textarea "also, when a row is highlighted and expandedVisitorId has a value, make the mar…"
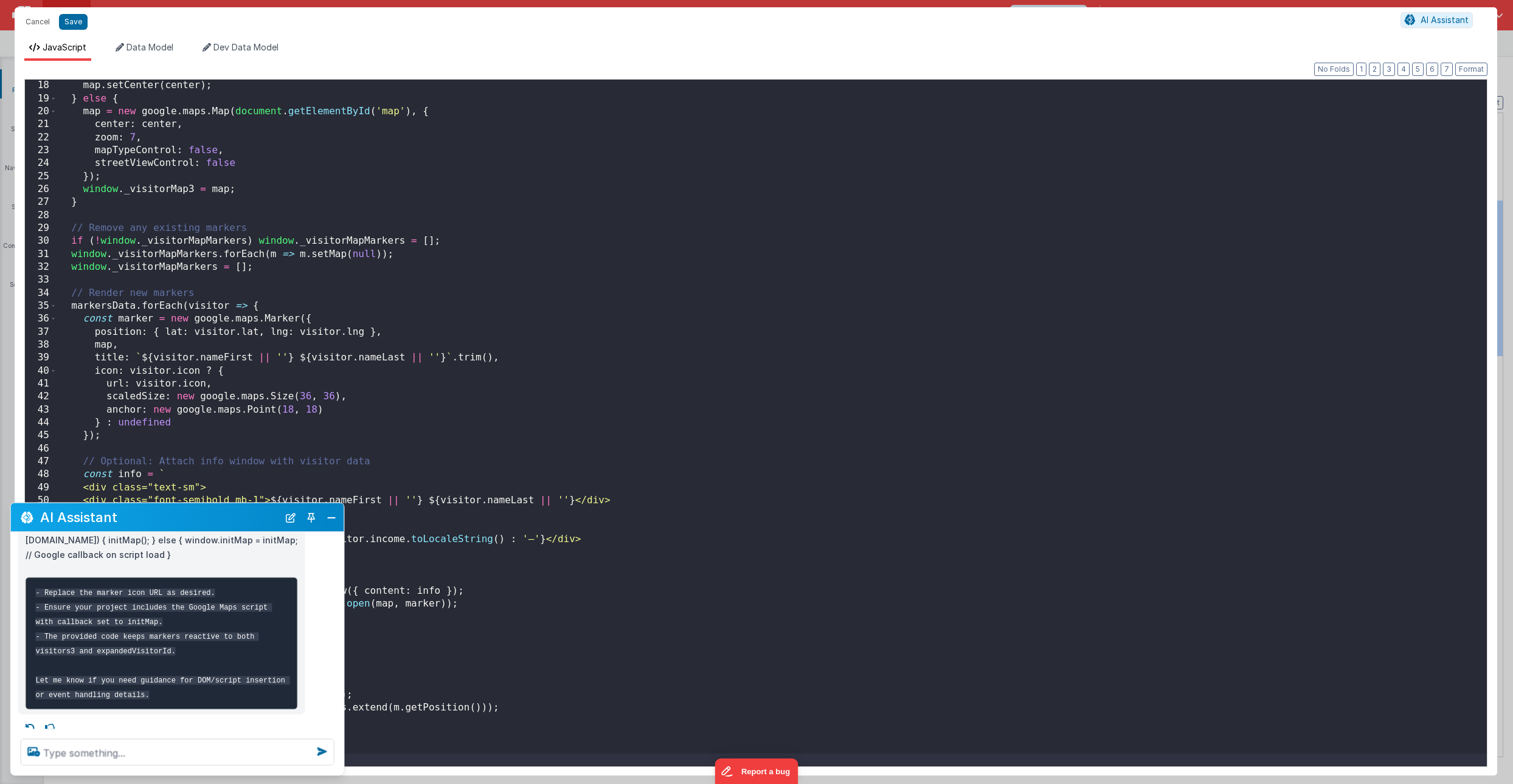
scroll to position [973, 0]
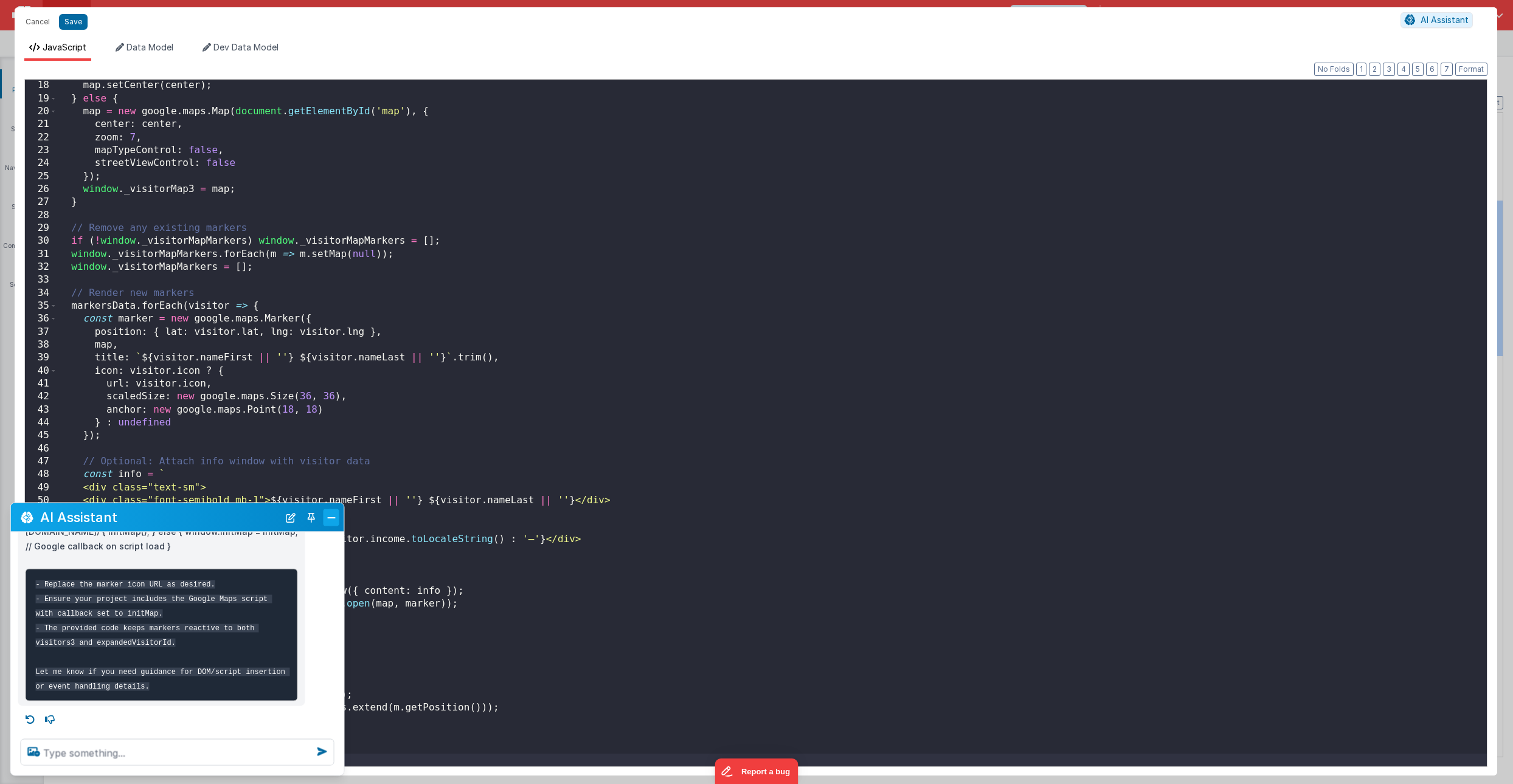
click at [331, 520] on button "Close" at bounding box center [330, 517] width 15 height 17
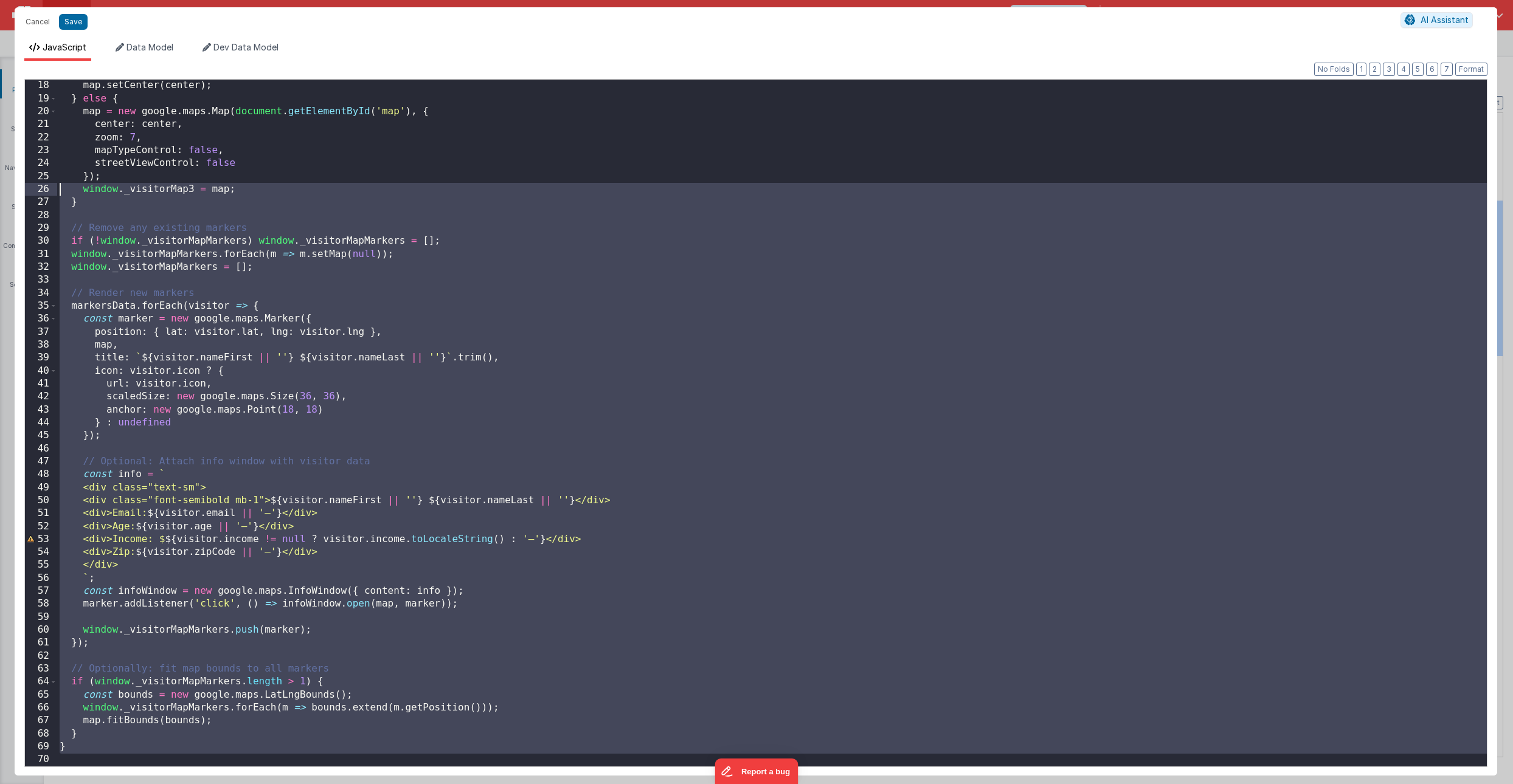
scroll to position [0, 0]
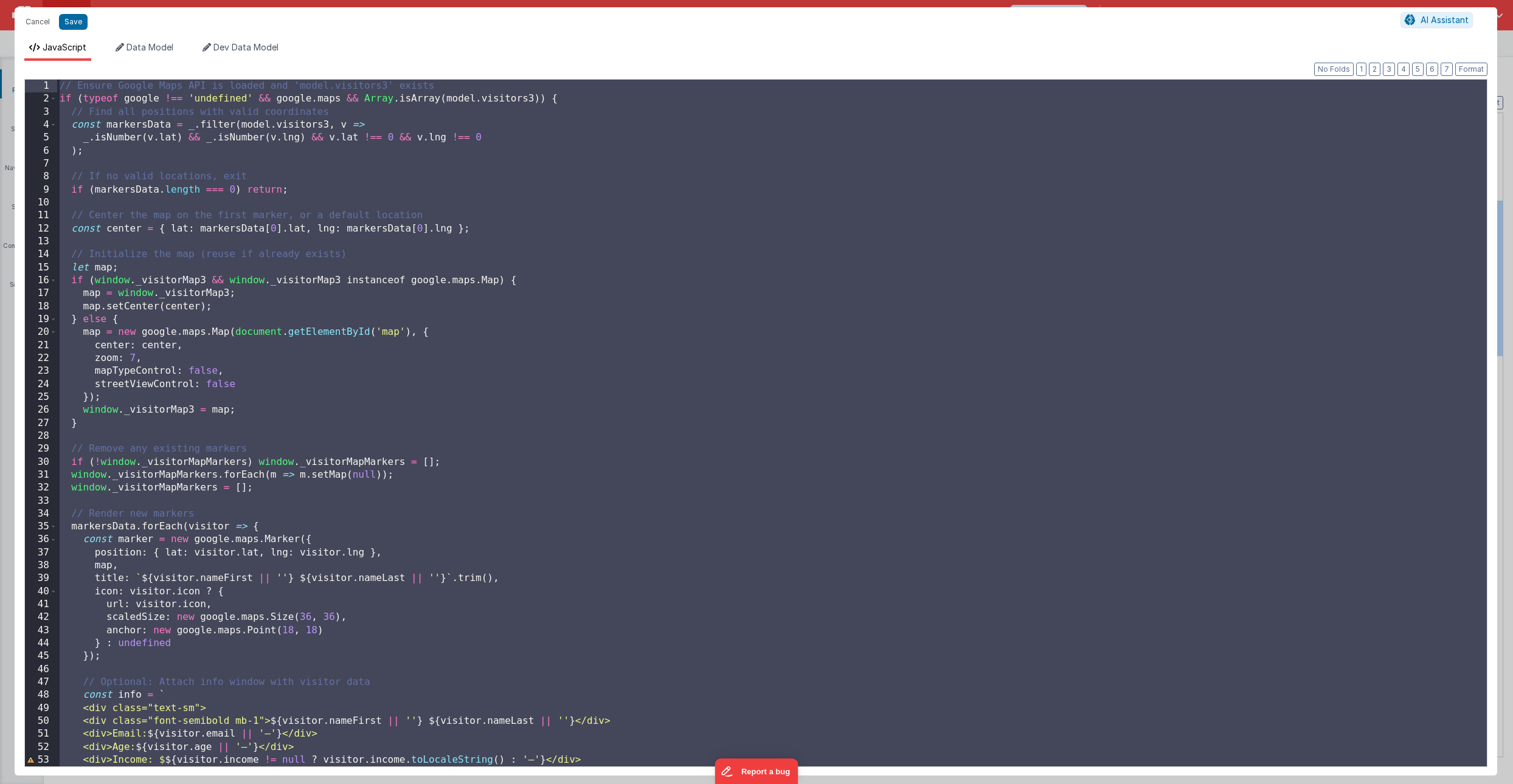
drag, startPoint x: 79, startPoint y: 759, endPoint x: 107, endPoint y: 57, distance: 702.6
click at [107, 57] on div "JavaScript Data Model Dev Data Model Format 7 6 5 4 3 2 1 No Folds 1 2 3 4 5 6 …" at bounding box center [756, 408] width 1483 height 734
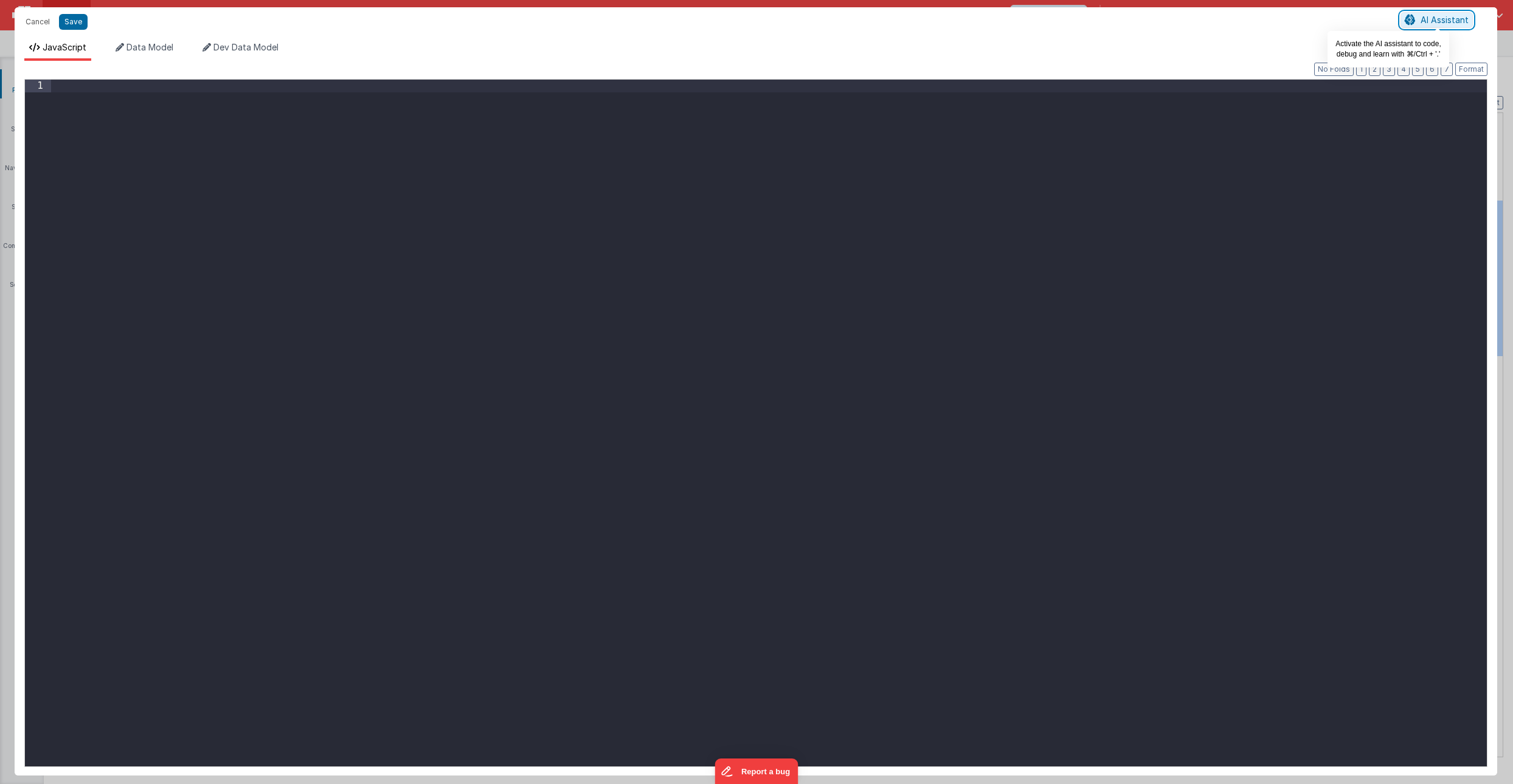
click at [1439, 21] on span "AI Assistant" at bounding box center [1444, 19] width 48 height 10
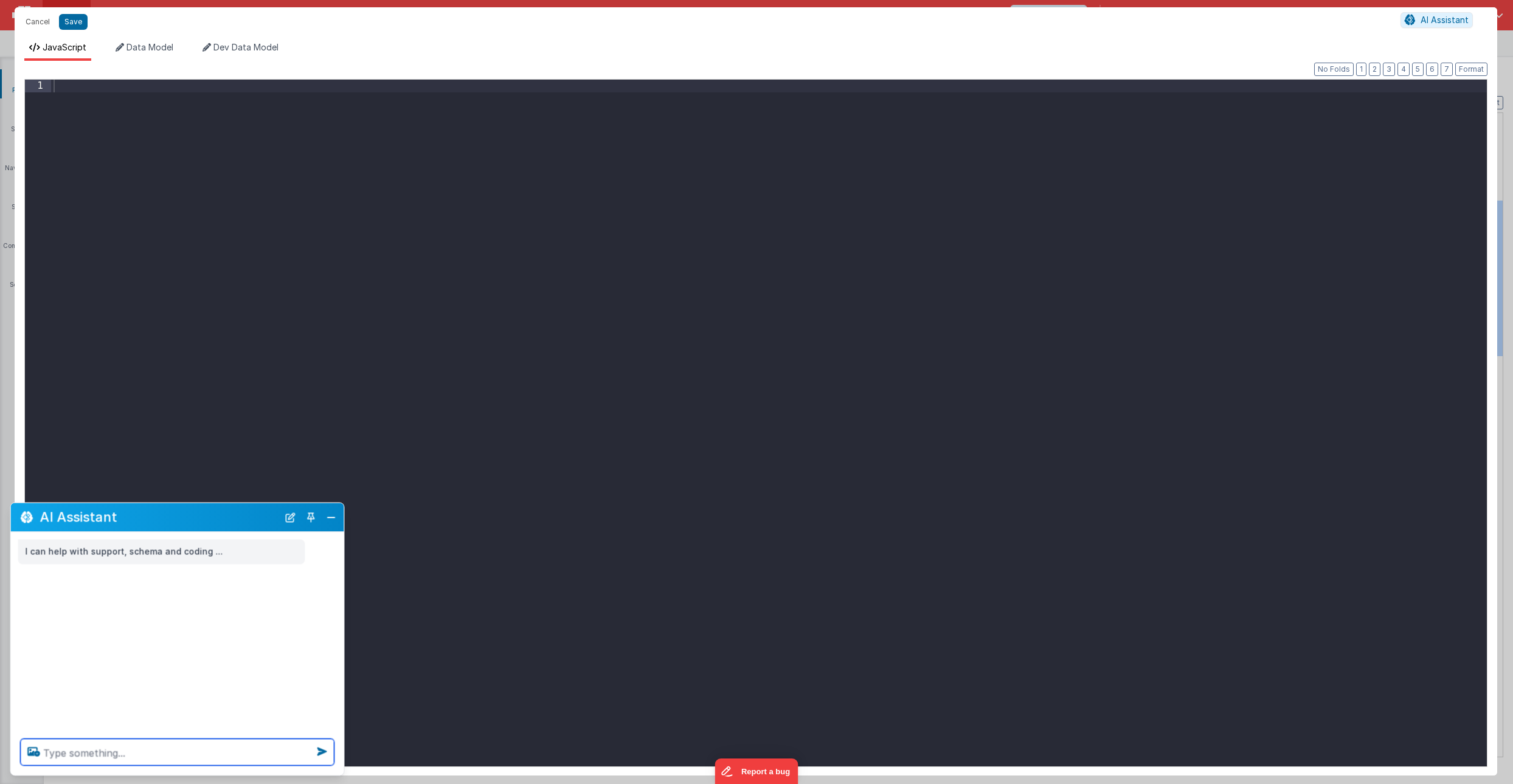
click at [54, 753] on textarea at bounding box center [177, 753] width 314 height 27
click at [249, 741] on textarea "create code that creates a google map using model.visitors3" at bounding box center [177, 746] width 314 height 42
click at [180, 751] on textarea "create code that creates a google map using unique values in model.visitors3" at bounding box center [177, 746] width 314 height 42
click at [242, 53] on span "Dev Data Model" at bounding box center [246, 46] width 65 height 10
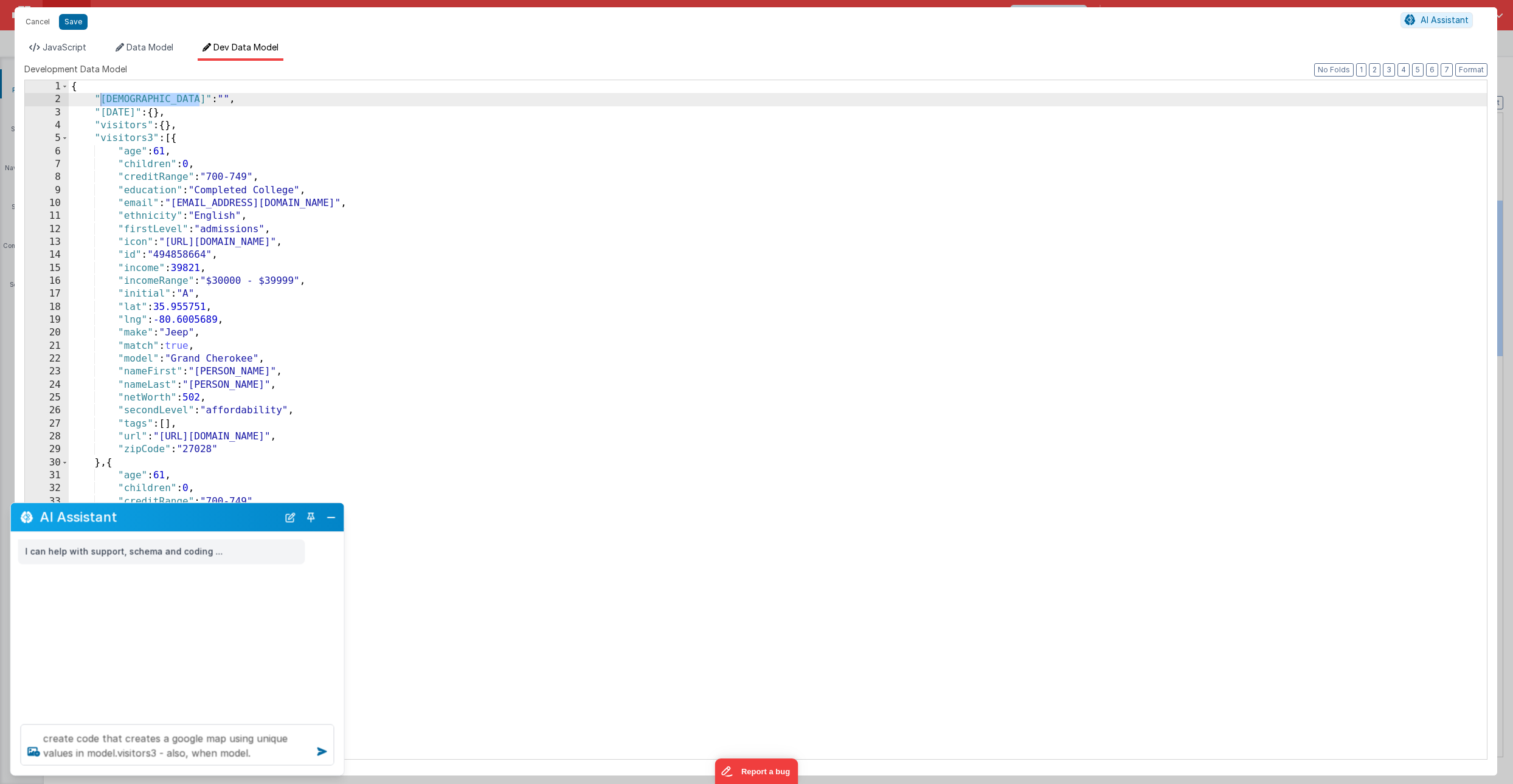
click at [160, 100] on div "{ "expandedVisitorId" : "" , "[DATE]" : { } , "visitors" : { } , "visitors3" : …" at bounding box center [778, 433] width 1418 height 705
click at [81, 47] on span "JavaScript" at bounding box center [64, 46] width 43 height 10
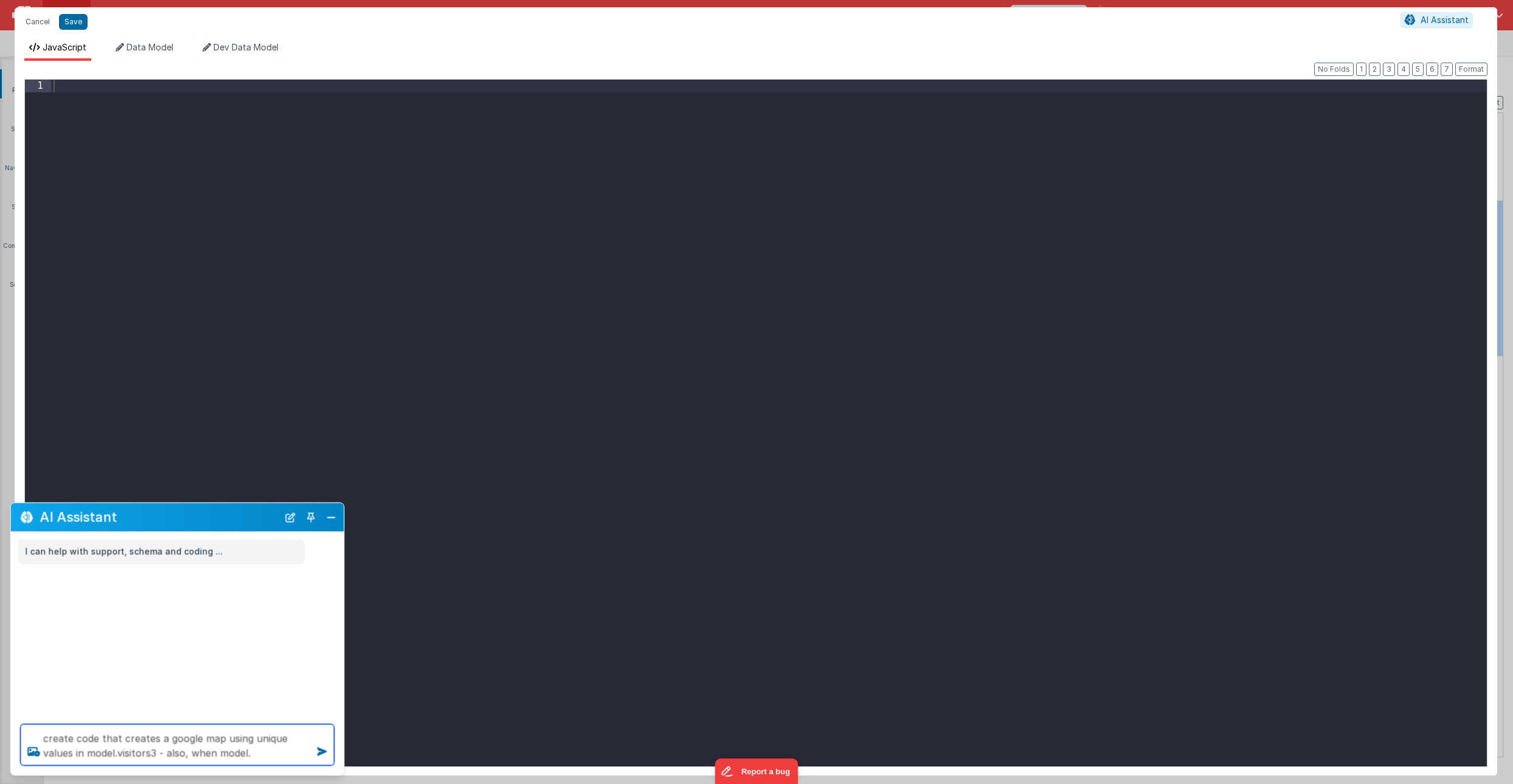
click at [267, 756] on textarea "create code that creates a google map using unique values in model.visitors3 - …" at bounding box center [177, 746] width 314 height 42
click at [238, 43] on span "Dev Data Model" at bounding box center [246, 46] width 65 height 10
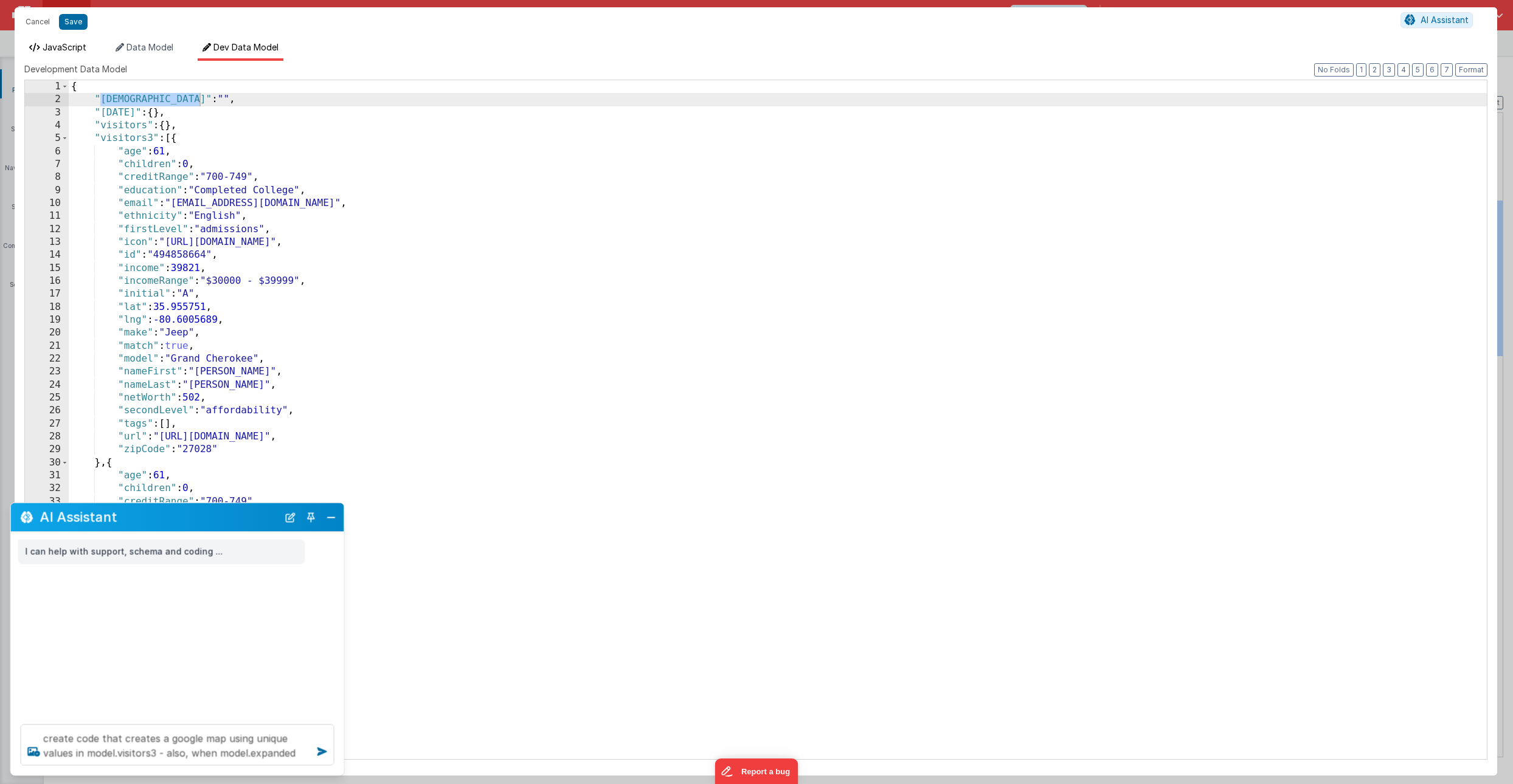
click at [71, 49] on span "JavaScript" at bounding box center [64, 46] width 43 height 10
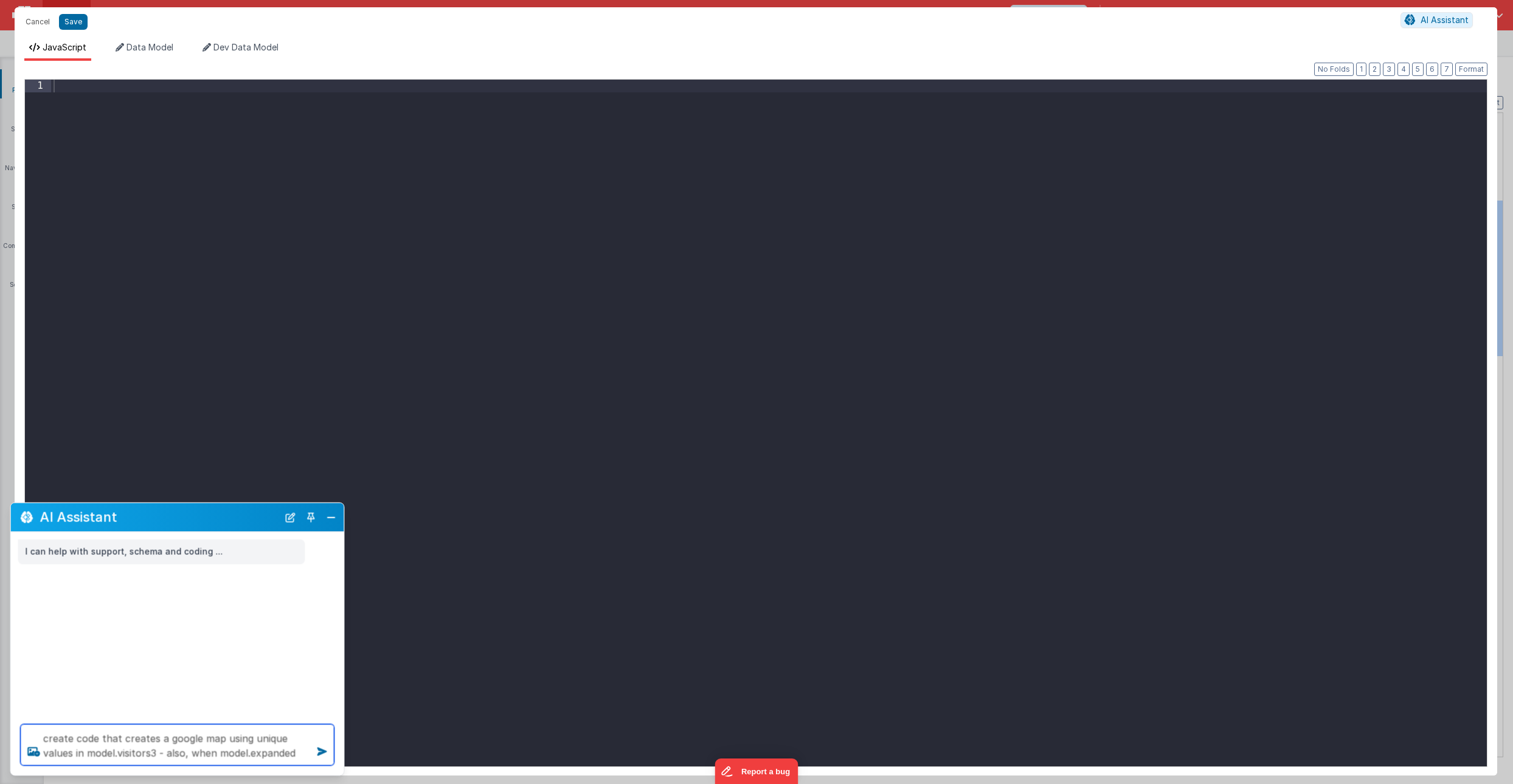
click at [297, 760] on textarea "create code that creates a google map using unique values in model.visitors3 - …" at bounding box center [177, 746] width 314 height 42
type textarea "create code that creates a google map using unique values in model.visitors3 - …"
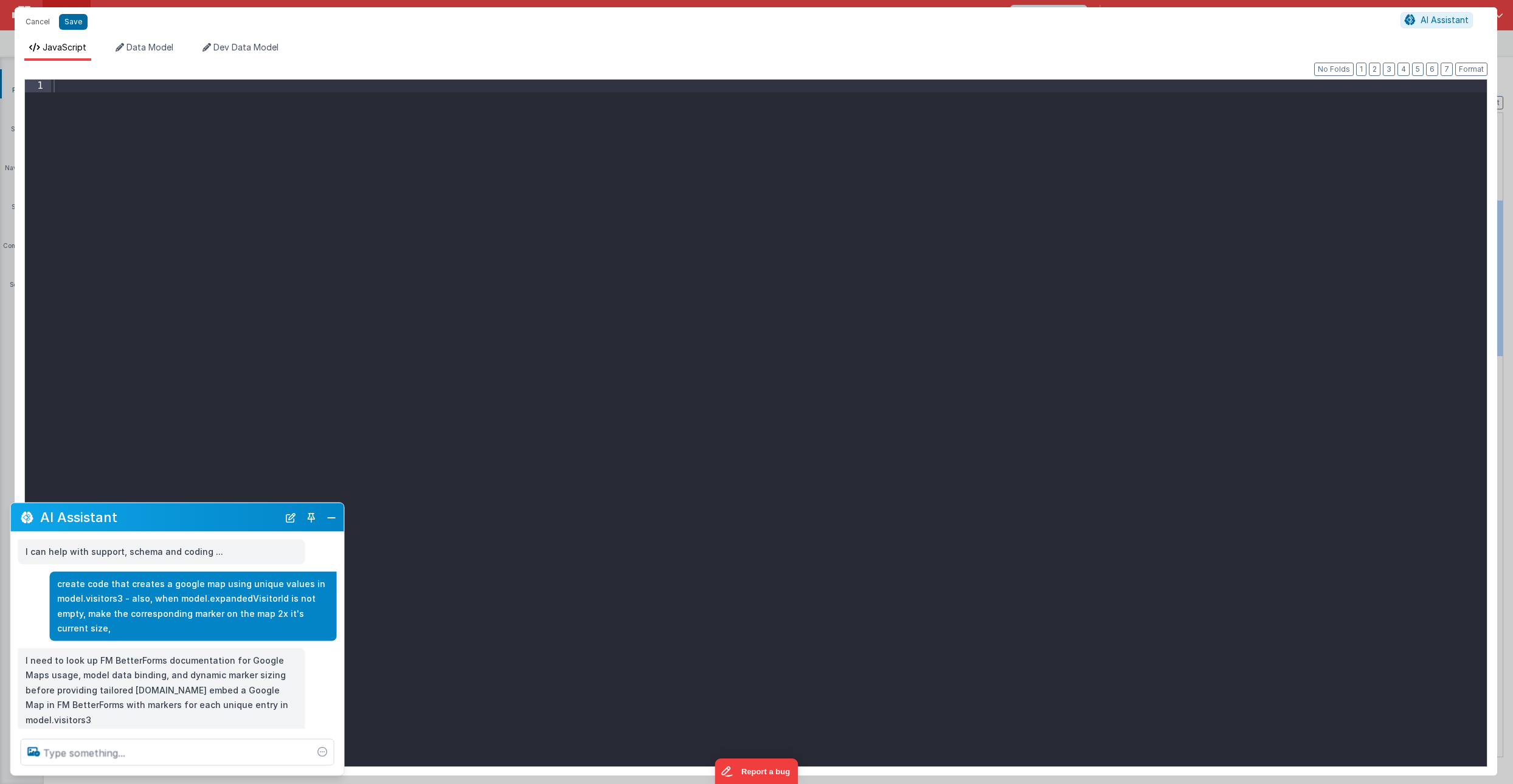
click at [184, 93] on div at bounding box center [769, 436] width 1436 height 713
click at [330, 518] on button "Close" at bounding box center [330, 517] width 15 height 17
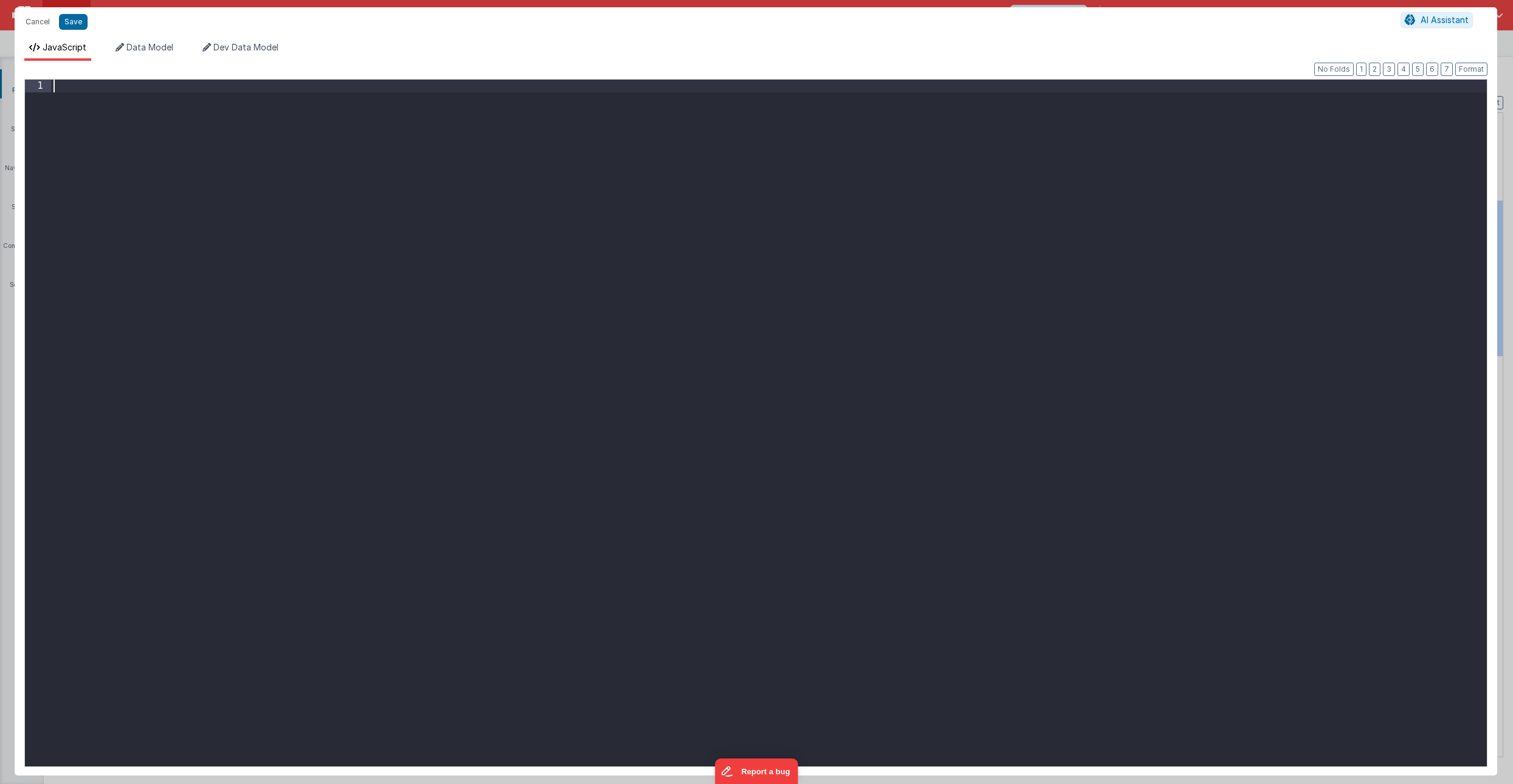
click at [186, 394] on div at bounding box center [769, 436] width 1436 height 713
click at [95, 84] on div at bounding box center [769, 436] width 1436 height 713
click at [1426, 19] on span "AI Assistant" at bounding box center [1444, 19] width 48 height 10
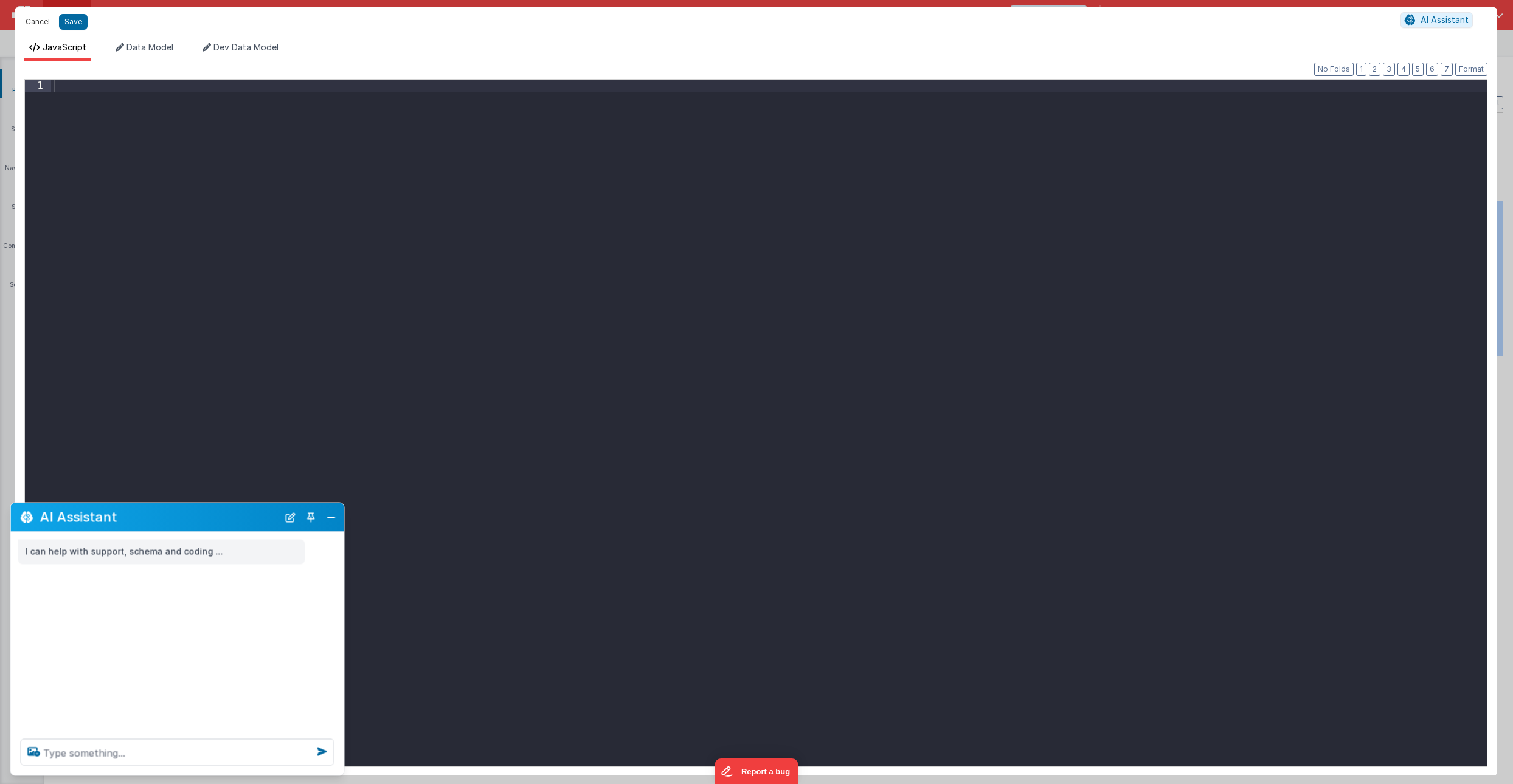
click at [43, 18] on button "Cancel" at bounding box center [37, 22] width 36 height 17
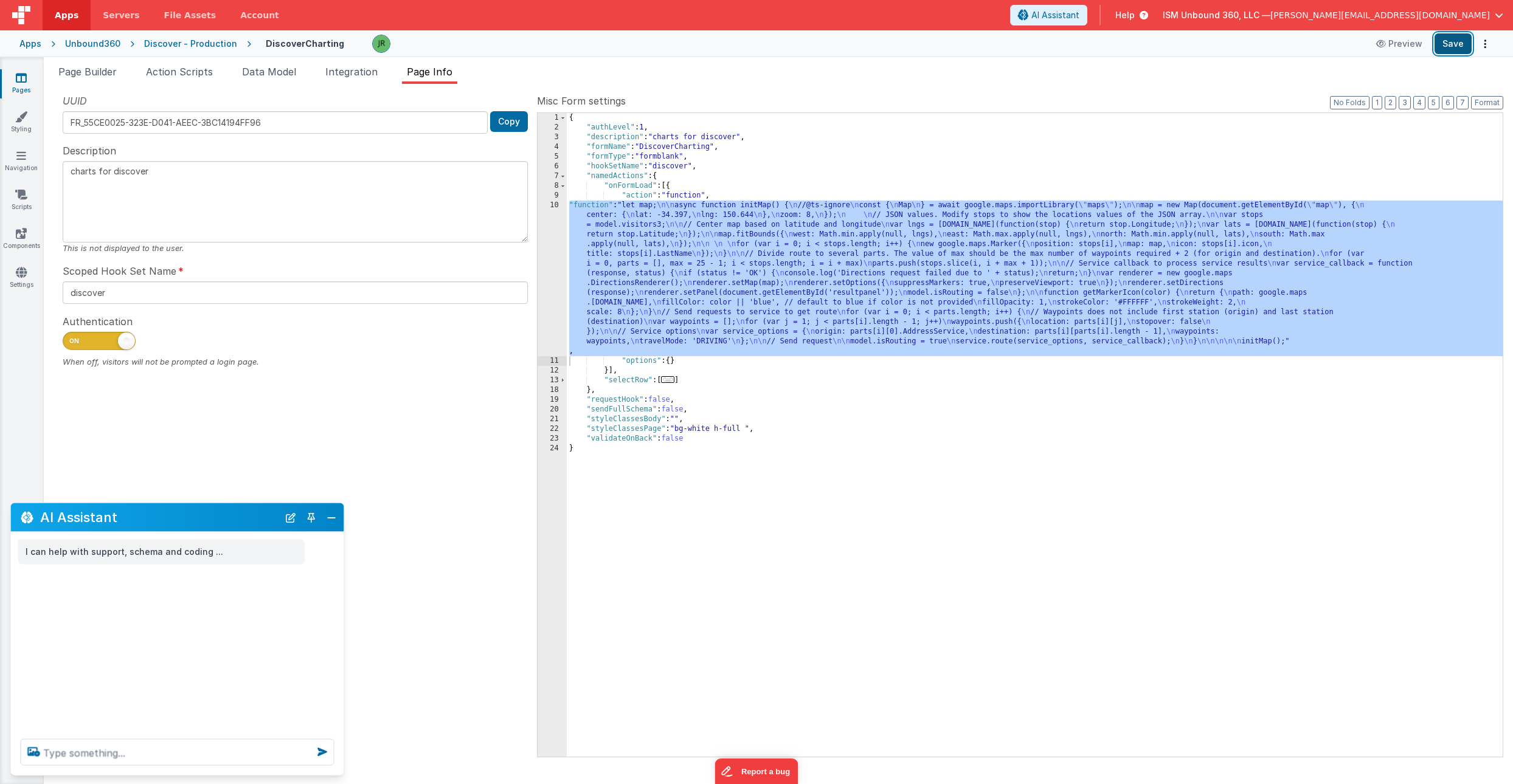
click at [1464, 44] on button "Save" at bounding box center [1452, 43] width 37 height 21
click at [618, 278] on div "{ "authLevel" : 1 , "description" : "charts for discover" , "formName" : "Disco…" at bounding box center [1035, 445] width 936 height 664
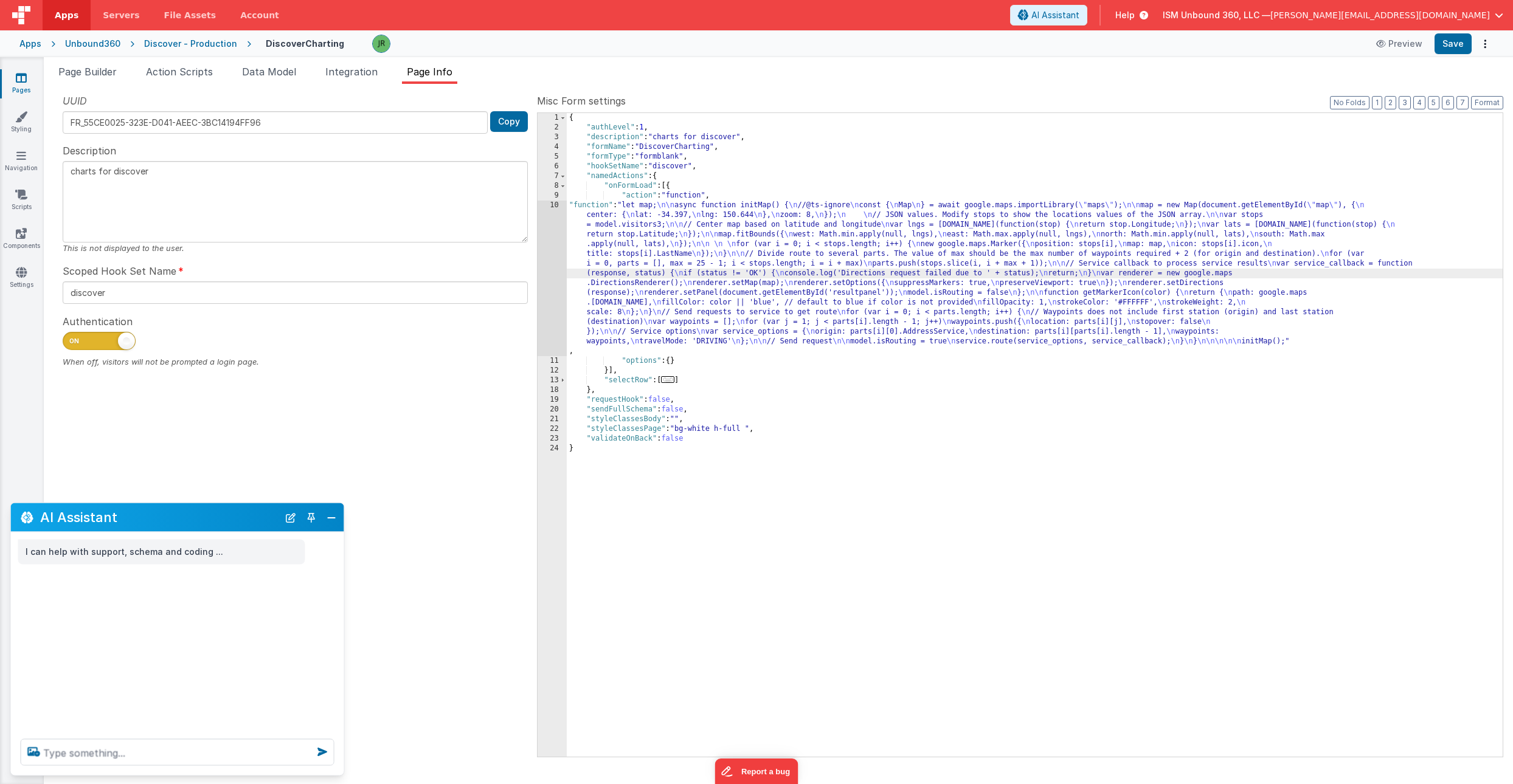
click at [551, 256] on div "10" at bounding box center [552, 279] width 29 height 156
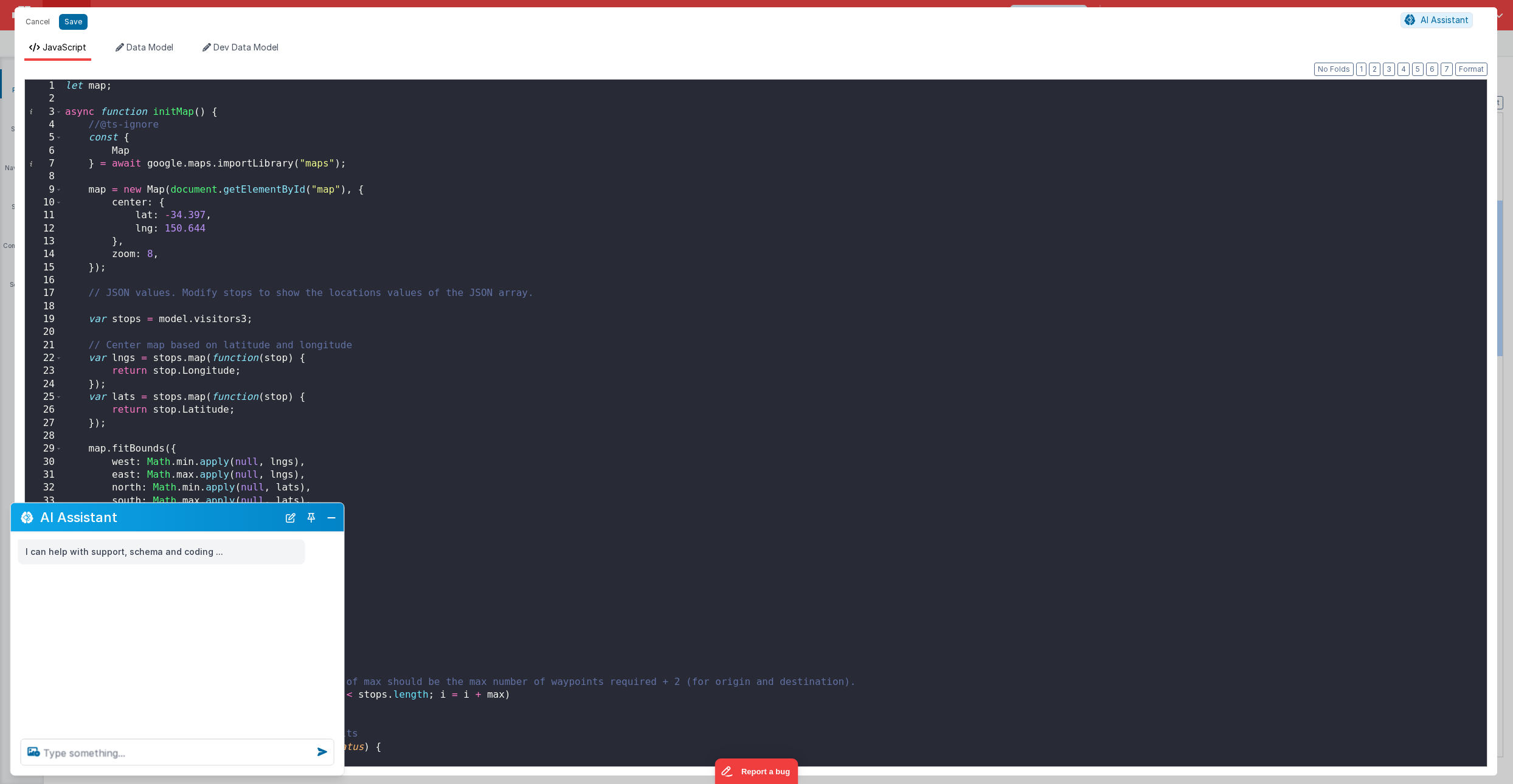
click at [397, 454] on div "let map ; async function initMap ( ) { //@ts-ignore const { Map } = await googl…" at bounding box center [774, 436] width 1424 height 713
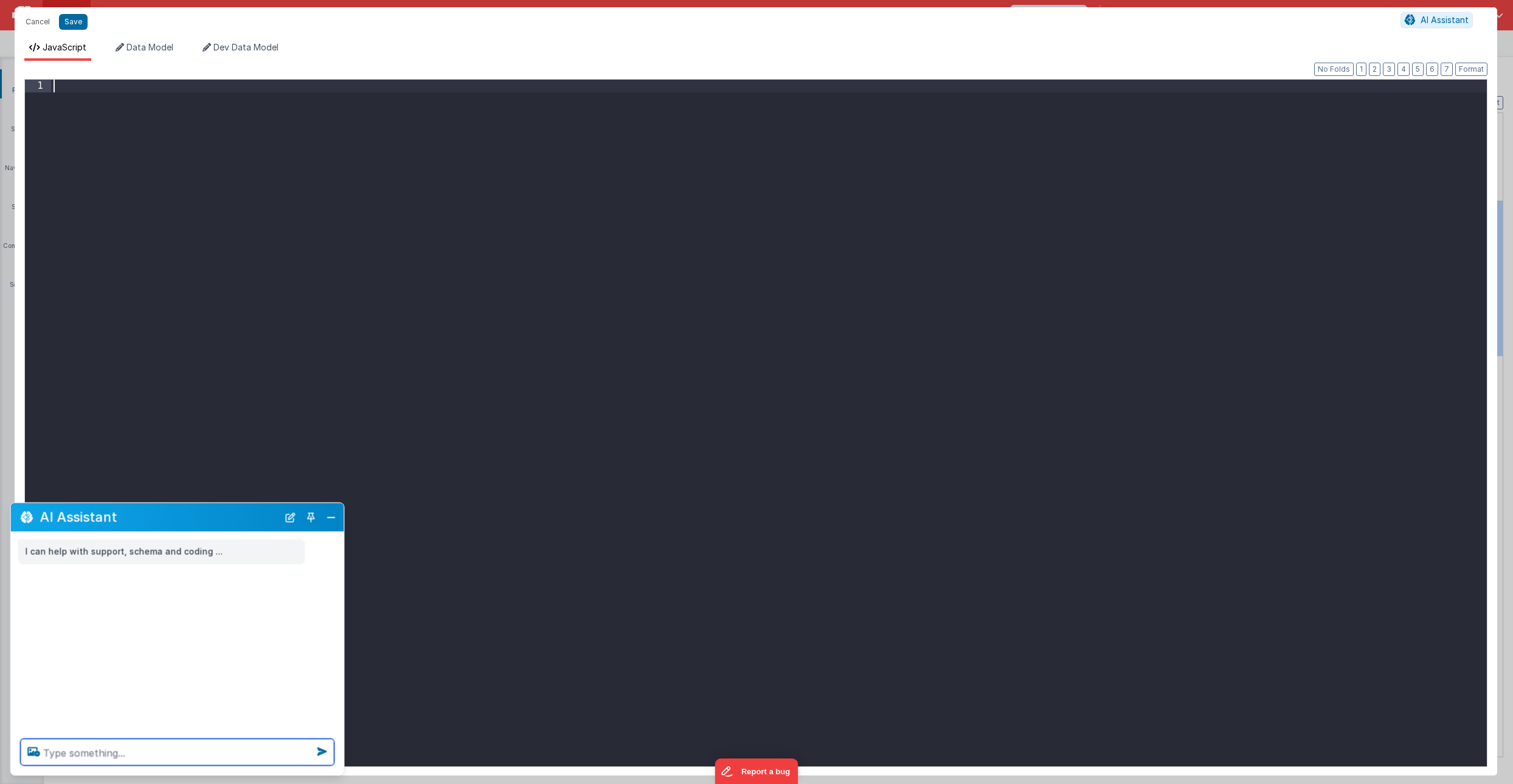
click at [66, 753] on textarea at bounding box center [177, 753] width 314 height 27
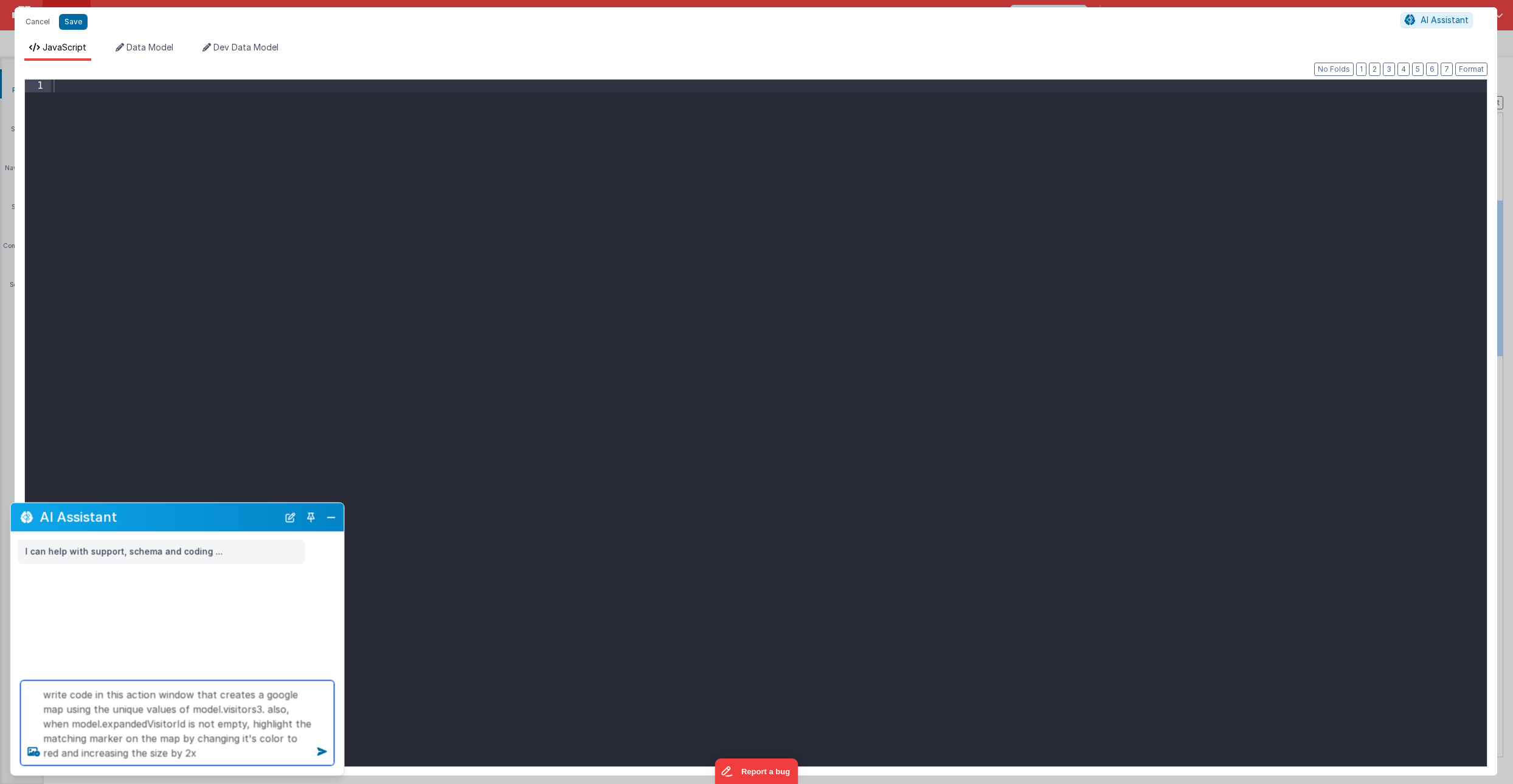
type textarea "write code in this action window that creates a google map using the unique val…"
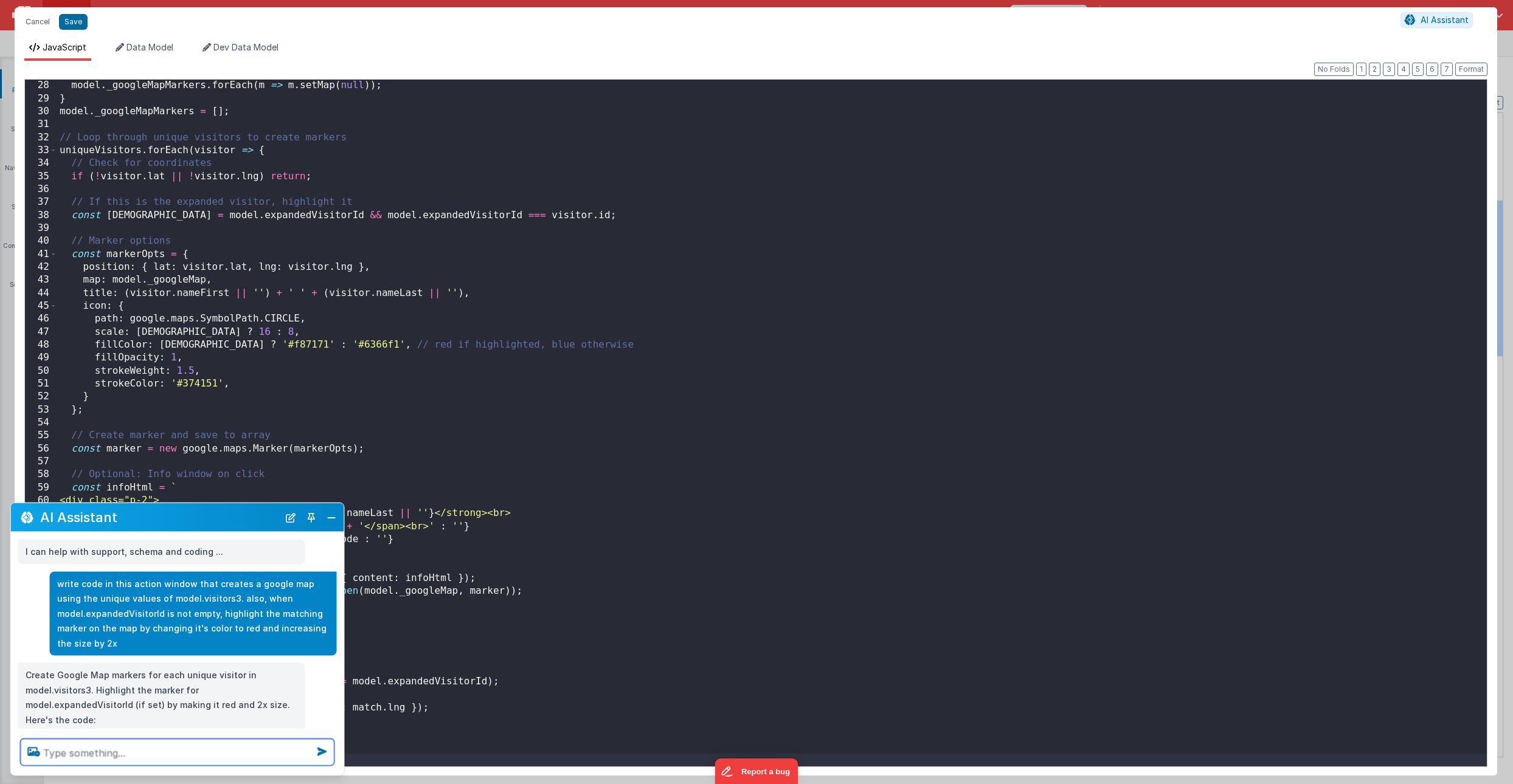
scroll to position [11, 0]
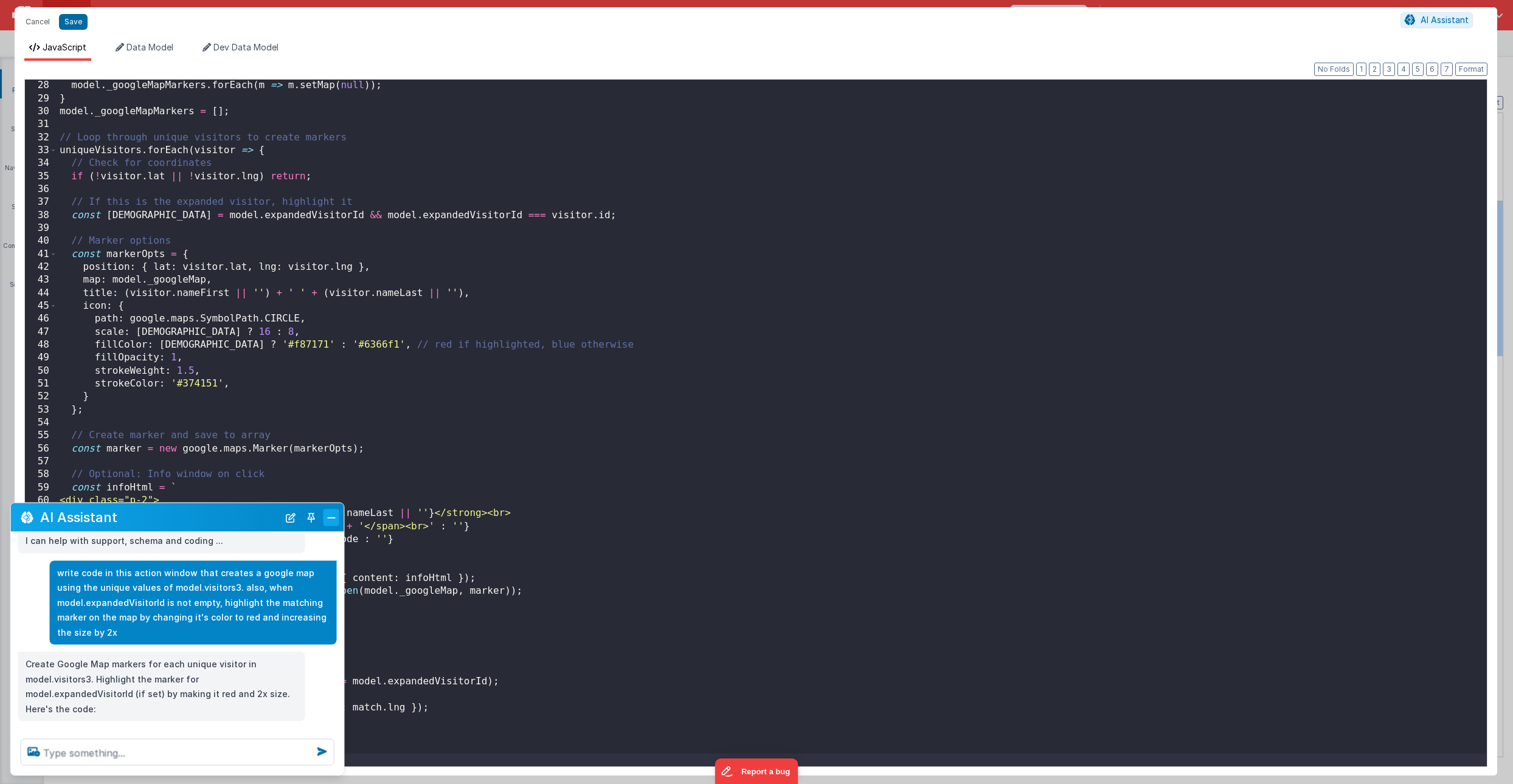
click at [330, 519] on button "Close" at bounding box center [330, 517] width 15 height 17
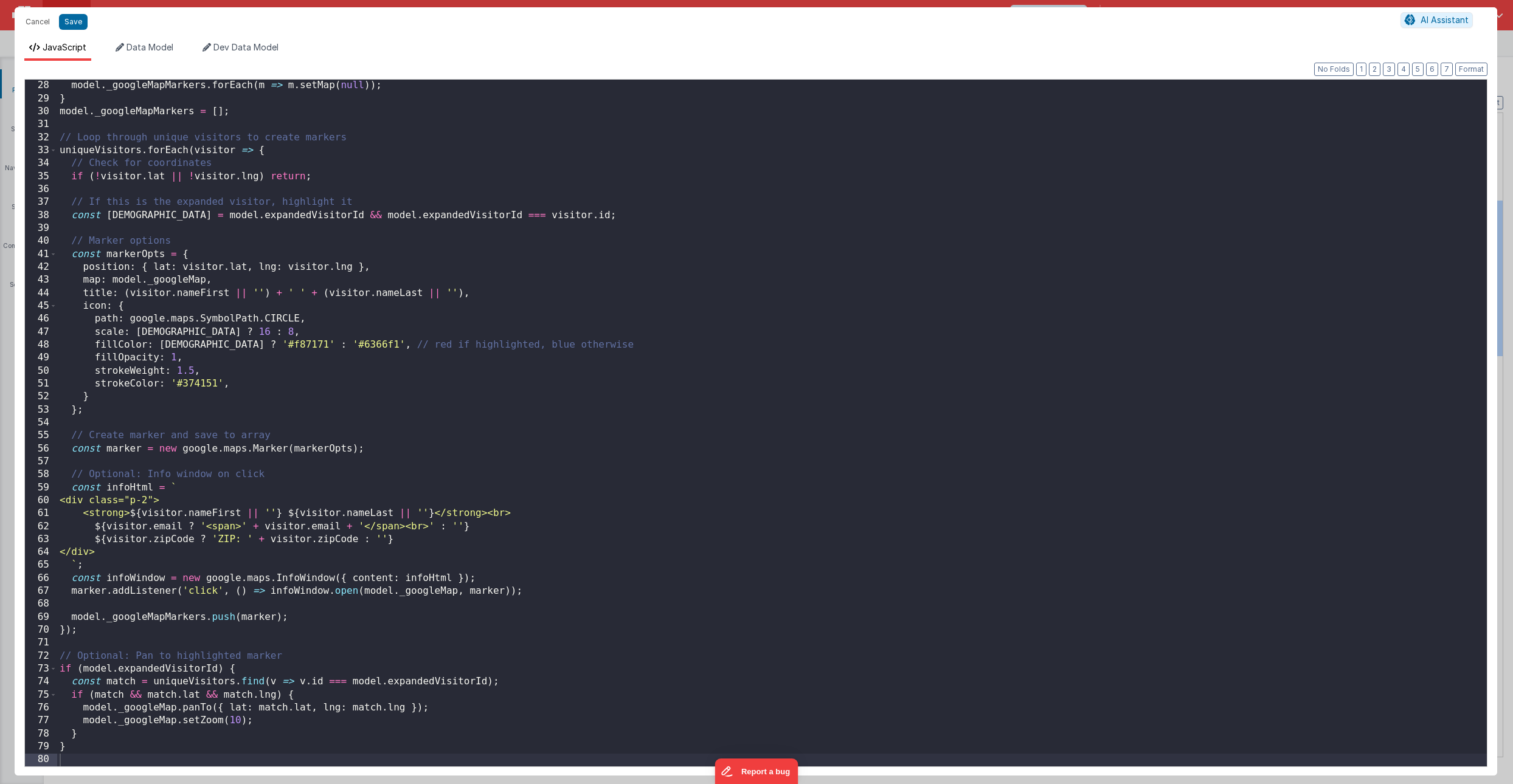
click at [268, 640] on div "model . _googleMapMarkers . forEach ( m => m . setMap ( null )) ; } model . _go…" at bounding box center [771, 435] width 1430 height 713
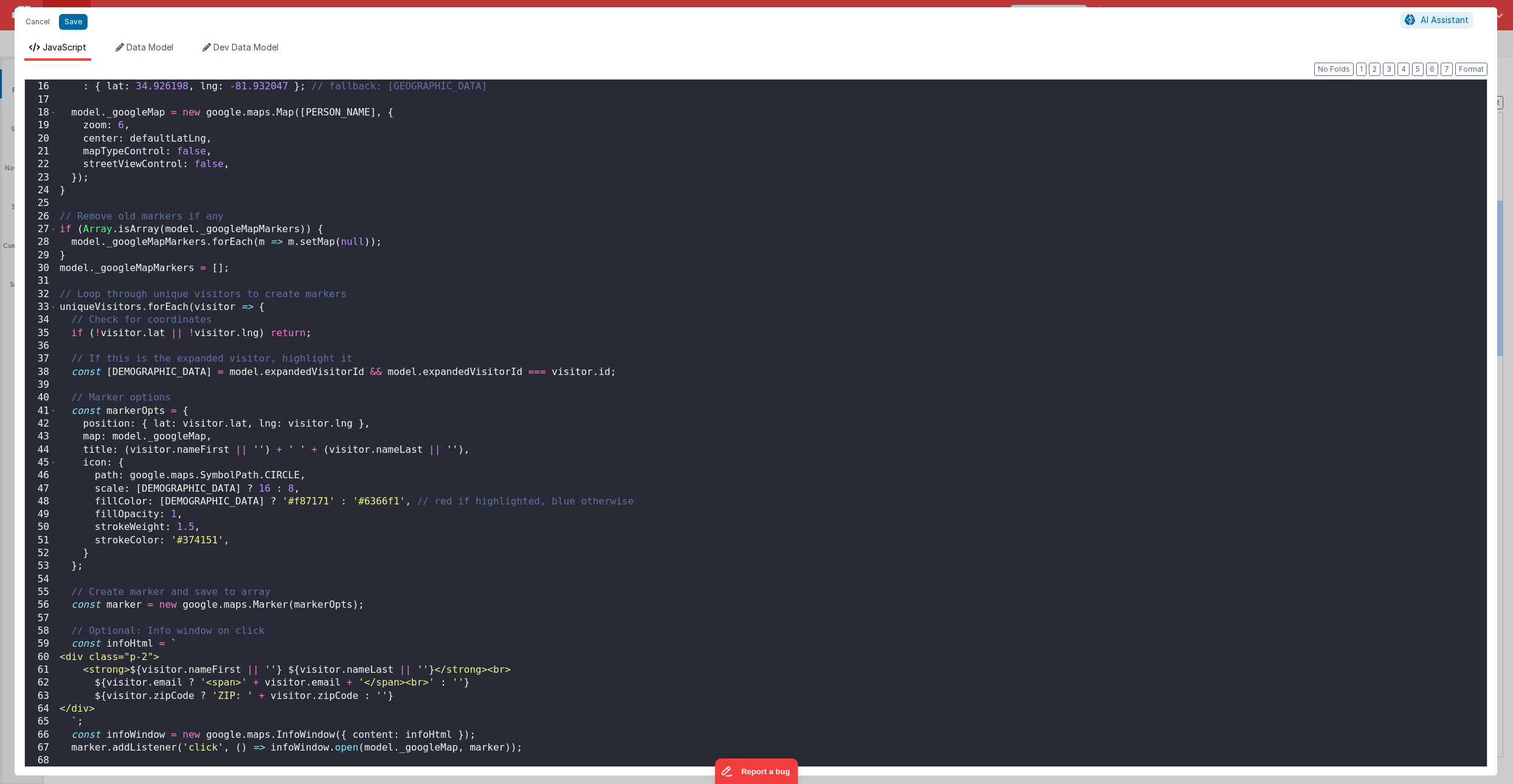
scroll to position [0, 0]
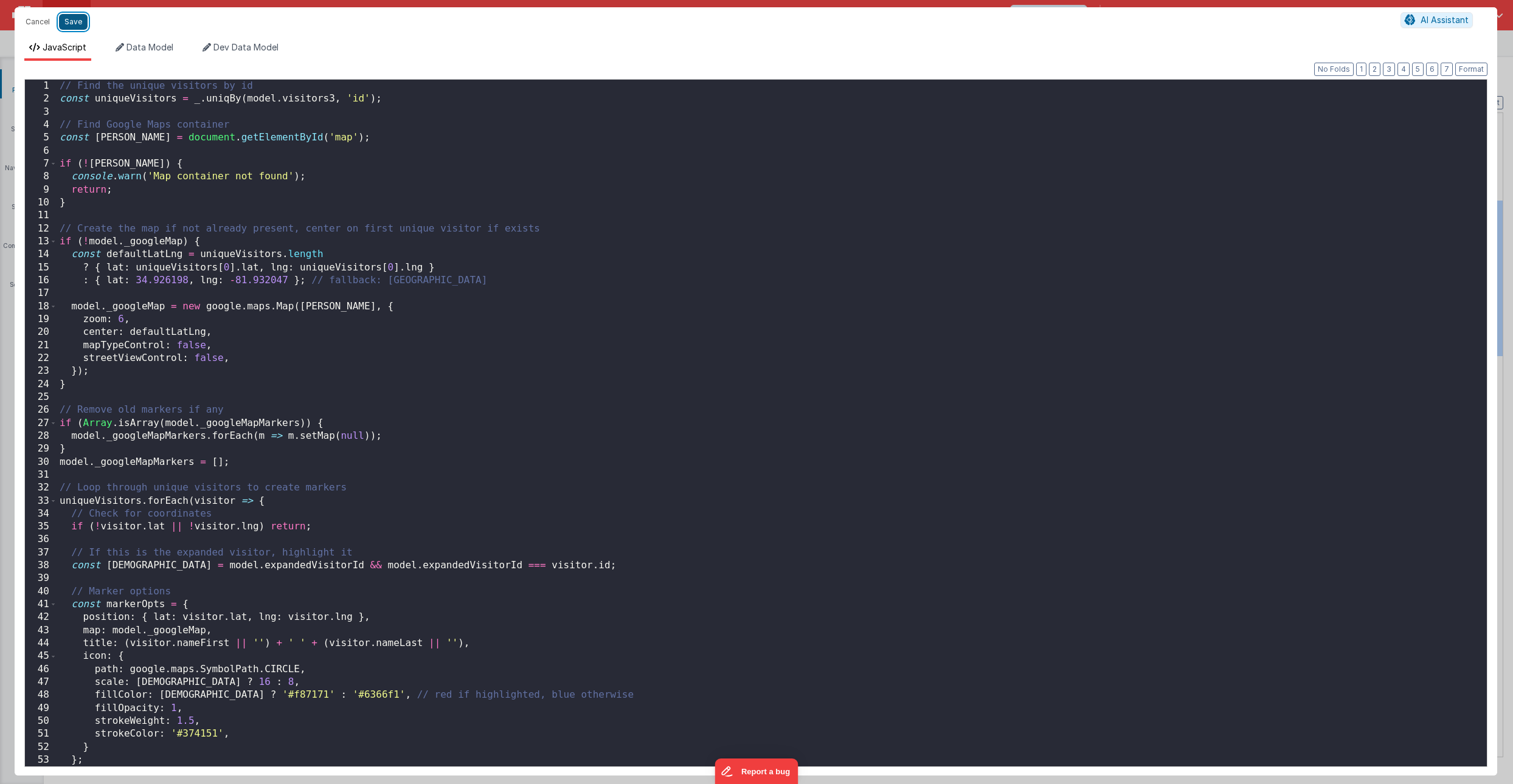
click at [75, 18] on button "Save" at bounding box center [73, 21] width 29 height 15
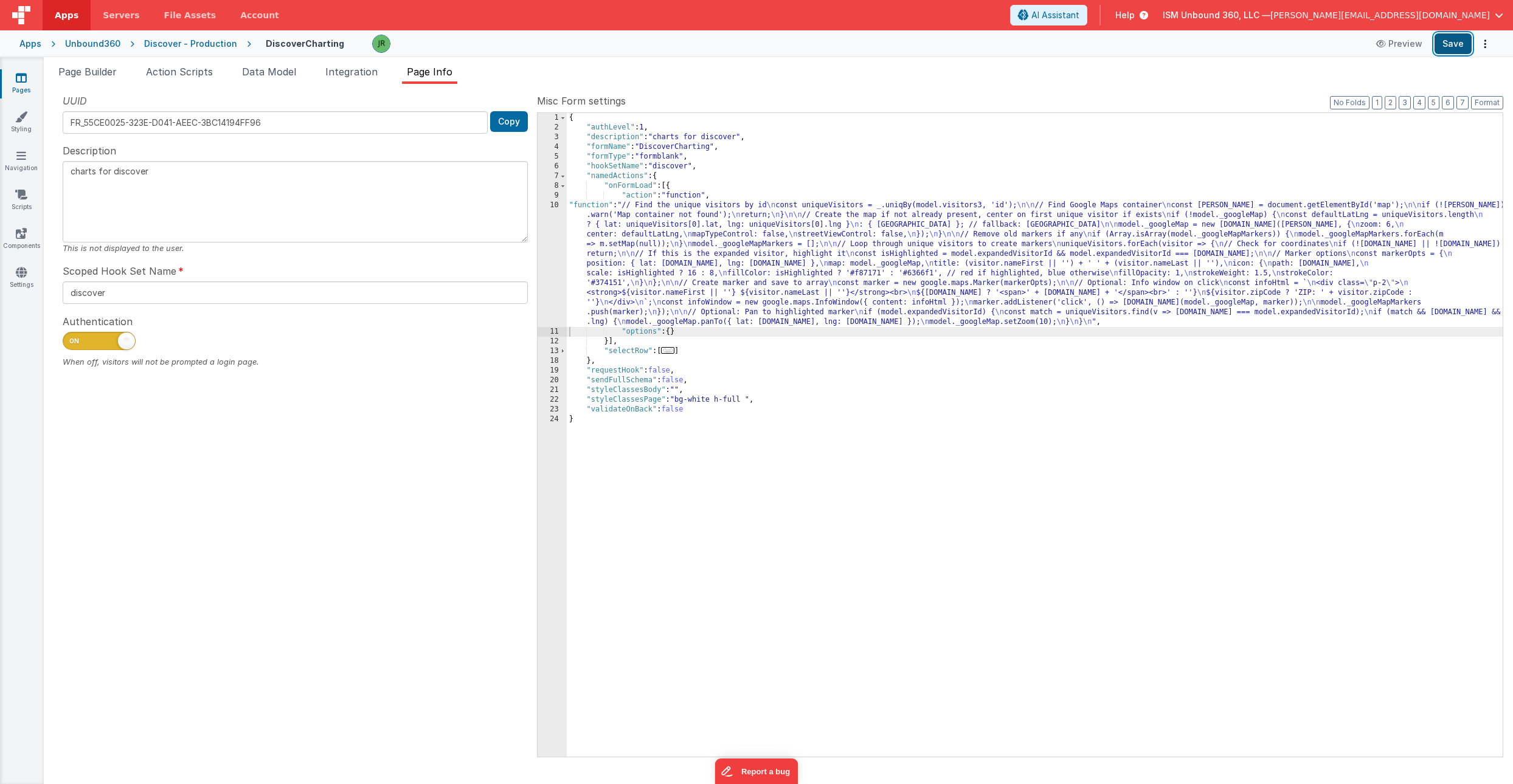
click at [1455, 39] on button "Save" at bounding box center [1452, 43] width 37 height 21
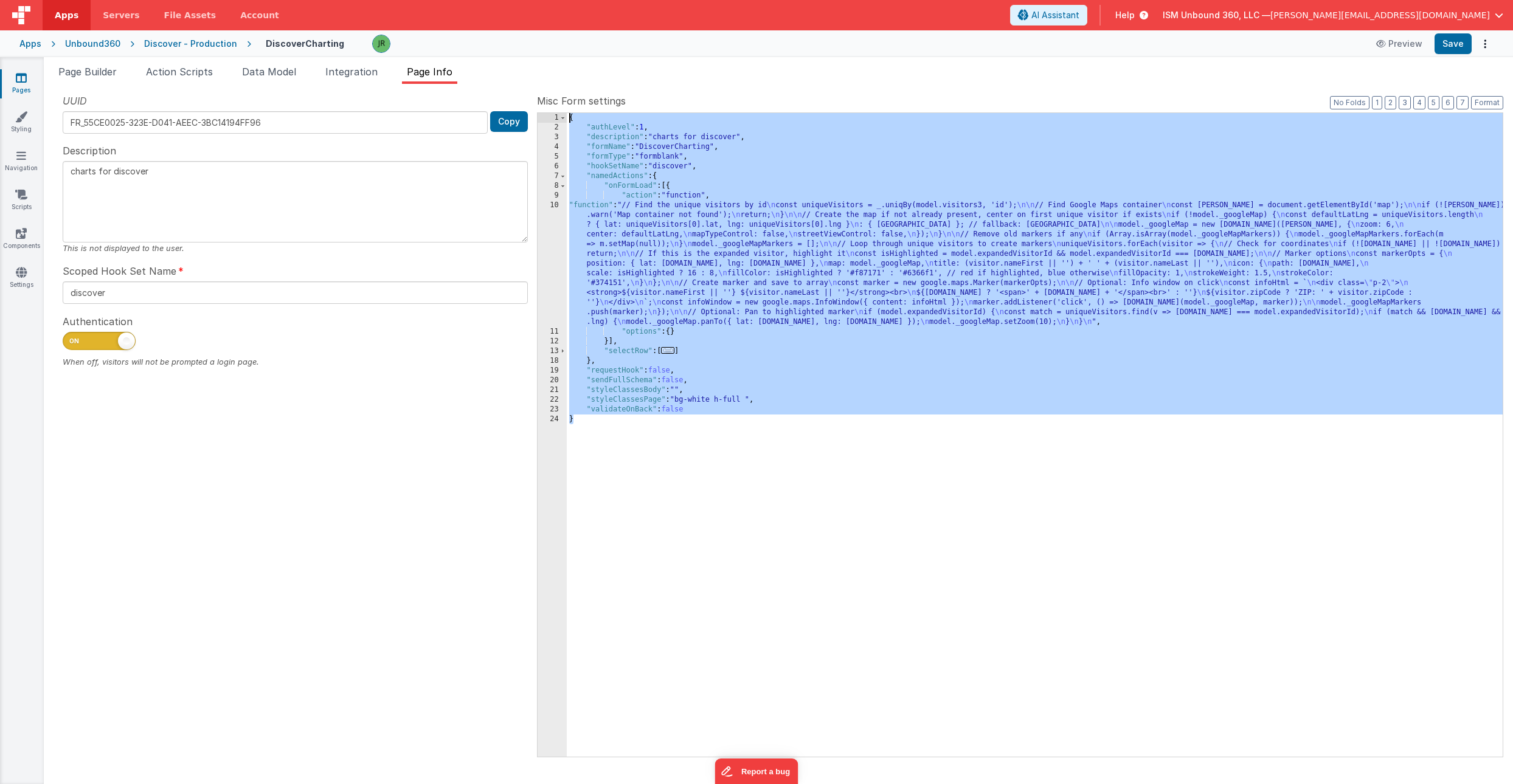
drag, startPoint x: 584, startPoint y: 425, endPoint x: 532, endPoint y: 74, distance: 354.8
click at [532, 74] on div "Page Builder Action Scripts Data Model Integration Page Info Snippet Library Na…" at bounding box center [778, 424] width 1470 height 720
click at [95, 75] on span "Page Builder" at bounding box center [87, 72] width 58 height 12
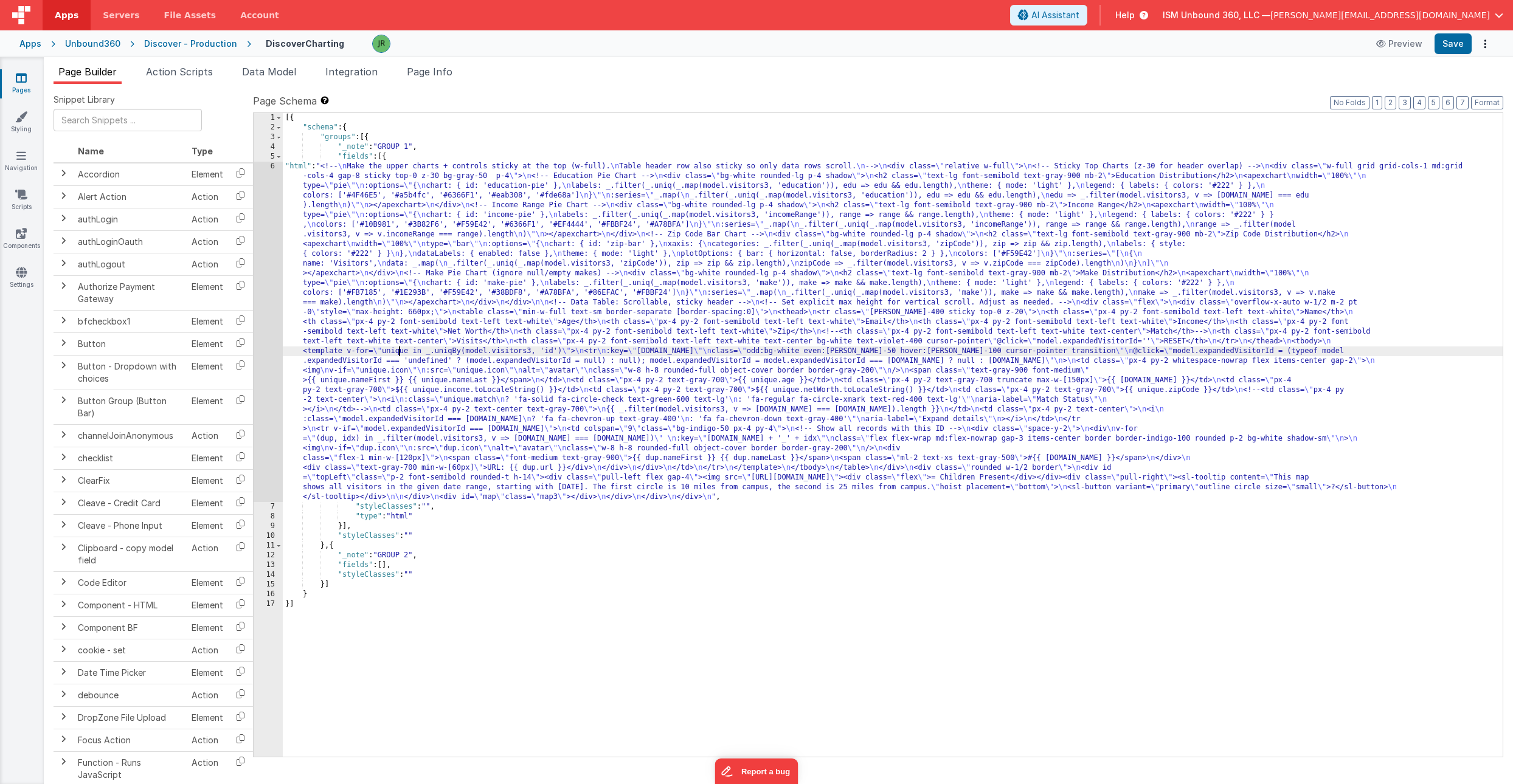
click at [400, 352] on div "[{ "schema" : { "groups" : [{ "_note" : "GROUP 1" , "fields" : [{ "html" : "<!-…" at bounding box center [892, 445] width 1220 height 664
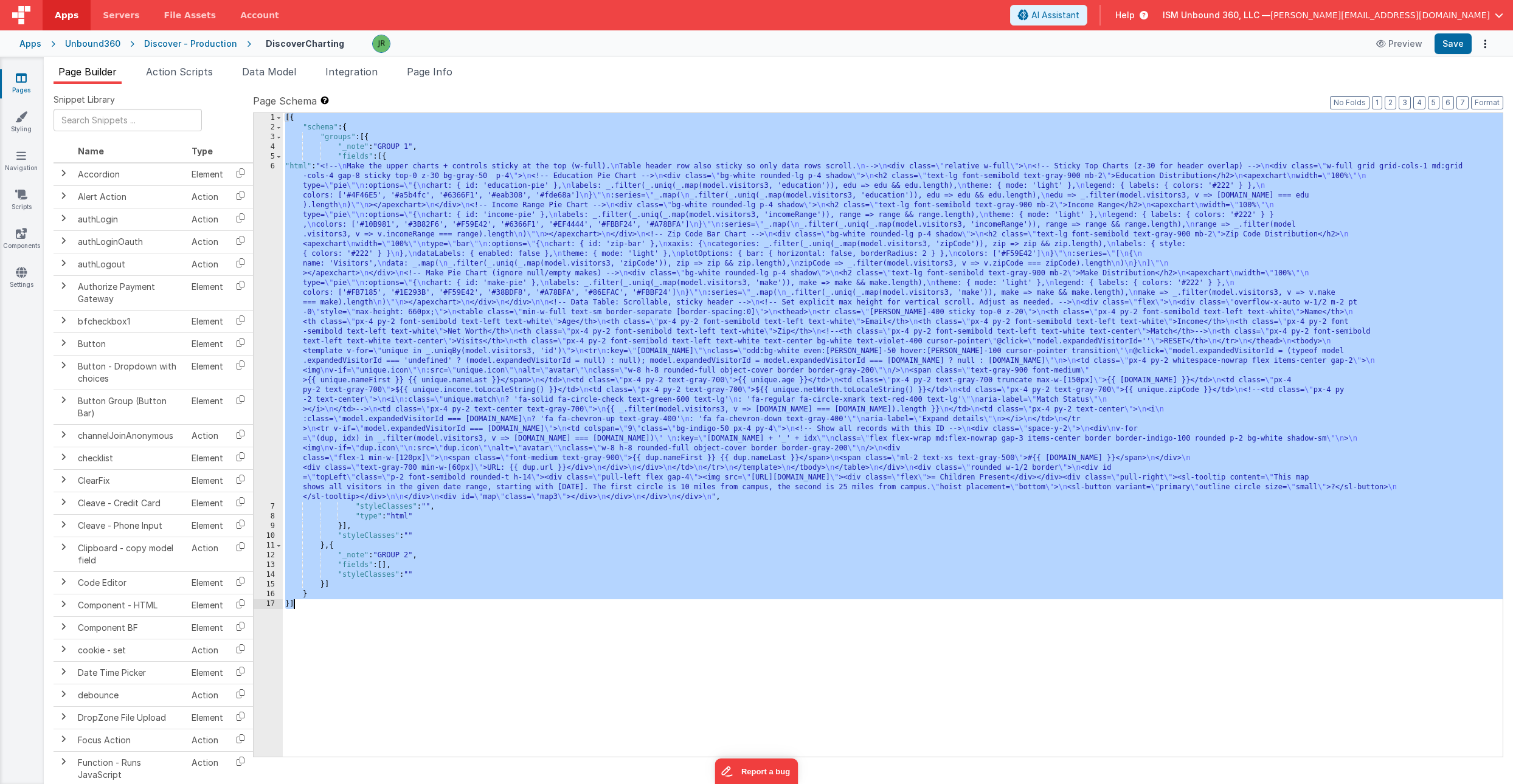
click at [24, 78] on icon at bounding box center [21, 77] width 11 height 12
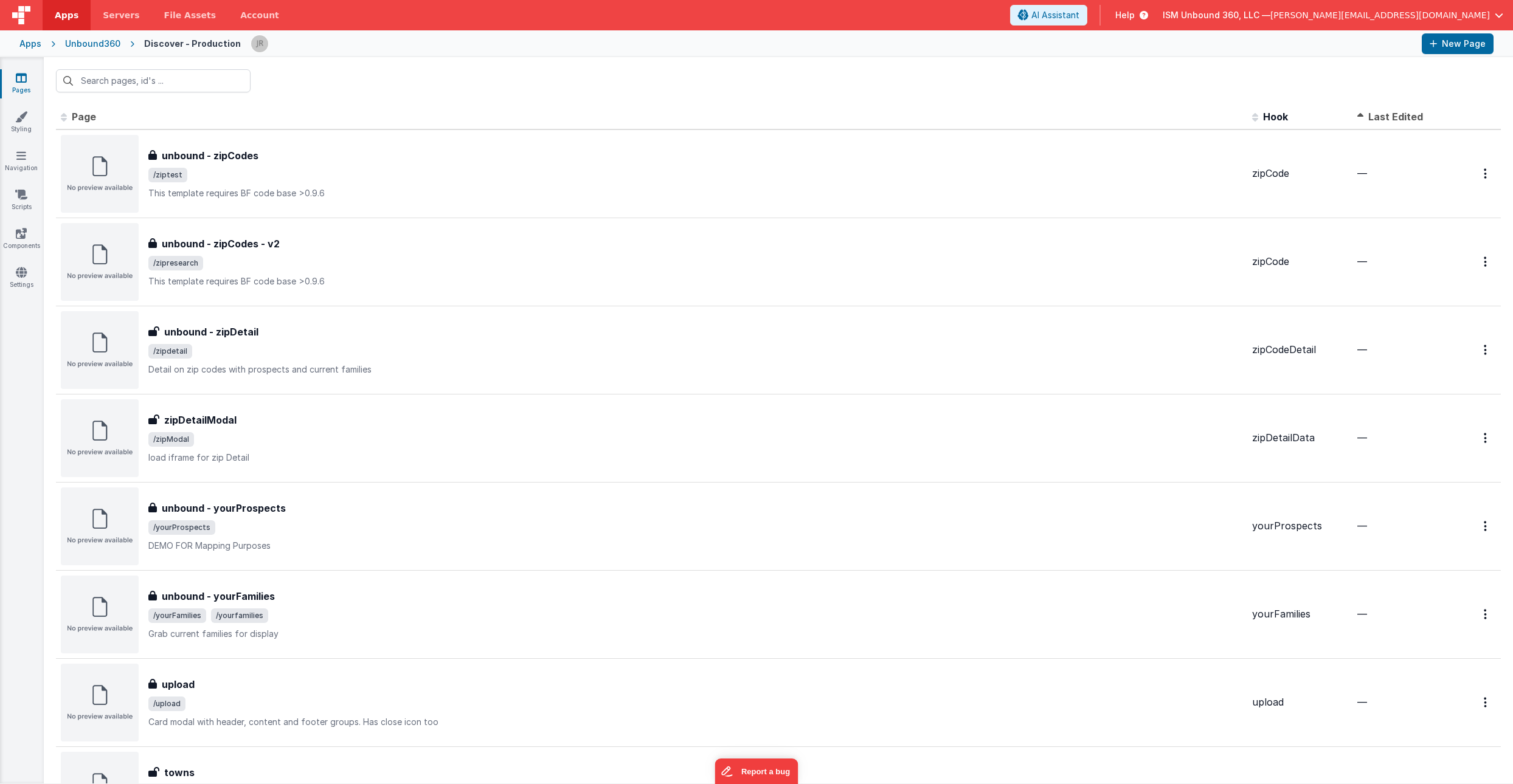
click at [1370, 112] on span "Last Edited" at bounding box center [1395, 116] width 54 height 12
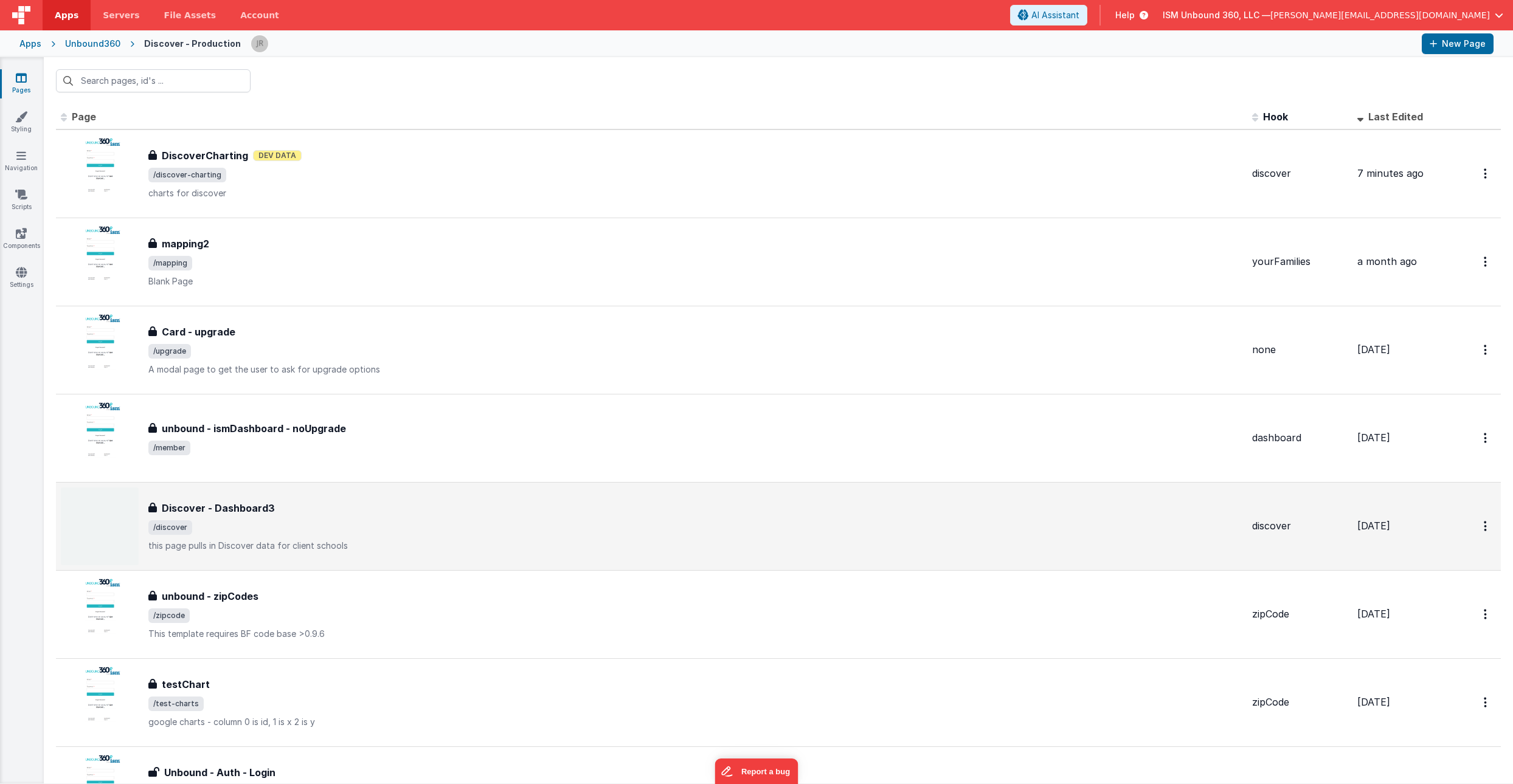
click at [448, 531] on span "/discover" at bounding box center [695, 528] width 1094 height 14
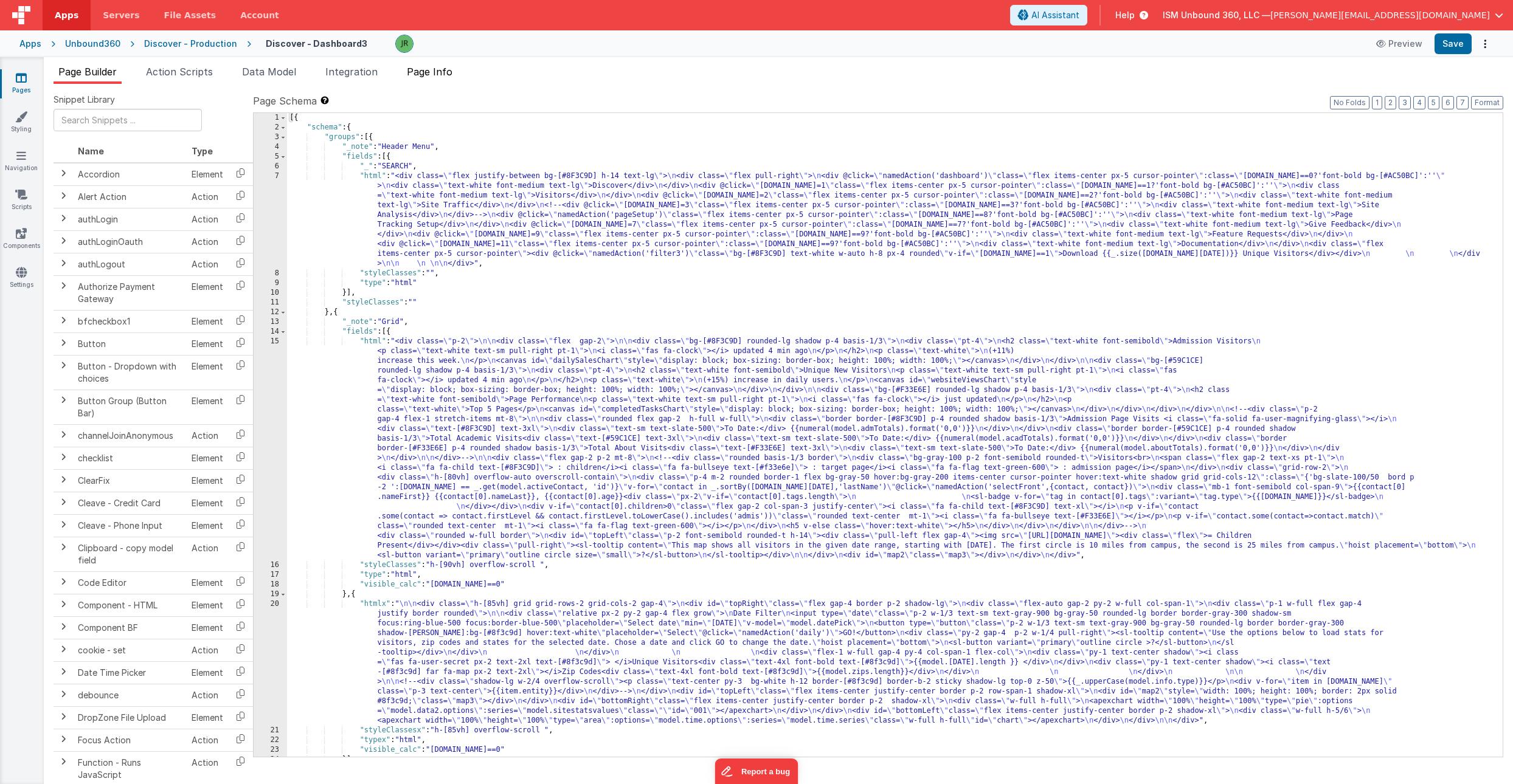
click at [433, 69] on span "Page Info" at bounding box center [429, 72] width 45 height 12
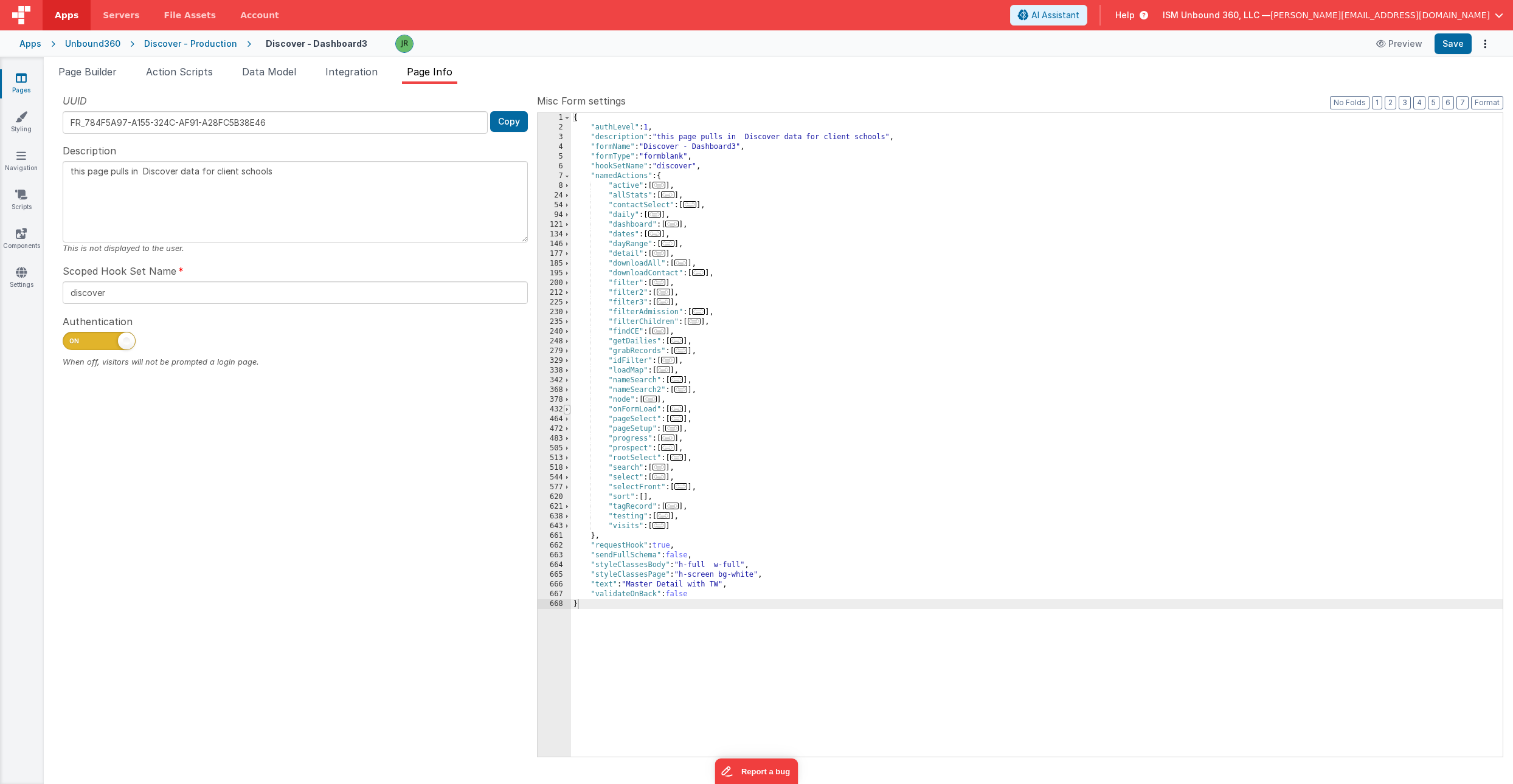
click at [564, 410] on span at bounding box center [567, 409] width 6 height 10
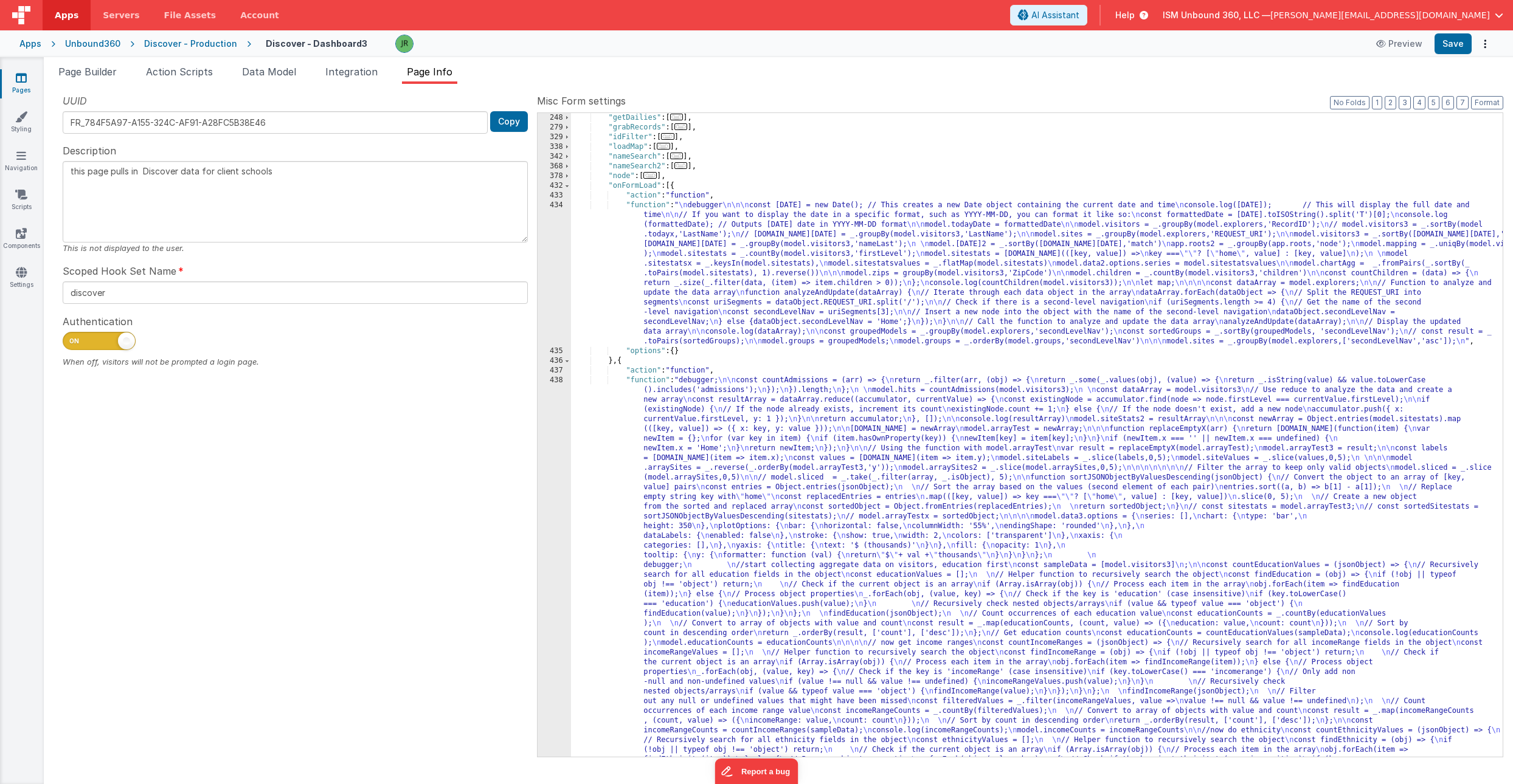
scroll to position [224, 0]
click at [740, 239] on div ""getDailies" : [ ... ] , "grabRecords" : [ ... ] , "idFilter" : [ ... ] , "load…" at bounding box center [1037, 746] width 932 height 1267
click at [549, 244] on div "434" at bounding box center [554, 273] width 34 height 146
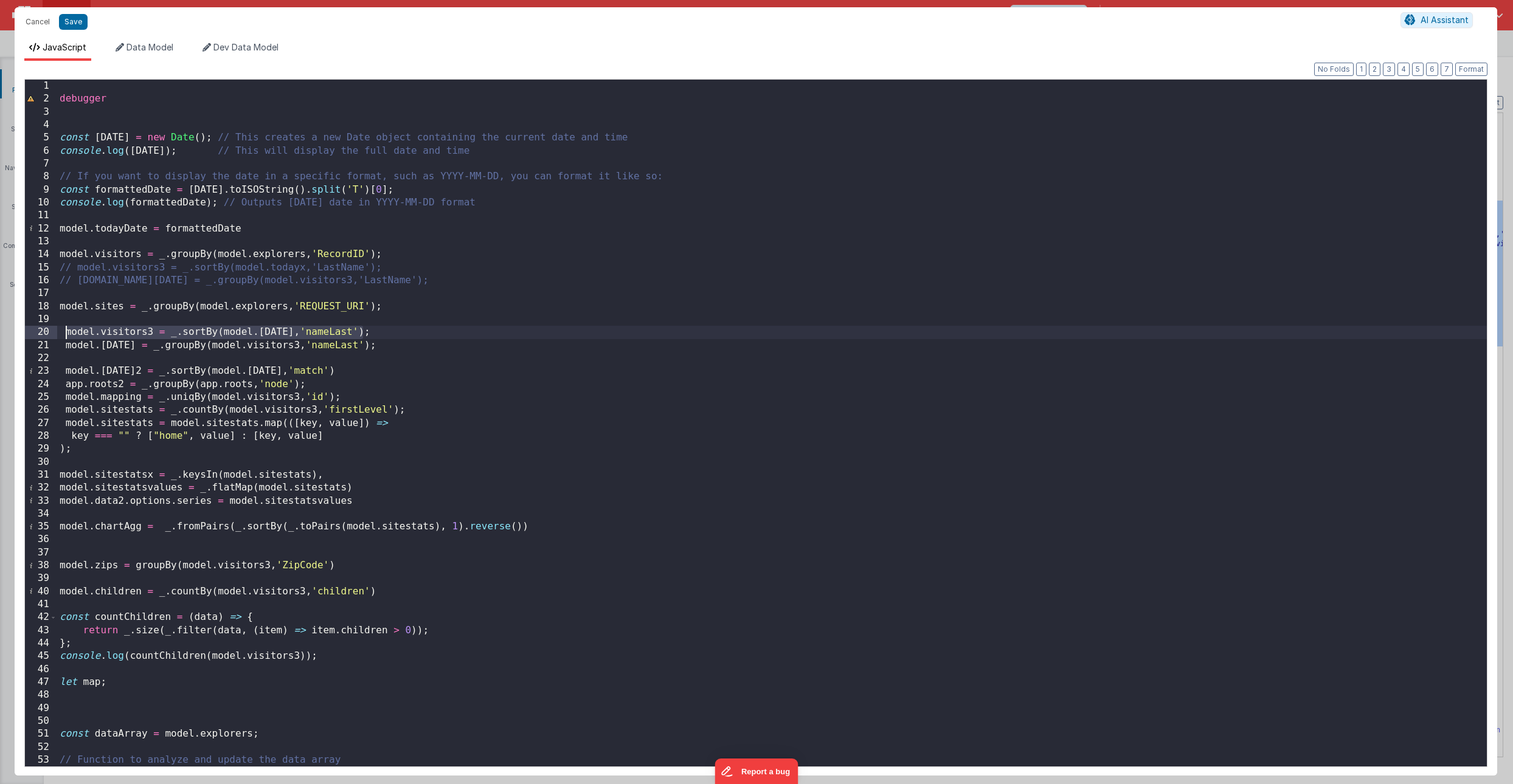
drag, startPoint x: 367, startPoint y: 333, endPoint x: 66, endPoint y: 333, distance: 301.0
click at [66, 333] on div "debugger const [DATE] = new Date ( ) ; // This creates a new Date object contai…" at bounding box center [771, 436] width 1430 height 713
click at [43, 19] on button "Cancel" at bounding box center [37, 22] width 36 height 17
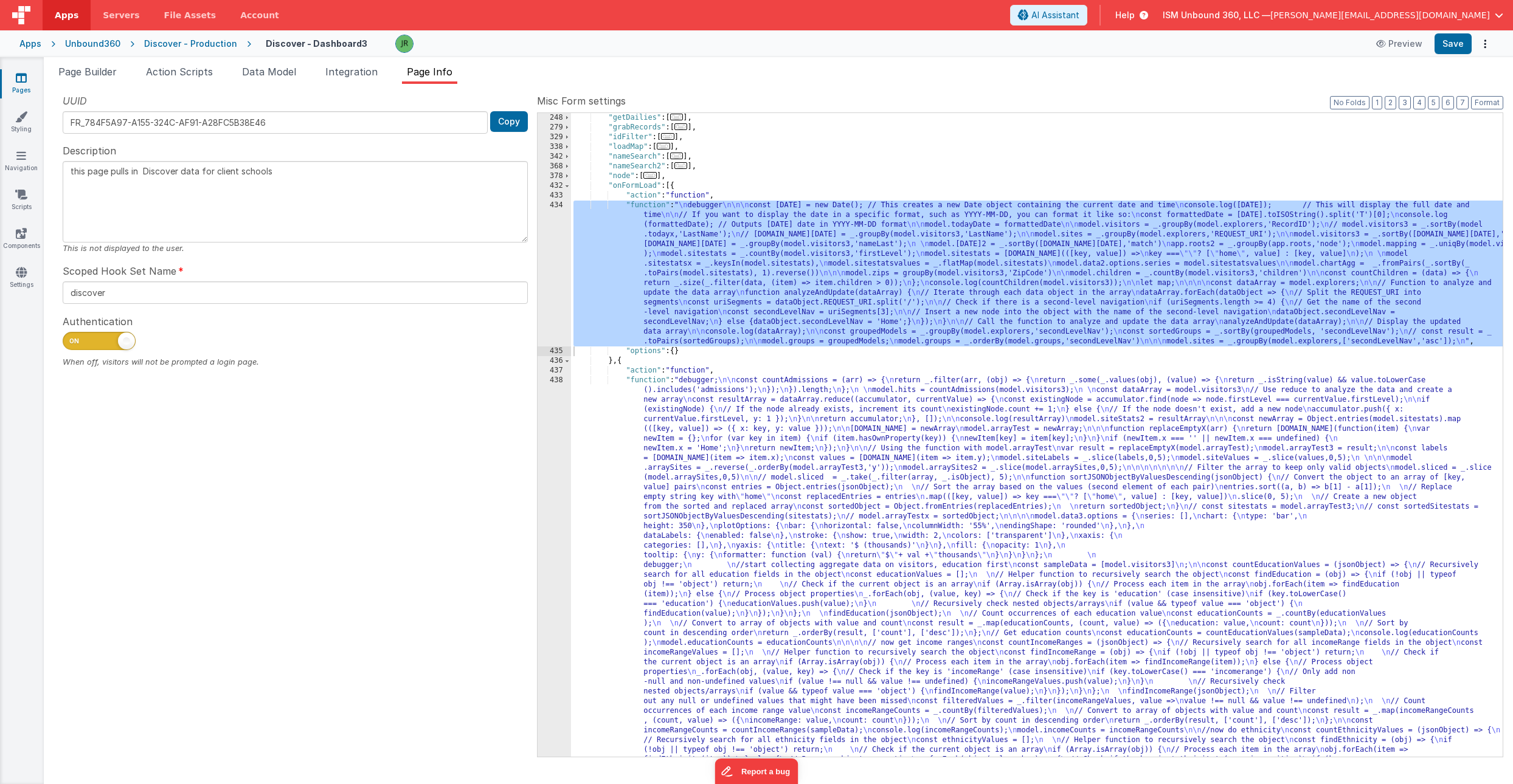
click at [662, 75] on ul "Page Builder Action Scripts Data Model Integration Page Info" at bounding box center [778, 73] width 1470 height 19
click at [36, 82] on link "Pages" at bounding box center [21, 83] width 43 height 24
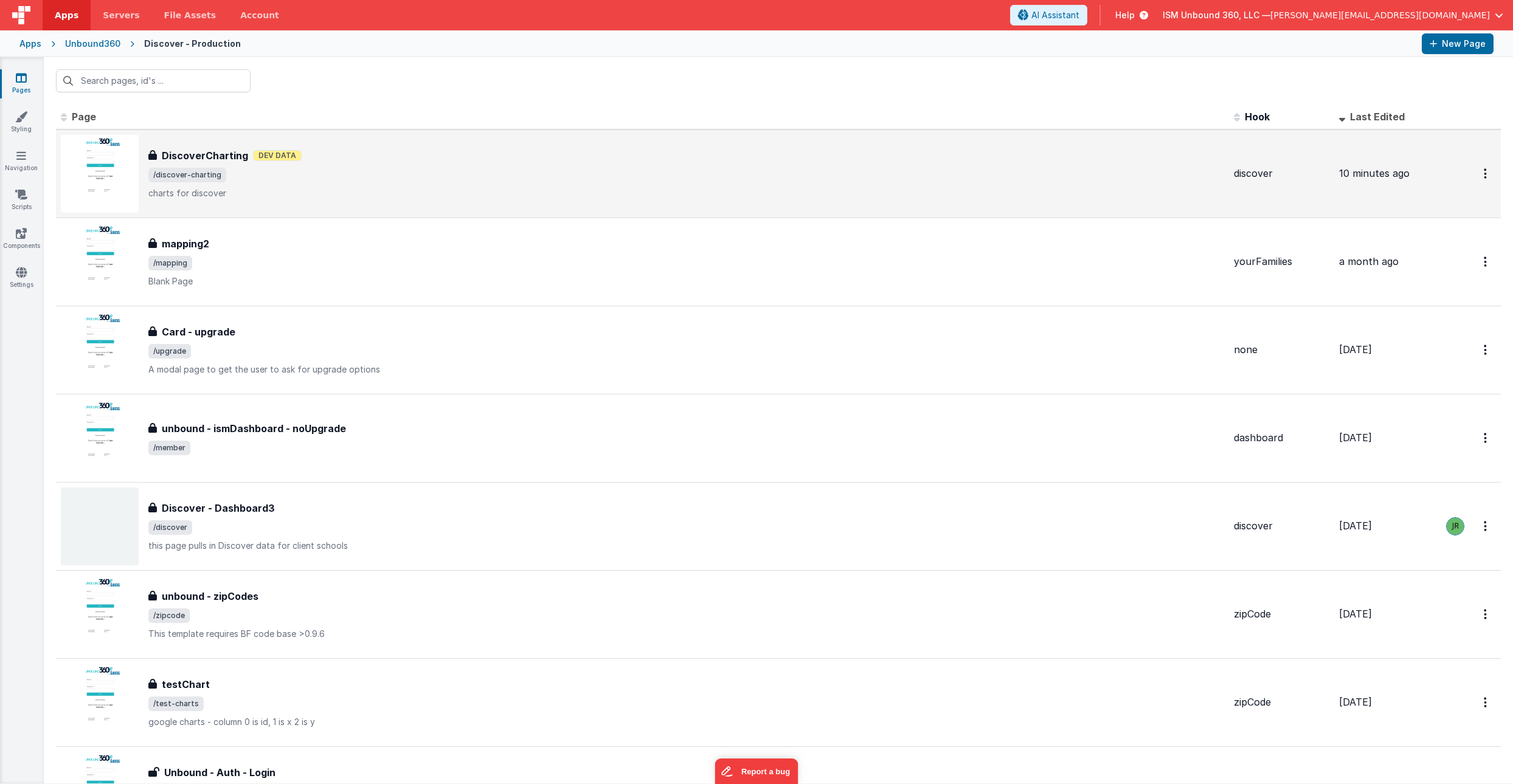
click at [528, 158] on div "DiscoverCharting Dev Data" at bounding box center [686, 156] width 1076 height 14
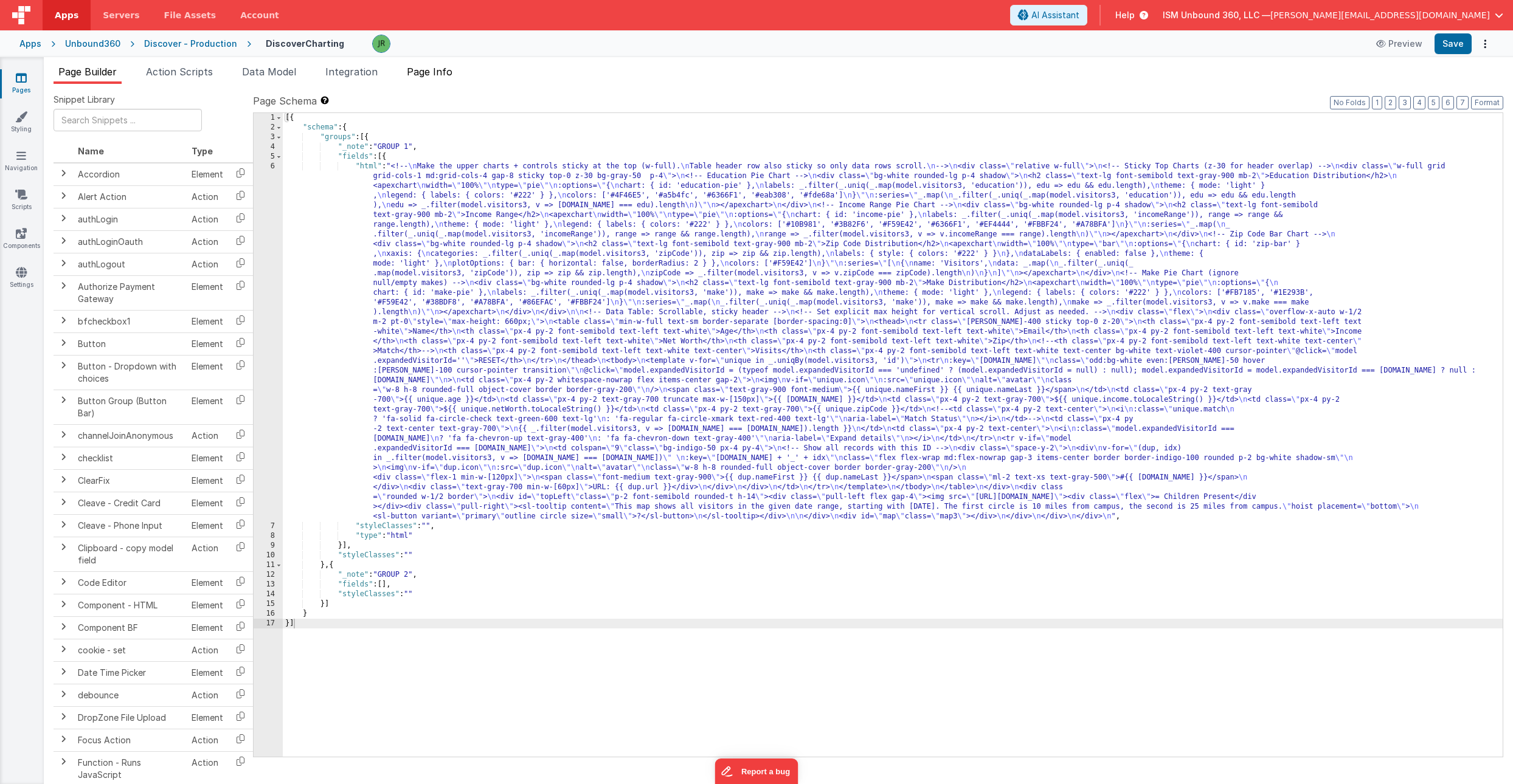
click at [437, 73] on span "Page Info" at bounding box center [429, 72] width 45 height 12
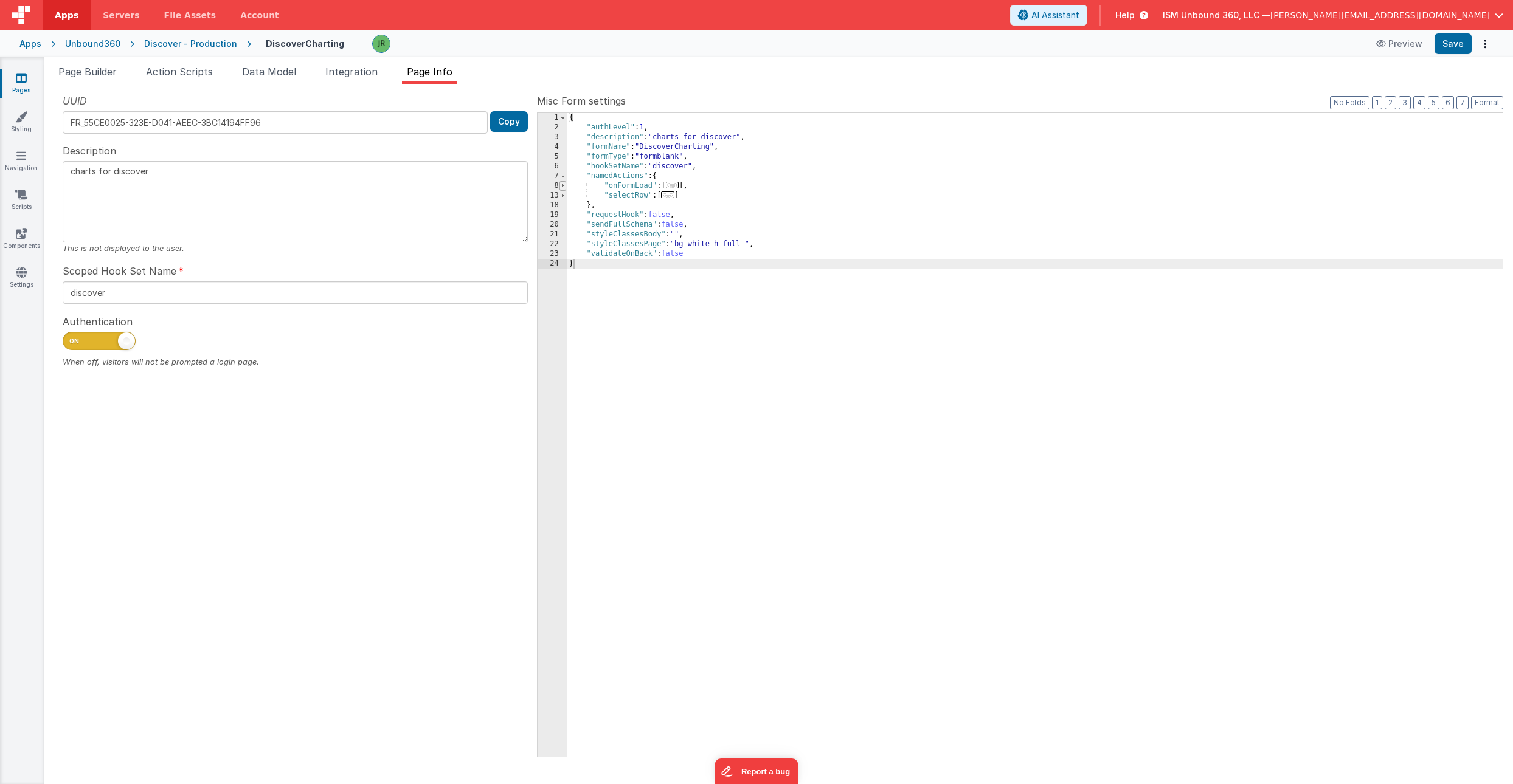
click at [562, 184] on span at bounding box center [562, 186] width 6 height 10
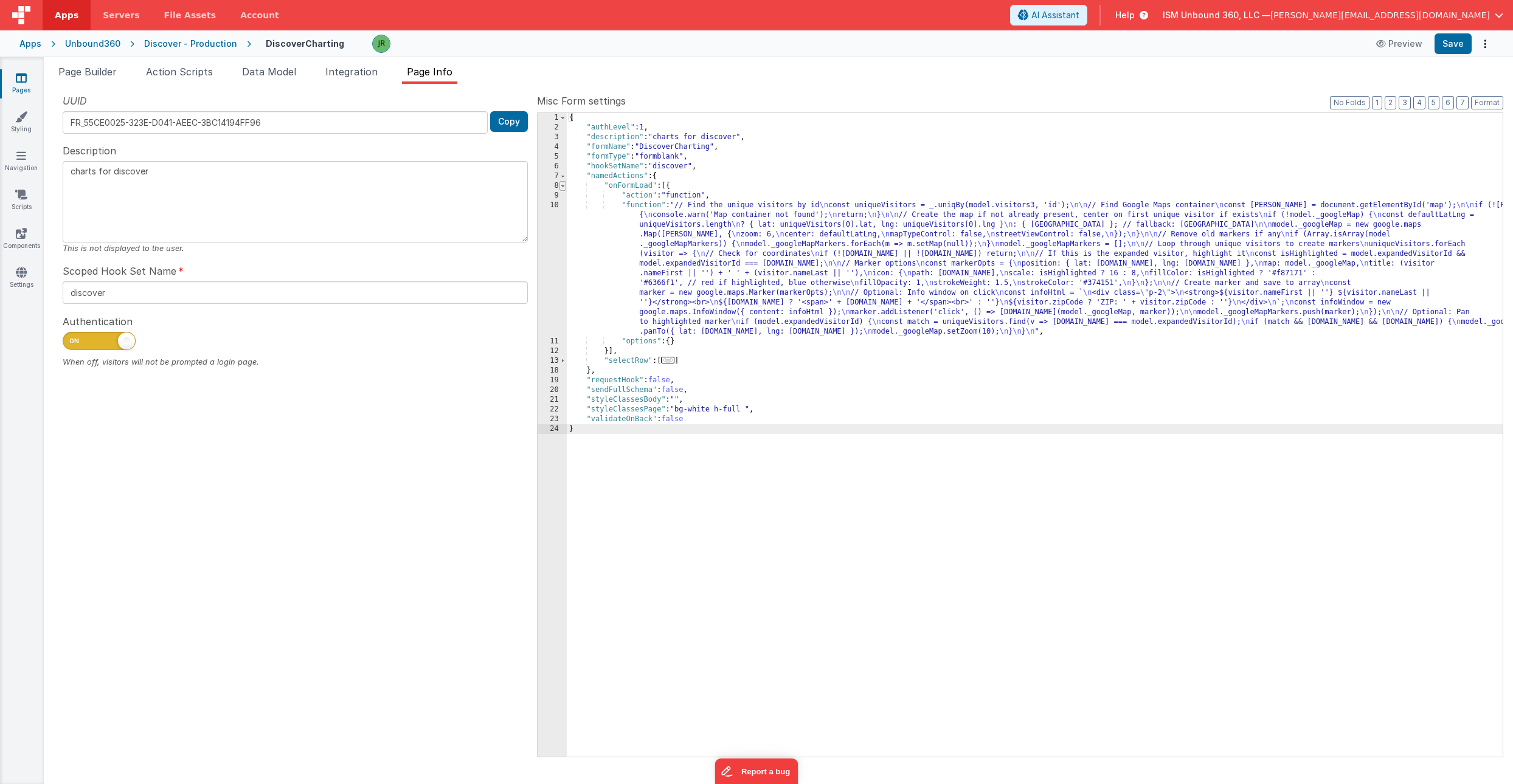
click at [562, 184] on span at bounding box center [562, 186] width 6 height 10
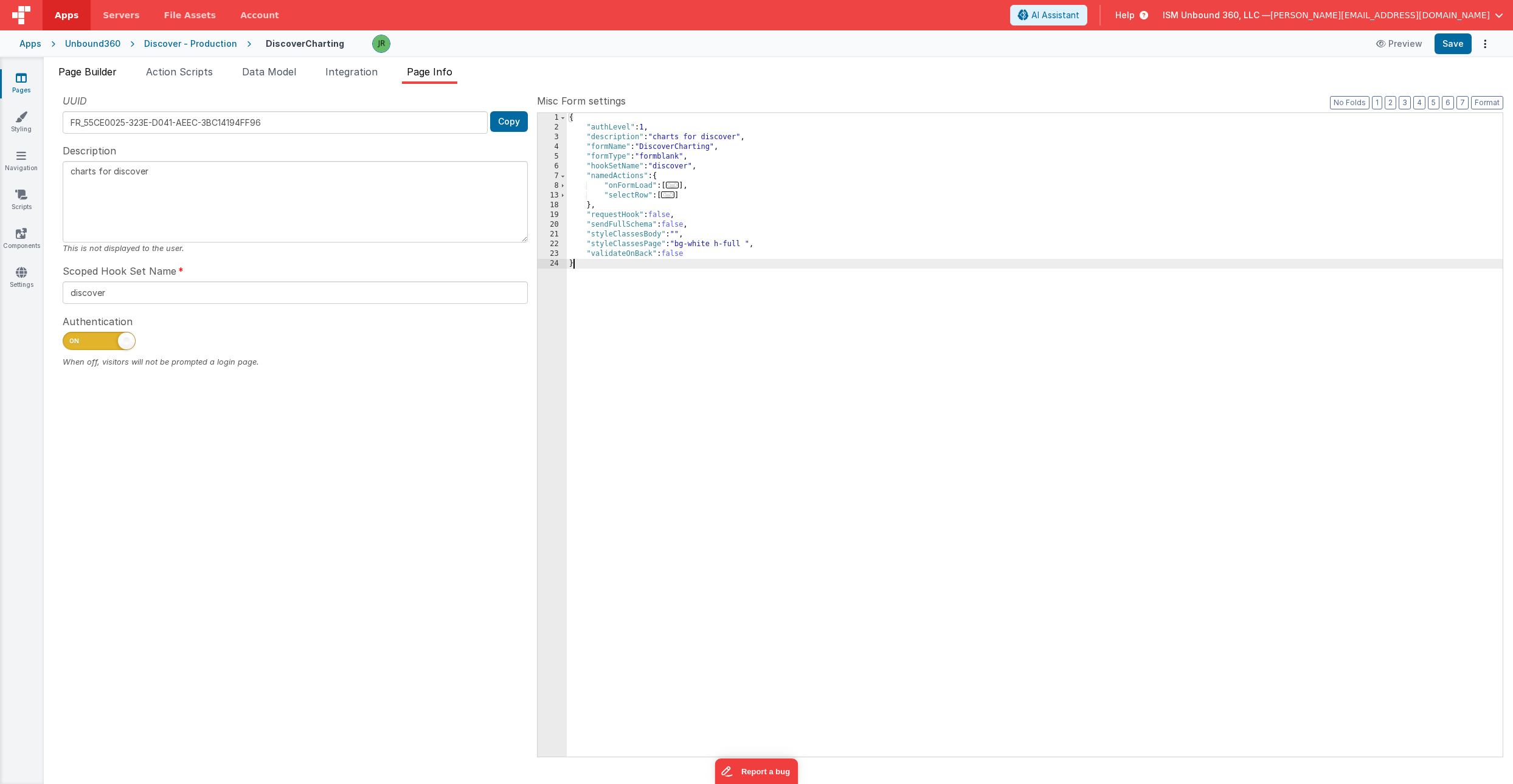
click at [93, 71] on span "Page Builder" at bounding box center [87, 72] width 58 height 12
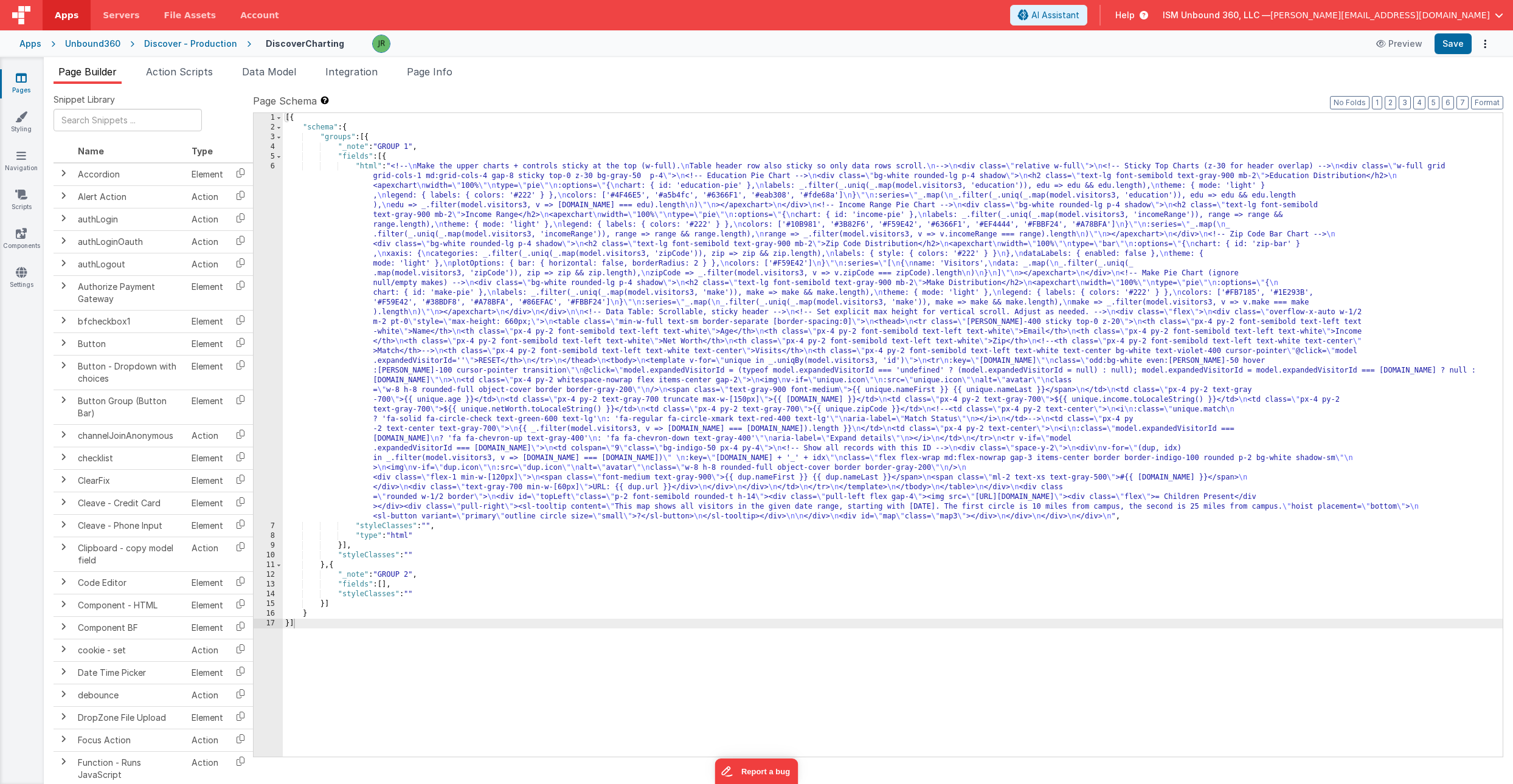
click at [357, 337] on div "[{ "schema" : { "groups" : [{ "_note" : "GROUP 1" , "fields" : [{ "html" : "<!-…" at bounding box center [892, 445] width 1220 height 664
click at [271, 314] on div "6" at bounding box center [268, 342] width 29 height 360
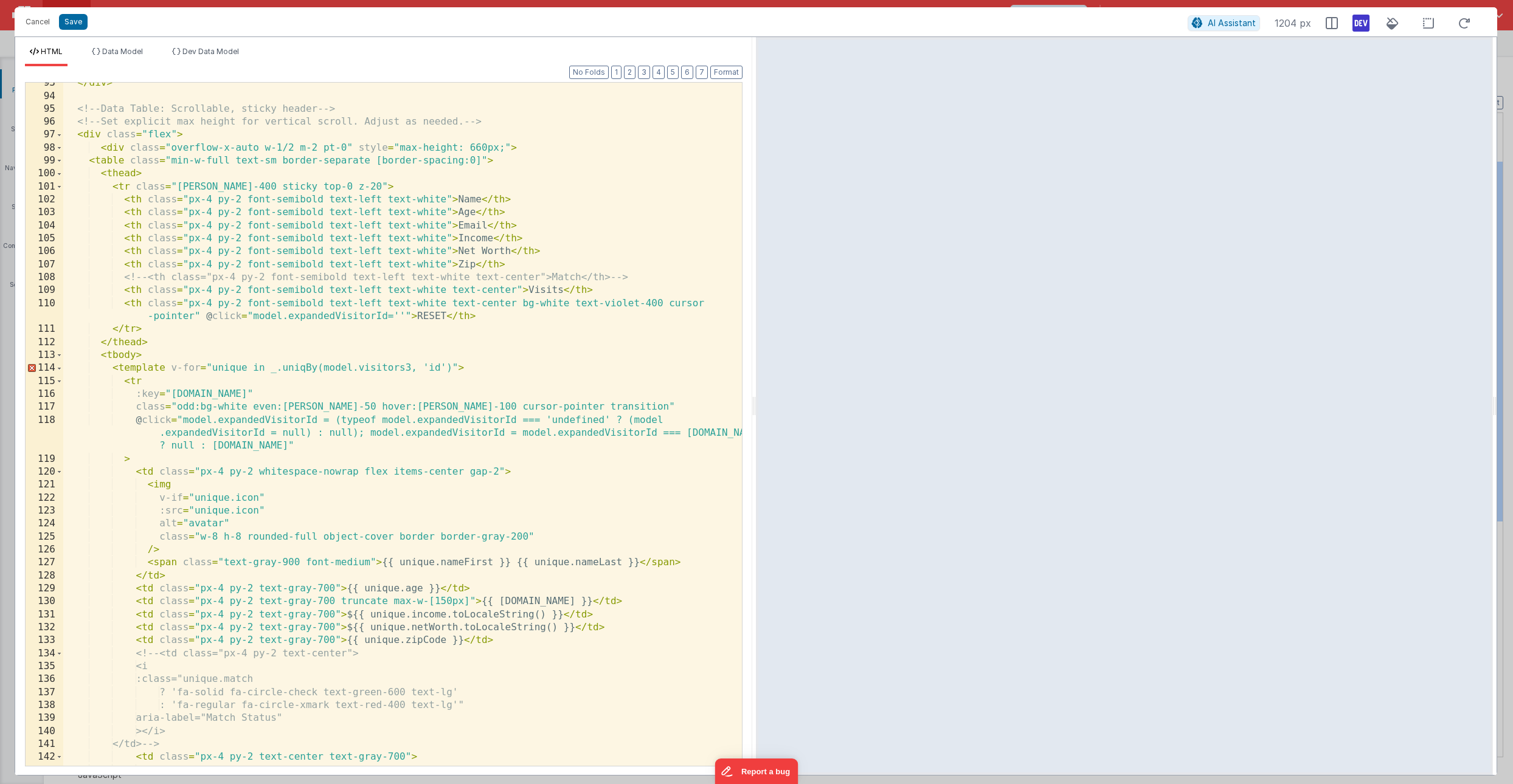
scroll to position [1200, 0]
click at [129, 53] on span "Data Model" at bounding box center [122, 52] width 41 height 9
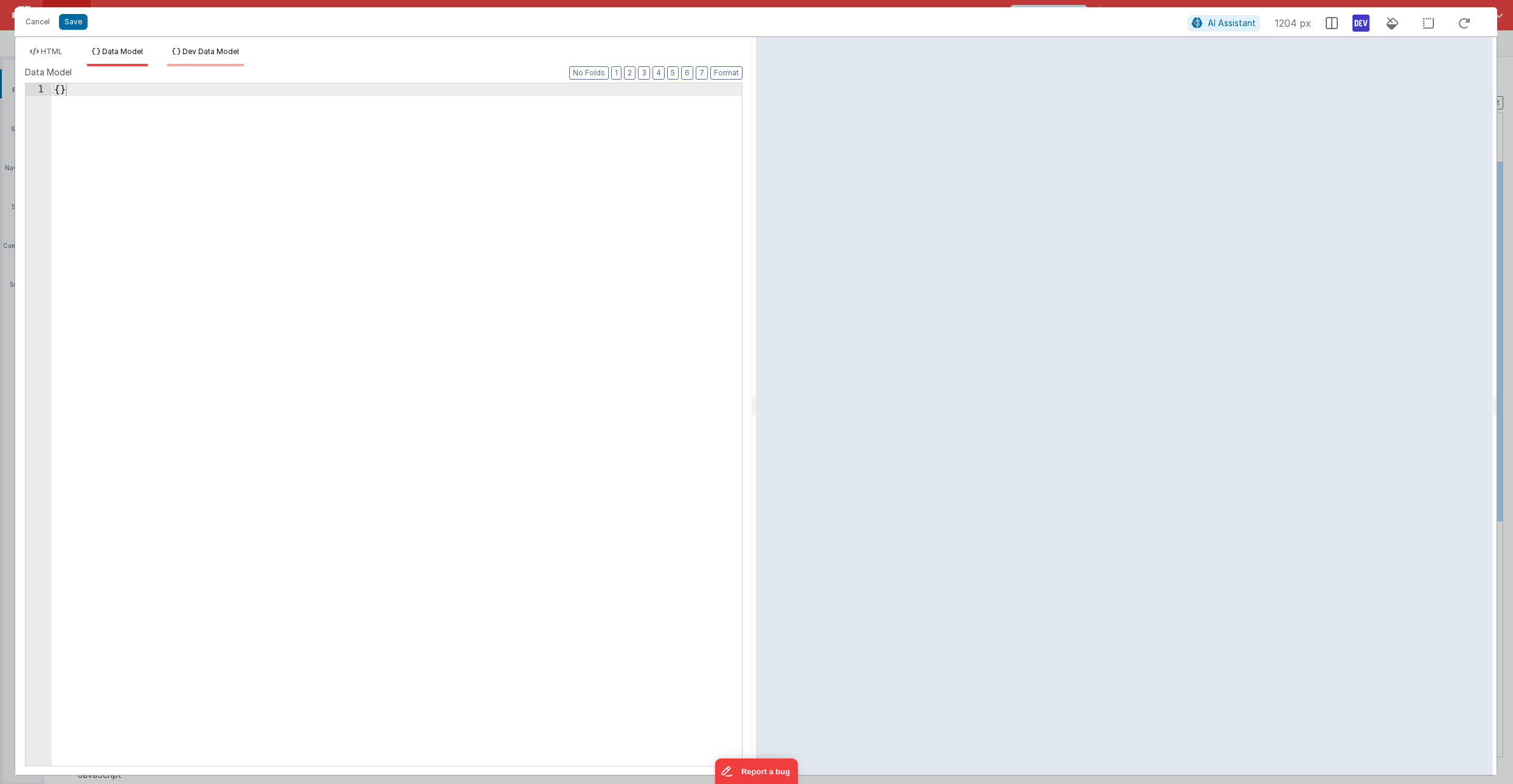
click at [189, 50] on span "Dev Data Model" at bounding box center [211, 52] width 56 height 9
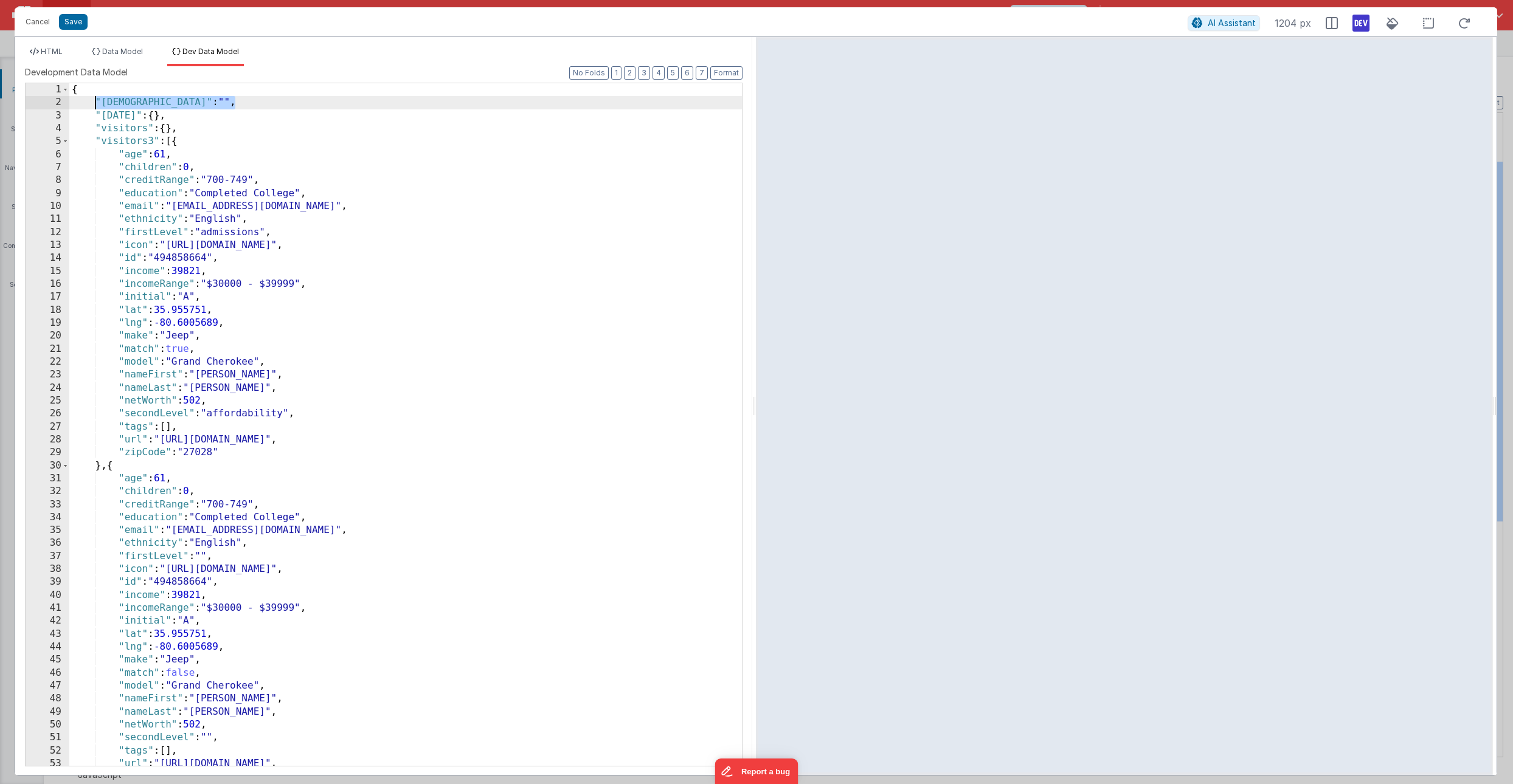
drag, startPoint x: 235, startPoint y: 103, endPoint x: 95, endPoint y: 102, distance: 140.0
click at [95, 102] on div "{ "expandedVisitorId" : "" , "[DATE]" : { } , "visitors" : { } , "visitors3" : …" at bounding box center [406, 437] width 673 height 709
click at [38, 21] on button "Cancel" at bounding box center [37, 22] width 36 height 17
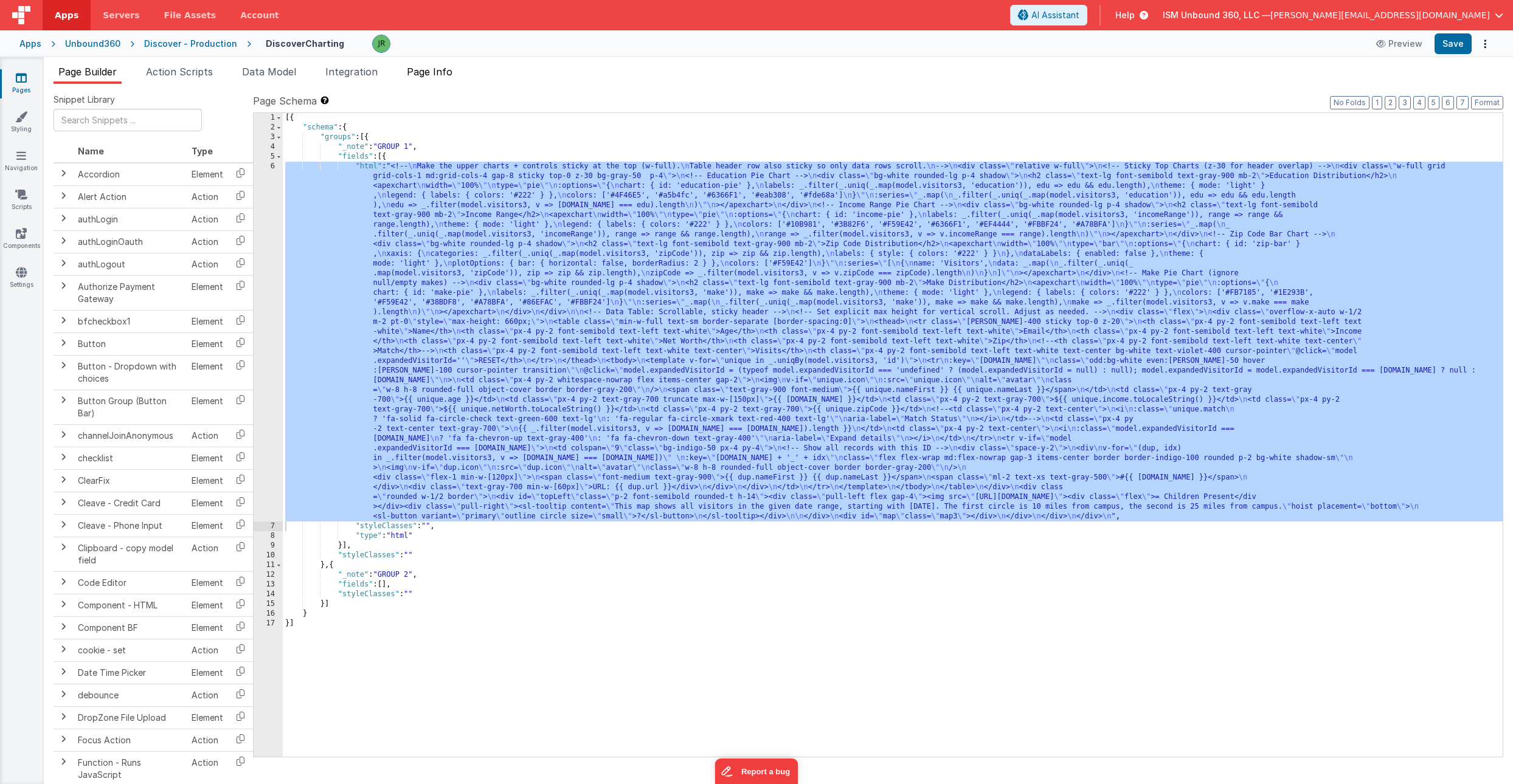
click at [441, 72] on span "Page Info" at bounding box center [429, 72] width 45 height 12
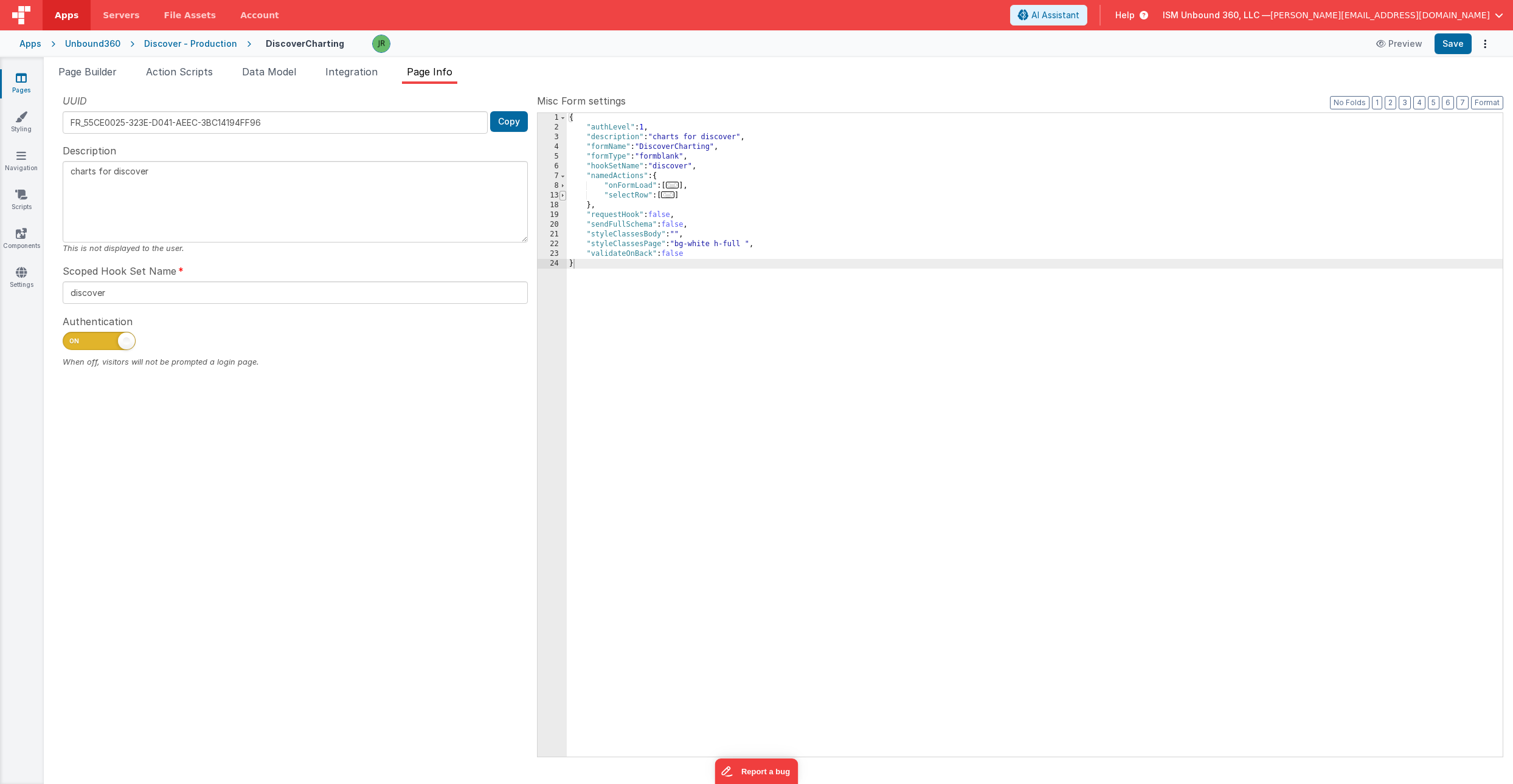
click at [562, 196] on span at bounding box center [562, 196] width 6 height 10
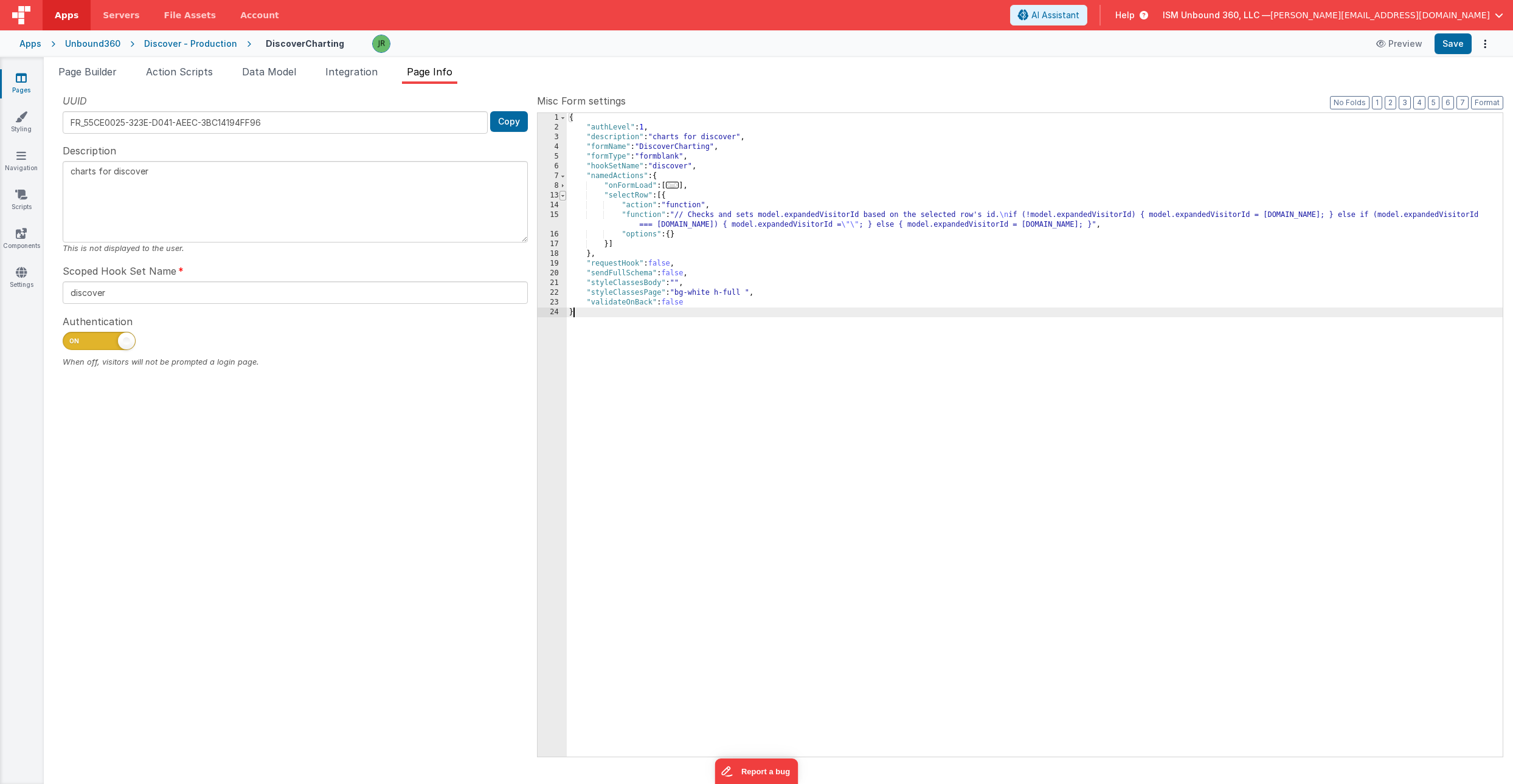
click at [564, 197] on span at bounding box center [562, 196] width 6 height 10
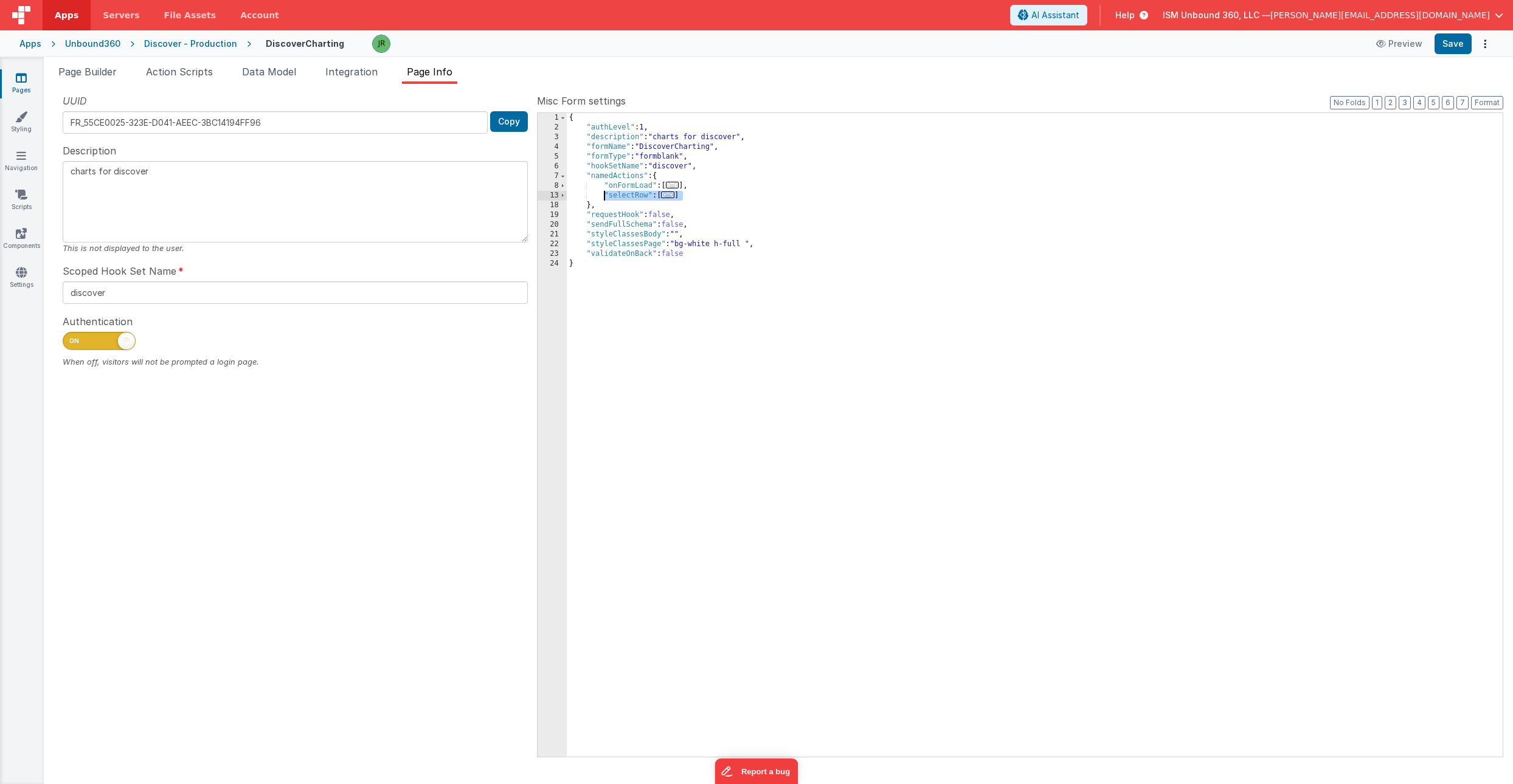
drag, startPoint x: 685, startPoint y: 195, endPoint x: 605, endPoint y: 196, distance: 80.0
click at [605, 196] on div "{ "authLevel" : 1 , "description" : "charts for discover" , "formName" : "Disco…" at bounding box center [1035, 445] width 936 height 664
click at [93, 69] on span "Page Builder" at bounding box center [87, 72] width 58 height 12
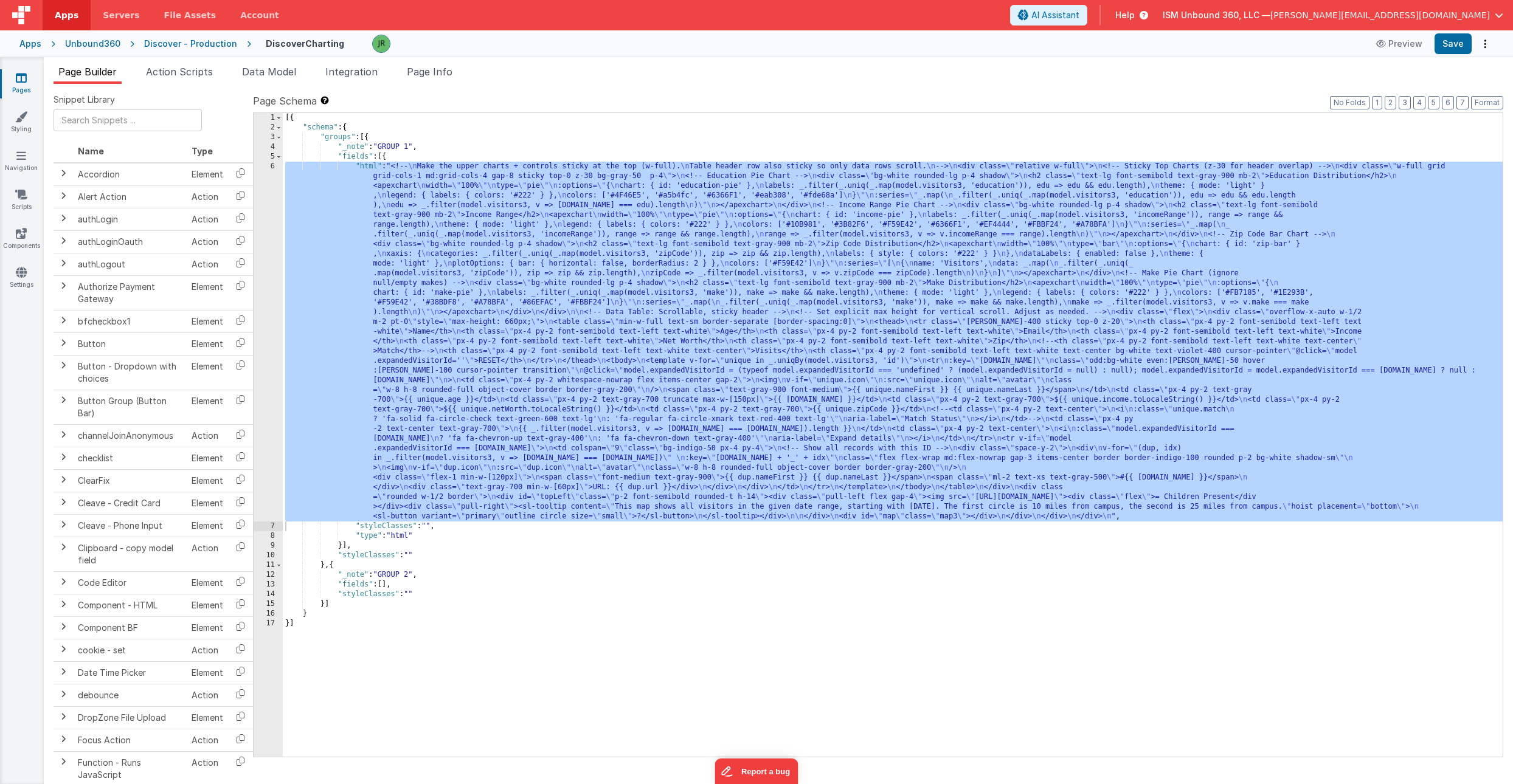
click at [365, 311] on div "[{ "schema" : { "groups" : [{ "_note" : "GROUP 1" , "fields" : [{ "html" : "<!-…" at bounding box center [892, 445] width 1220 height 664
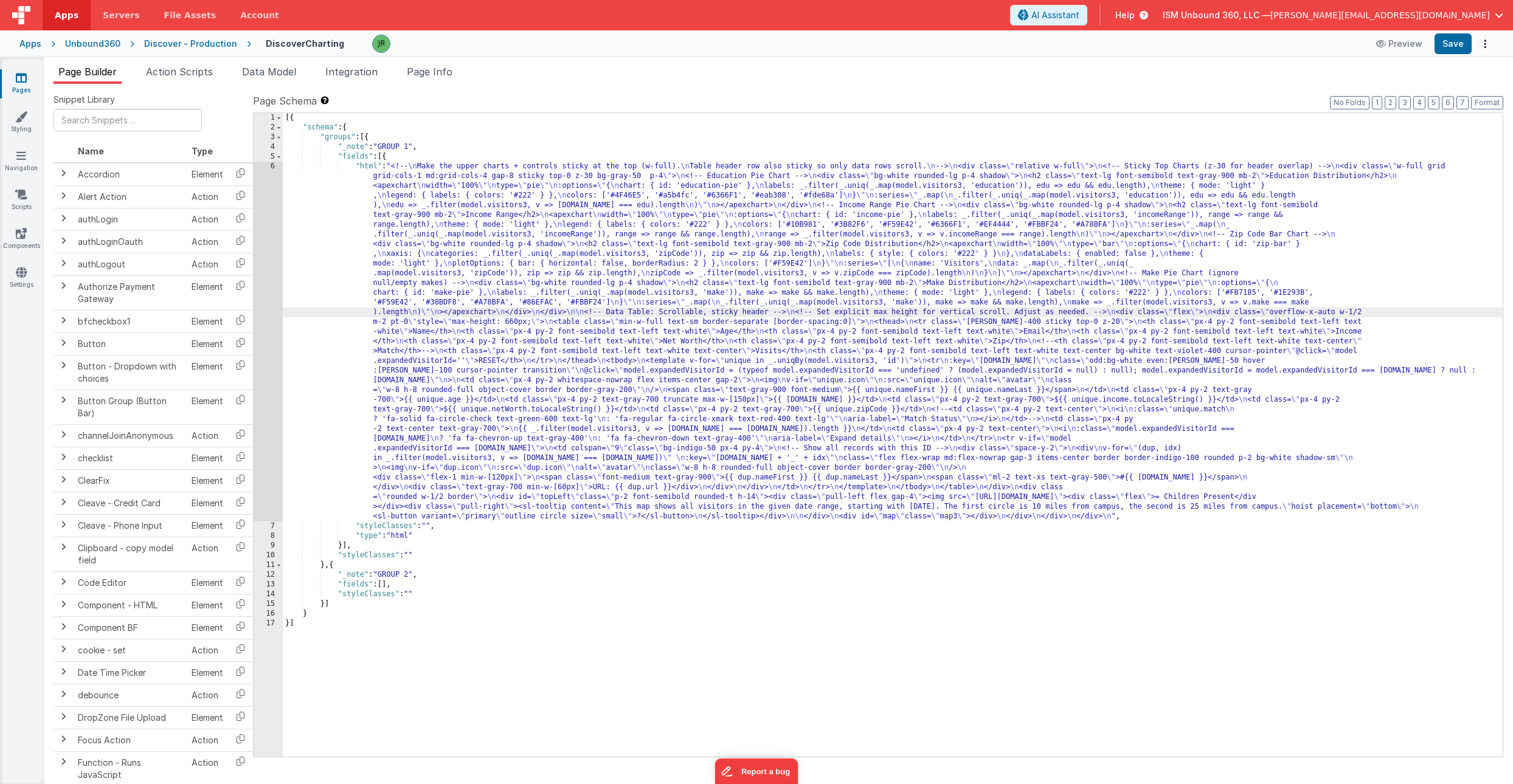
click at [260, 301] on div "6" at bounding box center [268, 342] width 29 height 360
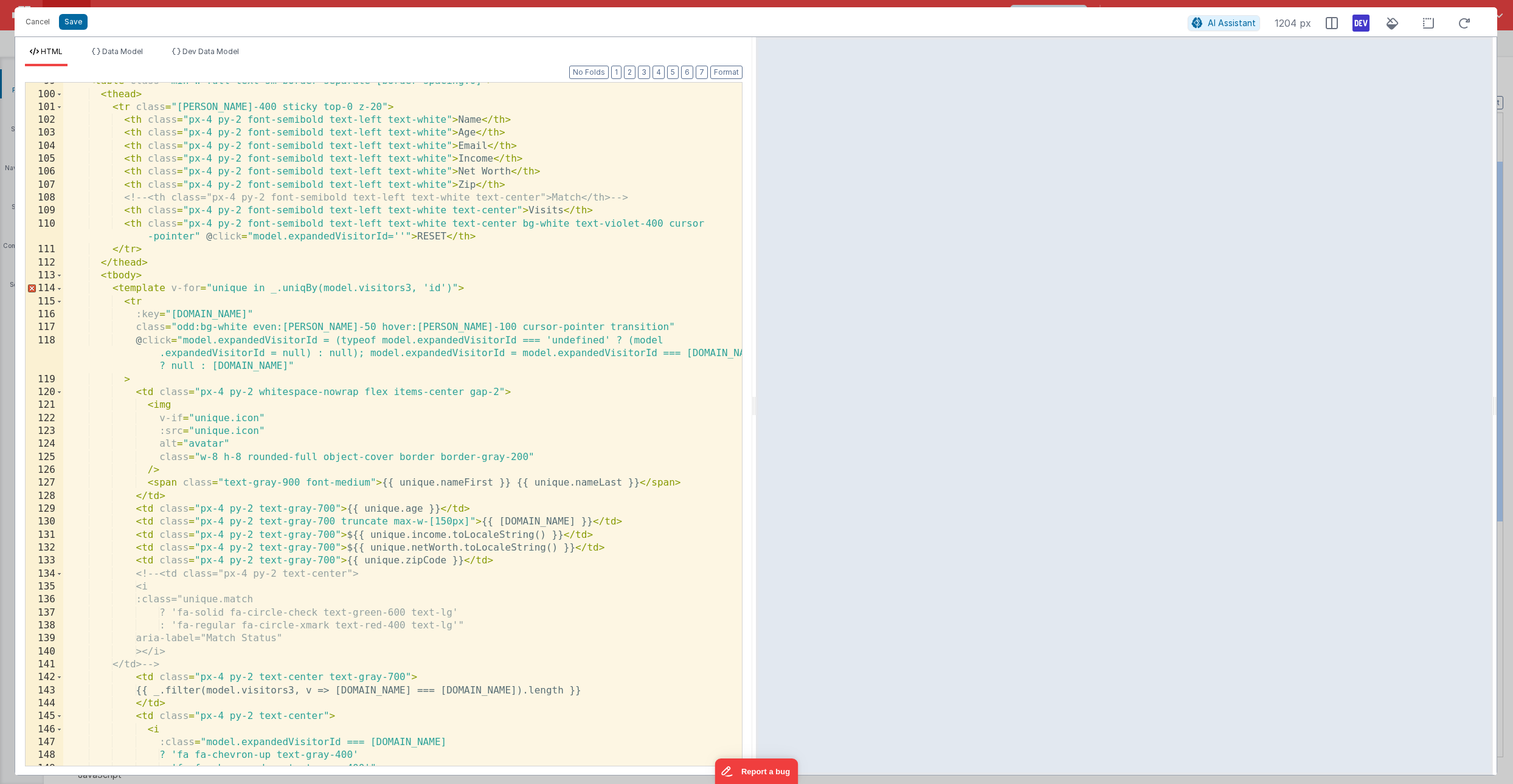
scroll to position [1282, 0]
click at [41, 18] on button "Cancel" at bounding box center [37, 22] width 36 height 17
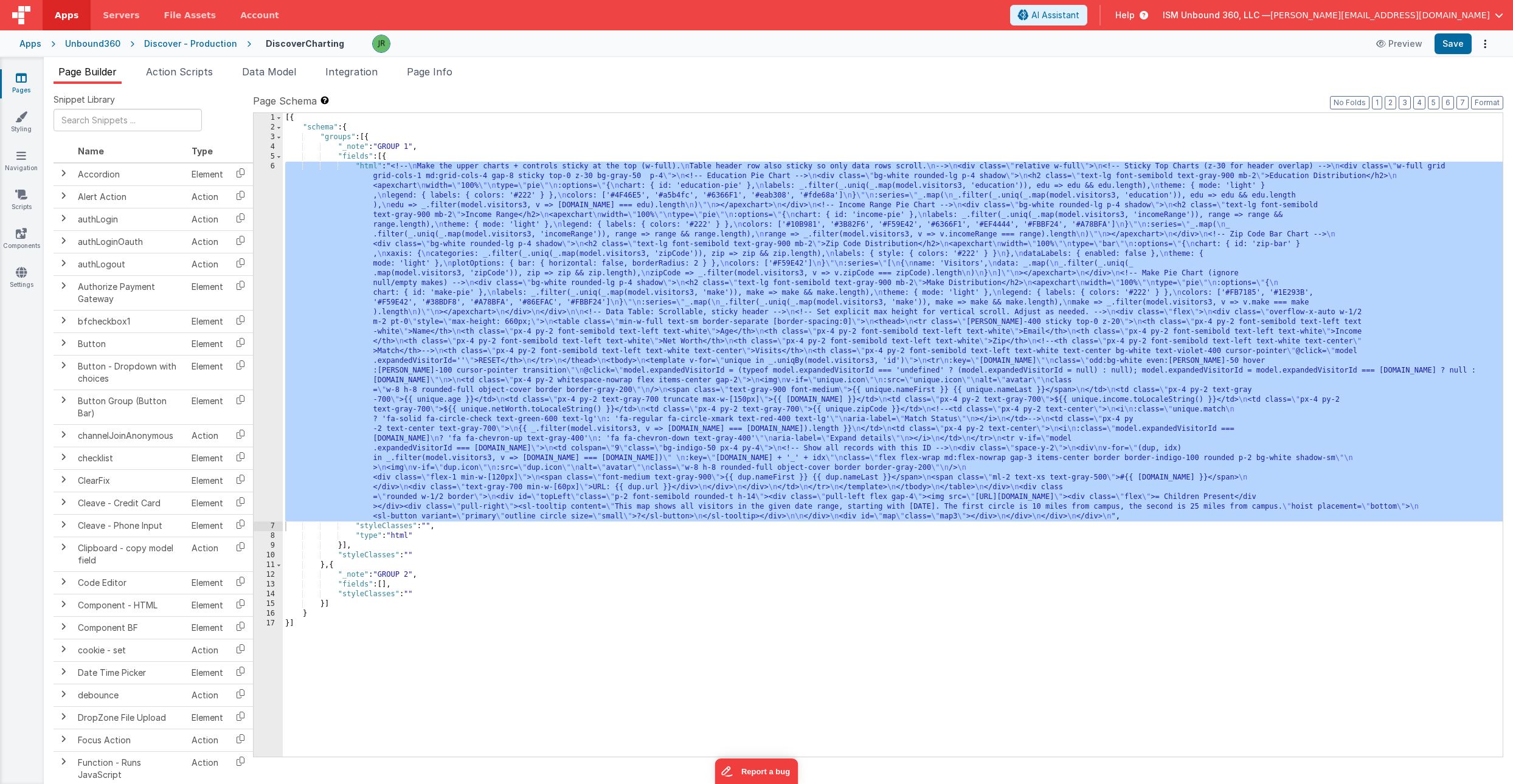
click at [24, 75] on icon at bounding box center [21, 77] width 11 height 12
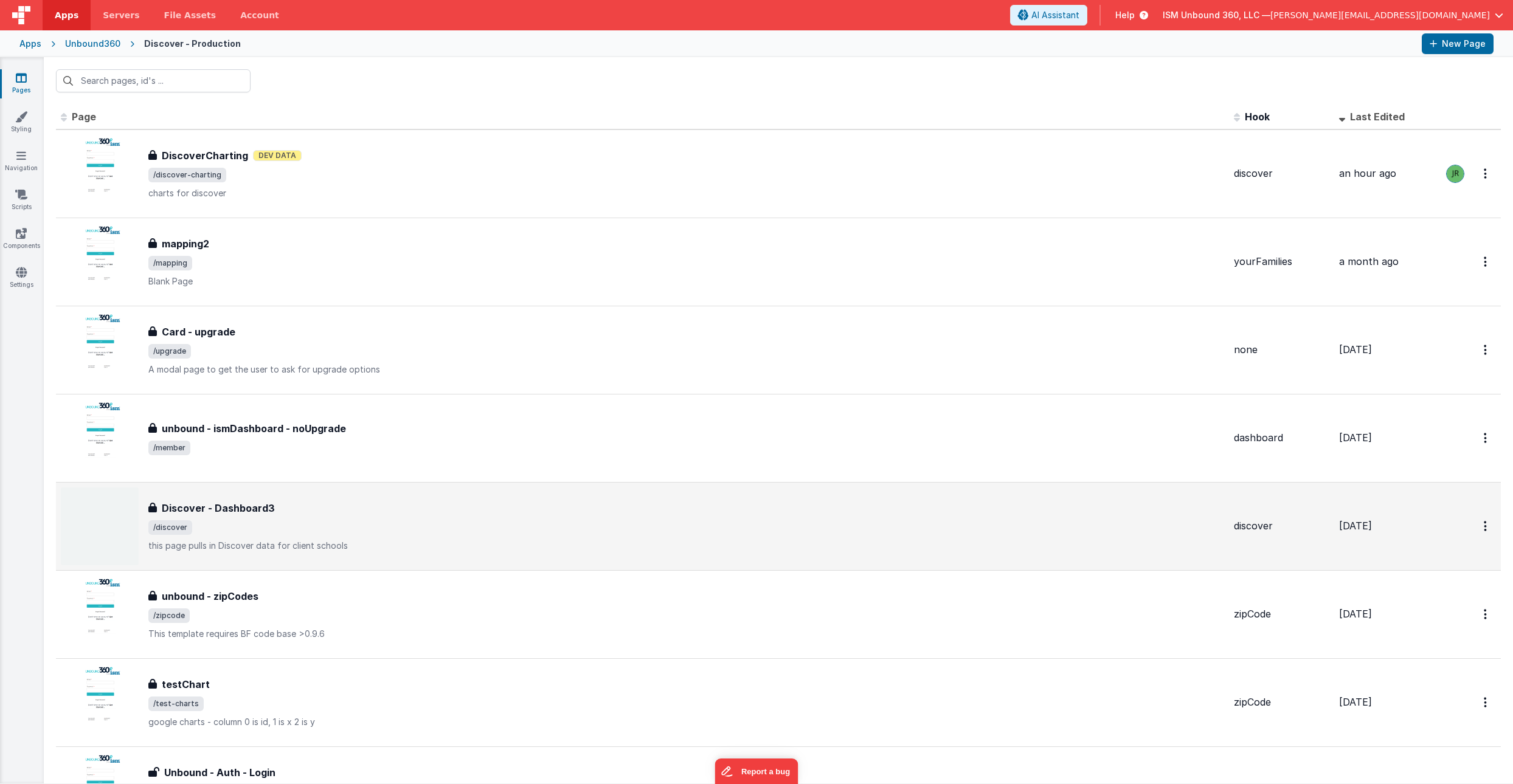
click at [417, 507] on div "Discover - Dashboard3" at bounding box center [686, 508] width 1076 height 14
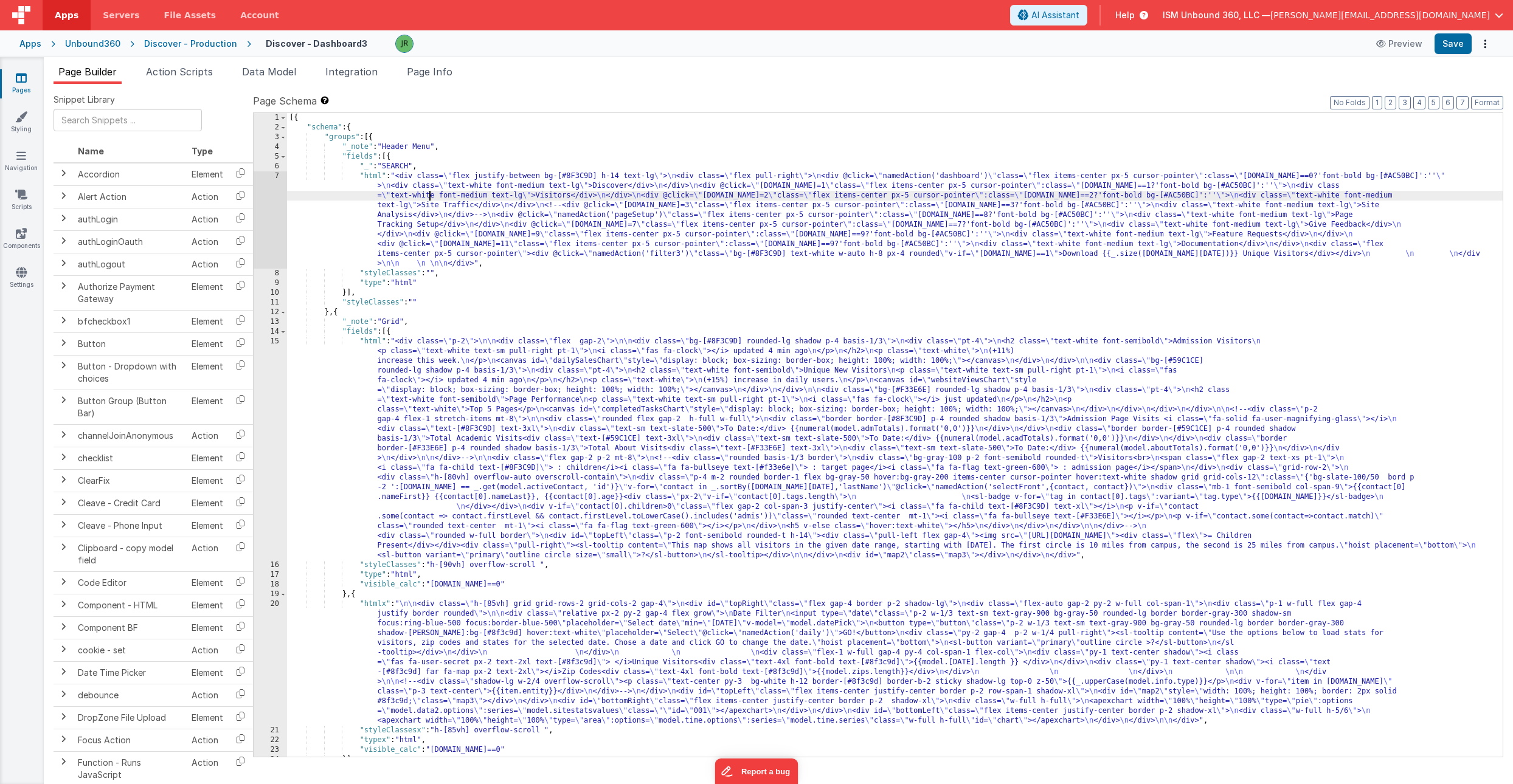
click at [432, 201] on div "[{ "schema" : { "groups" : [{ "_note" : "Header Menu" , "fields" : [{ "_" : "SE…" at bounding box center [895, 445] width 1216 height 664
drag, startPoint x: 602, startPoint y: 176, endPoint x: 548, endPoint y: 173, distance: 54.1
click at [548, 173] on div "[{ "schema" : { "groups" : [{ "_note" : "Header Menu" , "fields" : [{ "_" : "SE…" at bounding box center [895, 445] width 1216 height 664
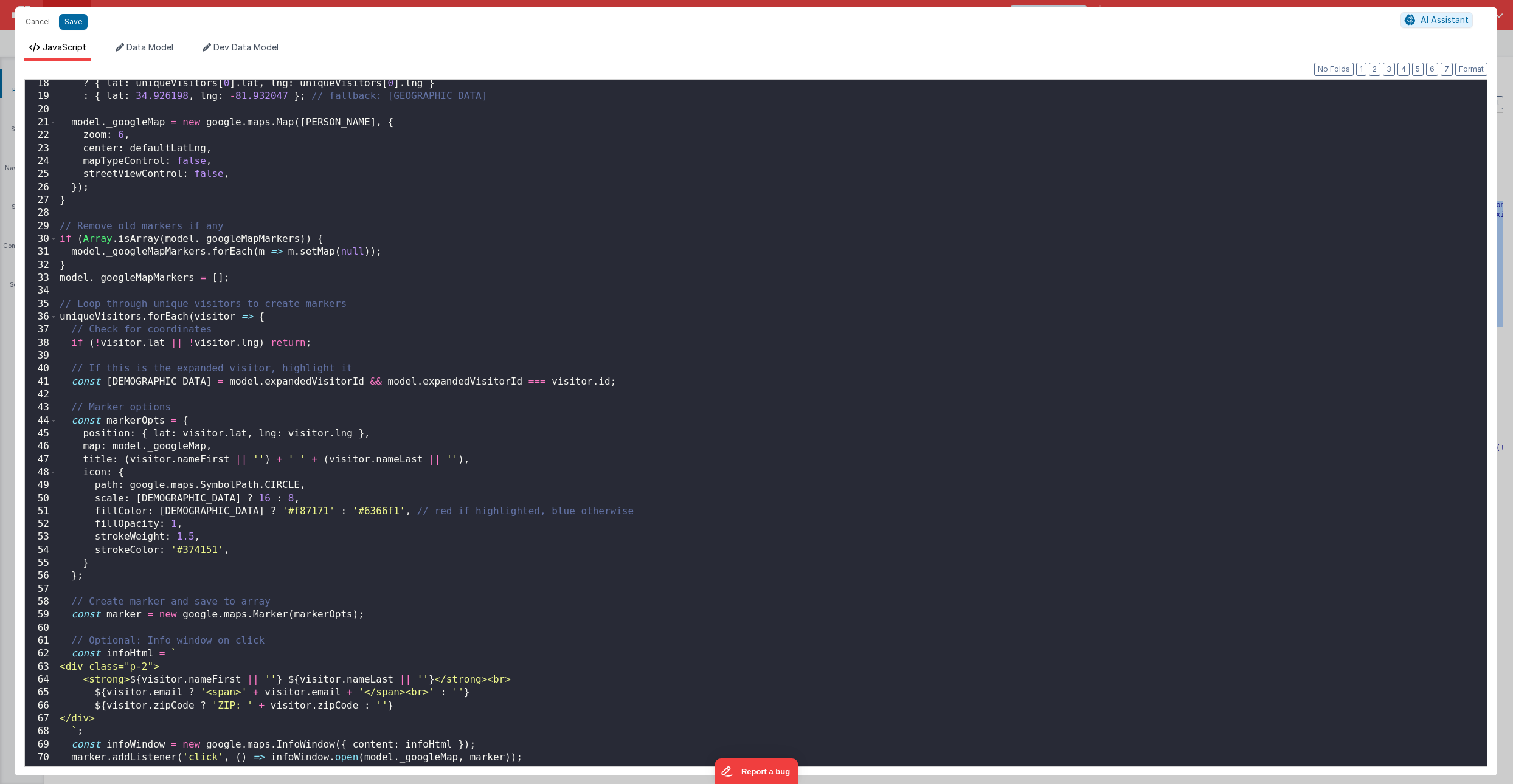
scroll to position [223, 0]
click at [44, 23] on button "Cancel" at bounding box center [37, 22] width 36 height 17
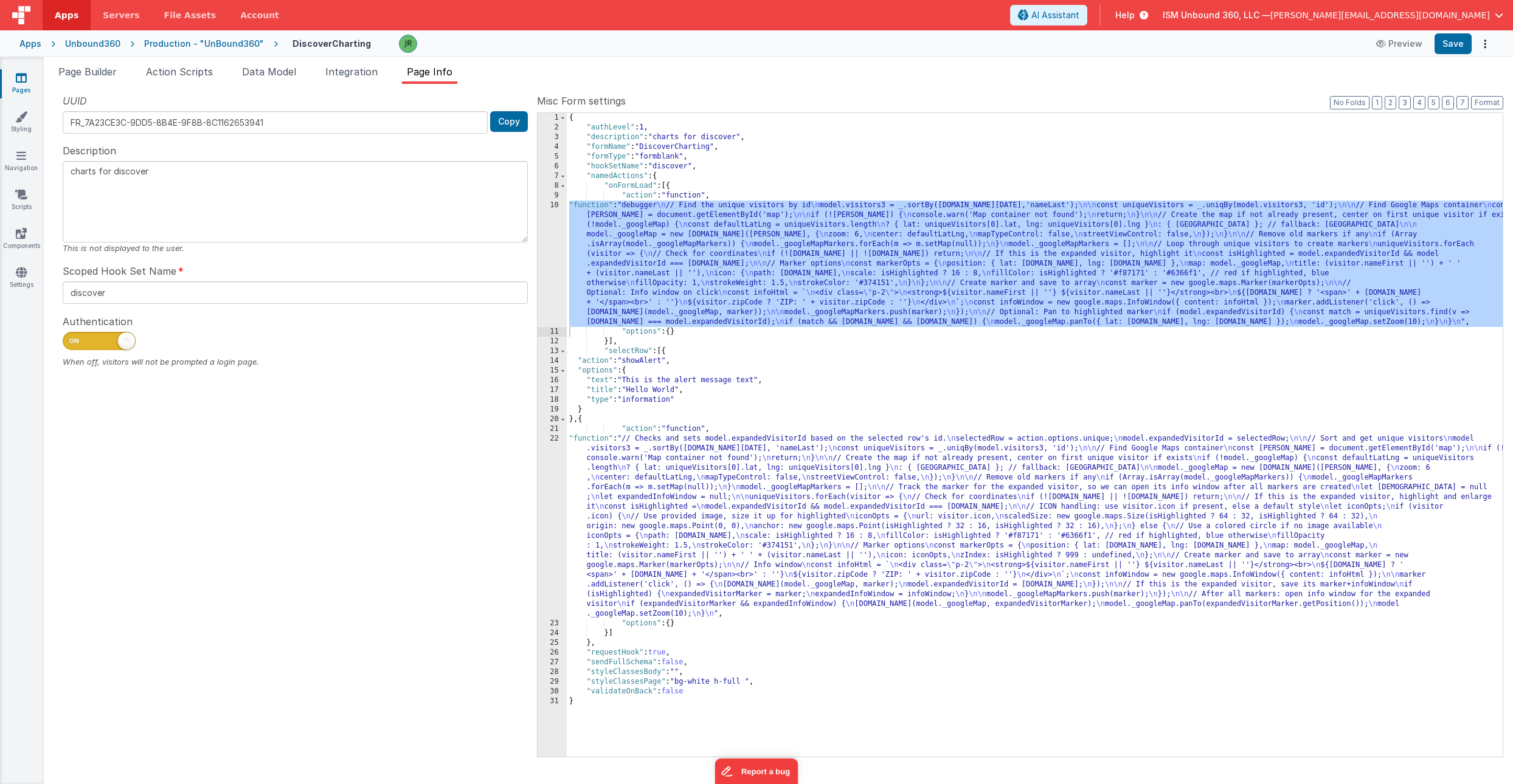
click at [681, 516] on div "{ "authLevel" : 1 , "description" : "charts for discover" , "formName" : "Disco…" at bounding box center [1035, 445] width 936 height 664
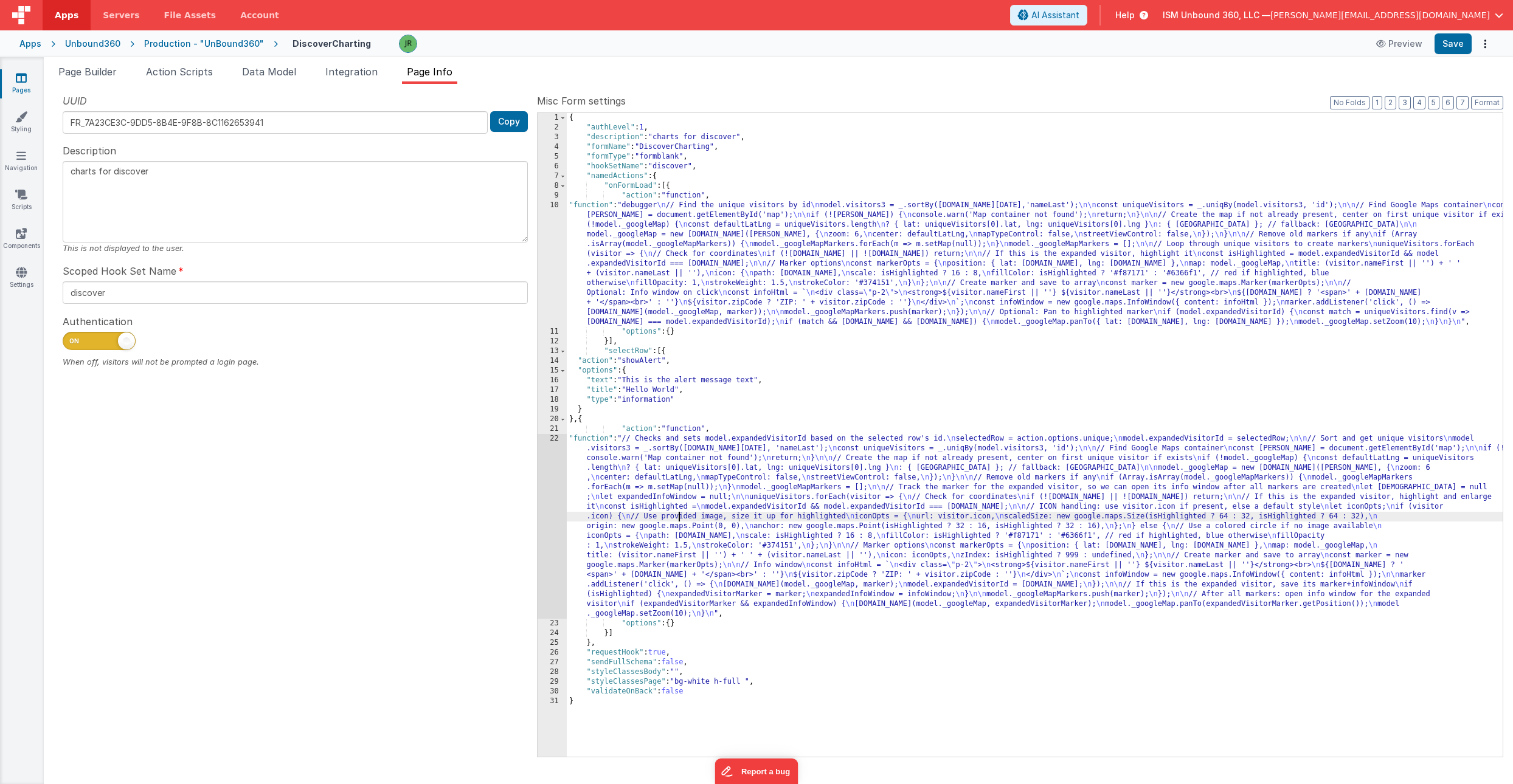
click at [552, 472] on div "22" at bounding box center [552, 527] width 29 height 185
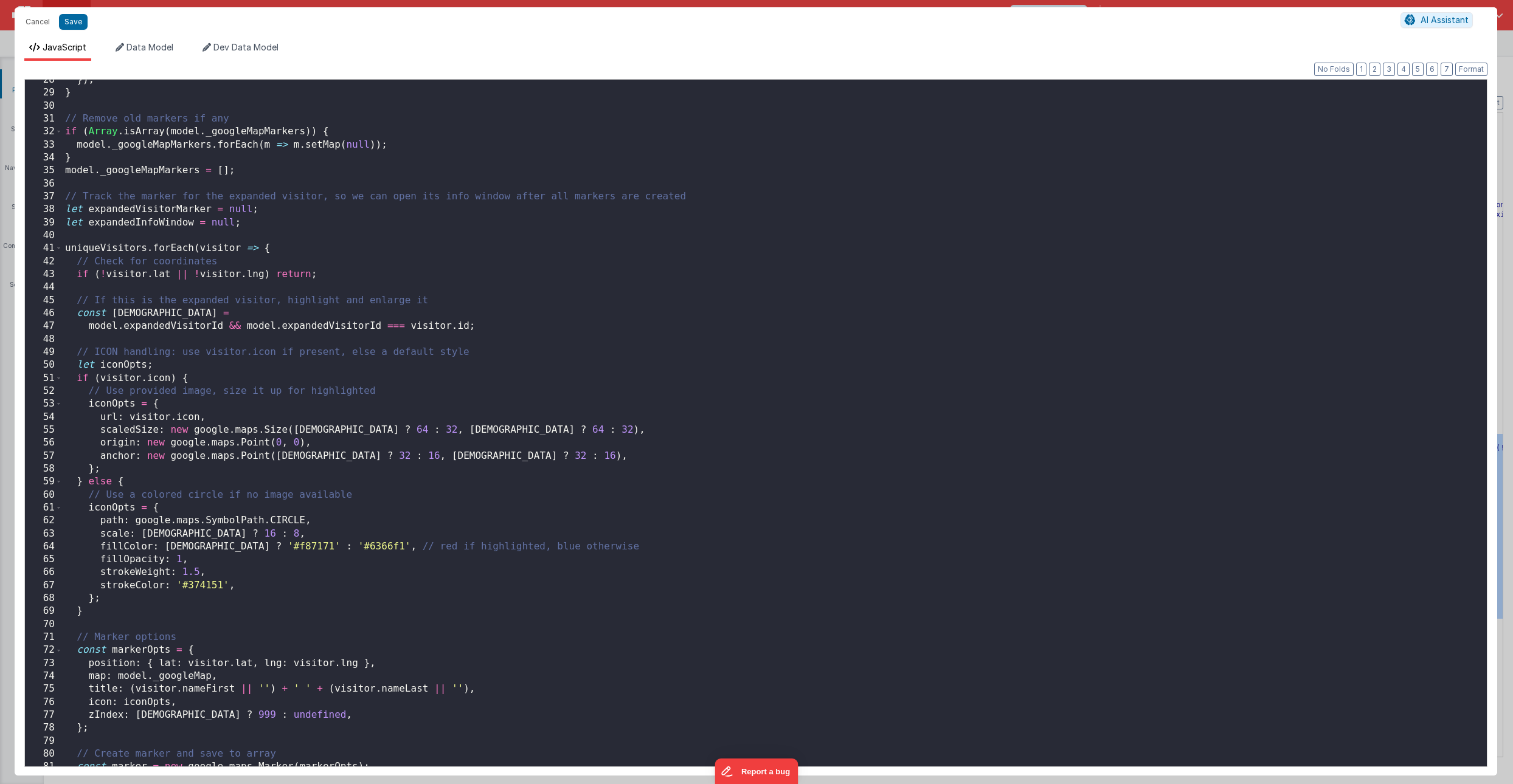
scroll to position [357, 0]
click at [36, 23] on button "Cancel" at bounding box center [37, 22] width 36 height 17
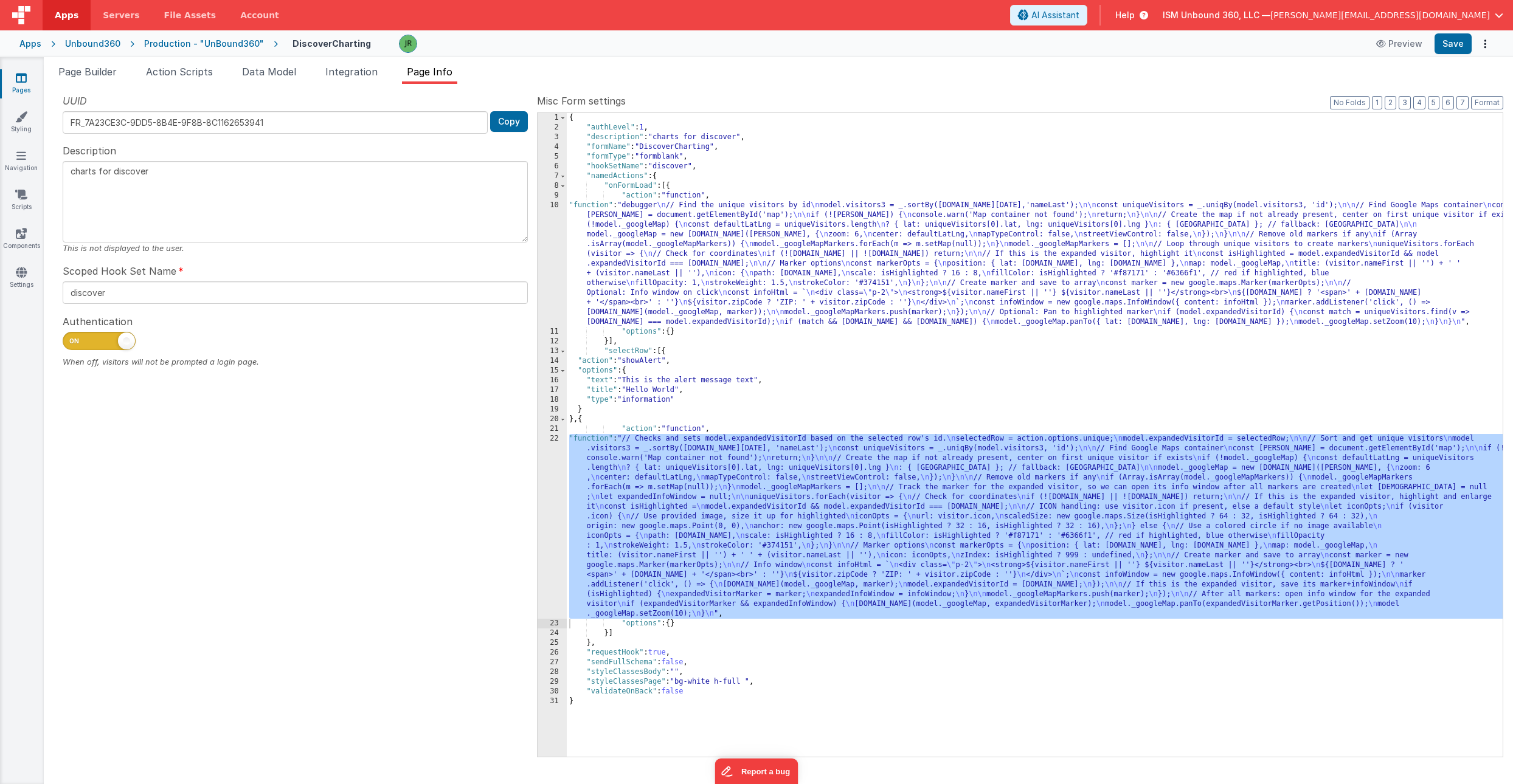
click at [635, 234] on div "{ "authLevel" : 1 , "description" : "charts for discover" , "formName" : "Disco…" at bounding box center [1035, 445] width 936 height 664
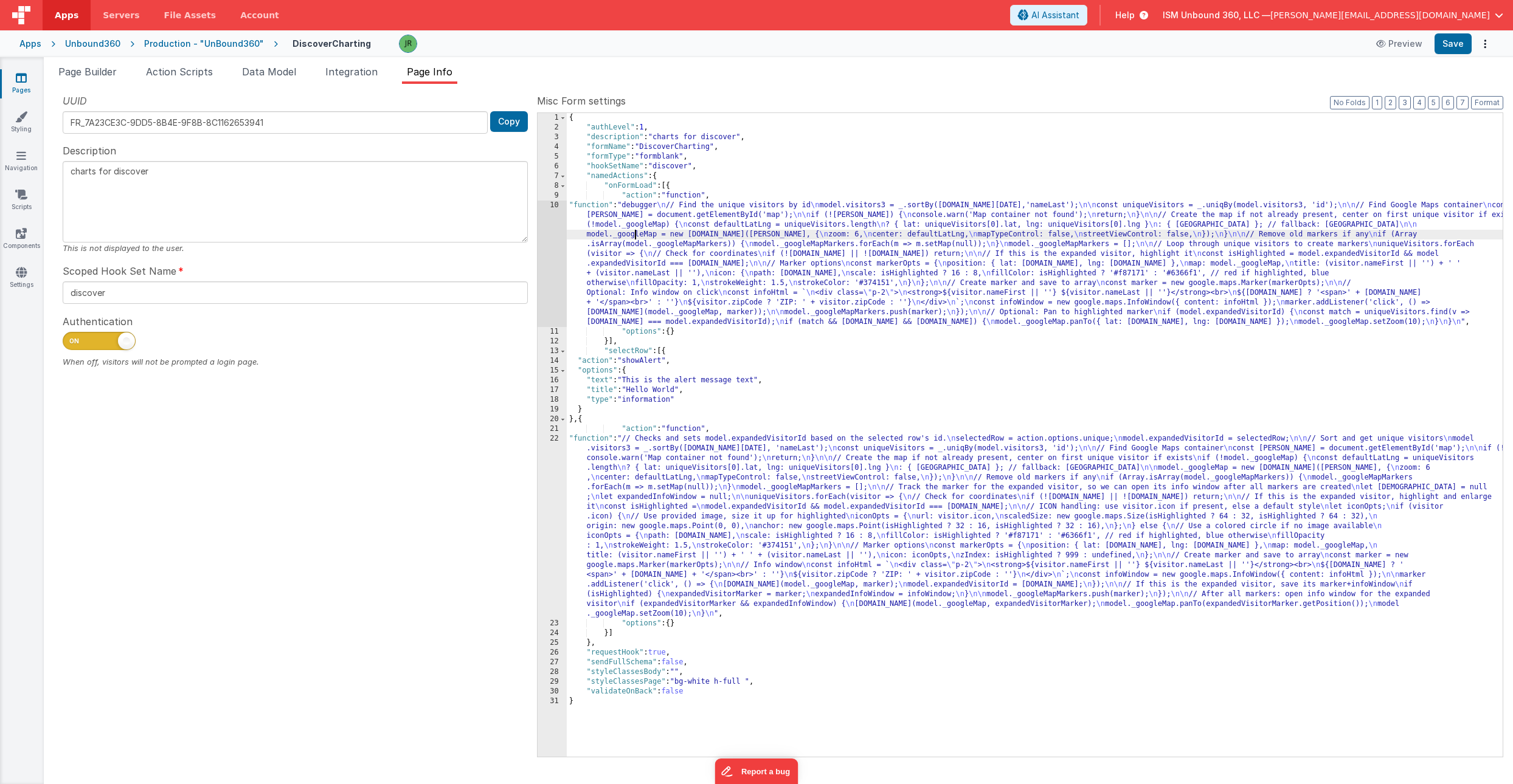
click at [559, 209] on div "10" at bounding box center [552, 264] width 29 height 127
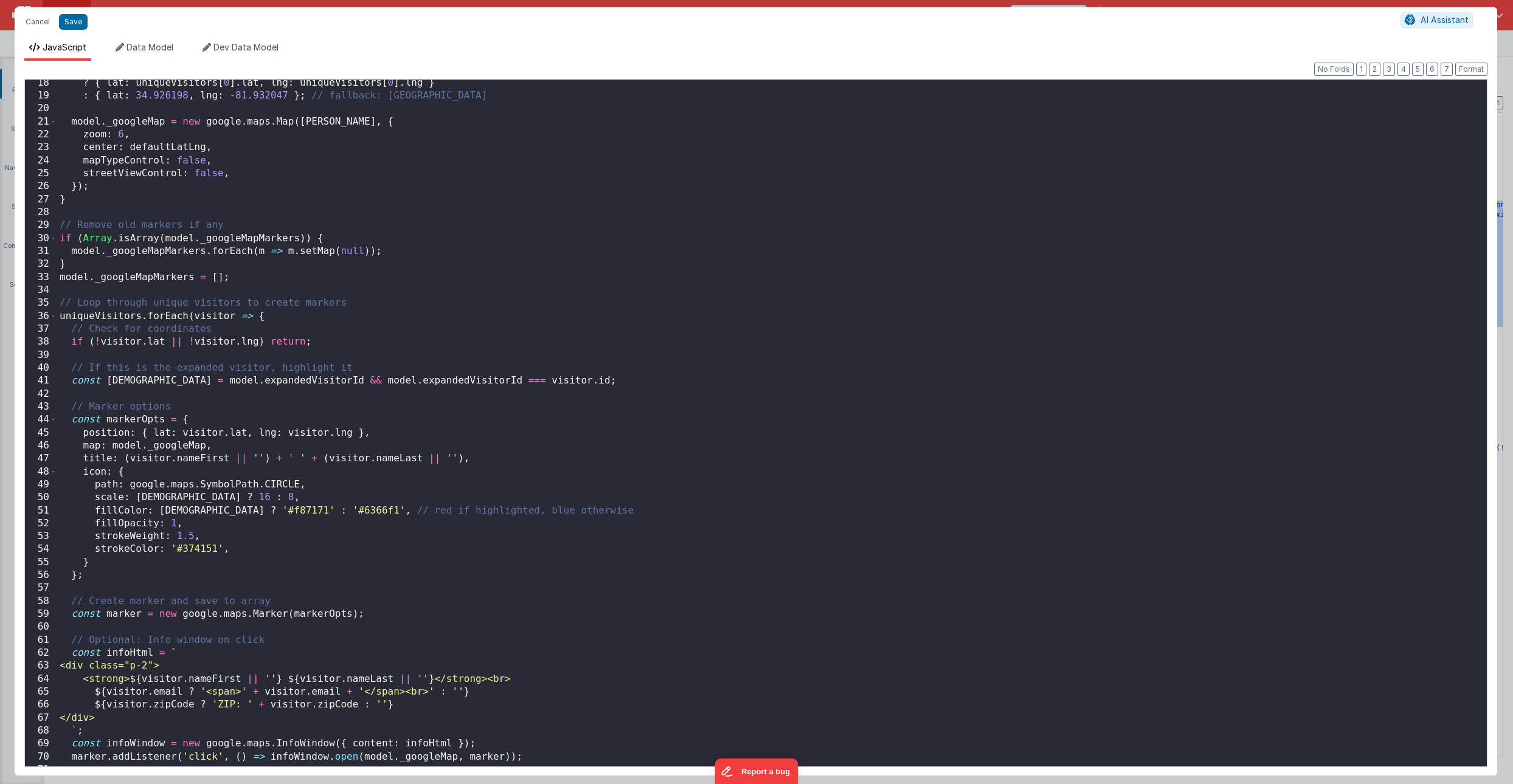
scroll to position [240, 0]
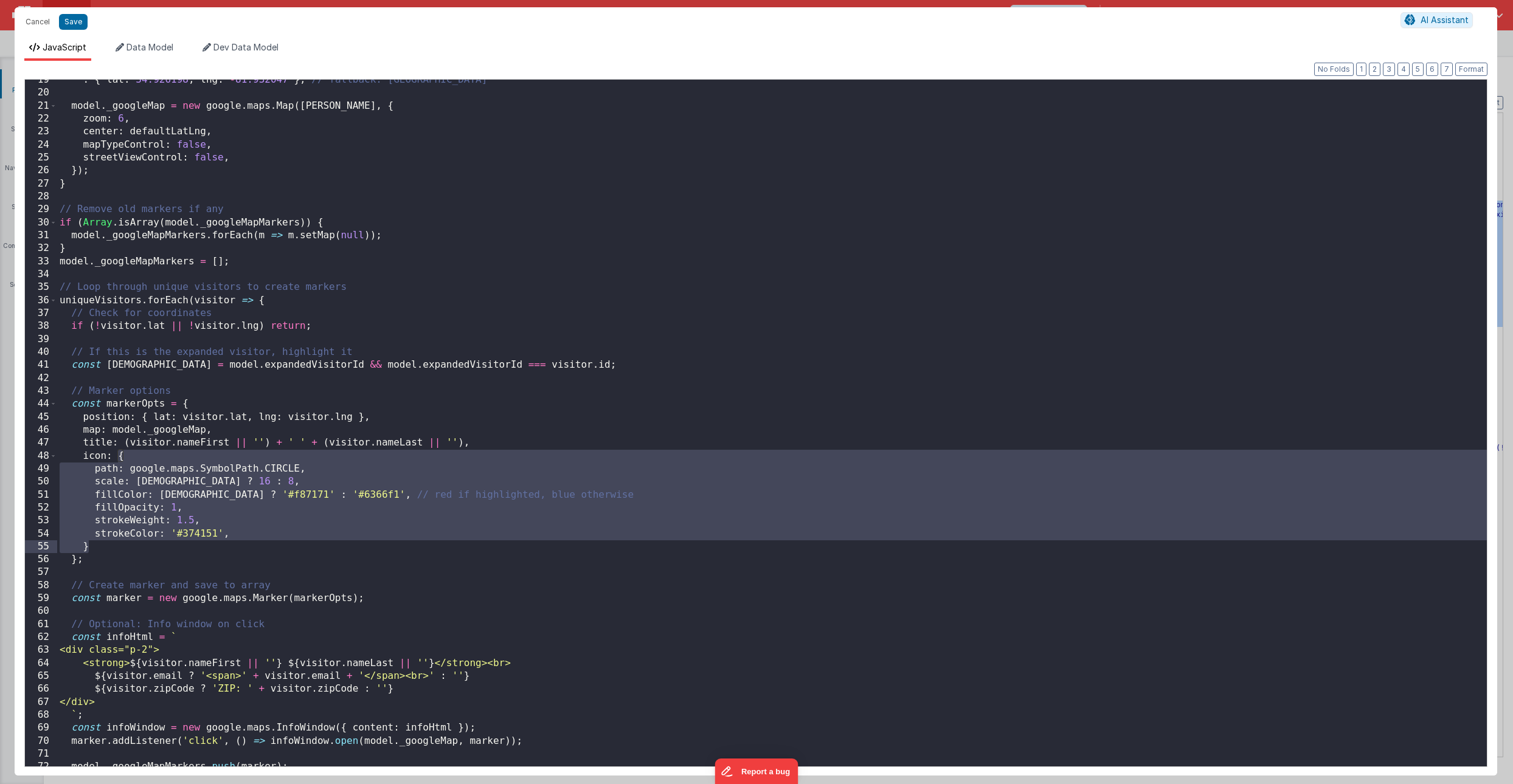
drag, startPoint x: 118, startPoint y: 458, endPoint x: 120, endPoint y: 495, distance: 37.1
click at [120, 499] on div ": { [GEOGRAPHIC_DATA] } ; // fallback: Spartanburg model . _googleMap = new goo…" at bounding box center [771, 430] width 1430 height 713
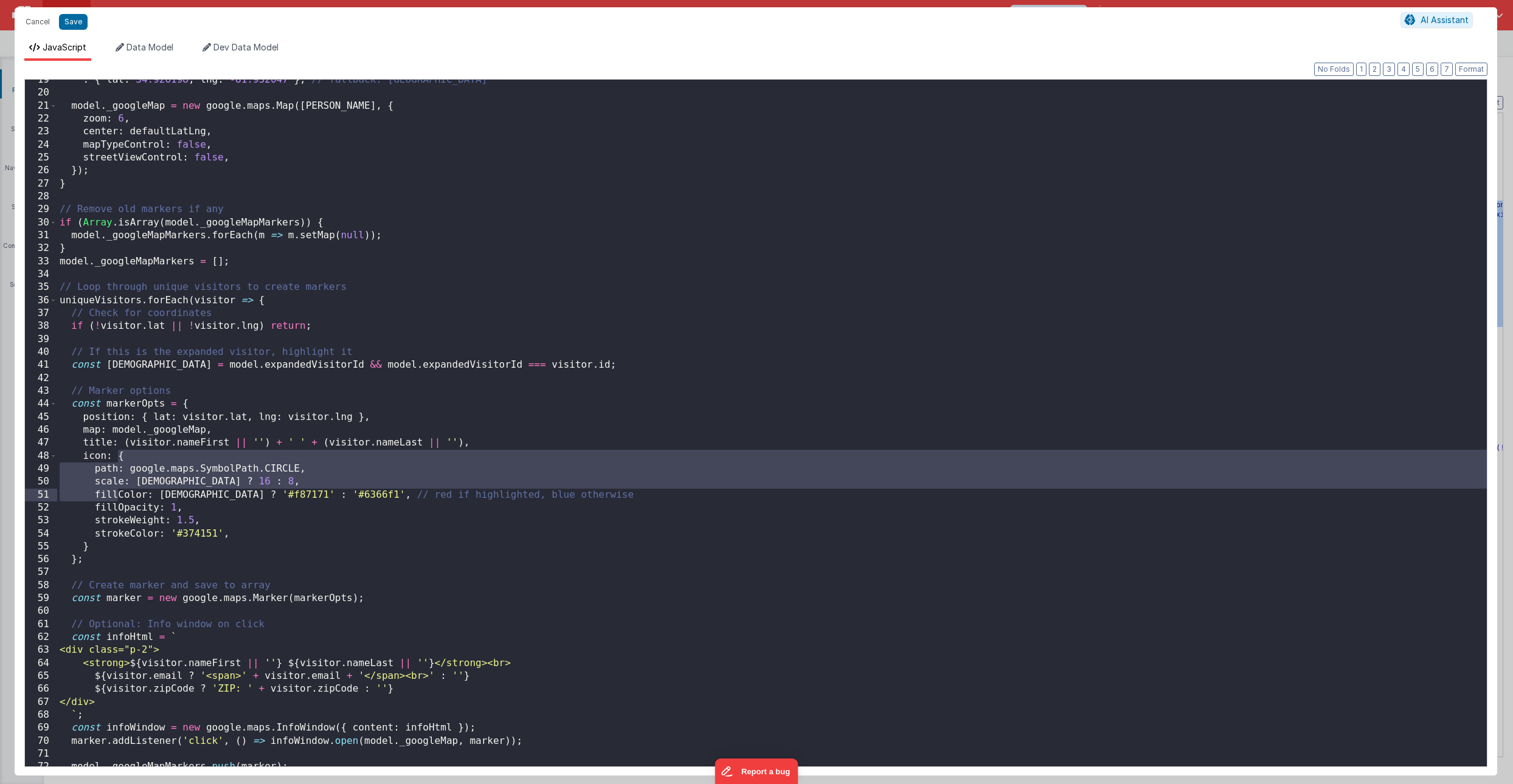
click at [118, 459] on div ": { [GEOGRAPHIC_DATA] } ; // fallback: Spartanburg model . _googleMap = new goo…" at bounding box center [771, 430] width 1430 height 713
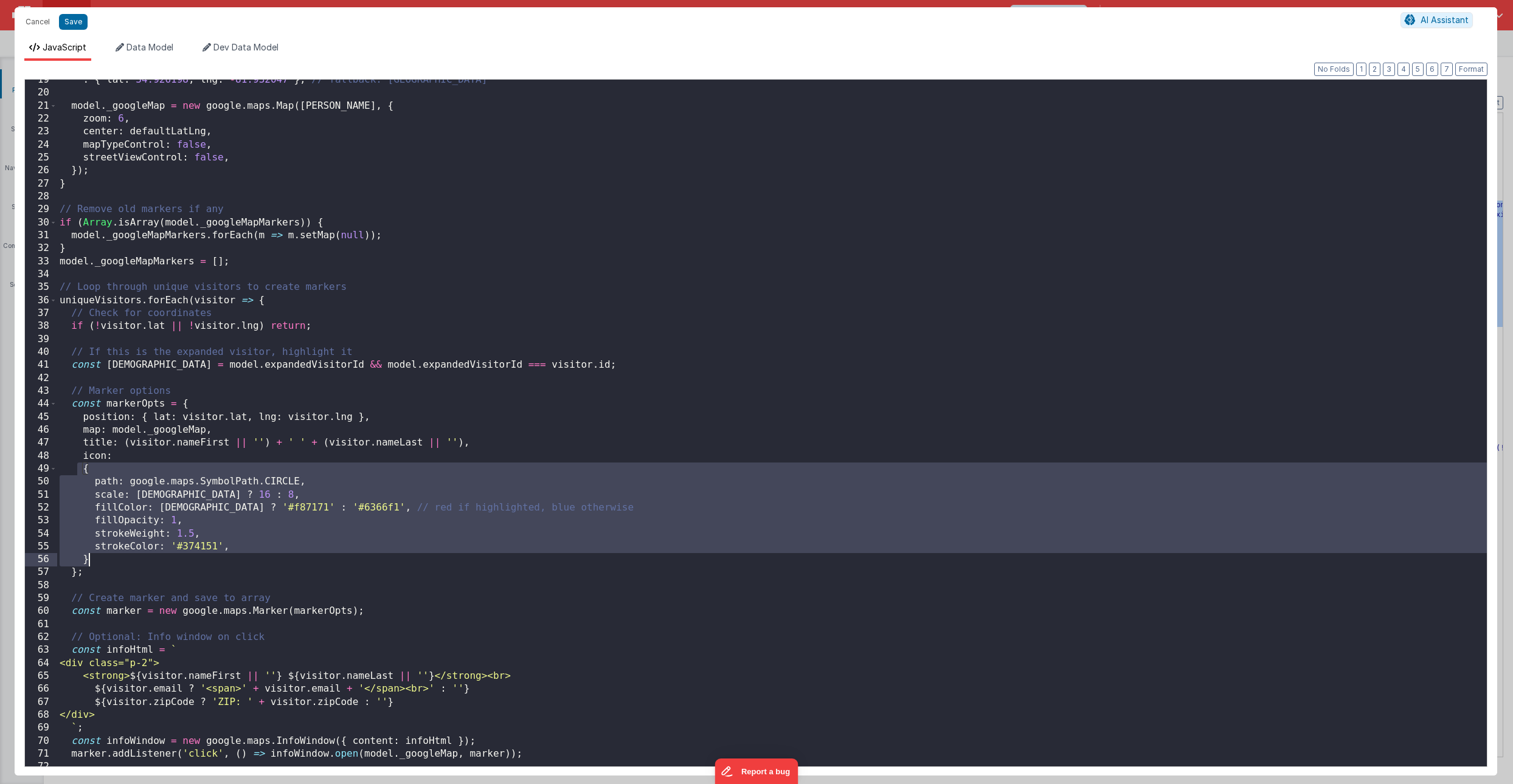
drag, startPoint x: 80, startPoint y: 471, endPoint x: 97, endPoint y: 563, distance: 93.6
click at [97, 563] on div ": { [GEOGRAPHIC_DATA] } ; // fallback: Spartanburg model . _googleMap = new goo…" at bounding box center [771, 430] width 1430 height 713
click at [125, 456] on div ": { [GEOGRAPHIC_DATA] } ; // fallback: Spartanburg model . _googleMap = new goo…" at bounding box center [771, 430] width 1430 height 713
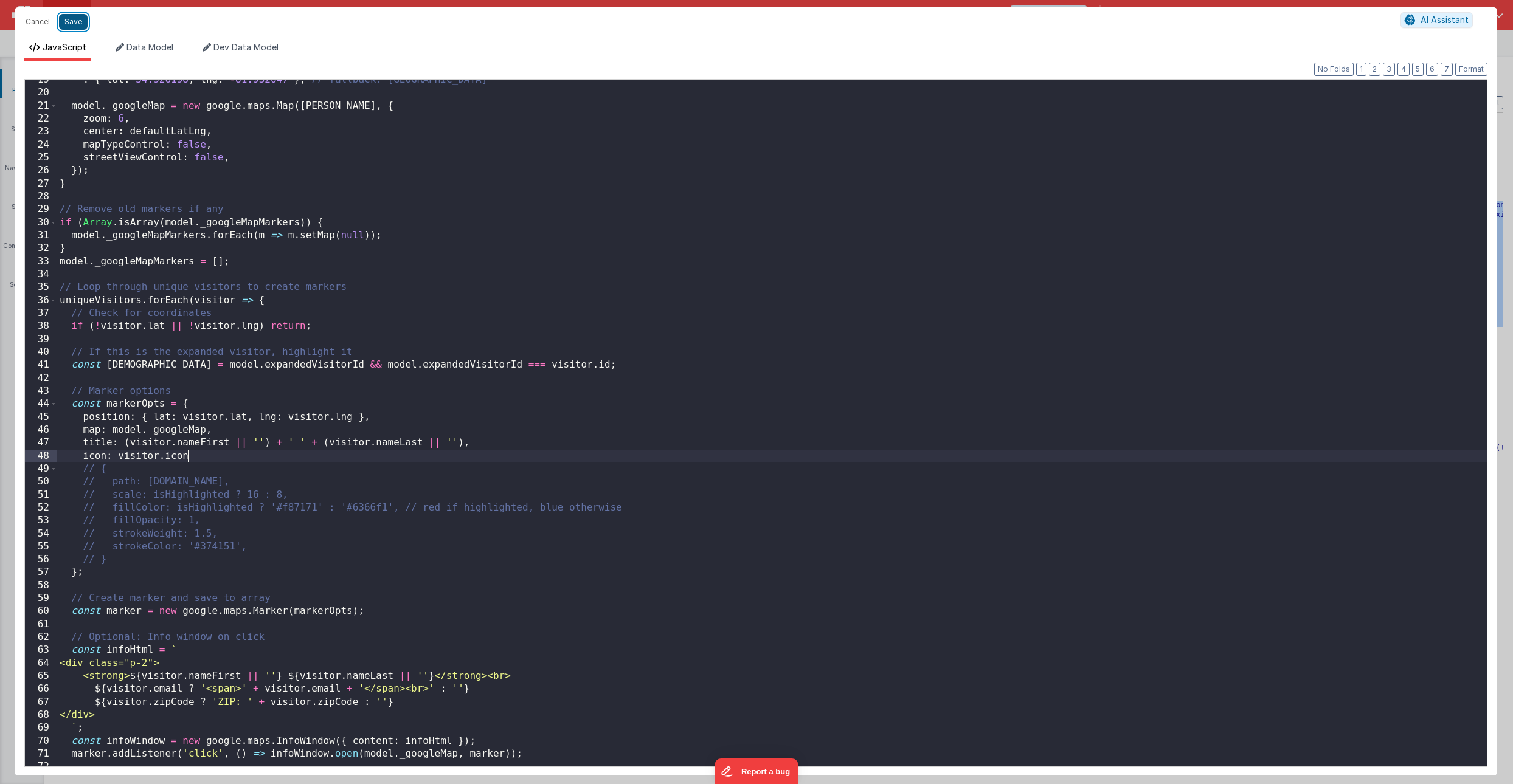
click at [70, 21] on button "Save" at bounding box center [73, 21] width 29 height 15
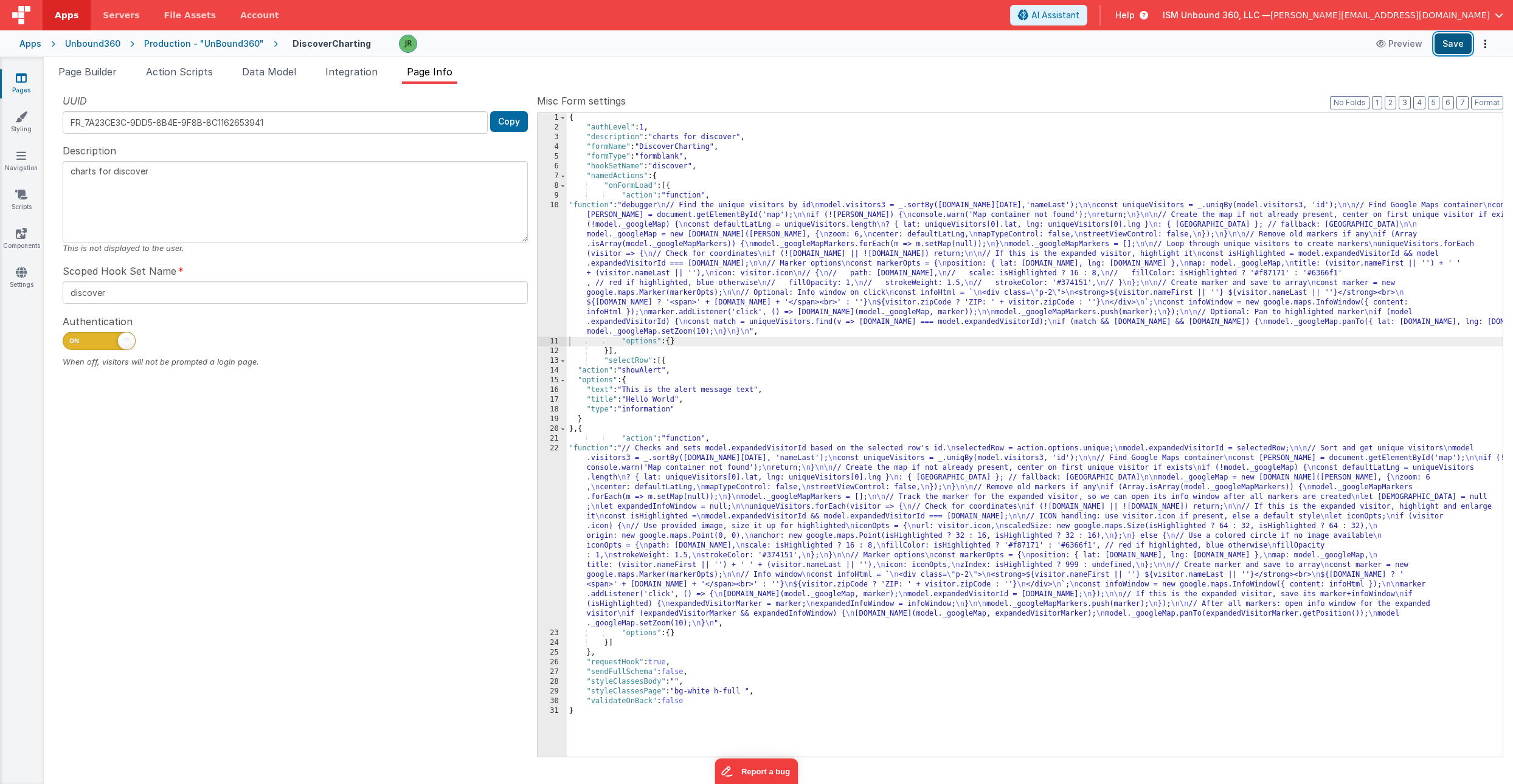
click at [1455, 45] on button "Save" at bounding box center [1452, 43] width 37 height 21
click at [598, 462] on div "{ "authLevel" : 1 , "description" : "charts for discover" , "formName" : "Disco…" at bounding box center [1035, 445] width 936 height 664
click at [551, 451] on div "22" at bounding box center [552, 536] width 29 height 185
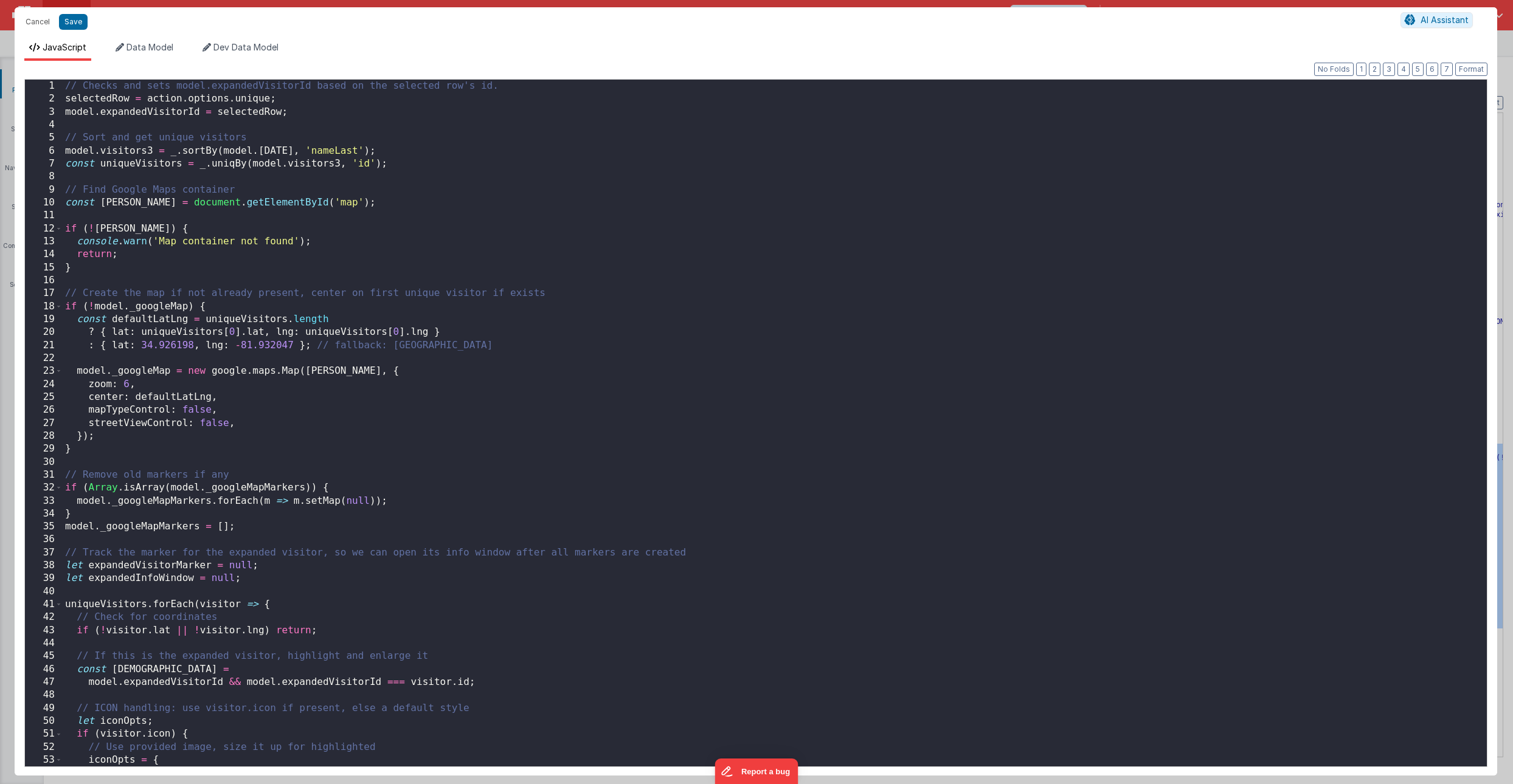
click at [66, 125] on div "// Checks and sets model.expandedVisitorId based on the selected row's id. sele…" at bounding box center [774, 436] width 1424 height 713
click at [73, 22] on button "Save" at bounding box center [73, 21] width 29 height 15
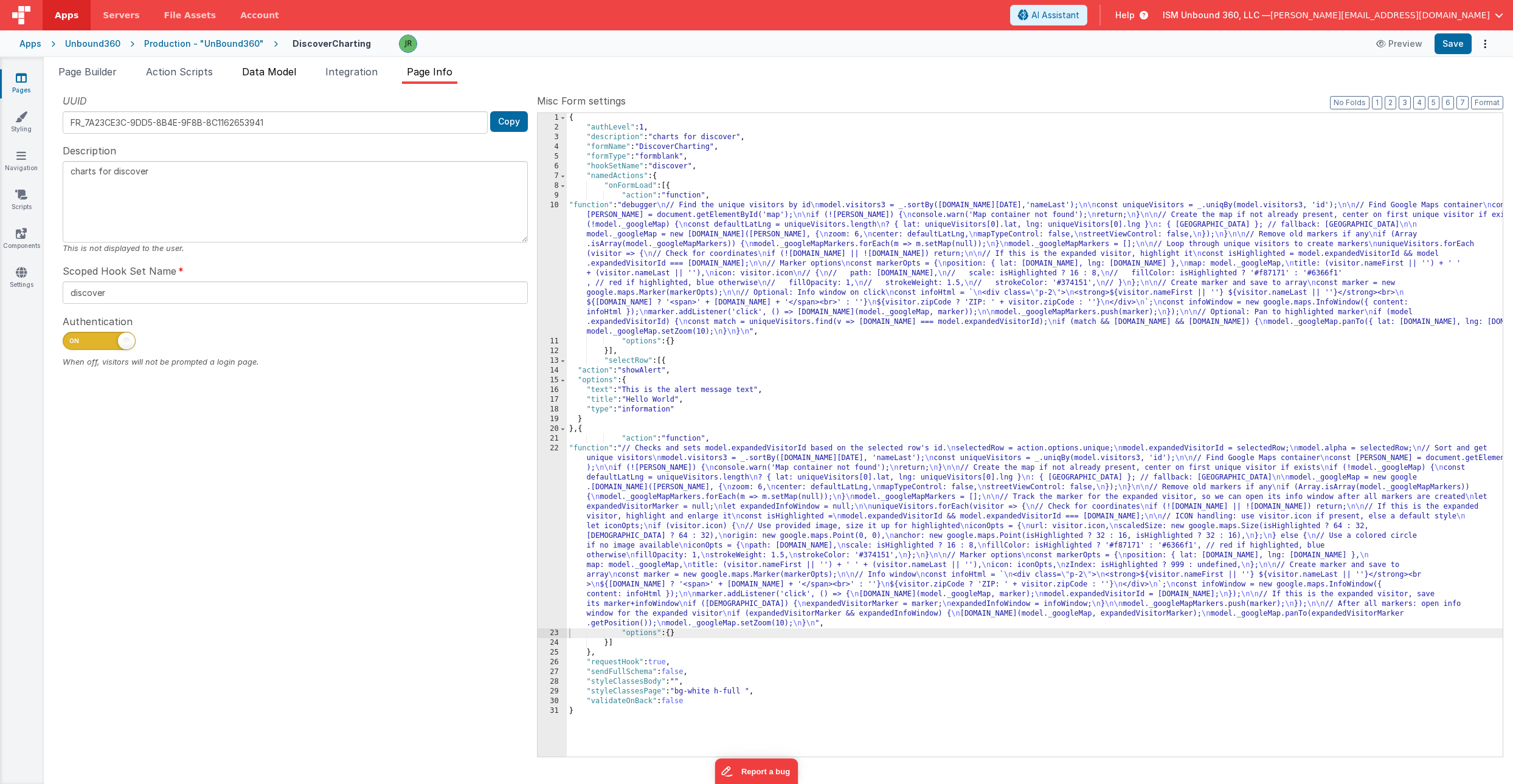
click at [252, 68] on span "Data Model" at bounding box center [269, 72] width 54 height 12
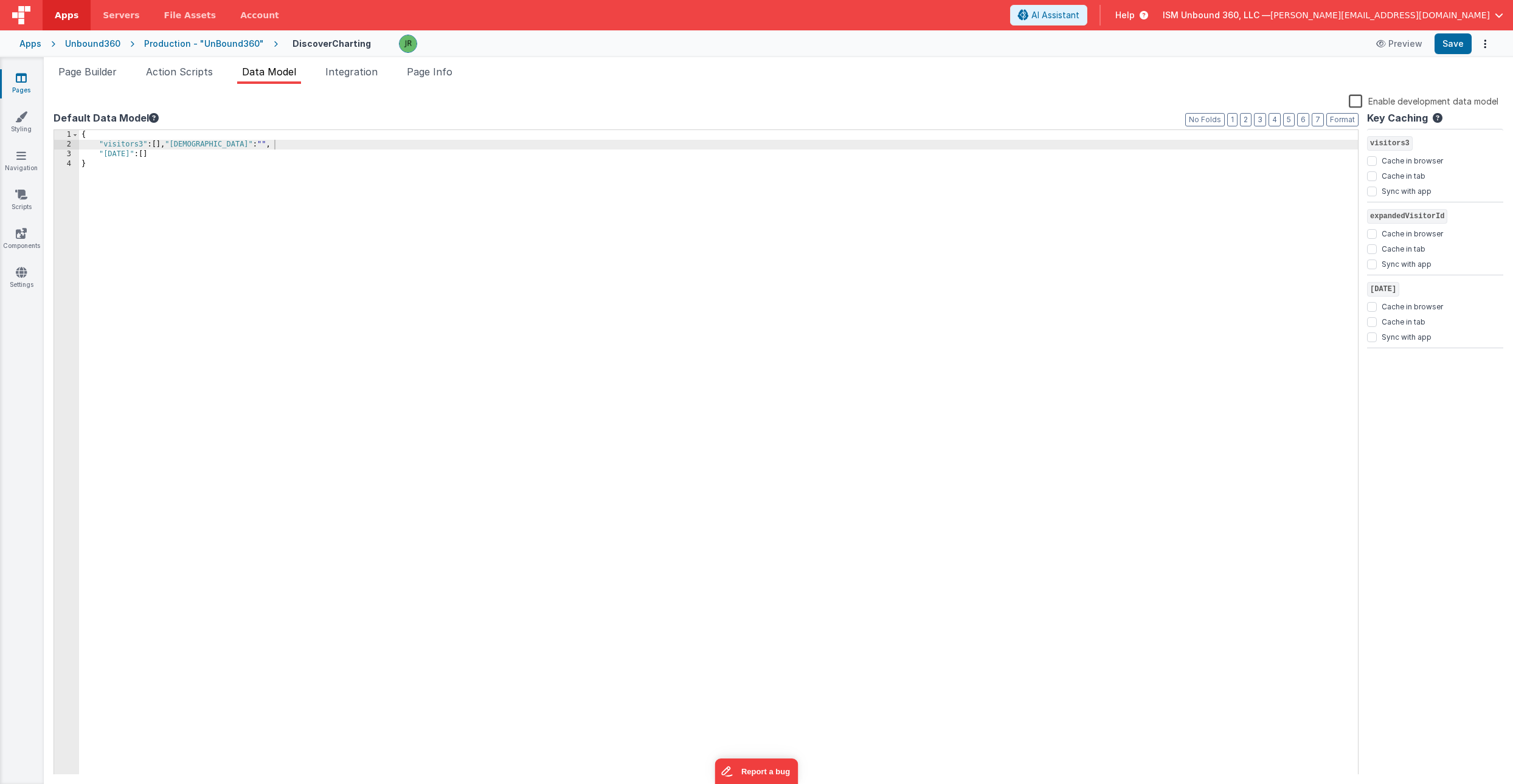
click at [101, 136] on div "{ "visitors3" : [ ] , "expandedVisitorId" : "" , "[DATE]" : [ ] }" at bounding box center [718, 463] width 1279 height 664
click at [1339, 117] on button "Format" at bounding box center [1343, 120] width 33 height 14
click at [1444, 46] on button "Save" at bounding box center [1452, 43] width 37 height 21
click at [421, 73] on span "Page Info" at bounding box center [429, 72] width 45 height 12
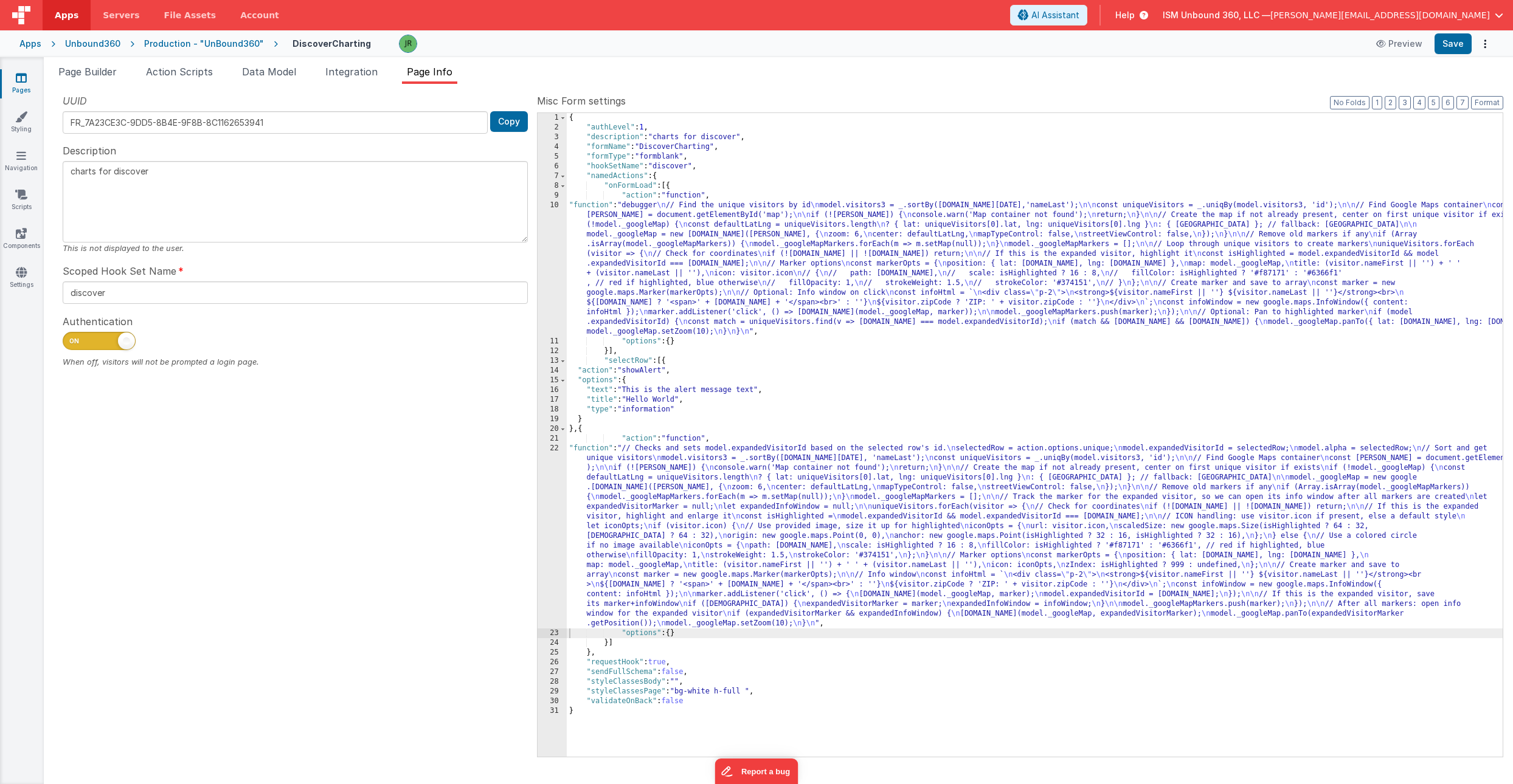
click at [598, 479] on div "{ "authLevel" : 1 , "description" : "charts for discover" , "formName" : "Disco…" at bounding box center [1035, 445] width 936 height 664
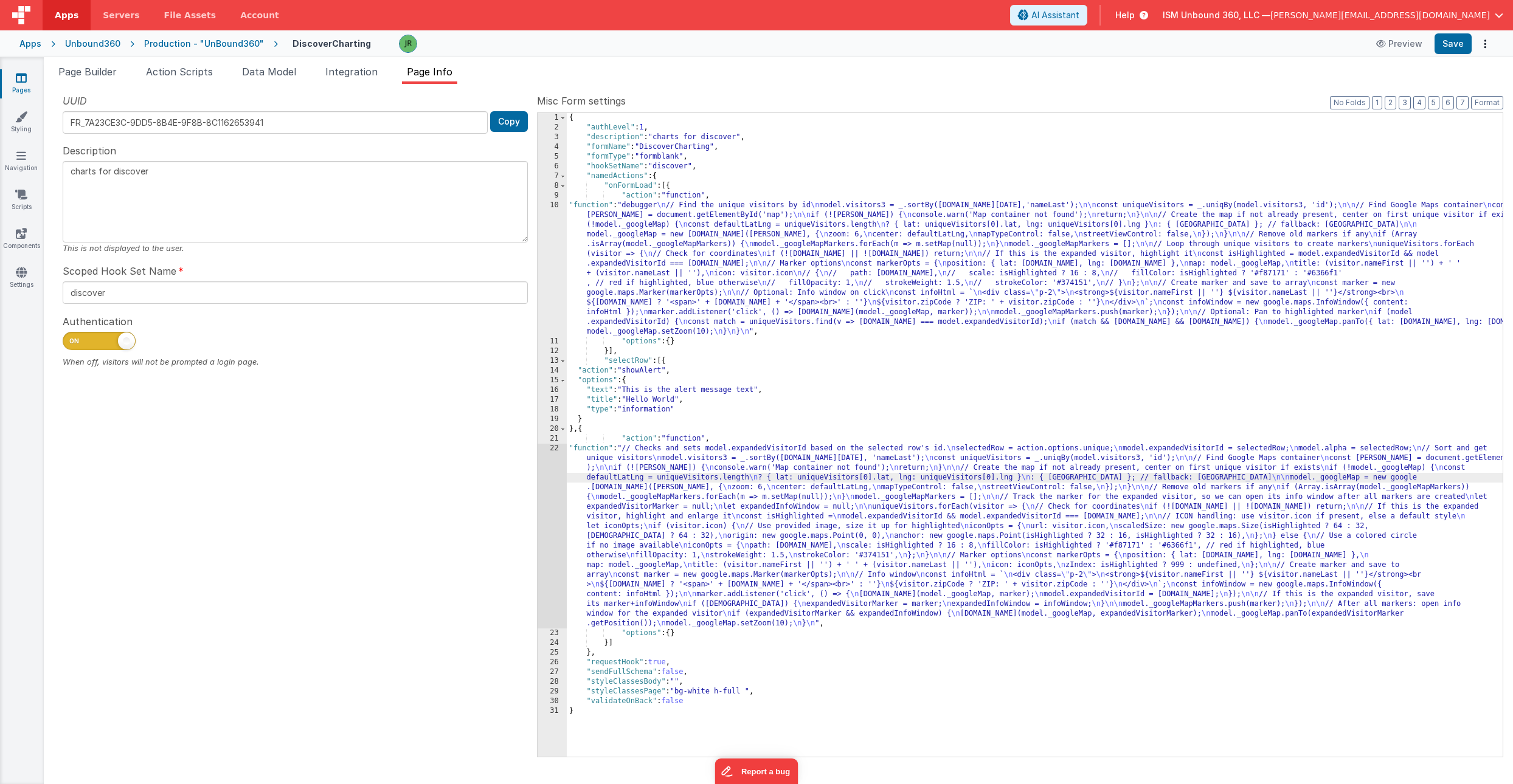
click at [555, 453] on div "22" at bounding box center [552, 536] width 29 height 185
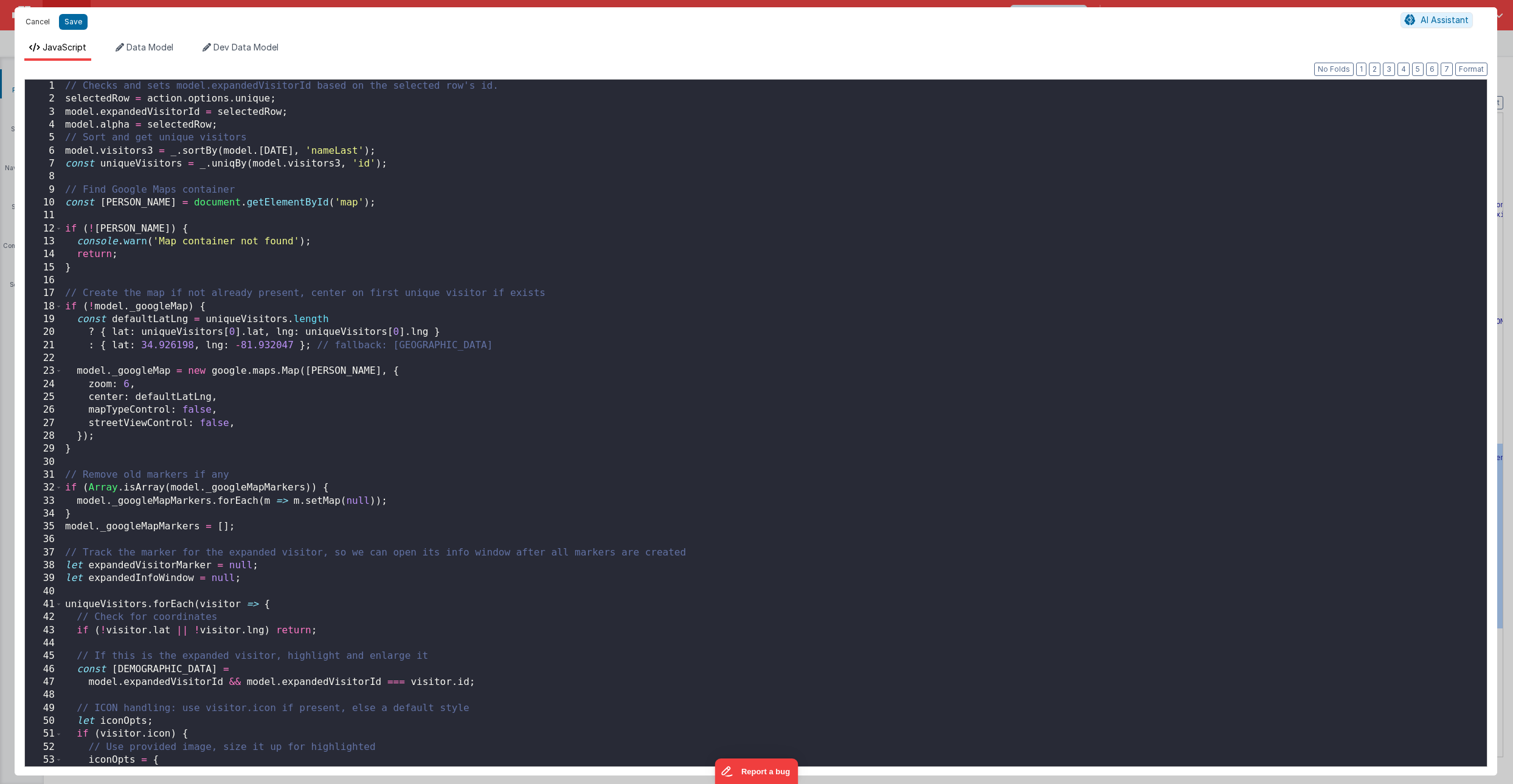
click at [40, 19] on button "Cancel" at bounding box center [37, 22] width 36 height 17
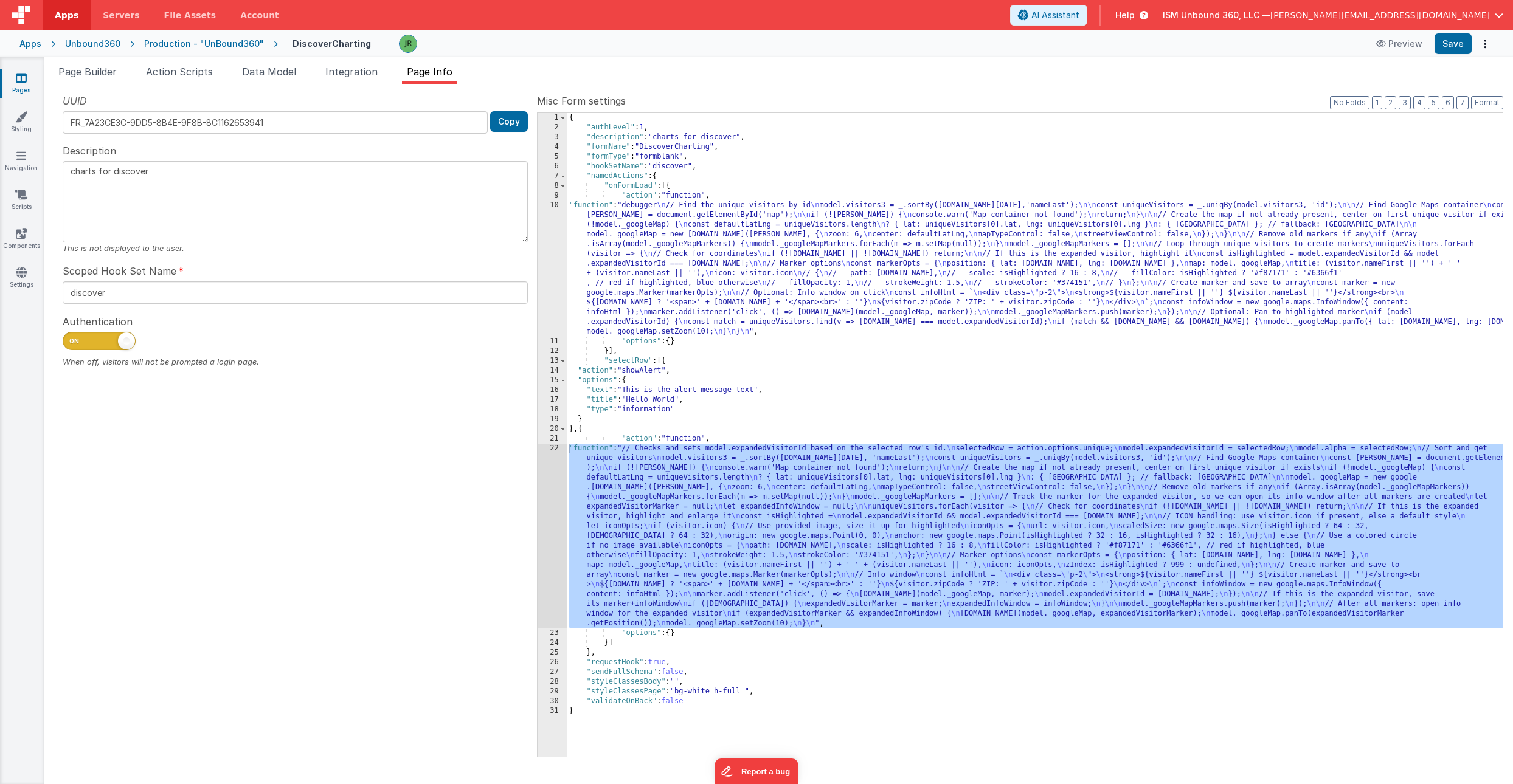
click at [590, 480] on div "{ "authLevel" : 1 , "description" : "charts for discover" , "formName" : "Disco…" at bounding box center [1035, 445] width 936 height 664
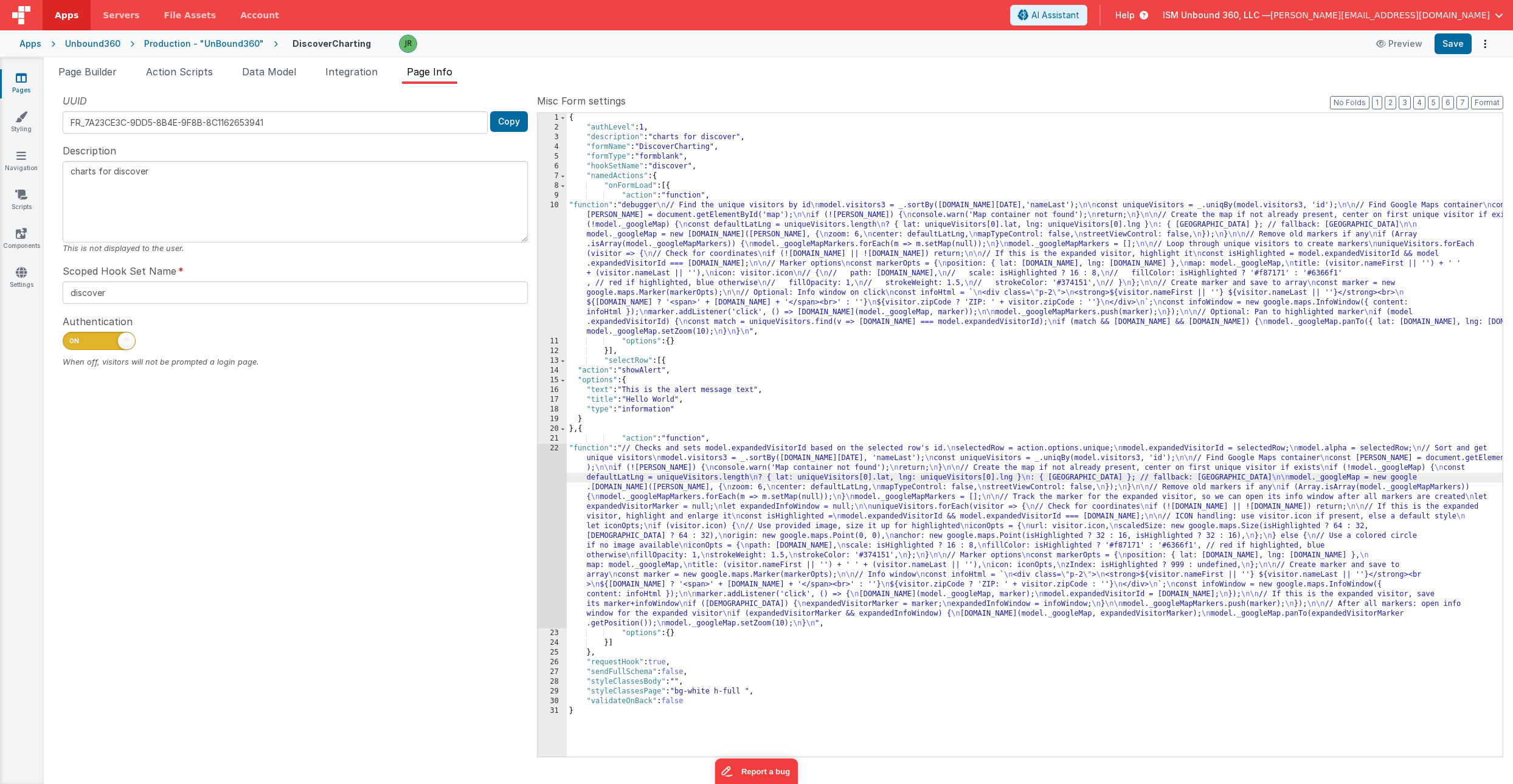
click at [578, 429] on div "{ "authLevel" : 1 , "description" : "charts for discover" , "formName" : "Disco…" at bounding box center [1035, 445] width 936 height 664
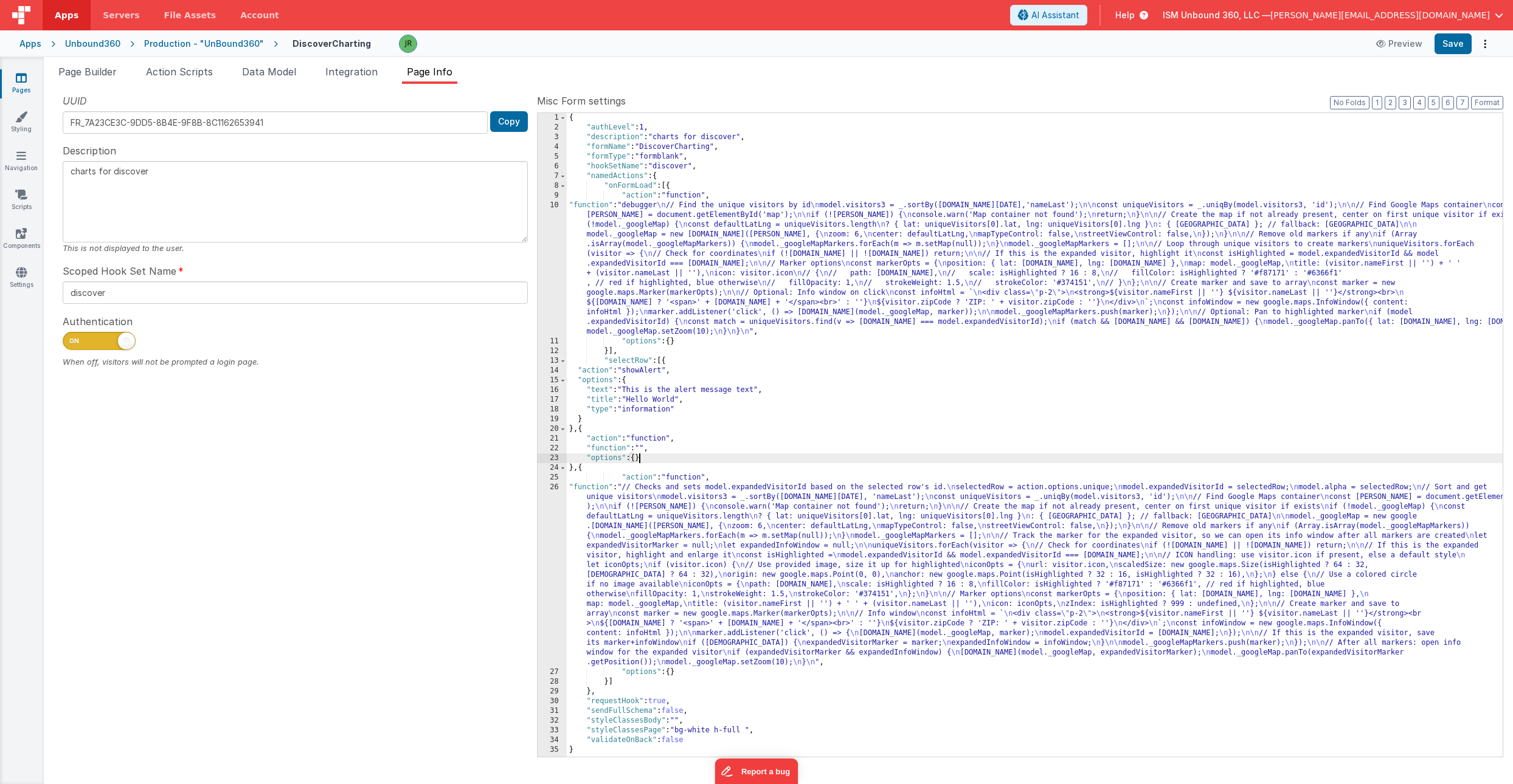
click at [608, 452] on div "{ "authLevel" : 1 , "description" : "charts for discover" , "formName" : "Disco…" at bounding box center [1035, 445] width 936 height 664
click at [591, 510] on div "{ "authLevel" : 1 , "description" : "charts for discover" , "formName" : "Disco…" at bounding box center [1035, 445] width 936 height 664
click at [553, 486] on div "26" at bounding box center [552, 575] width 29 height 185
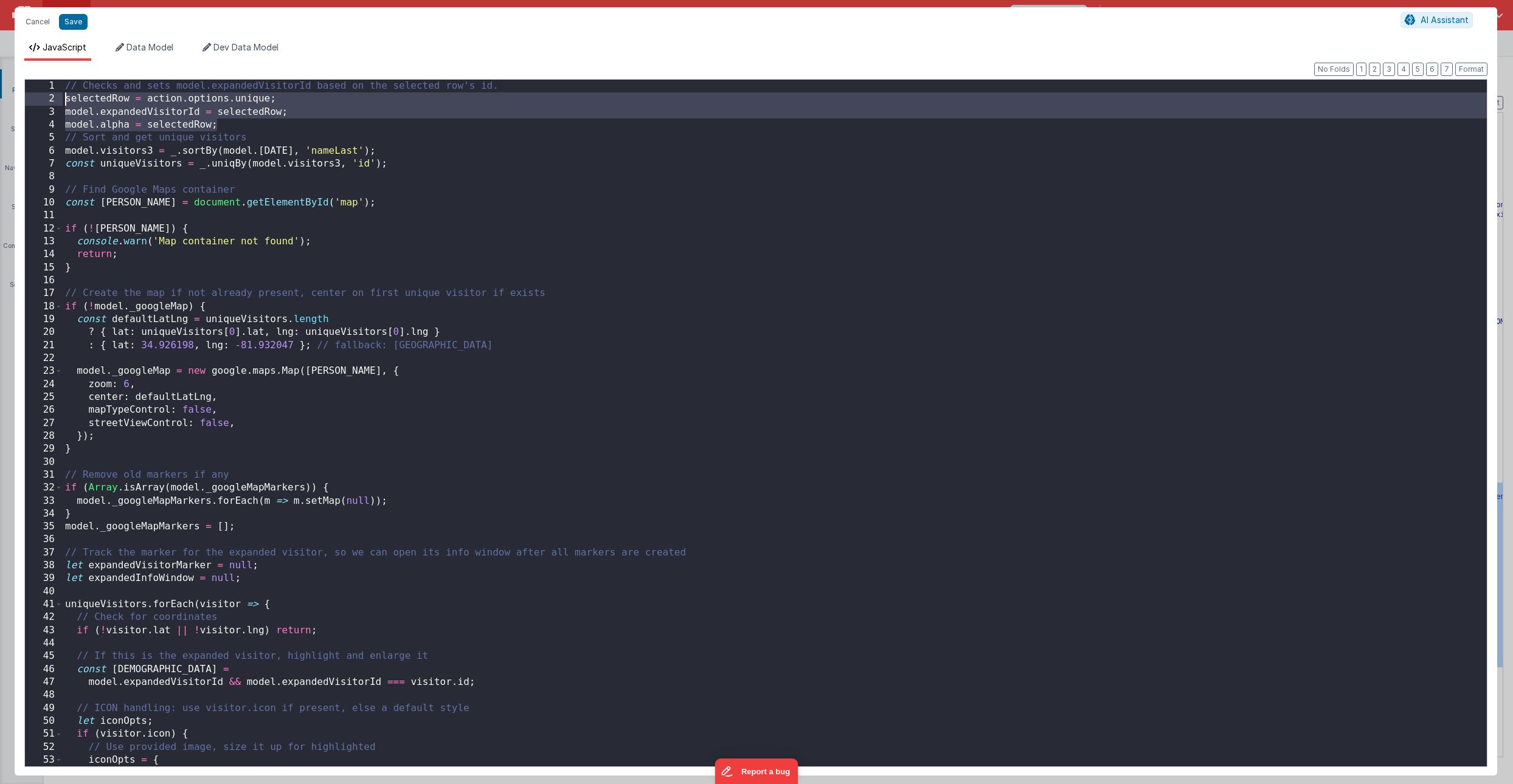
drag, startPoint x: 224, startPoint y: 127, endPoint x: 64, endPoint y: 95, distance: 163.2
click at [64, 95] on div "// Checks and sets model.expandedVisitorId based on the selected row's id. sele…" at bounding box center [774, 436] width 1424 height 713
click at [40, 16] on button "Cancel" at bounding box center [37, 22] width 36 height 17
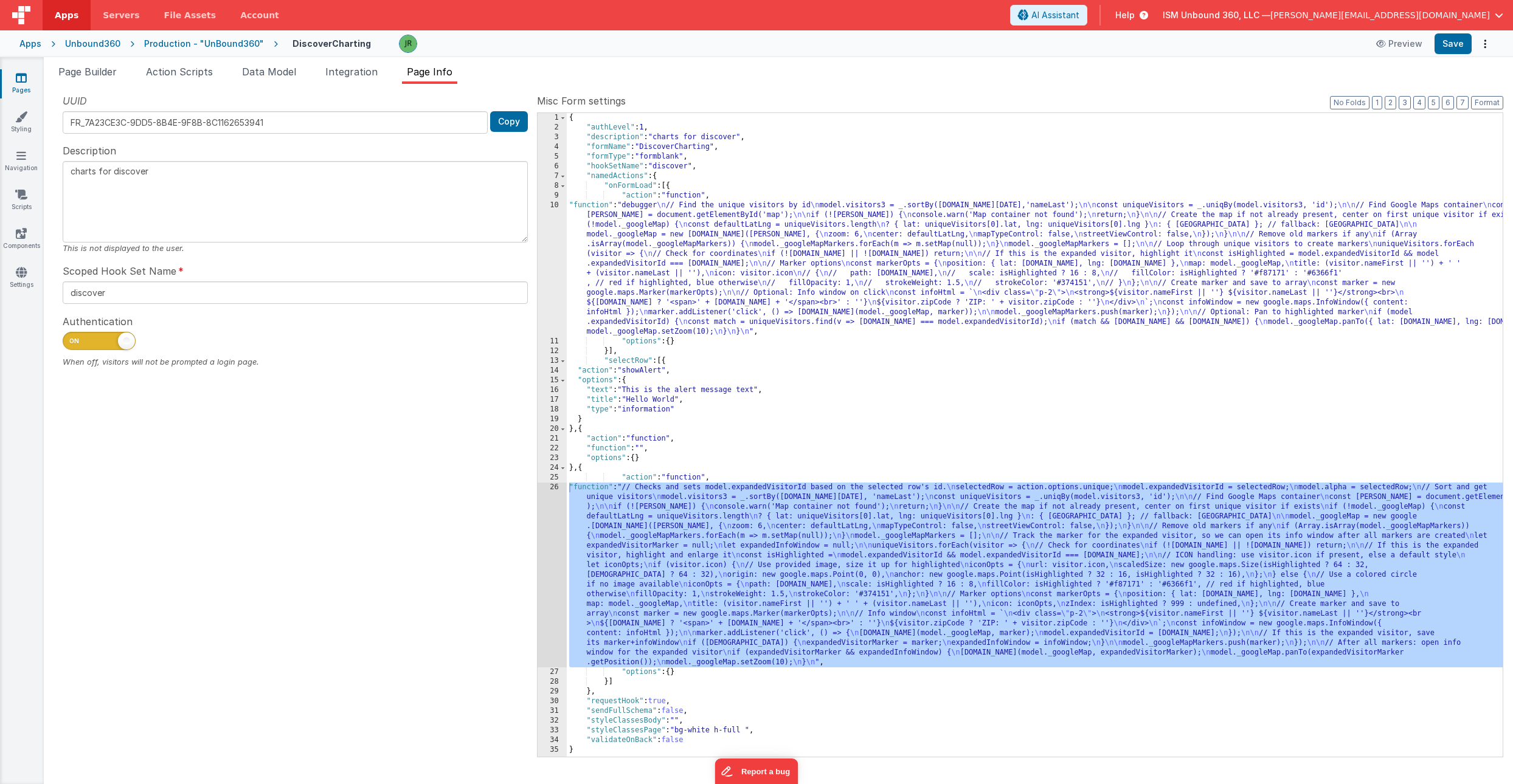
click at [599, 447] on div "{ "authLevel" : 1 , "description" : "charts for discover" , "formName" : "Disco…" at bounding box center [1035, 445] width 936 height 664
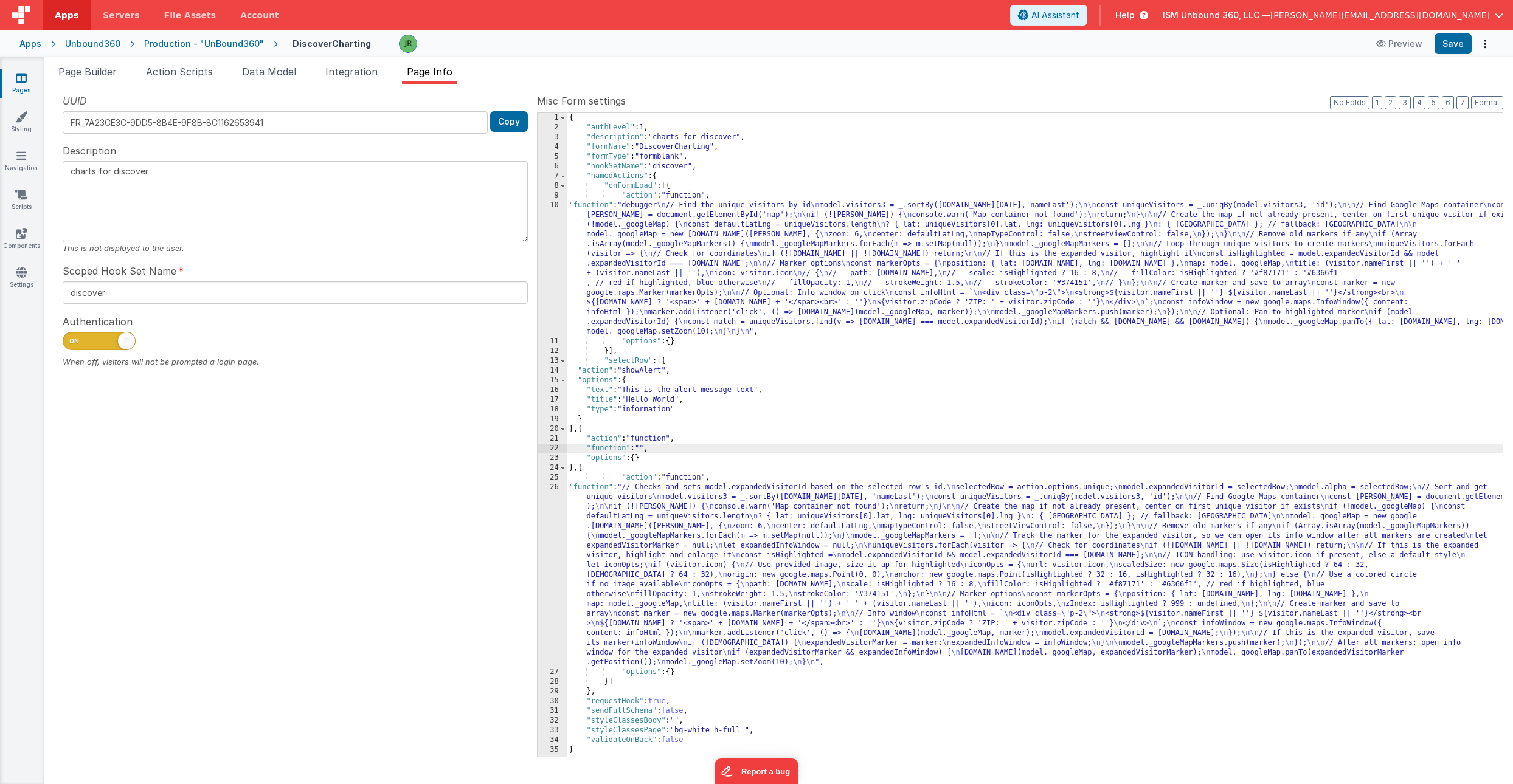
click at [555, 449] on div "22" at bounding box center [552, 448] width 29 height 10
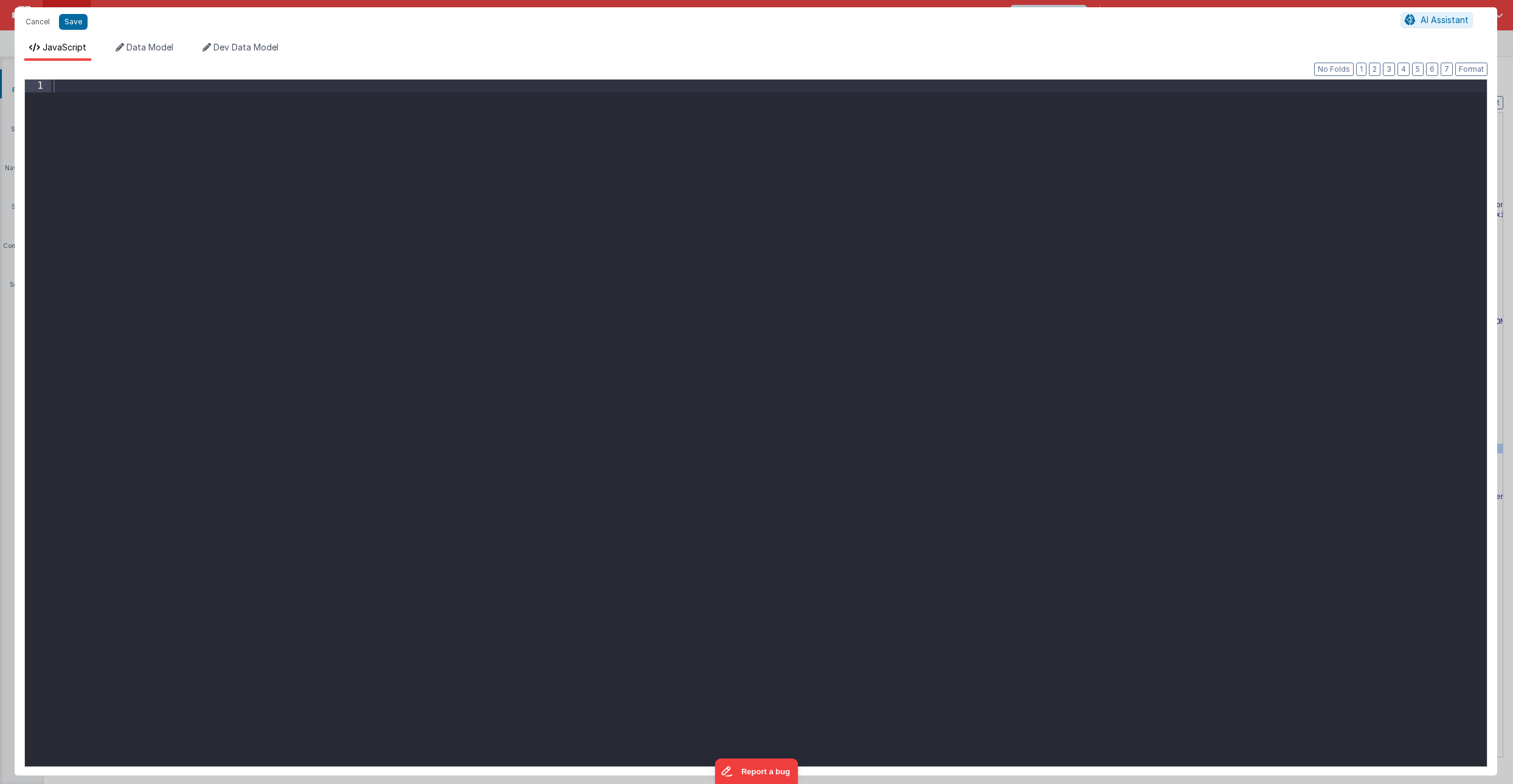
click at [97, 89] on div at bounding box center [769, 436] width 1436 height 713
click at [1448, 22] on span "AI Assistant" at bounding box center [1444, 19] width 48 height 10
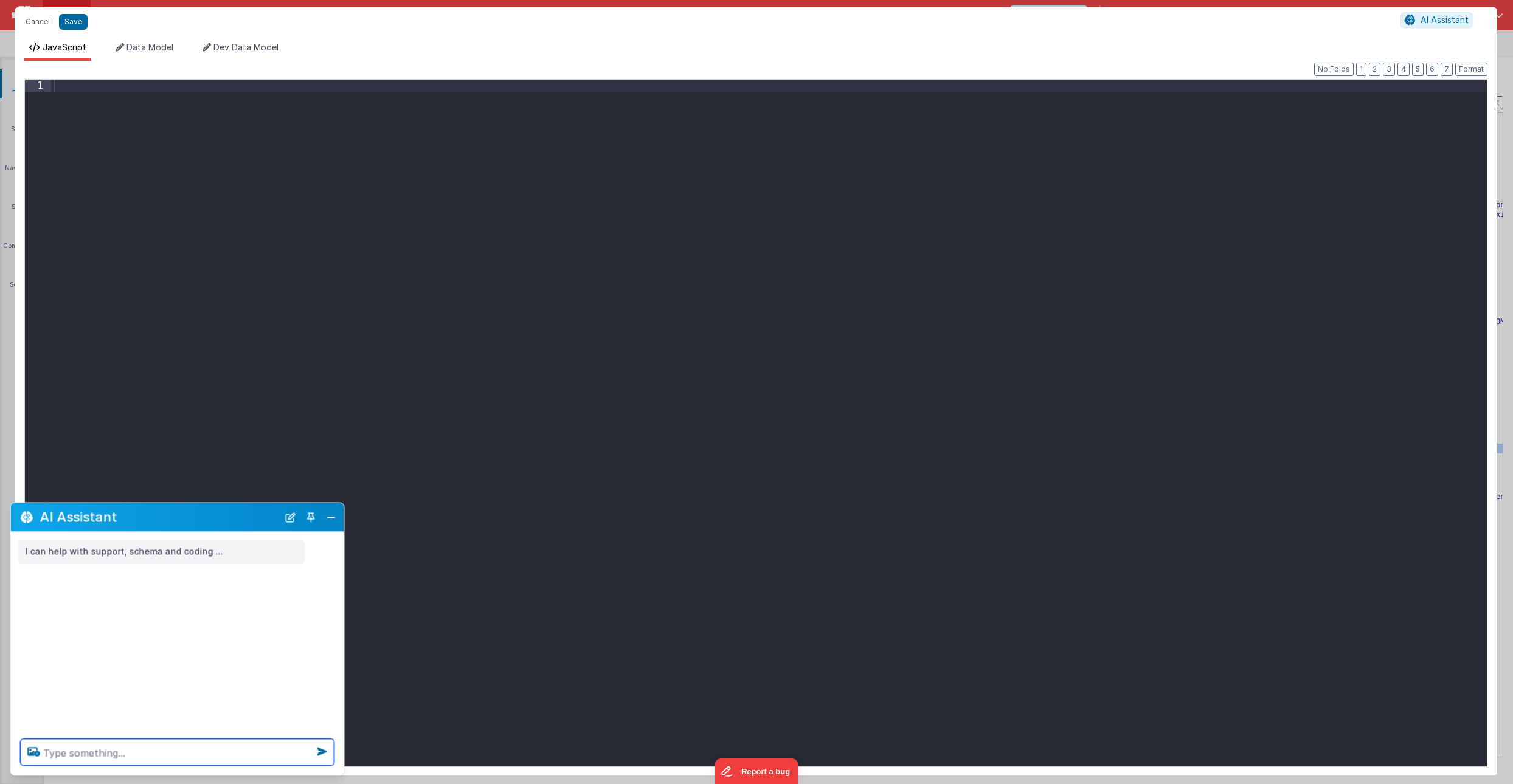
click at [61, 745] on textarea at bounding box center [177, 753] width 314 height 27
type textarea "set model.alpha to the value that comes in from the namedAction of selectRow"
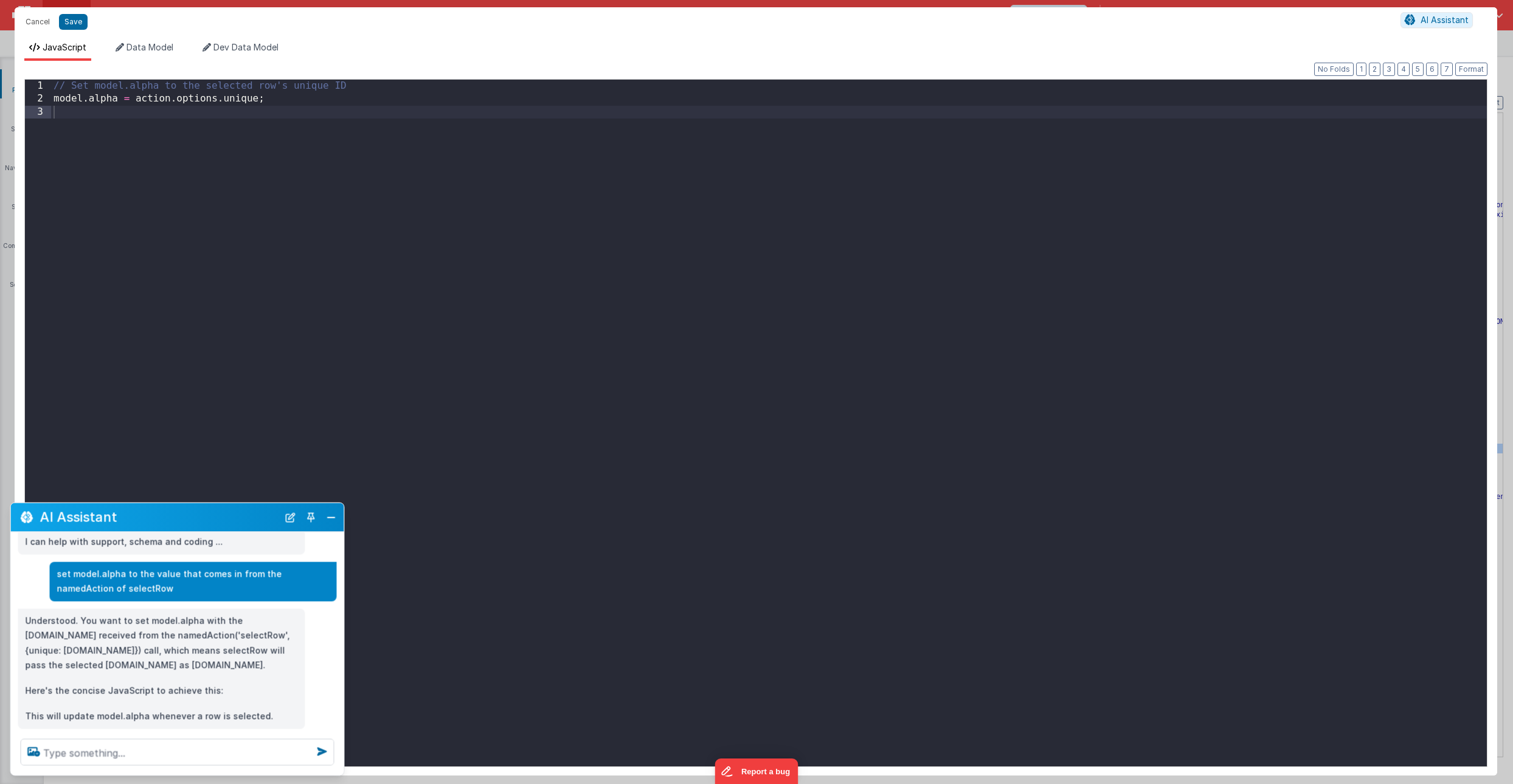
scroll to position [33, 0]
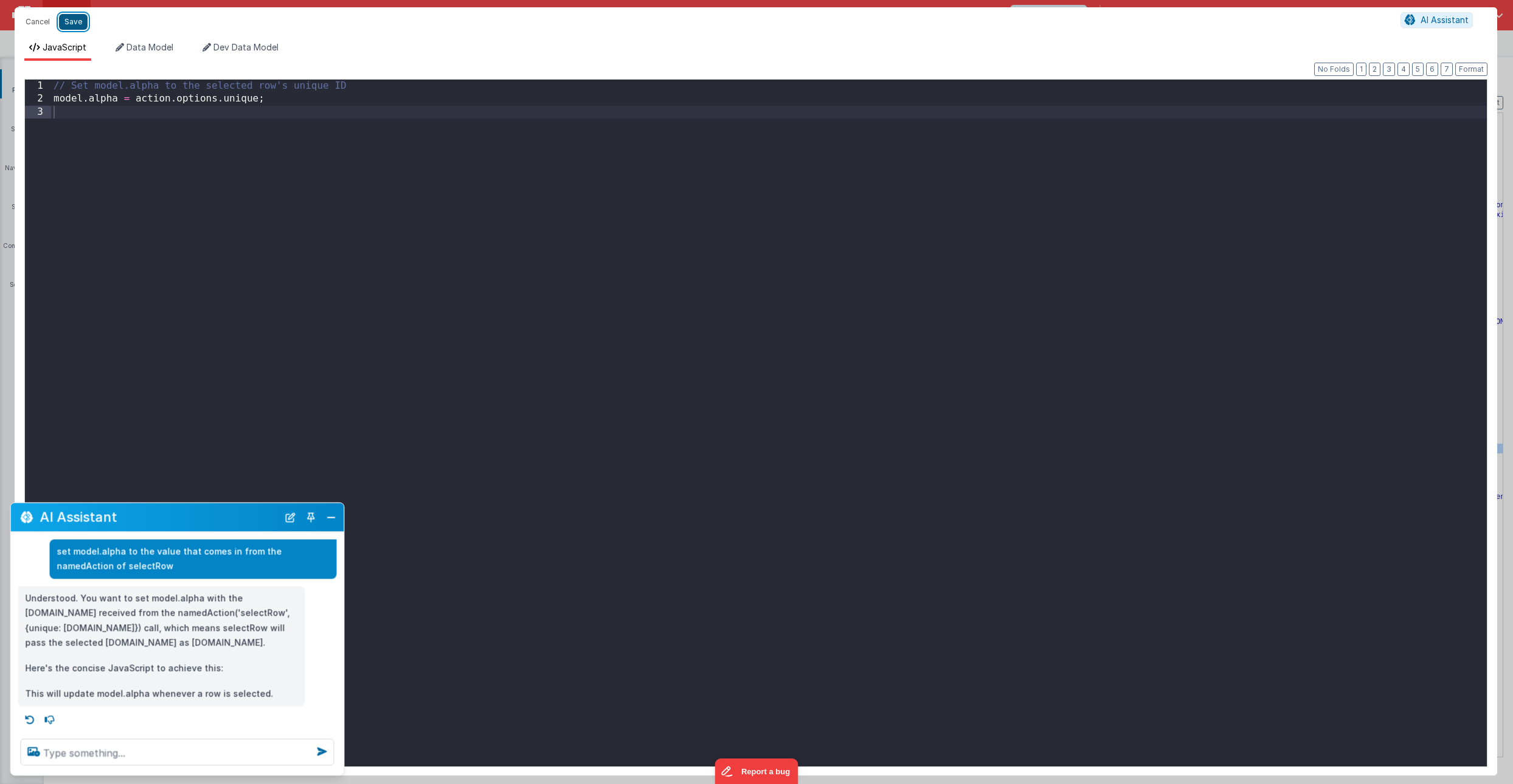
click at [80, 21] on button "Save" at bounding box center [73, 21] width 29 height 15
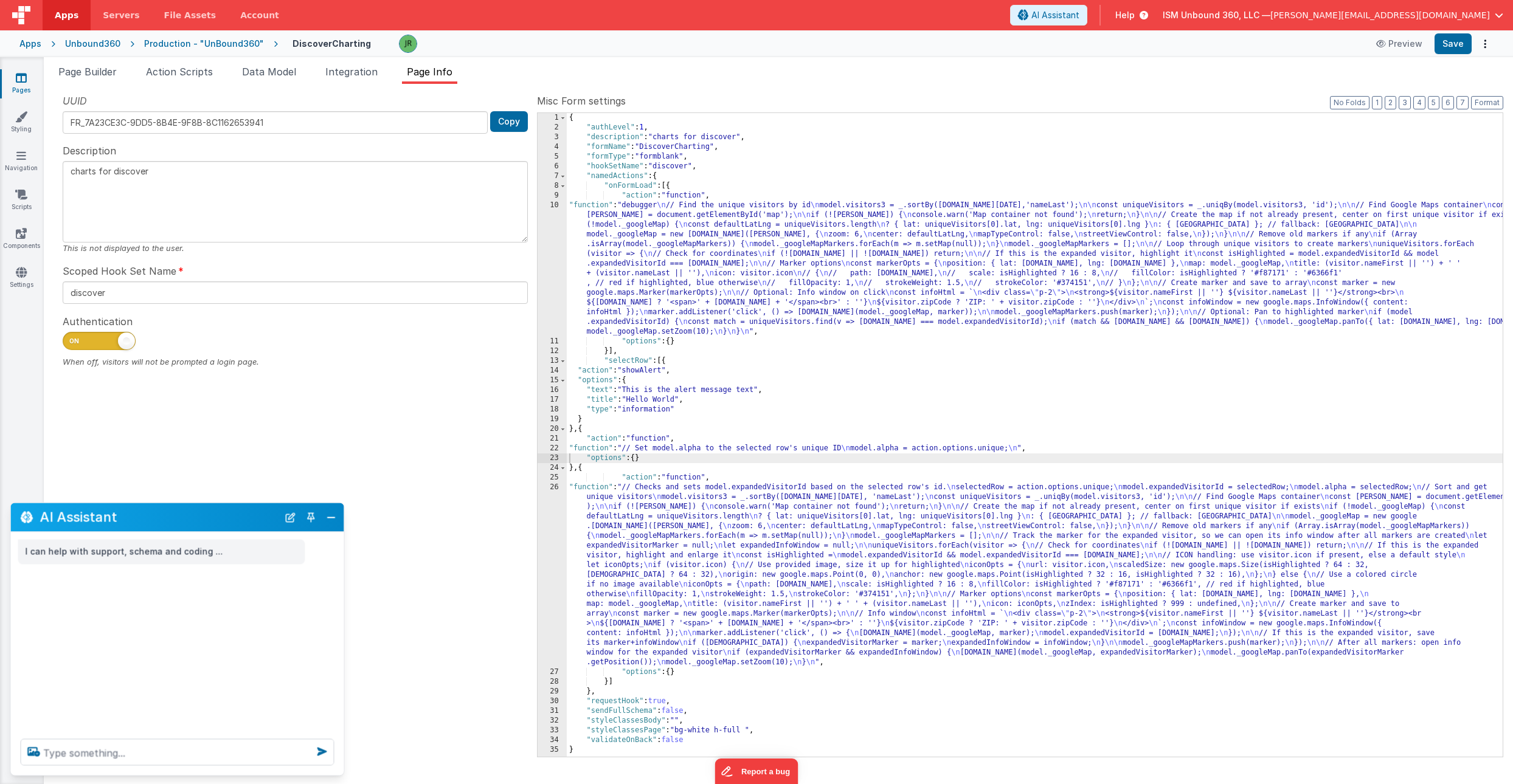
scroll to position [0, 0]
click at [1448, 43] on button "Save" at bounding box center [1452, 43] width 37 height 21
click at [90, 70] on span "Page Builder" at bounding box center [87, 72] width 58 height 12
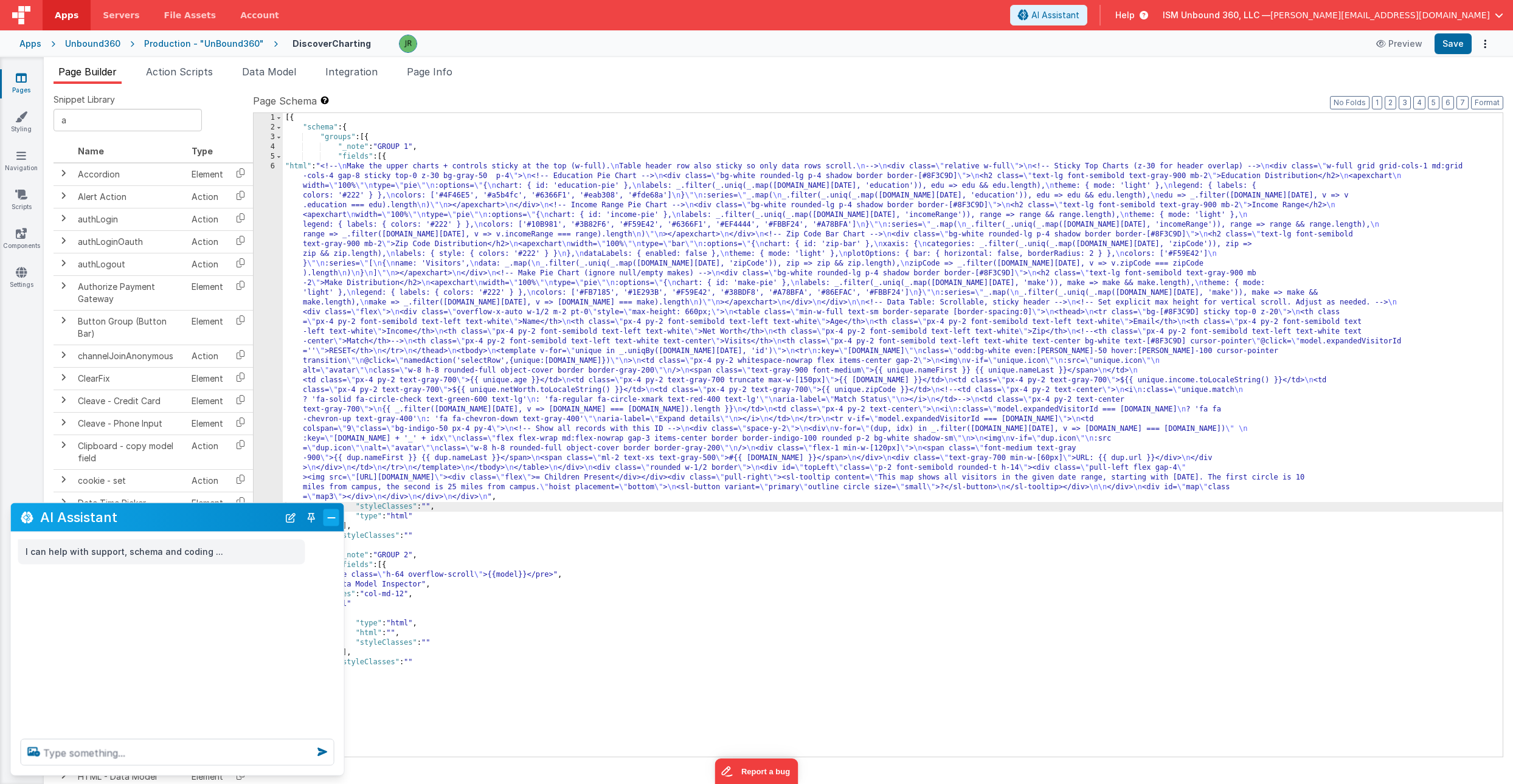
click at [330, 513] on button "Close" at bounding box center [330, 517] width 15 height 17
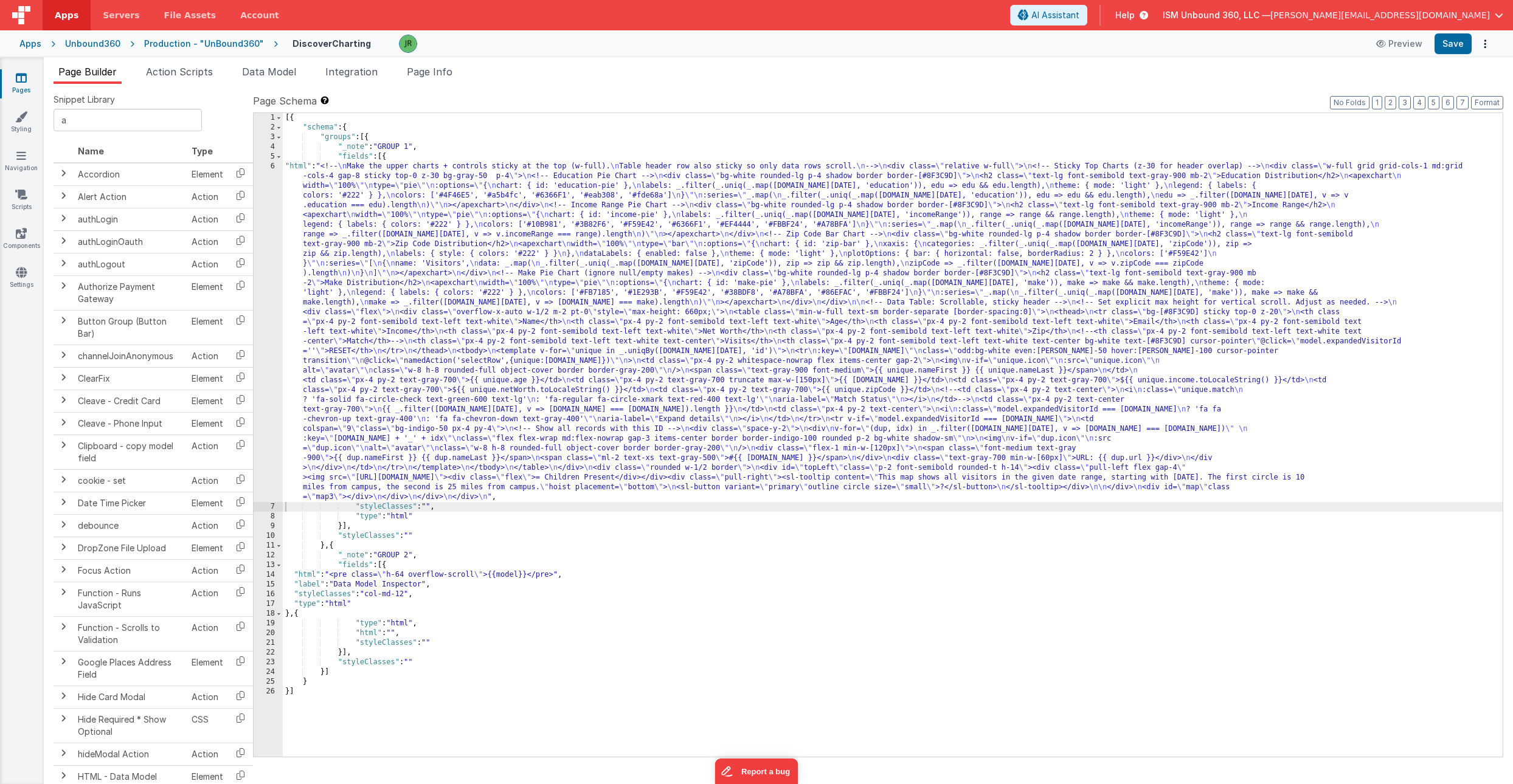
click at [316, 346] on div "[{ "schema" : { "groups" : [{ "_note" : "GROUP 1" , "fields" : [{ "html" : "<!-…" at bounding box center [892, 445] width 1220 height 664
click at [262, 302] on div "6" at bounding box center [268, 332] width 29 height 340
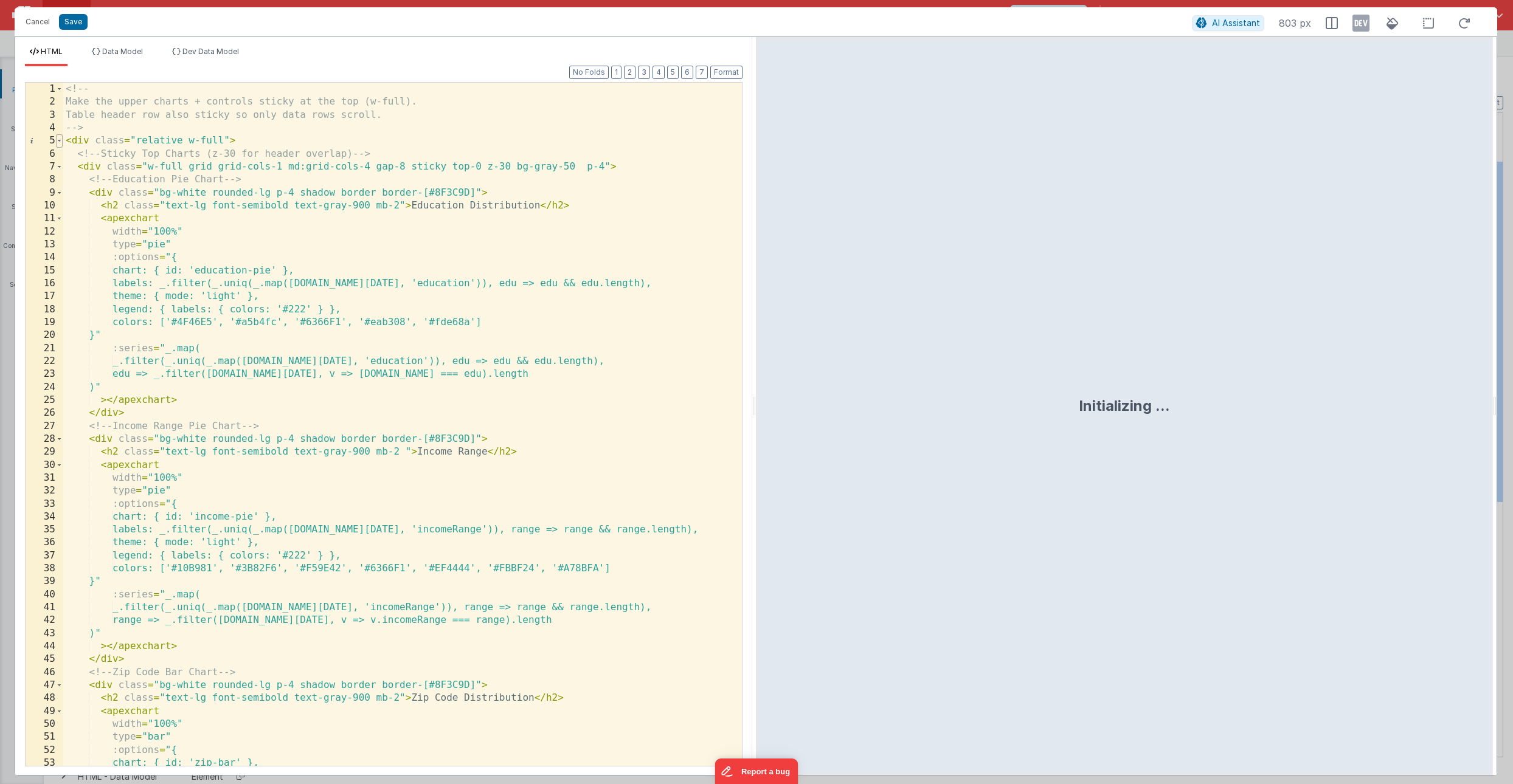
click at [62, 142] on span at bounding box center [59, 140] width 6 height 13
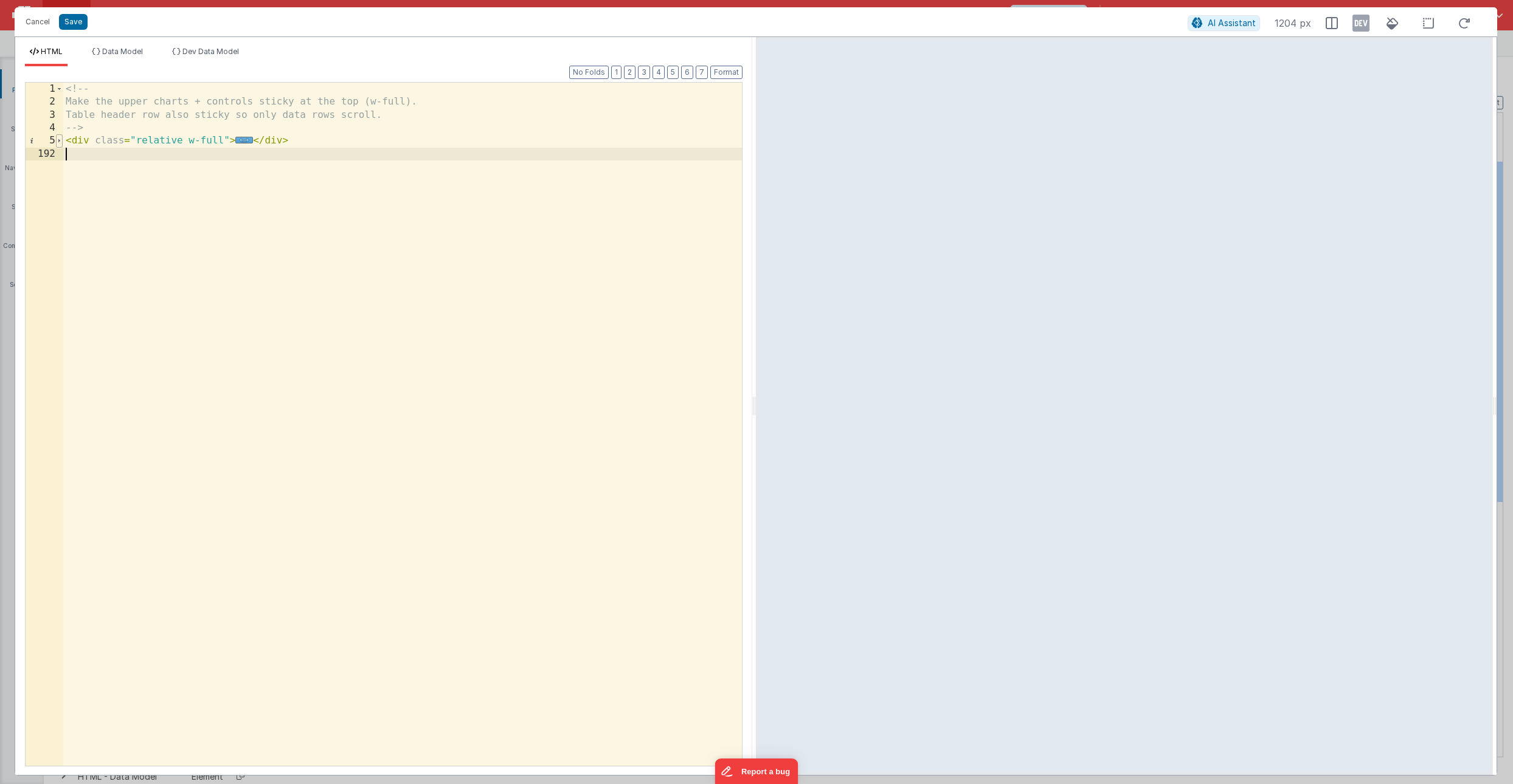
click at [62, 142] on span at bounding box center [59, 140] width 6 height 13
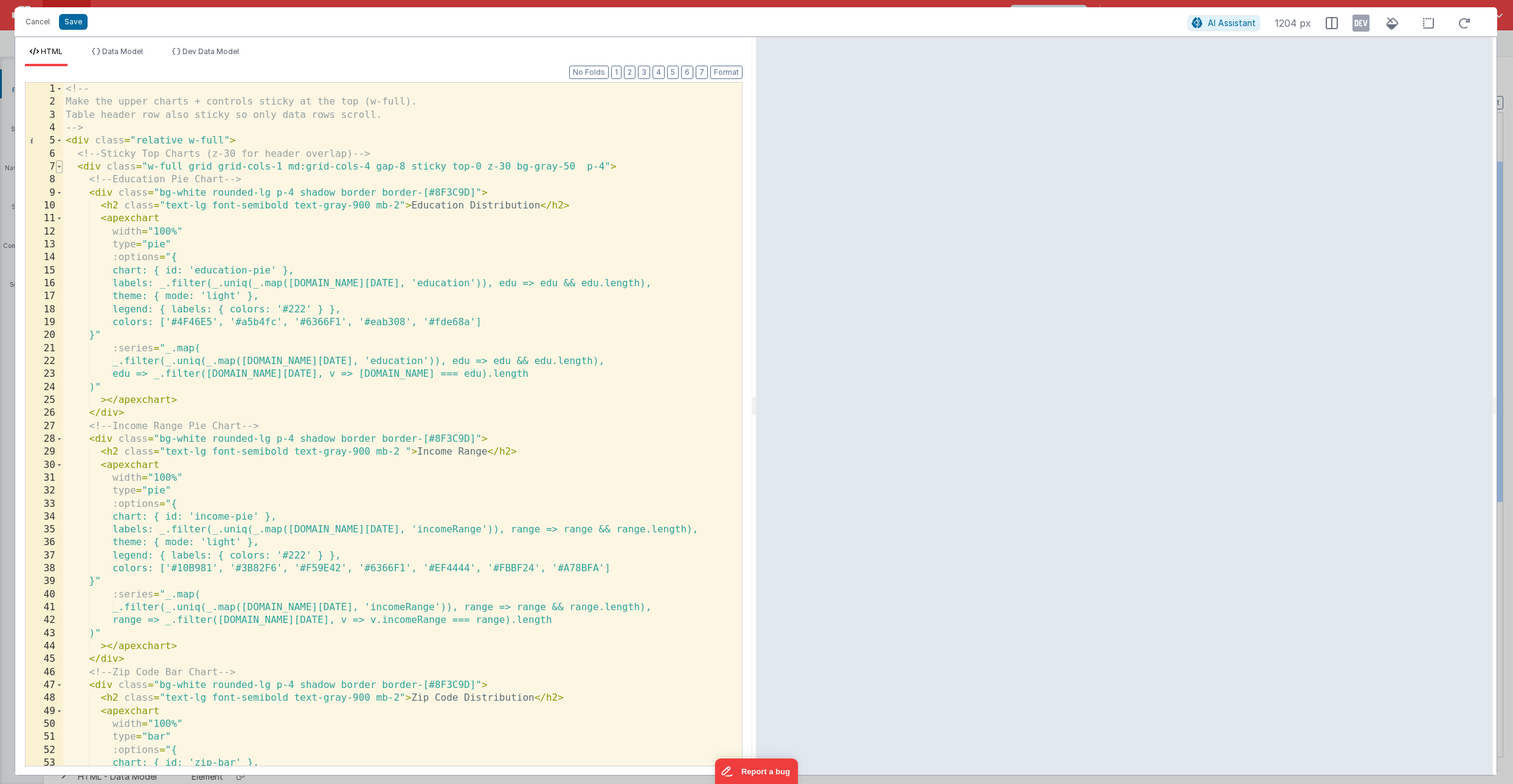
click at [60, 166] on span at bounding box center [59, 167] width 6 height 13
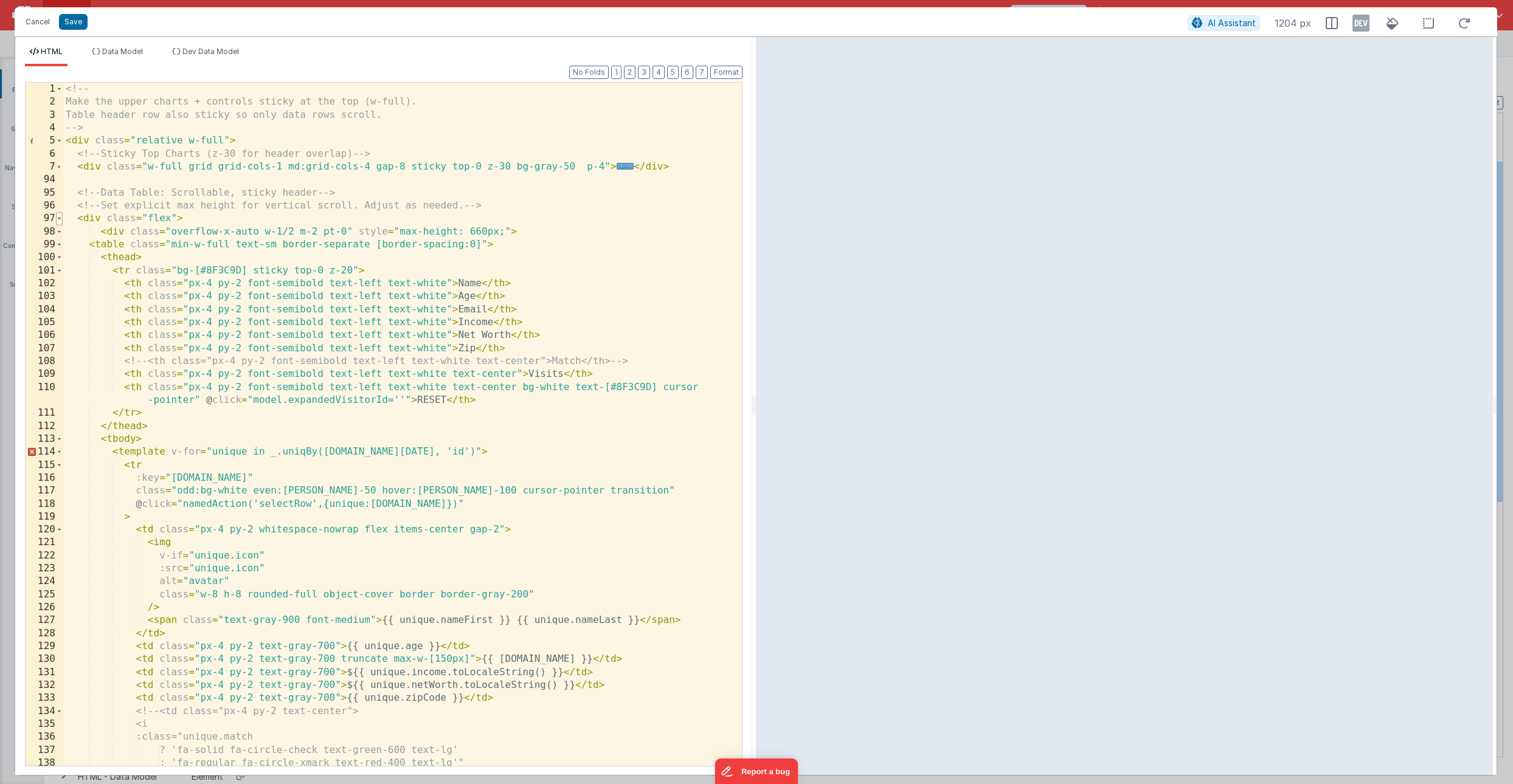
click at [62, 218] on span at bounding box center [59, 218] width 6 height 13
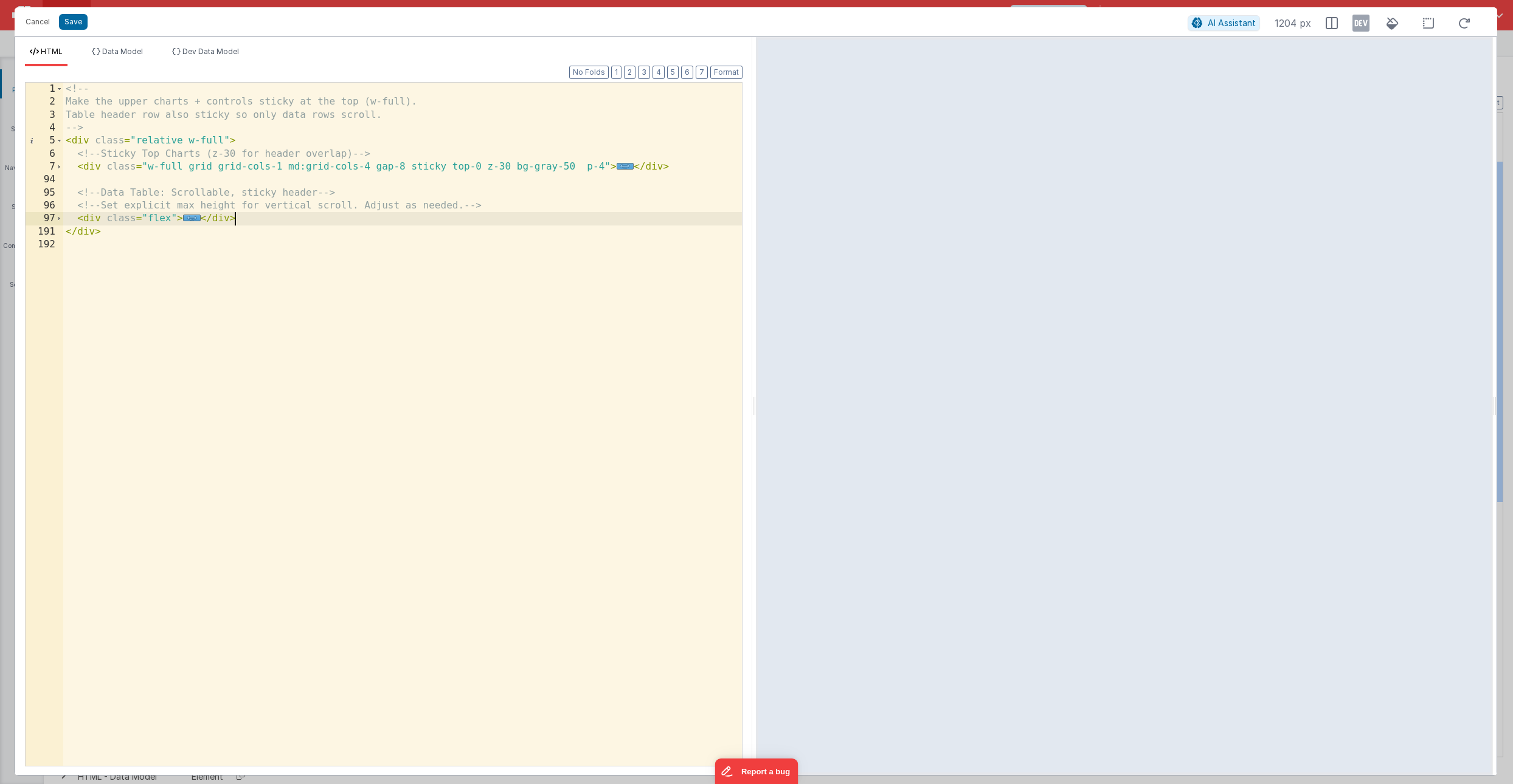
click at [244, 214] on div "<!-- Make the upper charts + controls sticky at the top (w-full). Table header …" at bounding box center [403, 436] width 679 height 709
click at [83, 23] on button "Save" at bounding box center [73, 21] width 29 height 15
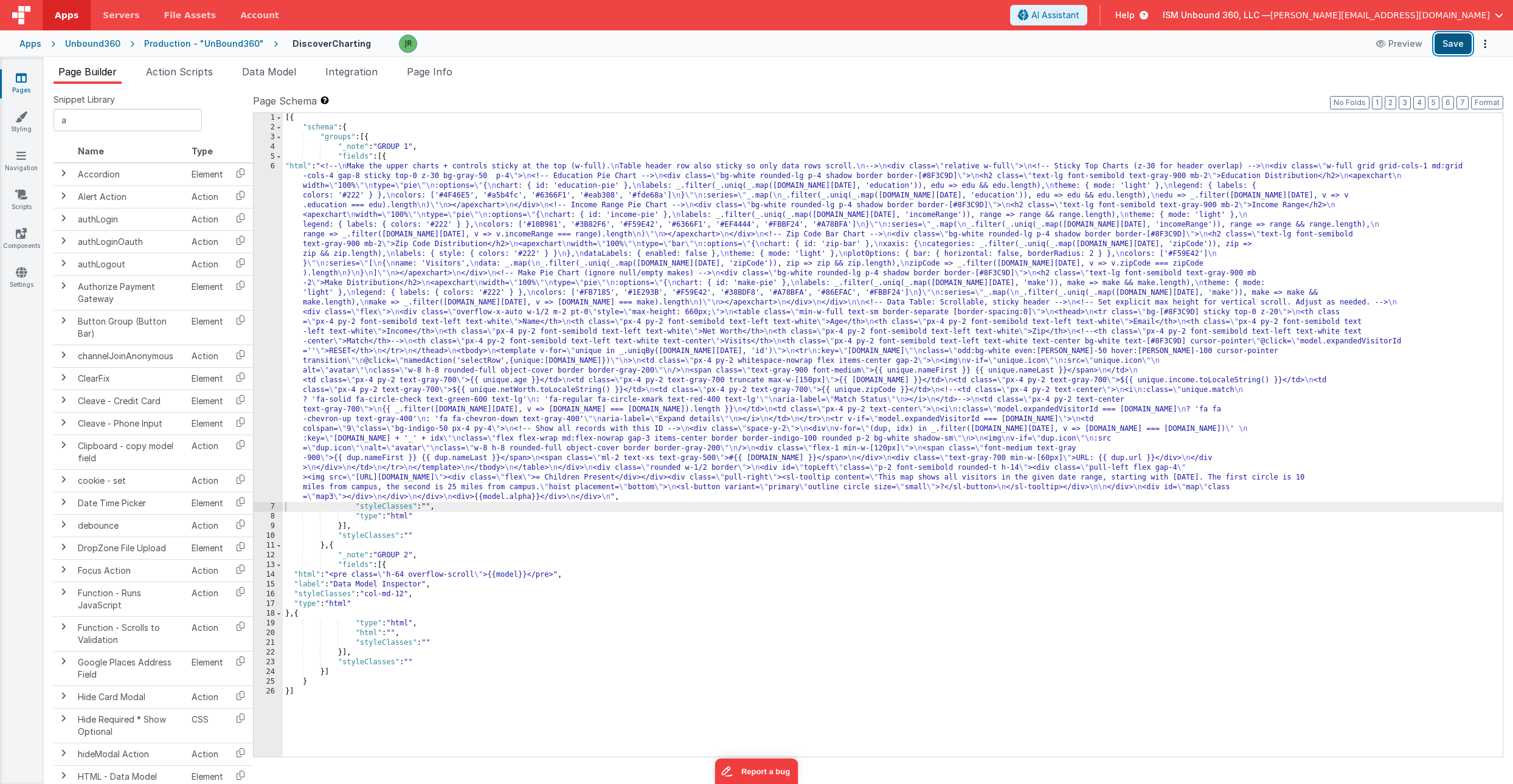
click at [1460, 43] on button "Save" at bounding box center [1452, 43] width 37 height 21
click at [304, 225] on div "[{ "schema" : { "groups" : [{ "_note" : "GROUP 1" , "fields" : [{ "html" : "<!-…" at bounding box center [892, 445] width 1220 height 664
click at [268, 209] on div "6" at bounding box center [268, 332] width 29 height 340
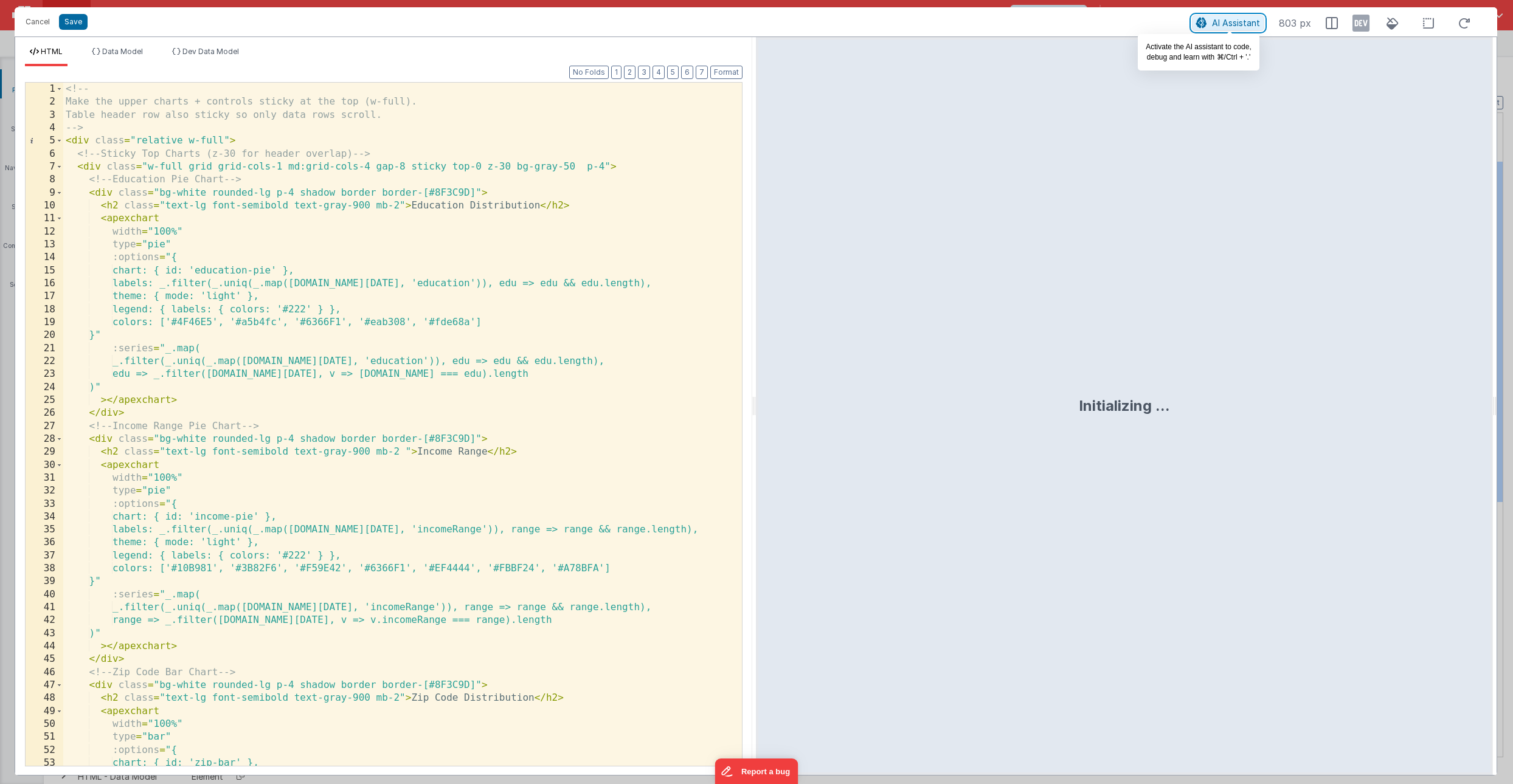
click at [1232, 24] on span "AI Assistant" at bounding box center [1236, 22] width 48 height 10
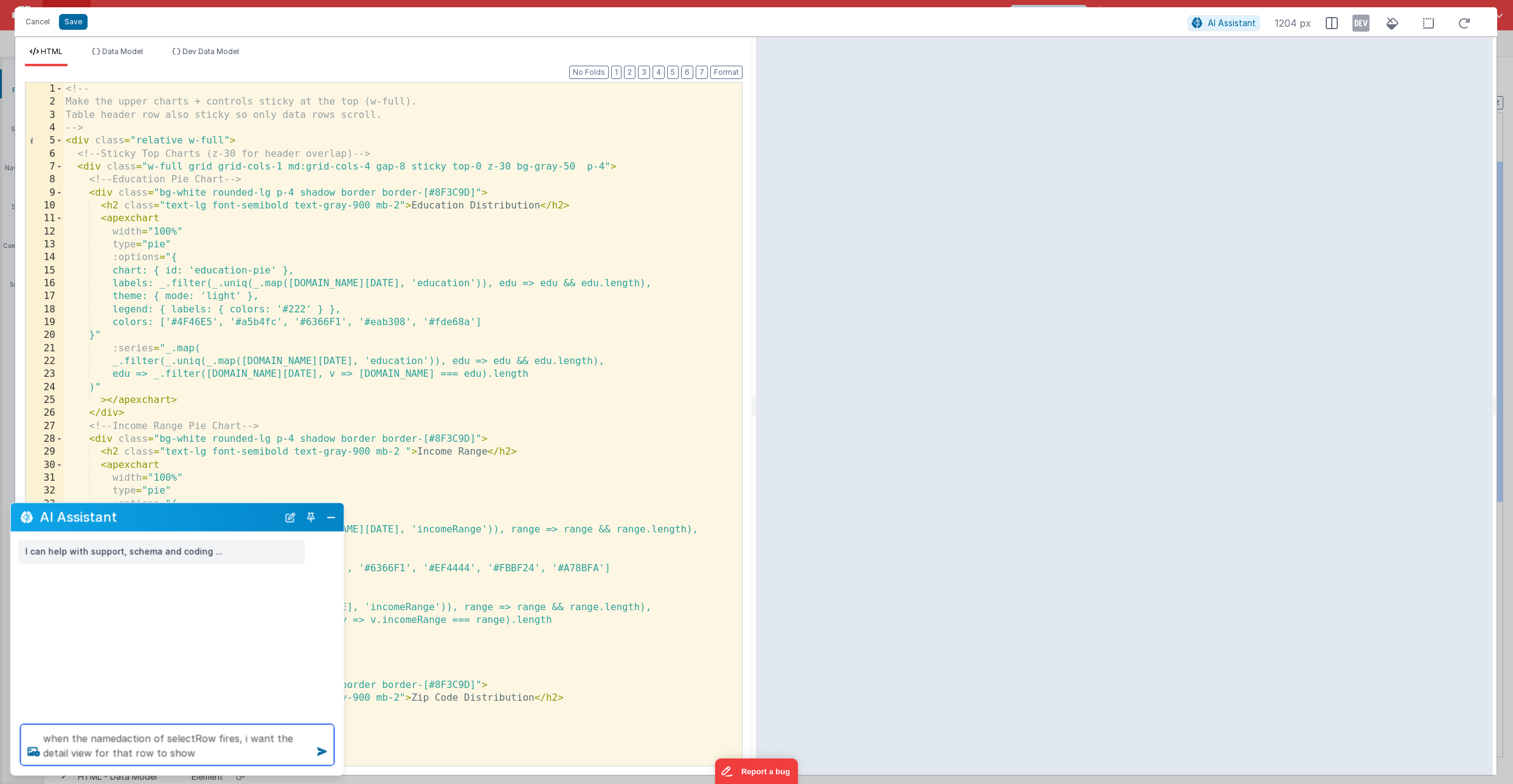
scroll to position [1, 0]
drag, startPoint x: 71, startPoint y: 753, endPoint x: 90, endPoint y: 751, distance: 19.1
click at [90, 751] on textarea "when the namedaction of selectRow fires, i want the detail view for that row to…" at bounding box center [177, 746] width 314 height 42
click at [135, 753] on textarea "when the namedaction of selectRow fires, i want the detail row for that row to …" at bounding box center [177, 746] width 314 height 42
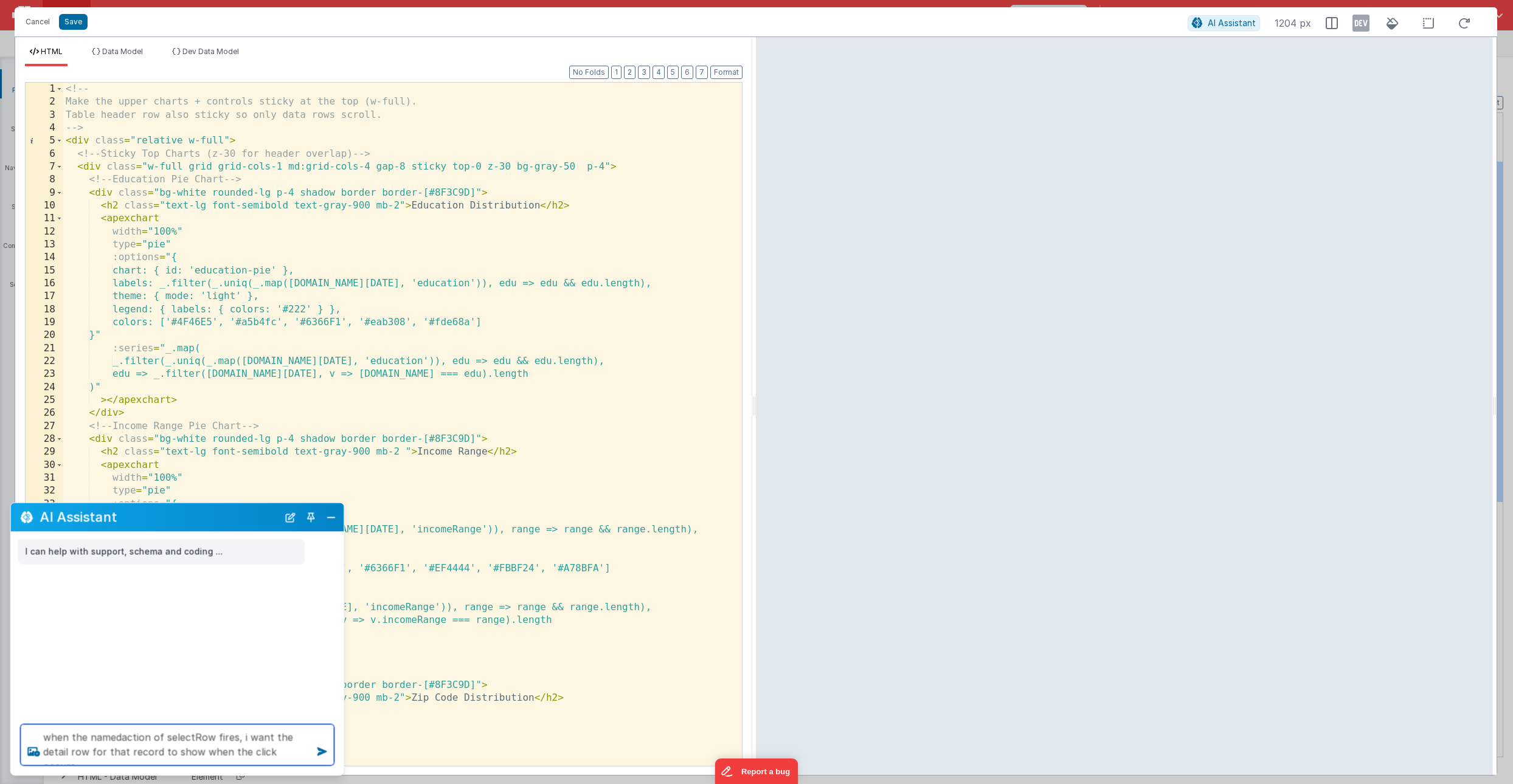
type textarea "when the namedaction of selectRow fires, i want the detail row for that record …"
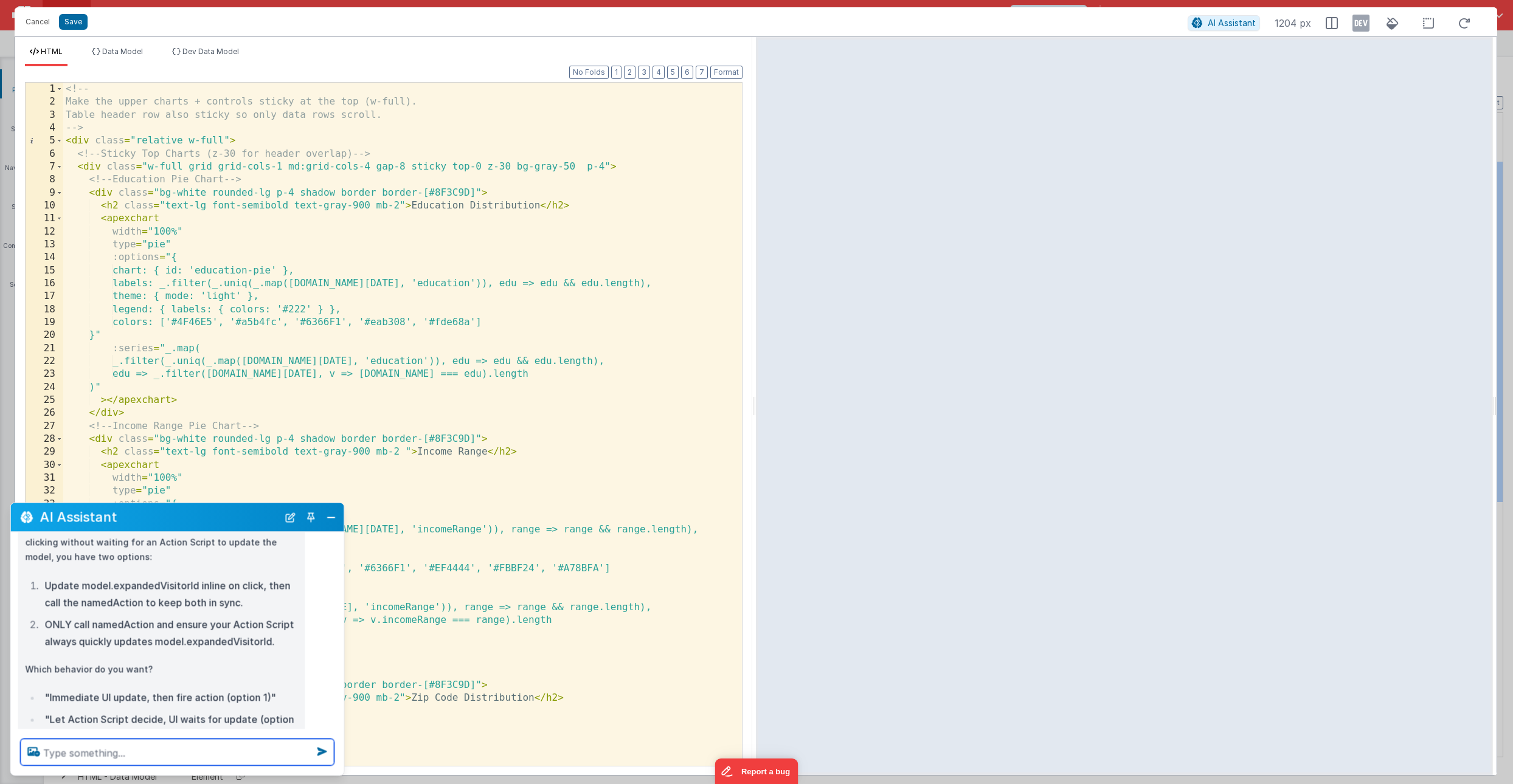
scroll to position [273, 0]
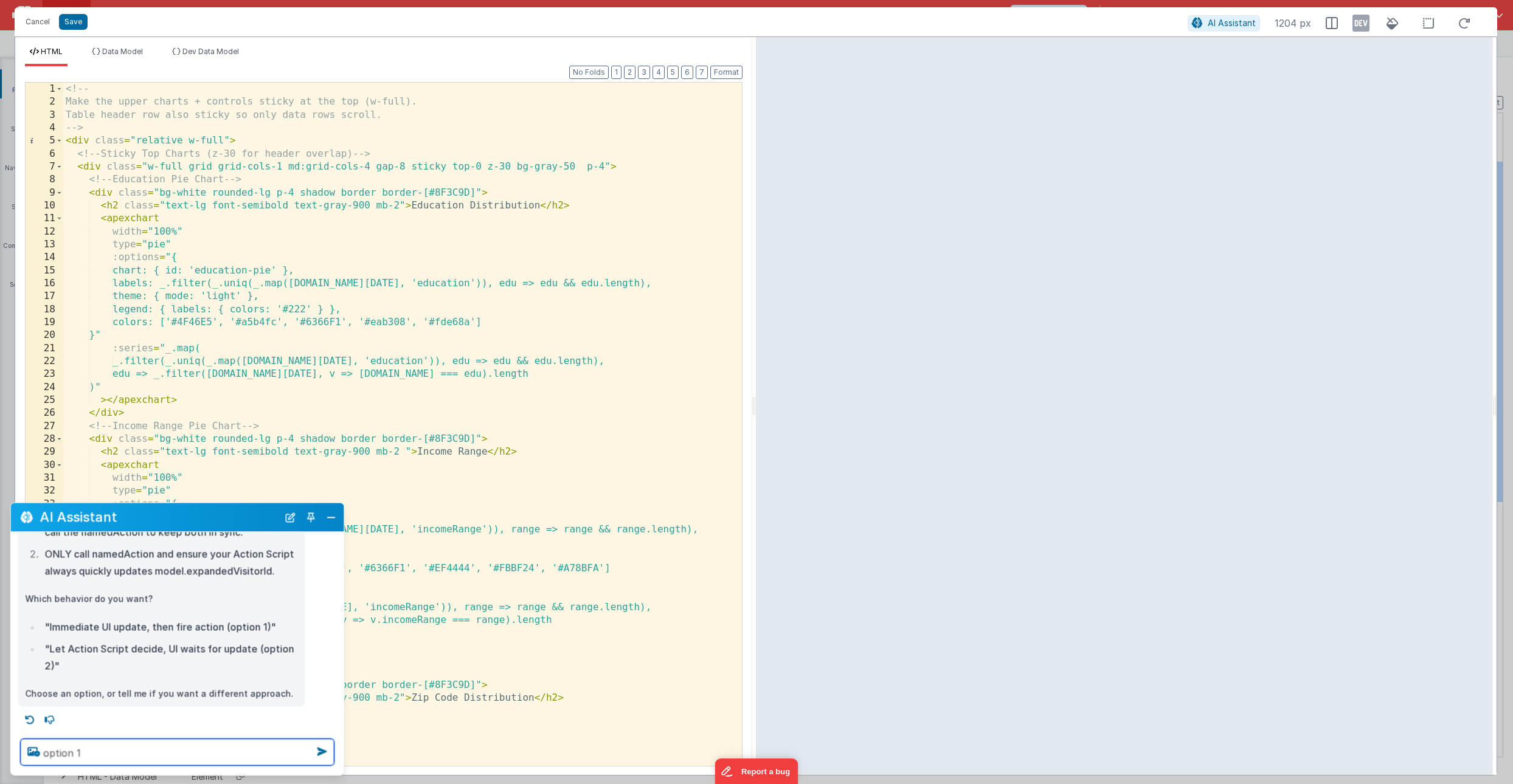
type textarea "option 1"
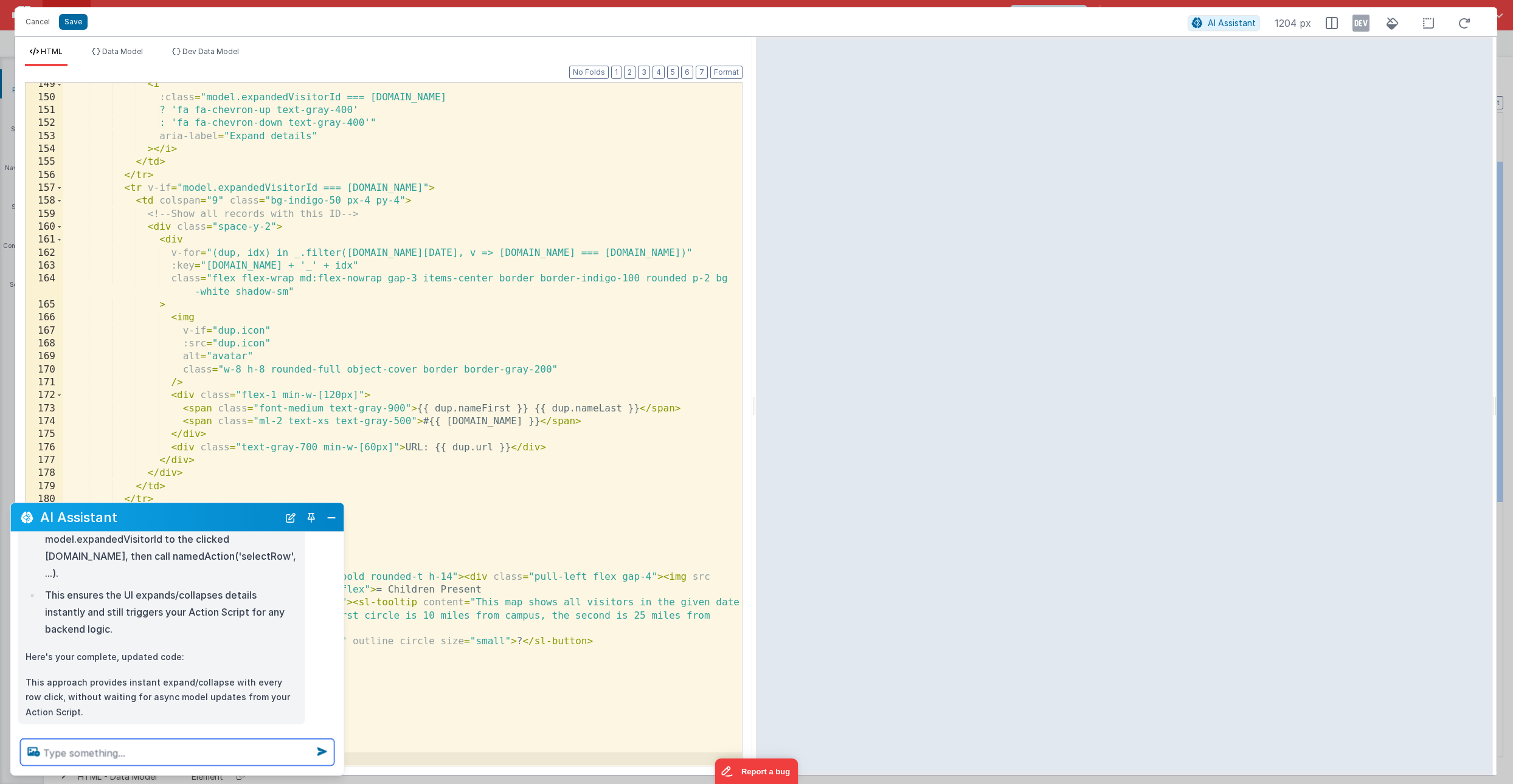
scroll to position [539, 0]
click at [327, 522] on button "Close" at bounding box center [330, 517] width 15 height 17
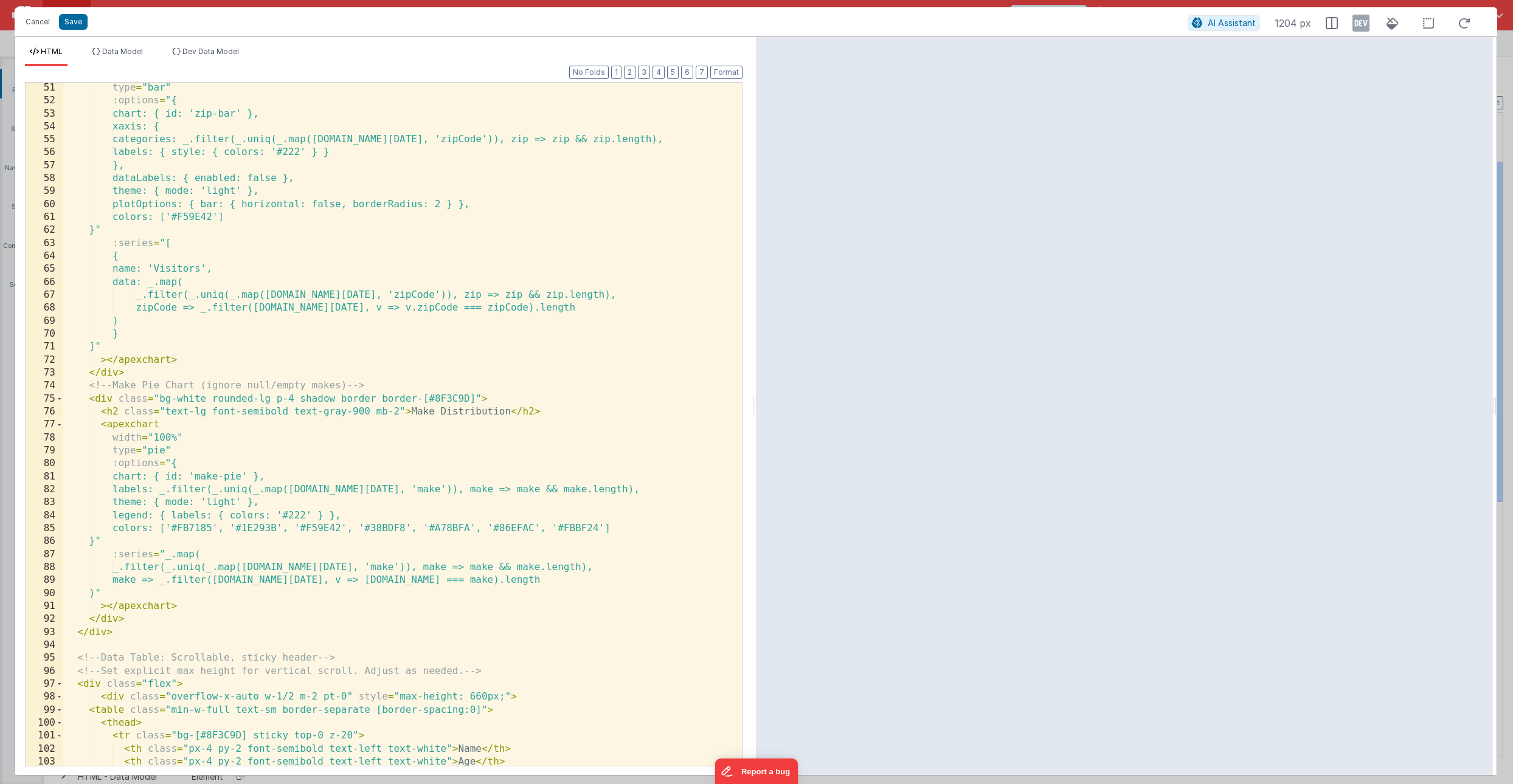
scroll to position [650, 0]
click at [74, 19] on button "Save" at bounding box center [73, 21] width 29 height 15
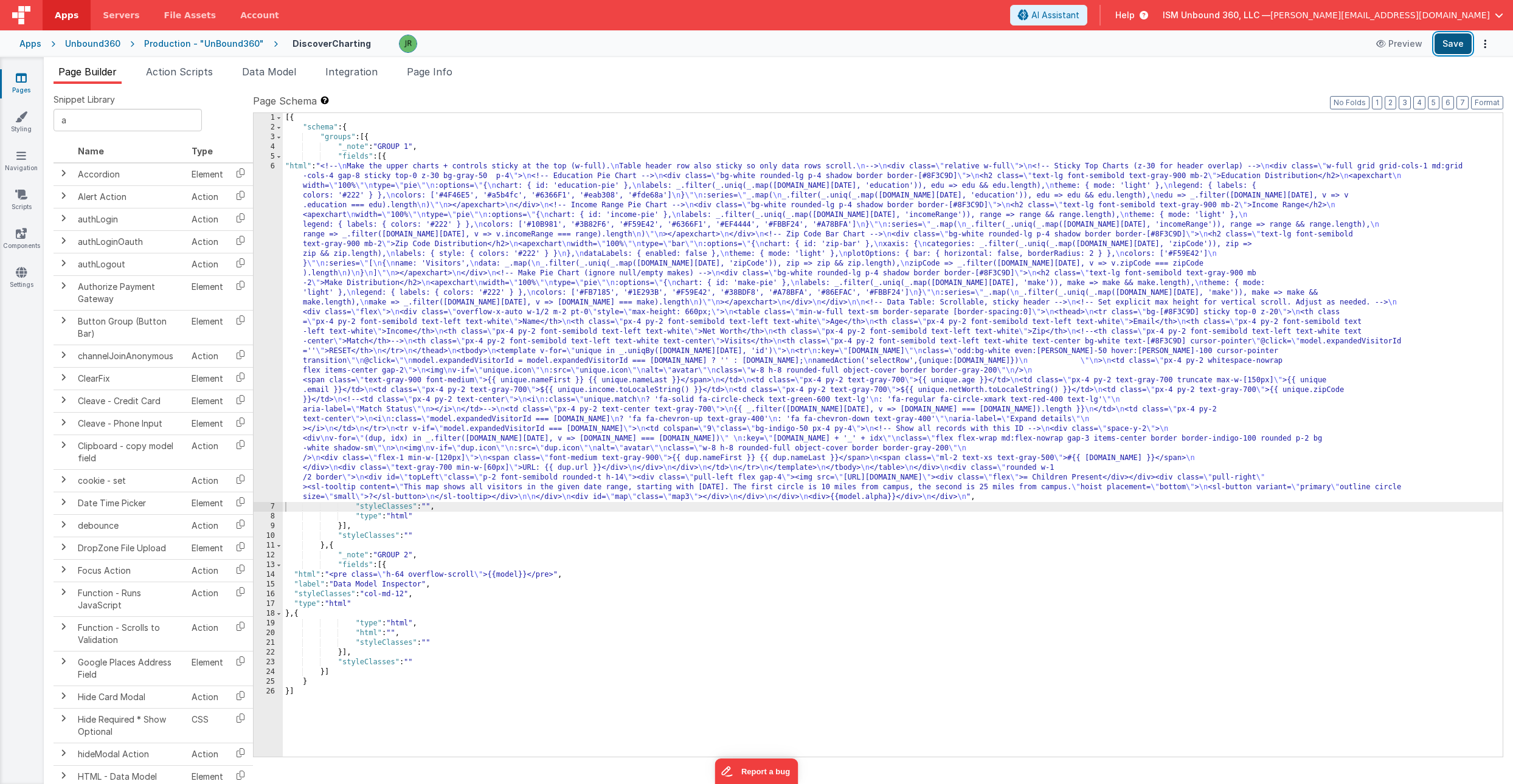
click at [1445, 43] on button "Save" at bounding box center [1452, 43] width 37 height 21
